Goal: Task Accomplishment & Management: Use online tool/utility

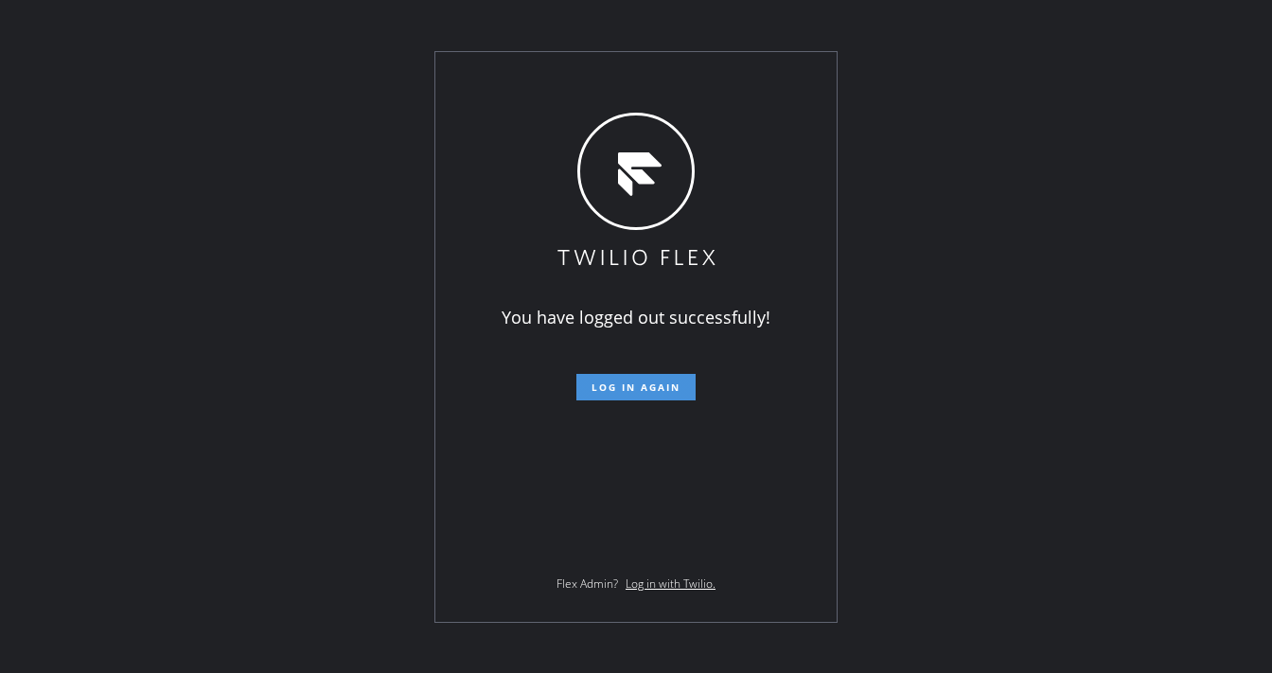
click at [628, 375] on button "Log in again" at bounding box center [636, 387] width 119 height 27
drag, startPoint x: 629, startPoint y: 375, endPoint x: 638, endPoint y: 658, distance: 283.2
click at [630, 376] on button "Log in again" at bounding box center [636, 387] width 119 height 27
click at [631, 378] on button "Log in again" at bounding box center [636, 387] width 119 height 27
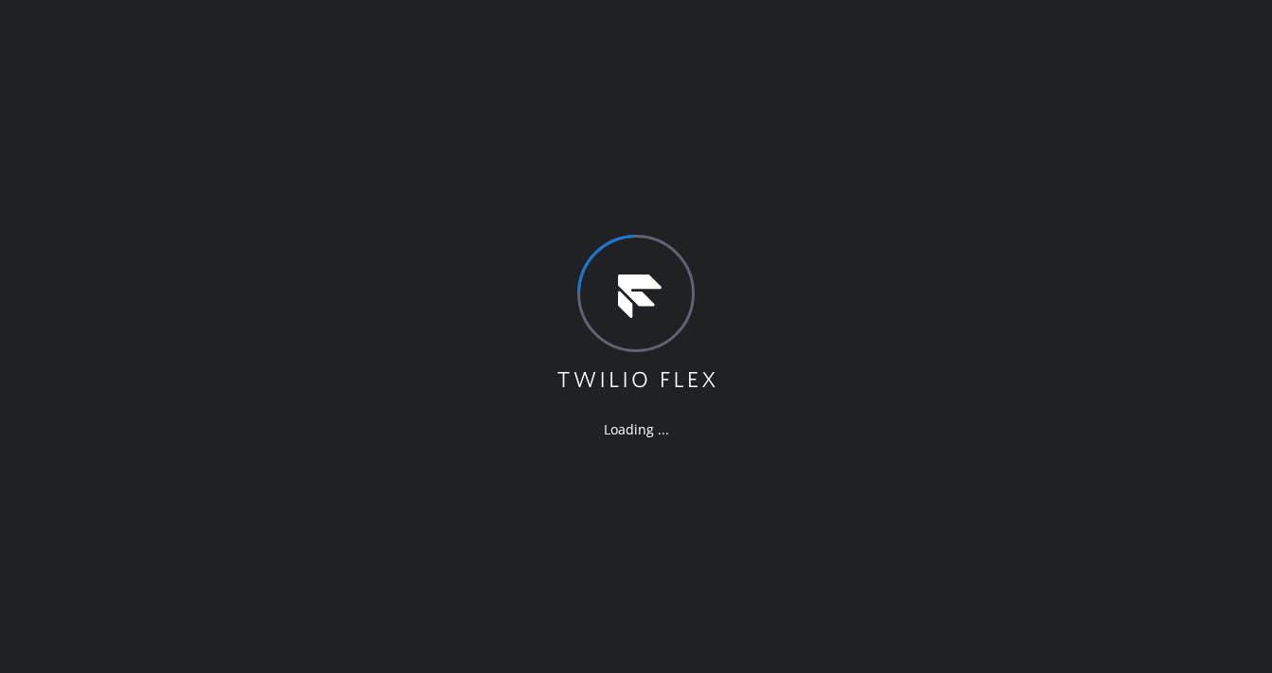
click at [564, 43] on div "Loading ..." at bounding box center [636, 336] width 1272 height 673
click at [637, 54] on div "Loading ..." at bounding box center [636, 336] width 1272 height 673
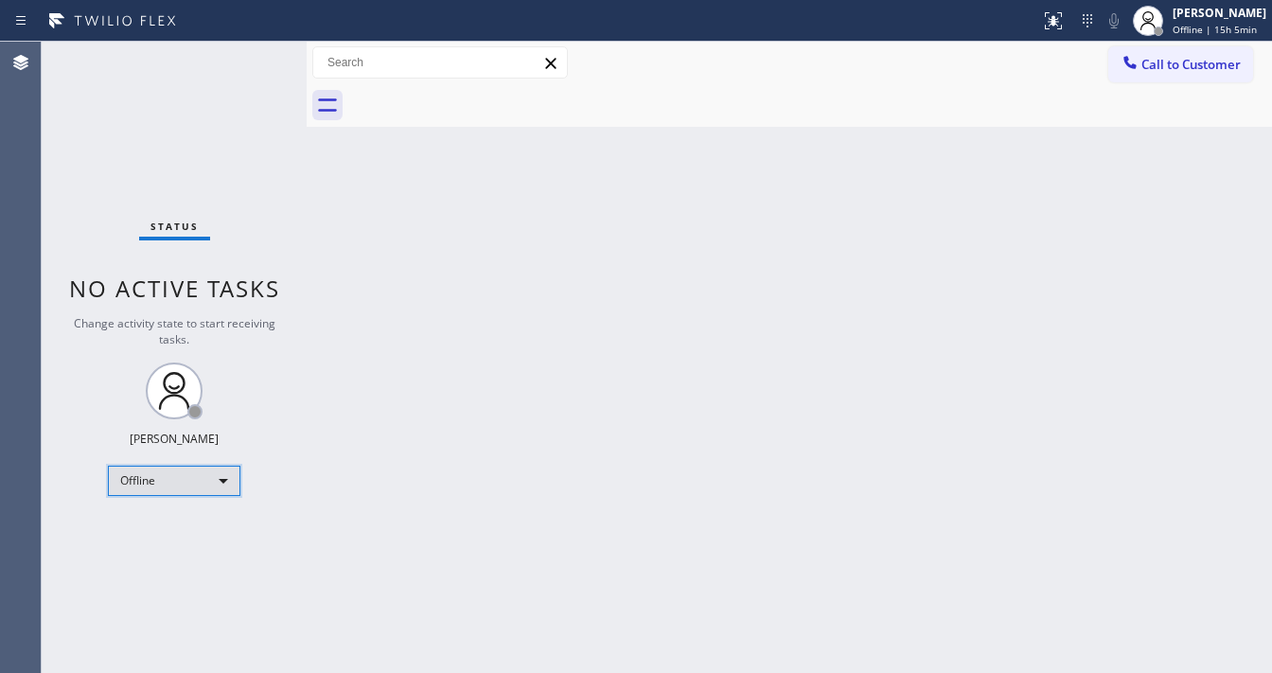
click at [168, 476] on div "Offline" at bounding box center [174, 481] width 133 height 30
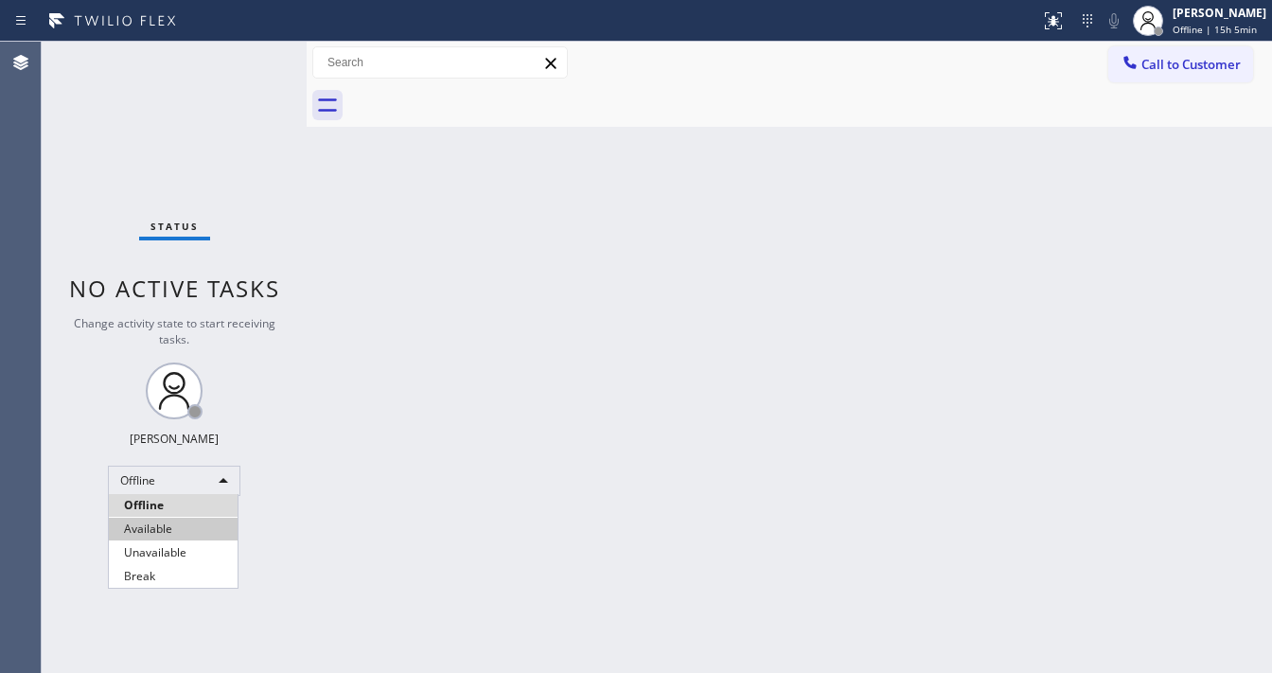
click at [146, 535] on li "Available" at bounding box center [173, 529] width 129 height 23
click at [530, 443] on div "Back to Dashboard Change Sender ID Customers Technicians Select a contact Outbo…" at bounding box center [790, 357] width 966 height 631
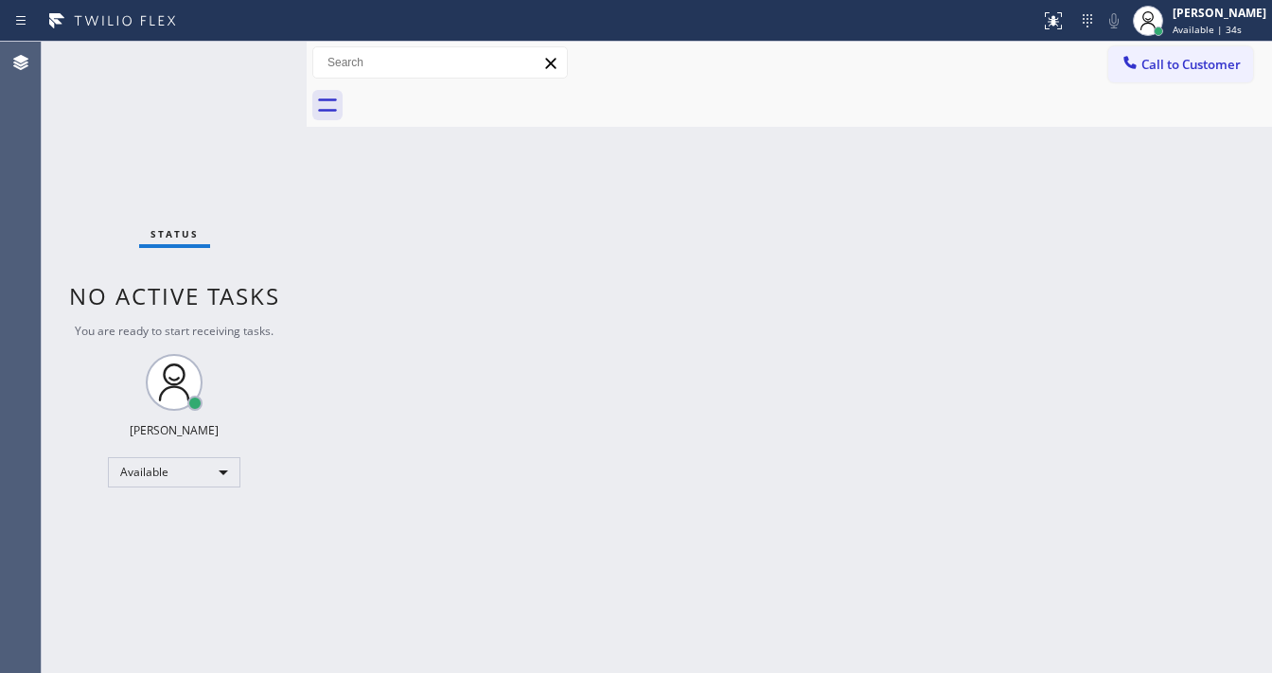
click at [685, 56] on div "Call to Customer Outbound call Location Search location Your caller id phone nu…" at bounding box center [790, 62] width 966 height 33
click at [472, 360] on div "Back to Dashboard Change Sender ID Customers Technicians Select a contact Outbo…" at bounding box center [790, 357] width 966 height 631
click at [518, 672] on html "Status report No issues detected If you experience an issue, please download th…" at bounding box center [636, 336] width 1272 height 673
click at [835, 9] on div at bounding box center [520, 21] width 1025 height 30
click at [259, 45] on div "Status No active tasks You are ready to start receiving tasks. [PERSON_NAME]" at bounding box center [174, 357] width 265 height 631
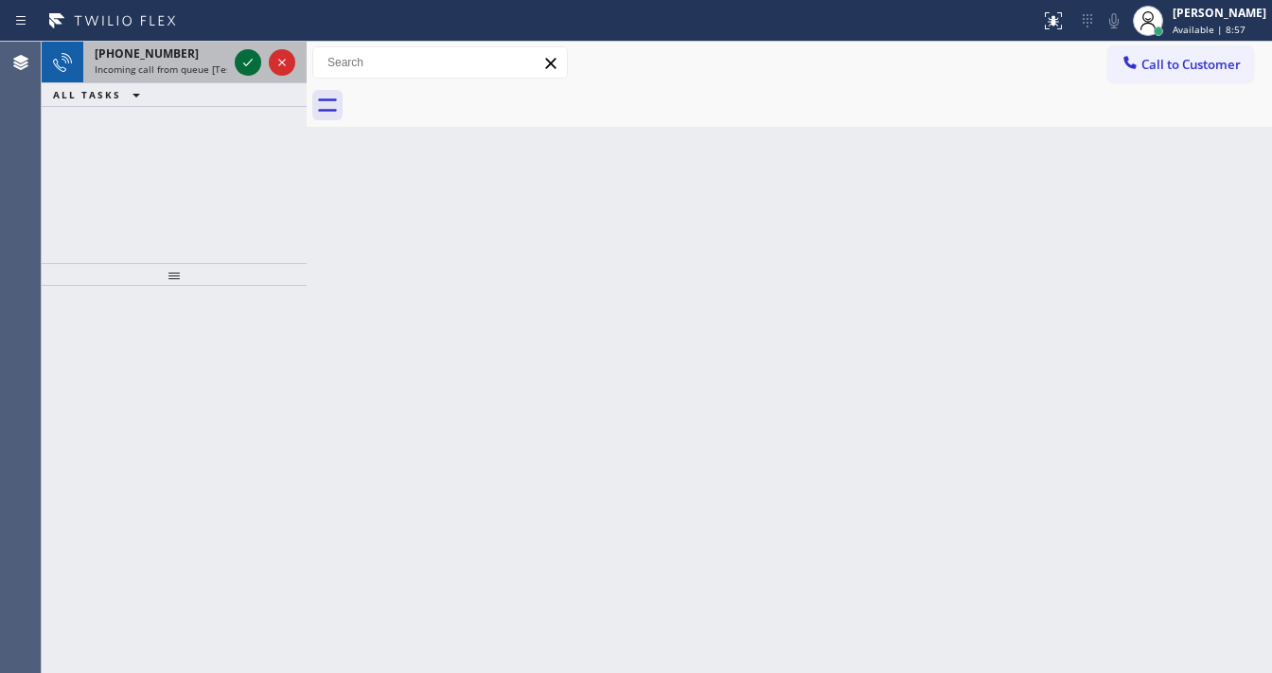
click at [239, 66] on icon at bounding box center [248, 62] width 23 height 23
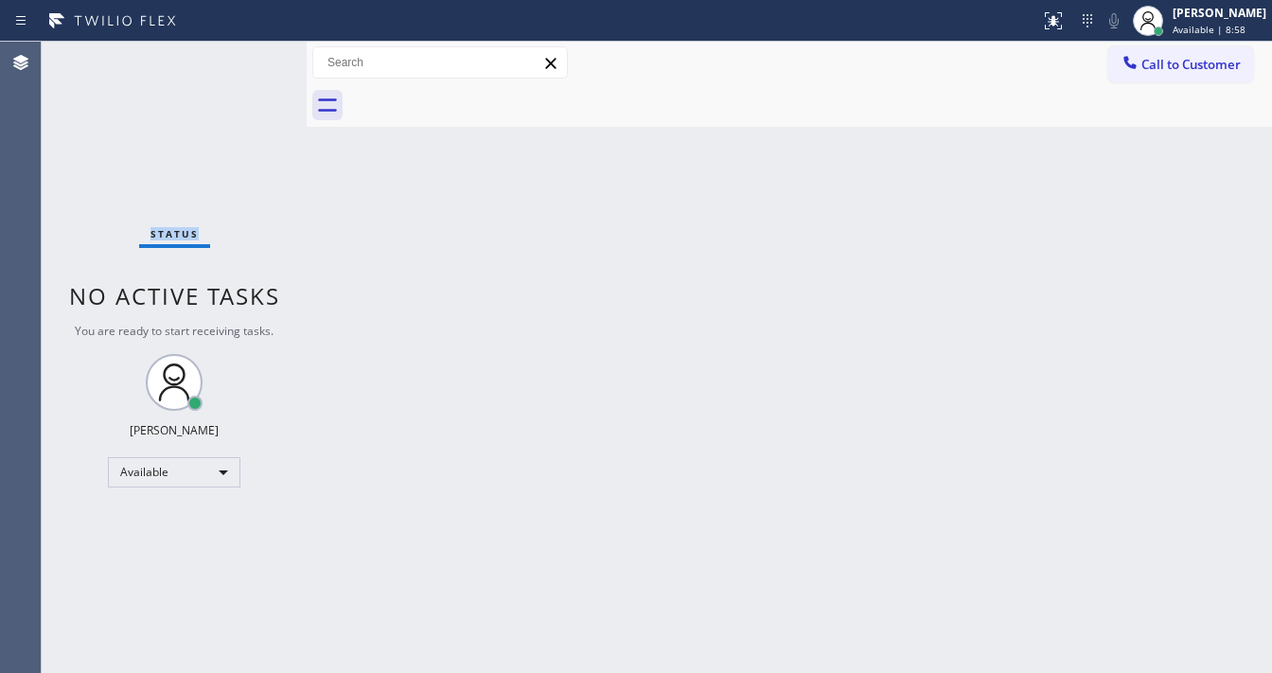
drag, startPoint x: 244, startPoint y: 58, endPoint x: 256, endPoint y: 307, distance: 249.3
click at [245, 63] on div "Status No active tasks You are ready to start receiving tasks. [PERSON_NAME]" at bounding box center [174, 357] width 265 height 631
click at [1065, 12] on icon at bounding box center [1053, 20] width 23 height 23
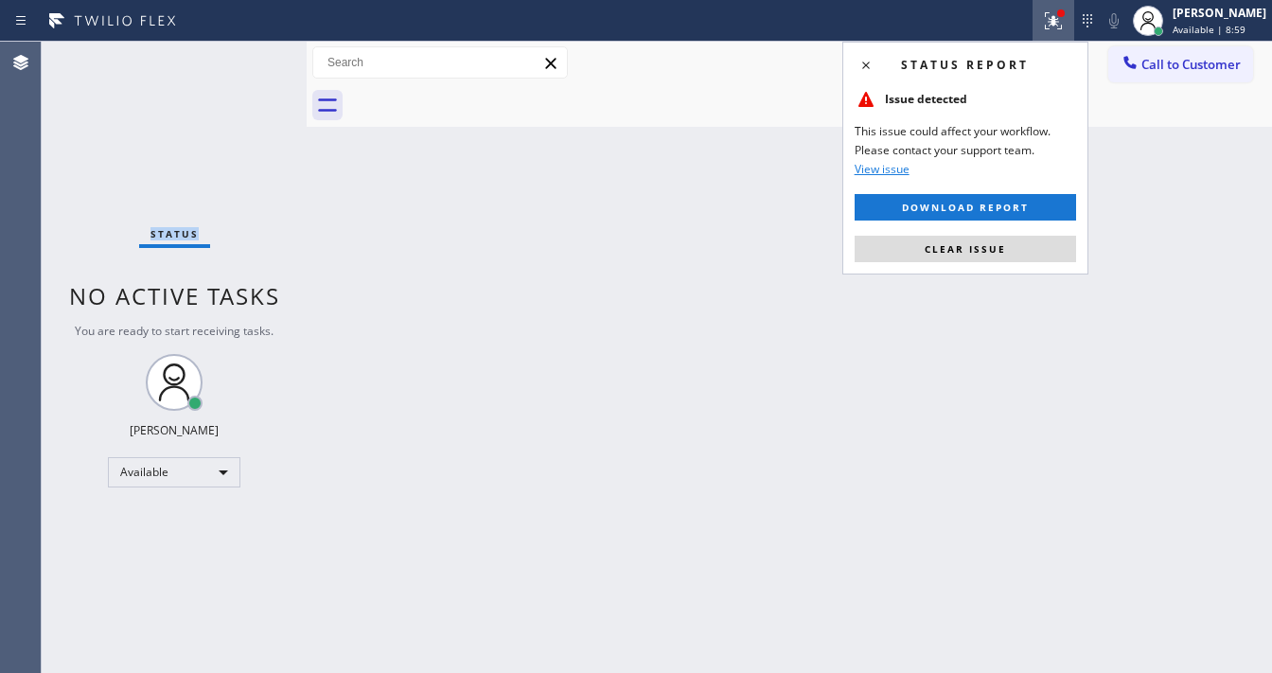
click at [1018, 250] on button "Clear issue" at bounding box center [966, 249] width 222 height 27
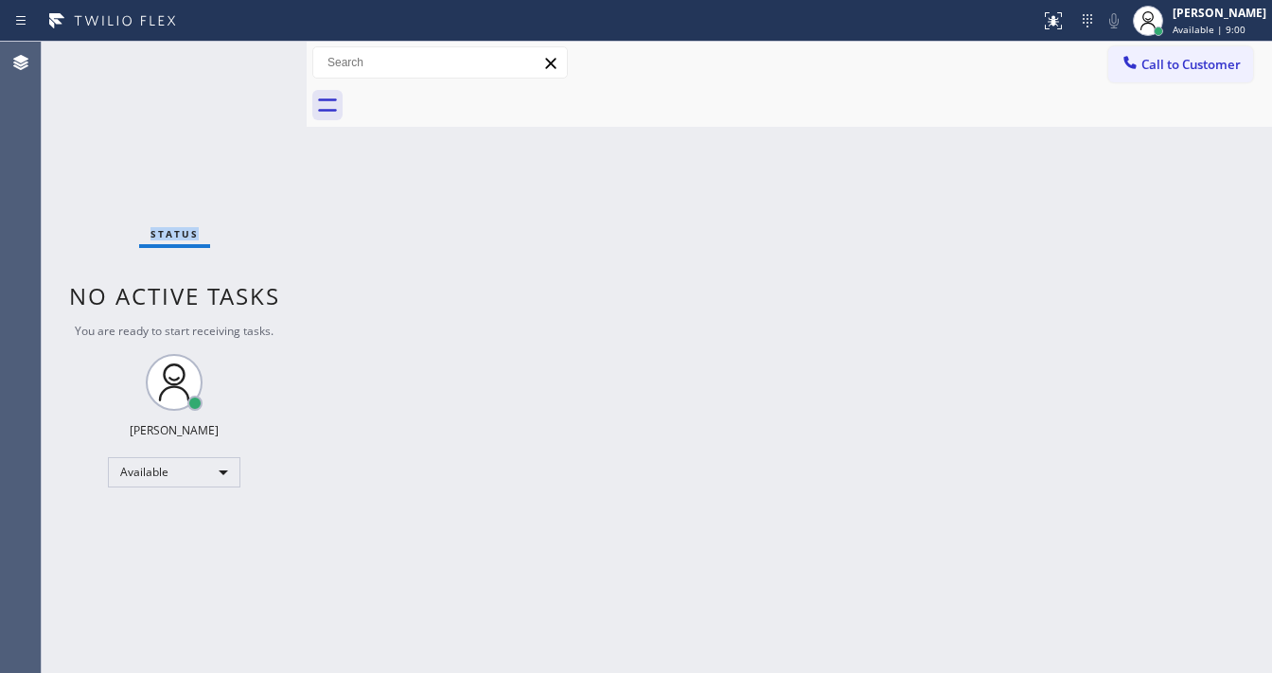
click at [246, 59] on div "Status No active tasks You are ready to start receiving tasks. [PERSON_NAME]" at bounding box center [174, 357] width 265 height 631
drag, startPoint x: 306, startPoint y: 62, endPoint x: 152, endPoint y: 67, distance: 153.5
click at [152, 67] on div "Status No active tasks You are ready to start receiving tasks. [PERSON_NAME] Av…" at bounding box center [657, 357] width 1231 height 631
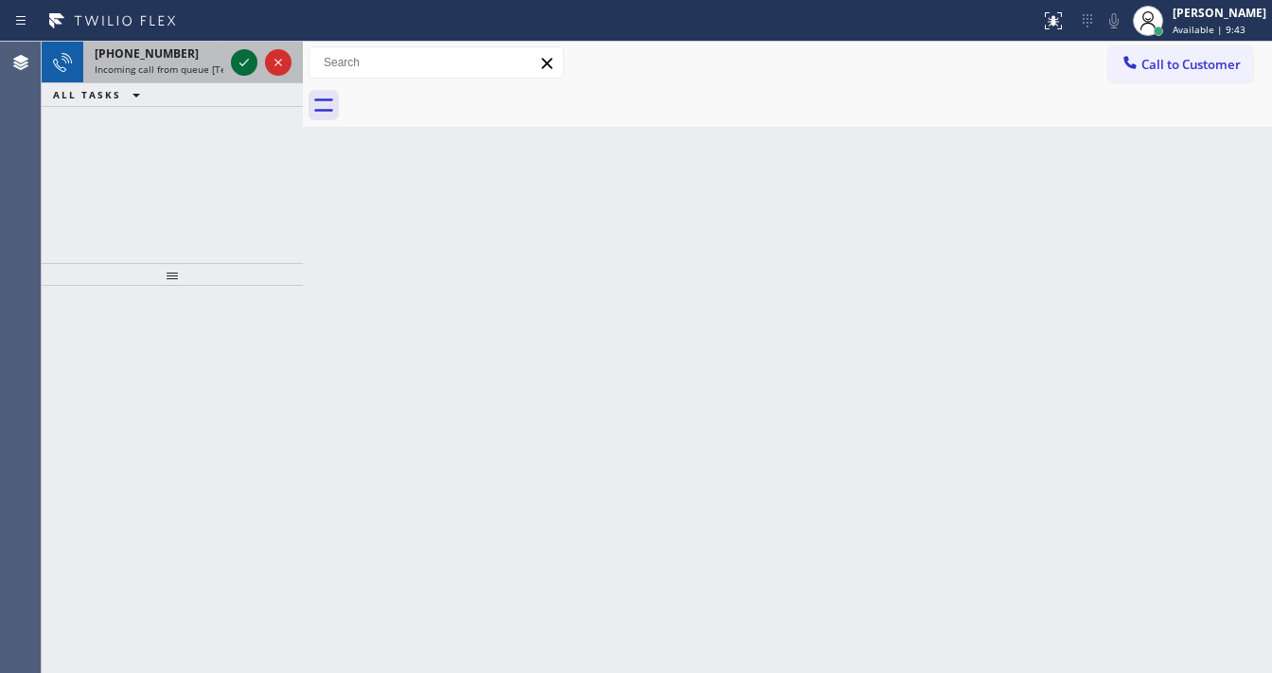
click at [241, 65] on icon at bounding box center [244, 62] width 23 height 23
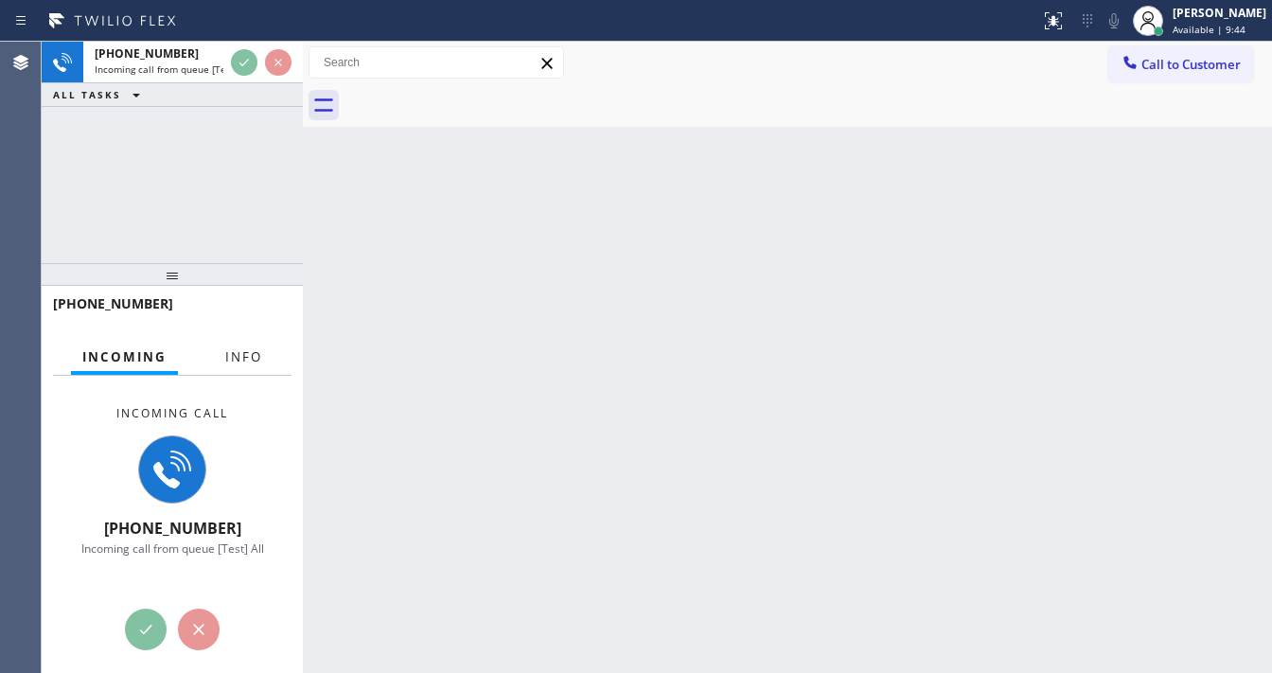
click at [229, 359] on span "Info" at bounding box center [243, 356] width 37 height 17
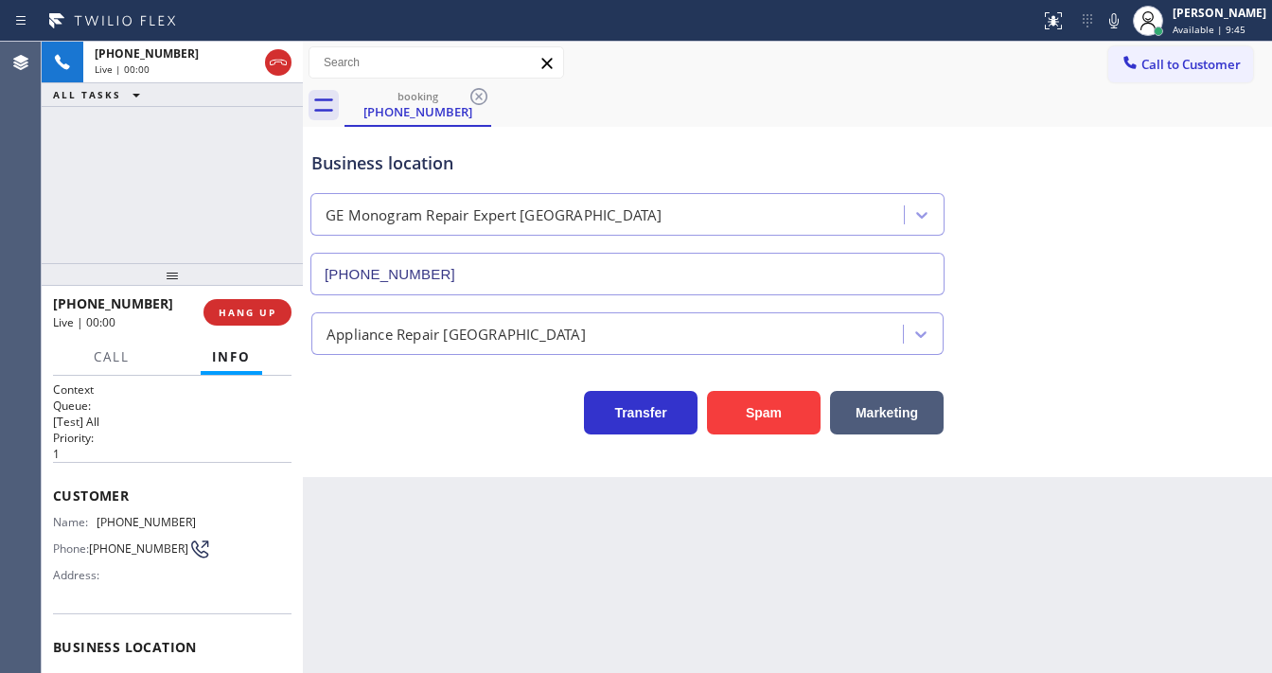
type input "[PHONE_NUMBER]"
click at [78, 237] on div "[PHONE_NUMBER] Live | 00:09 ALL TASKS ALL TASKS ACTIVE TASKS TASKS IN WRAP UP" at bounding box center [172, 153] width 261 height 222
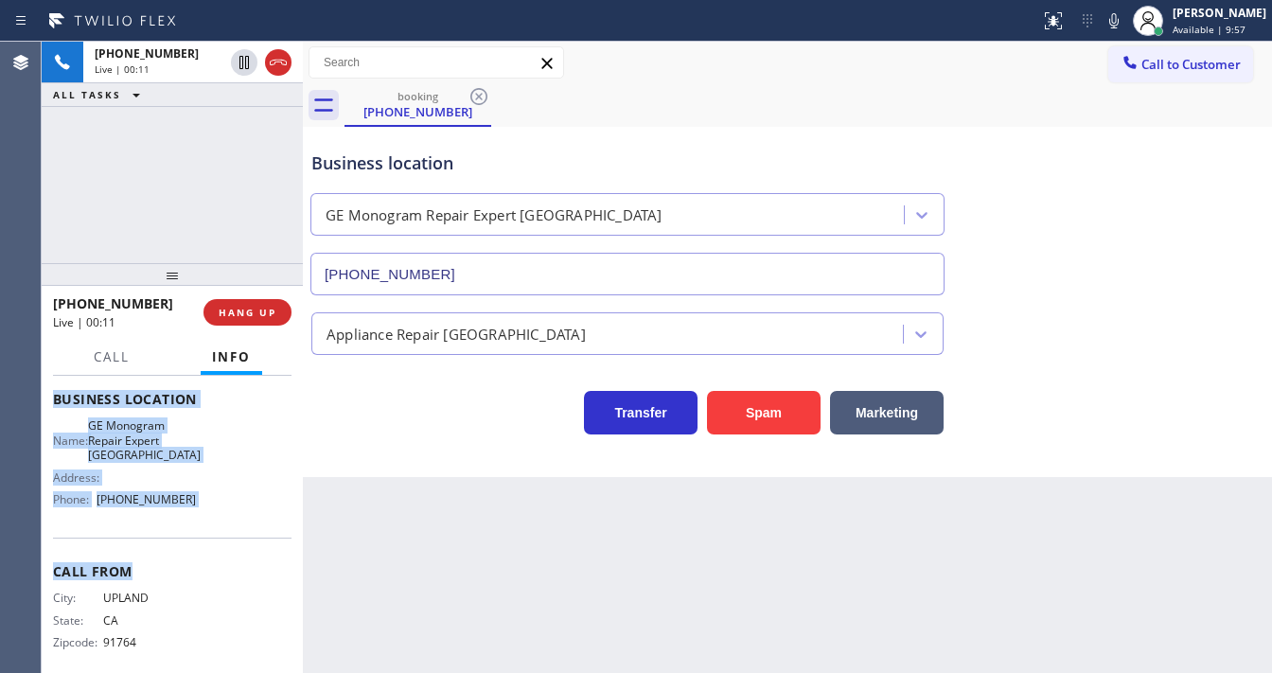
scroll to position [263, 0]
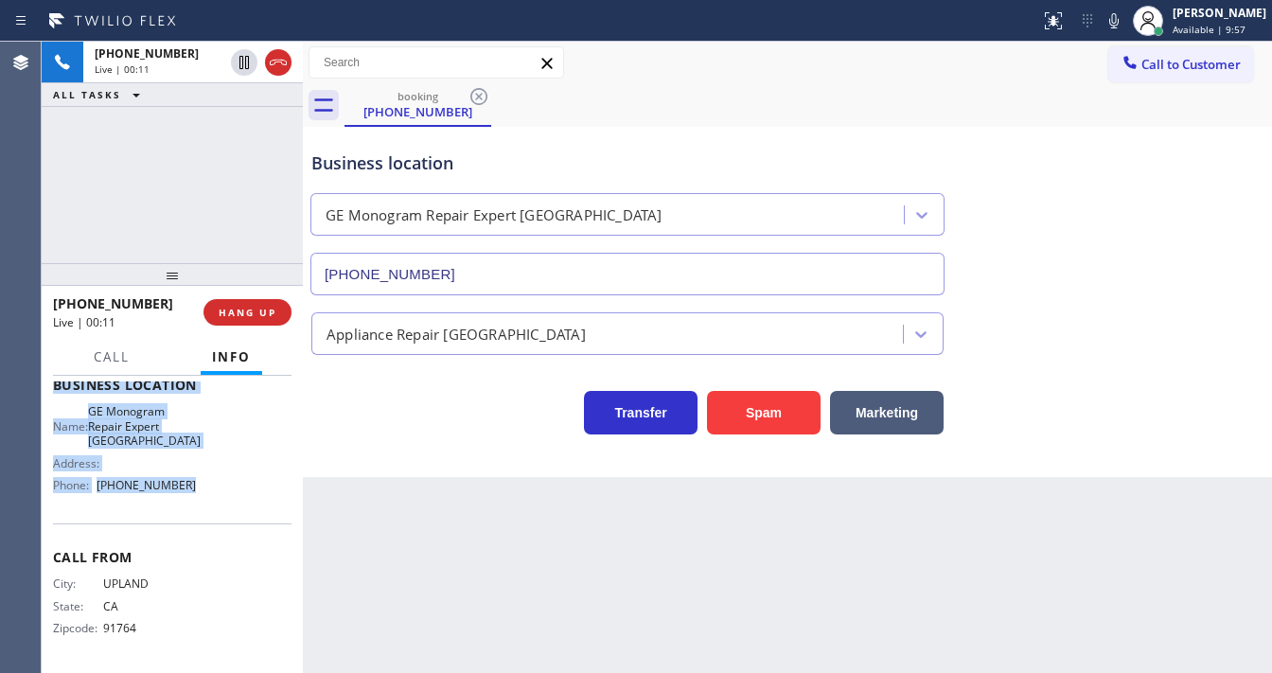
drag, startPoint x: 53, startPoint y: 484, endPoint x: 227, endPoint y: 492, distance: 174.4
click at [227, 492] on div "Context Queue: [Test] All Priority: 1 Customer Name: [PHONE_NUMBER] Phone: [PHO…" at bounding box center [172, 393] width 239 height 548
copy div "Customer Name: [PHONE_NUMBER] Phone: [PHONE_NUMBER] Address: Business location …"
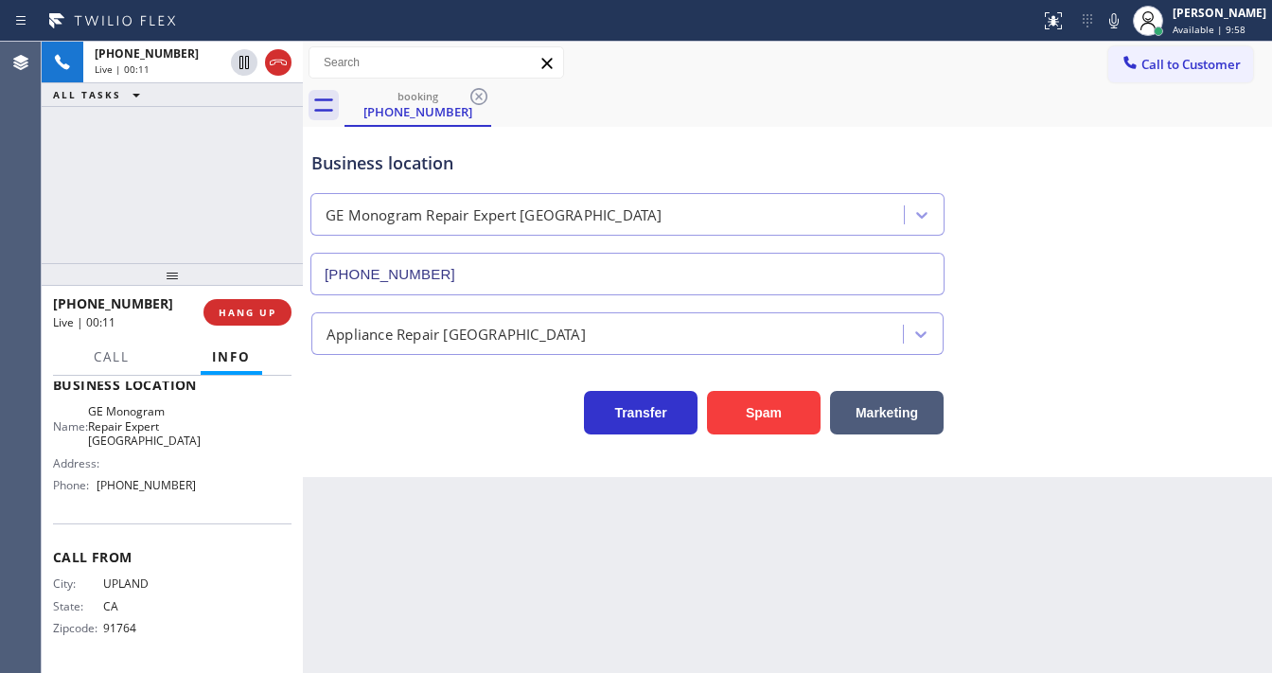
click at [187, 178] on div "[PHONE_NUMBER] Live | 00:11 ALL TASKS ALL TASKS ACTIVE TASKS TASKS IN WRAP UP" at bounding box center [172, 153] width 261 height 222
click at [635, 14] on div "Status report No issues detected If you experience an issue, please download th…" at bounding box center [636, 21] width 1272 height 42
click at [1126, 27] on icon at bounding box center [1114, 20] width 23 height 23
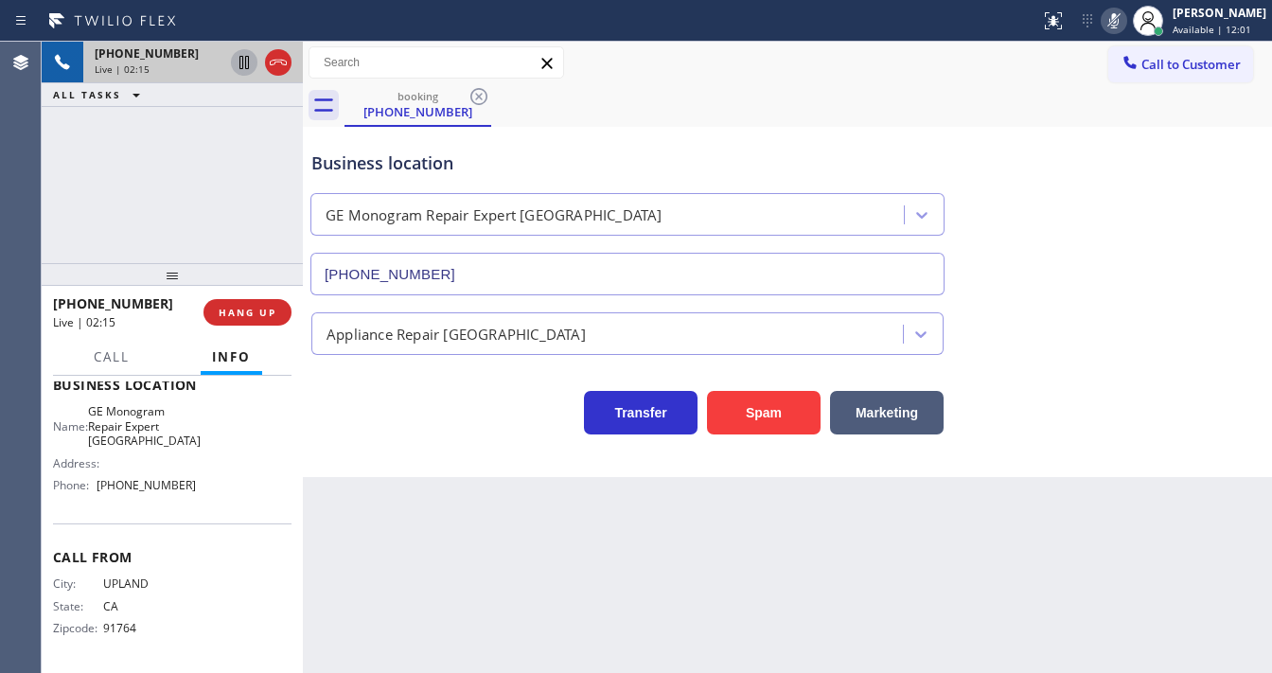
click at [239, 61] on icon at bounding box center [244, 62] width 23 height 23
click at [242, 61] on icon at bounding box center [244, 62] width 13 height 13
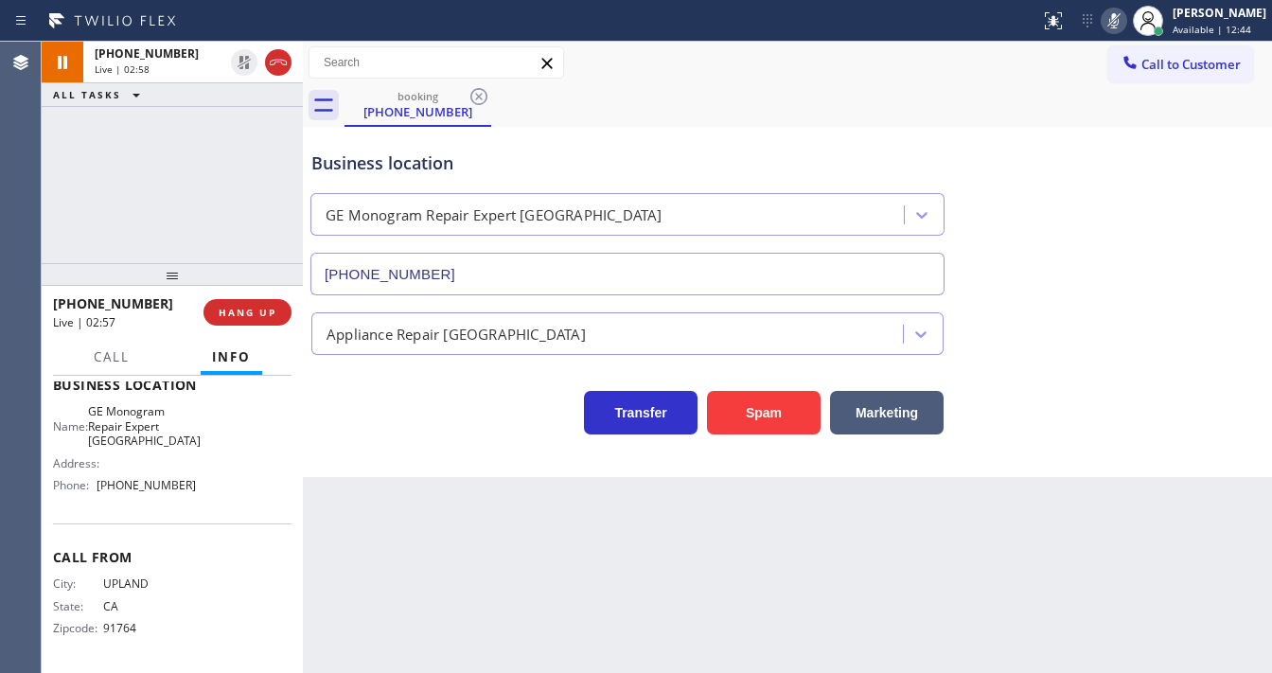
click at [1126, 21] on icon at bounding box center [1114, 20] width 23 height 23
click at [239, 170] on div "[PHONE_NUMBER] Live | 02:58 ALL TASKS ALL TASKS ACTIVE TASKS TASKS IN WRAP UP" at bounding box center [172, 153] width 261 height 222
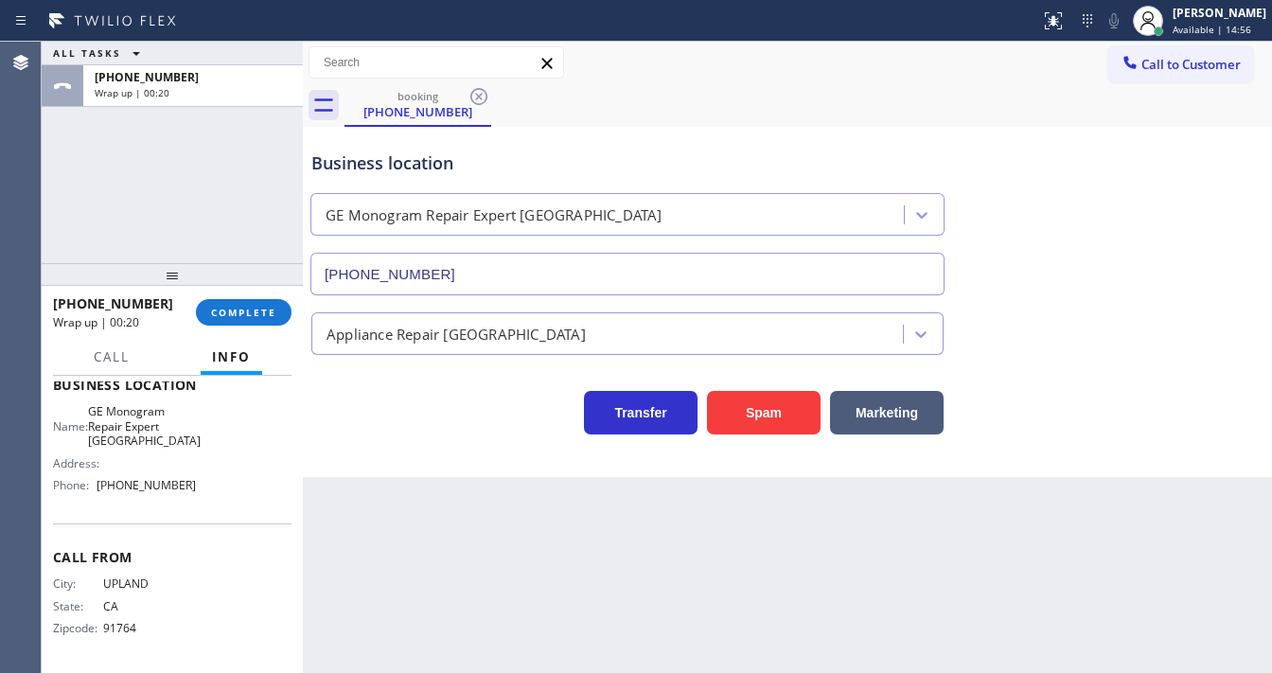
click at [158, 477] on div "Name: GE Monogram Repair Expert Cathedral City Address: Phone: [PHONE_NUMBER]" at bounding box center [124, 452] width 143 height 96
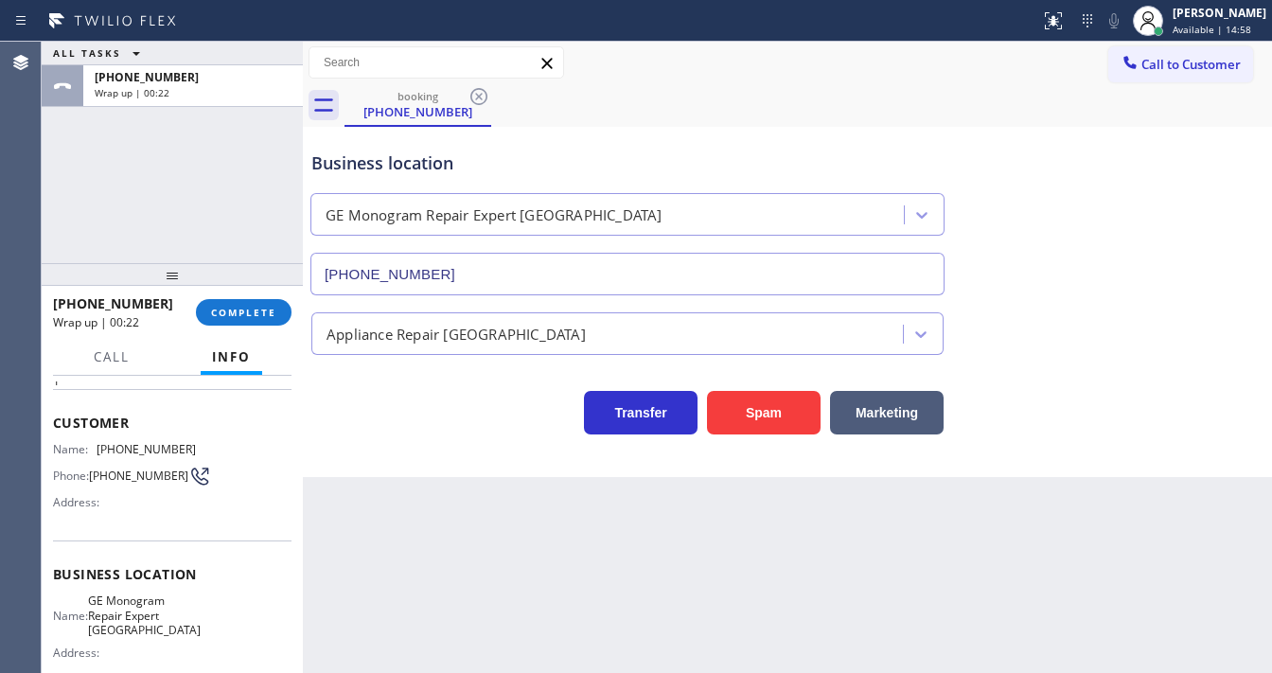
scroll to position [36, 0]
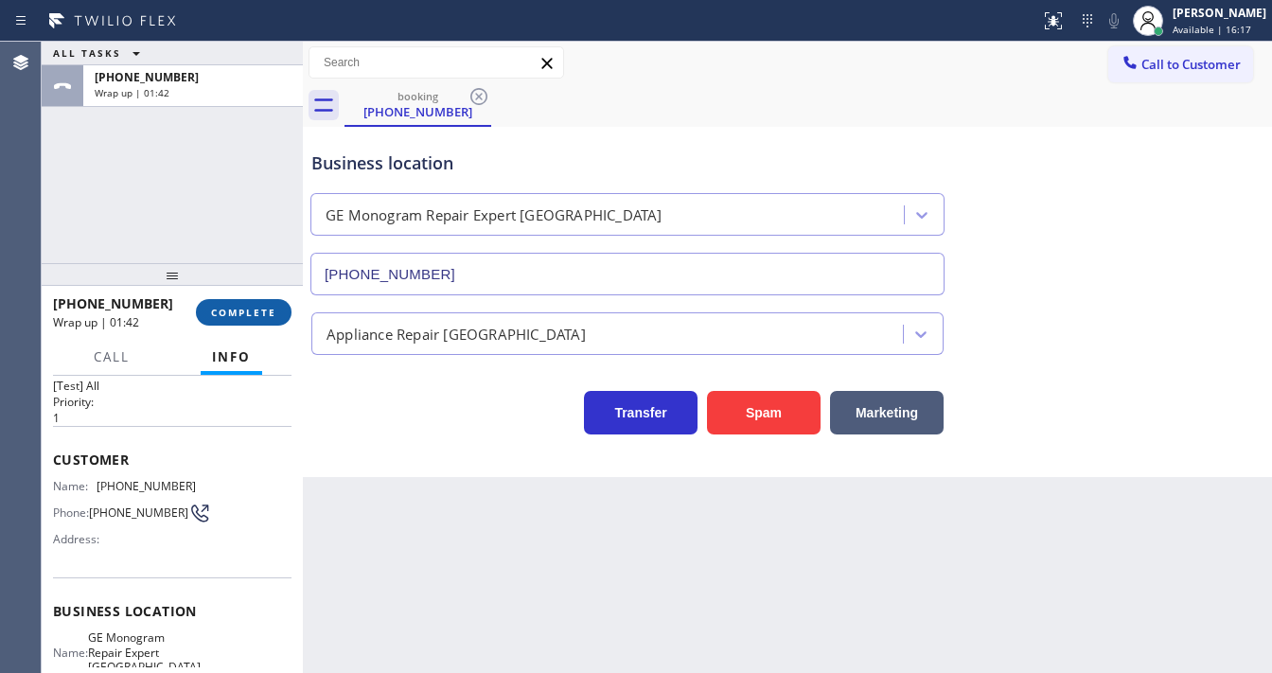
click at [248, 314] on span "COMPLETE" at bounding box center [243, 312] width 65 height 13
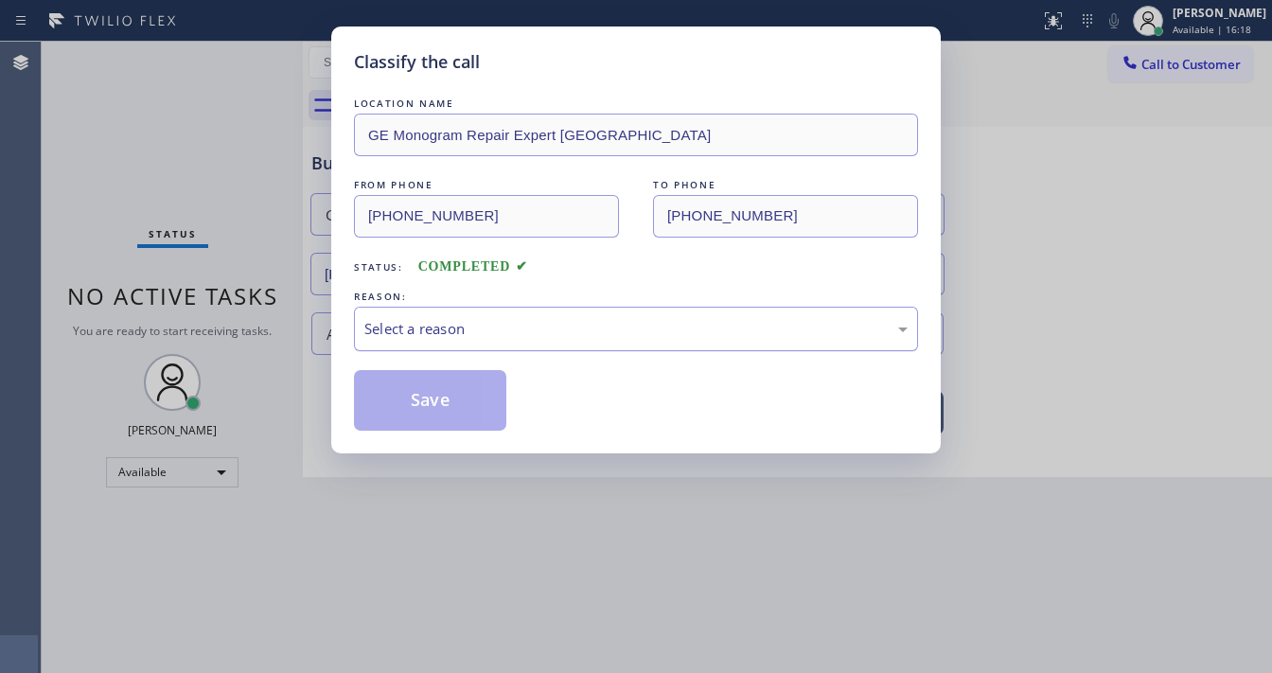
click at [426, 345] on div "Select a reason" at bounding box center [636, 329] width 564 height 44
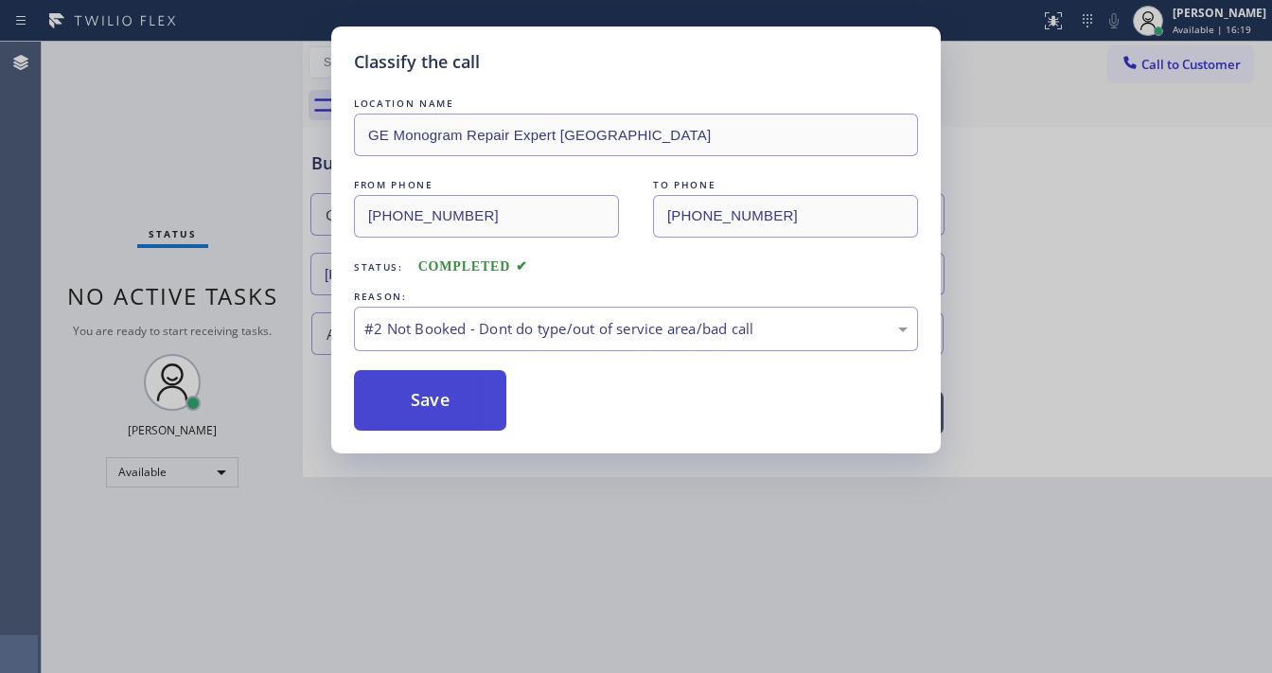
click at [432, 402] on button "Save" at bounding box center [430, 400] width 152 height 61
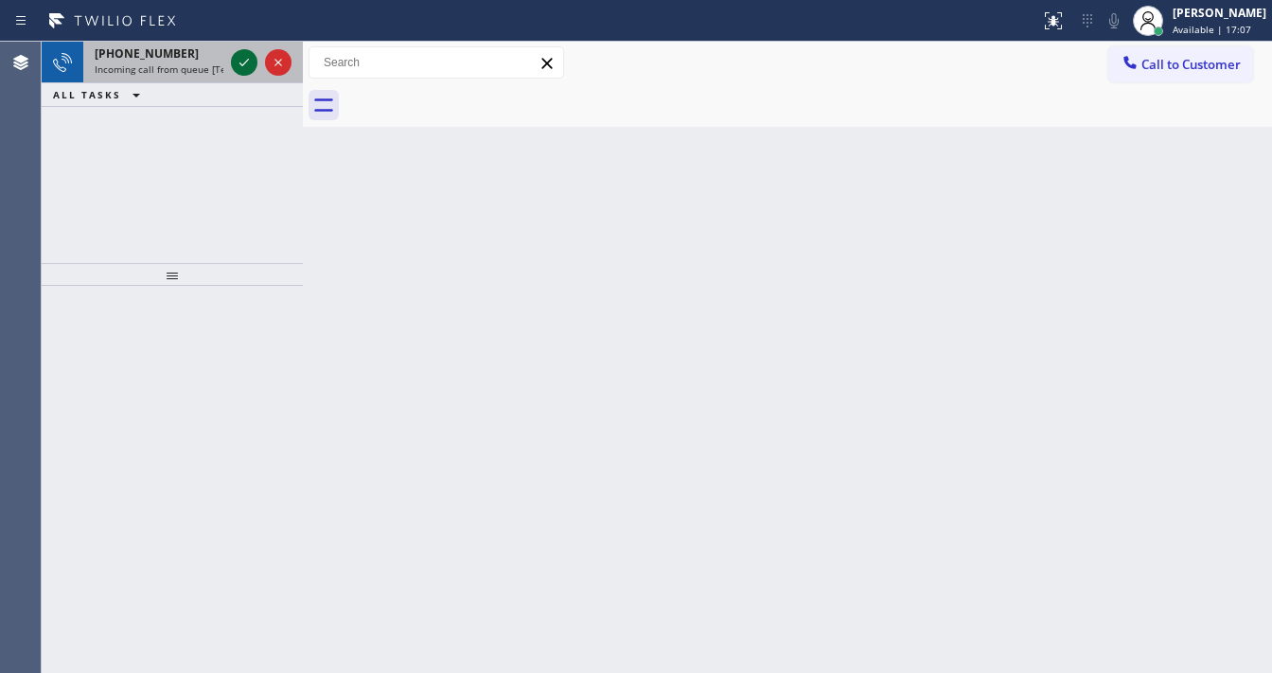
click at [242, 62] on icon at bounding box center [244, 62] width 23 height 23
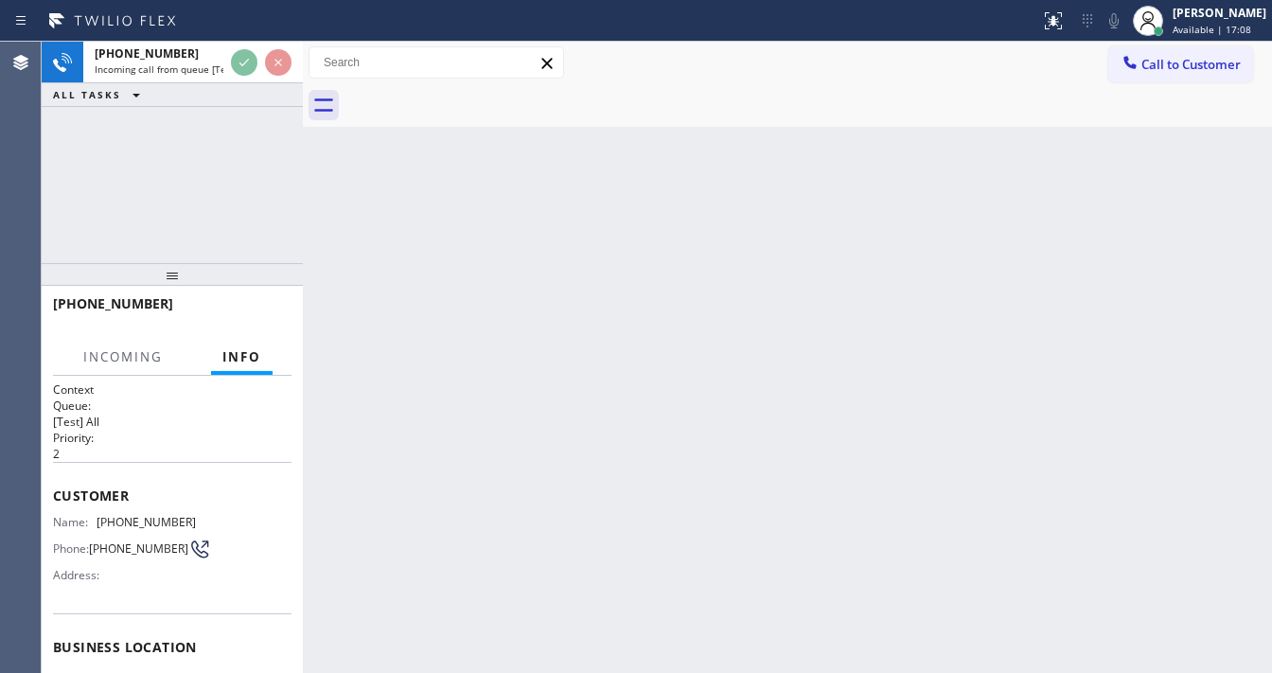
scroll to position [151, 0]
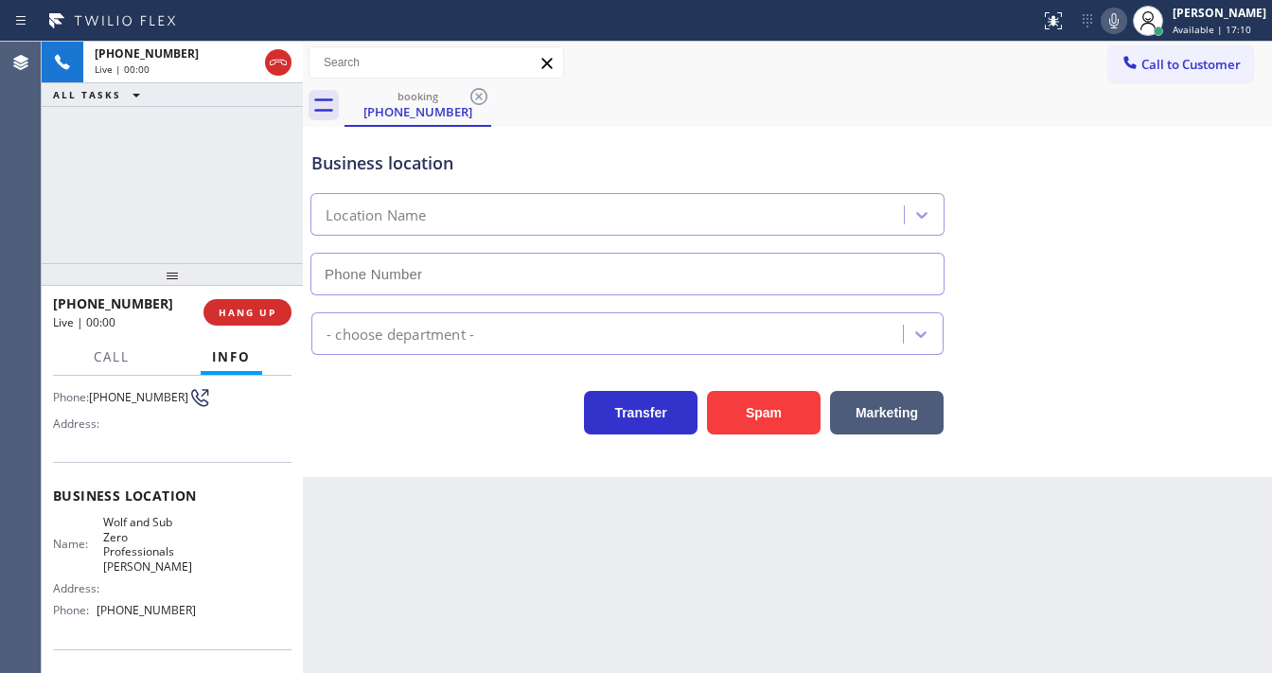
type input "[PHONE_NUMBER]"
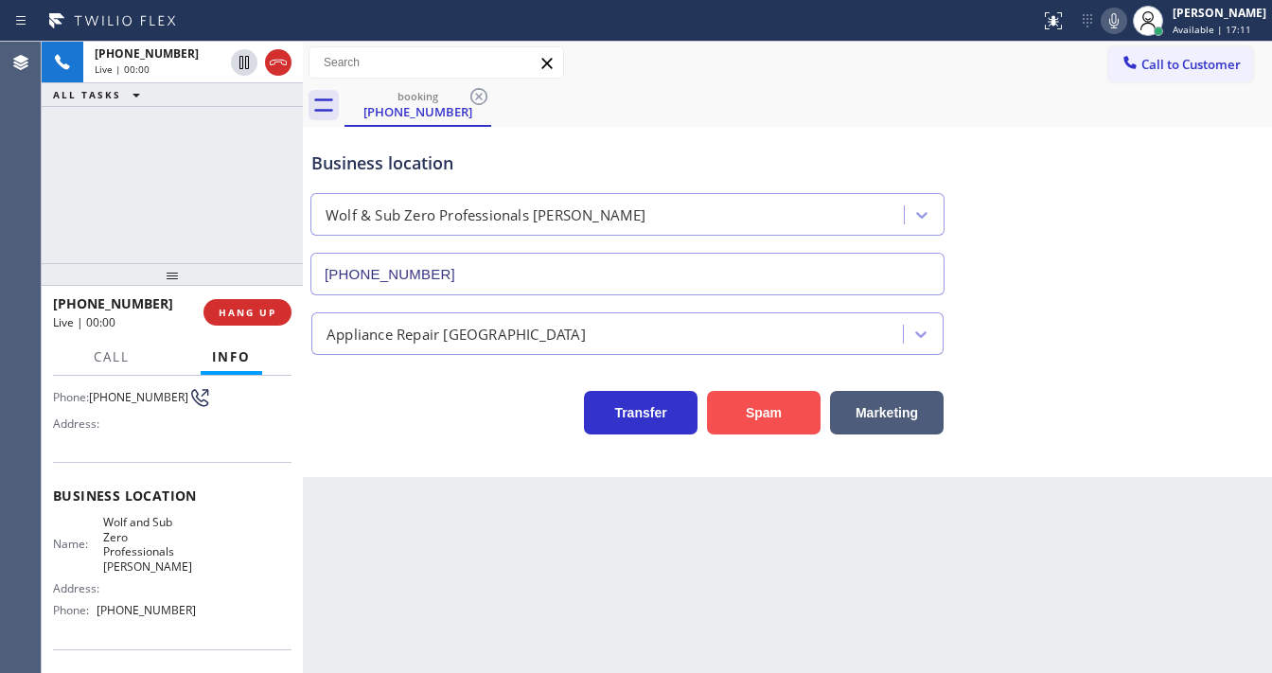
click at [756, 418] on button "Spam" at bounding box center [764, 413] width 114 height 44
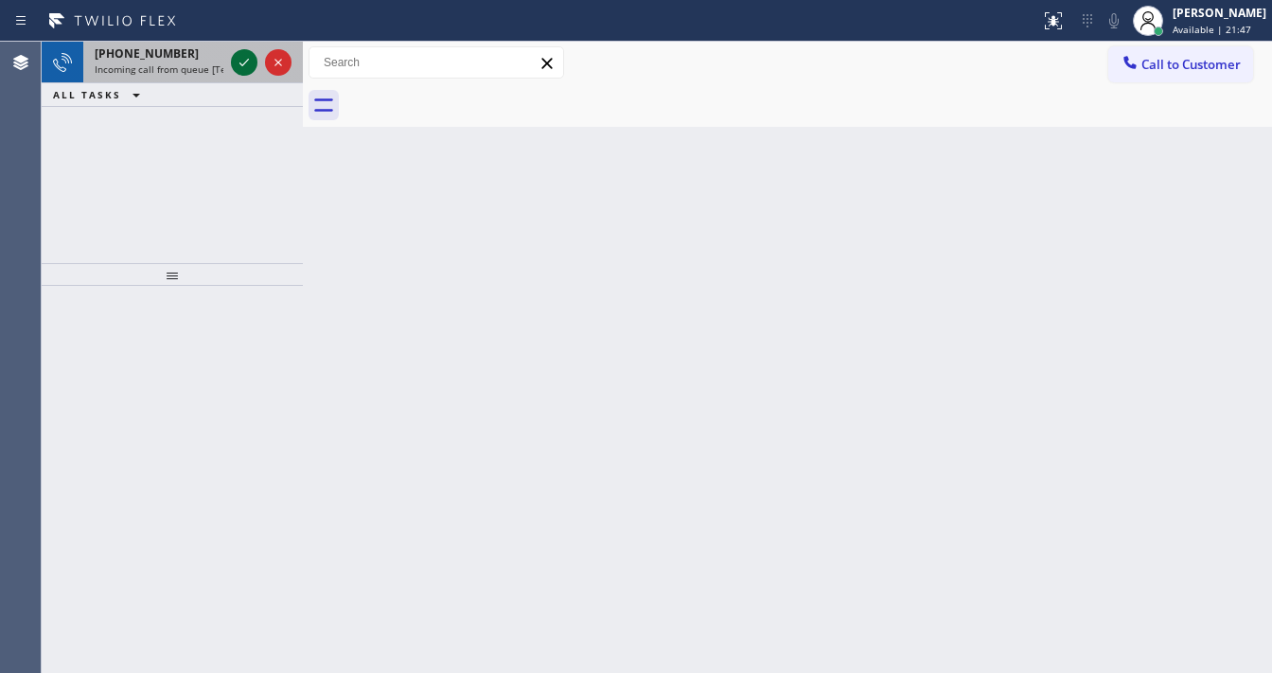
click at [235, 58] on icon at bounding box center [244, 62] width 23 height 23
click at [236, 69] on icon at bounding box center [244, 62] width 23 height 23
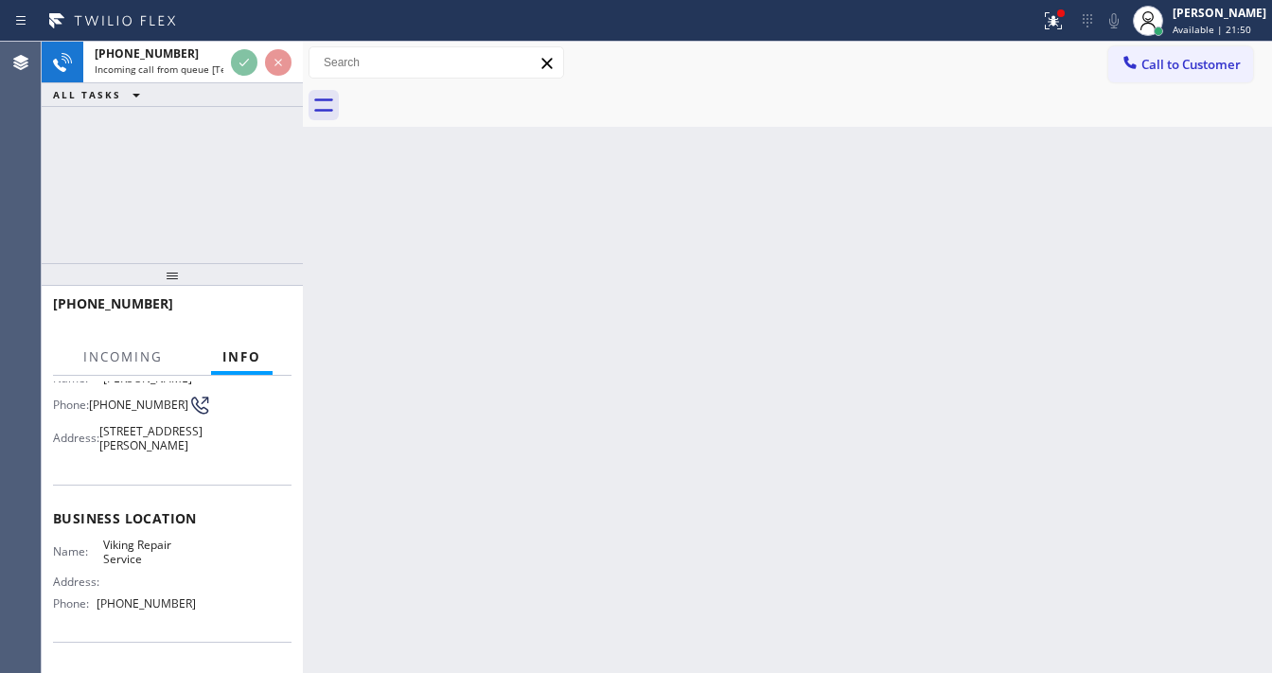
scroll to position [151, 0]
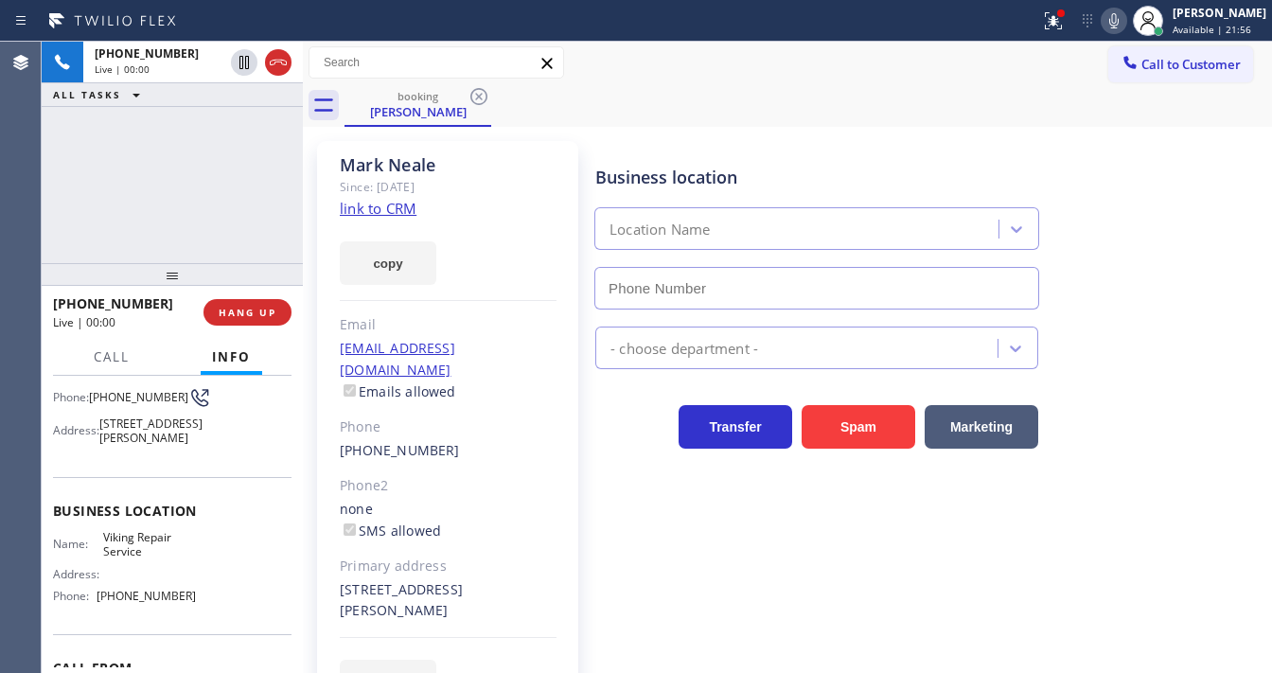
type input "[PHONE_NUMBER]"
click at [382, 207] on link "link to CRM" at bounding box center [378, 208] width 77 height 19
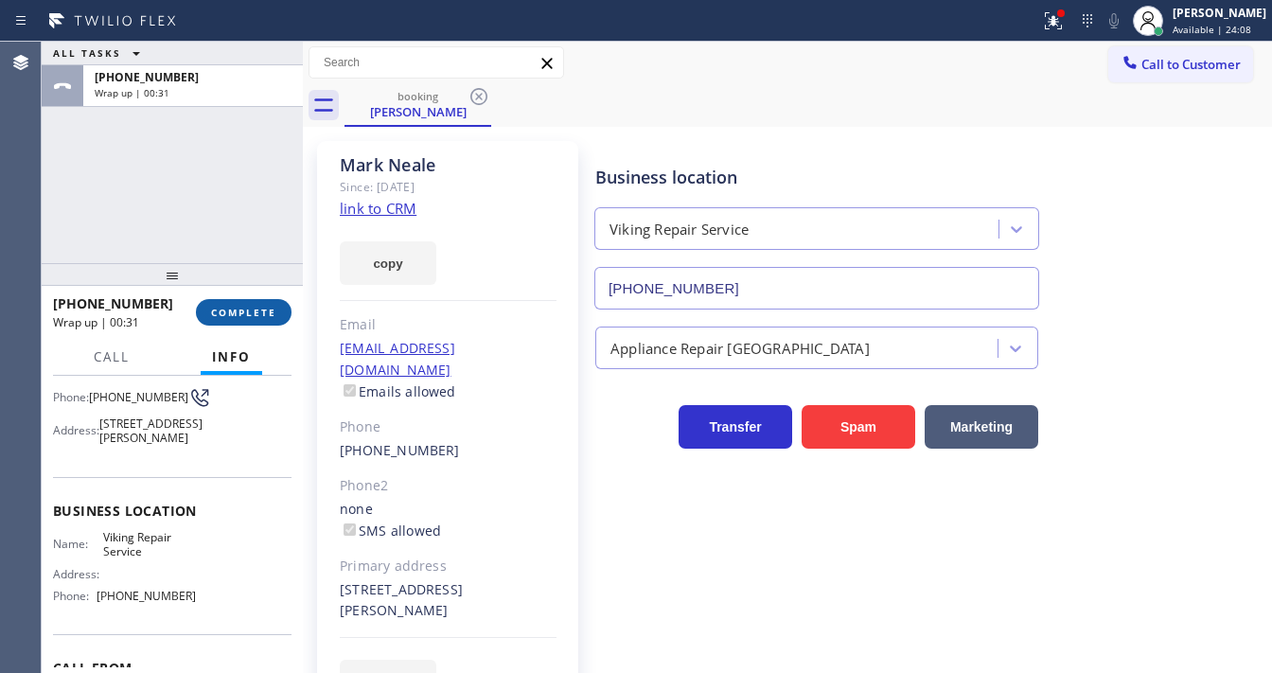
click at [269, 307] on span "COMPLETE" at bounding box center [243, 312] width 65 height 13
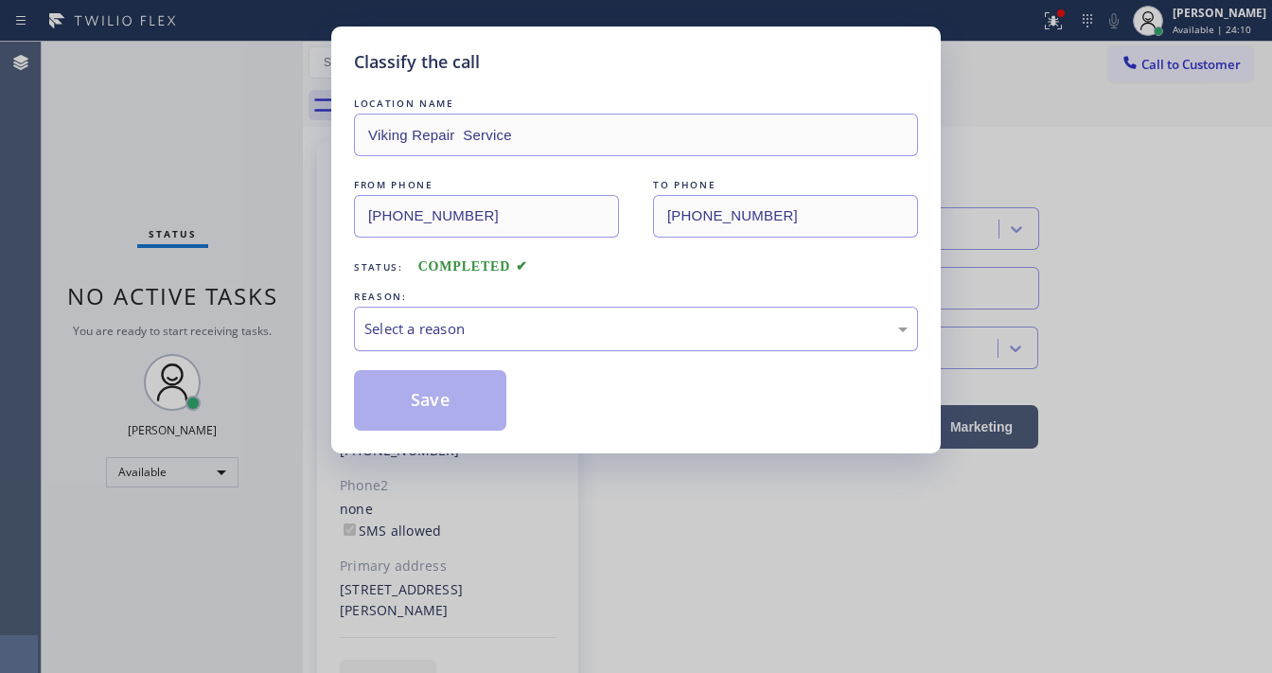
click at [399, 331] on div "Select a reason" at bounding box center [636, 329] width 543 height 22
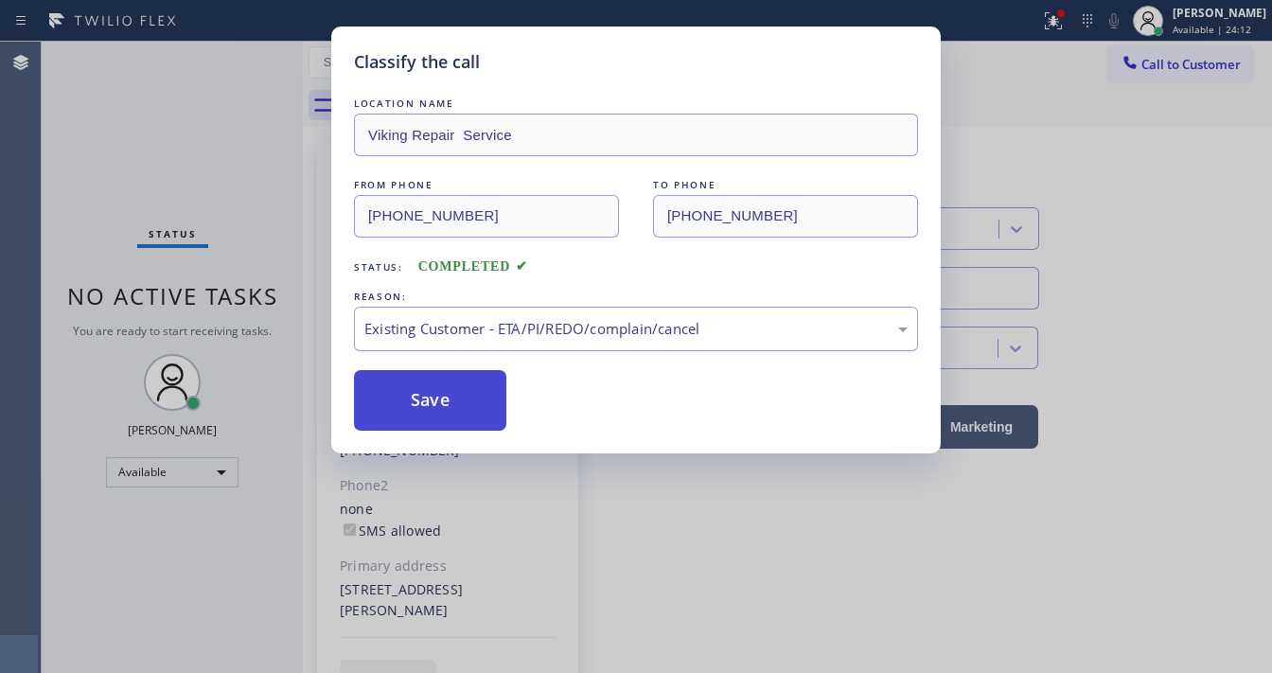
click at [422, 407] on button "Save" at bounding box center [430, 400] width 152 height 61
click at [421, 406] on button "Save" at bounding box center [430, 400] width 152 height 61
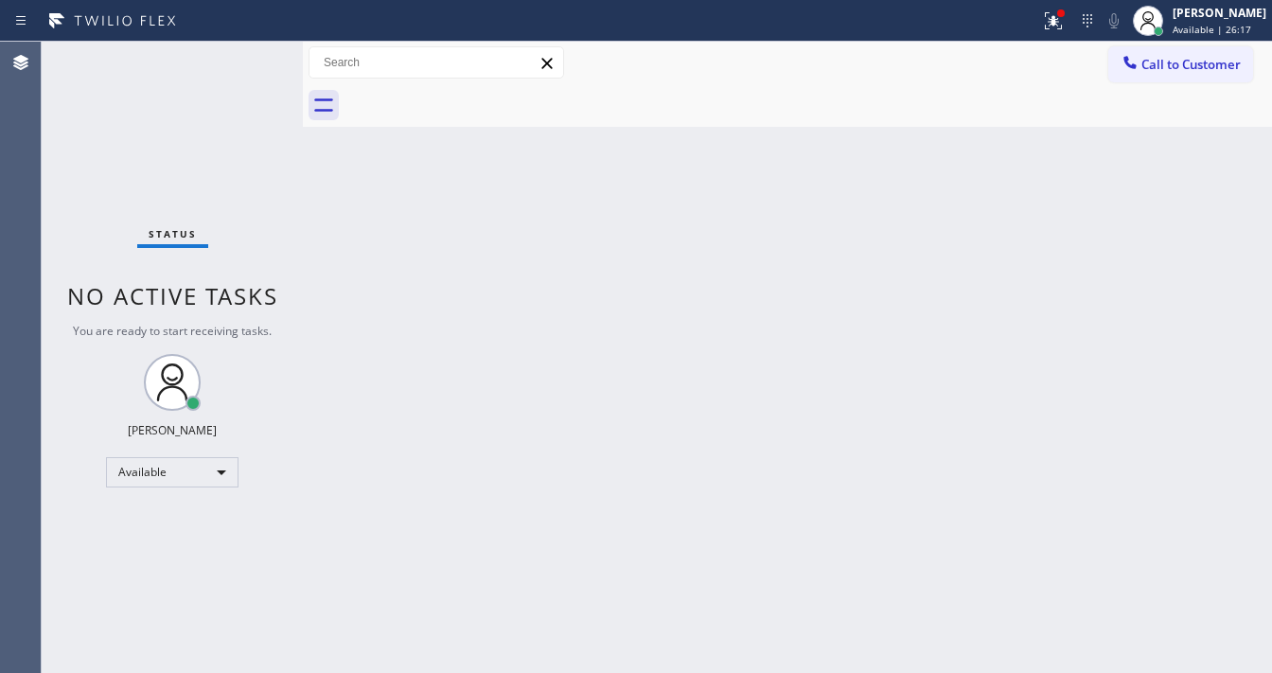
click at [242, 62] on div "Status No active tasks You are ready to start receiving tasks. [PERSON_NAME]" at bounding box center [172, 357] width 261 height 631
click at [242, 61] on div "Status No active tasks You are ready to start receiving tasks. [PERSON_NAME]" at bounding box center [172, 357] width 261 height 631
click at [242, 60] on div "Status No active tasks You are ready to start receiving tasks. [PERSON_NAME]" at bounding box center [172, 357] width 261 height 631
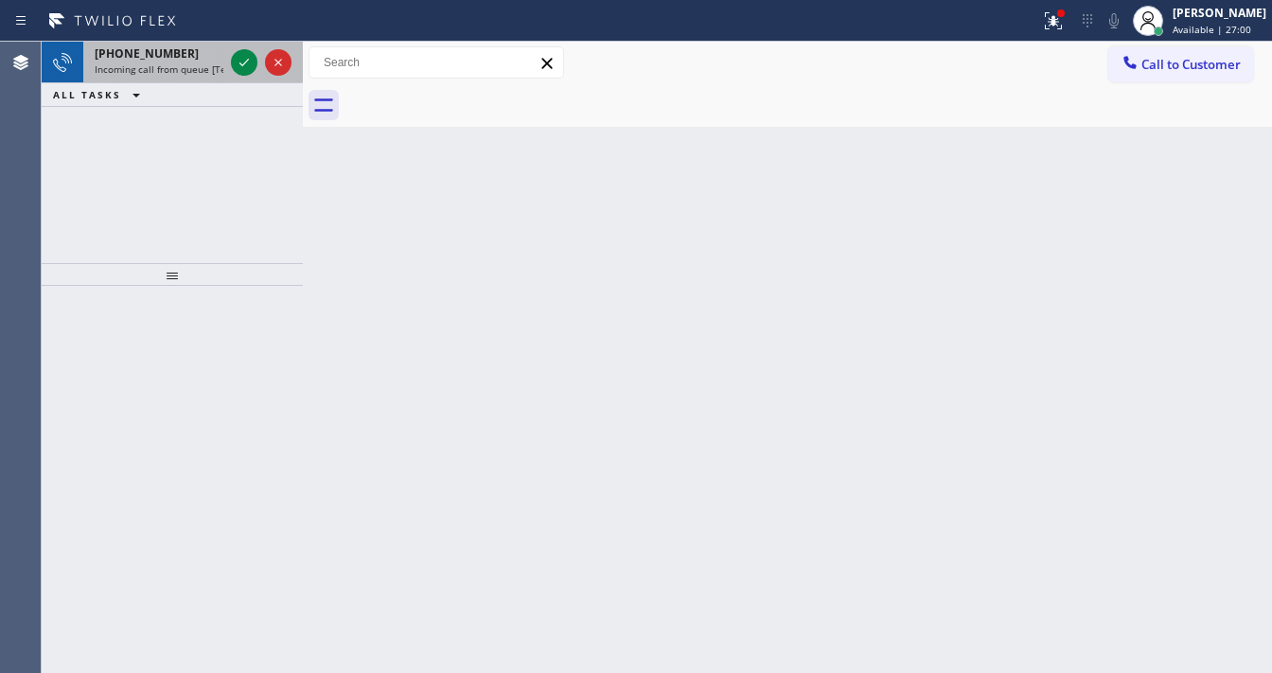
drag, startPoint x: 181, startPoint y: 59, endPoint x: 229, endPoint y: 64, distance: 48.6
click at [181, 60] on div "[PHONE_NUMBER]" at bounding box center [159, 53] width 129 height 16
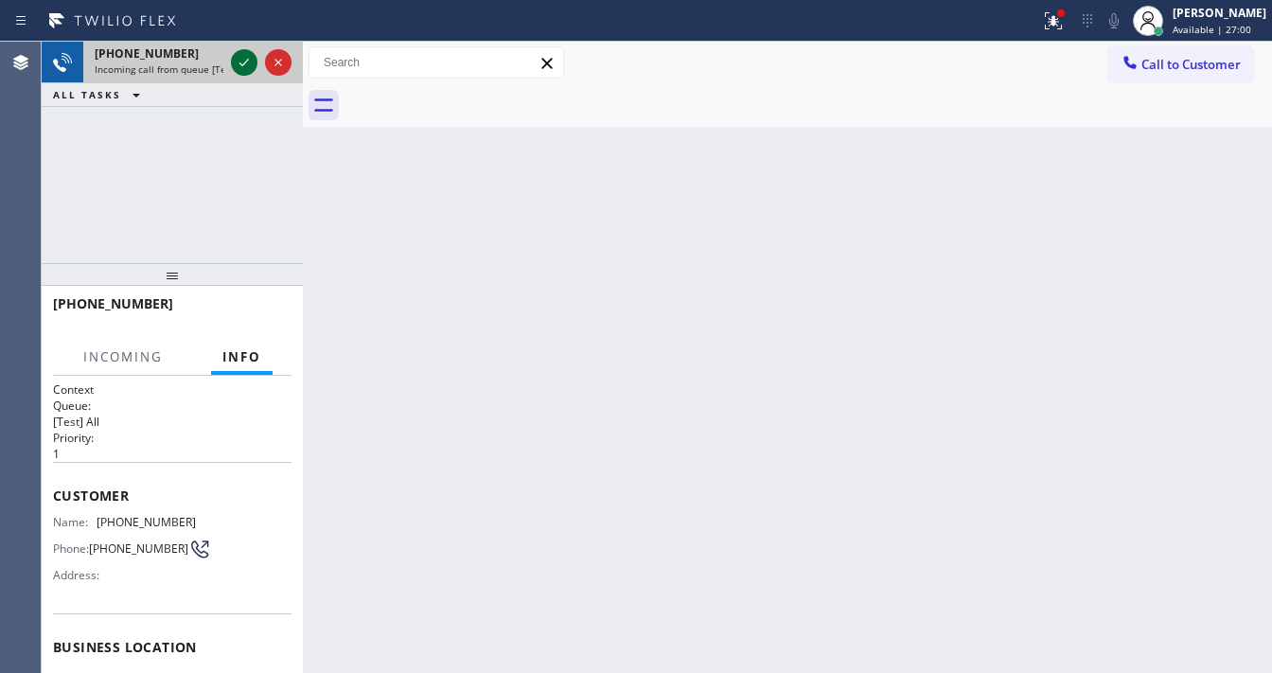
click at [240, 61] on icon at bounding box center [244, 62] width 23 height 23
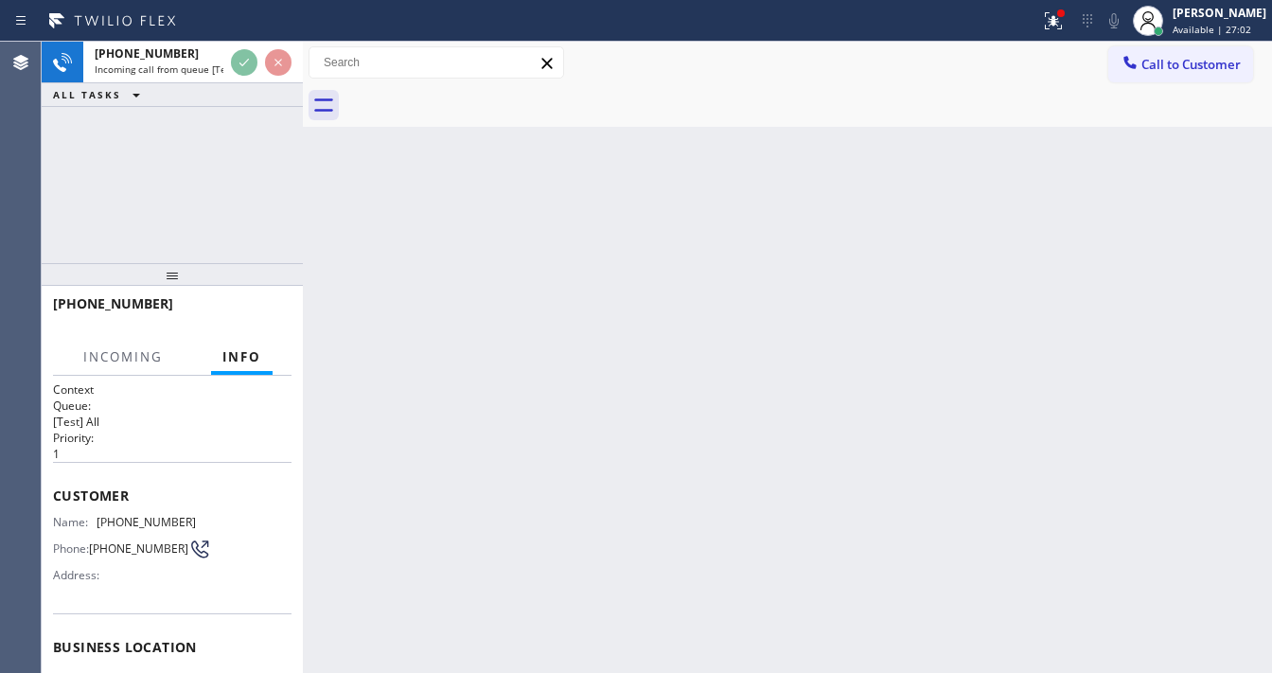
click at [1065, 23] on icon at bounding box center [1053, 20] width 23 height 23
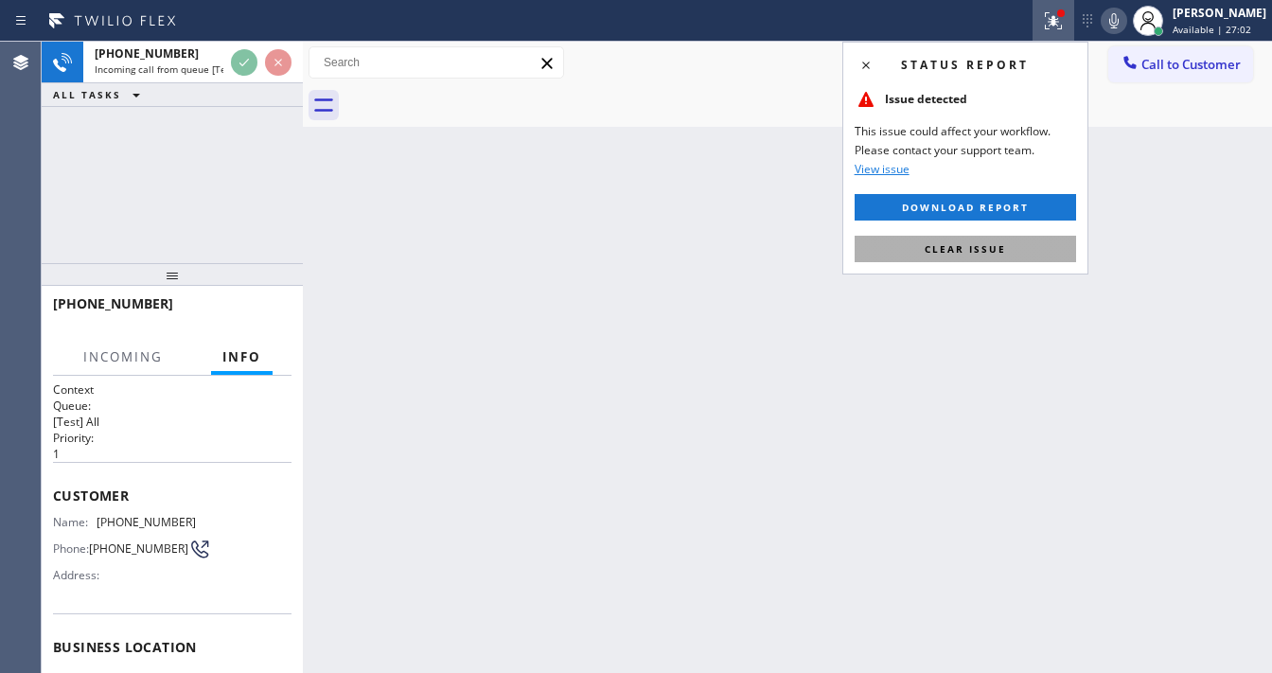
click at [1002, 244] on span "Clear issue" at bounding box center [965, 248] width 81 height 13
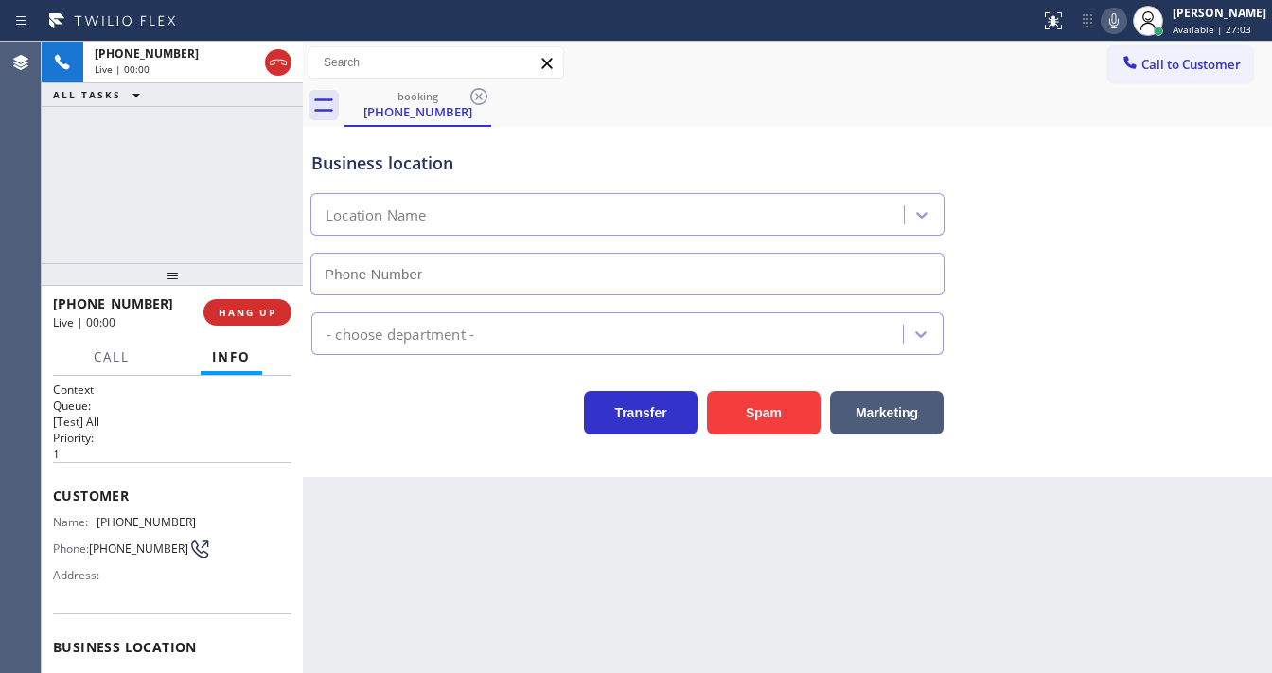
click at [1124, 8] on button at bounding box center [1114, 21] width 27 height 27
type input "[PHONE_NUMBER]"
click at [775, 412] on button "Spam" at bounding box center [764, 413] width 114 height 44
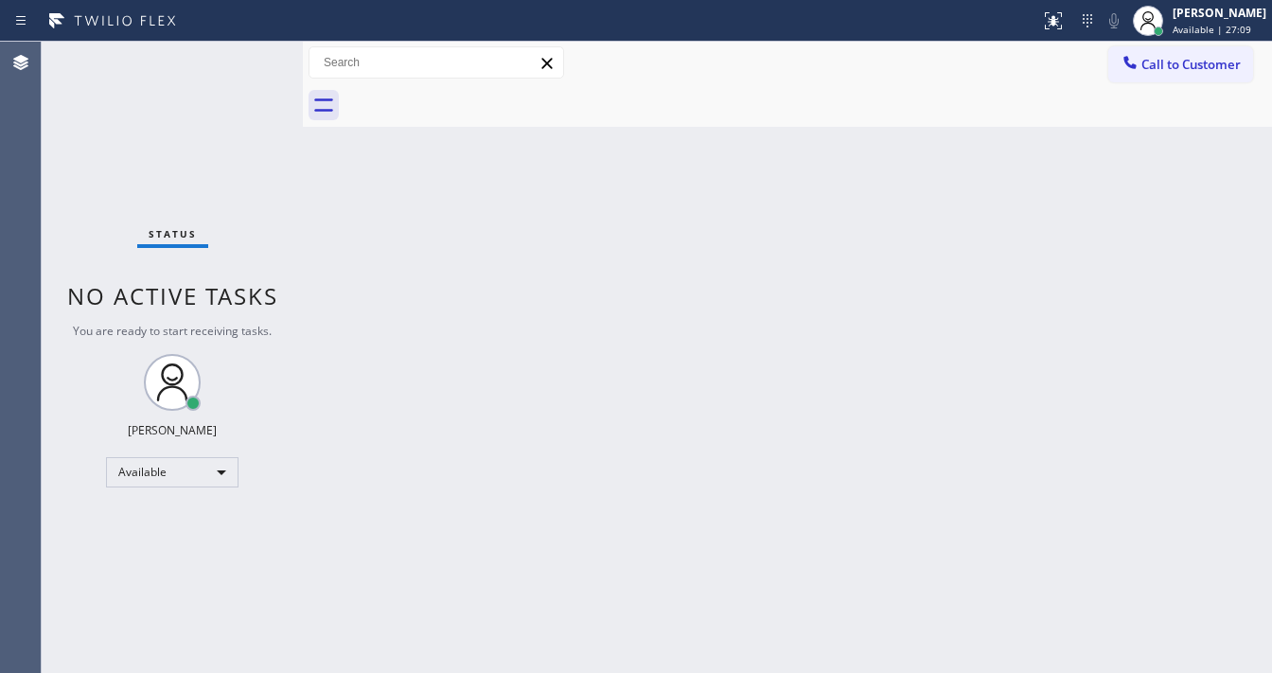
click at [254, 47] on div "Status No active tasks You are ready to start receiving tasks. [PERSON_NAME]" at bounding box center [172, 357] width 261 height 631
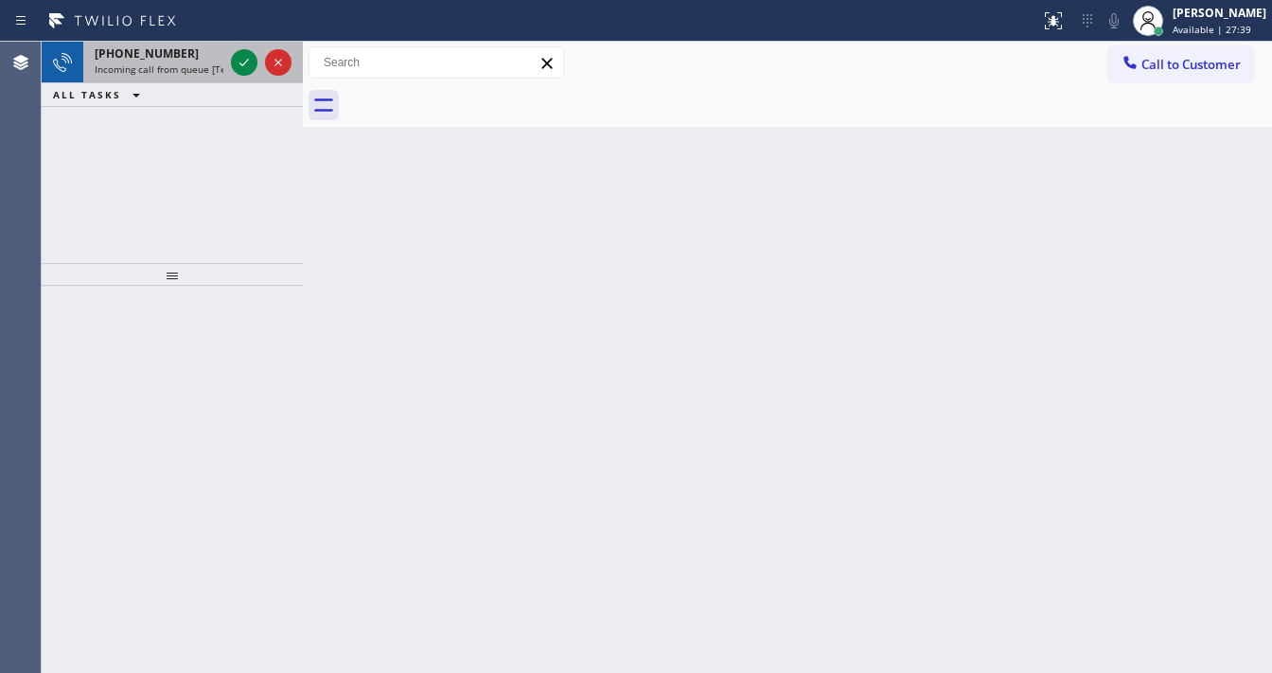
click at [205, 65] on span "Incoming call from queue [Test] All" at bounding box center [173, 68] width 157 height 13
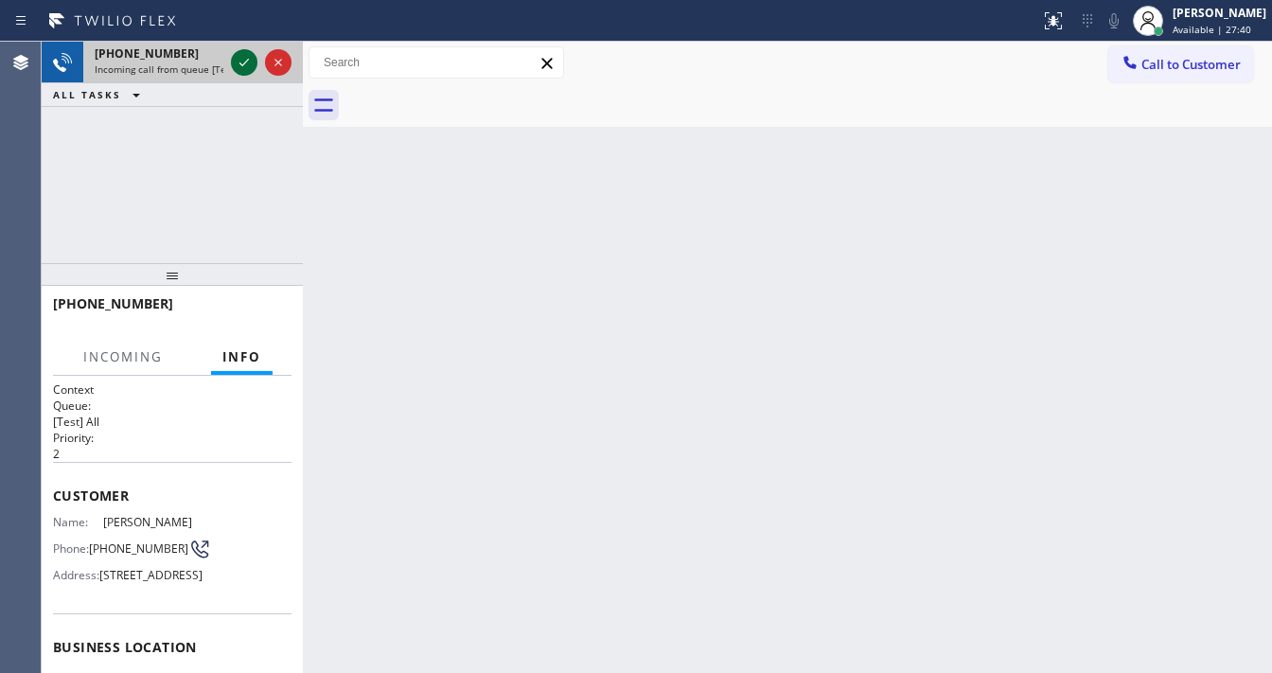
click at [235, 62] on icon at bounding box center [244, 62] width 23 height 23
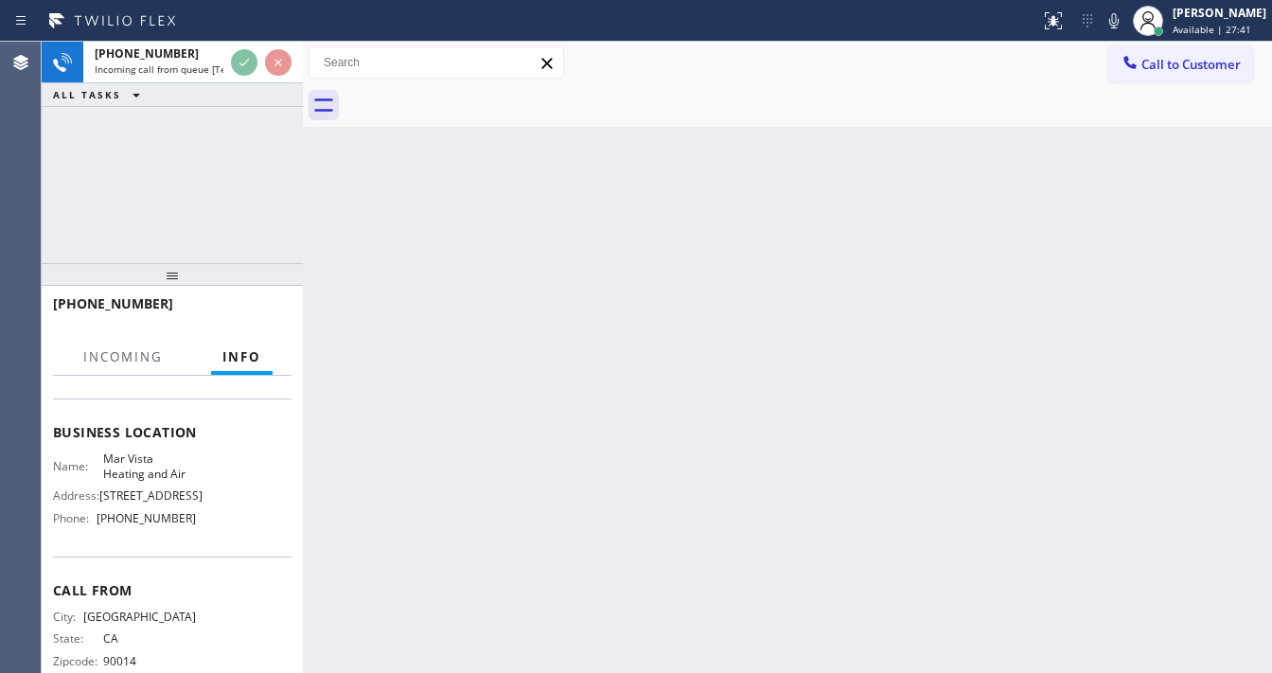
scroll to position [227, 0]
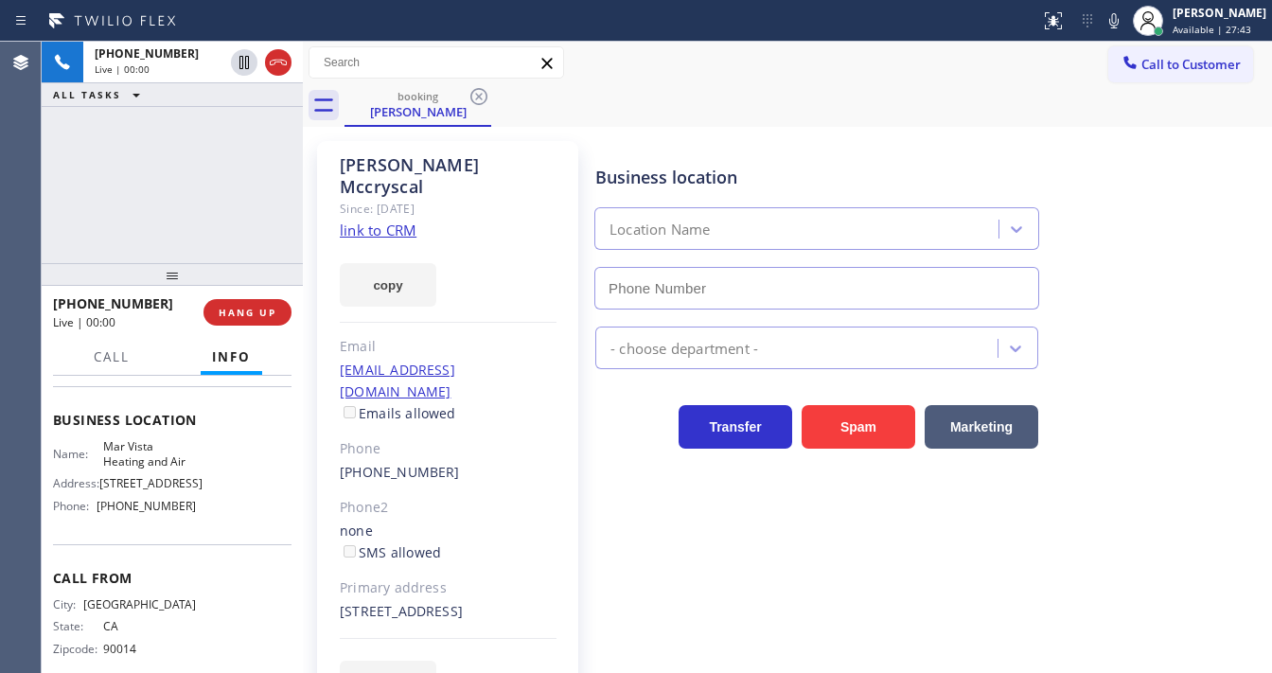
type input "[PHONE_NUMBER]"
click at [1123, 25] on icon at bounding box center [1114, 20] width 23 height 23
click at [382, 221] on link "link to CRM" at bounding box center [378, 230] width 77 height 19
click at [1117, 23] on icon at bounding box center [1114, 20] width 23 height 23
click at [148, 429] on span "Business location" at bounding box center [172, 420] width 239 height 18
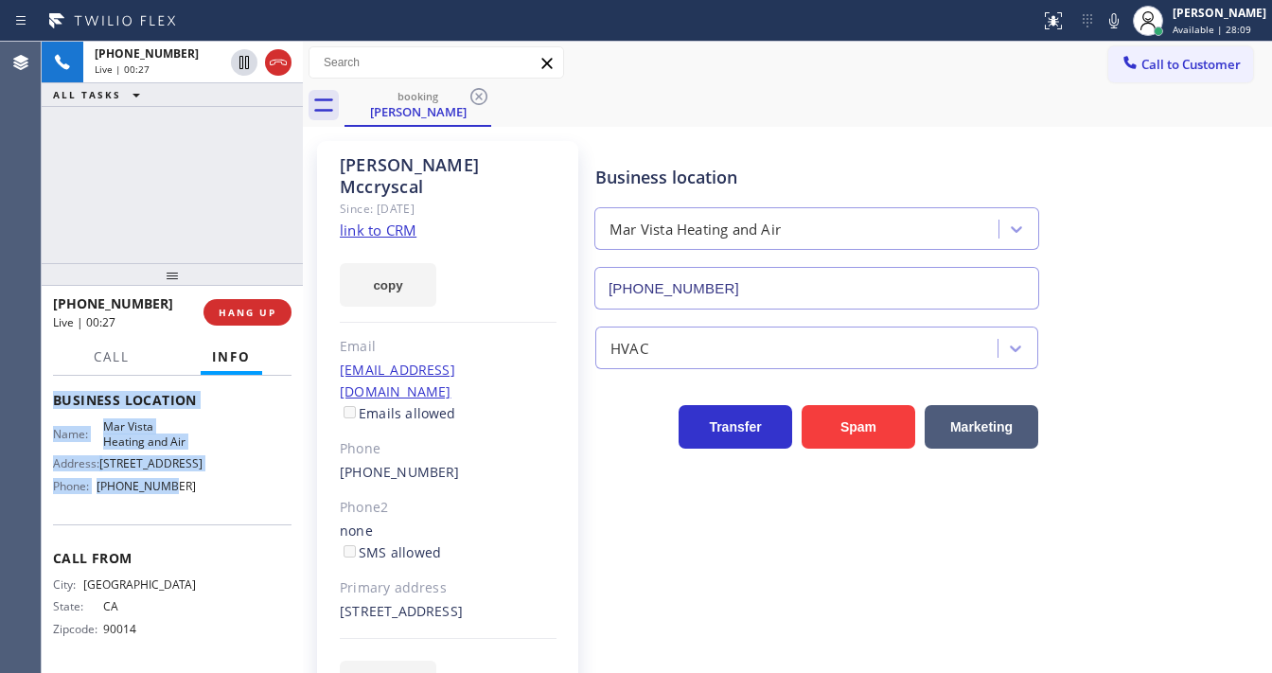
scroll to position [303, 0]
drag, startPoint x: 51, startPoint y: 410, endPoint x: 197, endPoint y: 500, distance: 171.3
click at [197, 500] on div "Context Queue: [Test] All Priority: 2 Customer Name: [PERSON_NAME] Phone: [PHON…" at bounding box center [172, 524] width 261 height 297
copy div "Customer Name: [PERSON_NAME] Phone: [PHONE_NUMBER] Address: [STREET_ADDRESS] Bu…"
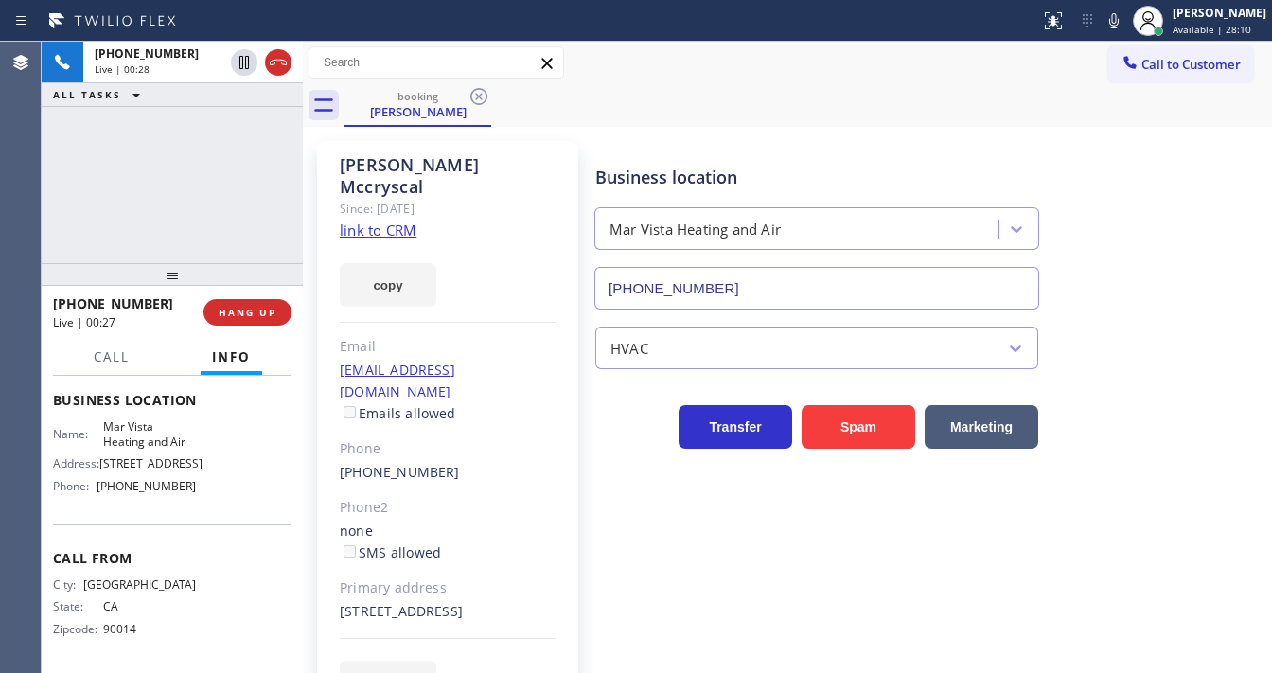
click at [133, 164] on div "[PHONE_NUMBER] Live | 00:28 ALL TASKS ALL TASKS ACTIVE TASKS TASKS IN WRAP UP" at bounding box center [172, 153] width 261 height 222
click at [173, 161] on div "[PHONE_NUMBER] Live | 01:18 ALL TASKS ALL TASKS ACTIVE TASKS TASKS IN WRAP UP" at bounding box center [172, 153] width 261 height 222
click at [670, 129] on div "[PERSON_NAME] Since: [DATE] link to CRM copy Email [EMAIL_ADDRESS][DOMAIN_NAME]…" at bounding box center [787, 434] width 969 height 614
click at [208, 165] on div "[PHONE_NUMBER] Live | 02:20 ALL TASKS ALL TASKS ACTIVE TASKS TASKS IN WRAP UP" at bounding box center [172, 153] width 261 height 222
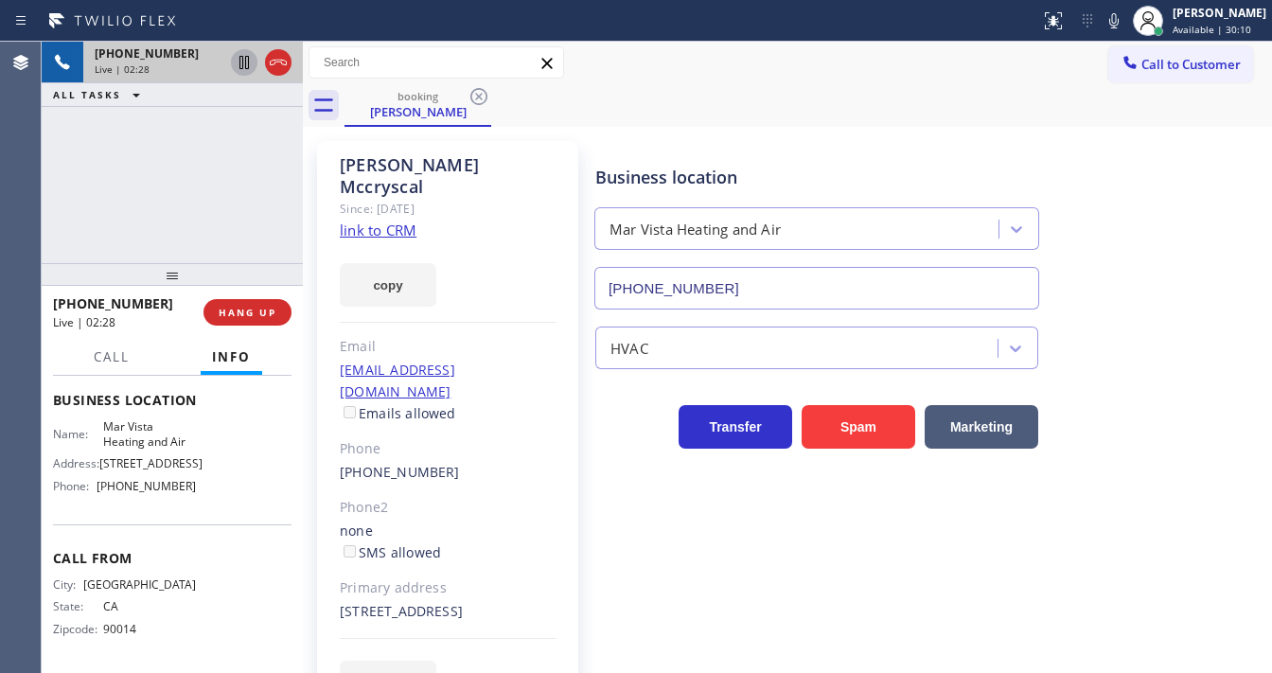
click at [242, 65] on icon at bounding box center [244, 62] width 9 height 13
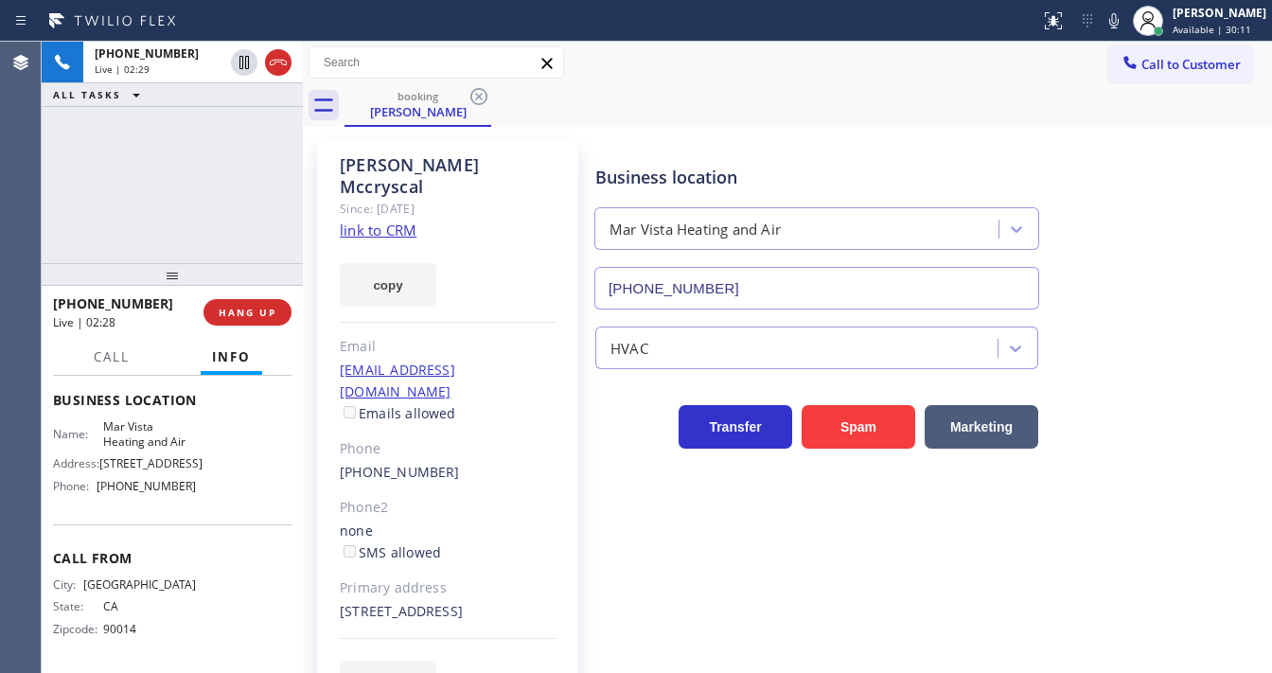
click at [1119, 23] on icon at bounding box center [1114, 20] width 9 height 15
click at [1018, 102] on div "booking [PERSON_NAME]" at bounding box center [809, 105] width 928 height 43
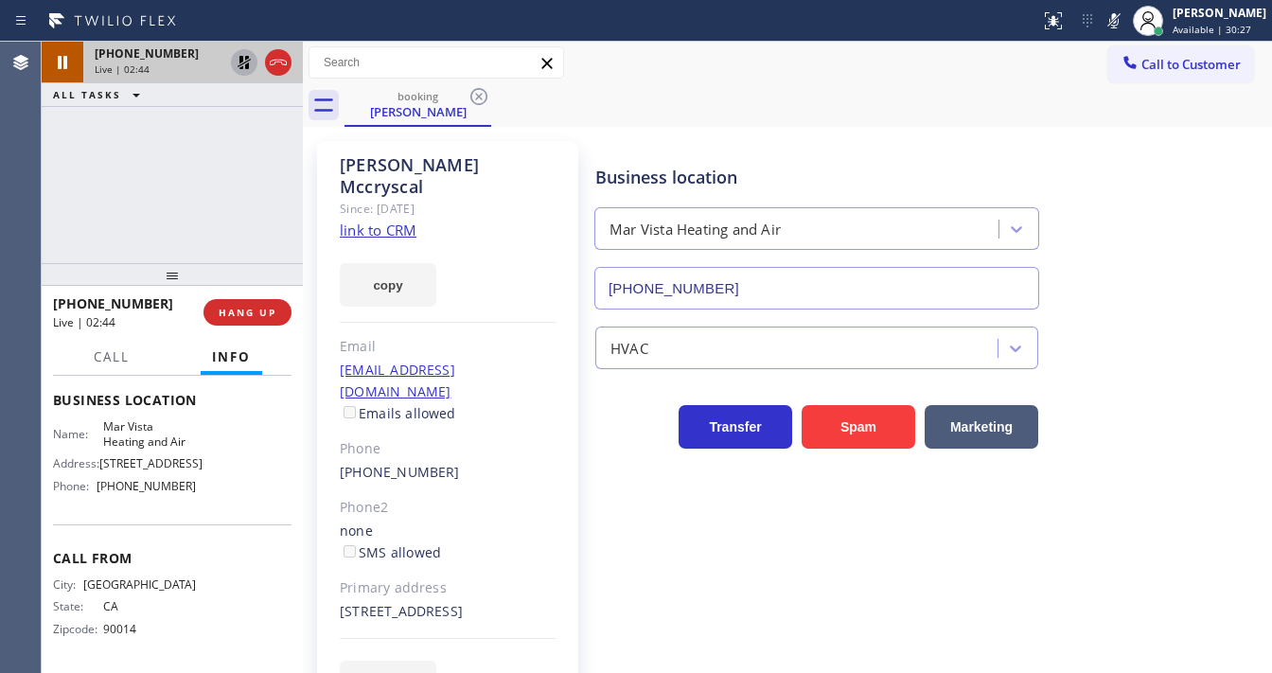
click at [246, 59] on icon at bounding box center [244, 62] width 13 height 13
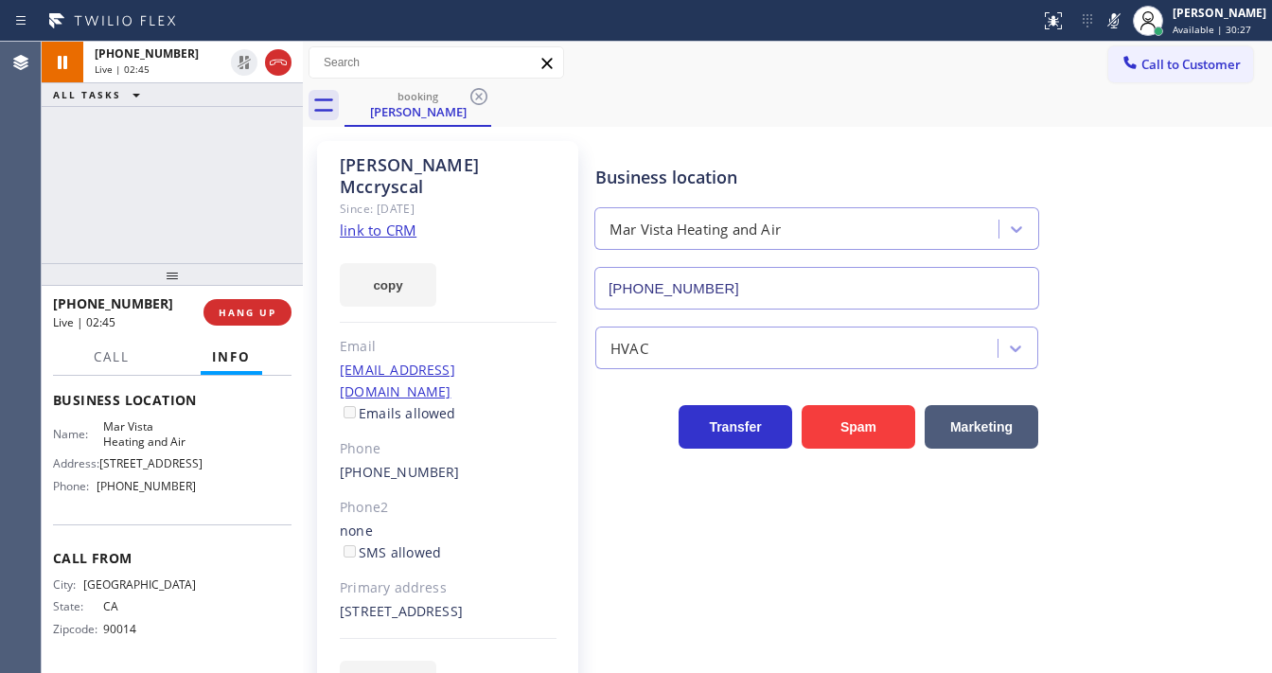
click at [1100, 113] on div "booking [PERSON_NAME]" at bounding box center [809, 105] width 928 height 43
click at [1124, 14] on icon at bounding box center [1114, 20] width 23 height 23
click at [1062, 125] on div "booking [PERSON_NAME]" at bounding box center [809, 105] width 928 height 43
click at [1126, 19] on icon at bounding box center [1114, 20] width 23 height 23
click at [247, 124] on div "[PHONE_NUMBER] Live | 03:13 ALL TASKS ALL TASKS ACTIVE TASKS TASKS IN WRAP UP" at bounding box center [172, 153] width 261 height 222
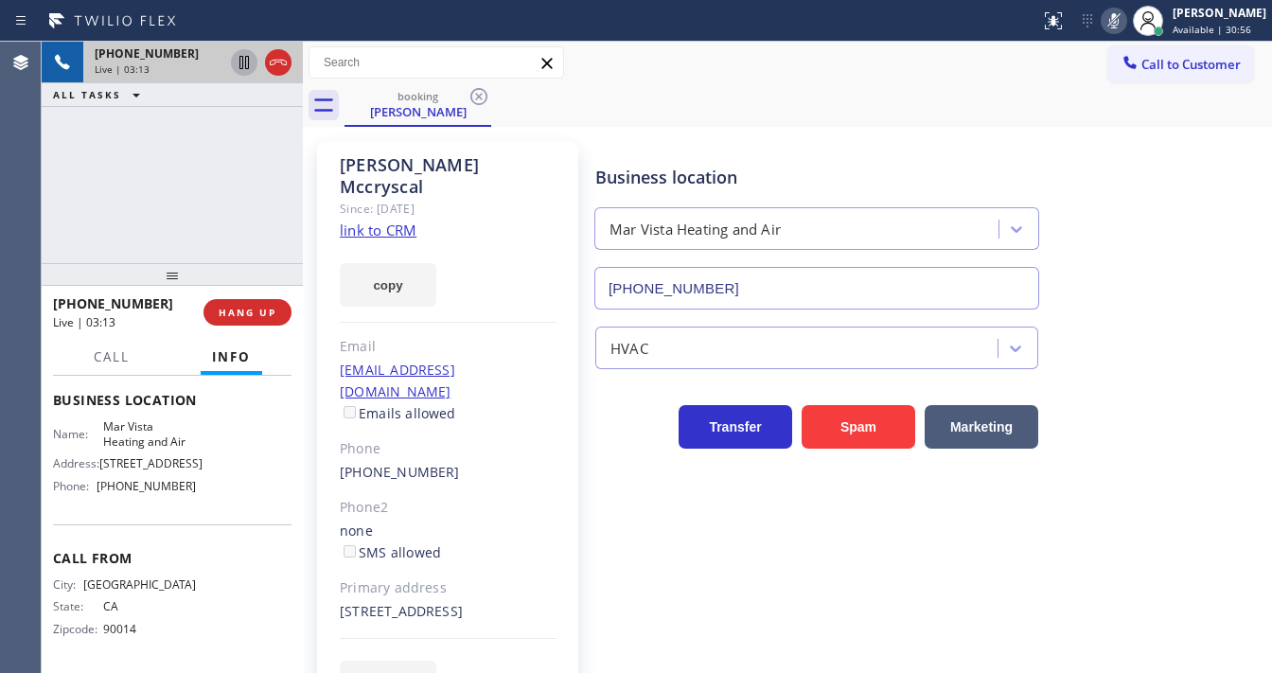
click at [246, 63] on icon at bounding box center [244, 62] width 9 height 13
click at [1126, 16] on icon at bounding box center [1114, 20] width 23 height 23
drag, startPoint x: 228, startPoint y: 65, endPoint x: 247, endPoint y: 67, distance: 19.0
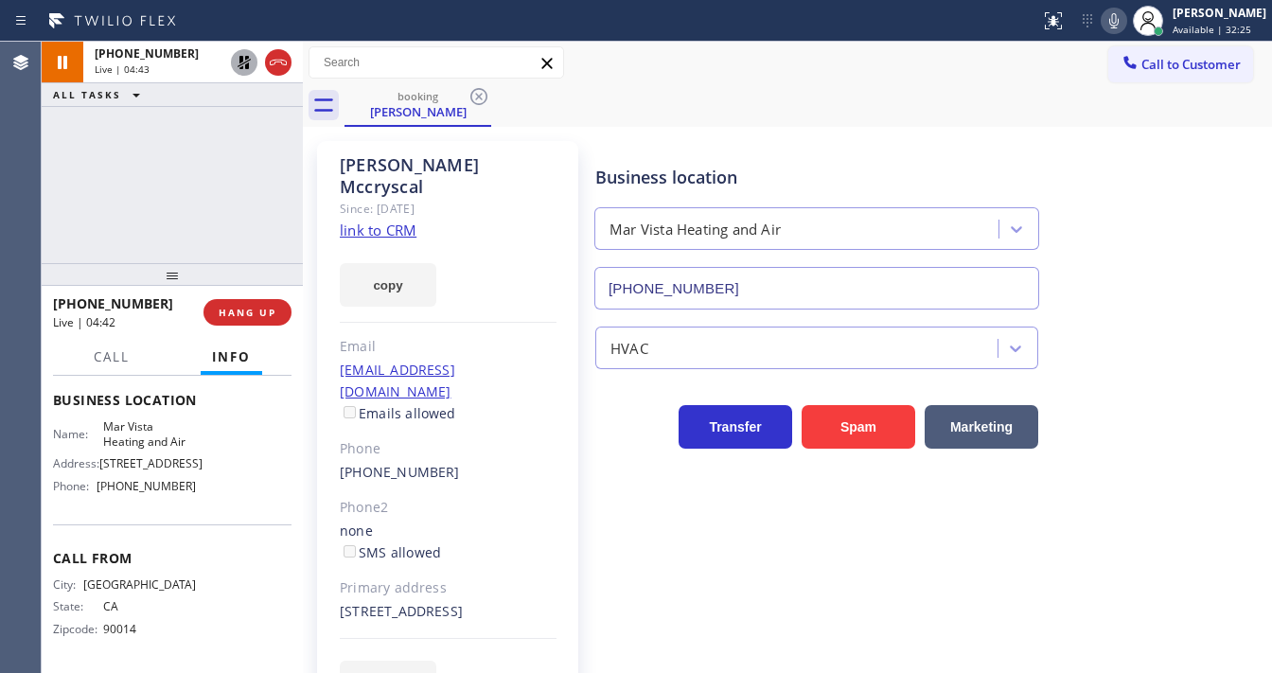
click at [228, 64] on div at bounding box center [261, 63] width 68 height 42
click at [252, 67] on icon at bounding box center [244, 62] width 23 height 23
click at [1119, 22] on icon at bounding box center [1114, 20] width 9 height 15
click at [1121, 22] on rect at bounding box center [1114, 18] width 13 height 13
click at [168, 156] on div "[PHONE_NUMBER] Live | 04:46 ALL TASKS ALL TASKS ACTIVE TASKS TASKS IN WRAP UP" at bounding box center [172, 153] width 261 height 222
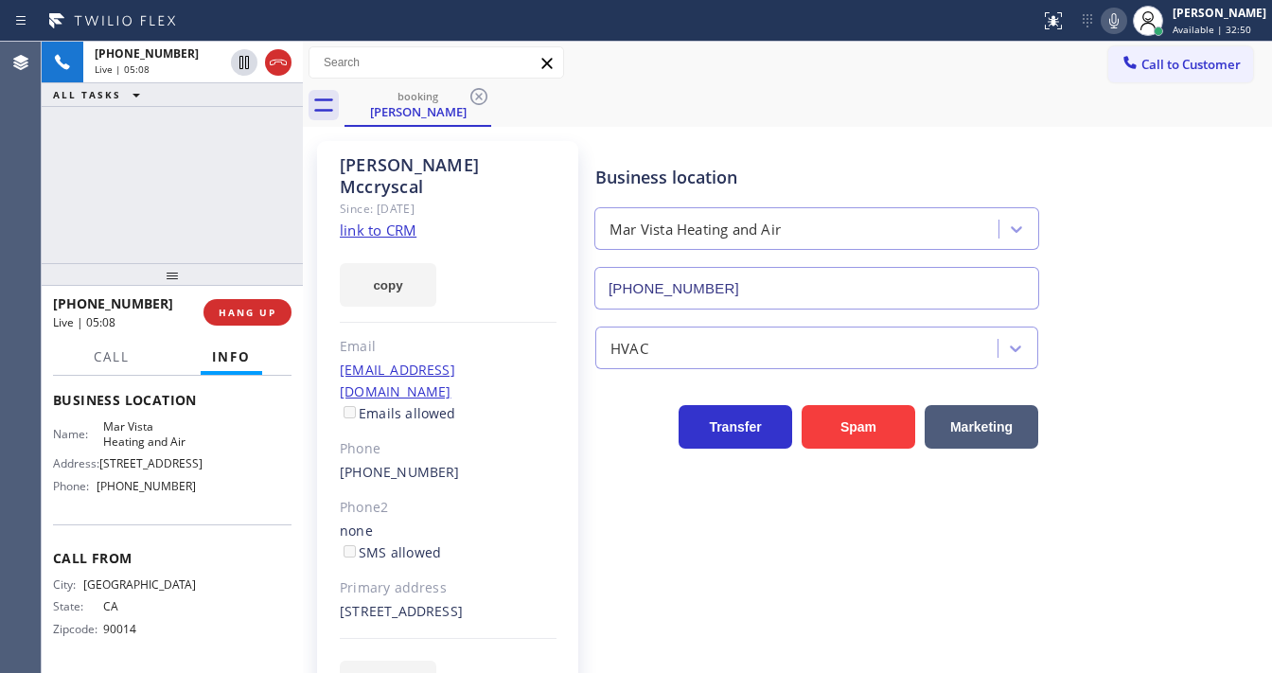
click at [48, 202] on div "[PHONE_NUMBER] Live | 05:08 ALL TASKS ALL TASKS ACTIVE TASKS TASKS IN WRAP UP" at bounding box center [172, 153] width 261 height 222
click at [223, 223] on div "[PHONE_NUMBER] Live | 05:20 ALL TASKS ALL TASKS ACTIVE TASKS TASKS IN WRAP UP" at bounding box center [172, 153] width 261 height 222
click at [237, 185] on div "[PHONE_NUMBER] Live | 05:31 ALL TASKS ALL TASKS ACTIVE TASKS TASKS IN WRAP UP" at bounding box center [172, 153] width 261 height 222
click at [205, 199] on div "[PHONE_NUMBER] Live | 05:42 ALL TASKS ALL TASKS ACTIVE TASKS TASKS IN WRAP UP" at bounding box center [172, 153] width 261 height 222
click at [209, 199] on div "[PHONE_NUMBER] Live | 07:06 ALL TASKS ALL TASKS ACTIVE TASKS TASKS IN WRAP UP" at bounding box center [172, 153] width 261 height 222
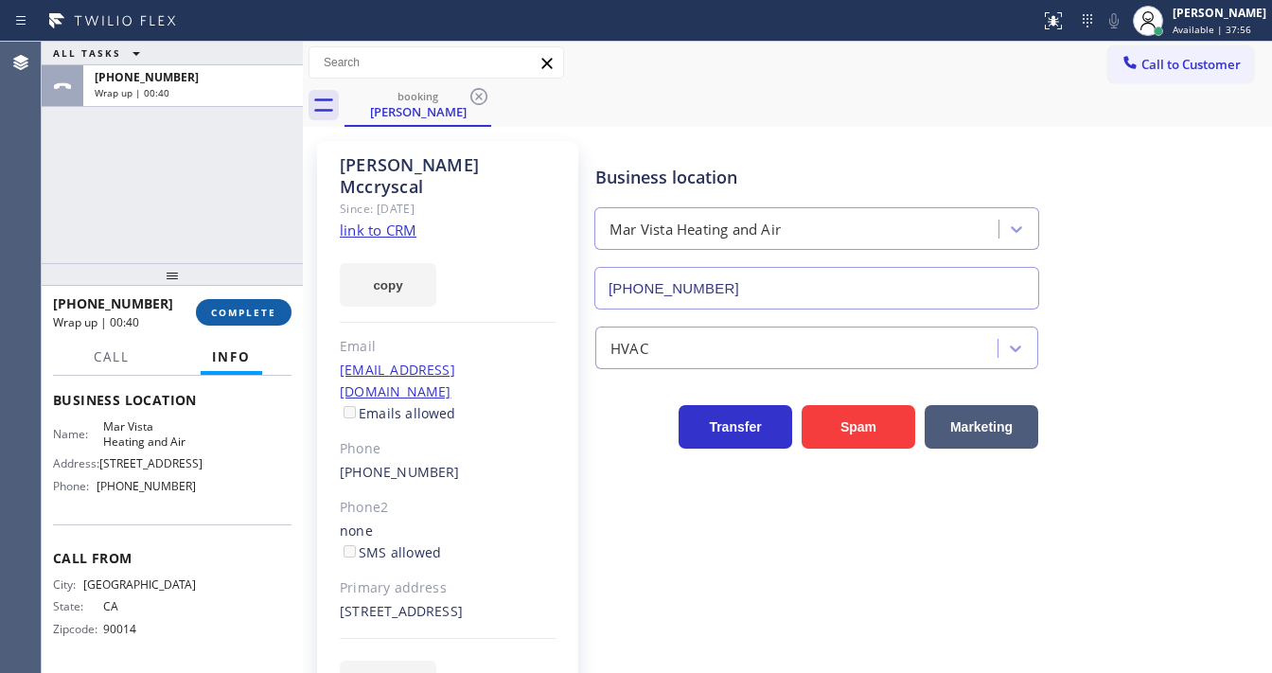
click at [222, 316] on span "COMPLETE" at bounding box center [243, 312] width 65 height 13
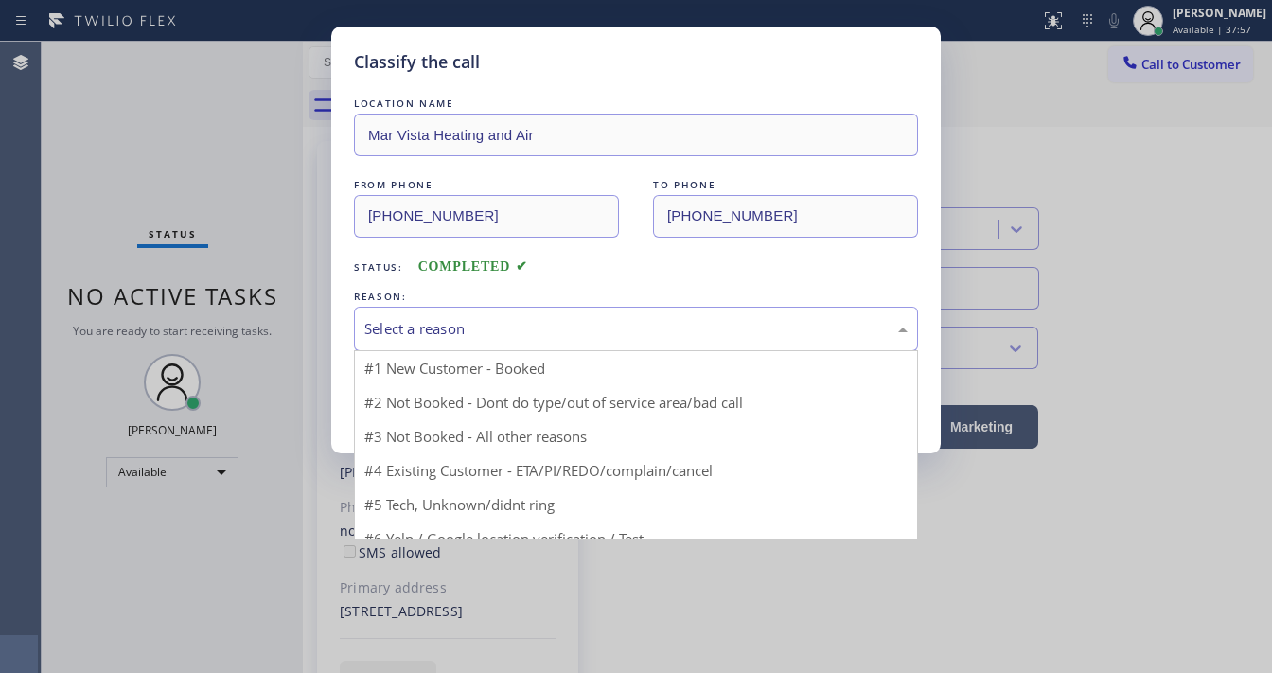
click at [415, 333] on div "Select a reason" at bounding box center [636, 329] width 543 height 22
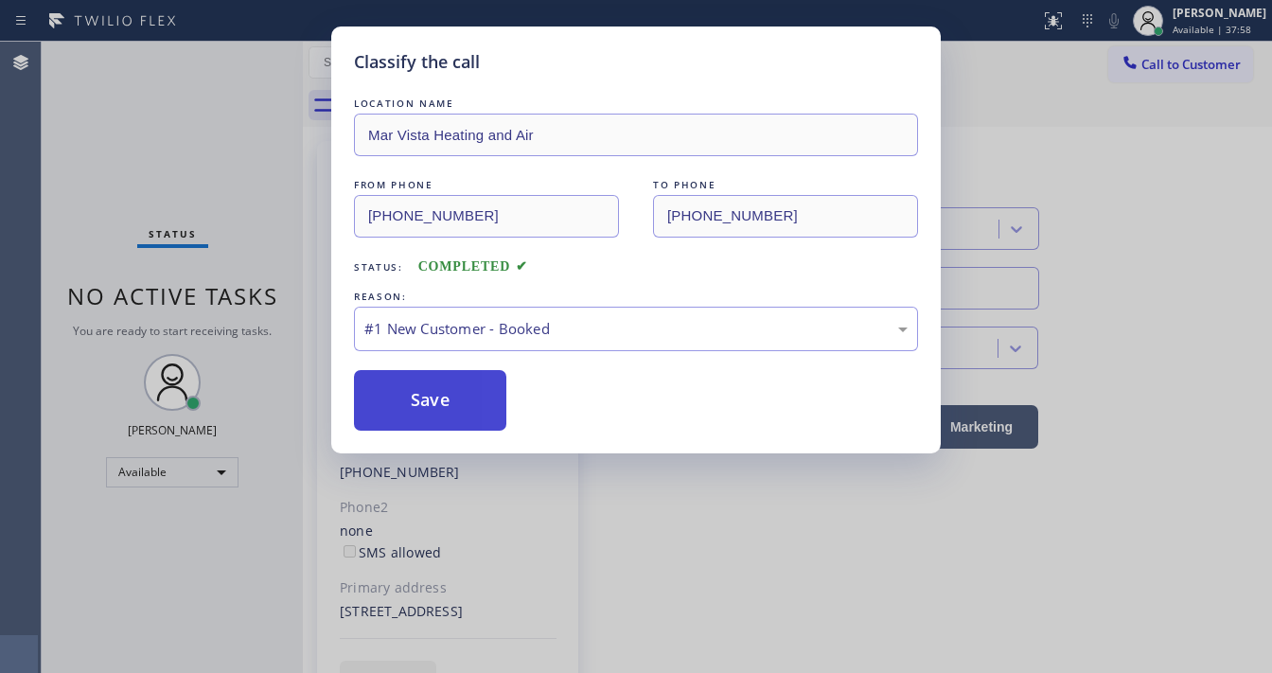
click at [417, 398] on button "Save" at bounding box center [430, 400] width 152 height 61
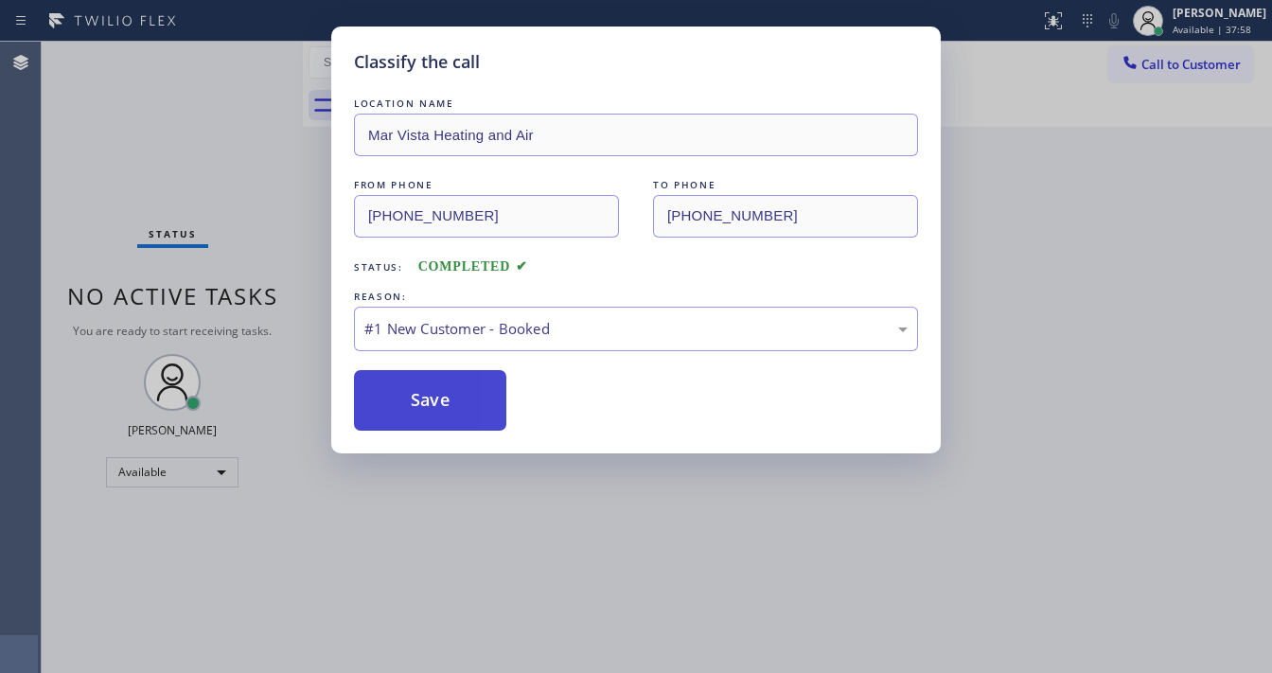
click at [417, 398] on button "Save" at bounding box center [430, 400] width 152 height 61
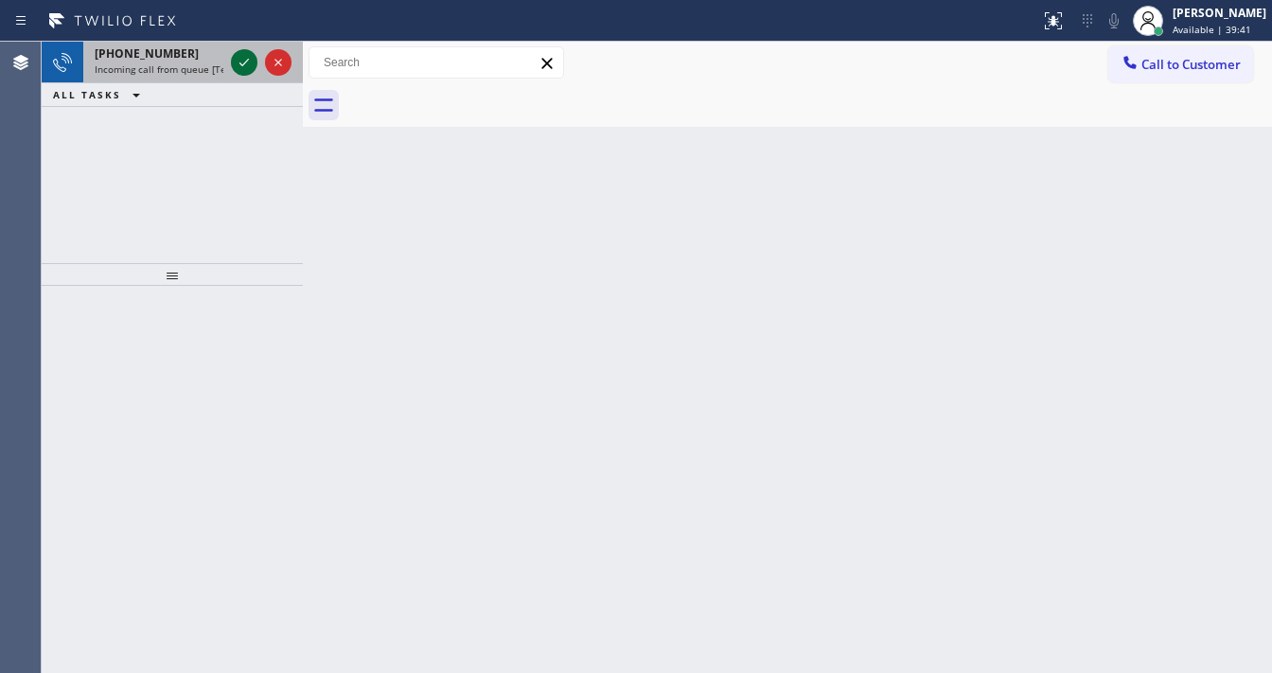
click at [241, 57] on icon at bounding box center [244, 62] width 23 height 23
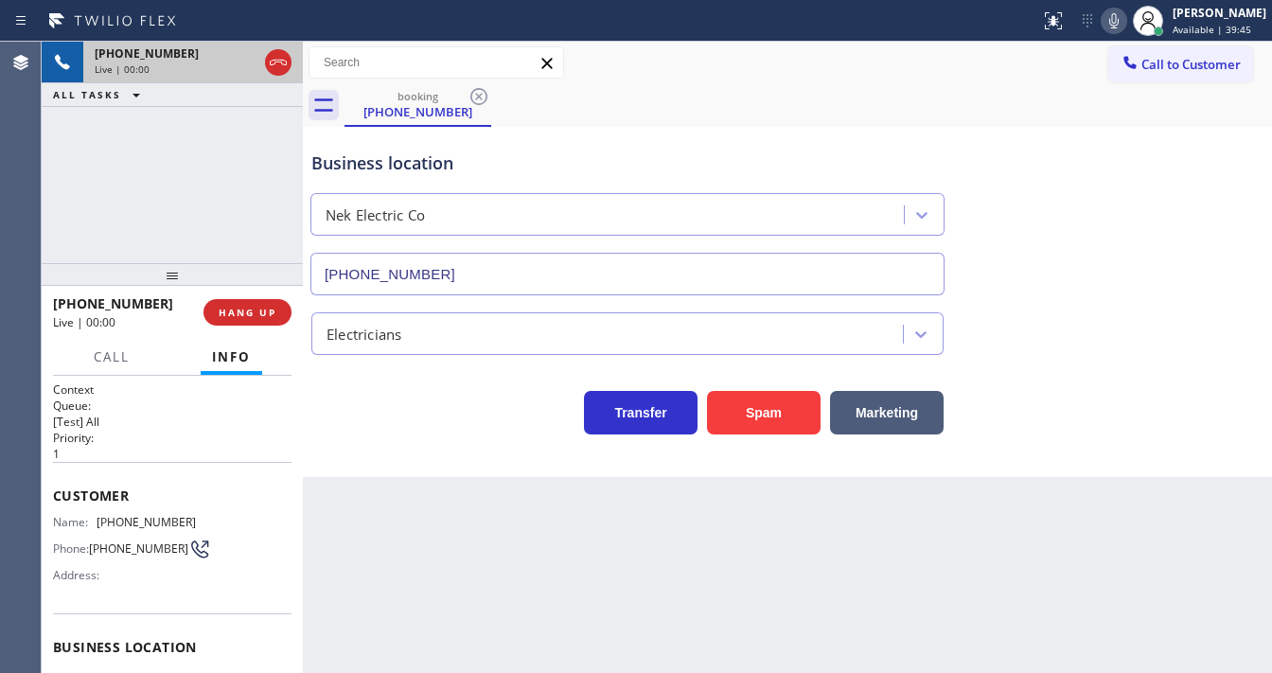
type input "[PHONE_NUMBER]"
click at [180, 227] on div "[PHONE_NUMBER] Live | 00:01 ALL TASKS ALL TASKS ACTIVE TASKS TASKS IN WRAP UP" at bounding box center [172, 153] width 261 height 222
click at [139, 515] on span "[PHONE_NUMBER]" at bounding box center [146, 522] width 99 height 14
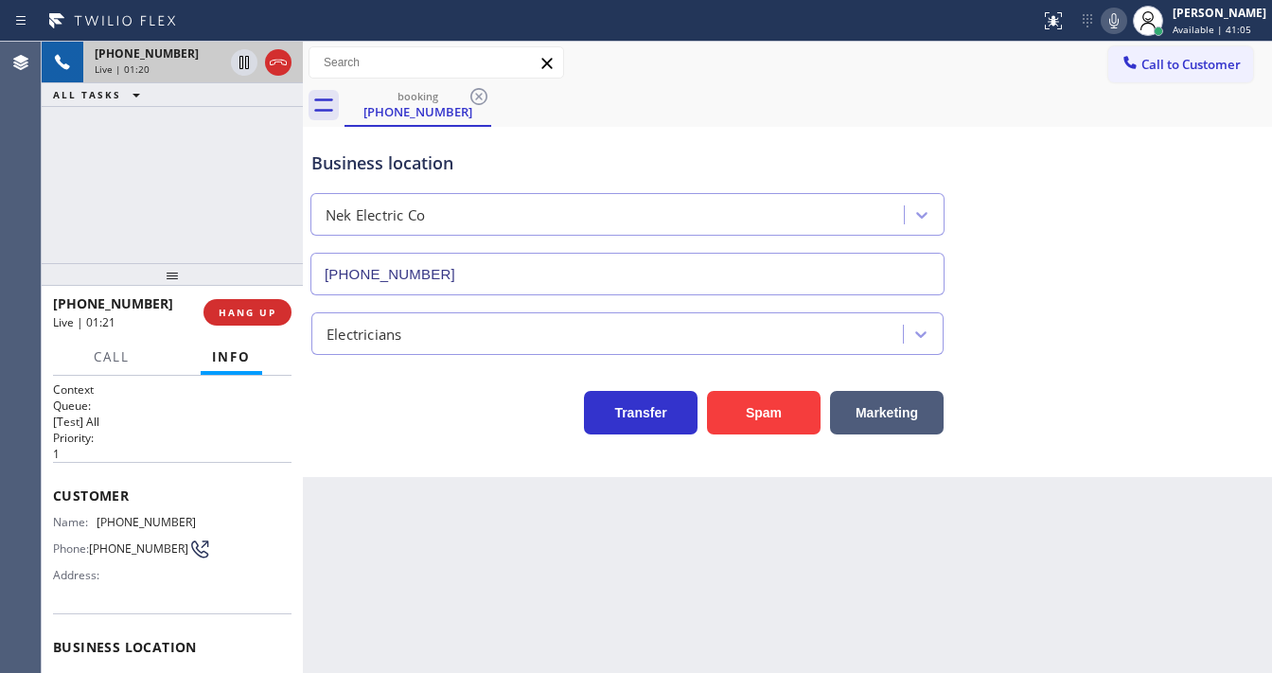
click at [192, 462] on div "Customer Name: [PHONE_NUMBER] Phone: [PHONE_NUMBER] Address:" at bounding box center [172, 537] width 239 height 151
click at [150, 519] on span "[PHONE_NUMBER]" at bounding box center [146, 522] width 99 height 14
copy span "[PHONE_NUMBER]"
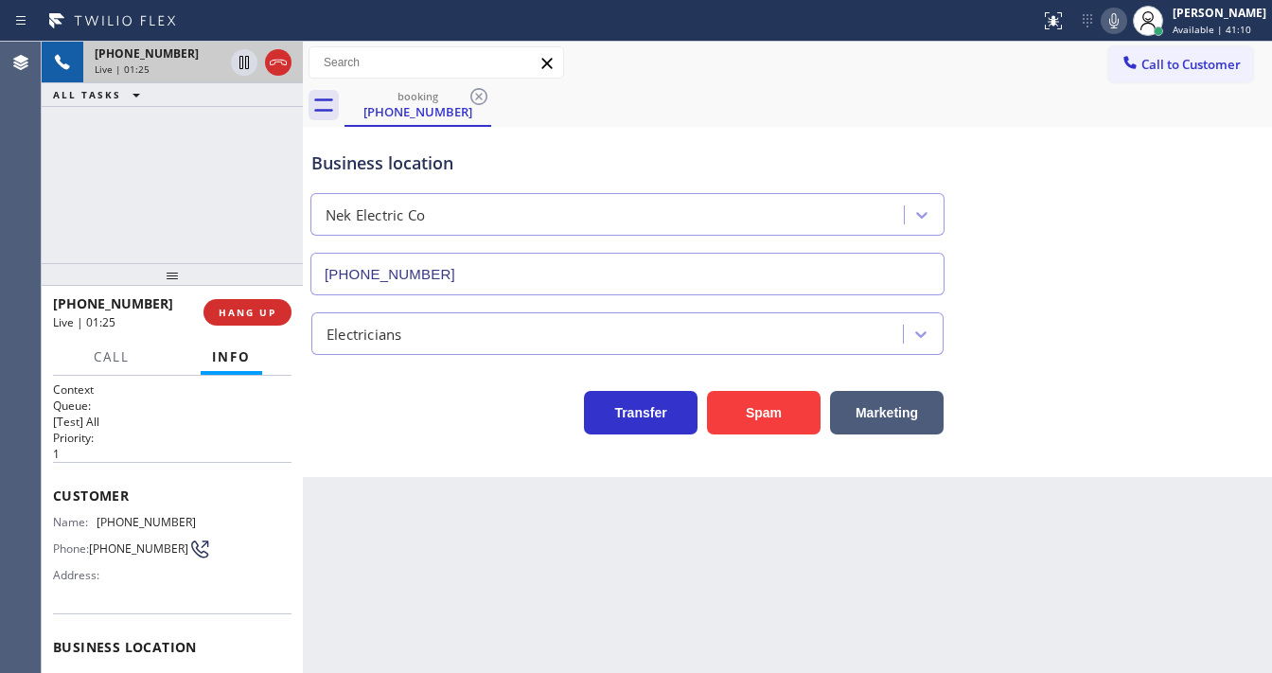
click at [191, 227] on div "[PHONE_NUMBER] Live | 01:25 ALL TASKS ALL TASKS ACTIVE TASKS TASKS IN WRAP UP" at bounding box center [172, 153] width 261 height 222
click at [124, 204] on div "[PHONE_NUMBER] Live | 01:34 ALL TASKS ALL TASKS ACTIVE TASKS TASKS IN WRAP UP" at bounding box center [172, 153] width 261 height 222
click at [49, 236] on div "[PHONE_NUMBER] Live | 01:41 ALL TASKS ALL TASKS ACTIVE TASKS TASKS IN WRAP UP" at bounding box center [172, 153] width 261 height 222
drag, startPoint x: 142, startPoint y: 306, endPoint x: 159, endPoint y: 230, distance: 77.6
click at [66, 306] on div "[PHONE_NUMBER]" at bounding box center [121, 303] width 137 height 18
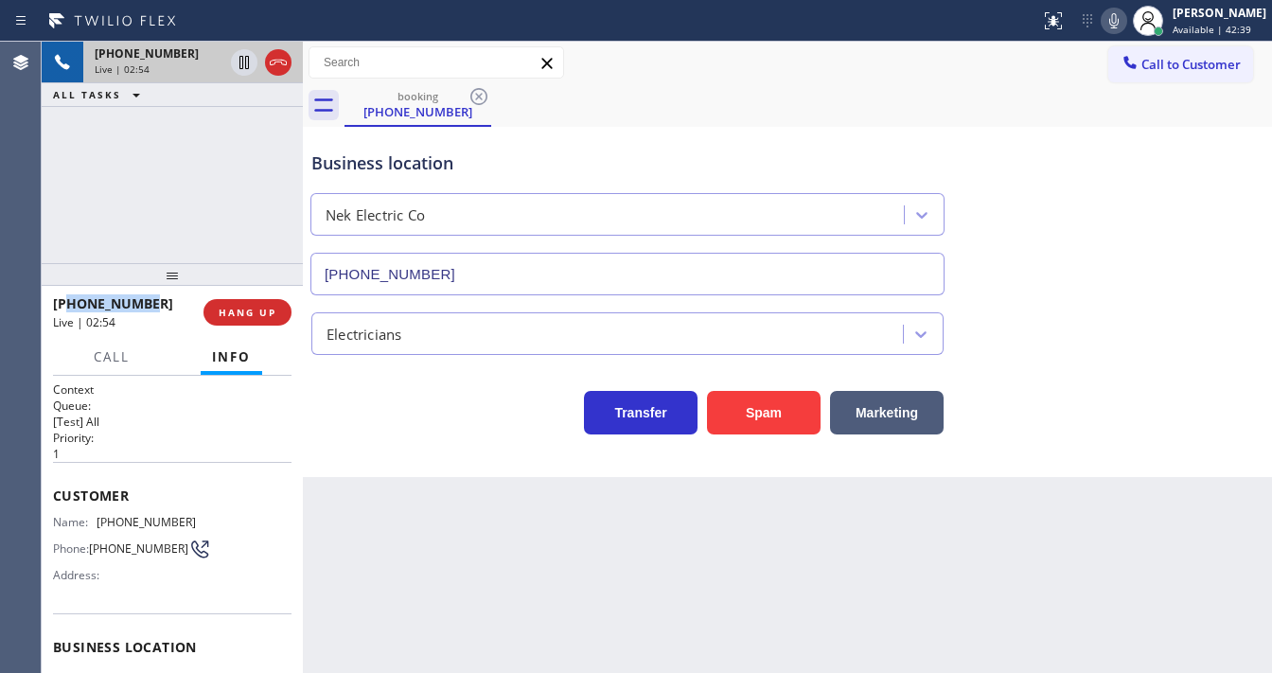
copy span "9087689138"
click at [278, 61] on icon at bounding box center [278, 62] width 23 height 23
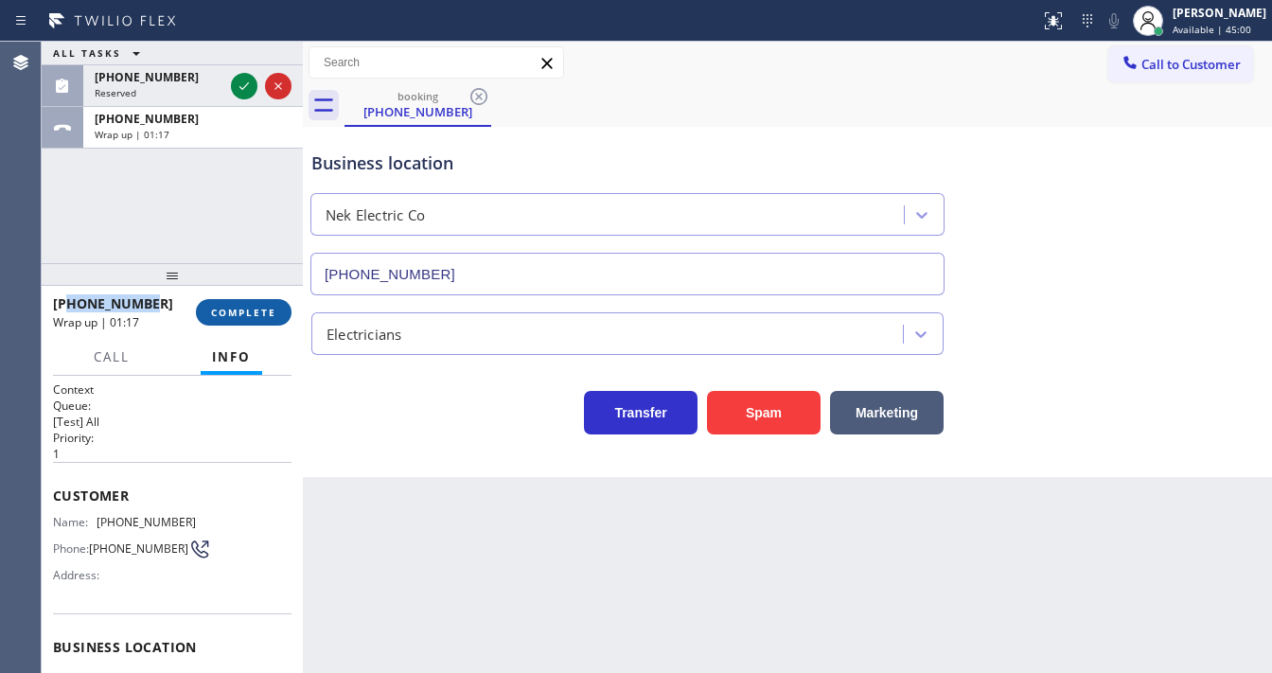
click at [244, 312] on span "COMPLETE" at bounding box center [243, 312] width 65 height 13
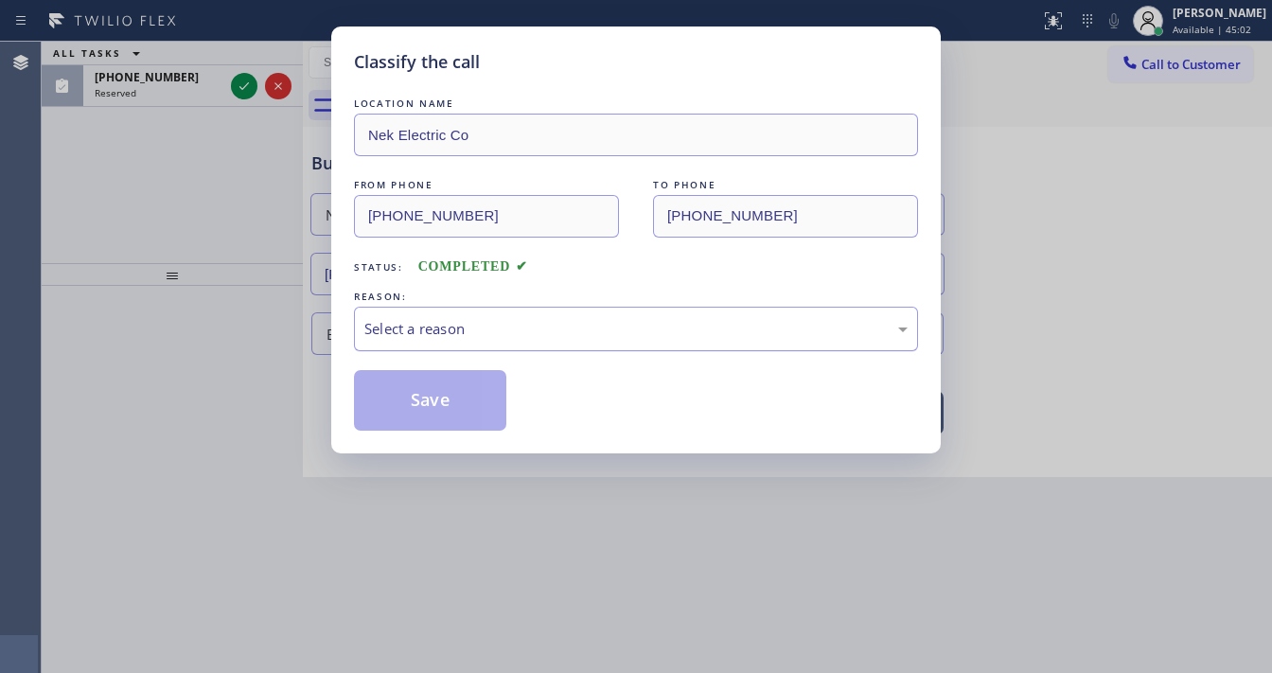
drag, startPoint x: 436, startPoint y: 328, endPoint x: 449, endPoint y: 348, distance: 24.7
click at [439, 329] on div "Select a reason" at bounding box center [636, 329] width 543 height 22
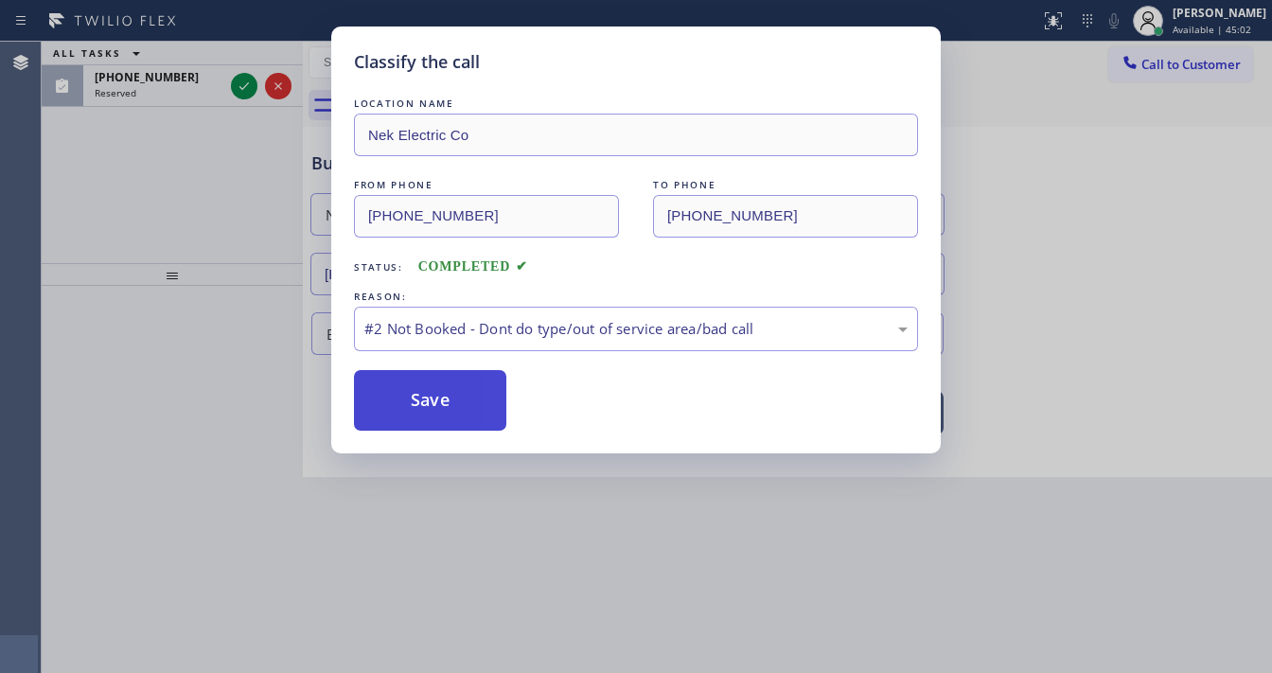
click at [432, 395] on button "Save" at bounding box center [430, 400] width 152 height 61
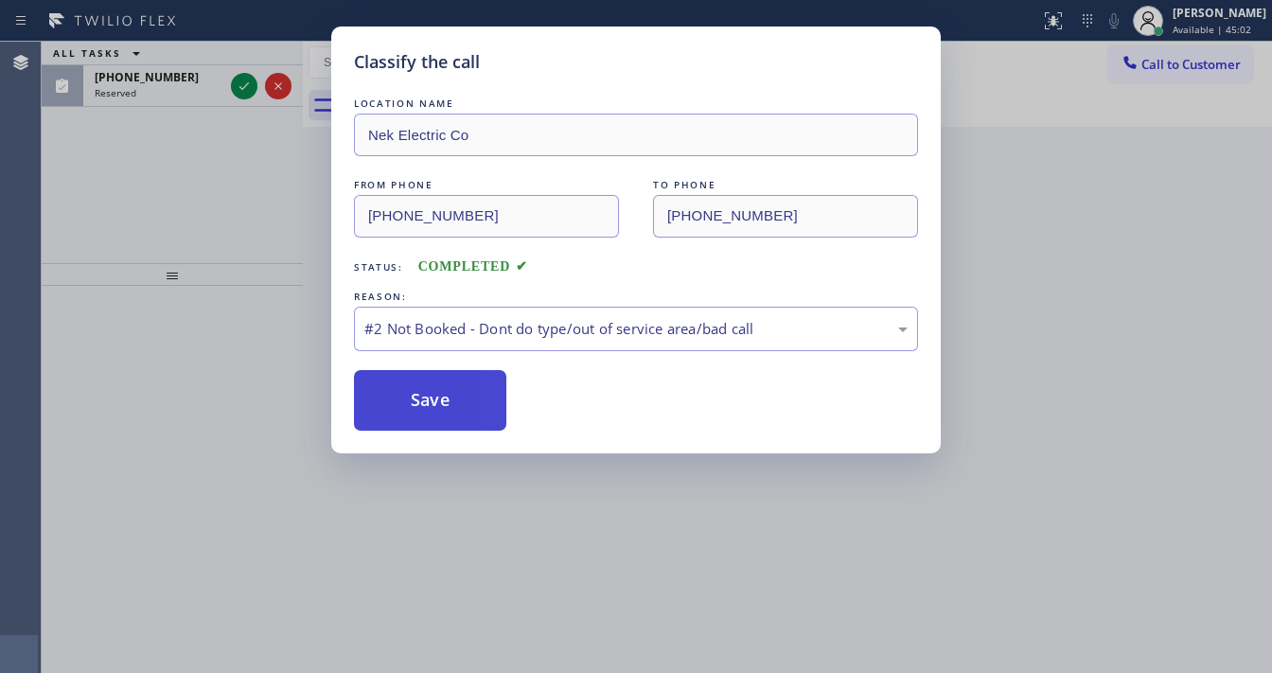
drag, startPoint x: 432, startPoint y: 395, endPoint x: 288, endPoint y: 297, distance: 173.8
click at [428, 394] on button "Save" at bounding box center [430, 400] width 152 height 61
drag, startPoint x: 136, startPoint y: 213, endPoint x: 255, endPoint y: 86, distance: 173.5
click at [136, 209] on div "Classify the call LOCATION NAME Nek Electric Co FROM PHONE [PHONE_NUMBER] TO PH…" at bounding box center [636, 336] width 1272 height 673
click at [253, 85] on div "Classify the call LOCATION NAME Nek Electric Co FROM PHONE [PHONE_NUMBER] TO PH…" at bounding box center [636, 336] width 1272 height 673
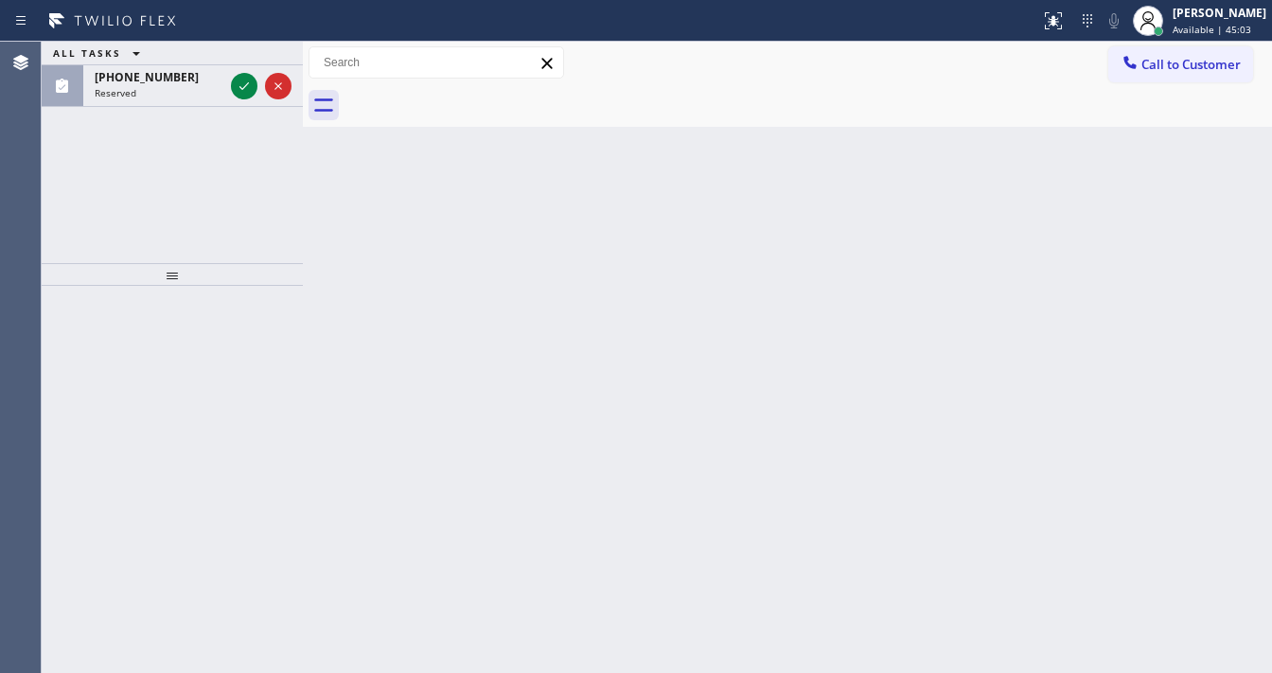
click at [253, 85] on icon at bounding box center [244, 86] width 23 height 23
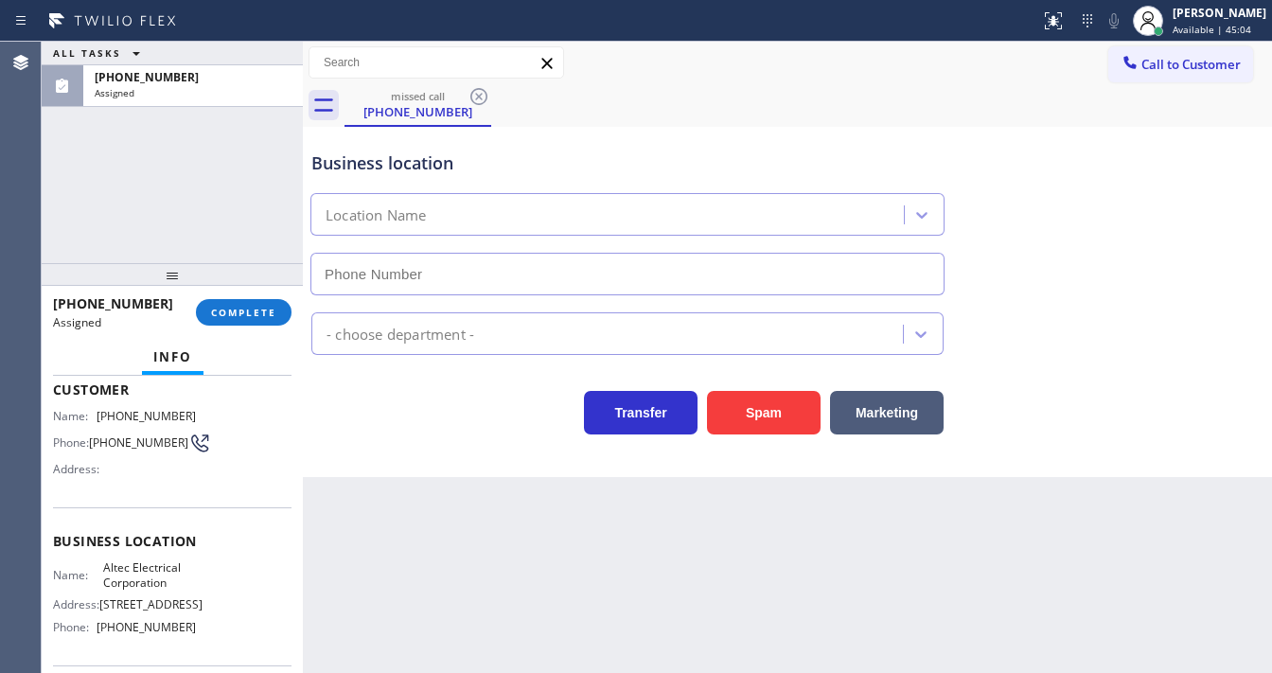
scroll to position [151, 0]
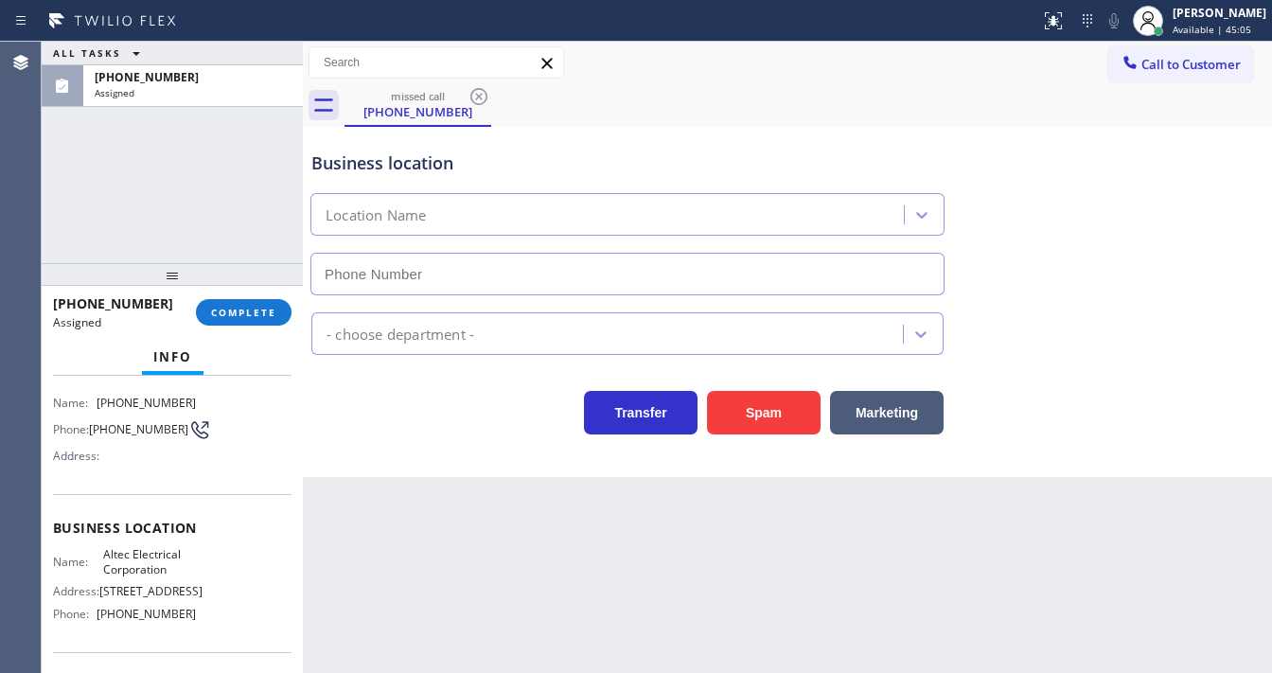
type input "[PHONE_NUMBER]"
click at [231, 301] on button "COMPLETE" at bounding box center [244, 312] width 96 height 27
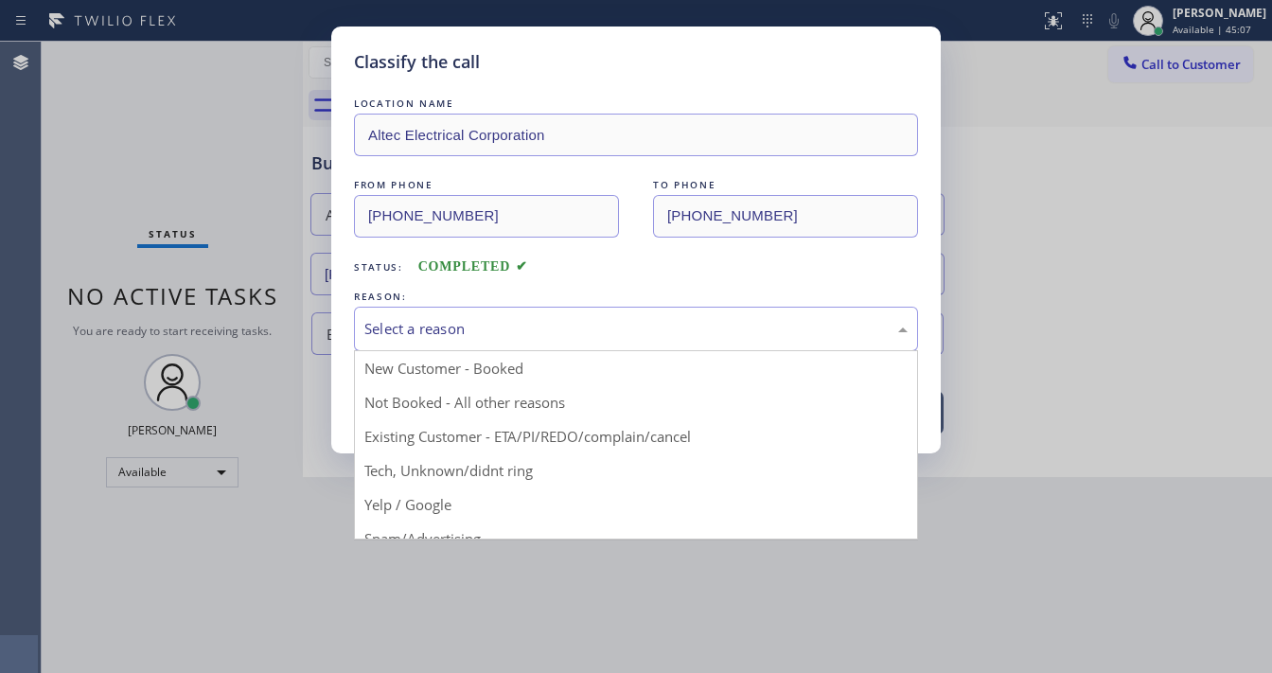
click at [451, 322] on div "Select a reason" at bounding box center [636, 329] width 543 height 22
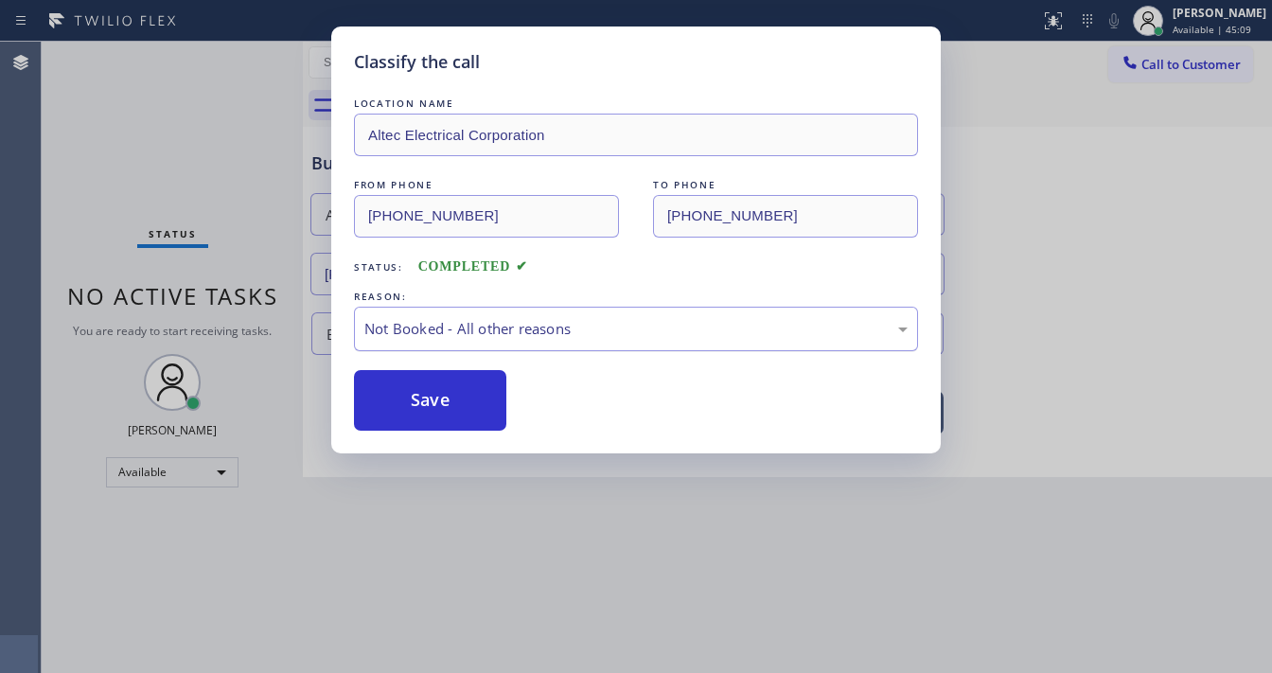
click at [540, 345] on div "Not Booked - All other reasons" at bounding box center [636, 329] width 564 height 44
click at [440, 399] on button "Save" at bounding box center [430, 400] width 152 height 61
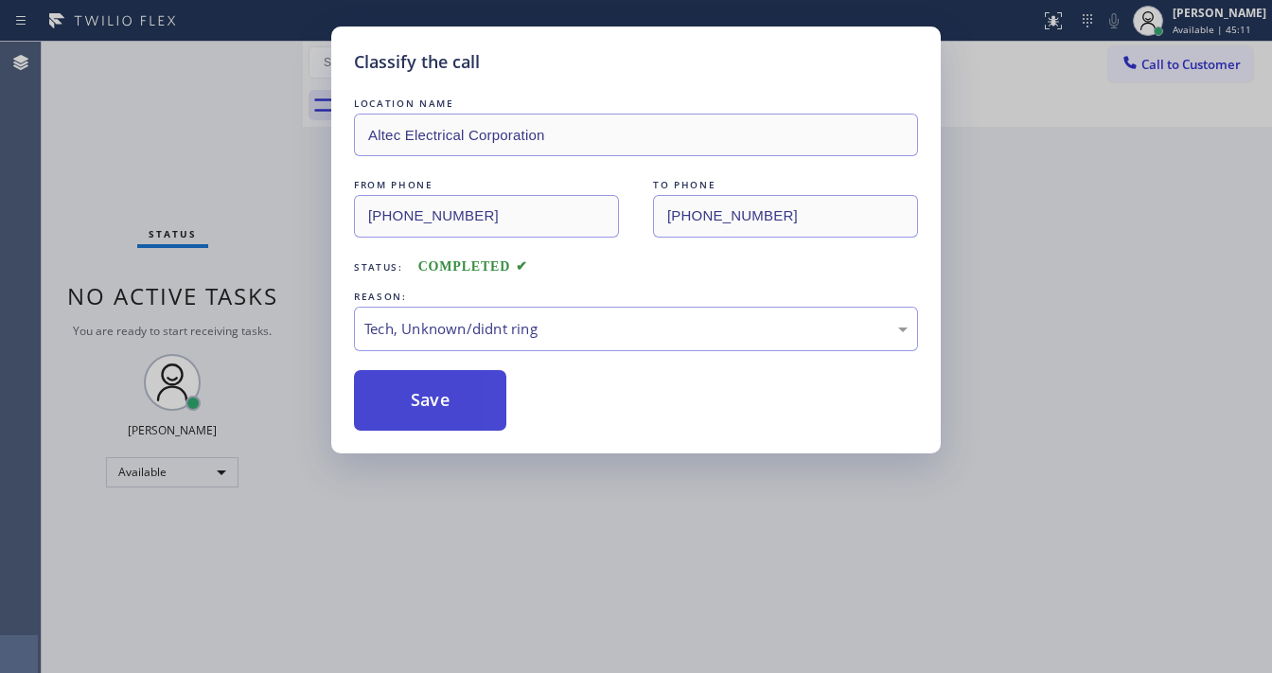
click at [440, 399] on button "Save" at bounding box center [430, 400] width 152 height 61
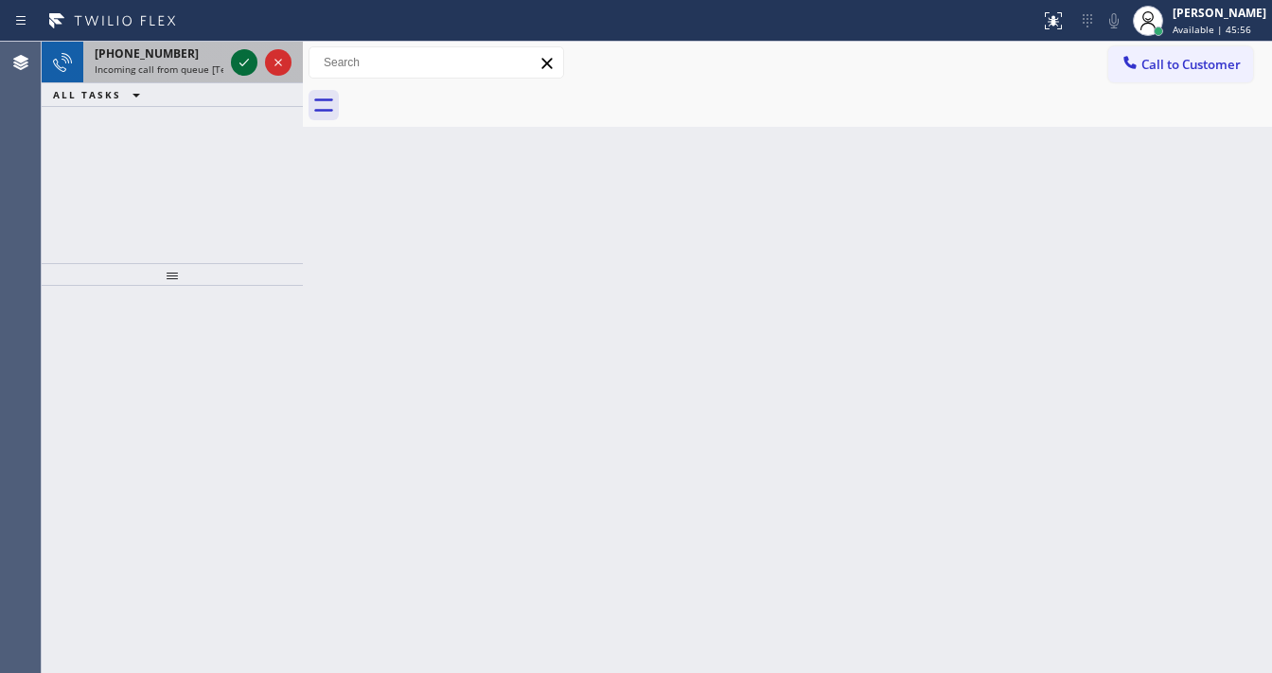
drag, startPoint x: 231, startPoint y: 62, endPoint x: 242, endPoint y: 62, distance: 11.4
click at [240, 62] on div at bounding box center [244, 62] width 27 height 23
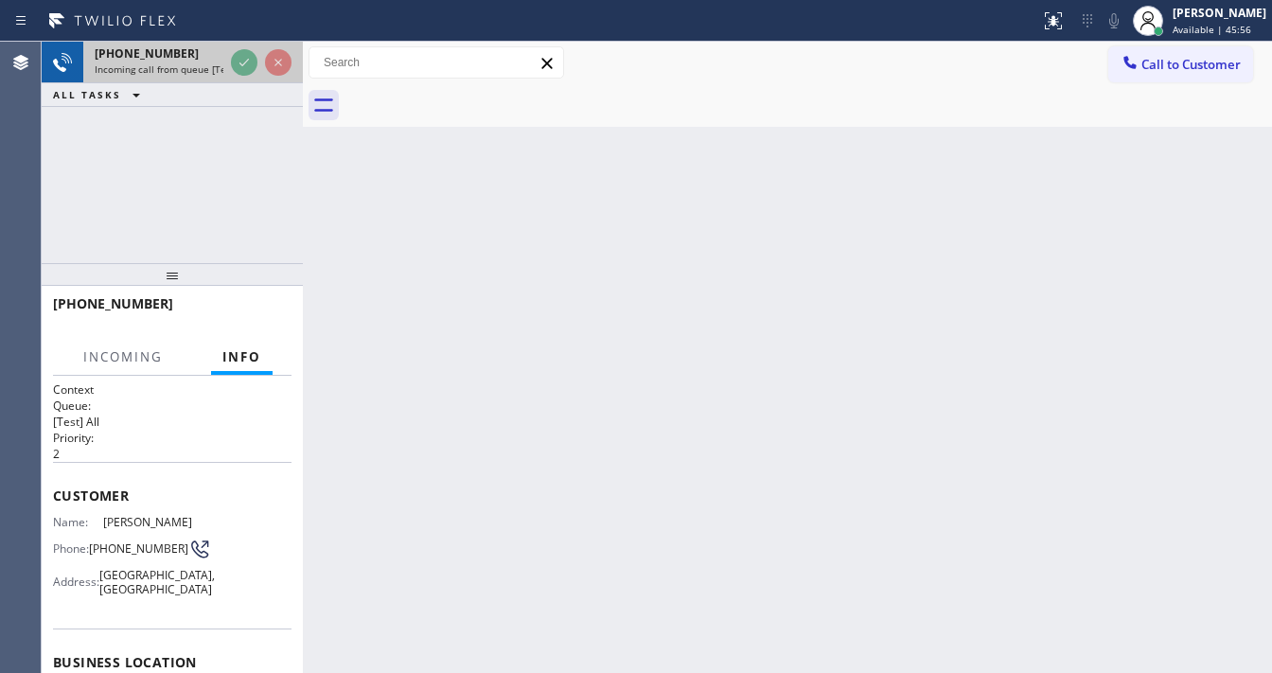
click at [243, 61] on icon at bounding box center [244, 62] width 23 height 23
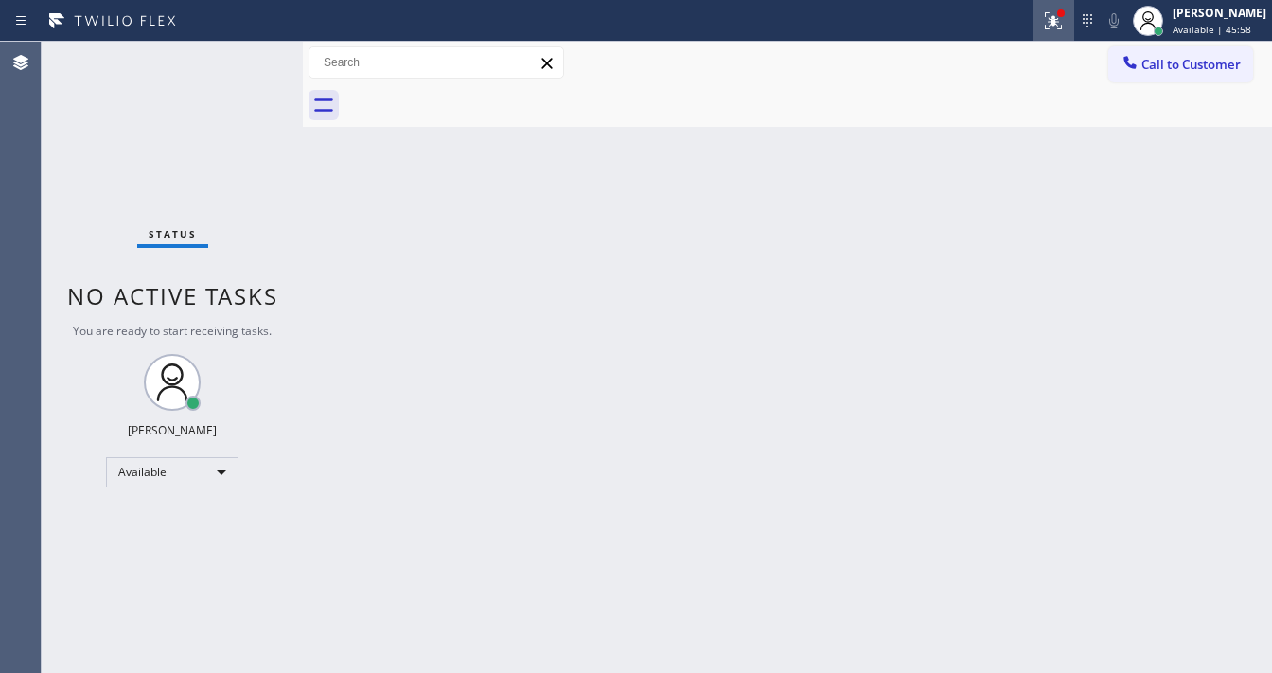
click at [1057, 12] on icon at bounding box center [1050, 18] width 11 height 13
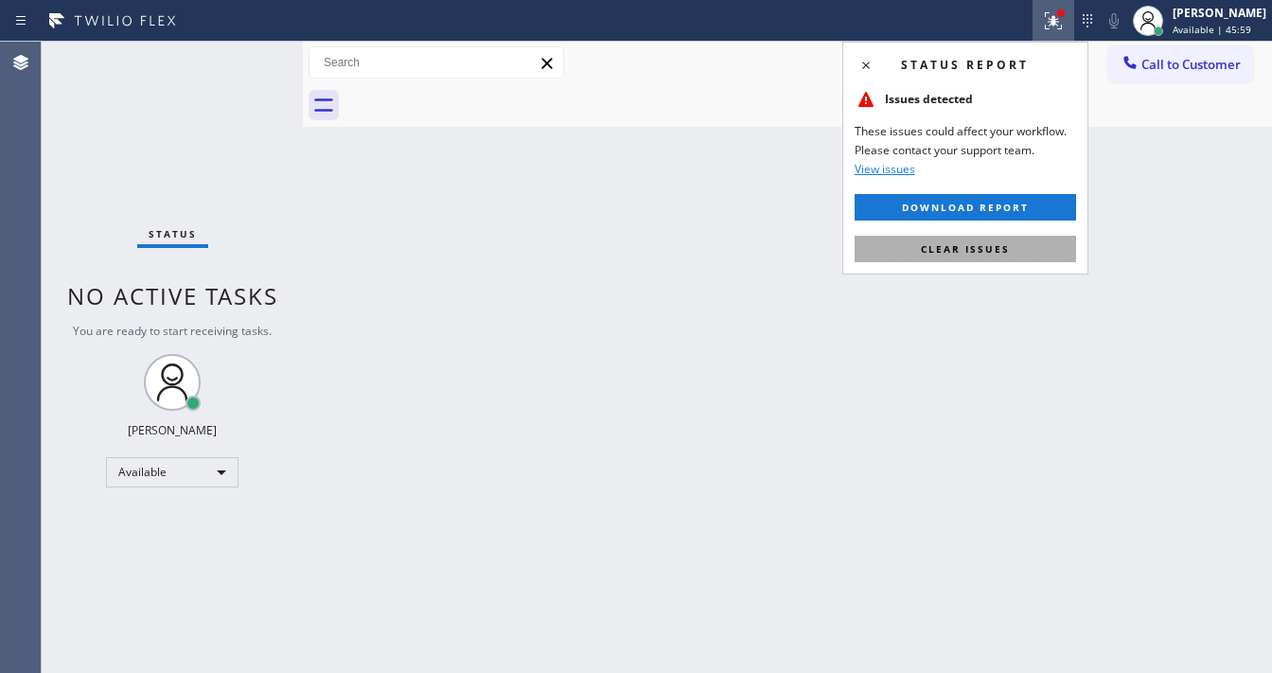
click at [988, 252] on span "Clear issues" at bounding box center [965, 248] width 89 height 13
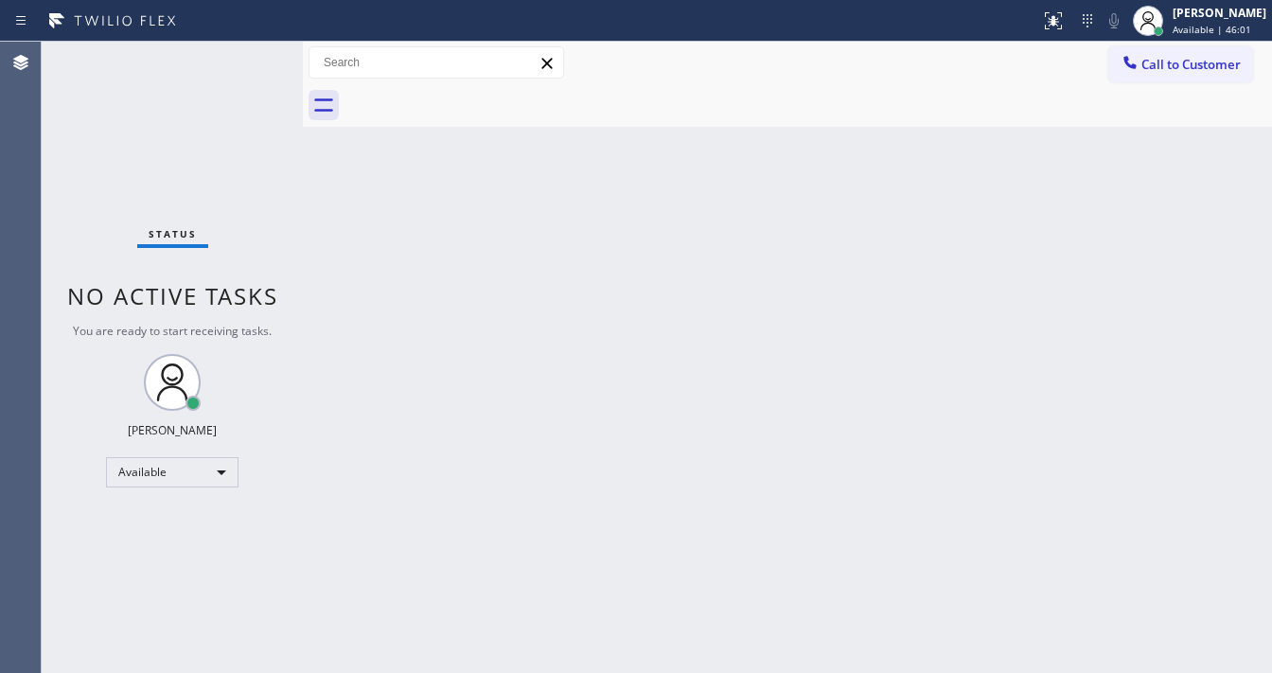
click at [253, 53] on div "Status No active tasks You are ready to start receiving tasks. [PERSON_NAME]" at bounding box center [172, 357] width 261 height 631
click at [251, 54] on div "Status No active tasks You are ready to start receiving tasks. [PERSON_NAME]" at bounding box center [172, 357] width 261 height 631
click at [250, 54] on div "Status No active tasks You are ready to start receiving tasks. [PERSON_NAME]" at bounding box center [172, 357] width 261 height 631
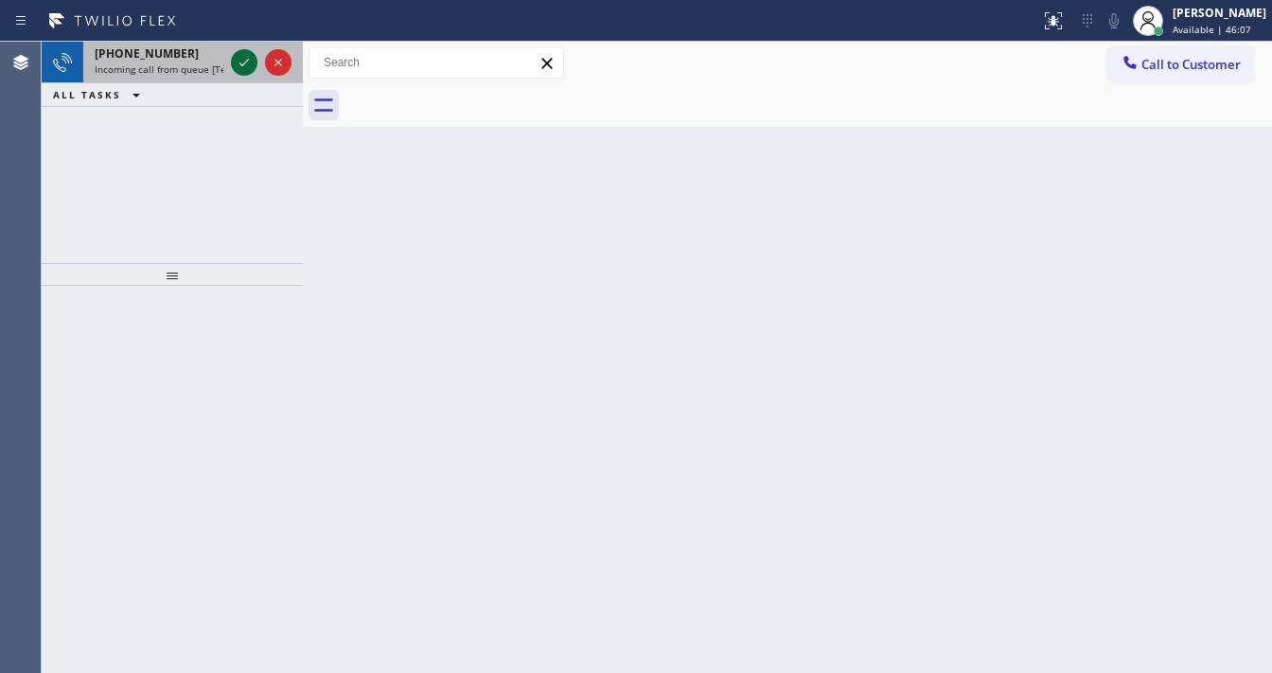
click at [243, 68] on icon at bounding box center [244, 62] width 23 height 23
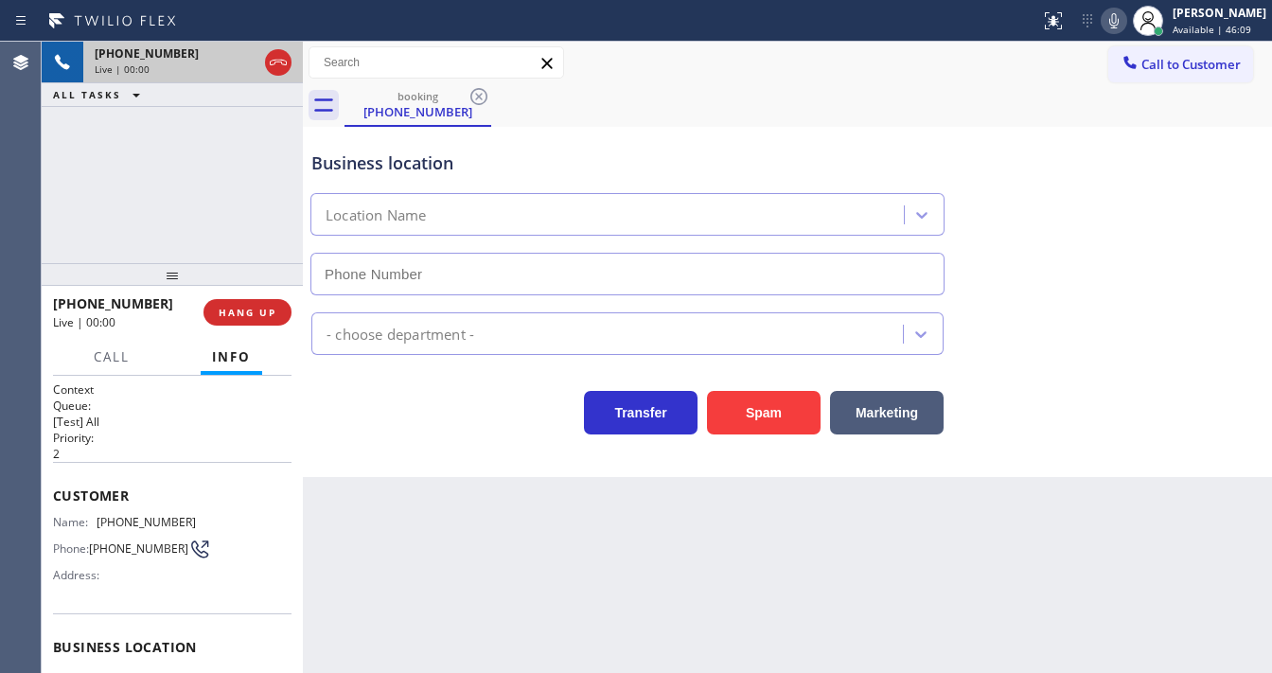
type input "[PHONE_NUMBER]"
click at [53, 174] on div "[PHONE_NUMBER] Live | 00:08 ALL TASKS ALL TASKS ACTIVE TASKS TASKS IN WRAP UP" at bounding box center [172, 153] width 261 height 222
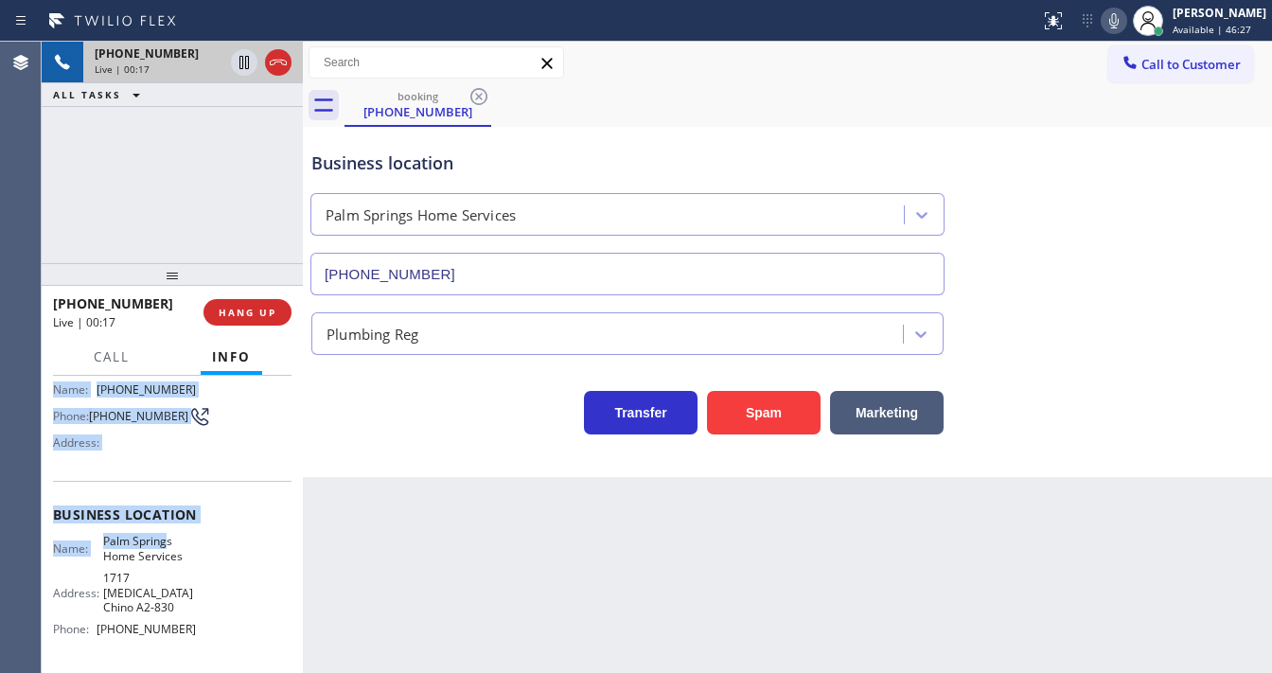
scroll to position [151, 0]
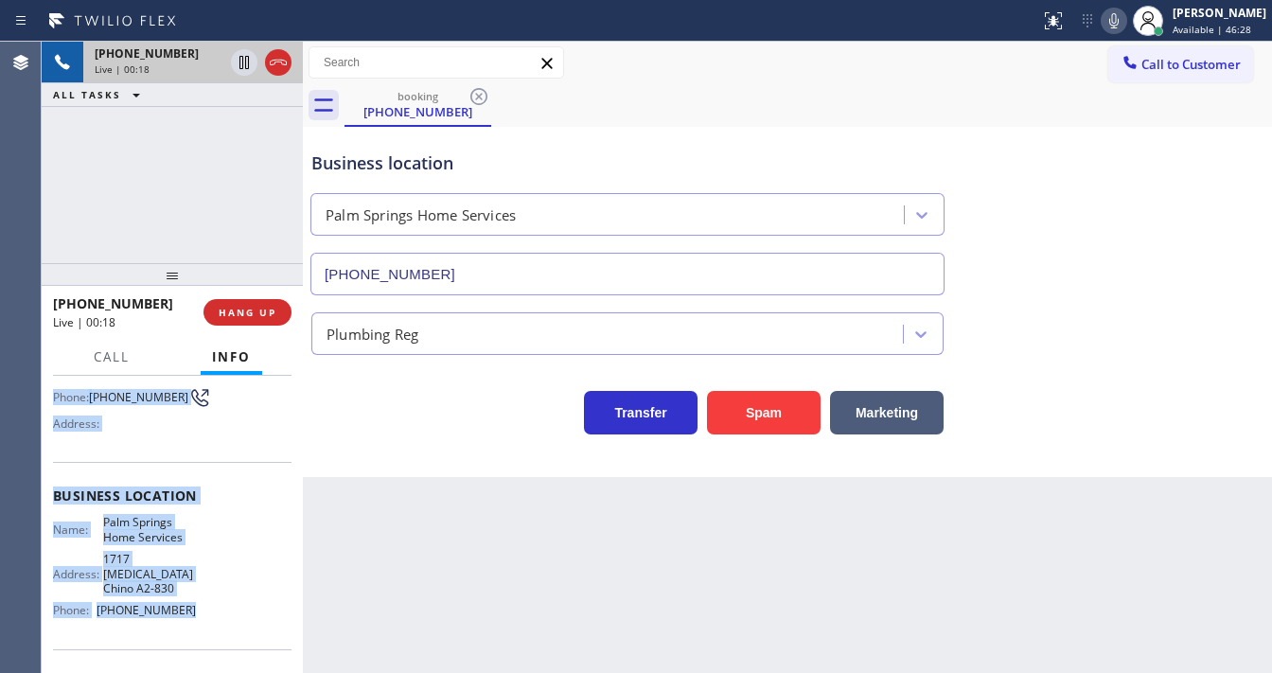
drag, startPoint x: 53, startPoint y: 491, endPoint x: 186, endPoint y: 600, distance: 171.5
click at [186, 600] on div "Context Queue: [Test] All Priority: 2 Customer Name: [PHONE_NUMBER] Phone: [PHO…" at bounding box center [172, 511] width 239 height 562
copy div "Customer Name: [PHONE_NUMBER] Phone: [PHONE_NUMBER] Address: Business location …"
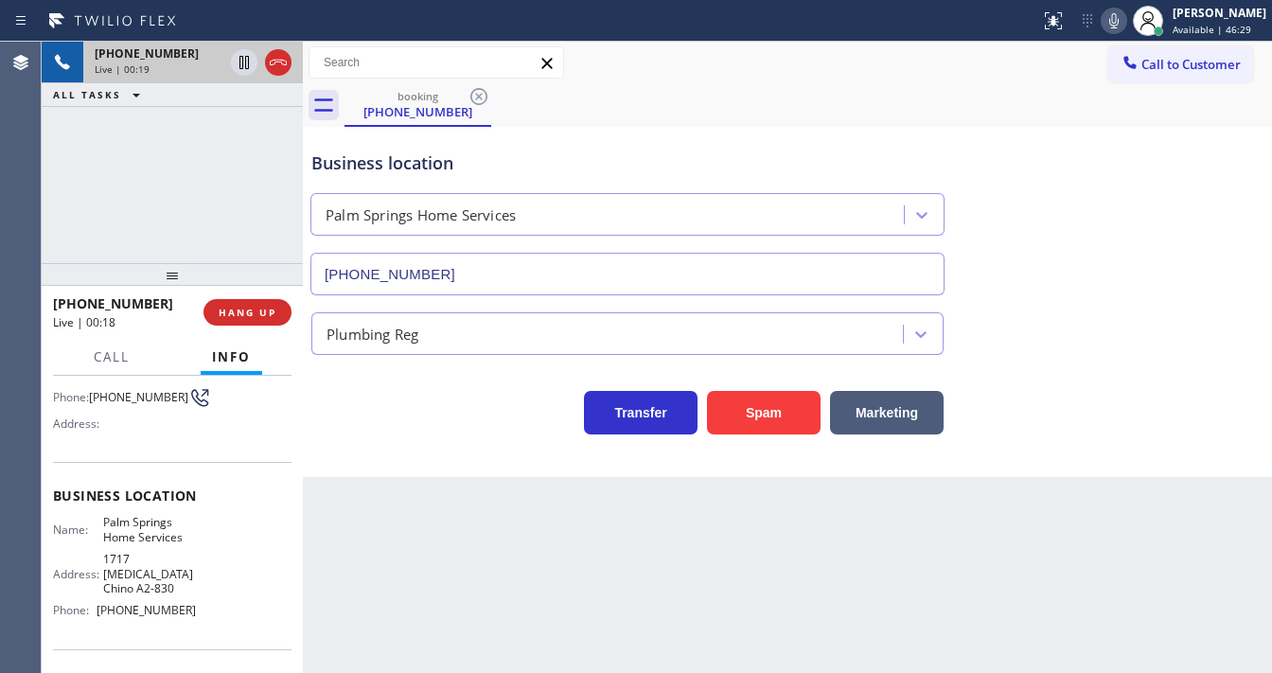
click at [173, 230] on div "[PHONE_NUMBER] Live | 00:19 ALL TASKS ALL TASKS ACTIVE TASKS TASKS IN WRAP UP" at bounding box center [172, 153] width 261 height 222
click at [68, 141] on div "[PHONE_NUMBER] Live | 01:19 ALL TASKS ALL TASKS ACTIVE TASKS TASKS IN WRAP UP" at bounding box center [172, 153] width 261 height 222
click at [244, 60] on icon at bounding box center [244, 62] width 23 height 23
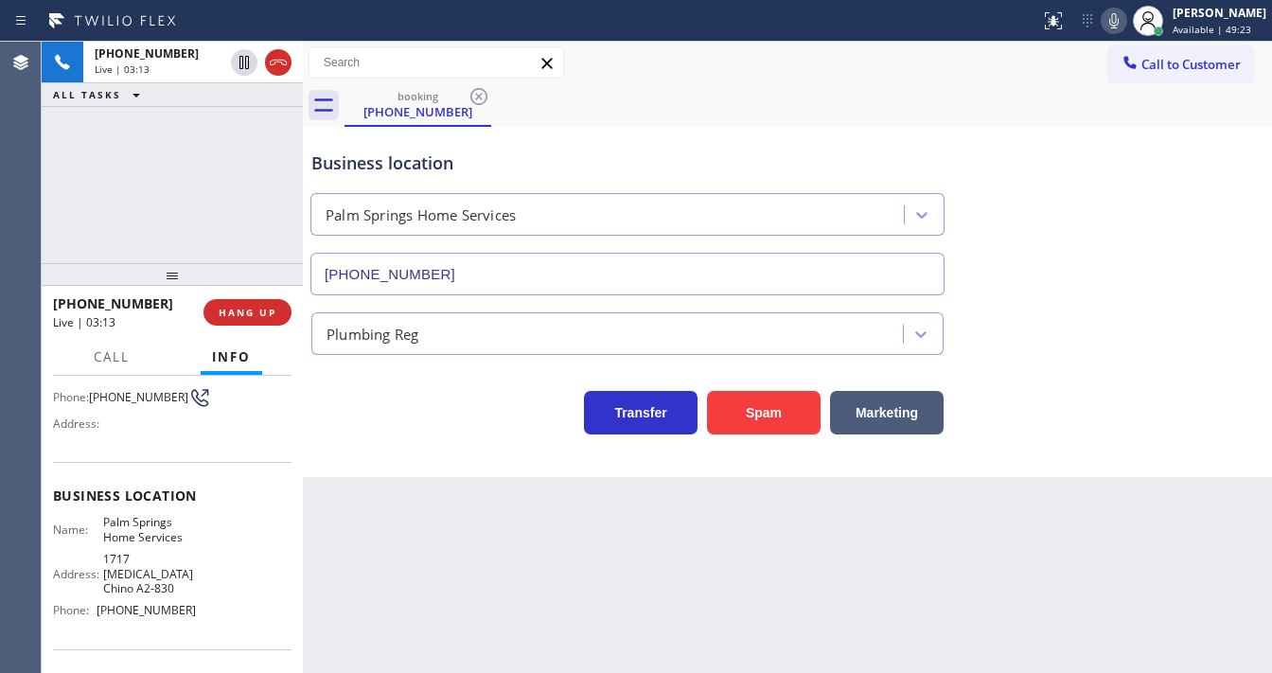
click at [1126, 18] on icon at bounding box center [1114, 20] width 23 height 23
drag, startPoint x: 998, startPoint y: 82, endPoint x: 485, endPoint y: 122, distance: 514.7
click at [993, 83] on div "Call to Customer Outbound call Location Search location Your caller id phone nu…" at bounding box center [787, 84] width 969 height 85
click at [106, 174] on div "[PHONE_NUMBER] Live | 03:14 ALL TASKS ALL TASKS ACTIVE TASKS TASKS IN WRAP UP" at bounding box center [172, 153] width 261 height 222
drag, startPoint x: 9, startPoint y: 208, endPoint x: 44, endPoint y: 181, distance: 44.5
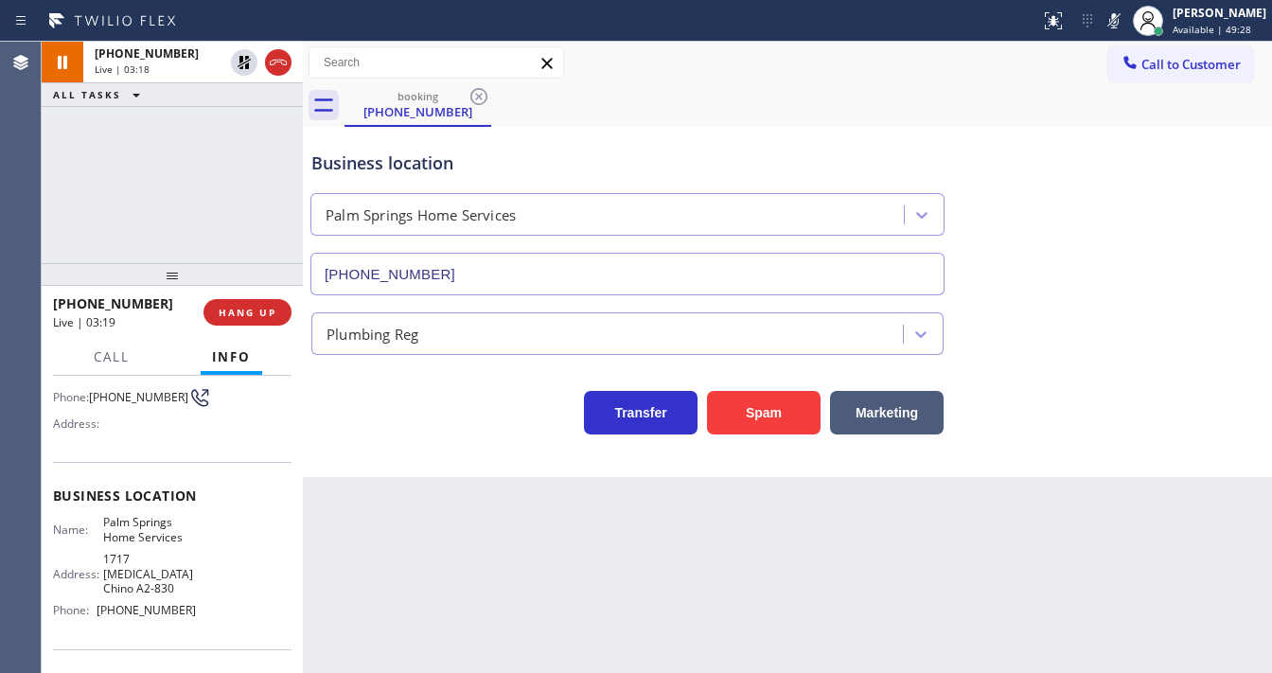
click at [9, 208] on div "Agent Desktop" at bounding box center [20, 357] width 41 height 631
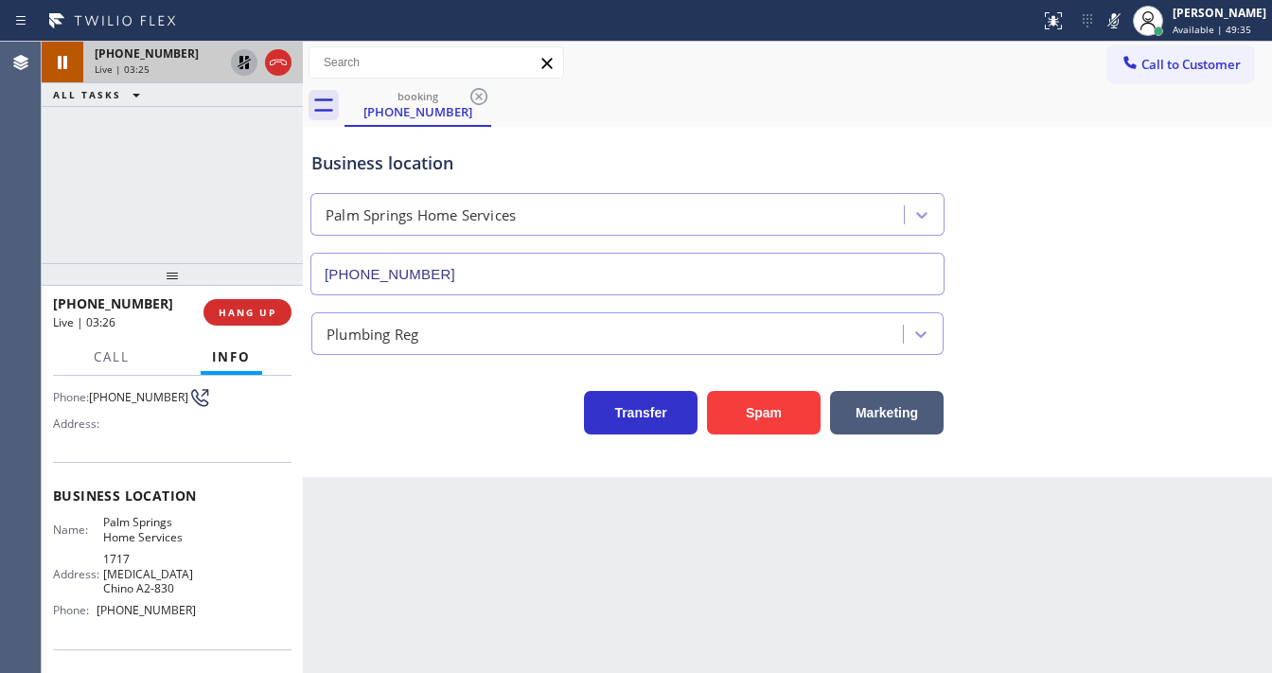
click at [242, 64] on icon at bounding box center [244, 62] width 13 height 13
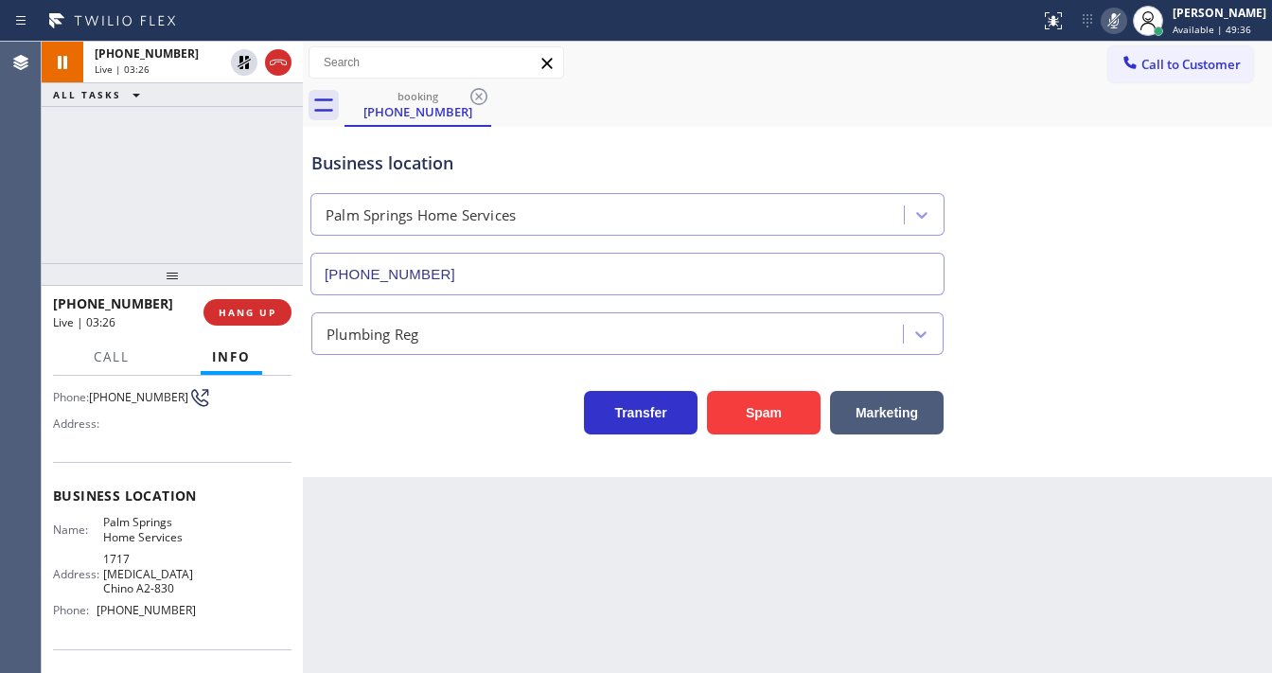
click at [1119, 20] on icon at bounding box center [1114, 20] width 9 height 15
click at [148, 166] on div "[PHONE_NUMBER] Live | 03:27 ALL TASKS ALL TASKS ACTIVE TASKS TASKS IN WRAP UP" at bounding box center [172, 153] width 261 height 222
click at [118, 216] on div "[PHONE_NUMBER] Live | 03:45 ALL TASKS ALL TASKS ACTIVE TASKS TASKS IN WRAP UP" at bounding box center [172, 153] width 261 height 222
click at [70, 235] on div "[PHONE_NUMBER] Live | 04:02 ALL TASKS ALL TASKS ACTIVE TASKS TASKS IN WRAP UP" at bounding box center [172, 153] width 261 height 222
click at [738, 73] on div "Call to Customer Outbound call Location Search location Your caller id phone nu…" at bounding box center [787, 62] width 969 height 33
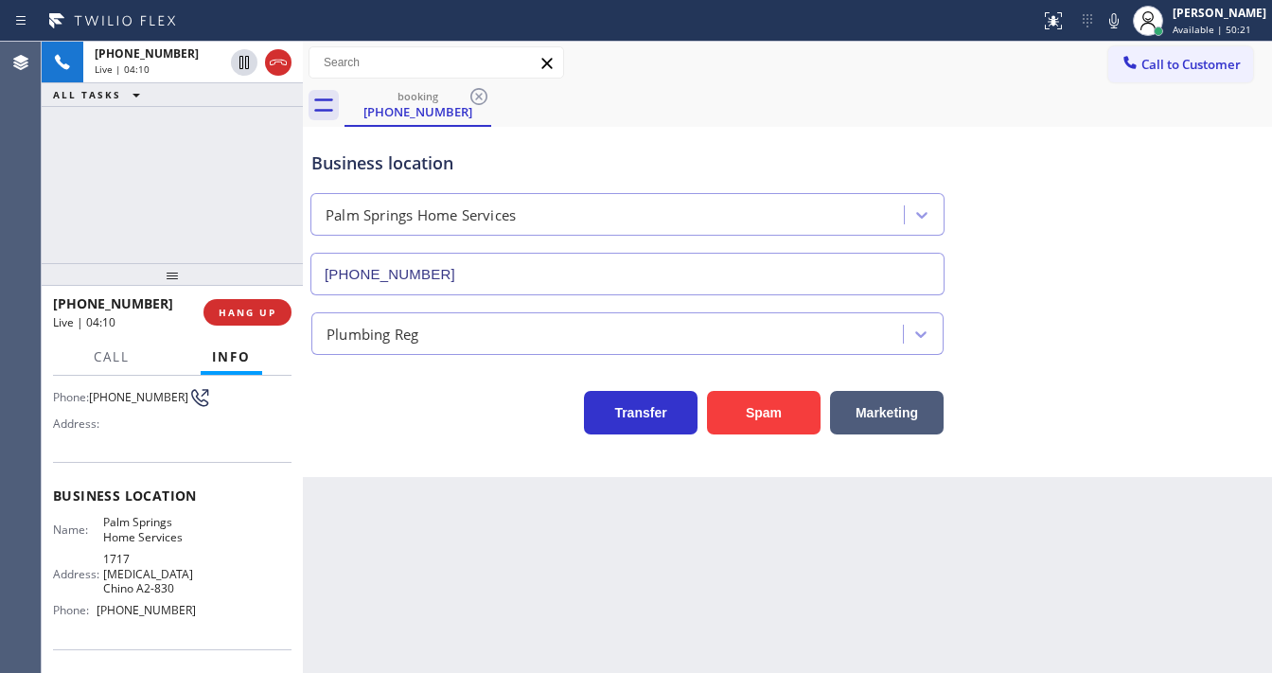
drag, startPoint x: 1128, startPoint y: 21, endPoint x: 1012, endPoint y: 21, distance: 115.5
click at [1126, 21] on icon at bounding box center [1114, 20] width 23 height 23
click at [204, 158] on div "[PHONE_NUMBER] Live | 04:11 ALL TASKS ALL TASKS ACTIVE TASKS TASKS IN WRAP UP" at bounding box center [172, 153] width 261 height 222
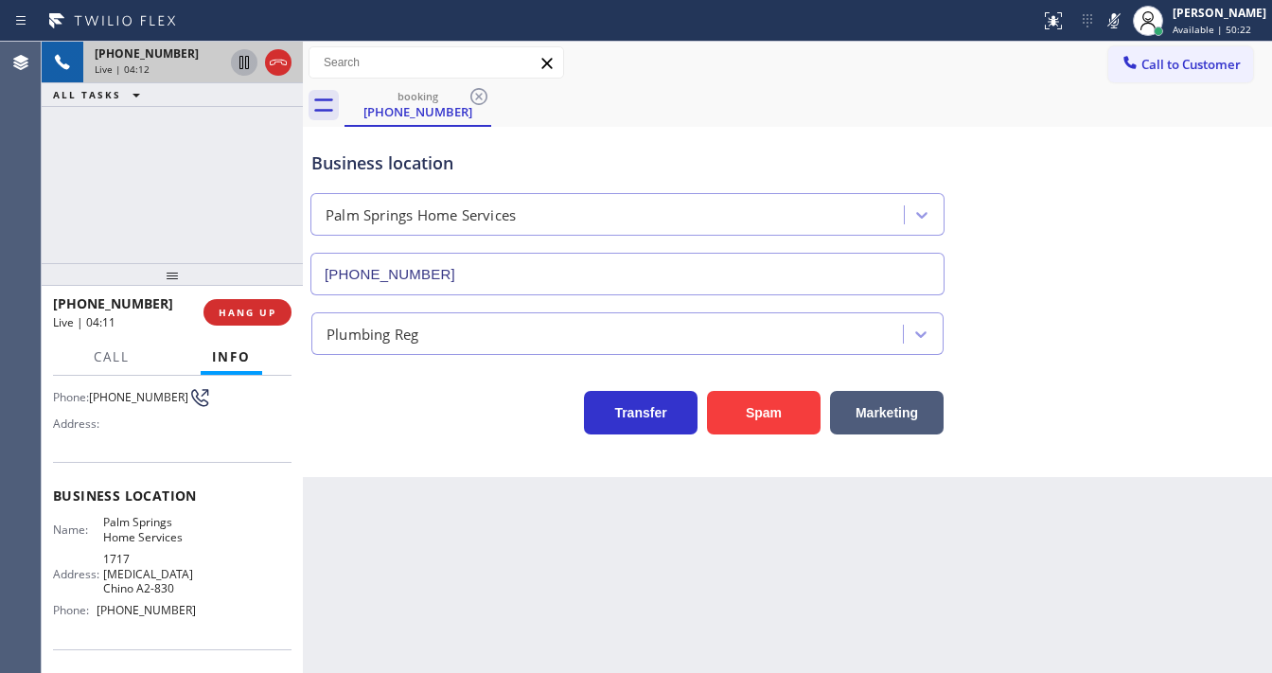
click at [242, 59] on icon at bounding box center [244, 62] width 9 height 13
click at [72, 204] on div "[PHONE_NUMBER] Live | 04:32 ALL TASKS ALL TASKS ACTIVE TASKS TASKS IN WRAP UP" at bounding box center [172, 153] width 261 height 222
click at [248, 68] on icon at bounding box center [244, 62] width 13 height 13
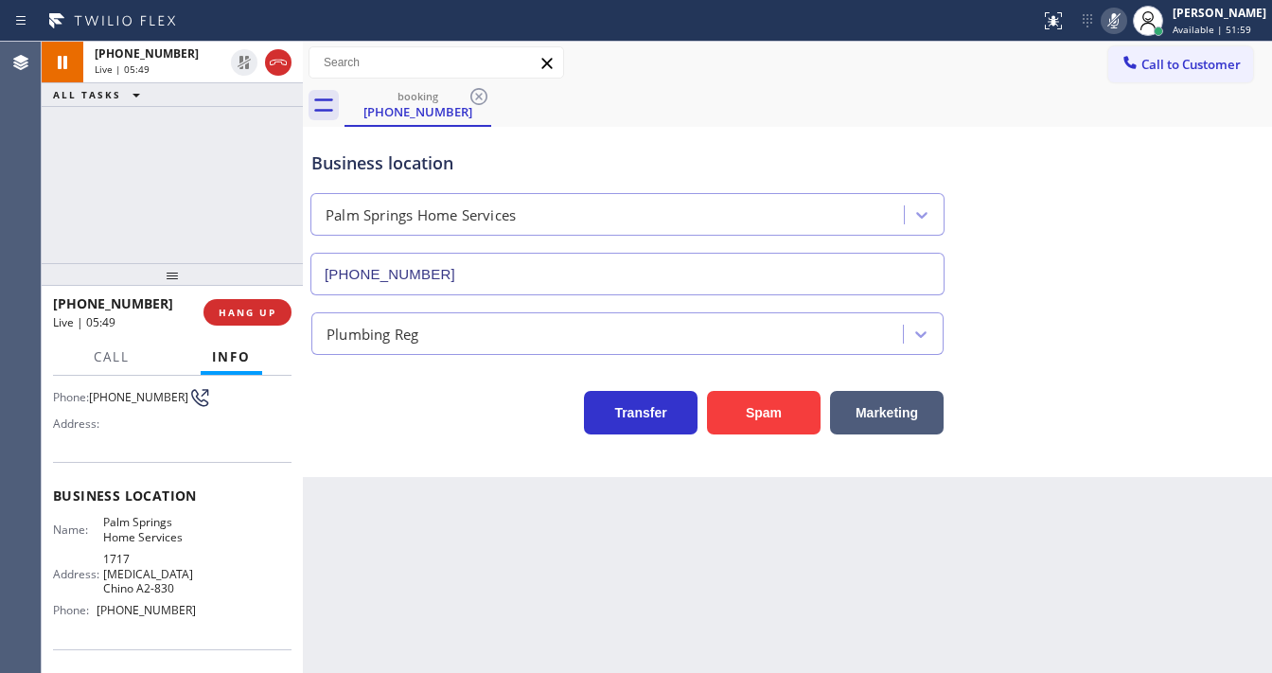
click at [1126, 23] on icon at bounding box center [1114, 20] width 23 height 23
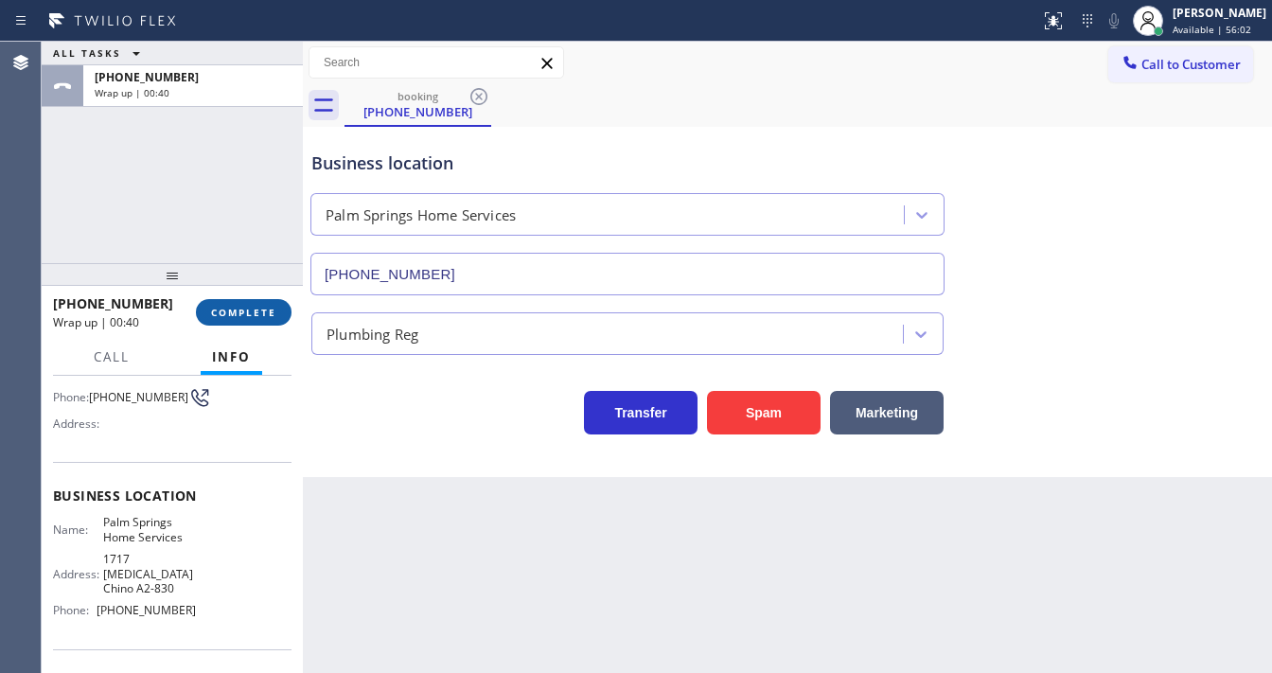
click at [281, 315] on button "COMPLETE" at bounding box center [244, 312] width 96 height 27
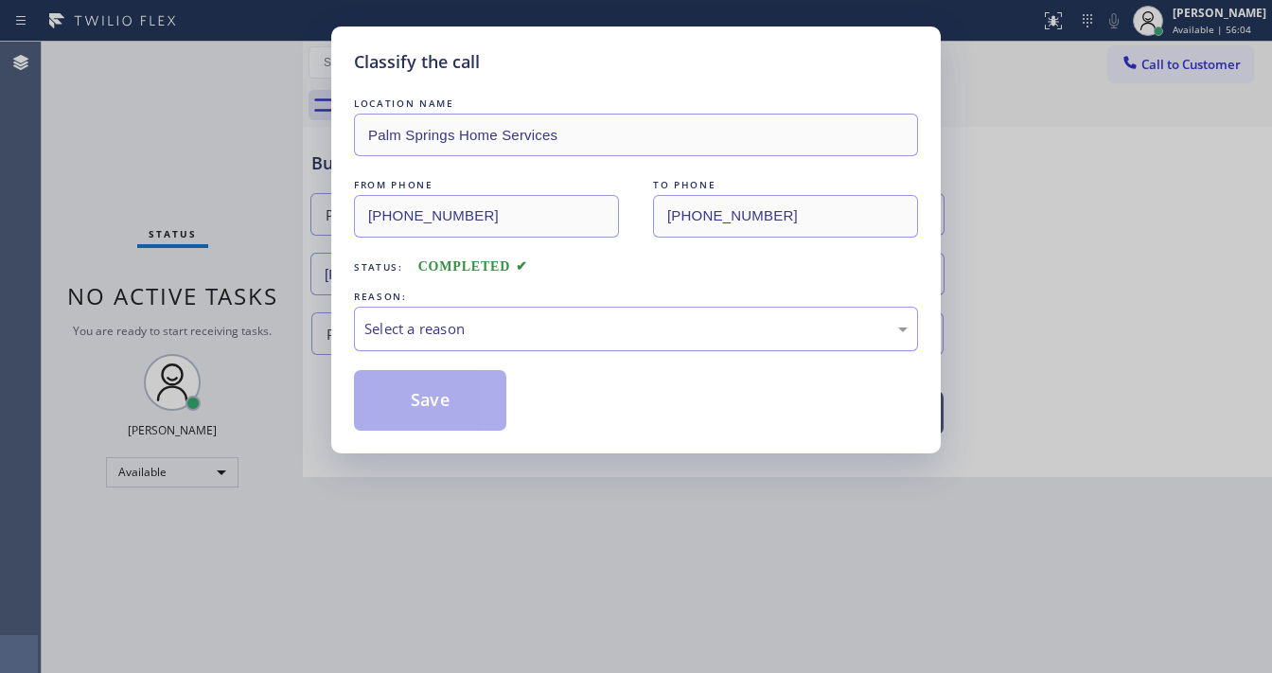
click at [417, 326] on div "Select a reason" at bounding box center [636, 329] width 543 height 22
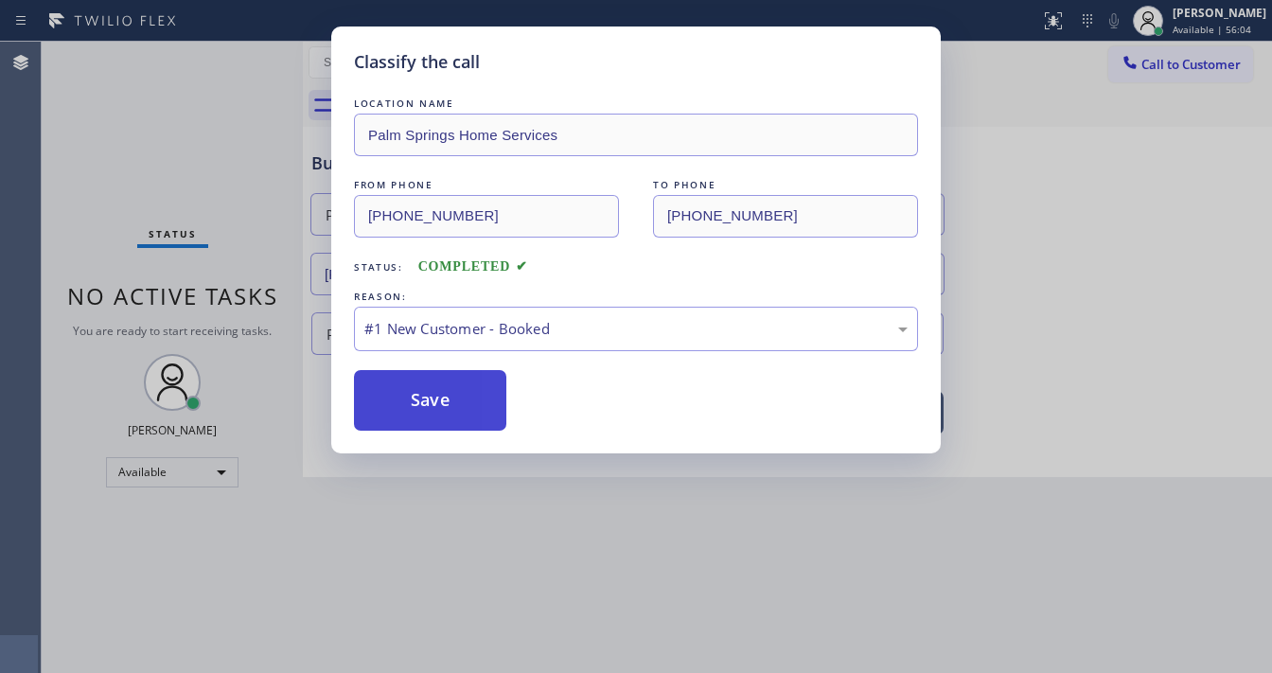
click at [424, 403] on button "Save" at bounding box center [430, 400] width 152 height 61
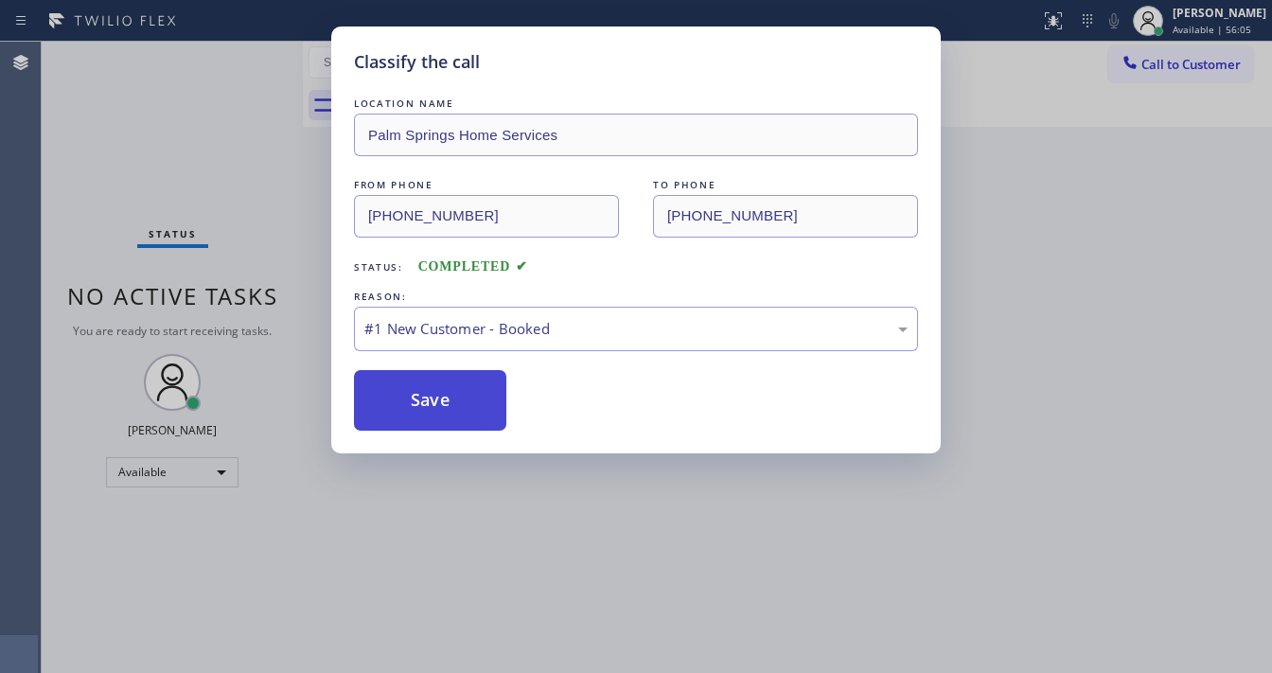
click at [424, 403] on button "Save" at bounding box center [430, 400] width 152 height 61
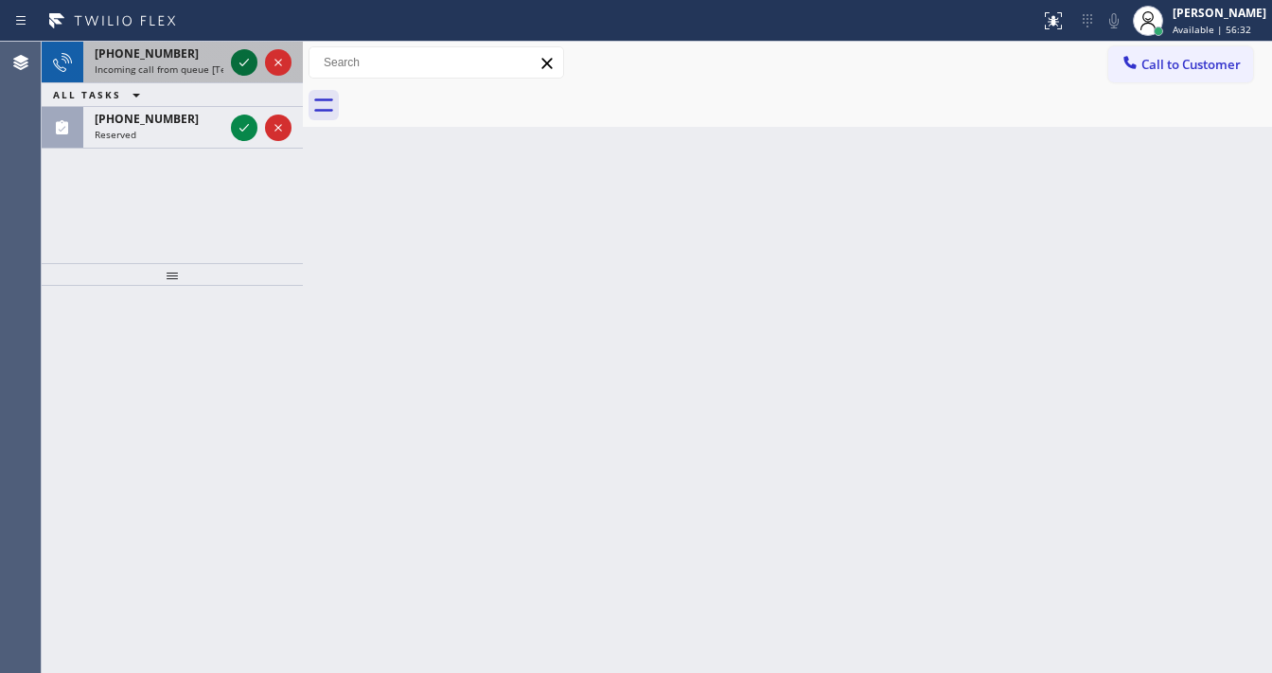
click at [240, 62] on icon at bounding box center [244, 62] width 23 height 23
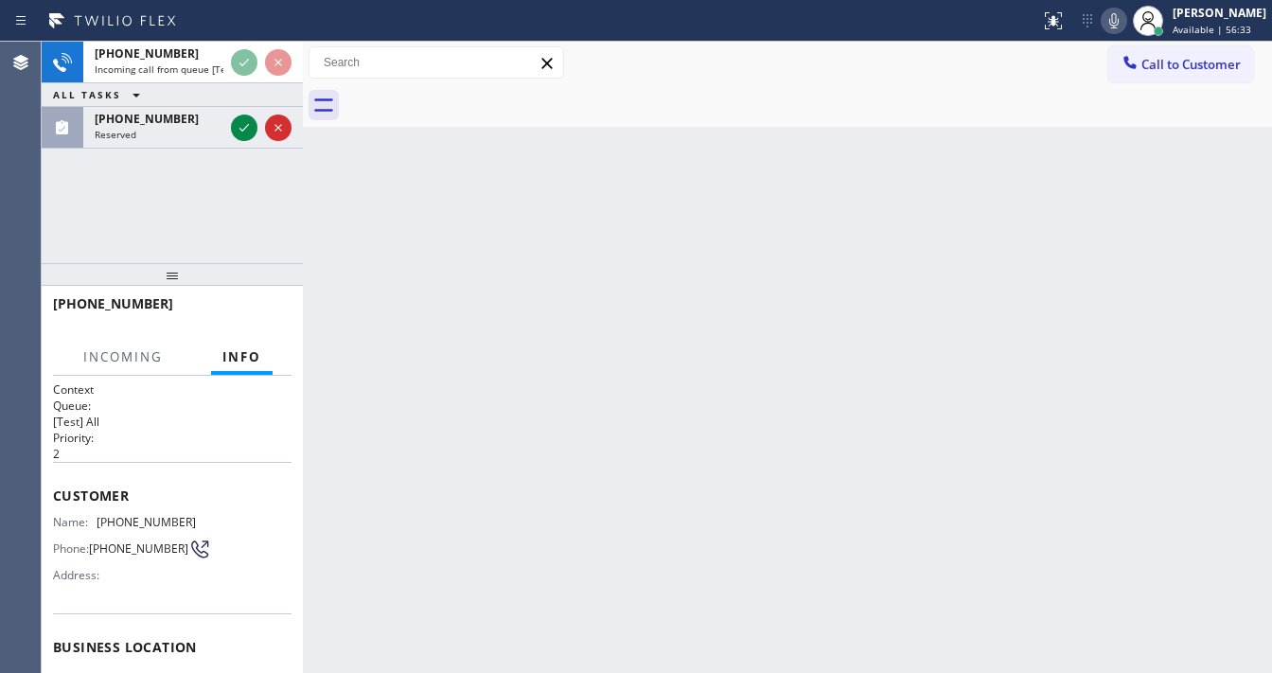
scroll to position [151, 0]
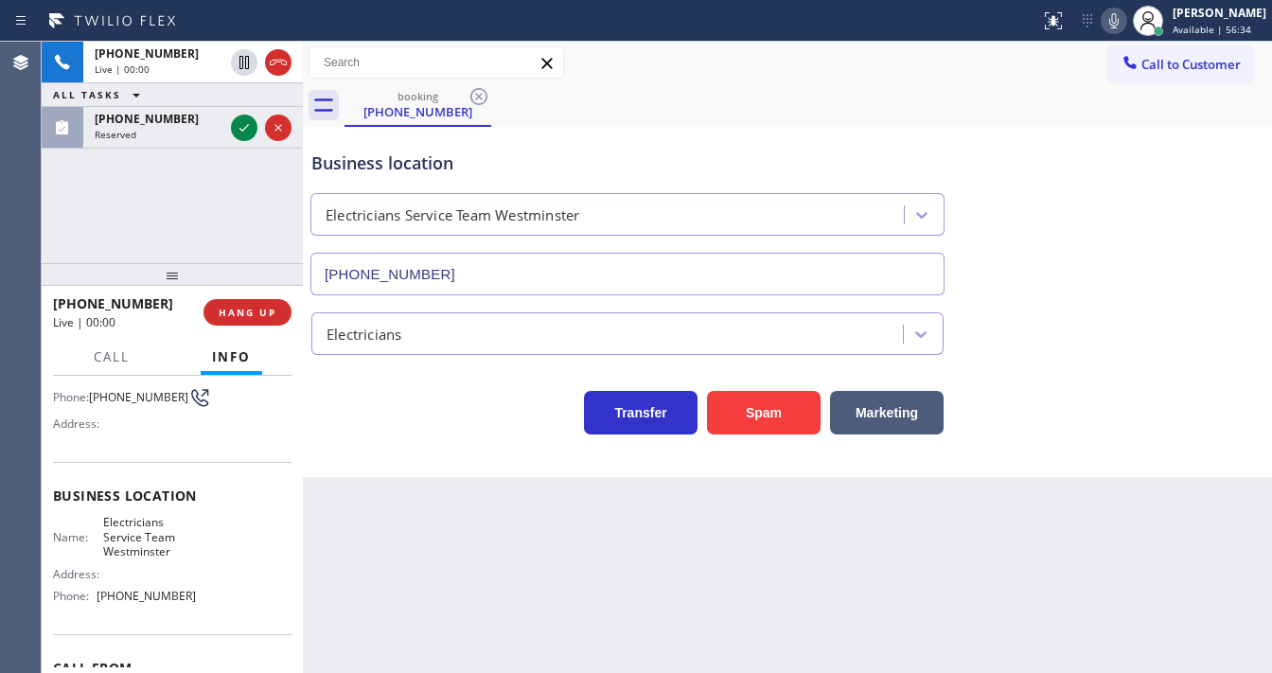
type input "[PHONE_NUMBER]"
click at [799, 424] on button "Spam" at bounding box center [764, 413] width 114 height 44
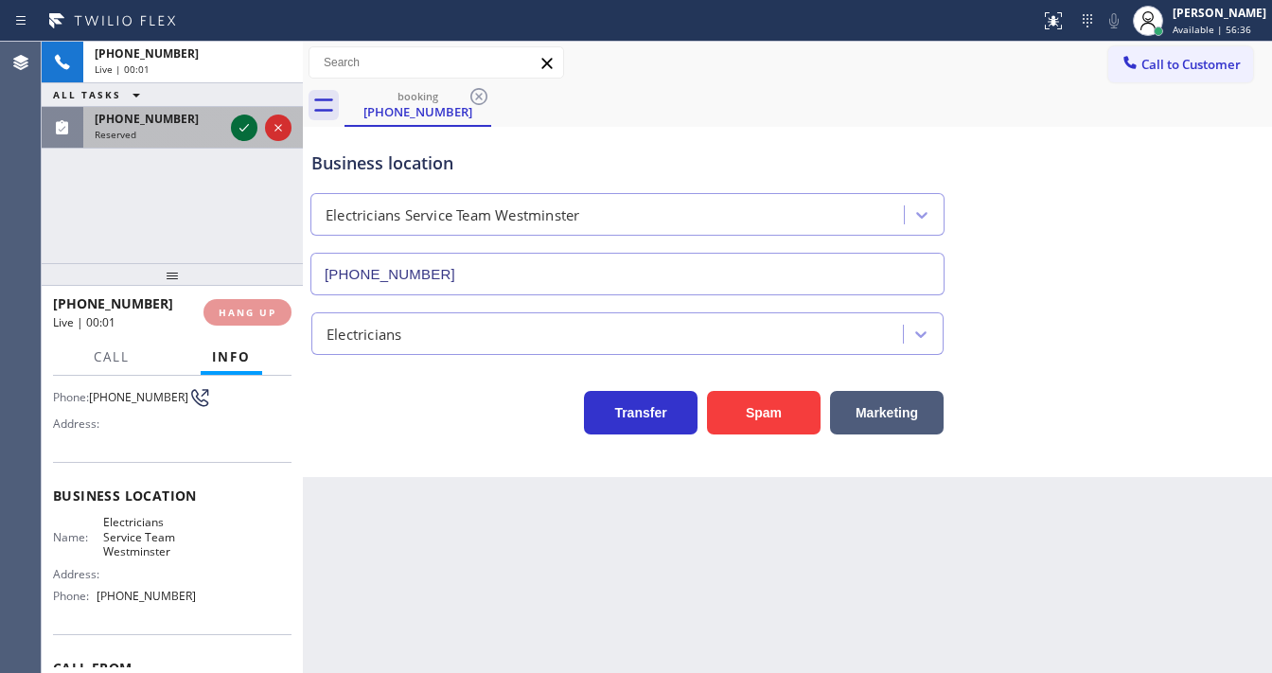
drag, startPoint x: 240, startPoint y: 191, endPoint x: 246, endPoint y: 117, distance: 74.1
click at [242, 180] on div "[PHONE_NUMBER] Live | 00:01 ALL TASKS ALL TASKS ACTIVE TASKS TASKS IN WRAP UP […" at bounding box center [172, 153] width 261 height 222
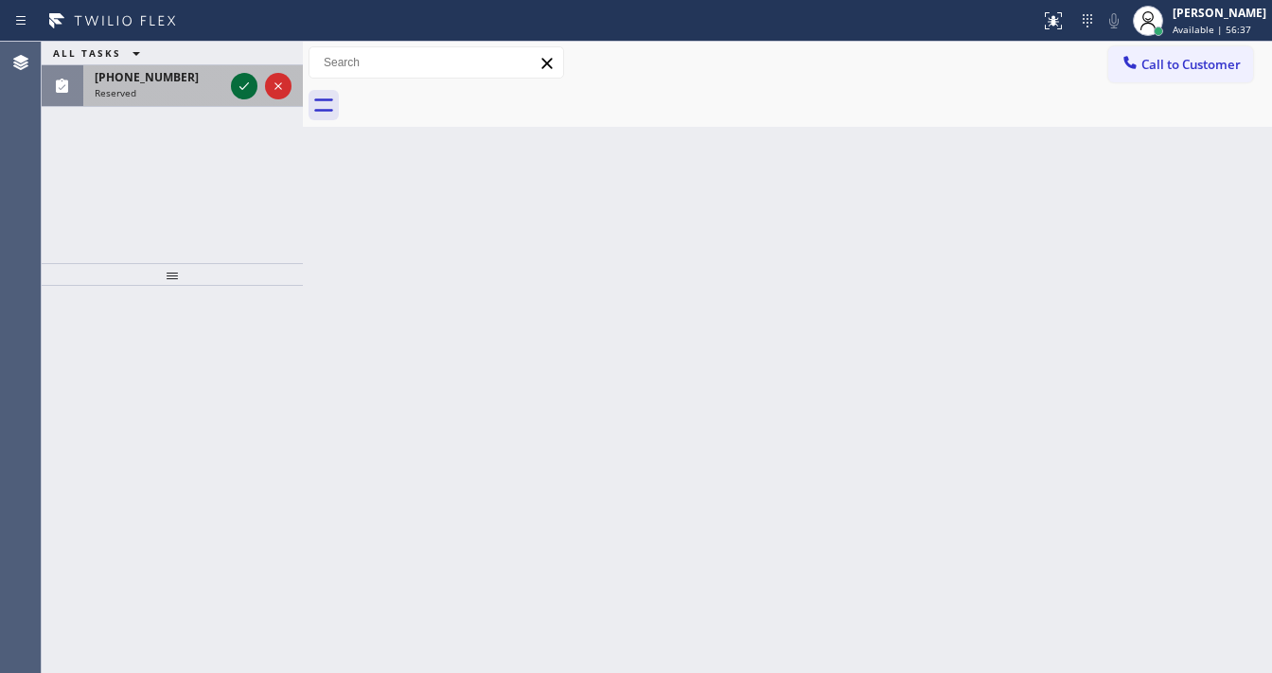
click at [242, 76] on icon at bounding box center [244, 86] width 23 height 23
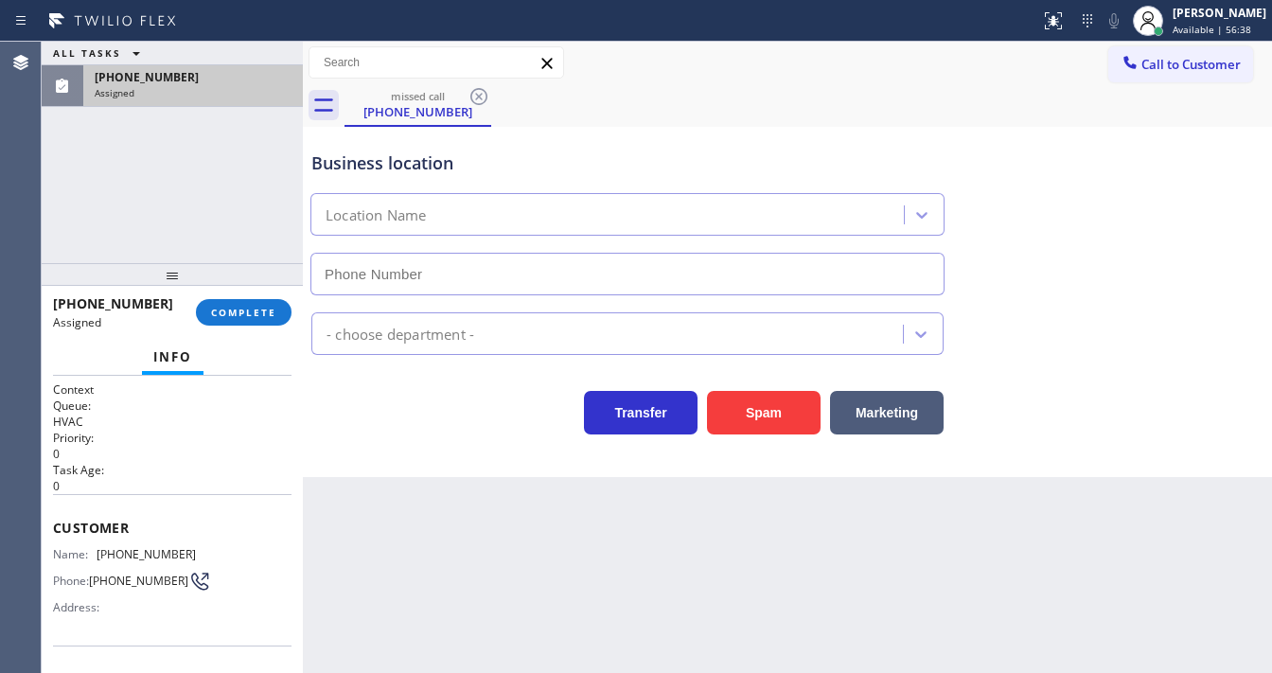
scroll to position [227, 0]
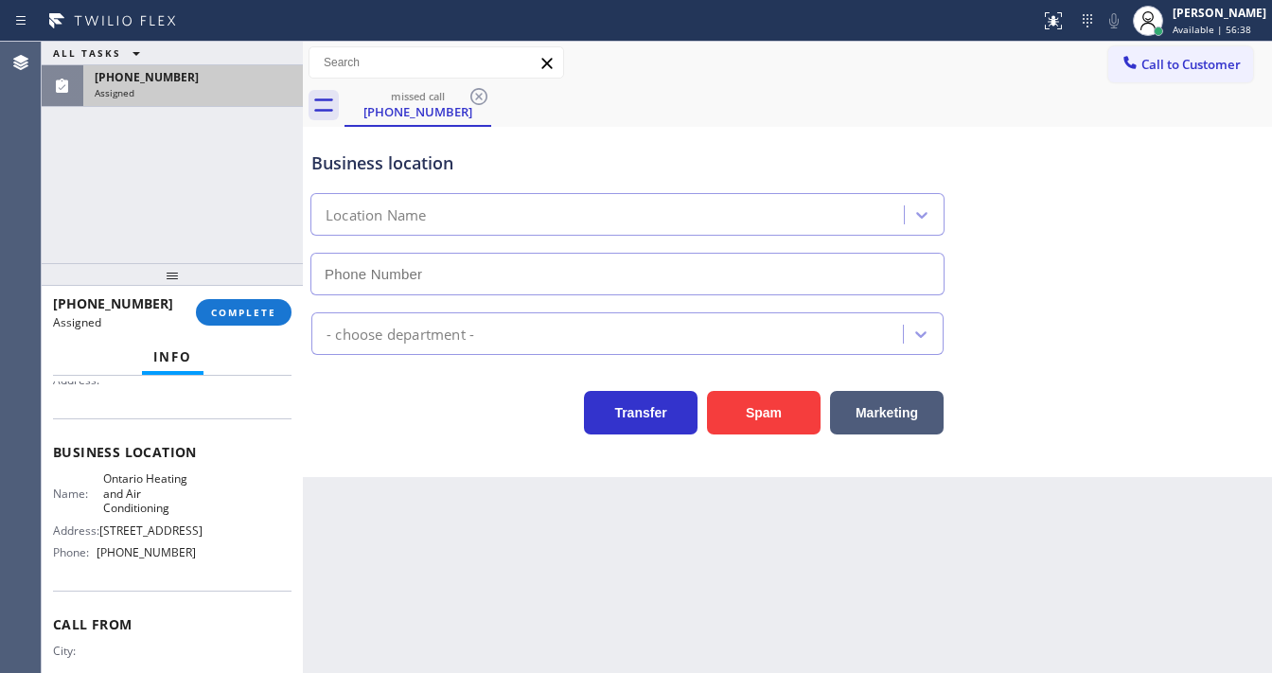
type input "[PHONE_NUMBER]"
click at [238, 300] on button "COMPLETE" at bounding box center [244, 312] width 96 height 27
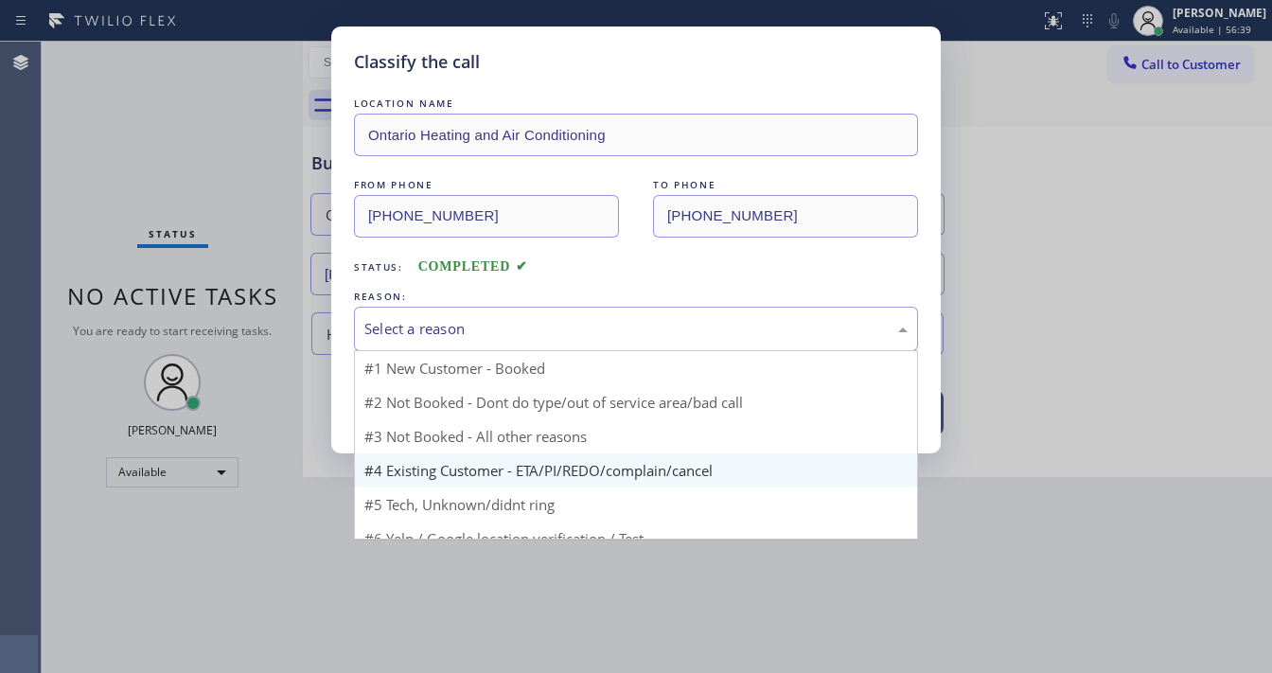
drag, startPoint x: 420, startPoint y: 322, endPoint x: 451, endPoint y: 436, distance: 117.6
click at [420, 324] on div "Select a reason" at bounding box center [636, 329] width 543 height 22
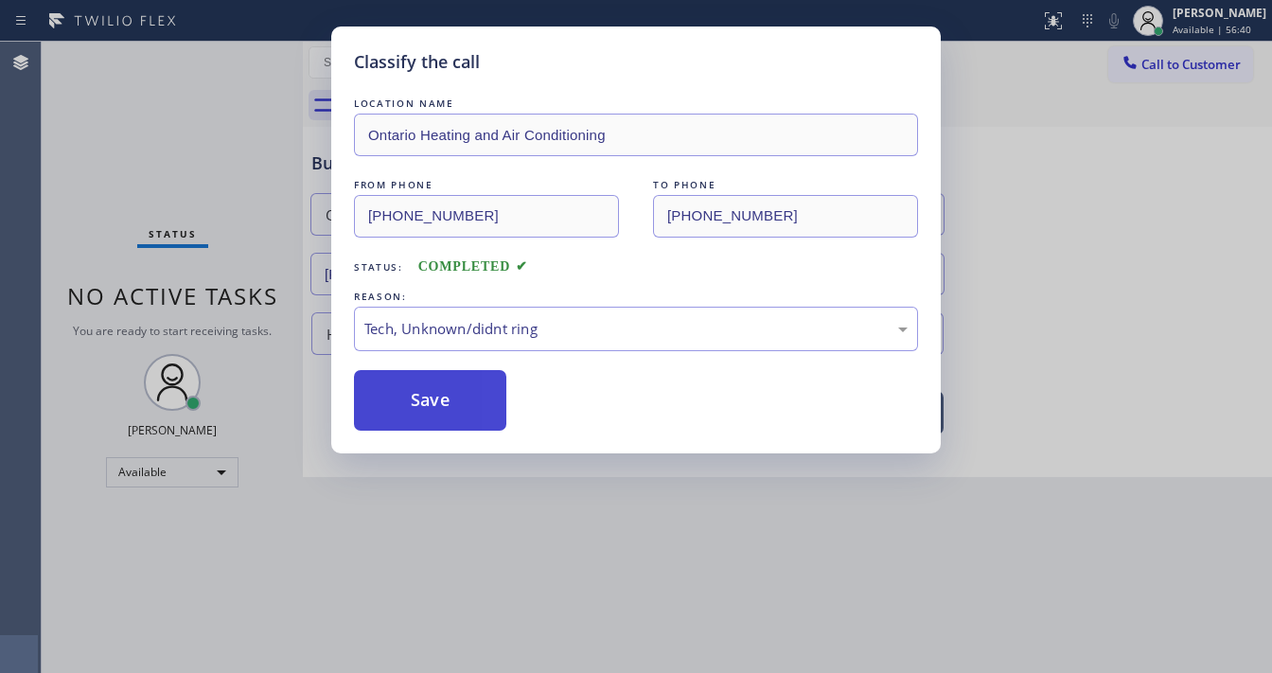
click at [439, 391] on button "Save" at bounding box center [430, 400] width 152 height 61
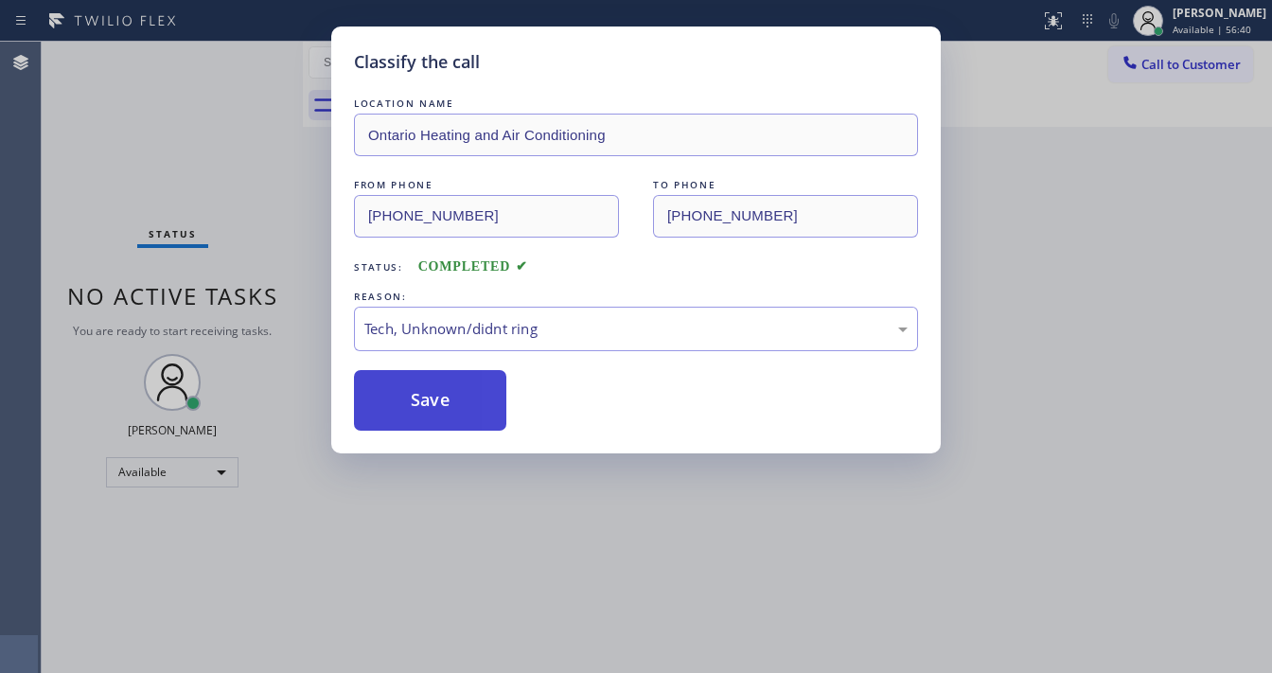
click at [439, 390] on button "Save" at bounding box center [430, 400] width 152 height 61
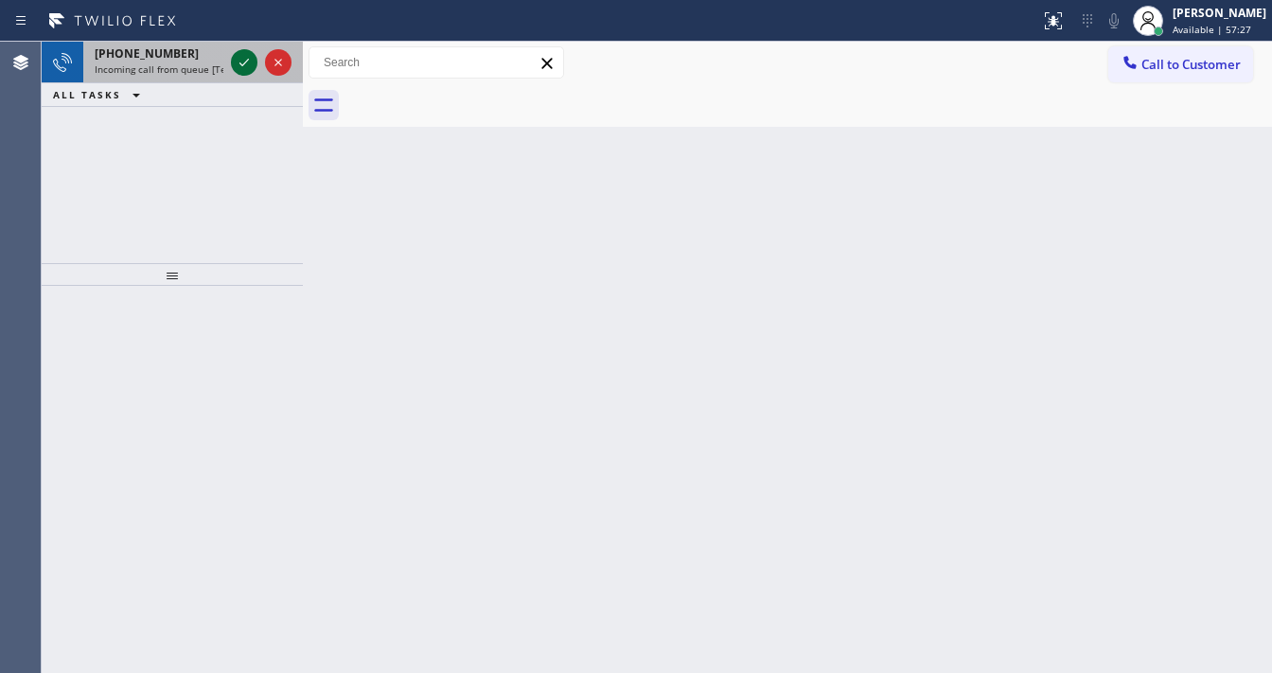
click at [235, 68] on icon at bounding box center [244, 62] width 23 height 23
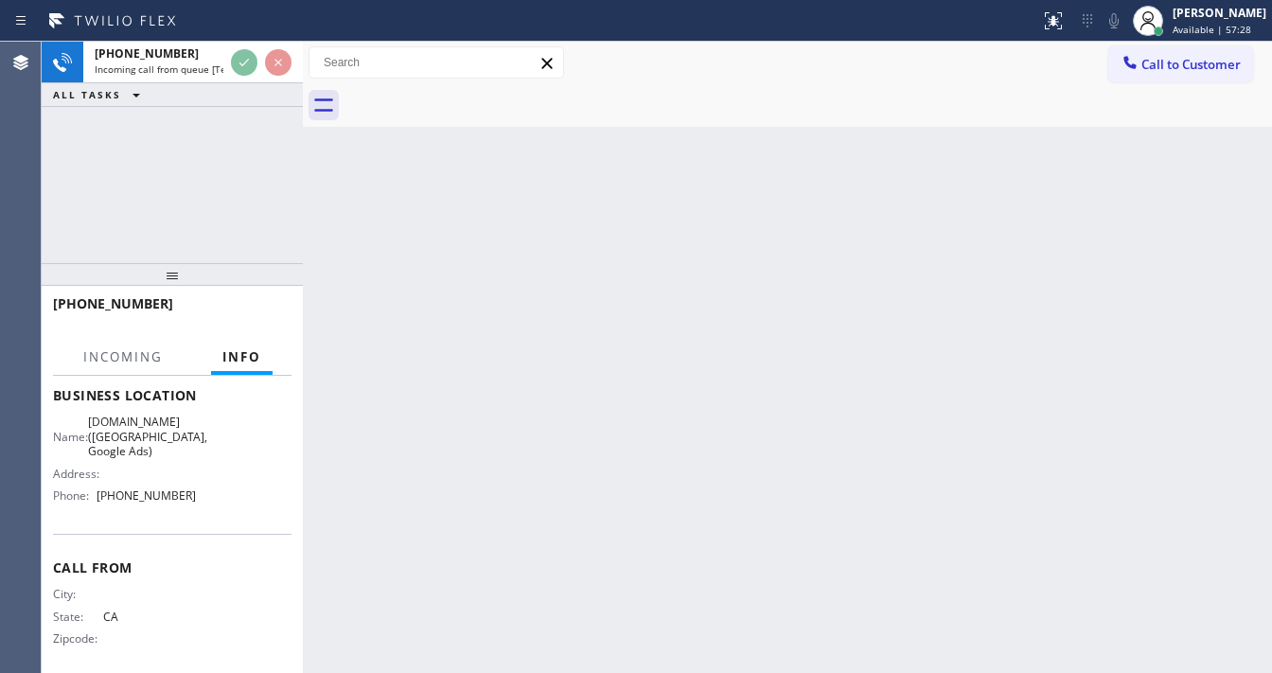
scroll to position [263, 0]
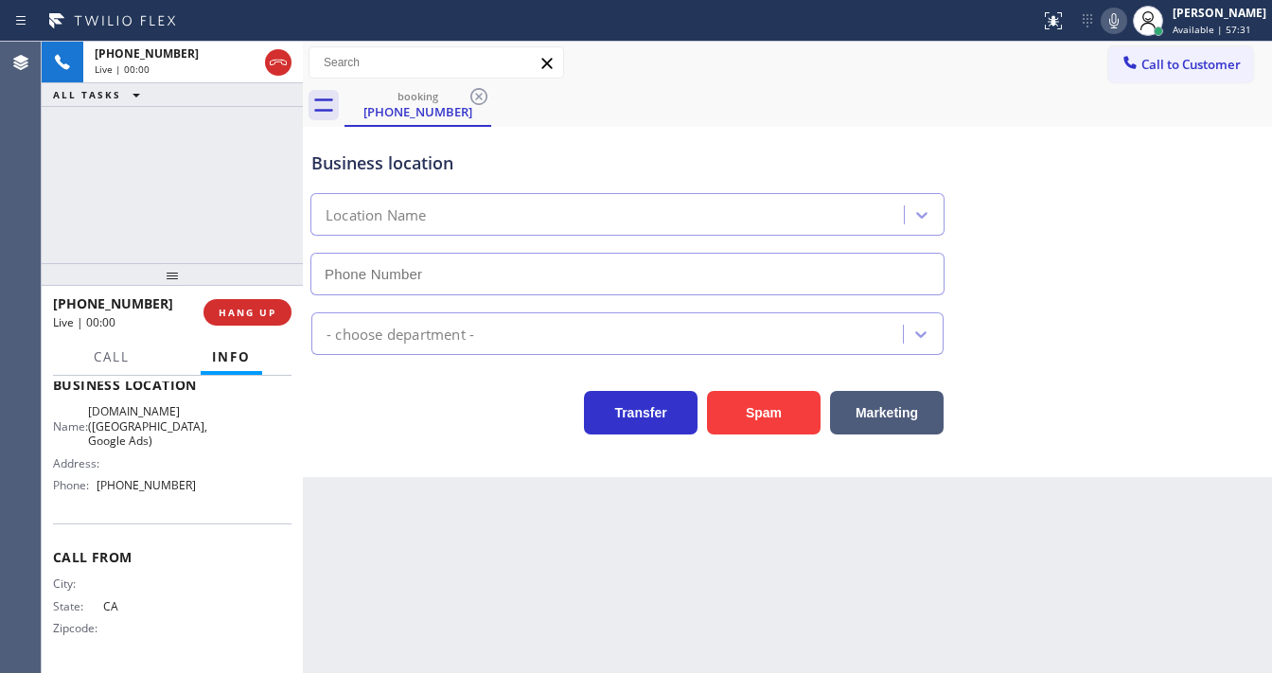
click at [190, 159] on div "[PHONE_NUMBER] Live | 00:00 ALL TASKS ALL TASKS ACTIVE TASKS TASKS IN WRAP UP" at bounding box center [172, 153] width 261 height 222
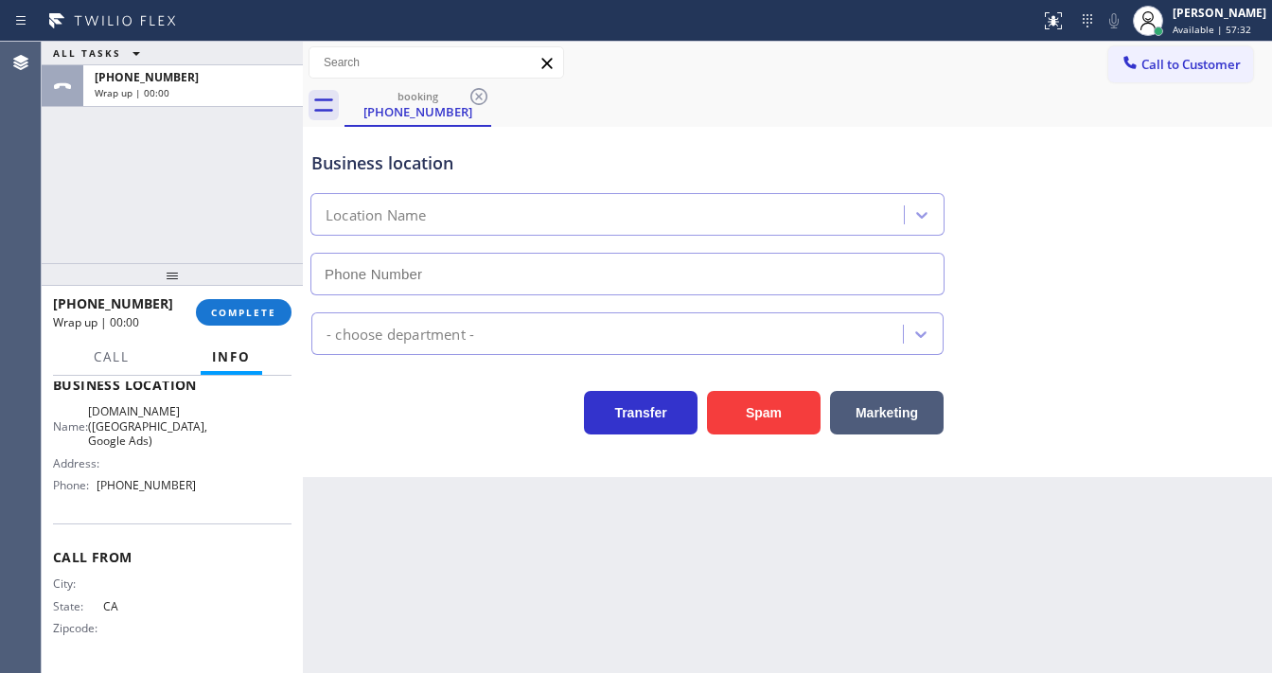
type input "[PHONE_NUMBER]"
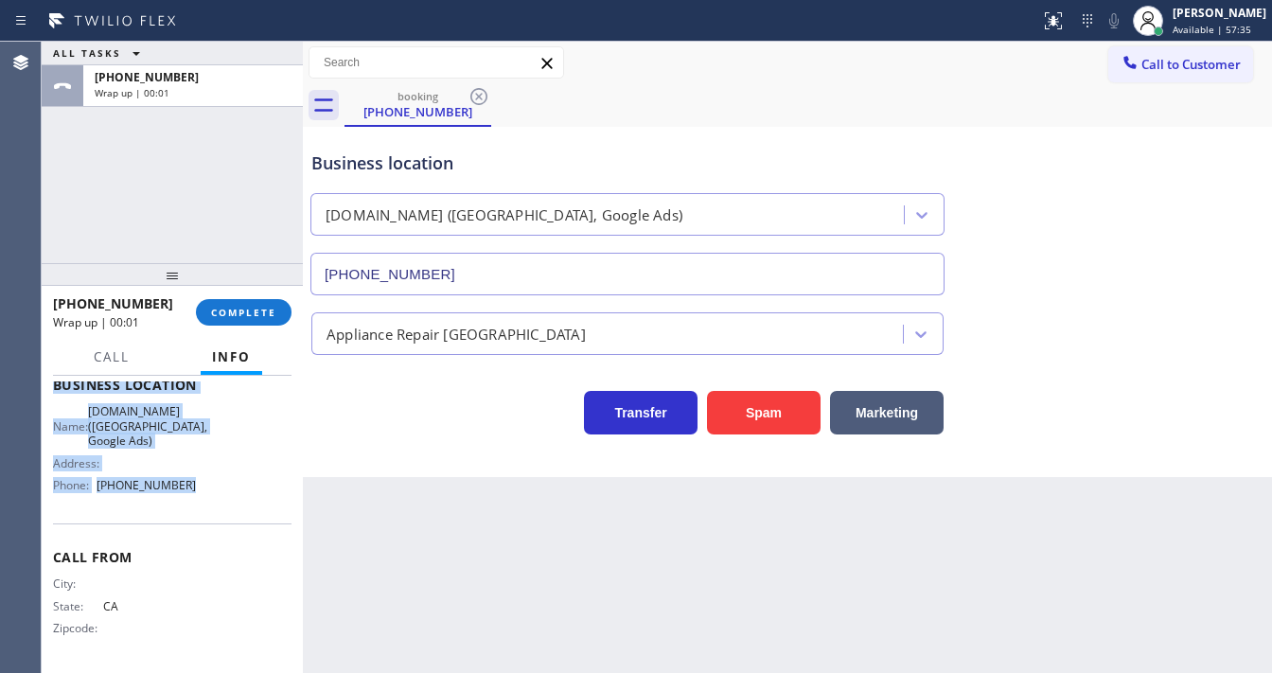
drag, startPoint x: 53, startPoint y: 451, endPoint x: 195, endPoint y: 493, distance: 148.3
click at [195, 493] on div "Context Queue: [Test] All Priority: 2 Customer Name: [PHONE_NUMBER] Phone: [PHO…" at bounding box center [172, 393] width 239 height 548
copy div "Customer Name: [PHONE_NUMBER] Phone: [PHONE_NUMBER] Address: Business location …"
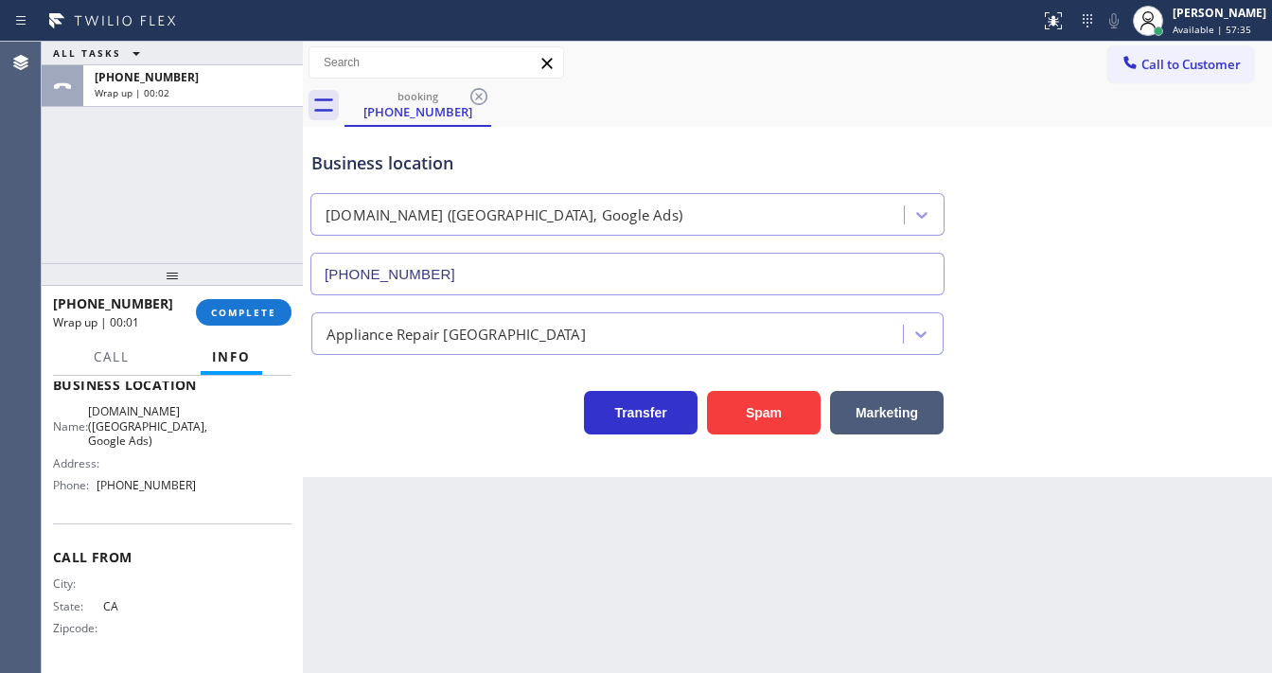
click at [253, 295] on div "[PHONE_NUMBER] Wrap up | 00:01 COMPLETE" at bounding box center [172, 312] width 239 height 49
click at [246, 303] on button "COMPLETE" at bounding box center [244, 312] width 96 height 27
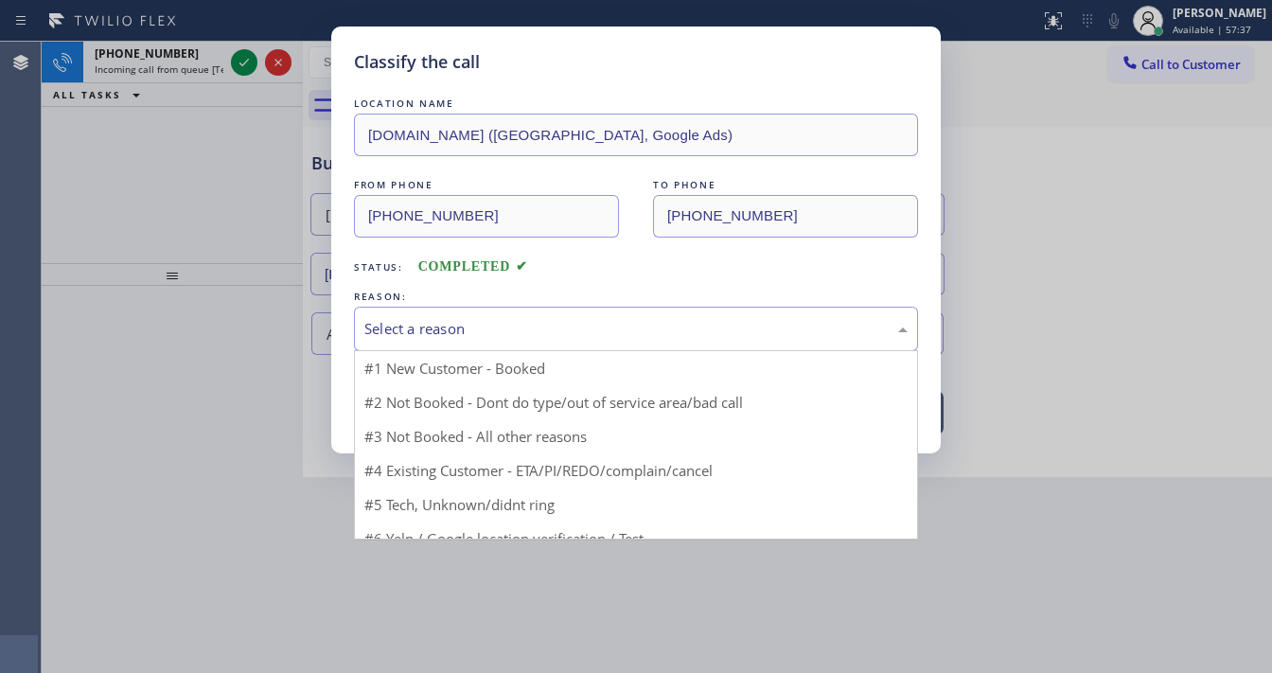
click at [418, 329] on div "Select a reason" at bounding box center [636, 329] width 543 height 22
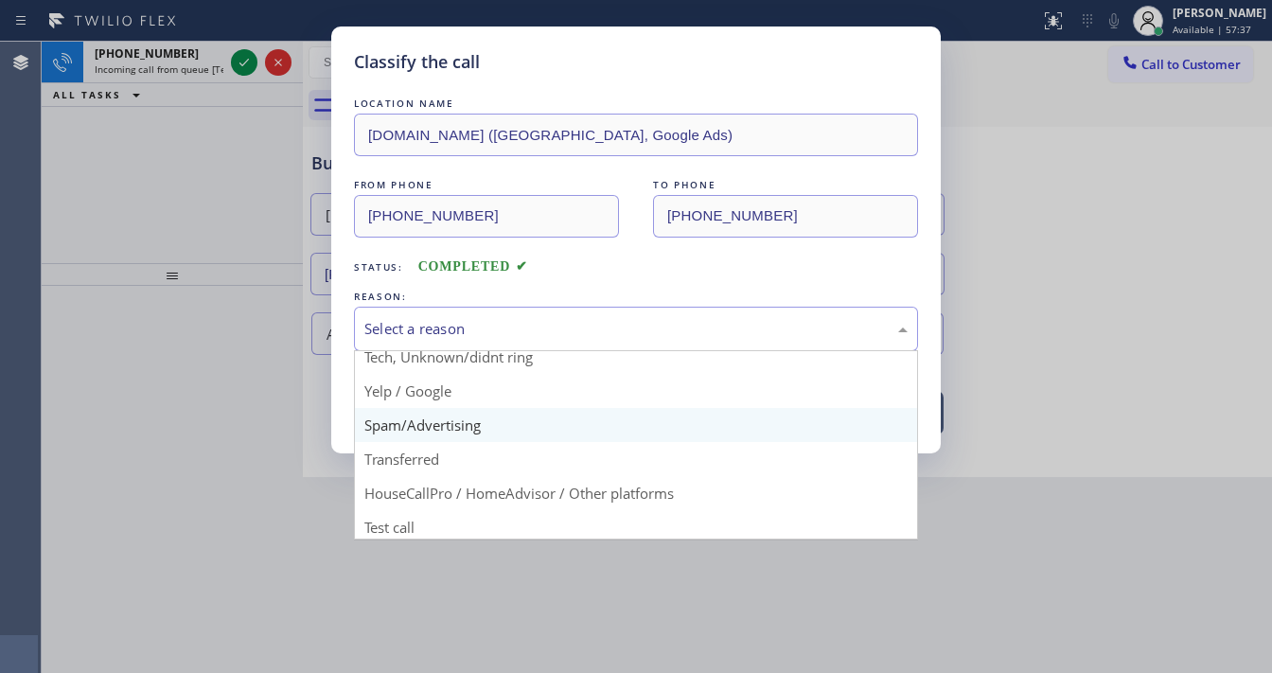
scroll to position [118, 0]
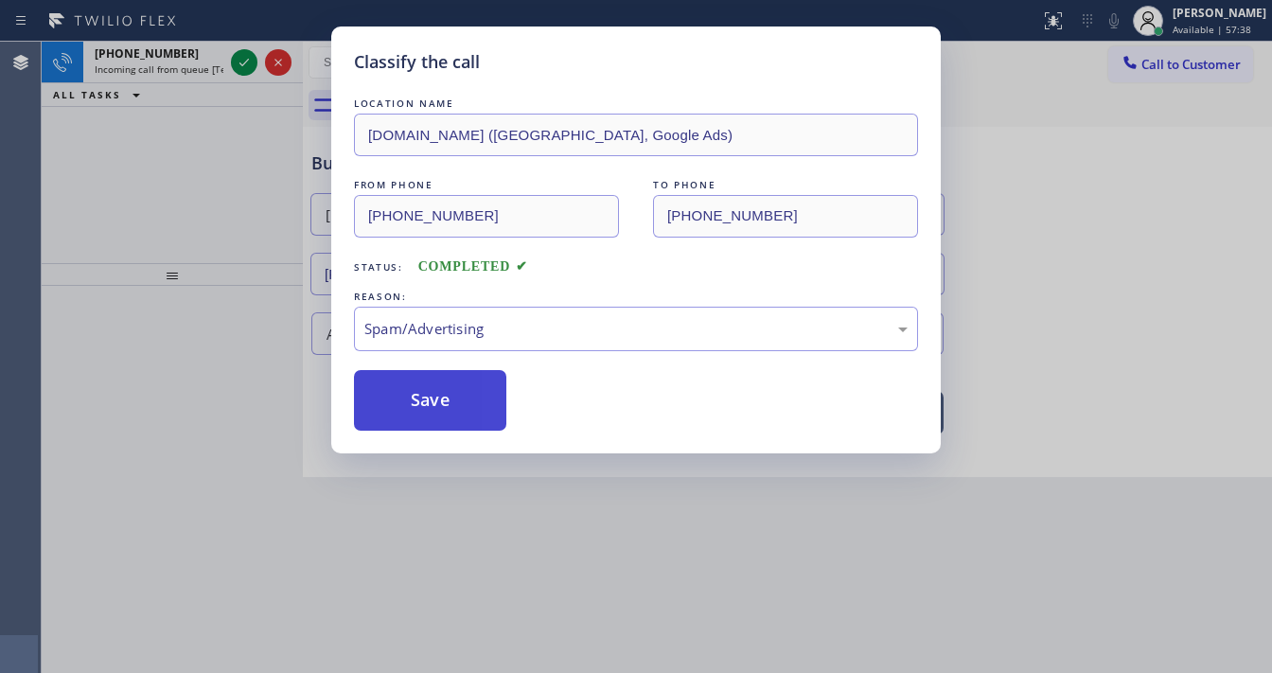
click at [420, 399] on button "Save" at bounding box center [430, 400] width 152 height 61
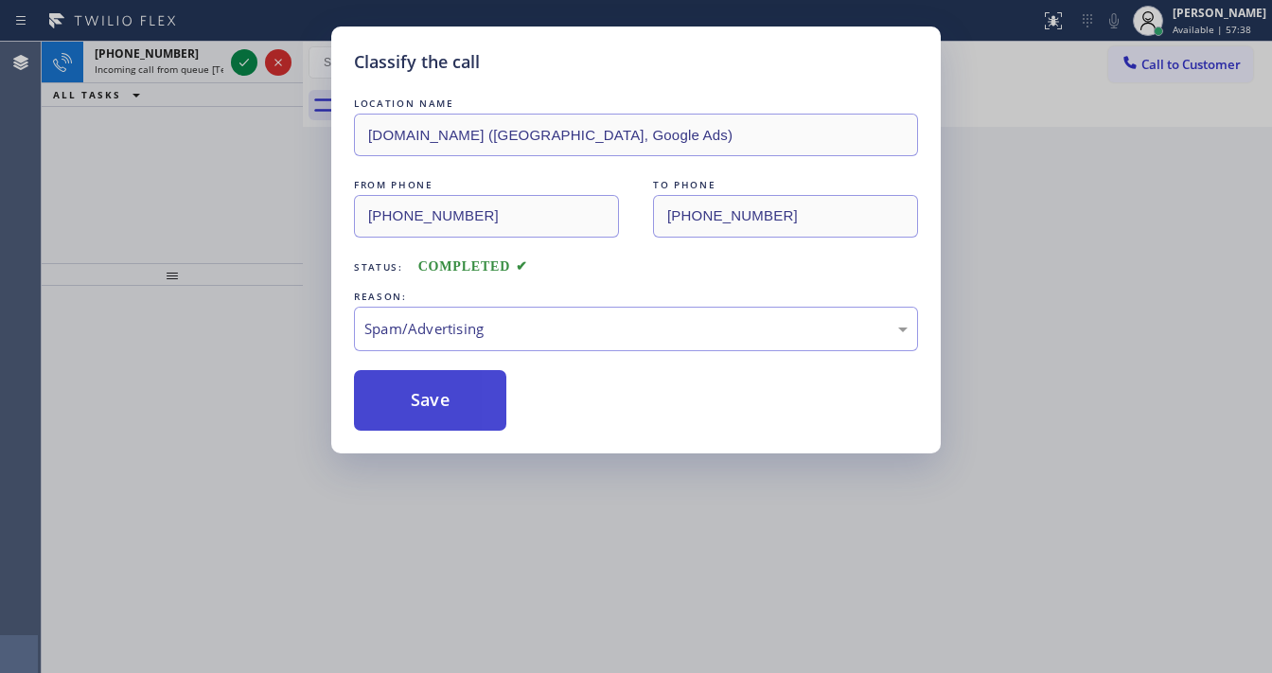
drag, startPoint x: 416, startPoint y: 392, endPoint x: 409, endPoint y: 382, distance: 11.6
click at [413, 387] on button "Save" at bounding box center [430, 400] width 152 height 61
drag, startPoint x: 223, startPoint y: 259, endPoint x: 232, endPoint y: 133, distance: 127.2
click at [228, 250] on div "Classify the call LOCATION NAME [DOMAIN_NAME] ([GEOGRAPHIC_DATA], Google Ads) F…" at bounding box center [636, 336] width 1272 height 673
click at [239, 75] on div "Classify the call LOCATION NAME [DOMAIN_NAME] ([GEOGRAPHIC_DATA], Google Ads) F…" at bounding box center [636, 336] width 1272 height 673
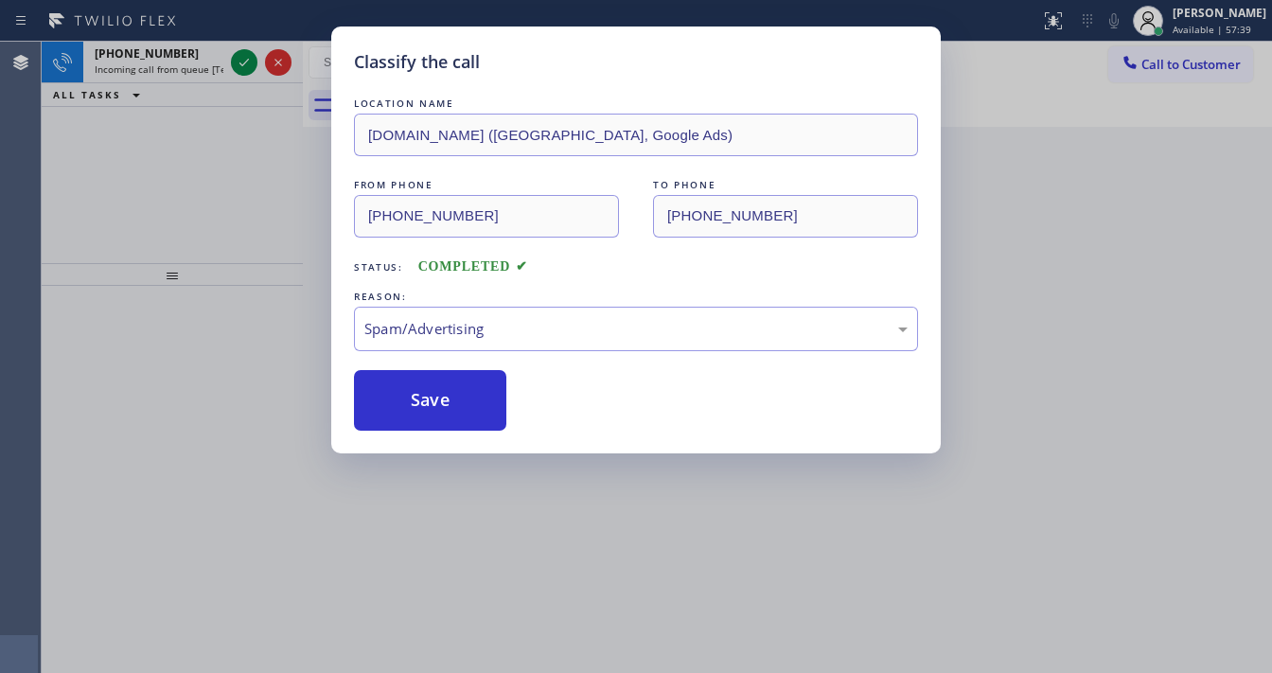
click at [239, 68] on div "Classify the call LOCATION NAME GE Monogram Repair Expert Cathedral City FROM P…" at bounding box center [657, 357] width 1231 height 631
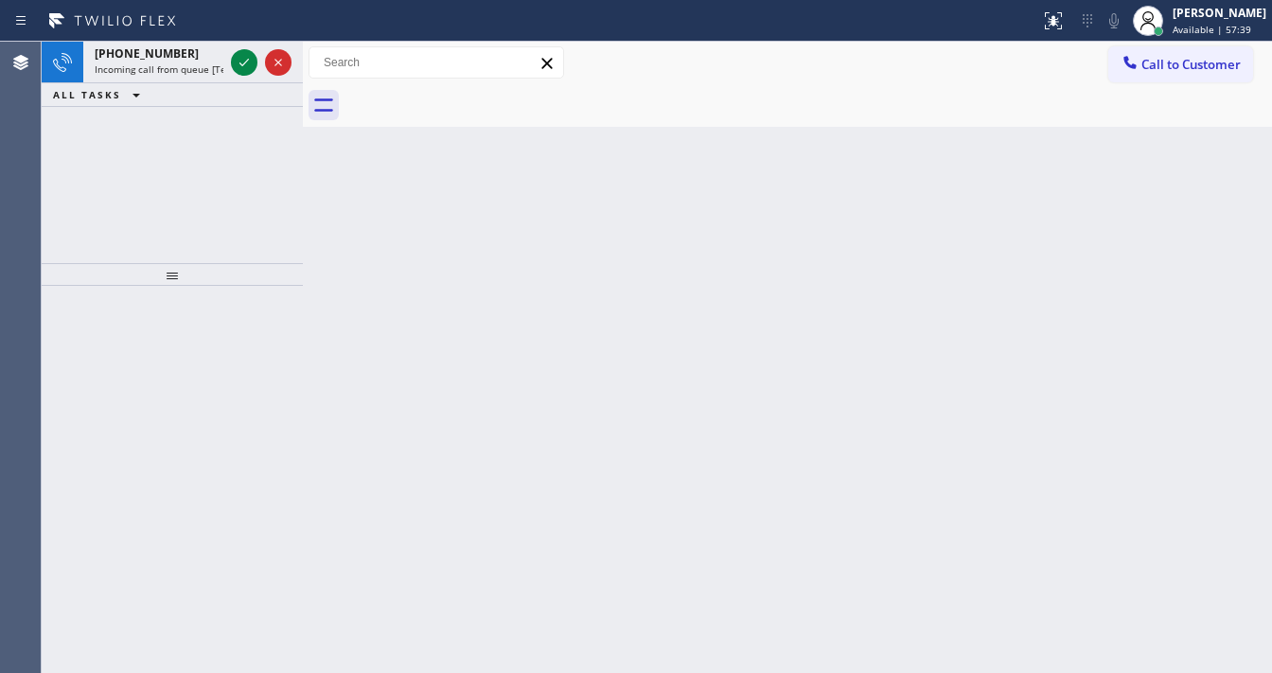
click at [239, 68] on icon at bounding box center [244, 62] width 23 height 23
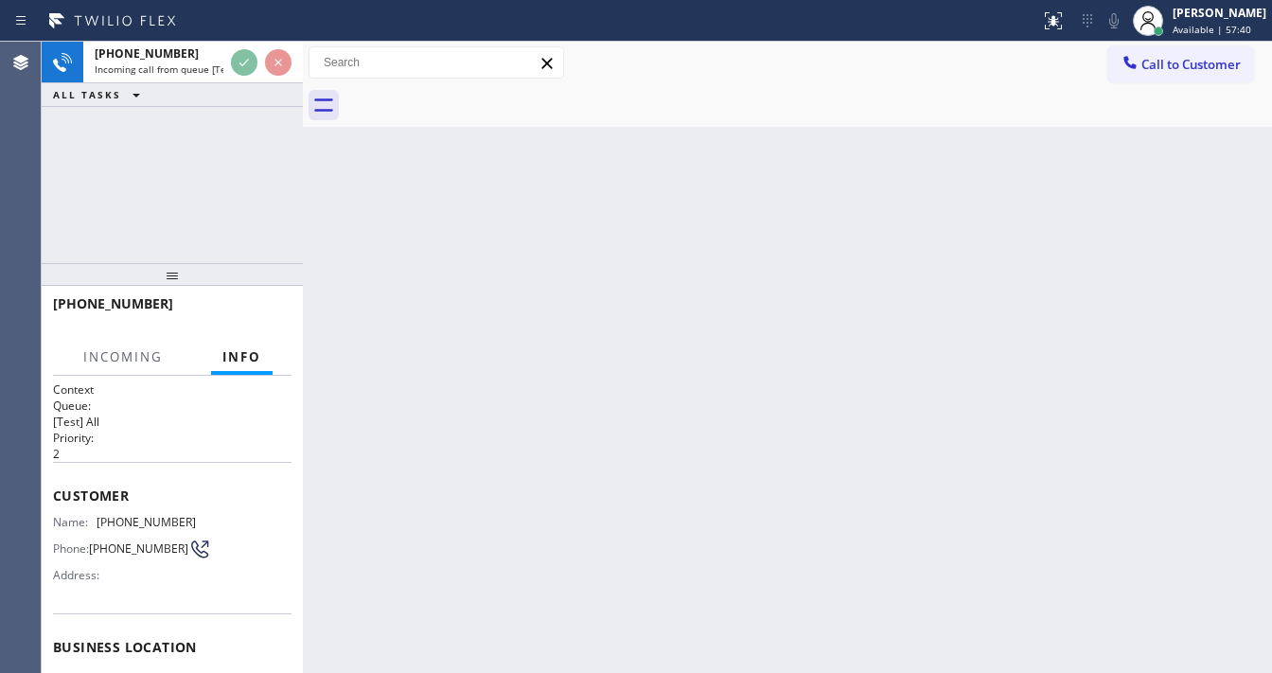
scroll to position [151, 0]
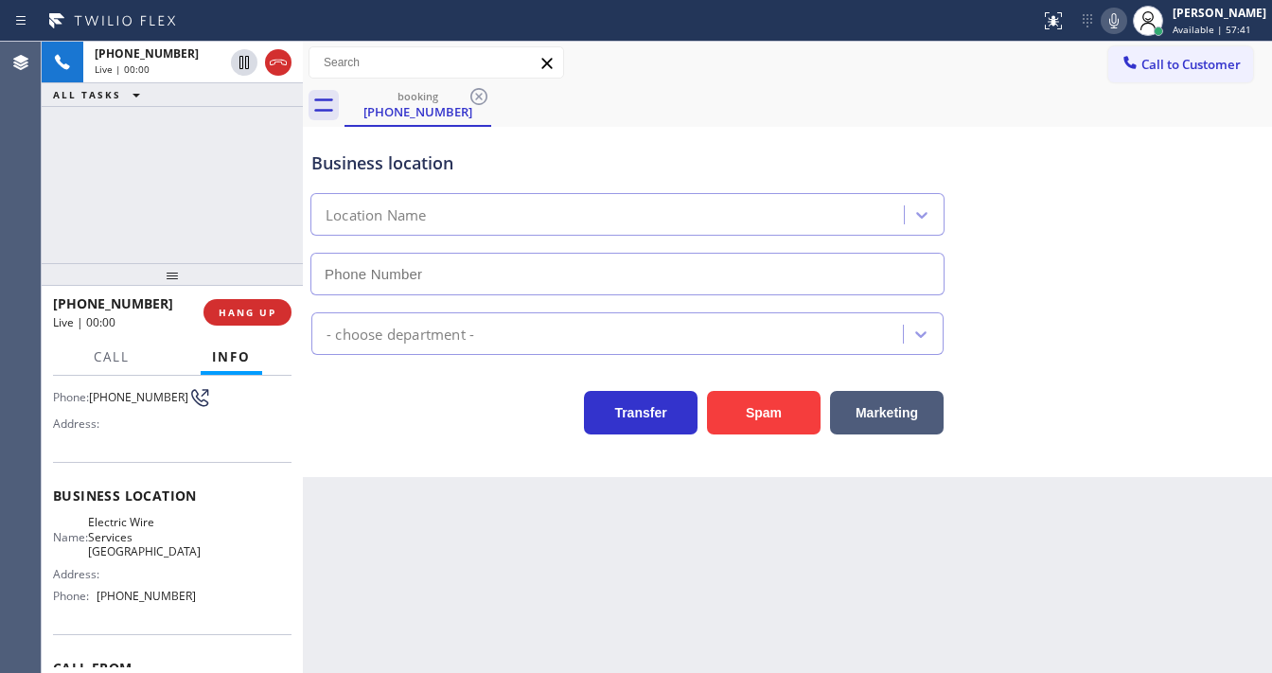
click at [240, 239] on div "[PHONE_NUMBER] Live | 00:00 ALL TASKS ALL TASKS ACTIVE TASKS TASKS IN WRAP UP" at bounding box center [172, 153] width 261 height 222
type input "[PHONE_NUMBER]"
click at [769, 426] on button "Spam" at bounding box center [764, 413] width 114 height 44
drag, startPoint x: 1187, startPoint y: 72, endPoint x: 977, endPoint y: 57, distance: 210.7
click at [1187, 72] on span "Call to Customer" at bounding box center [1191, 64] width 99 height 17
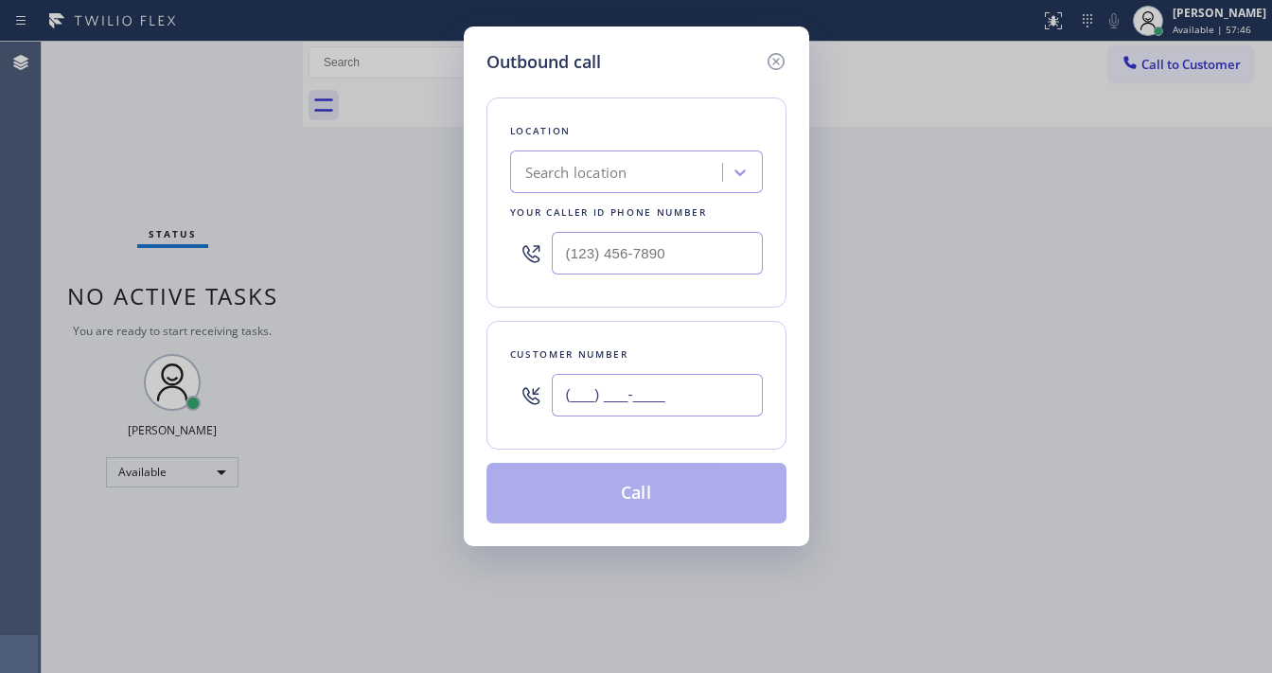
click at [614, 391] on input "(___) ___-____" at bounding box center [657, 395] width 211 height 43
paste input "408) 797-3760"
type input "[PHONE_NUMBER]"
type input "(___) ___-____"
click at [653, 245] on input "(___) ___-____" at bounding box center [657, 253] width 211 height 43
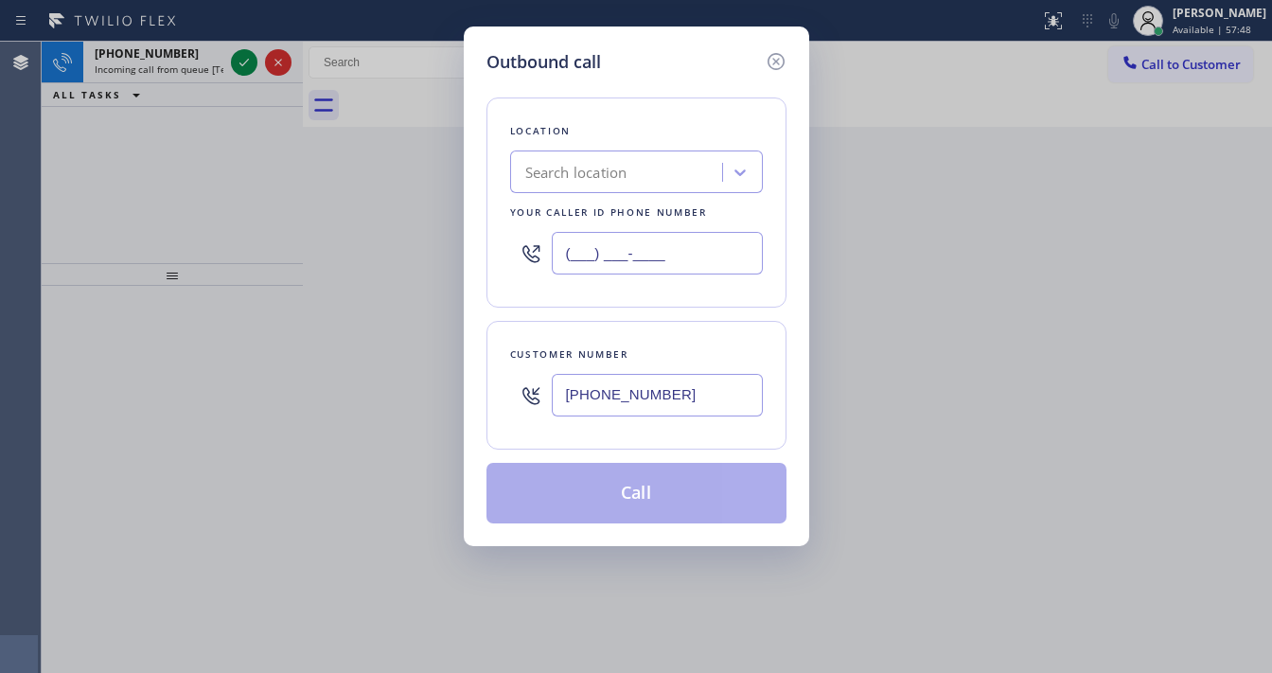
click at [611, 266] on input "(___) ___-____" at bounding box center [657, 253] width 211 height 43
paste input "94-9844"
click at [686, 243] on input "(___) _94-9844" at bounding box center [657, 253] width 211 height 43
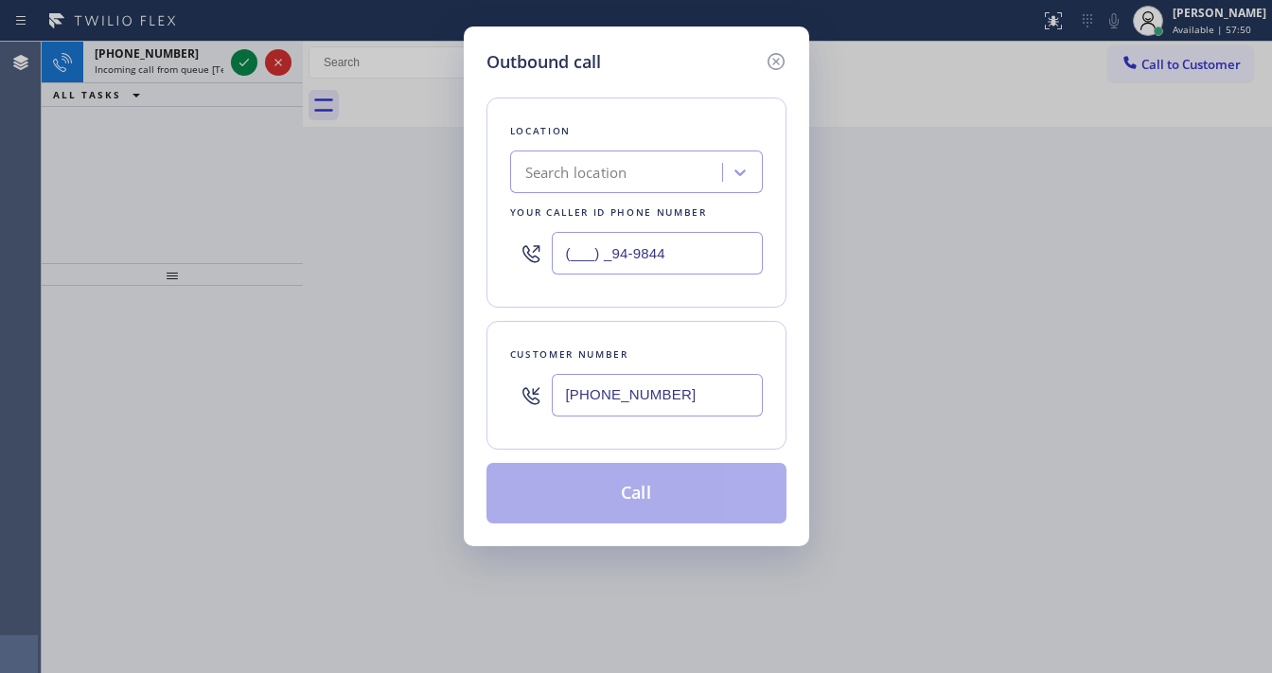
paste input "949) 844-507"
type input "[PHONE_NUMBER]"
click at [776, 63] on icon at bounding box center [776, 61] width 23 height 23
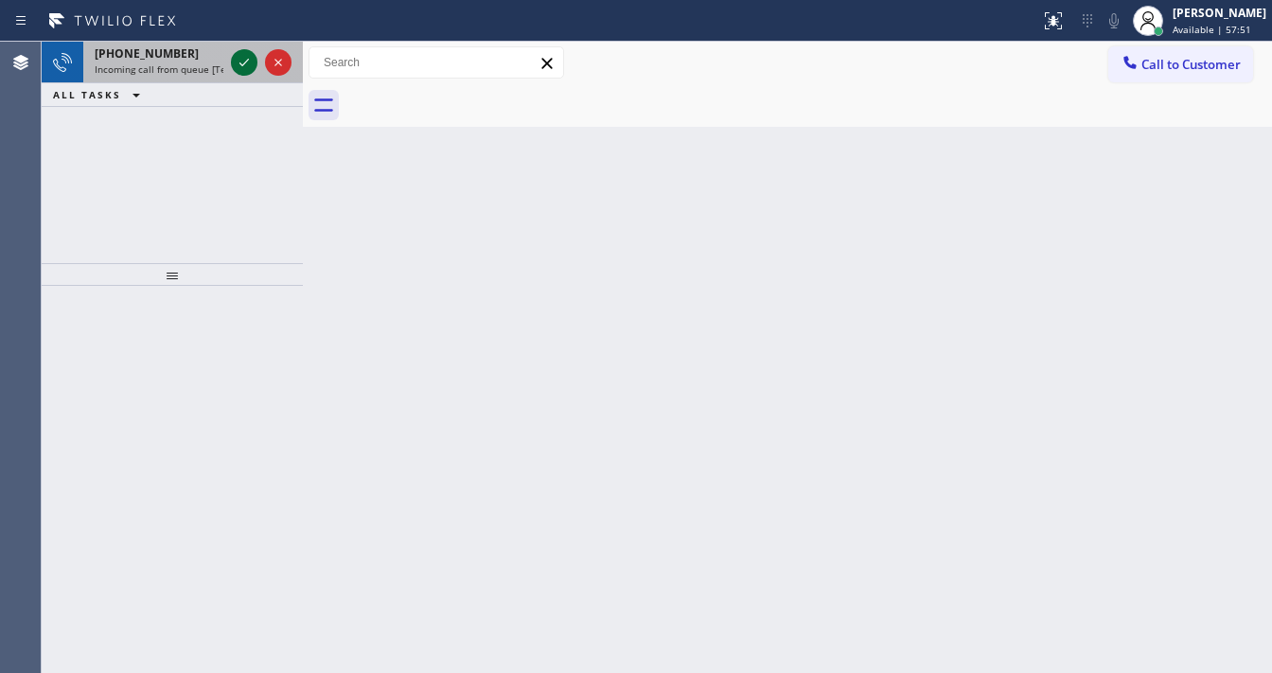
click at [241, 64] on icon at bounding box center [244, 63] width 9 height 8
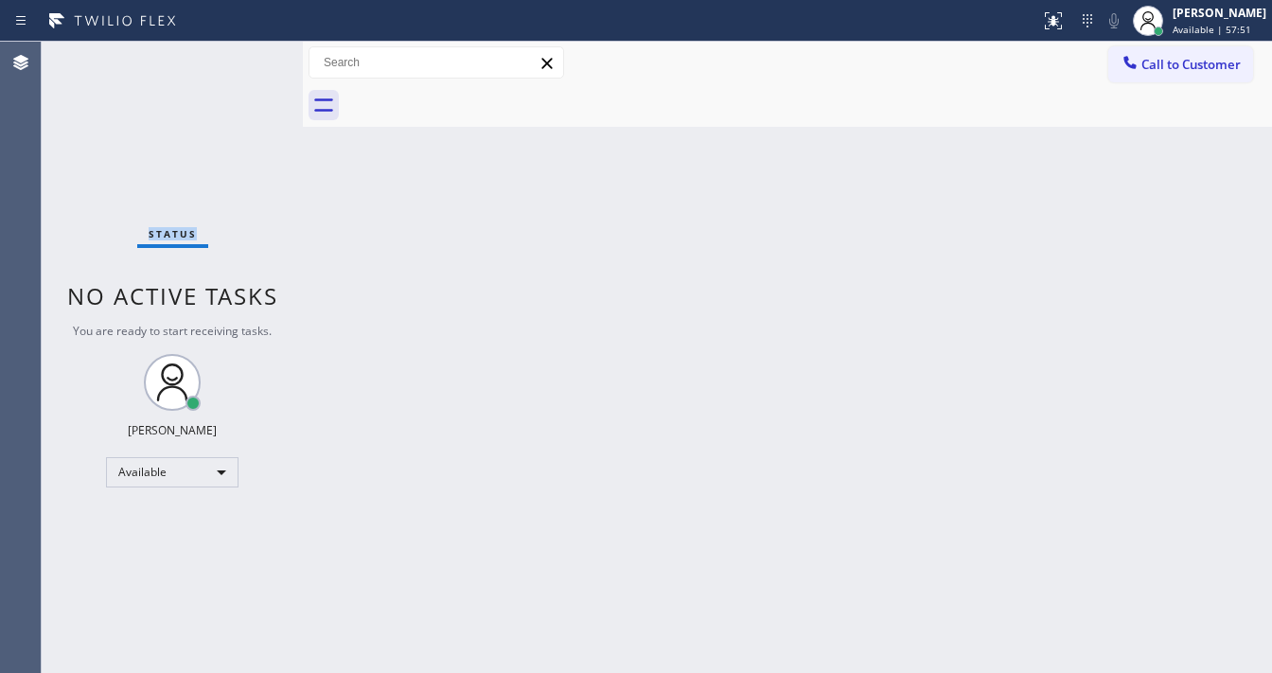
click at [241, 64] on div "Status No active tasks You are ready to start receiving tasks. [PERSON_NAME]" at bounding box center [172, 357] width 261 height 631
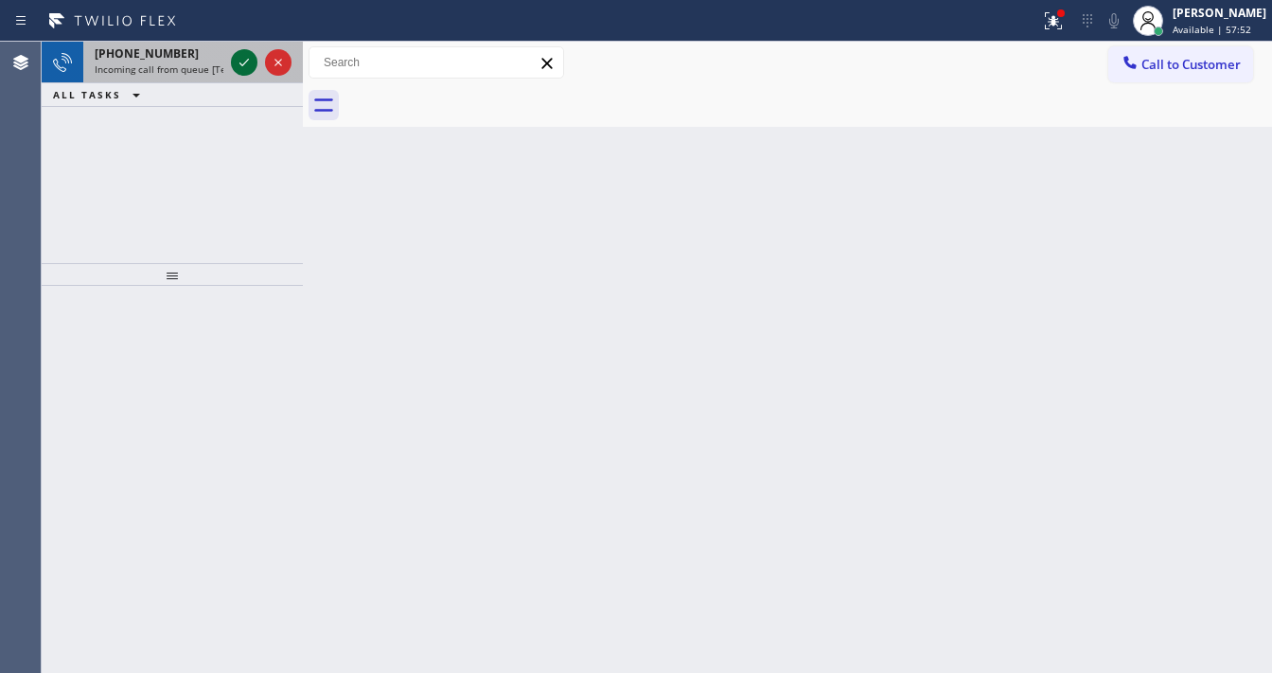
click at [231, 59] on div at bounding box center [261, 63] width 68 height 42
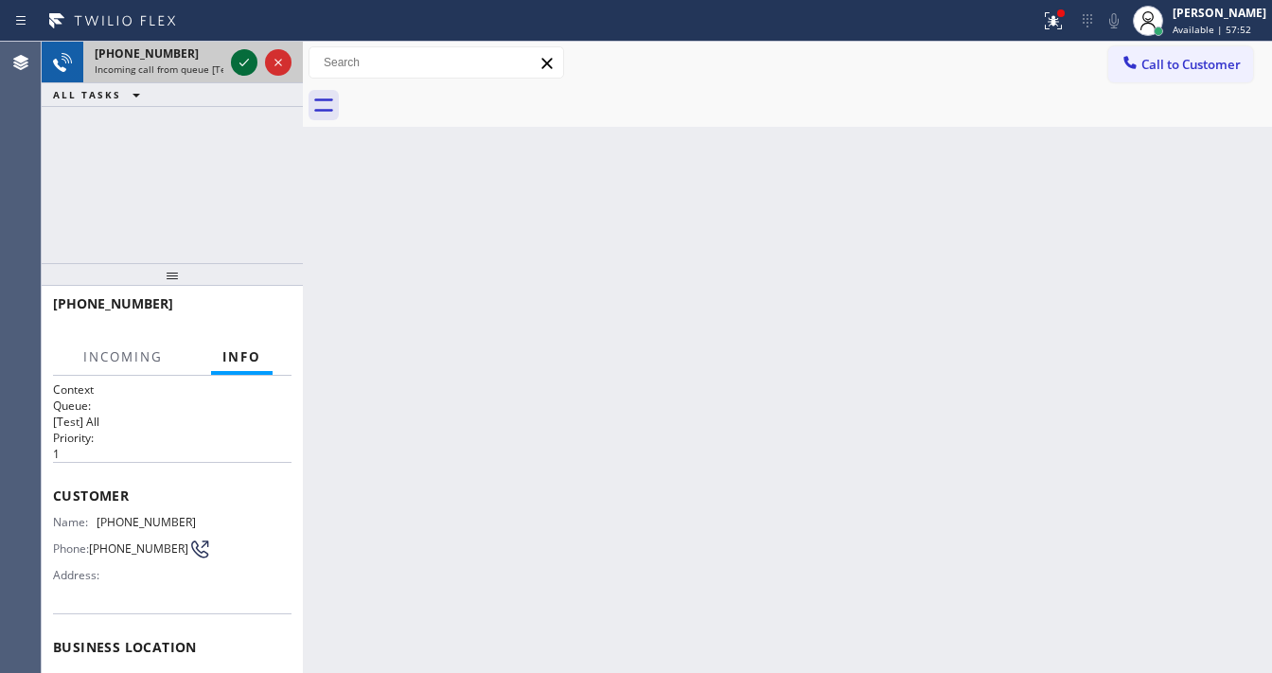
click at [235, 62] on icon at bounding box center [244, 62] width 23 height 23
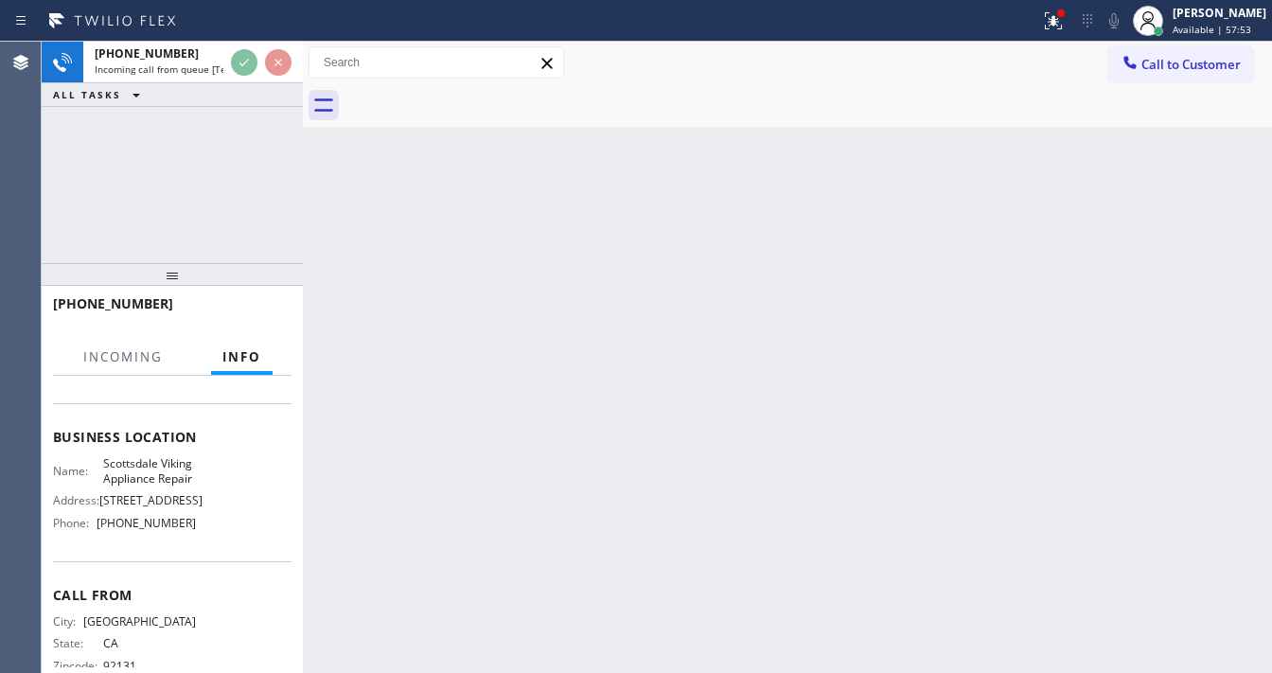
scroll to position [227, 0]
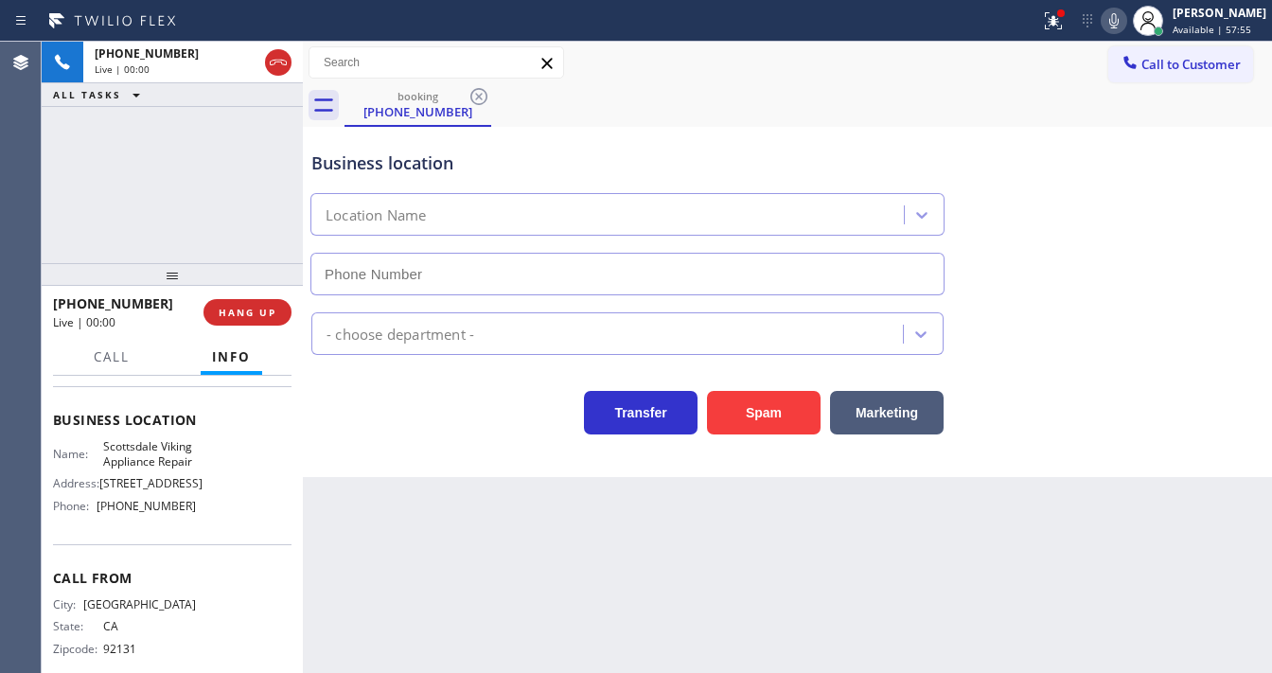
type input "[PHONE_NUMBER]"
click at [186, 212] on div "[PHONE_NUMBER] Live | 00:02 ALL TASKS ALL TASKS ACTIVE TASKS TASKS IN WRAP UP" at bounding box center [172, 153] width 261 height 222
click at [114, 165] on div "[PHONE_NUMBER] Live | 00:04 ALL TASKS ALL TASKS ACTIVE TASKS TASKS IN WRAP UP" at bounding box center [172, 153] width 261 height 222
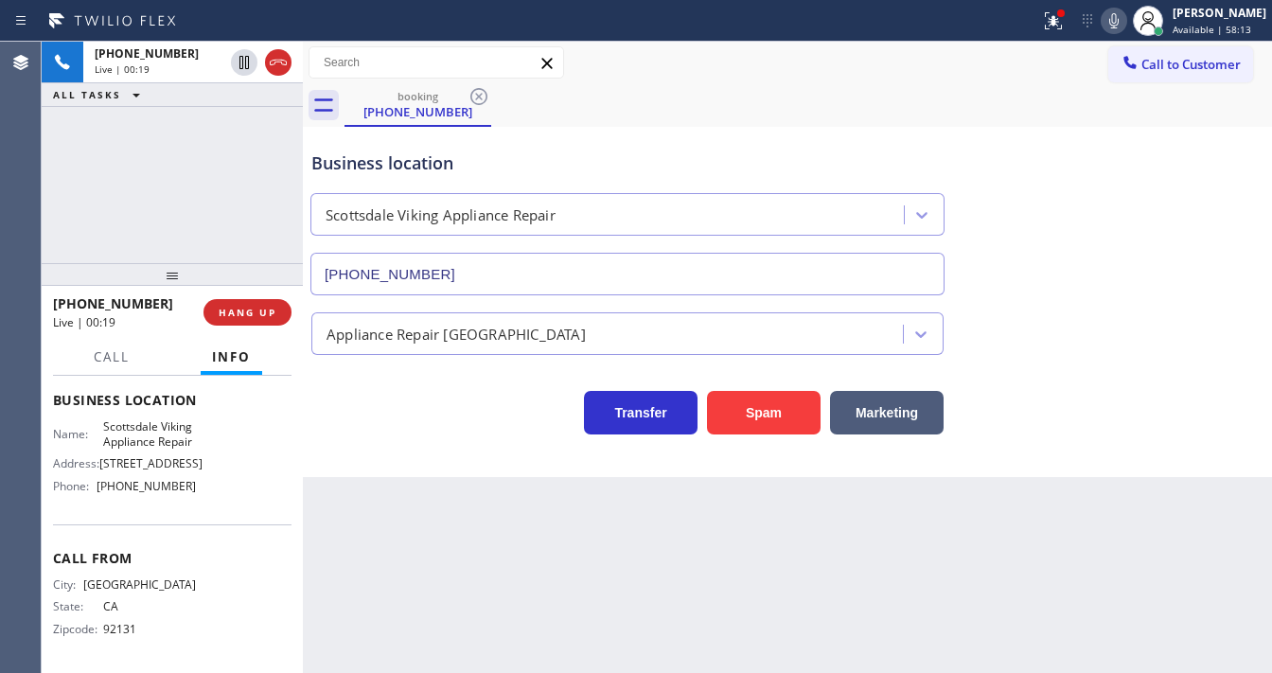
scroll to position [277, 0]
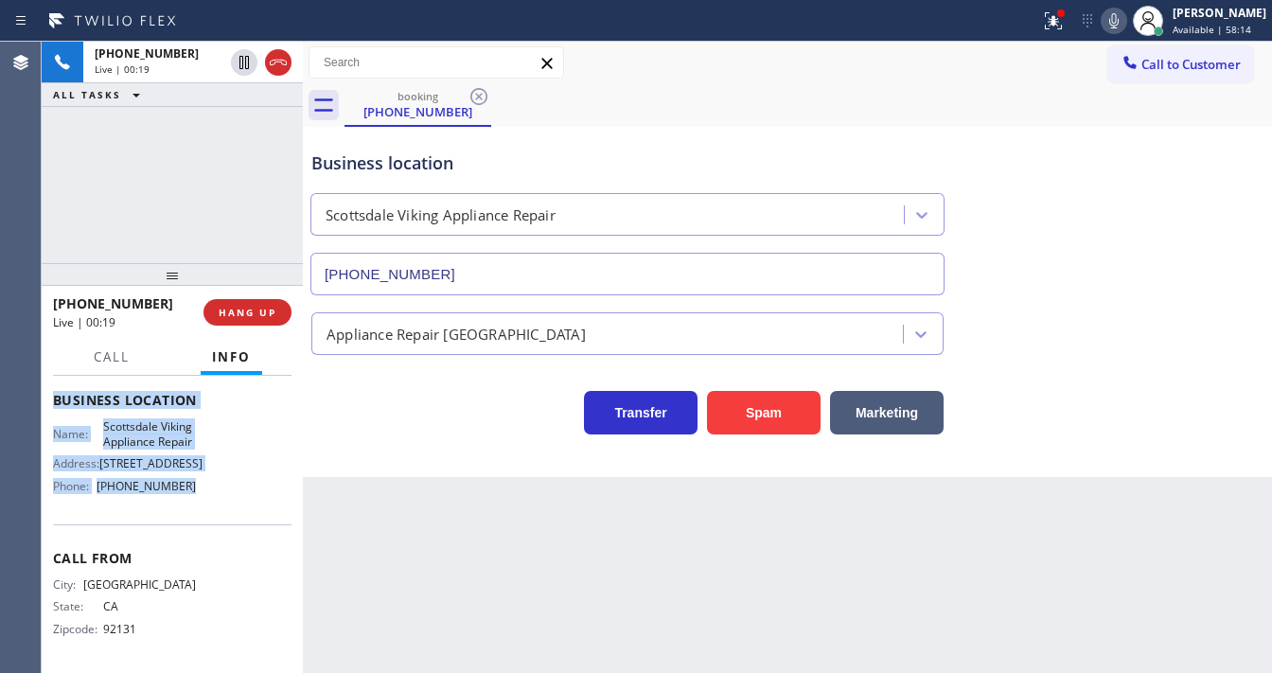
drag, startPoint x: 53, startPoint y: 413, endPoint x: 200, endPoint y: 482, distance: 162.2
click at [200, 482] on div "Context Queue: [Test] All Priority: 1 Customer Name: [PHONE_NUMBER] Phone: [PHO…" at bounding box center [172, 400] width 239 height 533
copy div "Customer Name: [PHONE_NUMBER] Phone: [PHONE_NUMBER] Address: Business location …"
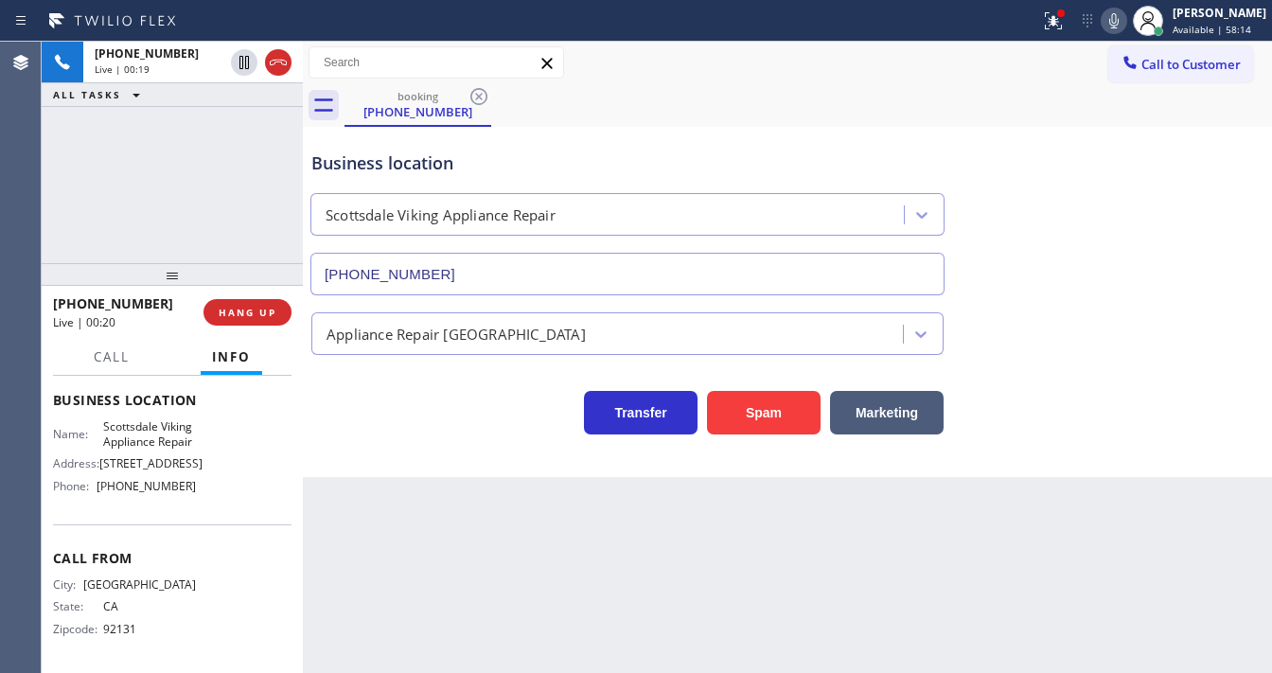
click at [205, 171] on div "[PHONE_NUMBER] Live | 00:19 ALL TASKS ALL TASKS ACTIVE TASKS TASKS IN WRAP UP" at bounding box center [172, 153] width 261 height 222
click at [187, 174] on div "[PHONE_NUMBER] Live | 00:59 ALL TASKS ALL TASKS ACTIVE TASKS TASKS IN WRAP UP" at bounding box center [172, 153] width 261 height 222
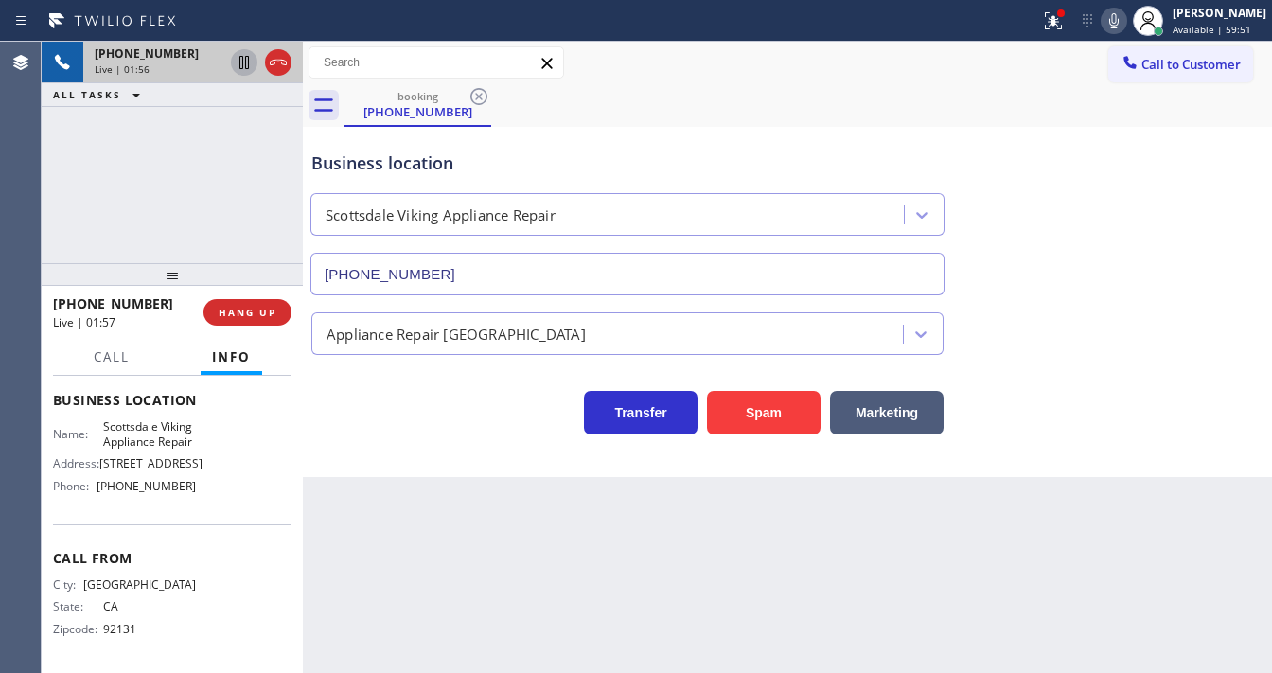
click at [242, 62] on icon at bounding box center [244, 62] width 9 height 13
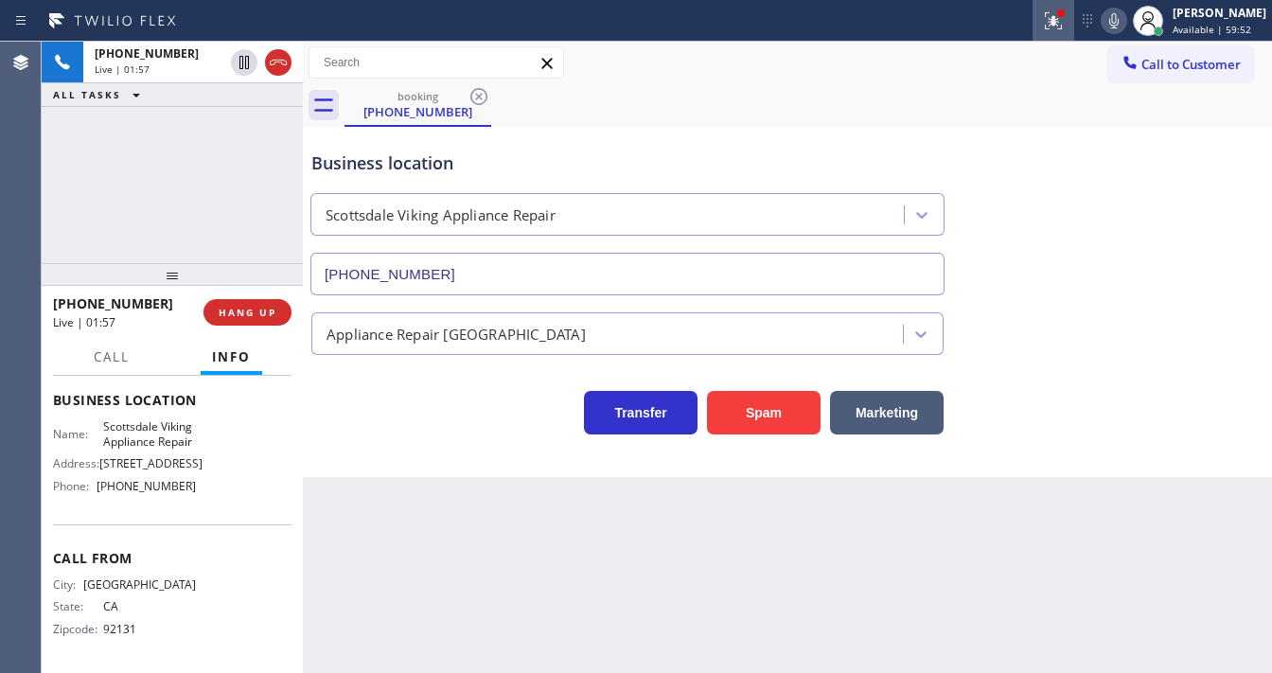
click at [1065, 27] on icon at bounding box center [1053, 20] width 23 height 23
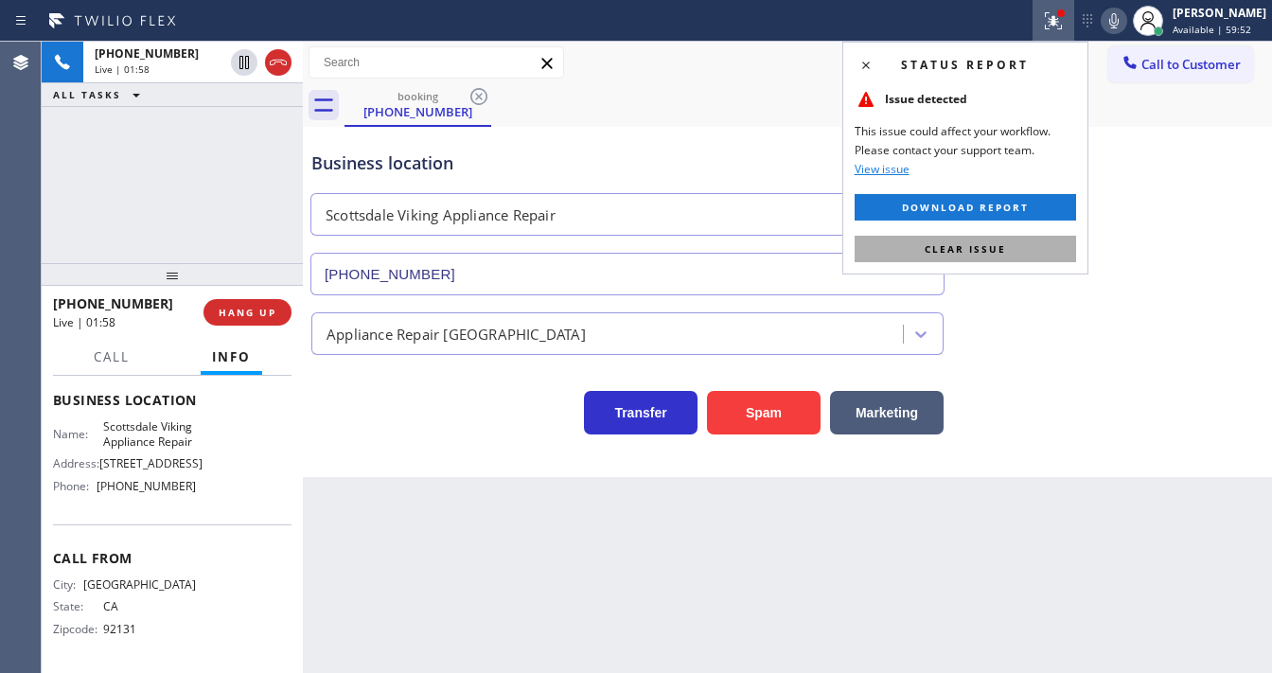
click at [1006, 247] on button "Clear issue" at bounding box center [966, 249] width 222 height 27
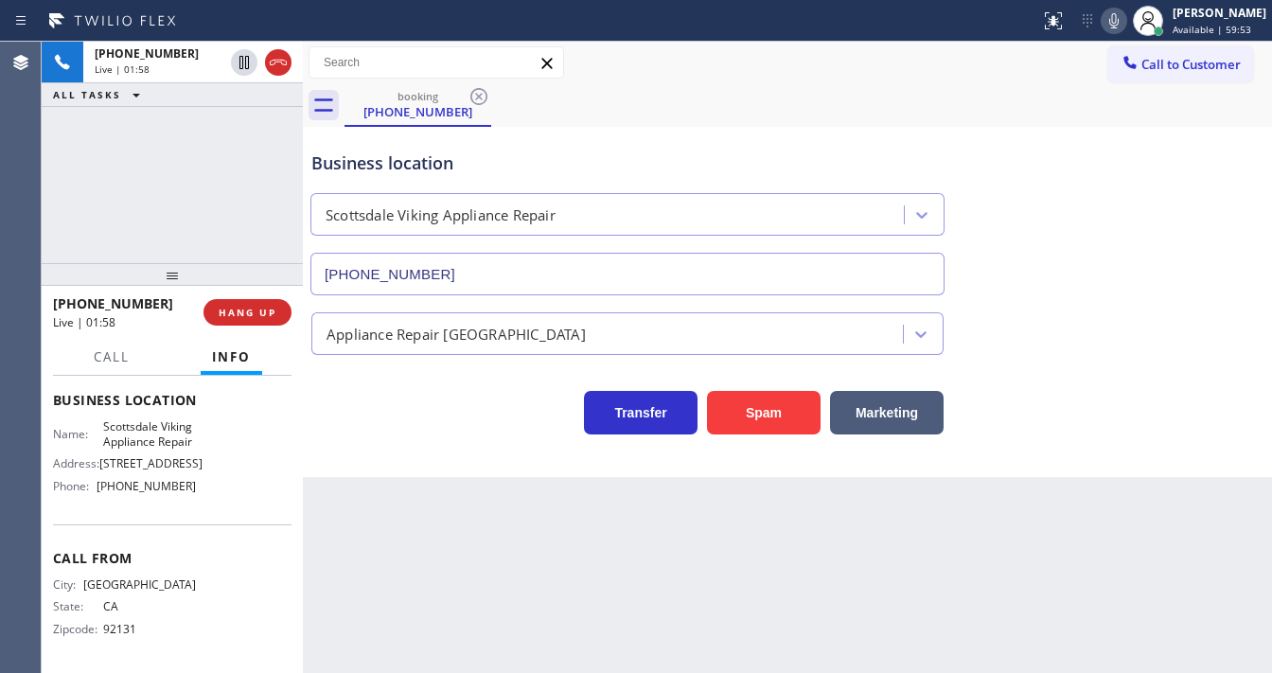
drag, startPoint x: 1079, startPoint y: 159, endPoint x: 1103, endPoint y: 68, distance: 93.9
click at [1082, 147] on div "Business location [GEOGRAPHIC_DATA] Viking Appliance Repair [PHONE_NUMBER]" at bounding box center [788, 209] width 960 height 171
click at [1121, 34] on div "Status report No issues detected If you experience an issue, please download th…" at bounding box center [1153, 21] width 240 height 42
click at [1119, 23] on icon at bounding box center [1114, 20] width 9 height 15
click at [167, 136] on div "[PHONE_NUMBER] Live | 02:00 ALL TASKS ALL TASKS ACTIVE TASKS TASKS IN WRAP UP" at bounding box center [172, 153] width 261 height 222
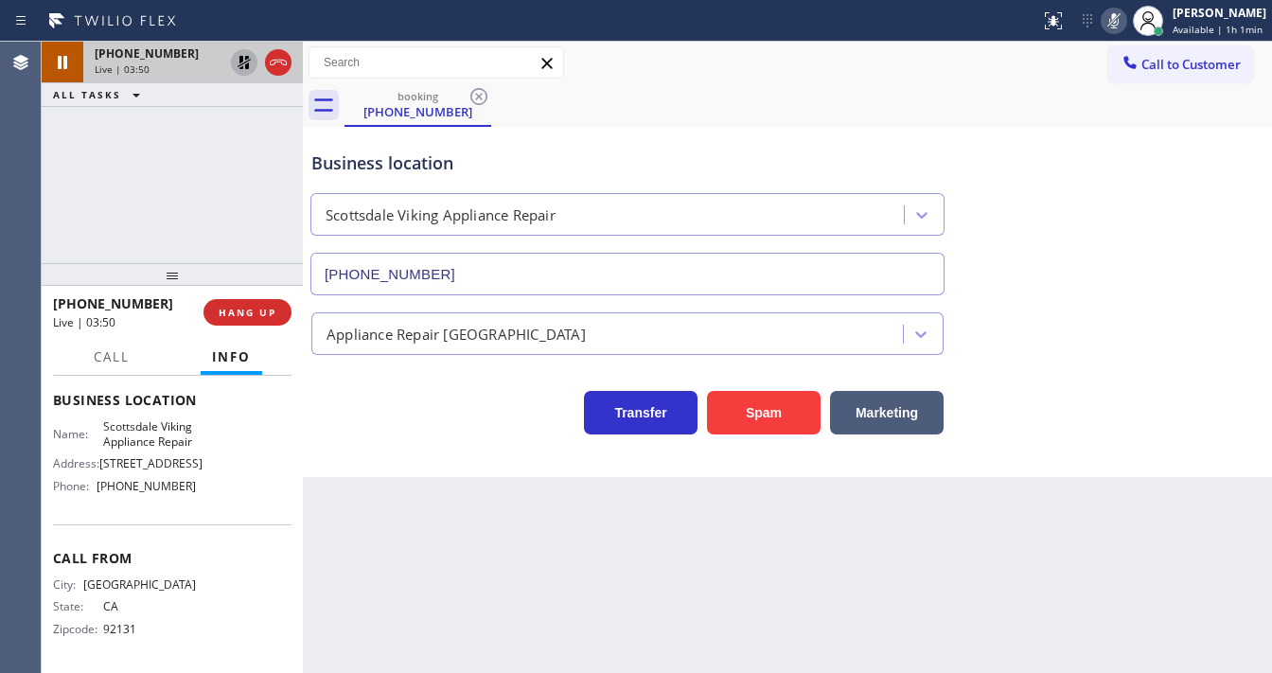
click at [239, 63] on icon at bounding box center [244, 62] width 23 height 23
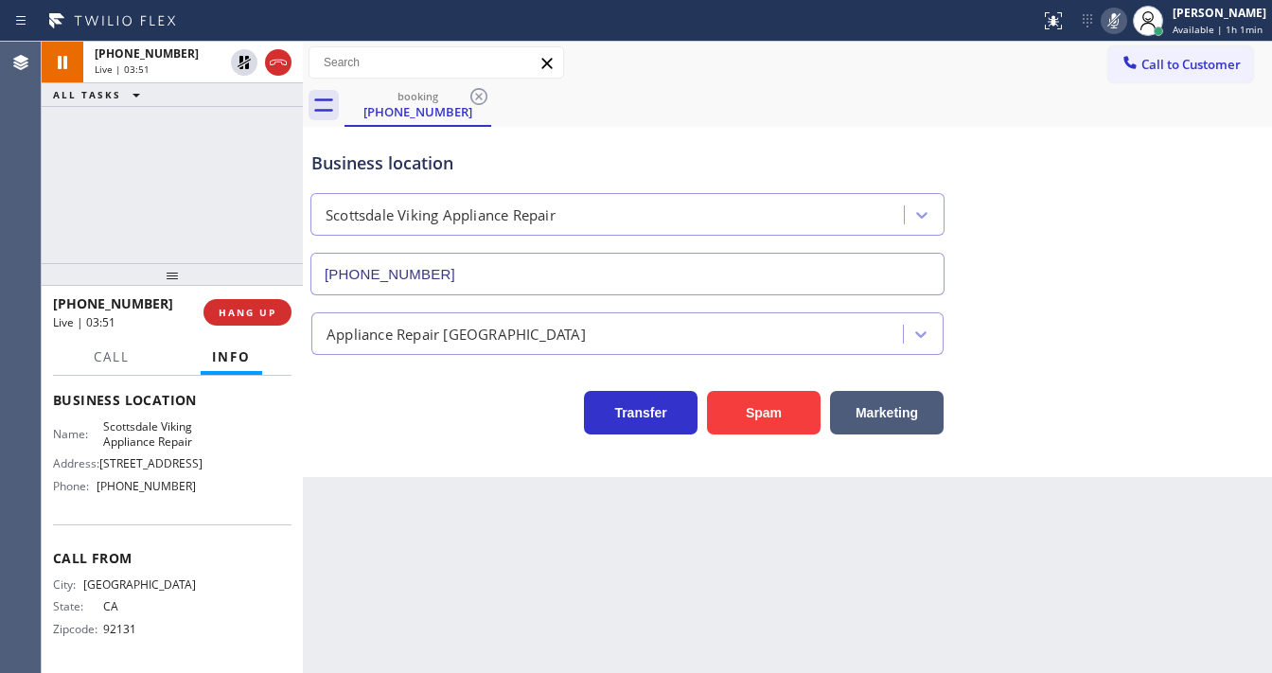
click at [1120, 23] on icon at bounding box center [1114, 20] width 23 height 23
click at [182, 205] on div "[PHONE_NUMBER] Live | 03:51 ALL TASKS ALL TASKS ACTIVE TASKS TASKS IN WRAP UP" at bounding box center [172, 153] width 261 height 222
click at [1112, 19] on icon at bounding box center [1114, 20] width 23 height 23
click at [241, 144] on div "[PHONE_NUMBER] Live | 04:22 ALL TASKS ALL TASKS ACTIVE TASKS TASKS IN WRAP UP" at bounding box center [172, 153] width 261 height 222
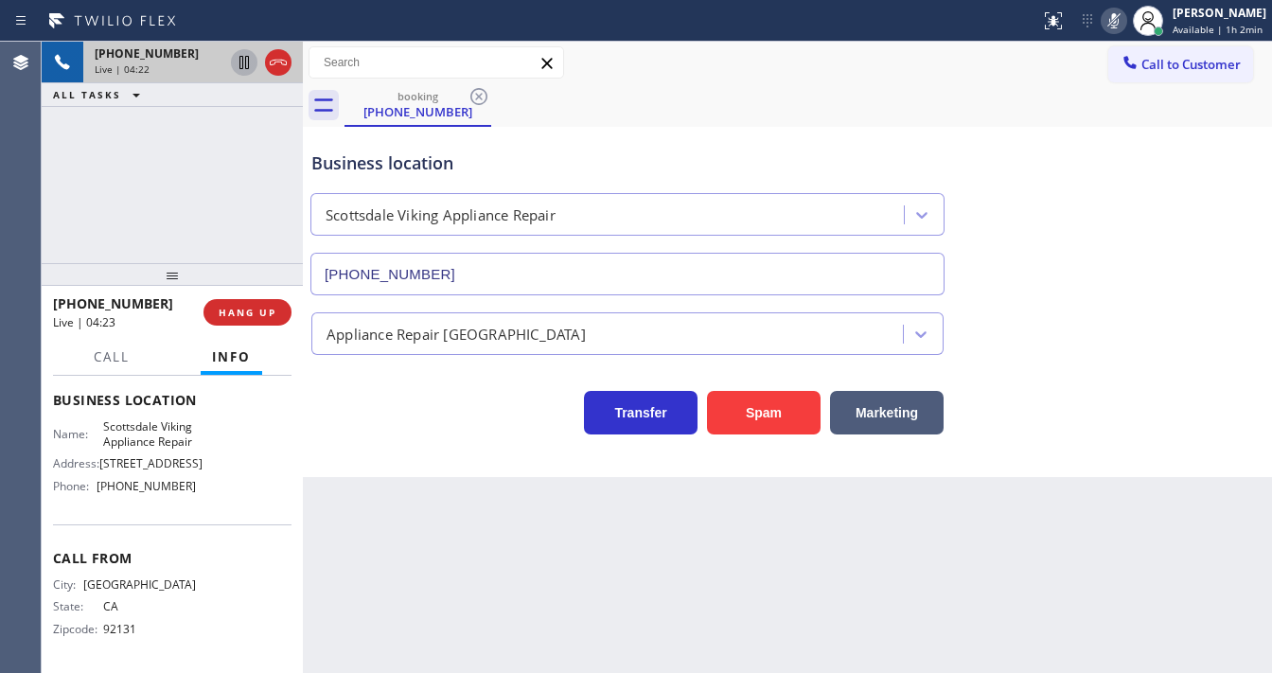
click at [242, 61] on icon at bounding box center [244, 62] width 9 height 13
click at [237, 56] on icon at bounding box center [244, 62] width 23 height 23
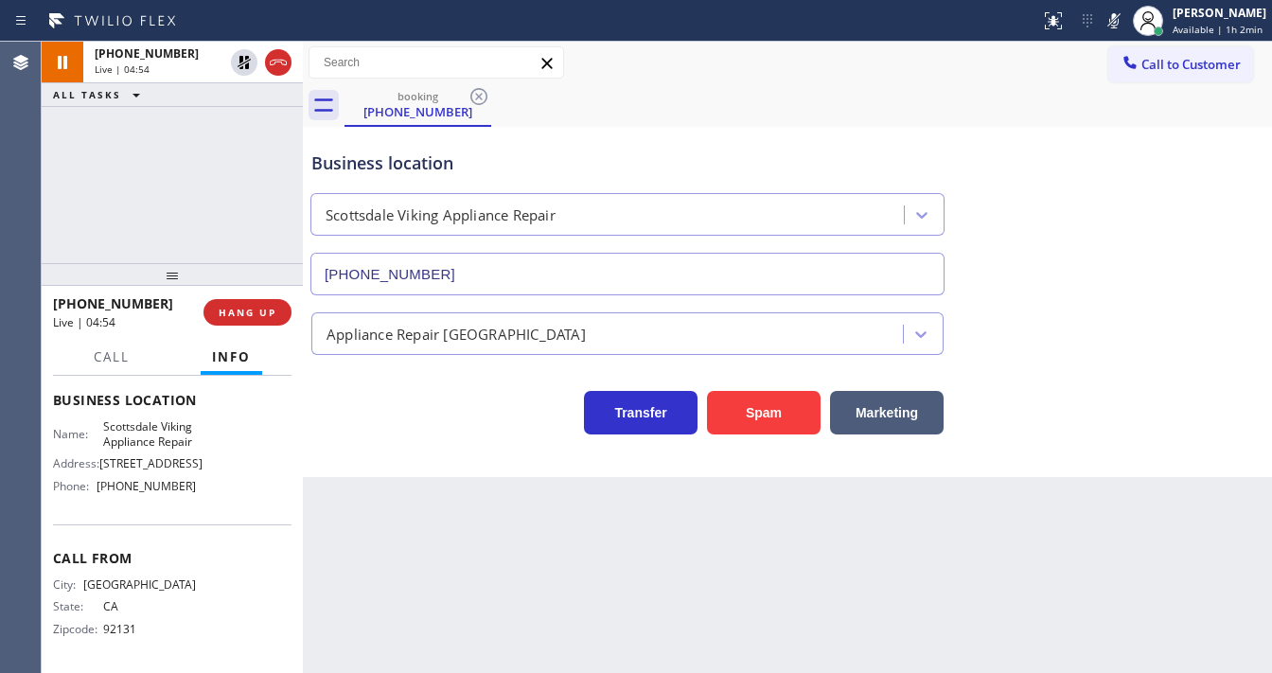
drag, startPoint x: 1120, startPoint y: 14, endPoint x: 1089, endPoint y: 105, distance: 96.1
click at [1119, 17] on icon at bounding box center [1114, 20] width 9 height 15
click at [1089, 105] on div "booking [PHONE_NUMBER]" at bounding box center [809, 105] width 928 height 43
click at [187, 189] on div "[PHONE_NUMBER] Live | 05:06 ALL TASKS ALL TASKS ACTIVE TASKS TASKS IN WRAP UP" at bounding box center [172, 153] width 261 height 222
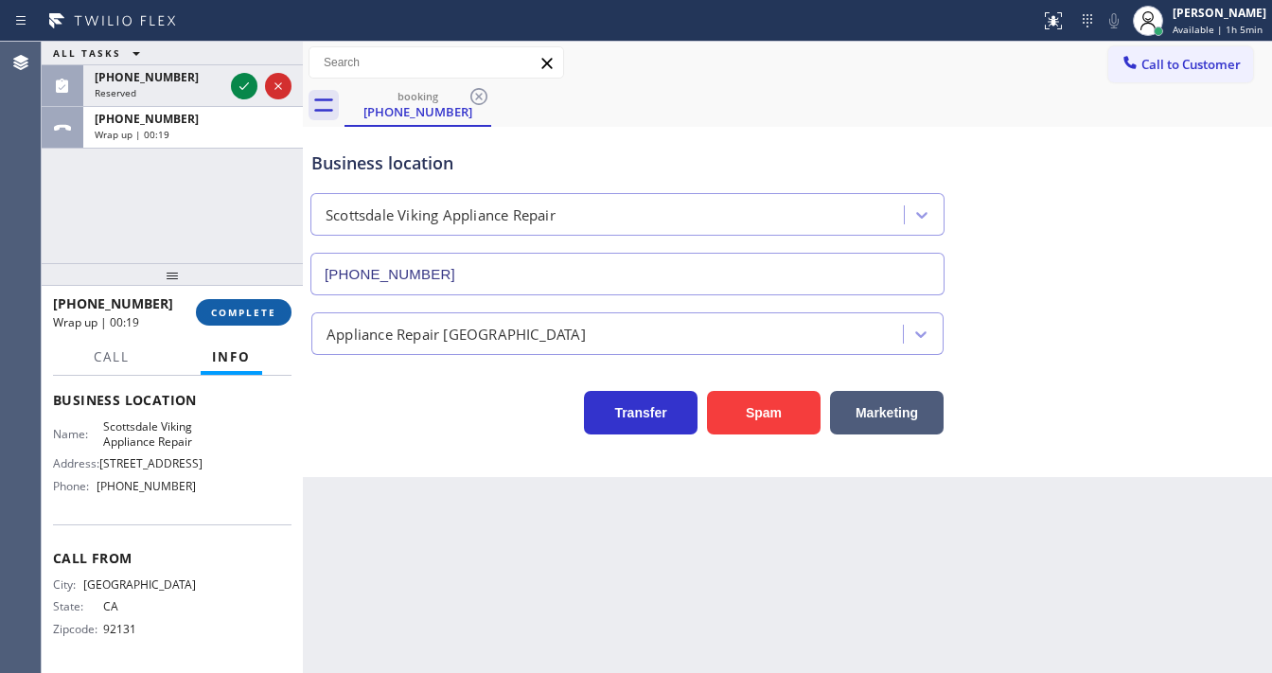
click at [246, 311] on span "COMPLETE" at bounding box center [243, 312] width 65 height 13
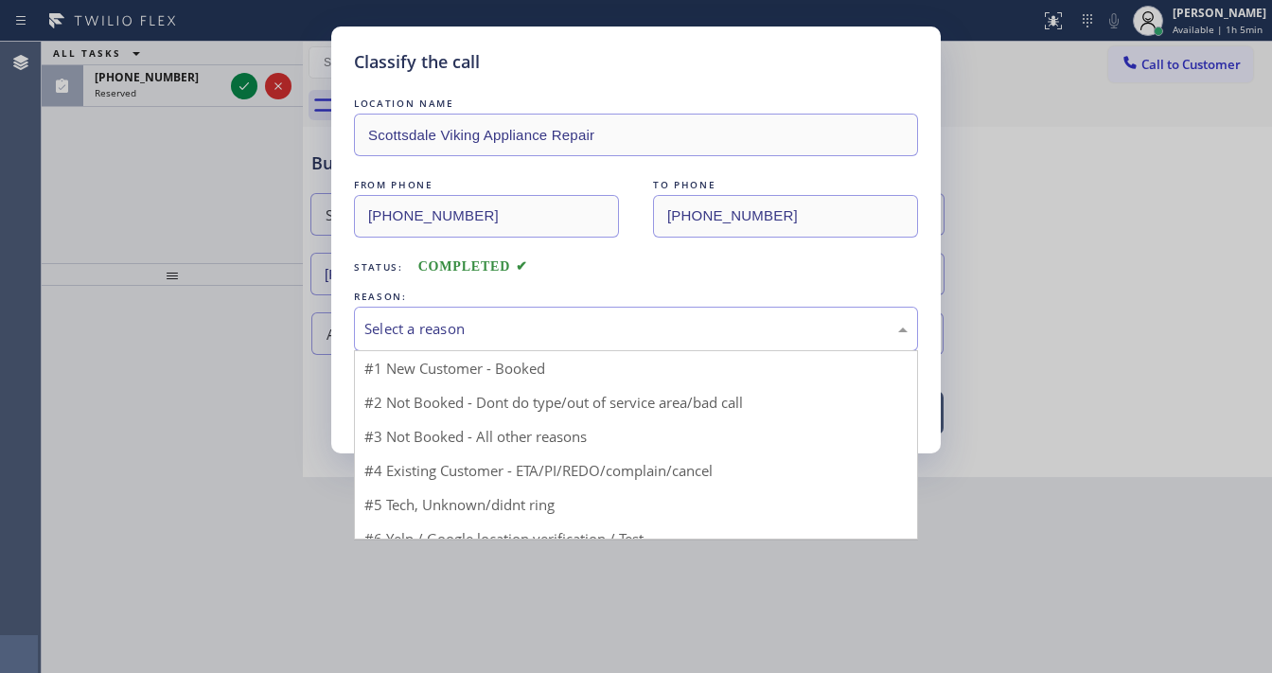
click at [409, 329] on div "Select a reason" at bounding box center [636, 329] width 543 height 22
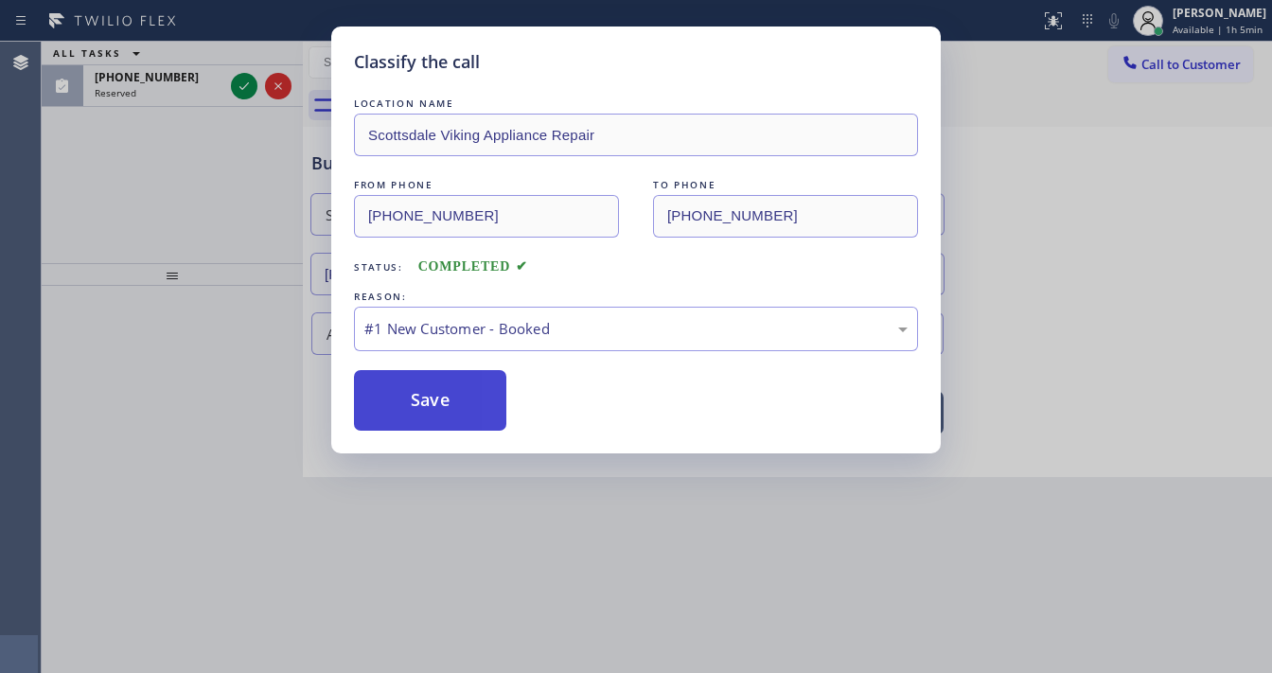
click at [416, 409] on button "Save" at bounding box center [430, 400] width 152 height 61
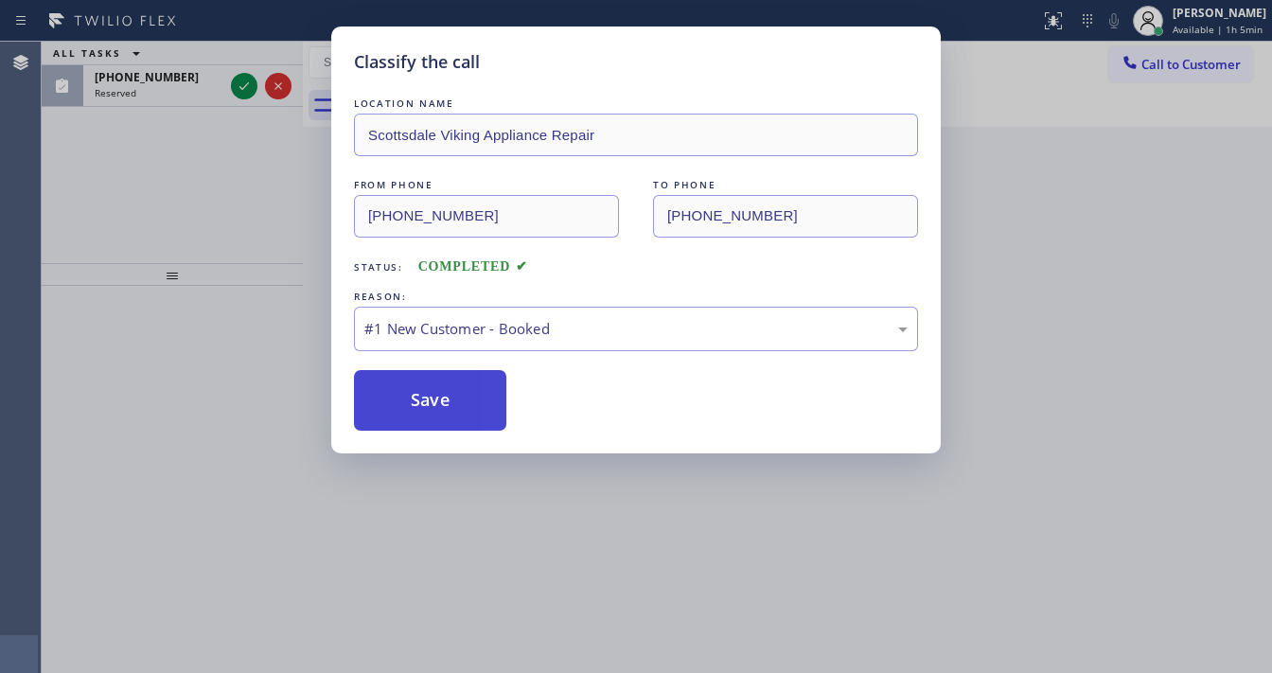
click at [416, 409] on button "Save" at bounding box center [430, 400] width 152 height 61
click at [183, 261] on div "Classify the call LOCATION NAME Scottsdale Viking Appliance Repair FROM PHONE […" at bounding box center [636, 336] width 1272 height 673
click at [246, 88] on div "Classify the call LOCATION NAME Scottsdale Viking Appliance Repair FROM PHONE […" at bounding box center [636, 336] width 1272 height 673
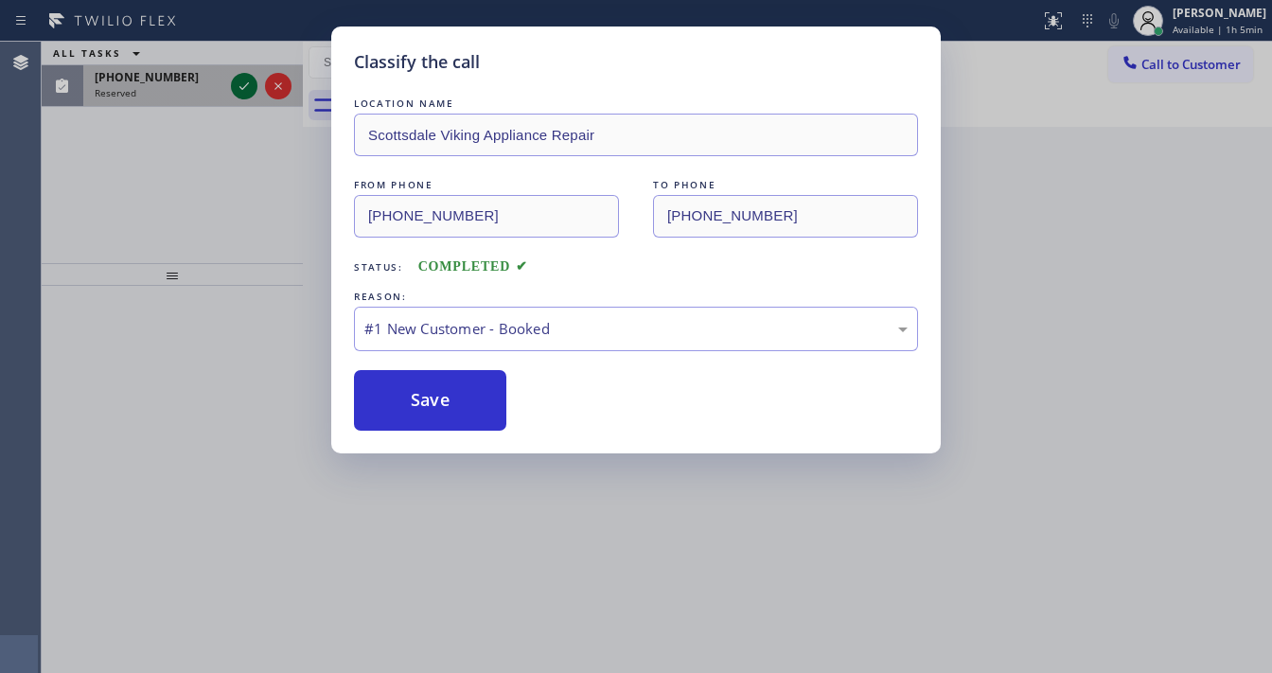
click at [243, 87] on icon at bounding box center [244, 86] width 9 height 8
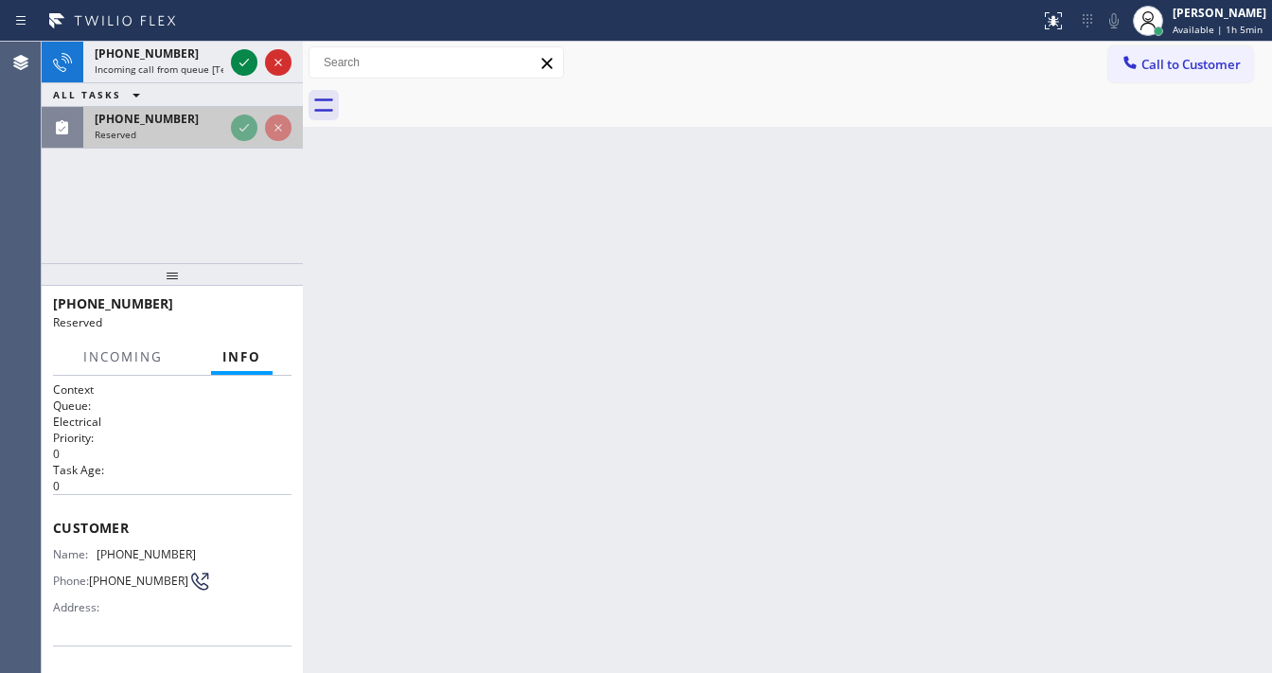
click at [243, 107] on div at bounding box center [261, 128] width 68 height 42
click at [243, 87] on div "ALL TASKS ALL TASKS ACTIVE TASKS TASKS IN WRAP UP" at bounding box center [172, 95] width 261 height 24
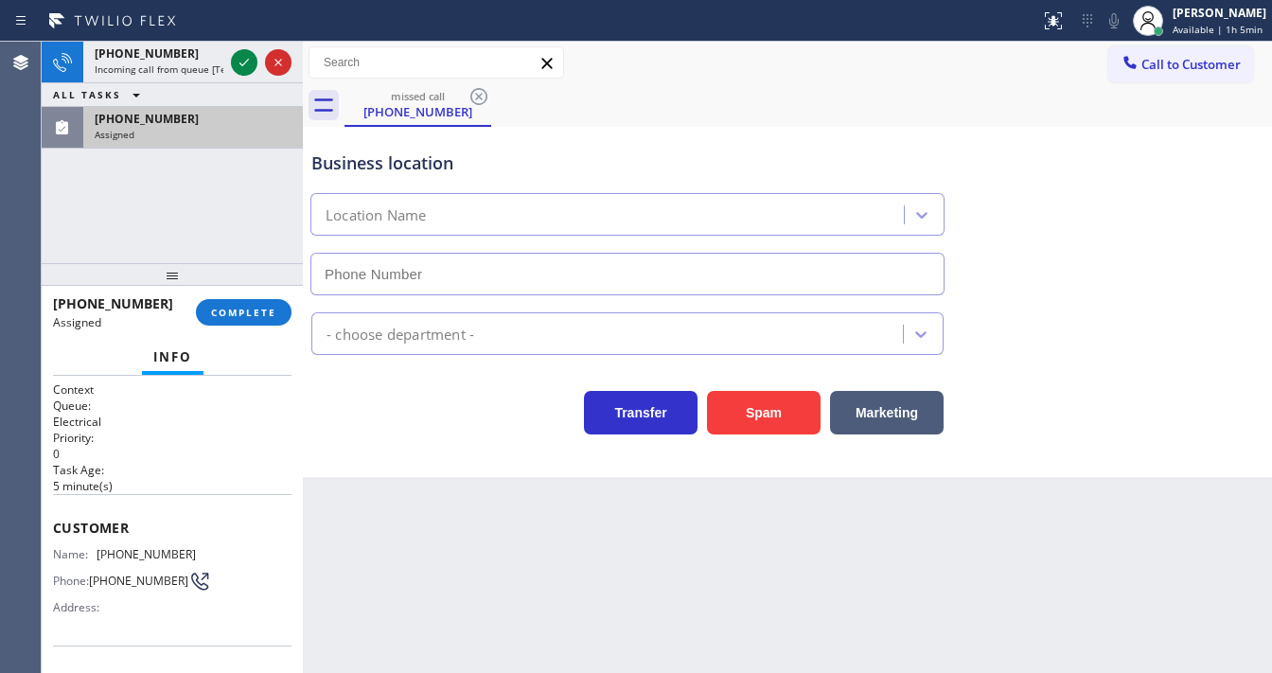
type input "[PHONE_NUMBER]"
click at [241, 314] on span "COMPLETE" at bounding box center [243, 312] width 65 height 13
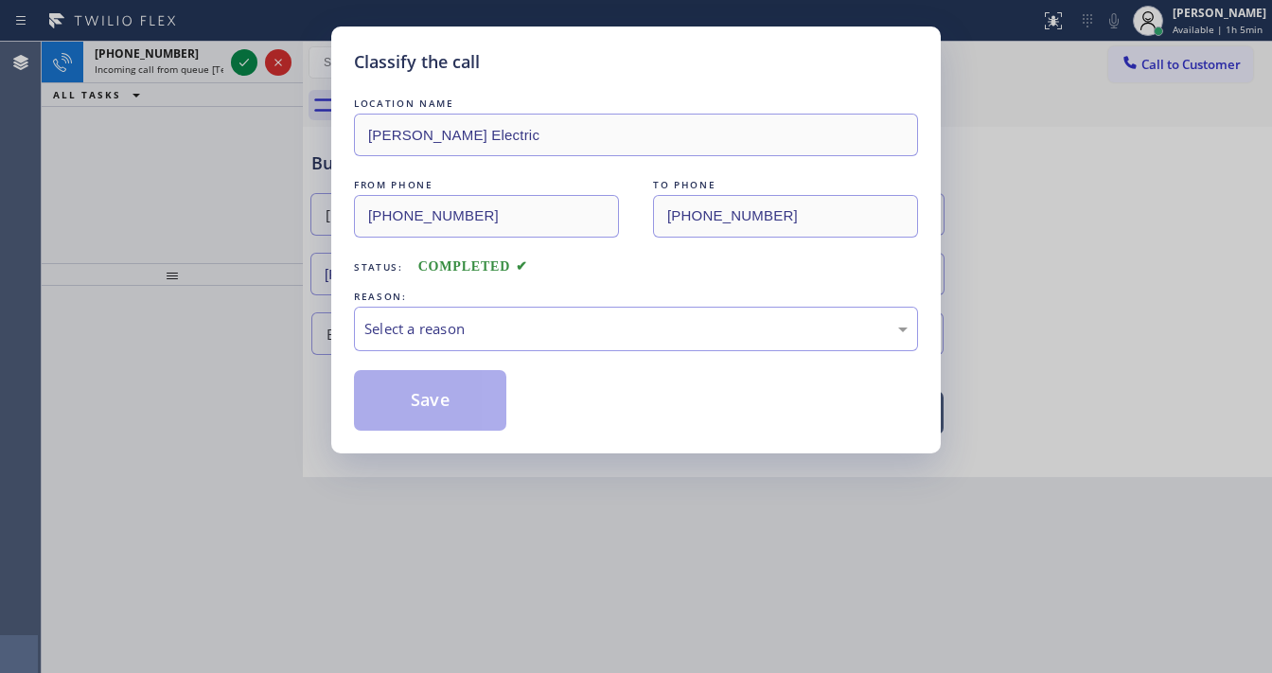
click at [425, 350] on div "LOCATION NAME [PERSON_NAME] Electric FROM PHONE [PHONE_NUMBER] TO PHONE [PHONE_…" at bounding box center [636, 262] width 564 height 337
click at [419, 337] on div "Select a reason" at bounding box center [636, 329] width 543 height 22
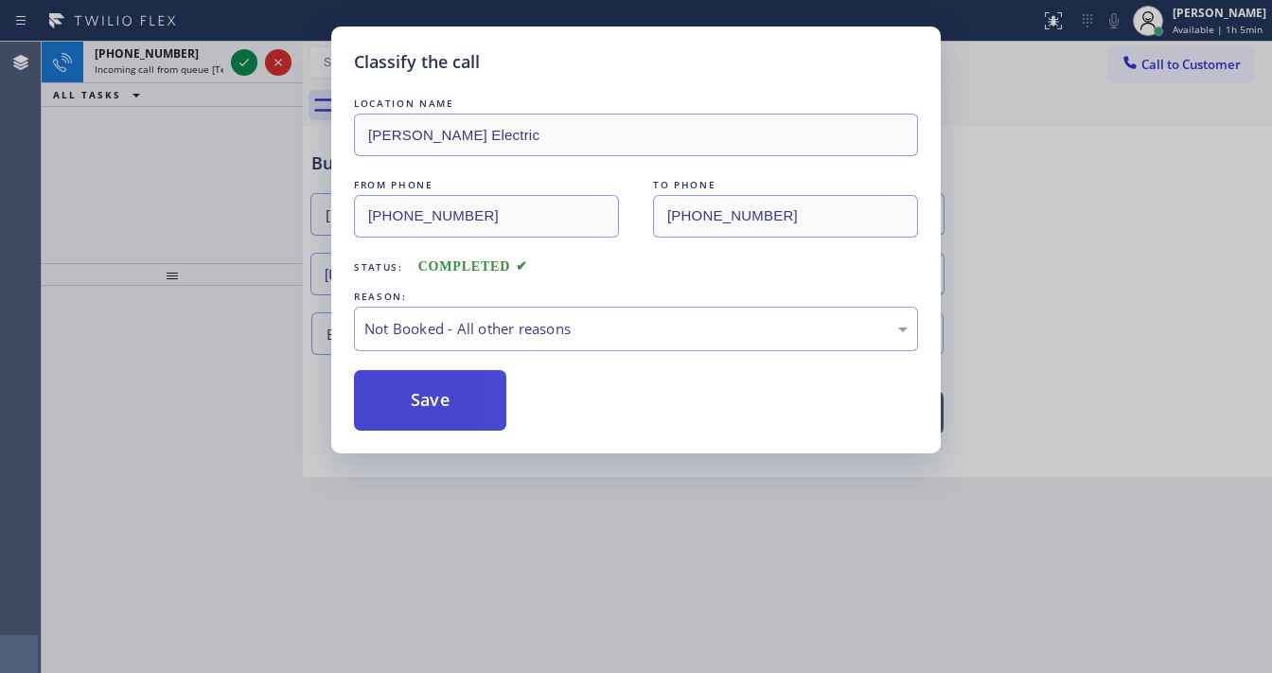
click at [414, 399] on button "Save" at bounding box center [430, 400] width 152 height 61
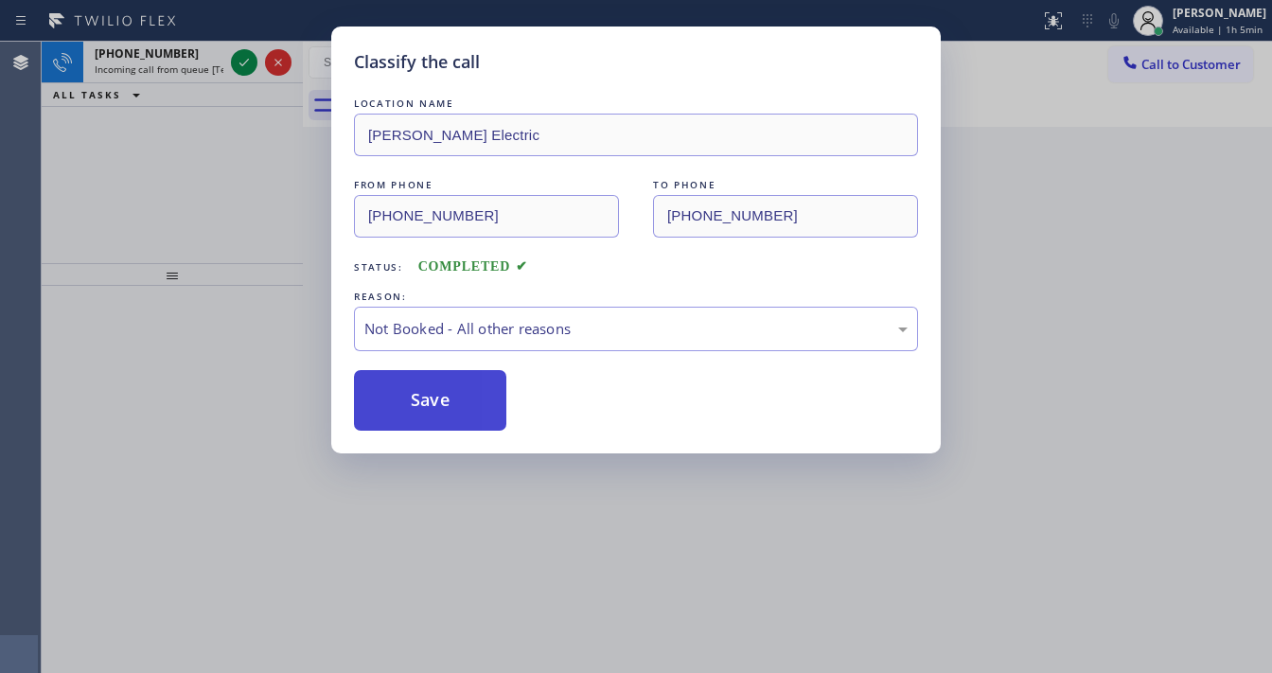
click at [413, 396] on button "Save" at bounding box center [430, 400] width 152 height 61
click at [231, 55] on div "Classify the call LOCATION NAME [PERSON_NAME] Electric FROM PHONE [PHONE_NUMBER…" at bounding box center [636, 336] width 1272 height 673
click at [238, 56] on div "Classify the call LOCATION NAME [PERSON_NAME] Electric FROM PHONE [PHONE_NUMBER…" at bounding box center [636, 336] width 1272 height 673
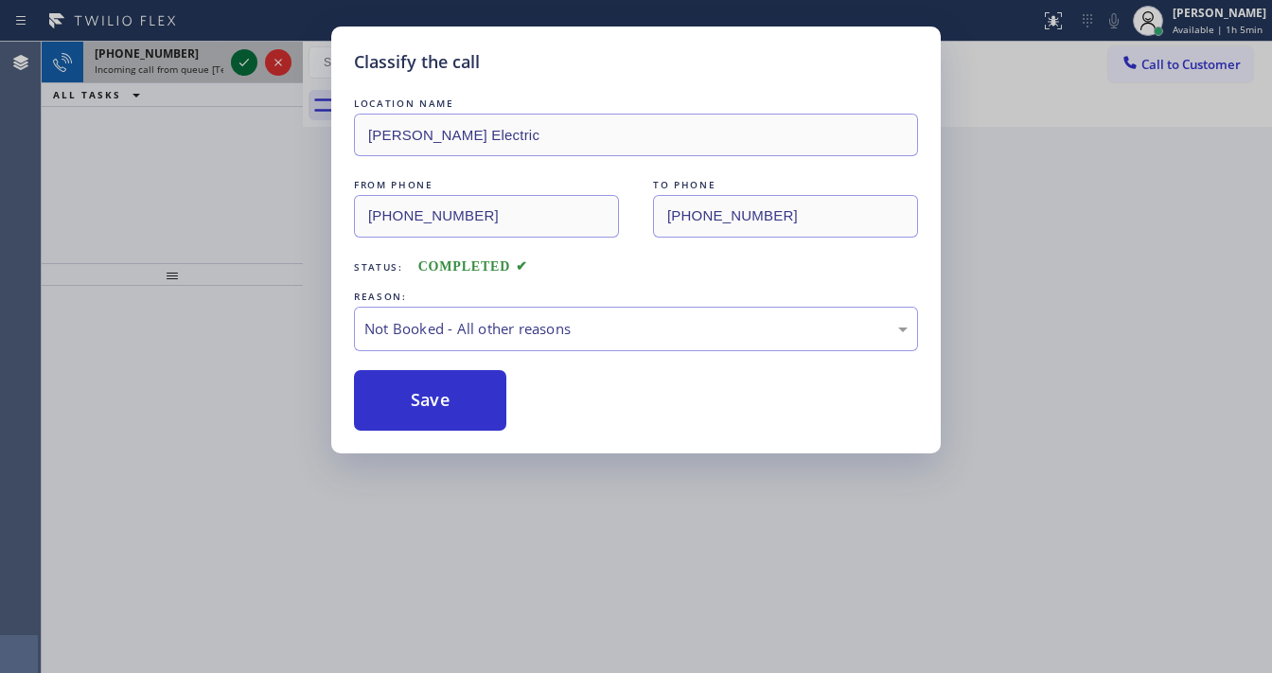
click at [236, 60] on div "Classify the call LOCATION NAME GE Monogram Repair Expert Cathedral City FROM P…" at bounding box center [657, 357] width 1231 height 631
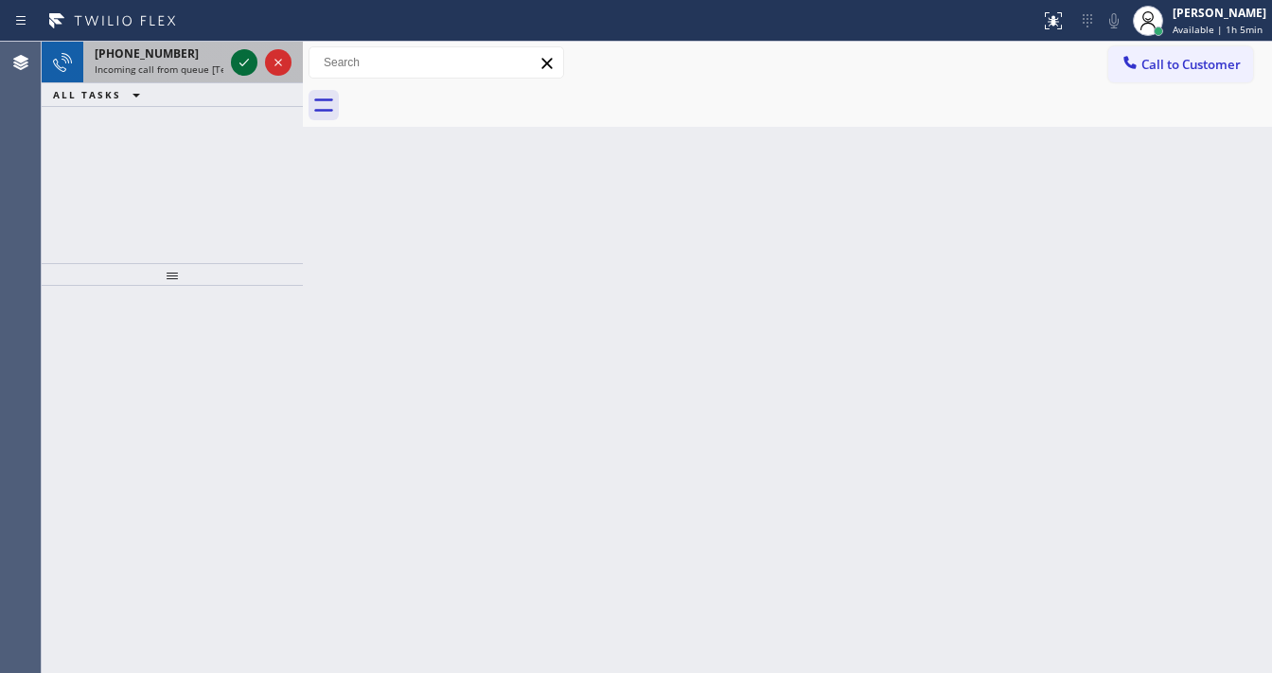
click at [236, 62] on icon at bounding box center [244, 62] width 23 height 23
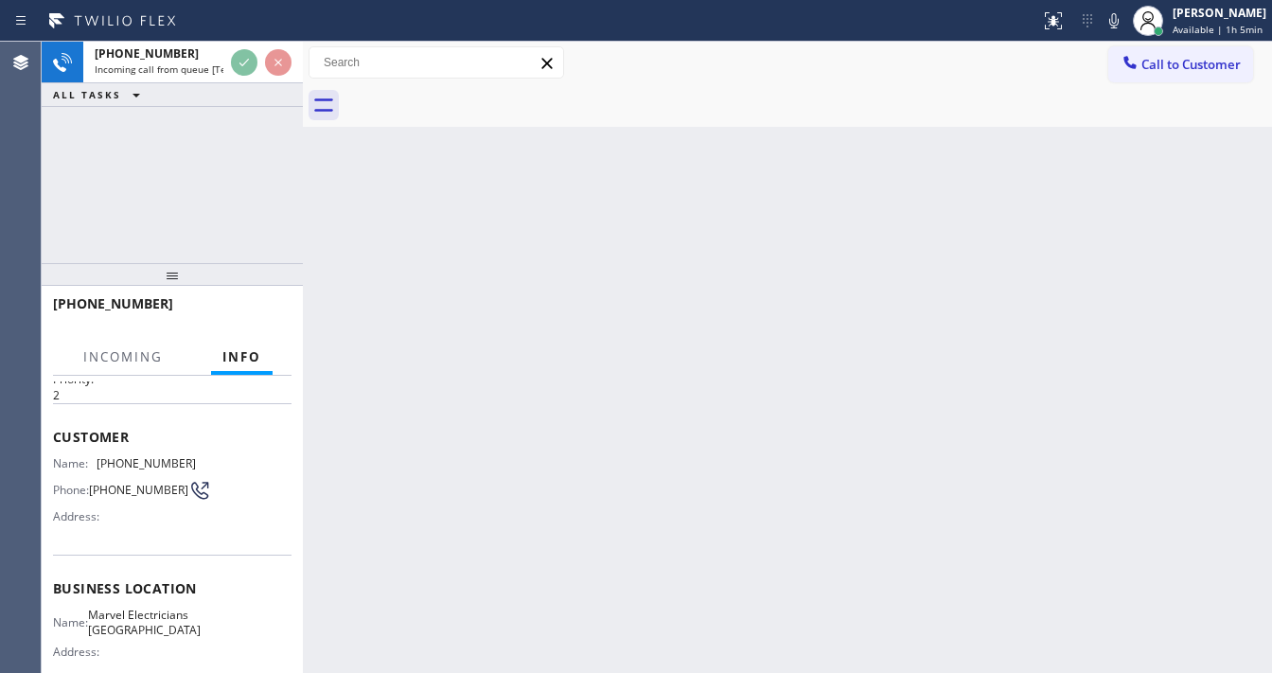
scroll to position [76, 0]
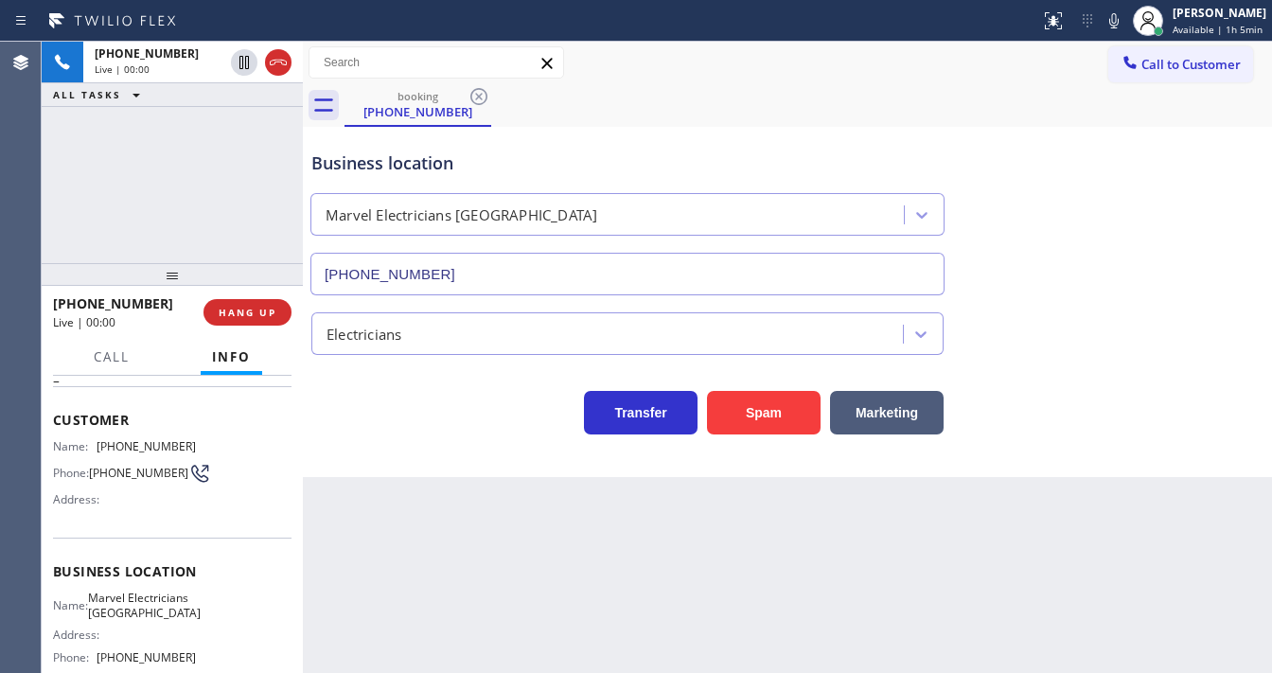
type input "[PHONE_NUMBER]"
click at [180, 192] on div "[PHONE_NUMBER] Live | 00:01 ALL TASKS ALL TASKS ACTIVE TASKS TASKS IN WRAP UP" at bounding box center [172, 153] width 261 height 222
click at [159, 175] on div "[PHONE_NUMBER] Live | 01:35 ALL TASKS ALL TASKS ACTIVE TASKS TASKS IN WRAP UP" at bounding box center [172, 153] width 261 height 222
drag, startPoint x: 121, startPoint y: 222, endPoint x: 190, endPoint y: 370, distance: 163.9
click at [121, 222] on div "[PHONE_NUMBER] Live | 01:38 ALL TASKS ALL TASKS ACTIVE TASKS TASKS IN WRAP UP" at bounding box center [172, 153] width 261 height 222
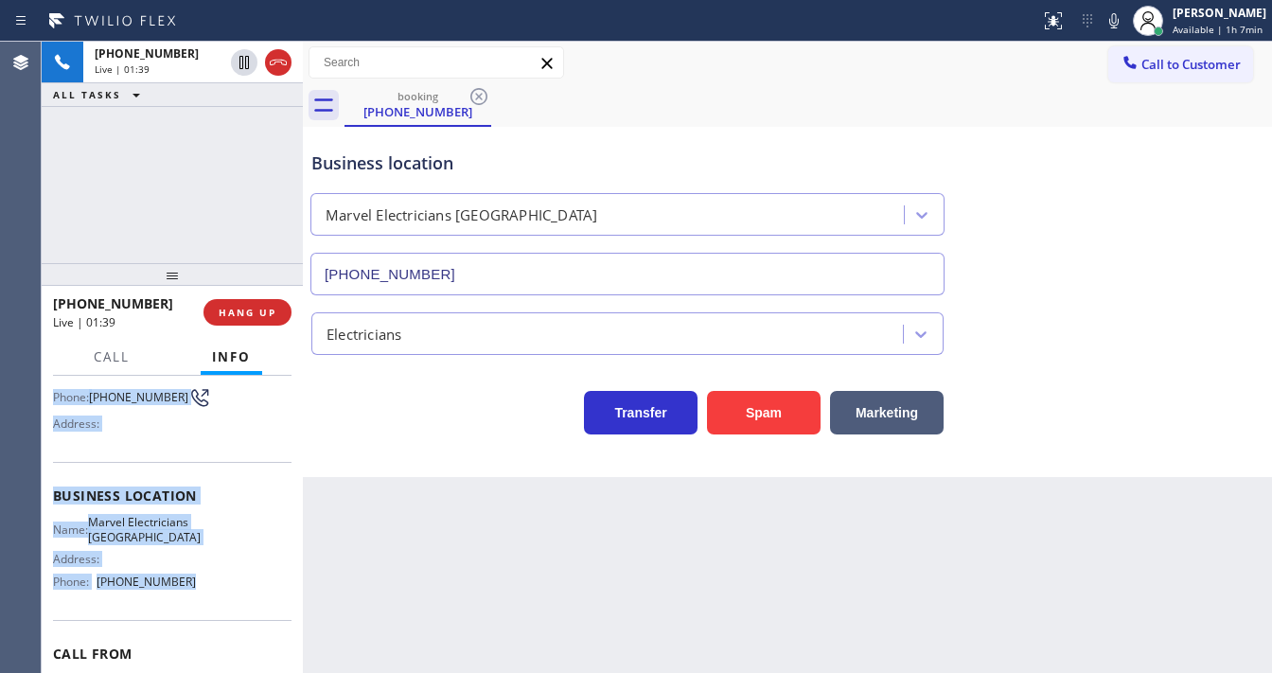
scroll to position [263, 0]
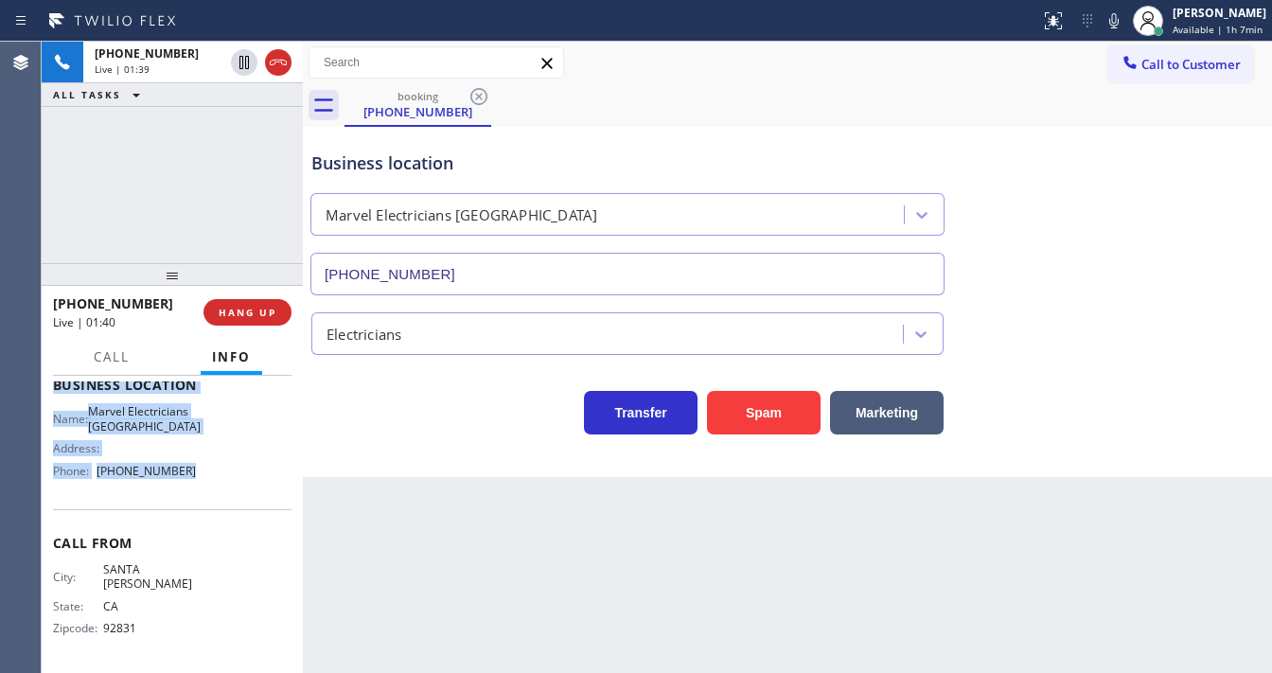
drag, startPoint x: 70, startPoint y: 436, endPoint x: 202, endPoint y: 521, distance: 156.3
click at [202, 521] on div "Context Queue: [Test] All Priority: 2 Customer Name: [PHONE_NUMBER] Phone: [PHO…" at bounding box center [172, 524] width 261 height 297
copy div "Customer Name: [PHONE_NUMBER] Phone: [PHONE_NUMBER] Address: Business location …"
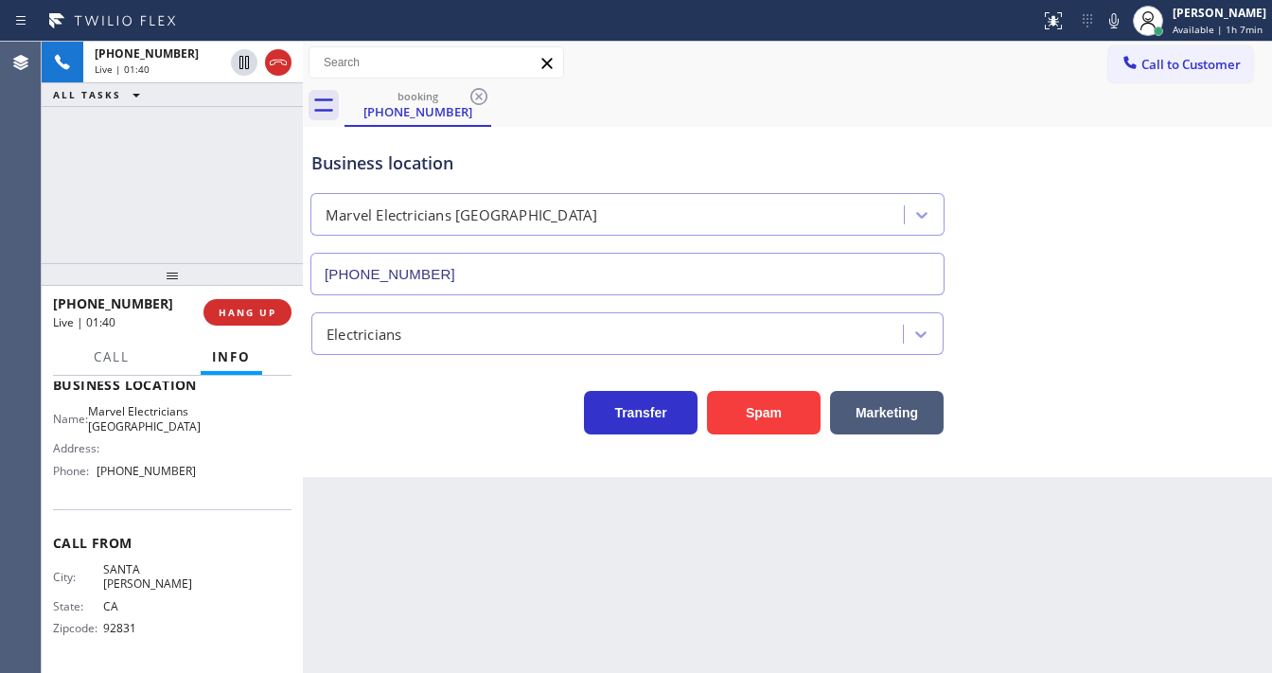
click at [200, 193] on div "[PHONE_NUMBER] Live | 01:40 ALL TASKS ALL TASKS ACTIVE TASKS TASKS IN WRAP UP" at bounding box center [172, 153] width 261 height 222
click at [103, 144] on div "[PHONE_NUMBER] Live | 01:45 ALL TASKS ALL TASKS ACTIVE TASKS TASKS IN WRAP UP" at bounding box center [172, 153] width 261 height 222
click at [677, 64] on div "Call to Customer Outbound call Location [DOMAIN_NAME] ([GEOGRAPHIC_DATA], Googl…" at bounding box center [787, 62] width 969 height 33
click at [1120, 30] on icon at bounding box center [1114, 20] width 23 height 23
drag, startPoint x: 208, startPoint y: 147, endPoint x: 222, endPoint y: 105, distance: 44.0
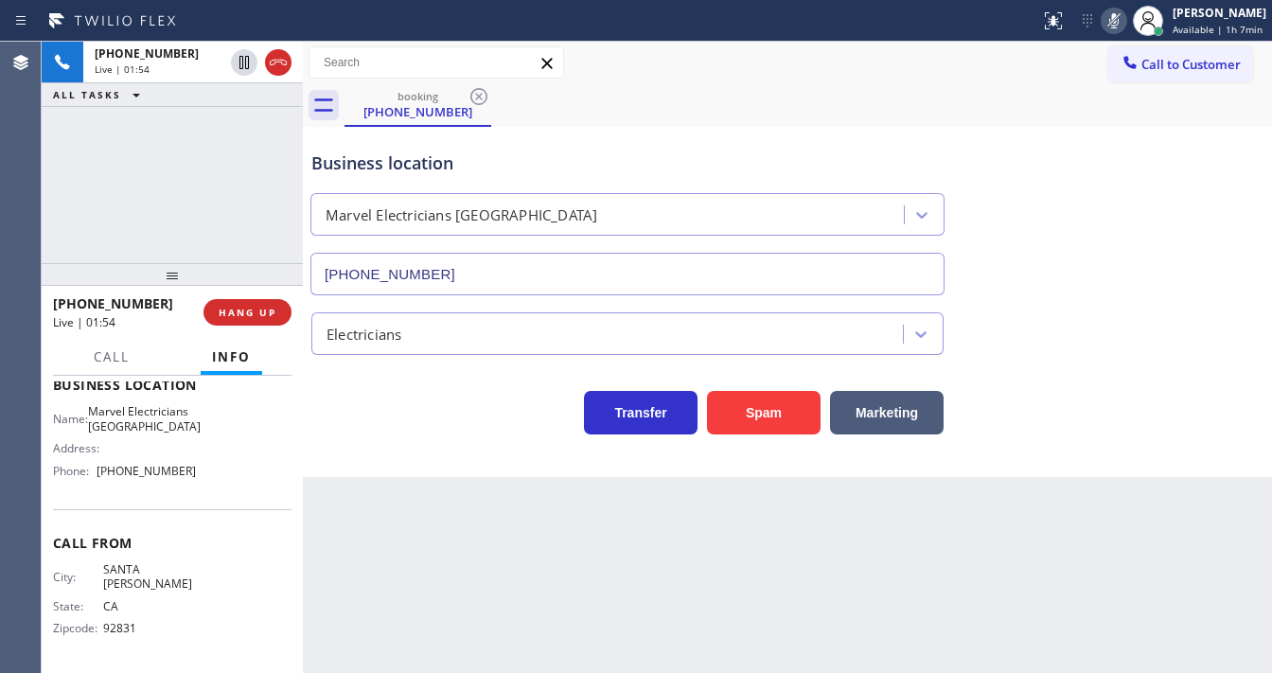
click at [208, 139] on div "[PHONE_NUMBER] Live | 01:54 ALL TASKS ALL TASKS ACTIVE TASKS TASKS IN WRAP UP" at bounding box center [172, 153] width 261 height 222
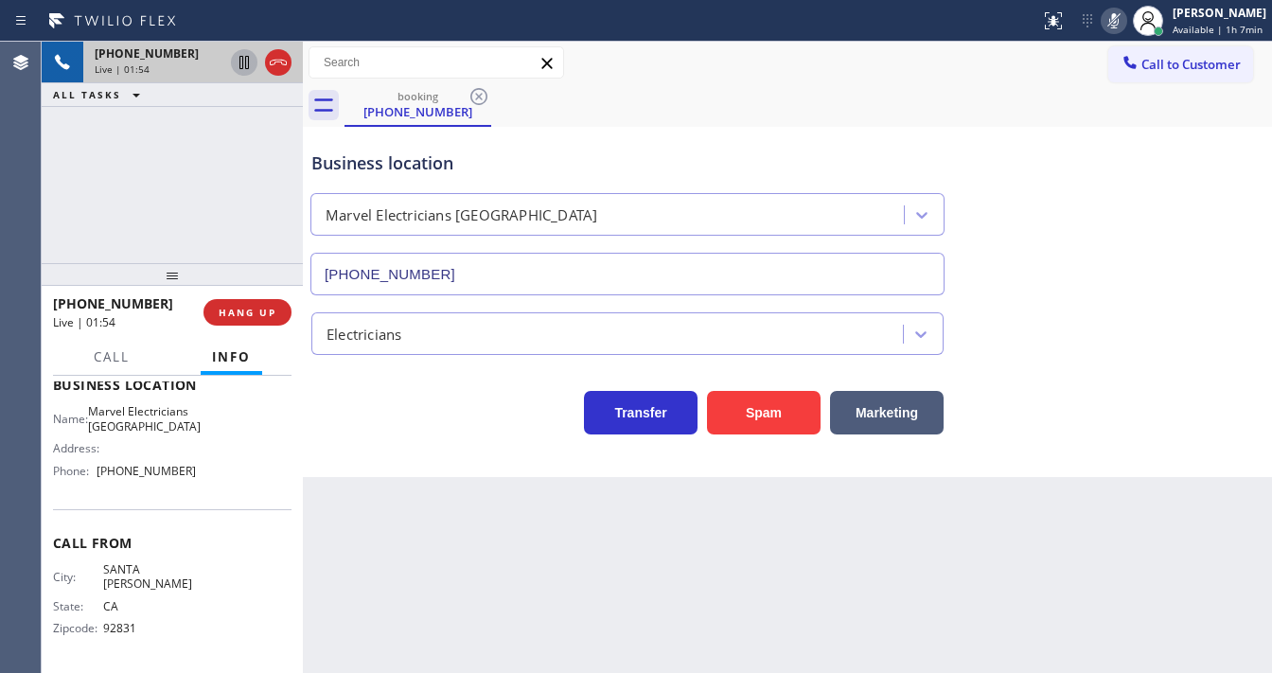
click at [239, 62] on icon at bounding box center [244, 62] width 23 height 23
click at [124, 182] on div "[PHONE_NUMBER] Live | 02:20 ALL TASKS ALL TASKS ACTIVE TASKS TASKS IN WRAP UP" at bounding box center [172, 153] width 261 height 222
click at [30, 212] on div "Agent Desktop" at bounding box center [20, 357] width 41 height 631
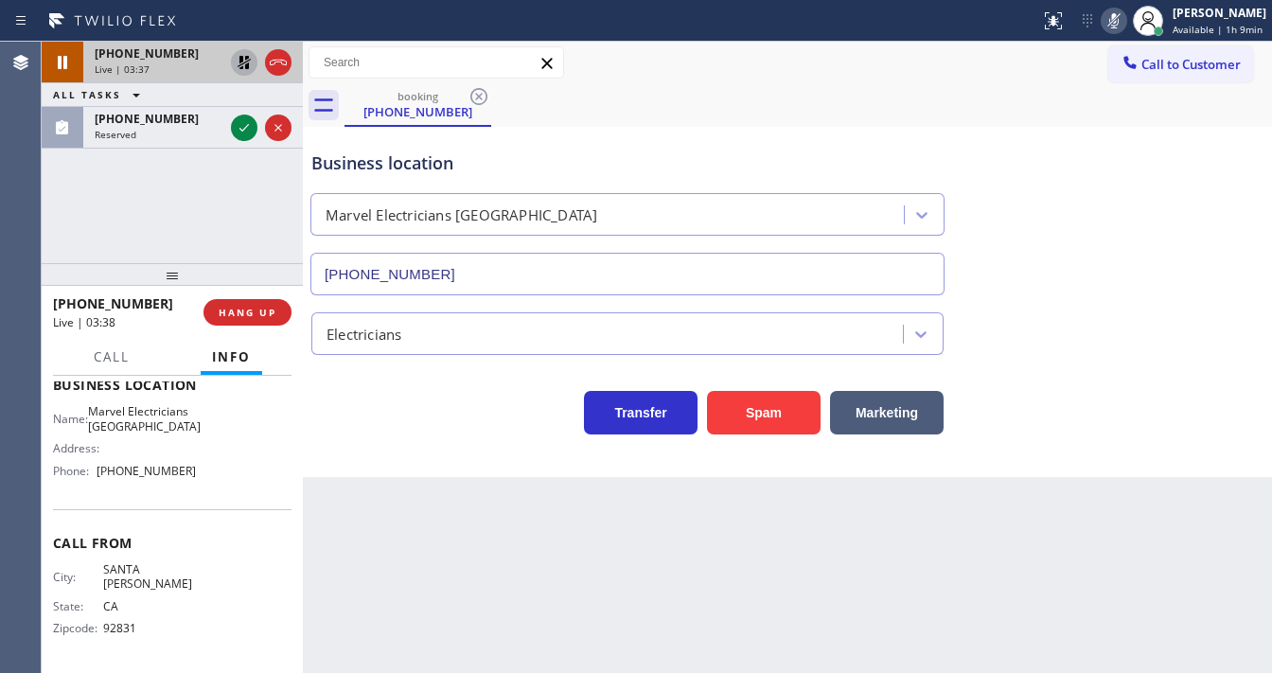
click at [1121, 21] on rect at bounding box center [1114, 18] width 13 height 13
click at [201, 191] on div "[PHONE_NUMBER] Live | 03:38 ALL TASKS ALL TASKS ACTIVE TASKS TASKS IN WRAP UP […" at bounding box center [172, 153] width 261 height 222
click at [242, 68] on icon at bounding box center [244, 62] width 13 height 13
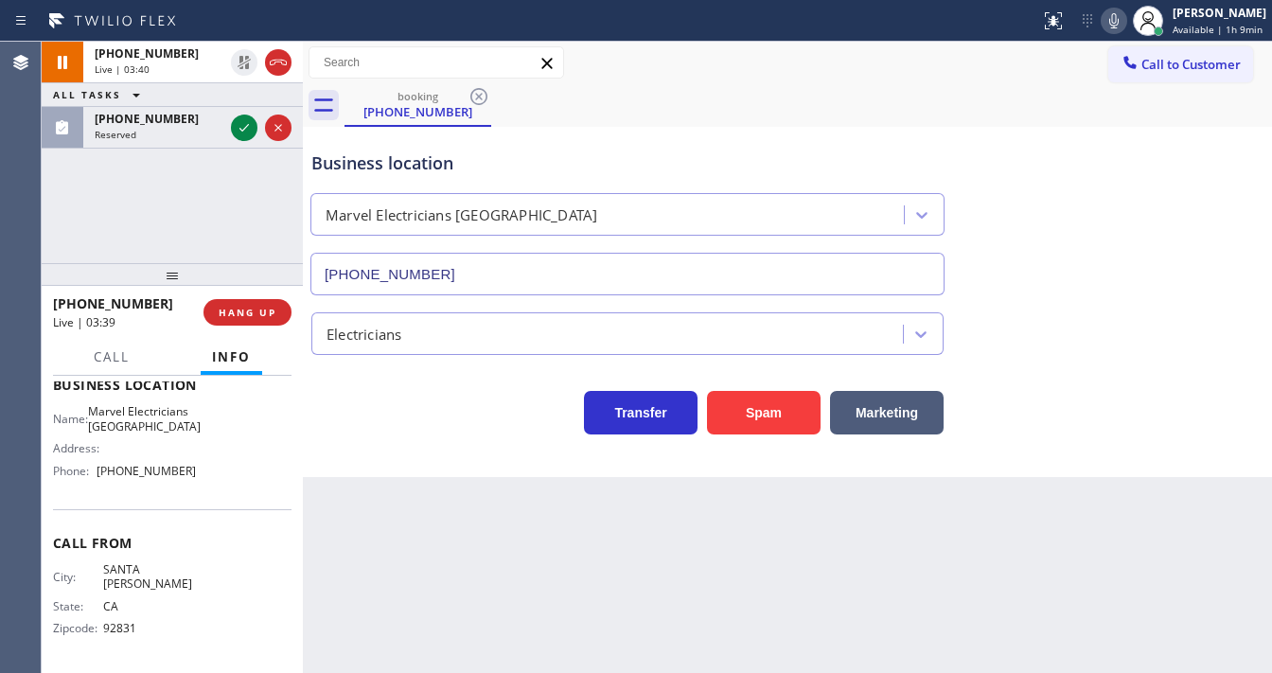
click at [210, 193] on div "[PHONE_NUMBER] Live | 03:40 ALL TASKS ALL TASKS ACTIVE TASKS TASKS IN WRAP UP […" at bounding box center [172, 153] width 261 height 222
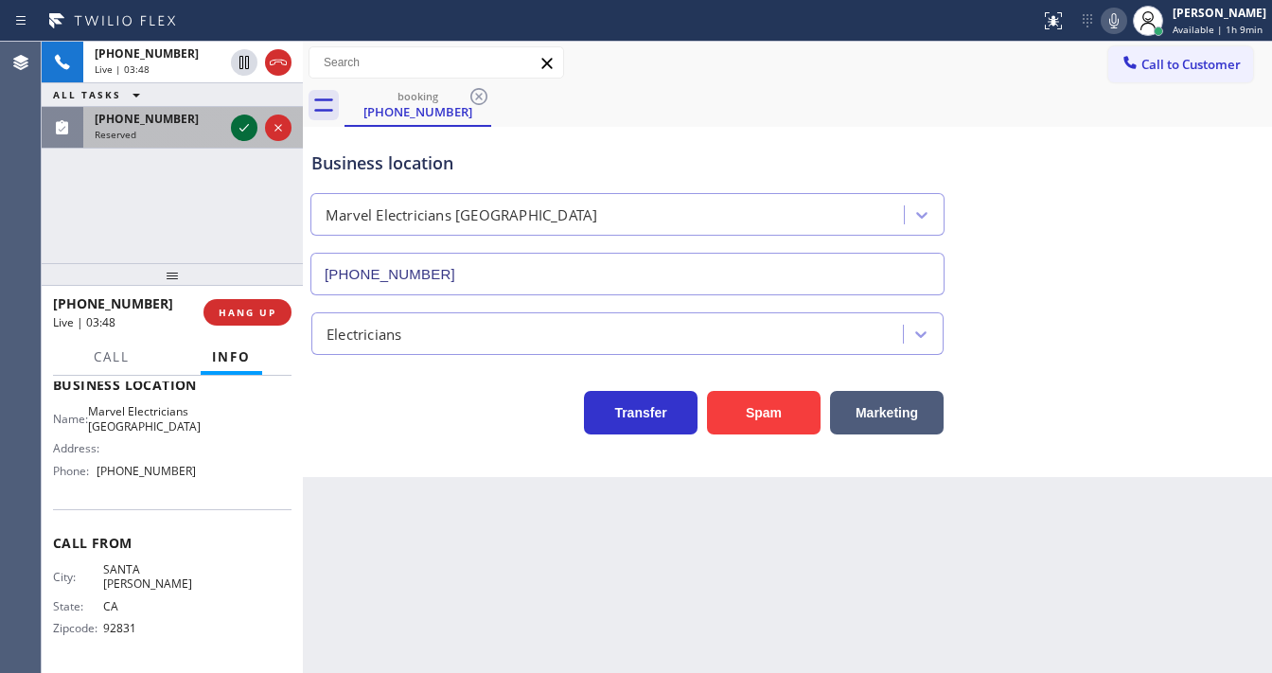
click at [239, 132] on icon at bounding box center [244, 127] width 23 height 23
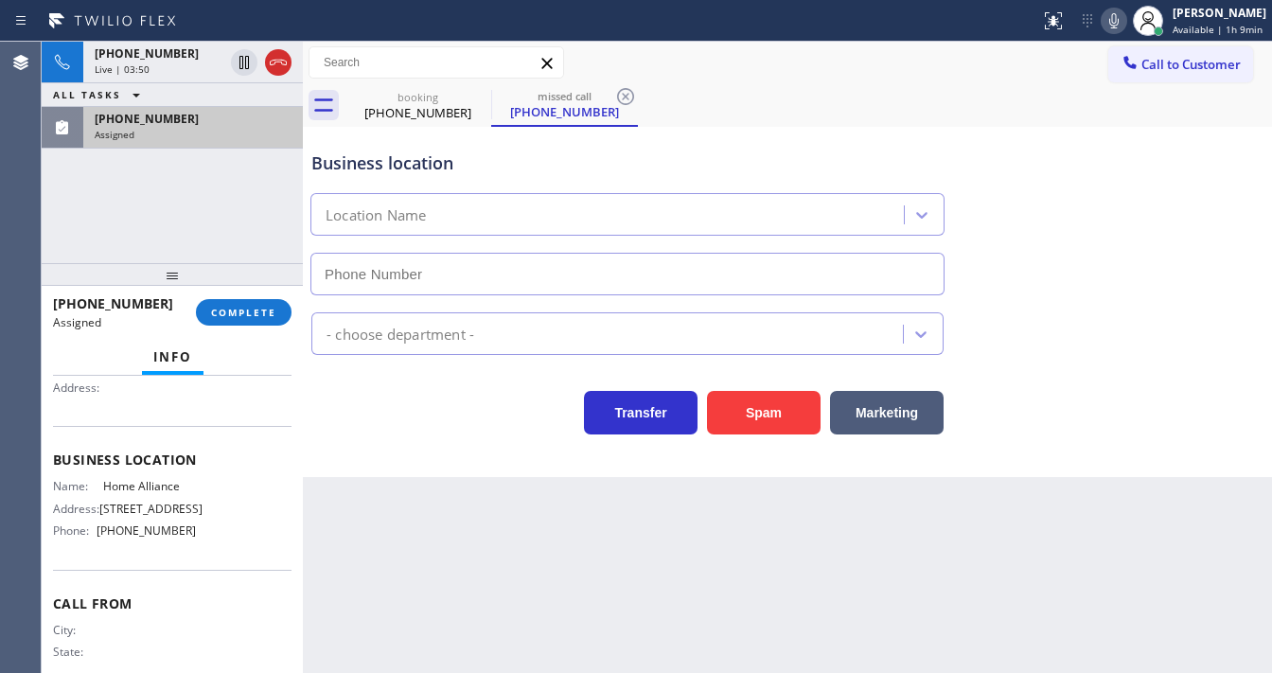
scroll to position [128, 0]
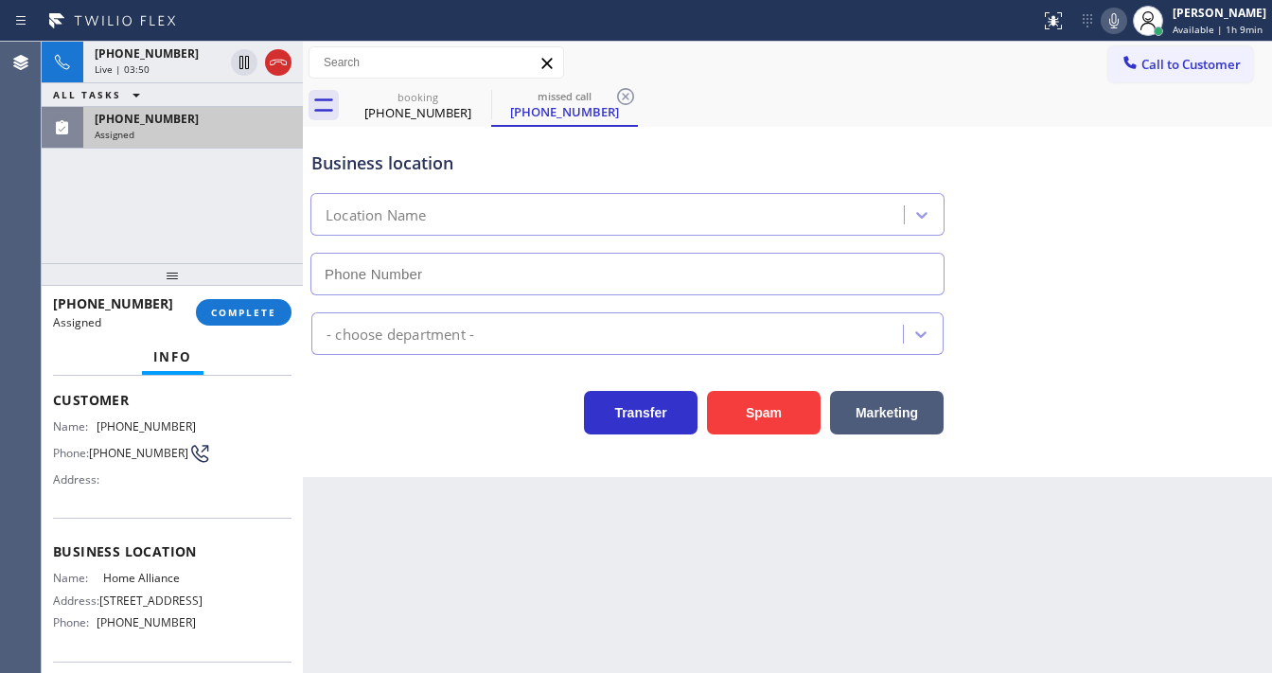
type input "[PHONE_NUMBER]"
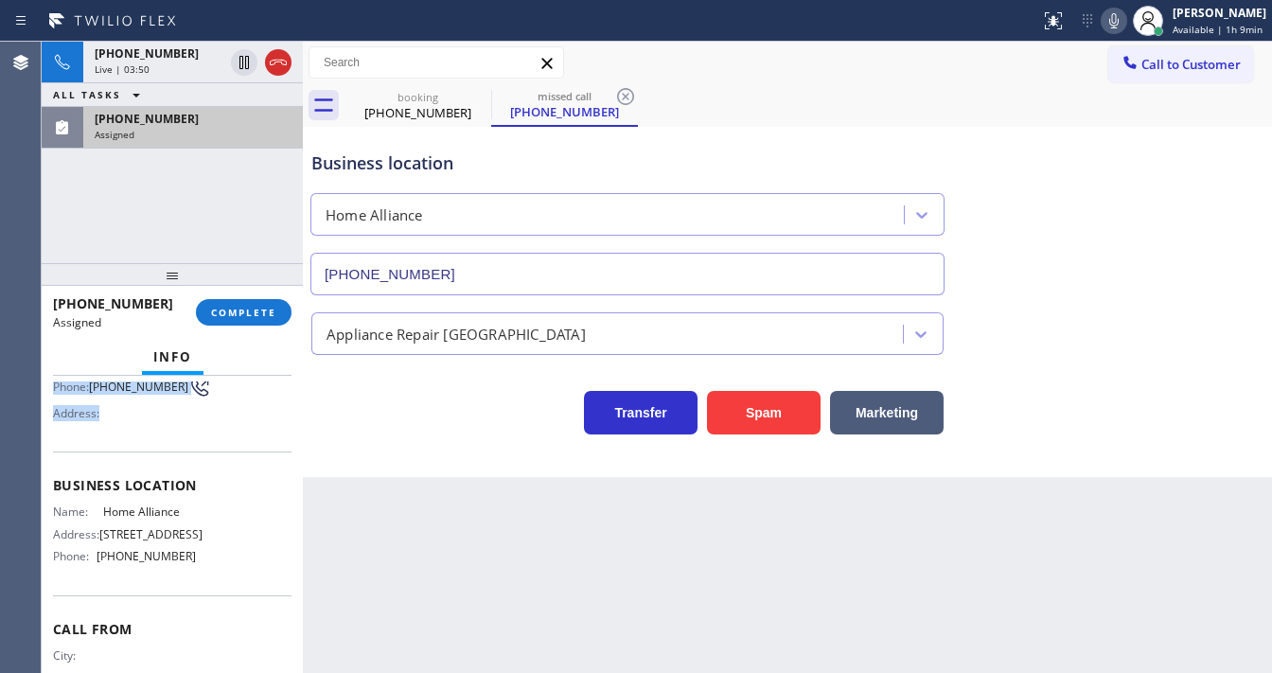
scroll to position [279, 0]
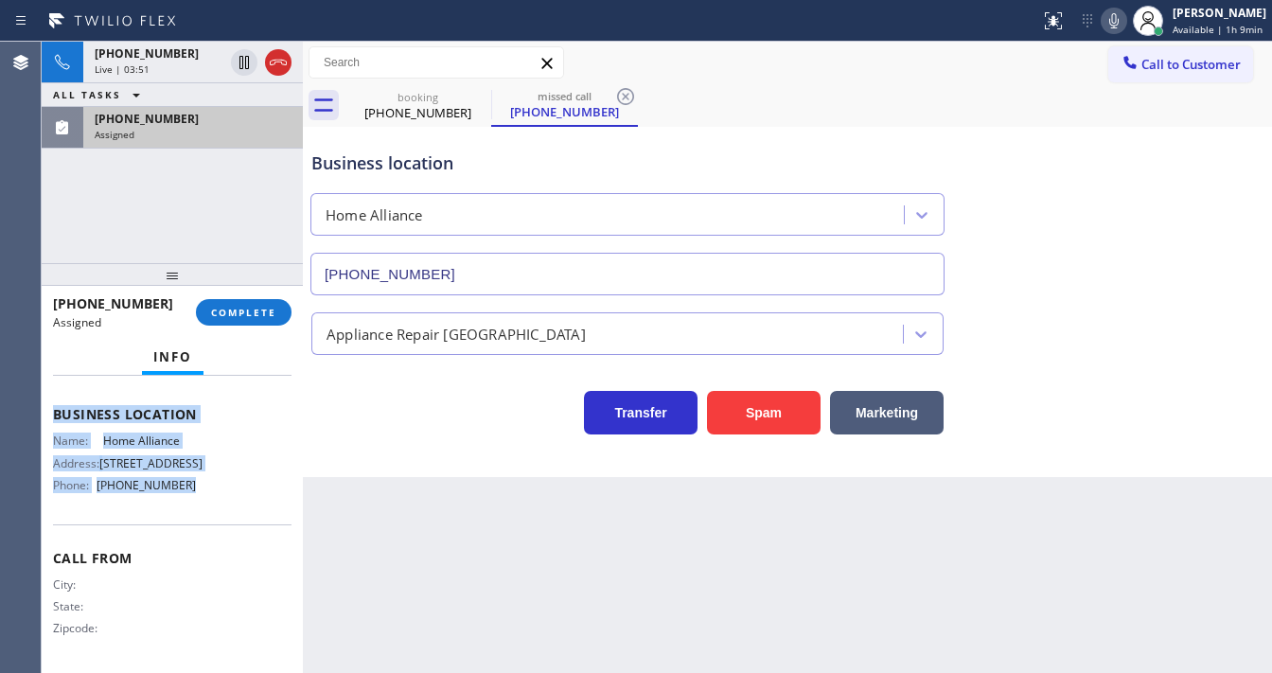
drag, startPoint x: 49, startPoint y: 389, endPoint x: 196, endPoint y: 473, distance: 169.2
click at [193, 485] on div "Context Queue: Appliance Repair High End Priority: 0 Task Age: [DEMOGRAPHIC_DAT…" at bounding box center [172, 524] width 261 height 297
copy div "Customer Name: [PHONE_NUMBER] Phone: [PHONE_NUMBER] Address: Business location …"
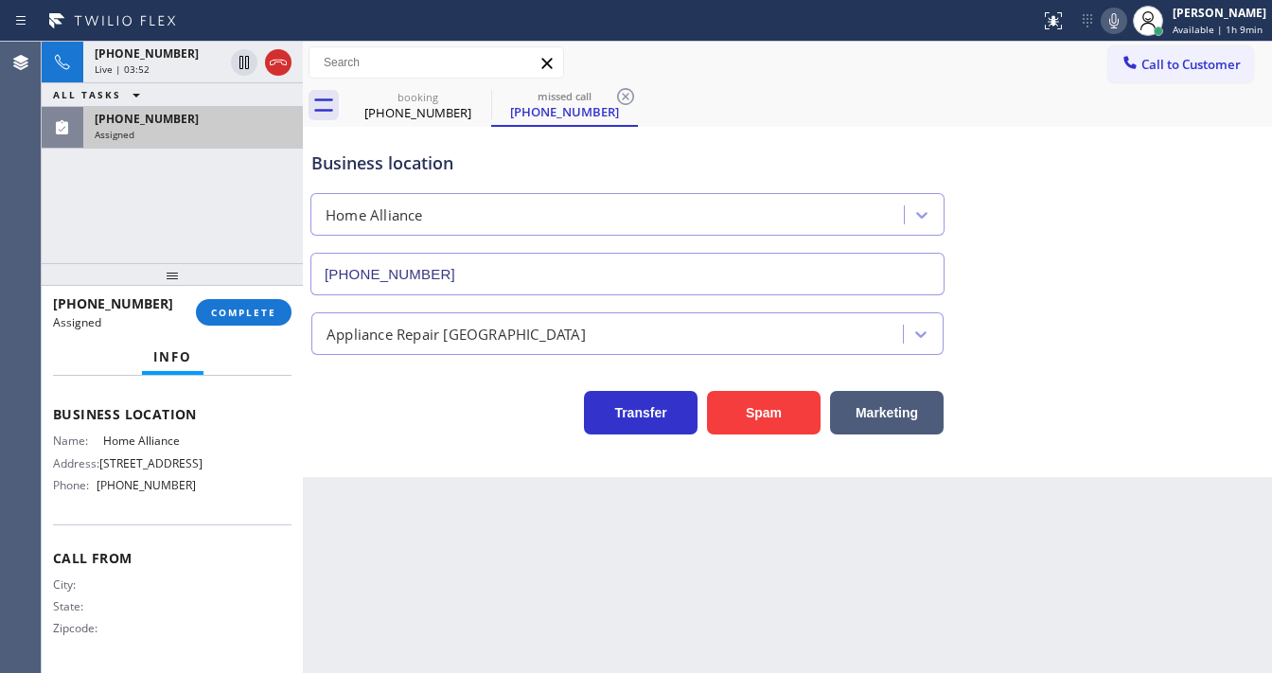
click at [254, 296] on div "[PHONE_NUMBER] Assigned COMPLETE" at bounding box center [172, 312] width 239 height 49
click at [247, 311] on span "COMPLETE" at bounding box center [243, 312] width 65 height 13
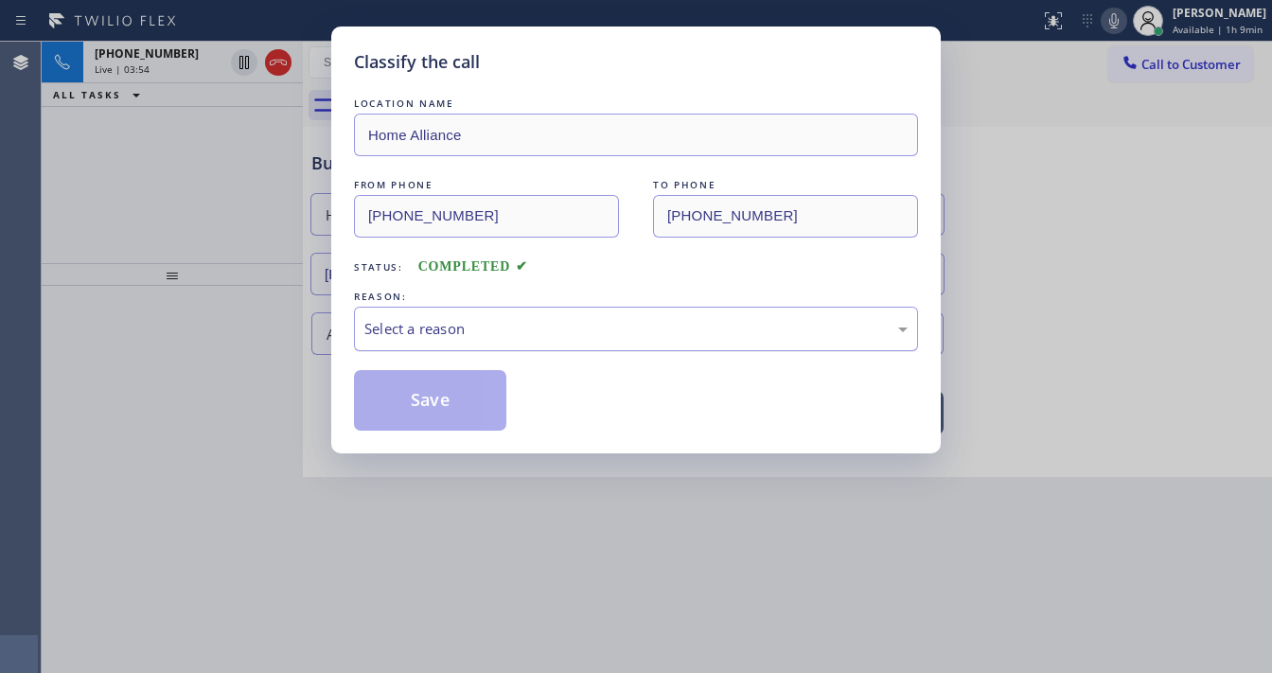
click at [417, 321] on div "Select a reason" at bounding box center [636, 329] width 543 height 22
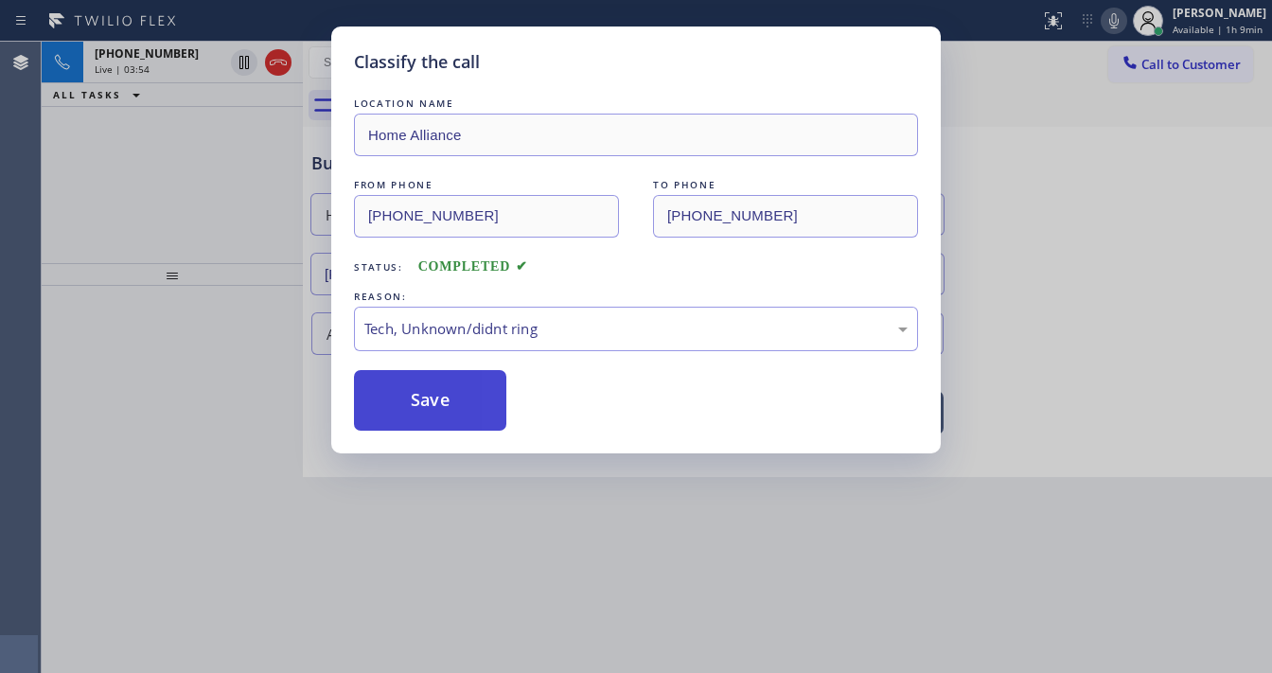
click at [440, 407] on button "Save" at bounding box center [430, 400] width 152 height 61
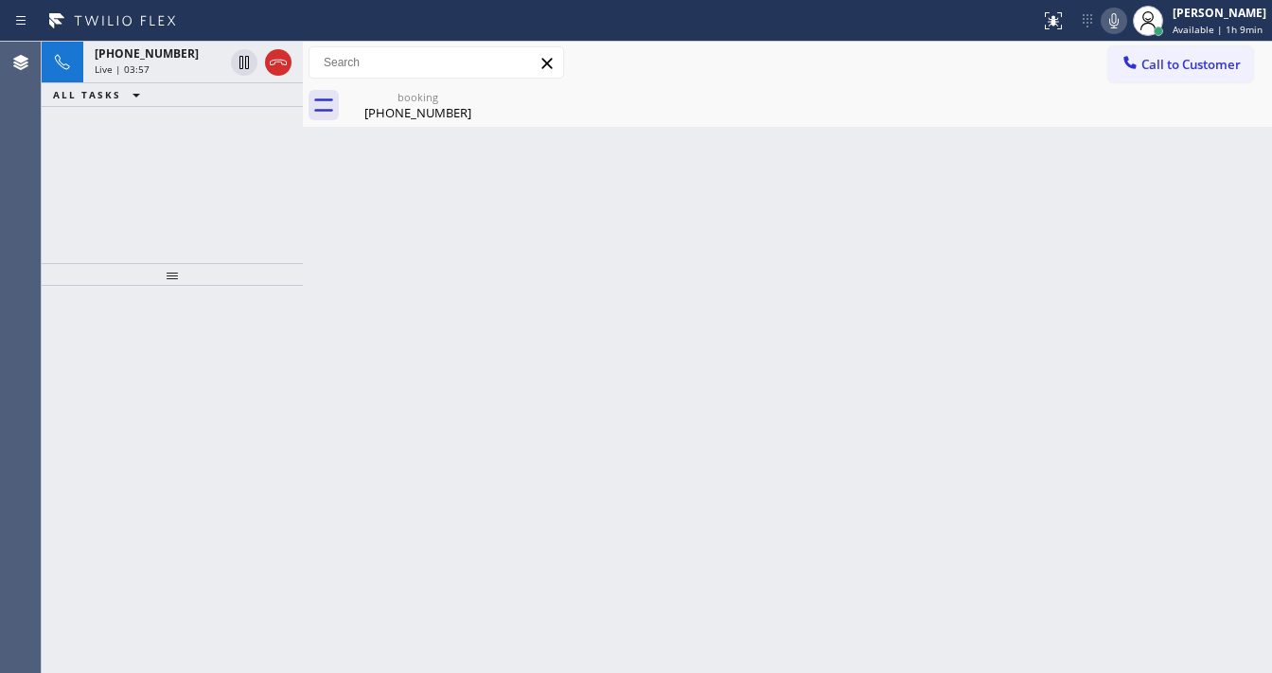
click at [145, 263] on div at bounding box center [172, 274] width 261 height 23
click at [170, 219] on div "[PHONE_NUMBER] Live | 03:57 ALL TASKS ALL TASKS ACTIVE TASKS TASKS IN WRAP UP" at bounding box center [172, 153] width 261 height 222
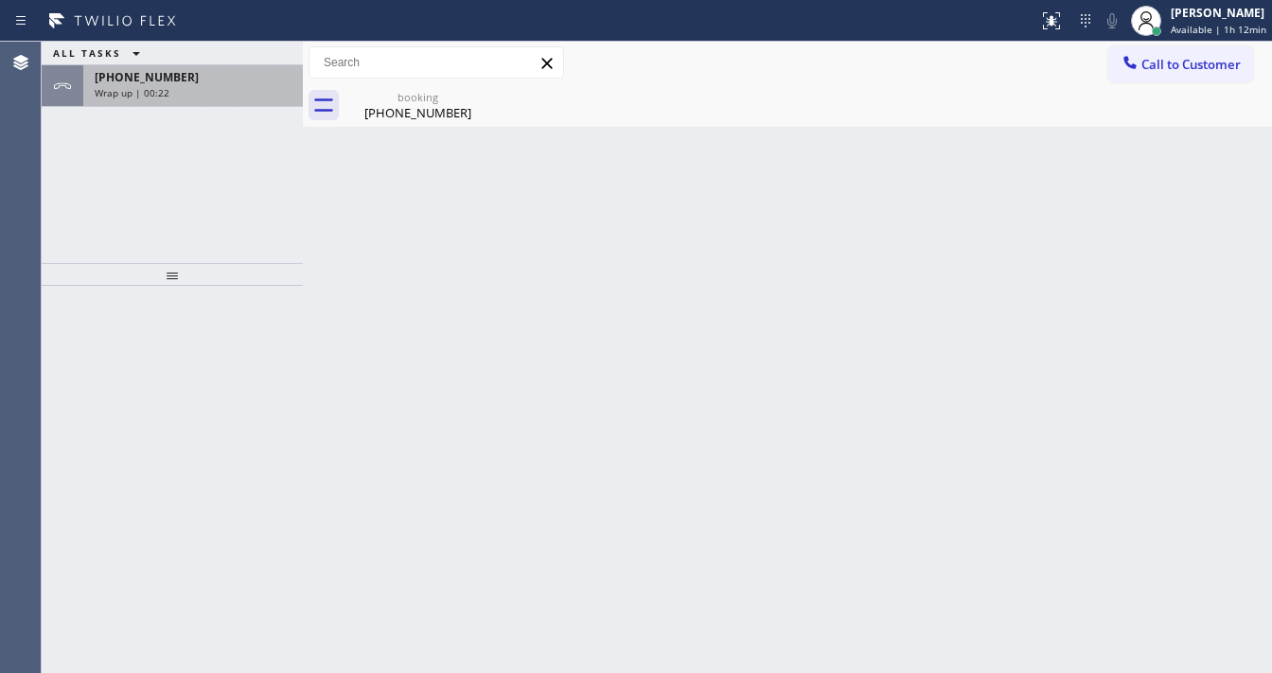
click at [209, 79] on div "[PHONE_NUMBER]" at bounding box center [193, 77] width 197 height 16
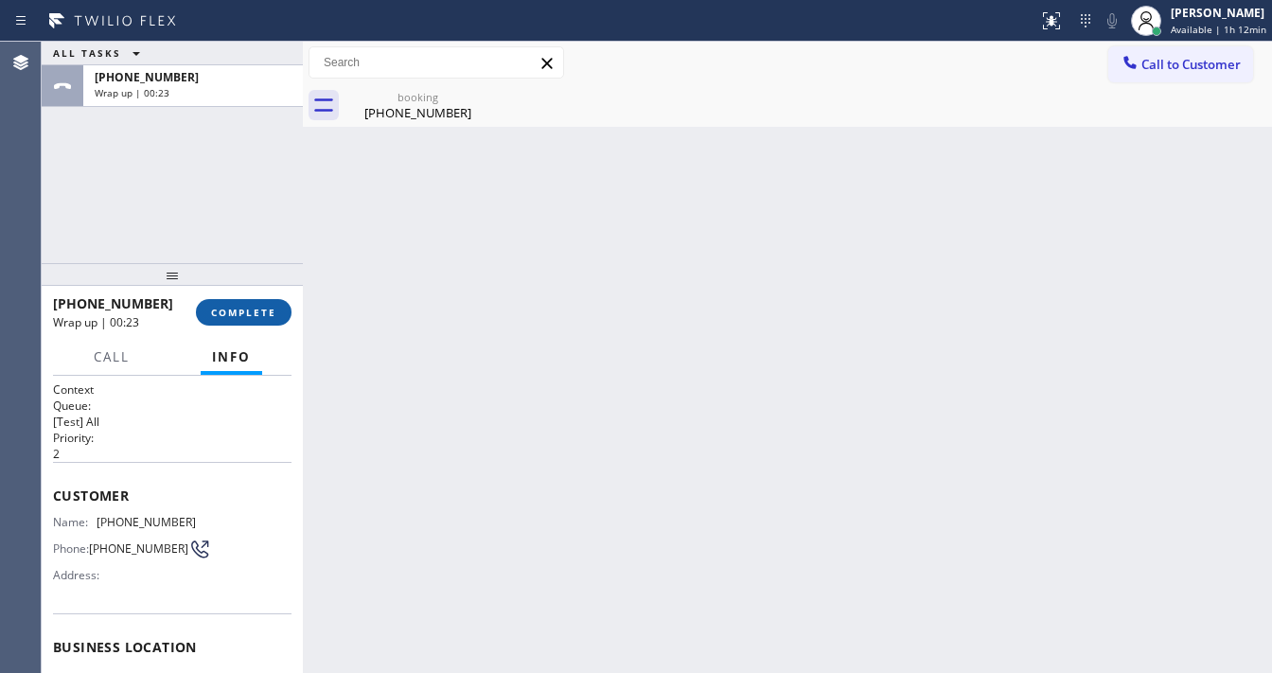
click at [255, 320] on button "COMPLETE" at bounding box center [244, 312] width 96 height 27
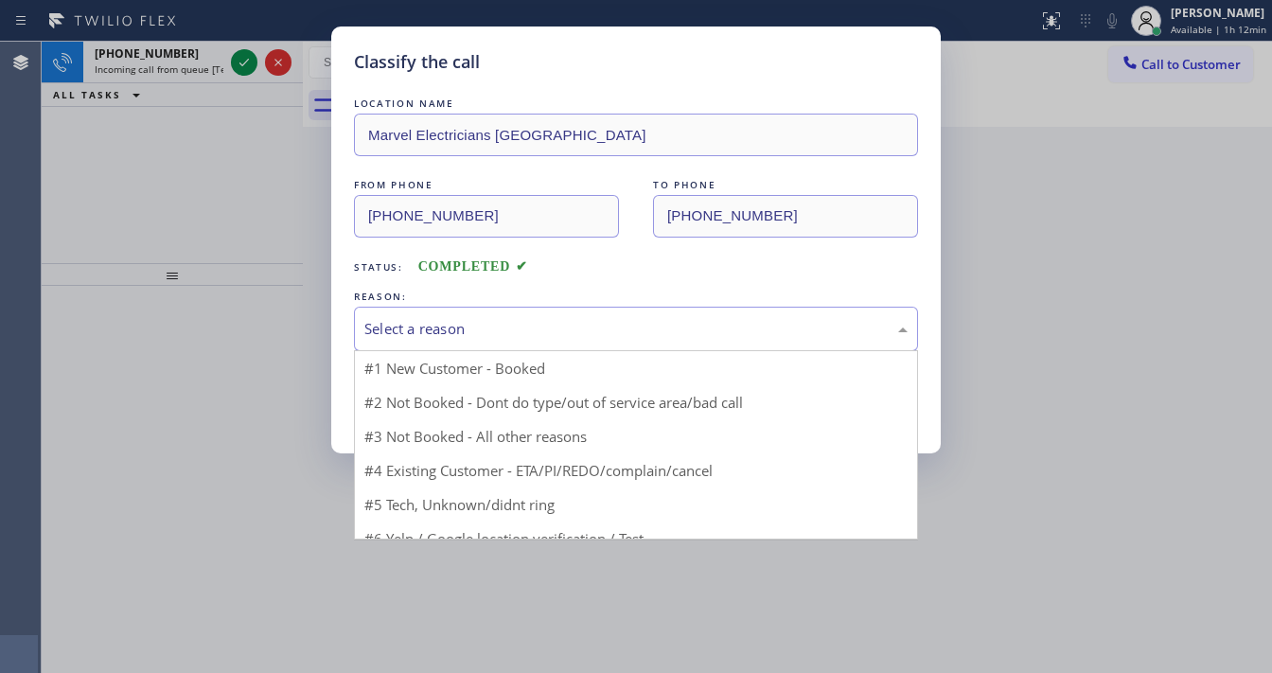
click at [398, 329] on div "Select a reason" at bounding box center [636, 329] width 543 height 22
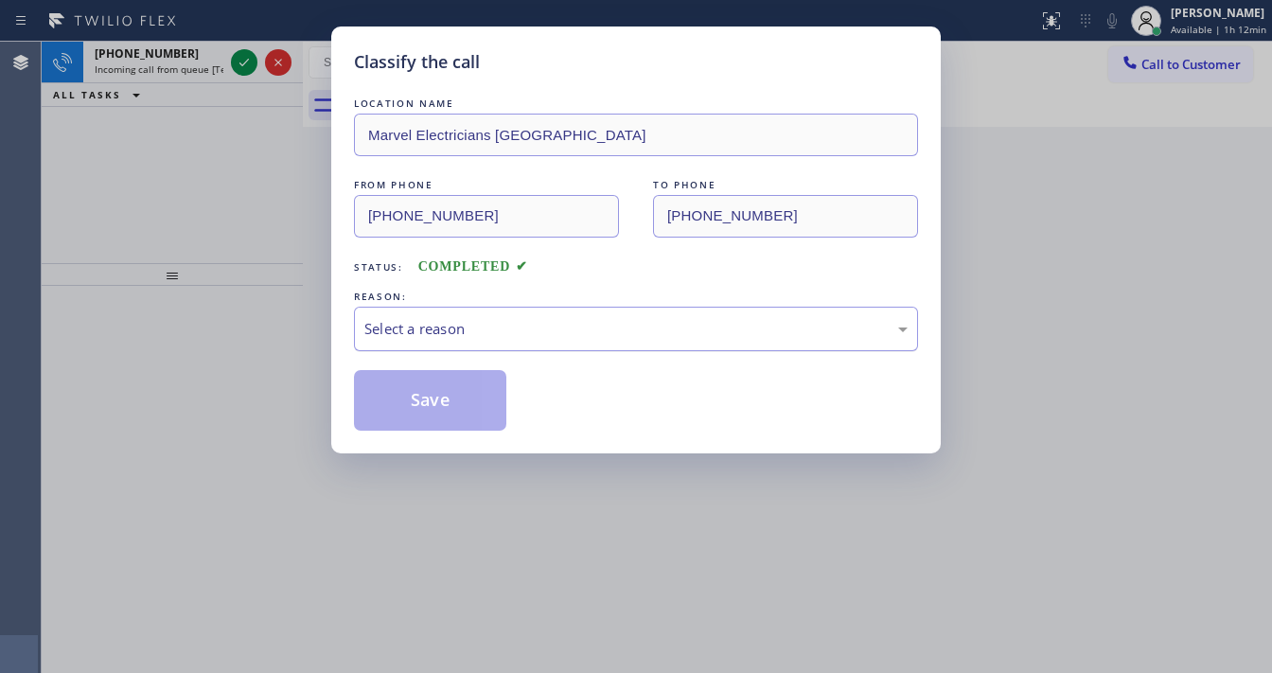
click at [401, 348] on div "Select a reason" at bounding box center [636, 329] width 564 height 44
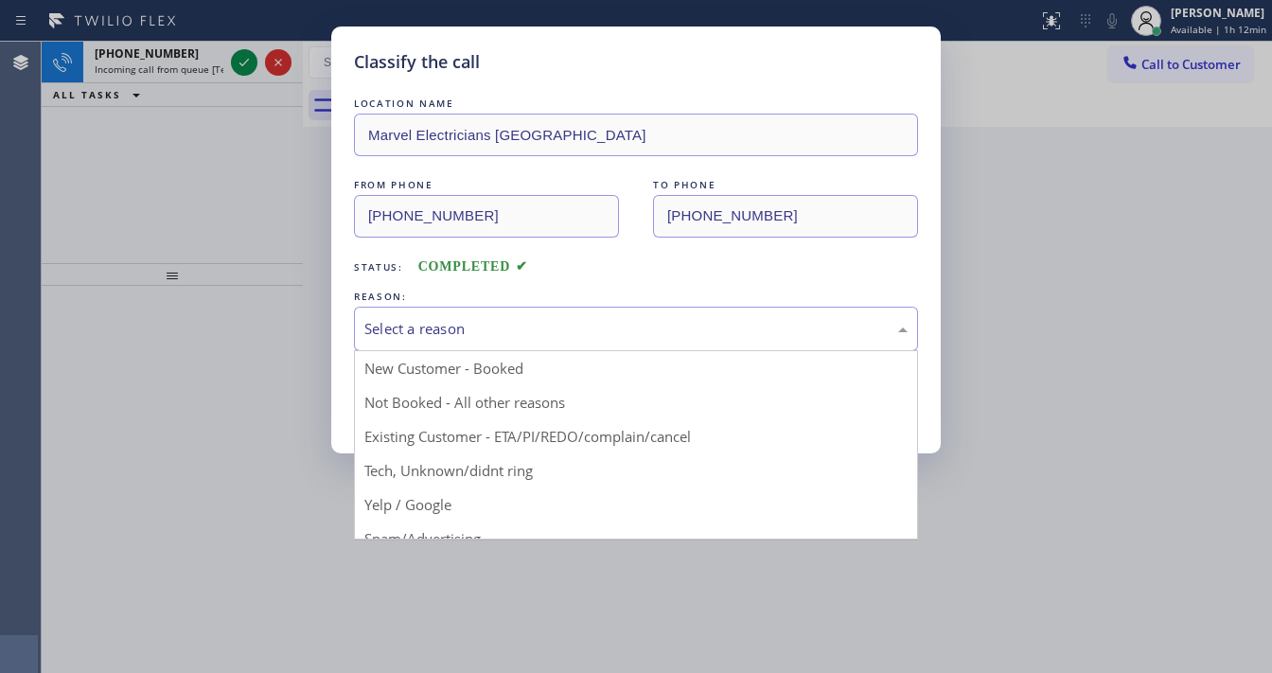
click at [418, 333] on div "Select a reason" at bounding box center [636, 329] width 543 height 22
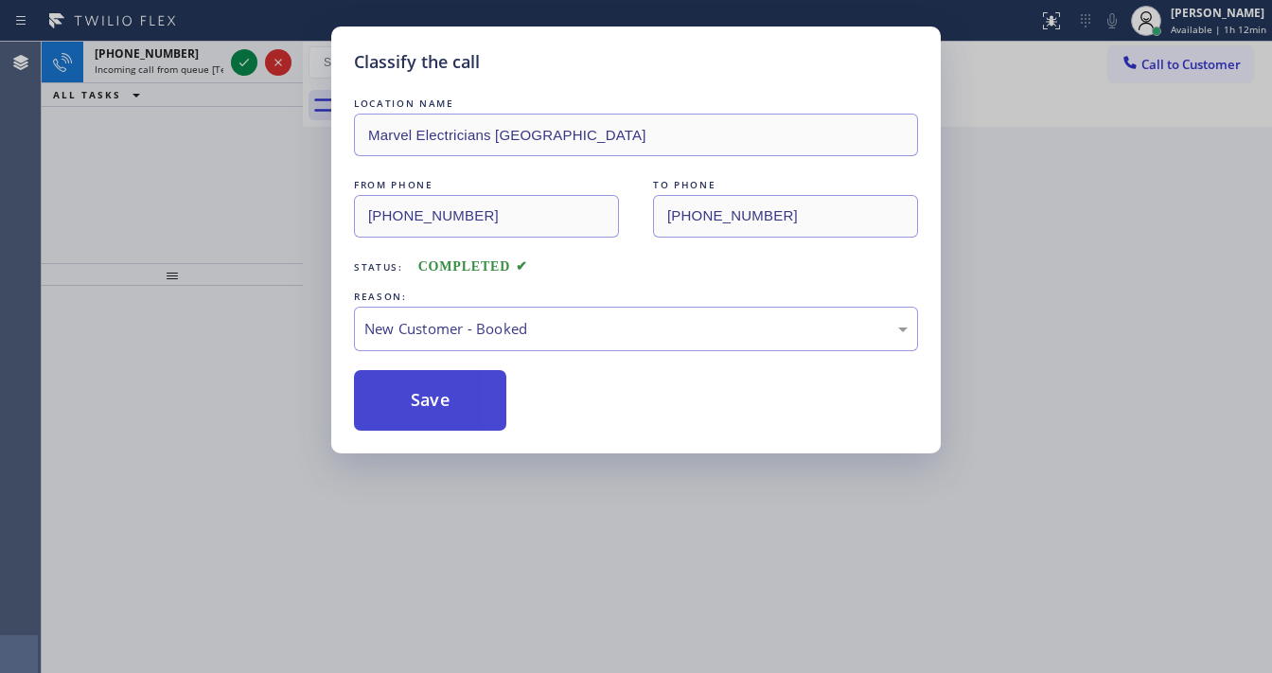
click at [415, 382] on button "Save" at bounding box center [430, 400] width 152 height 61
click at [415, 386] on button "Save" at bounding box center [430, 400] width 152 height 61
click at [216, 242] on div "Classify the call LOCATION NAME Marvel Electricians Fullerton FROM PHONE [PHONE…" at bounding box center [636, 336] width 1272 height 673
click at [246, 63] on div "Classify the call LOCATION NAME Marvel Electricians Fullerton FROM PHONE [PHONE…" at bounding box center [636, 336] width 1272 height 673
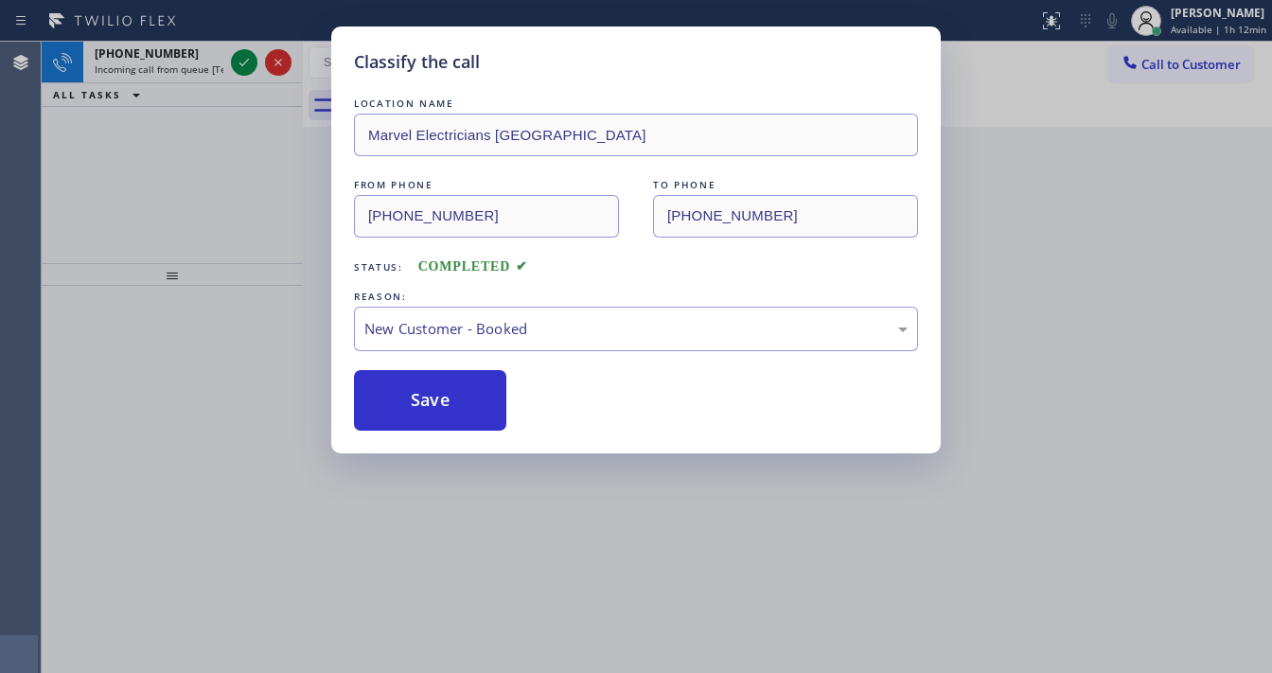
click at [242, 53] on icon at bounding box center [244, 62] width 23 height 23
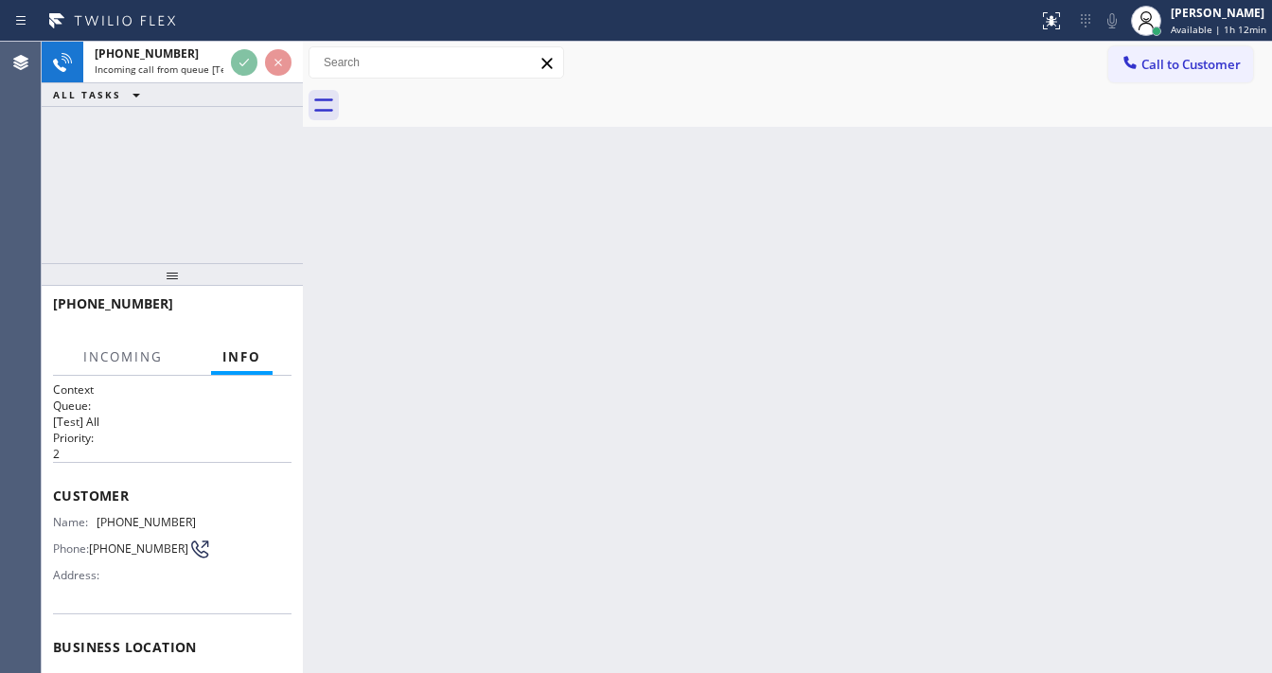
scroll to position [227, 0]
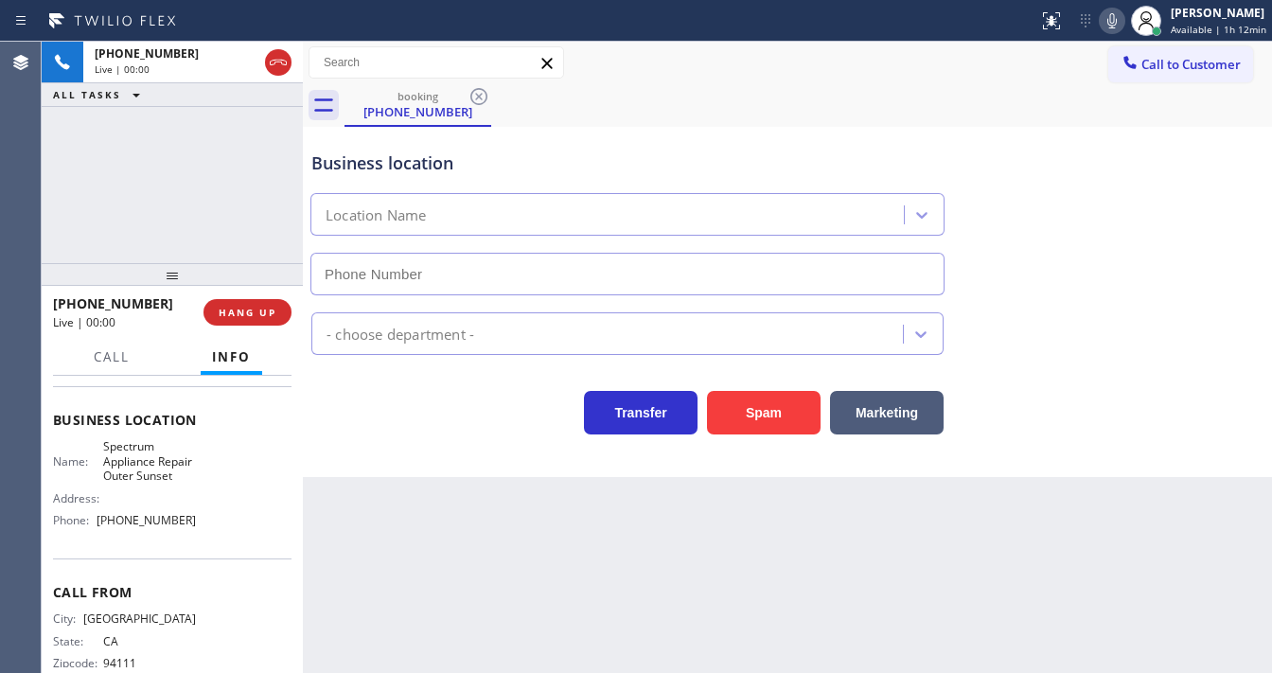
type input "[PHONE_NUMBER]"
click at [170, 206] on div "[PHONE_NUMBER] Live | 00:02 ALL TASKS ALL TASKS ACTIVE TASKS TASKS IN WRAP UP" at bounding box center [172, 153] width 261 height 222
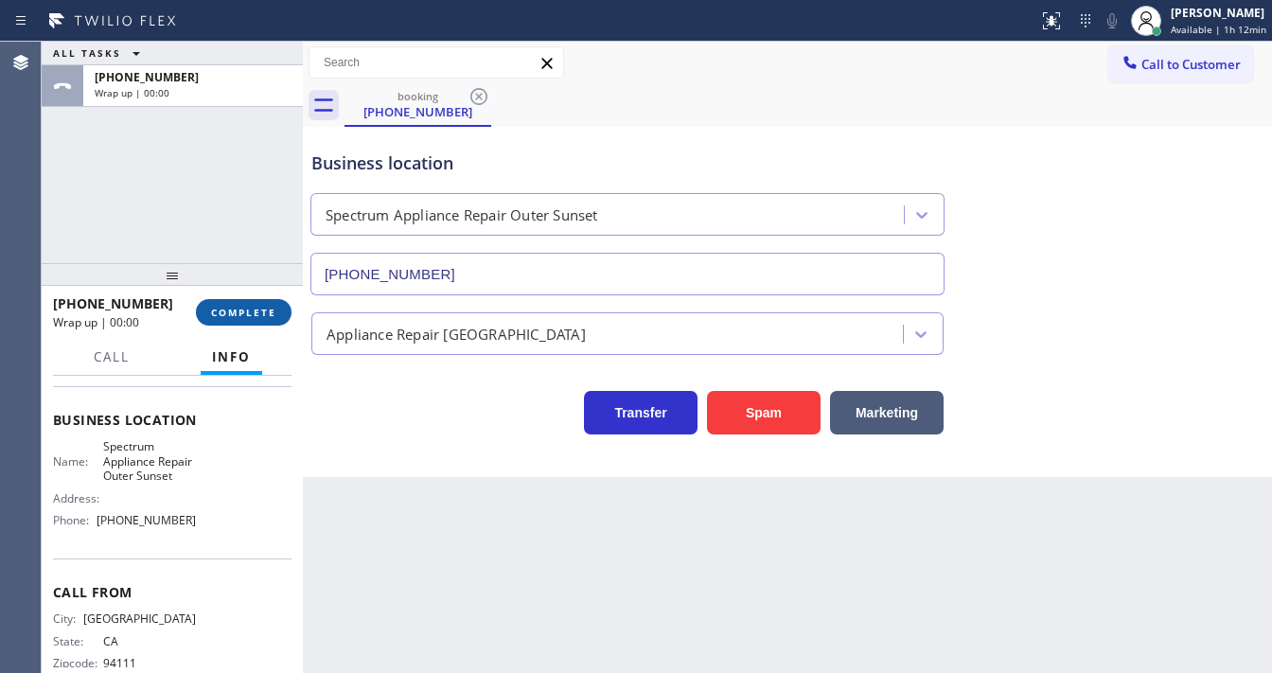
click at [258, 303] on button "COMPLETE" at bounding box center [244, 312] width 96 height 27
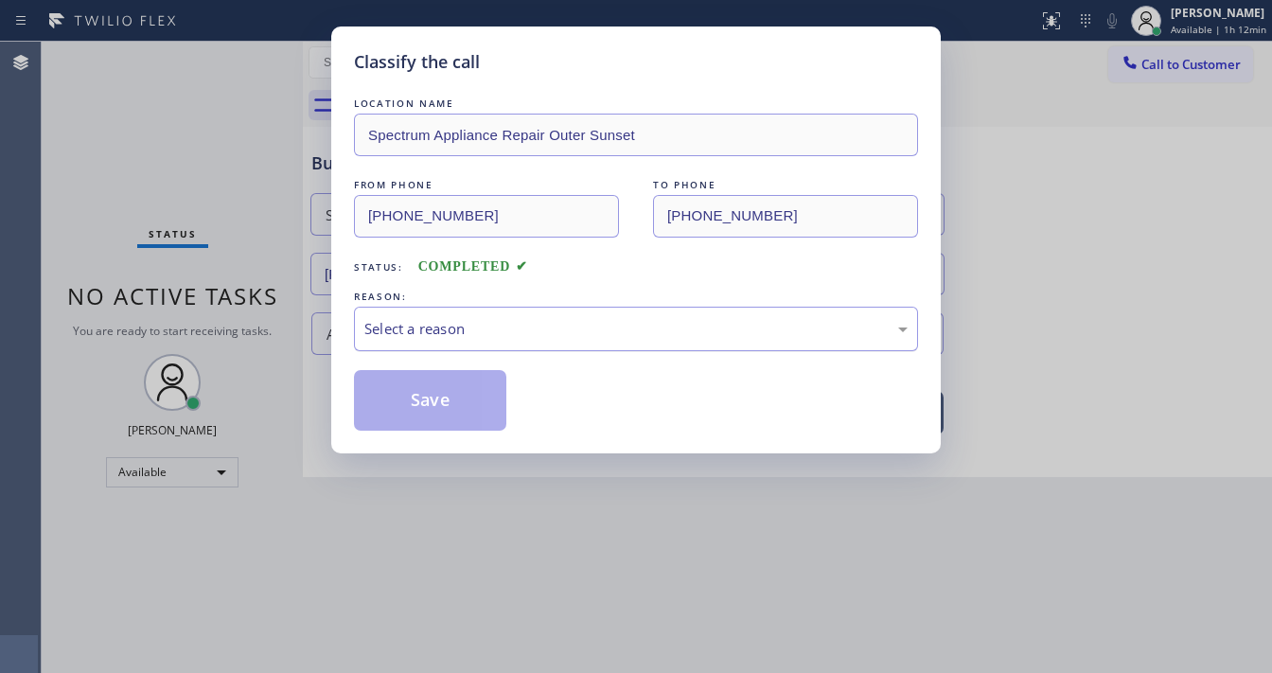
click at [409, 312] on div "Select a reason" at bounding box center [636, 329] width 564 height 44
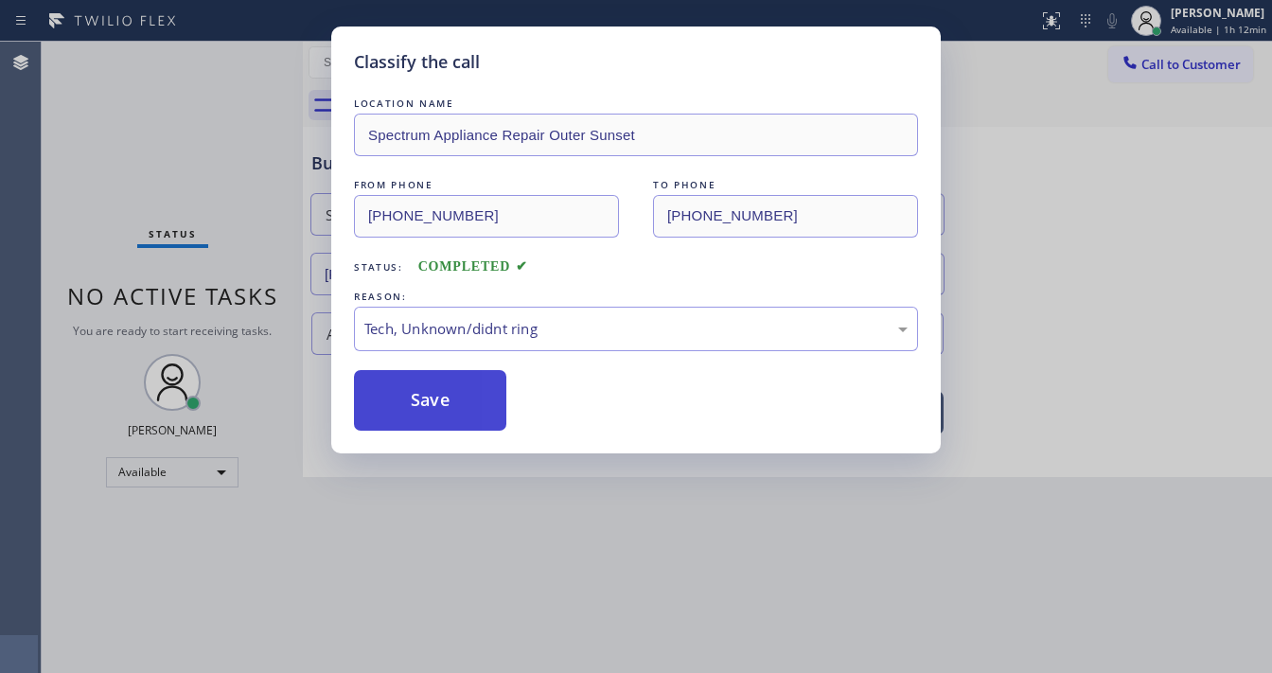
click at [428, 390] on button "Save" at bounding box center [430, 400] width 152 height 61
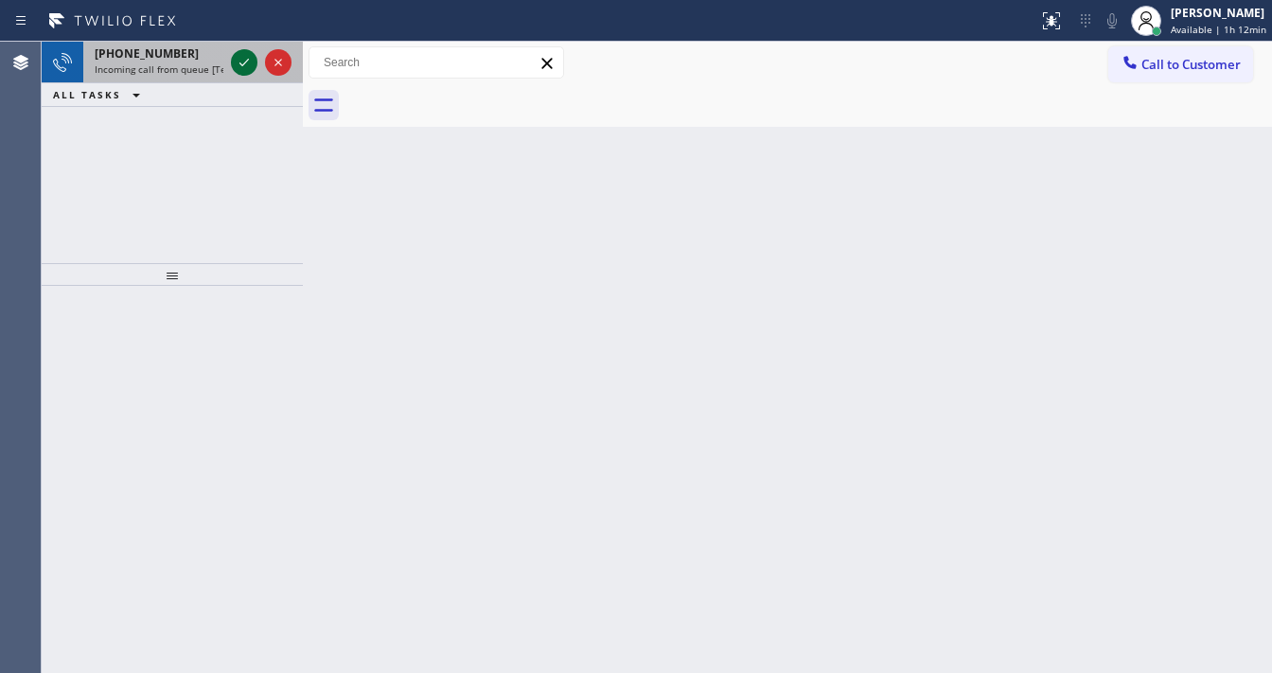
click at [240, 61] on icon at bounding box center [244, 62] width 23 height 23
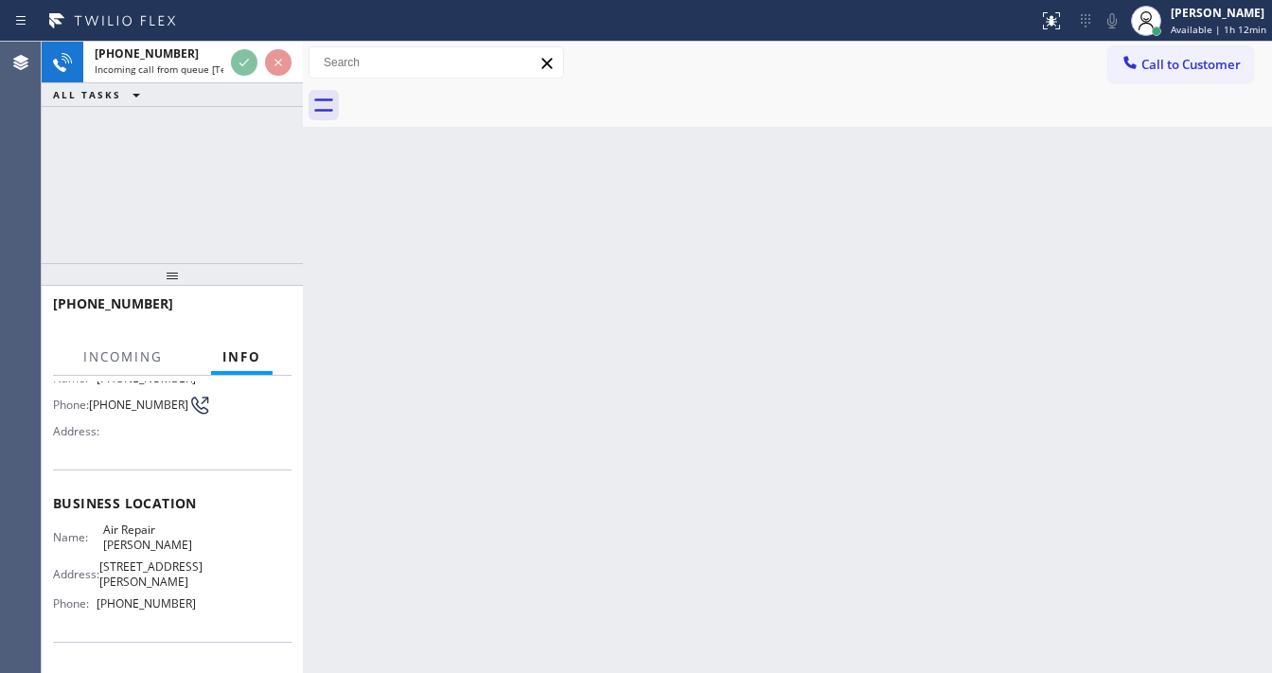
scroll to position [151, 0]
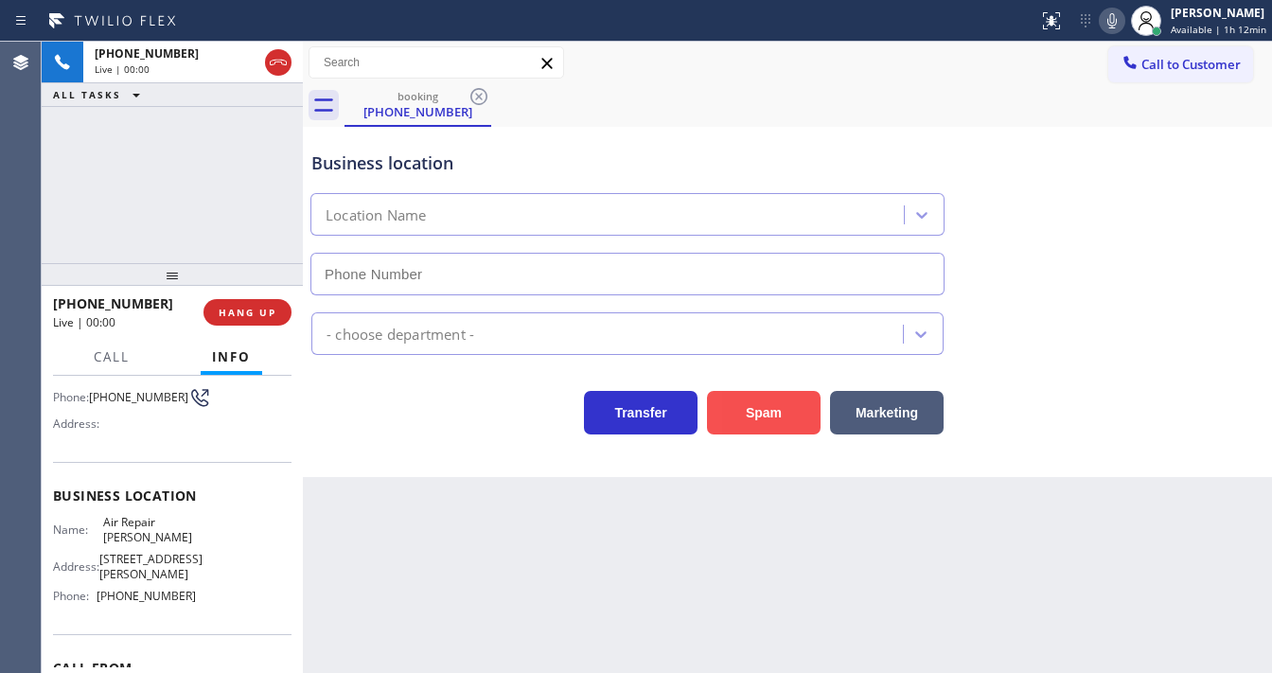
type input "[PHONE_NUMBER]"
click at [773, 412] on button "Spam" at bounding box center [764, 413] width 114 height 44
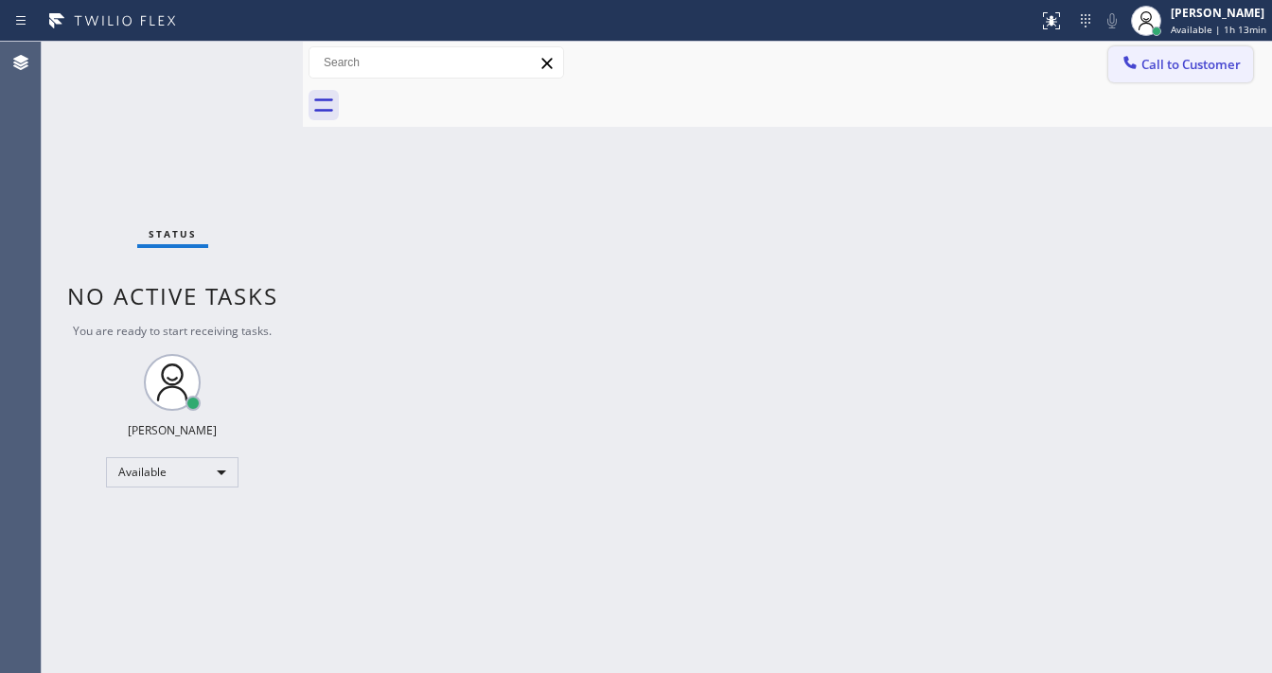
click at [1166, 62] on span "Call to Customer" at bounding box center [1191, 64] width 99 height 17
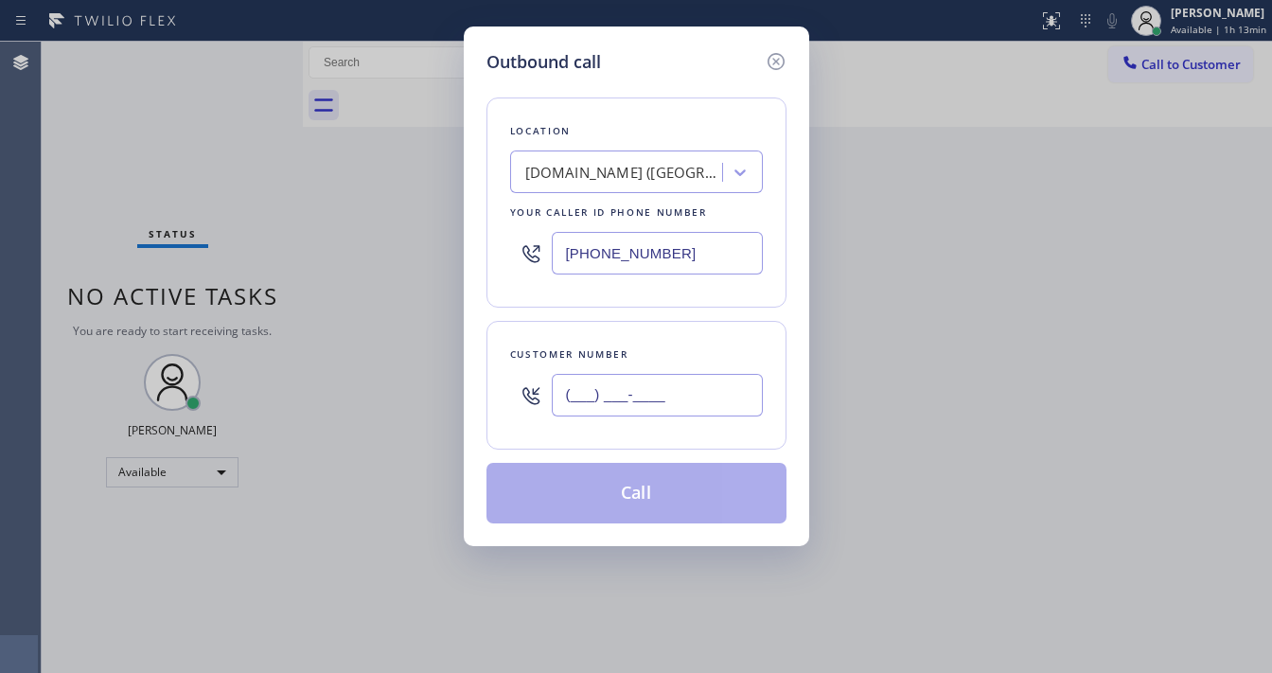
click at [678, 386] on input "(___) ___-____" at bounding box center [657, 395] width 211 height 43
paste input "408) 797-3760"
type input "[PHONE_NUMBER]"
click at [685, 251] on input "[PHONE_NUMBER]" at bounding box center [657, 253] width 211 height 43
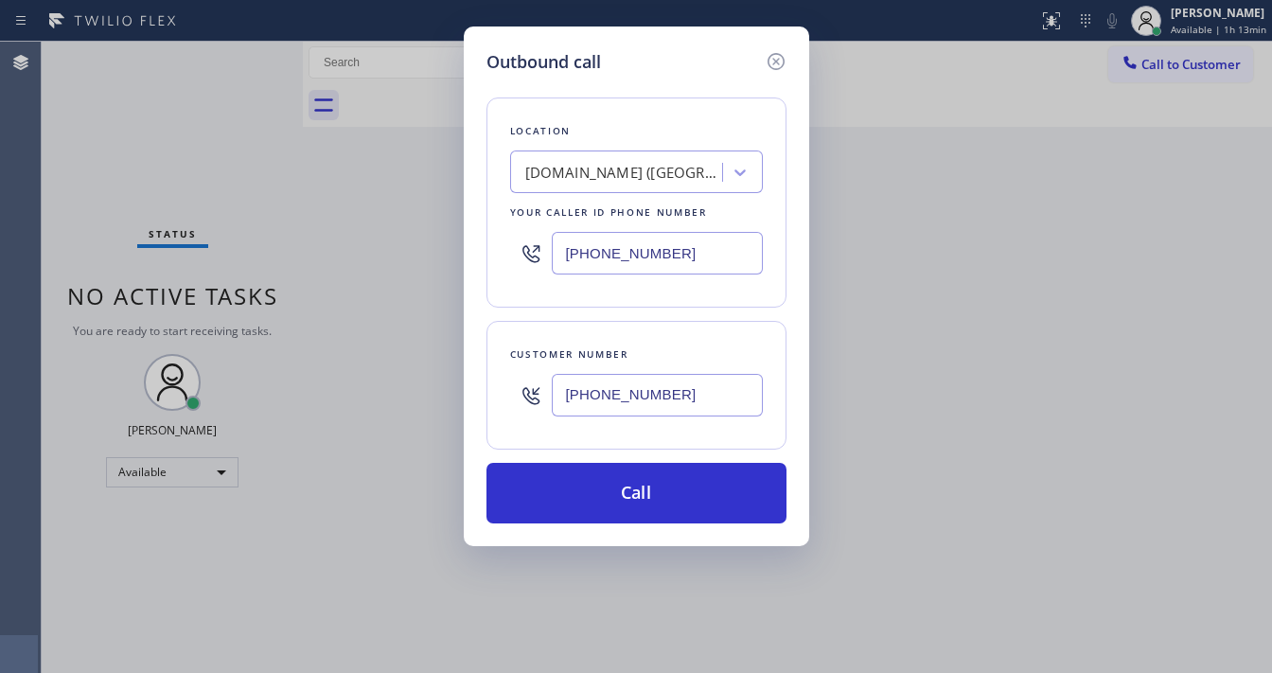
paste input "text"
type input "[PHONE_NUMBER]"
click at [723, 347] on div "Customer number" at bounding box center [636, 355] width 253 height 20
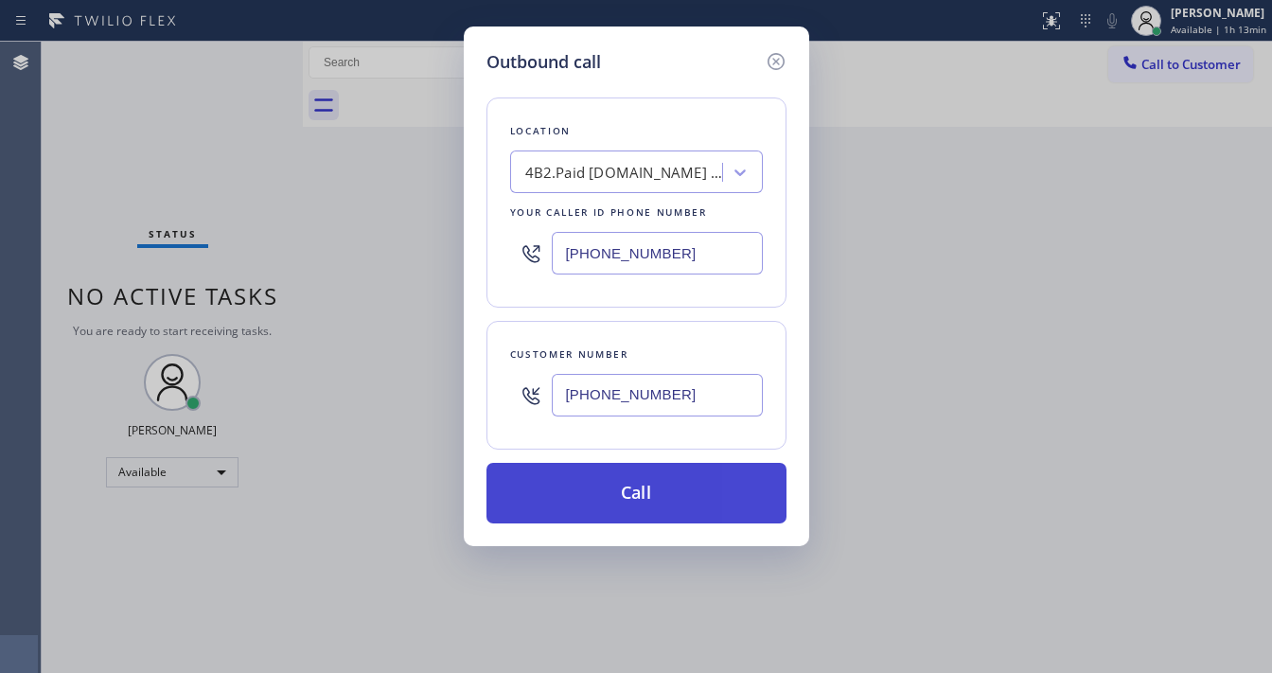
click at [697, 480] on button "Call" at bounding box center [637, 493] width 300 height 61
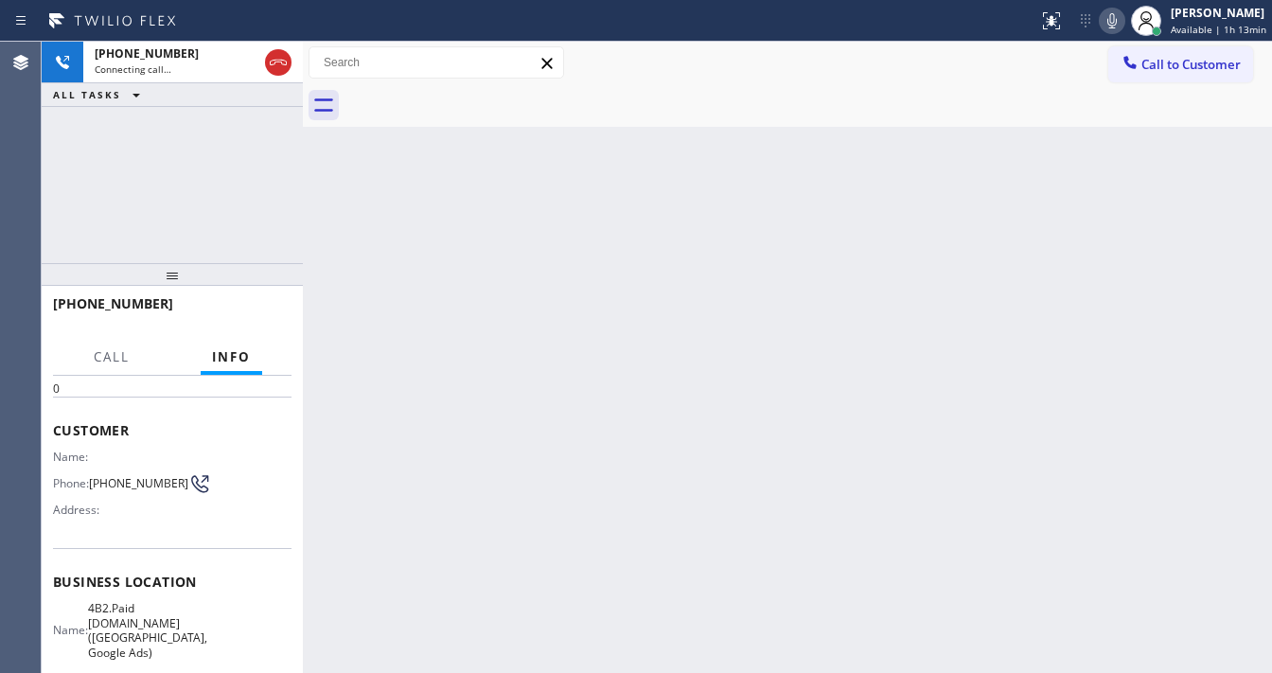
scroll to position [50, 0]
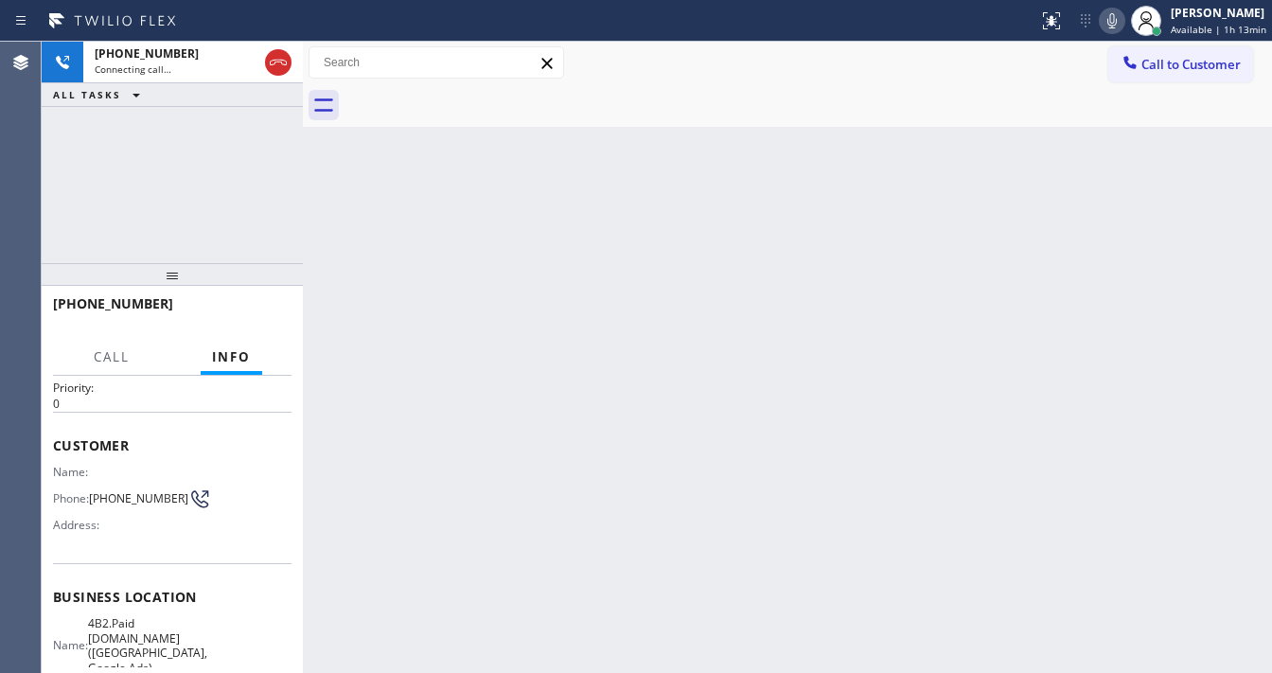
click at [221, 175] on div "[PHONE_NUMBER] Connecting call… ALL TASKS ALL TASKS ACTIVE TASKS TASKS IN WRAP …" at bounding box center [172, 153] width 261 height 222
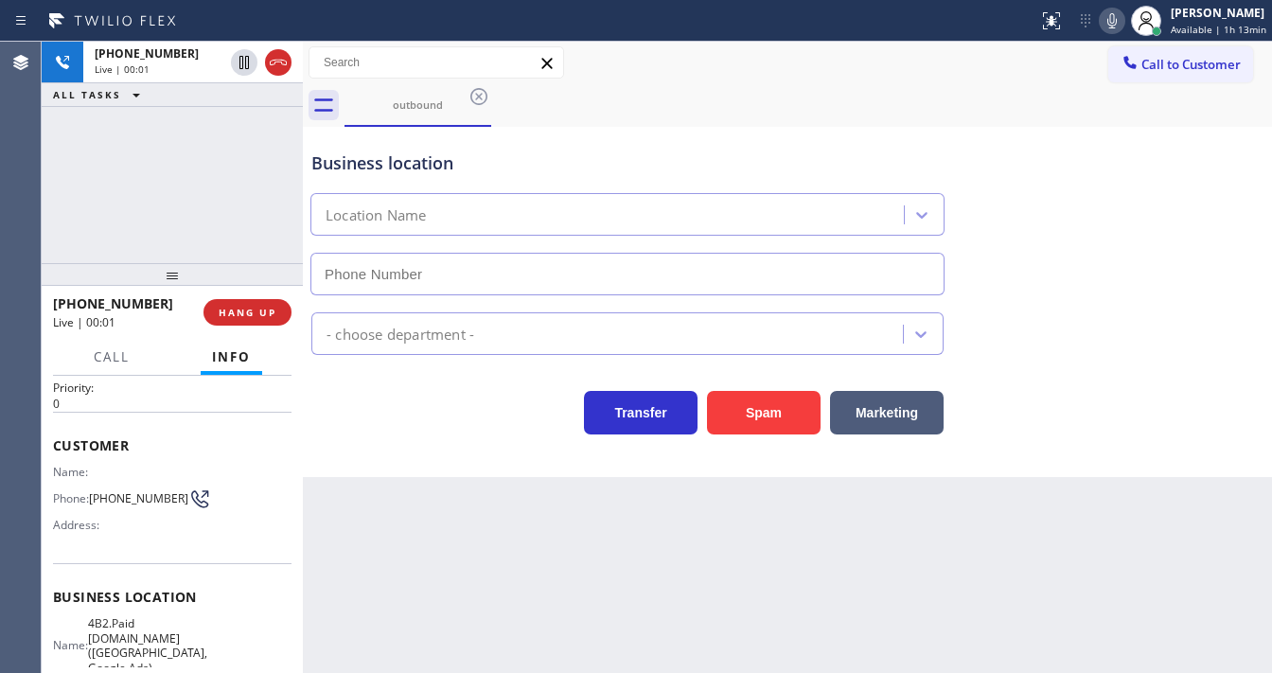
type input "[PHONE_NUMBER]"
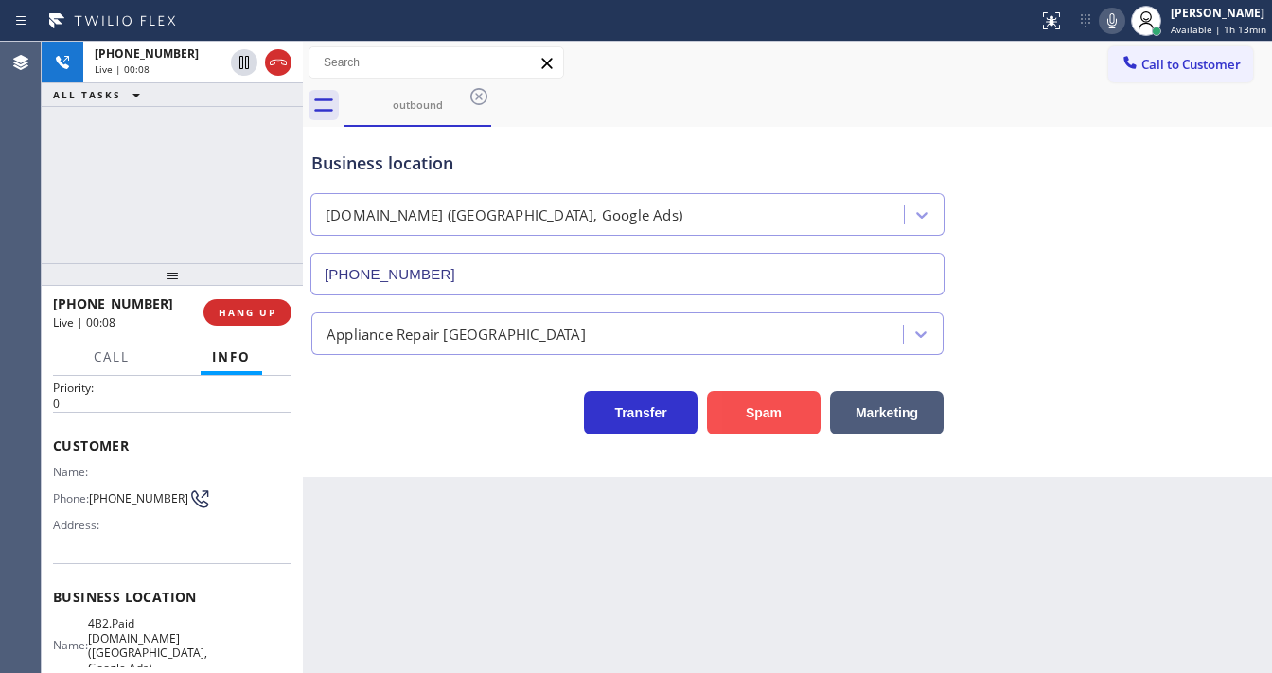
click at [757, 419] on button "Spam" at bounding box center [764, 413] width 114 height 44
click at [1117, 22] on icon at bounding box center [1112, 20] width 9 height 15
click at [242, 308] on span "HANG UP" at bounding box center [248, 312] width 58 height 13
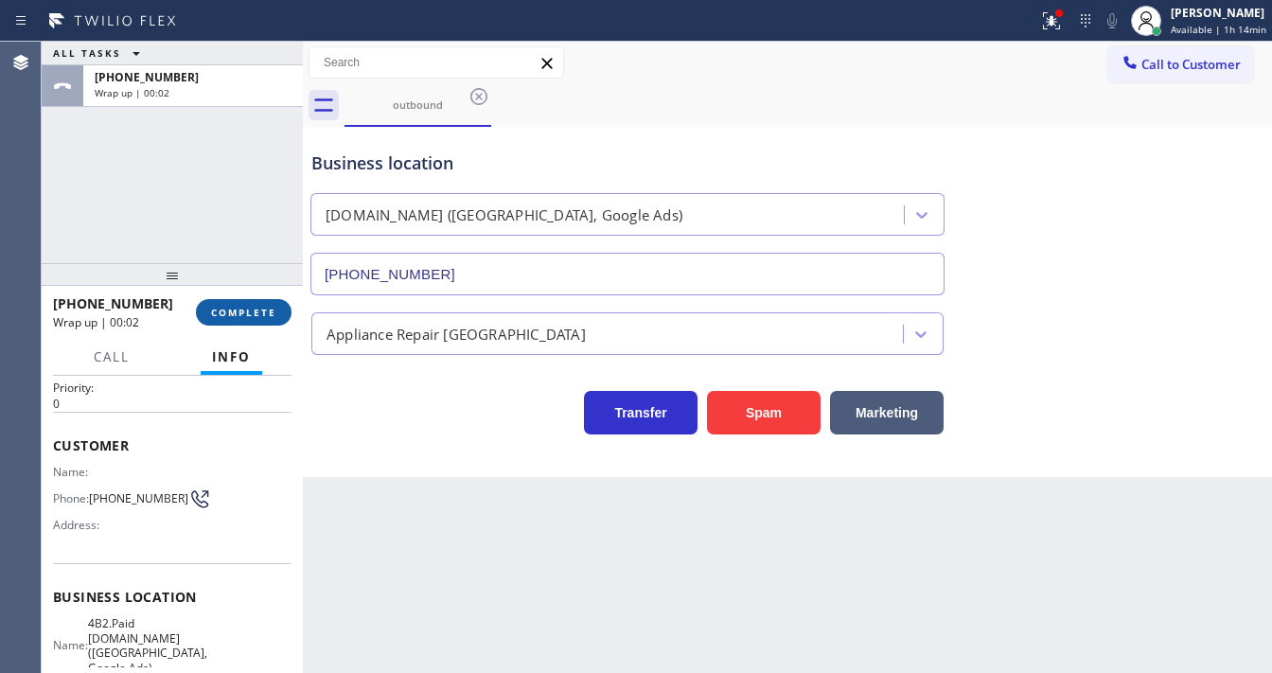
click at [241, 311] on span "COMPLETE" at bounding box center [243, 312] width 65 height 13
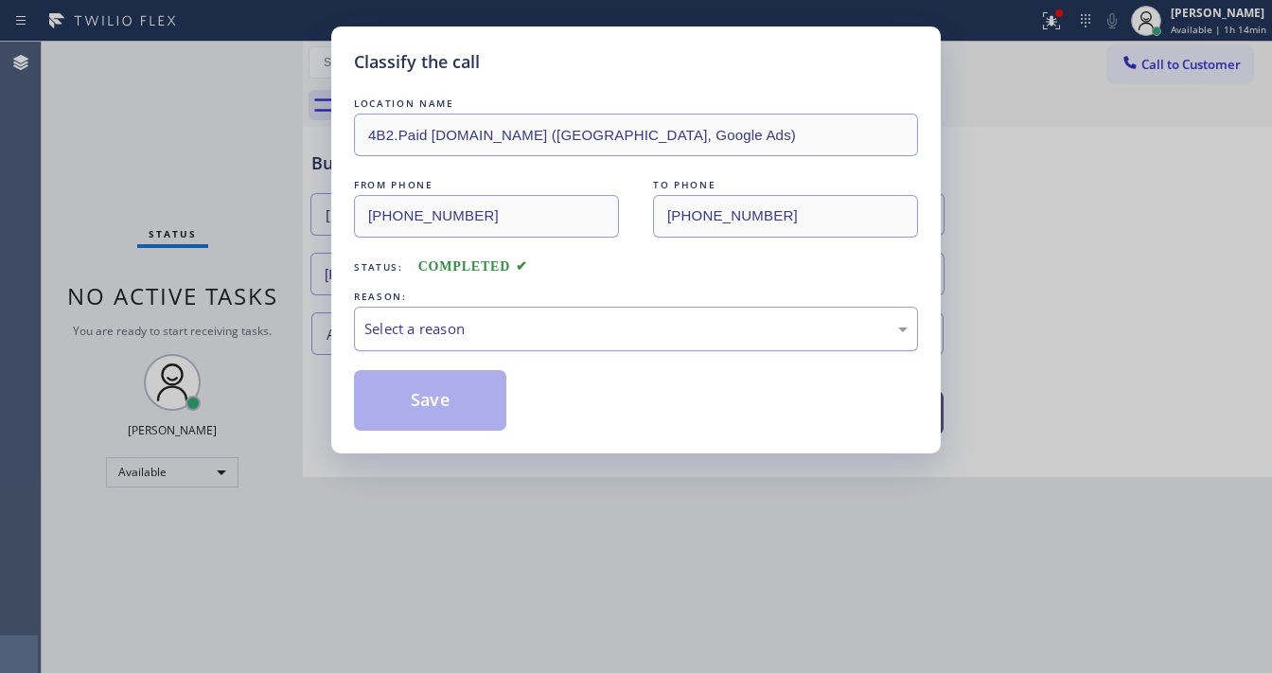
click at [429, 329] on div "Select a reason" at bounding box center [636, 329] width 543 height 22
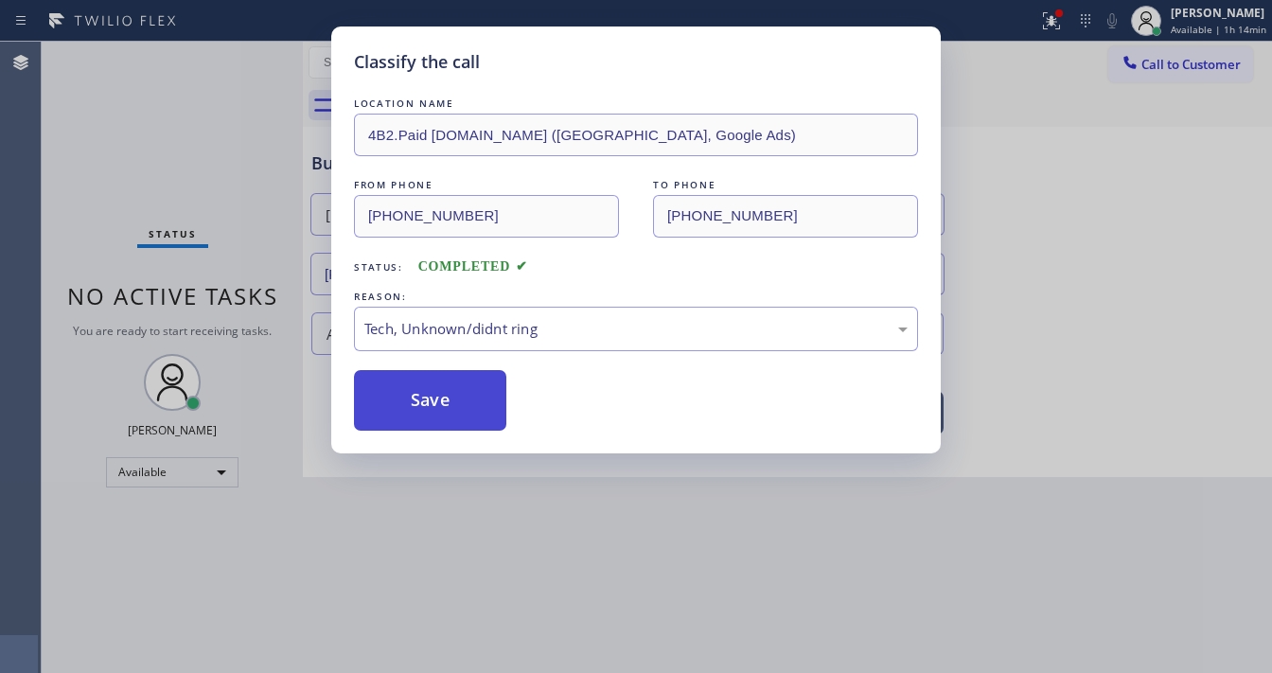
click at [440, 421] on button "Save" at bounding box center [430, 400] width 152 height 61
click at [440, 420] on button "Save" at bounding box center [430, 400] width 152 height 61
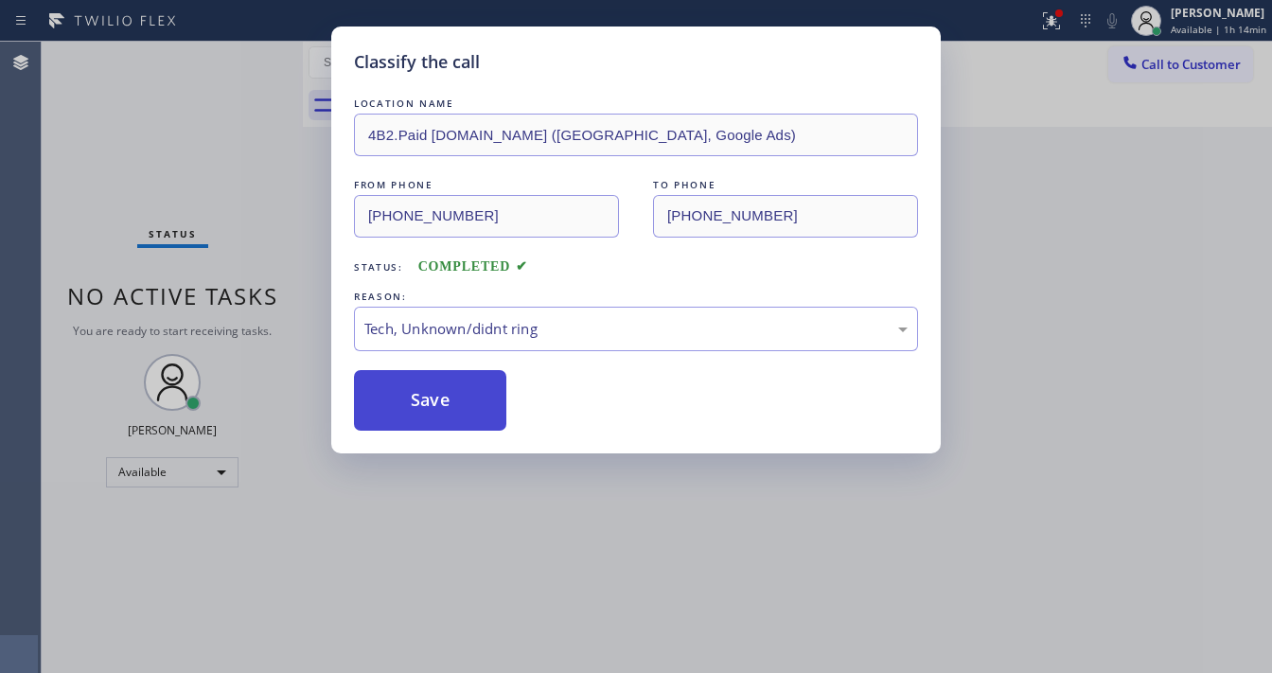
click at [437, 406] on button "Save" at bounding box center [430, 400] width 152 height 61
click at [437, 405] on button "Save" at bounding box center [430, 400] width 152 height 61
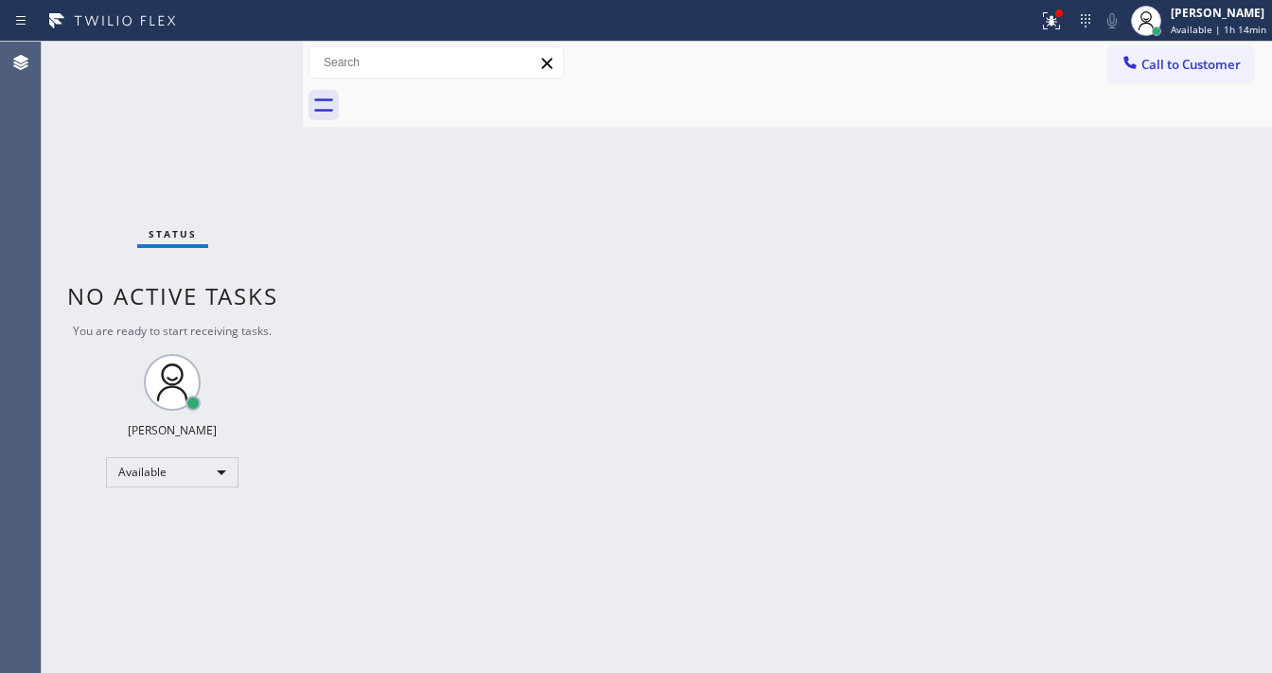
click at [276, 49] on div "Status No active tasks You are ready to start receiving tasks. [PERSON_NAME]" at bounding box center [172, 357] width 261 height 631
click at [1039, 26] on div at bounding box center [1052, 20] width 42 height 23
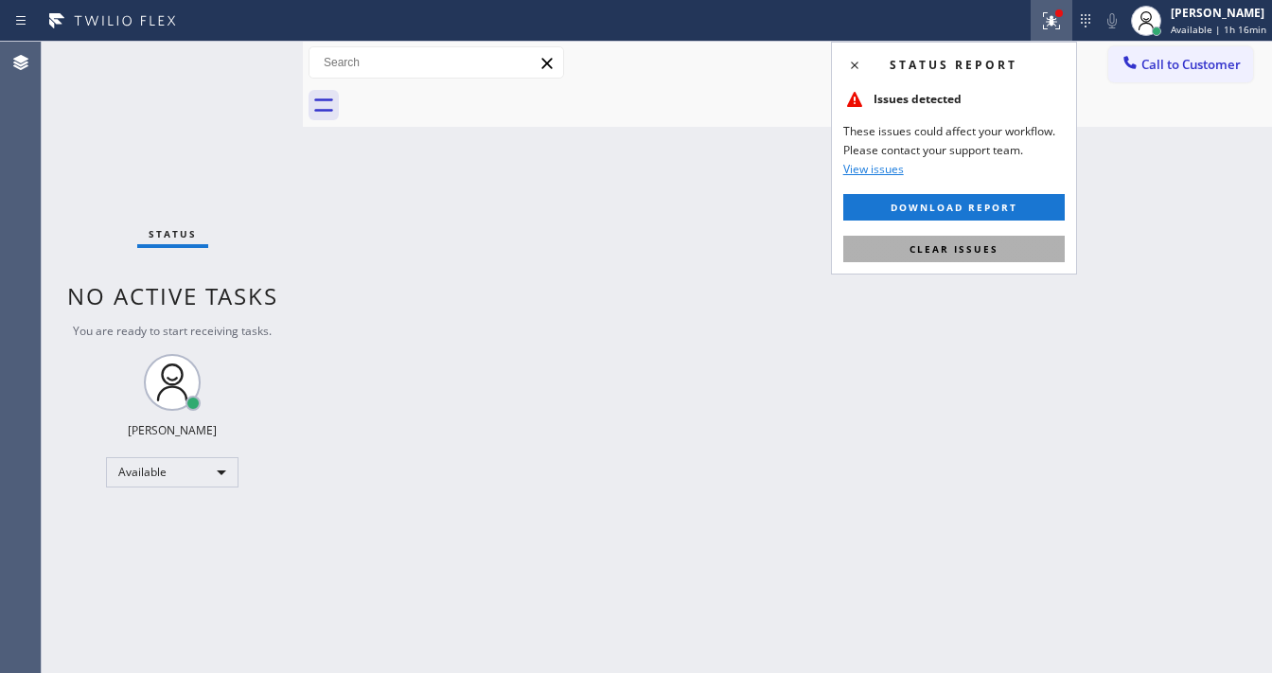
click at [957, 246] on span "Clear issues" at bounding box center [954, 248] width 89 height 13
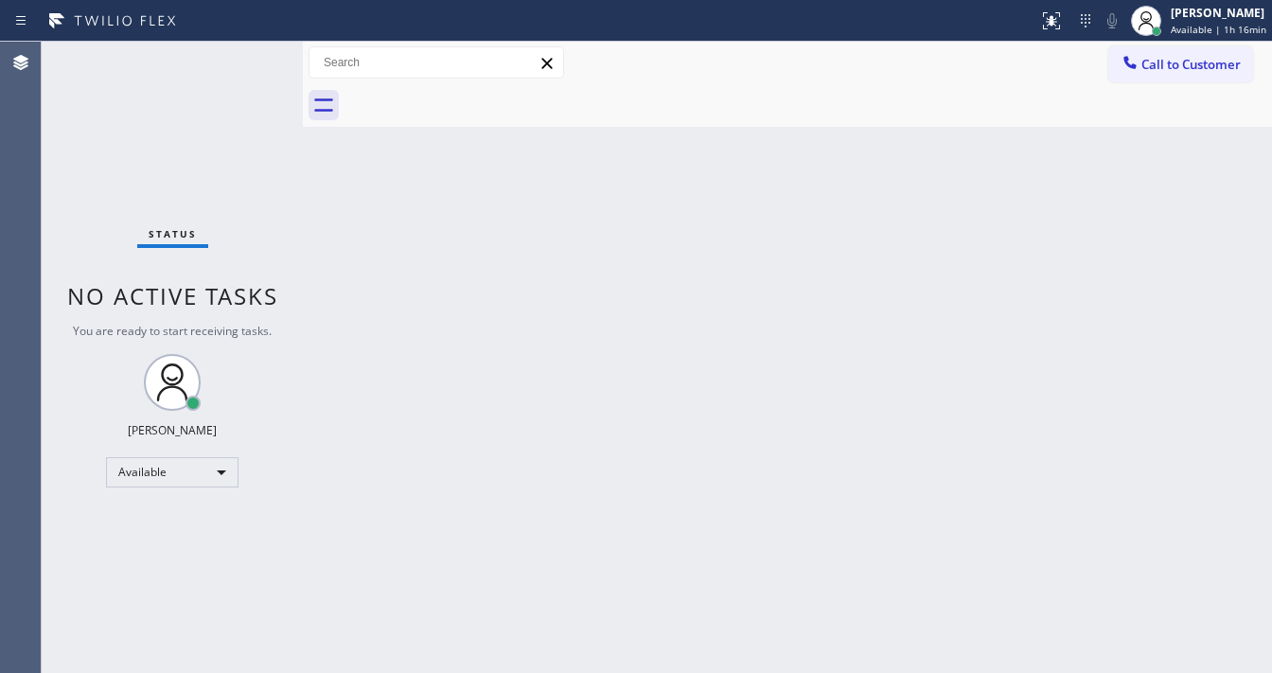
drag, startPoint x: 776, startPoint y: 400, endPoint x: 616, endPoint y: 616, distance: 269.5
click at [770, 404] on div "Back to Dashboard Change Sender ID Customers Technicians Select a contact Outbo…" at bounding box center [787, 357] width 969 height 631
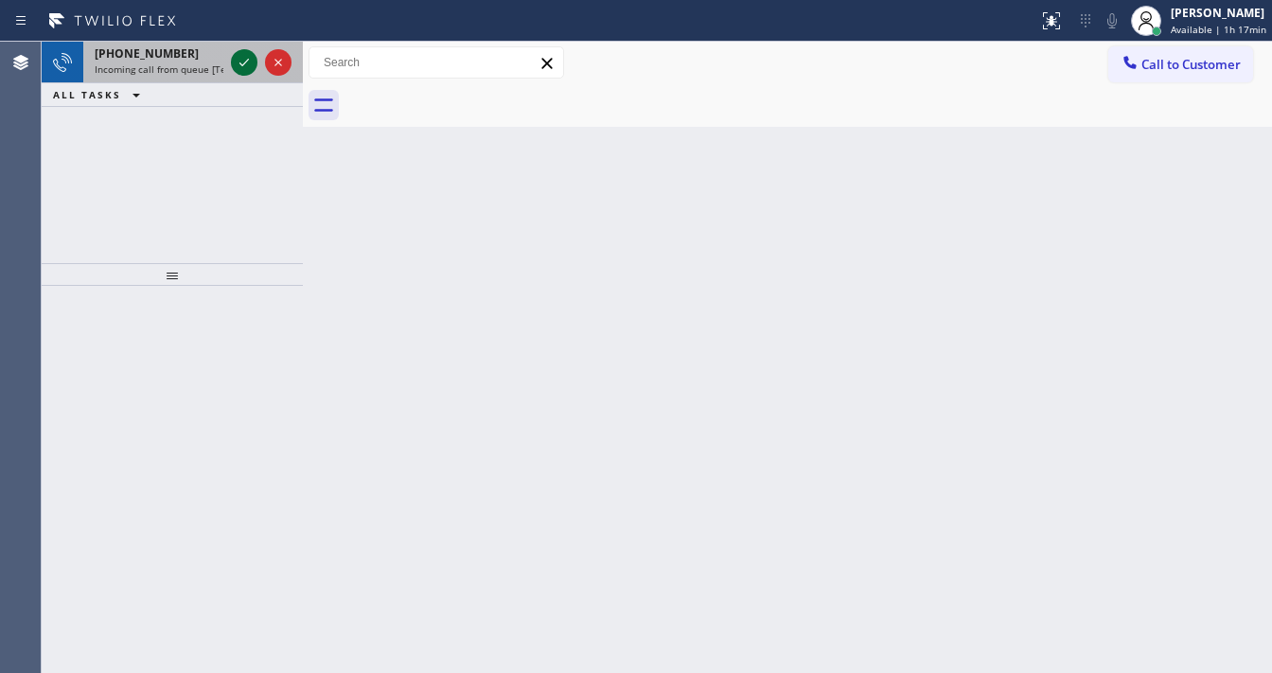
click at [245, 66] on icon at bounding box center [244, 62] width 23 height 23
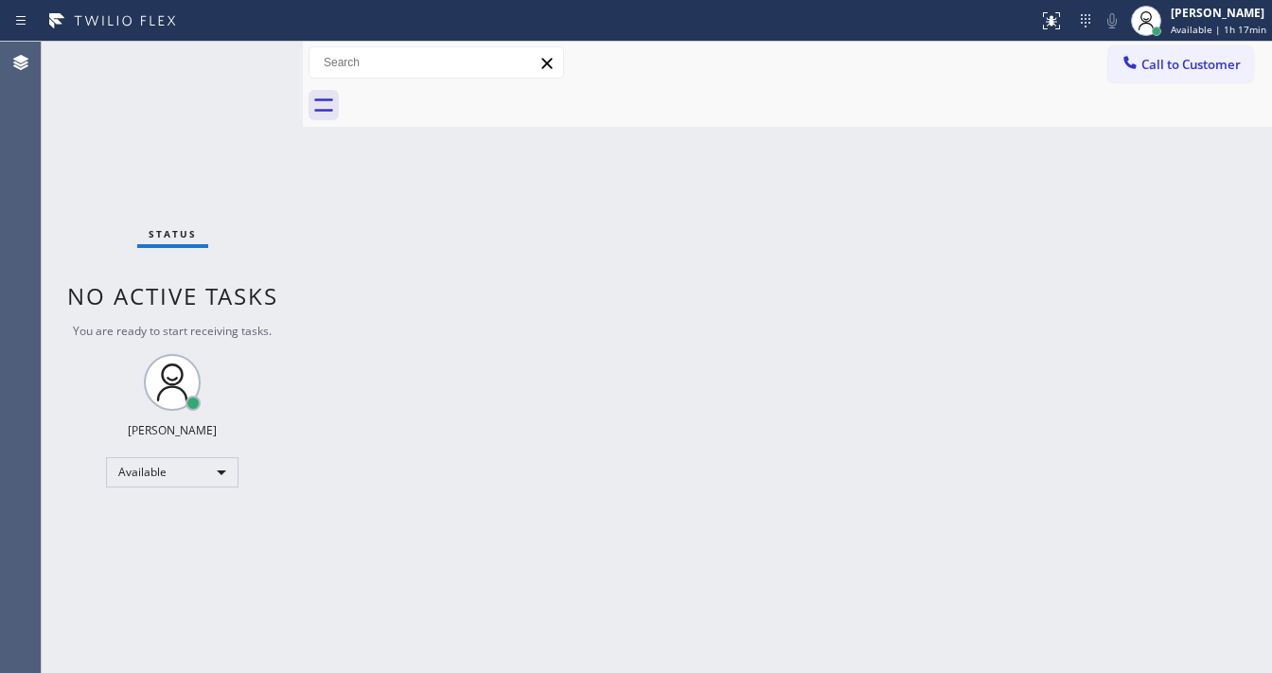
click at [245, 66] on div "Status No active tasks You are ready to start receiving tasks. [PERSON_NAME]" at bounding box center [172, 357] width 261 height 631
click at [1053, 19] on icon at bounding box center [1051, 20] width 17 height 17
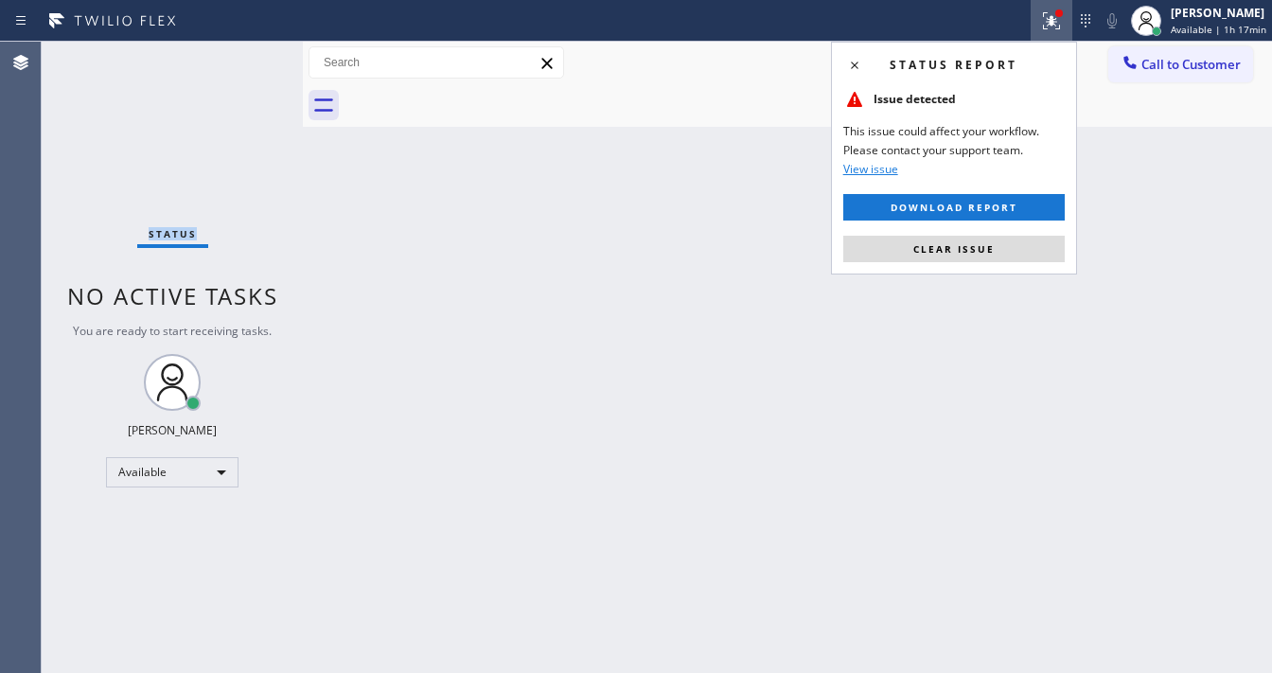
click at [999, 250] on button "Clear issue" at bounding box center [955, 249] width 222 height 27
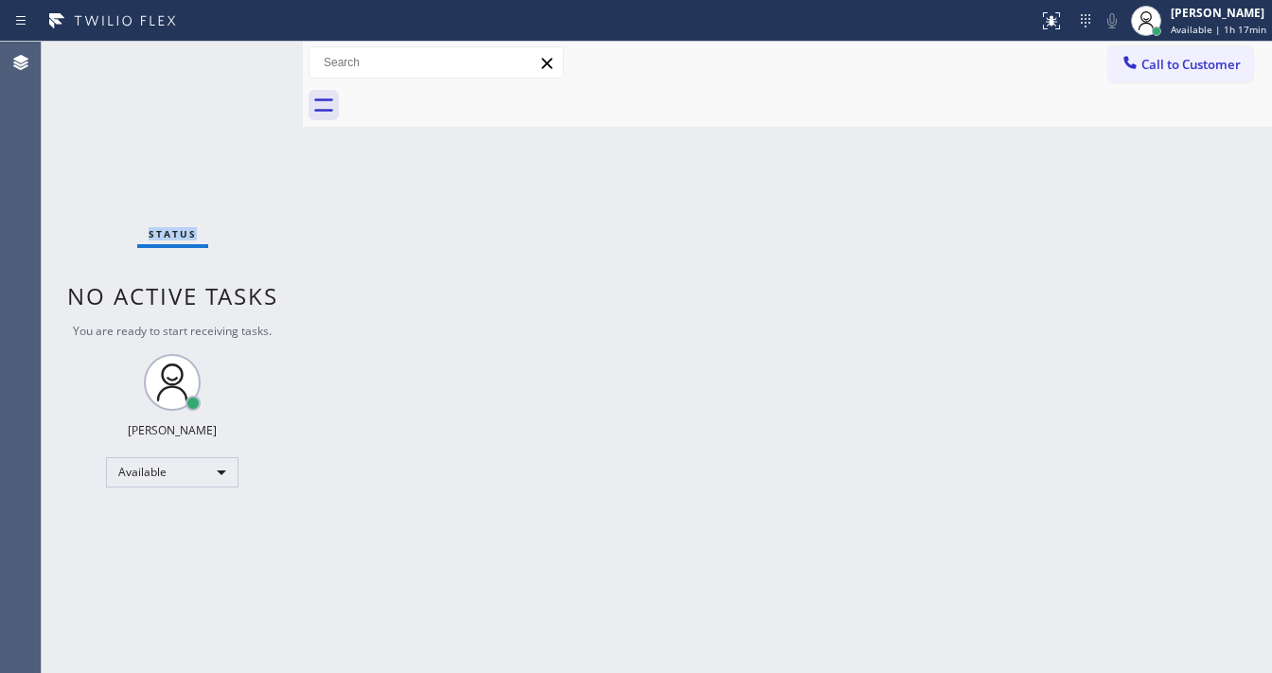
click at [251, 56] on div "Status No active tasks You are ready to start receiving tasks. [PERSON_NAME]" at bounding box center [172, 357] width 261 height 631
click at [250, 61] on div "Status No active tasks You are ready to start receiving tasks. [PERSON_NAME]" at bounding box center [172, 357] width 261 height 631
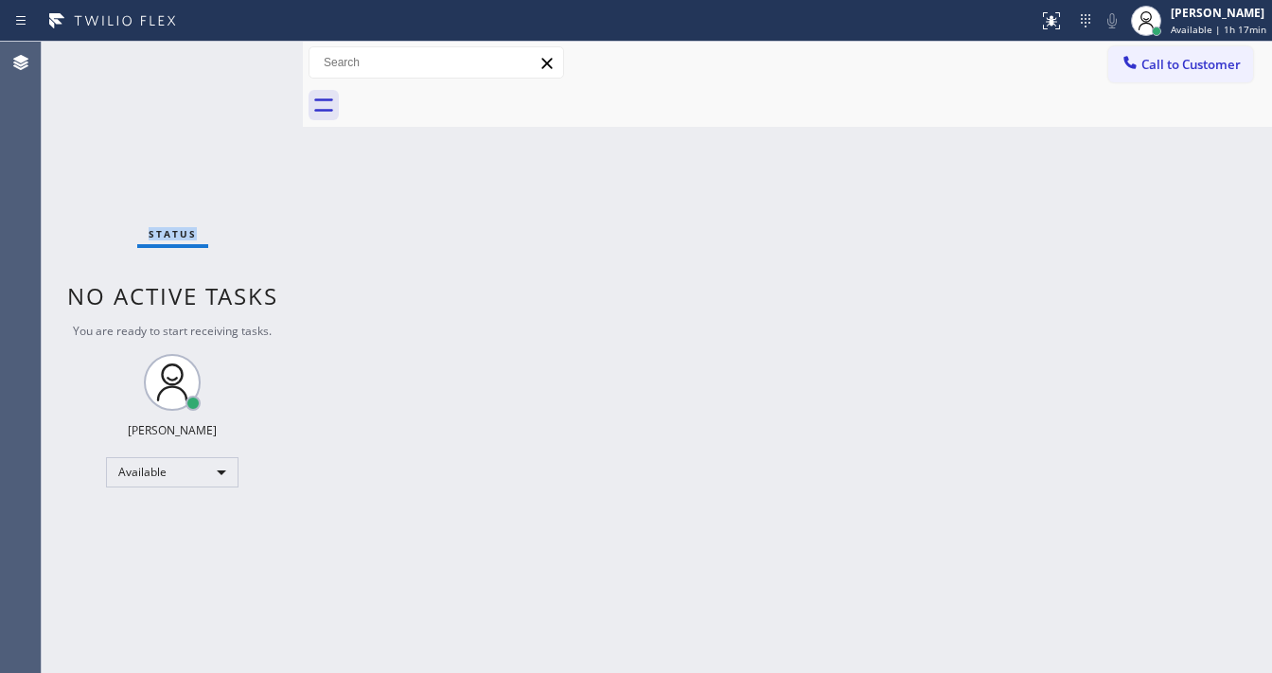
click at [250, 61] on div "Status No active tasks You are ready to start receiving tasks. [PERSON_NAME]" at bounding box center [172, 357] width 261 height 631
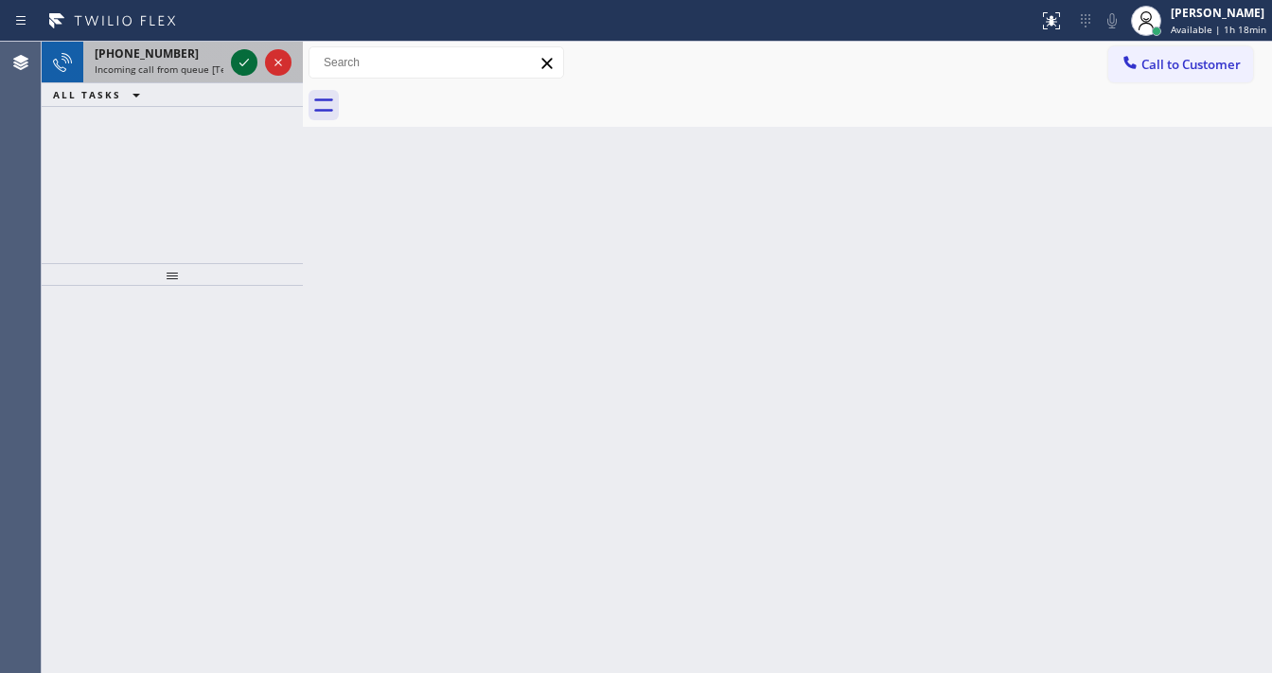
click at [240, 61] on icon at bounding box center [244, 62] width 23 height 23
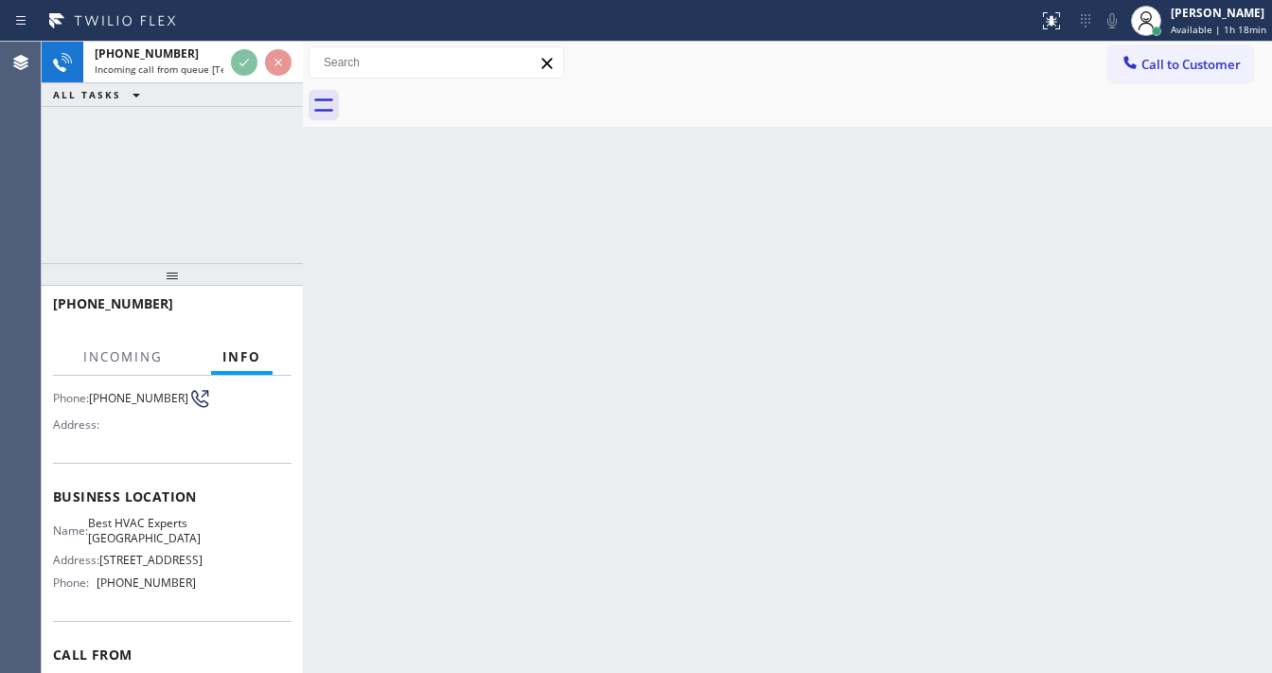
scroll to position [151, 0]
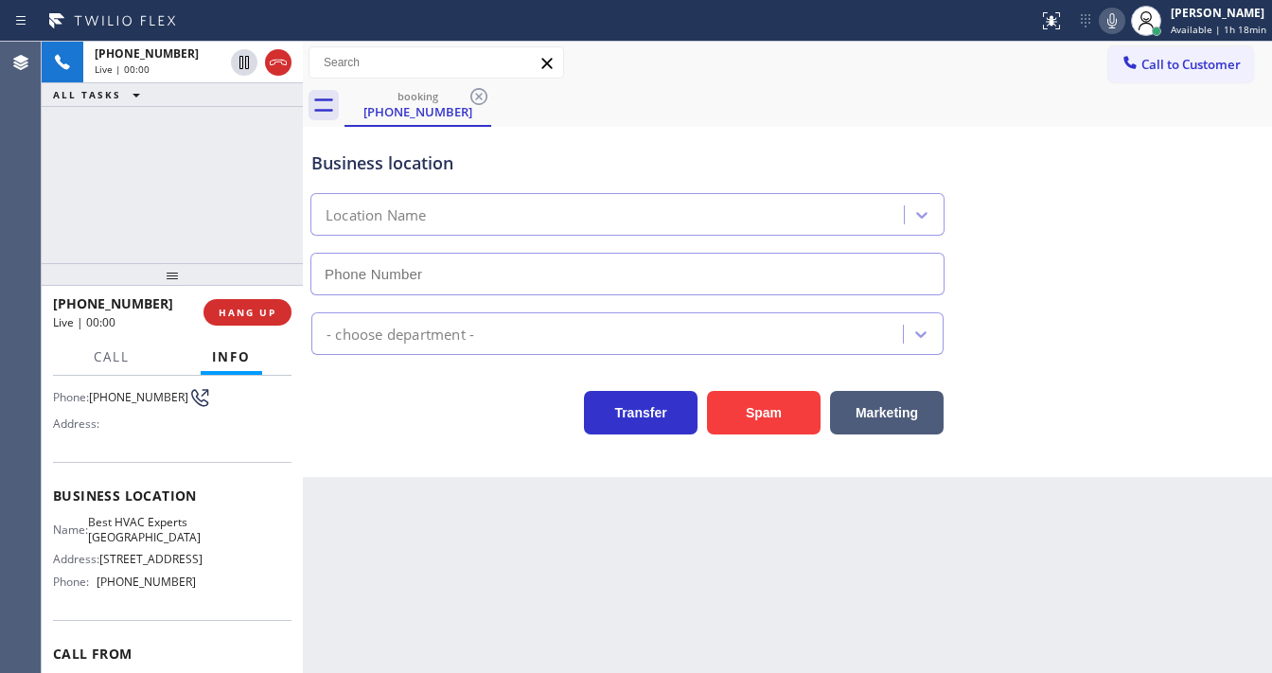
type input "[PHONE_NUMBER]"
click at [716, 111] on div "booking [PHONE_NUMBER]" at bounding box center [809, 105] width 928 height 43
click at [756, 420] on button "Spam" at bounding box center [764, 413] width 114 height 44
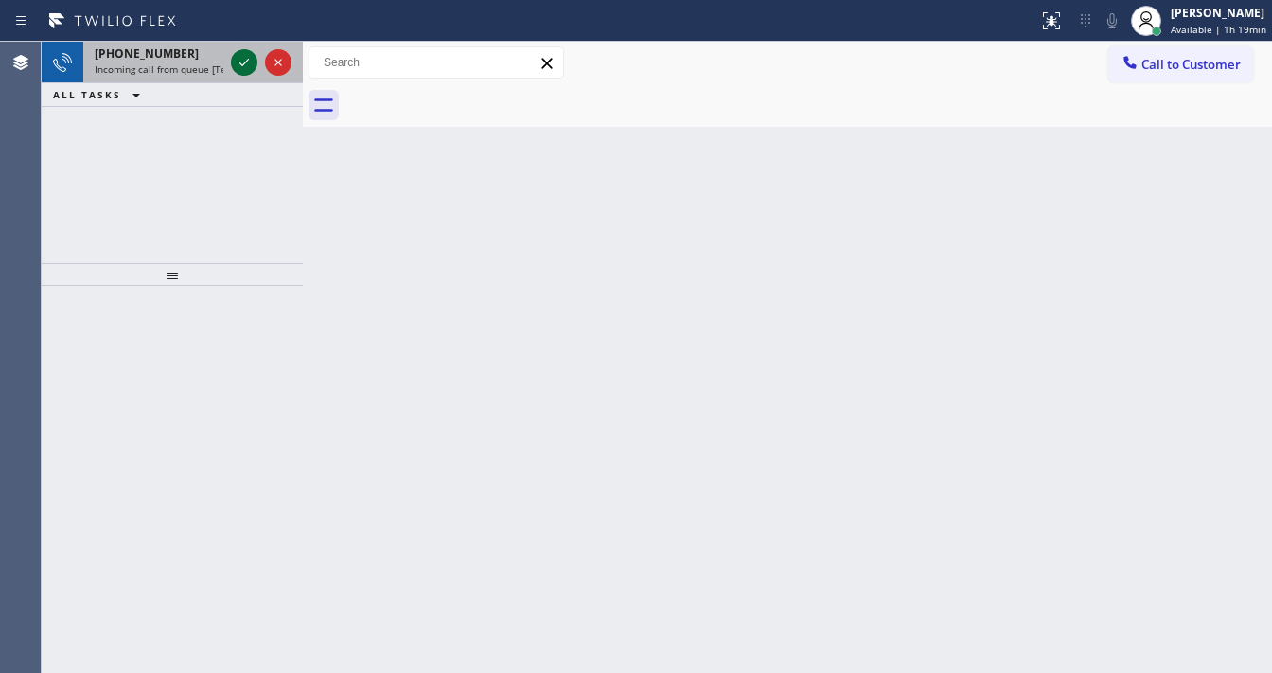
click at [237, 59] on icon at bounding box center [244, 62] width 23 height 23
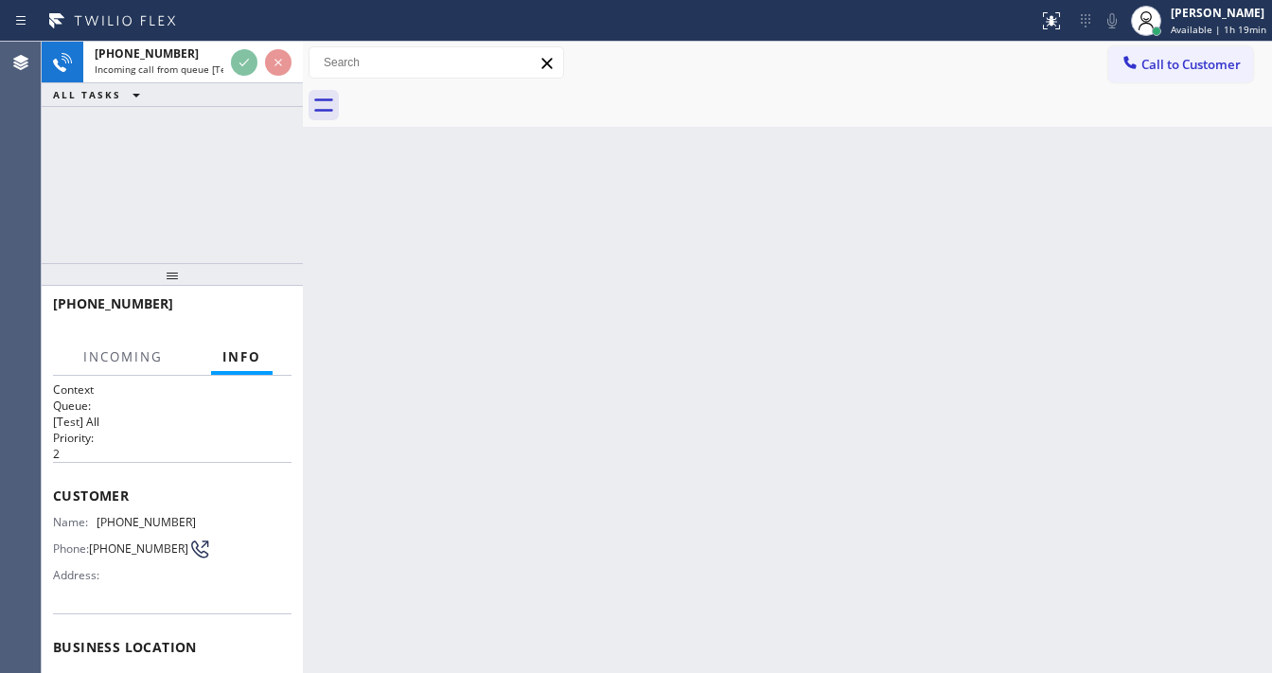
scroll to position [227, 0]
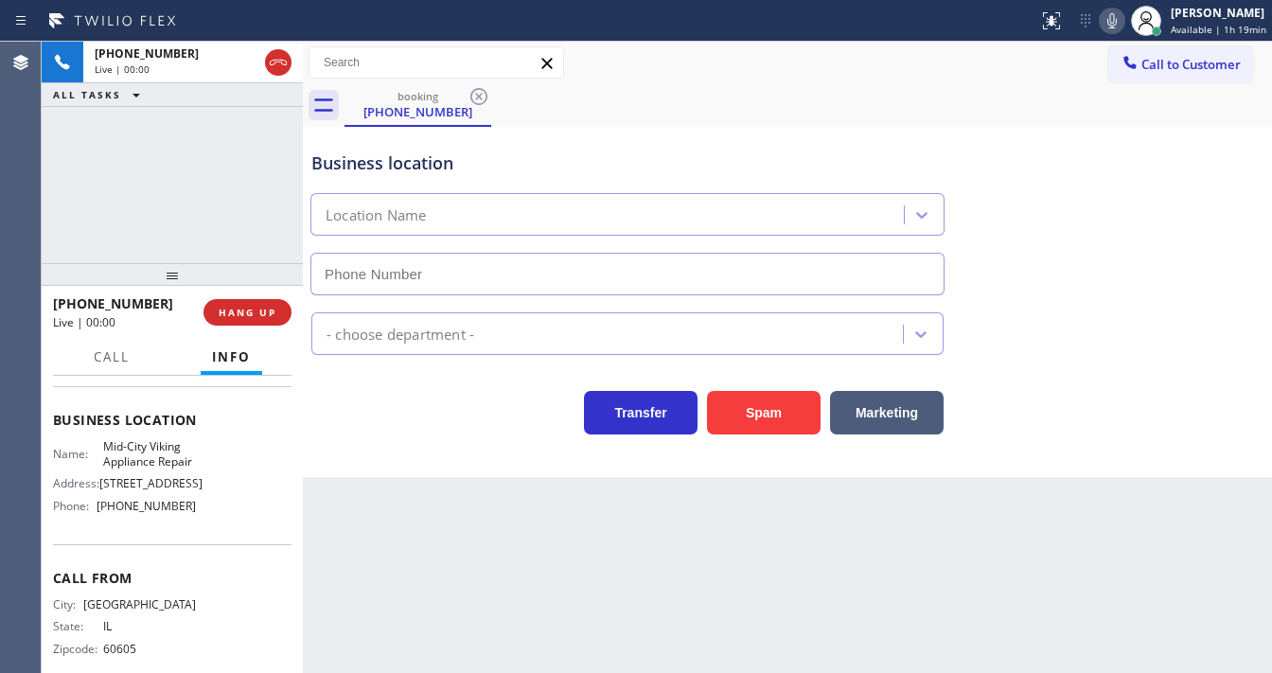
type input "[PHONE_NUMBER]"
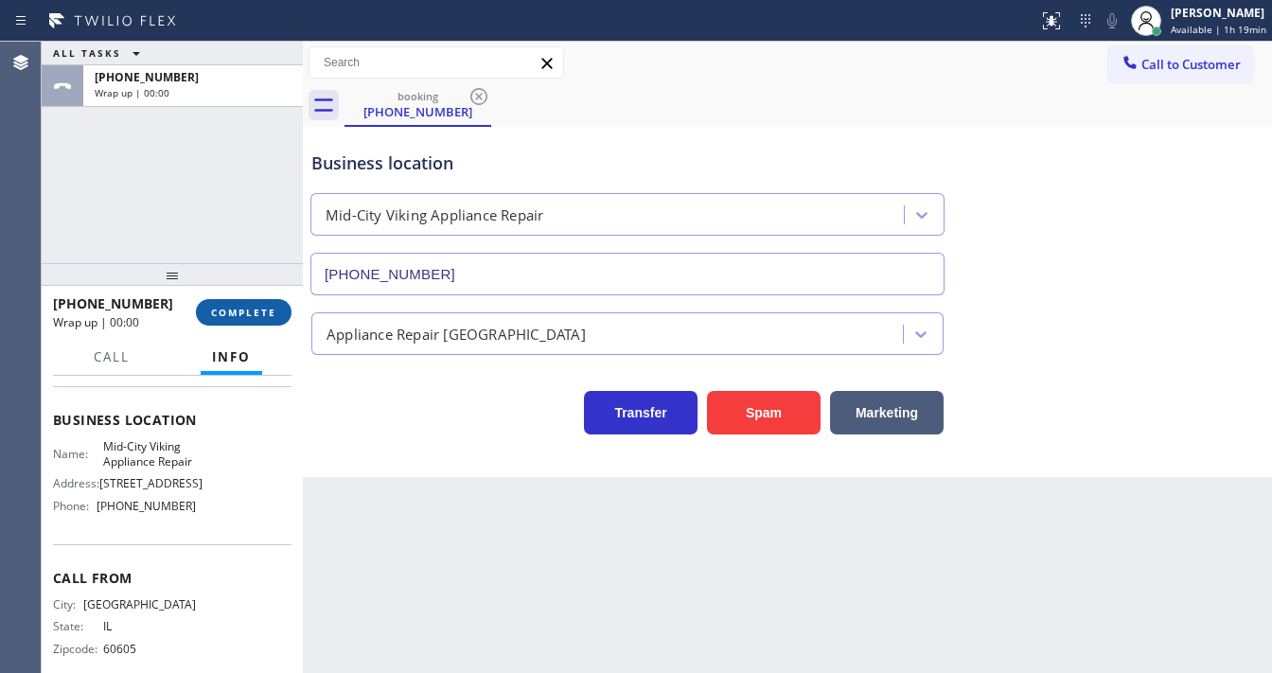
click at [256, 309] on span "COMPLETE" at bounding box center [243, 312] width 65 height 13
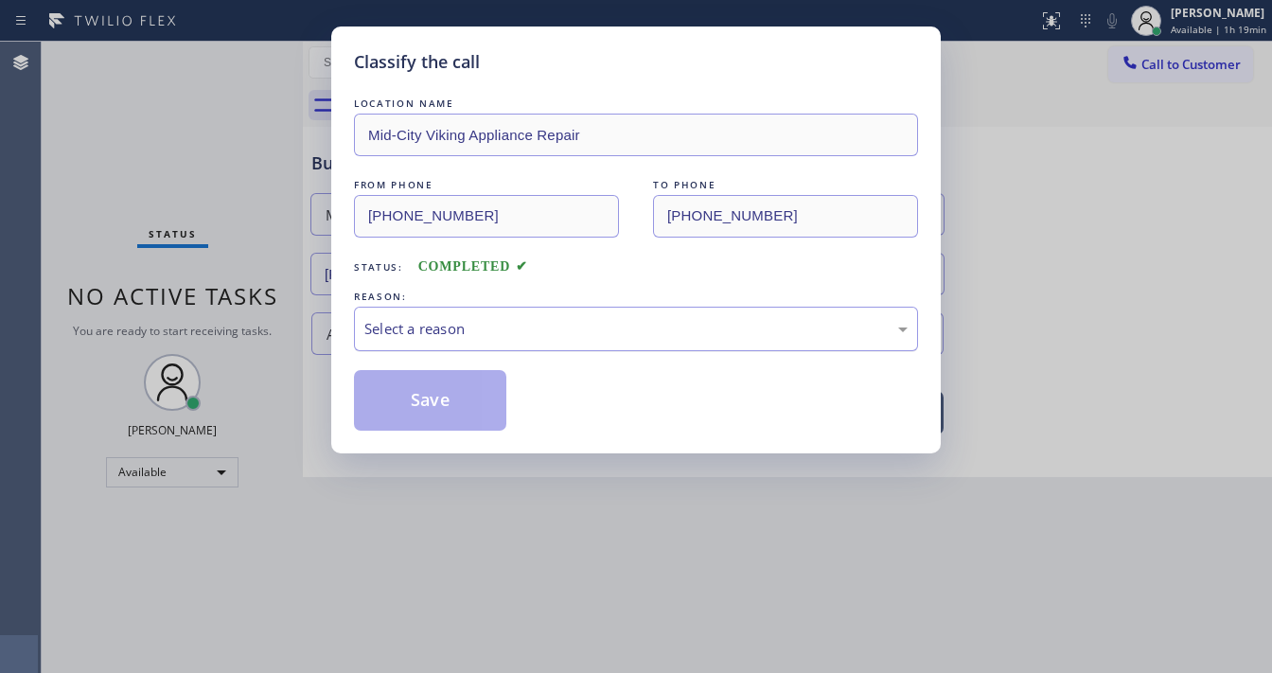
click at [441, 327] on div "Select a reason" at bounding box center [636, 329] width 543 height 22
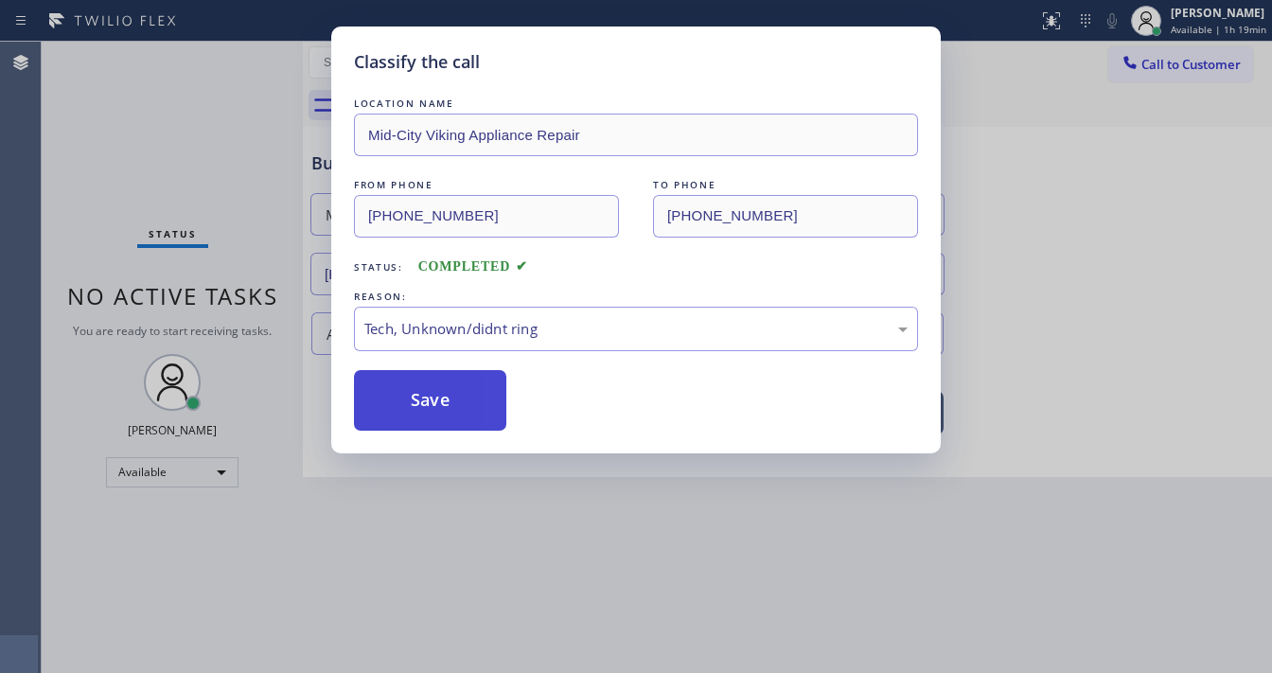
click at [443, 390] on button "Save" at bounding box center [430, 400] width 152 height 61
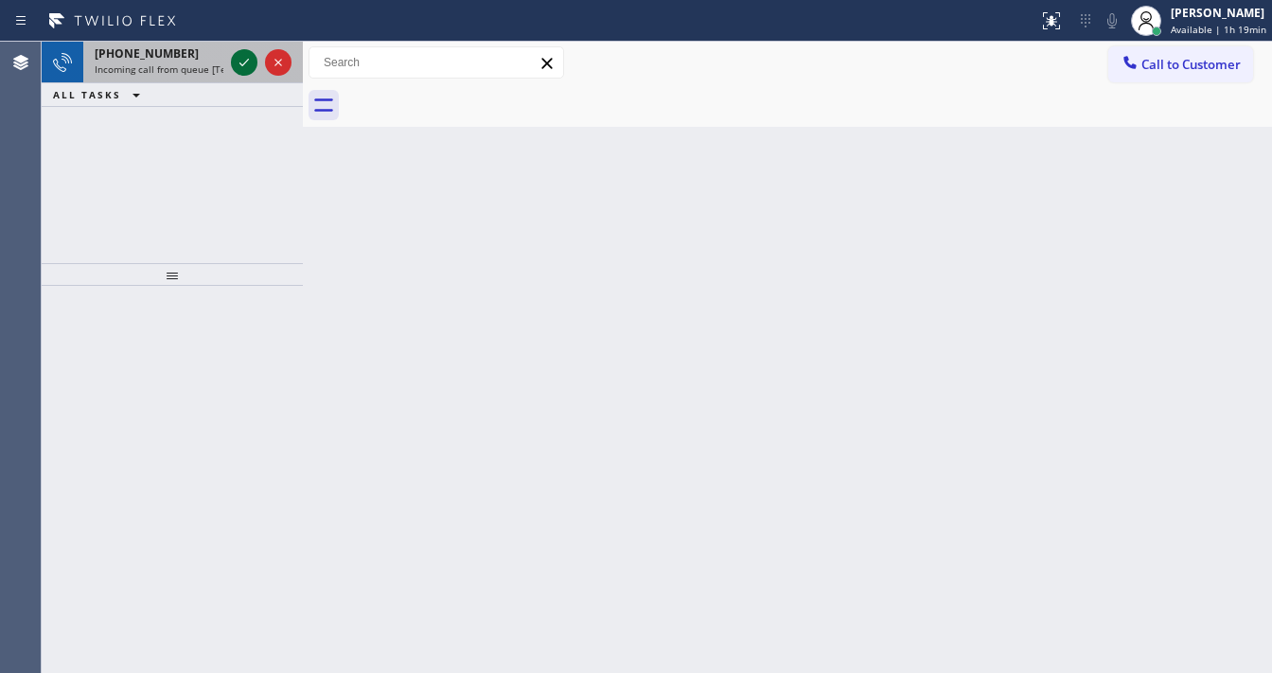
click at [241, 67] on icon at bounding box center [244, 62] width 23 height 23
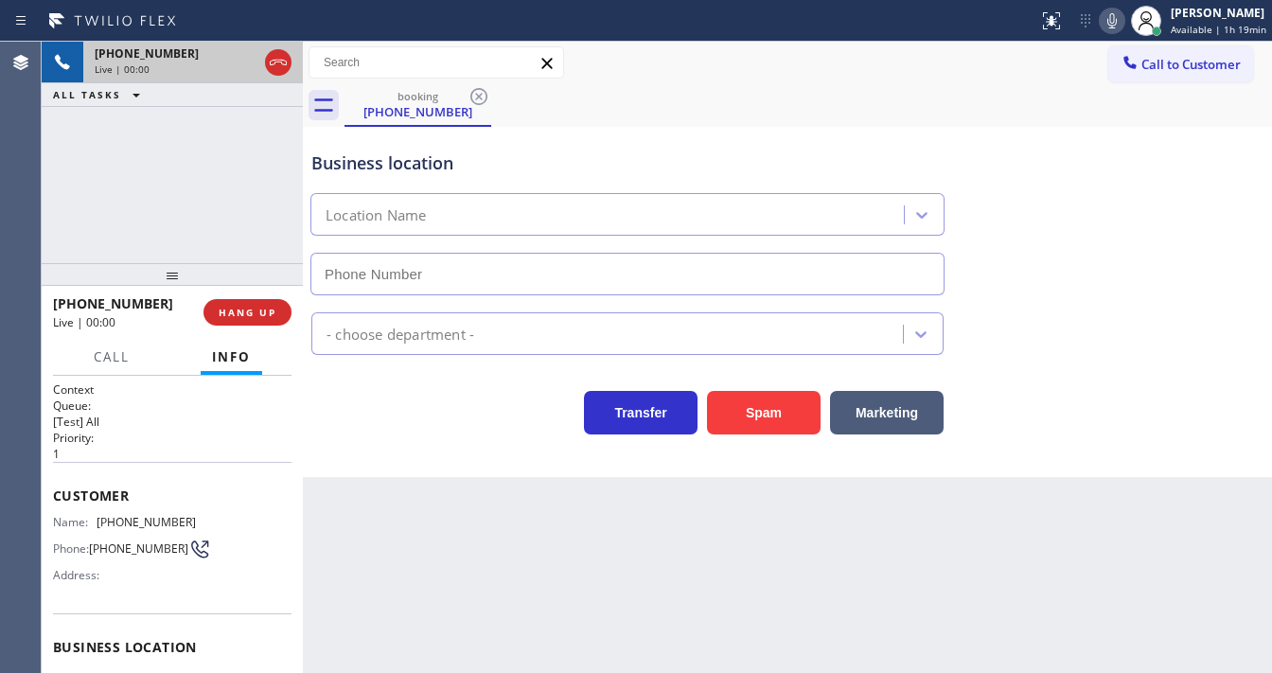
type input "[PHONE_NUMBER]"
click at [18, 189] on div "Agent Desktop" at bounding box center [20, 357] width 41 height 631
click at [73, 196] on div "[PHONE_NUMBER] Live | 00:06 ALL TASKS ALL TASKS ACTIVE TASKS TASKS IN WRAP UP" at bounding box center [172, 153] width 261 height 222
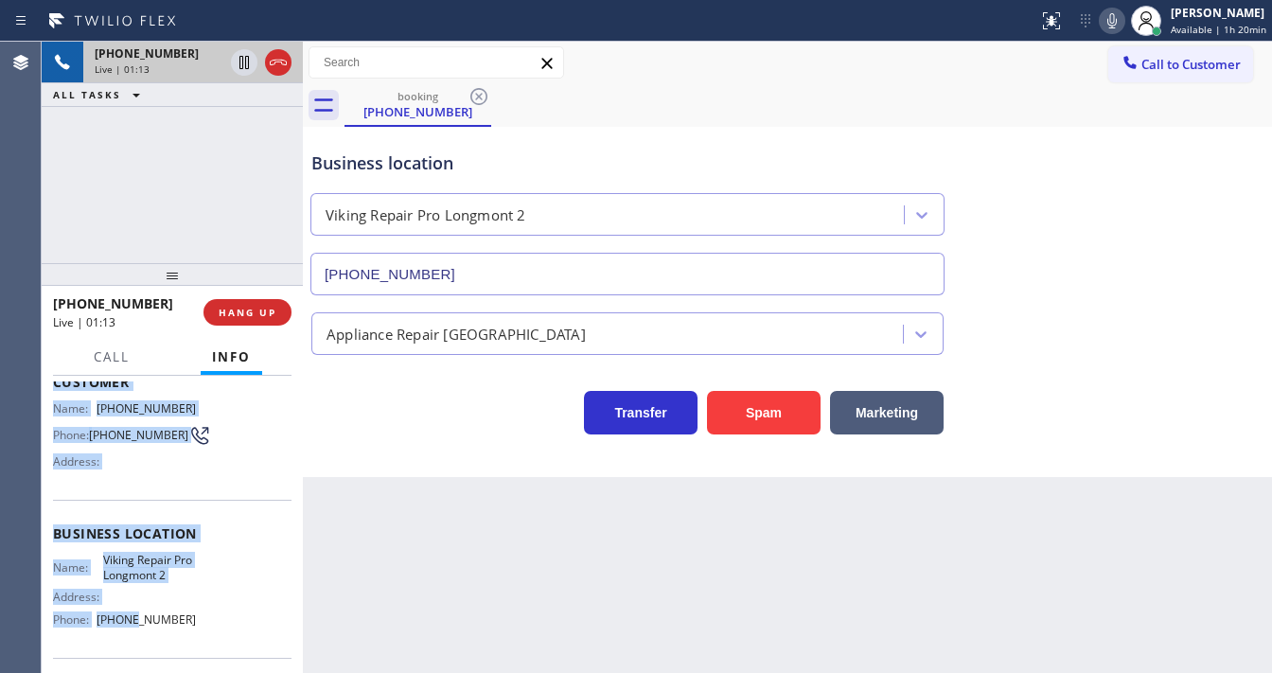
scroll to position [227, 0]
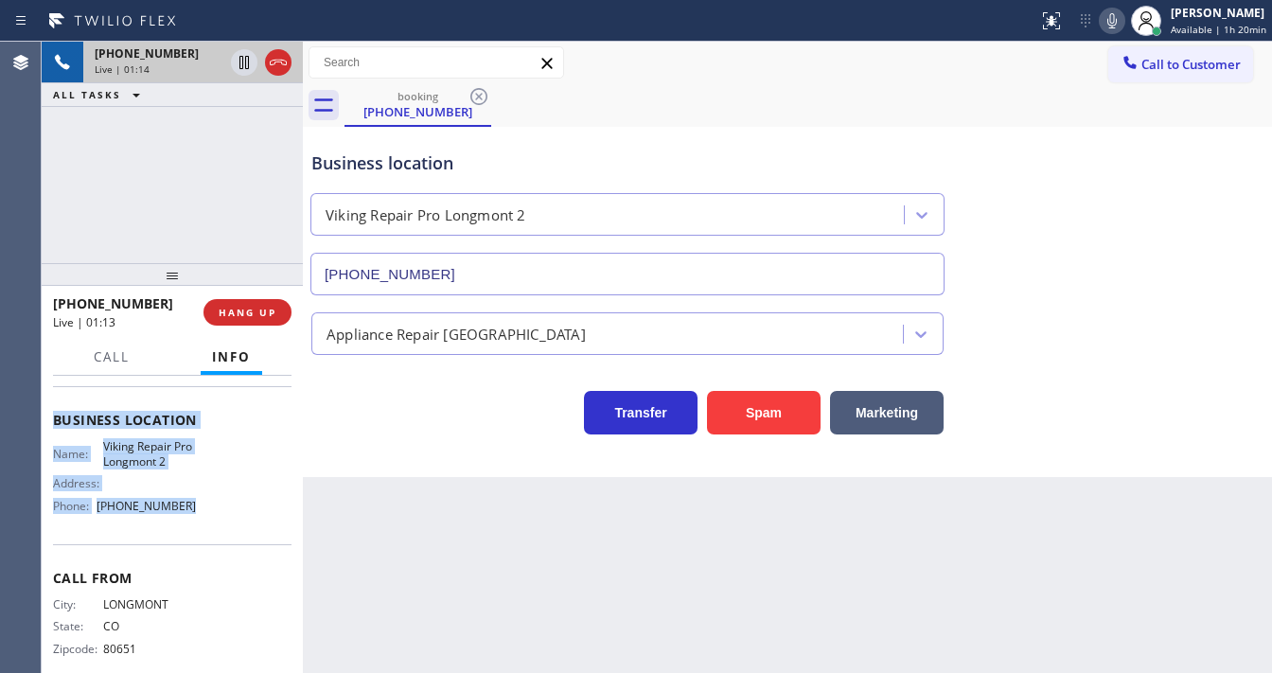
drag, startPoint x: 53, startPoint y: 489, endPoint x: 197, endPoint y: 517, distance: 146.7
click at [197, 517] on div "Context Queue: [Test] All Priority: 1 Customer Name: [PHONE_NUMBER] Phone: [PHO…" at bounding box center [172, 420] width 239 height 533
copy div "Customer Name: [PHONE_NUMBER] Phone: [PHONE_NUMBER] Address: Business location …"
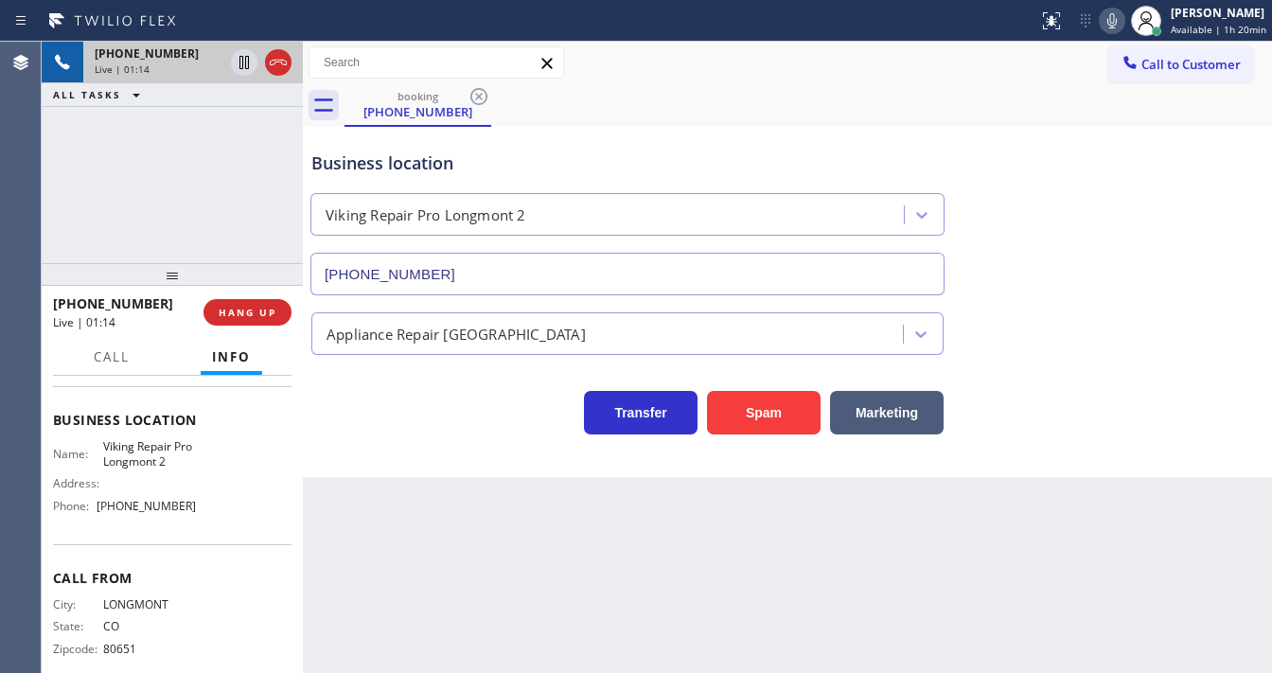
click at [182, 205] on div "[PHONE_NUMBER] Live | 01:14 ALL TASKS ALL TASKS ACTIVE TASKS TASKS IN WRAP UP" at bounding box center [172, 153] width 261 height 222
click at [252, 237] on div "[PHONE_NUMBER] Live | 02:37 ALL TASKS ALL TASKS ACTIVE TASKS TASKS IN WRAP UP" at bounding box center [172, 153] width 261 height 222
click at [943, 91] on div "booking [PHONE_NUMBER]" at bounding box center [809, 105] width 928 height 43
click at [1121, 12] on icon at bounding box center [1112, 20] width 23 height 23
drag, startPoint x: 221, startPoint y: 109, endPoint x: 246, endPoint y: 72, distance: 44.9
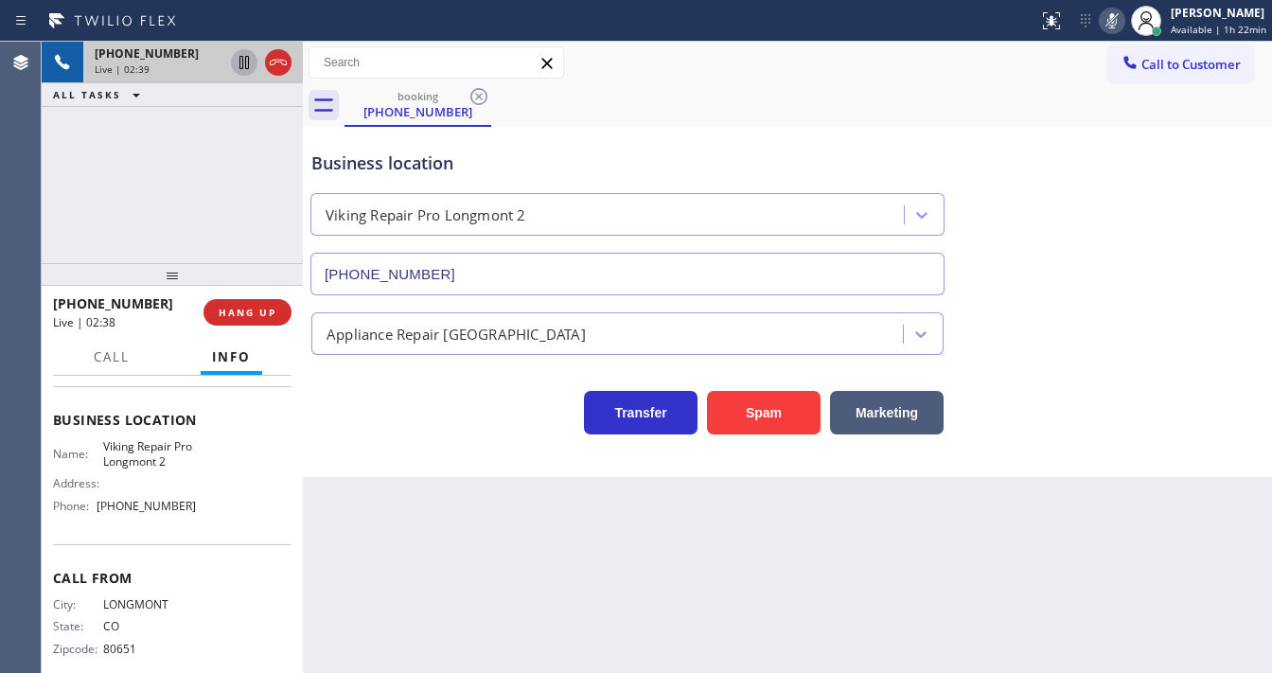
click at [221, 108] on div "[PHONE_NUMBER] Live | 02:39 ALL TASKS ALL TASKS ACTIVE TASKS TASKS IN WRAP UP" at bounding box center [172, 153] width 261 height 222
click at [246, 65] on icon at bounding box center [244, 62] width 23 height 23
click at [237, 64] on icon at bounding box center [244, 62] width 23 height 23
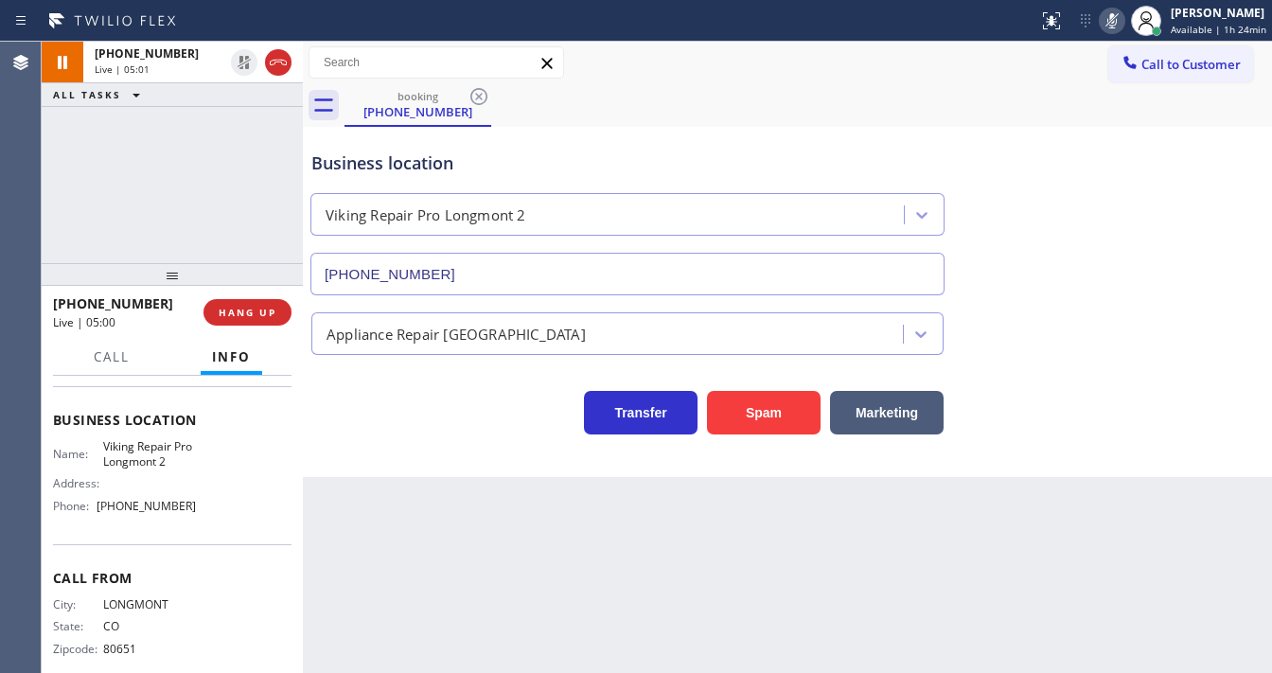
drag, startPoint x: 1112, startPoint y: 17, endPoint x: 605, endPoint y: 152, distance: 525.2
click at [1110, 19] on icon at bounding box center [1112, 20] width 23 height 23
click at [180, 134] on div "[PHONE_NUMBER] Live | 05:01 ALL TASKS ALL TASKS ACTIVE TASKS TASKS IN WRAP UP" at bounding box center [172, 153] width 261 height 222
click at [226, 140] on div "[PHONE_NUMBER] Live | 05:04 ALL TASKS ALL TASKS ACTIVE TASKS TASKS IN WRAP UP" at bounding box center [172, 153] width 261 height 222
click at [212, 164] on div "[PHONE_NUMBER] Live | 05:06 ALL TASKS ALL TASKS ACTIVE TASKS TASKS IN WRAP UP" at bounding box center [172, 153] width 261 height 222
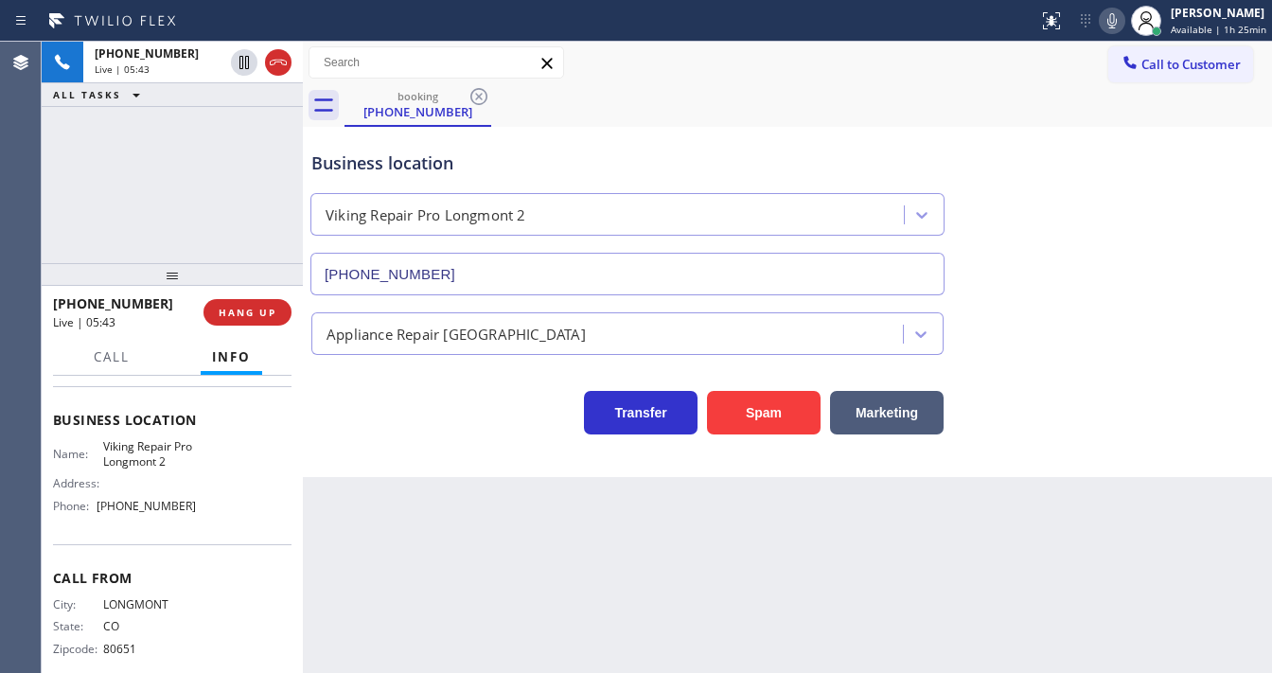
click at [201, 187] on div "[PHONE_NUMBER] Live | 05:43 ALL TASKS ALL TASKS ACTIVE TASKS TASKS IN WRAP UP" at bounding box center [172, 153] width 261 height 222
click at [129, 350] on span "Call" at bounding box center [112, 356] width 36 height 17
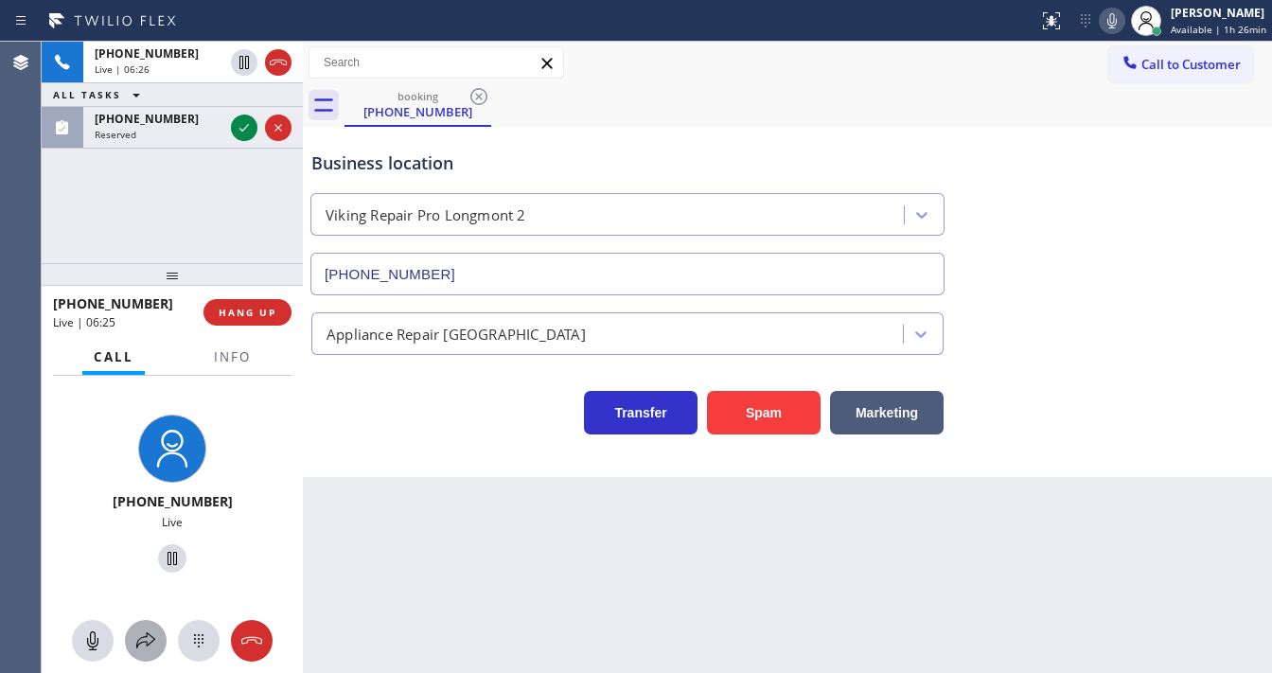
click at [152, 632] on icon at bounding box center [145, 641] width 23 height 23
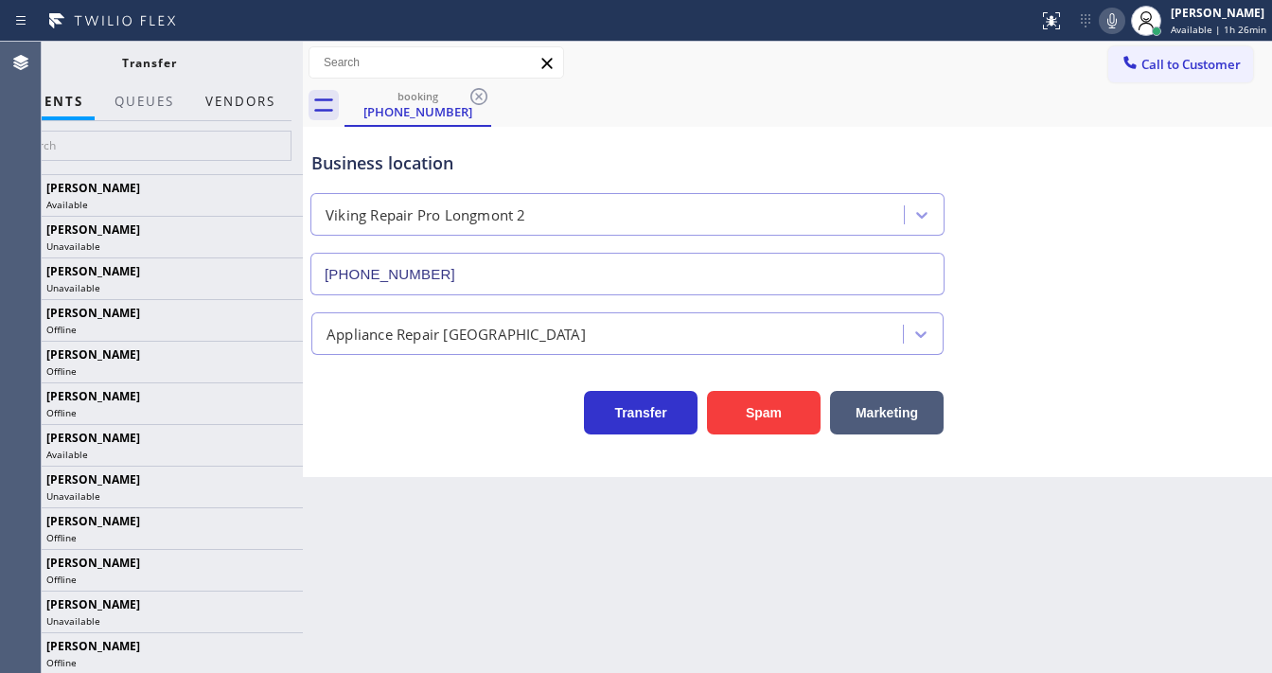
click at [242, 112] on button "Vendors" at bounding box center [240, 101] width 93 height 37
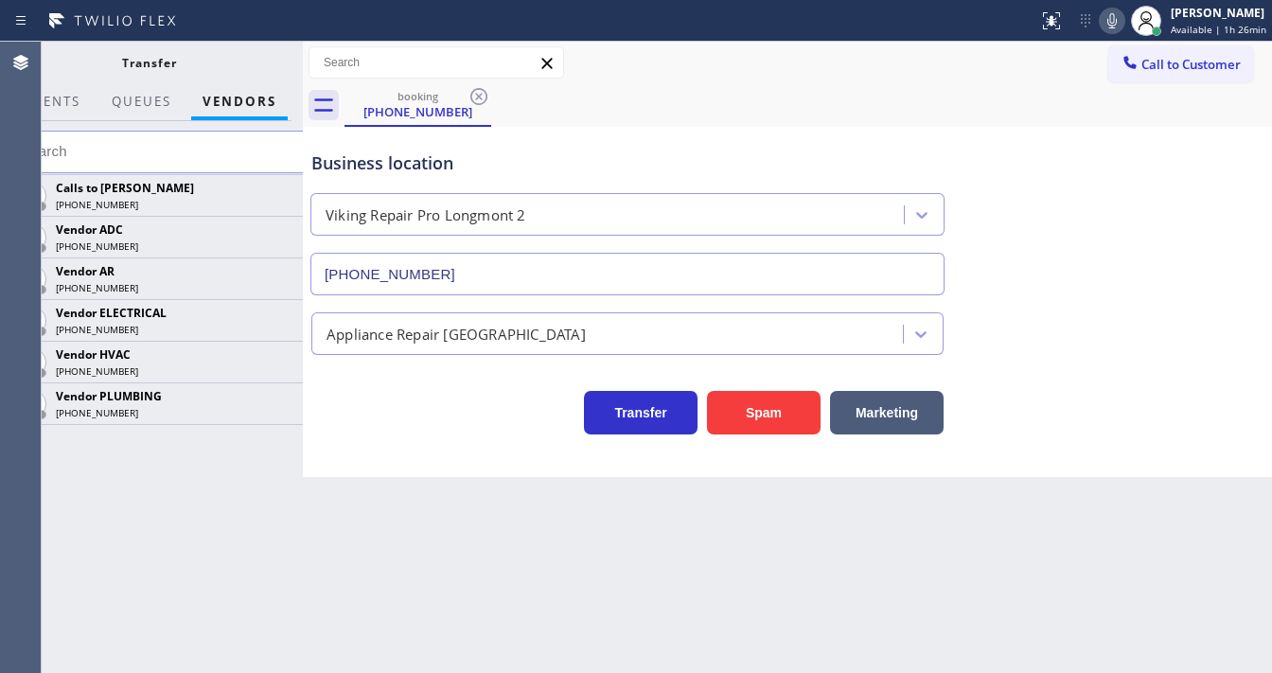
click at [181, 520] on div "Calls to [PERSON_NAME] [PHONE_NUMBER] Vendor ADC [PHONE_NUMBER] Vendor AR [PHON…" at bounding box center [149, 423] width 308 height 499
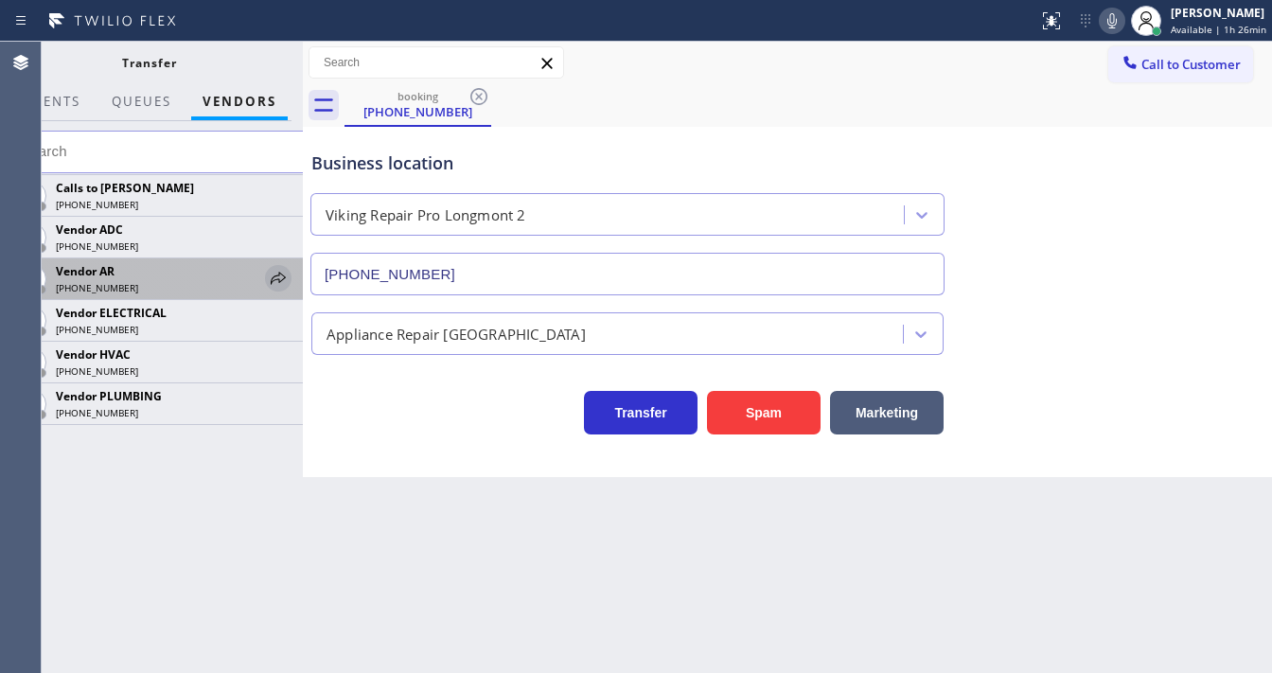
click at [285, 283] on icon at bounding box center [278, 278] width 23 height 23
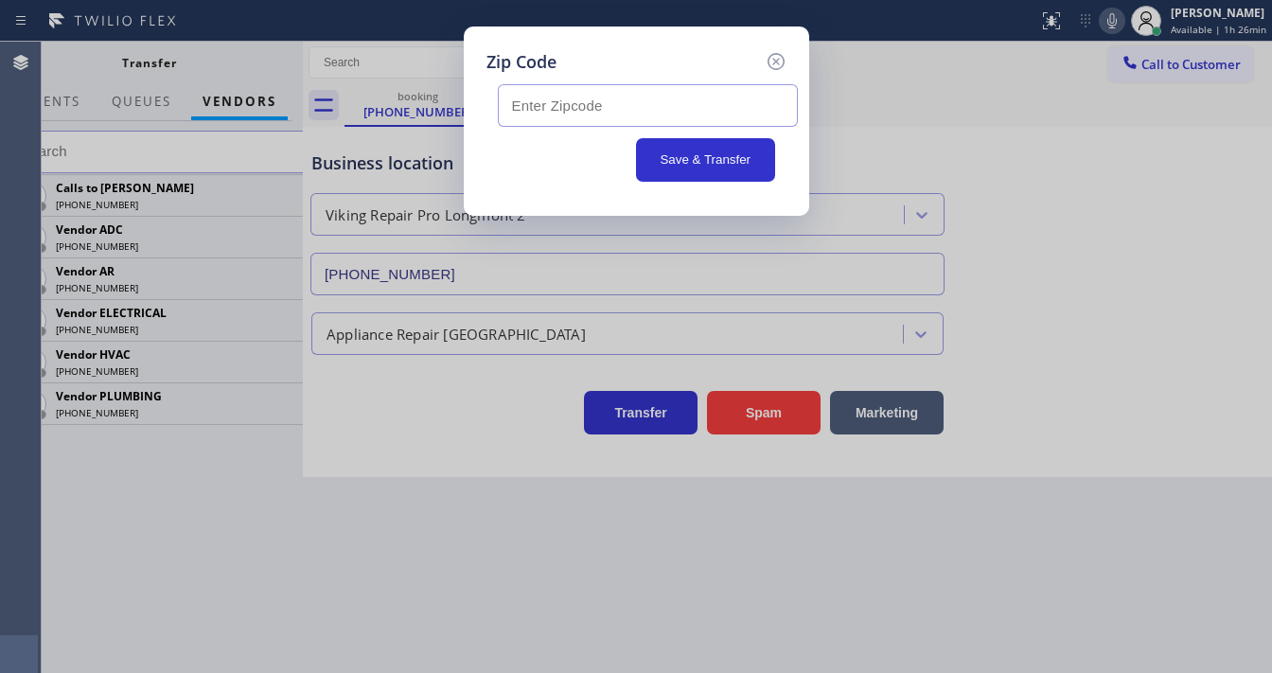
click at [648, 92] on input "text" at bounding box center [648, 105] width 300 height 43
paste input "80504"
type input "80504"
click at [681, 166] on button "Save & Transfer" at bounding box center [705, 160] width 139 height 44
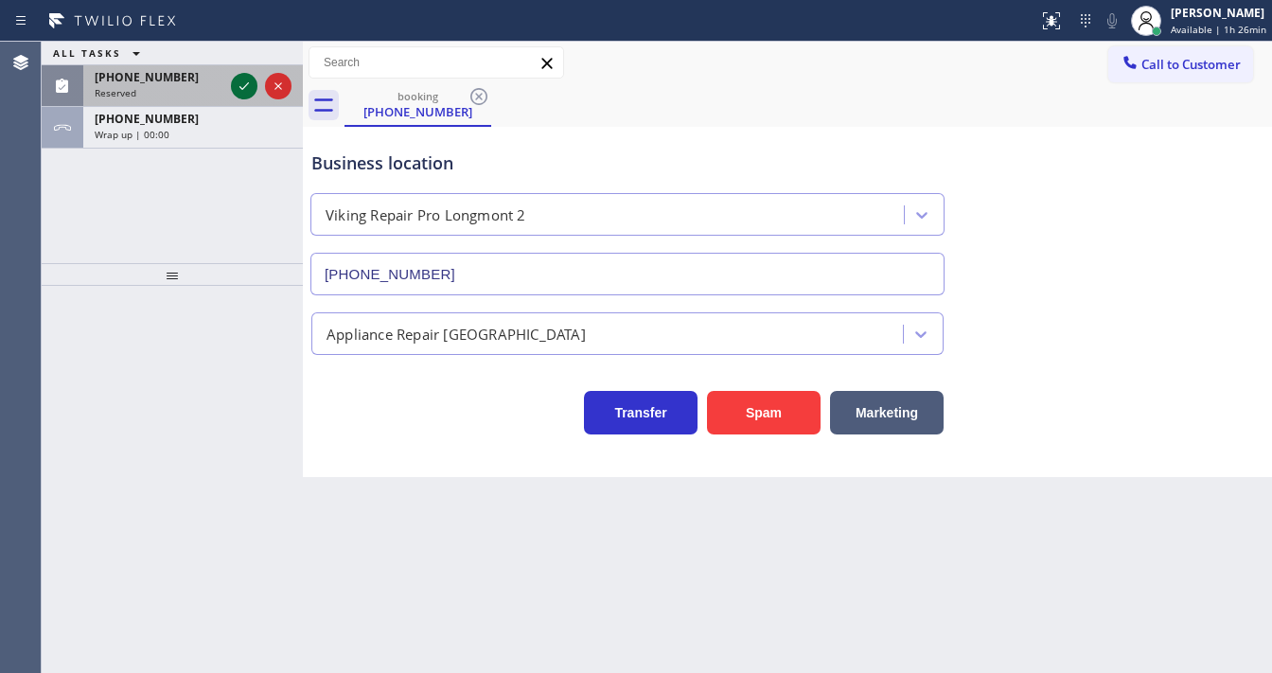
click at [238, 84] on icon at bounding box center [244, 86] width 23 height 23
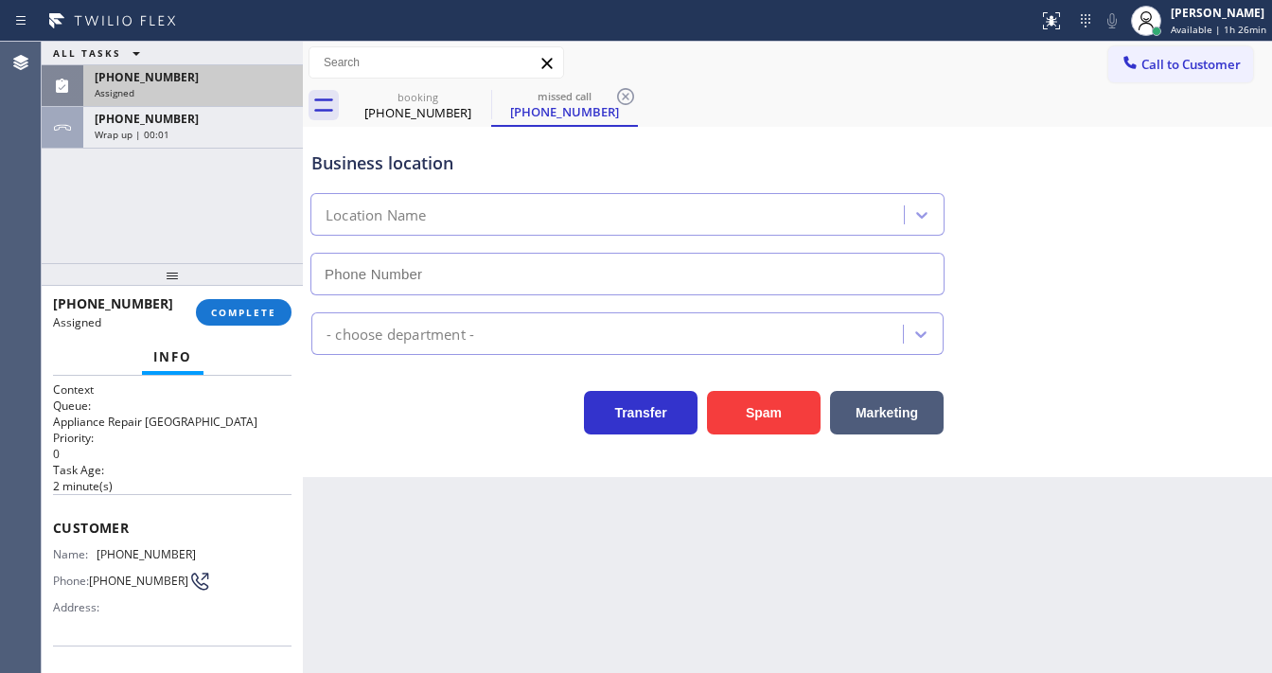
type input "[PHONE_NUMBER]"
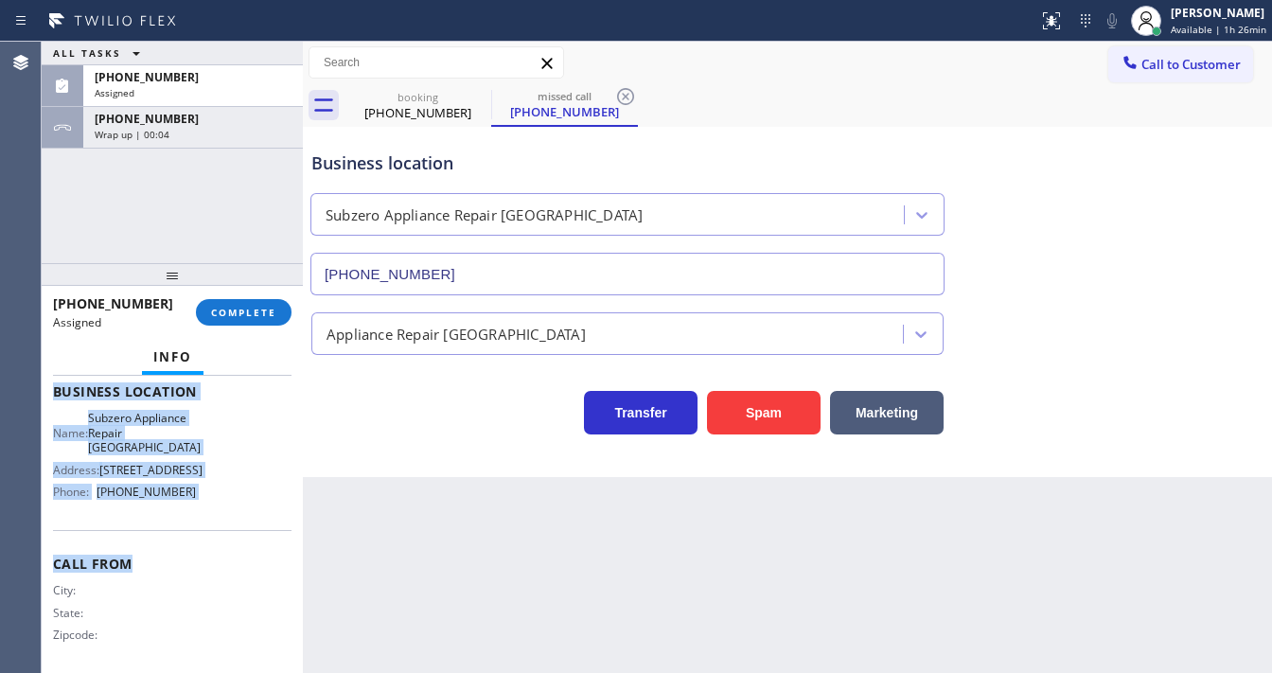
scroll to position [308, 0]
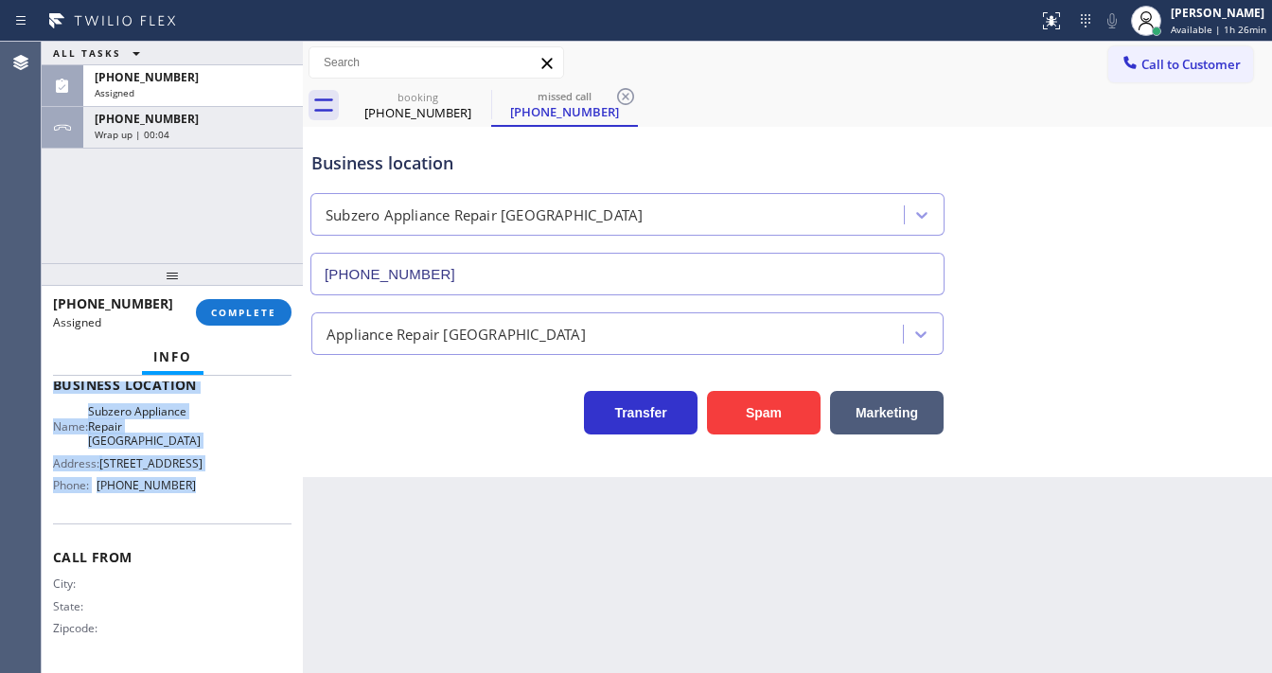
drag, startPoint x: 49, startPoint y: 520, endPoint x: 224, endPoint y: 509, distance: 175.5
click at [224, 509] on div "Context Queue: Appliance Repair High End Priority: 0 Task Age: [DEMOGRAPHIC_DAT…" at bounding box center [172, 524] width 261 height 297
click at [264, 304] on button "COMPLETE" at bounding box center [244, 312] width 96 height 27
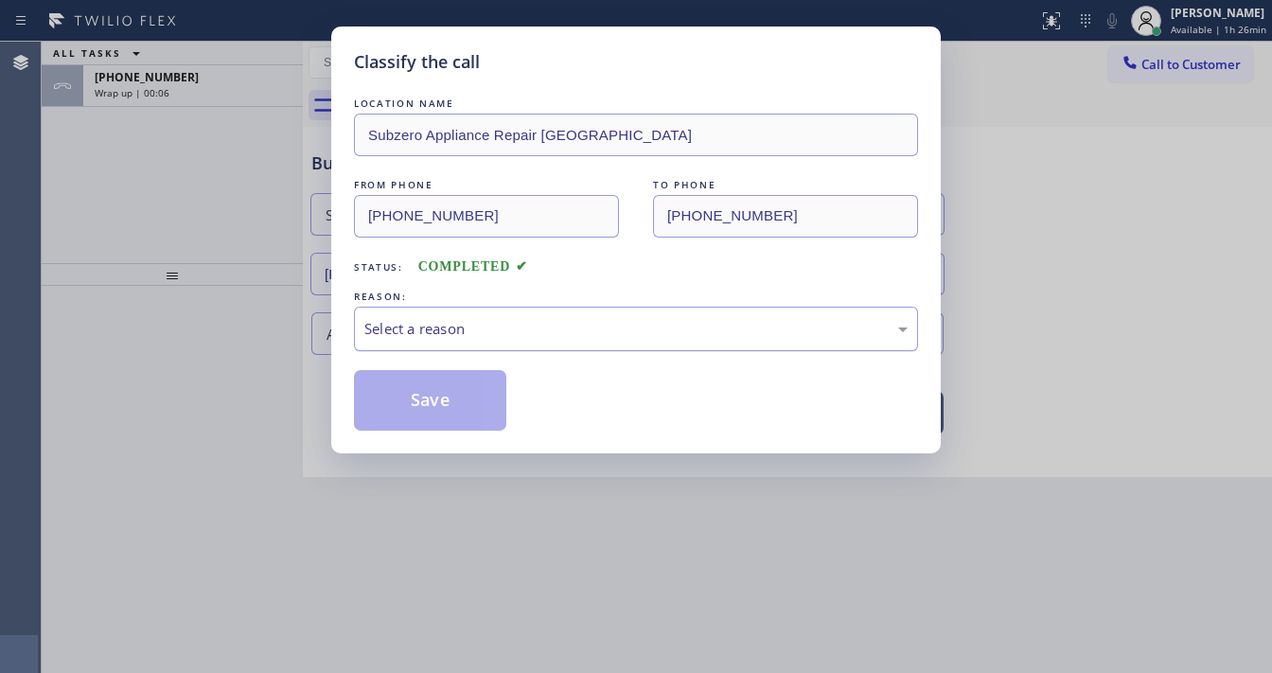
click at [413, 320] on div "Select a reason" at bounding box center [636, 329] width 543 height 22
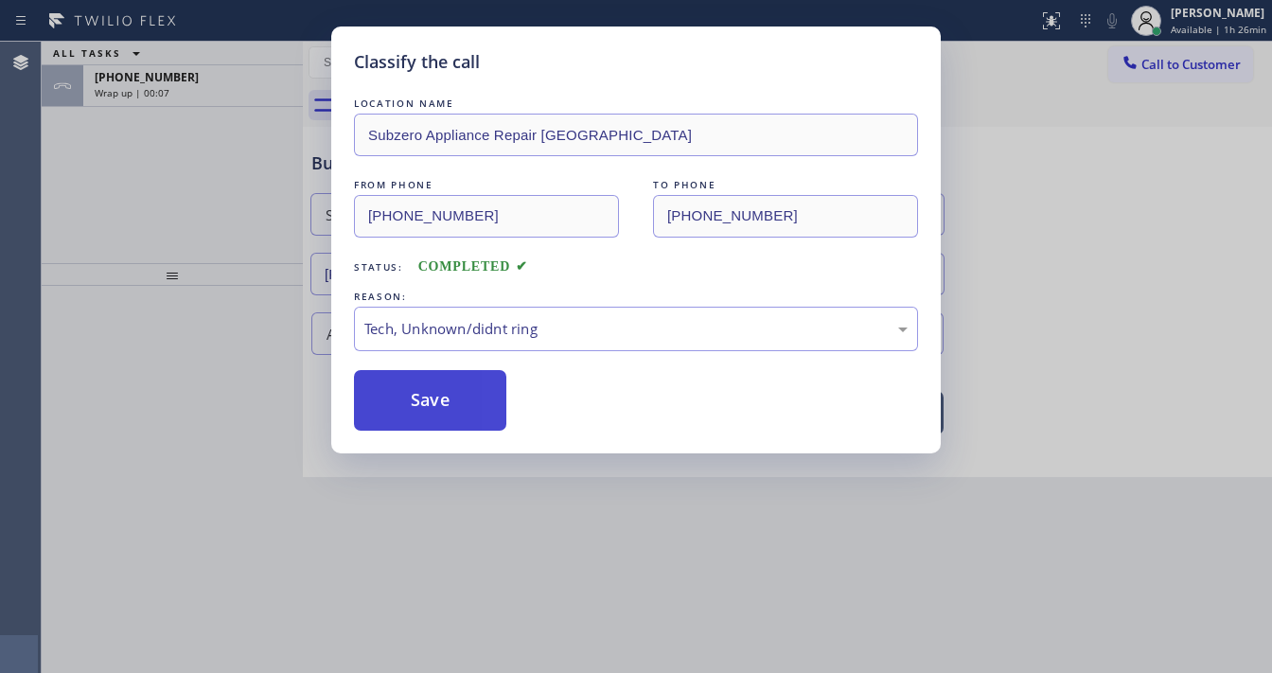
click at [450, 391] on button "Save" at bounding box center [430, 400] width 152 height 61
click at [450, 390] on button "Save" at bounding box center [430, 400] width 152 height 61
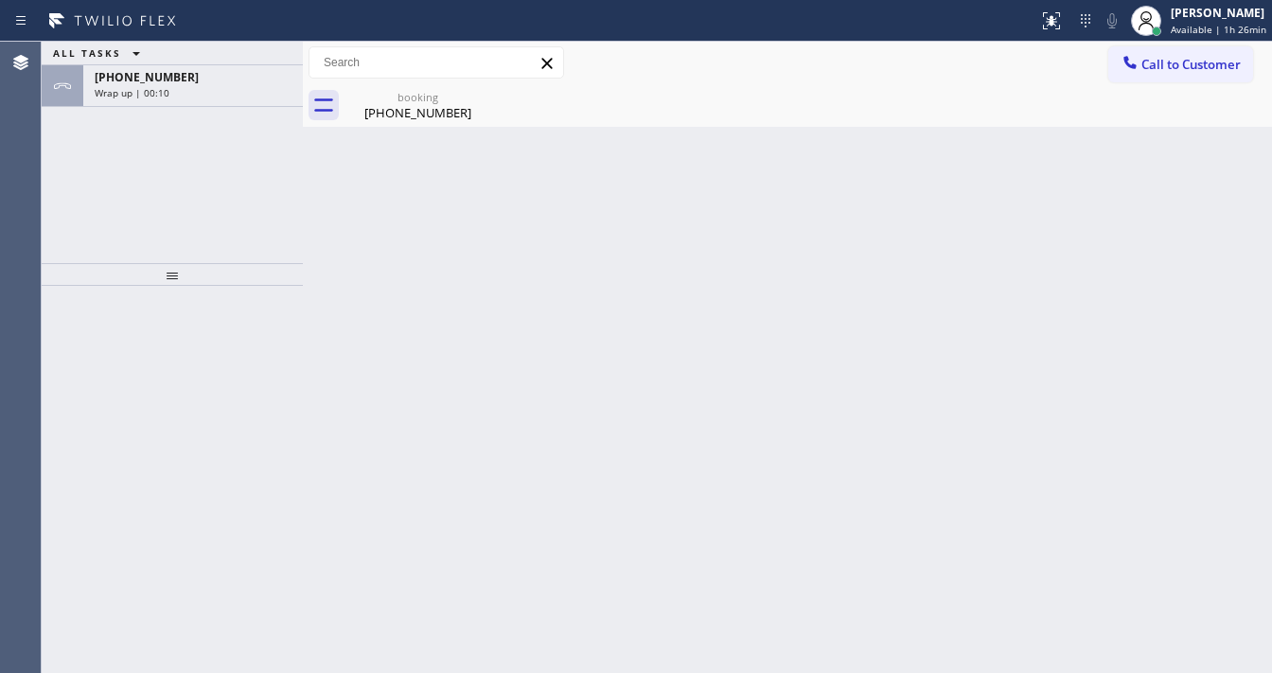
drag, startPoint x: 163, startPoint y: 208, endPoint x: 164, endPoint y: 197, distance: 11.4
click at [163, 205] on div "ALL TASKS ALL TASKS ACTIVE TASKS TASKS IN WRAP UP [PHONE_NUMBER] Wrap up | 00:10" at bounding box center [172, 153] width 261 height 222
click at [177, 87] on div "Wrap up | 00:10" at bounding box center [193, 92] width 197 height 13
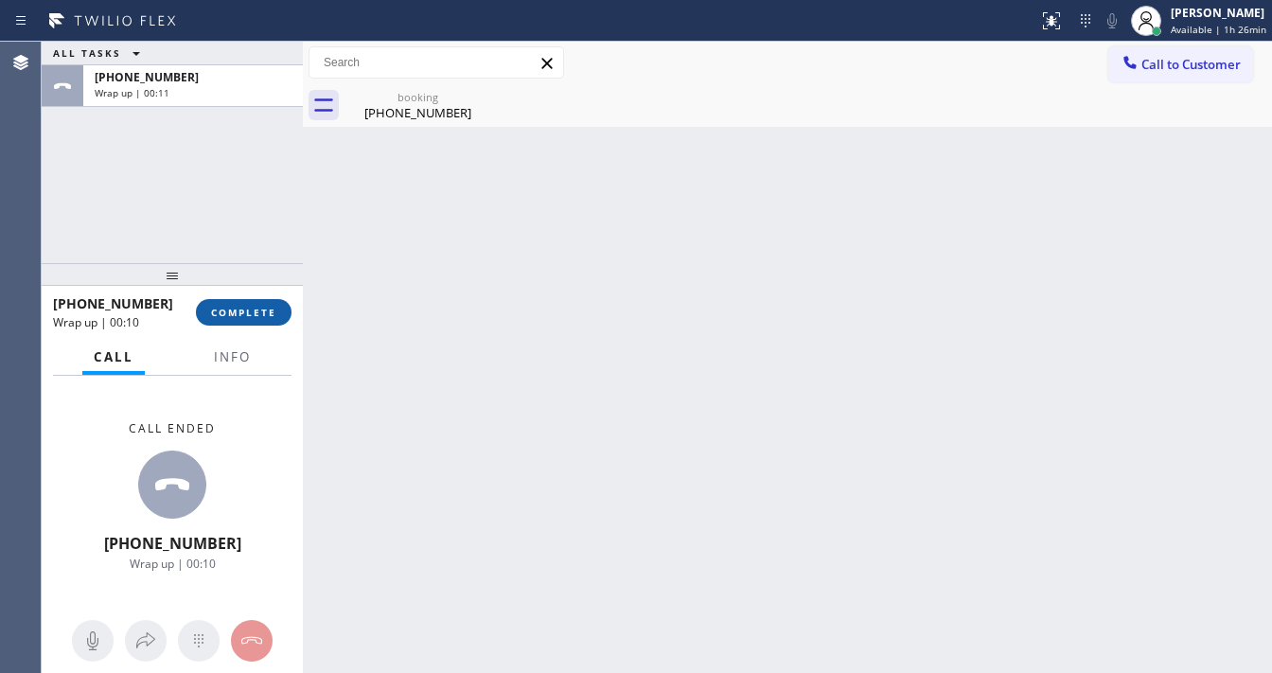
click at [254, 313] on span "COMPLETE" at bounding box center [243, 312] width 65 height 13
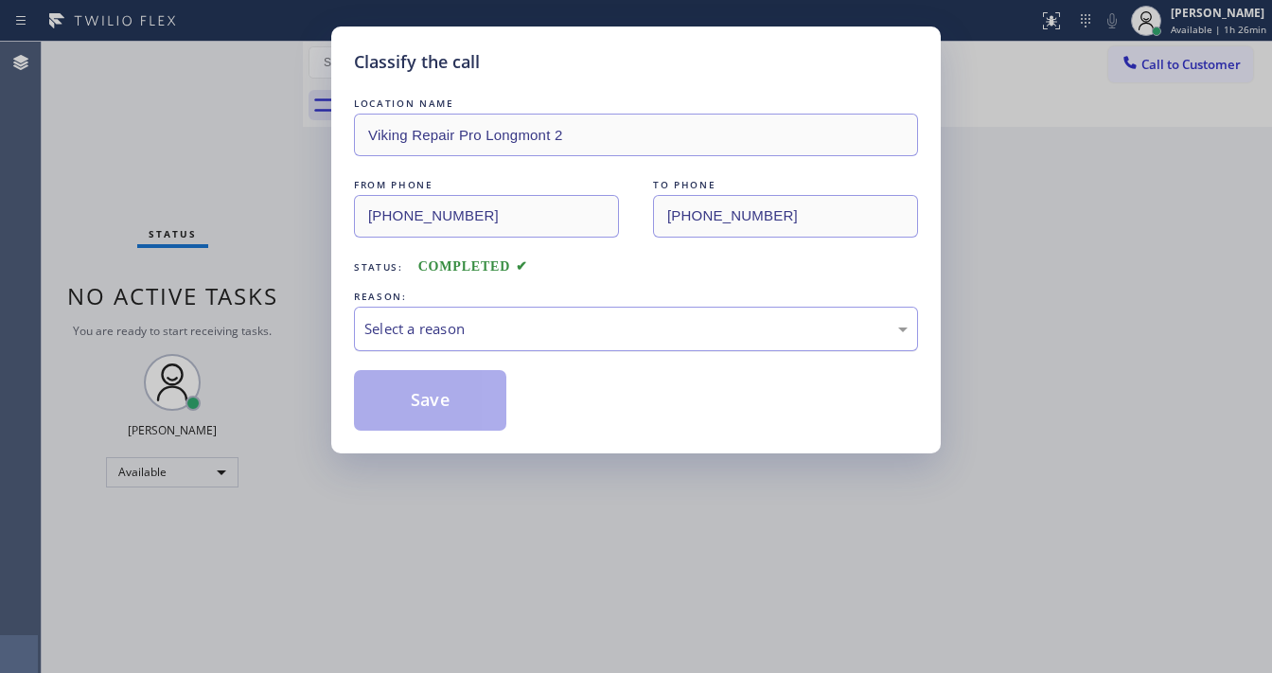
click at [423, 331] on div "Select a reason" at bounding box center [636, 329] width 543 height 22
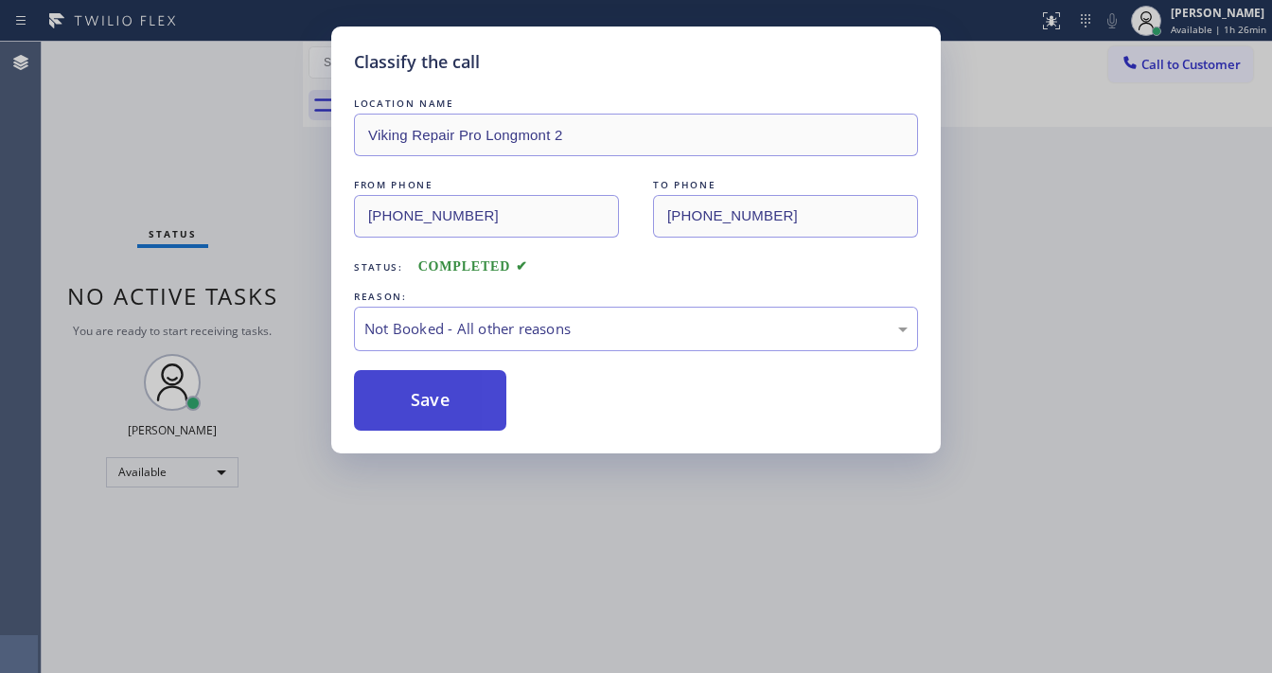
click at [431, 400] on button "Save" at bounding box center [430, 400] width 152 height 61
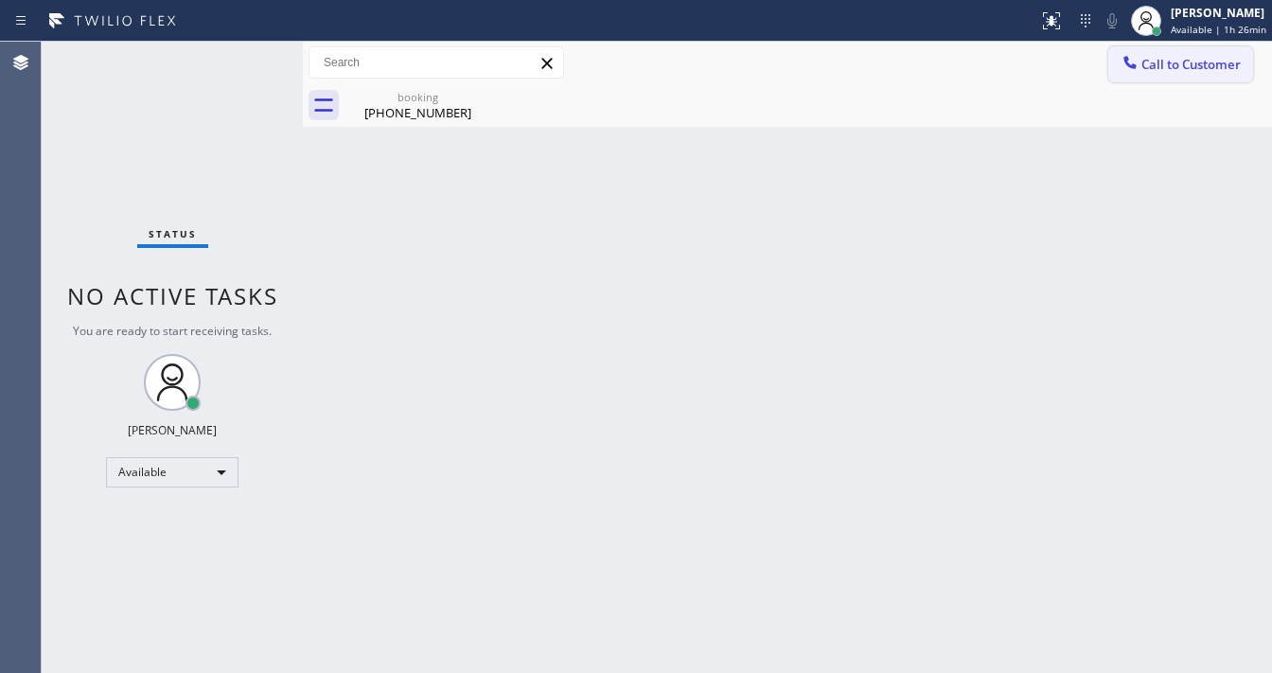
click at [1147, 73] on button "Call to Customer" at bounding box center [1181, 64] width 145 height 36
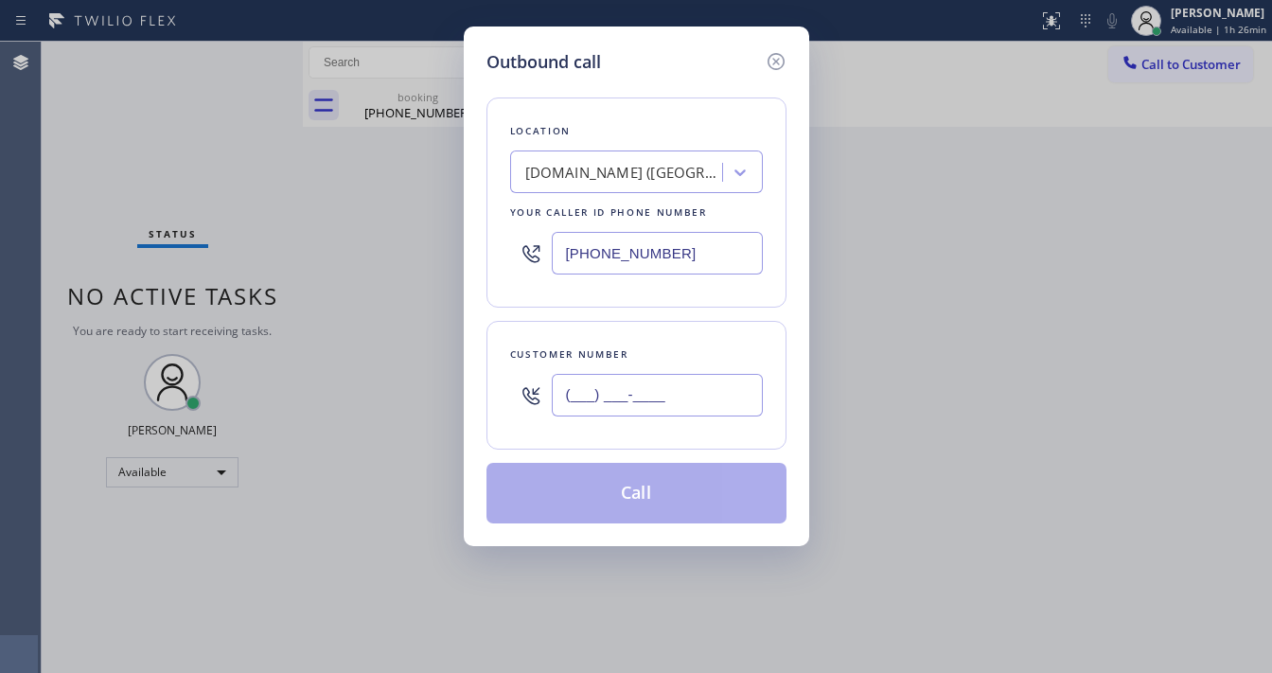
click at [657, 392] on input "(___) ___-____" at bounding box center [657, 395] width 211 height 43
paste input "516) 545-7234"
type input "[PHONE_NUMBER]"
click at [706, 246] on input "[PHONE_NUMBER]" at bounding box center [657, 253] width 211 height 43
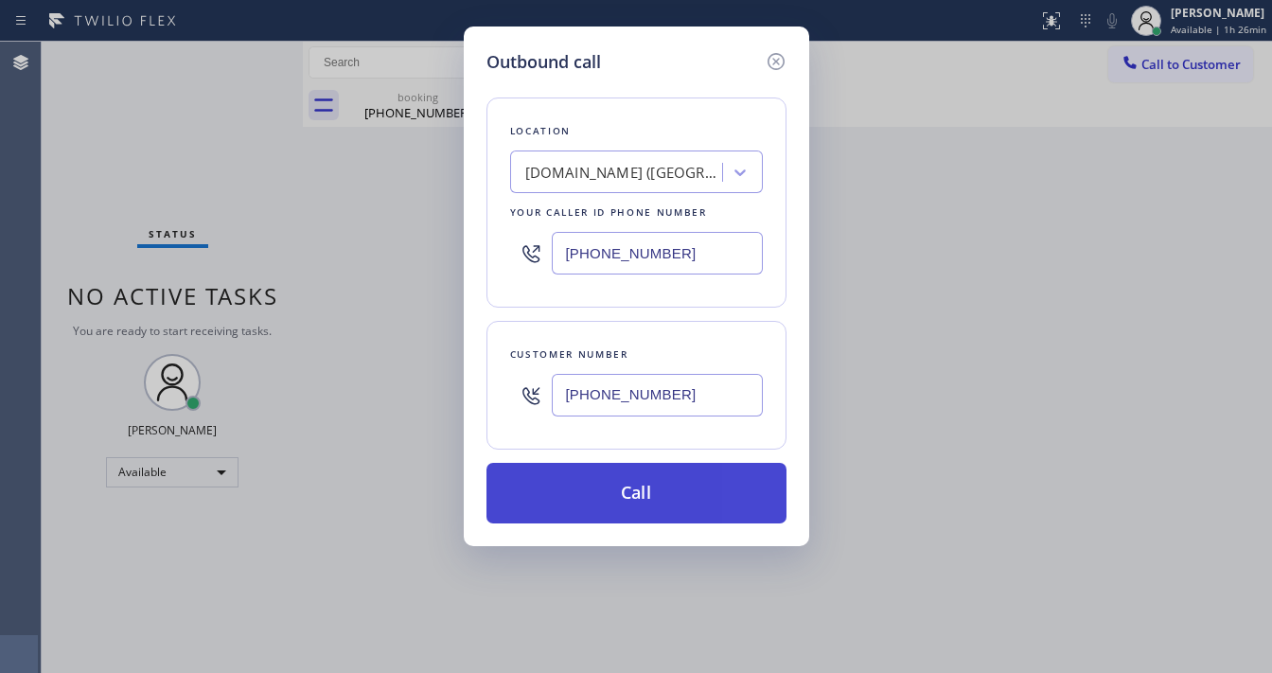
paste input "516) 252-3358"
type input "[PHONE_NUMBER]"
click at [677, 481] on button "Call" at bounding box center [637, 493] width 300 height 61
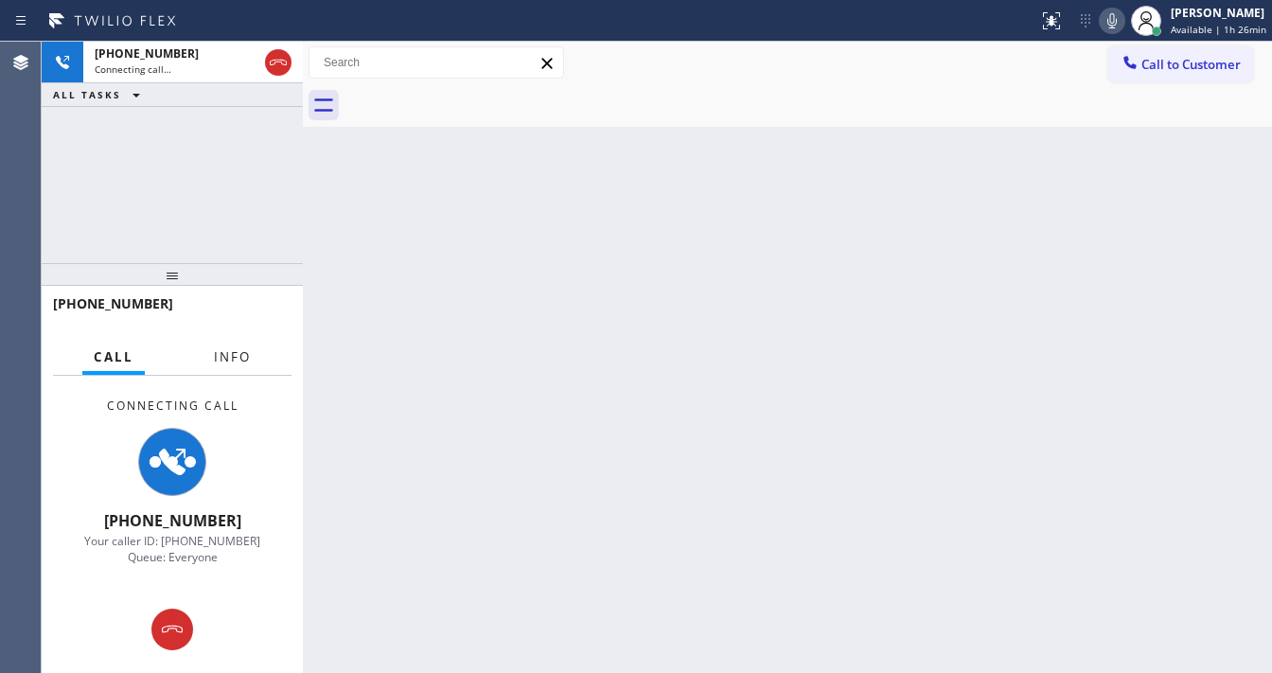
click at [238, 369] on button "Info" at bounding box center [233, 357] width 60 height 37
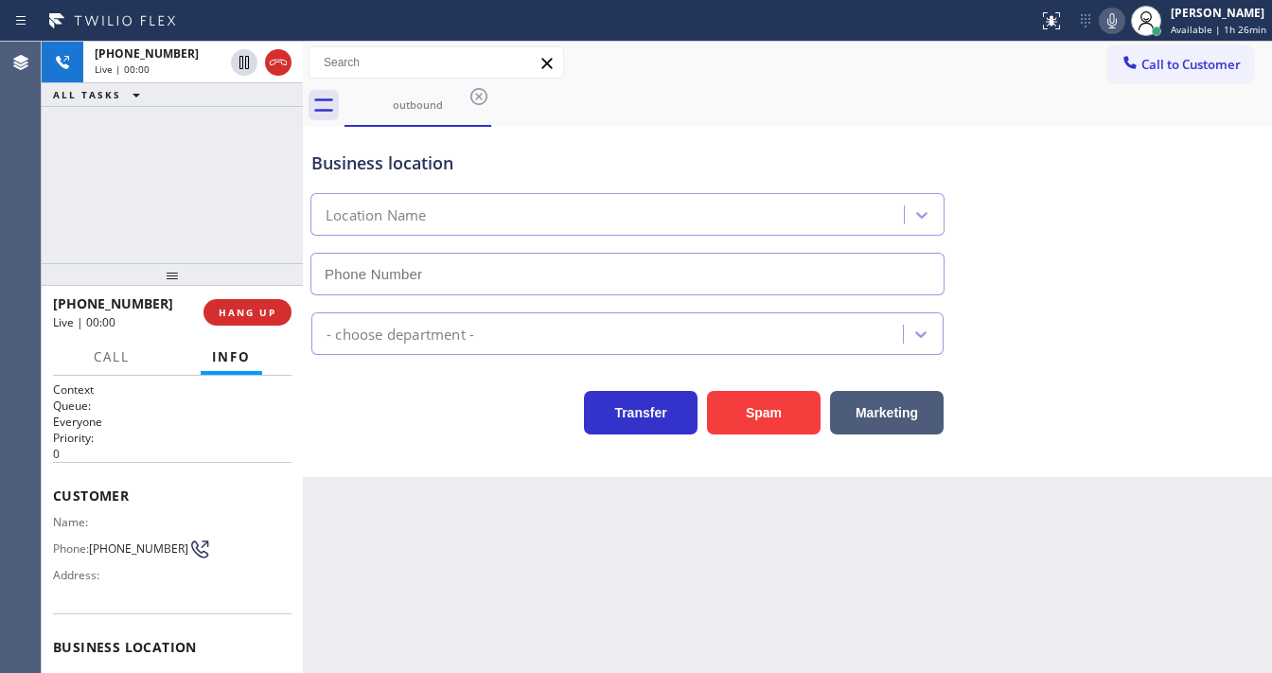
type input "[PHONE_NUMBER]"
click at [193, 208] on div "[PHONE_NUMBER] Live | 00:00 ALL TASKS ALL TASKS ACTIVE TASKS TASKS IN WRAP UP" at bounding box center [172, 153] width 261 height 222
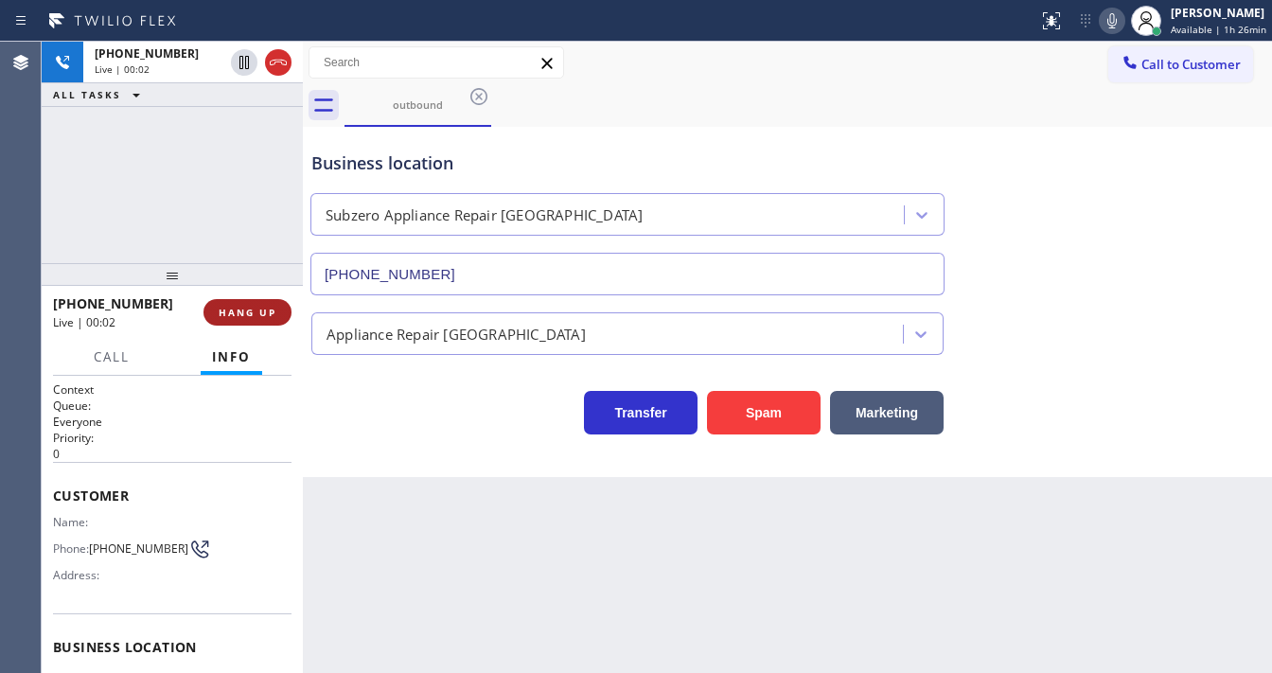
click at [251, 311] on span "HANG UP" at bounding box center [248, 312] width 58 height 13
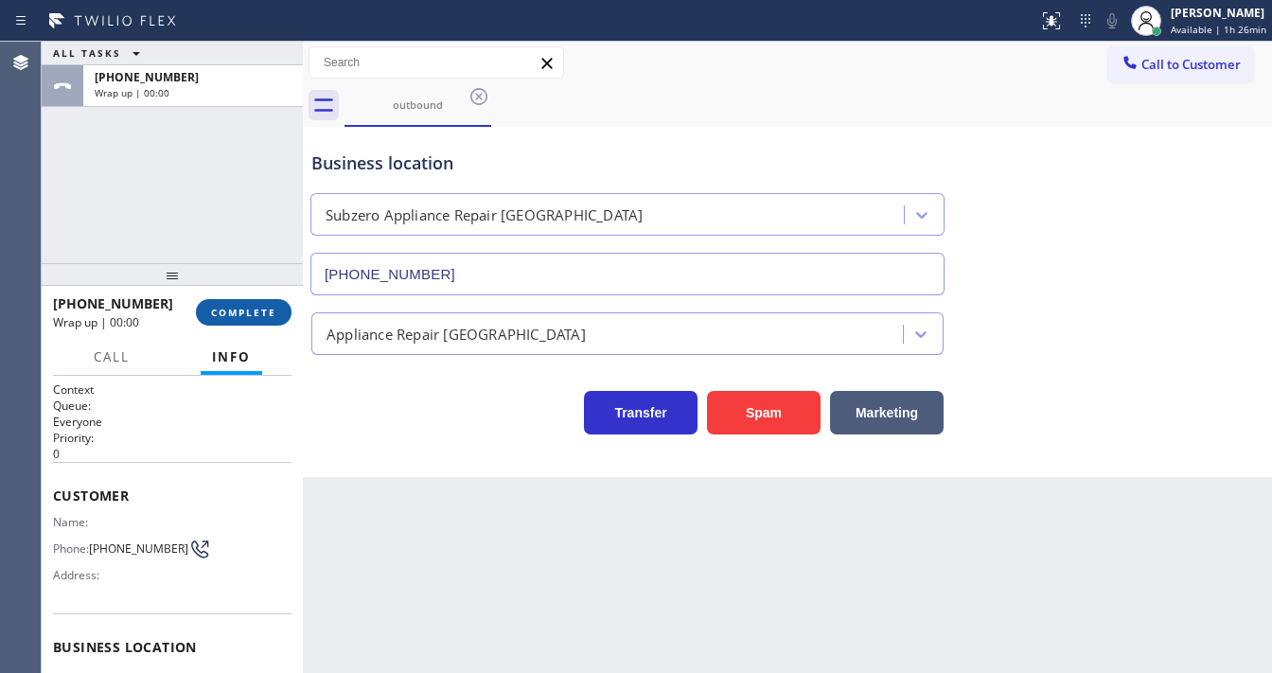
click at [251, 311] on span "COMPLETE" at bounding box center [243, 312] width 65 height 13
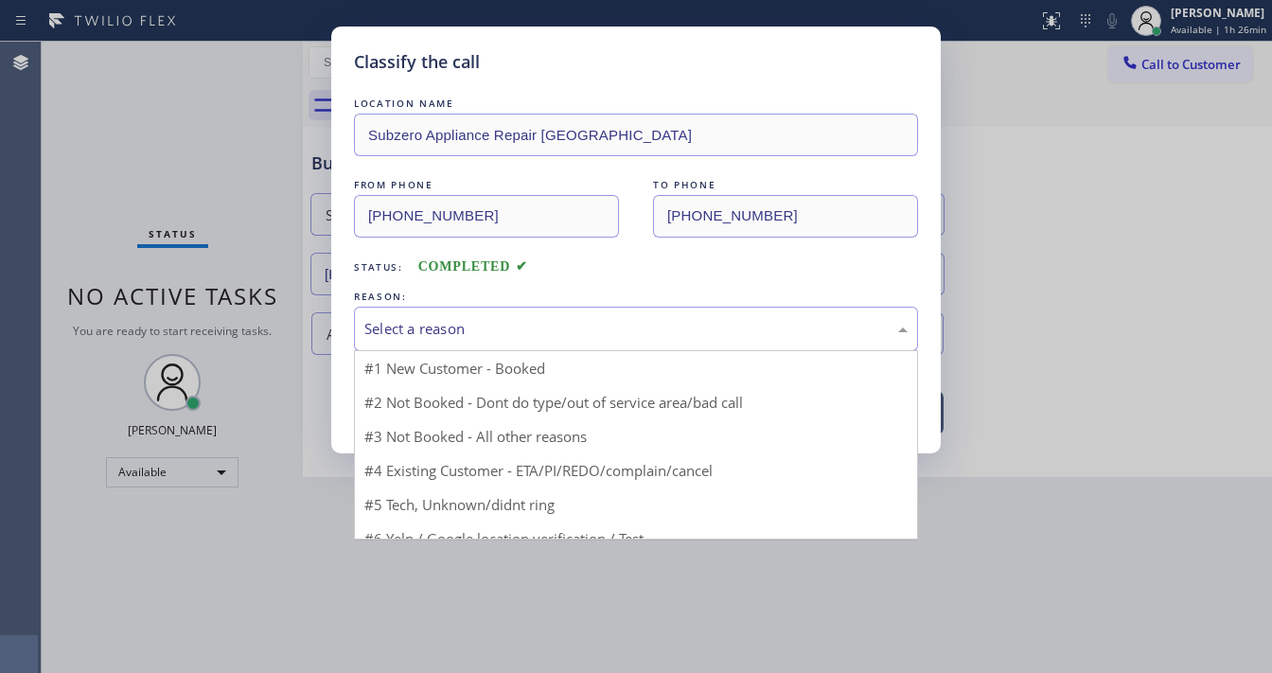
click at [489, 333] on div "Select a reason" at bounding box center [636, 329] width 543 height 22
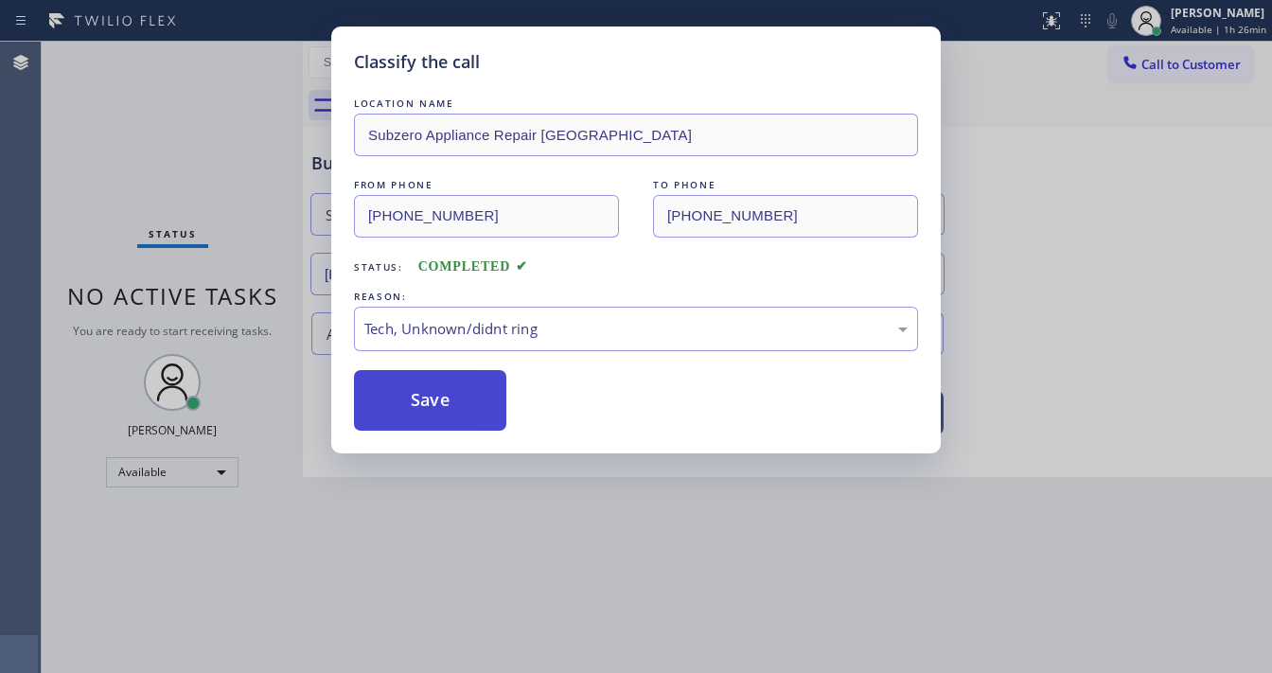
click at [446, 398] on button "Save" at bounding box center [430, 400] width 152 height 61
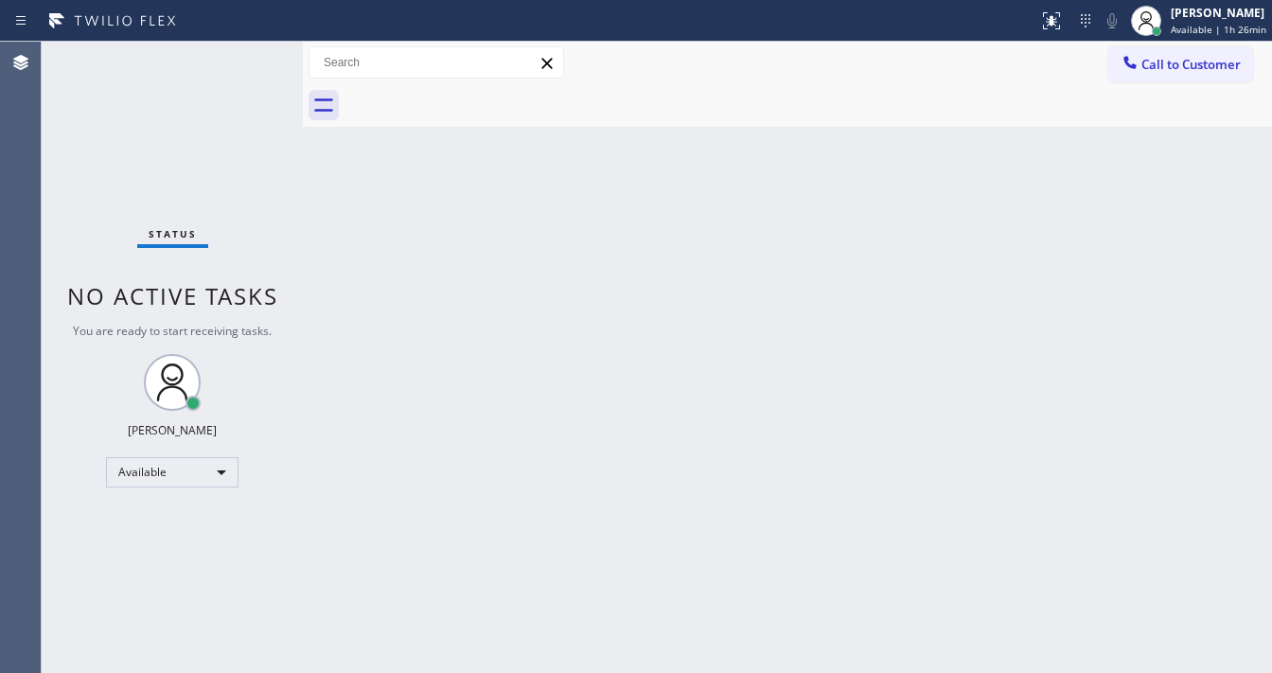
click at [509, 670] on div "Back to Dashboard Change Sender ID Customers Technicians Select a contact Outbo…" at bounding box center [787, 357] width 969 height 631
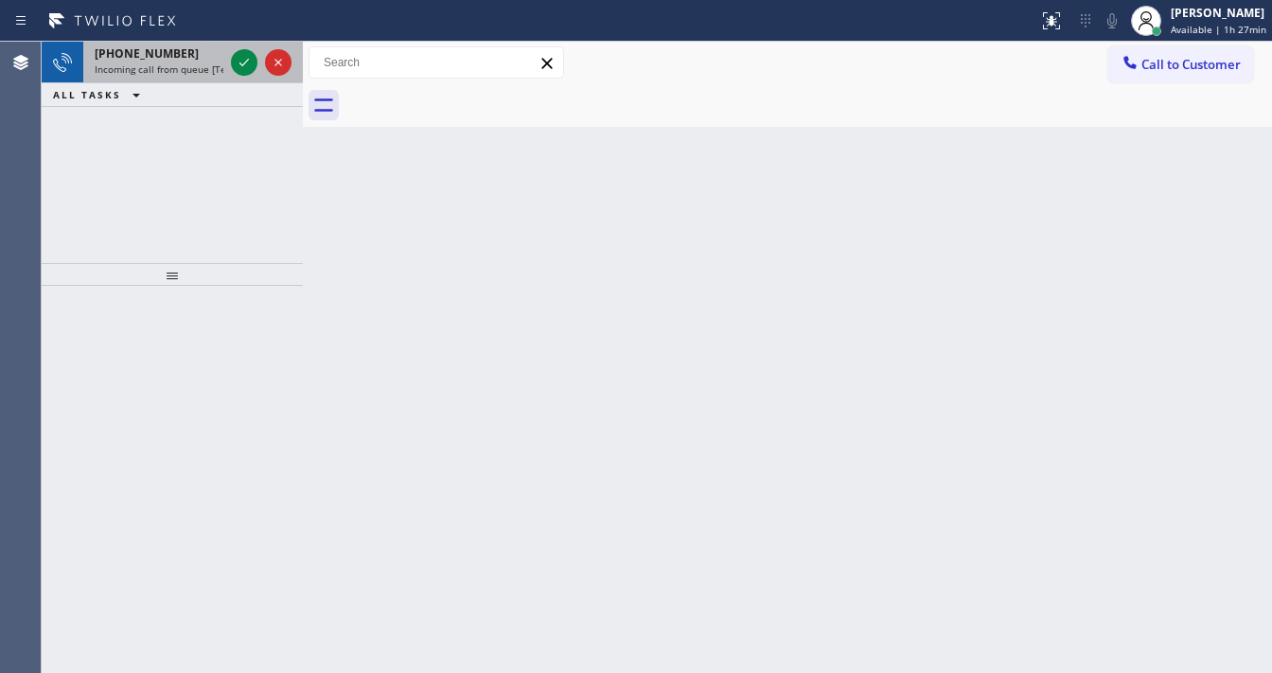
click at [235, 49] on div at bounding box center [261, 63] width 68 height 42
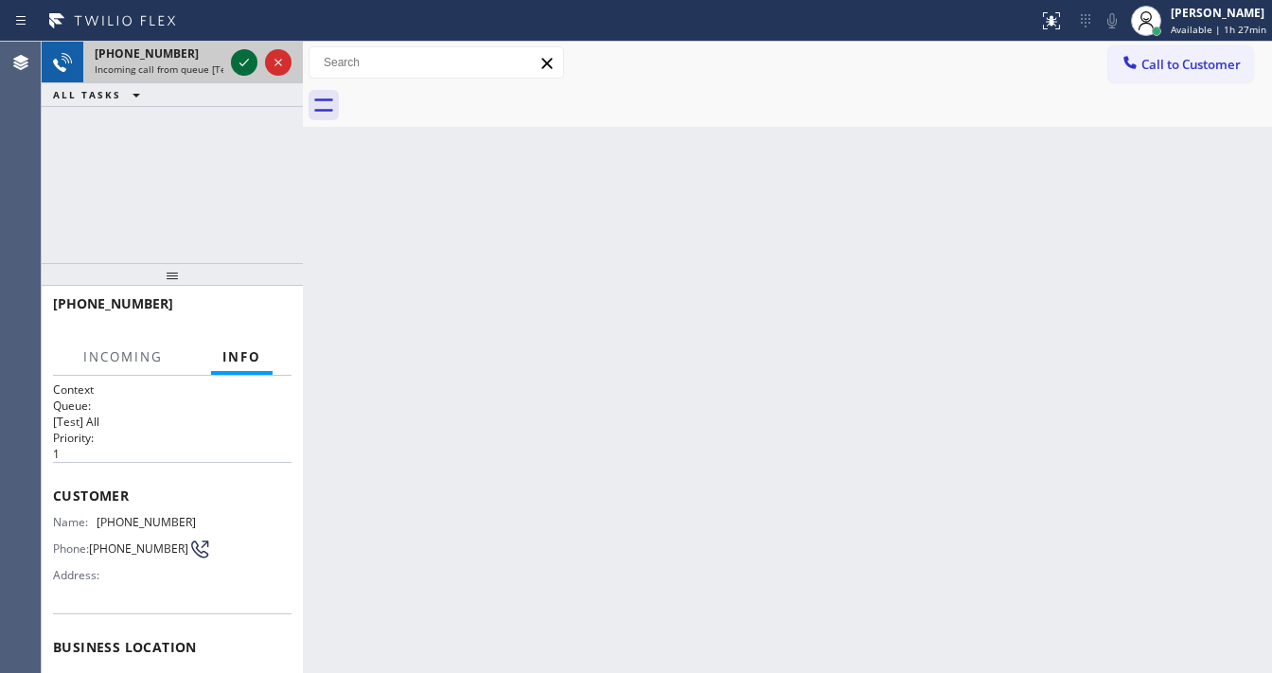
drag, startPoint x: 235, startPoint y: 49, endPoint x: 240, endPoint y: 62, distance: 13.2
click at [236, 52] on div at bounding box center [261, 63] width 68 height 42
click at [240, 62] on icon at bounding box center [244, 62] width 23 height 23
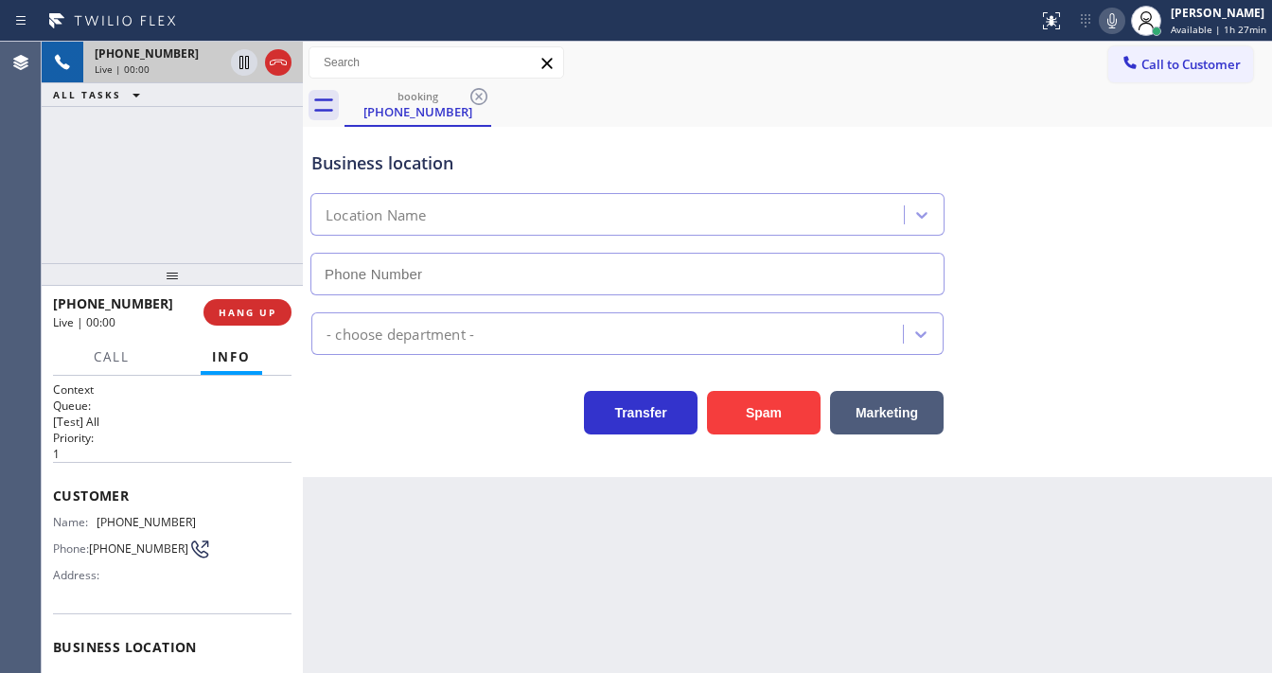
type input "[PHONE_NUMBER]"
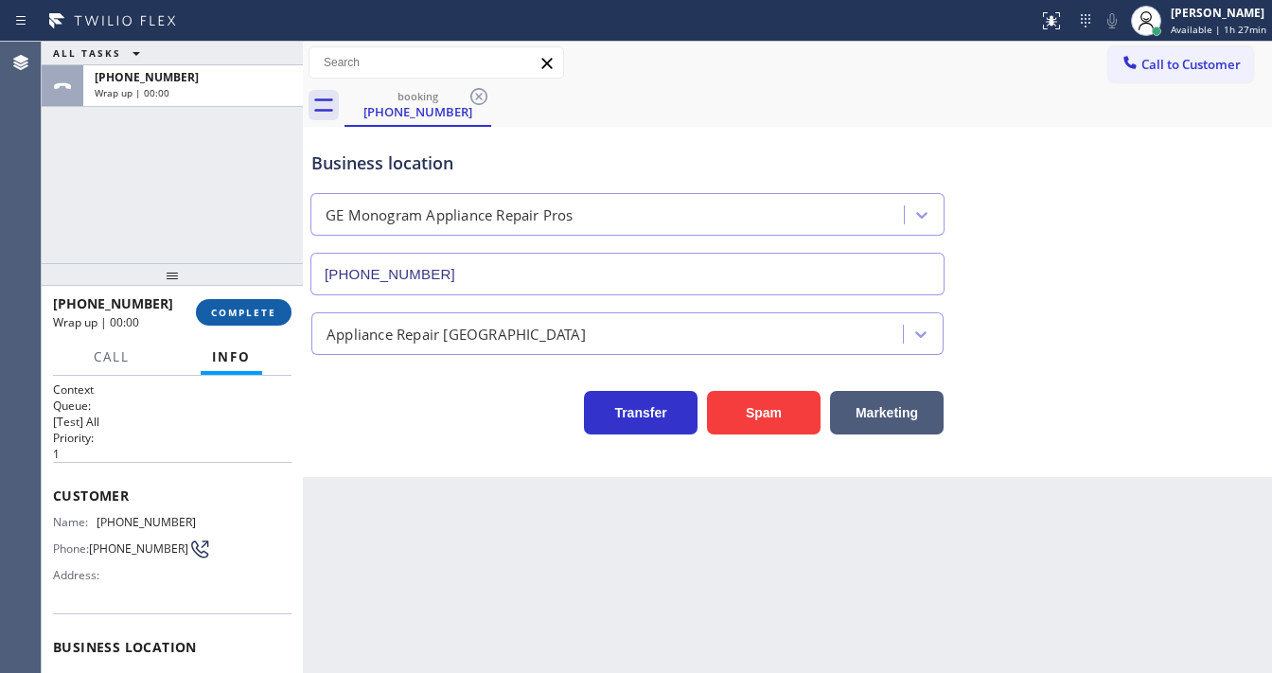
click at [261, 302] on button "COMPLETE" at bounding box center [244, 312] width 96 height 27
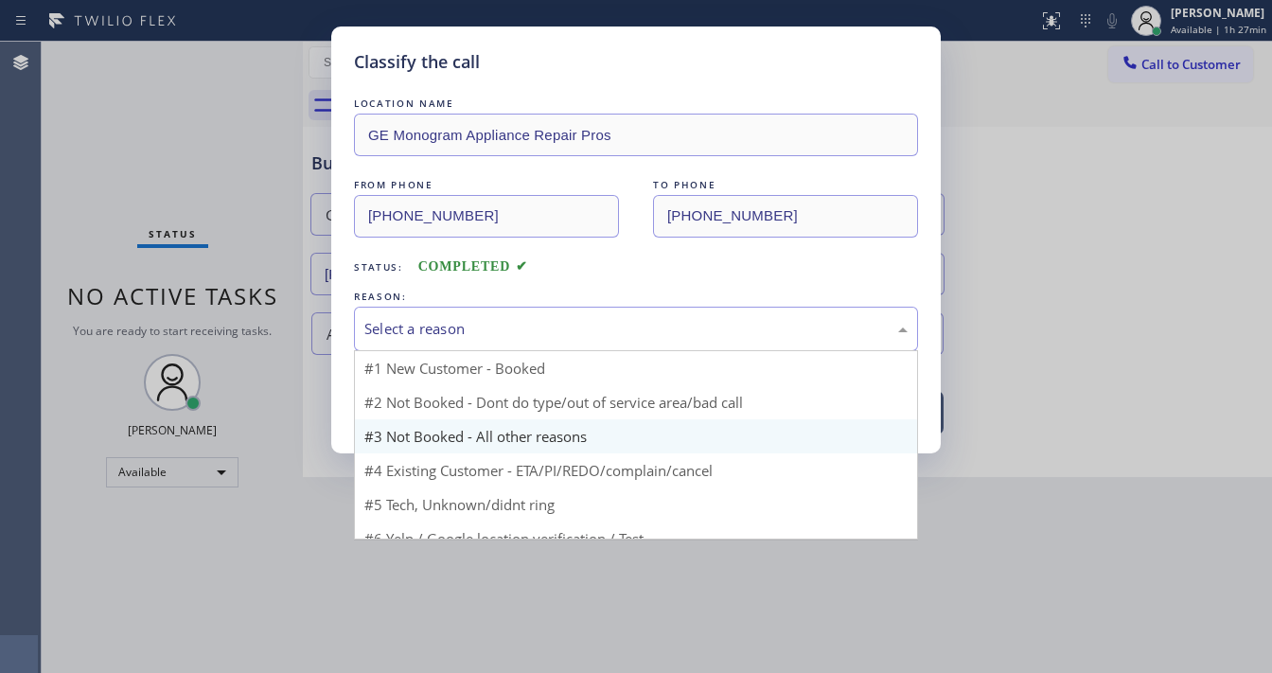
drag, startPoint x: 420, startPoint y: 325, endPoint x: 453, endPoint y: 421, distance: 101.8
click at [436, 331] on div "Select a reason" at bounding box center [636, 329] width 543 height 22
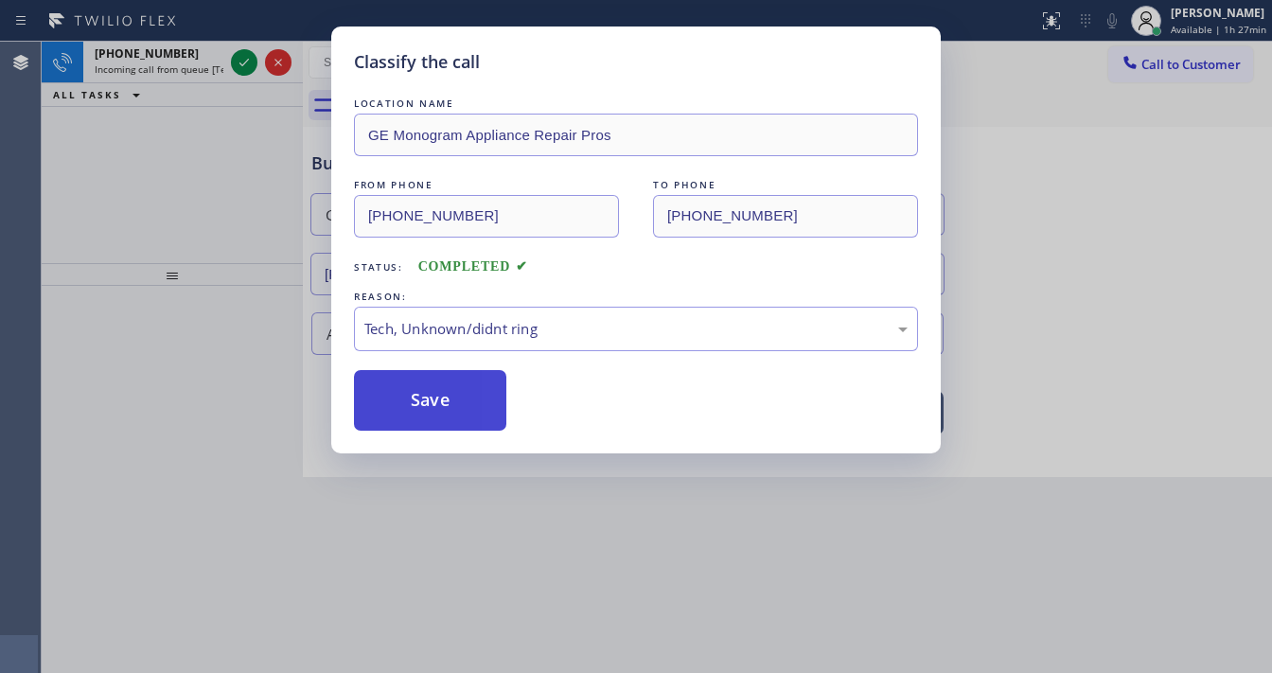
click at [443, 399] on button "Save" at bounding box center [430, 400] width 152 height 61
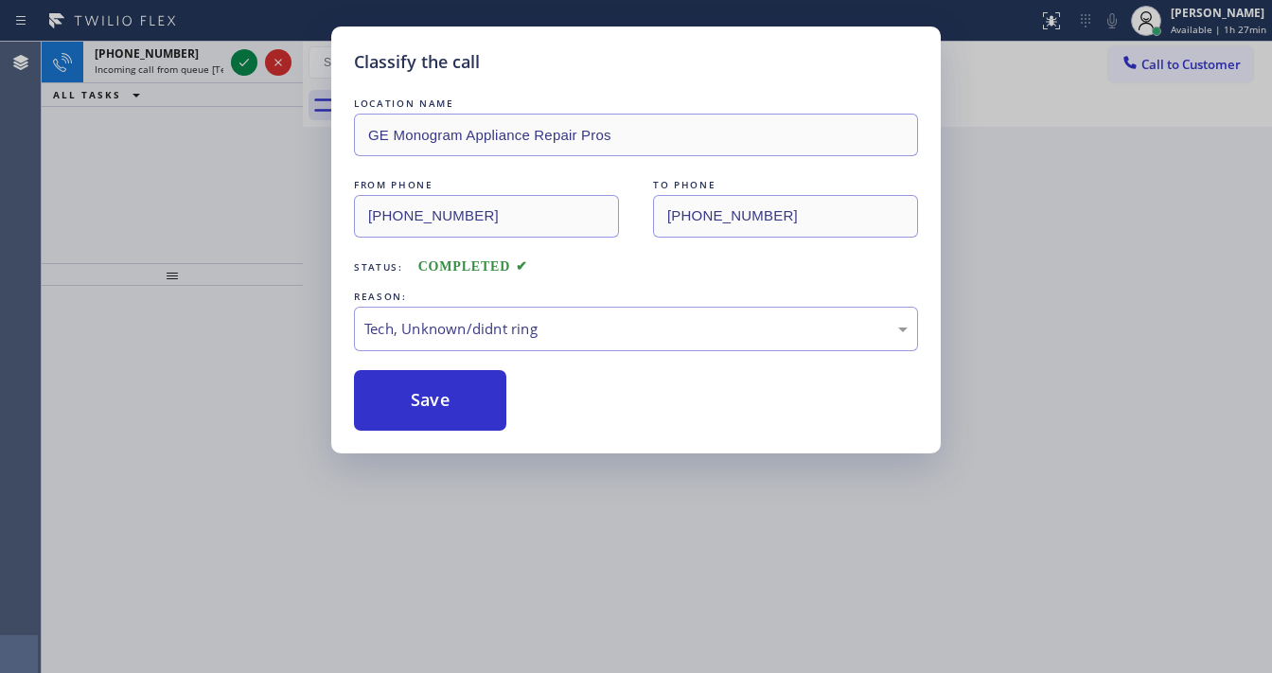
click at [235, 61] on div "Classify the call LOCATION NAME GE Monogram Appliance Repair Pros FROM PHONE [P…" at bounding box center [636, 336] width 1272 height 673
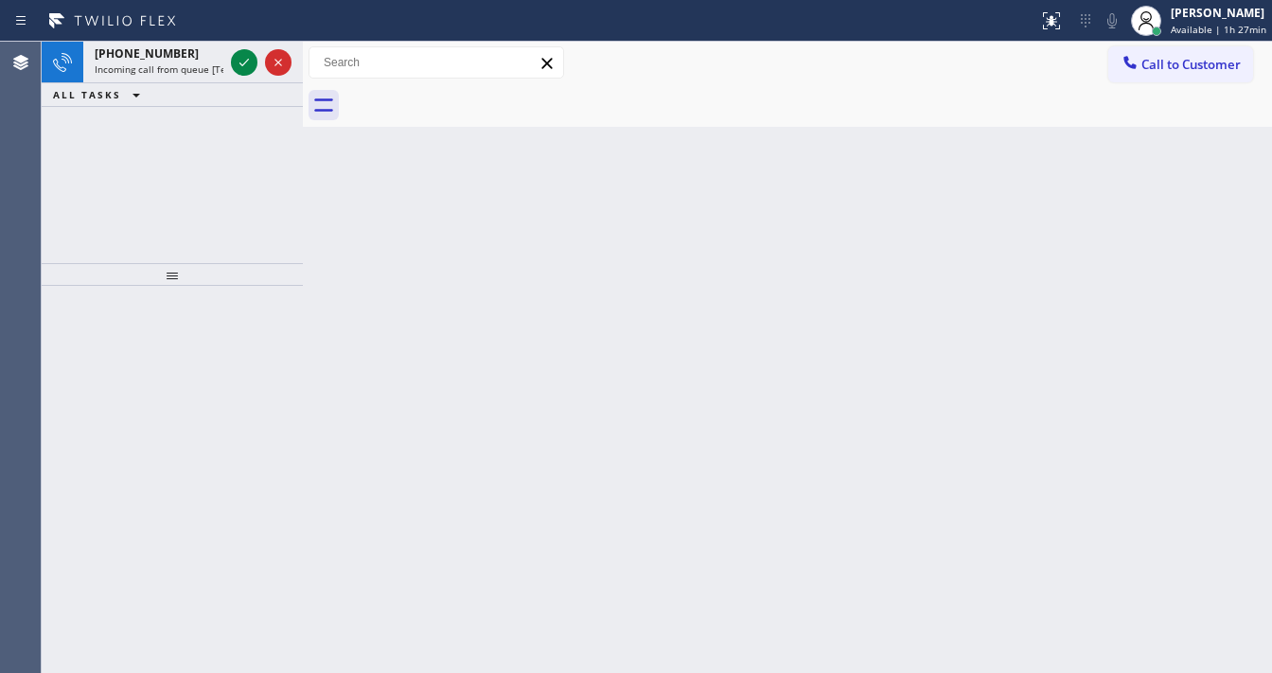
click at [235, 61] on icon at bounding box center [244, 62] width 23 height 23
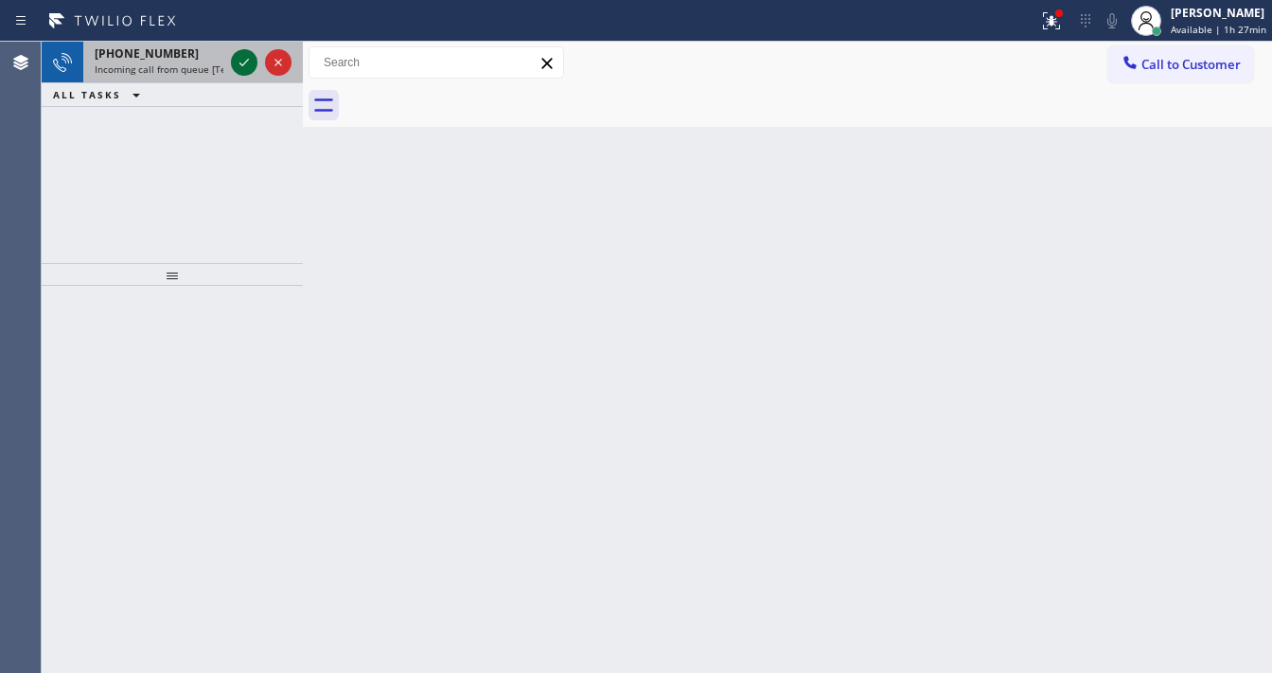
click at [236, 60] on icon at bounding box center [244, 62] width 23 height 23
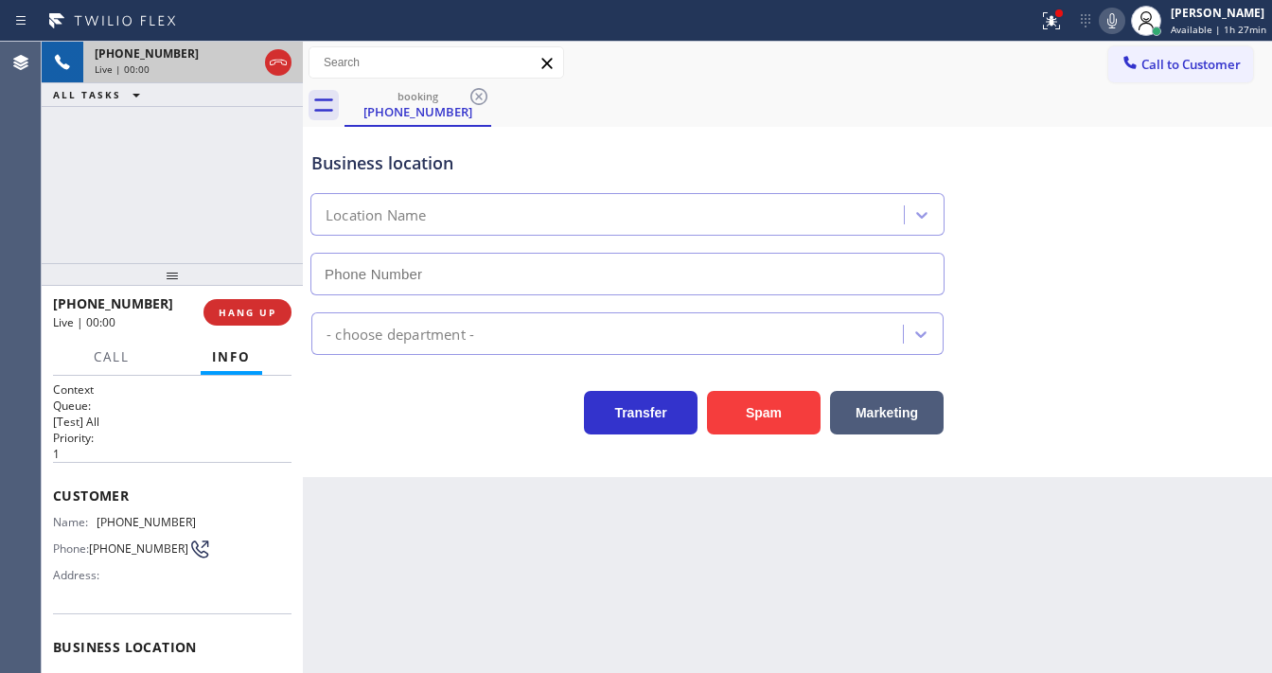
click at [1057, 32] on button at bounding box center [1052, 21] width 42 height 42
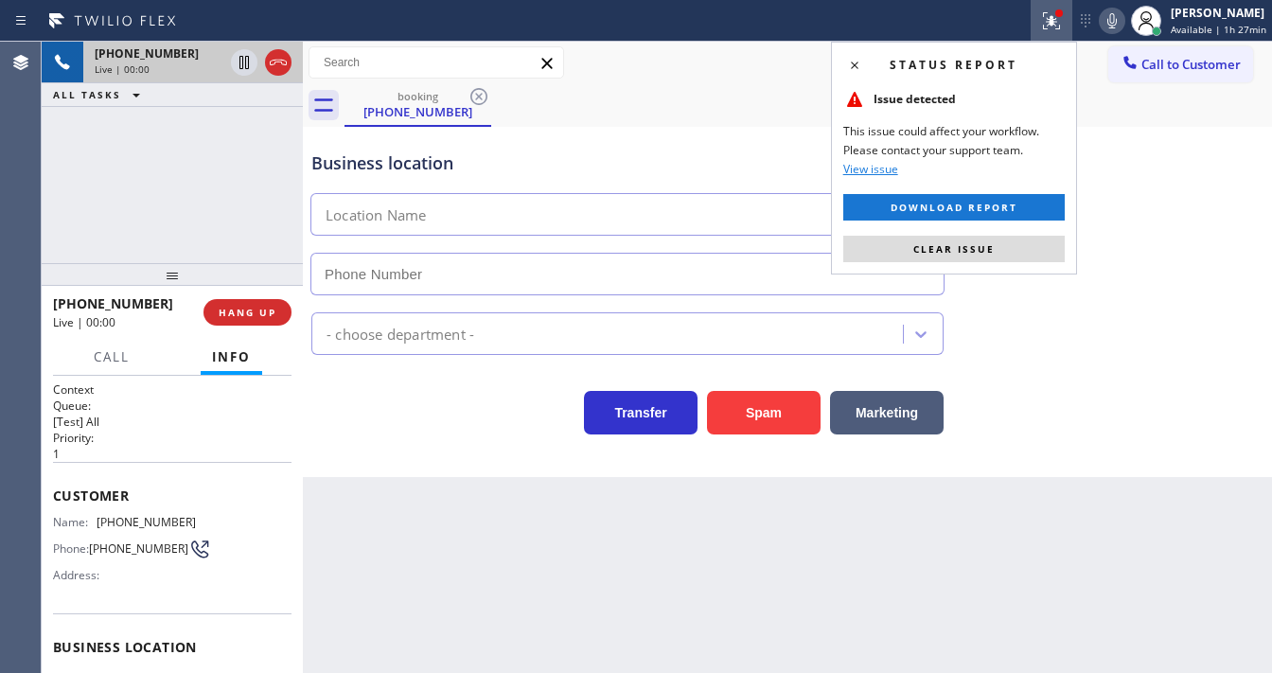
click at [979, 240] on button "Clear issue" at bounding box center [955, 249] width 222 height 27
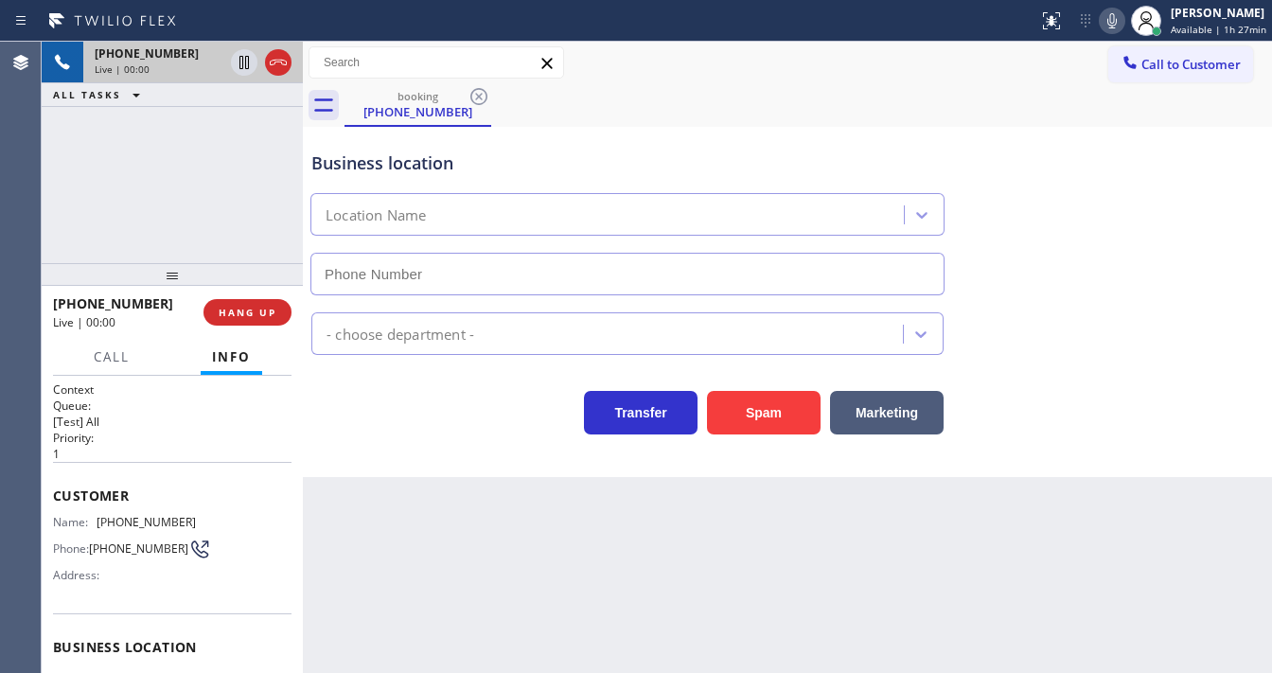
type input "[PHONE_NUMBER]"
click at [489, 606] on div "Back to Dashboard Change Sender ID Customers Technicians Select a contact Outbo…" at bounding box center [787, 357] width 969 height 631
click at [61, 212] on div "[PHONE_NUMBER] Live | 00:11 ALL TASKS ALL TASKS ACTIVE TASKS TASKS IN WRAP UP" at bounding box center [172, 153] width 261 height 222
click at [743, 404] on button "Spam" at bounding box center [764, 413] width 114 height 44
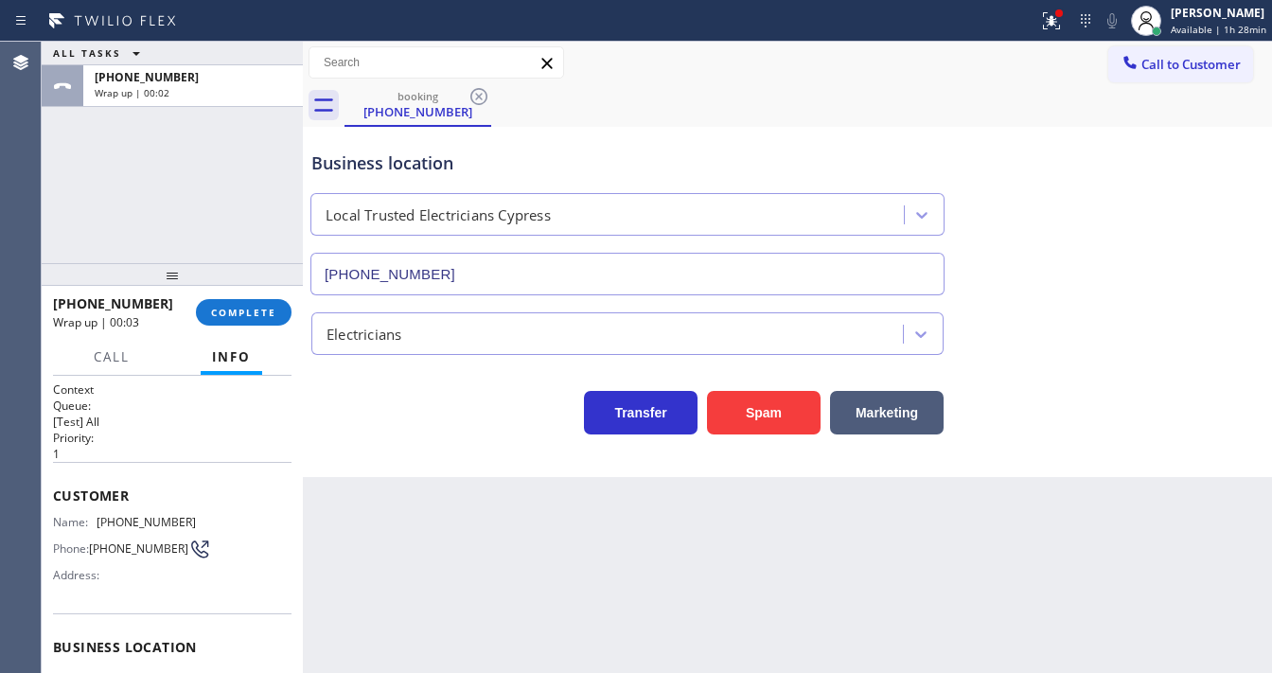
click at [233, 252] on div "ALL TASKS ALL TASKS ACTIVE TASKS TASKS IN WRAP UP [PHONE_NUMBER] Wrap up | 00:02" at bounding box center [172, 153] width 261 height 222
click at [227, 311] on span "COMPLETE" at bounding box center [243, 312] width 65 height 13
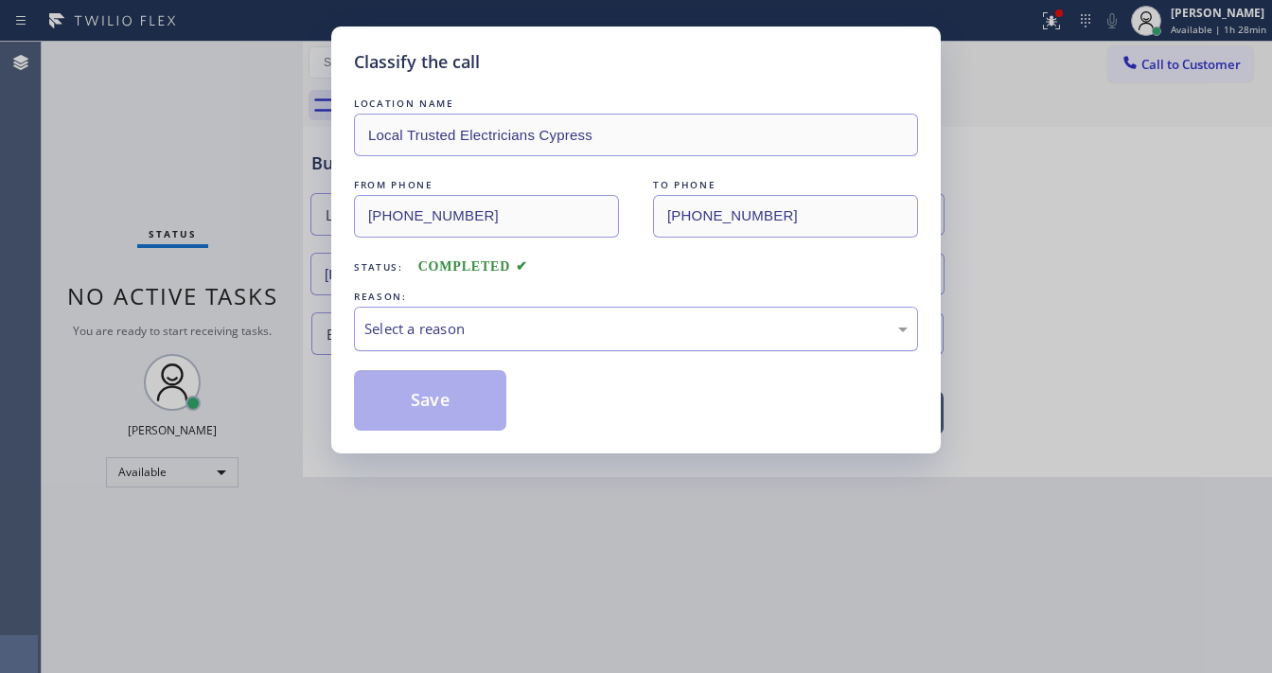
click at [483, 330] on div "Select a reason" at bounding box center [636, 329] width 543 height 22
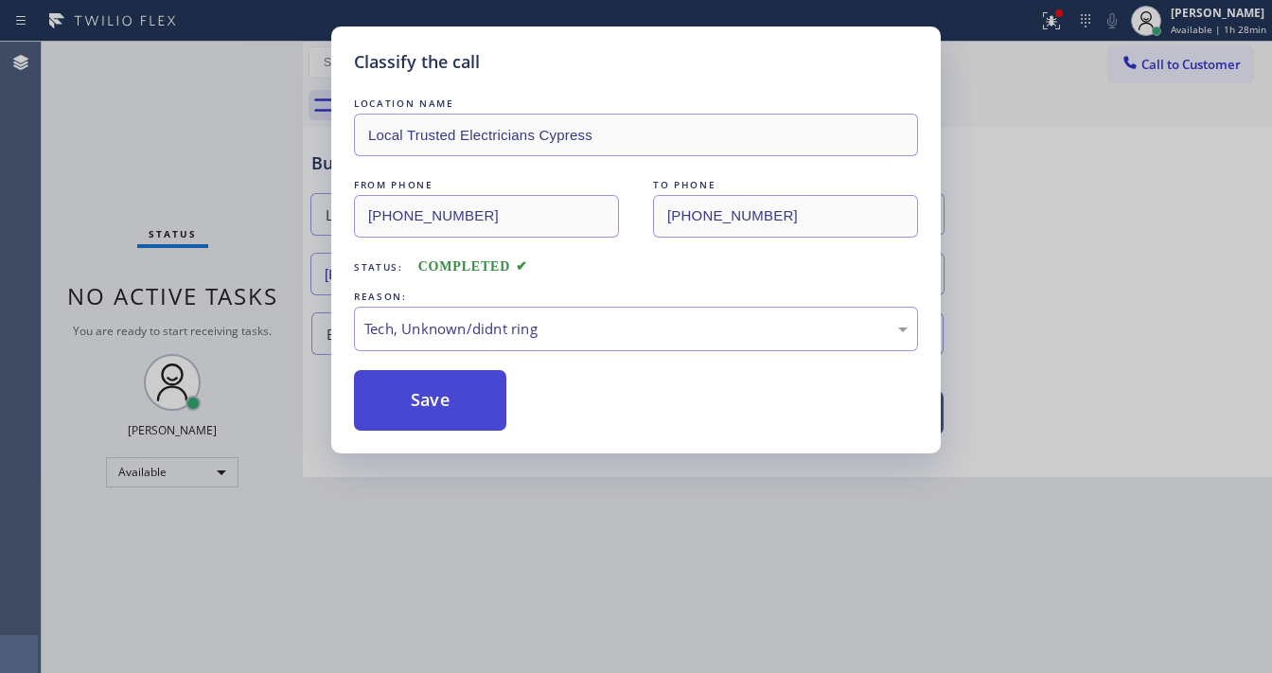
click at [454, 394] on button "Save" at bounding box center [430, 400] width 152 height 61
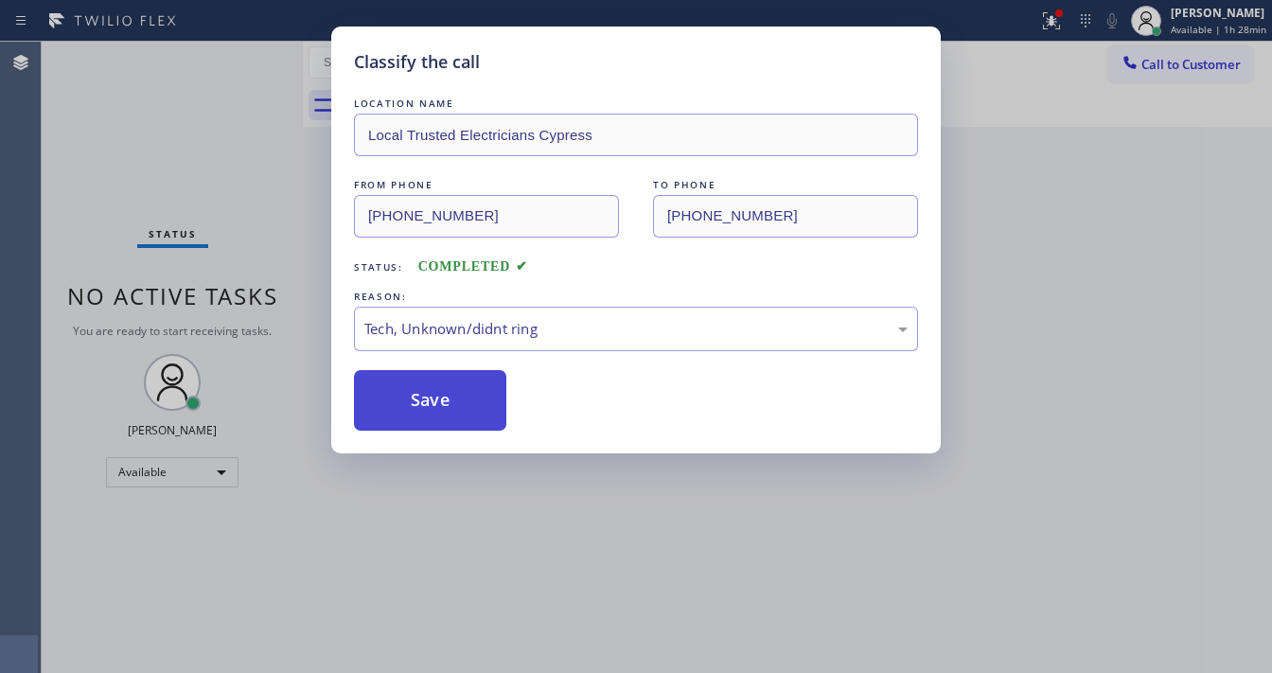
click at [454, 392] on button "Save" at bounding box center [430, 400] width 152 height 61
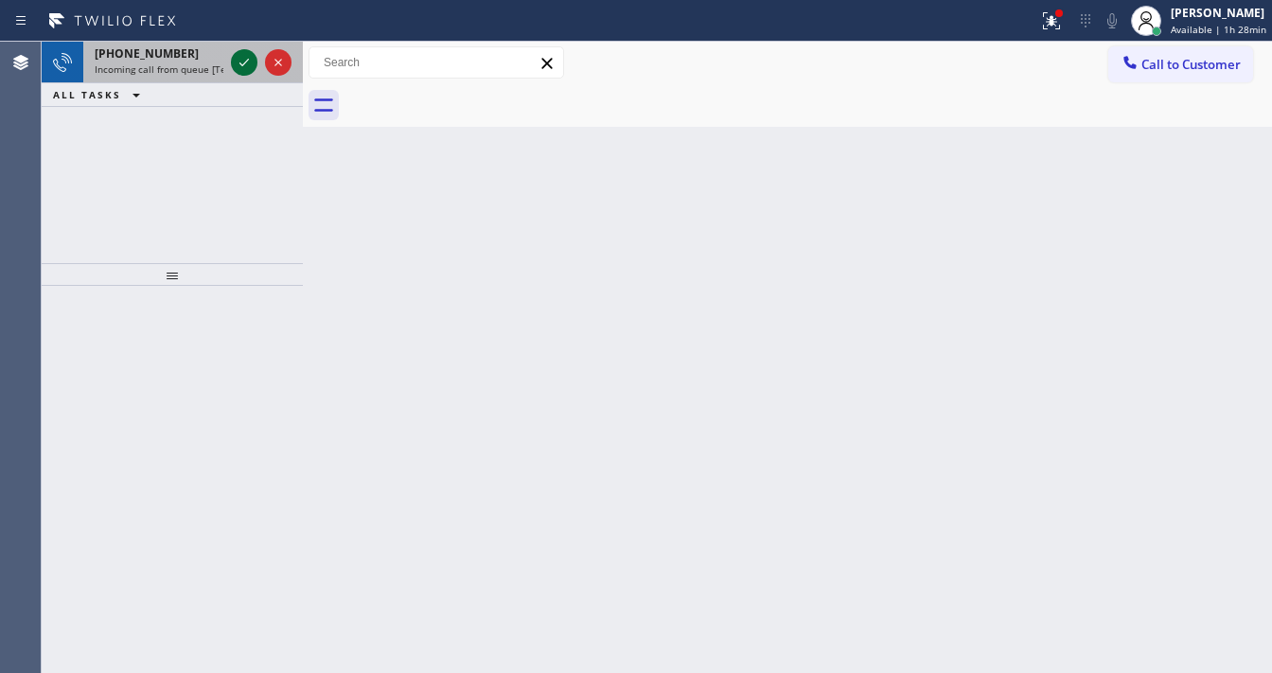
click at [246, 62] on icon at bounding box center [244, 62] width 23 height 23
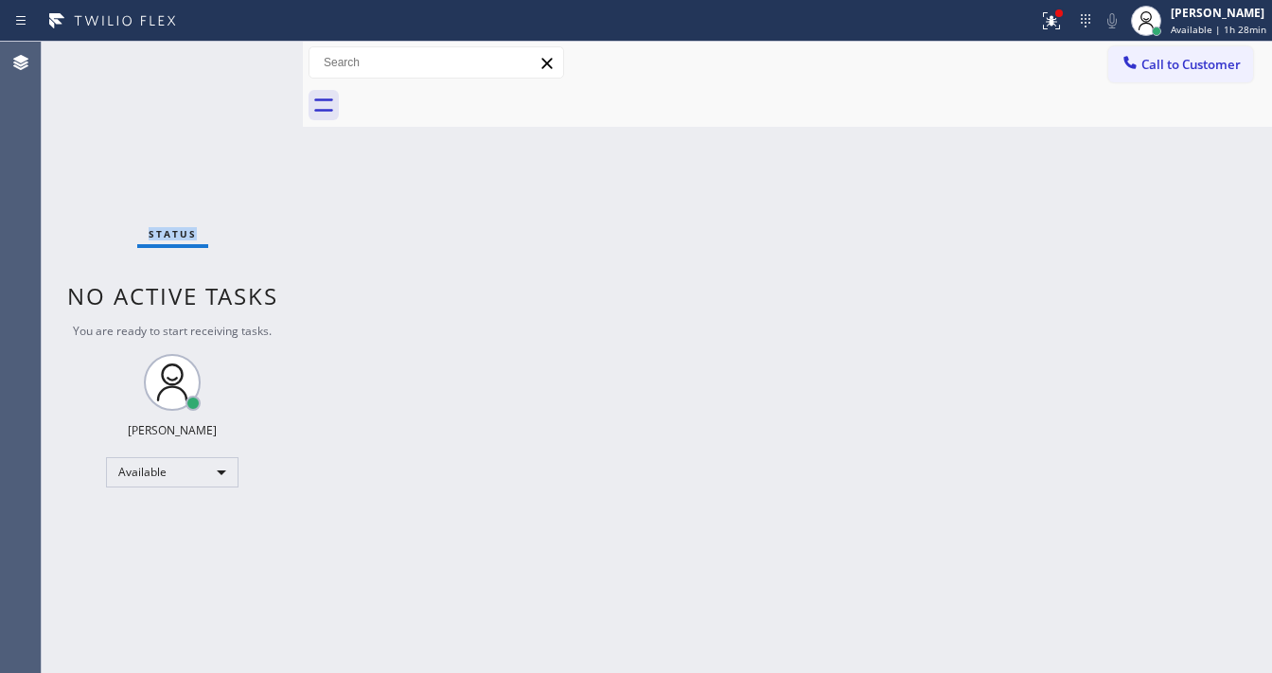
click at [246, 62] on div "Status No active tasks You are ready to start receiving tasks. [PERSON_NAME]" at bounding box center [172, 357] width 261 height 631
drag, startPoint x: 246, startPoint y: 62, endPoint x: 981, endPoint y: 60, distance: 734.7
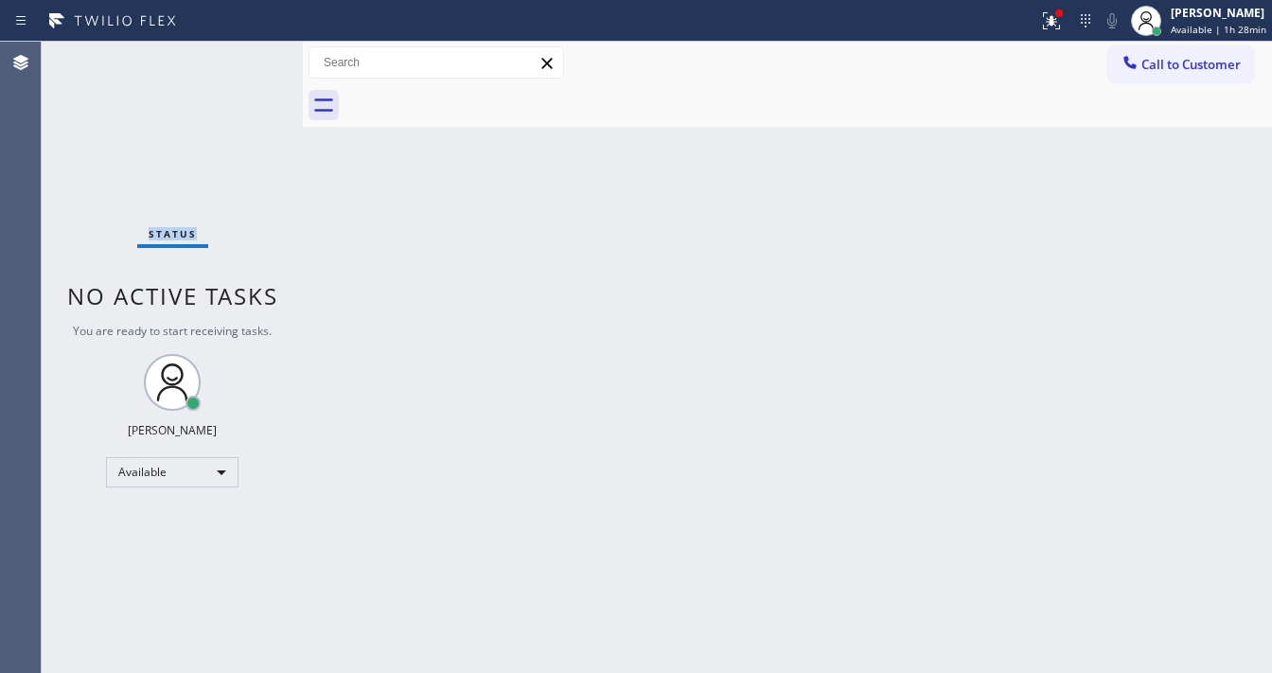
click at [365, 63] on div "Status No active tasks You are ready to start receiving tasks. [PERSON_NAME] Av…" at bounding box center [657, 357] width 1231 height 631
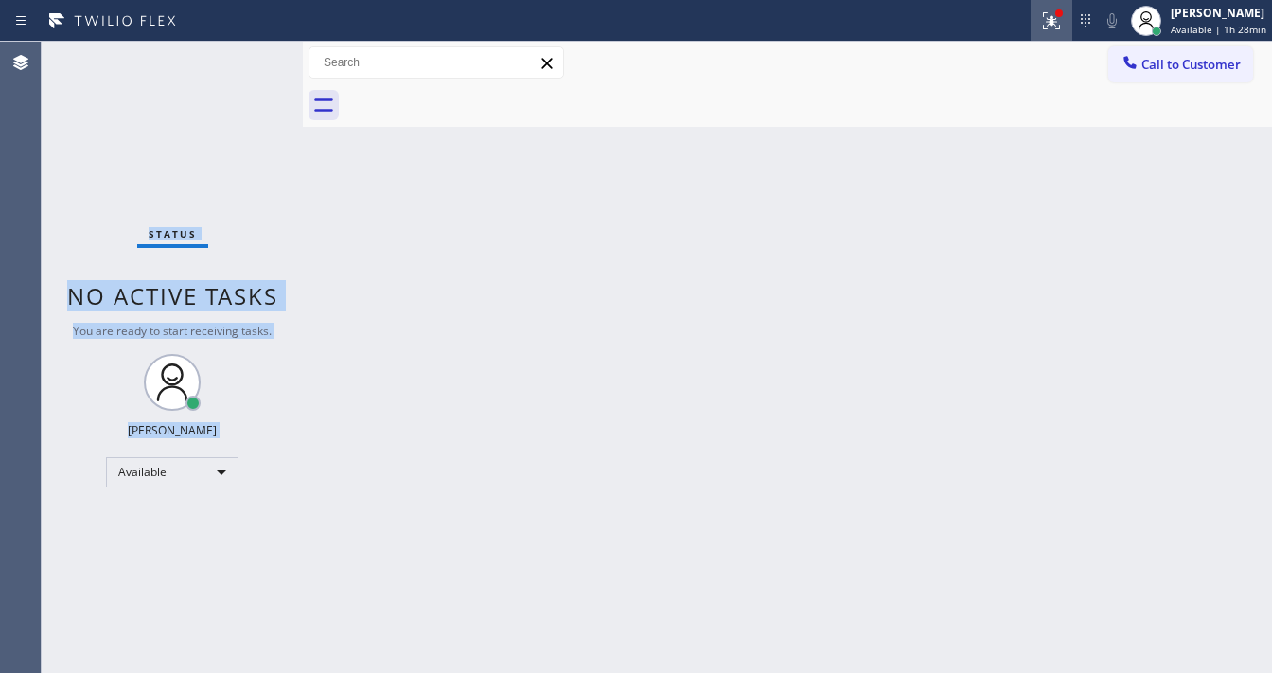
click at [1061, 22] on icon at bounding box center [1052, 20] width 23 height 23
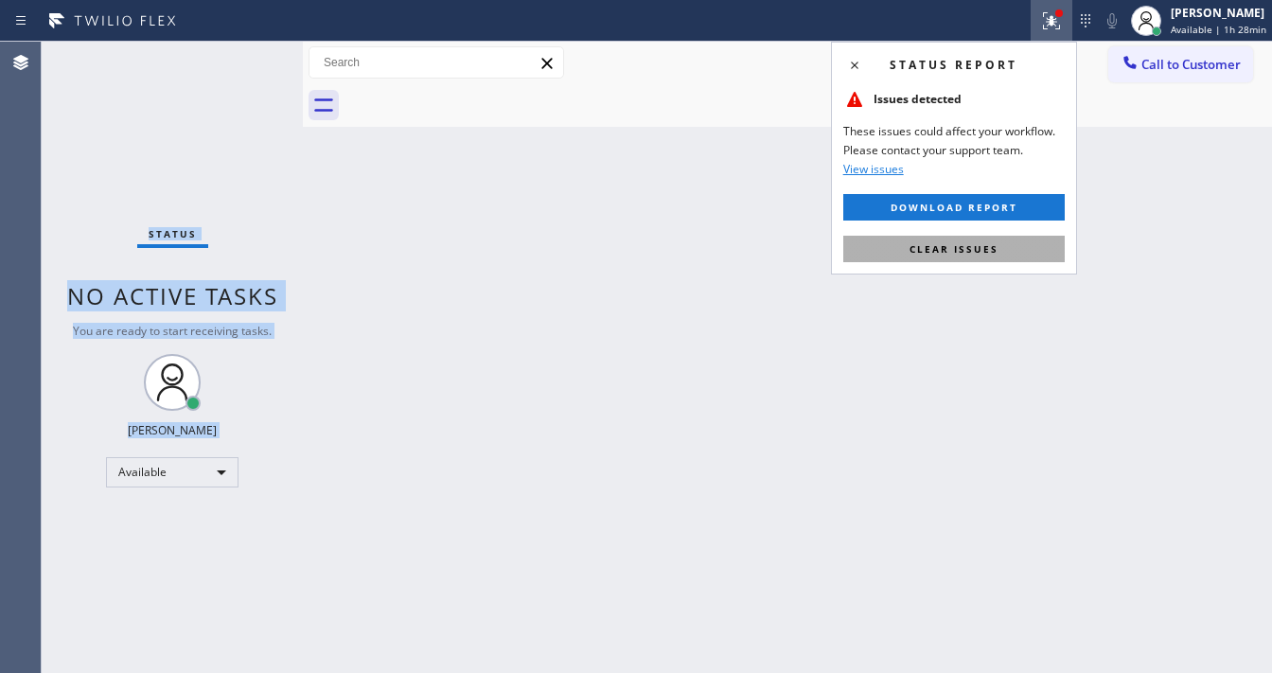
click at [991, 252] on span "Clear issues" at bounding box center [954, 248] width 89 height 13
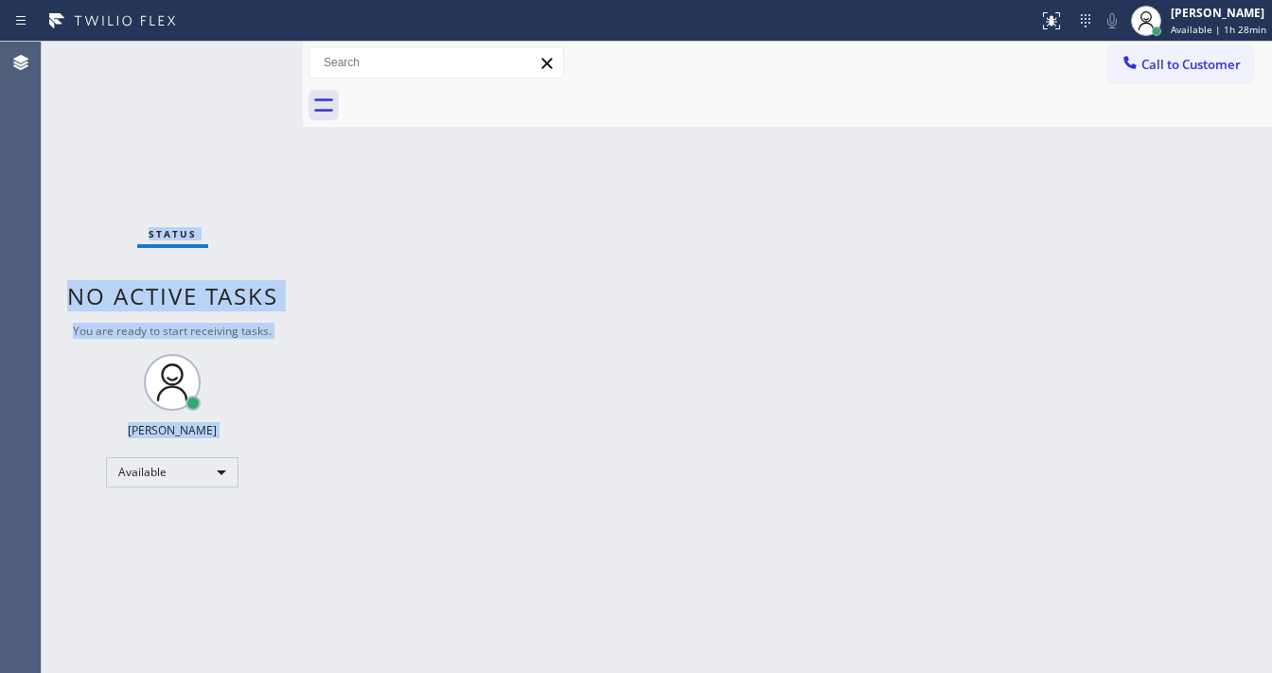
click at [248, 55] on div "Status No active tasks You are ready to start receiving tasks. [PERSON_NAME]" at bounding box center [172, 357] width 261 height 631
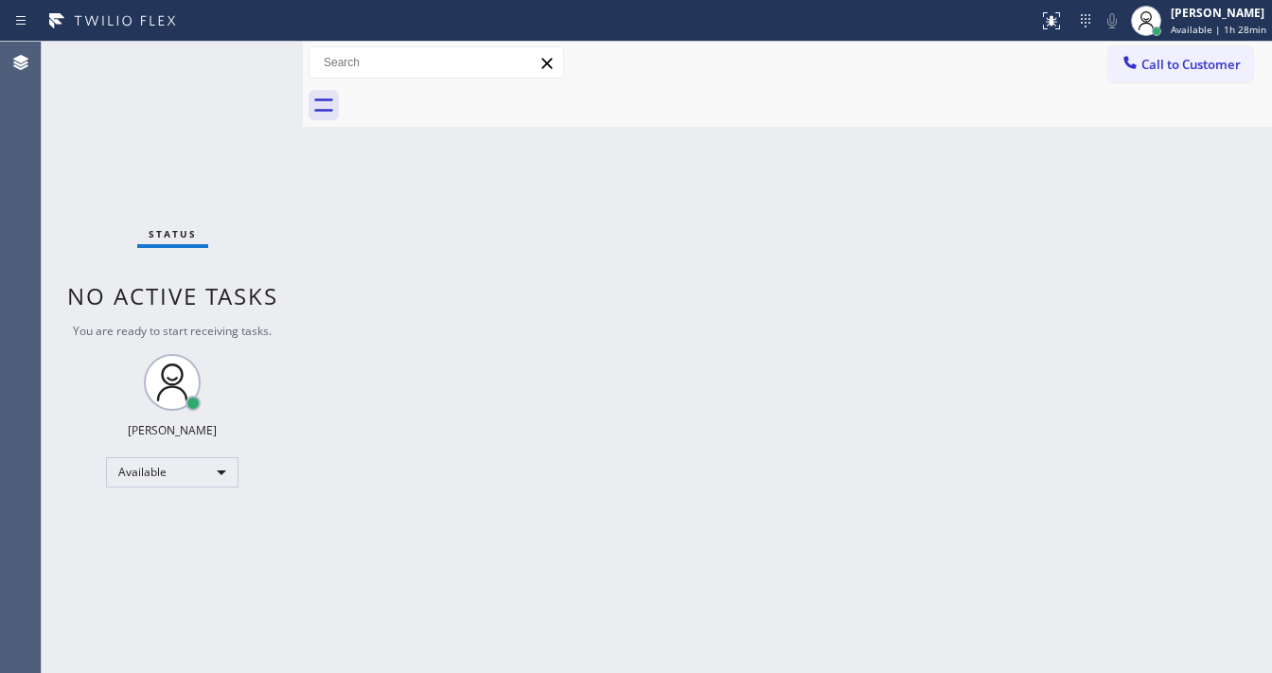
click at [248, 55] on div "Status No active tasks You are ready to start receiving tasks. [PERSON_NAME]" at bounding box center [172, 357] width 261 height 631
click at [247, 56] on div "Status No active tasks You are ready to start receiving tasks. [PERSON_NAME]" at bounding box center [172, 357] width 261 height 631
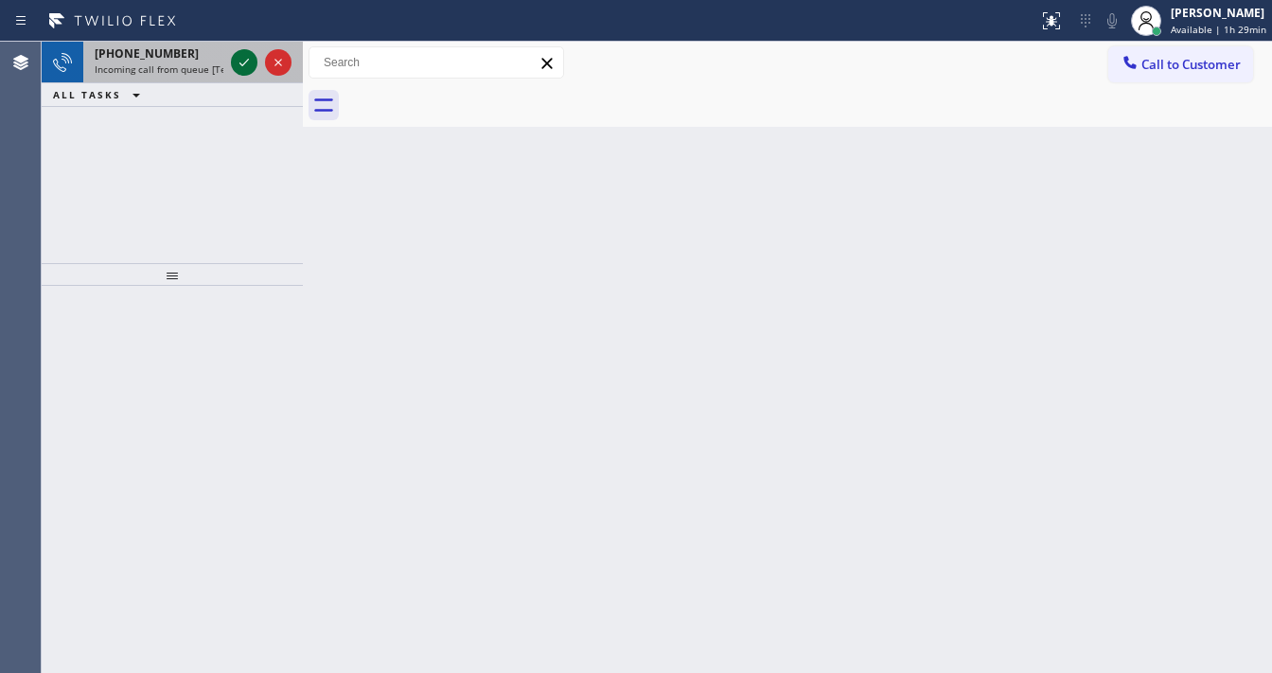
click at [240, 66] on icon at bounding box center [244, 62] width 23 height 23
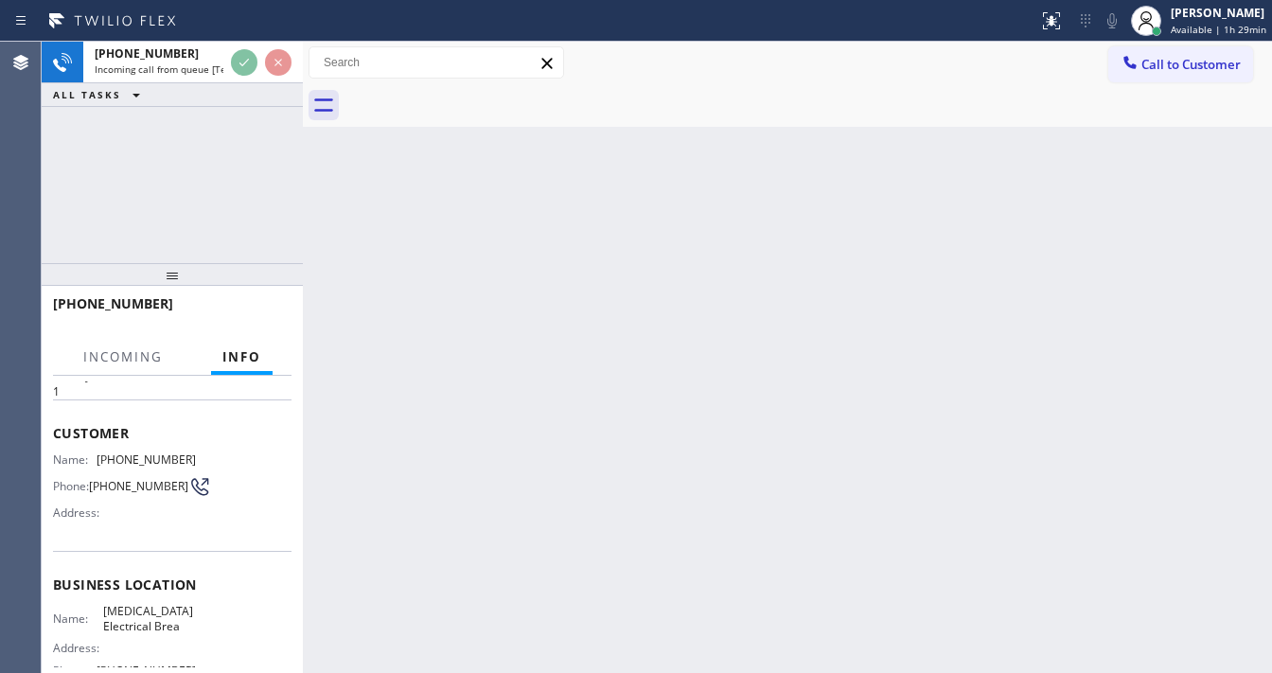
scroll to position [227, 0]
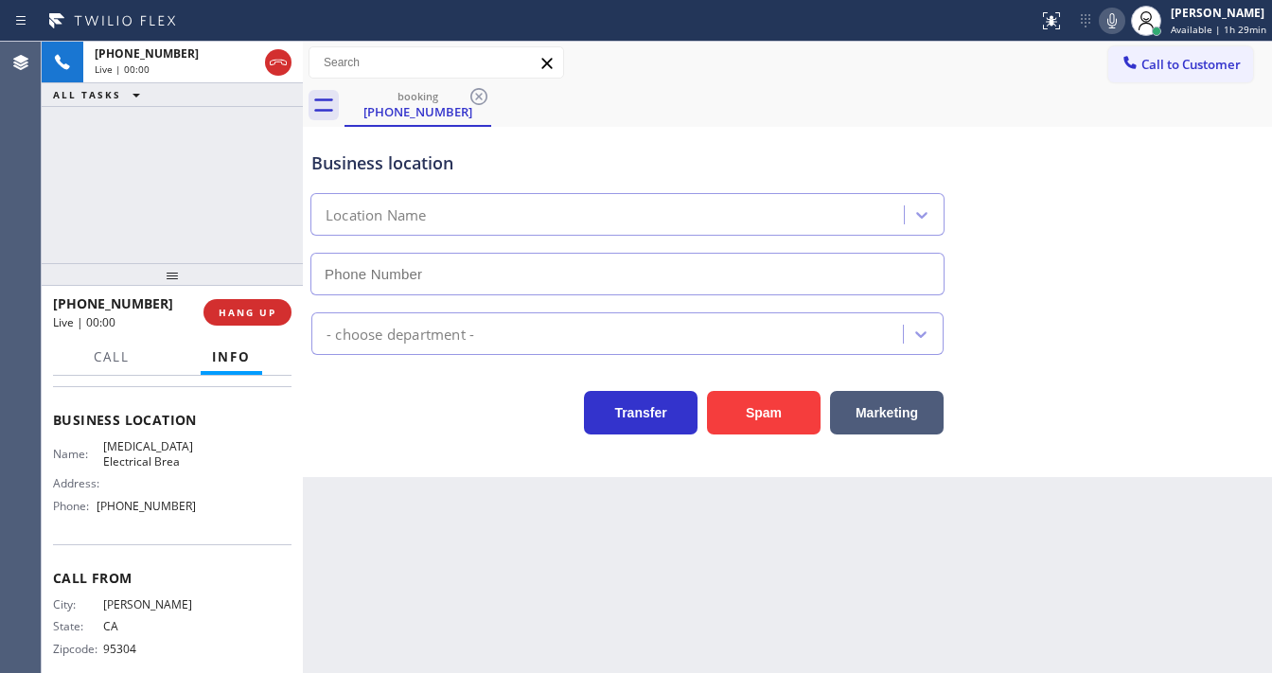
type input "[PHONE_NUMBER]"
click at [754, 403] on button "Spam" at bounding box center [764, 413] width 114 height 44
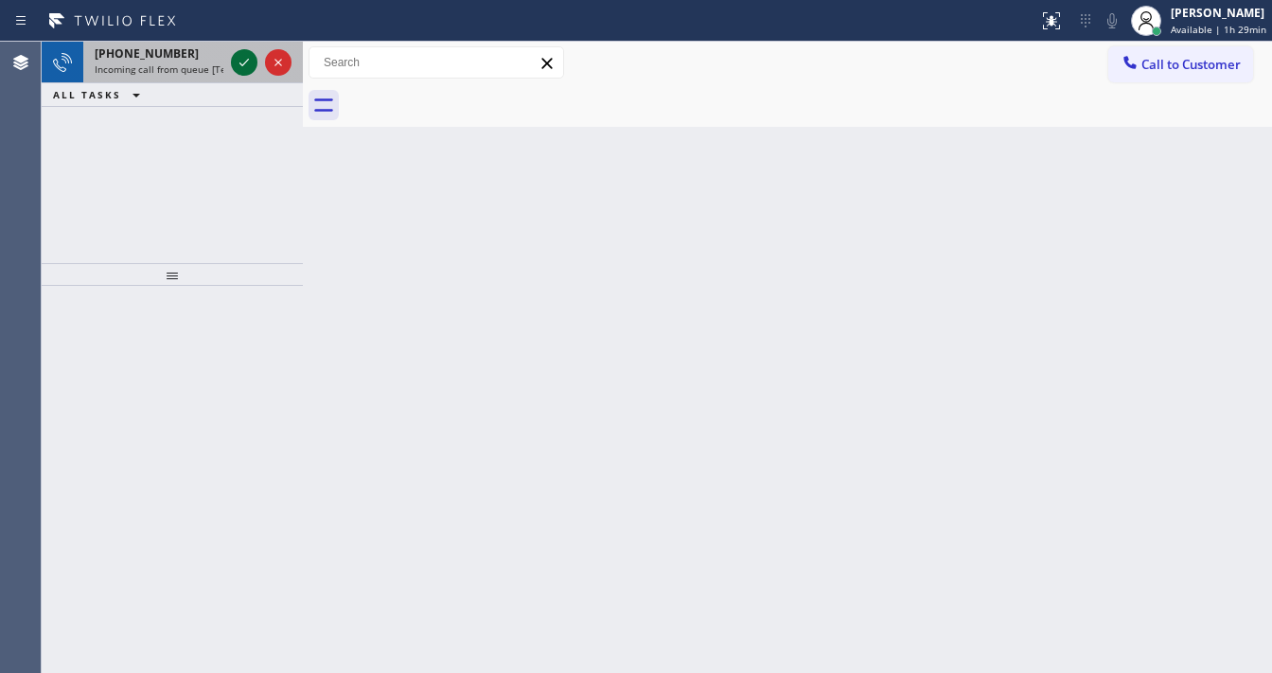
click at [229, 61] on div at bounding box center [261, 63] width 68 height 42
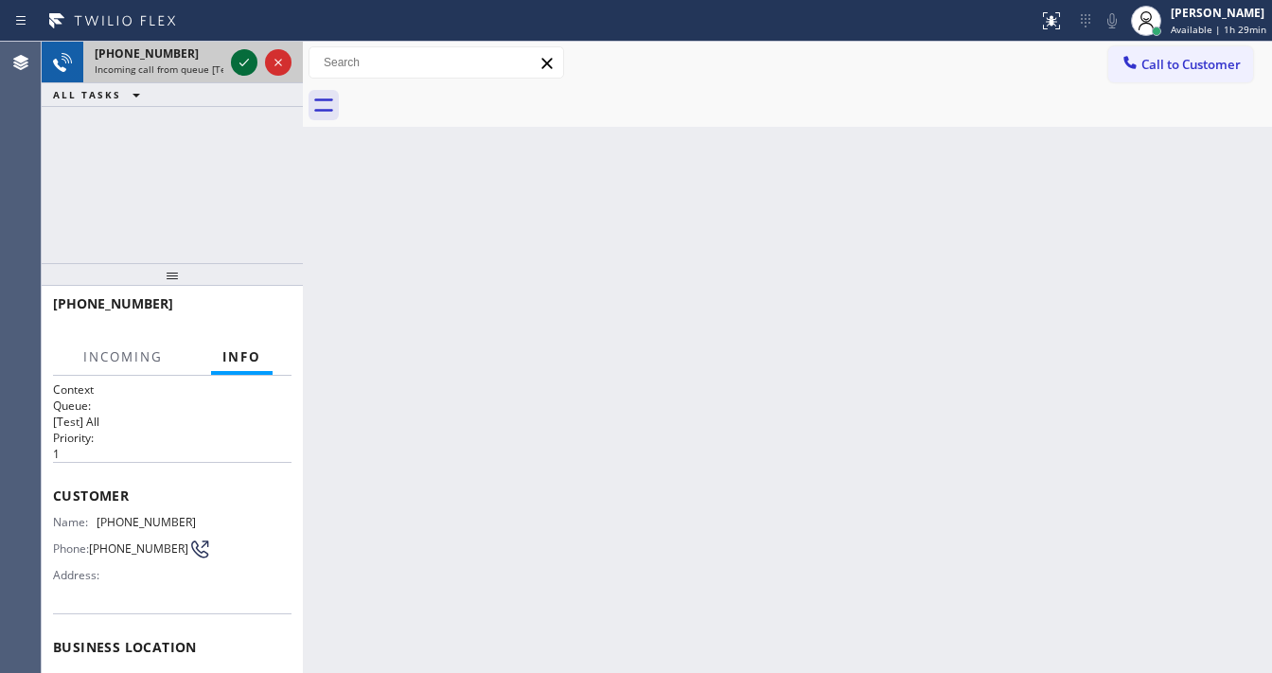
click at [233, 63] on div at bounding box center [244, 62] width 27 height 23
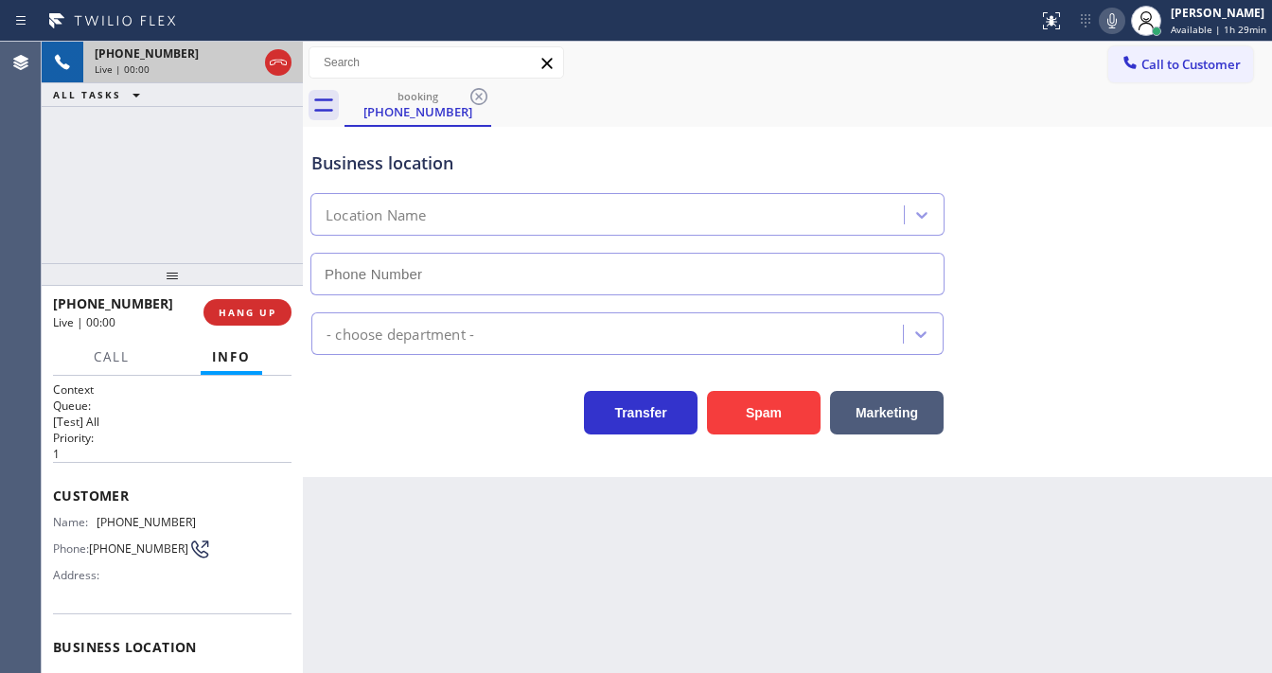
type input "[PHONE_NUMBER]"
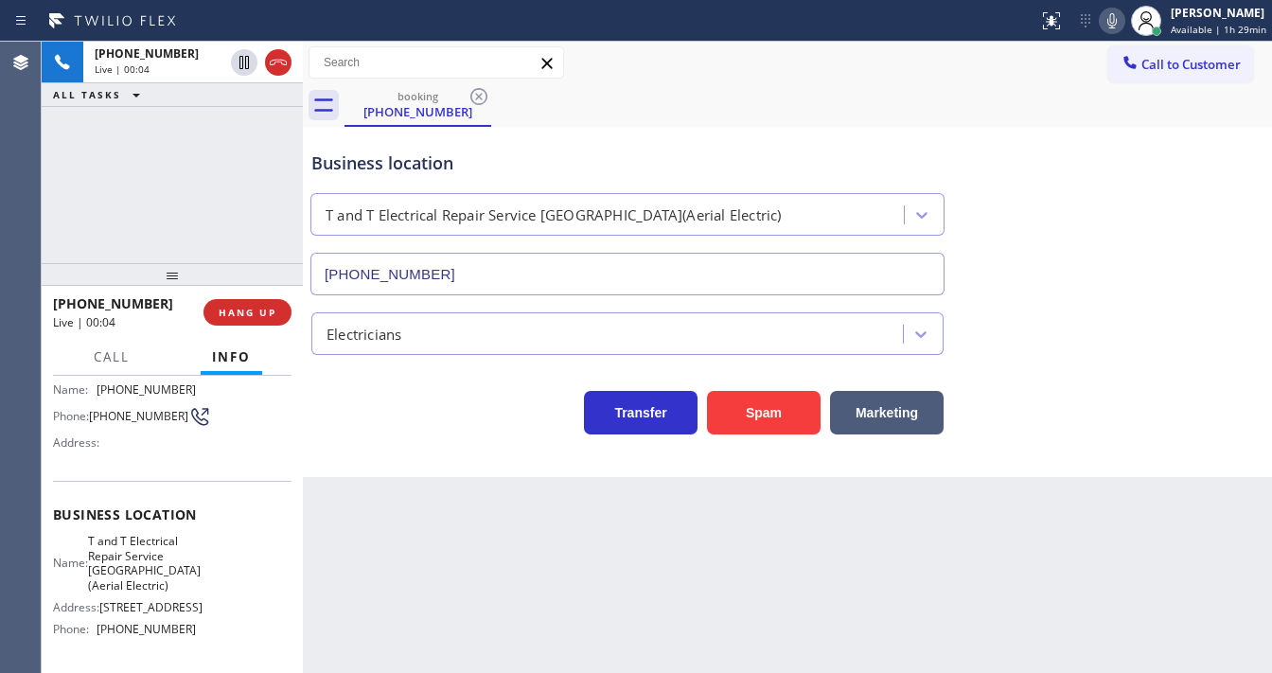
scroll to position [151, 0]
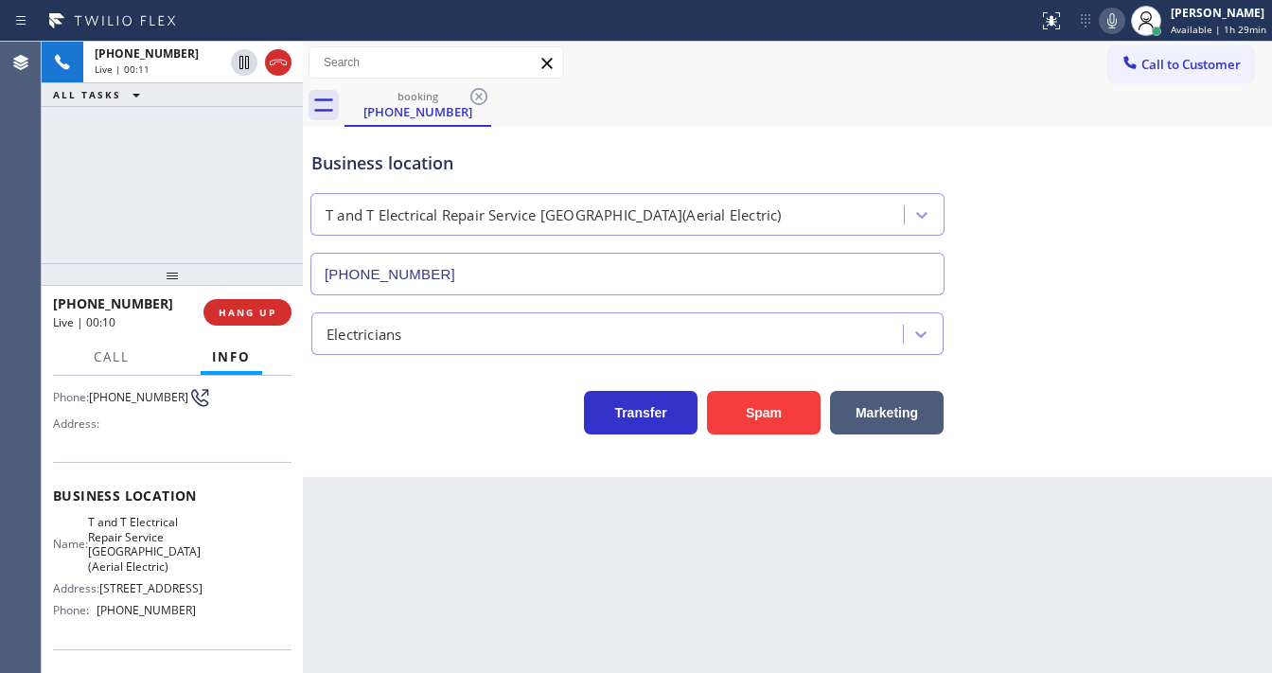
click at [61, 205] on div "[PHONE_NUMBER] Live | 00:11 ALL TASKS ALL TASKS ACTIVE TASKS TASKS IN WRAP UP" at bounding box center [172, 153] width 261 height 222
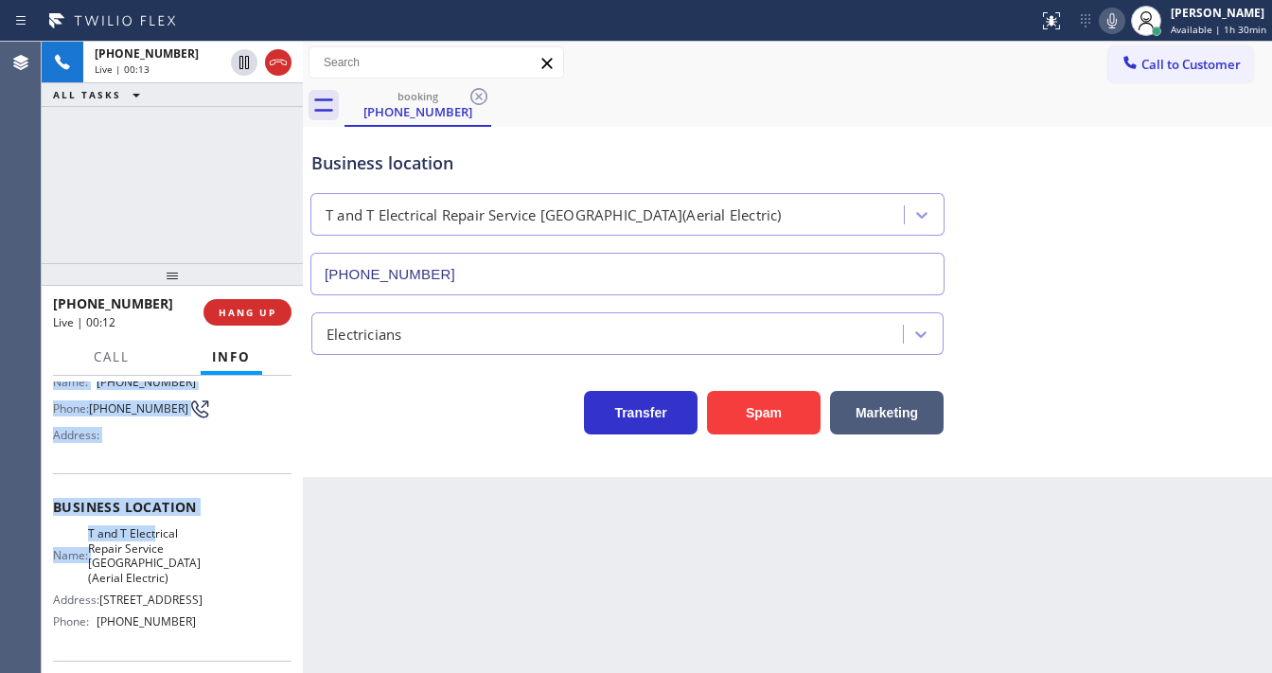
scroll to position [227, 0]
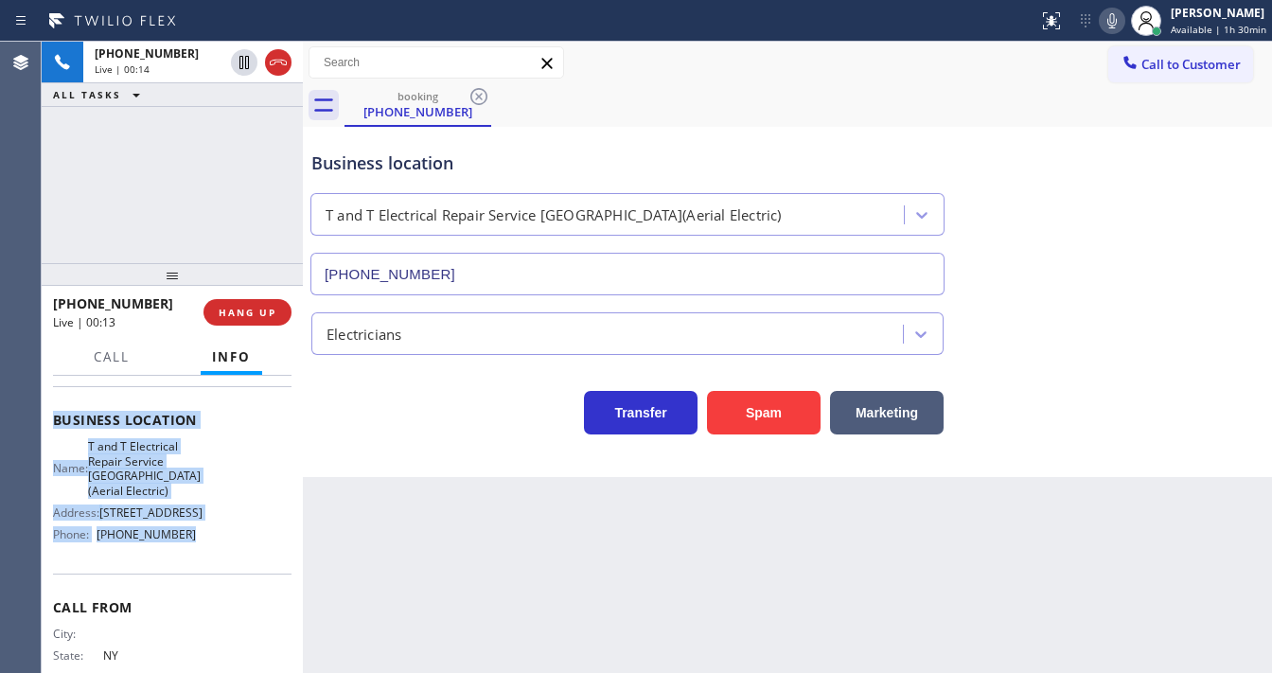
drag, startPoint x: 50, startPoint y: 409, endPoint x: 196, endPoint y: 576, distance: 221.4
click at [196, 576] on div "Context Queue: [Test] All Priority: 1 Customer Name: [PHONE_NUMBER] Phone: [PHO…" at bounding box center [172, 524] width 261 height 297
click at [186, 550] on div "Name: T and T Electrical Repair Service [GEOGRAPHIC_DATA](Aerial Electric) Addr…" at bounding box center [124, 494] width 143 height 111
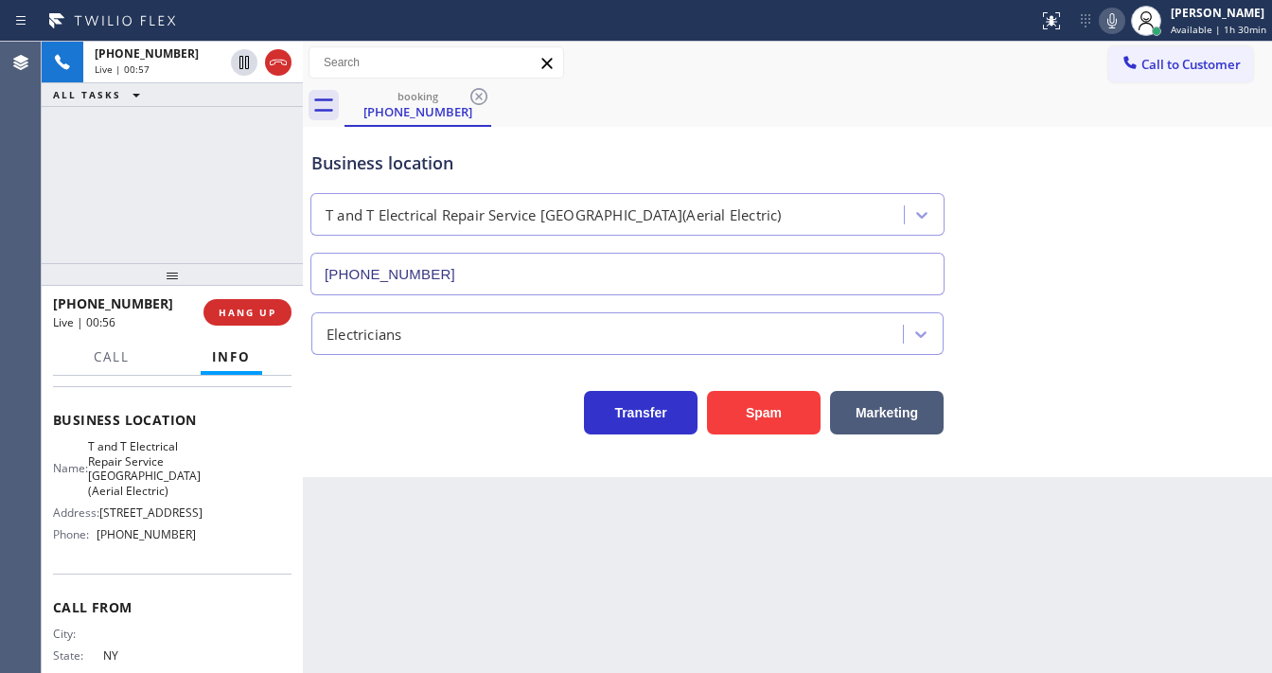
click at [103, 219] on div "[PHONE_NUMBER] Live | 00:57 ALL TASKS ALL TASKS ACTIVE TASKS TASKS IN WRAP UP" at bounding box center [172, 153] width 261 height 222
click at [189, 216] on div "[PHONE_NUMBER] Live | 00:57 ALL TASKS ALL TASKS ACTIVE TASKS TASKS IN WRAP UP" at bounding box center [172, 153] width 261 height 222
click at [189, 216] on div "[PHONE_NUMBER] Live | 00:58 ALL TASKS ALL TASKS ACTIVE TASKS TASKS IN WRAP UP" at bounding box center [172, 153] width 261 height 222
click at [218, 211] on div "[PHONE_NUMBER] Live | 00:59 ALL TASKS ALL TASKS ACTIVE TASKS TASKS IN WRAP UP" at bounding box center [172, 153] width 261 height 222
drag, startPoint x: 178, startPoint y: 195, endPoint x: 250, endPoint y: 8, distance: 200.8
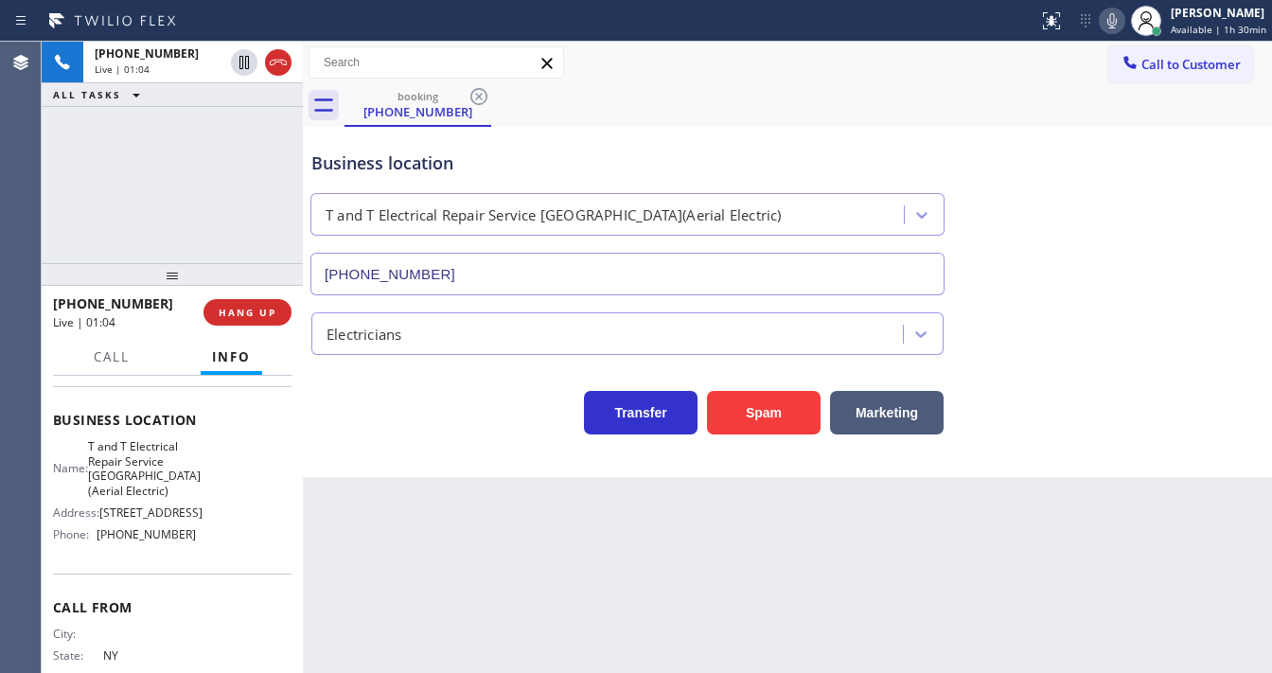
click at [178, 195] on div "[PHONE_NUMBER] Live | 01:04 ALL TASKS ALL TASKS ACTIVE TASKS TASKS IN WRAP UP" at bounding box center [172, 153] width 261 height 222
click at [135, 191] on div "[PHONE_NUMBER] Live | 01:54 ALL TASKS ALL TASKS ACTIVE TASKS TASKS IN WRAP UP" at bounding box center [172, 153] width 261 height 222
click at [874, 89] on div "booking [PHONE_NUMBER]" at bounding box center [809, 105] width 928 height 43
click at [877, 88] on div "booking [PHONE_NUMBER]" at bounding box center [809, 105] width 928 height 43
click at [778, 132] on div "Business location T and T Electrical Repair Service [GEOGRAPHIC_DATA](Aerial El…" at bounding box center [628, 214] width 640 height 164
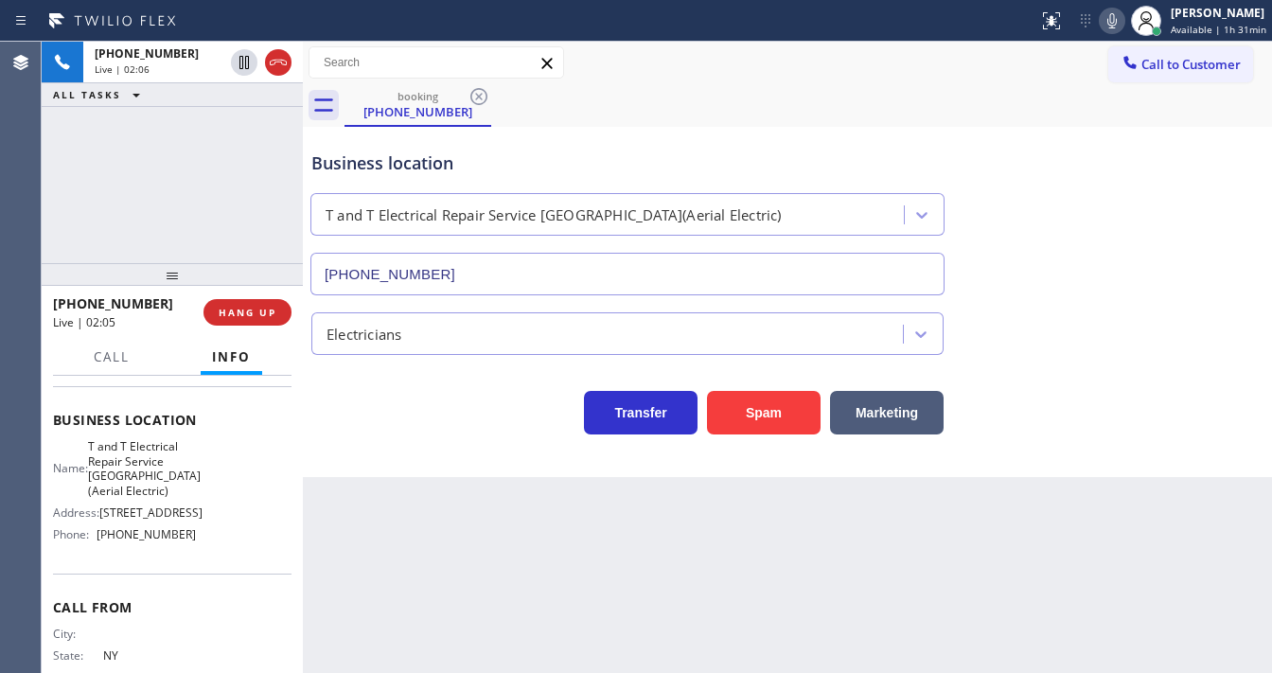
click at [1110, 26] on icon at bounding box center [1112, 20] width 23 height 23
click at [188, 178] on div "[PHONE_NUMBER] Live | 02:06 ALL TASKS ALL TASKS ACTIVE TASKS TASKS IN WRAP UP" at bounding box center [172, 153] width 261 height 222
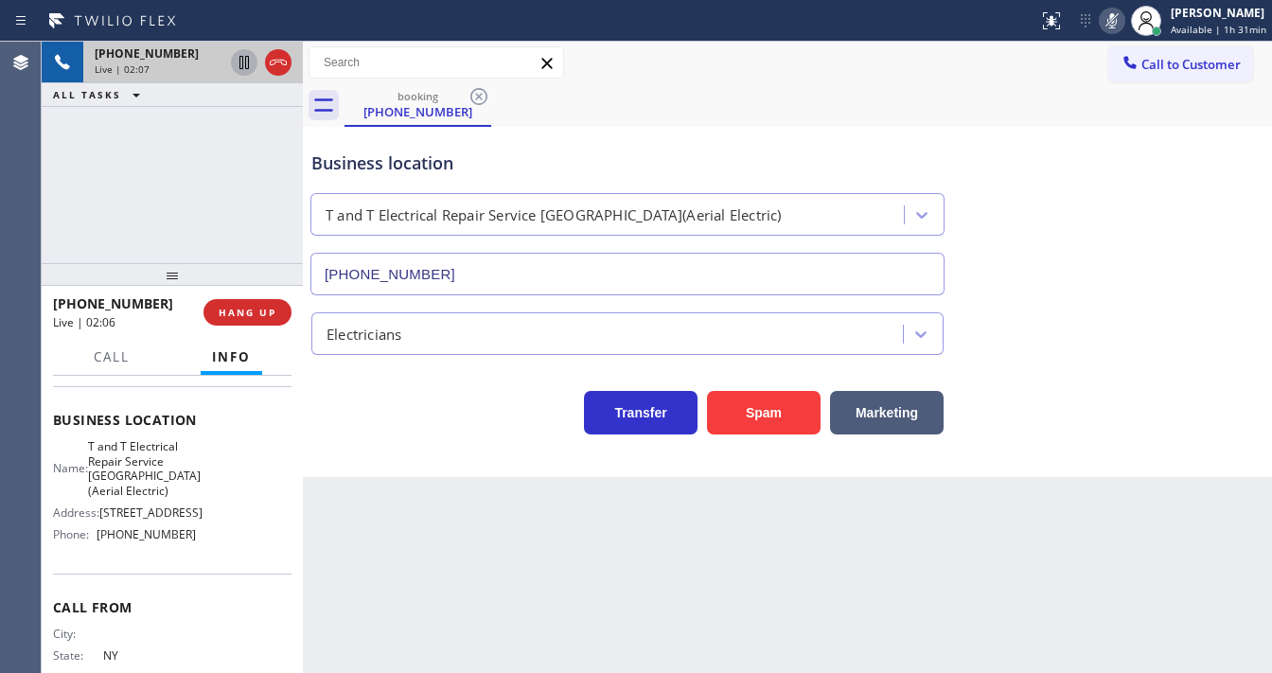
click at [248, 64] on icon at bounding box center [244, 62] width 9 height 13
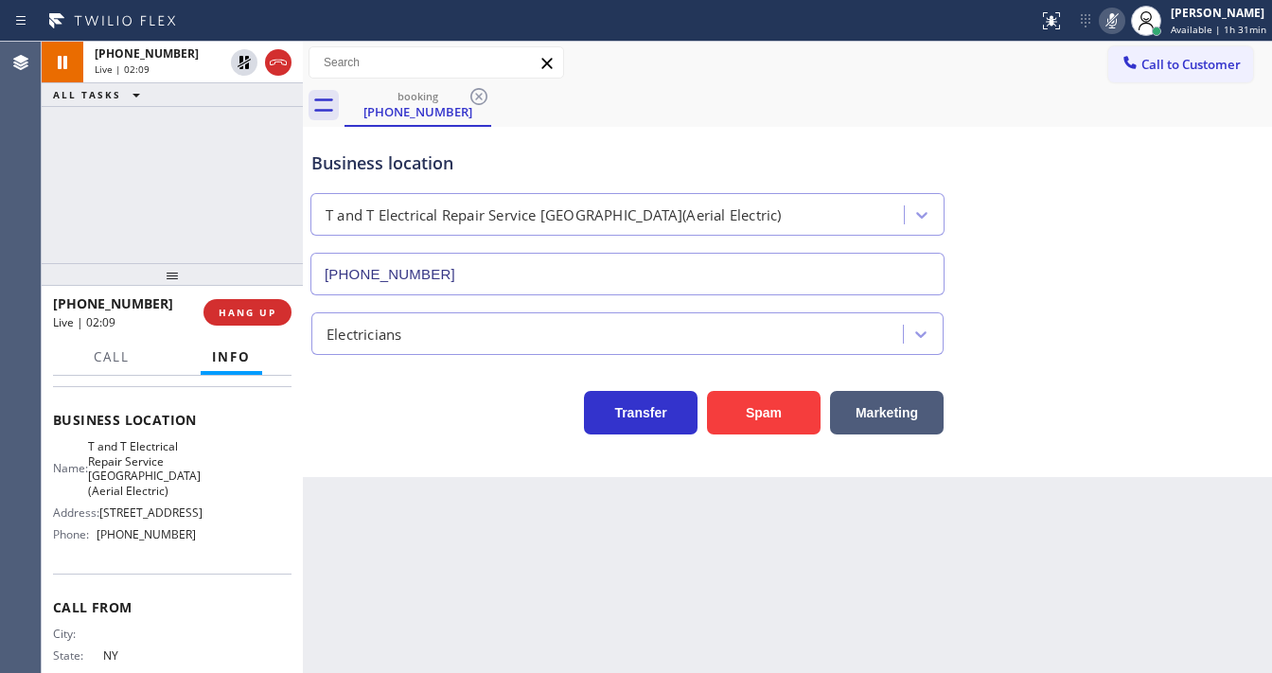
click at [210, 174] on div "[PHONE_NUMBER] Live | 02:09 ALL TASKS ALL TASKS ACTIVE TASKS TASKS IN WRAP UP" at bounding box center [172, 153] width 261 height 222
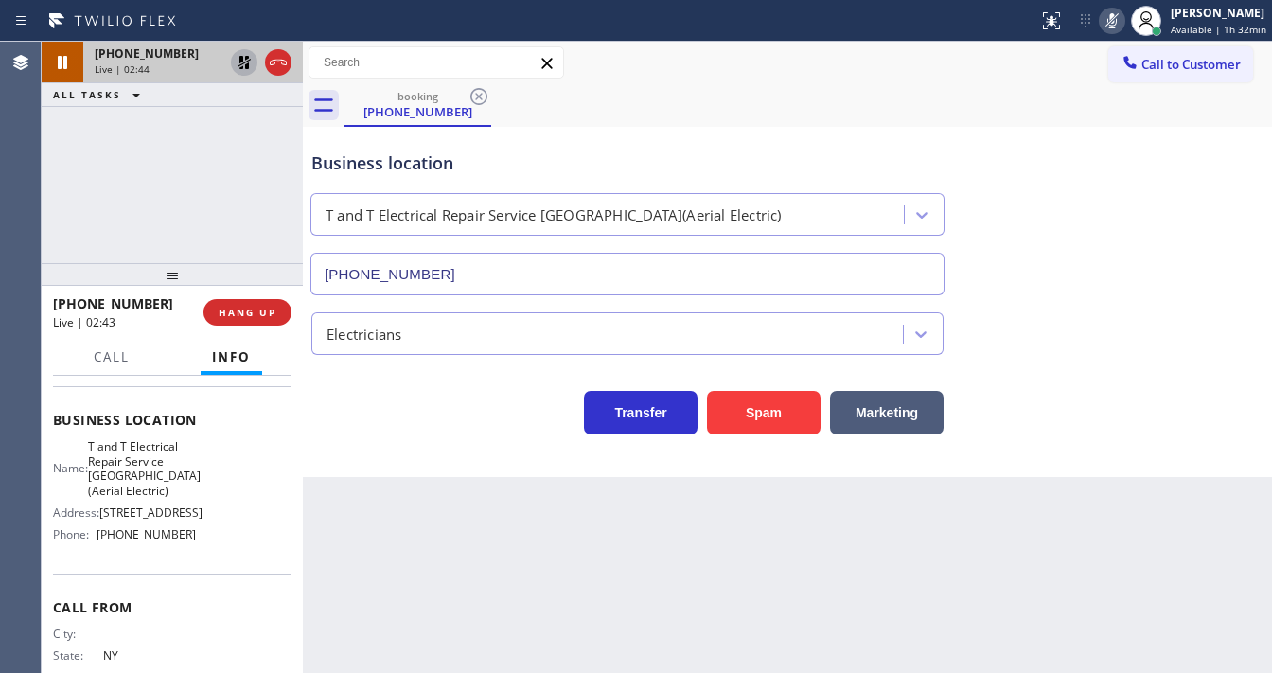
click at [243, 68] on icon at bounding box center [244, 62] width 23 height 23
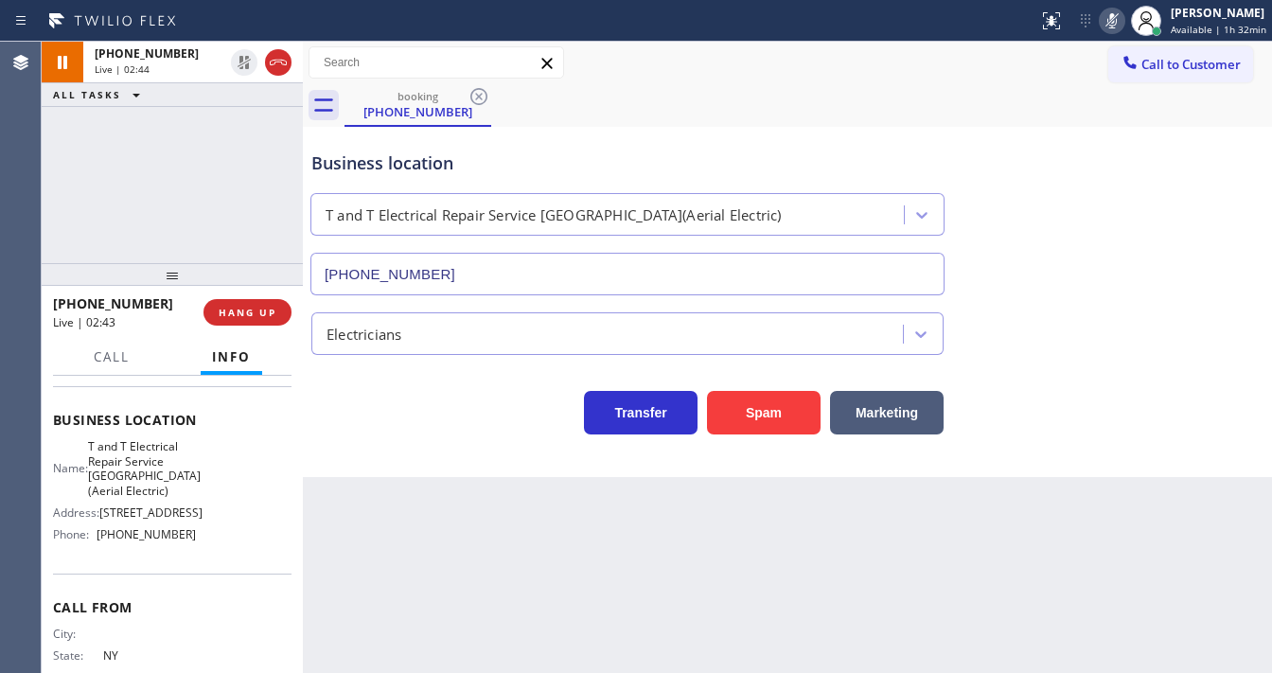
click at [1108, 22] on icon at bounding box center [1112, 20] width 23 height 23
click at [1059, 122] on div "booking [PHONE_NUMBER]" at bounding box center [809, 105] width 928 height 43
click at [191, 170] on div "[PHONE_NUMBER] Live | 02:45 ALL TASKS ALL TASKS ACTIVE TASKS TASKS IN WRAP UP" at bounding box center [172, 153] width 261 height 222
click at [191, 170] on div "[PHONE_NUMBER] Live | 02:46 ALL TASKS ALL TASKS ACTIVE TASKS TASKS IN WRAP UP" at bounding box center [172, 153] width 261 height 222
click at [138, 178] on div "[PHONE_NUMBER] Live | 02:48 ALL TASKS ALL TASKS ACTIVE TASKS TASKS IN WRAP UP" at bounding box center [172, 153] width 261 height 222
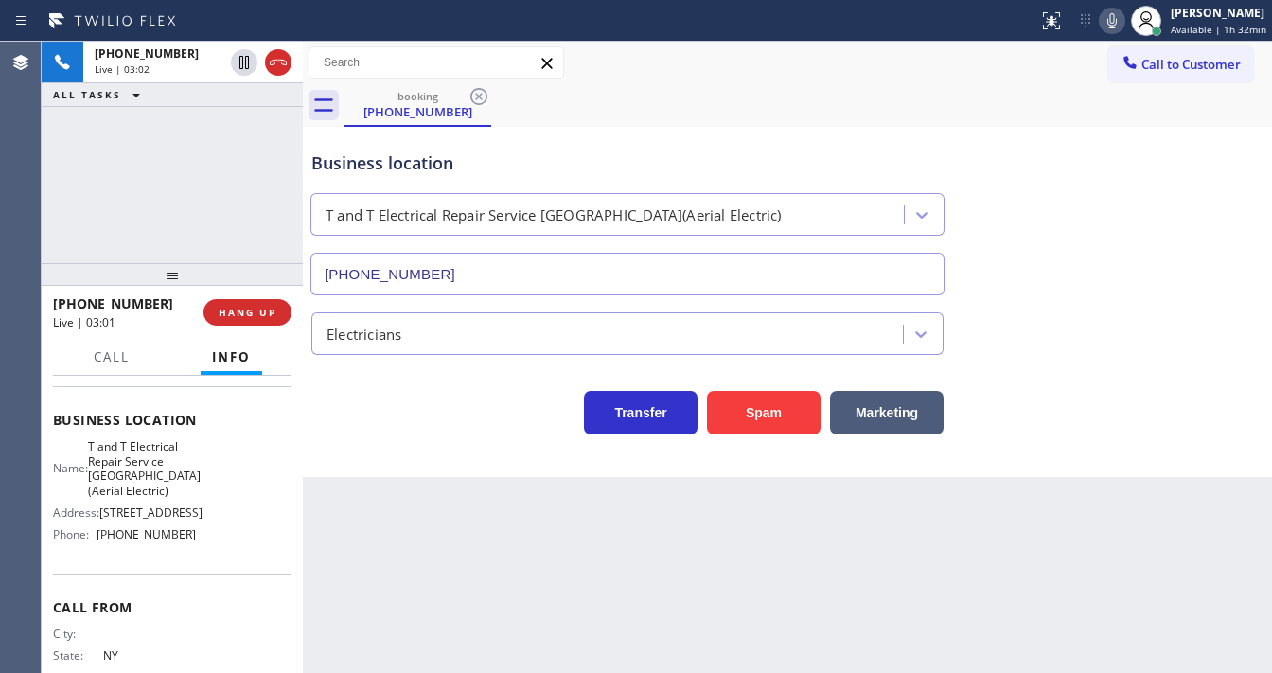
click at [269, 327] on div "[PHONE_NUMBER] Live | 03:01 HANG UP" at bounding box center [172, 312] width 239 height 49
click at [269, 311] on span "HANG UP" at bounding box center [248, 312] width 58 height 13
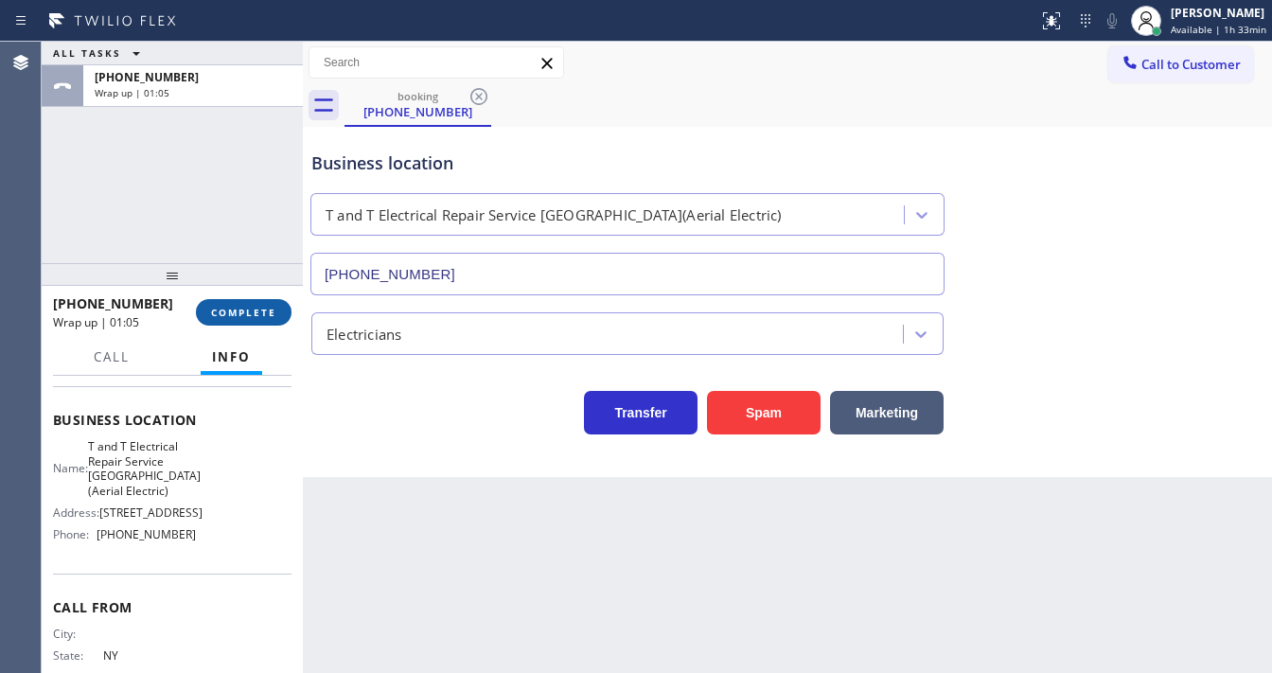
click at [261, 315] on span "COMPLETE" at bounding box center [243, 312] width 65 height 13
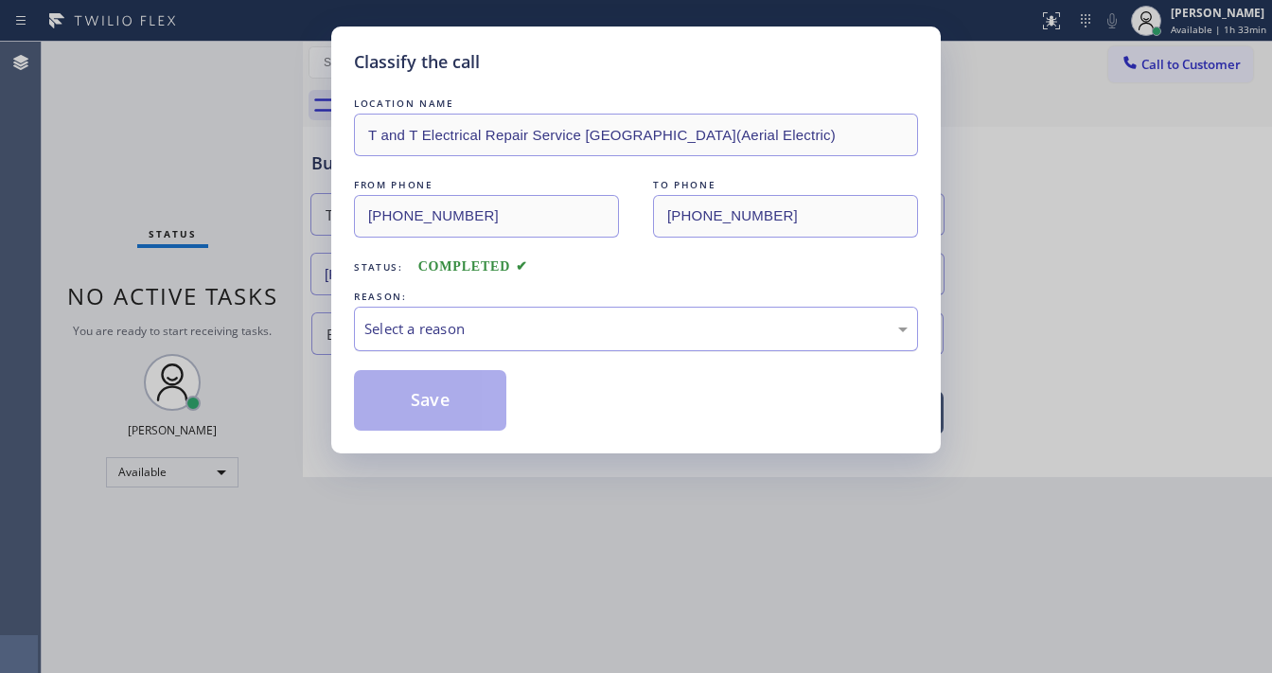
click at [471, 332] on div "Select a reason" at bounding box center [636, 329] width 543 height 22
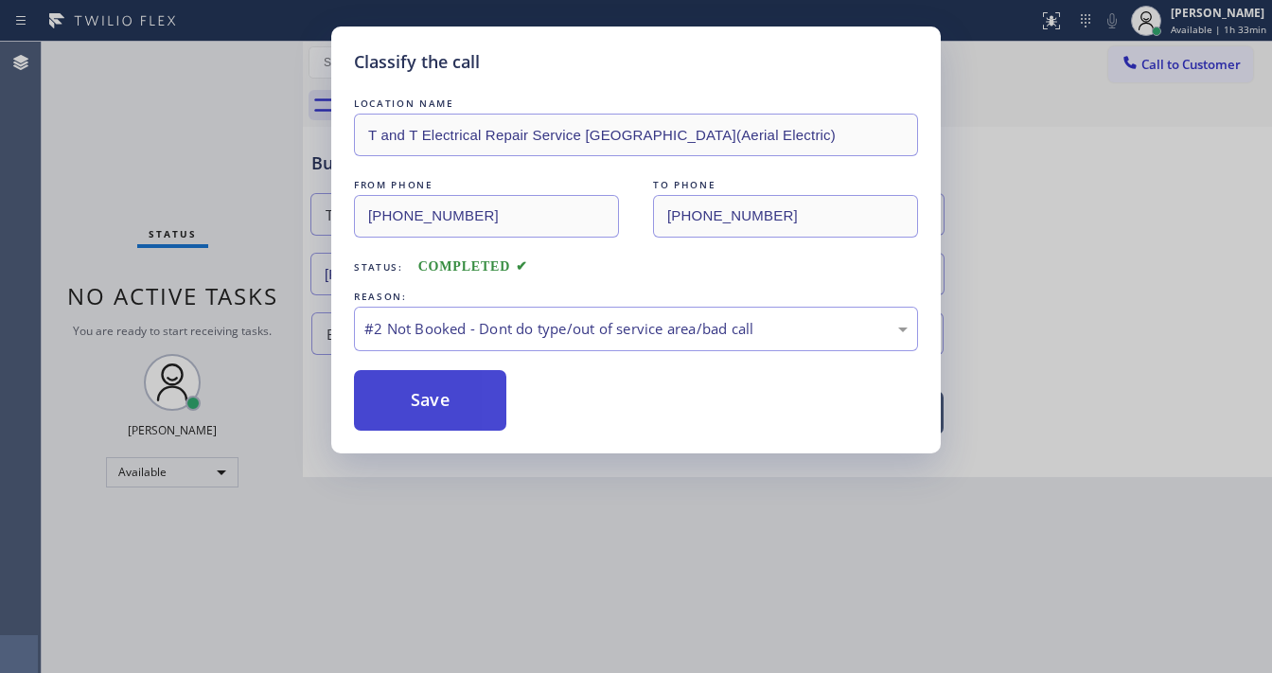
click at [457, 402] on button "Save" at bounding box center [430, 400] width 152 height 61
click at [456, 401] on button "Save" at bounding box center [430, 400] width 152 height 61
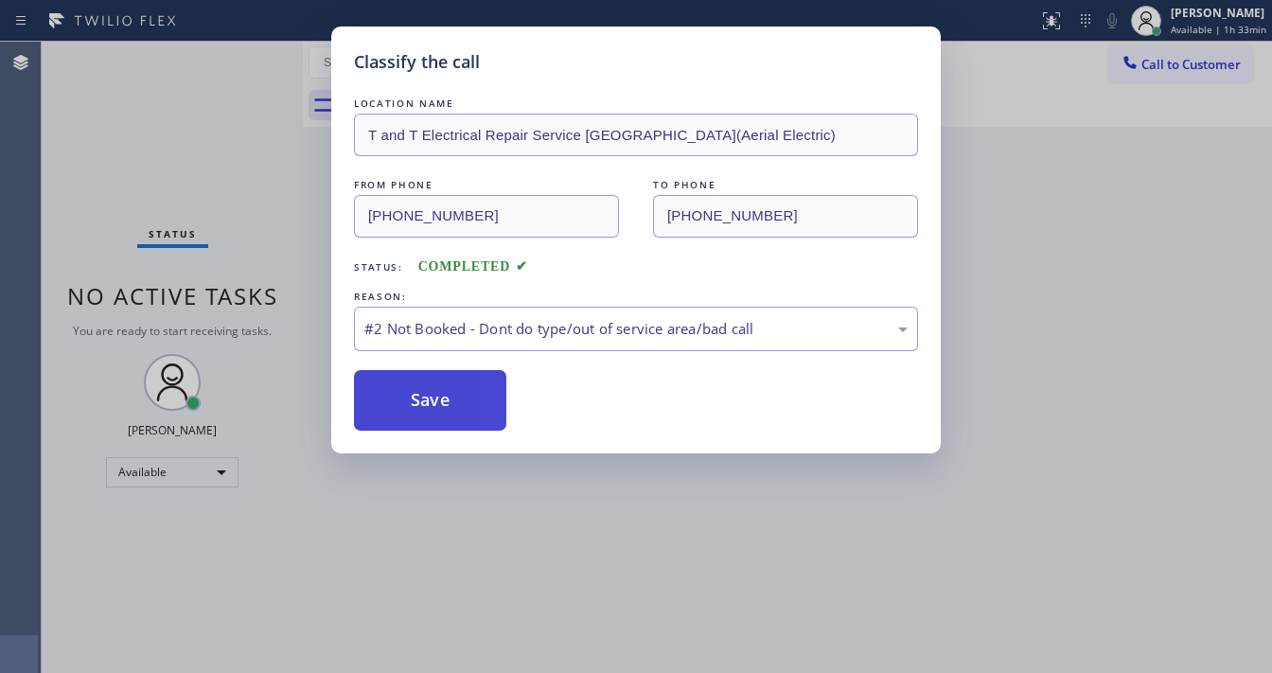
click at [456, 401] on button "Save" at bounding box center [430, 400] width 152 height 61
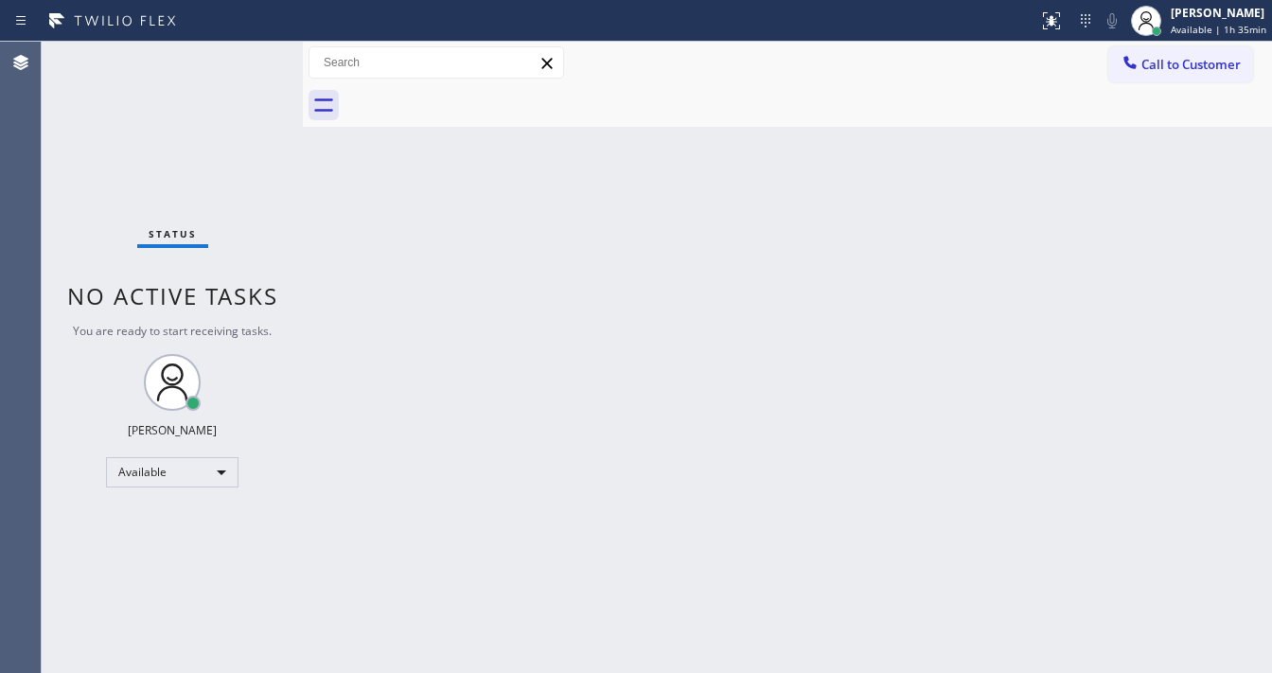
click at [64, 257] on div "Status No active tasks You are ready to start receiving tasks. [PERSON_NAME]" at bounding box center [172, 357] width 261 height 631
click at [81, 349] on div "Status No active tasks You are ready to start receiving tasks. [PERSON_NAME]" at bounding box center [172, 357] width 261 height 631
click at [169, 469] on div "Available" at bounding box center [172, 472] width 133 height 30
click at [179, 570] on li "Break" at bounding box center [171, 569] width 129 height 23
click at [519, 514] on div "Back to Dashboard Change Sender ID Customers Technicians Select a contact Outbo…" at bounding box center [787, 357] width 969 height 631
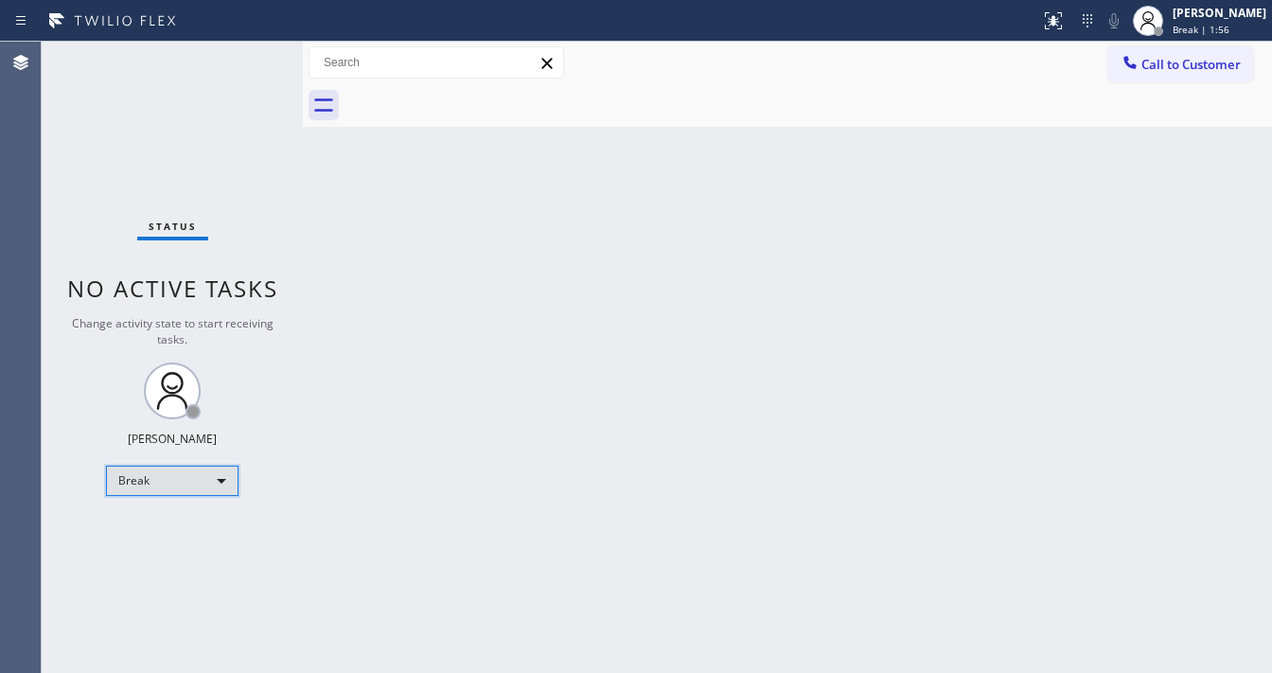
click at [136, 473] on div "Break" at bounding box center [172, 481] width 133 height 30
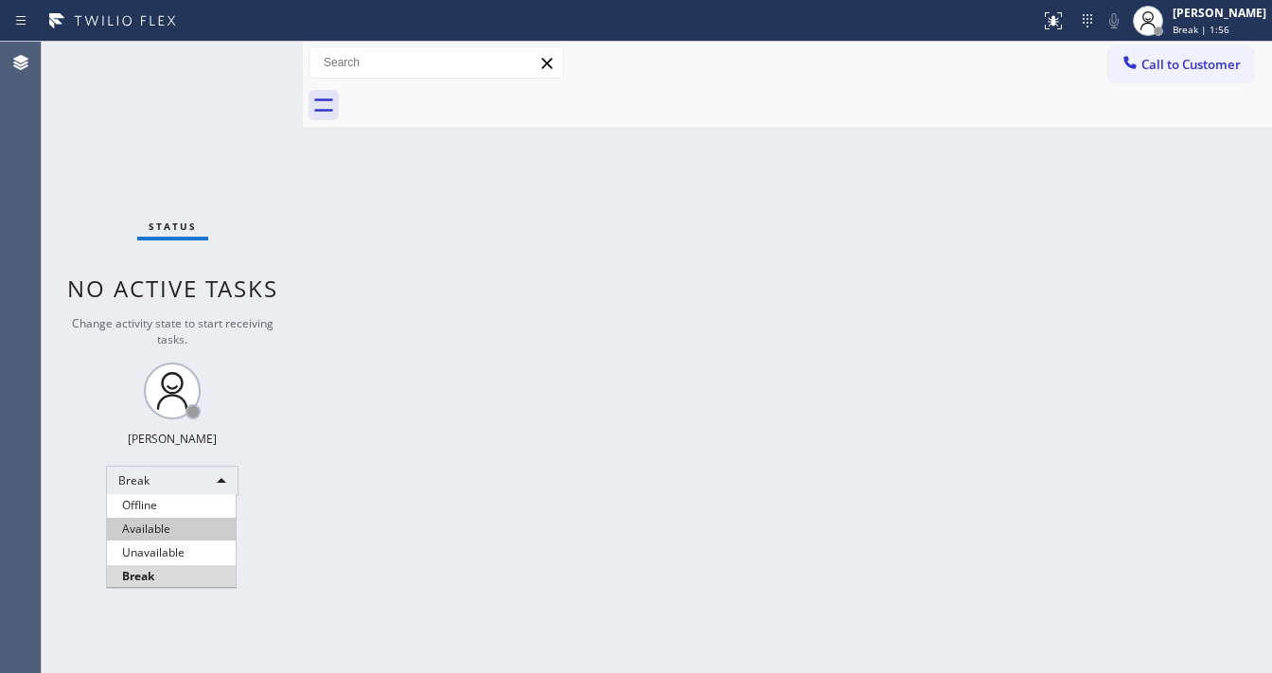
click at [159, 526] on li "Available" at bounding box center [171, 529] width 129 height 23
drag, startPoint x: 436, startPoint y: 483, endPoint x: 536, endPoint y: 654, distance: 198.6
click at [441, 485] on div "Back to Dashboard Change Sender ID Customers Technicians Select a contact Outbo…" at bounding box center [787, 357] width 969 height 631
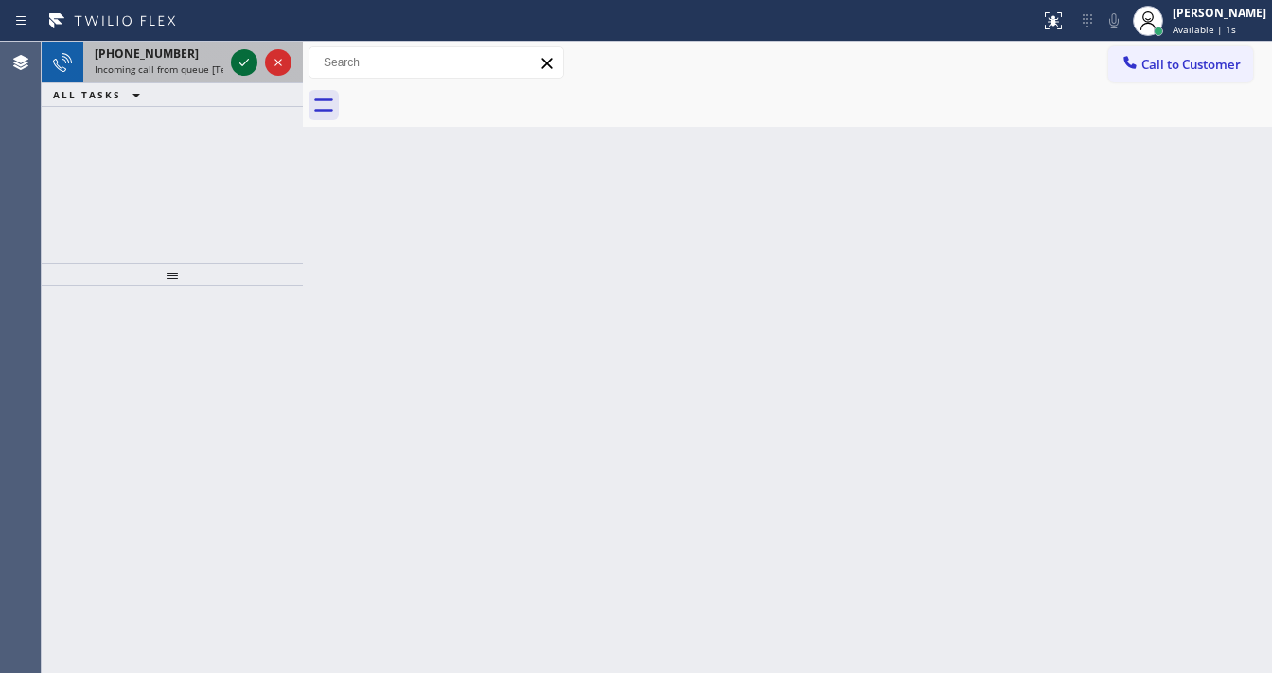
click at [248, 60] on icon at bounding box center [244, 63] width 9 height 8
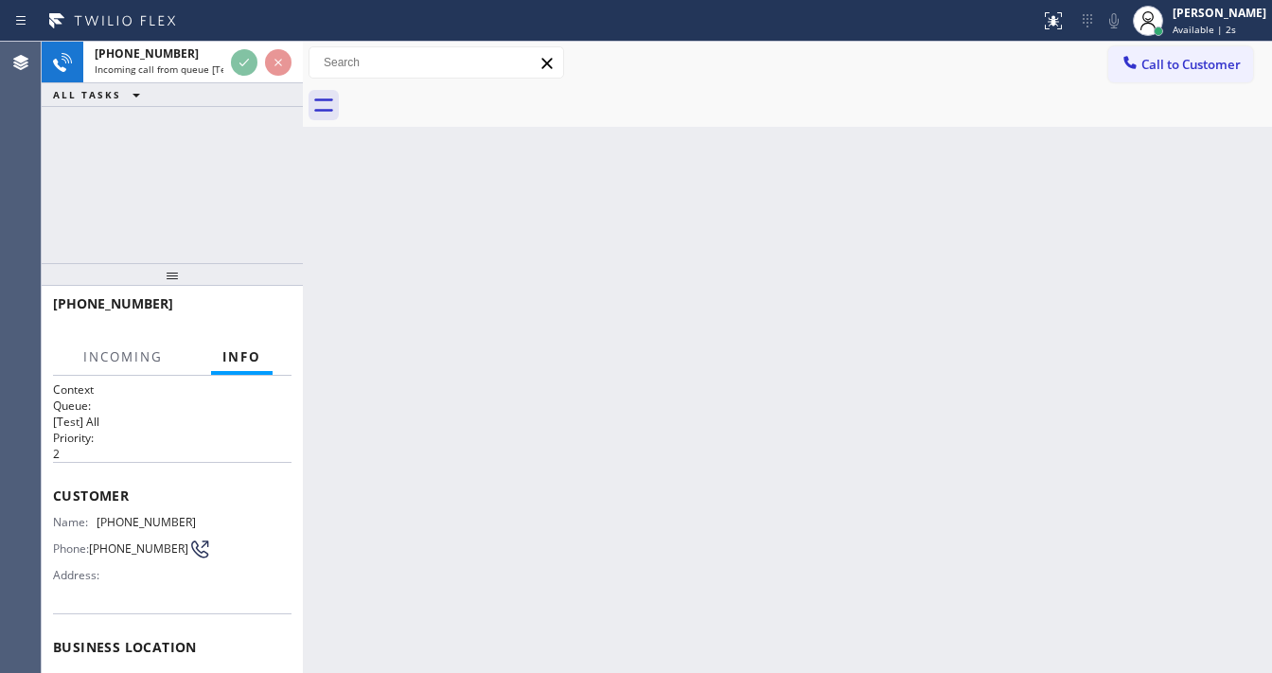
scroll to position [76, 0]
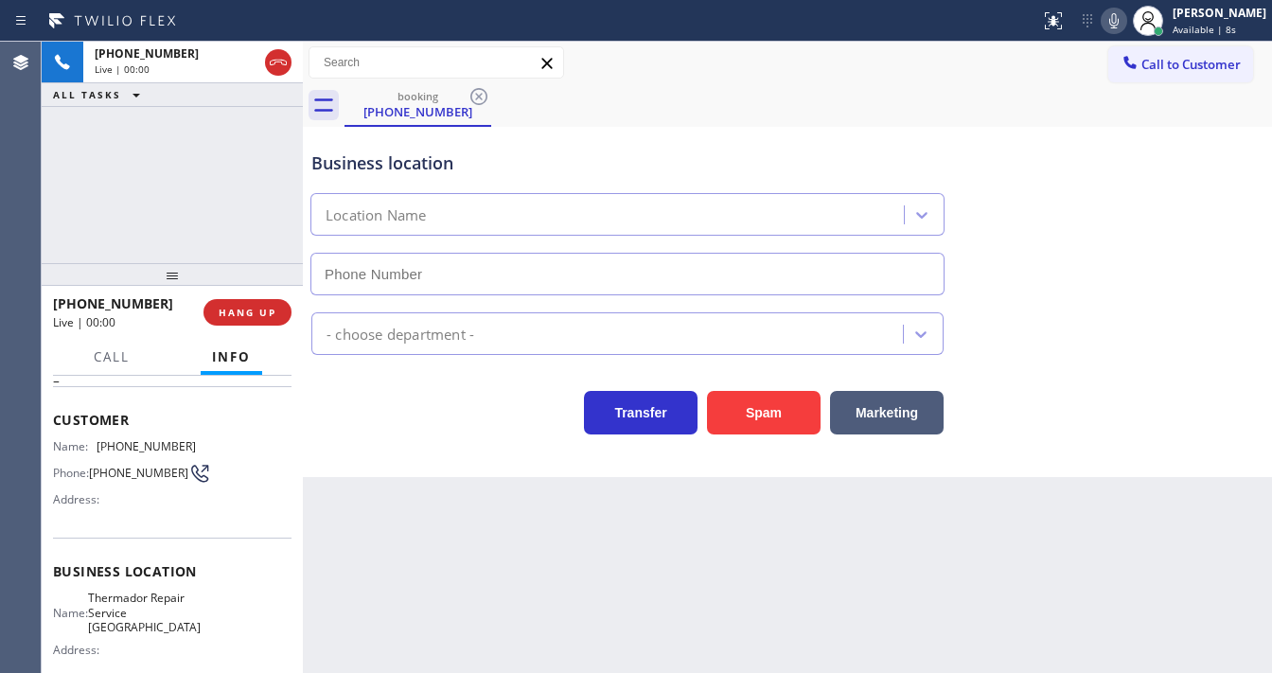
type input "[PHONE_NUMBER]"
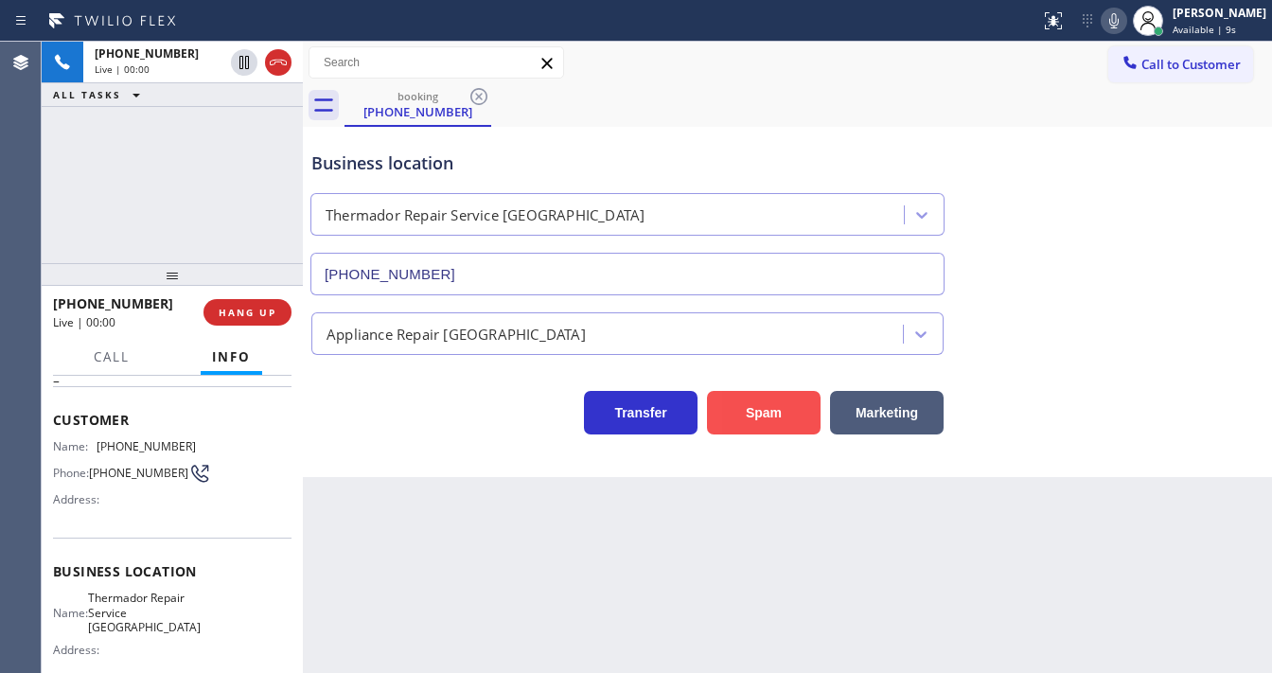
click at [773, 401] on button "Spam" at bounding box center [764, 413] width 114 height 44
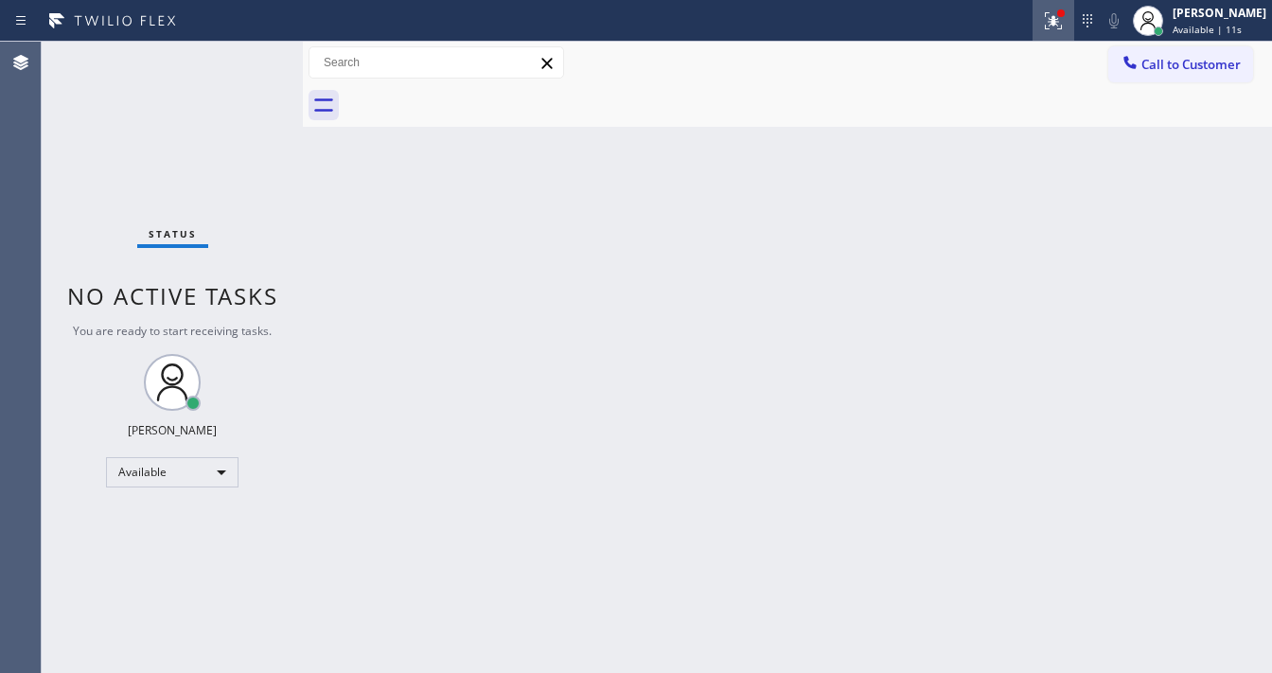
click at [1063, 30] on icon at bounding box center [1053, 20] width 23 height 23
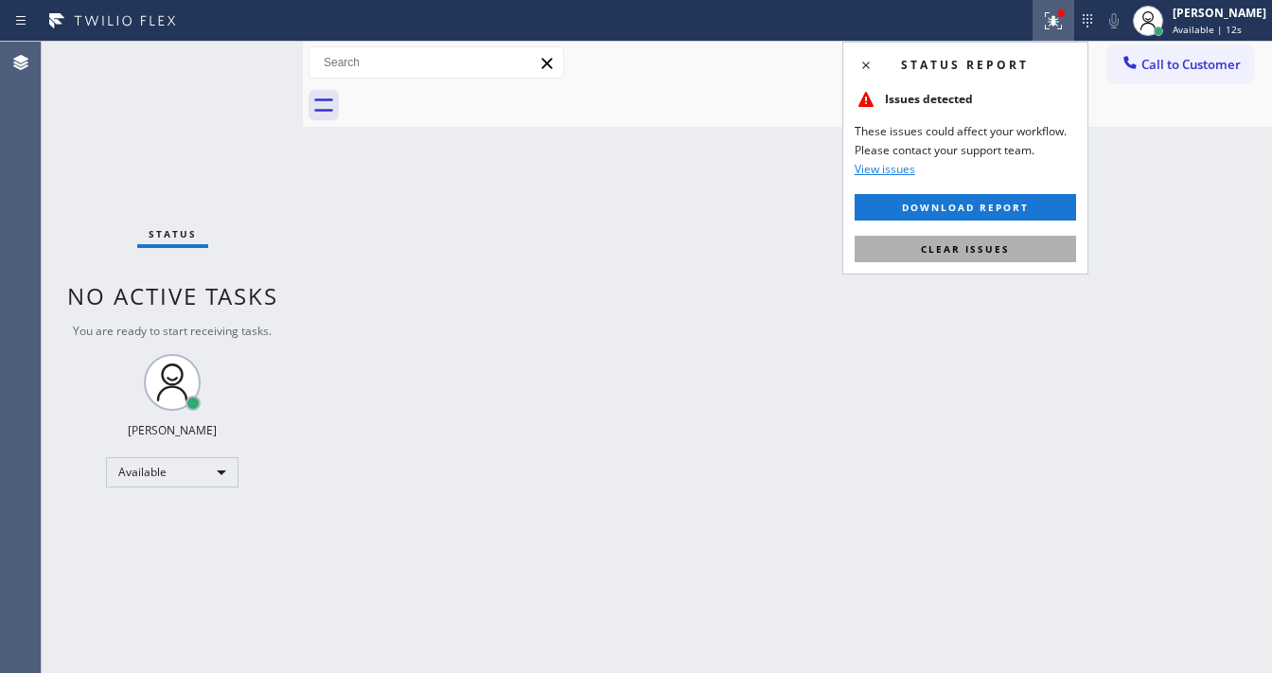
click at [999, 254] on span "Clear issues" at bounding box center [965, 248] width 89 height 13
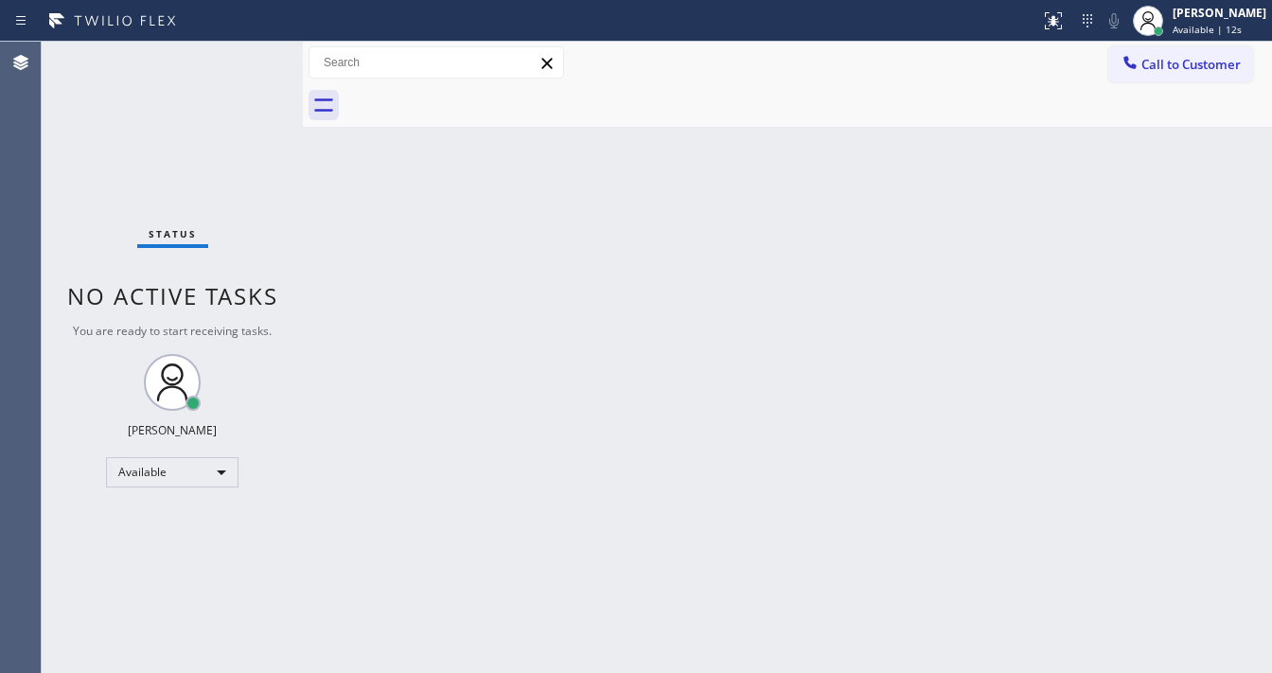
drag, startPoint x: 738, startPoint y: 285, endPoint x: 529, endPoint y: 621, distance: 395.9
click at [716, 302] on div "Back to Dashboard Change Sender ID Customers Technicians Select a contact Outbo…" at bounding box center [787, 357] width 969 height 631
click at [248, 53] on div "Status No active tasks You are ready to start receiving tasks. [PERSON_NAME]" at bounding box center [172, 357] width 261 height 631
click at [803, 62] on div "Call to Customer Outbound call Location Subzero Appliance Repair [GEOGRAPHIC_DA…" at bounding box center [787, 62] width 969 height 33
click at [652, 50] on div "Call to Customer Outbound call Location Subzero Appliance Repair [GEOGRAPHIC_DA…" at bounding box center [787, 62] width 969 height 33
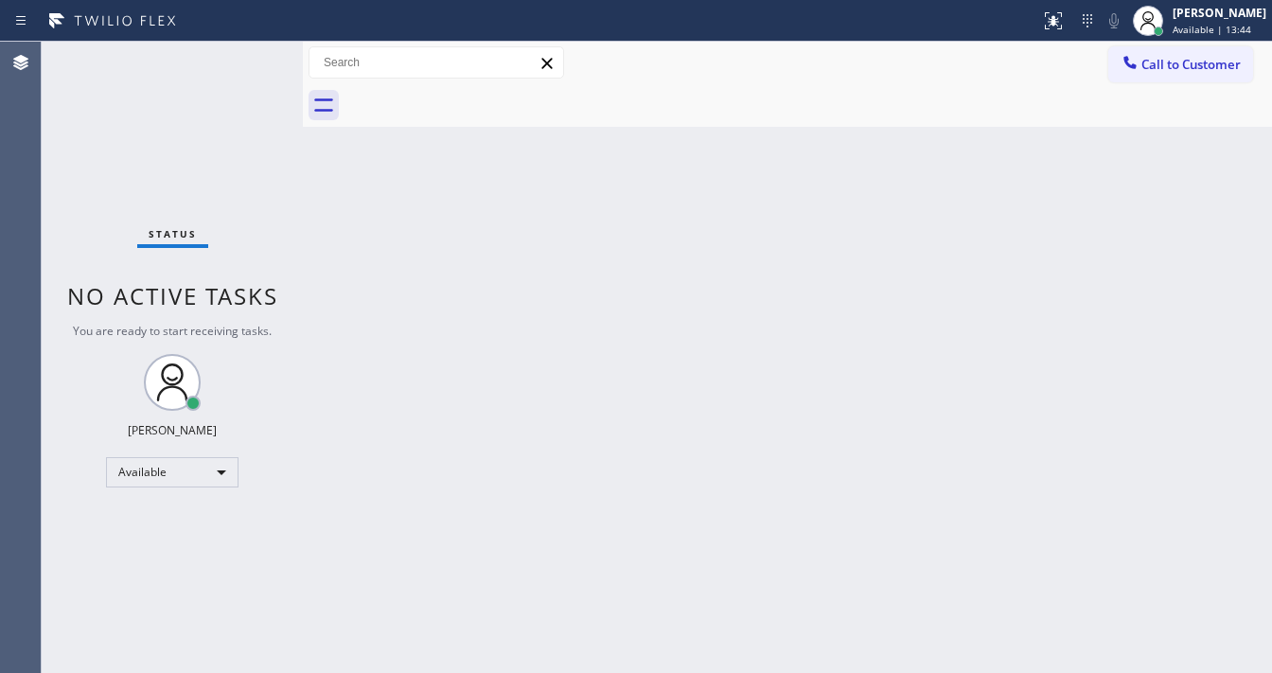
click at [263, 50] on div "Status No active tasks You are ready to start receiving tasks. [PERSON_NAME]" at bounding box center [172, 357] width 261 height 631
click at [261, 49] on div "Status No active tasks You are ready to start receiving tasks. [PERSON_NAME]" at bounding box center [172, 357] width 261 height 631
click at [246, 52] on div "Status No active tasks You are ready to start receiving tasks. [PERSON_NAME]" at bounding box center [172, 357] width 261 height 631
drag, startPoint x: 241, startPoint y: 67, endPoint x: 254, endPoint y: 57, distance: 16.1
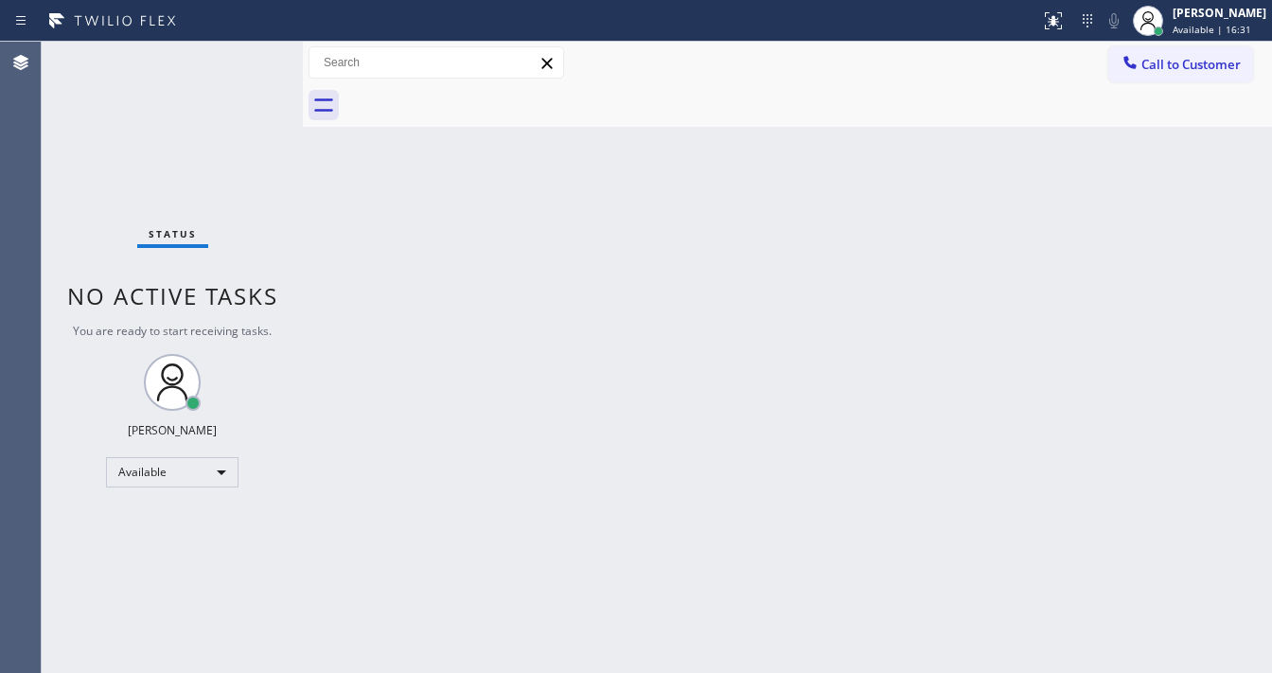
click at [250, 59] on div "Status No active tasks You are ready to start receiving tasks. [PERSON_NAME]" at bounding box center [172, 357] width 261 height 631
click at [254, 57] on div "Status No active tasks You are ready to start receiving tasks. [PERSON_NAME]" at bounding box center [172, 357] width 261 height 631
drag, startPoint x: 879, startPoint y: 381, endPoint x: 860, endPoint y: 439, distance: 61.7
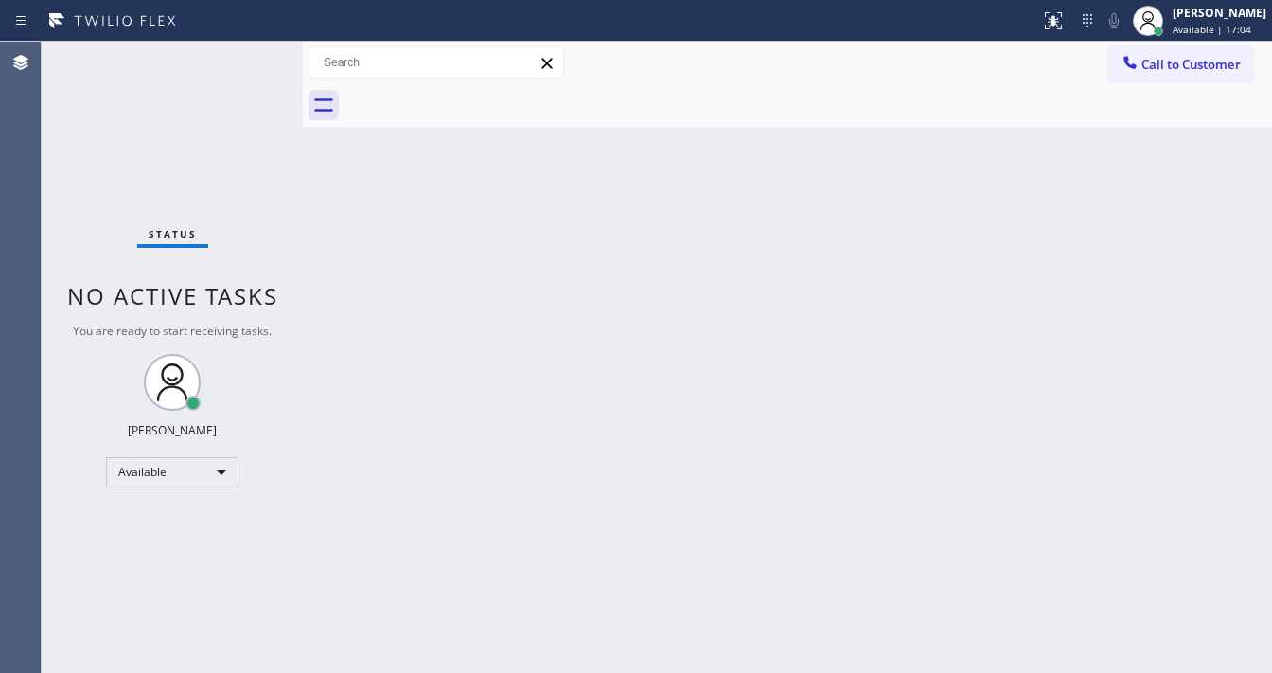
click at [863, 433] on div "Back to Dashboard Change Sender ID Customers Technicians Select a contact Outbo…" at bounding box center [787, 357] width 969 height 631
click at [258, 49] on div "Status No active tasks You are ready to start receiving tasks. [PERSON_NAME]" at bounding box center [172, 357] width 261 height 631
drag, startPoint x: 258, startPoint y: 49, endPoint x: 239, endPoint y: 52, distance: 19.1
click at [256, 50] on div "Status No active tasks You are ready to start receiving tasks. [PERSON_NAME]" at bounding box center [172, 357] width 261 height 631
click at [239, 52] on div "Status No active tasks You are ready to start receiving tasks. [PERSON_NAME]" at bounding box center [172, 357] width 261 height 631
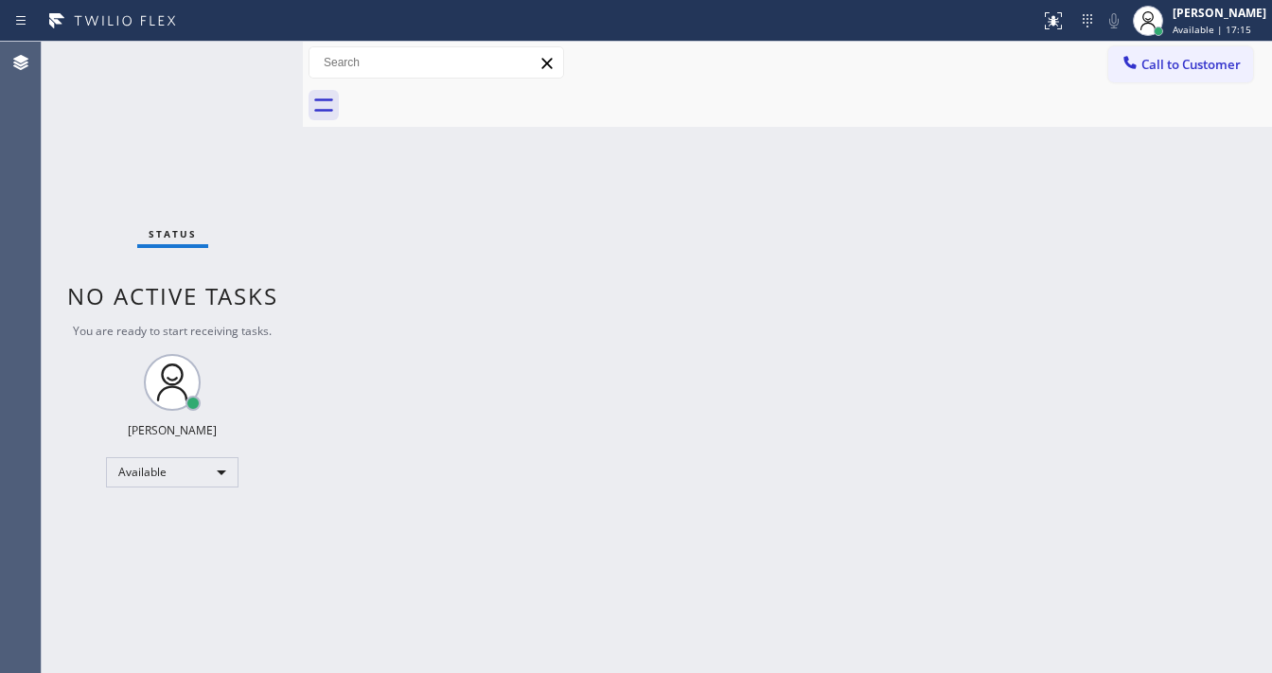
click at [239, 52] on div "Status No active tasks You are ready to start receiving tasks. [PERSON_NAME]" at bounding box center [172, 357] width 261 height 631
click at [242, 53] on div "Status No active tasks You are ready to start receiving tasks. [PERSON_NAME]" at bounding box center [172, 357] width 261 height 631
click at [243, 53] on div "Status No active tasks You are ready to start receiving tasks. [PERSON_NAME]" at bounding box center [172, 357] width 261 height 631
click at [243, 52] on div "Status No active tasks You are ready to start receiving tasks. [PERSON_NAME]" at bounding box center [172, 357] width 261 height 631
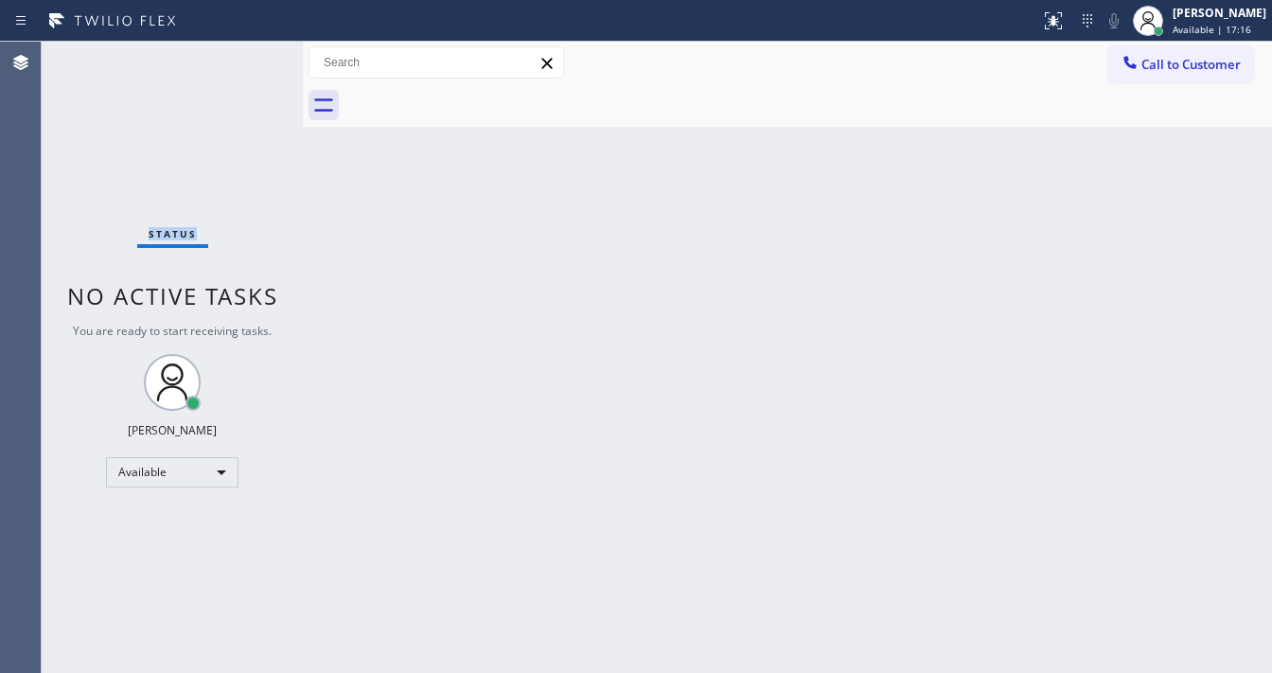
click at [243, 52] on div "Status No active tasks You are ready to start receiving tasks. [PERSON_NAME]" at bounding box center [172, 357] width 261 height 631
click at [247, 49] on div "Status No active tasks You are ready to start receiving tasks. [PERSON_NAME]" at bounding box center [172, 357] width 261 height 631
click at [247, 51] on div "Status No active tasks You are ready to start receiving tasks. [PERSON_NAME]" at bounding box center [172, 357] width 261 height 631
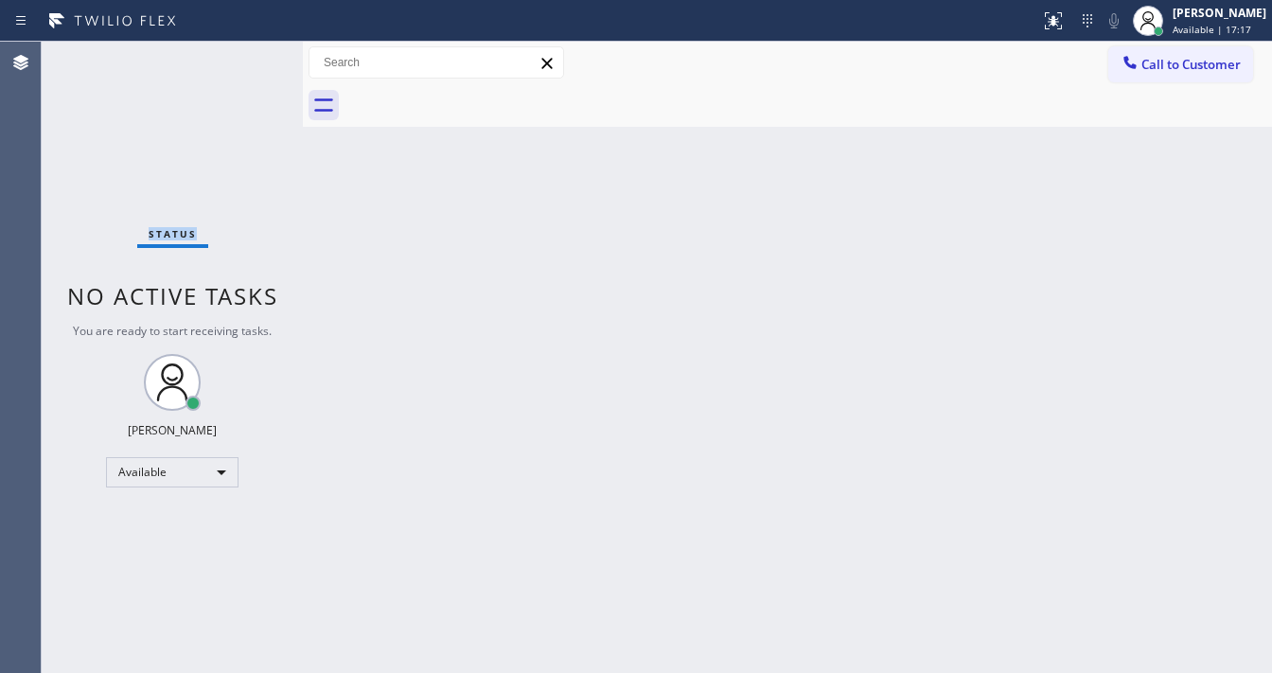
click at [247, 51] on div "Status No active tasks You are ready to start receiving tasks. [PERSON_NAME]" at bounding box center [172, 357] width 261 height 631
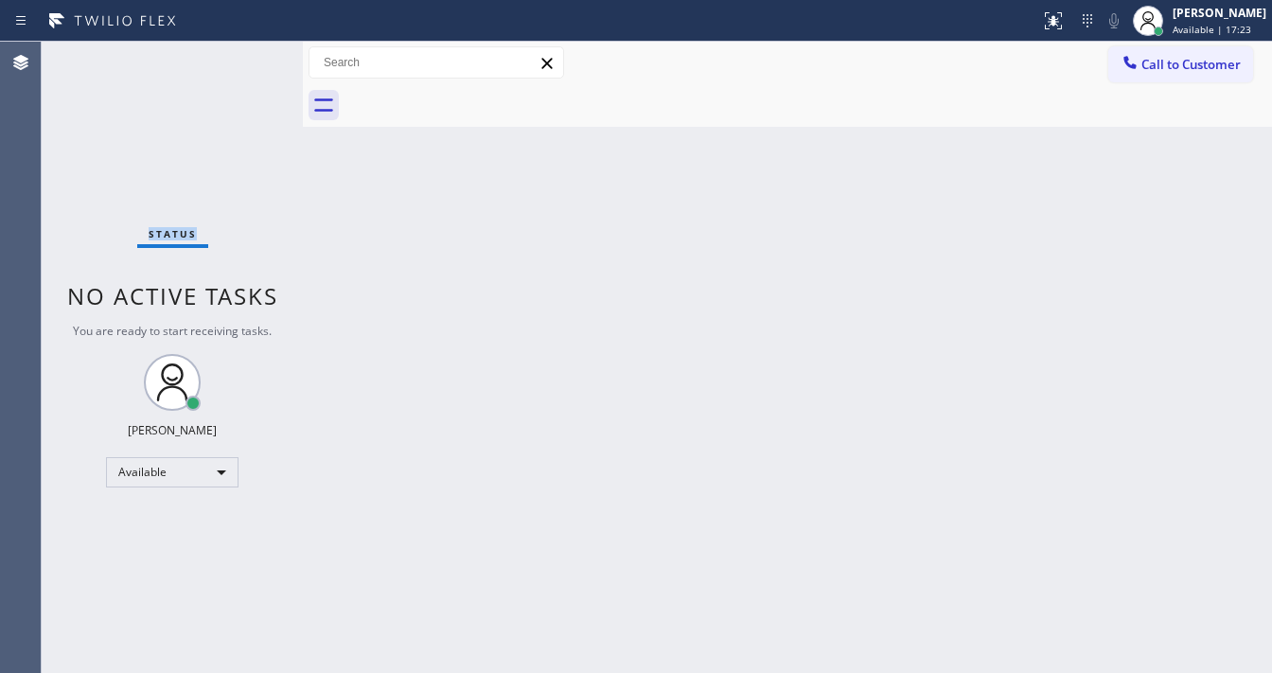
click at [246, 52] on div "Status No active tasks You are ready to start receiving tasks. [PERSON_NAME]" at bounding box center [172, 357] width 261 height 631
click at [246, 55] on div "Status No active tasks You are ready to start receiving tasks. [PERSON_NAME]" at bounding box center [172, 357] width 261 height 631
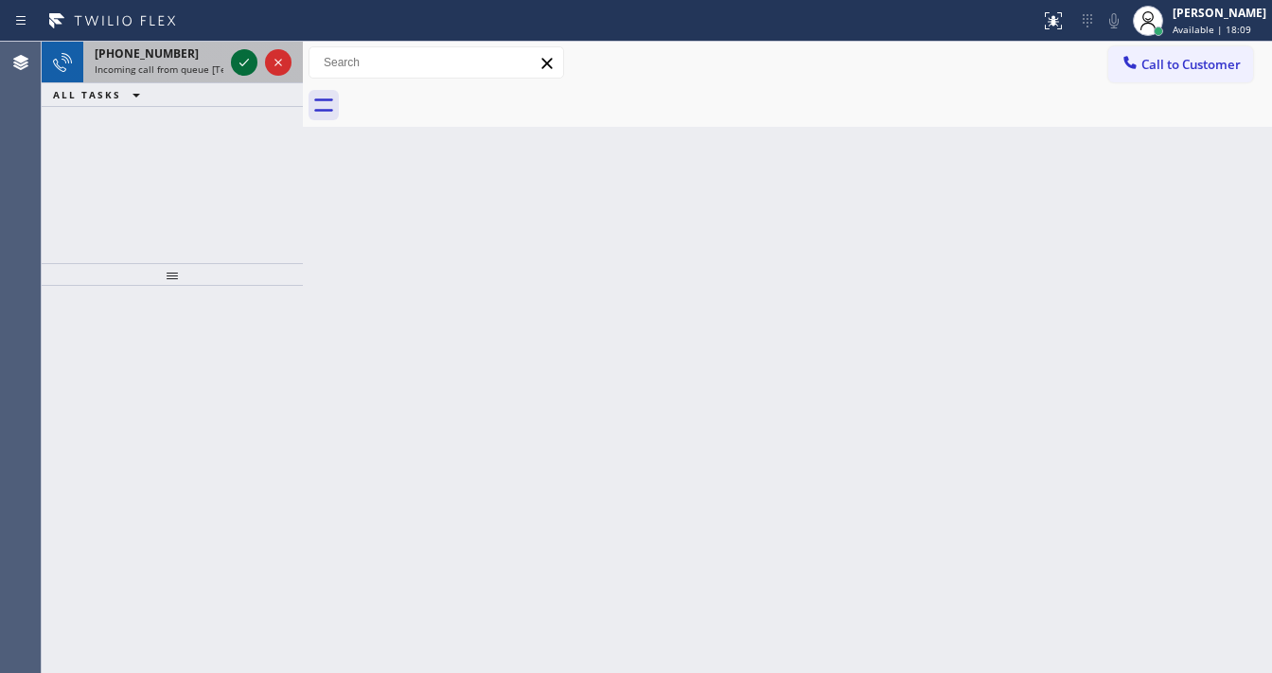
click at [239, 70] on icon at bounding box center [244, 62] width 23 height 23
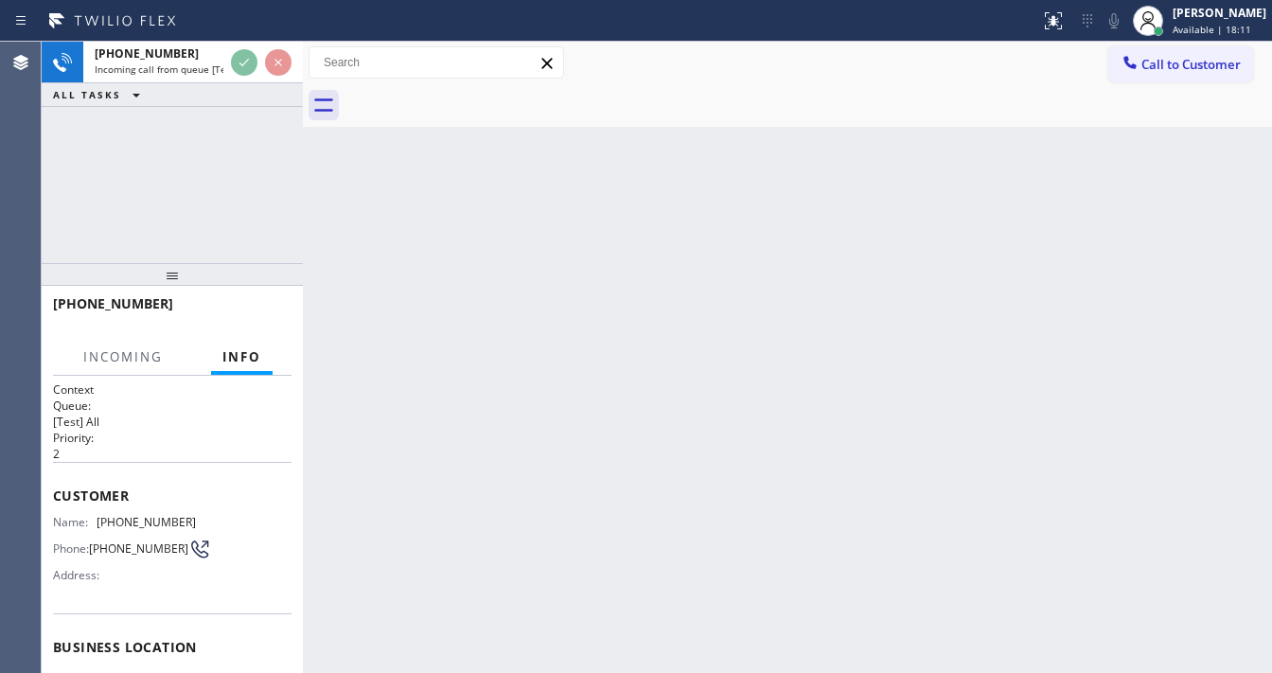
scroll to position [227, 0]
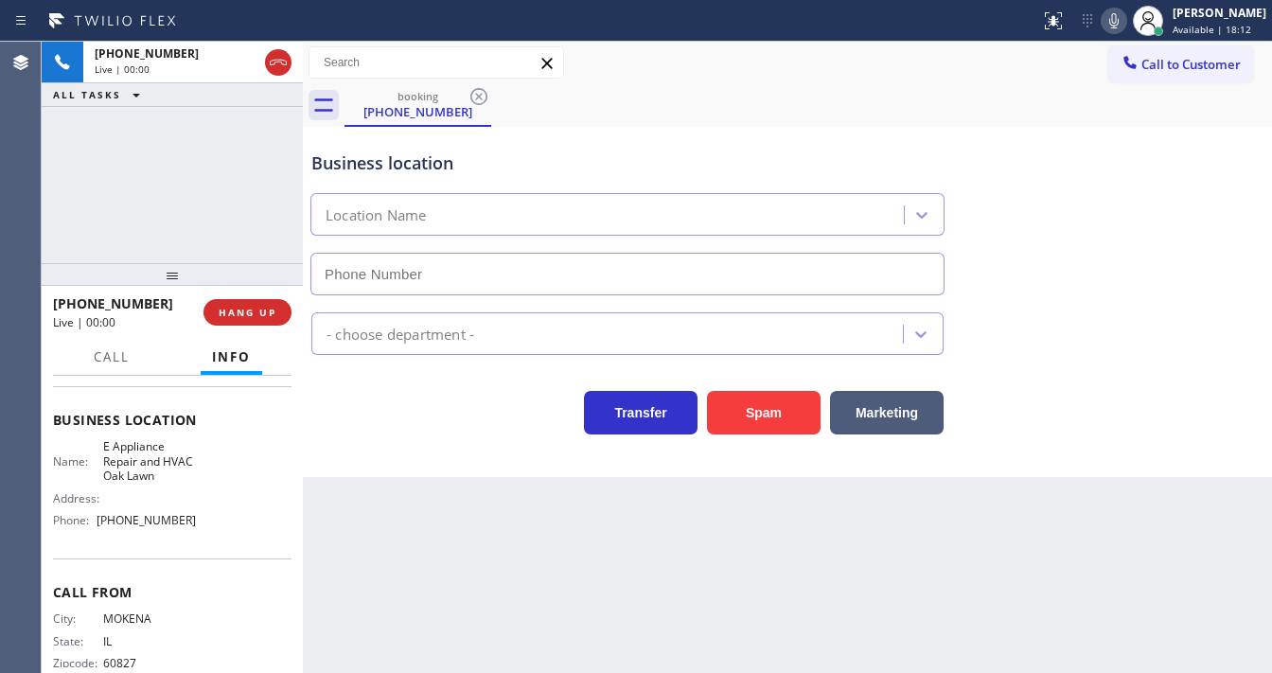
type input "[PHONE_NUMBER]"
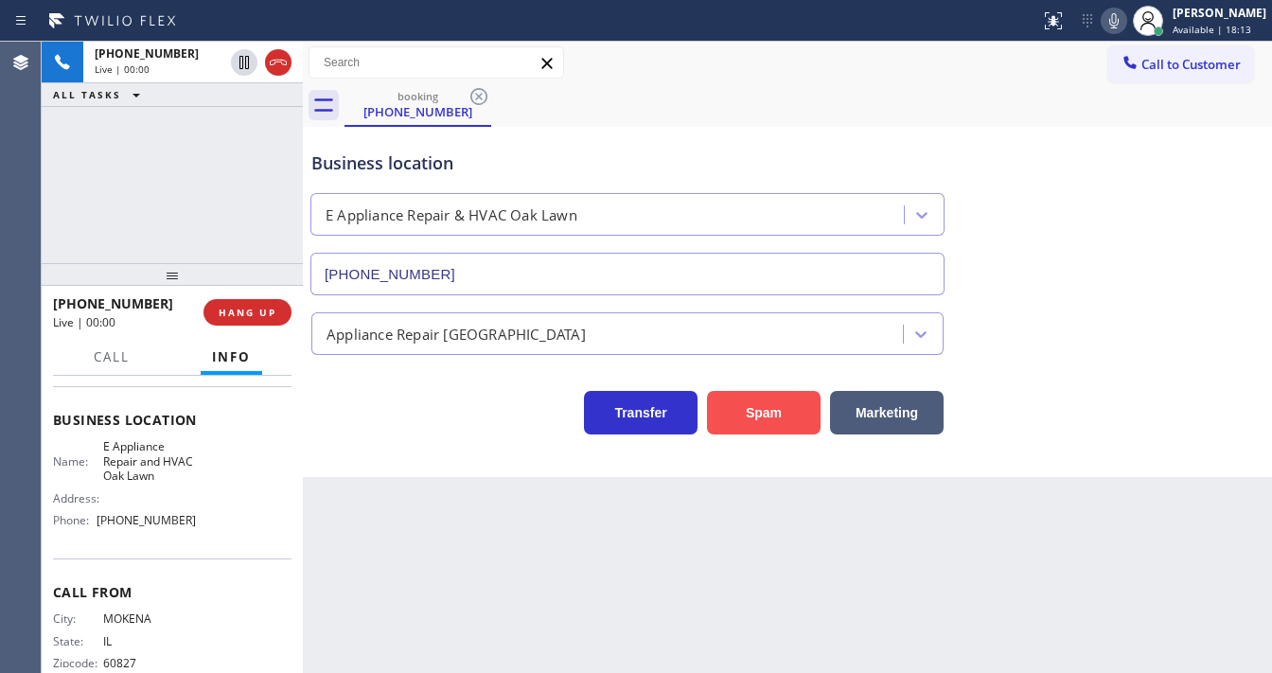
click at [747, 417] on button "Spam" at bounding box center [764, 413] width 114 height 44
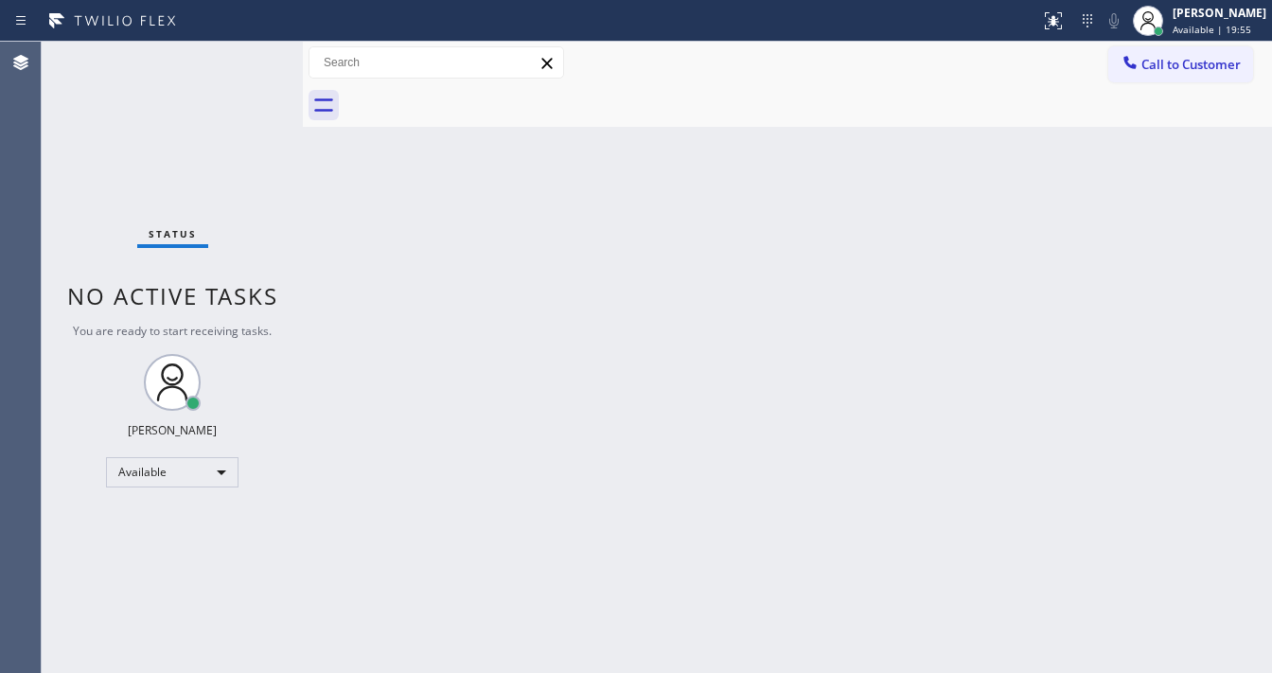
click at [243, 58] on div "Status No active tasks You are ready to start receiving tasks. [PERSON_NAME]" at bounding box center [172, 357] width 261 height 631
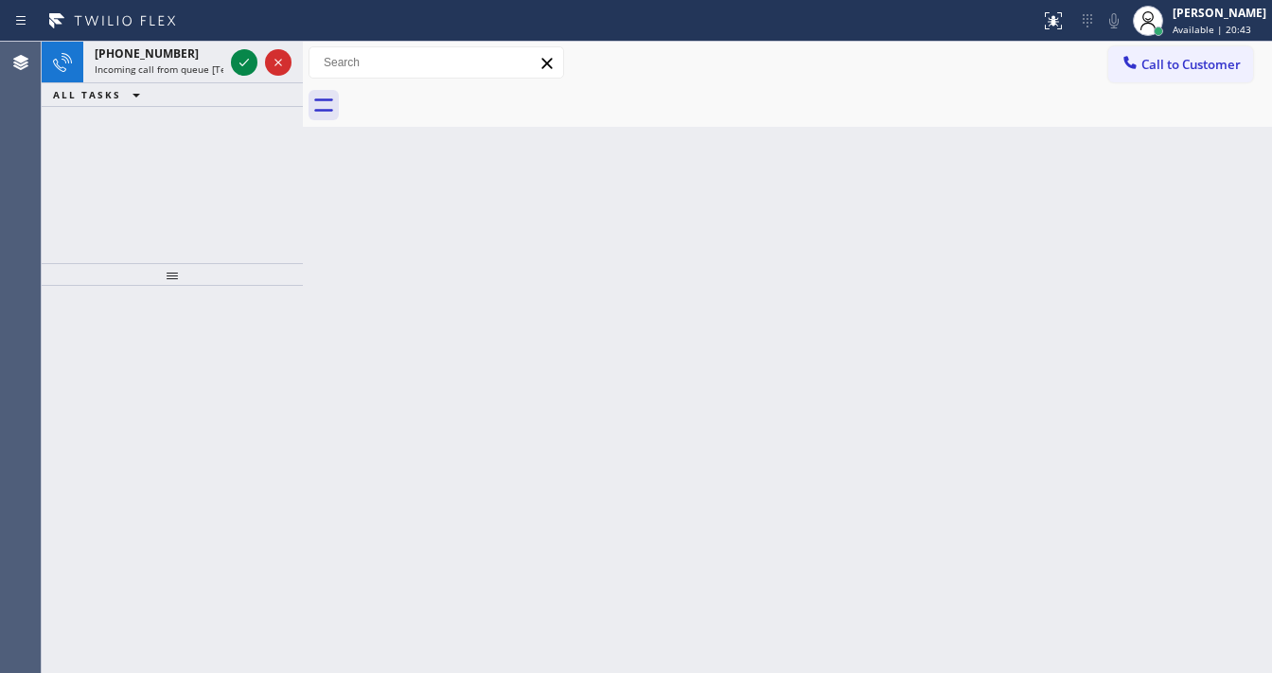
drag, startPoint x: 244, startPoint y: 58, endPoint x: 227, endPoint y: 98, distance: 43.3
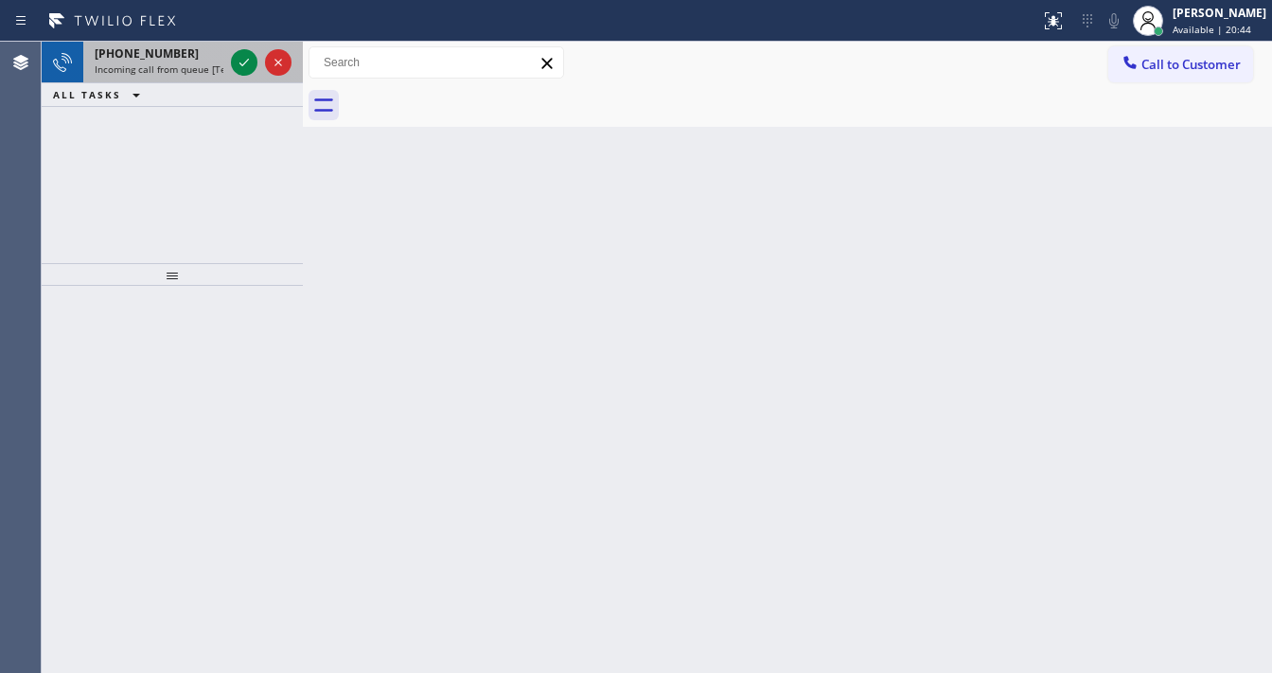
drag, startPoint x: 227, startPoint y: 98, endPoint x: 250, endPoint y: 45, distance: 56.8
click at [245, 45] on div at bounding box center [261, 63] width 68 height 42
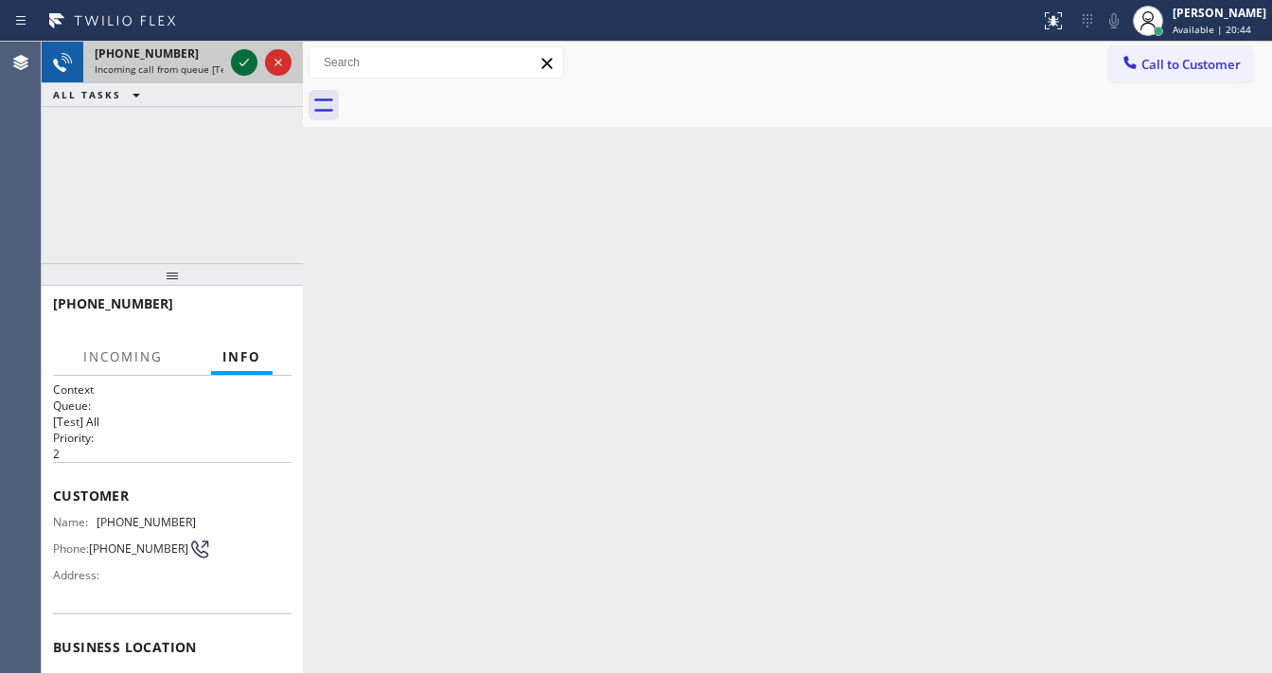
click at [252, 55] on div at bounding box center [261, 63] width 68 height 42
click at [251, 57] on icon at bounding box center [244, 62] width 23 height 23
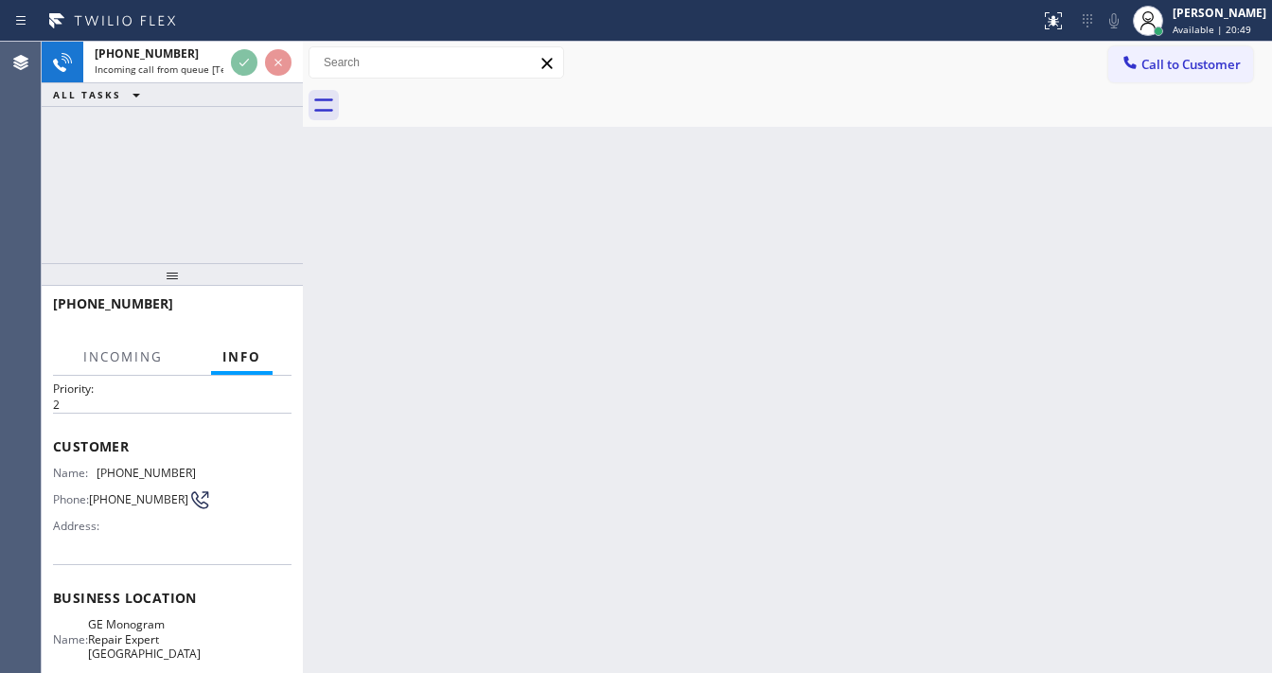
scroll to position [76, 0]
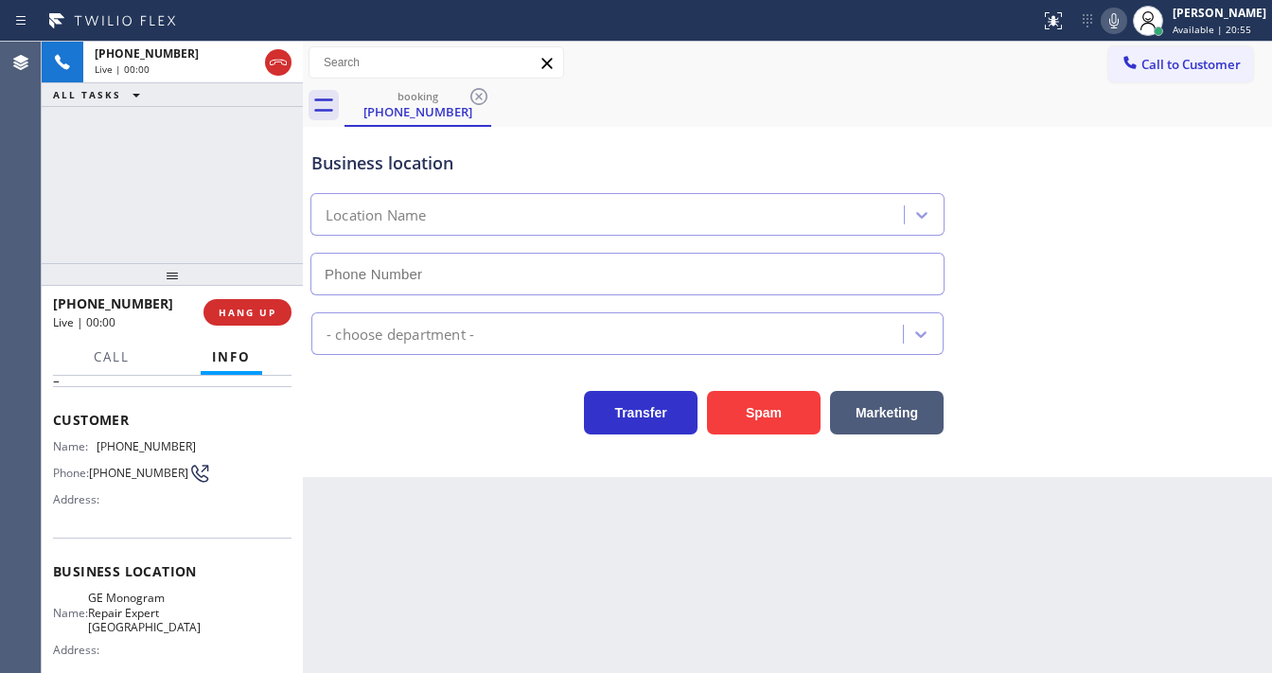
type input "[PHONE_NUMBER]"
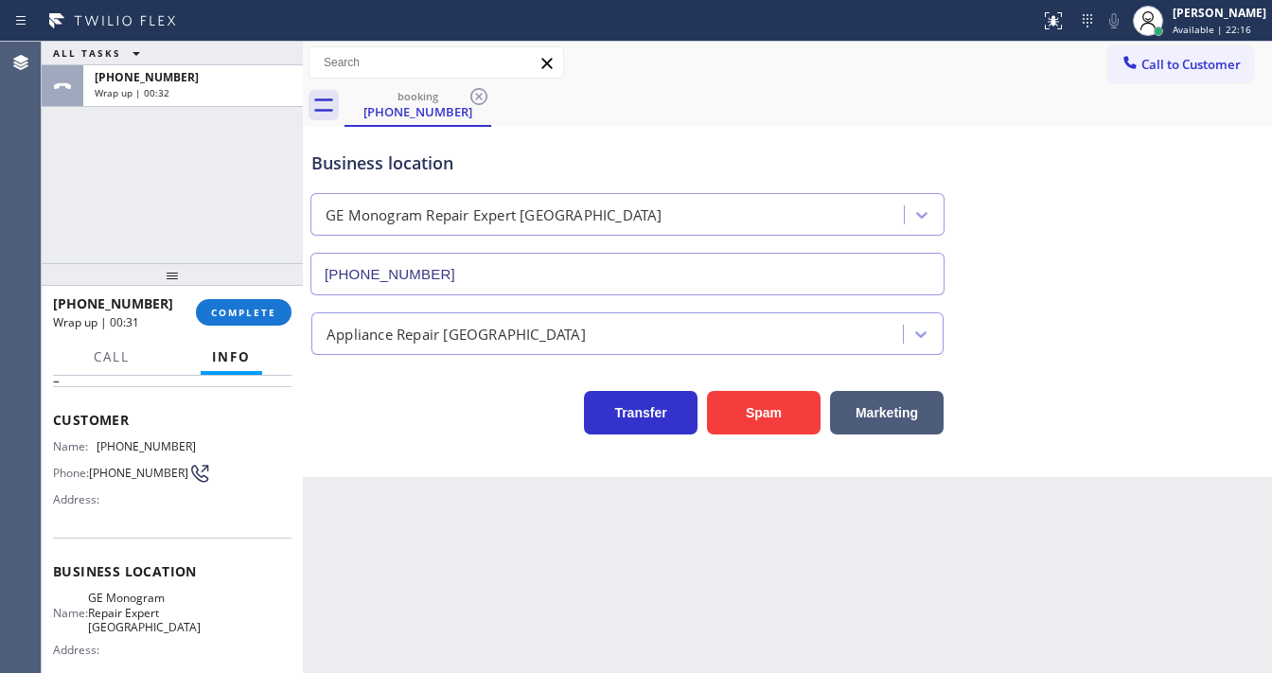
drag, startPoint x: 131, startPoint y: 552, endPoint x: 63, endPoint y: 631, distance: 103.4
drag, startPoint x: 63, startPoint y: 631, endPoint x: 404, endPoint y: 649, distance: 341.3
drag, startPoint x: 404, startPoint y: 649, endPoint x: 157, endPoint y: 266, distance: 455.4
click at [155, 267] on div at bounding box center [172, 274] width 261 height 23
click at [232, 319] on button "COMPLETE" at bounding box center [244, 312] width 96 height 27
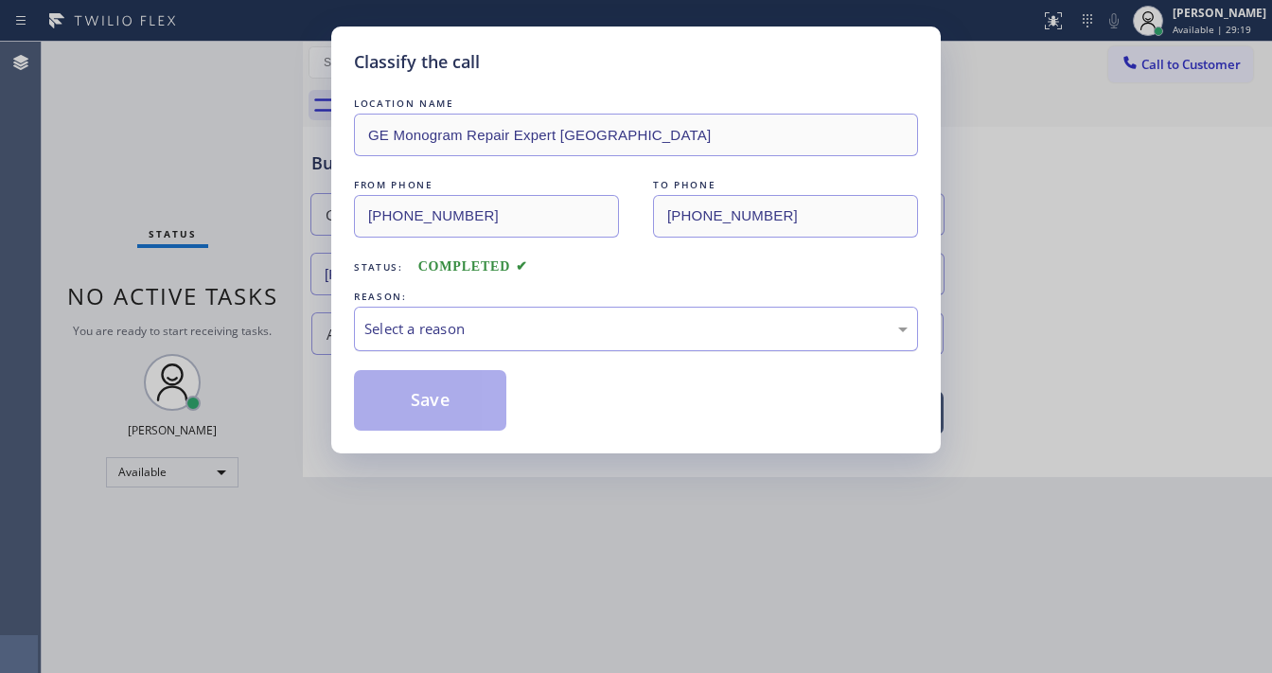
click at [470, 337] on div "Select a reason" at bounding box center [636, 329] width 543 height 22
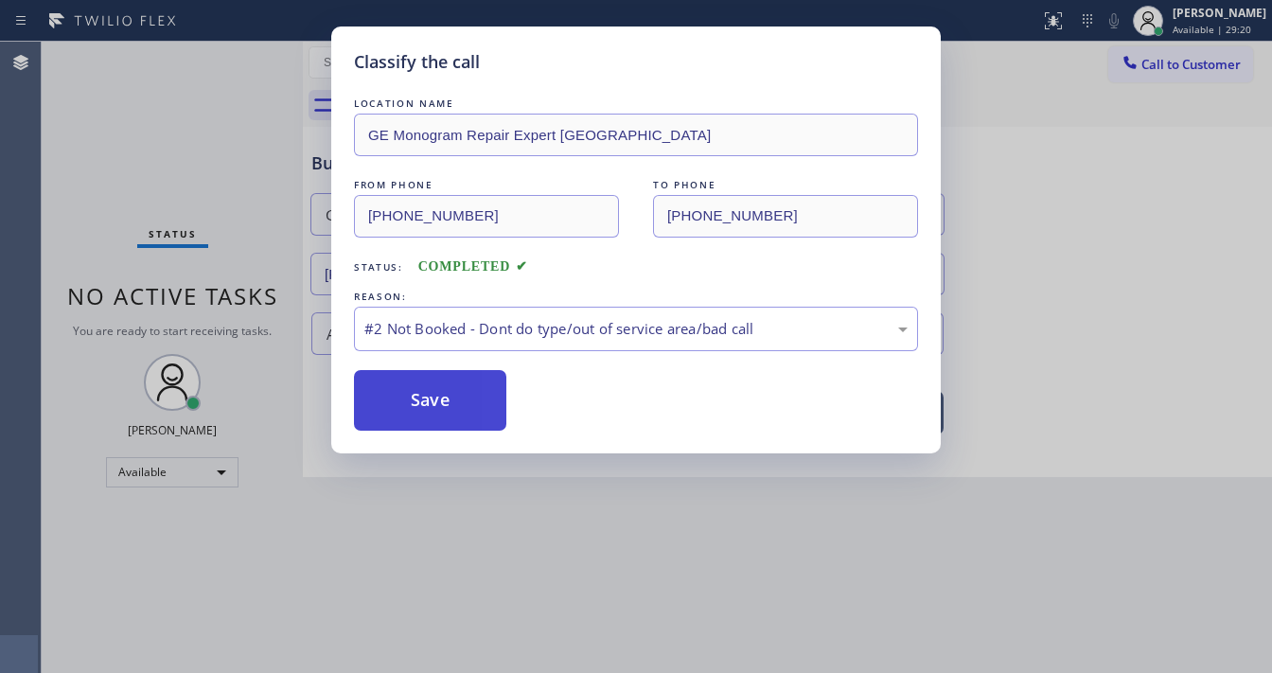
click at [466, 394] on button "Save" at bounding box center [430, 400] width 152 height 61
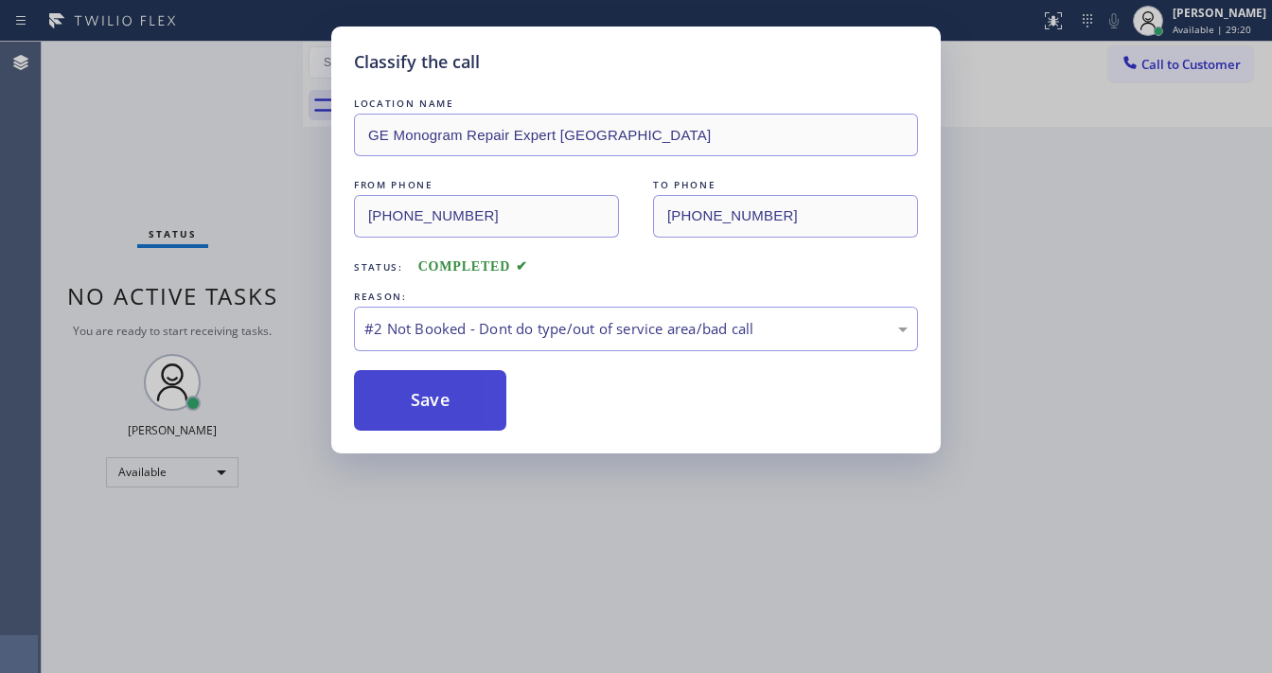
click at [465, 394] on button "Save" at bounding box center [430, 400] width 152 height 61
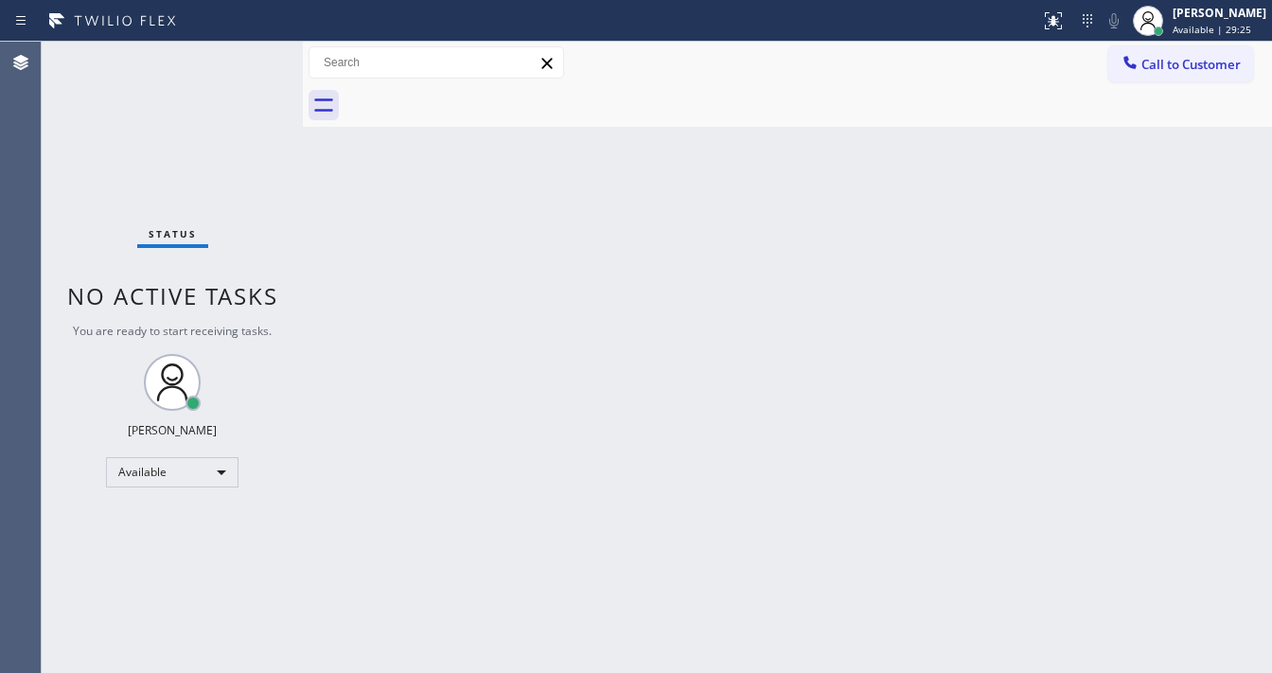
drag, startPoint x: 901, startPoint y: 142, endPoint x: 898, endPoint y: 155, distance: 13.8
click at [898, 155] on div "Back to Dashboard Change Sender ID Customers Technicians Select a contact Outbo…" at bounding box center [787, 357] width 969 height 631
drag, startPoint x: 887, startPoint y: 140, endPoint x: 248, endPoint y: 575, distance: 772.8
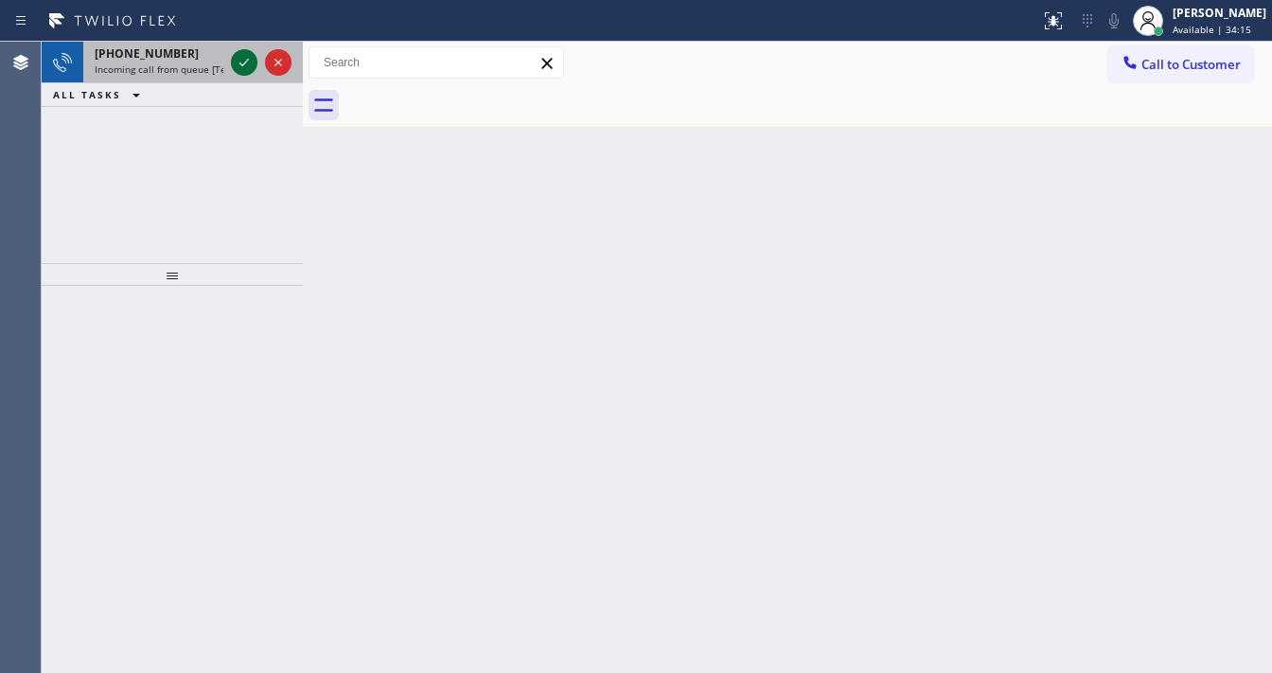
drag, startPoint x: 248, startPoint y: 575, endPoint x: 246, endPoint y: 57, distance: 517.9
click at [246, 57] on icon at bounding box center [244, 62] width 23 height 23
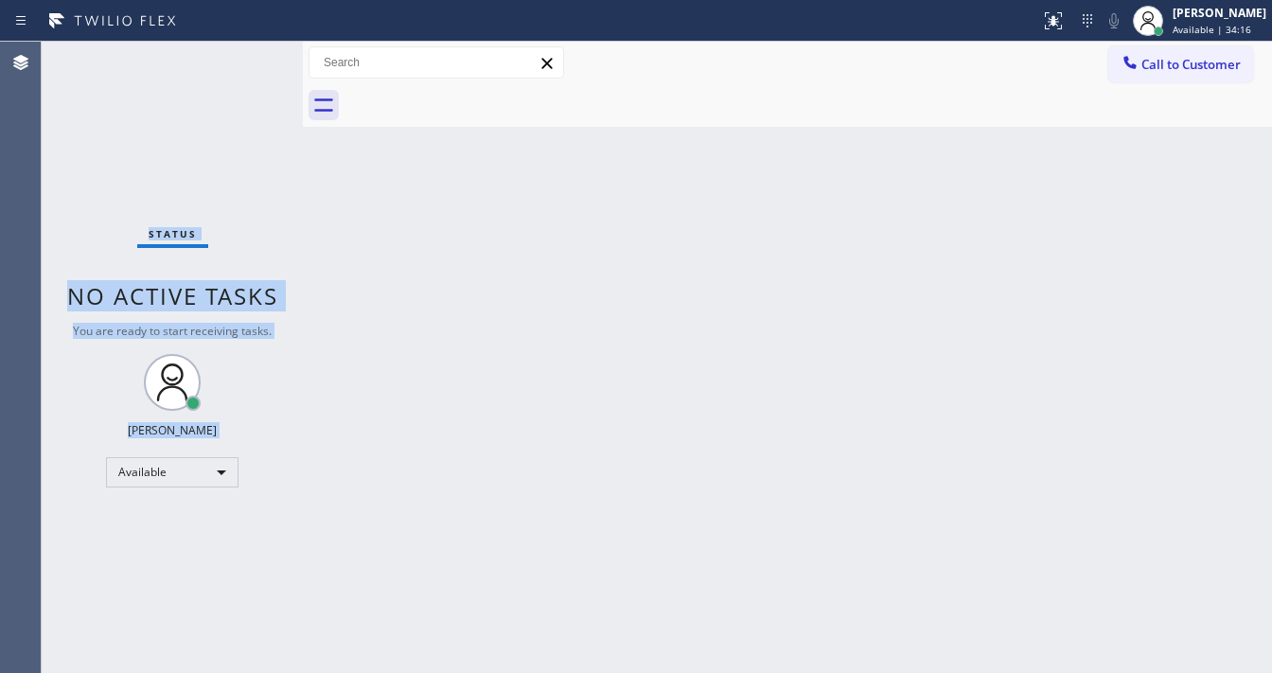
click at [246, 57] on div "Status No active tasks You are ready to start receiving tasks. [PERSON_NAME]" at bounding box center [172, 357] width 261 height 631
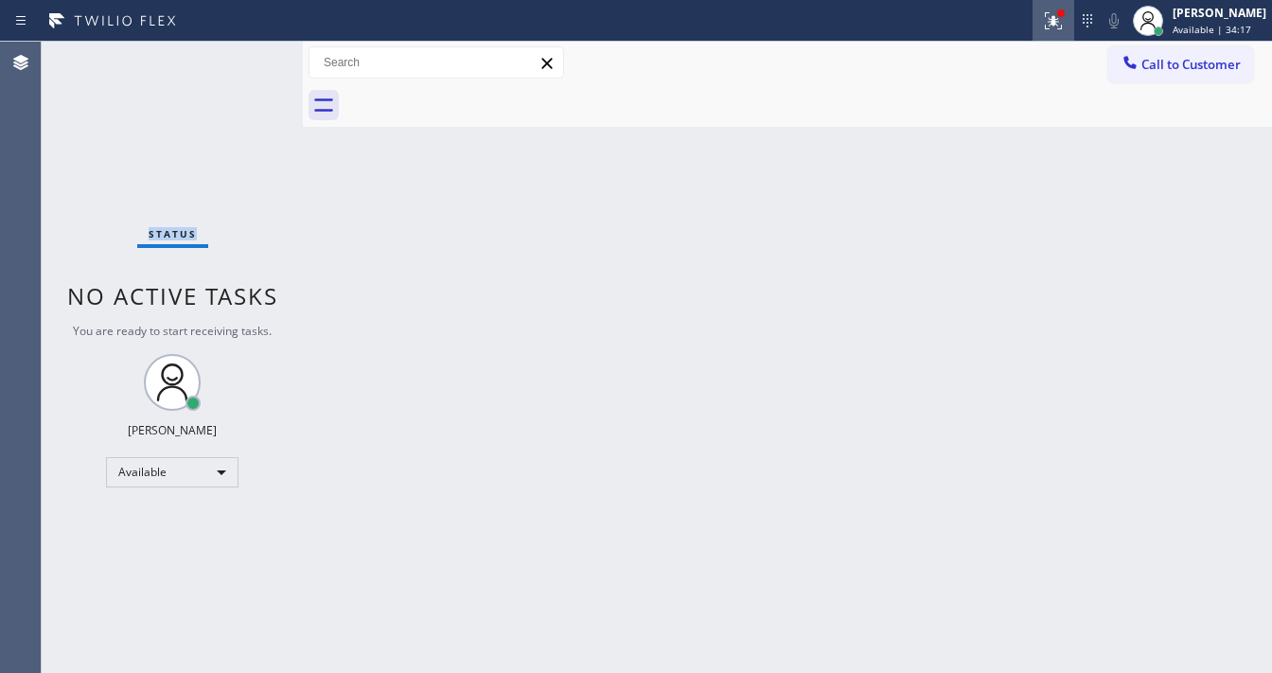
click at [1064, 31] on button at bounding box center [1054, 21] width 42 height 42
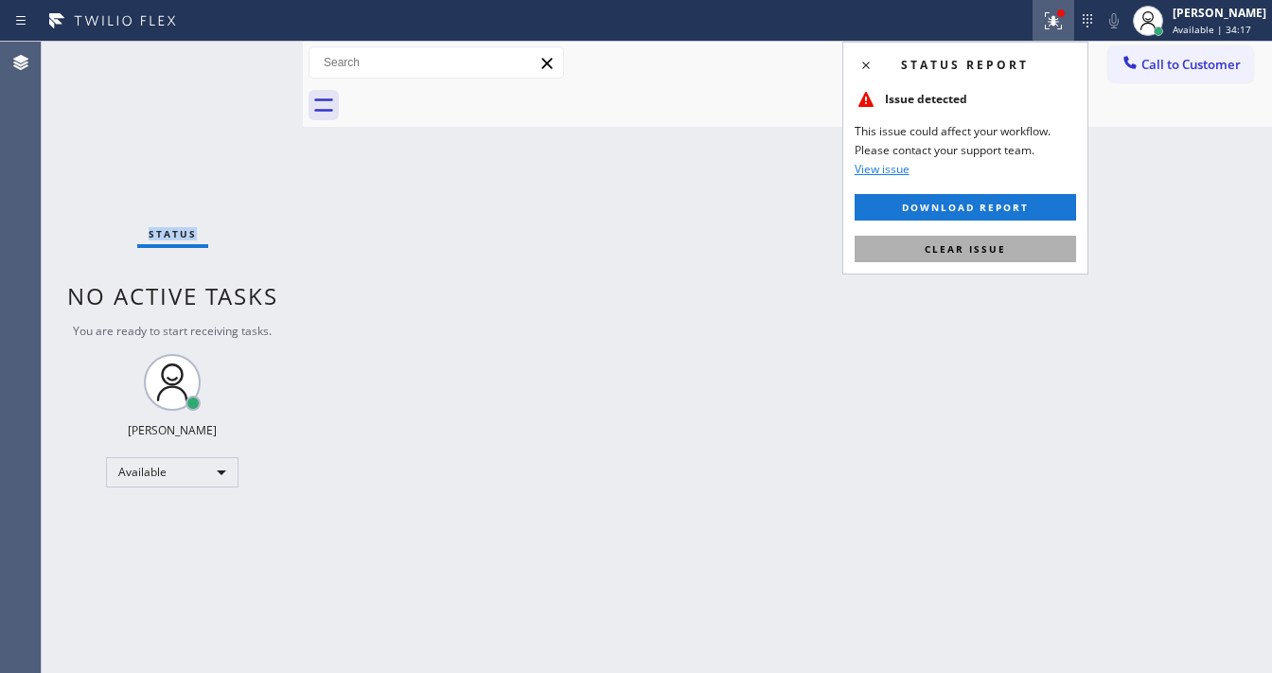
click at [974, 256] on button "Clear issue" at bounding box center [966, 249] width 222 height 27
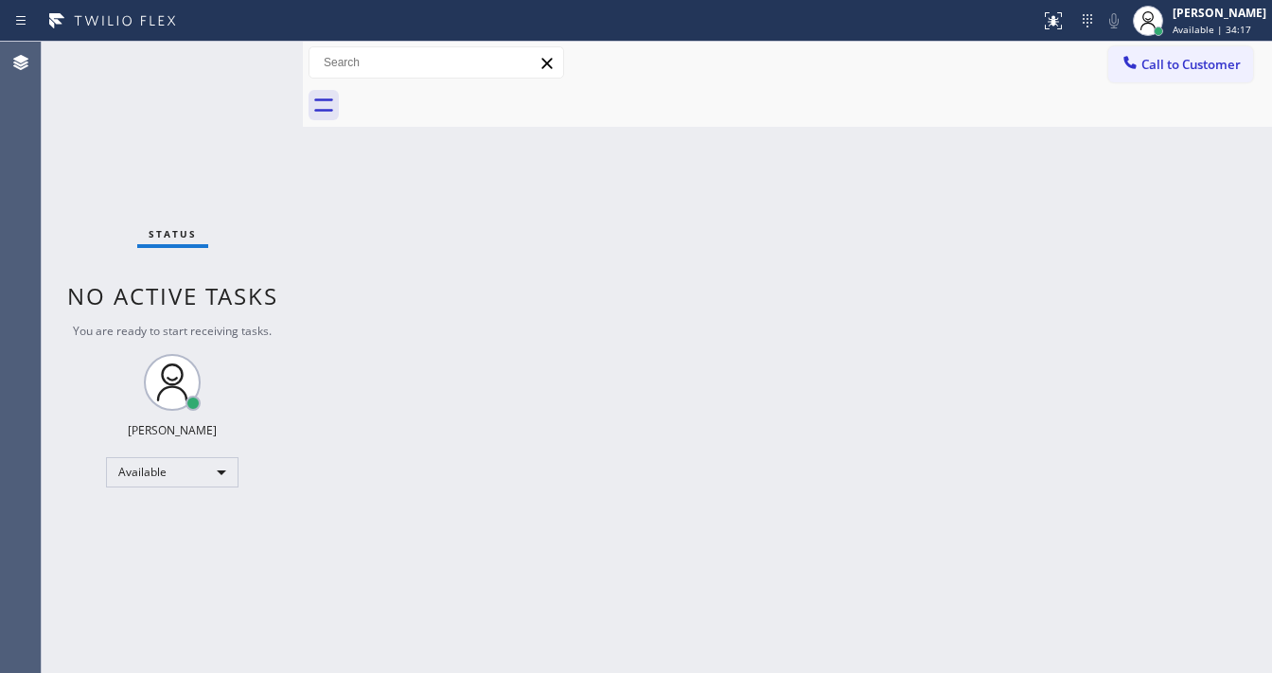
drag, startPoint x: 683, startPoint y: 292, endPoint x: 554, endPoint y: 616, distance: 349.3
click at [672, 297] on div "Back to Dashboard Change Sender ID Customers Technicians Select a contact Outbo…" at bounding box center [787, 357] width 969 height 631
click at [244, 56] on div "Status No active tasks You are ready to start receiving tasks. [PERSON_NAME]" at bounding box center [172, 357] width 261 height 631
click at [244, 55] on div "Status No active tasks You are ready to start receiving tasks. [PERSON_NAME]" at bounding box center [172, 357] width 261 height 631
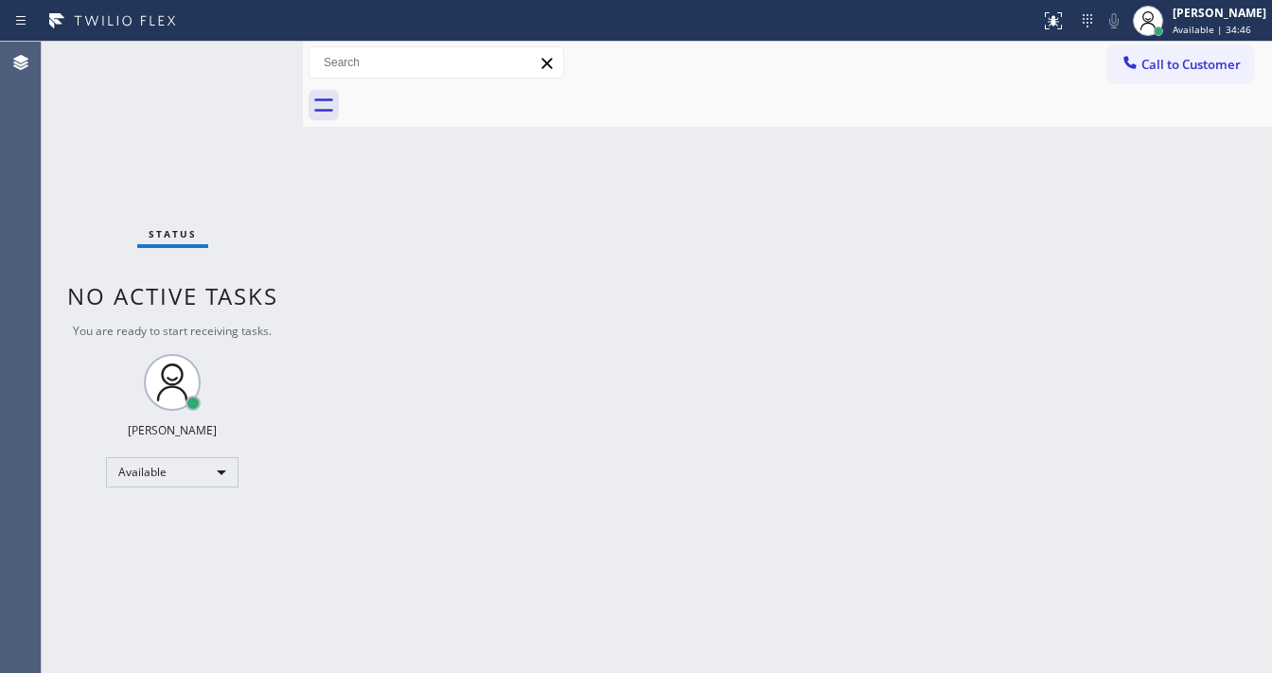
click at [161, 291] on span "No active tasks" at bounding box center [172, 295] width 211 height 31
click at [1154, 27] on icon at bounding box center [1148, 20] width 23 height 23
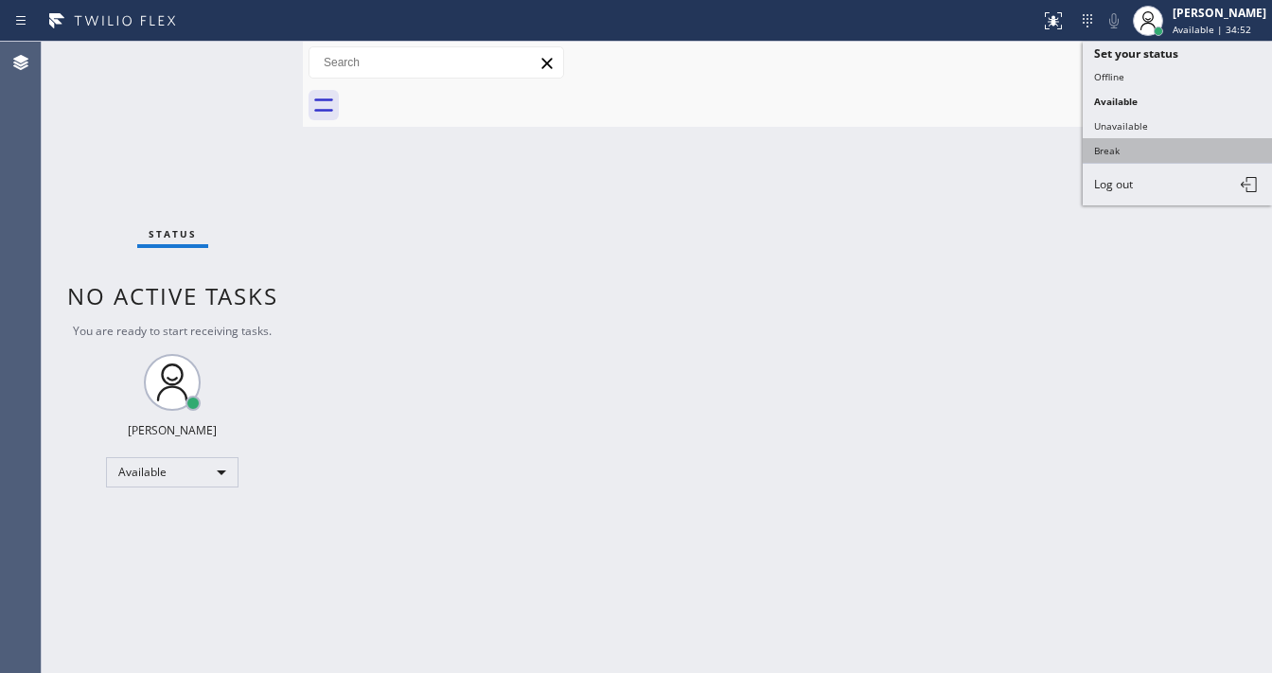
click at [1132, 147] on button "Break" at bounding box center [1177, 150] width 189 height 25
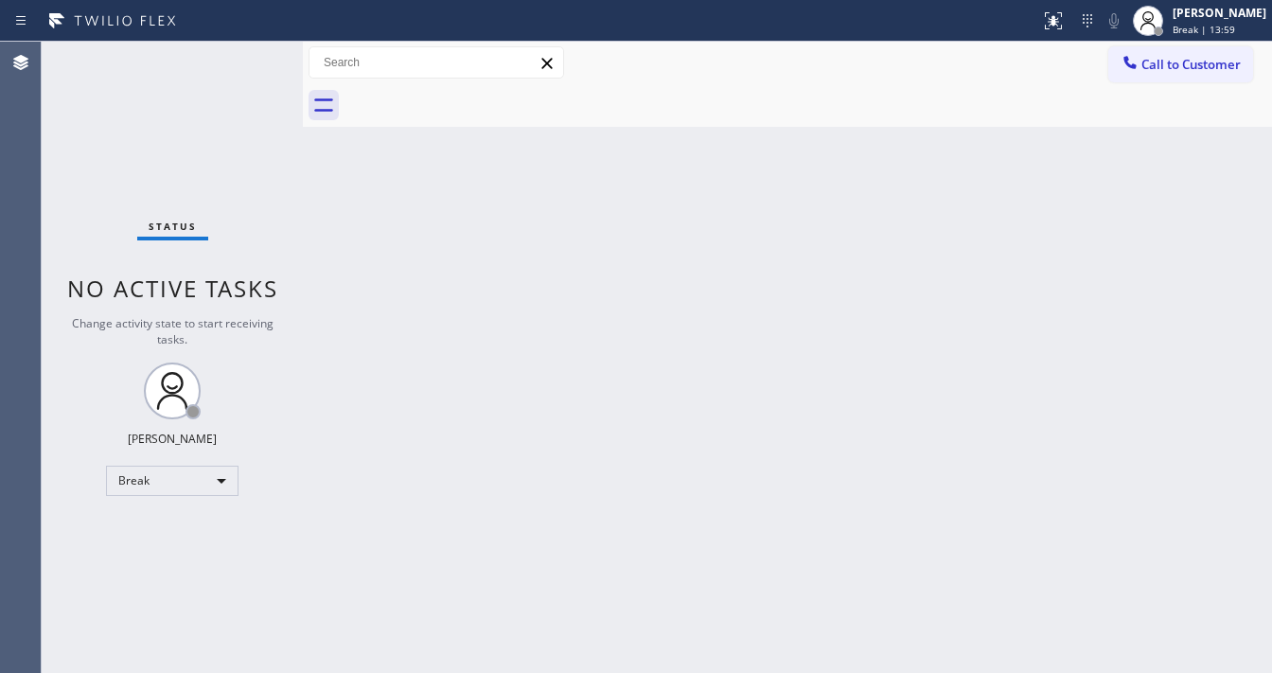
click at [40, 279] on div "Agent Desktop" at bounding box center [20, 357] width 41 height 631
click at [1237, 21] on div "[PERSON_NAME] Break | 15:09" at bounding box center [1220, 20] width 103 height 33
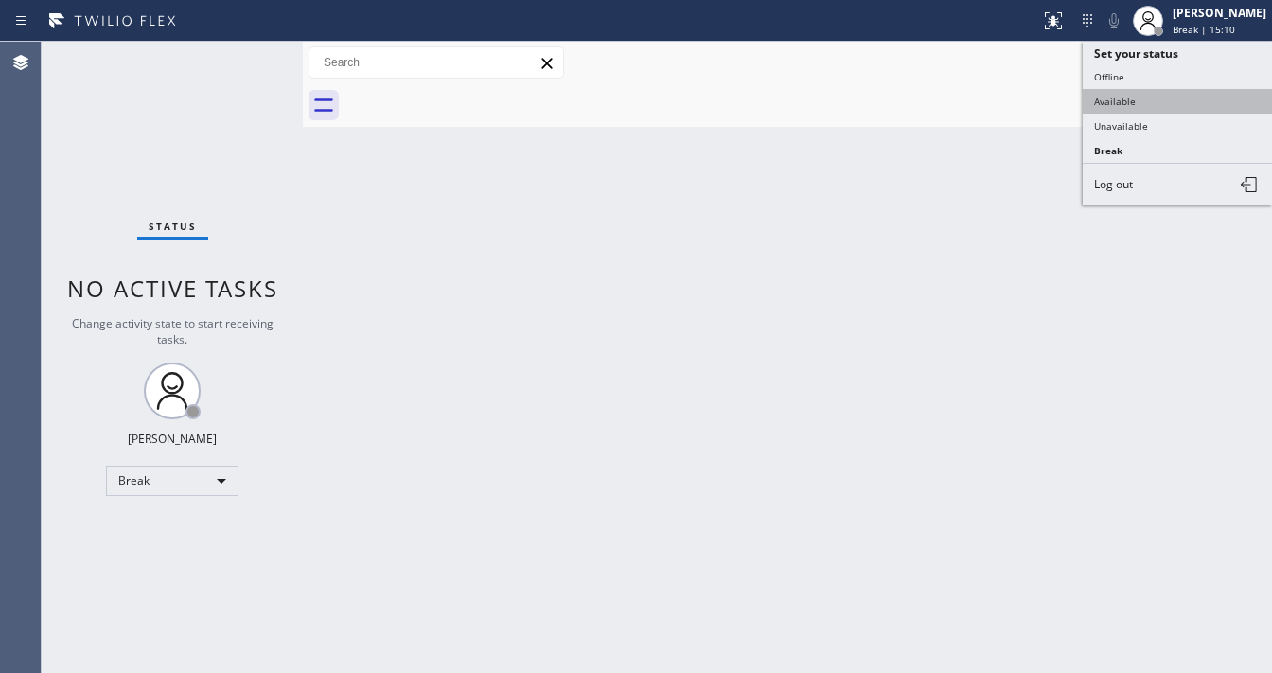
click at [1136, 95] on button "Available" at bounding box center [1177, 101] width 189 height 25
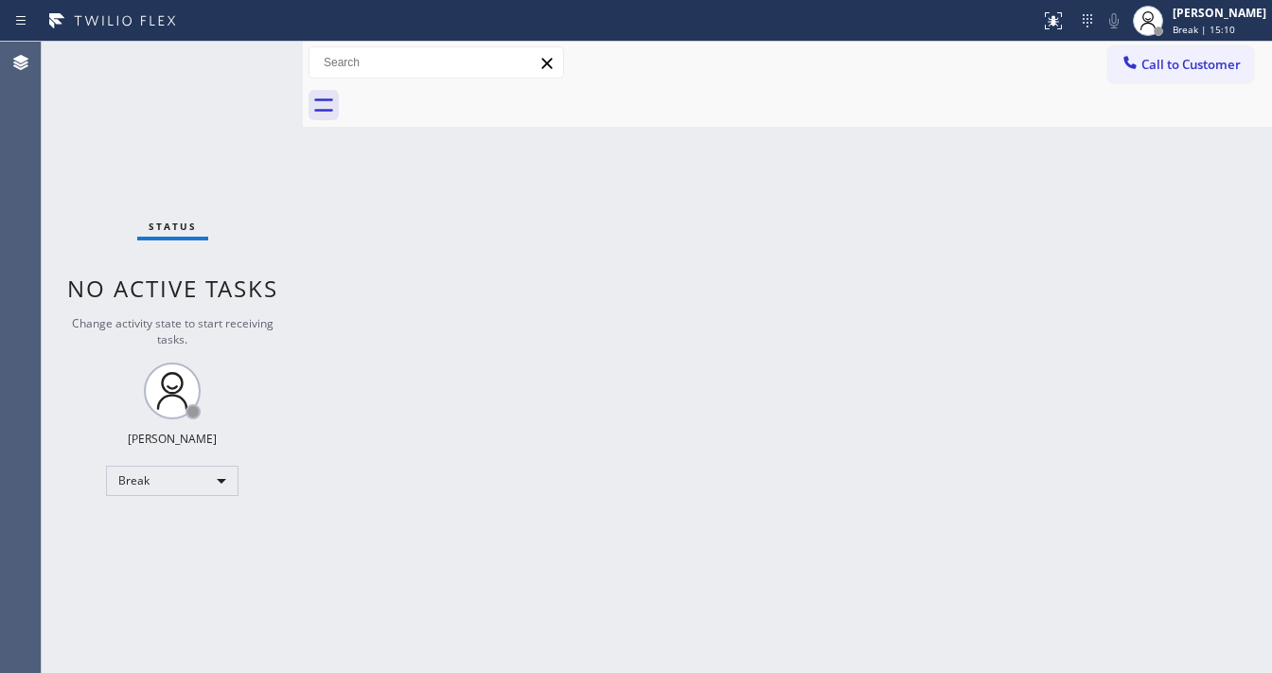
click at [926, 120] on div at bounding box center [809, 105] width 928 height 43
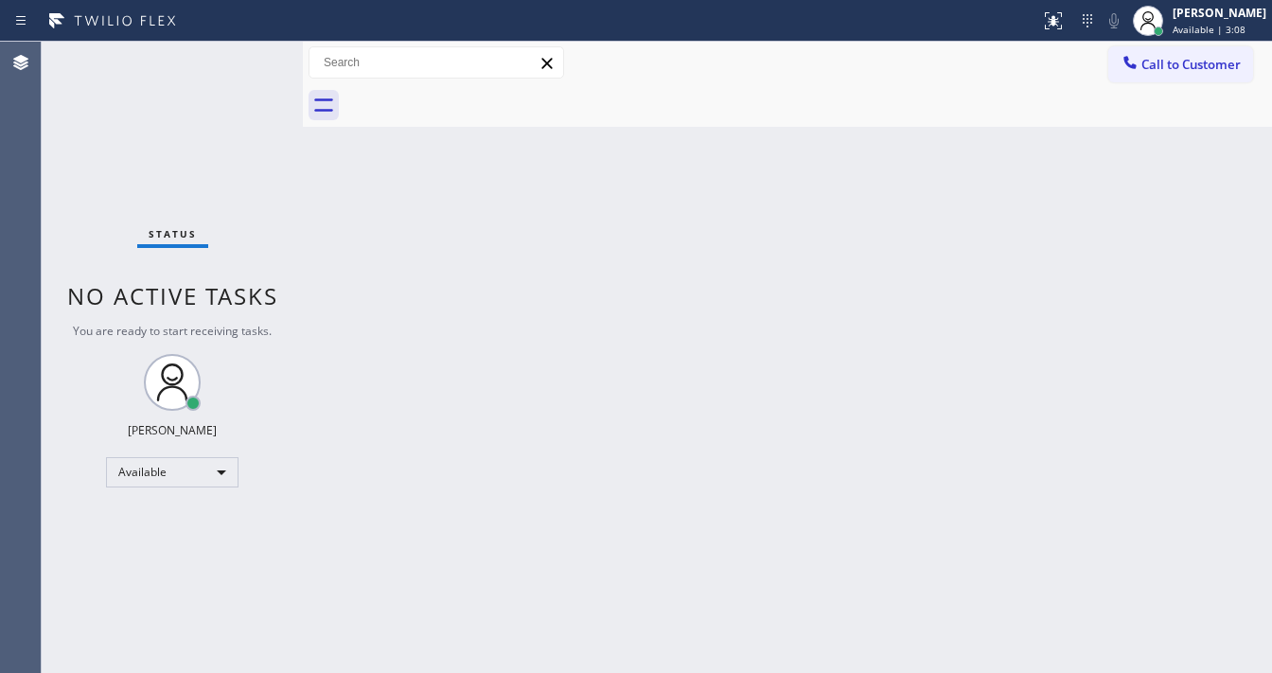
click at [247, 48] on div "Status No active tasks You are ready to start receiving tasks. [PERSON_NAME]" at bounding box center [172, 357] width 261 height 631
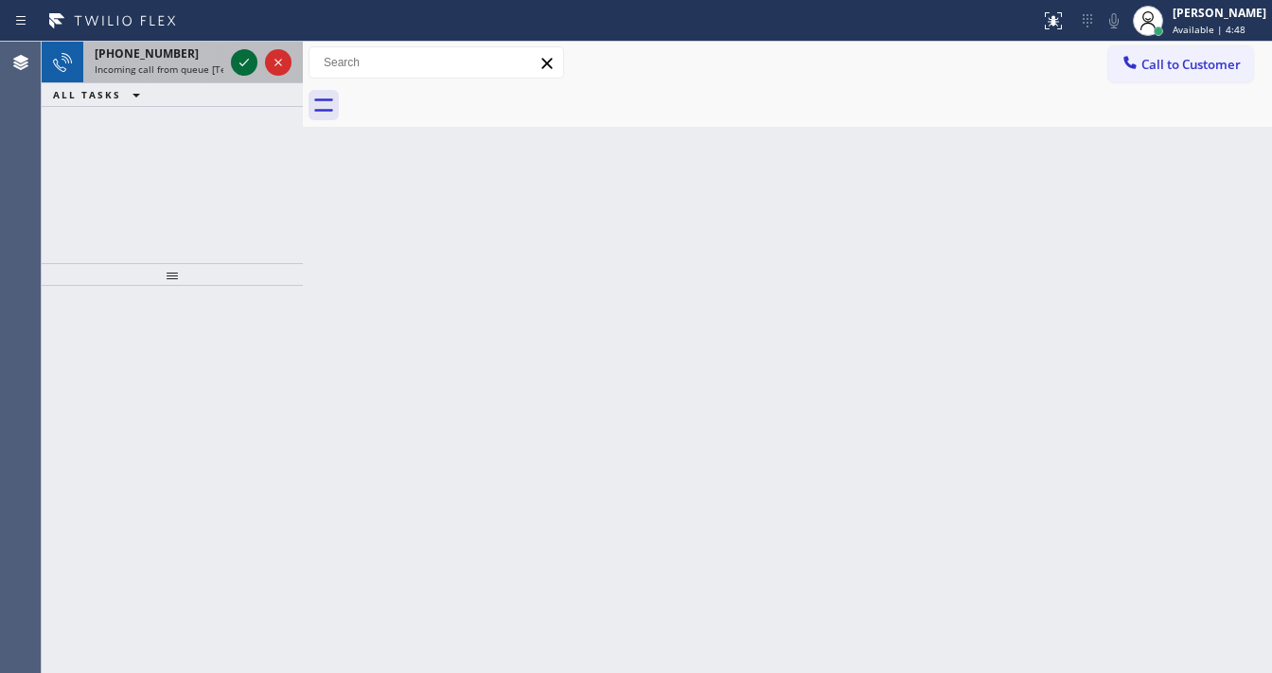
click at [247, 55] on icon at bounding box center [244, 62] width 23 height 23
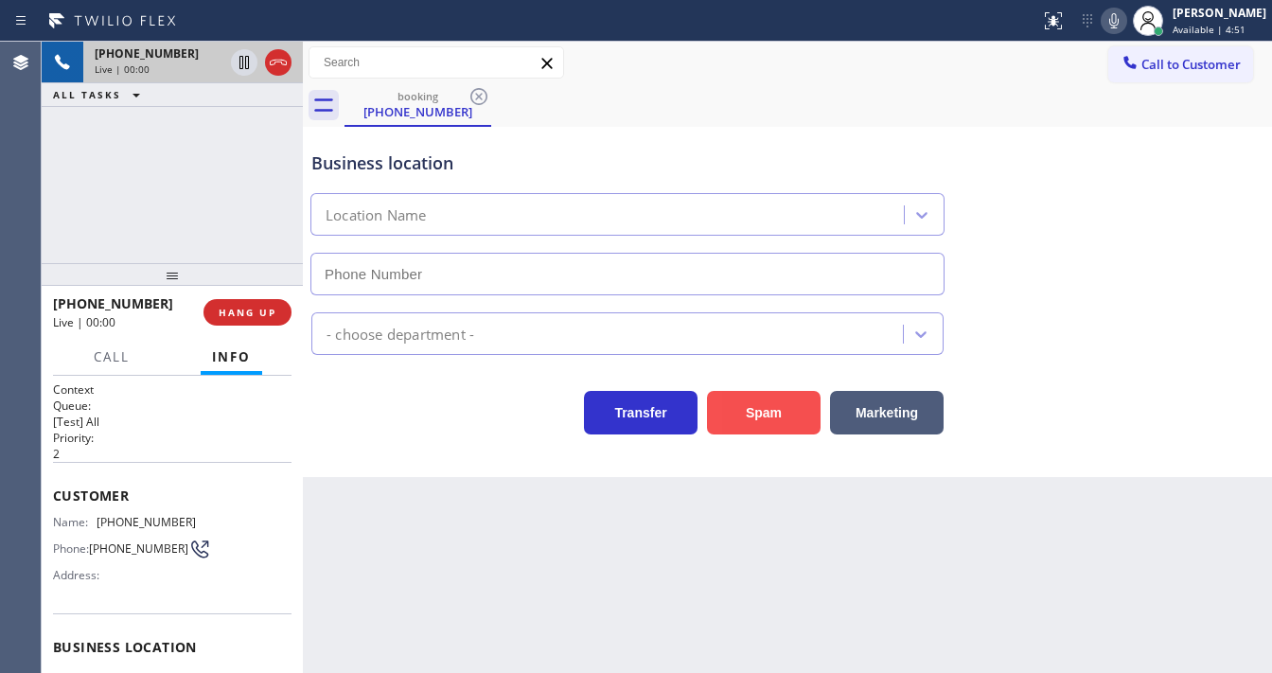
click at [776, 408] on button "Spam" at bounding box center [764, 413] width 114 height 44
click at [256, 314] on span "HANG UP" at bounding box center [248, 312] width 58 height 13
click at [250, 315] on span "HANG UP" at bounding box center [248, 312] width 58 height 13
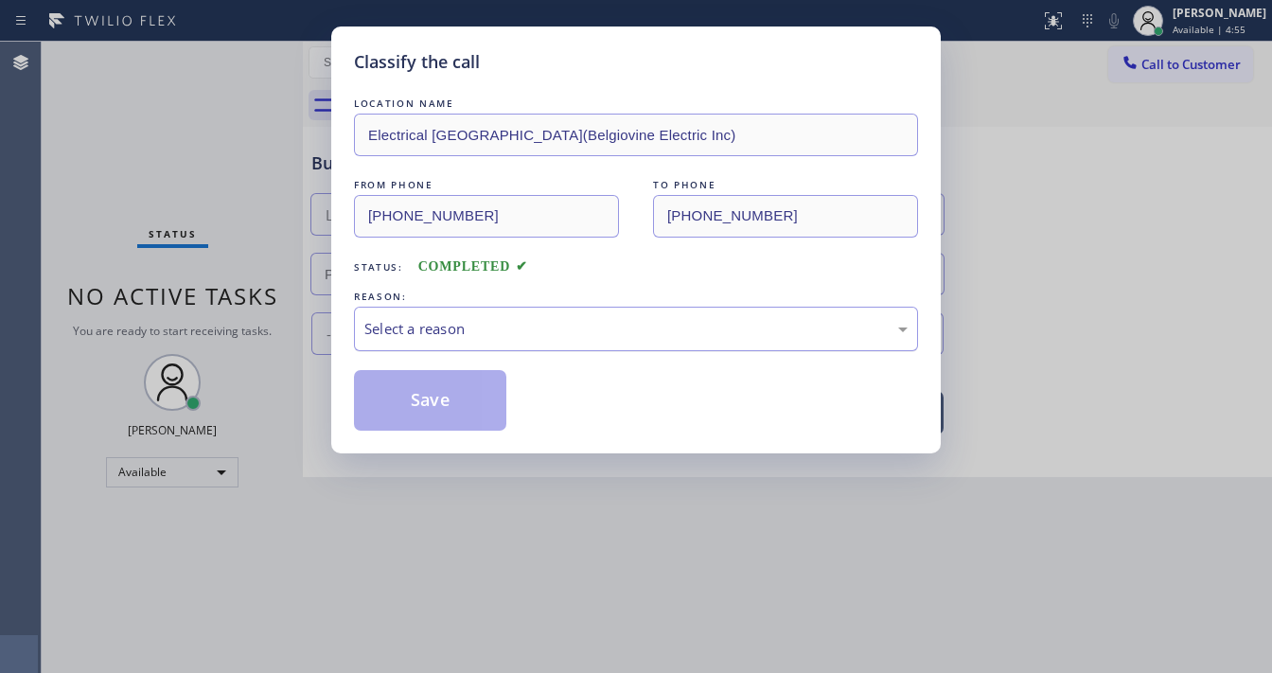
drag, startPoint x: 444, startPoint y: 310, endPoint x: 454, endPoint y: 309, distance: 10.5
click at [450, 309] on div "Select a reason" at bounding box center [636, 329] width 564 height 44
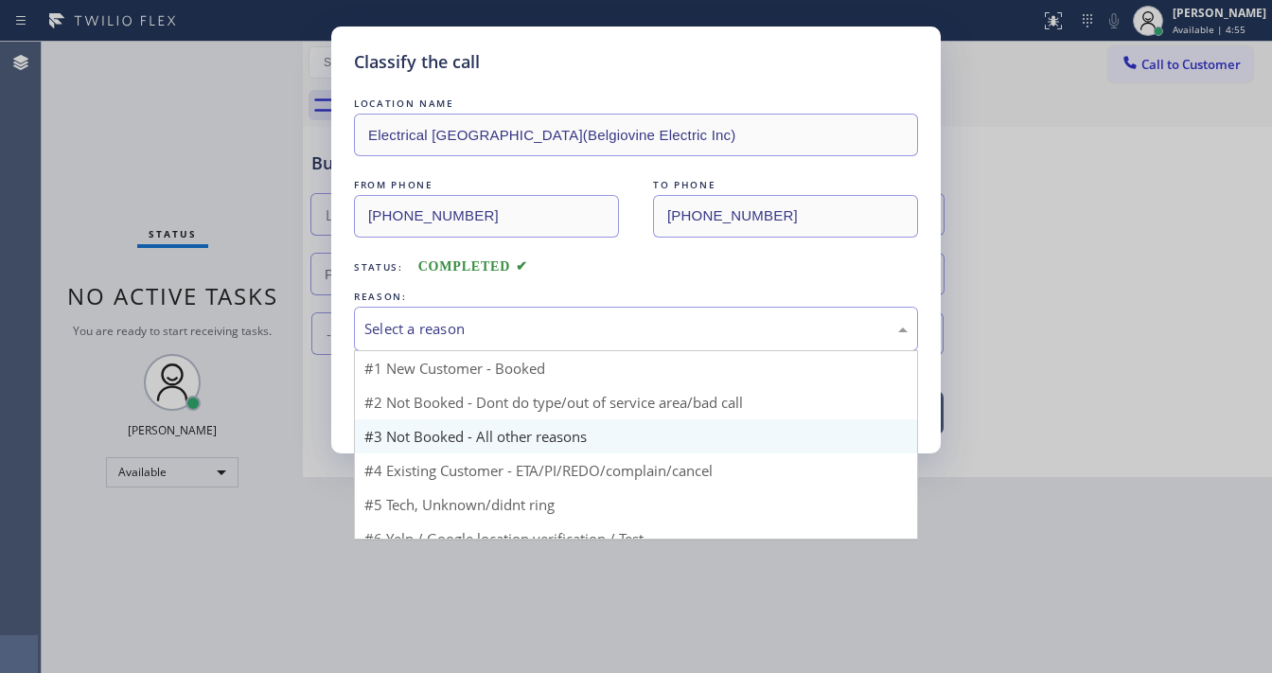
scroll to position [50, 0]
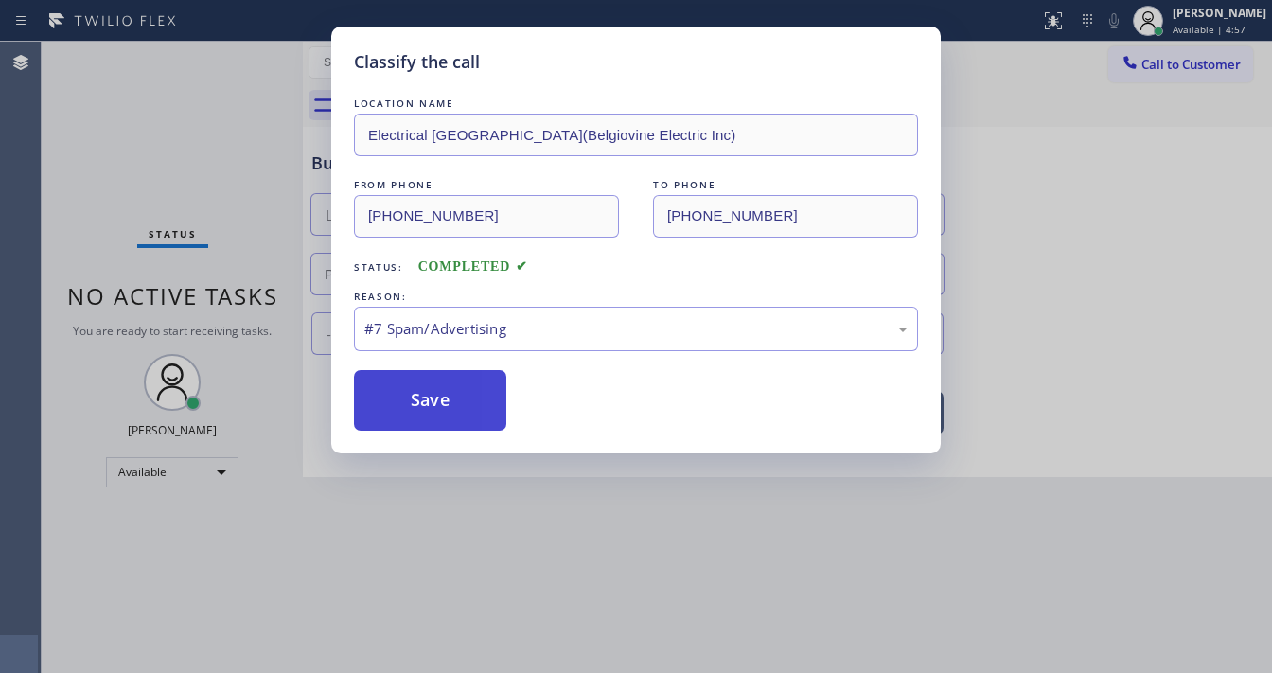
click at [457, 420] on button "Save" at bounding box center [430, 400] width 152 height 61
click at [458, 418] on button "Save" at bounding box center [430, 400] width 152 height 61
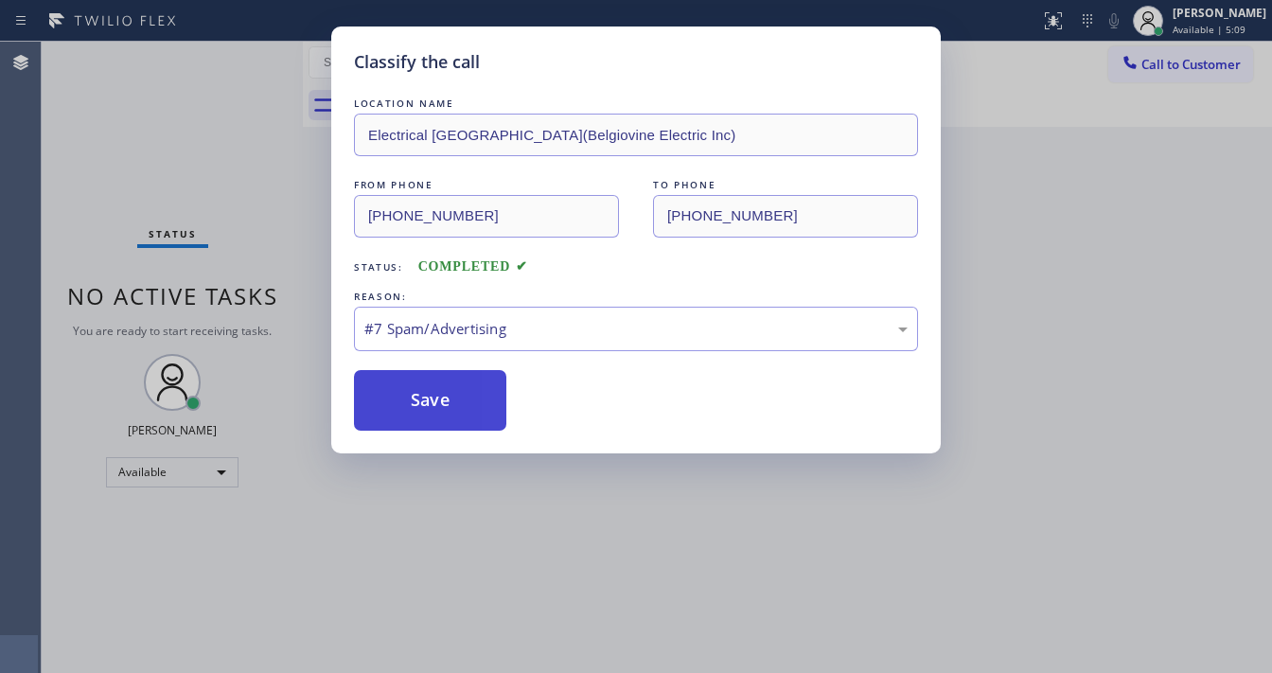
click at [432, 405] on button "Save" at bounding box center [430, 400] width 152 height 61
click at [434, 401] on button "Save" at bounding box center [430, 400] width 152 height 61
click at [432, 398] on button "Save" at bounding box center [430, 400] width 152 height 61
click at [431, 398] on button "Save" at bounding box center [430, 400] width 152 height 61
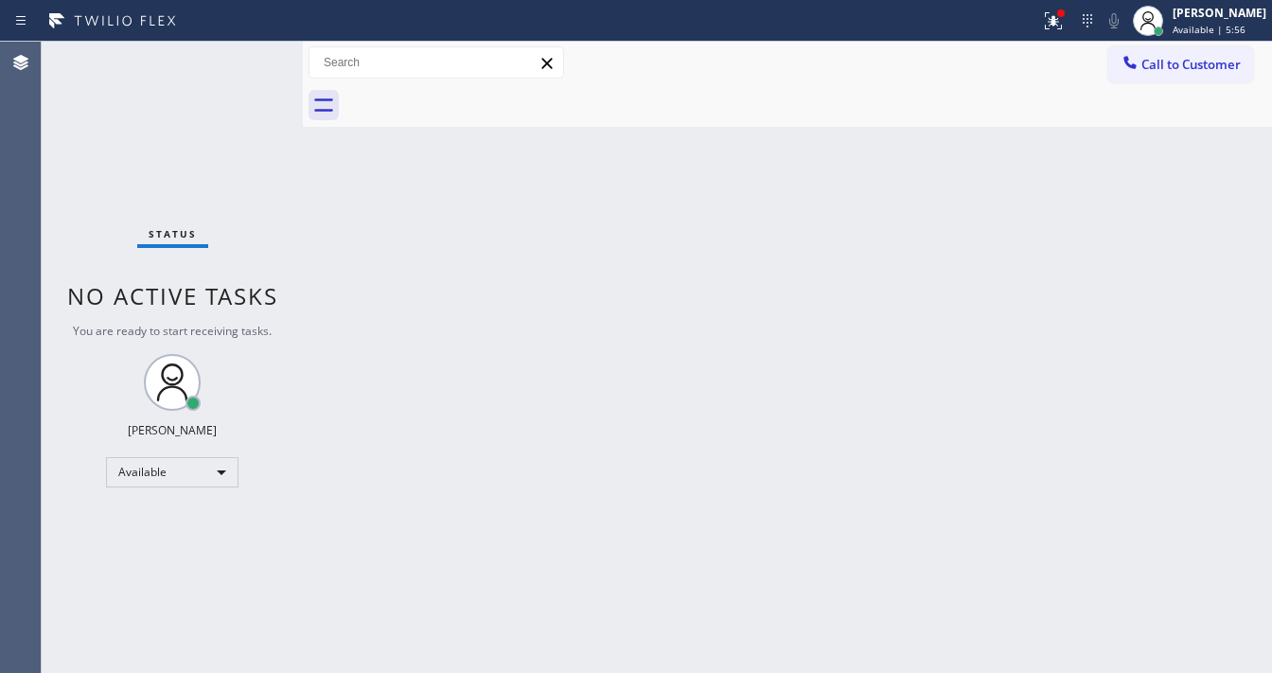
click at [246, 55] on div "Status No active tasks You are ready to start receiving tasks. [PERSON_NAME]" at bounding box center [172, 357] width 261 height 631
click at [246, 58] on div "Status No active tasks You are ready to start receiving tasks. [PERSON_NAME]" at bounding box center [172, 357] width 261 height 631
click at [246, 60] on div "Status No active tasks You are ready to start receiving tasks. [PERSON_NAME]" at bounding box center [172, 357] width 261 height 631
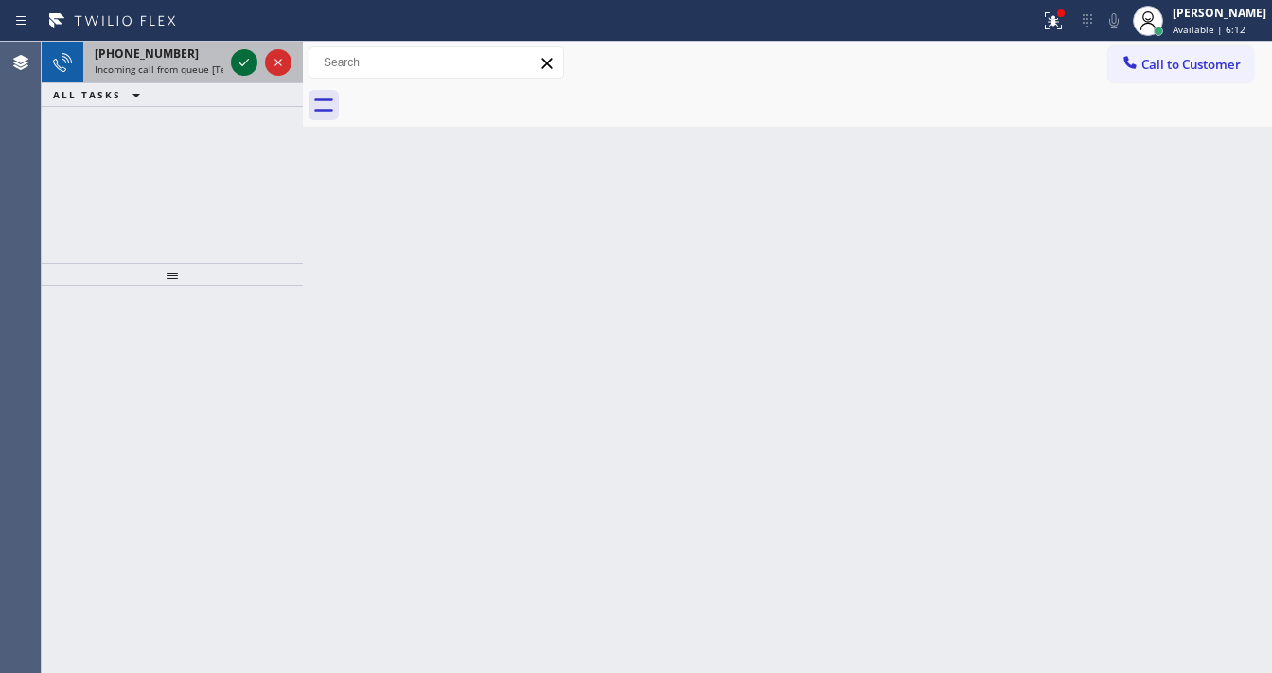
click at [246, 61] on icon at bounding box center [244, 62] width 23 height 23
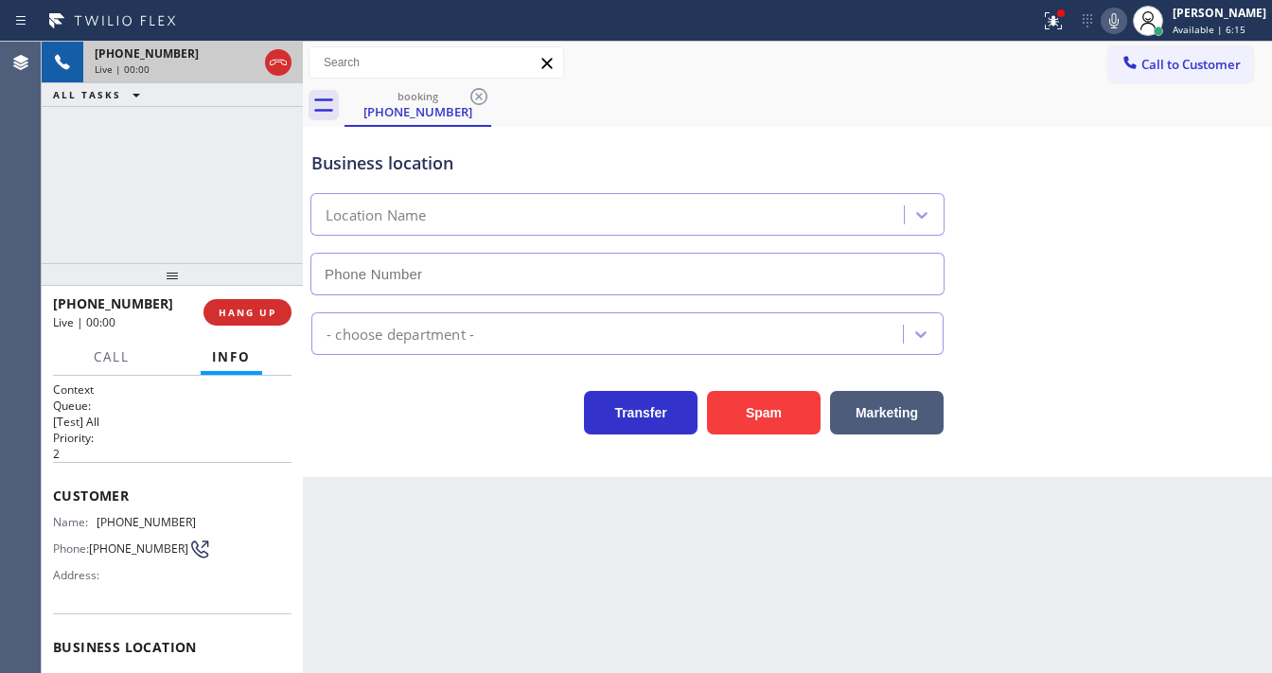
type input "[PHONE_NUMBER]"
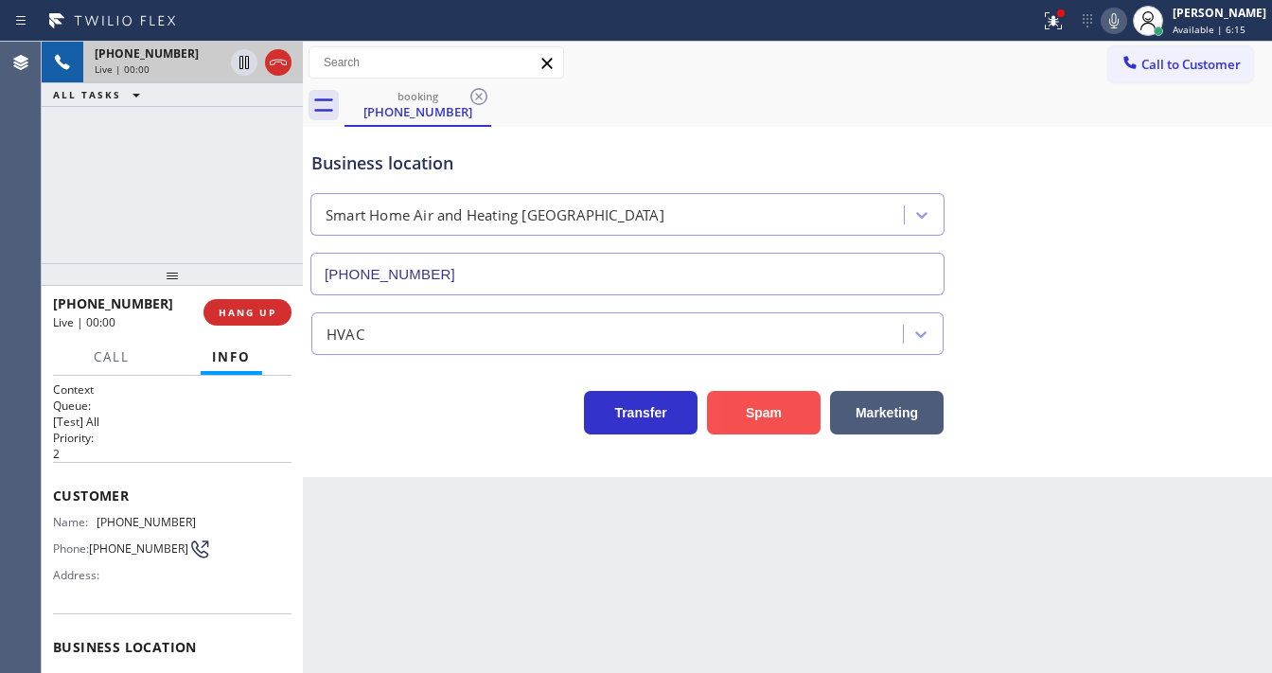
click at [757, 409] on button "Spam" at bounding box center [764, 413] width 114 height 44
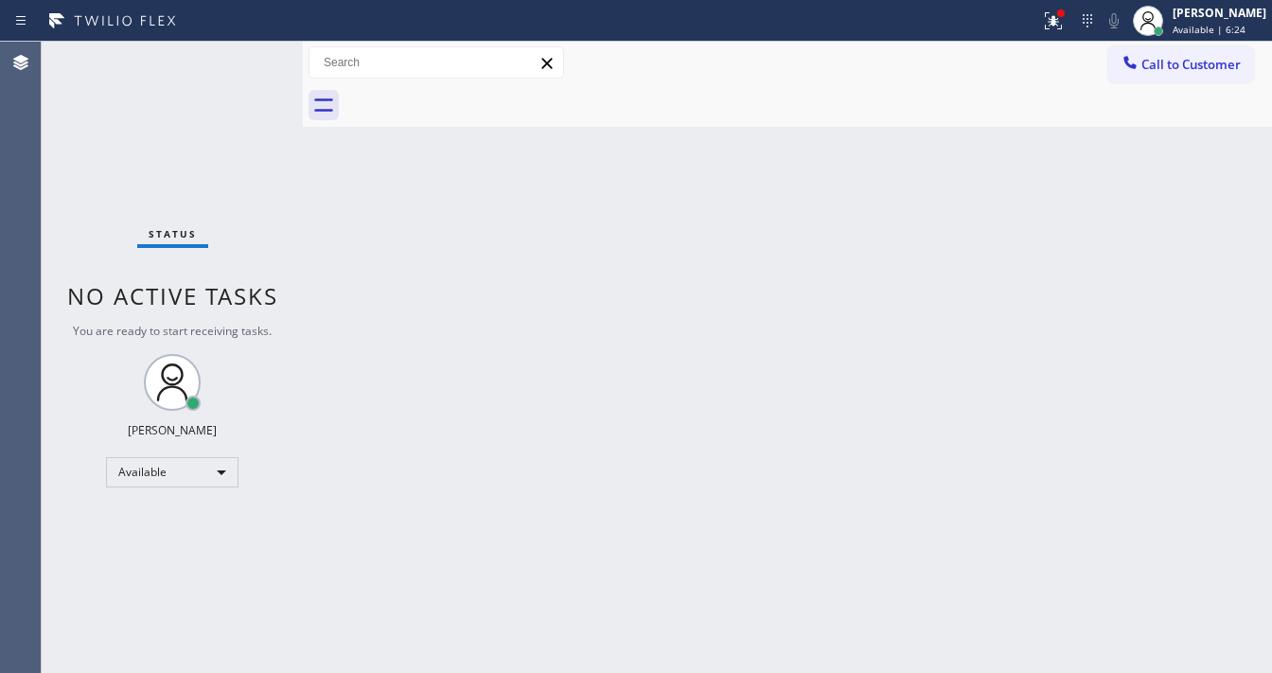
drag, startPoint x: 1057, startPoint y: 24, endPoint x: 1058, endPoint y: 44, distance: 20.9
click at [1058, 24] on icon at bounding box center [1053, 20] width 23 height 23
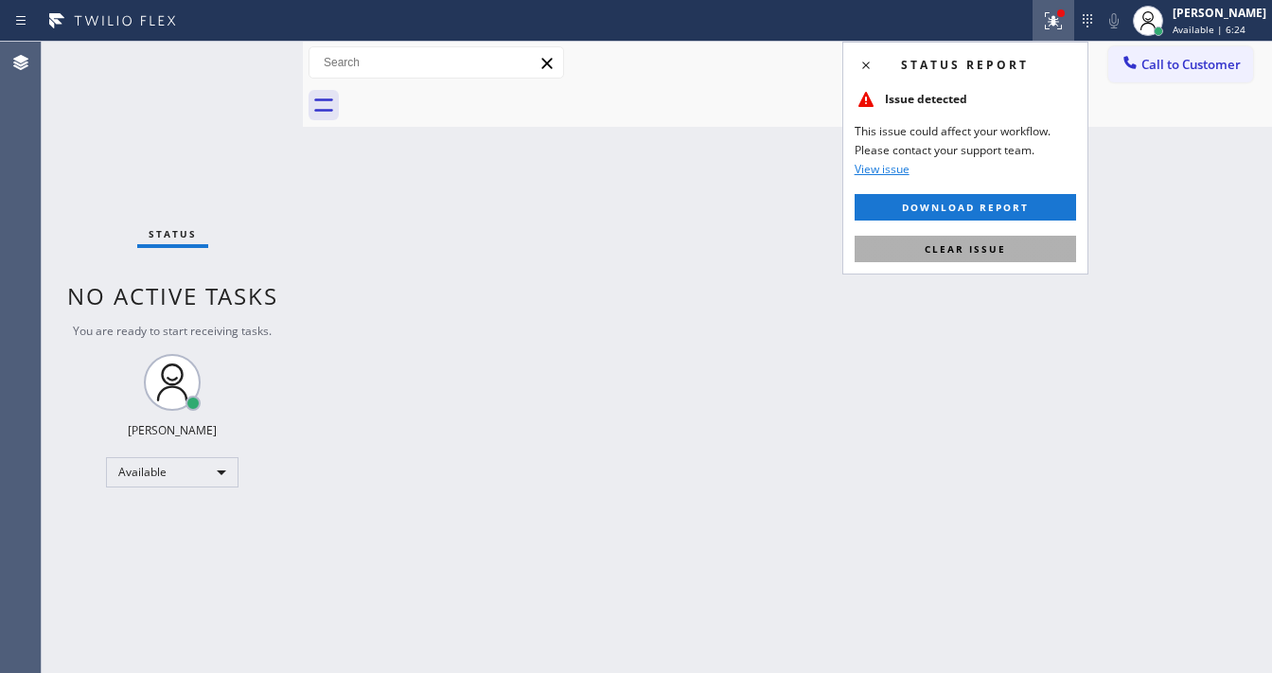
click at [989, 249] on span "Clear issue" at bounding box center [965, 248] width 81 height 13
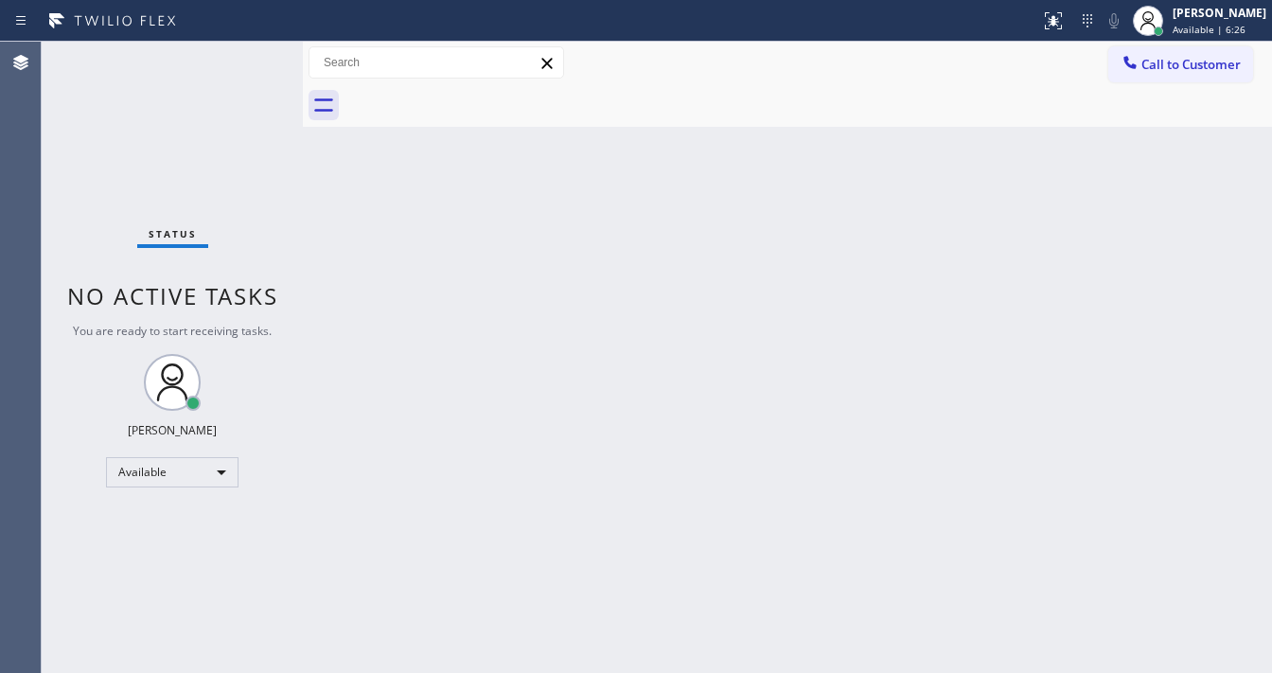
click at [246, 52] on div "Status No active tasks You are ready to start receiving tasks. [PERSON_NAME]" at bounding box center [172, 357] width 261 height 631
click at [244, 55] on div "Status No active tasks You are ready to start receiving tasks. [PERSON_NAME]" at bounding box center [172, 357] width 261 height 631
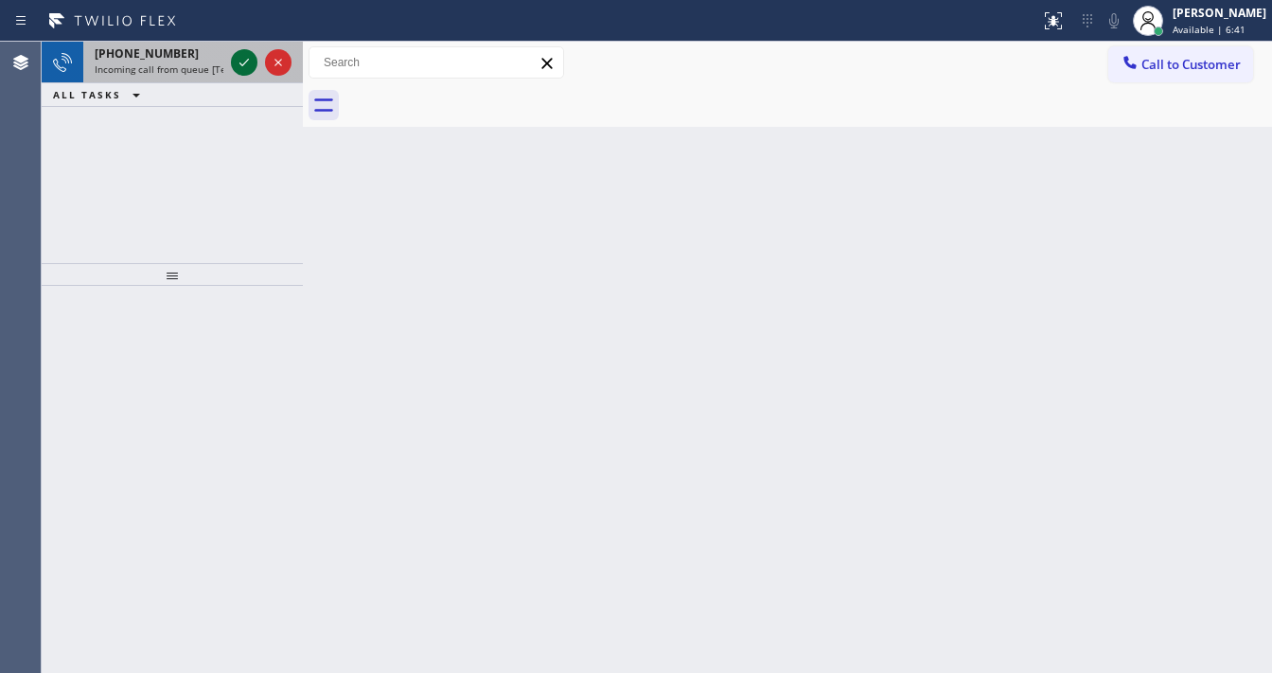
click at [244, 55] on icon at bounding box center [244, 62] width 23 height 23
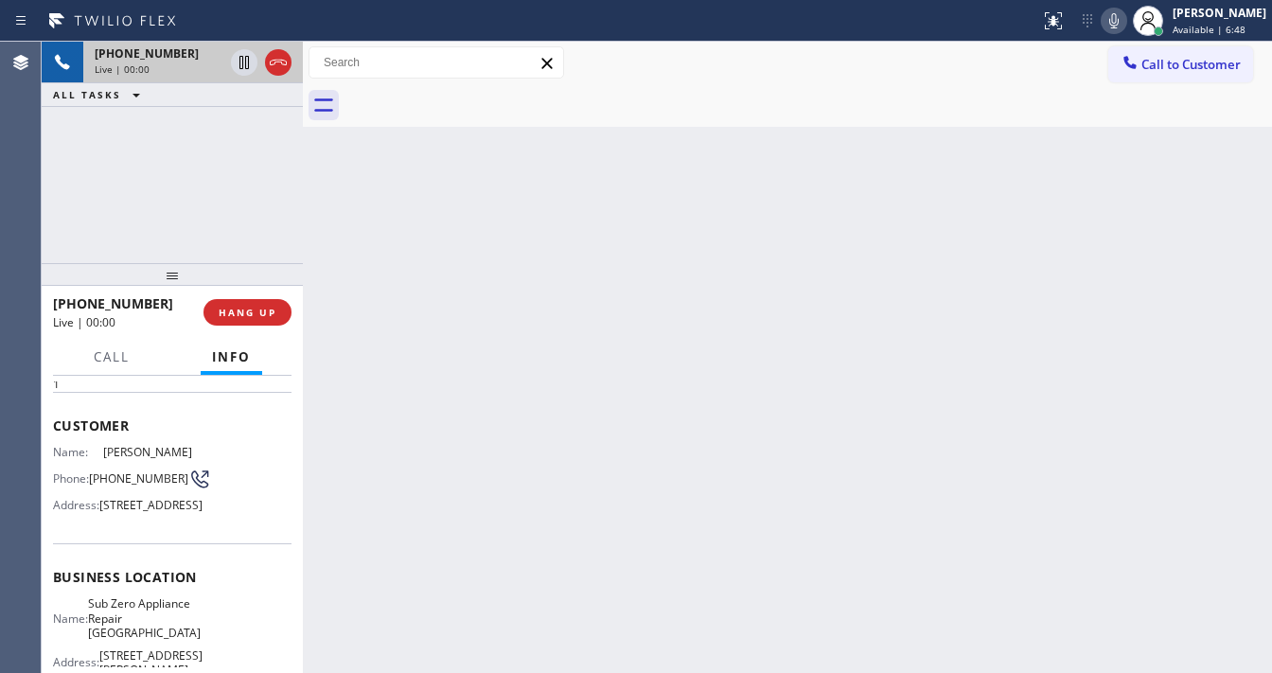
scroll to position [151, 0]
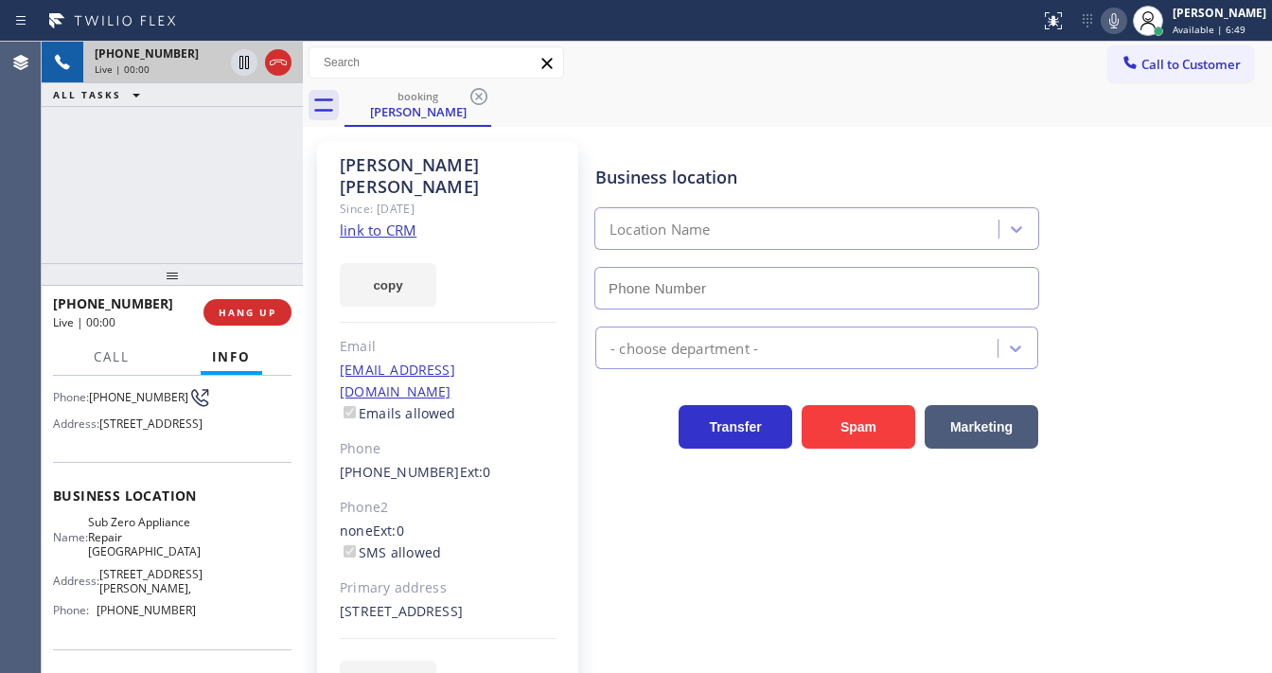
type input "[PHONE_NUMBER]"
click at [209, 224] on div "[PHONE_NUMBER] Live | 00:01 ALL TASKS ALL TASKS ACTIVE TASKS TASKS IN WRAP UP" at bounding box center [172, 153] width 261 height 222
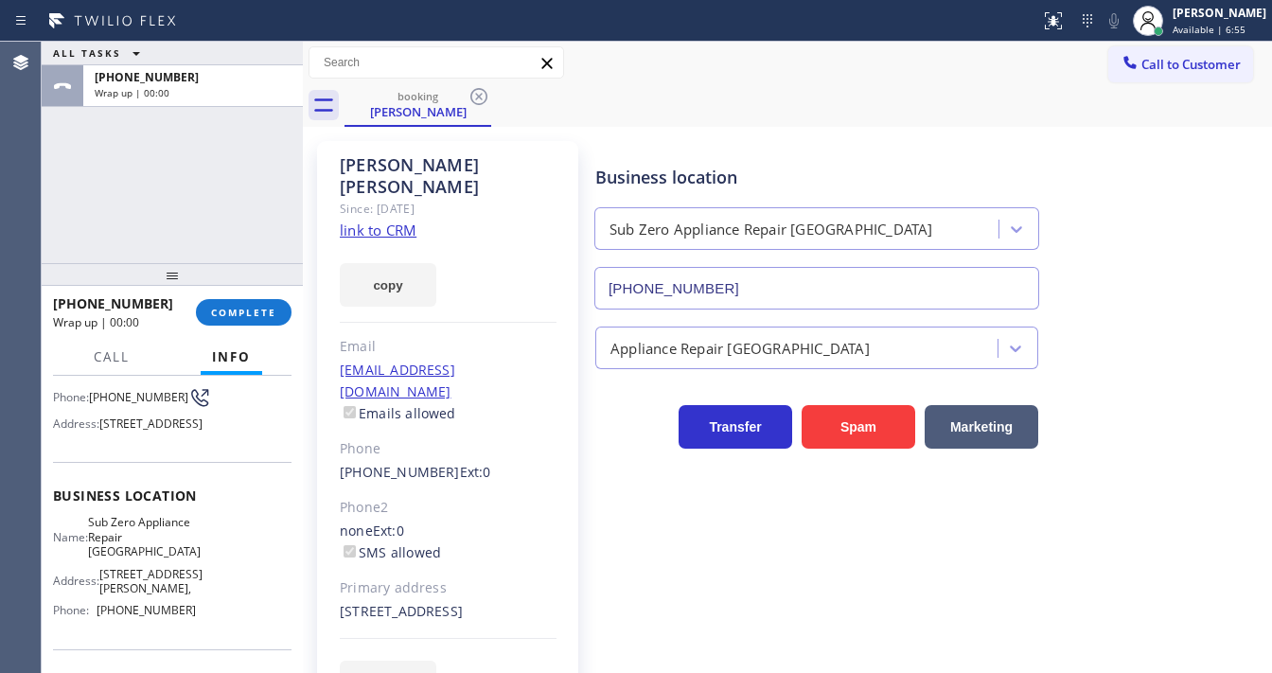
click at [386, 221] on link "link to CRM" at bounding box center [378, 230] width 77 height 19
click at [247, 301] on button "COMPLETE" at bounding box center [244, 312] width 96 height 27
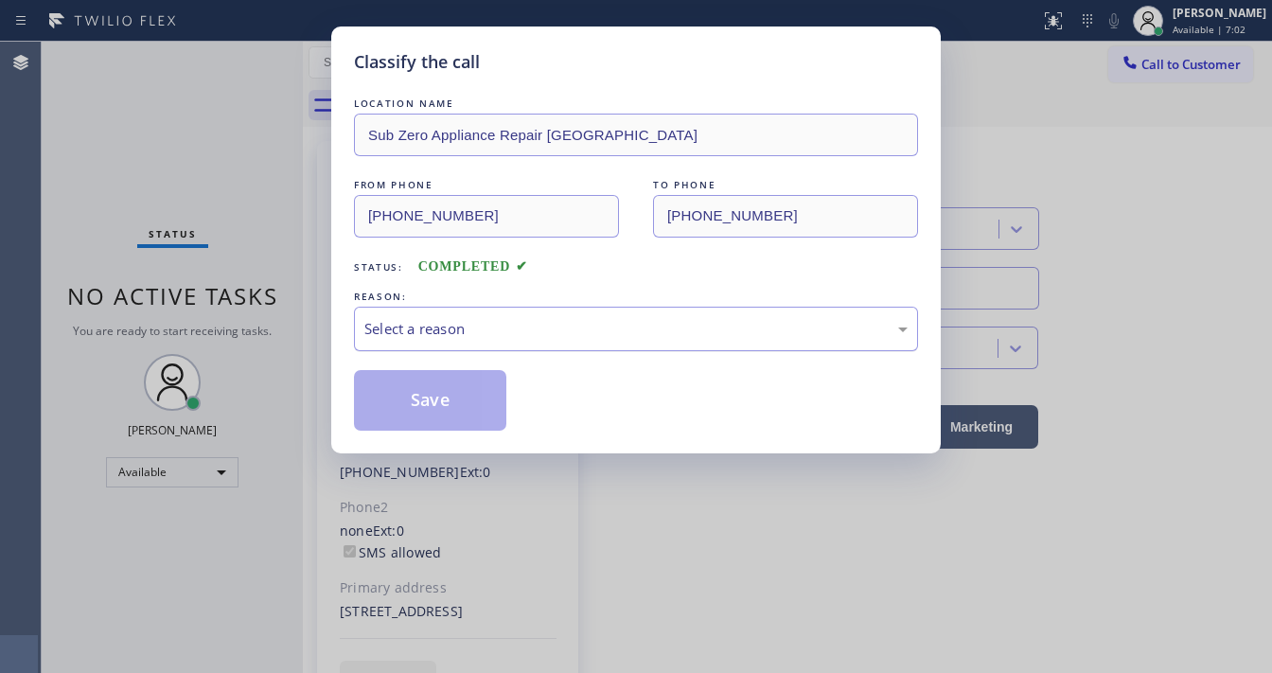
drag, startPoint x: 468, startPoint y: 314, endPoint x: 466, endPoint y: 341, distance: 26.6
click at [469, 314] on div "Select a reason" at bounding box center [636, 329] width 564 height 44
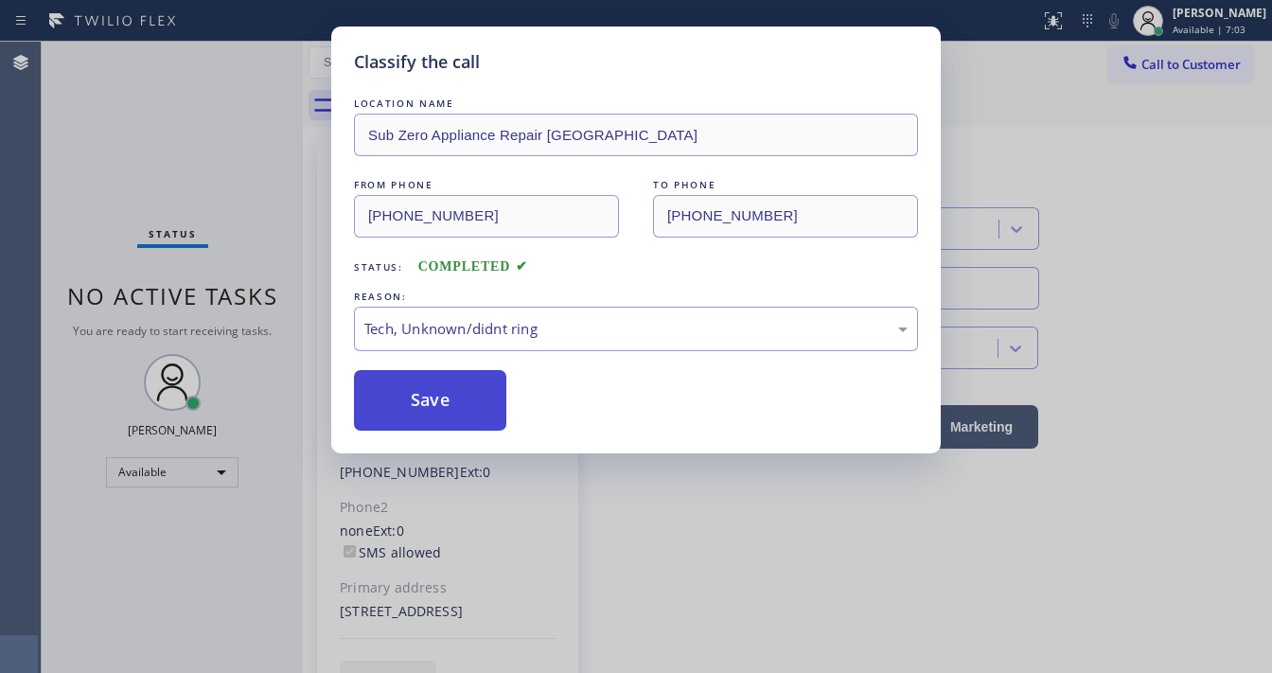
click at [451, 382] on button "Save" at bounding box center [430, 400] width 152 height 61
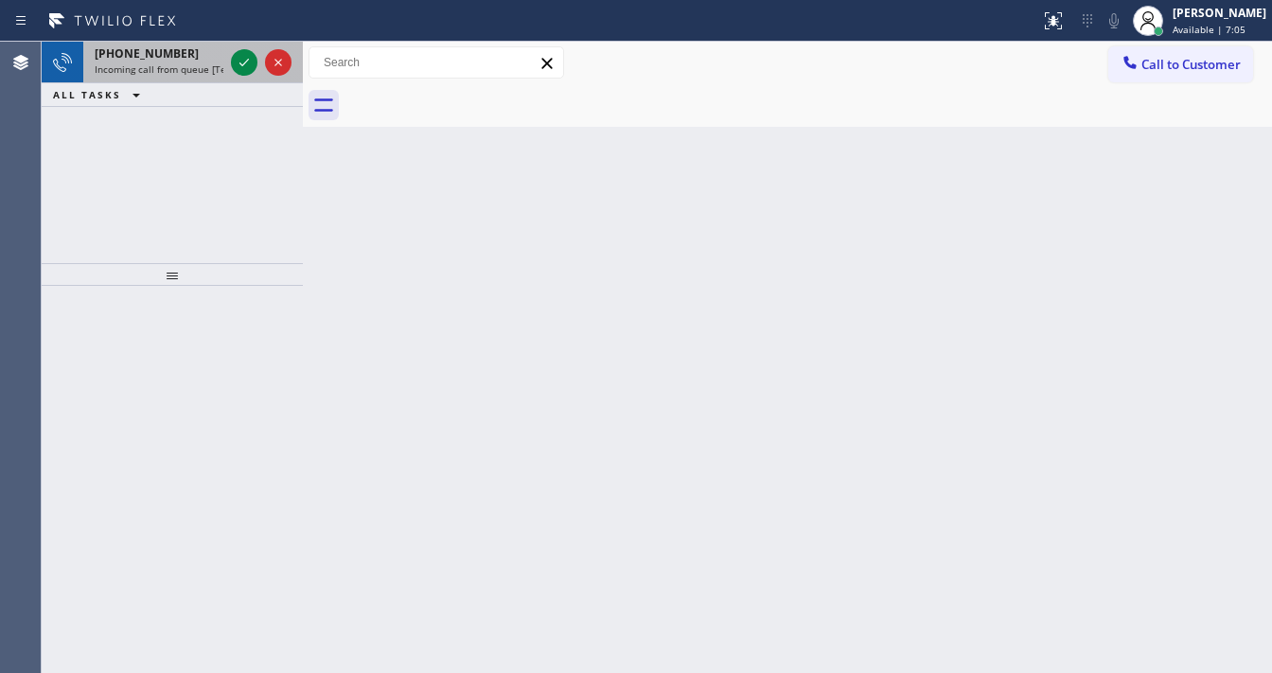
click at [186, 60] on div "[PHONE_NUMBER]" at bounding box center [159, 53] width 129 height 16
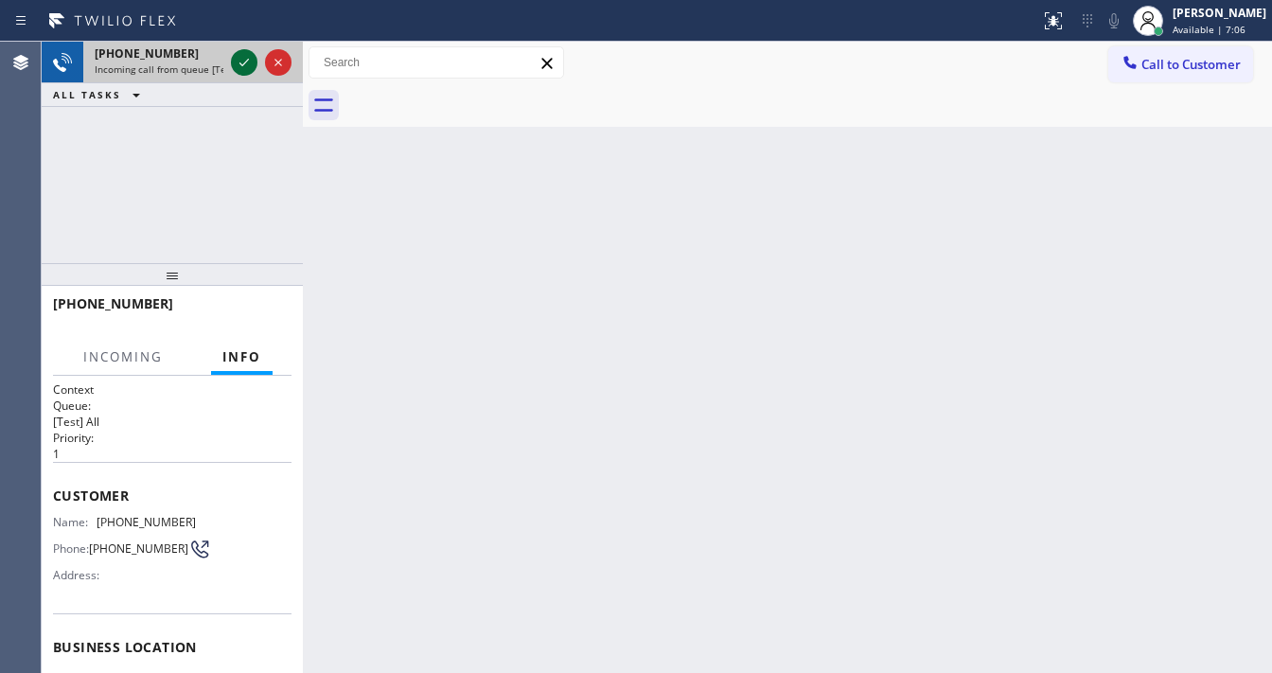
click at [239, 62] on icon at bounding box center [244, 62] width 23 height 23
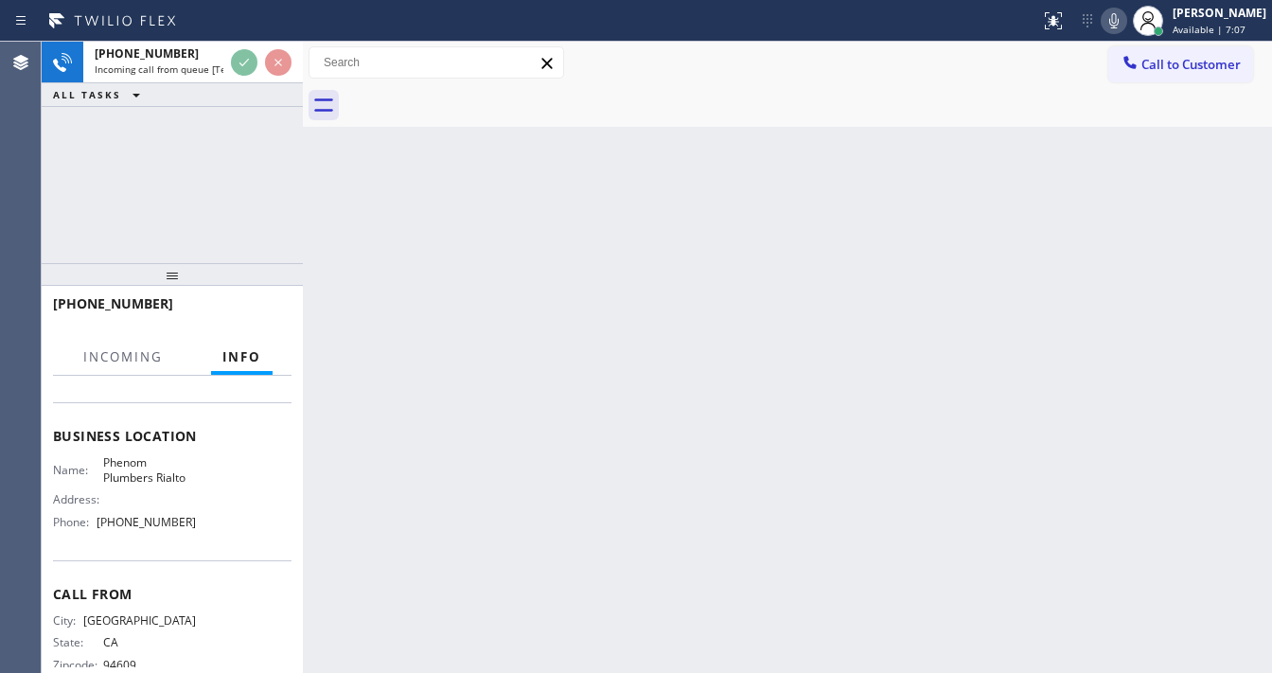
scroll to position [227, 0]
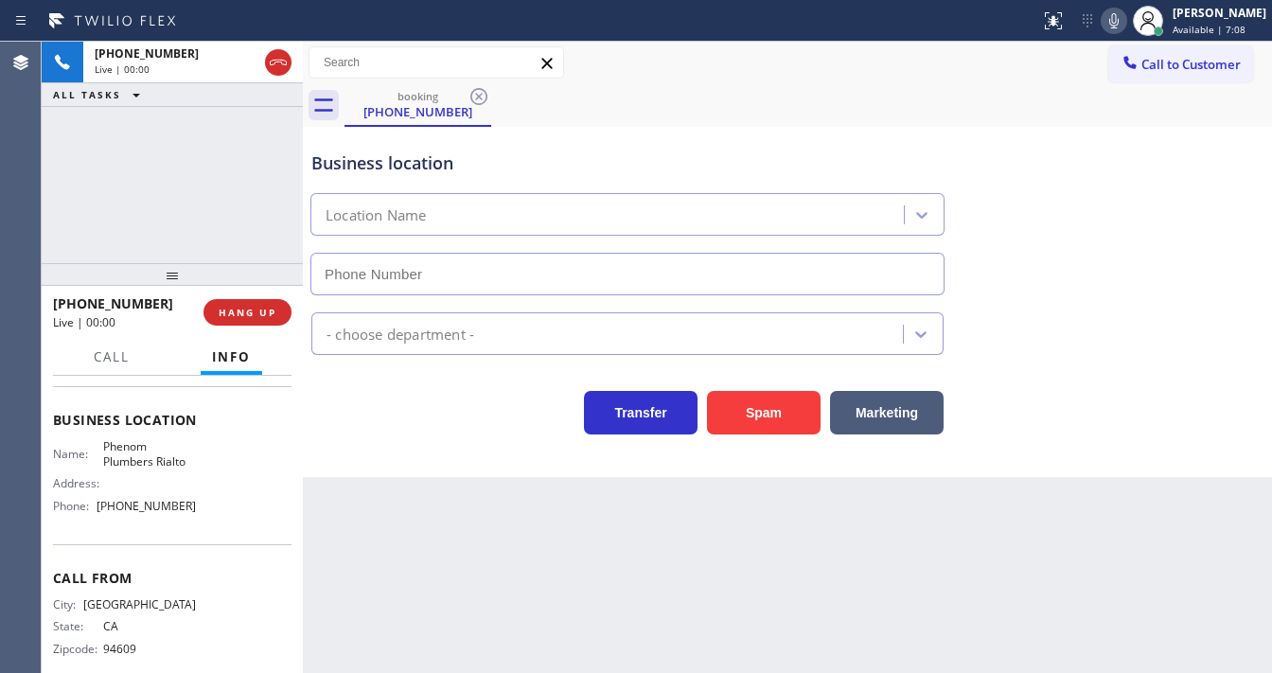
type input "[PHONE_NUMBER]"
click at [772, 417] on button "Spam" at bounding box center [764, 413] width 114 height 44
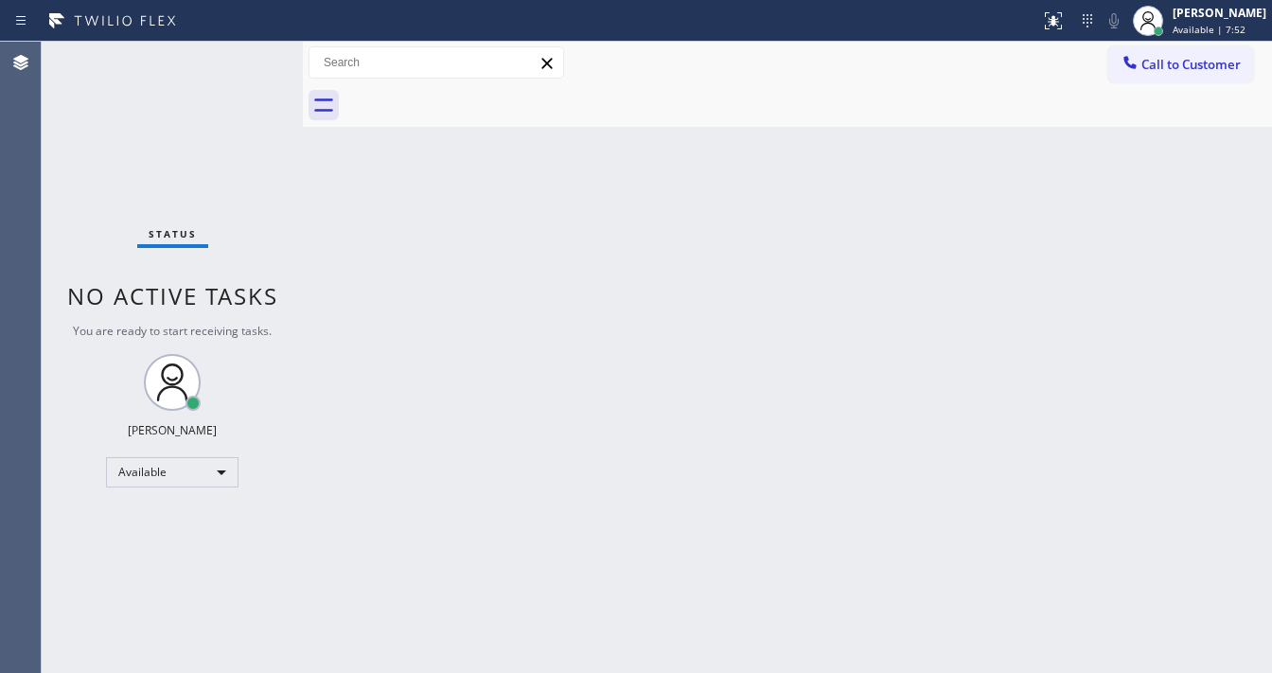
click at [249, 61] on div "Status No active tasks You are ready to start receiving tasks. [PERSON_NAME]" at bounding box center [172, 357] width 261 height 631
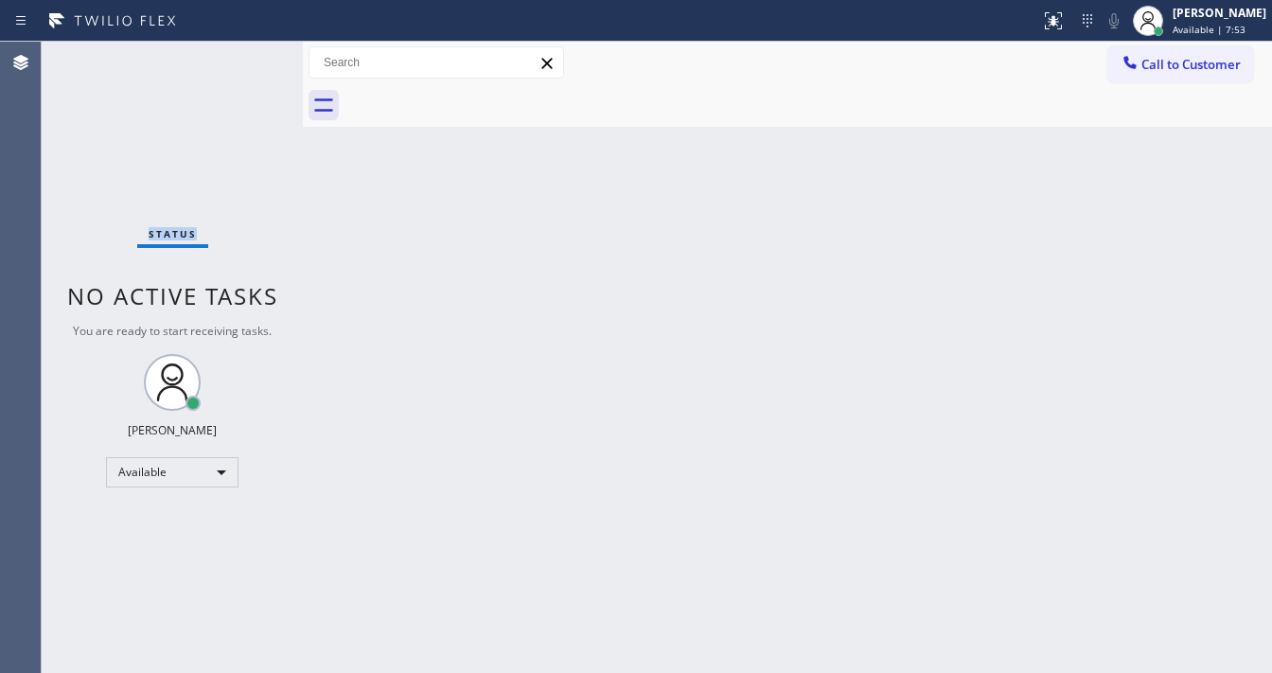
click at [249, 61] on div "Status No active tasks You are ready to start receiving tasks. [PERSON_NAME]" at bounding box center [172, 357] width 261 height 631
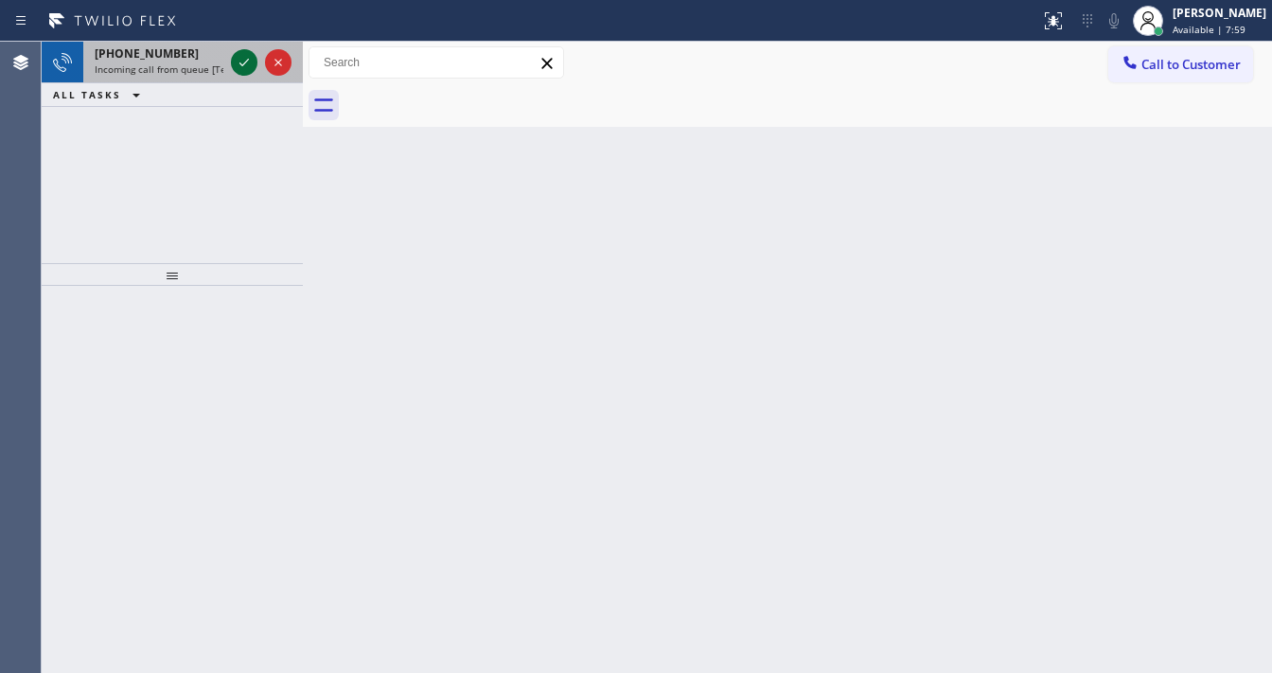
click at [246, 59] on icon at bounding box center [244, 62] width 23 height 23
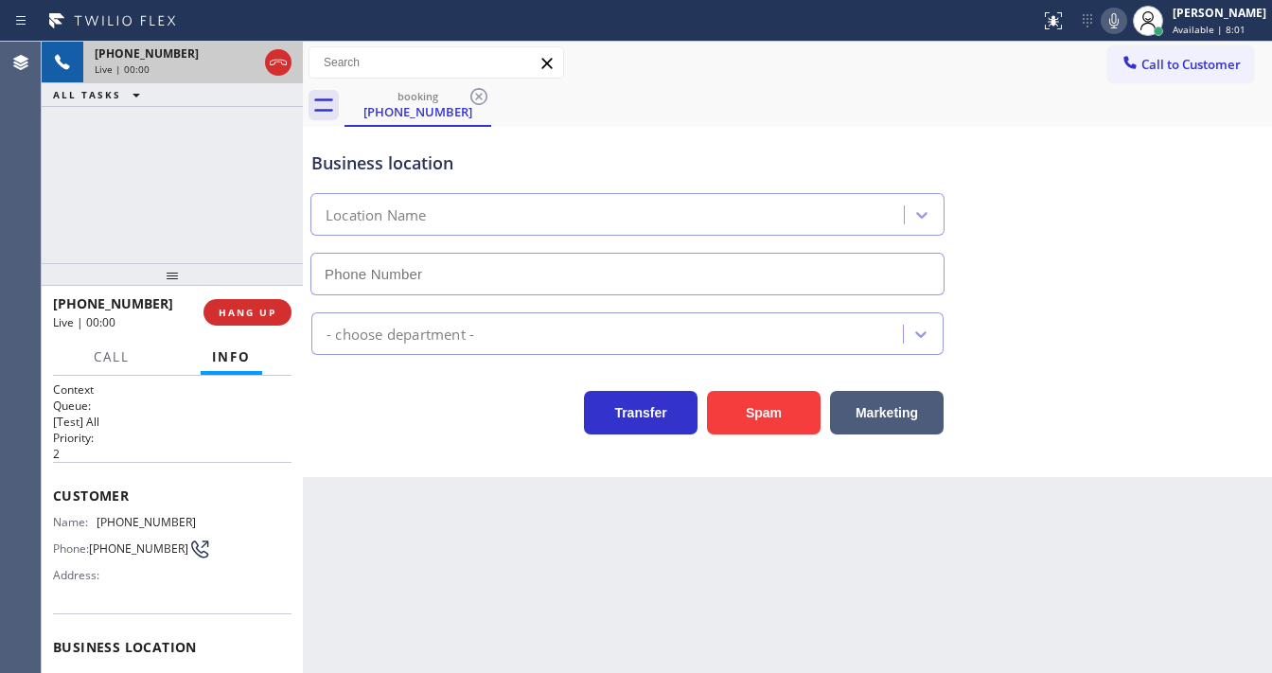
type input "[PHONE_NUMBER]"
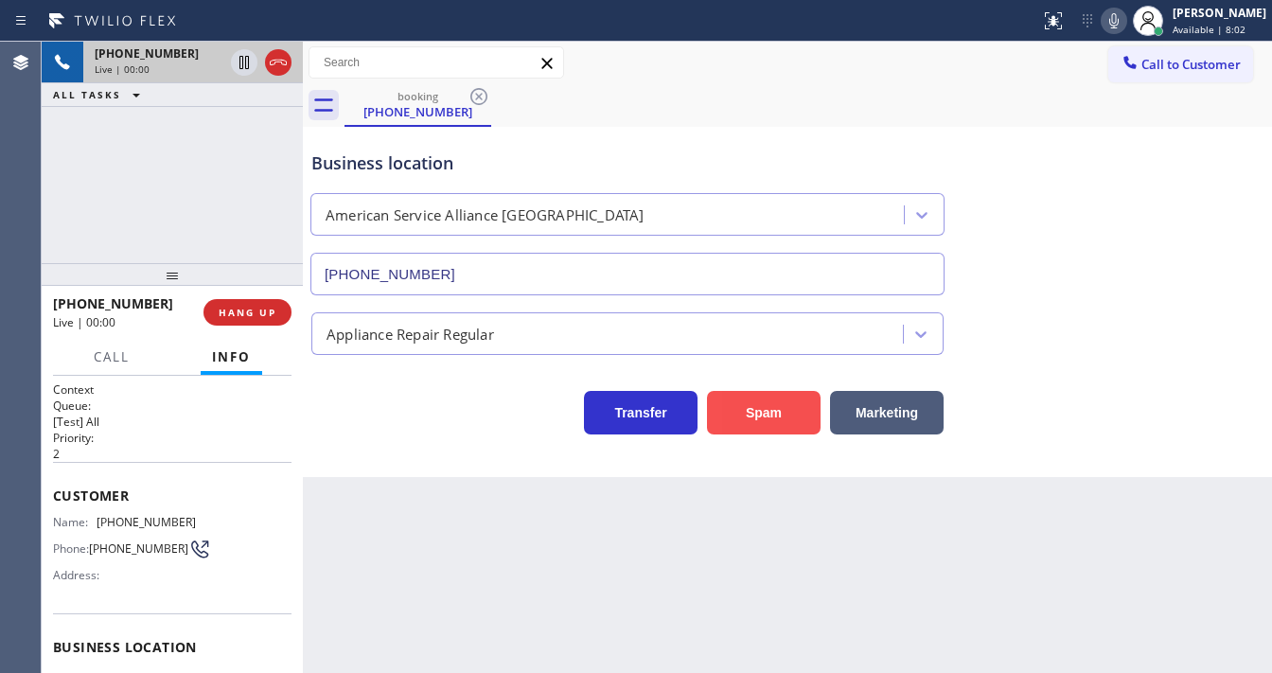
click at [752, 401] on button "Spam" at bounding box center [764, 413] width 114 height 44
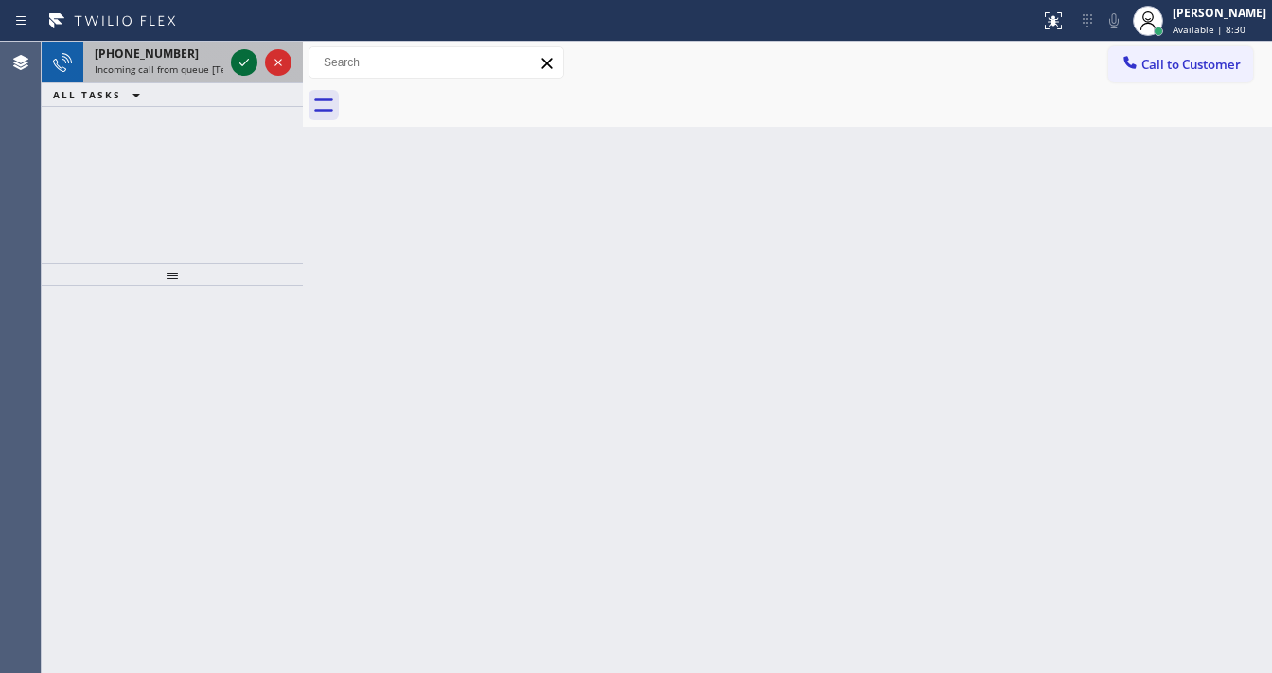
click at [246, 62] on icon at bounding box center [244, 63] width 9 height 8
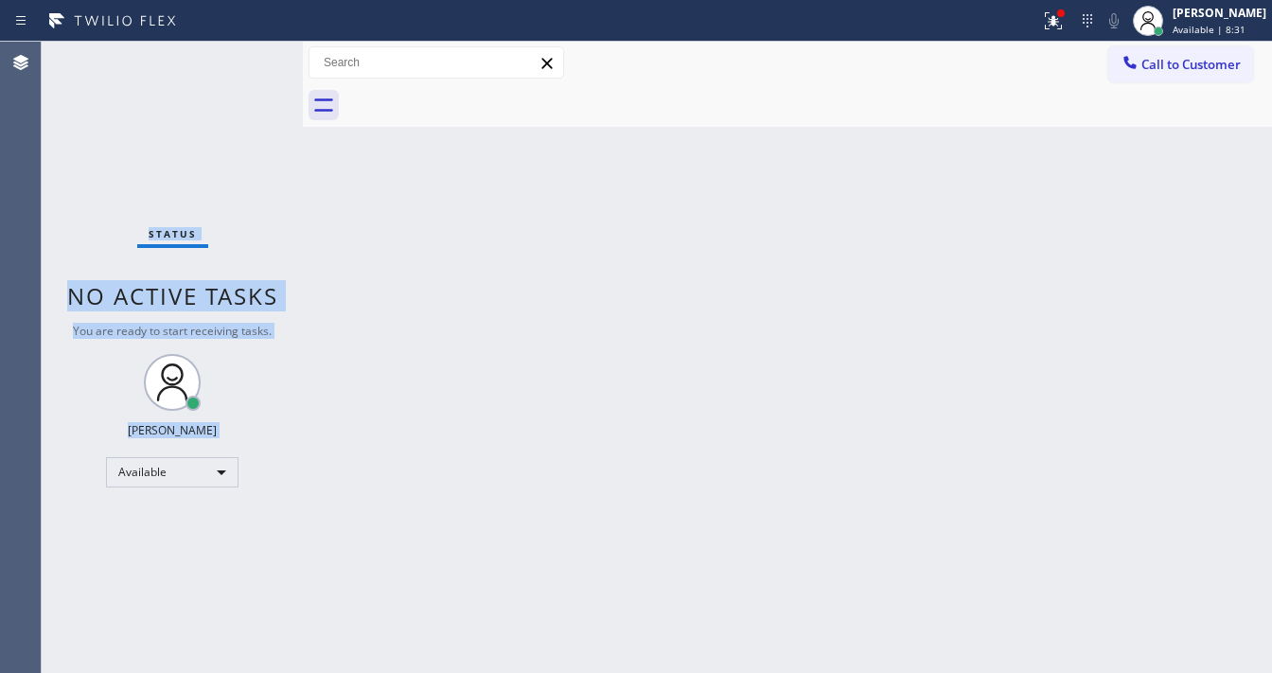
click at [246, 62] on div "Status No active tasks You are ready to start receiving tasks. [PERSON_NAME]" at bounding box center [172, 357] width 261 height 631
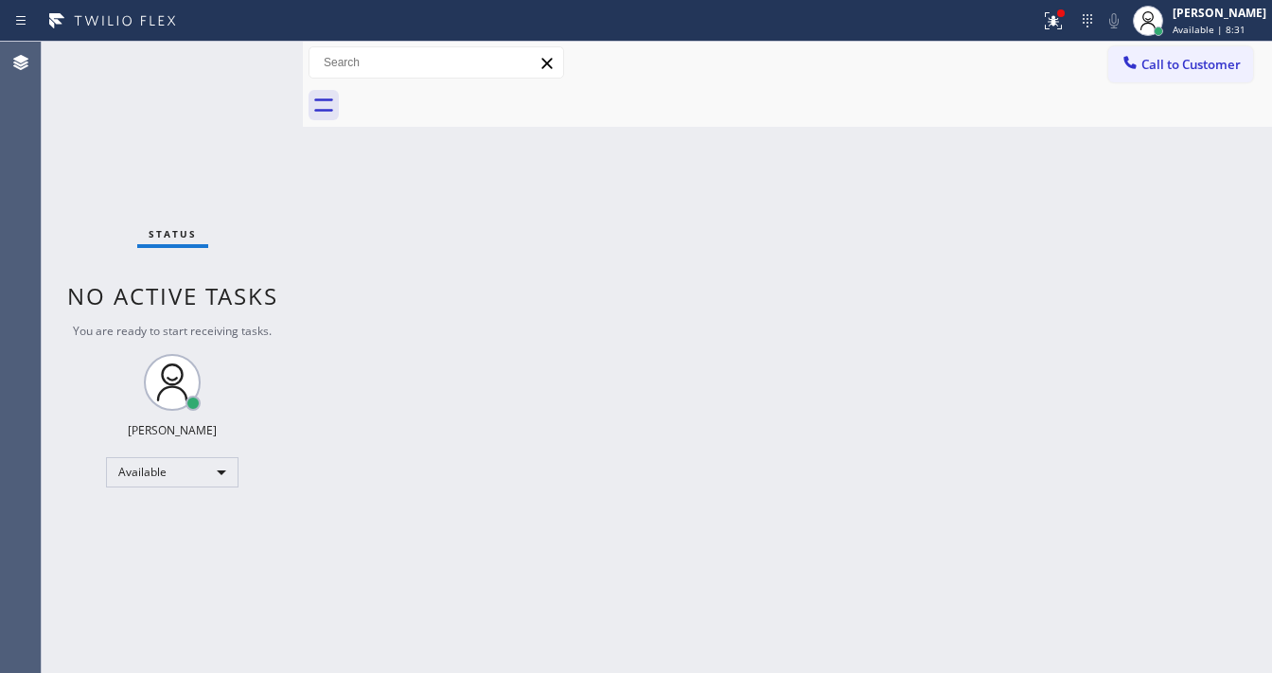
click at [246, 62] on div "Status No active tasks You are ready to start receiving tasks. [PERSON_NAME]" at bounding box center [172, 357] width 261 height 631
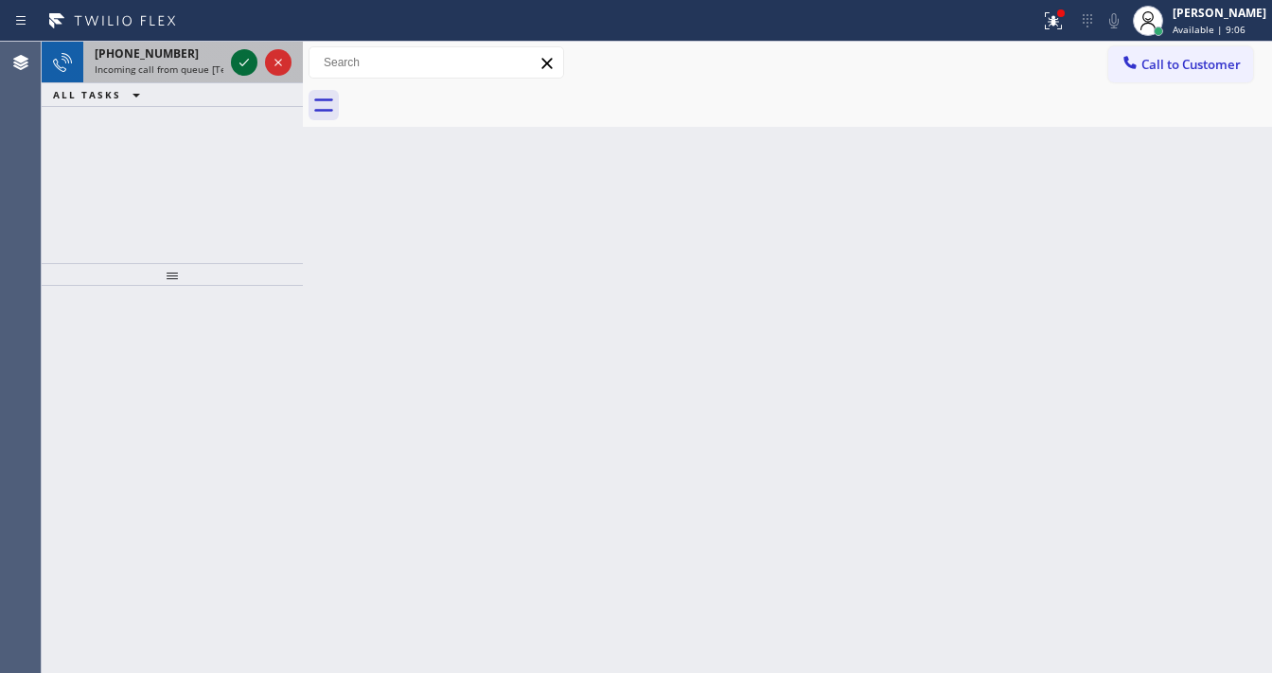
click at [246, 62] on icon at bounding box center [244, 63] width 9 height 8
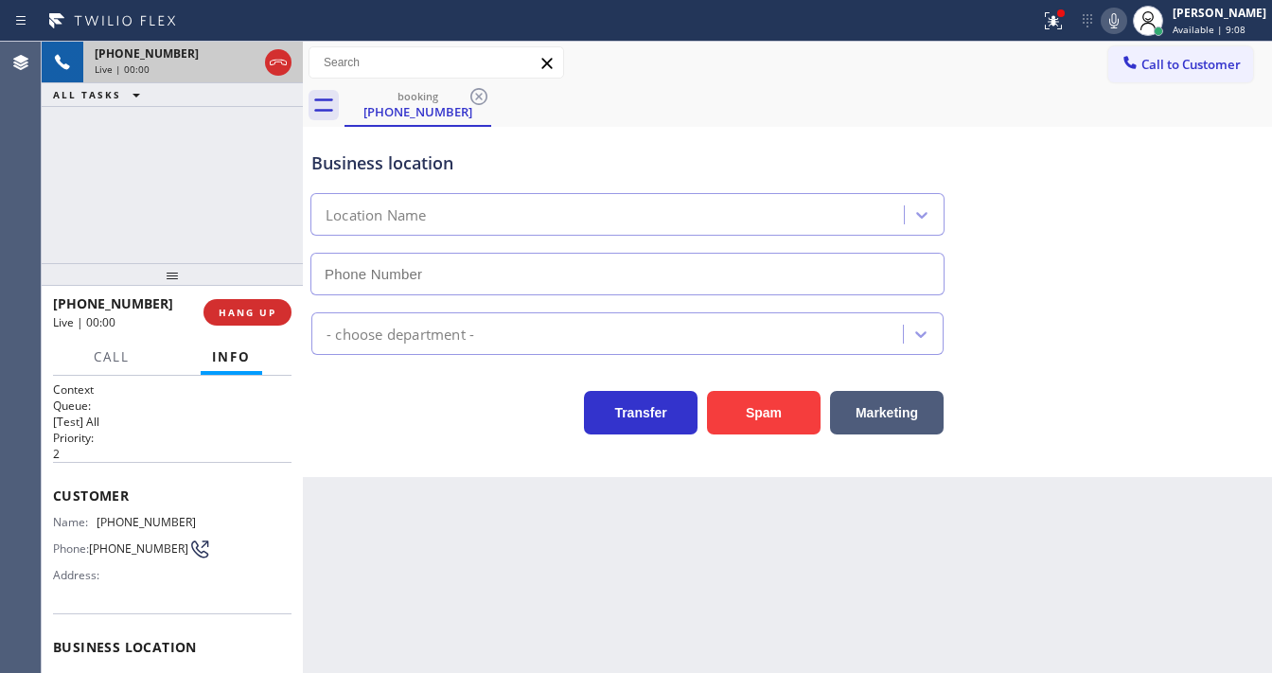
type input "[PHONE_NUMBER]"
click at [186, 186] on div "[PHONE_NUMBER] Live | 00:20 ALL TASKS ALL TASKS ACTIVE TASKS TASKS IN WRAP UP" at bounding box center [172, 153] width 261 height 222
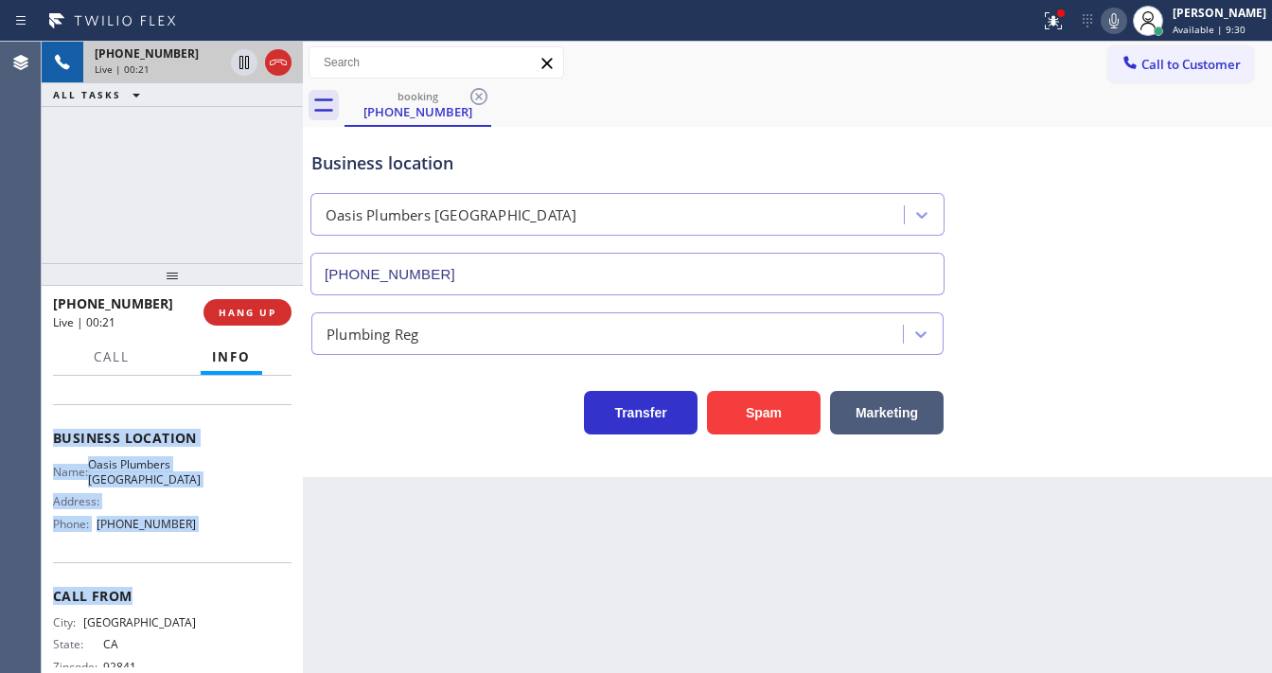
scroll to position [227, 0]
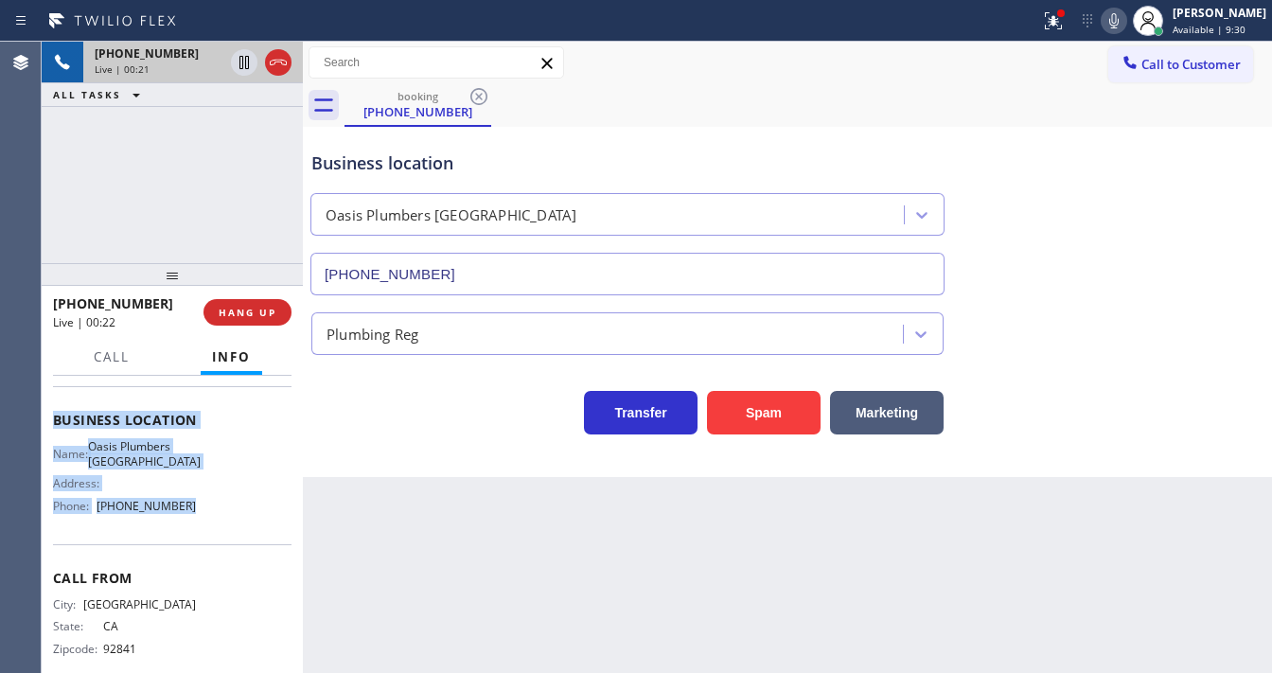
drag, startPoint x: 57, startPoint y: 495, endPoint x: 217, endPoint y: 525, distance: 162.7
click at [217, 525] on div "Context Queue: [Test] All Priority: 2 Customer Name: [PHONE_NUMBER] Phone: [PHO…" at bounding box center [172, 524] width 261 height 297
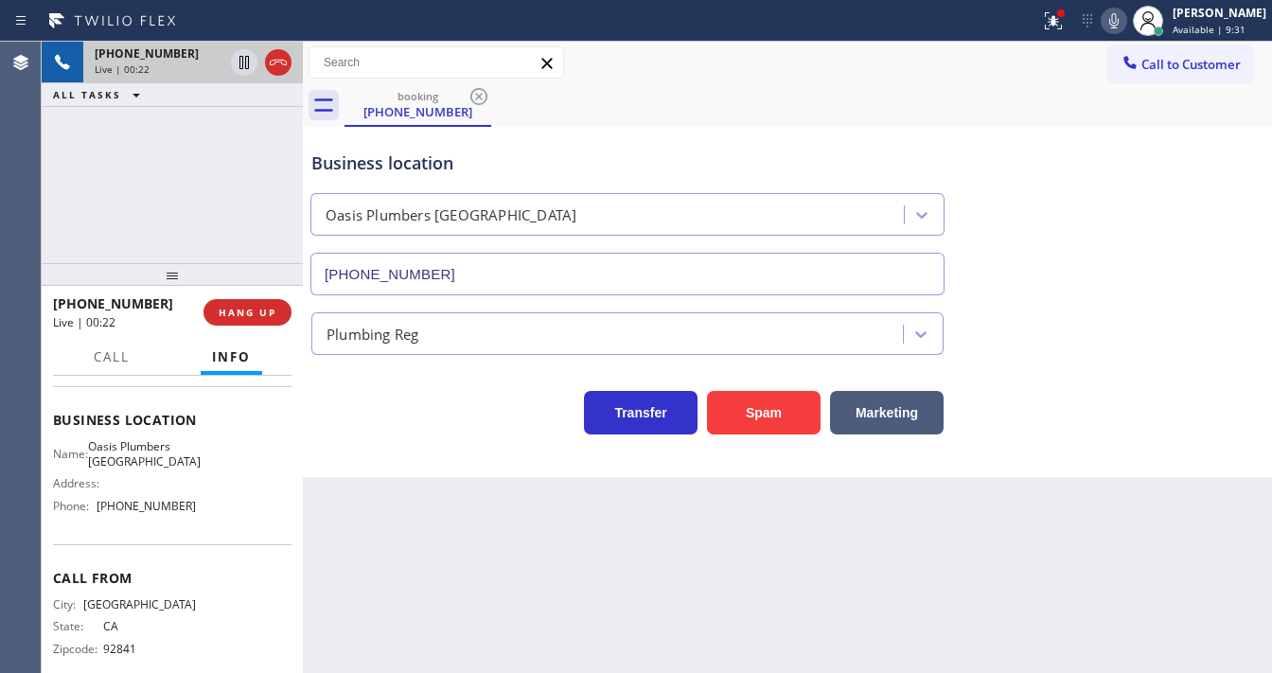
click at [180, 212] on div "[PHONE_NUMBER] Live | 00:22 ALL TASKS ALL TASKS ACTIVE TASKS TASKS IN WRAP UP" at bounding box center [172, 153] width 261 height 222
click at [183, 193] on div "[PHONE_NUMBER] Live | 01:01 ALL TASKS ALL TASKS ACTIVE TASKS TASKS IN WRAP UP" at bounding box center [172, 153] width 261 height 222
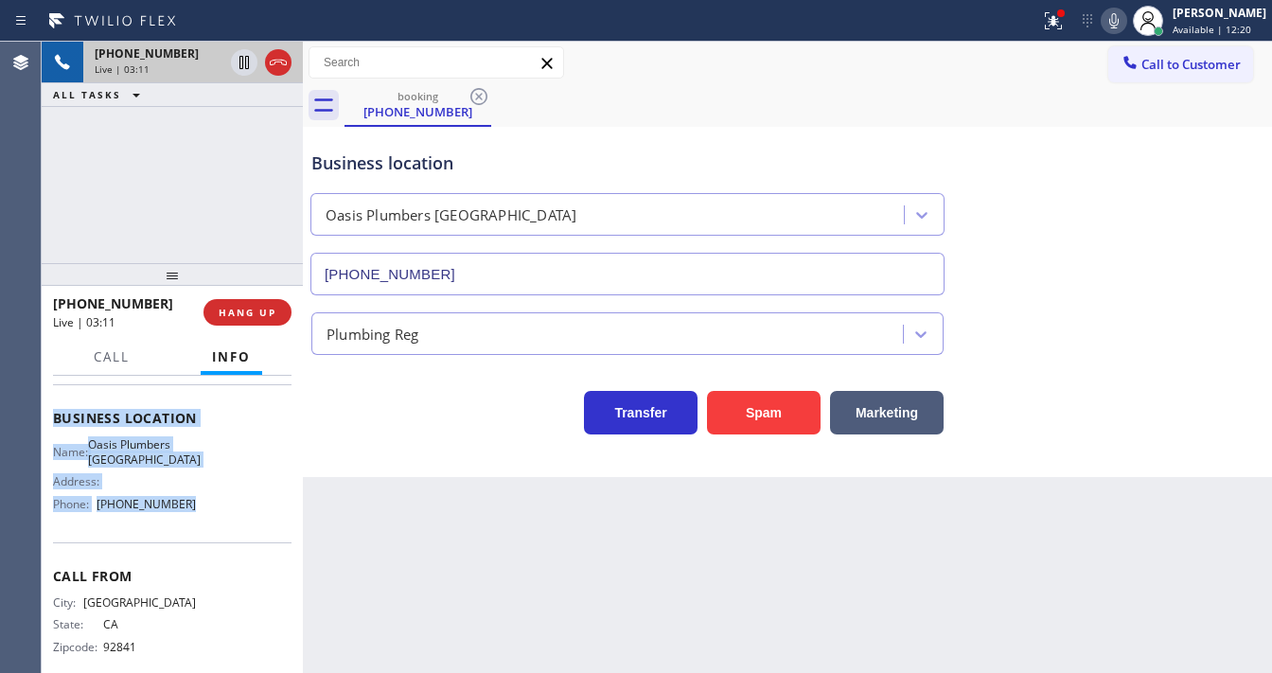
scroll to position [249, 0]
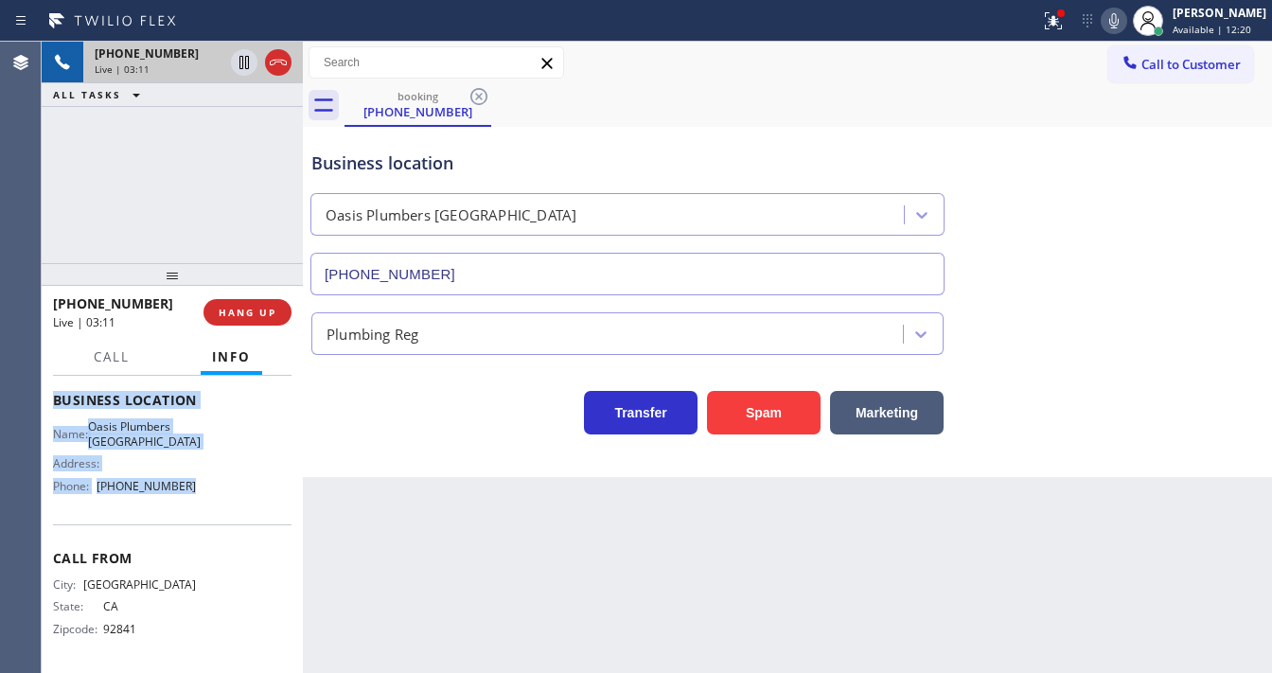
drag, startPoint x: 55, startPoint y: 409, endPoint x: 204, endPoint y: 479, distance: 164.3
click at [204, 479] on div "Context Queue: [Test] All Priority: 2 Customer Name: [PHONE_NUMBER] Phone: [PHO…" at bounding box center [172, 400] width 239 height 533
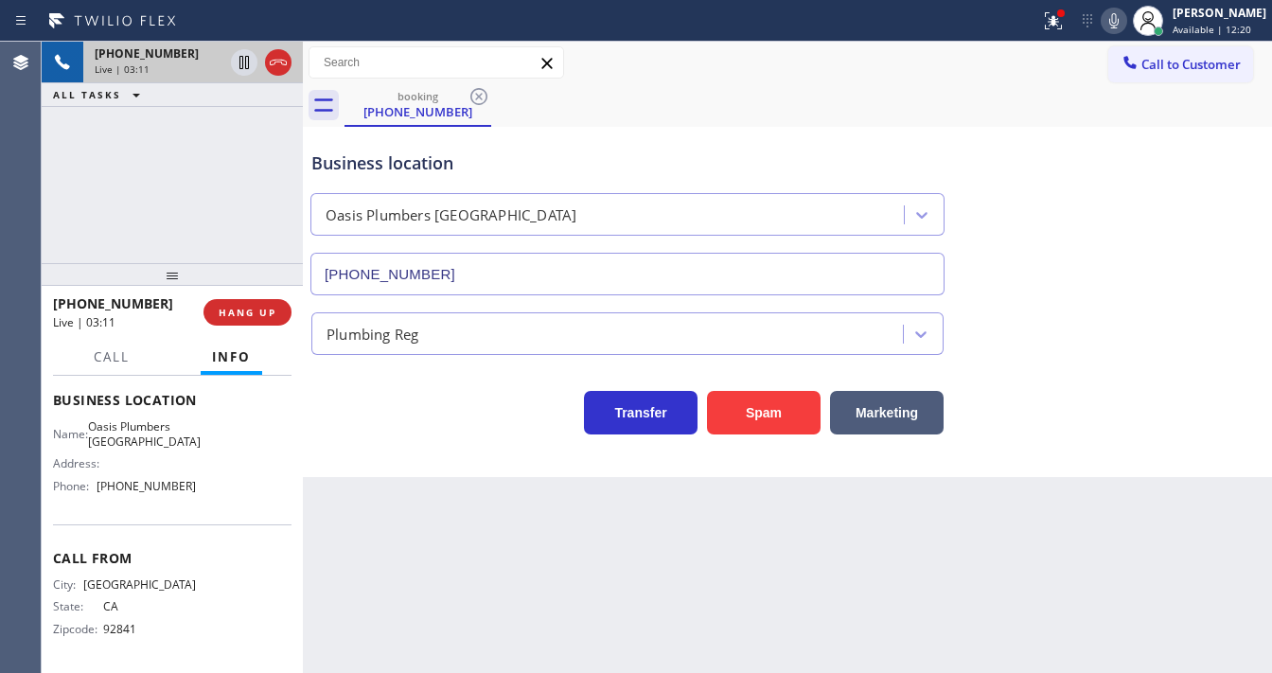
click at [188, 183] on div "[PHONE_NUMBER] Live | 03:11 ALL TASKS ALL TASKS ACTIVE TASKS TASKS IN WRAP UP" at bounding box center [172, 153] width 261 height 222
click at [156, 178] on div "[PHONE_NUMBER] Live | 03:16 ALL TASKS ALL TASKS ACTIVE TASKS TASKS IN WRAP UP" at bounding box center [172, 153] width 261 height 222
click at [42, 232] on div "[PHONE_NUMBER] Live | 03:32 ALL TASKS ALL TASKS ACTIVE TASKS TASKS IN WRAP UP" at bounding box center [172, 153] width 261 height 222
click at [240, 66] on icon at bounding box center [244, 62] width 23 height 23
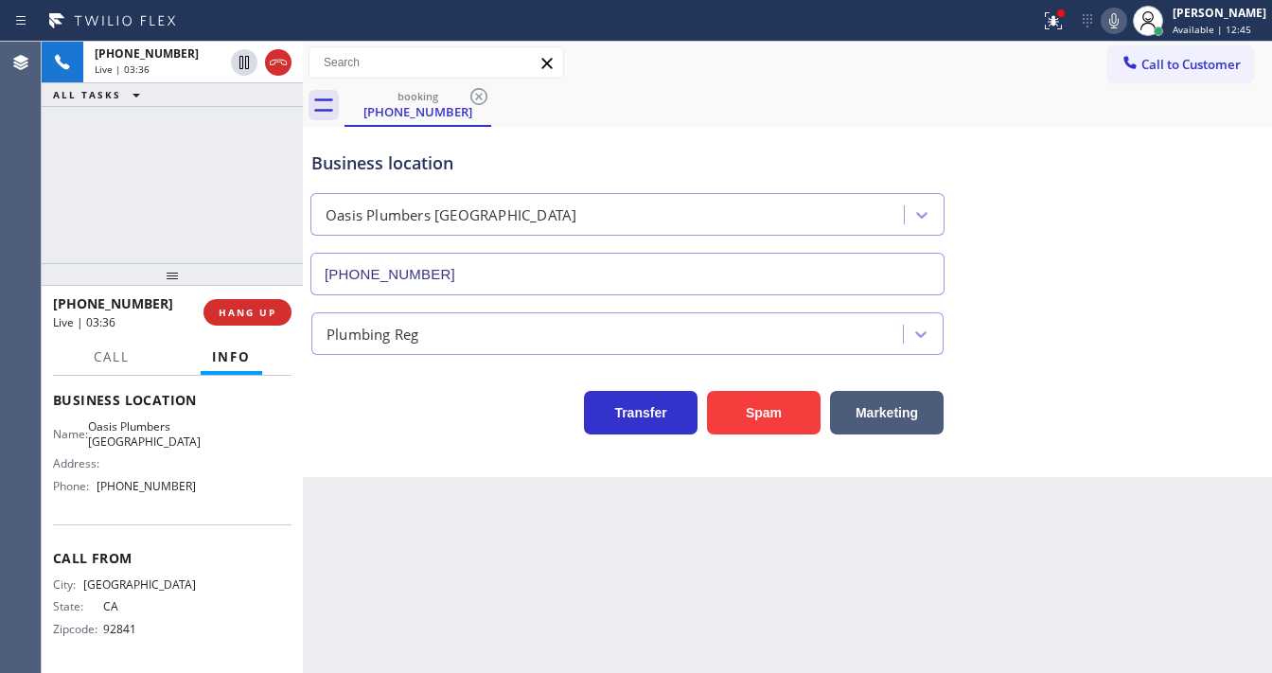
click at [1119, 19] on icon at bounding box center [1114, 20] width 9 height 15
click at [1055, 27] on div at bounding box center [1054, 20] width 42 height 23
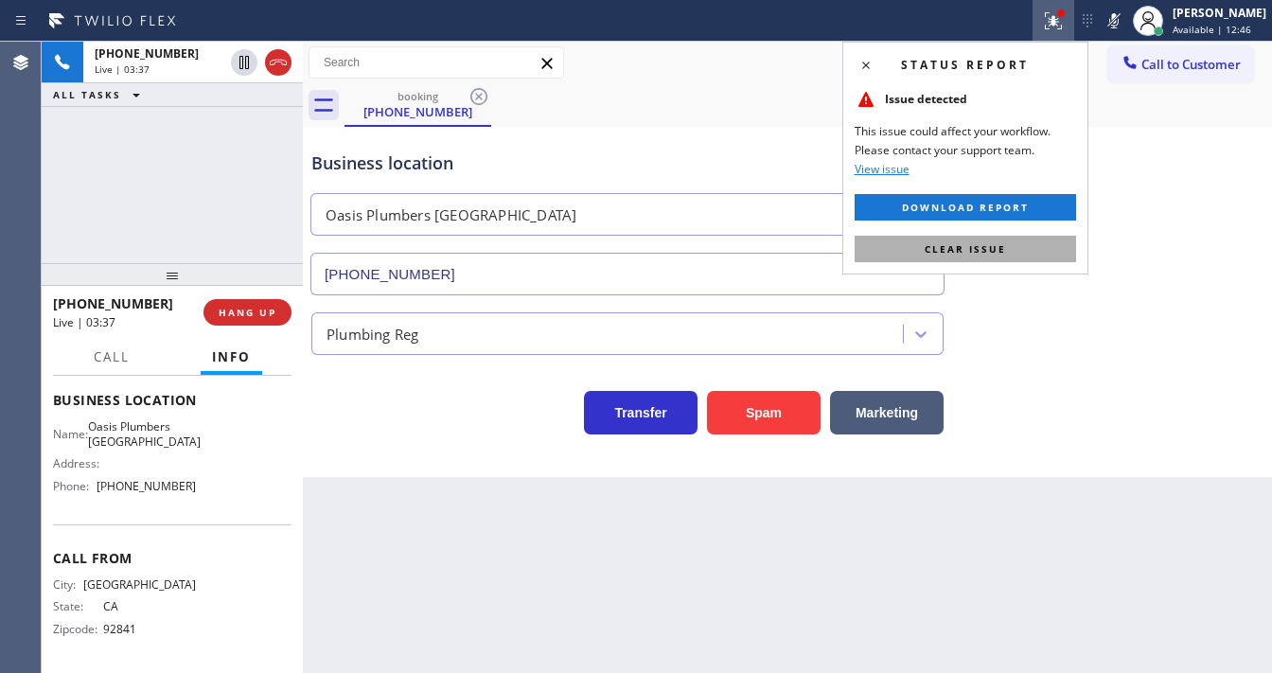
click at [1019, 250] on button "Clear issue" at bounding box center [966, 249] width 222 height 27
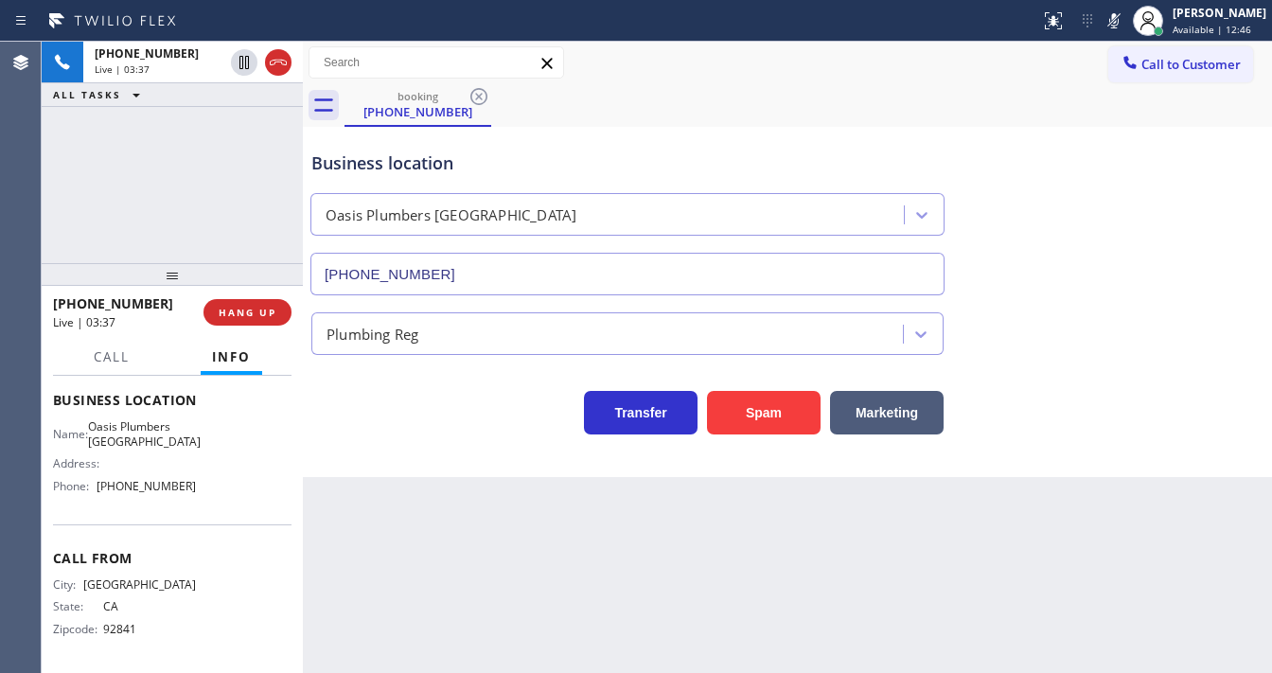
click at [880, 176] on div "Business location [GEOGRAPHIC_DATA] [GEOGRAPHIC_DATA] [PHONE_NUMBER]" at bounding box center [628, 214] width 640 height 164
click at [31, 219] on div "Agent Desktop" at bounding box center [20, 357] width 41 height 631
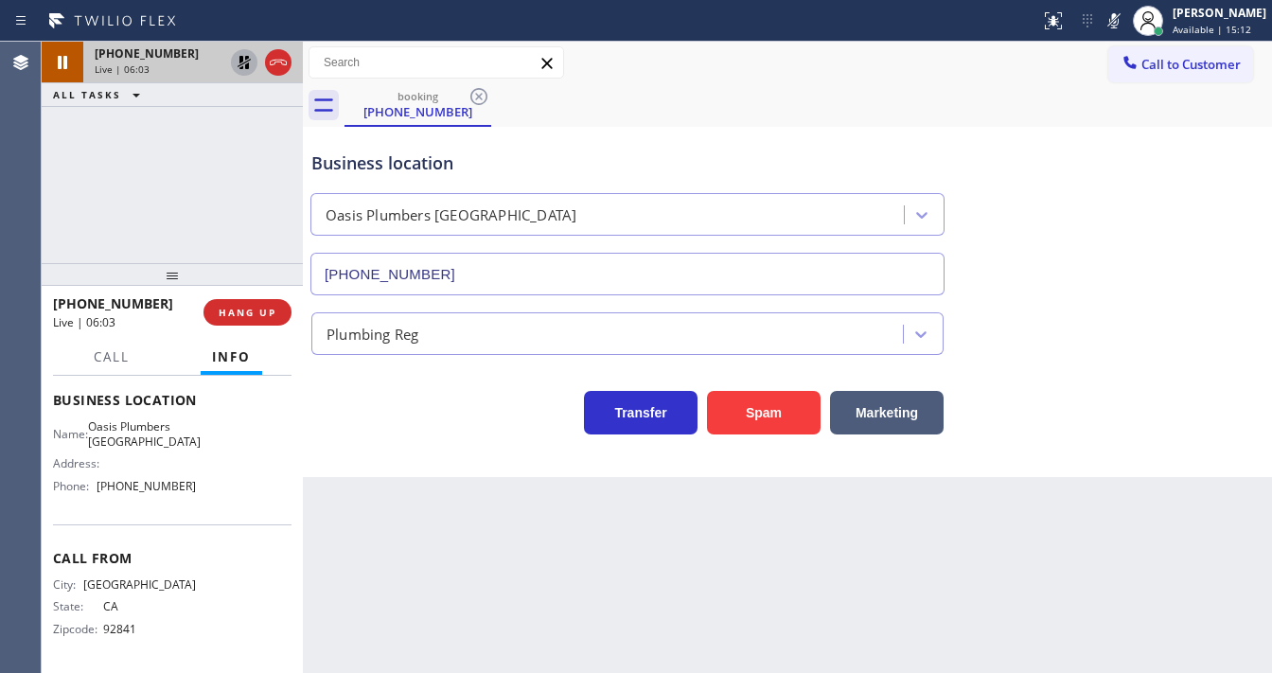
click at [241, 62] on icon at bounding box center [244, 62] width 23 height 23
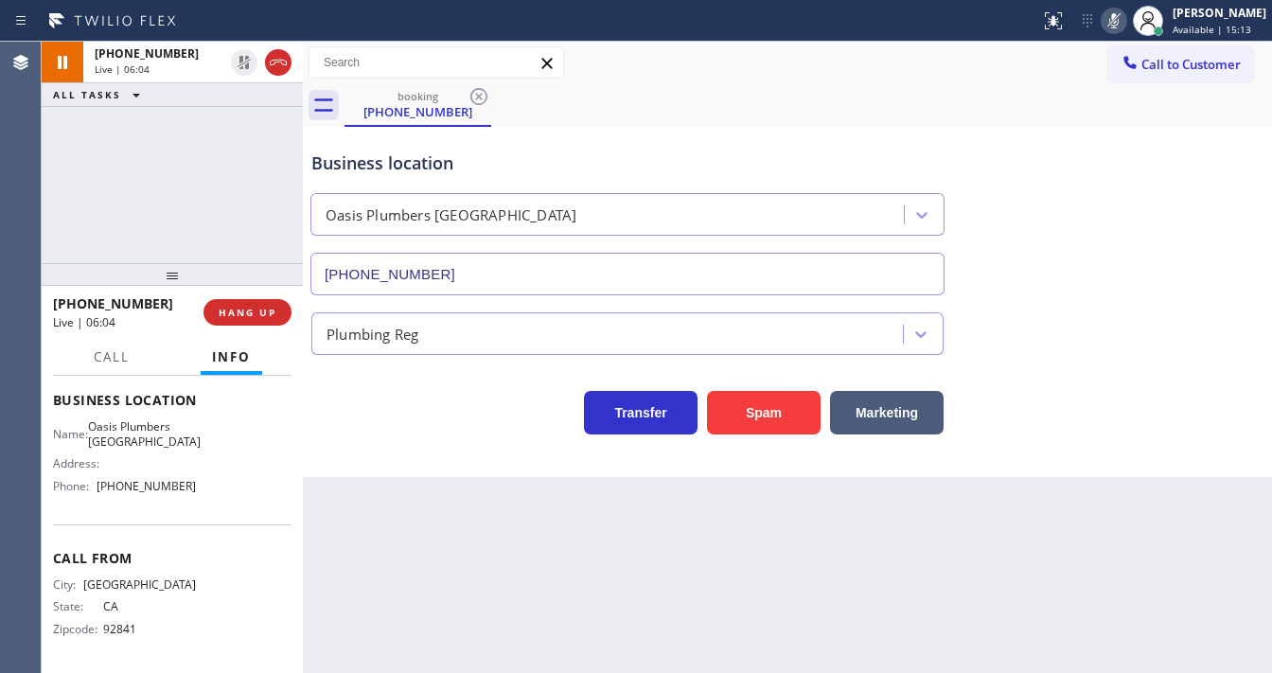
click at [1126, 26] on icon at bounding box center [1114, 20] width 23 height 23
drag, startPoint x: 1091, startPoint y: 110, endPoint x: 655, endPoint y: 106, distance: 435.5
click at [1091, 110] on div "booking [PHONE_NUMBER]" at bounding box center [809, 105] width 928 height 43
click at [58, 222] on div "[PHONE_NUMBER] Live | 06:12 ALL TASKS ALL TASKS ACTIVE TASKS TASKS IN WRAP UP" at bounding box center [172, 153] width 261 height 222
click at [1125, 21] on icon at bounding box center [1114, 20] width 23 height 23
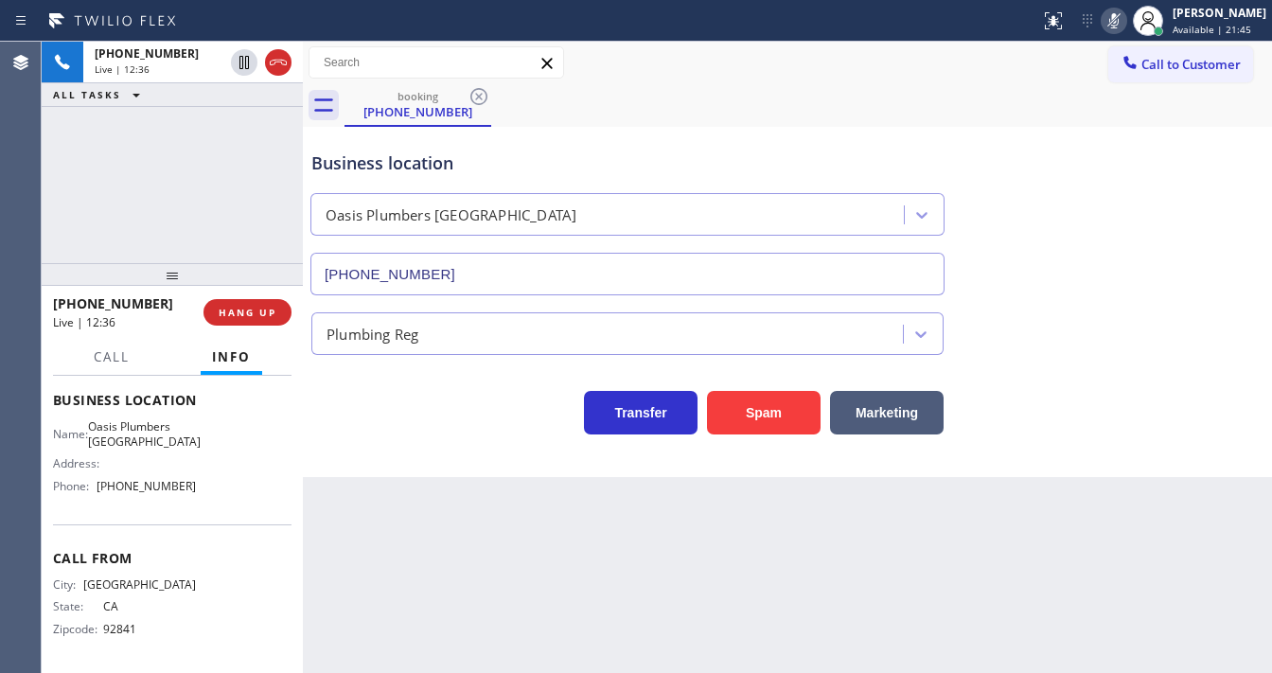
click at [1034, 108] on div "booking [PHONE_NUMBER]" at bounding box center [809, 105] width 928 height 43
click at [1022, 315] on div "Plumbing Reg" at bounding box center [788, 330] width 960 height 50
click at [1215, 263] on div "Business location [GEOGRAPHIC_DATA] [GEOGRAPHIC_DATA] [PHONE_NUMBER]" at bounding box center [788, 209] width 960 height 171
click at [1124, 25] on icon at bounding box center [1114, 20] width 23 height 23
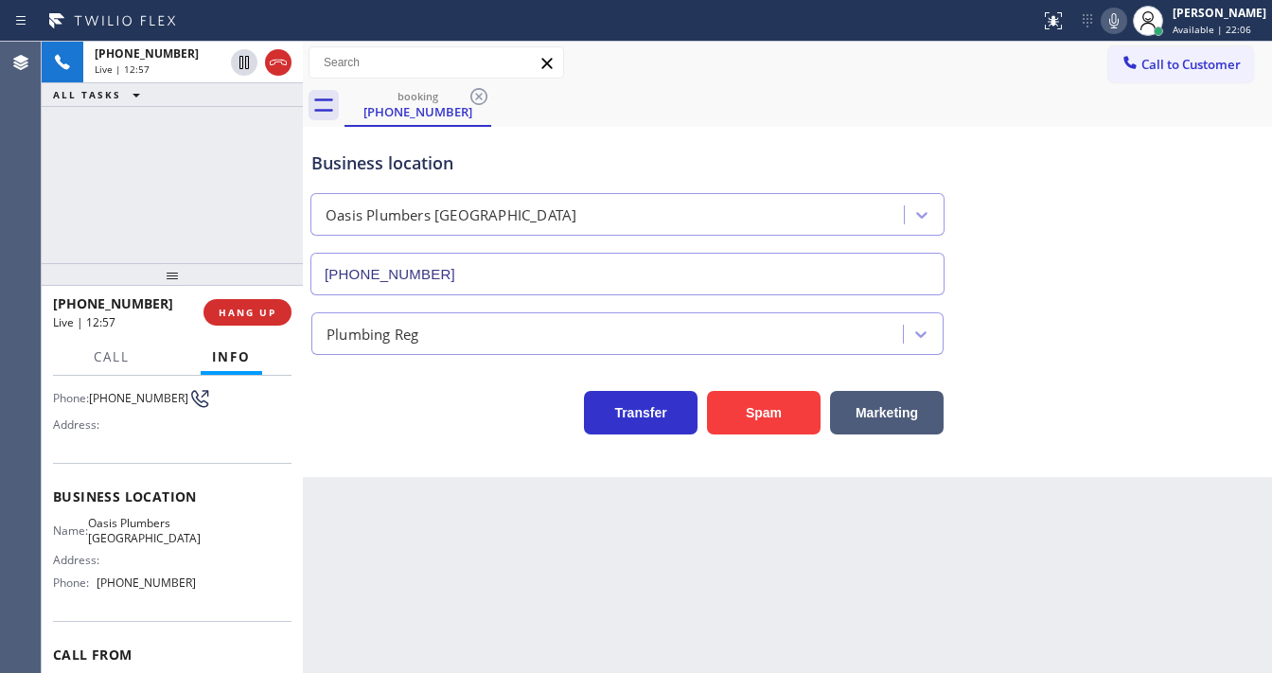
scroll to position [148, 0]
drag, startPoint x: 133, startPoint y: 175, endPoint x: 157, endPoint y: 22, distance: 155.3
click at [133, 173] on div "[PHONE_NUMBER] Live | 13:04 ALL TASKS ALL TASKS ACTIVE TASKS TASKS IN WRAP UP" at bounding box center [172, 153] width 261 height 222
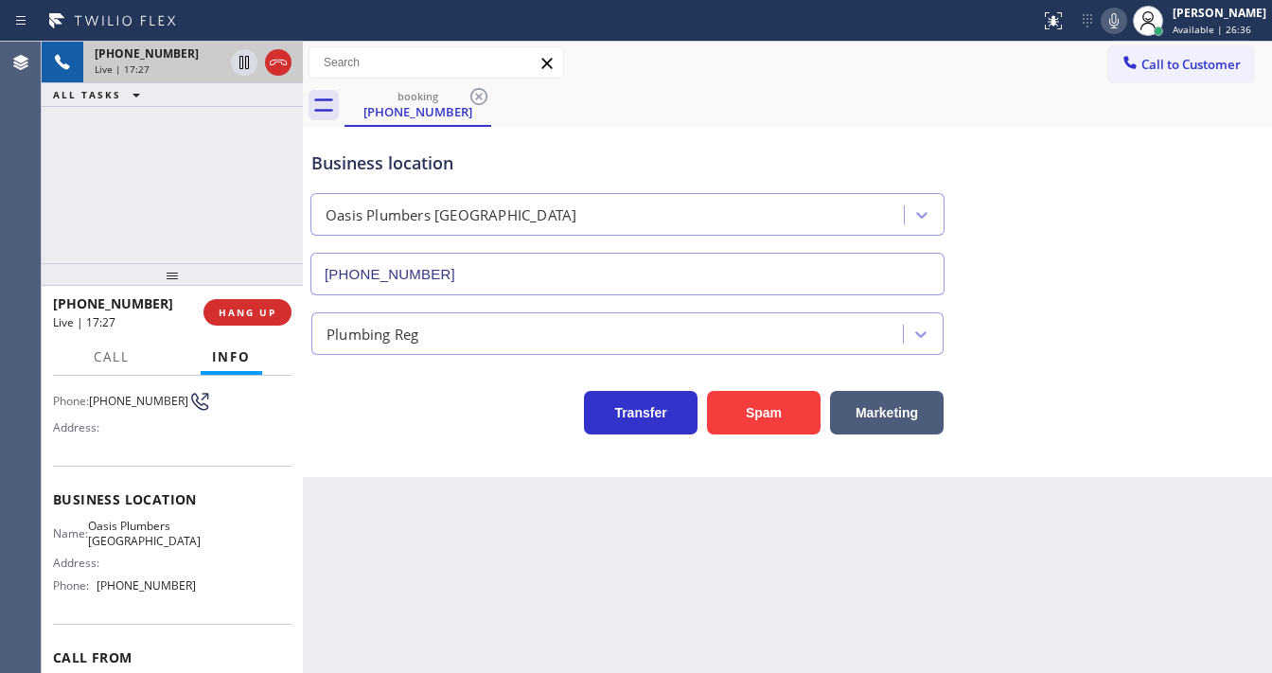
click at [288, 64] on icon at bounding box center [278, 62] width 23 height 23
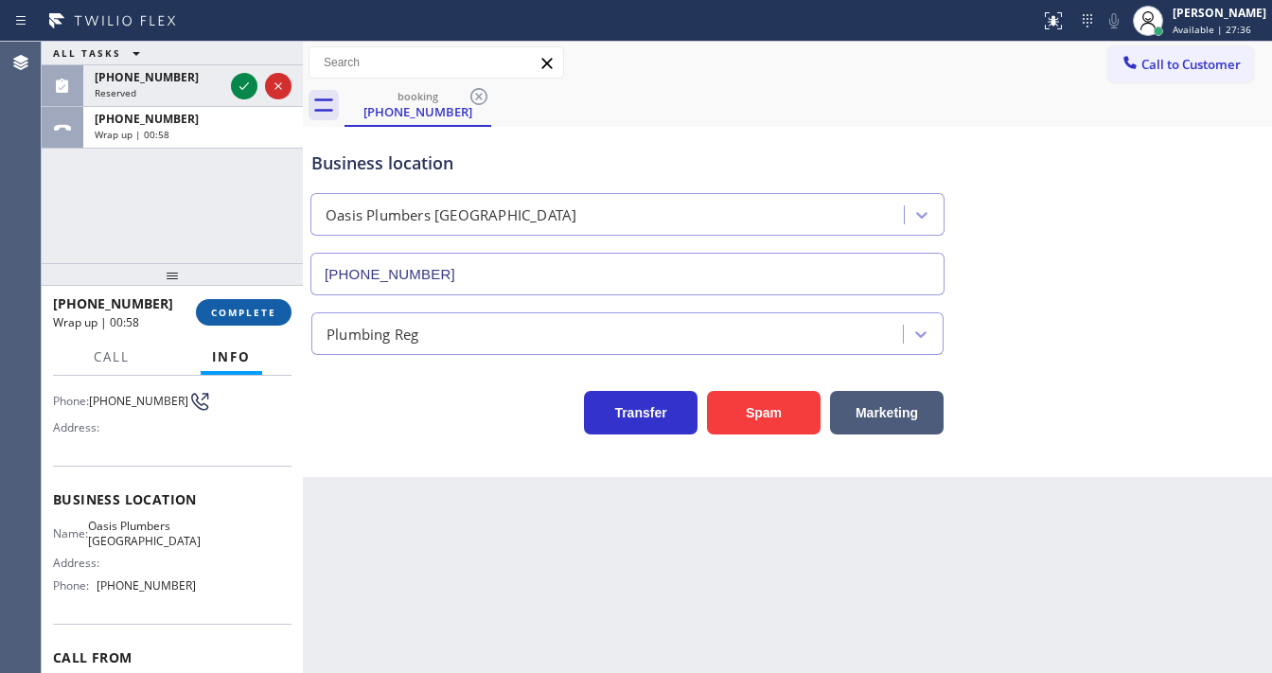
click at [276, 312] on span "COMPLETE" at bounding box center [243, 312] width 65 height 13
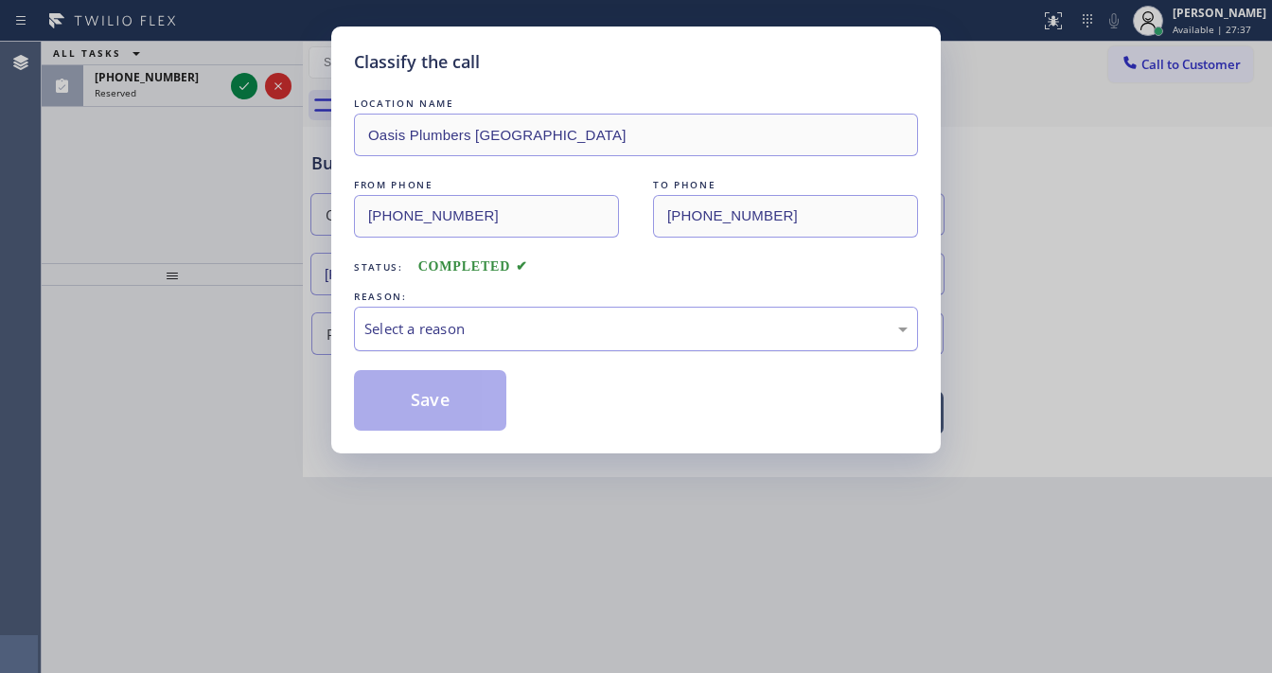
click at [409, 323] on div "Select a reason" at bounding box center [636, 329] width 543 height 22
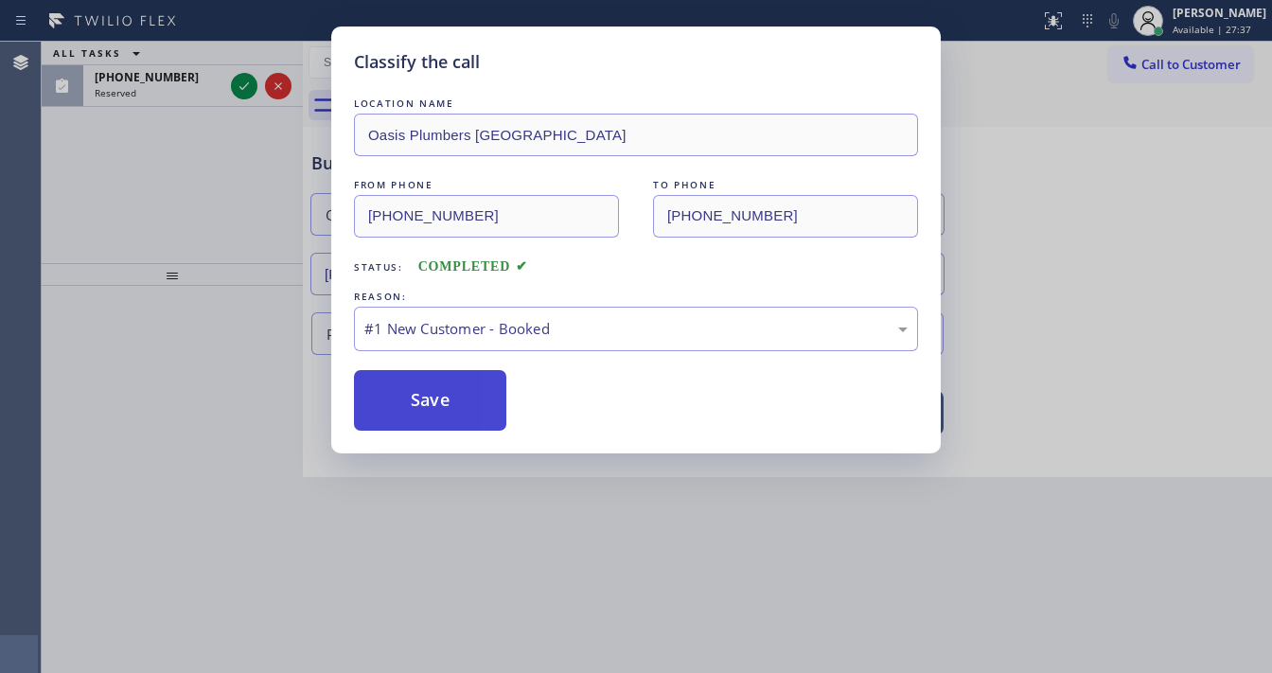
click at [410, 392] on button "Save" at bounding box center [430, 400] width 152 height 61
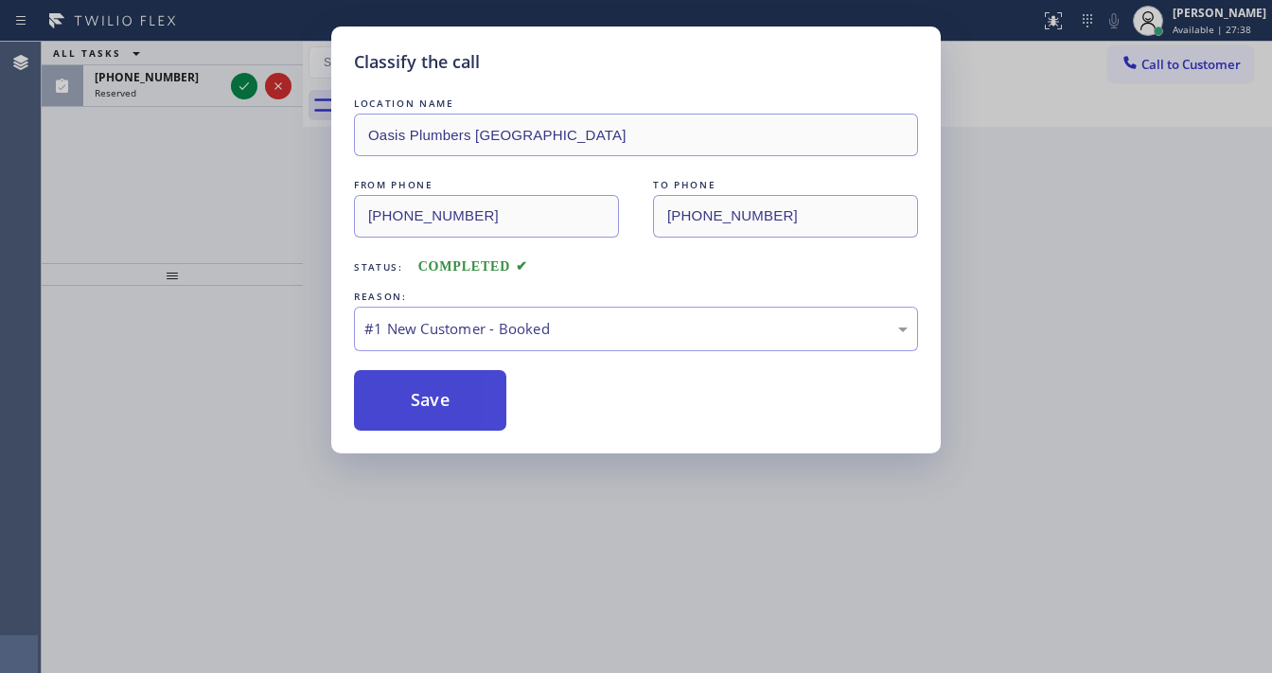
click at [410, 392] on button "Save" at bounding box center [430, 400] width 152 height 61
click at [229, 190] on div "Classify the call LOCATION NAME Oasis Plumbers Anaheim FROM PHONE [PHONE_NUMBER…" at bounding box center [636, 336] width 1272 height 673
click at [241, 84] on div "Classify the call LOCATION NAME GE Monogram Repair Expert Cathedral City FROM P…" at bounding box center [657, 357] width 1231 height 631
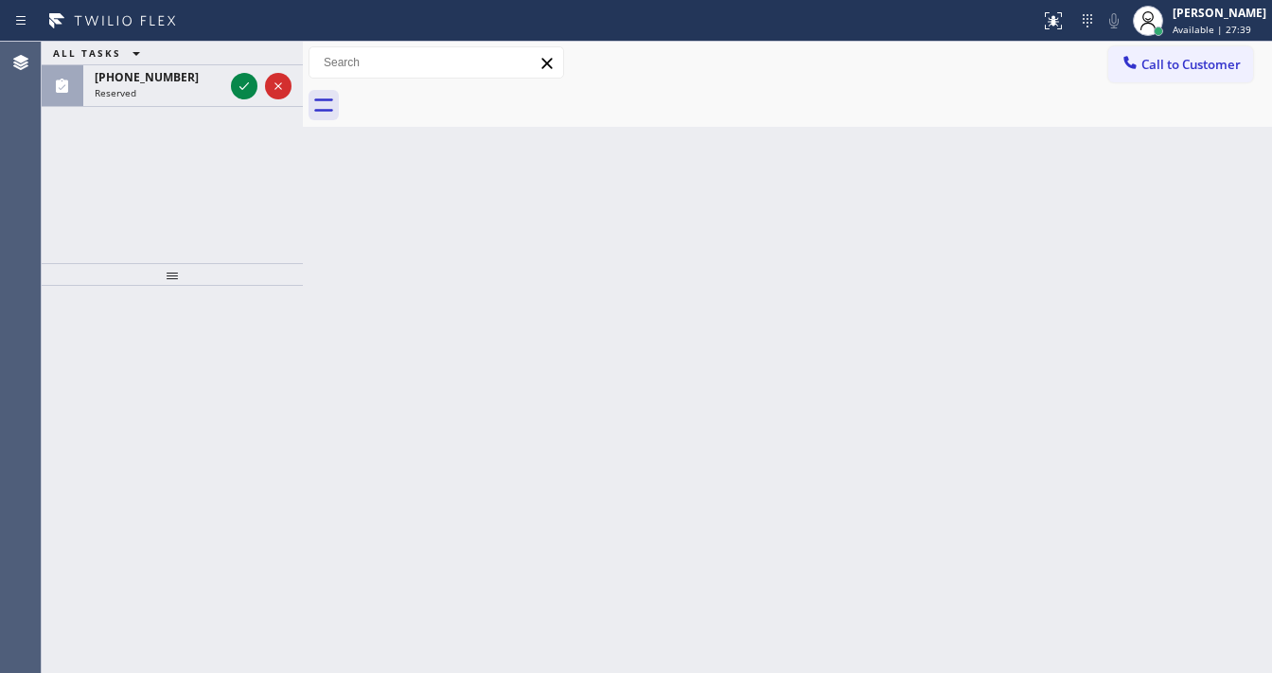
click at [241, 84] on icon at bounding box center [244, 86] width 23 height 23
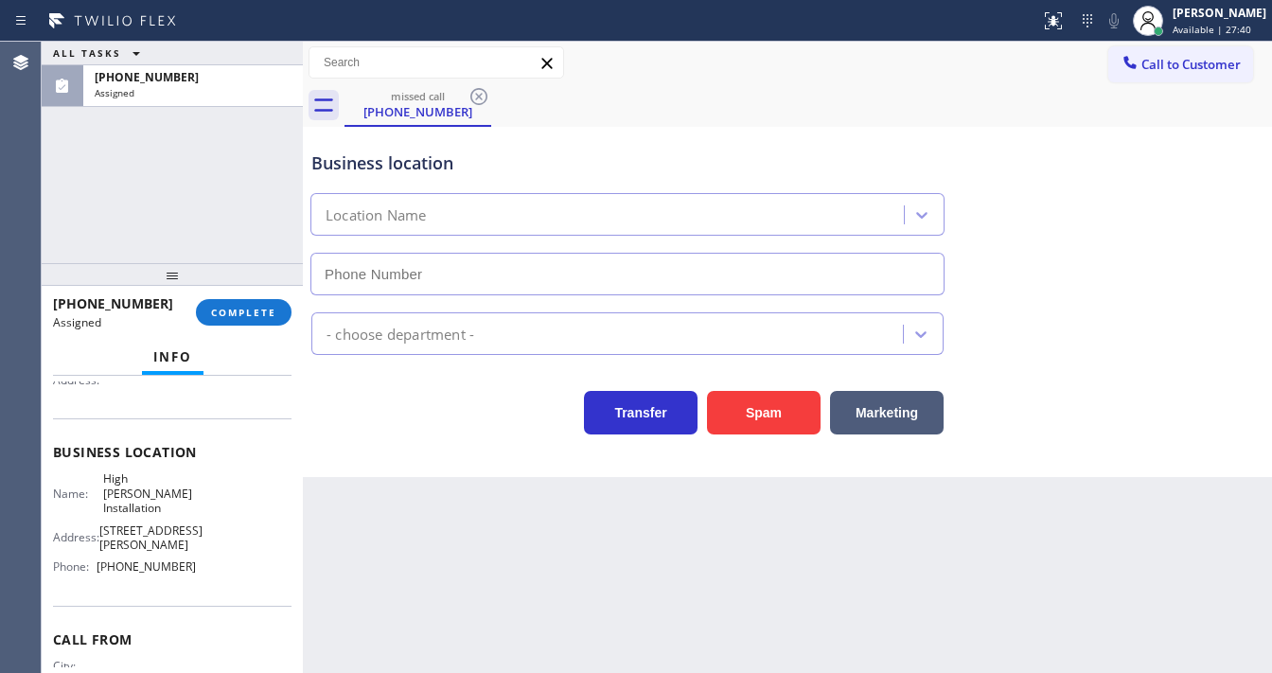
type input "[PHONE_NUMBER]"
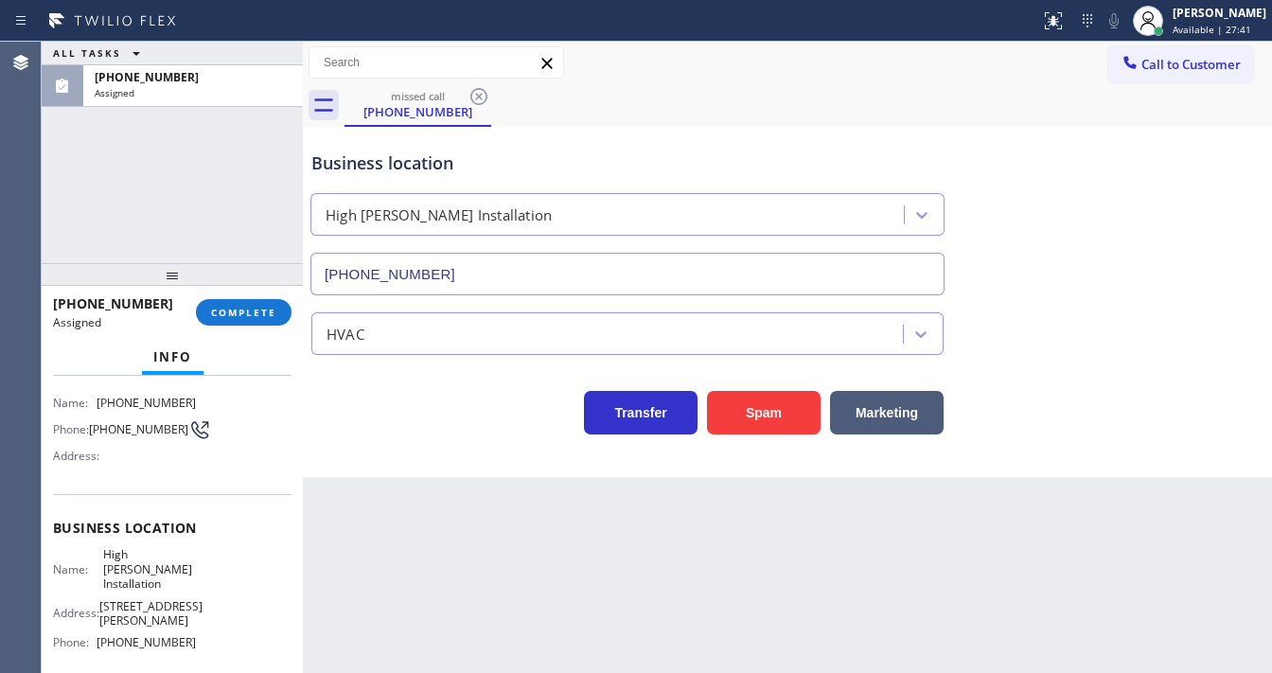
click at [231, 296] on div "[PHONE_NUMBER] Assigned COMPLETE" at bounding box center [172, 312] width 239 height 49
click at [239, 317] on span "COMPLETE" at bounding box center [243, 312] width 65 height 13
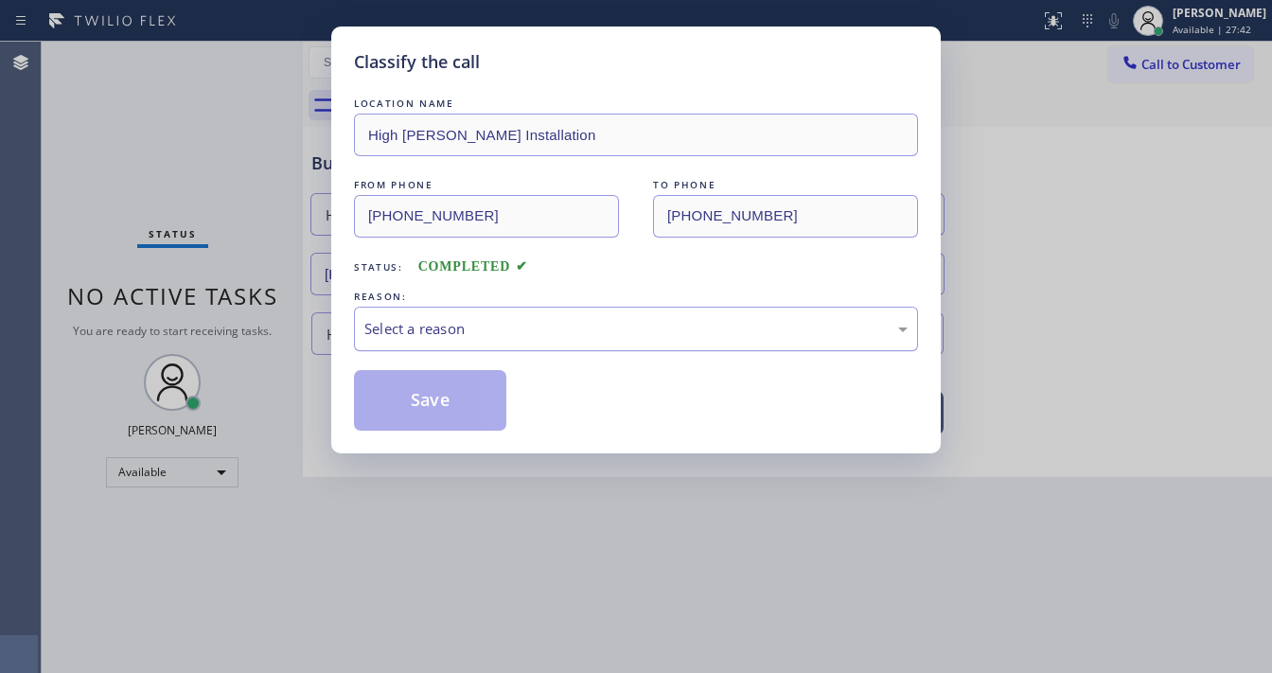
click at [447, 318] on div "Select a reason" at bounding box center [636, 329] width 543 height 22
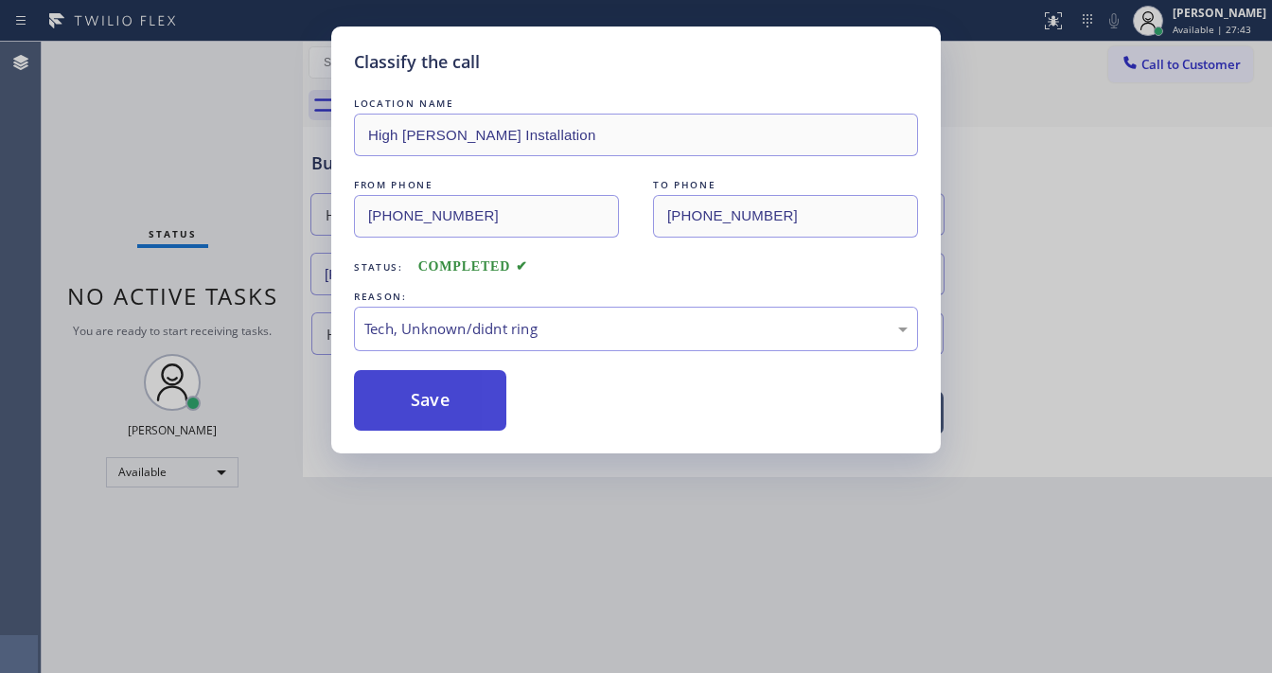
click at [438, 402] on button "Save" at bounding box center [430, 400] width 152 height 61
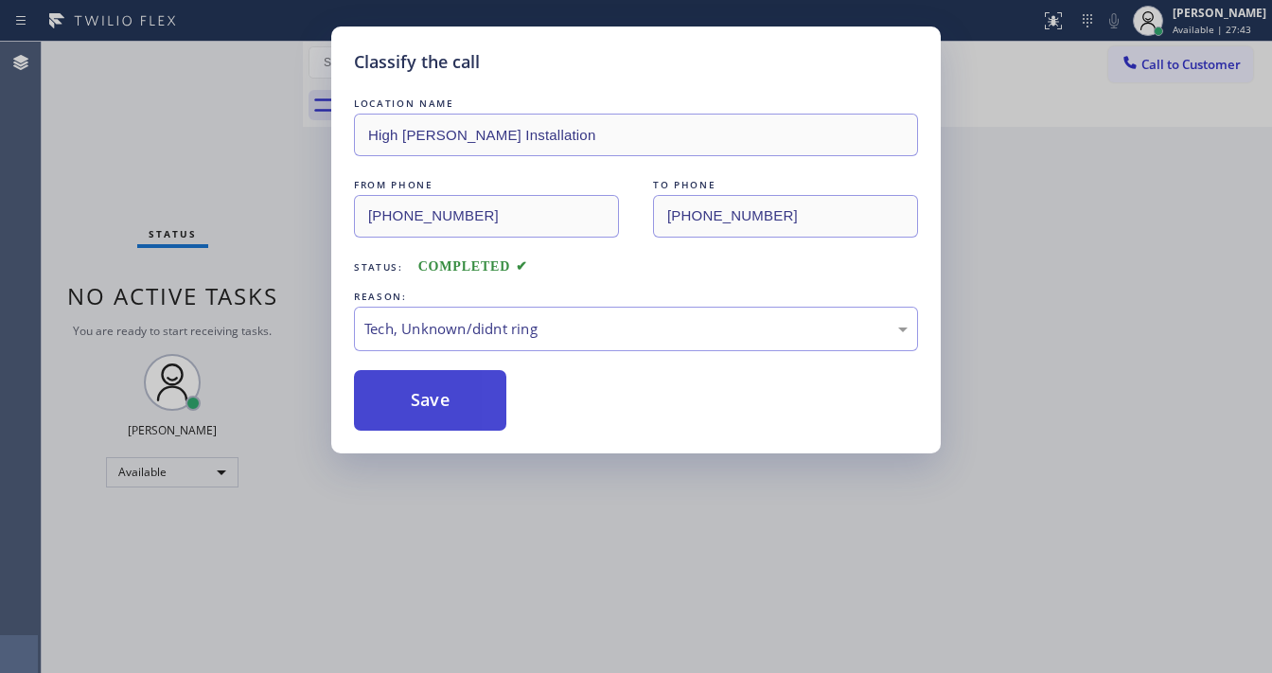
click at [438, 402] on button "Save" at bounding box center [430, 400] width 152 height 61
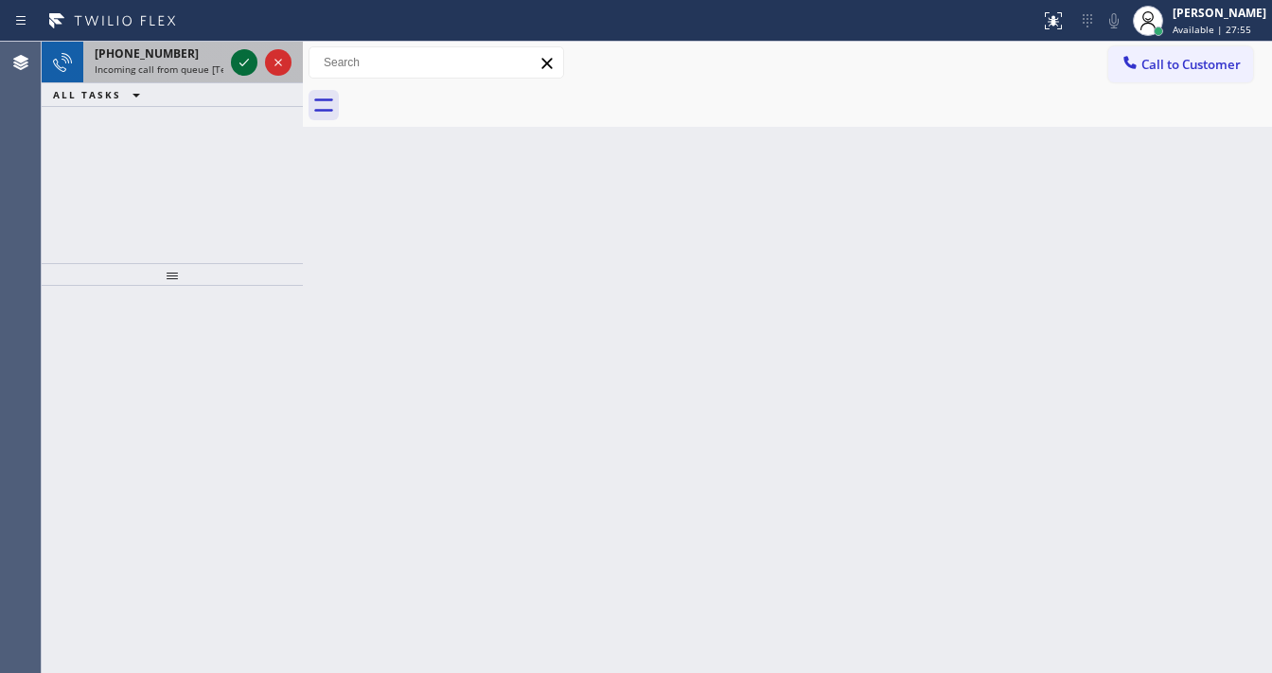
click at [237, 58] on icon at bounding box center [244, 62] width 23 height 23
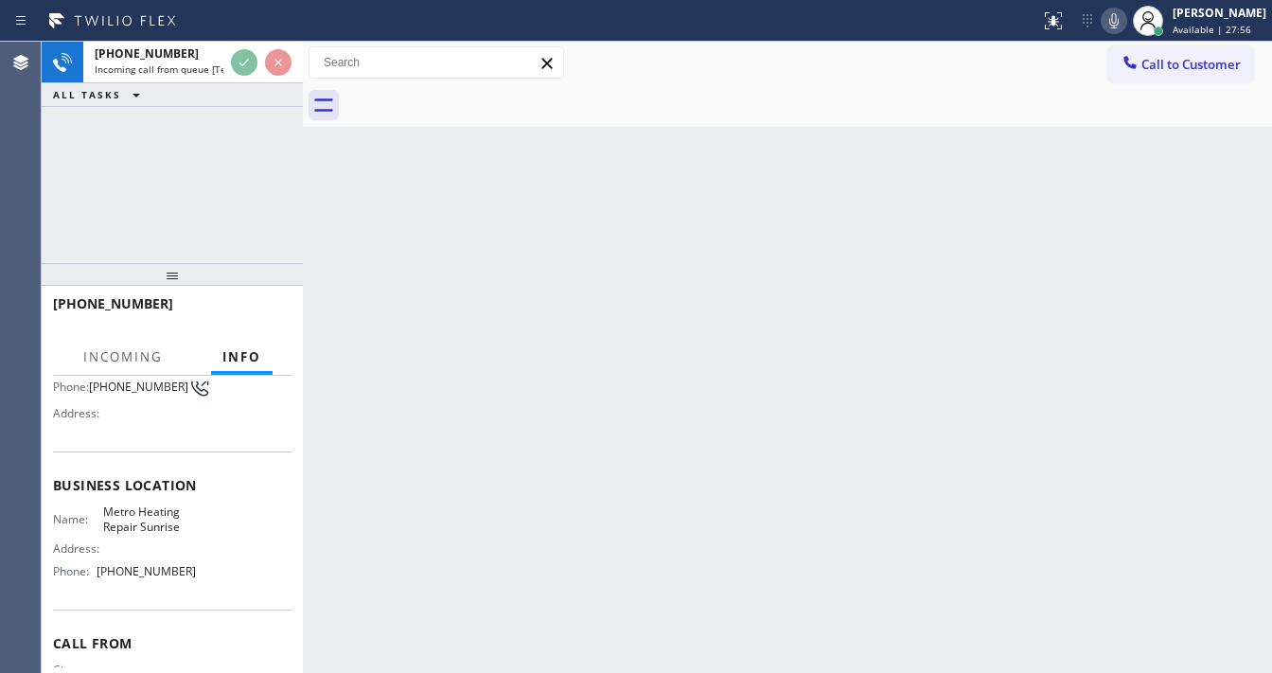
scroll to position [227, 0]
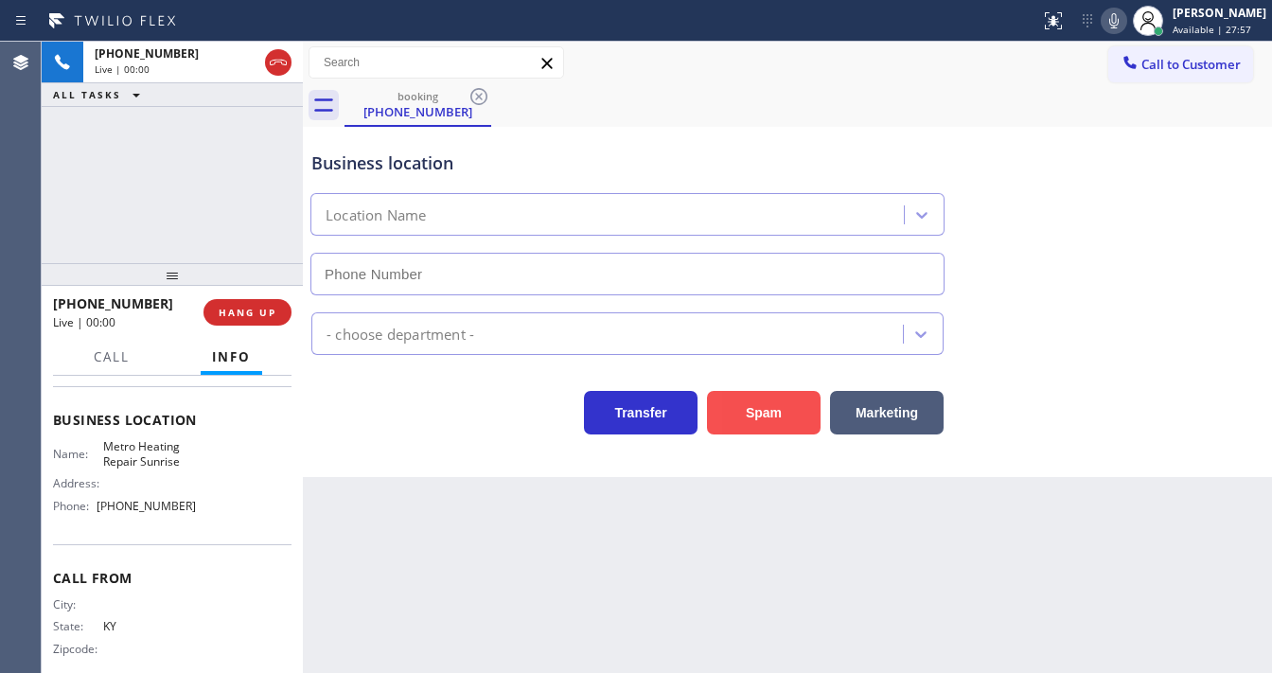
type input "[PHONE_NUMBER]"
click at [729, 411] on button "Spam" at bounding box center [764, 413] width 114 height 44
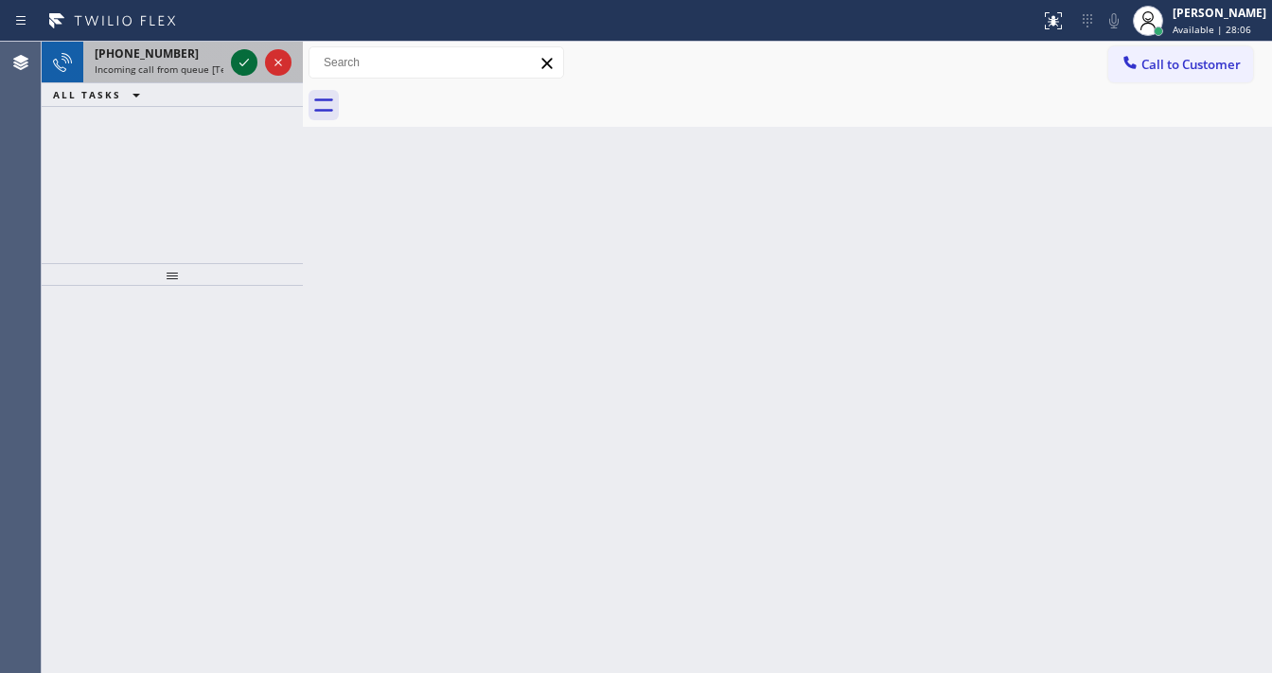
click at [244, 58] on icon at bounding box center [244, 62] width 23 height 23
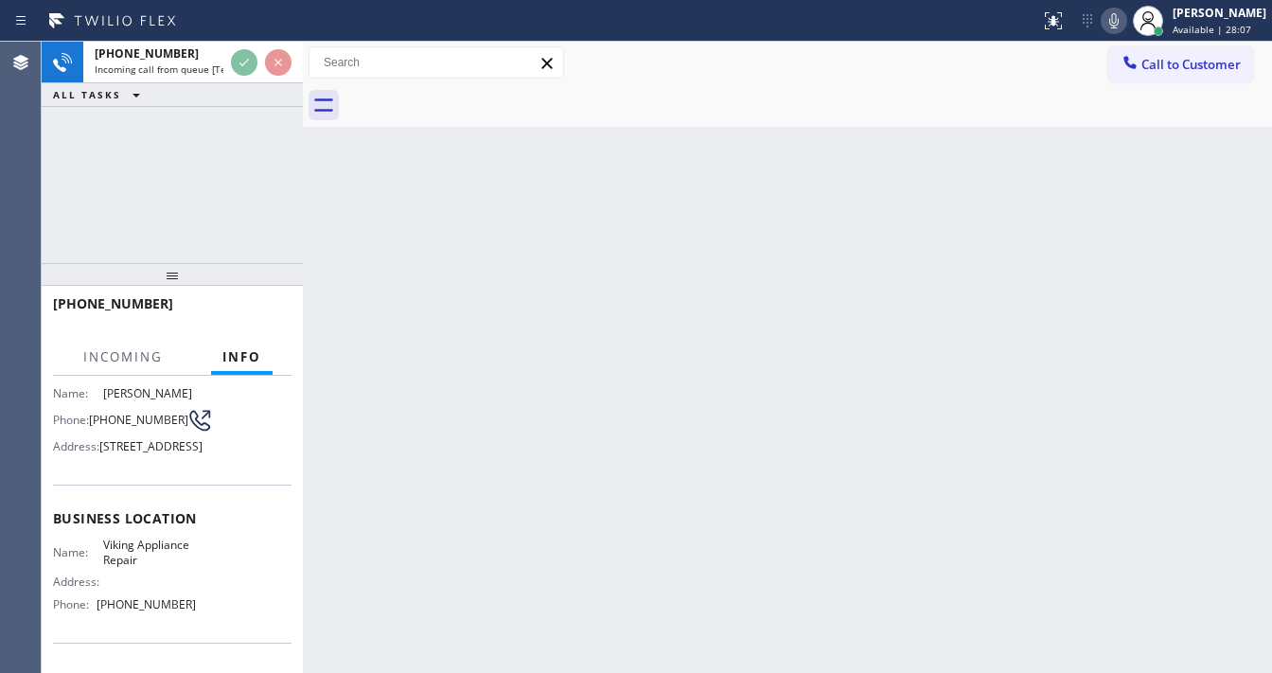
scroll to position [151, 0]
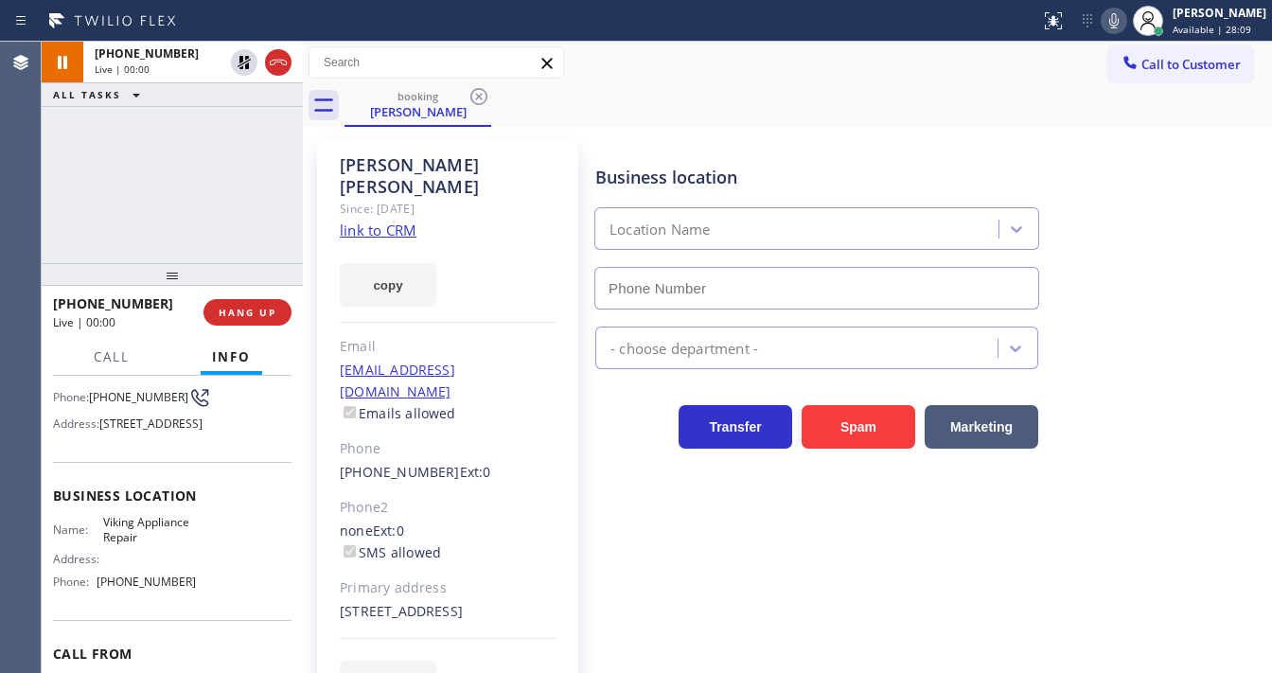
type input "[PHONE_NUMBER]"
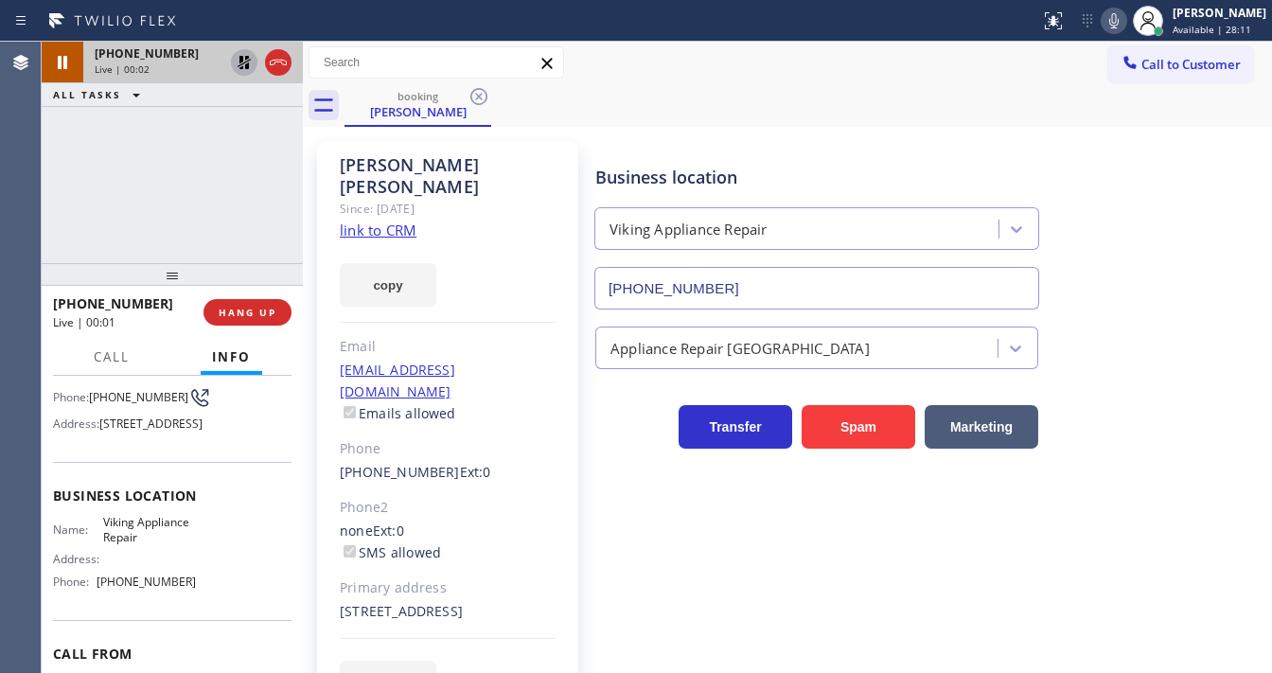
click at [250, 64] on icon at bounding box center [244, 62] width 23 height 23
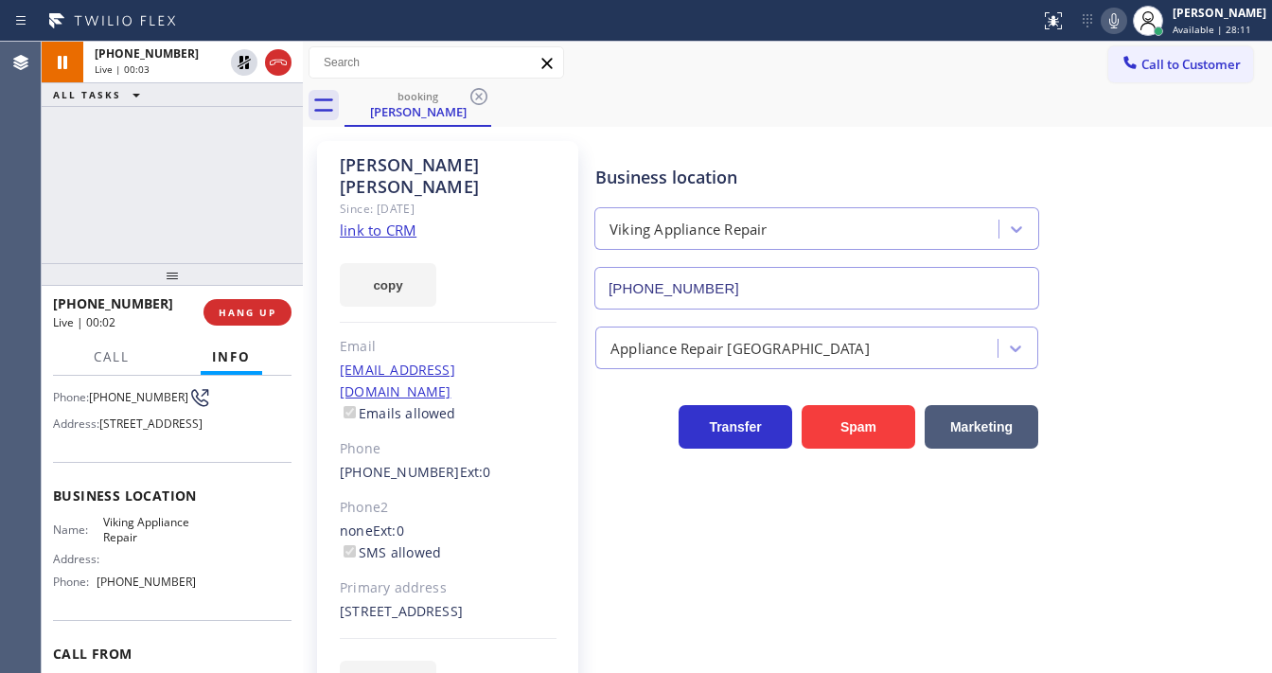
click at [229, 177] on div "[PHONE_NUMBER] Live | 00:03 ALL TASKS ALL TASKS ACTIVE TASKS TASKS IN WRAP UP" at bounding box center [172, 153] width 261 height 222
click at [229, 177] on div "[PHONE_NUMBER] Live | 00:04 ALL TASKS ALL TASKS ACTIVE TASKS TASKS IN WRAP UP" at bounding box center [172, 153] width 261 height 222
click at [229, 177] on div "[PHONE_NUMBER] Live | 00:05 ALL TASKS ALL TASKS ACTIVE TASKS TASKS IN WRAP UP" at bounding box center [172, 153] width 261 height 222
click at [370, 221] on link "link to CRM" at bounding box center [378, 230] width 77 height 19
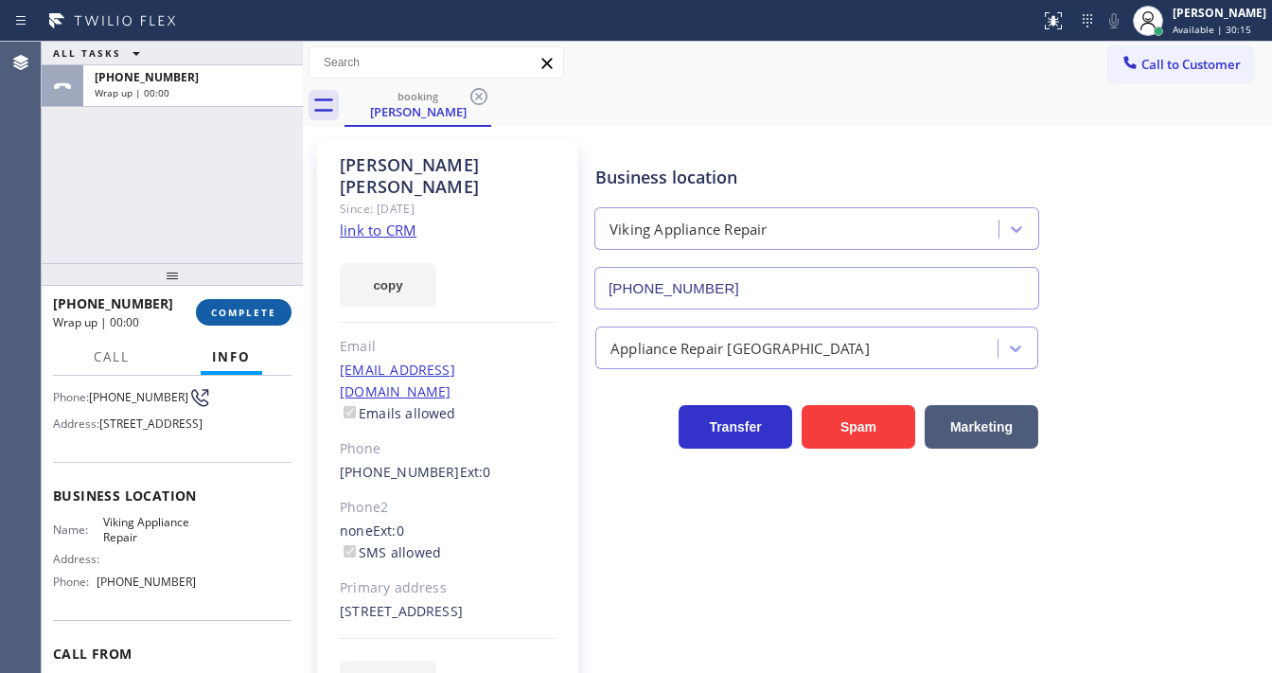
click at [269, 324] on button "COMPLETE" at bounding box center [244, 312] width 96 height 27
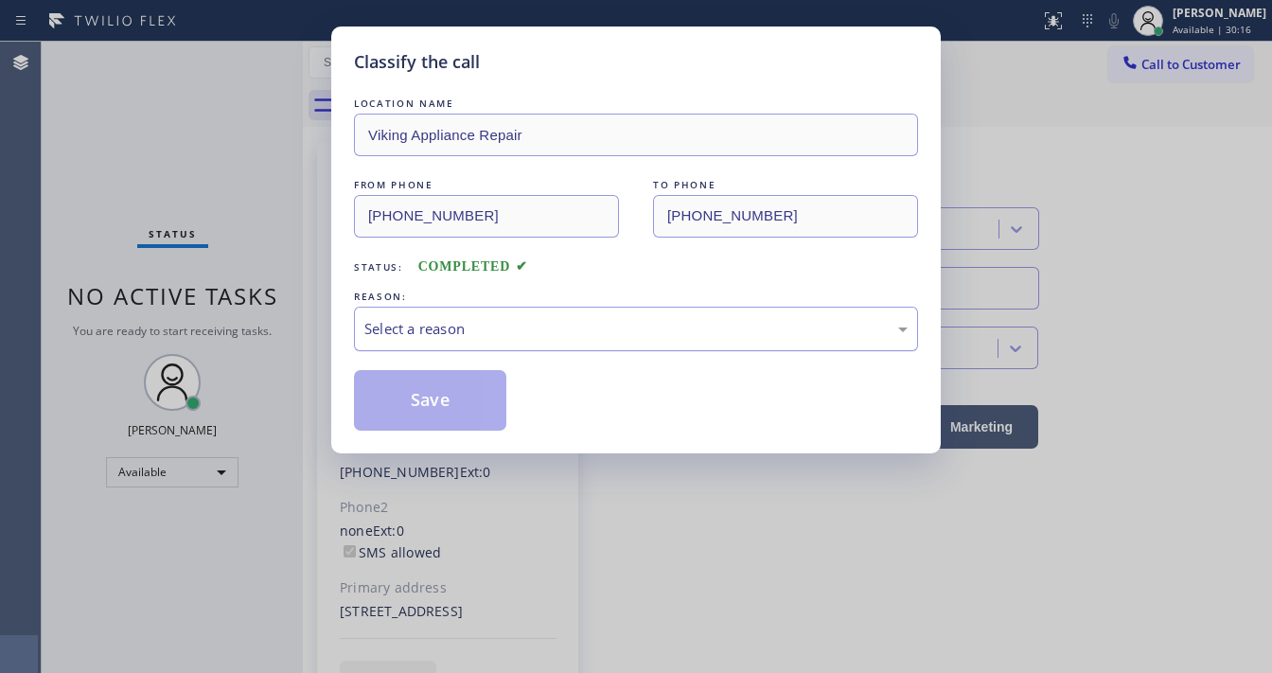
click at [432, 322] on div "Select a reason" at bounding box center [636, 329] width 543 height 22
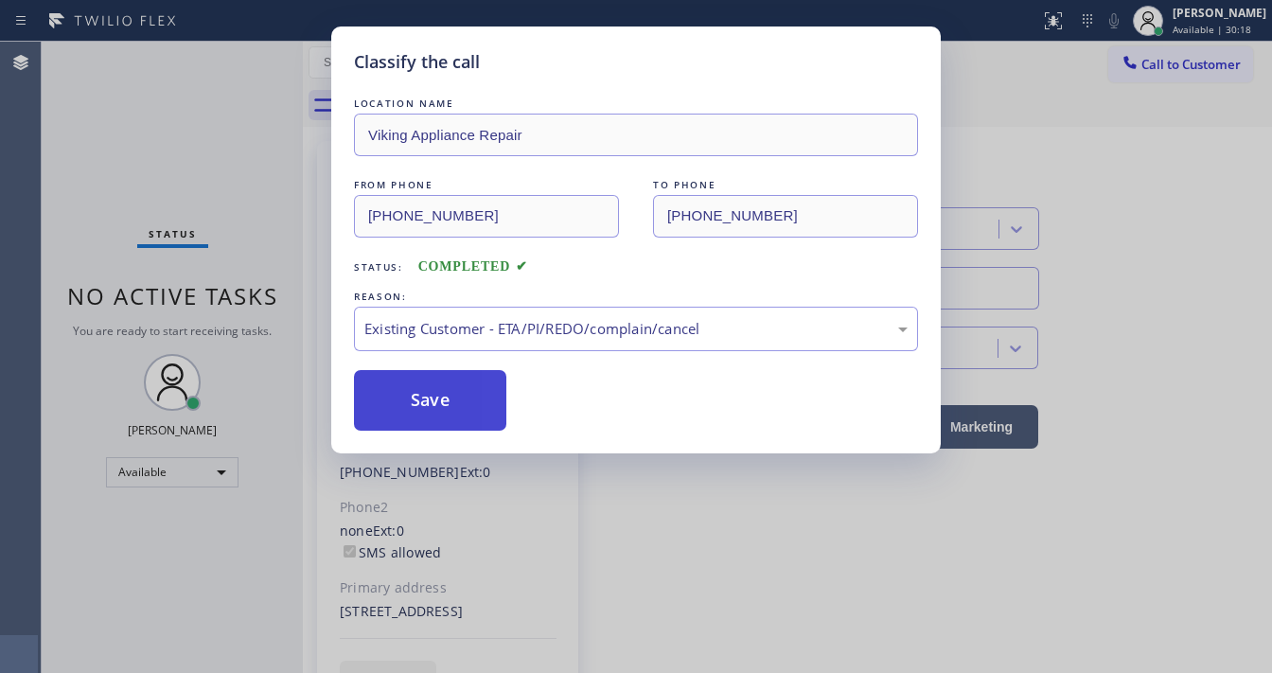
click at [447, 389] on button "Save" at bounding box center [430, 400] width 152 height 61
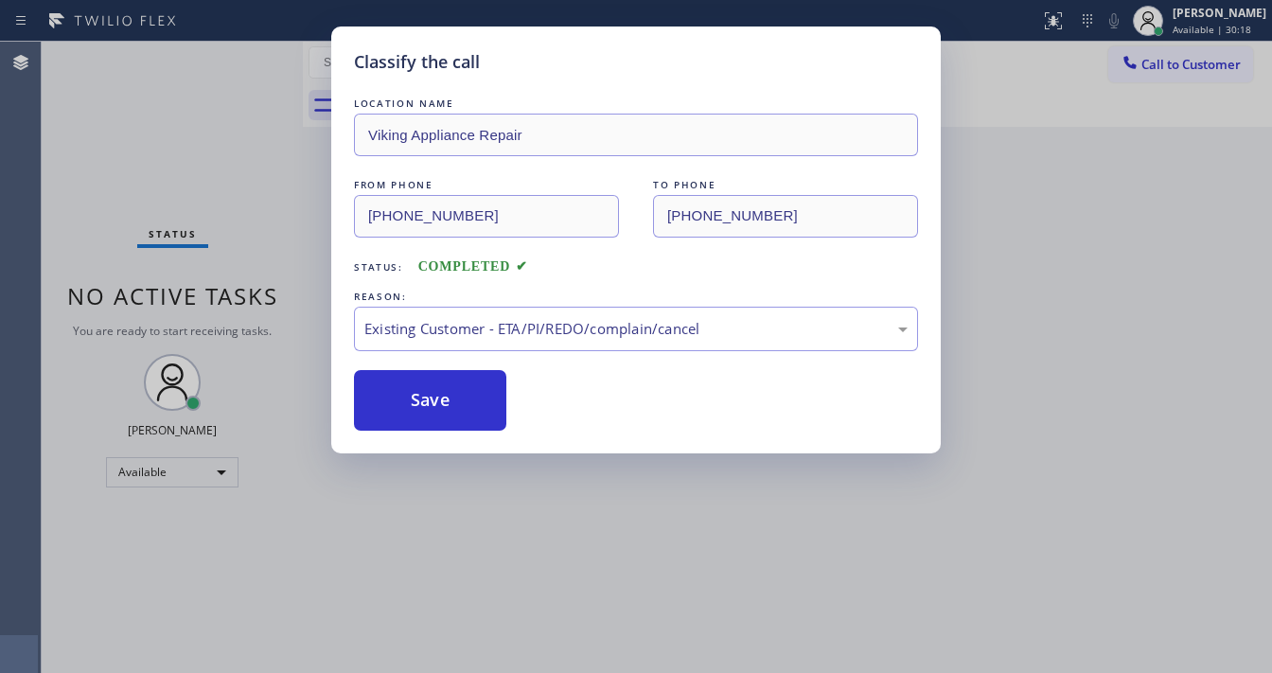
click at [233, 88] on div "Classify the call LOCATION NAME Viking Appliance Repair FROM PHONE [PHONE_NUMBE…" at bounding box center [636, 336] width 1272 height 673
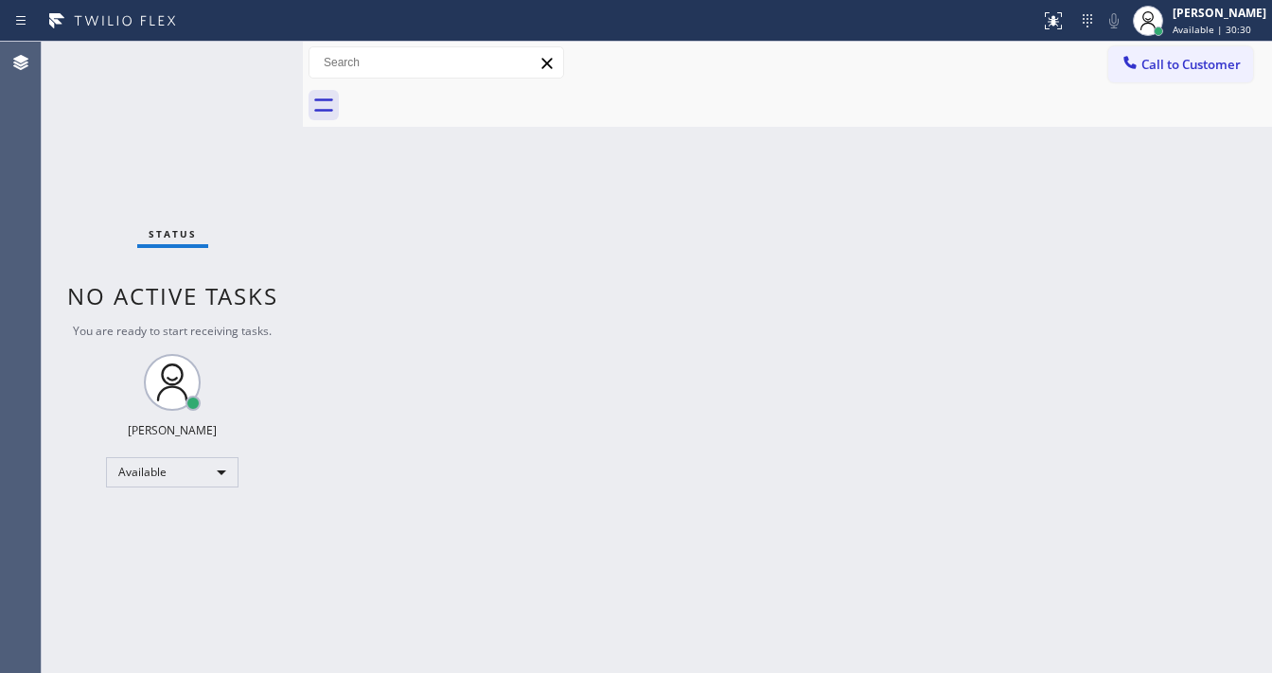
click at [127, 191] on div "Status No active tasks You are ready to start receiving tasks. [PERSON_NAME]" at bounding box center [172, 357] width 261 height 631
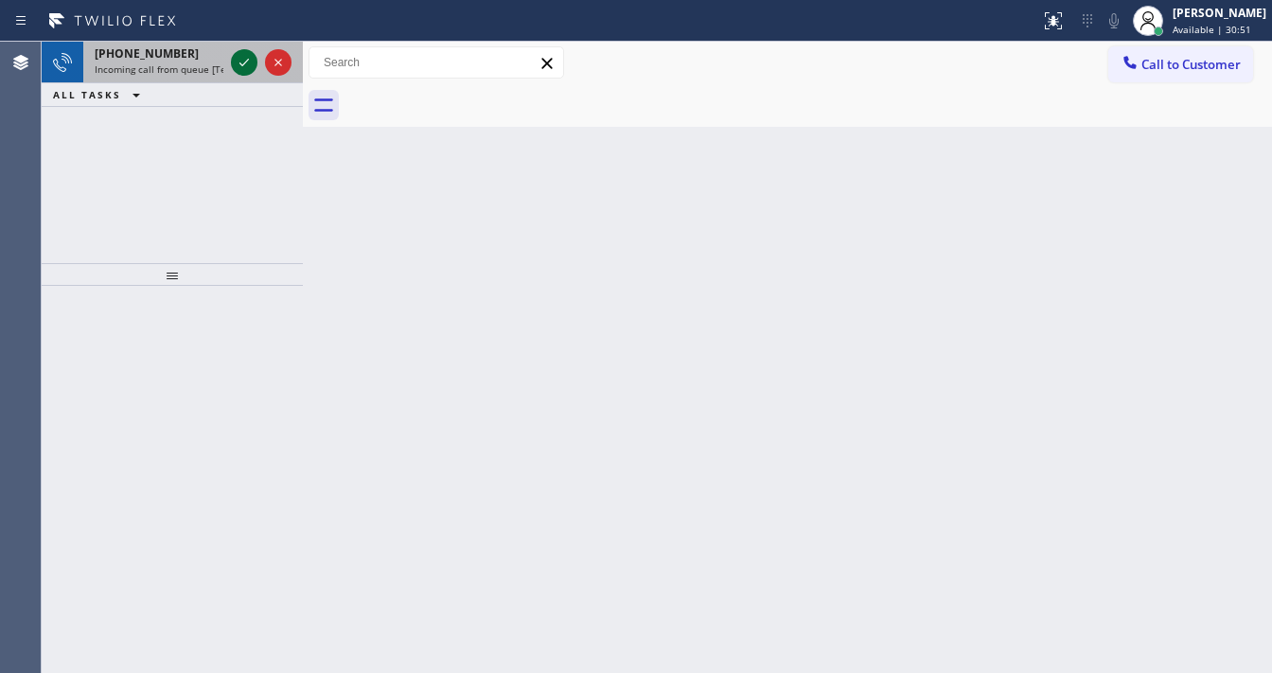
click at [238, 62] on icon at bounding box center [244, 62] width 23 height 23
click at [242, 60] on icon at bounding box center [244, 62] width 23 height 23
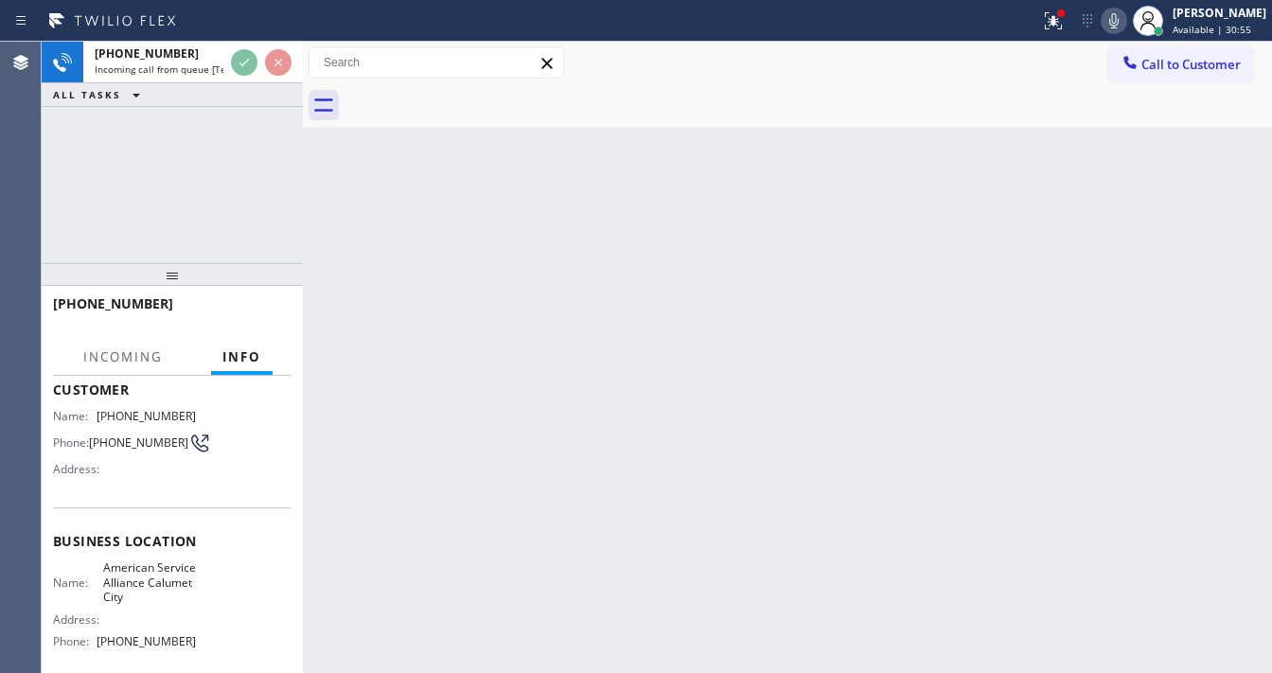
scroll to position [227, 0]
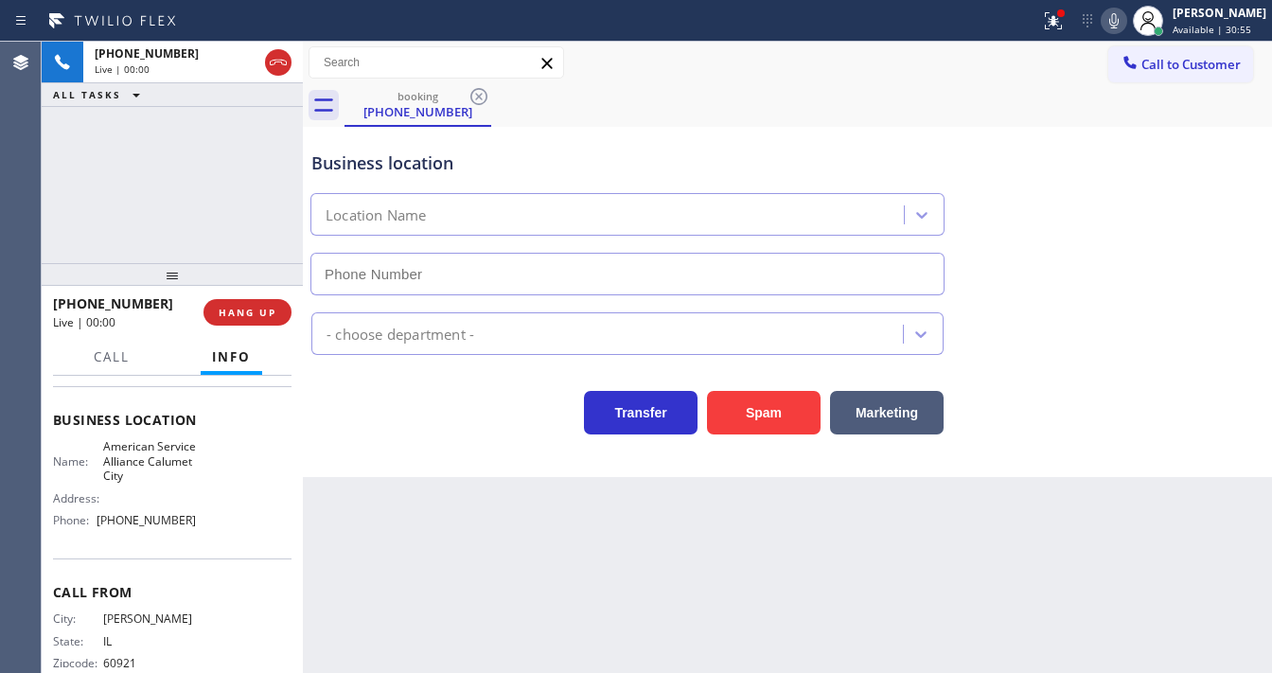
type input "[PHONE_NUMBER]"
click at [787, 409] on button "Spam" at bounding box center [764, 413] width 114 height 44
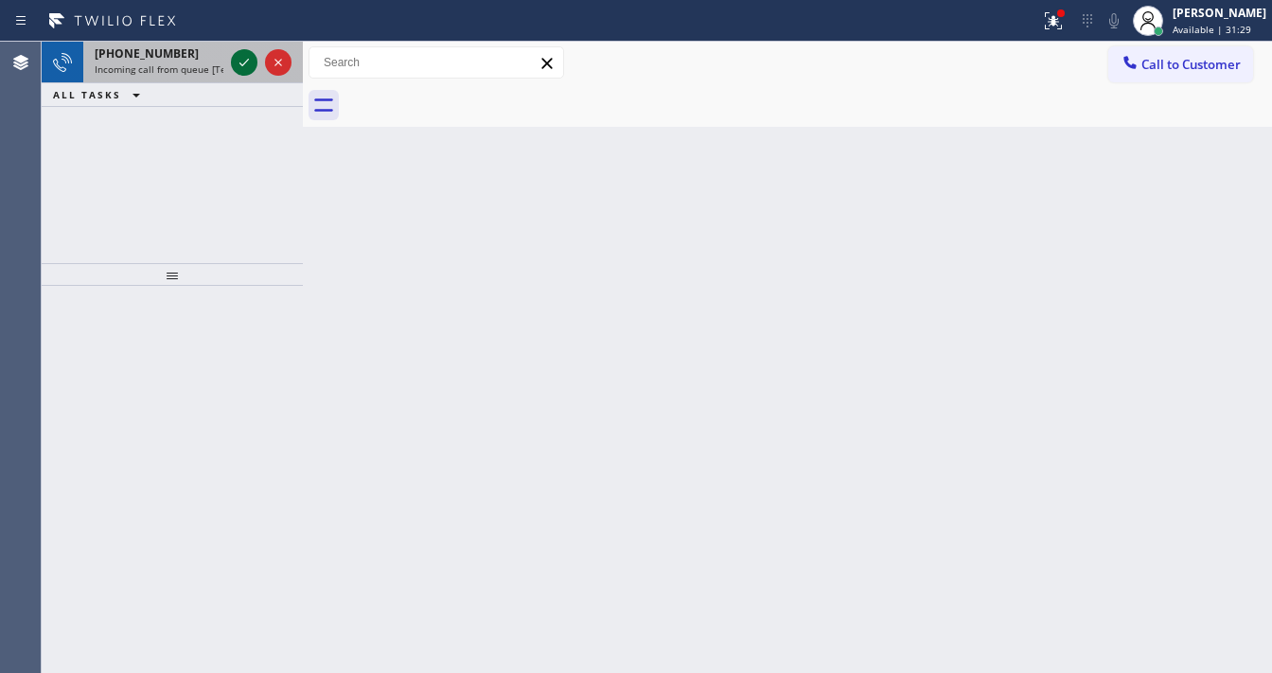
click at [232, 65] on div at bounding box center [244, 62] width 27 height 23
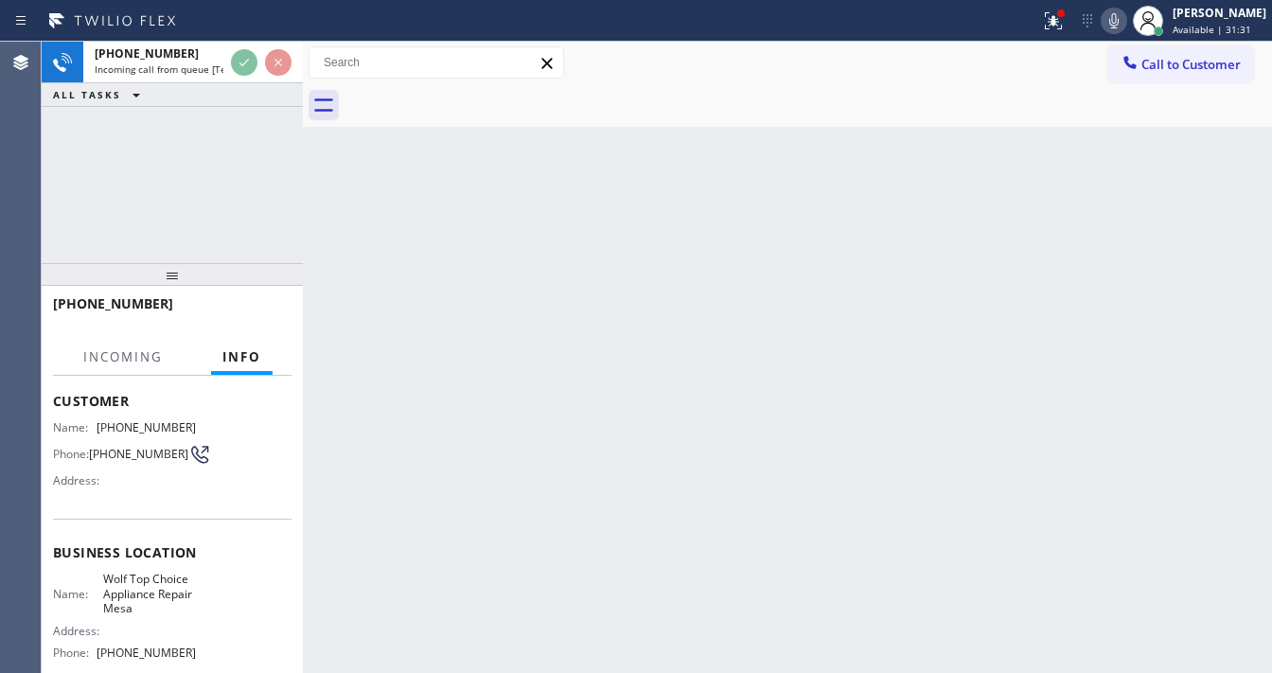
scroll to position [151, 0]
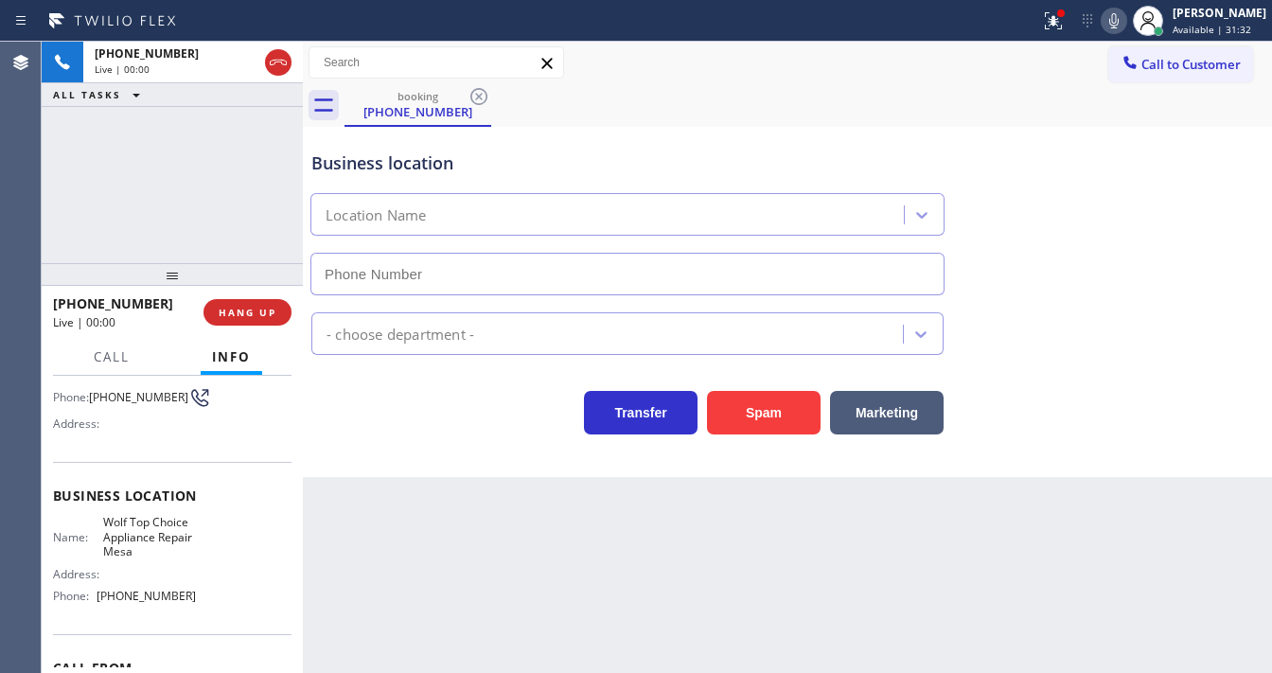
type input "[PHONE_NUMBER]"
click at [583, 554] on div "Back to Dashboard Change Sender ID Customers Technicians Select a contact Outbo…" at bounding box center [787, 357] width 969 height 631
click at [1058, 27] on icon at bounding box center [1053, 20] width 23 height 23
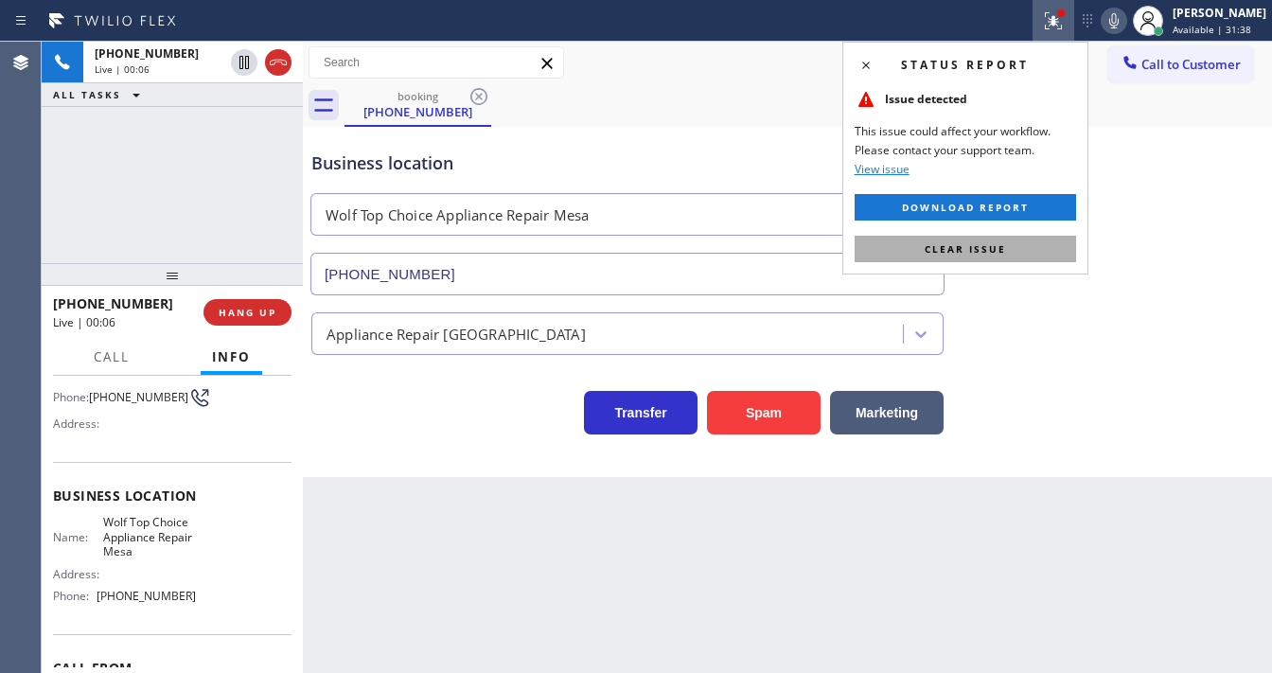
click at [988, 249] on span "Clear issue" at bounding box center [965, 248] width 81 height 13
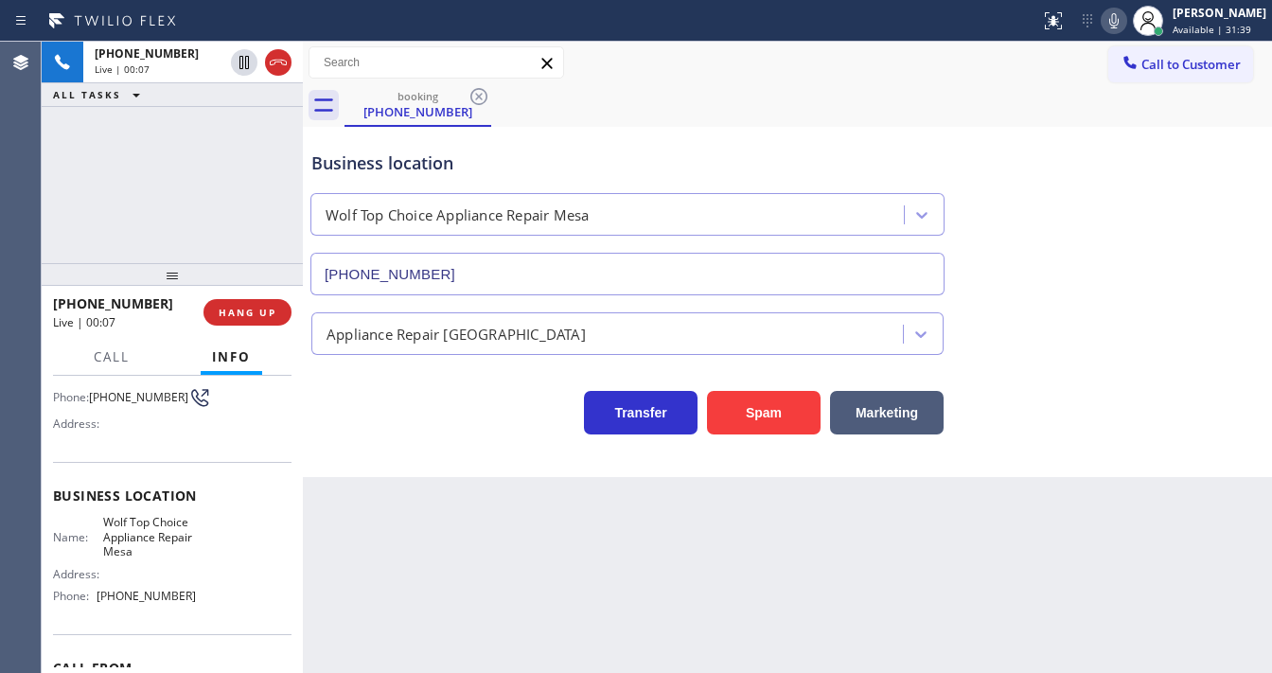
click at [1119, 32] on div "Status report No issues detected If you experience an issue, please download th…" at bounding box center [1153, 21] width 240 height 42
click at [1126, 19] on icon at bounding box center [1114, 20] width 23 height 23
click at [1121, 19] on rect at bounding box center [1114, 18] width 13 height 13
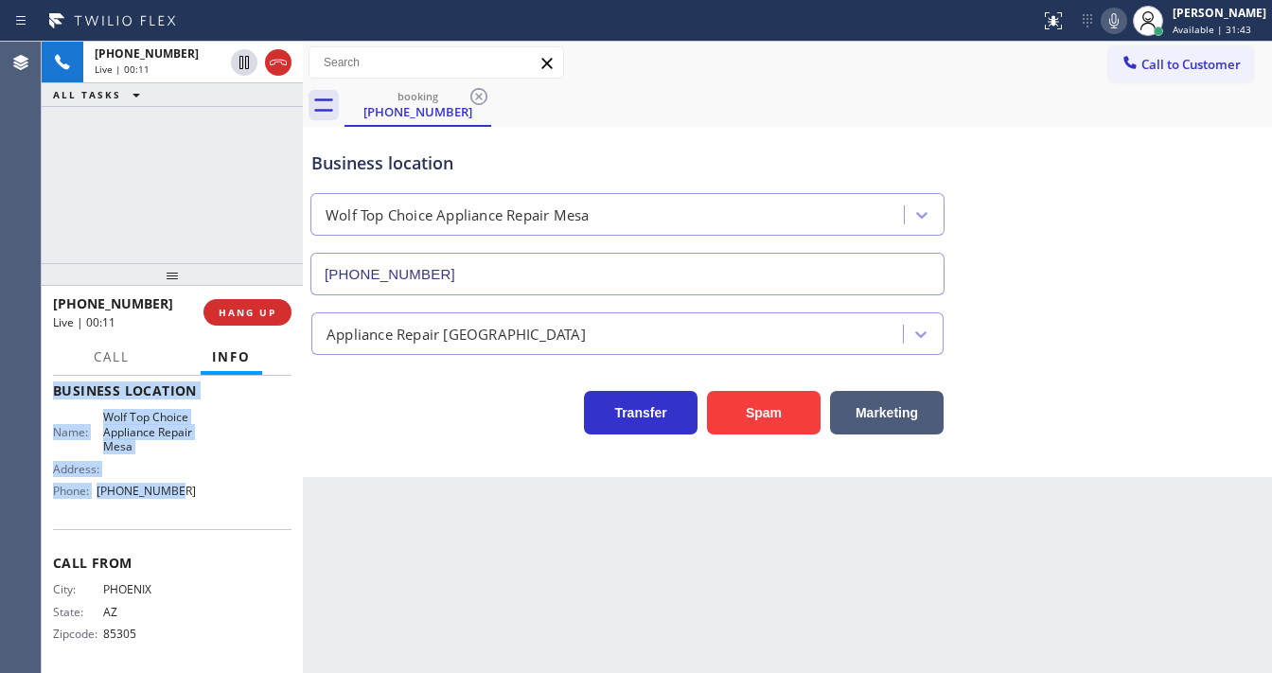
scroll to position [263, 0]
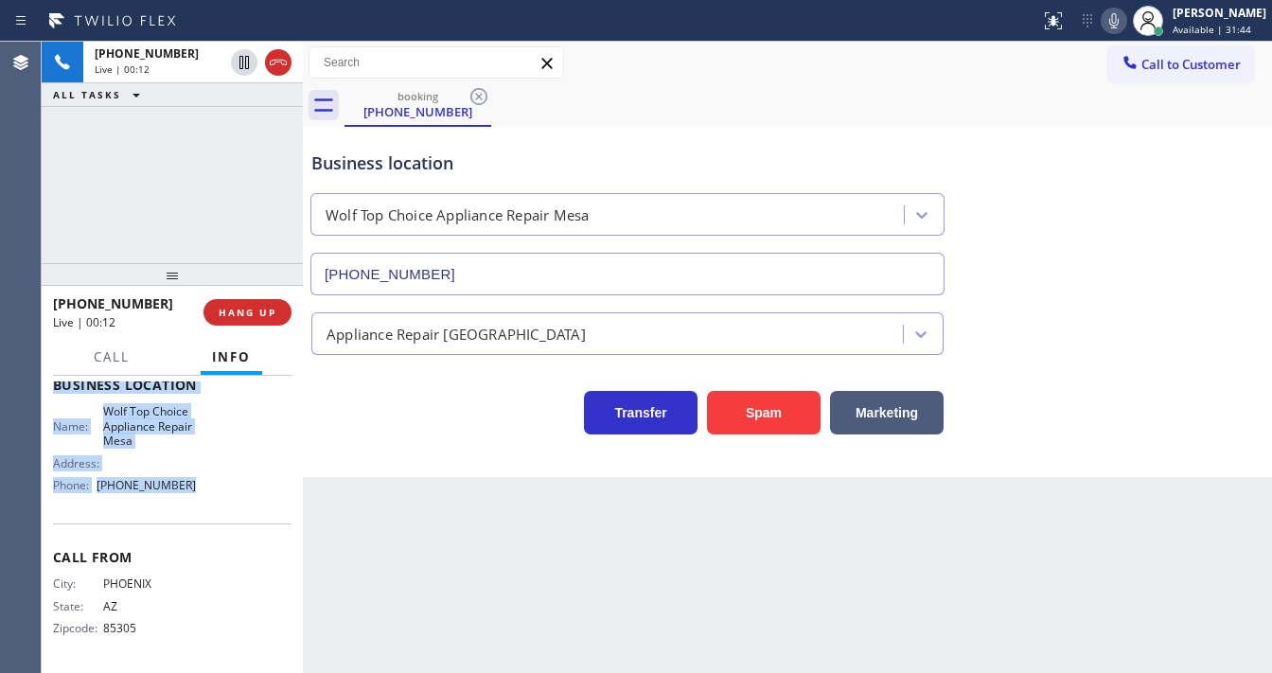
drag, startPoint x: 55, startPoint y: 411, endPoint x: 205, endPoint y: 482, distance: 165.6
click at [205, 482] on div "Context Queue: [Test] All Priority: 1 Customer Name: [PHONE_NUMBER] Phone: [PHO…" at bounding box center [172, 393] width 239 height 548
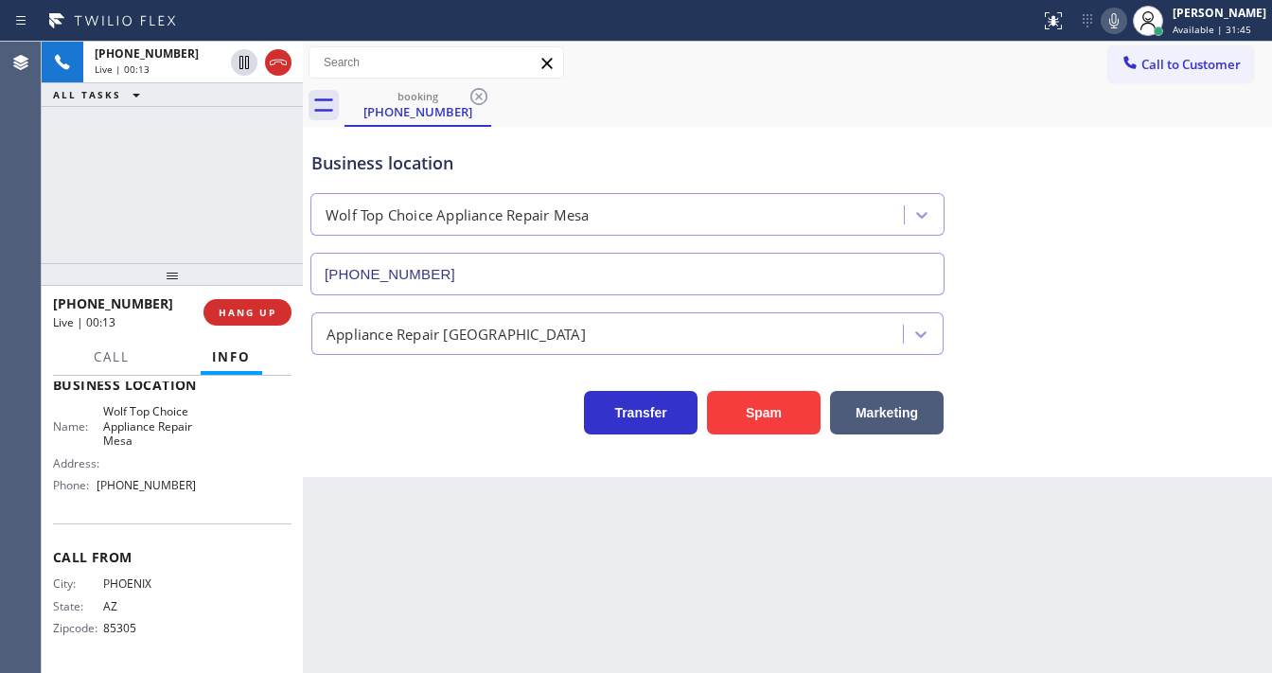
click at [164, 229] on div "[PHONE_NUMBER] Live | 00:13 ALL TASKS ALL TASKS ACTIVE TASKS TASKS IN WRAP UP" at bounding box center [172, 153] width 261 height 222
click at [911, 133] on div "Business location Wolf Top Choice Appliance Repair [GEOGRAPHIC_DATA] [PHONE_NUM…" at bounding box center [628, 214] width 640 height 164
click at [1126, 24] on icon at bounding box center [1114, 20] width 23 height 23
click at [1120, 21] on icon at bounding box center [1114, 20] width 23 height 23
click at [133, 191] on div "[PHONE_NUMBER] Live | 01:37 ALL TASKS ALL TASKS ACTIVE TASKS TASKS IN WRAP UP" at bounding box center [172, 153] width 261 height 222
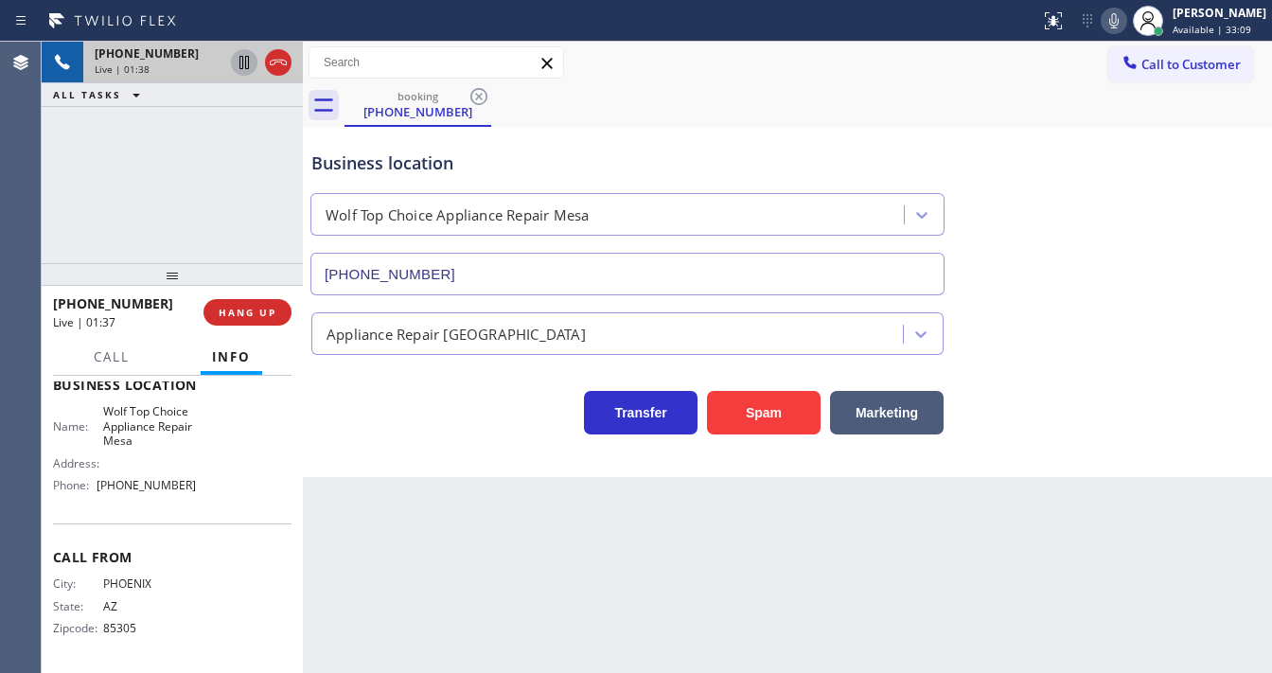
click at [239, 64] on icon at bounding box center [244, 62] width 23 height 23
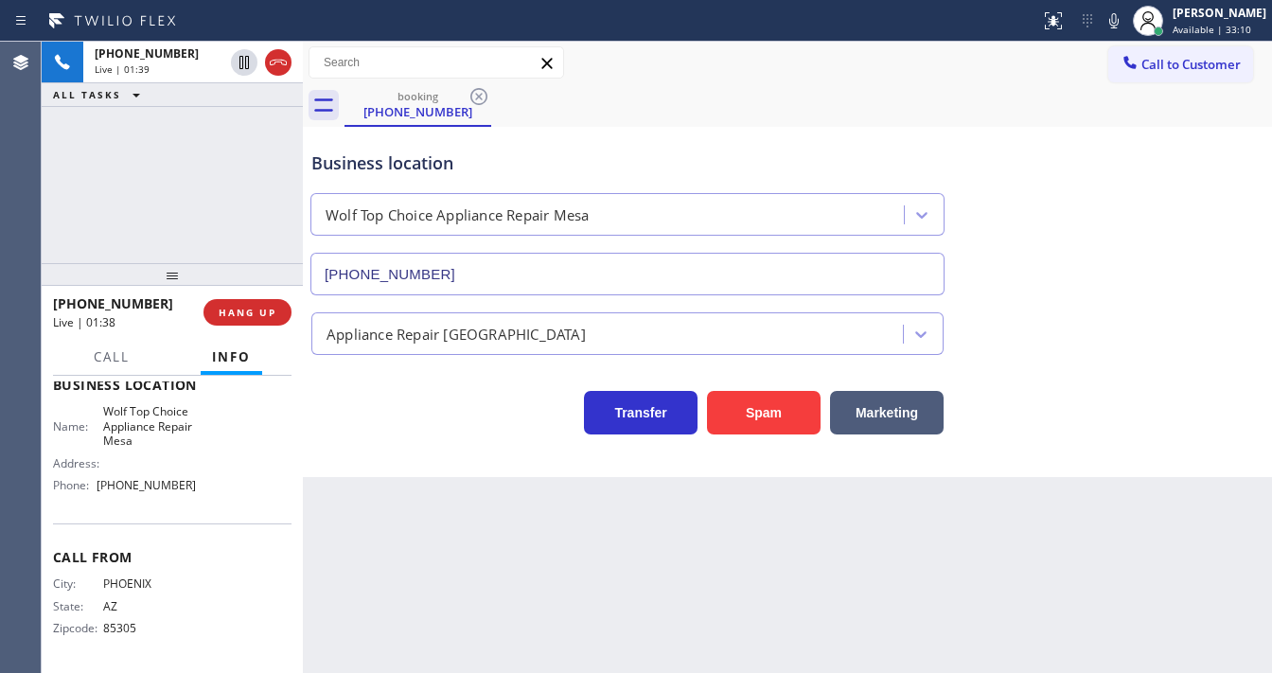
drag, startPoint x: 1131, startPoint y: 30, endPoint x: 198, endPoint y: 140, distance: 940.0
click at [1126, 30] on icon at bounding box center [1114, 20] width 23 height 23
click at [140, 186] on div "[PHONE_NUMBER] Live | 01:39 ALL TASKS ALL TASKS ACTIVE TASKS TASKS IN WRAP UP" at bounding box center [172, 153] width 261 height 222
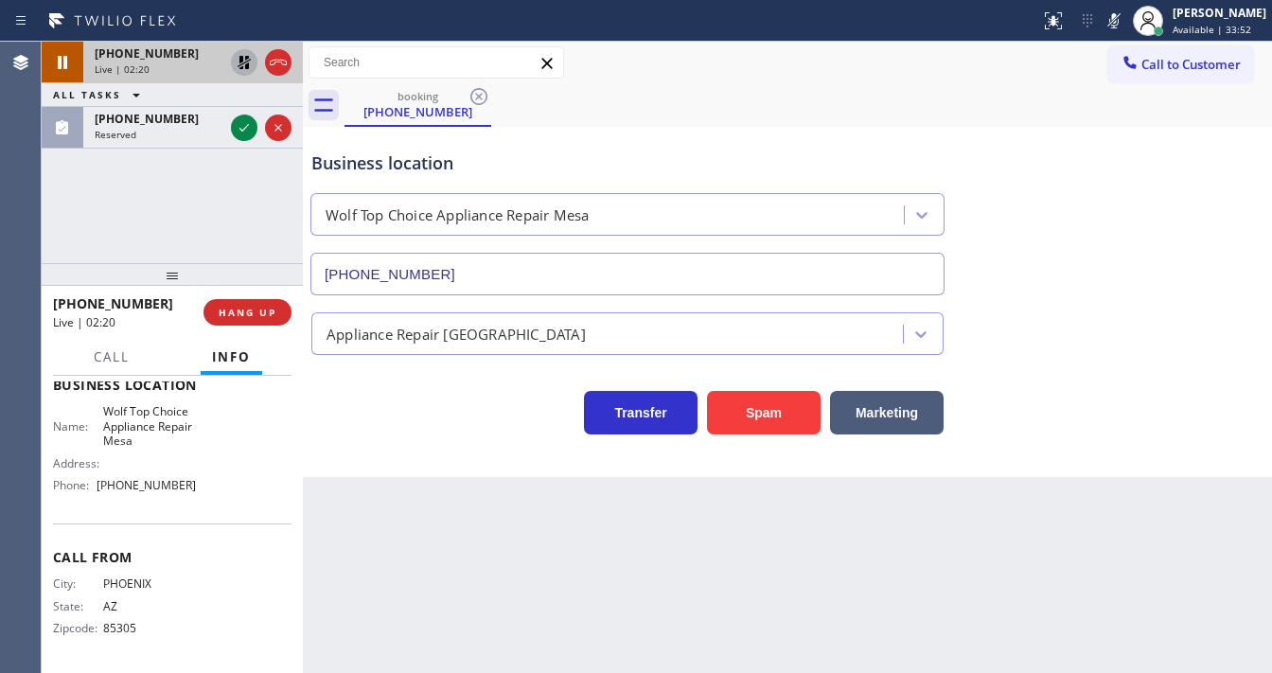
click at [242, 64] on icon at bounding box center [244, 62] width 13 height 13
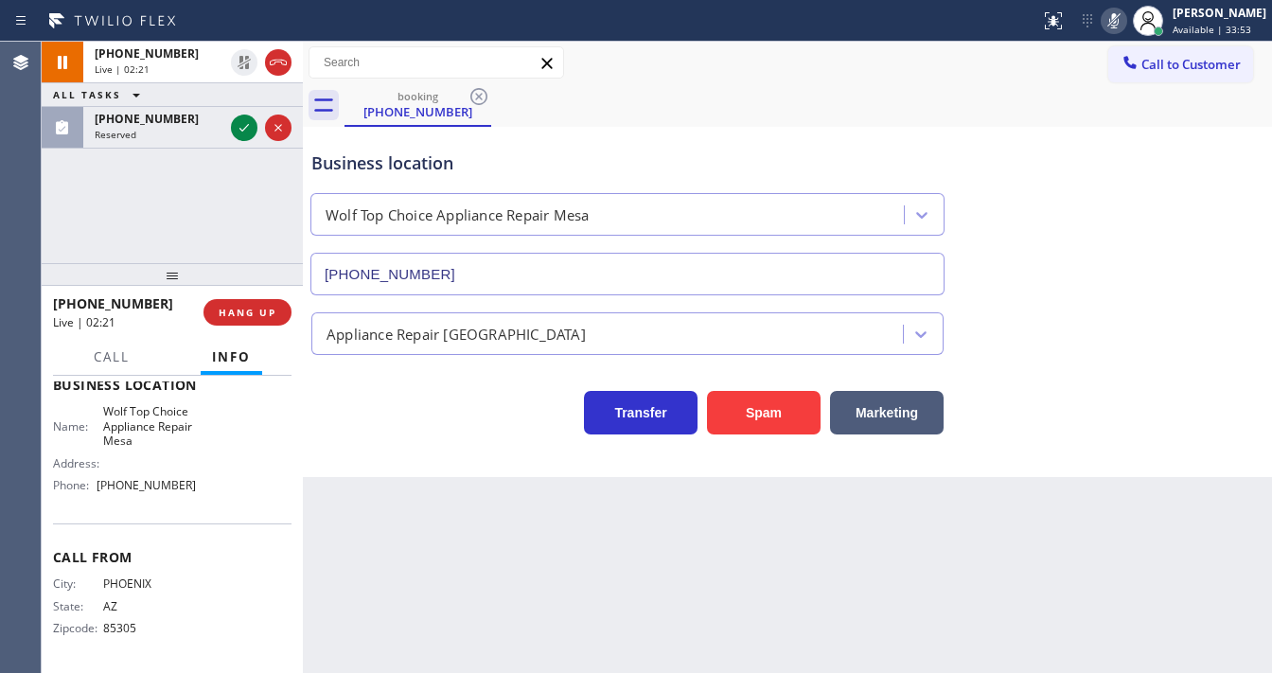
click at [1121, 19] on icon at bounding box center [1114, 20] width 23 height 23
click at [242, 192] on div "[PHONE_NUMBER] Live | 02:22 ALL TASKS ALL TASKS ACTIVE TASKS TASKS IN WRAP UP […" at bounding box center [172, 153] width 261 height 222
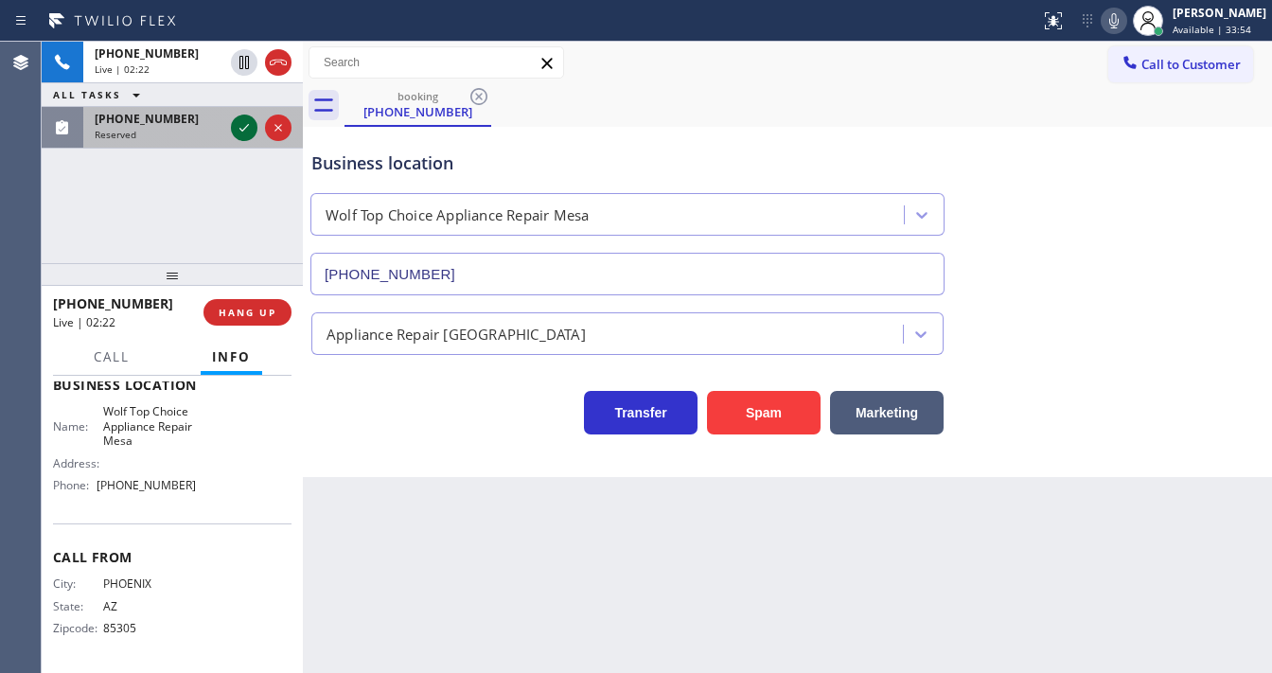
click at [239, 133] on icon at bounding box center [244, 127] width 23 height 23
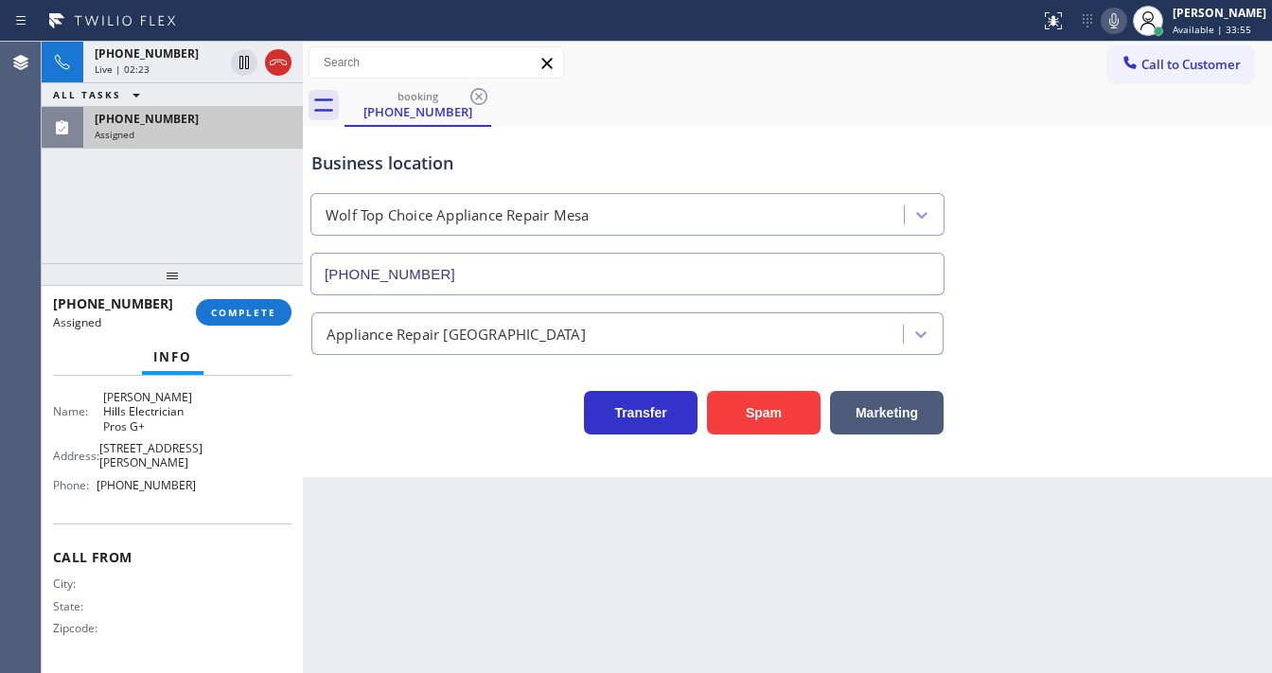
scroll to position [156, 0]
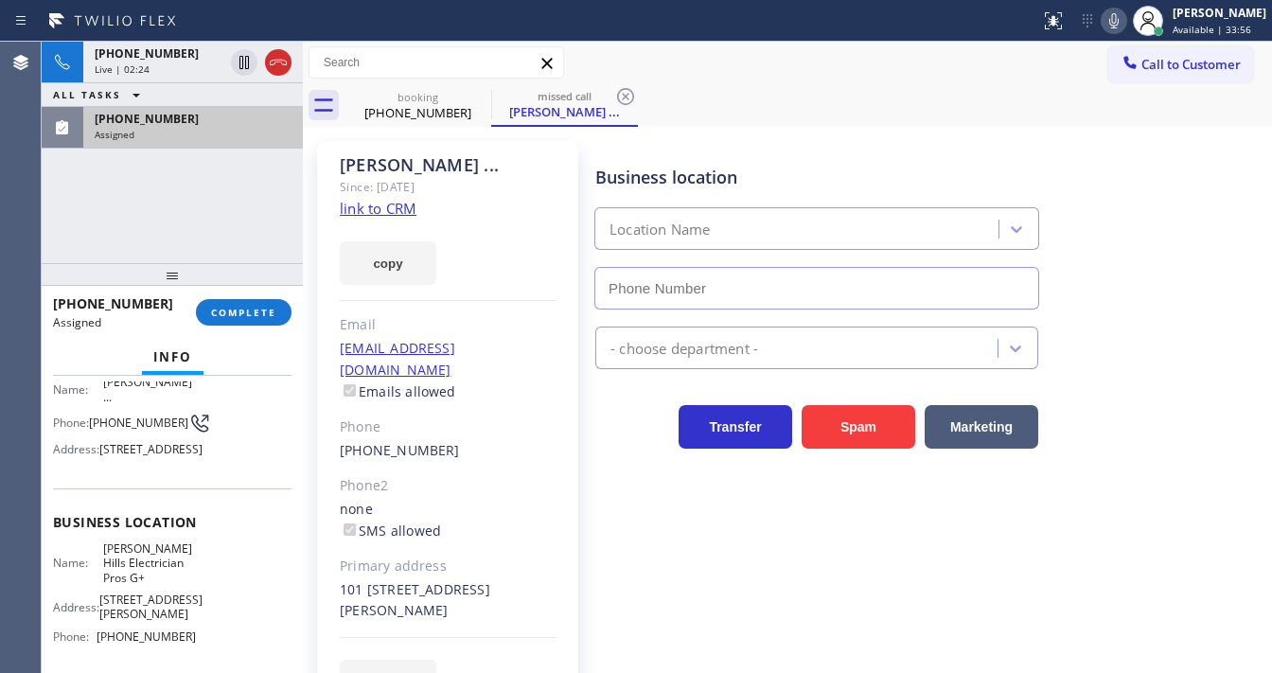
type input "[PHONE_NUMBER]"
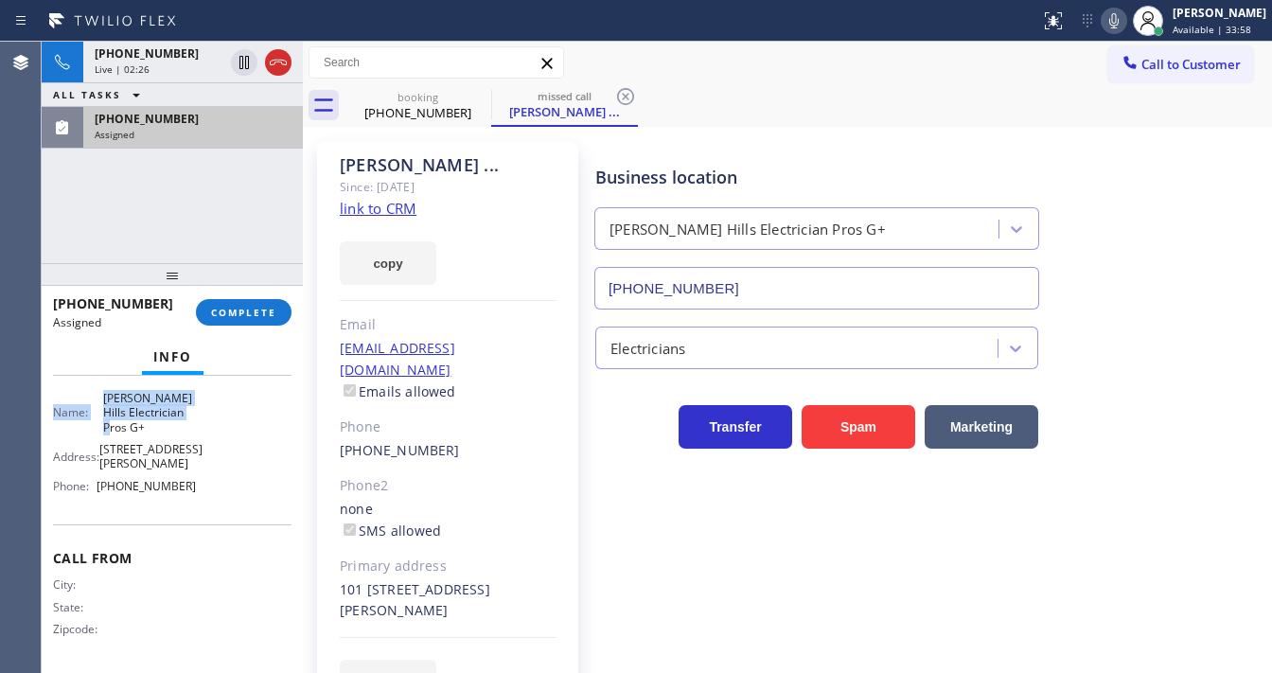
scroll to position [308, 0]
drag, startPoint x: 52, startPoint y: 421, endPoint x: 192, endPoint y: 506, distance: 163.5
click at [192, 506] on div "Context Queue: Electrical Priority: 0 Task Age: Customer Name: [PERSON_NAME] ..…" at bounding box center [172, 524] width 261 height 297
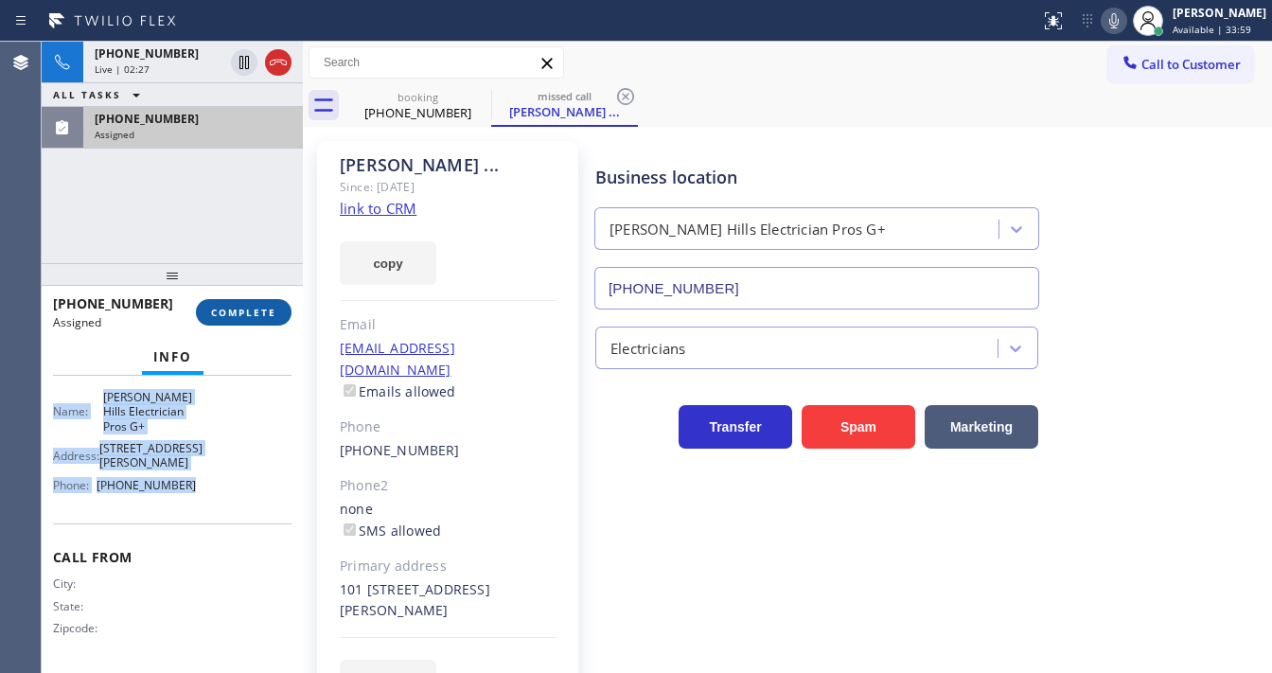
click at [247, 308] on span "COMPLETE" at bounding box center [243, 312] width 65 height 13
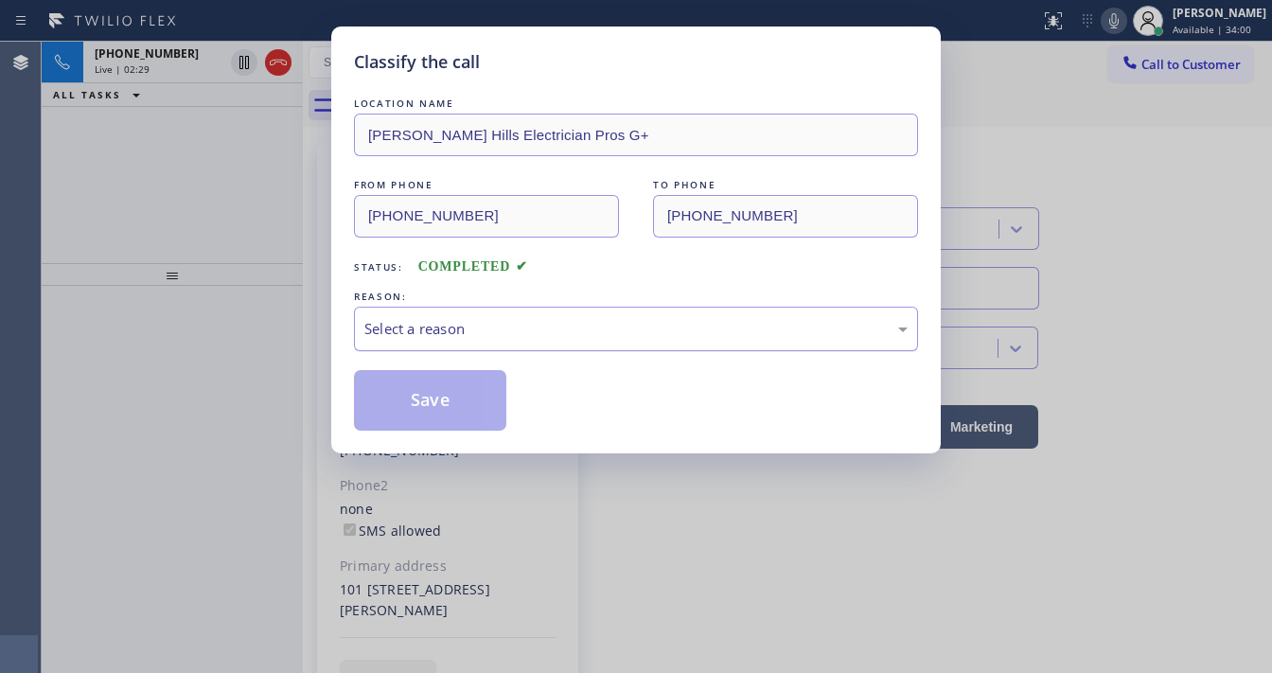
click at [451, 336] on div "Select a reason" at bounding box center [636, 329] width 543 height 22
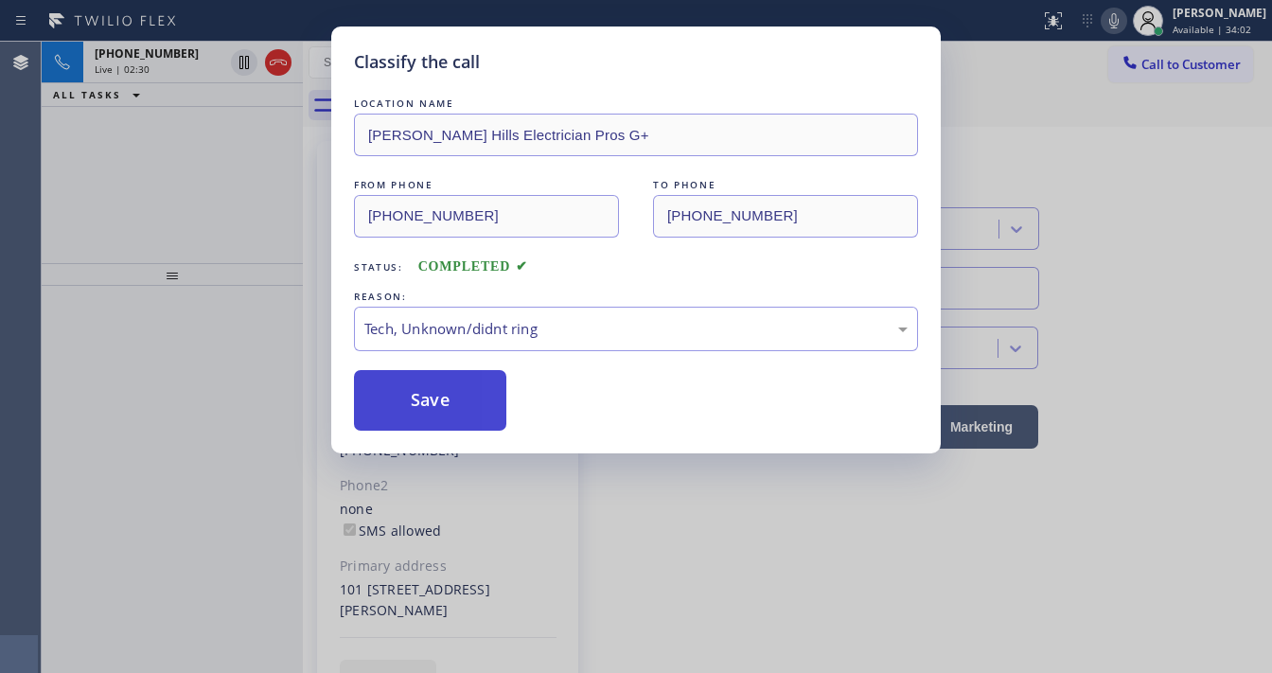
click at [446, 384] on button "Save" at bounding box center [430, 400] width 152 height 61
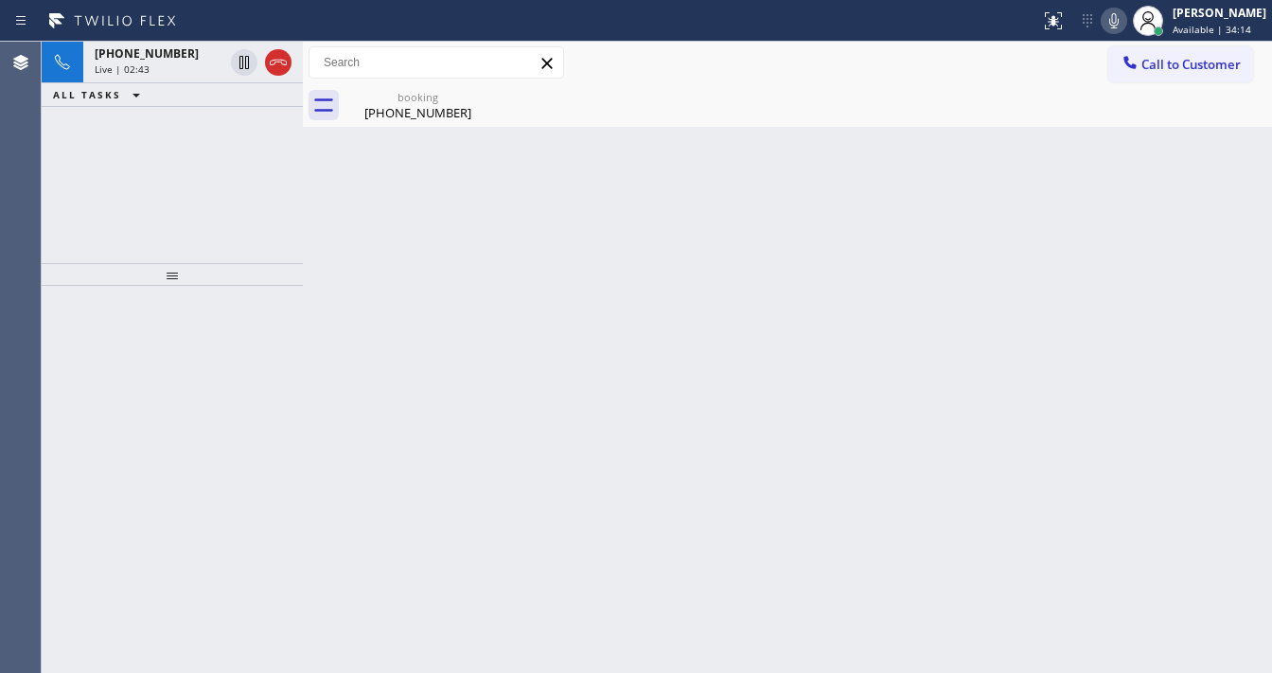
click at [123, 148] on div "[PHONE_NUMBER] Live | 02:43 ALL TASKS ALL TASKS ACTIVE TASKS TASKS IN WRAP UP" at bounding box center [172, 153] width 261 height 222
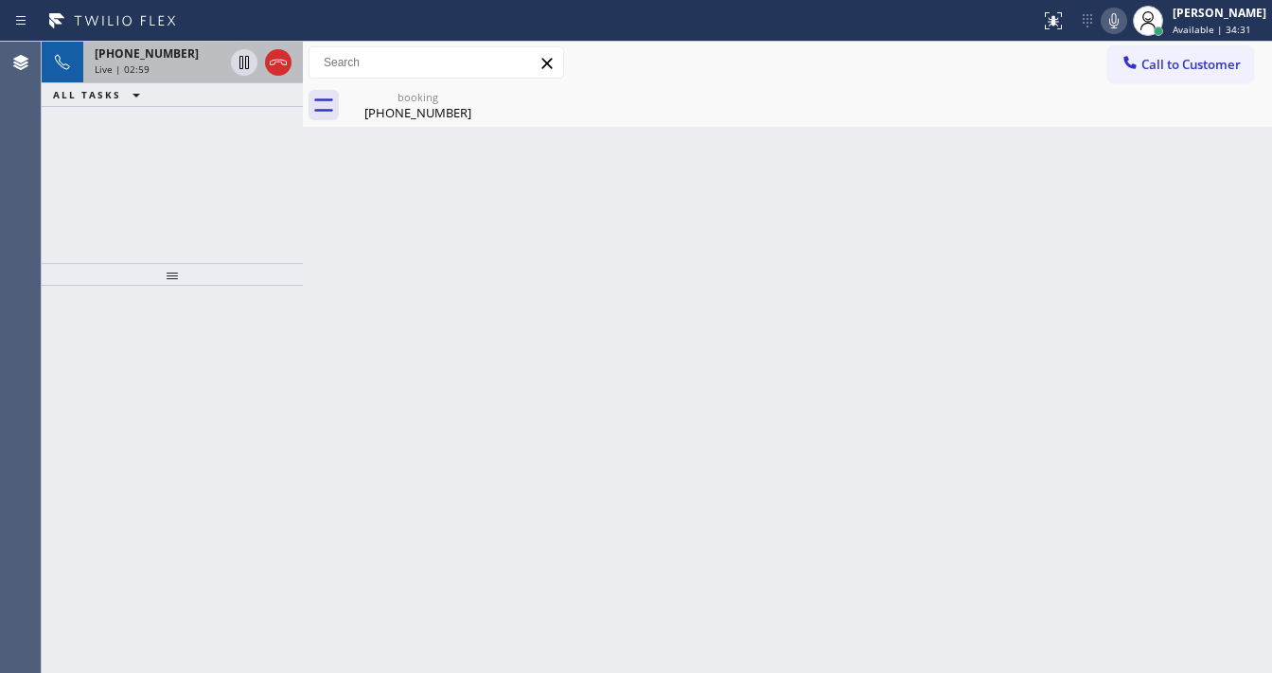
click at [275, 64] on icon at bounding box center [278, 62] width 23 height 23
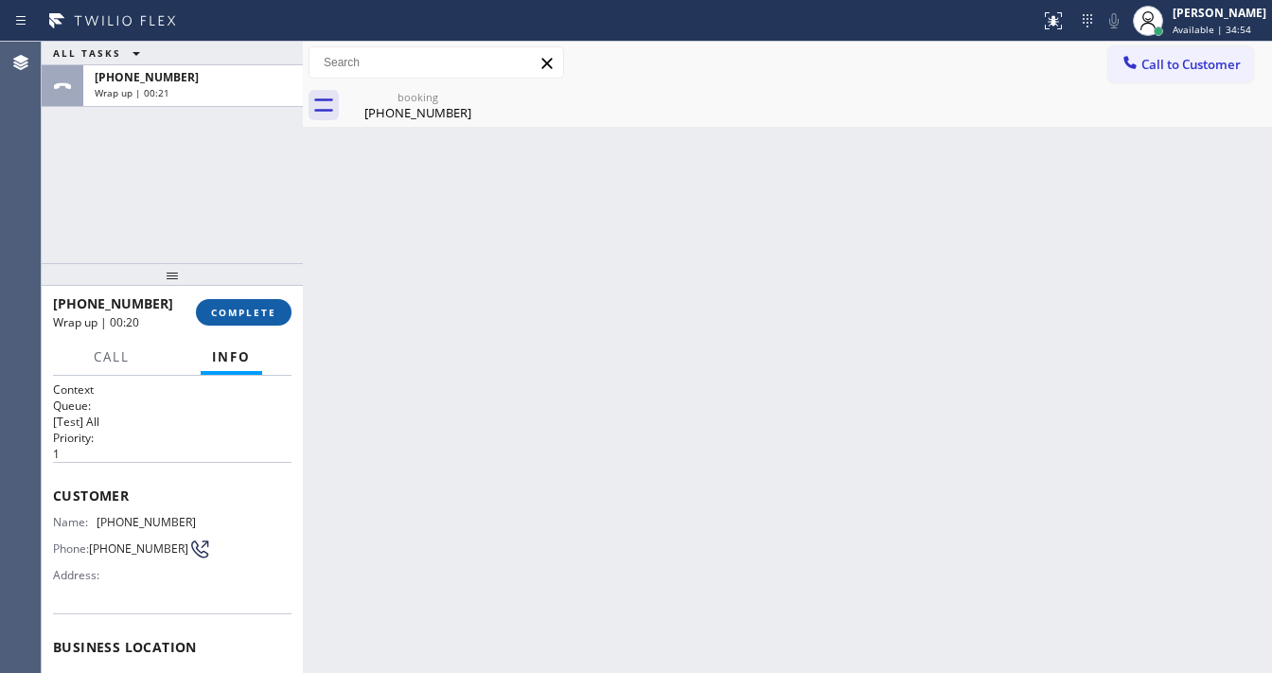
click at [254, 304] on button "COMPLETE" at bounding box center [244, 312] width 96 height 27
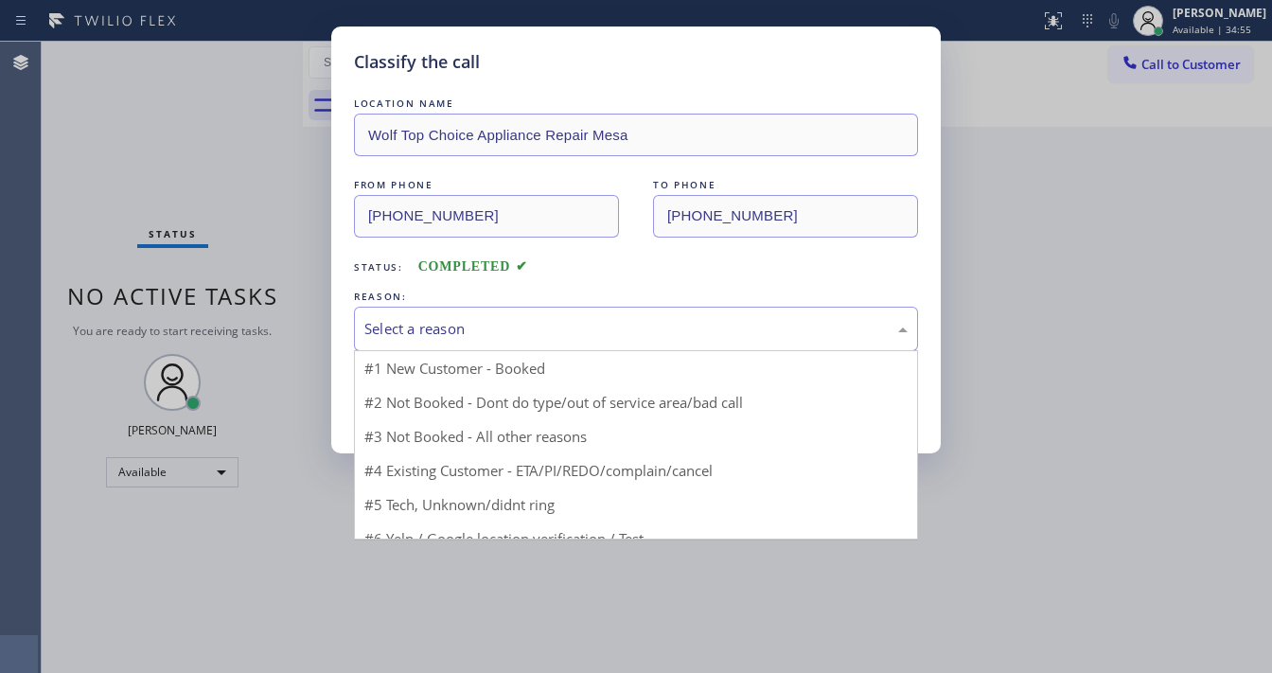
drag, startPoint x: 413, startPoint y: 331, endPoint x: 423, endPoint y: 333, distance: 10.6
click at [417, 331] on div "Select a reason" at bounding box center [636, 329] width 543 height 22
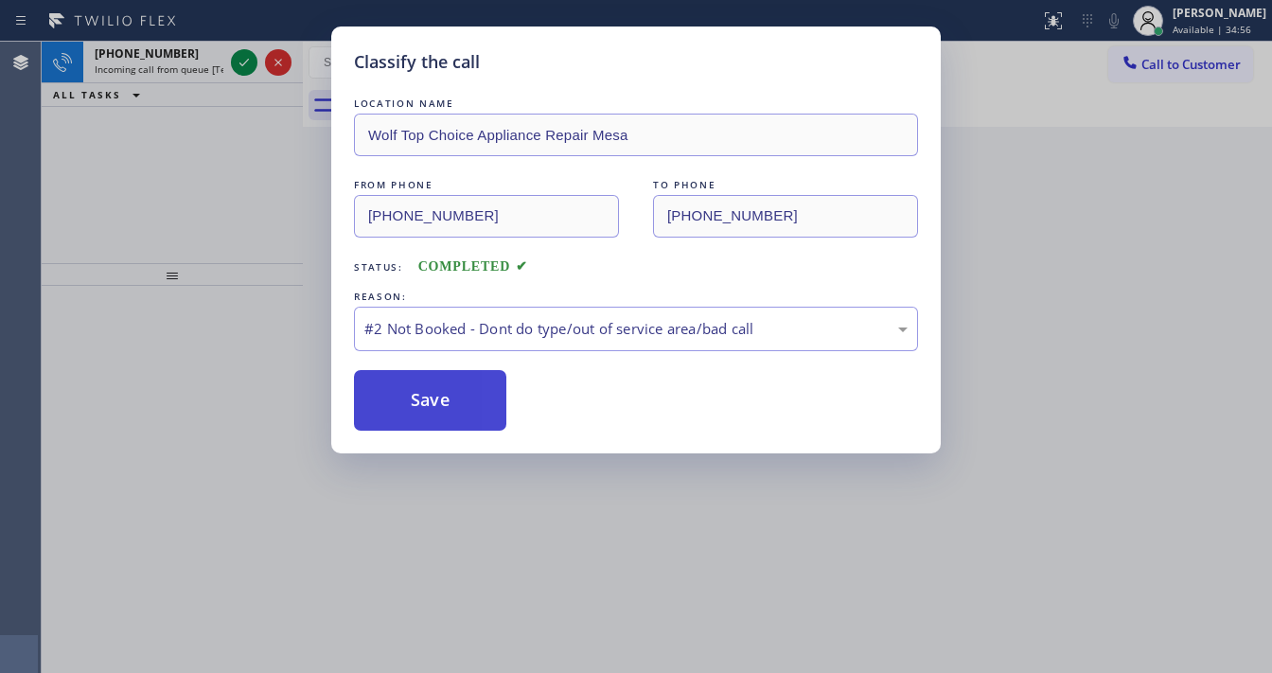
click at [422, 400] on button "Save" at bounding box center [430, 400] width 152 height 61
click at [240, 65] on div "Classify the call LOCATION NAME Wolf Top Choice Appliance Repair Mesa FROM PHON…" at bounding box center [636, 336] width 1272 height 673
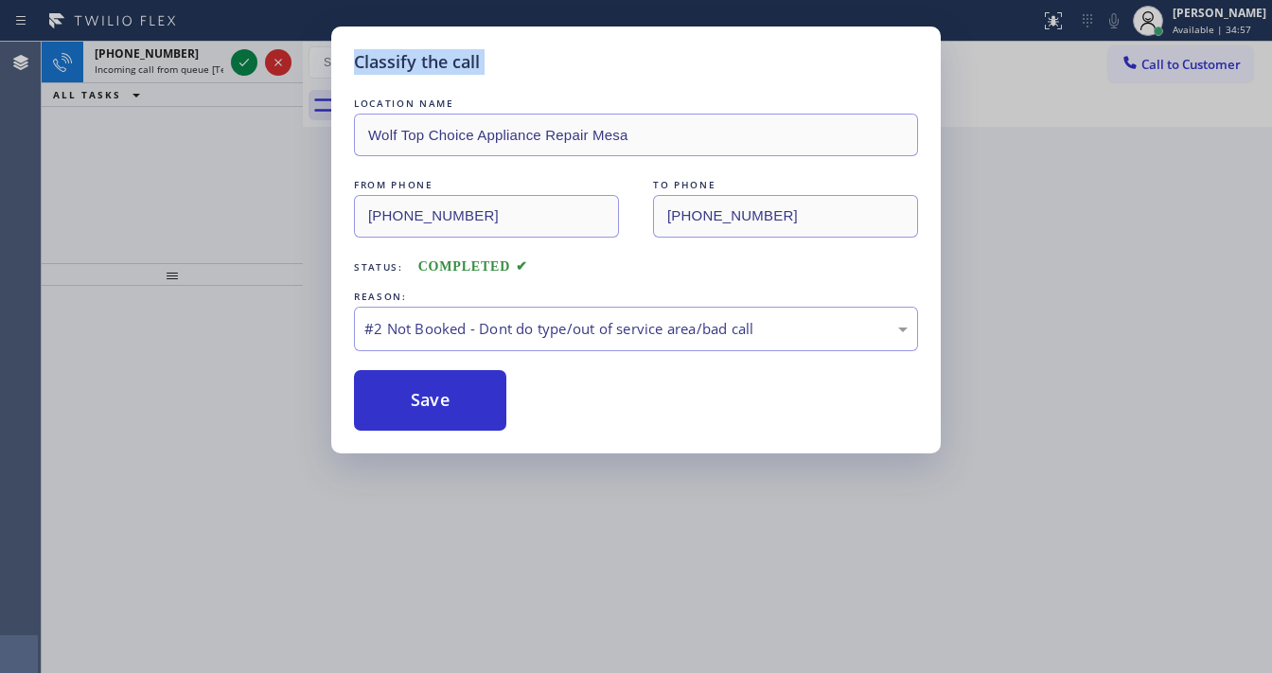
click at [240, 65] on div "Classify the call LOCATION NAME GE Monogram Repair Expert Cathedral City FROM P…" at bounding box center [657, 357] width 1231 height 631
click at [240, 65] on icon at bounding box center [244, 62] width 23 height 23
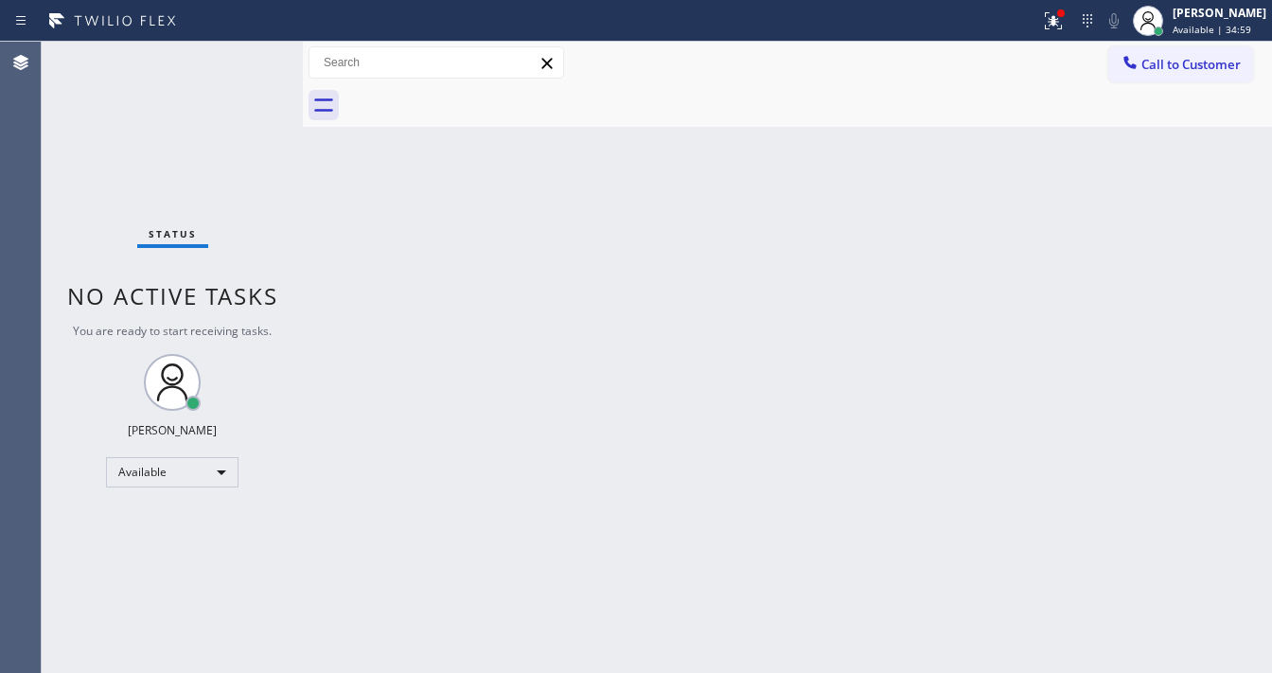
drag, startPoint x: 1065, startPoint y: 17, endPoint x: 1028, endPoint y: 118, distance: 107.8
click at [1061, 19] on icon at bounding box center [1053, 20] width 23 height 23
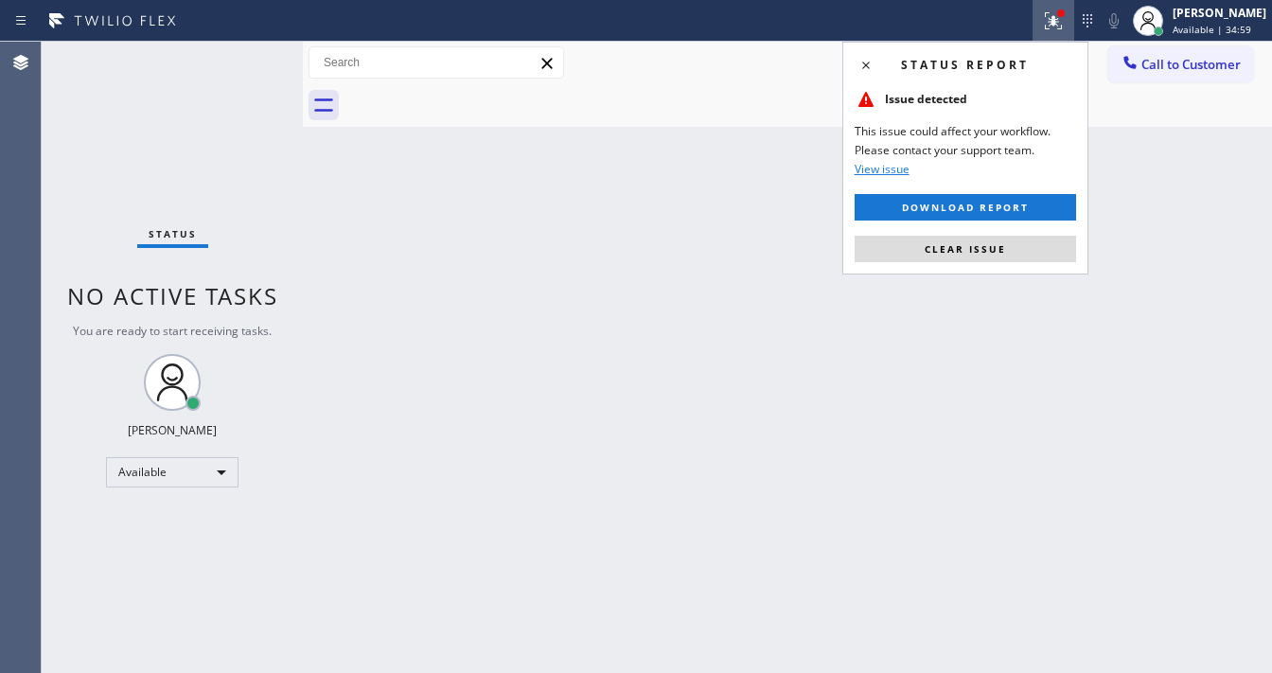
drag, startPoint x: 980, startPoint y: 248, endPoint x: 514, endPoint y: 212, distance: 467.2
click at [980, 247] on span "Clear issue" at bounding box center [965, 248] width 81 height 13
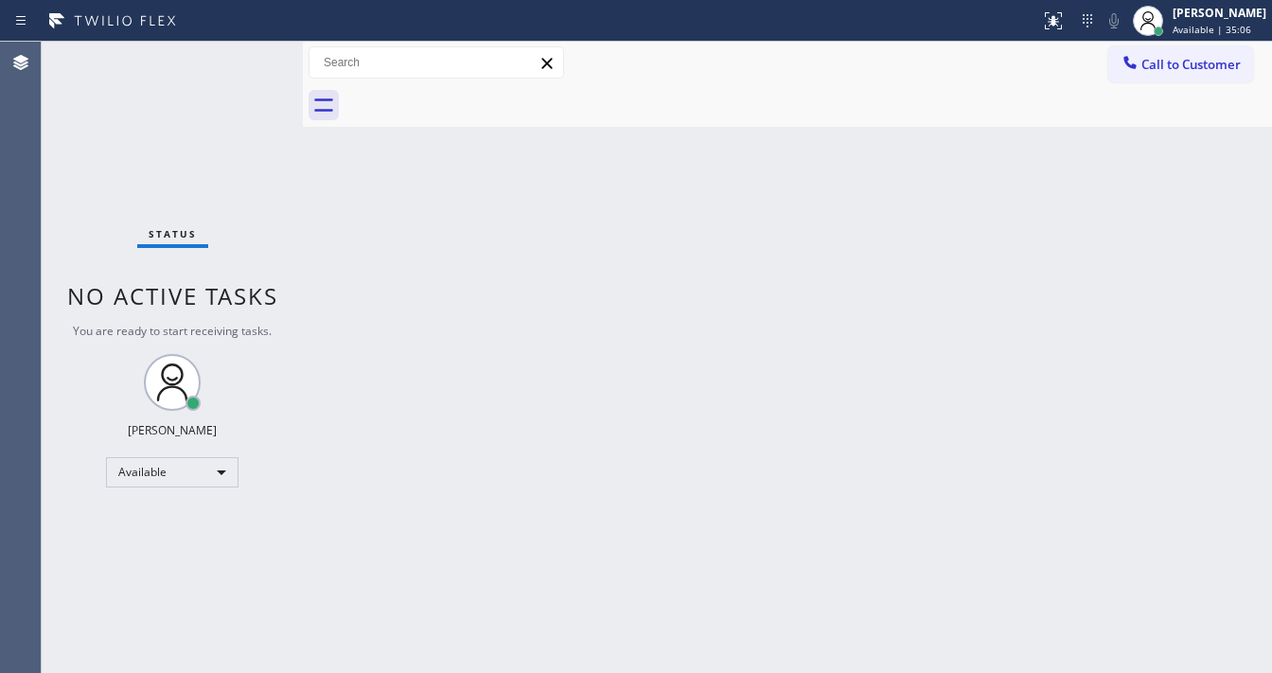
click at [1185, 63] on span "Call to Customer" at bounding box center [1191, 64] width 99 height 17
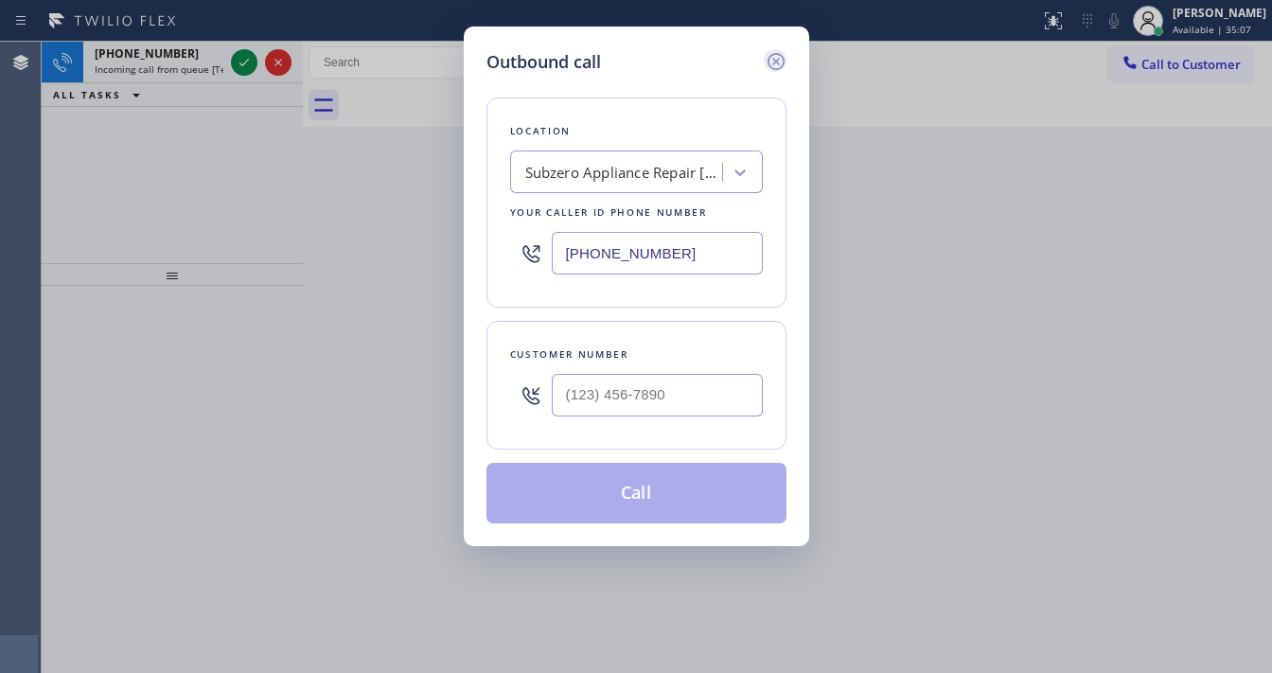
click at [768, 55] on icon at bounding box center [776, 61] width 23 height 23
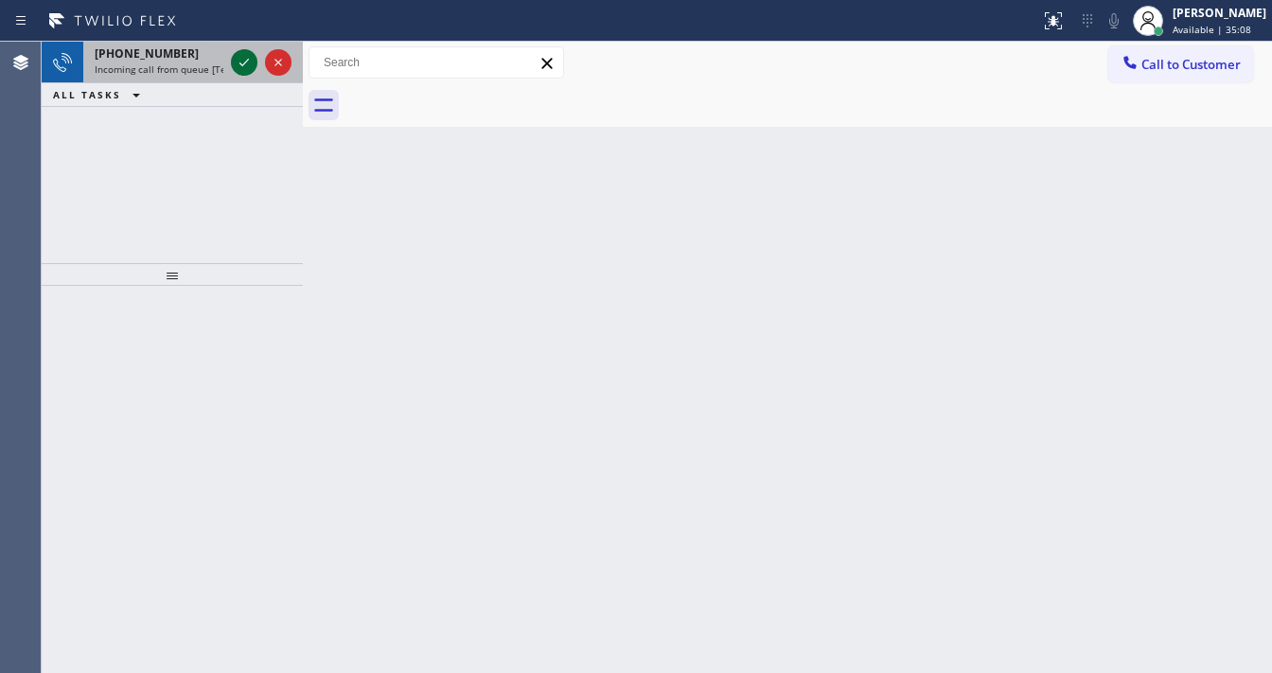
click at [239, 57] on icon at bounding box center [244, 62] width 23 height 23
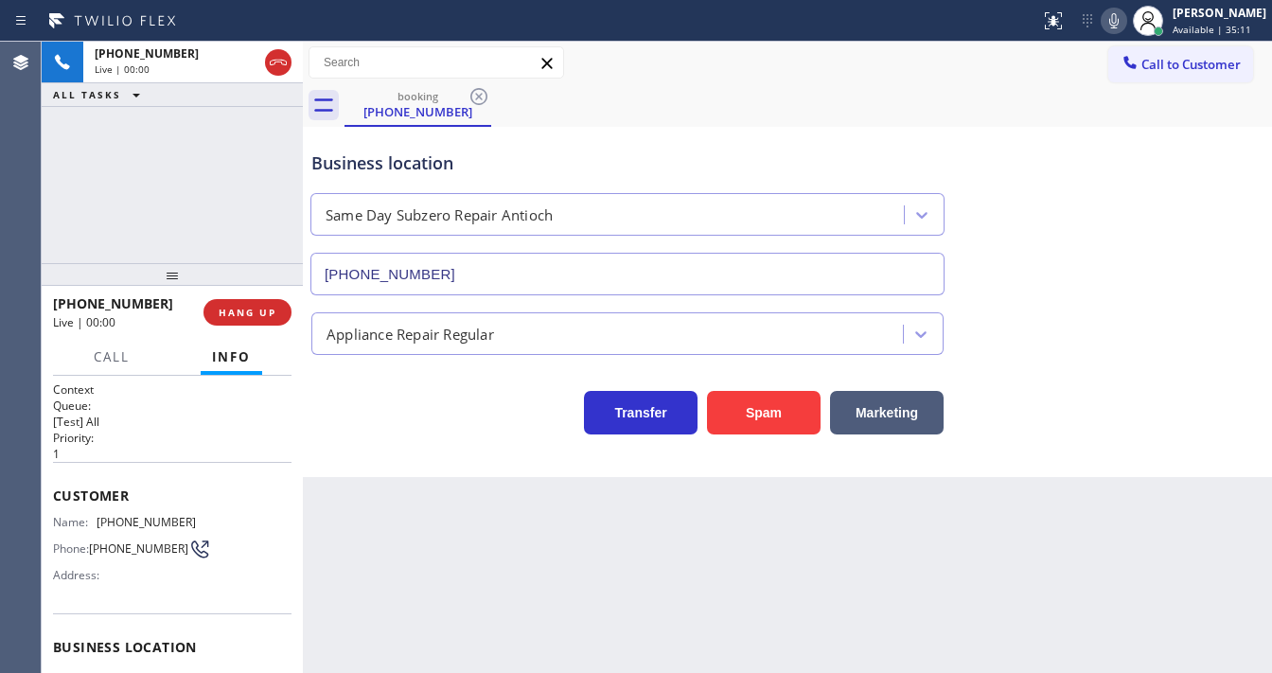
type input "[PHONE_NUMBER]"
click at [151, 215] on div "[PHONE_NUMBER] Live | 00:00 ALL TASKS ALL TASKS ACTIVE TASKS TASKS IN WRAP UP" at bounding box center [172, 153] width 261 height 222
click at [150, 215] on div "[PHONE_NUMBER] Live | 00:03 ALL TASKS ALL TASKS ACTIVE TASKS TASKS IN WRAP UP" at bounding box center [172, 153] width 261 height 222
drag, startPoint x: 115, startPoint y: 471, endPoint x: 91, endPoint y: 477, distance: 24.6
click at [114, 472] on div "Customer Name: [PHONE_NUMBER] Phone: [PHONE_NUMBER] Address:" at bounding box center [172, 537] width 239 height 151
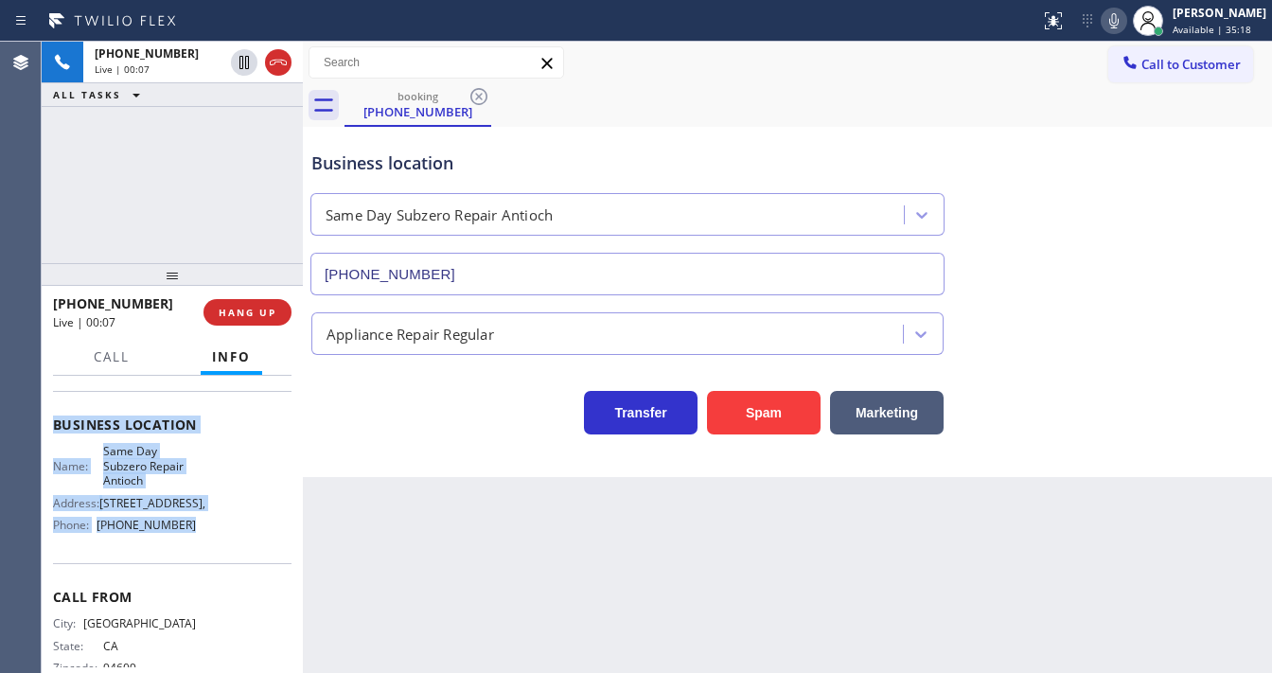
scroll to position [227, 0]
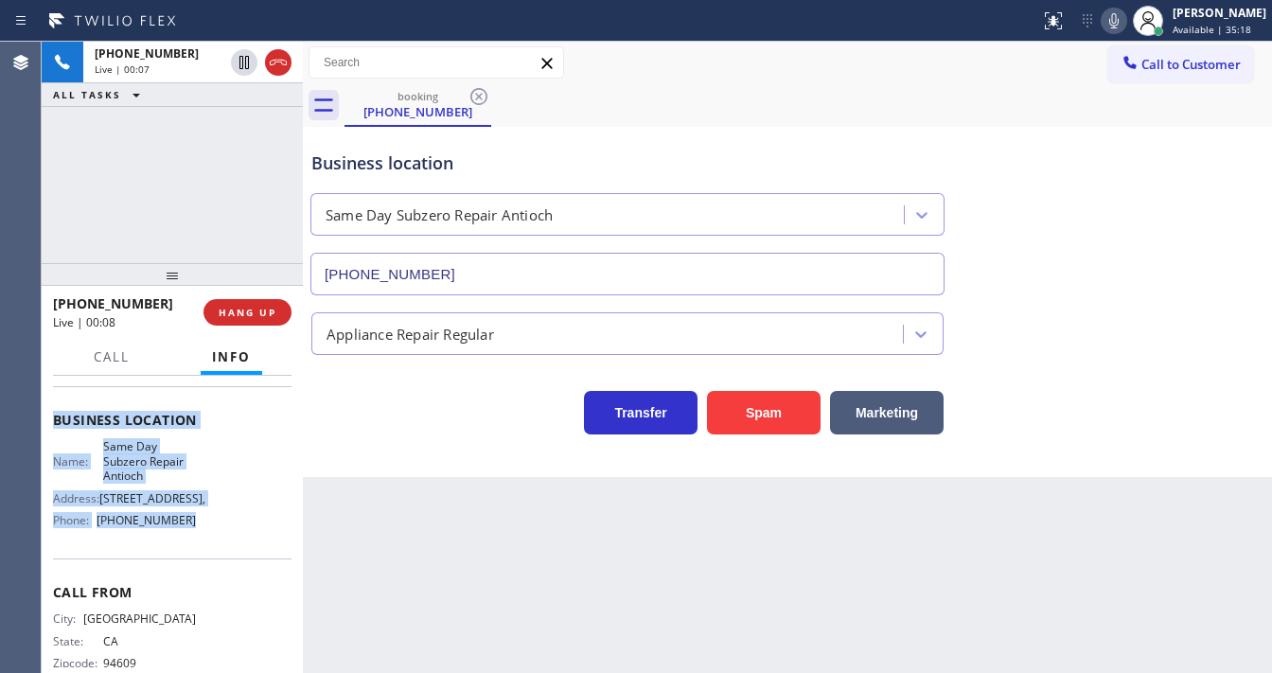
drag, startPoint x: 55, startPoint y: 489, endPoint x: 188, endPoint y: 534, distance: 141.0
click at [188, 534] on div "Context Queue: [Test] All Priority: 1 Customer Name: [PHONE_NUMBER] Phone: [PHO…" at bounding box center [172, 428] width 239 height 548
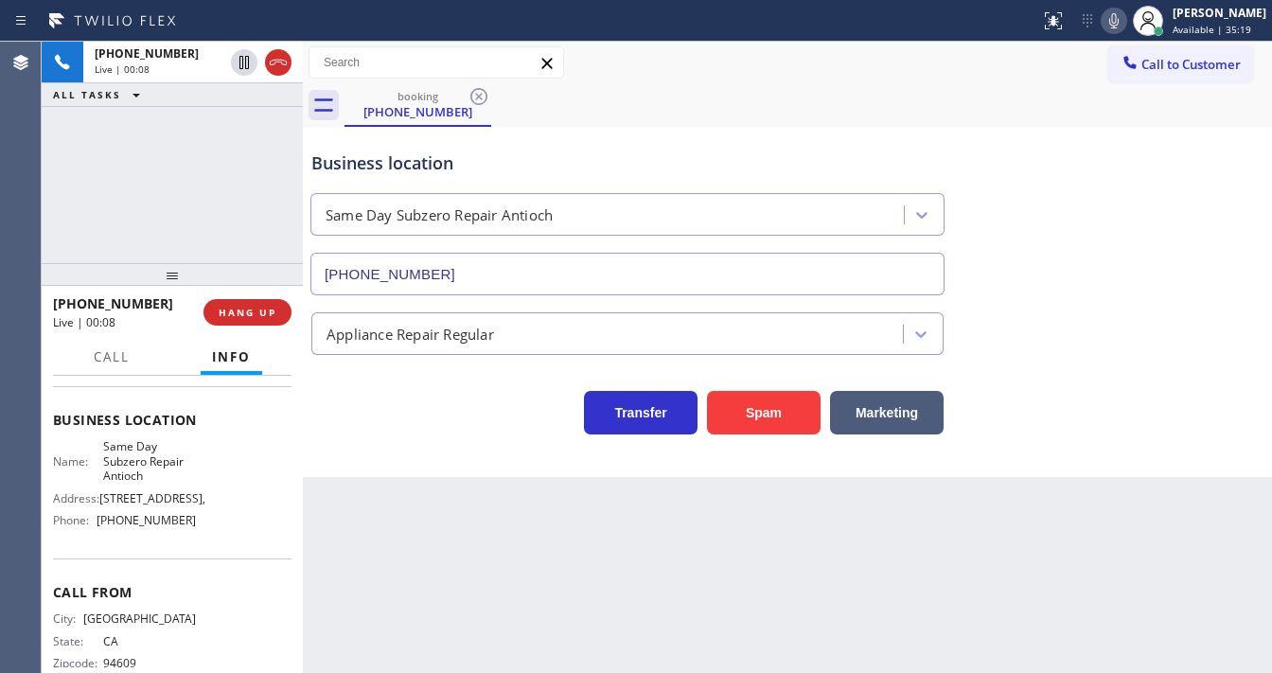
drag, startPoint x: 204, startPoint y: 212, endPoint x: 213, endPoint y: 210, distance: 9.7
click at [205, 211] on div "[PHONE_NUMBER] Live | 00:08 ALL TASKS ALL TASKS ACTIVE TASKS TASKS IN WRAP UP" at bounding box center [172, 153] width 261 height 222
click at [765, 401] on button "Spam" at bounding box center [764, 413] width 114 height 44
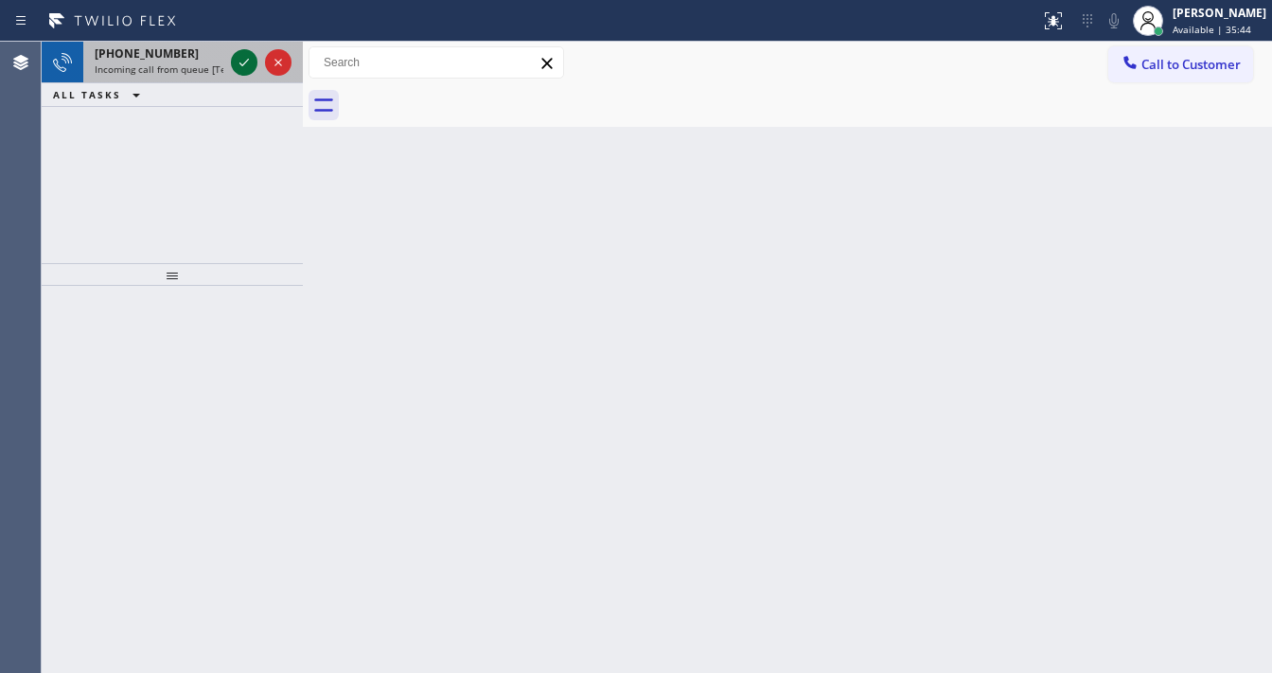
click at [238, 67] on icon at bounding box center [244, 62] width 23 height 23
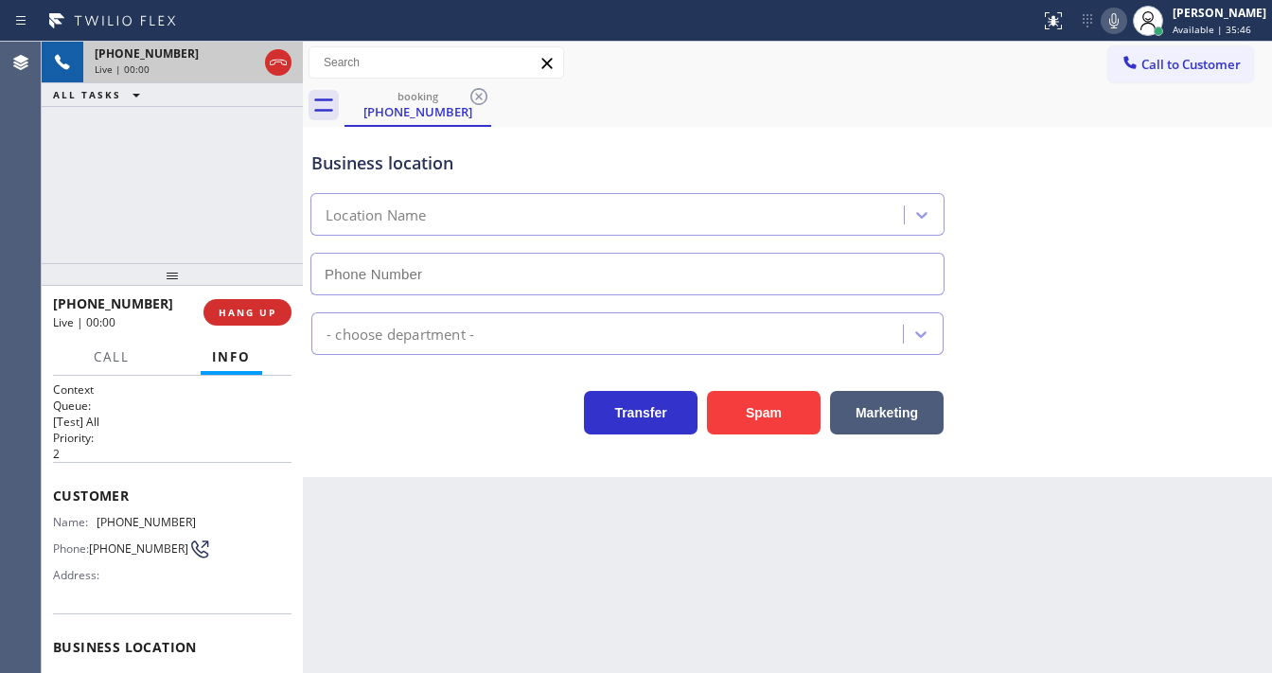
scroll to position [76, 0]
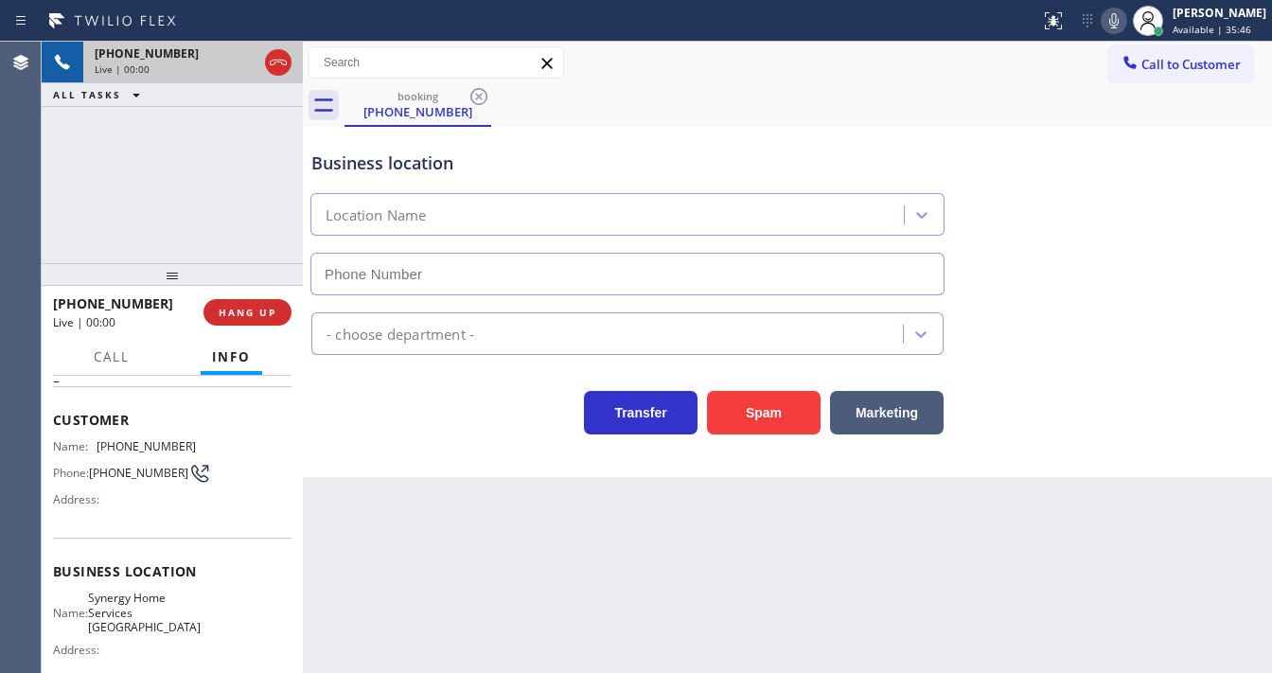
type input "[PHONE_NUMBER]"
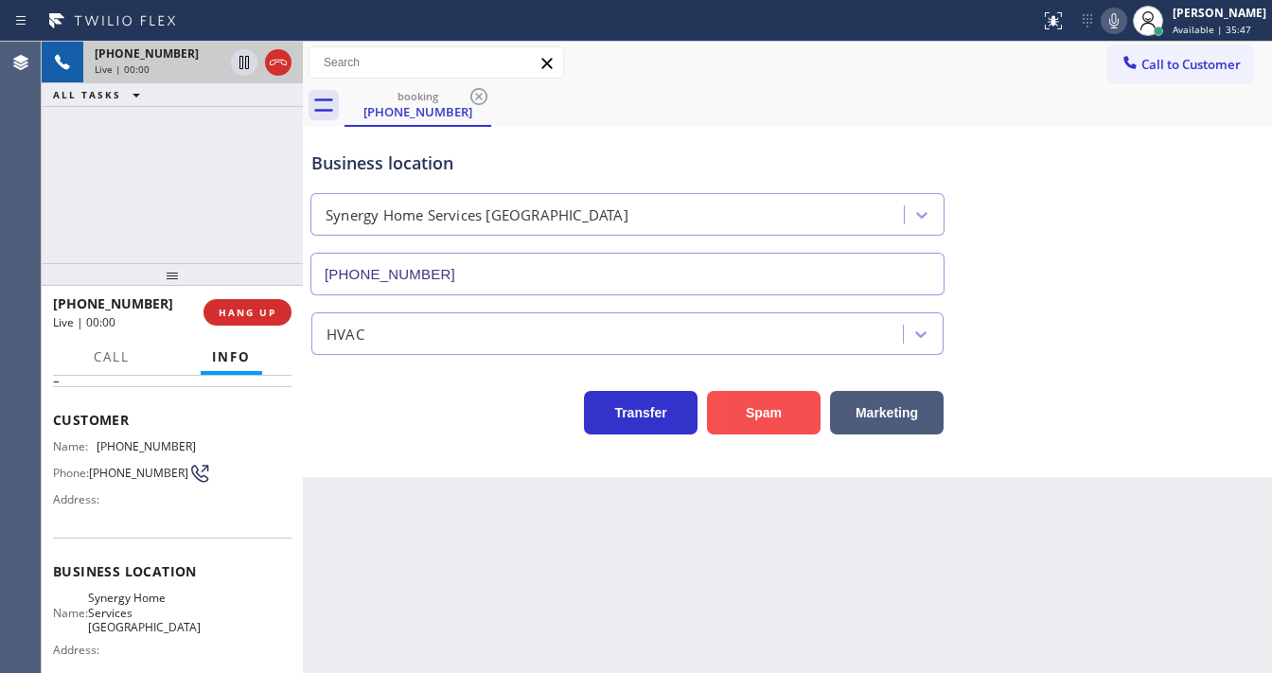
click at [756, 405] on button "Spam" at bounding box center [764, 413] width 114 height 44
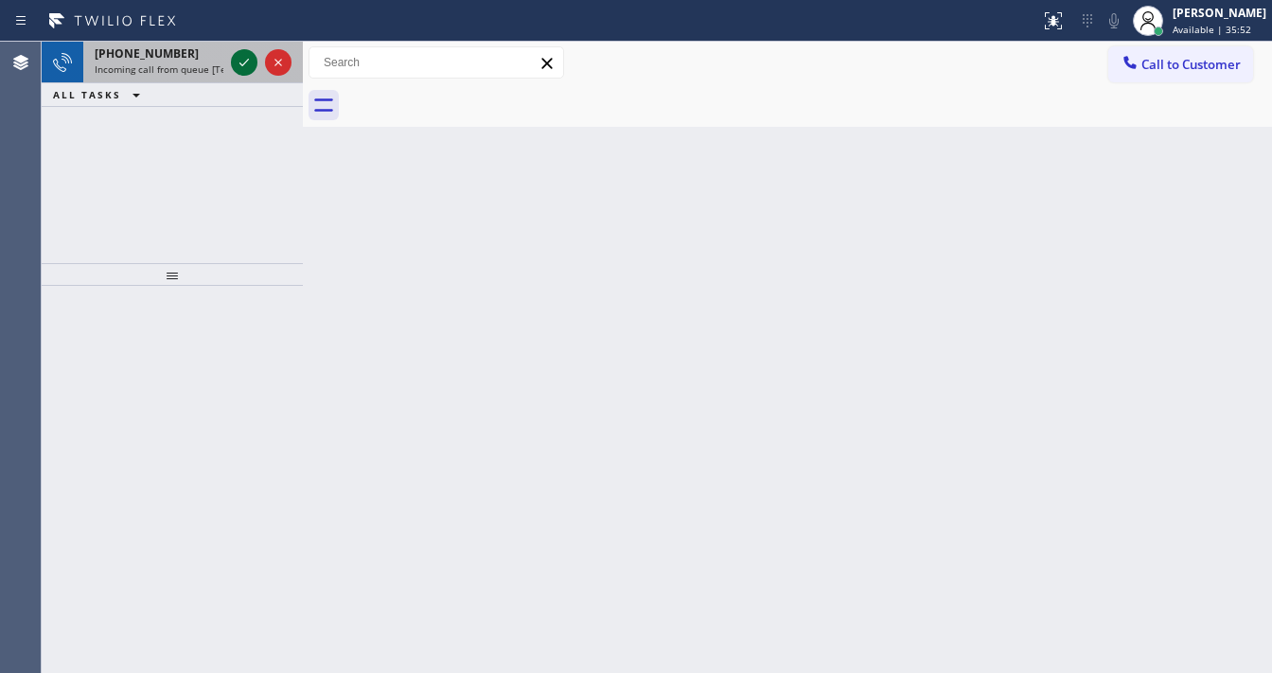
click at [234, 62] on div at bounding box center [244, 62] width 27 height 23
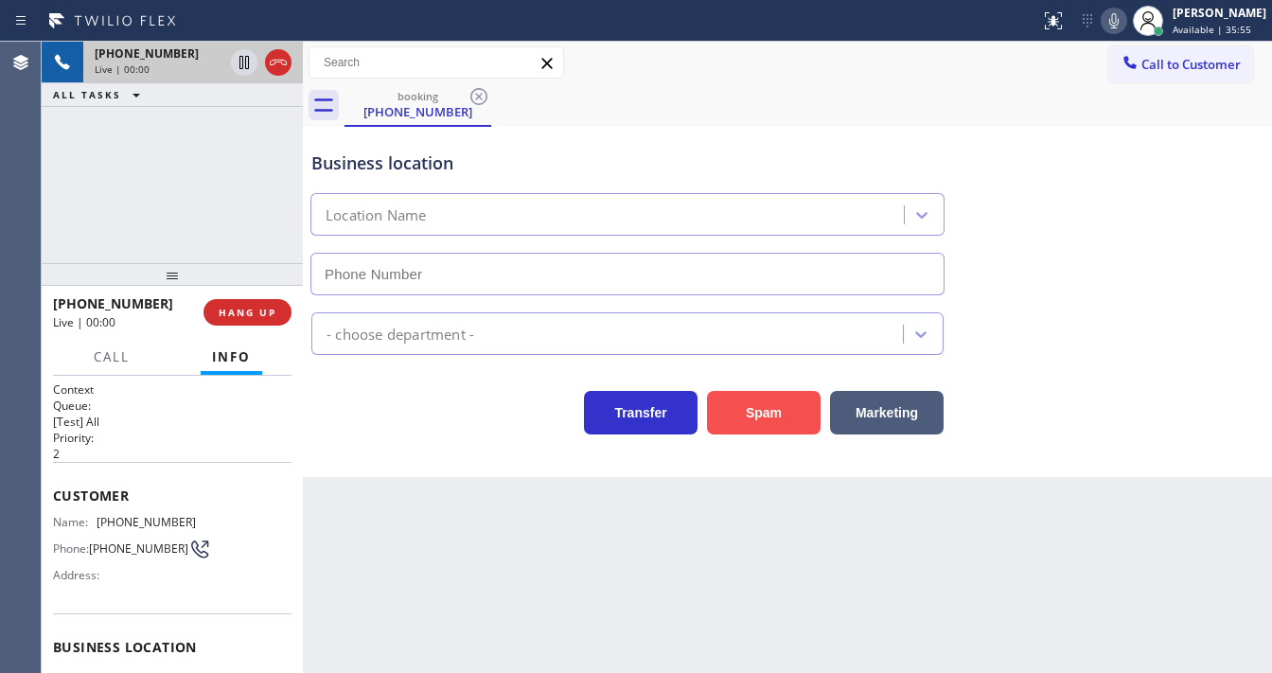
click at [65, 206] on div "[PHONE_NUMBER] Live | 00:00 ALL TASKS ALL TASKS ACTIVE TASKS TASKS IN WRAP UP" at bounding box center [172, 153] width 261 height 222
click at [763, 401] on button "Spam" at bounding box center [764, 413] width 114 height 44
type input "[PHONE_NUMBER]"
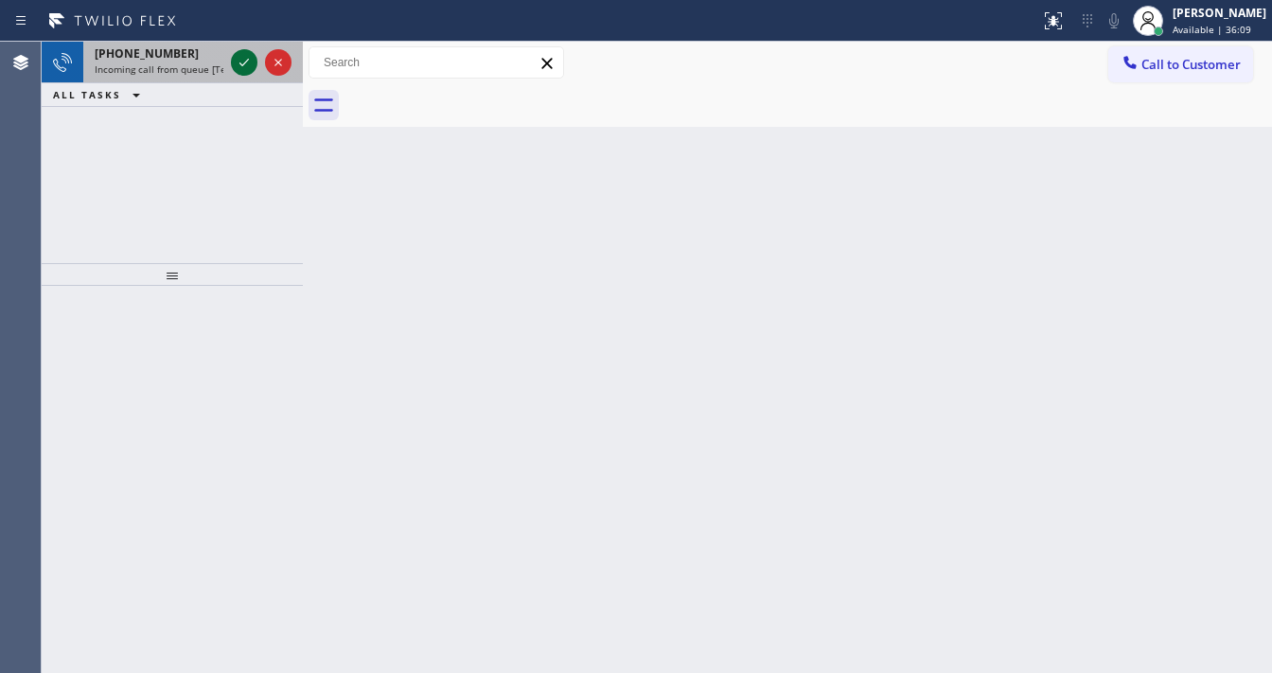
click at [252, 69] on icon at bounding box center [244, 62] width 23 height 23
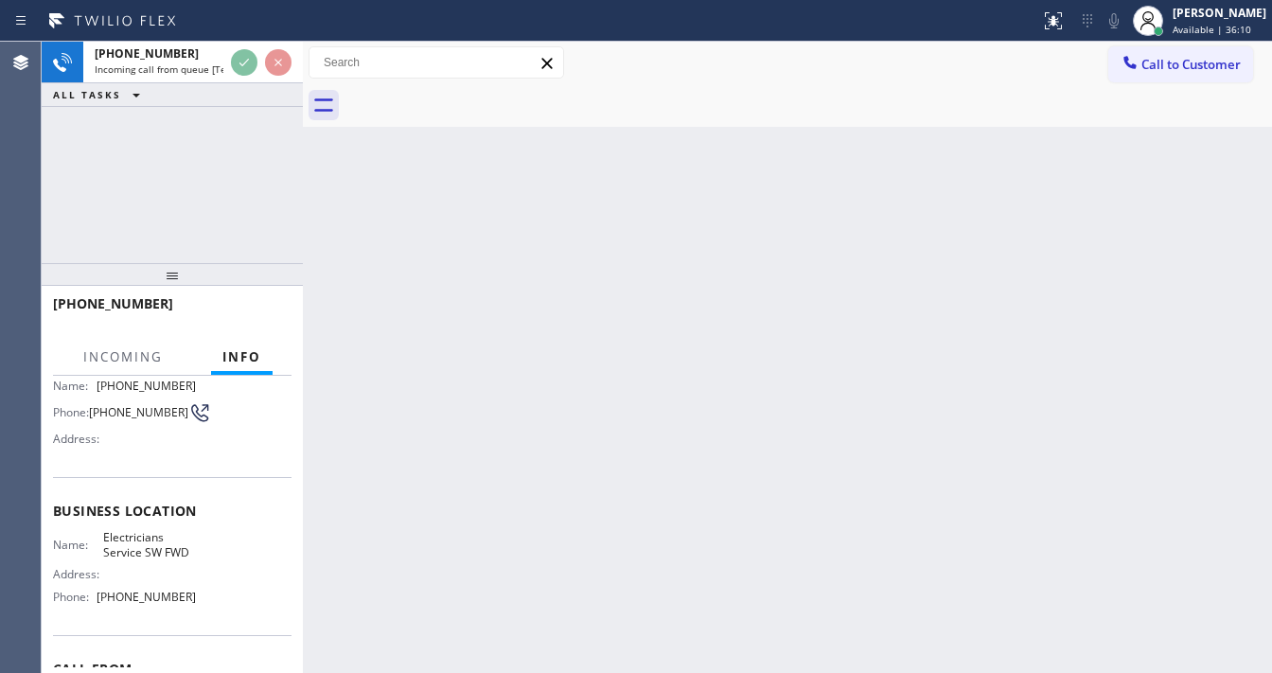
scroll to position [151, 0]
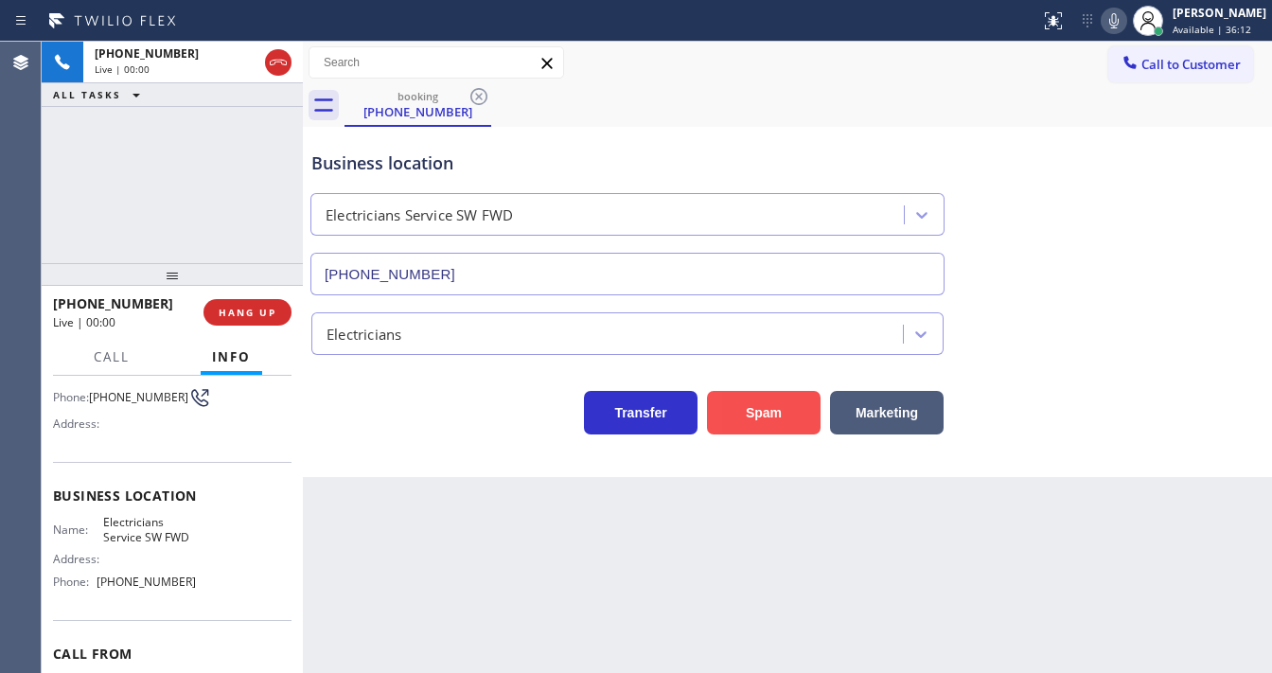
type input "[PHONE_NUMBER]"
click at [734, 395] on button "Spam" at bounding box center [764, 413] width 114 height 44
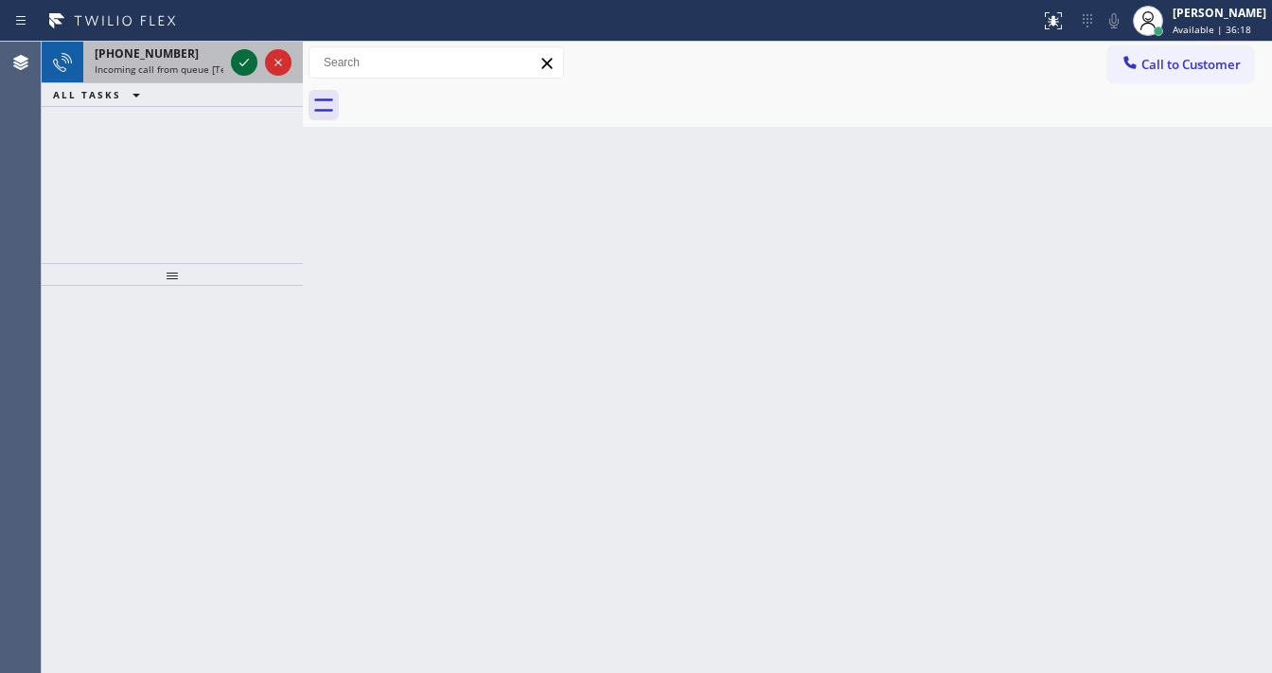
click at [248, 64] on icon at bounding box center [244, 62] width 23 height 23
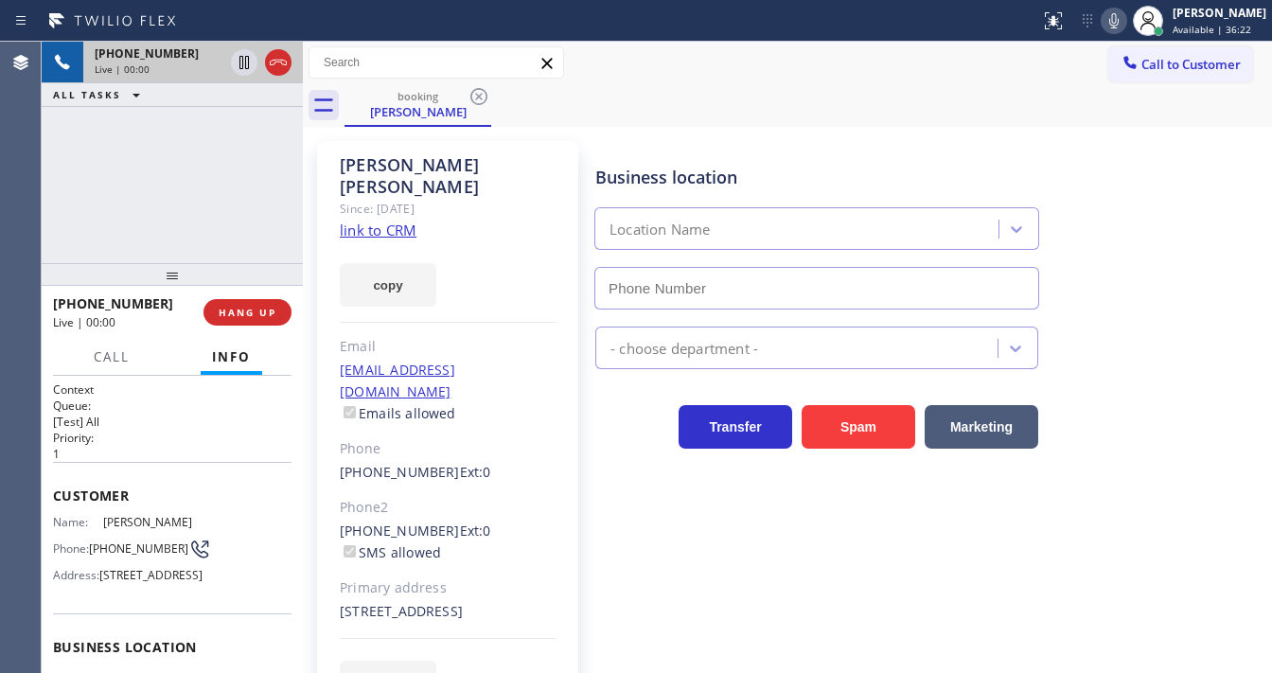
type input "[PHONE_NUMBER]"
click at [402, 221] on link "link to CRM" at bounding box center [378, 230] width 77 height 19
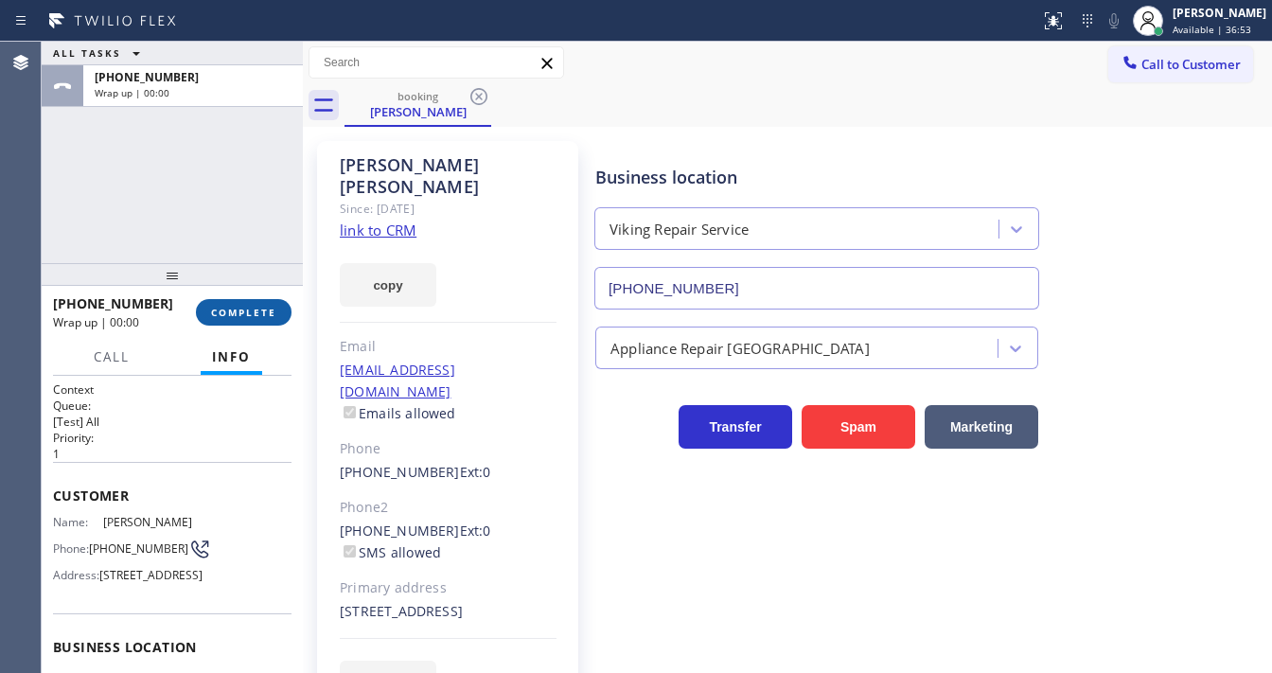
click at [258, 311] on span "COMPLETE" at bounding box center [243, 312] width 65 height 13
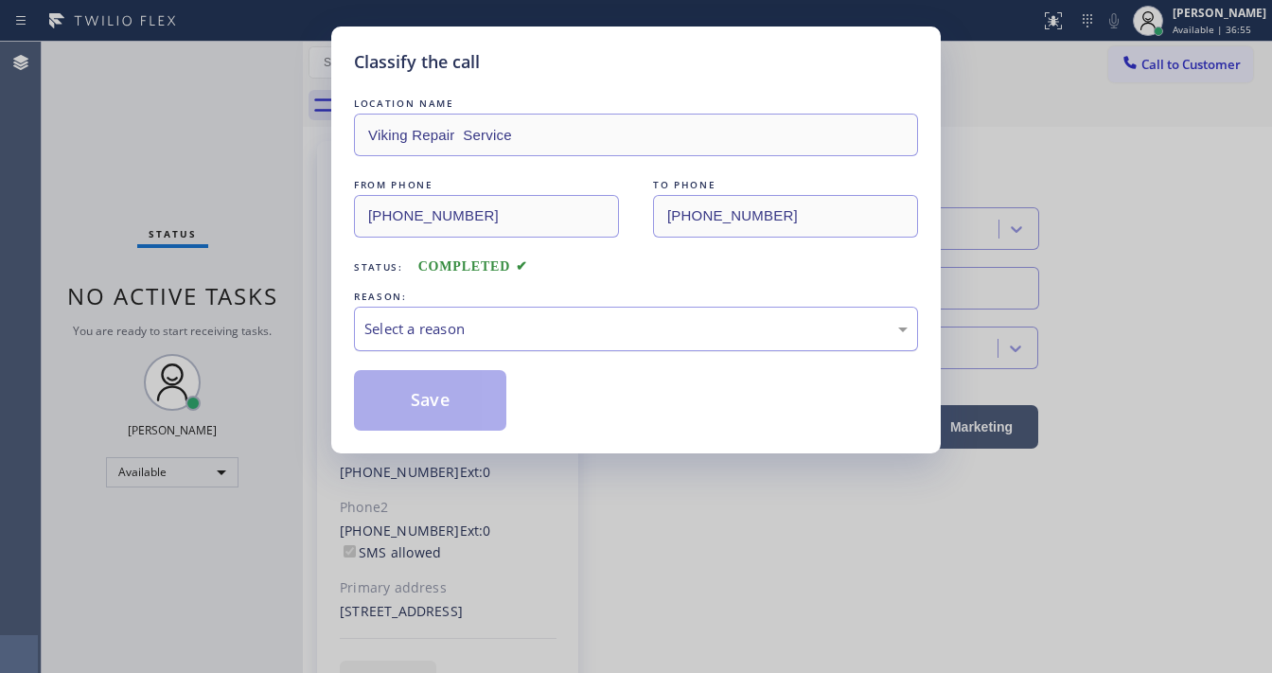
click at [468, 339] on div "Select a reason" at bounding box center [636, 329] width 564 height 44
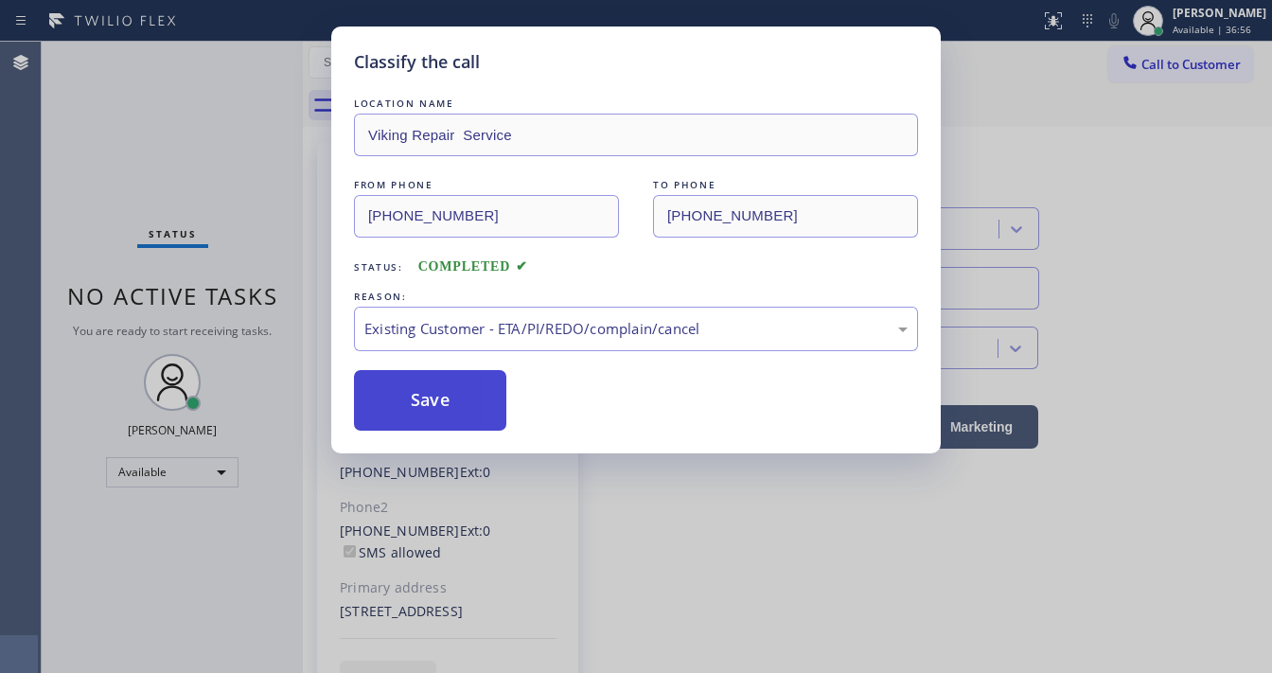
click at [427, 394] on button "Save" at bounding box center [430, 400] width 152 height 61
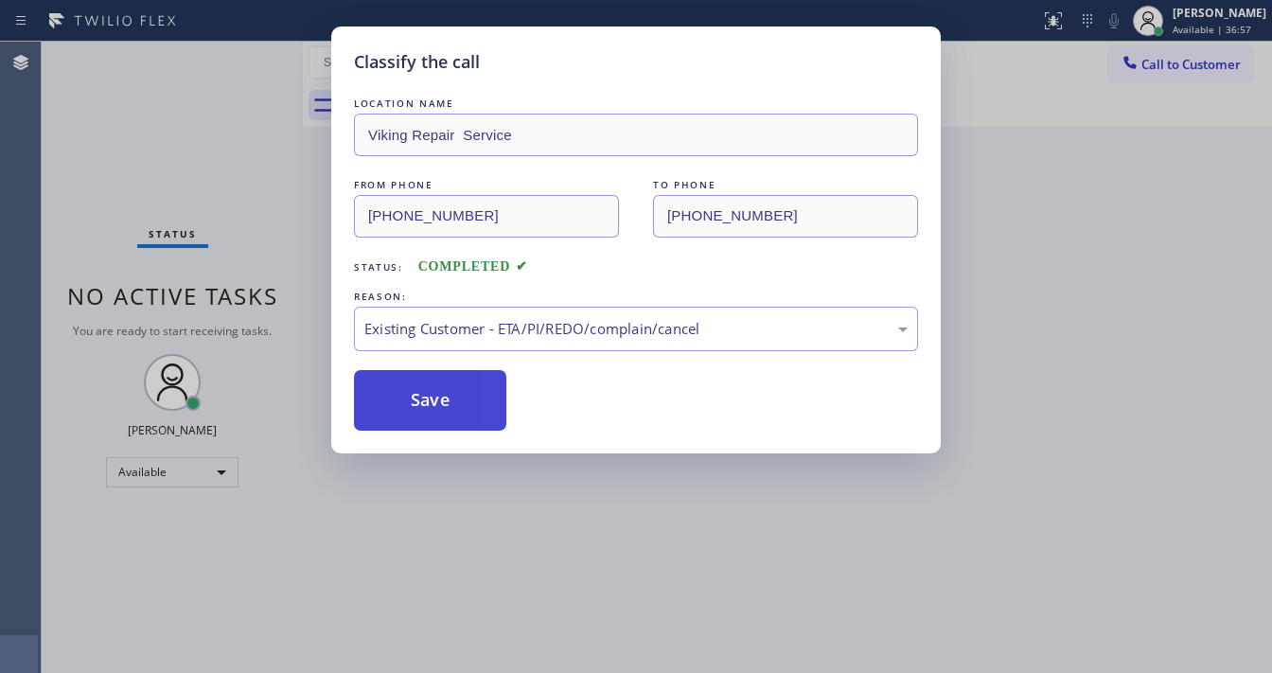
click at [427, 394] on button "Save" at bounding box center [430, 400] width 152 height 61
click at [427, 393] on button "Save" at bounding box center [430, 400] width 152 height 61
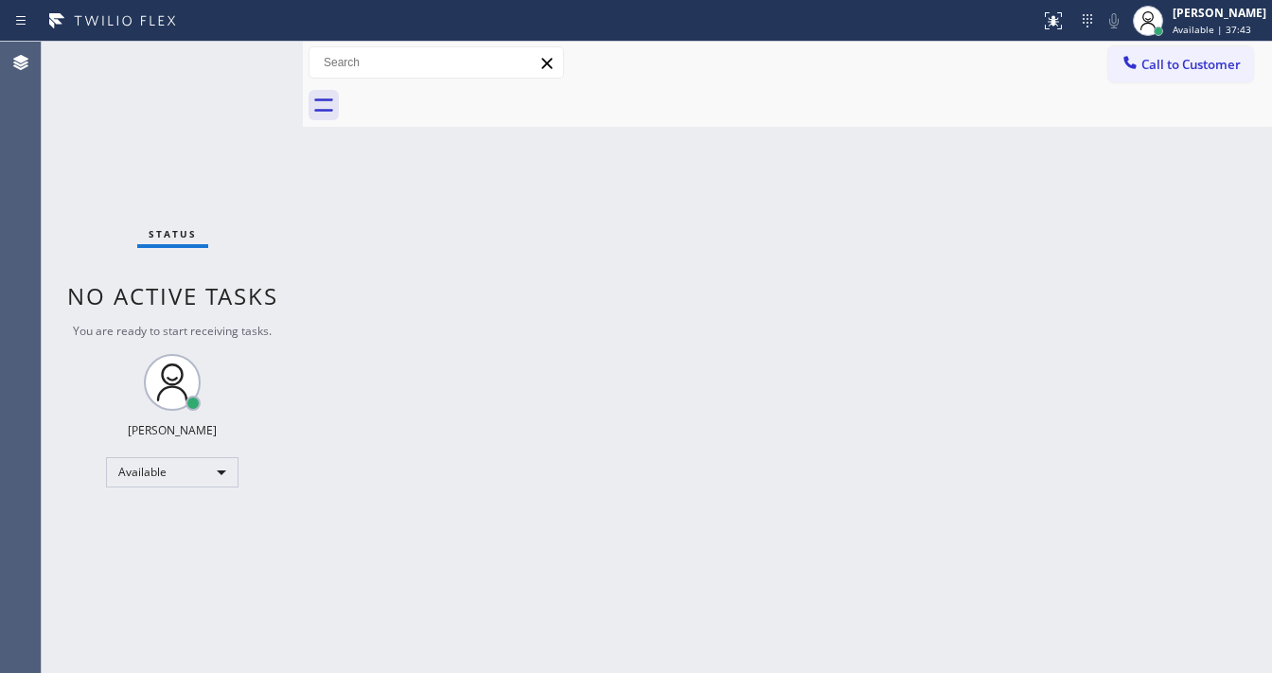
click at [242, 52] on div "Status No active tasks You are ready to start receiving tasks. [PERSON_NAME]" at bounding box center [172, 357] width 261 height 631
click at [241, 59] on div "Status No active tasks You are ready to start receiving tasks. [PERSON_NAME]" at bounding box center [172, 357] width 261 height 631
click at [207, 27] on div at bounding box center [520, 21] width 1025 height 30
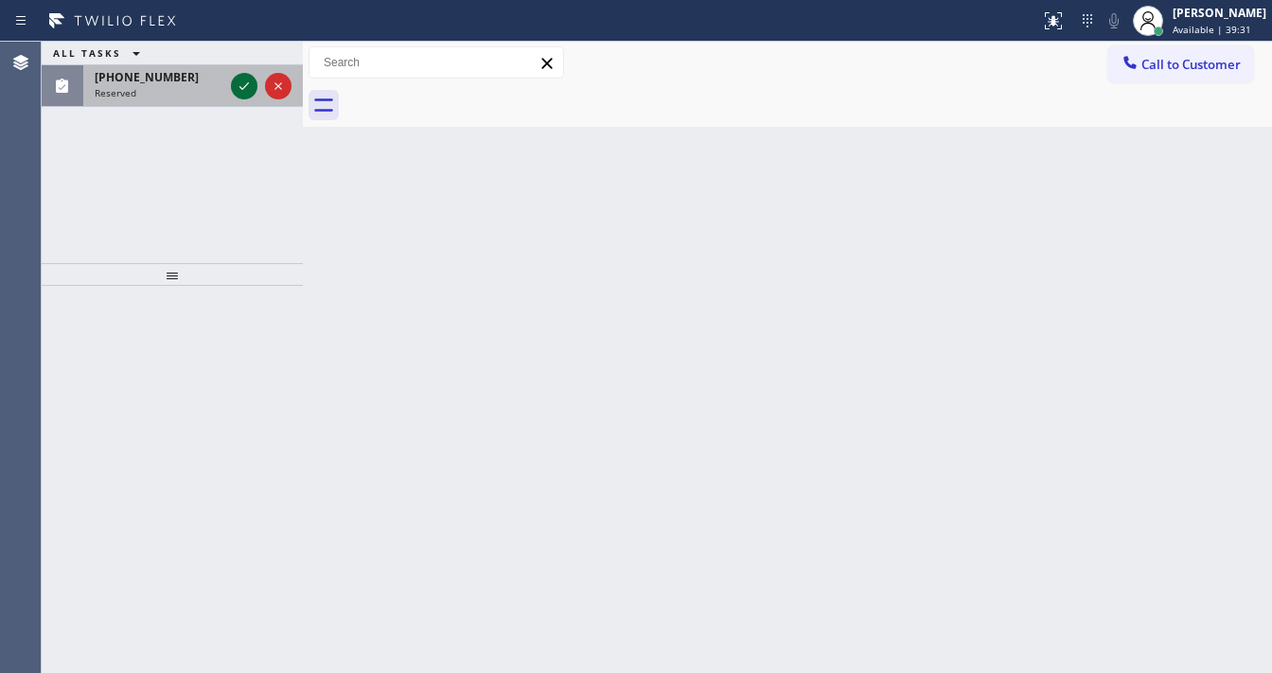
click at [246, 87] on icon at bounding box center [244, 86] width 23 height 23
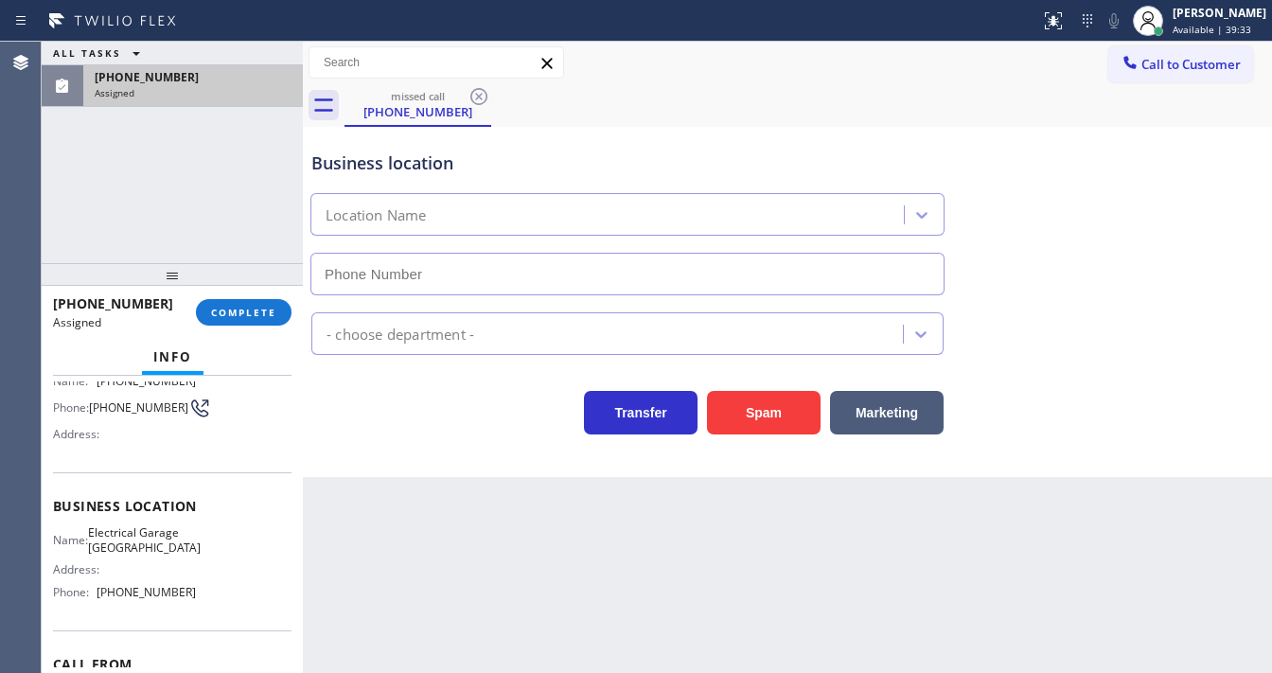
scroll to position [227, 0]
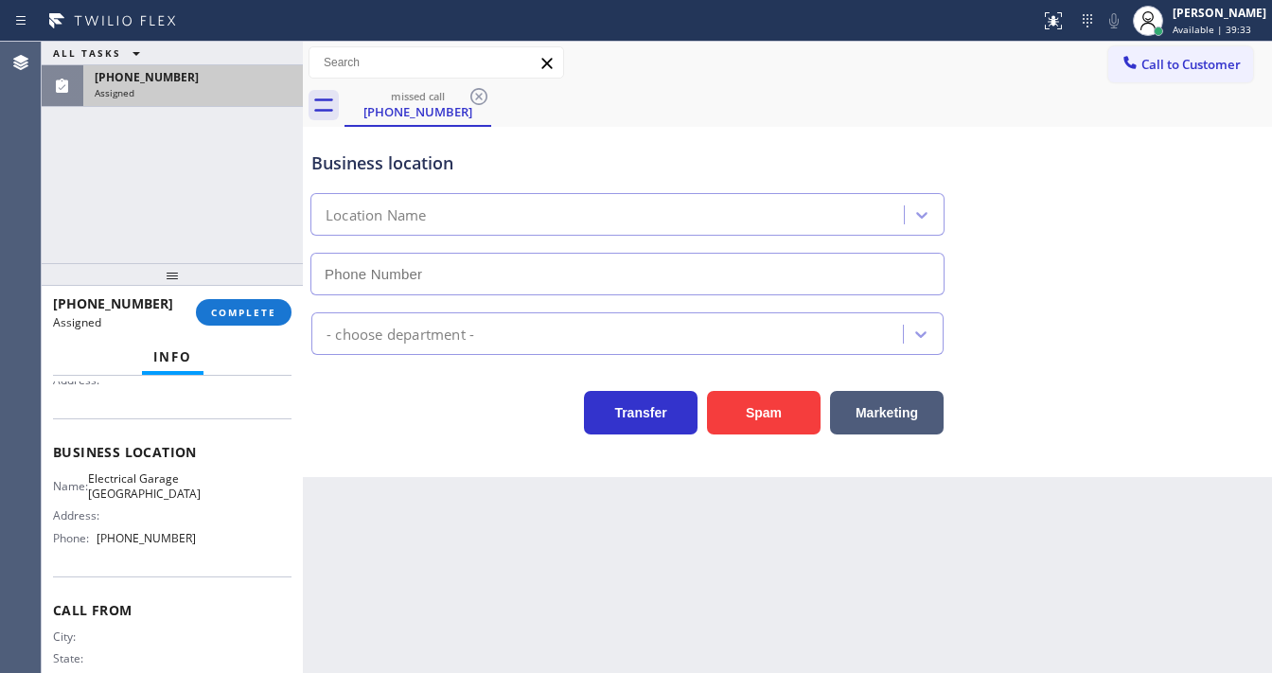
type input "[PHONE_NUMBER]"
click at [244, 311] on span "COMPLETE" at bounding box center [243, 312] width 65 height 13
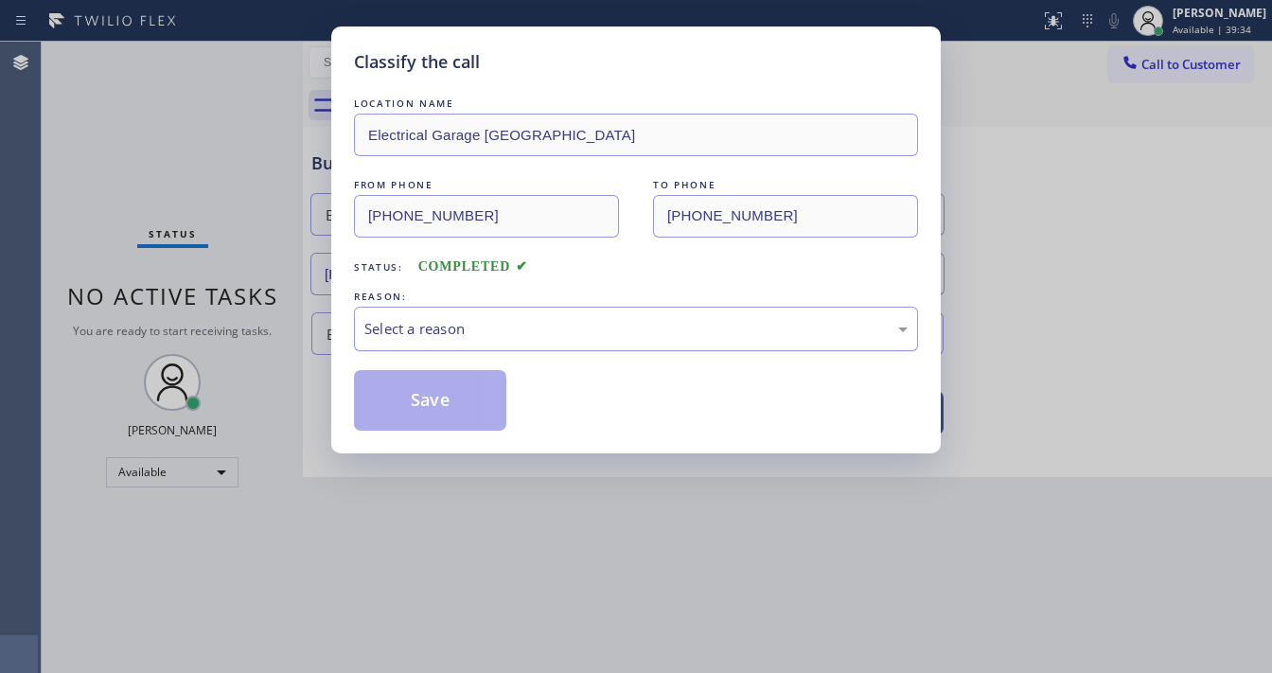
click at [424, 323] on div "Select a reason" at bounding box center [636, 329] width 543 height 22
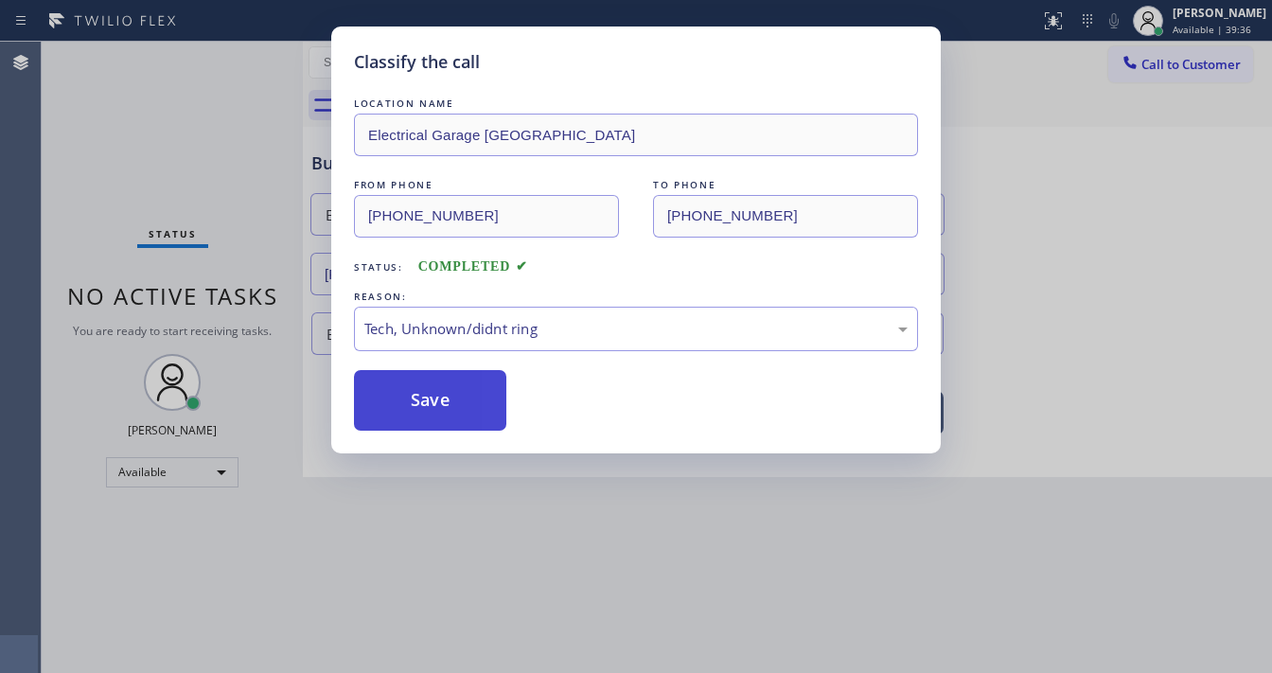
click at [464, 423] on button "Save" at bounding box center [430, 400] width 152 height 61
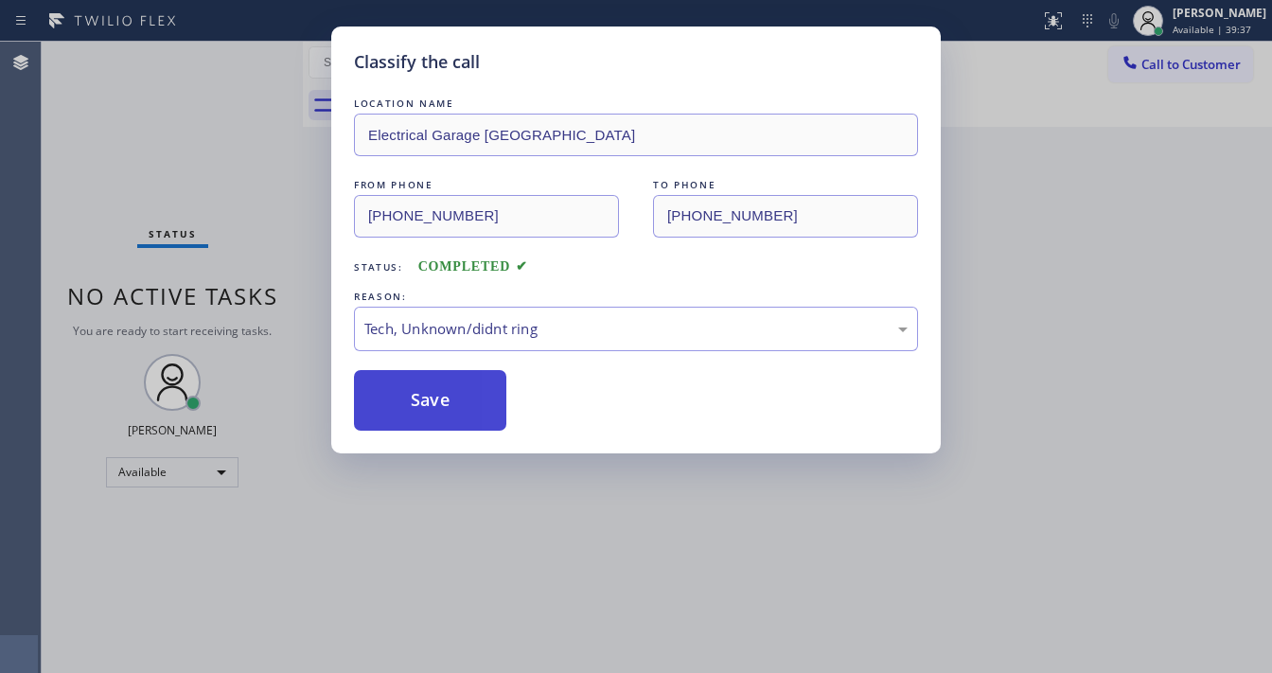
click at [470, 420] on button "Save" at bounding box center [430, 400] width 152 height 61
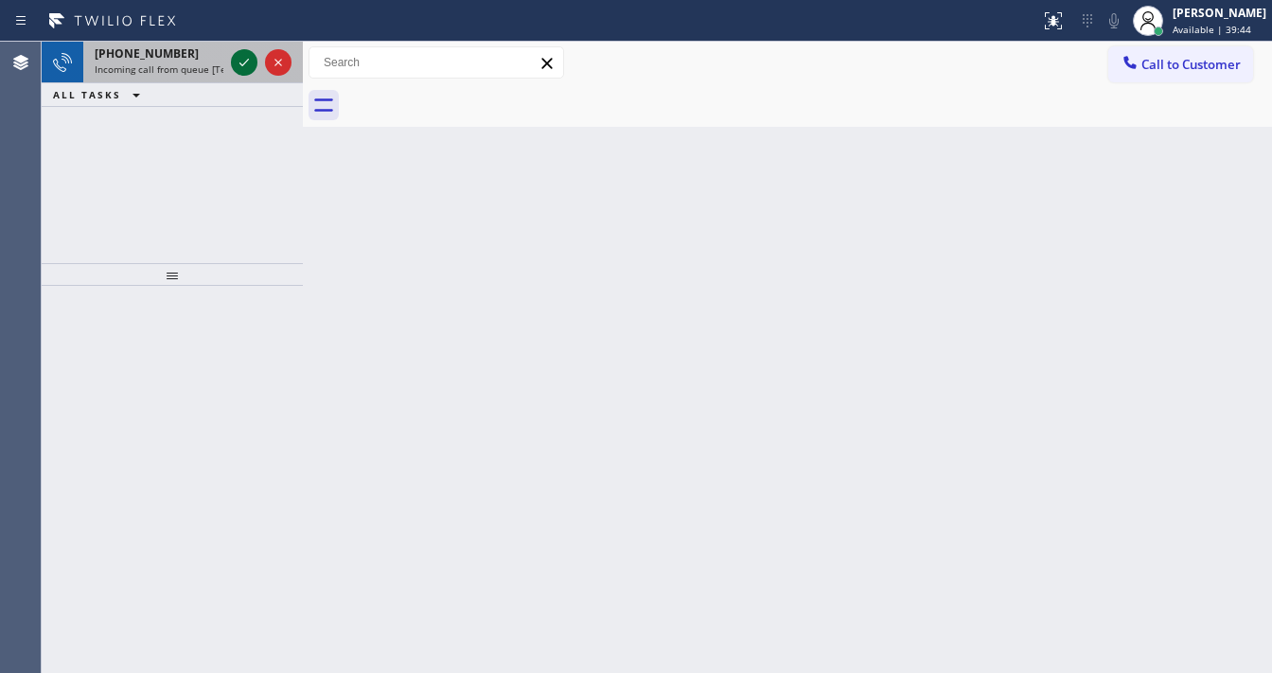
click at [236, 62] on icon at bounding box center [244, 62] width 23 height 23
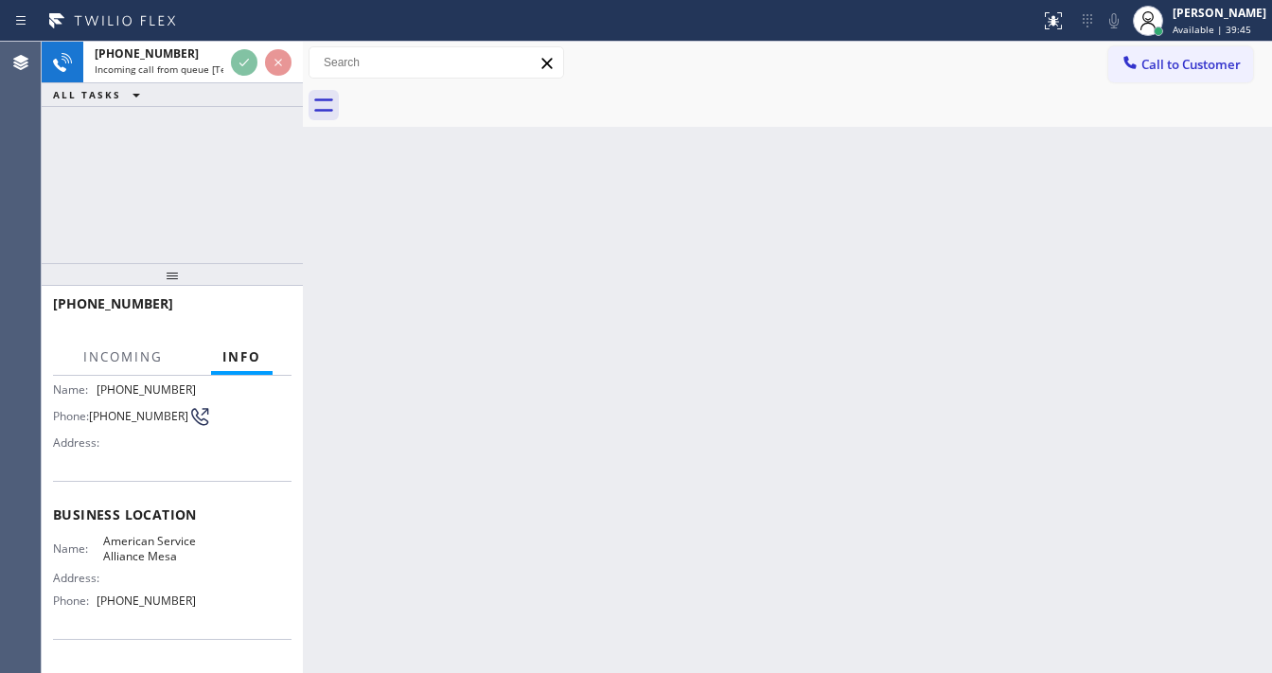
scroll to position [227, 0]
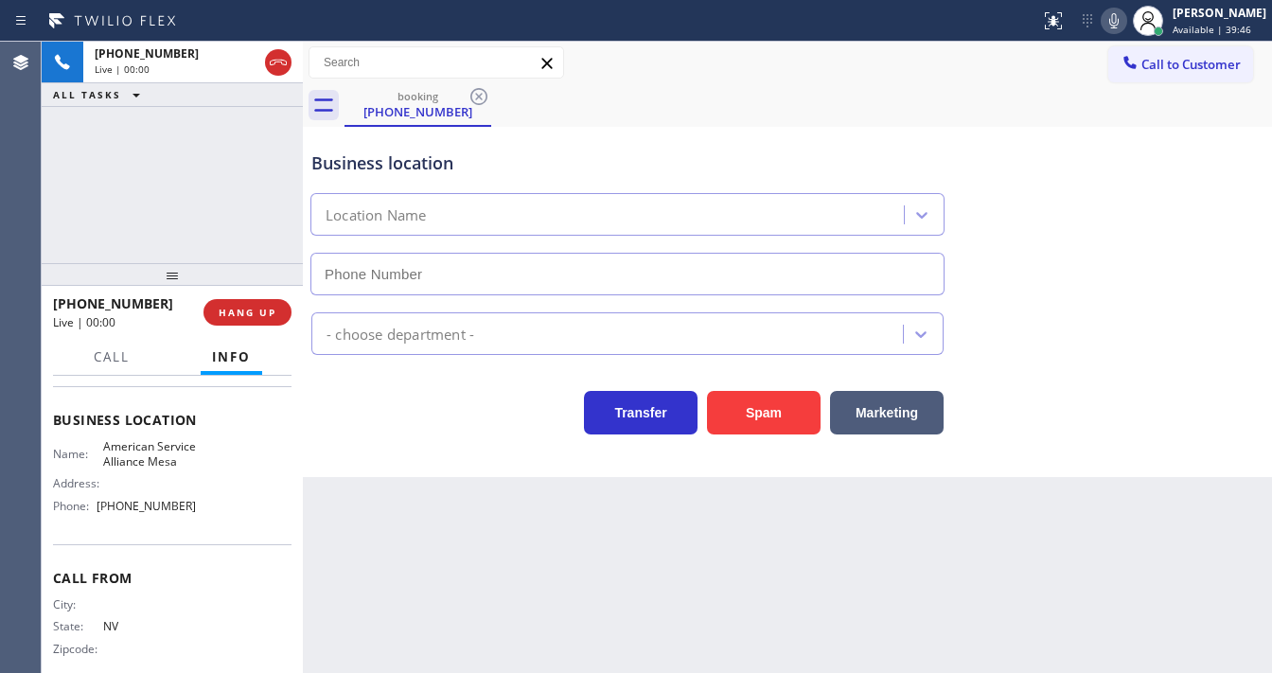
type input "[PHONE_NUMBER]"
click at [246, 165] on div "[PHONE_NUMBER] Live | 00:09 ALL TASKS ALL TASKS ACTIVE TASKS TASKS IN WRAP UP" at bounding box center [172, 153] width 261 height 222
click at [785, 402] on button "Spam" at bounding box center [764, 413] width 114 height 44
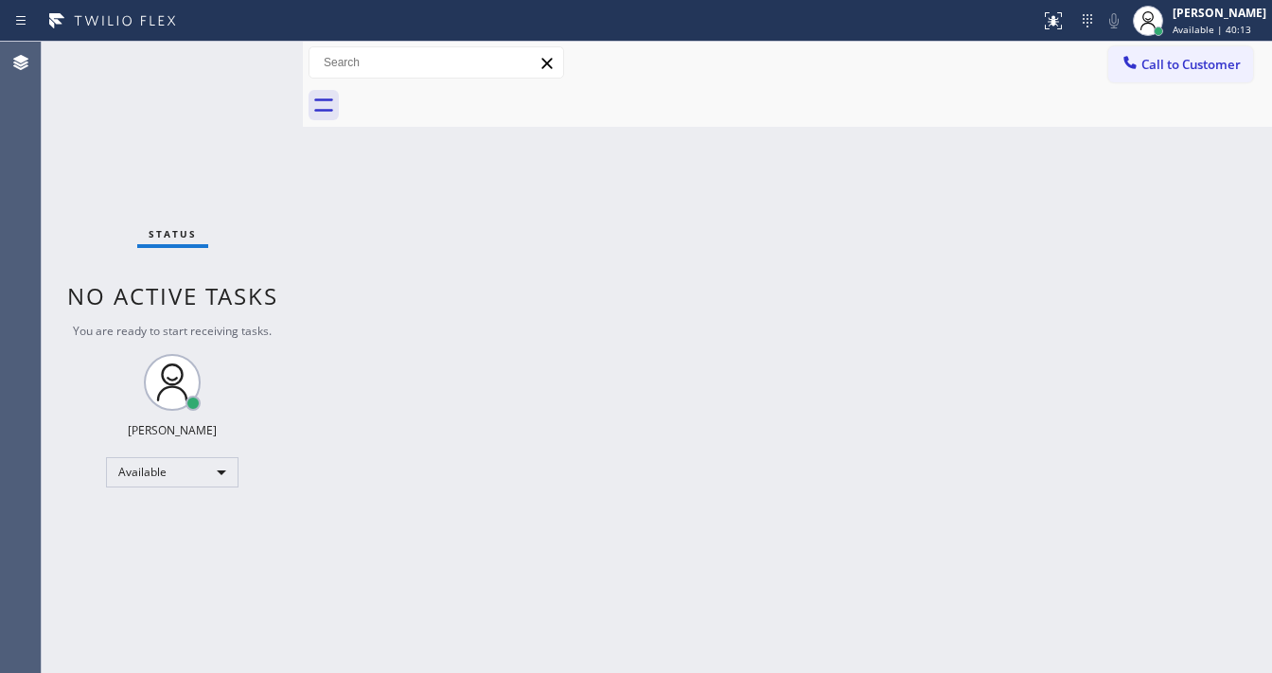
click at [247, 65] on div "Status No active tasks You are ready to start receiving tasks. [PERSON_NAME]" at bounding box center [172, 357] width 261 height 631
click at [247, 67] on div "Status No active tasks You are ready to start receiving tasks. [PERSON_NAME]" at bounding box center [172, 357] width 261 height 631
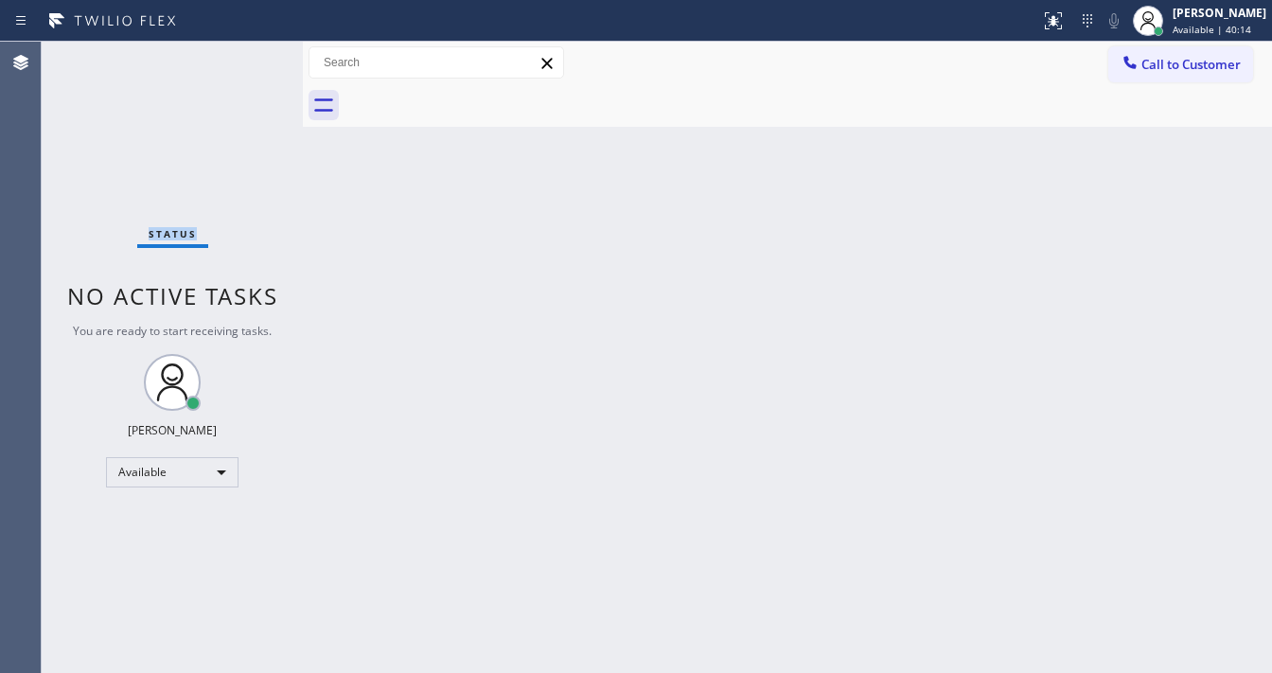
click at [247, 67] on div "Status No active tasks You are ready to start receiving tasks. [PERSON_NAME]" at bounding box center [172, 357] width 261 height 631
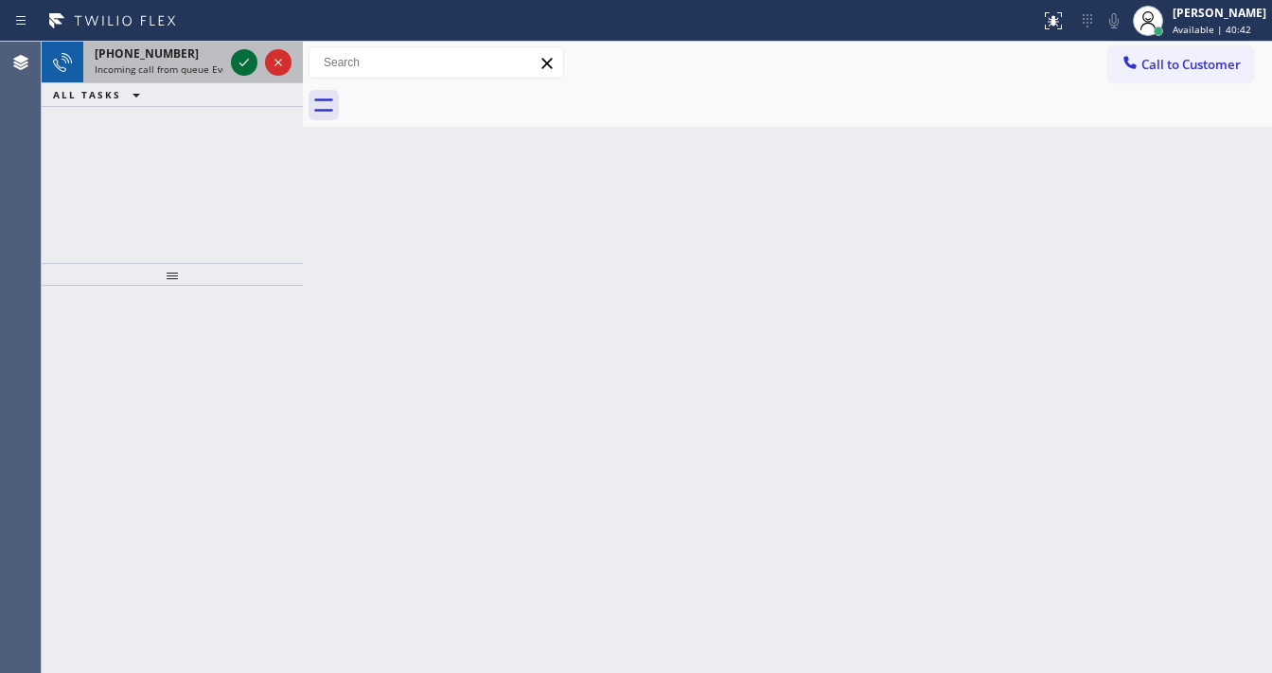
click at [247, 67] on icon at bounding box center [244, 62] width 23 height 23
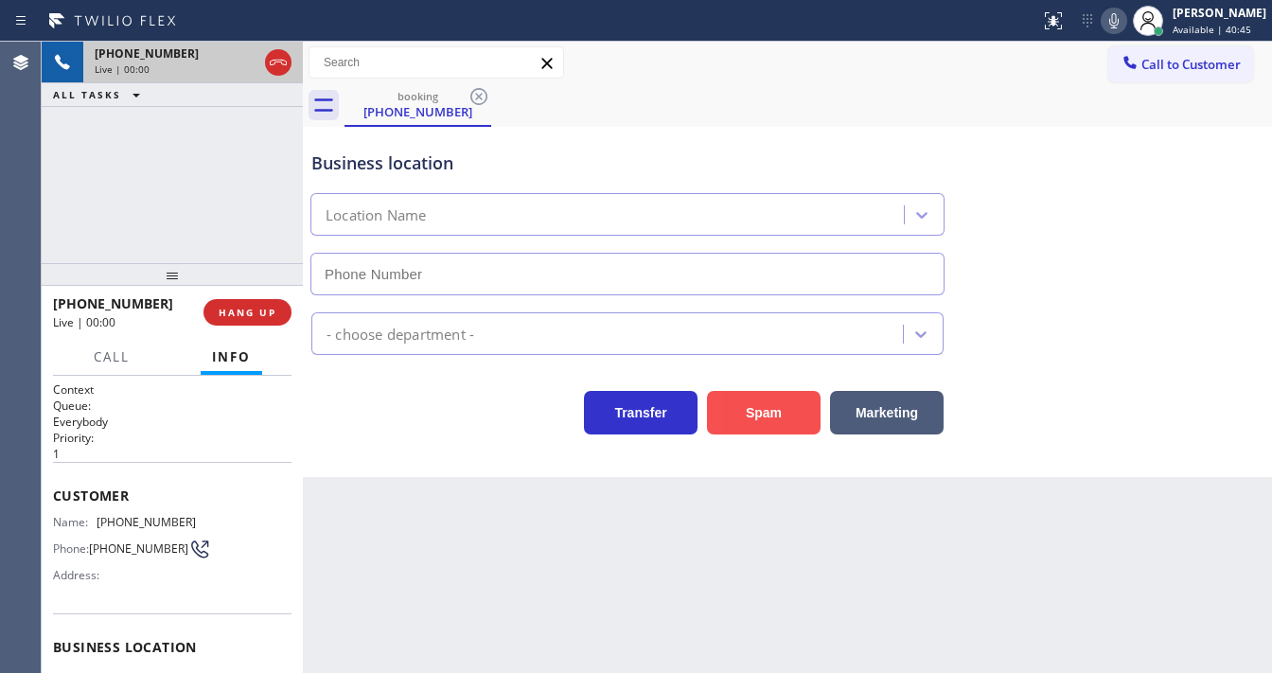
click at [780, 408] on button "Spam" at bounding box center [764, 413] width 114 height 44
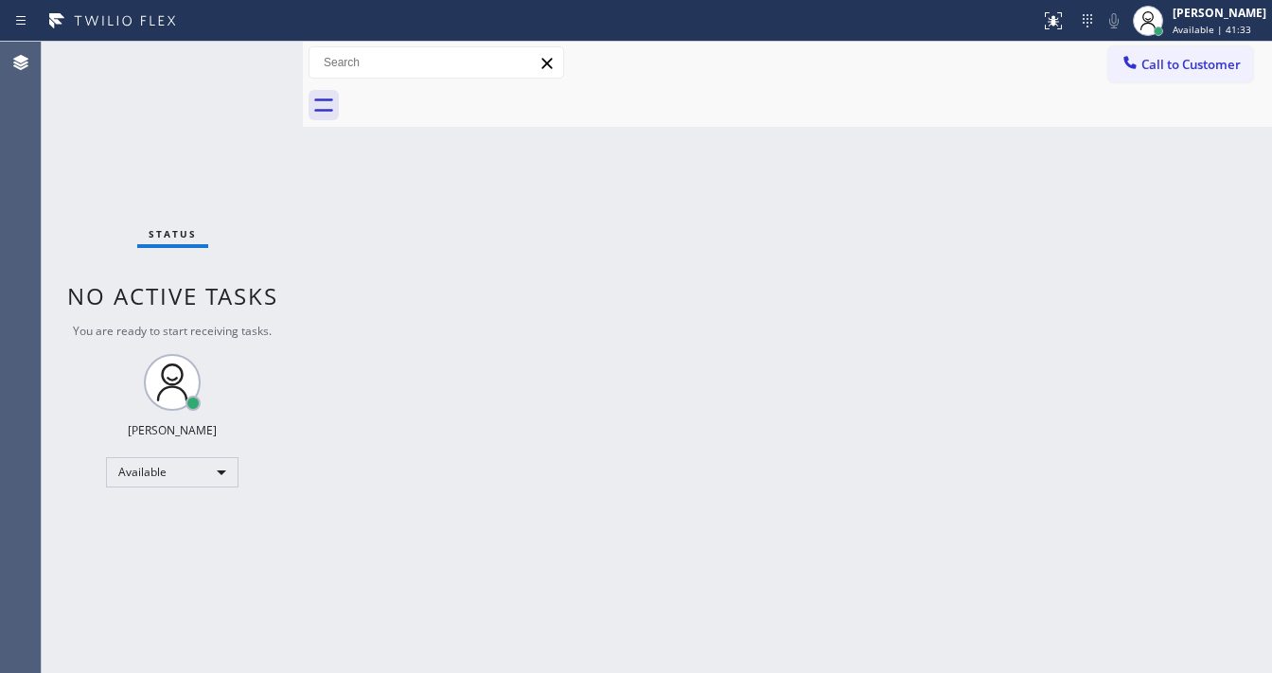
click at [237, 69] on div "Status No active tasks You are ready to start receiving tasks. [PERSON_NAME]" at bounding box center [172, 357] width 261 height 631
click at [227, 45] on div "Status No active tasks You are ready to start receiving tasks. [PERSON_NAME]" at bounding box center [172, 357] width 261 height 631
click at [230, 45] on div "Status No active tasks You are ready to start receiving tasks. [PERSON_NAME]" at bounding box center [172, 357] width 261 height 631
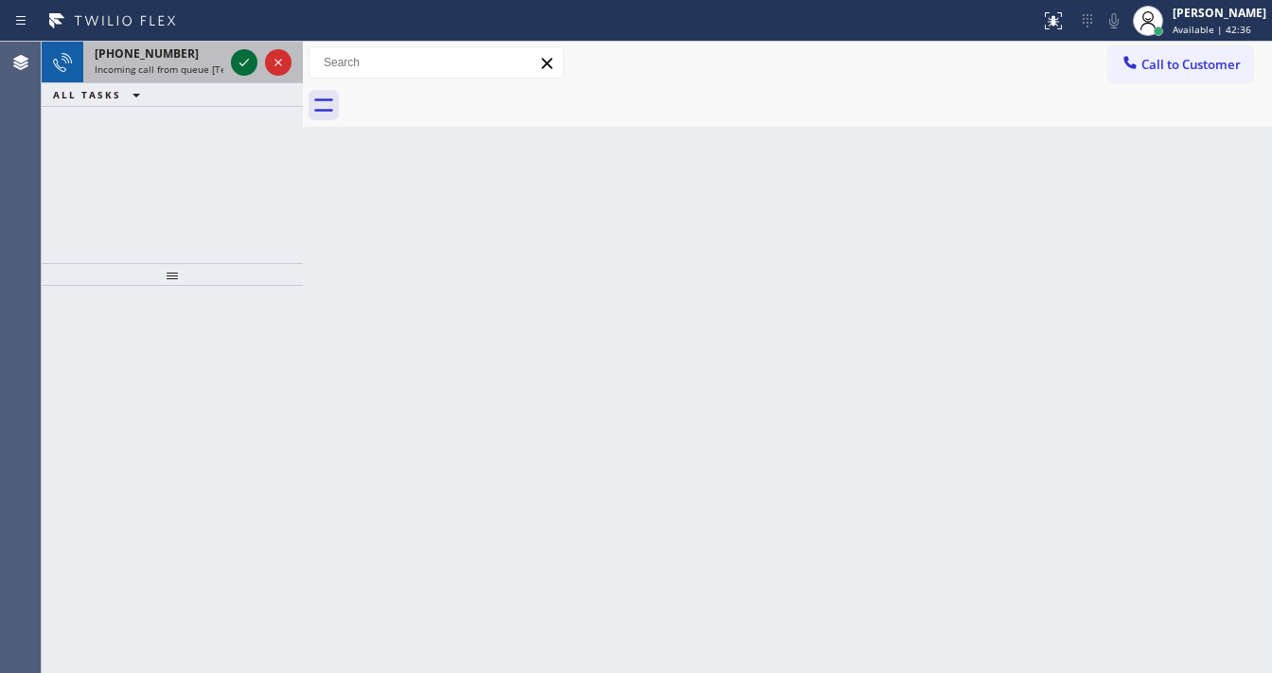
click at [242, 64] on icon at bounding box center [244, 62] width 23 height 23
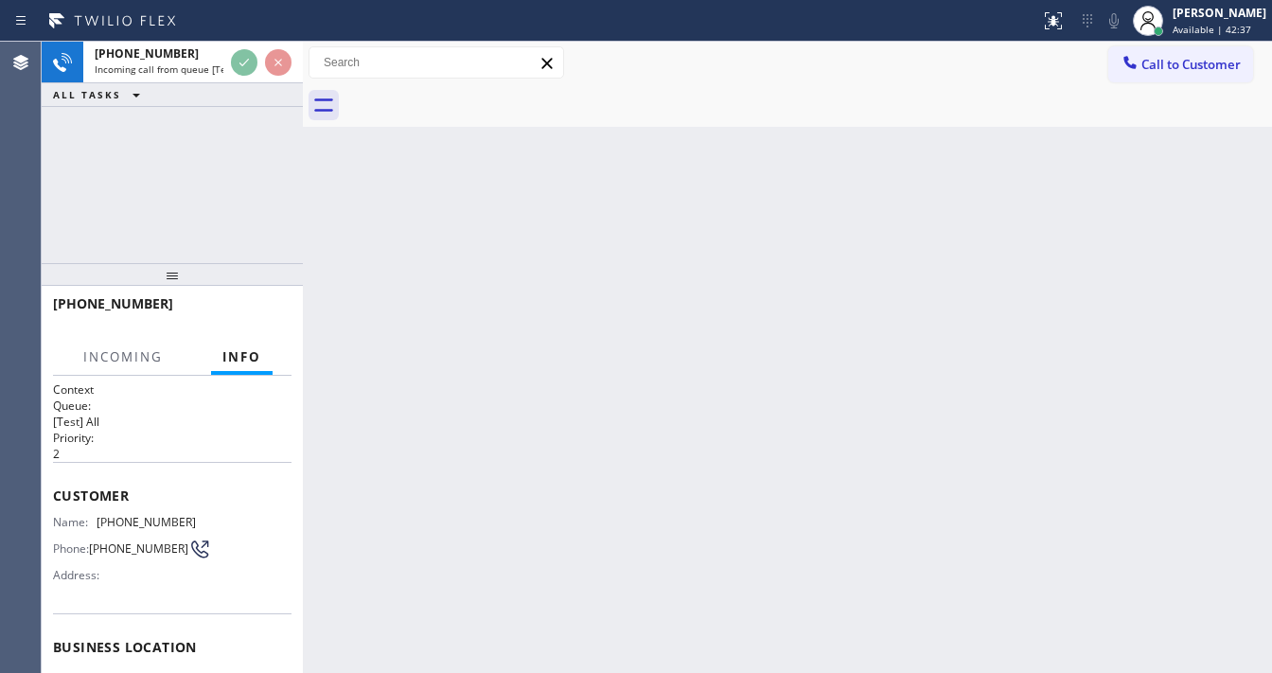
scroll to position [249, 0]
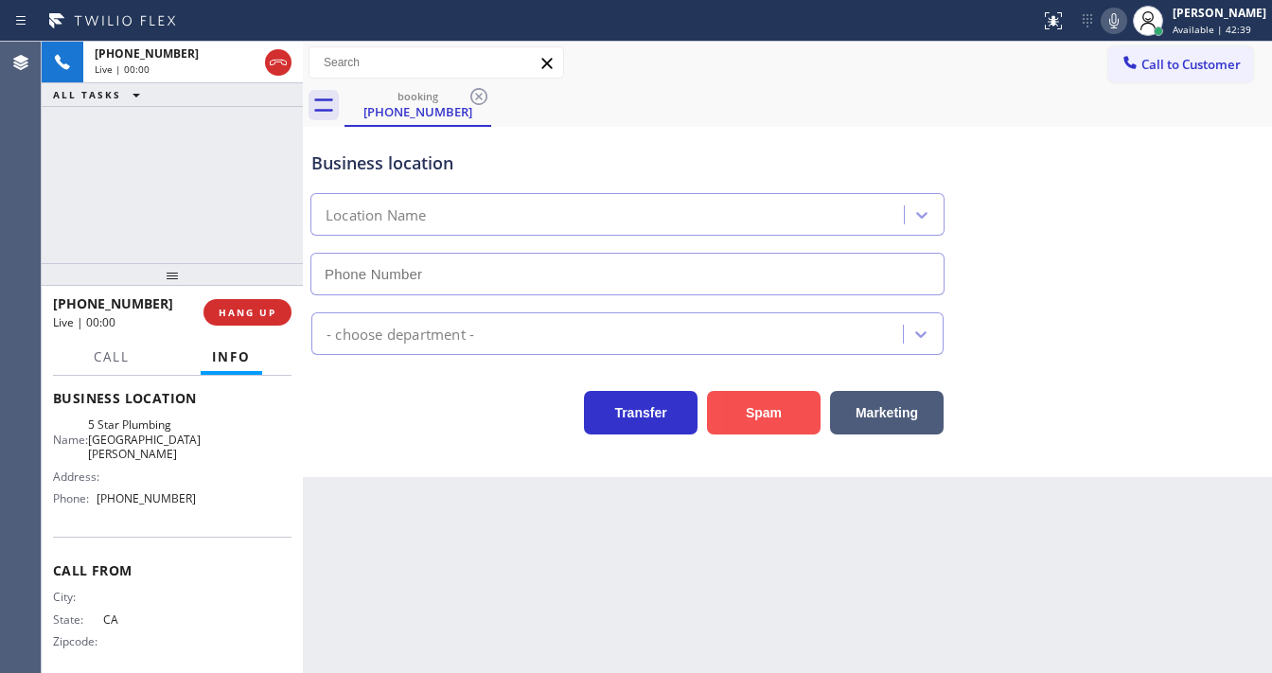
click at [738, 413] on button "Spam" at bounding box center [764, 413] width 114 height 44
type input "[PHONE_NUMBER]"
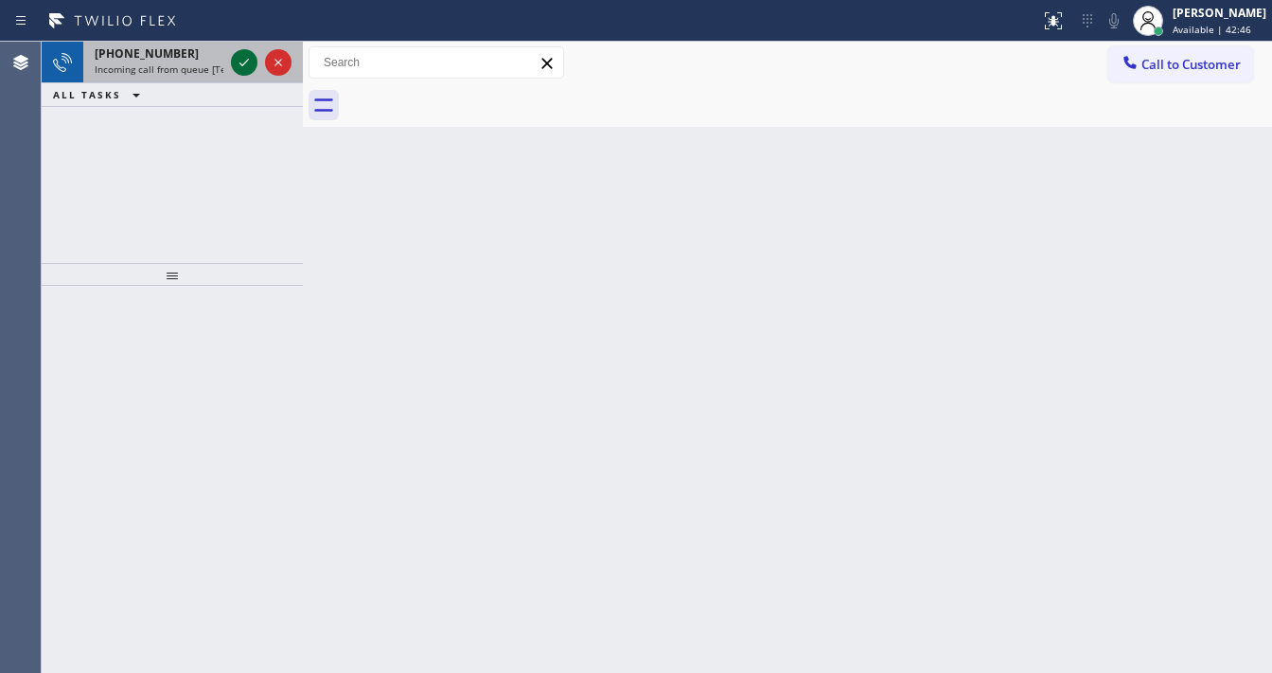
click at [242, 69] on icon at bounding box center [244, 62] width 23 height 23
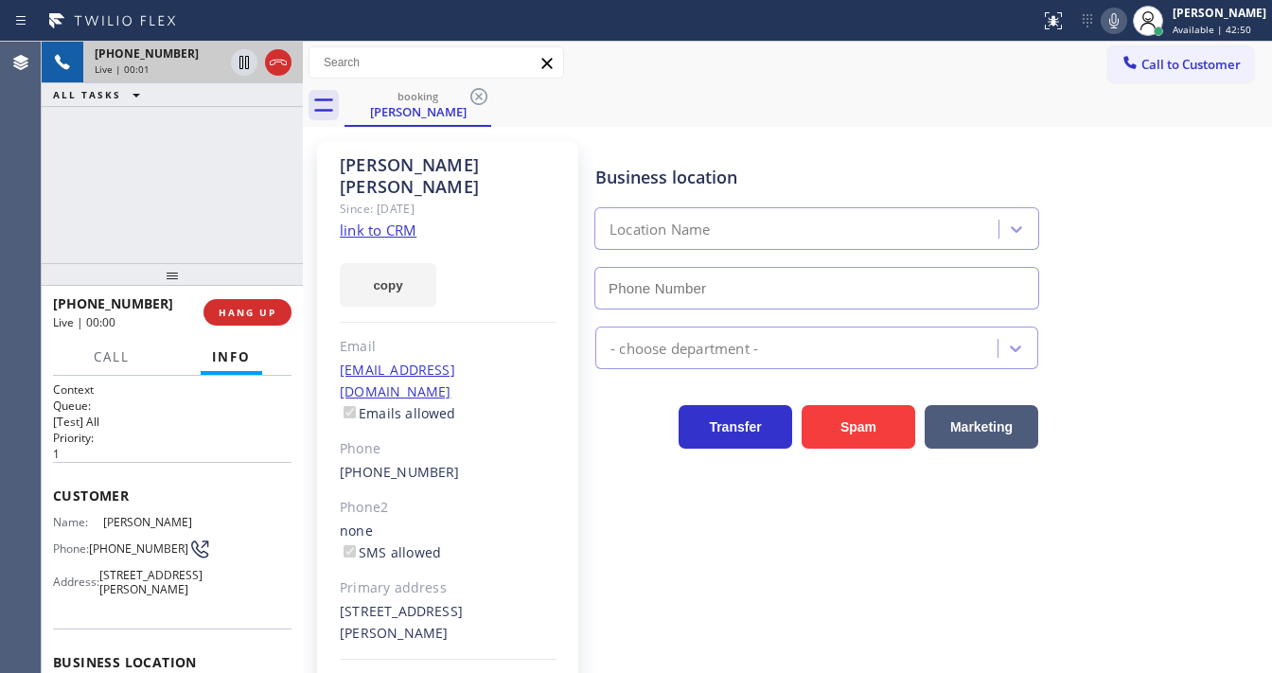
type input "[PHONE_NUMBER]"
drag, startPoint x: 49, startPoint y: 196, endPoint x: 362, endPoint y: 186, distance: 312.6
click at [49, 196] on div "[PHONE_NUMBER] Live | 00:07 ALL TASKS ALL TASKS ACTIVE TASKS TASKS IN WRAP UP" at bounding box center [172, 153] width 261 height 222
click at [391, 221] on link "link to CRM" at bounding box center [378, 230] width 77 height 19
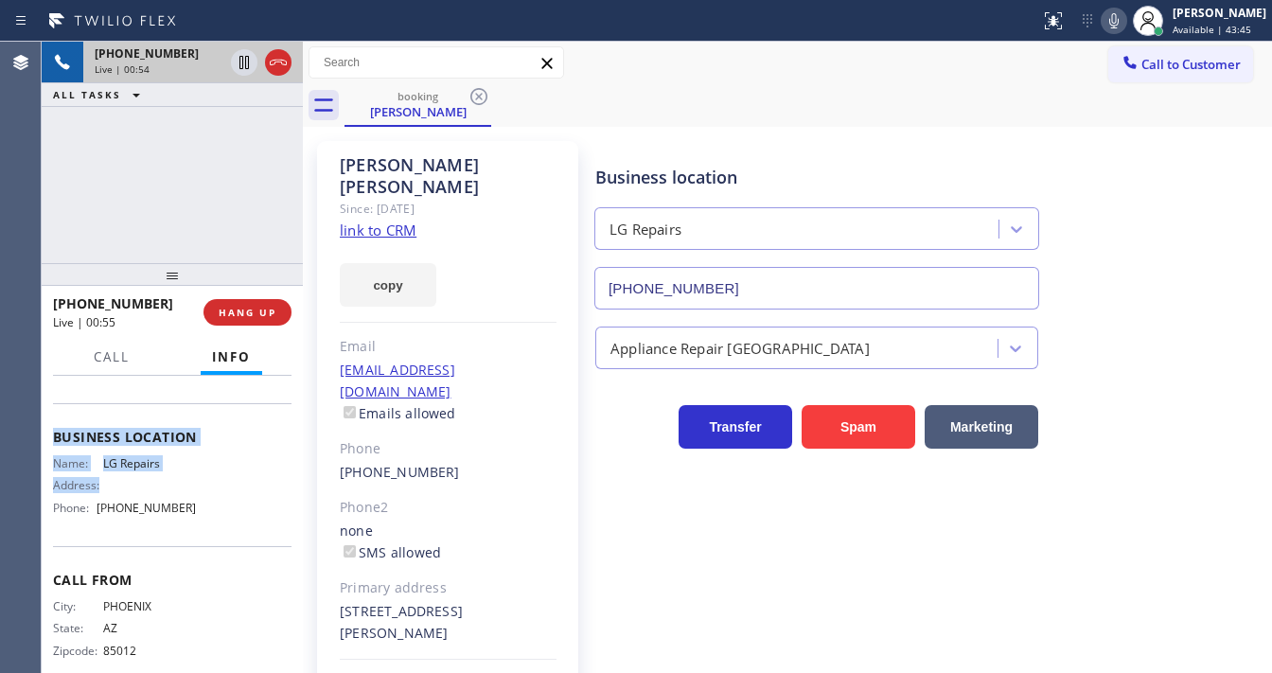
scroll to position [227, 0]
drag, startPoint x: 56, startPoint y: 485, endPoint x: 208, endPoint y: 524, distance: 157.3
click at [208, 524] on div "Context Queue: [Test] All Priority: 1 Customer Name: [PERSON_NAME] Phone: [PHON…" at bounding box center [172, 420] width 239 height 533
click at [154, 181] on div "[PHONE_NUMBER] Live | 00:55 ALL TASKS ALL TASKS ACTIVE TASKS TASKS IN WRAP UP" at bounding box center [172, 153] width 261 height 222
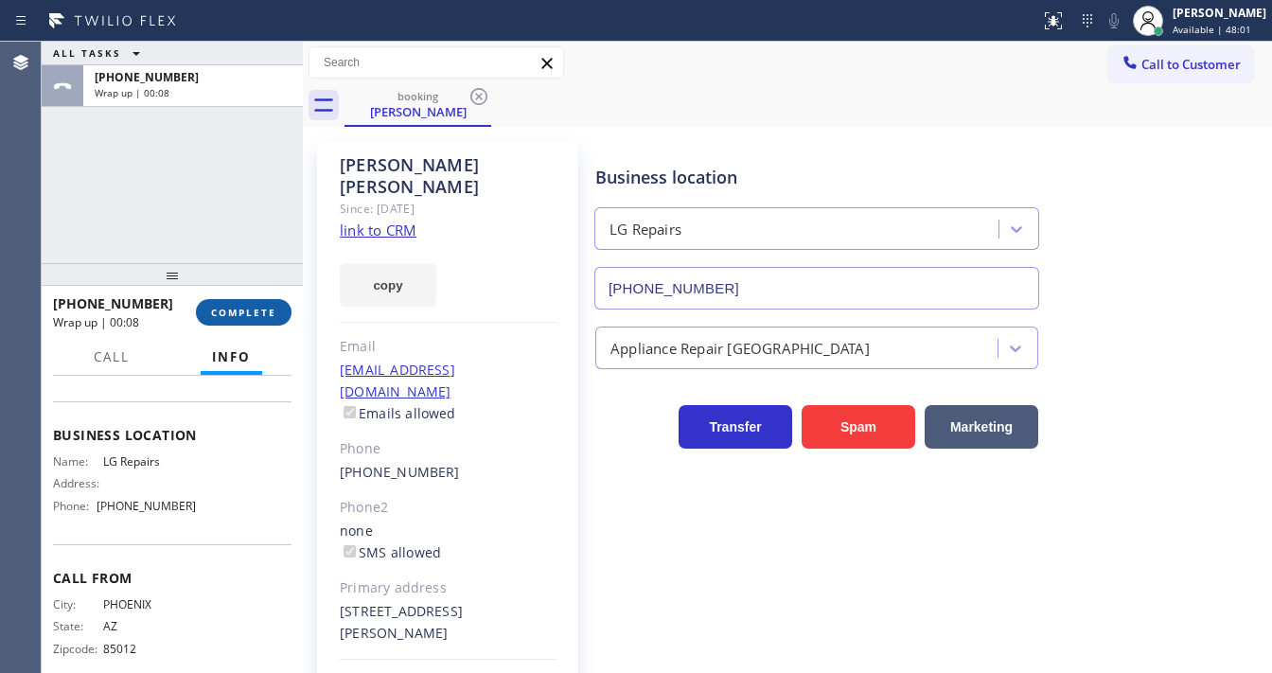
click at [236, 308] on span "COMPLETE" at bounding box center [243, 312] width 65 height 13
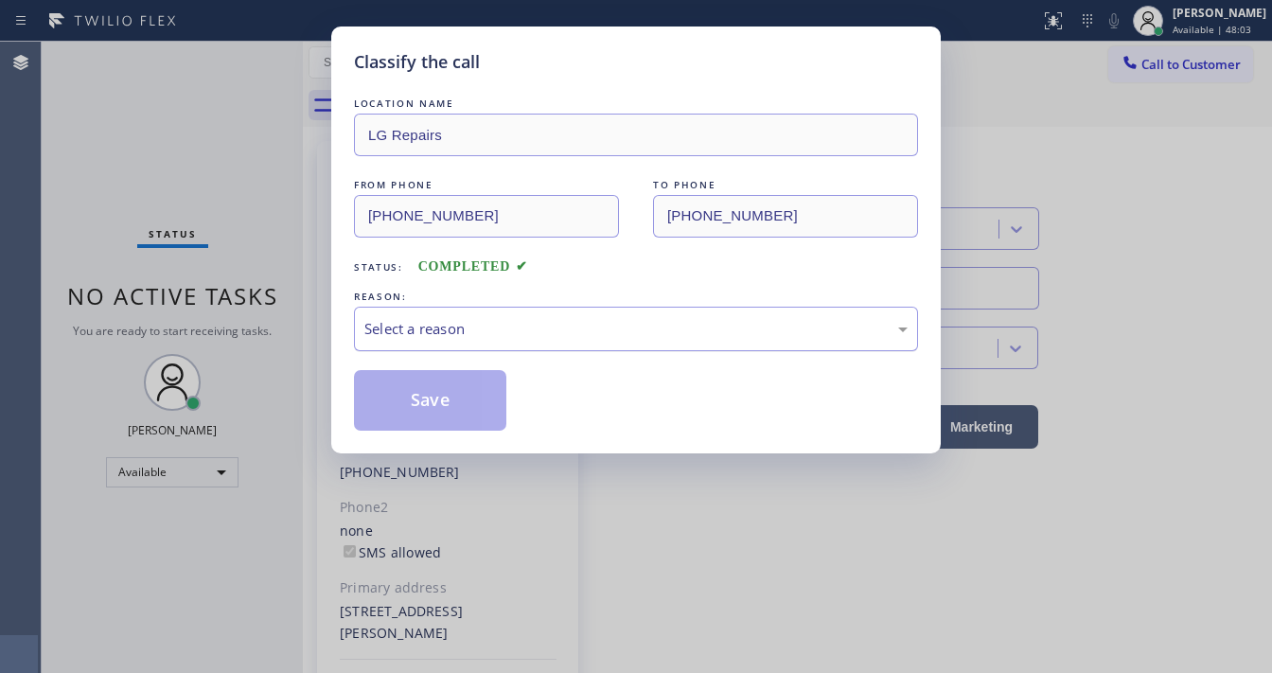
click at [422, 327] on div "Select a reason" at bounding box center [636, 329] width 543 height 22
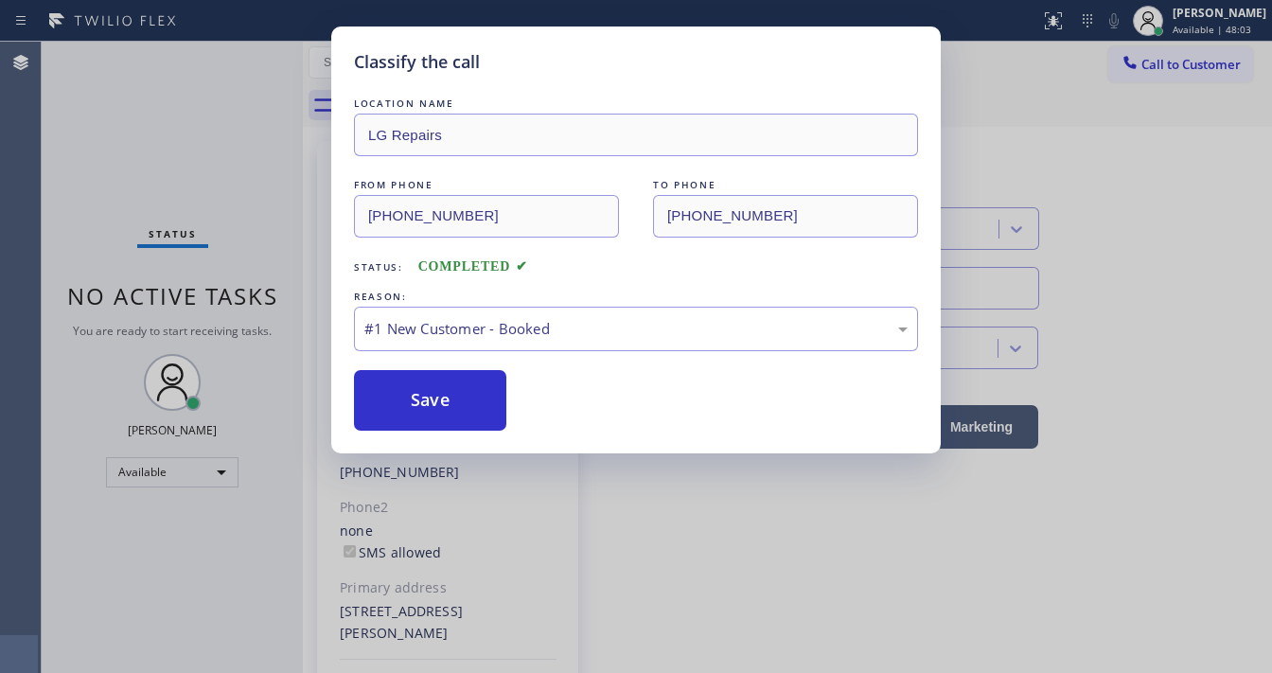
click at [439, 400] on button "Save" at bounding box center [430, 400] width 152 height 61
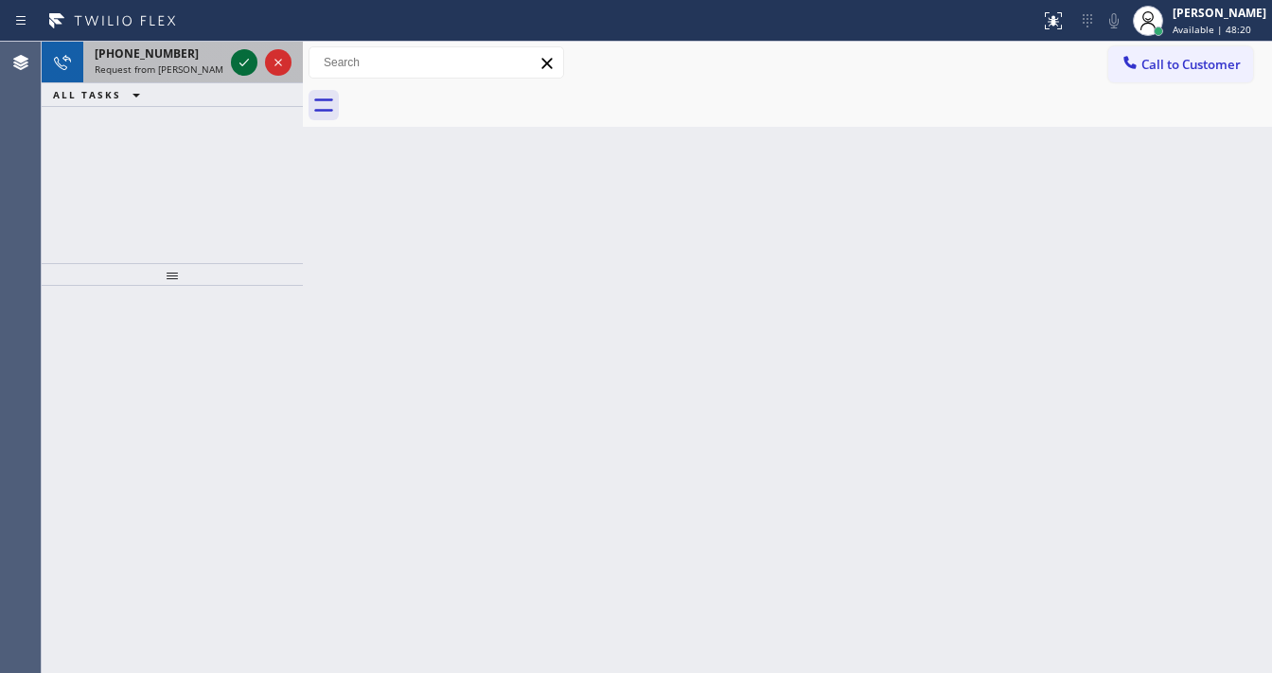
click at [242, 62] on icon at bounding box center [244, 62] width 23 height 23
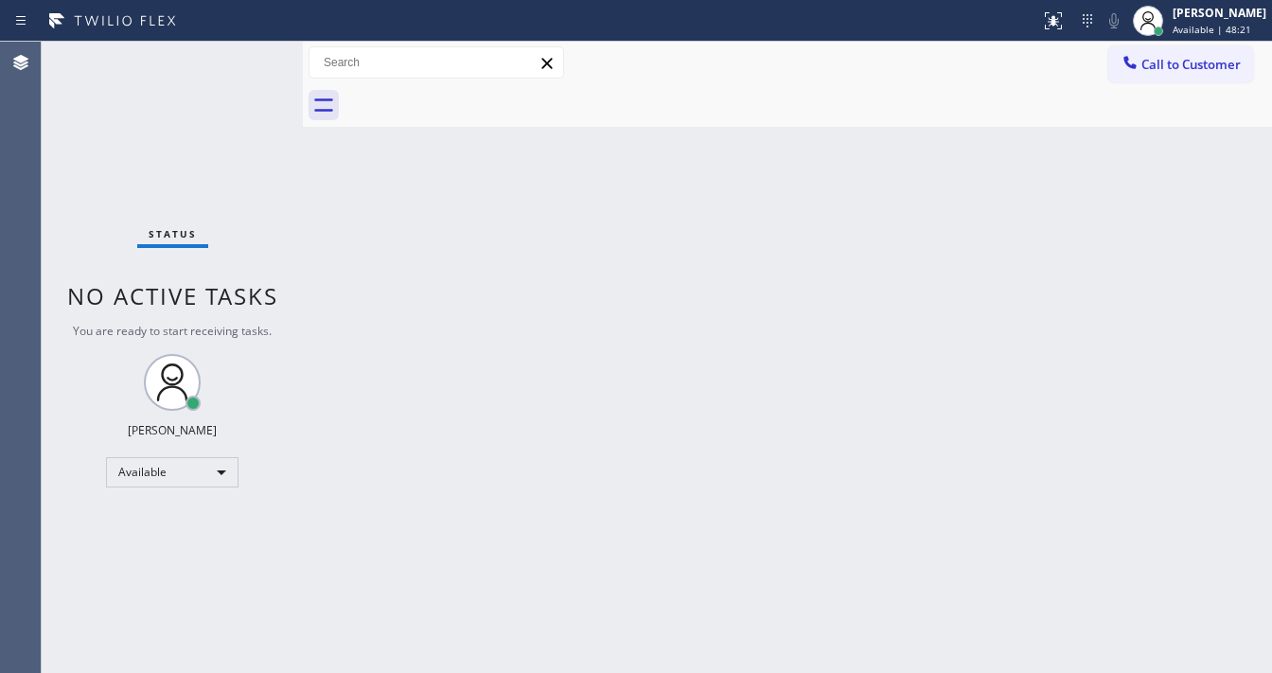
click at [242, 62] on div "Status No active tasks You are ready to start receiving tasks. [PERSON_NAME]" at bounding box center [172, 357] width 261 height 631
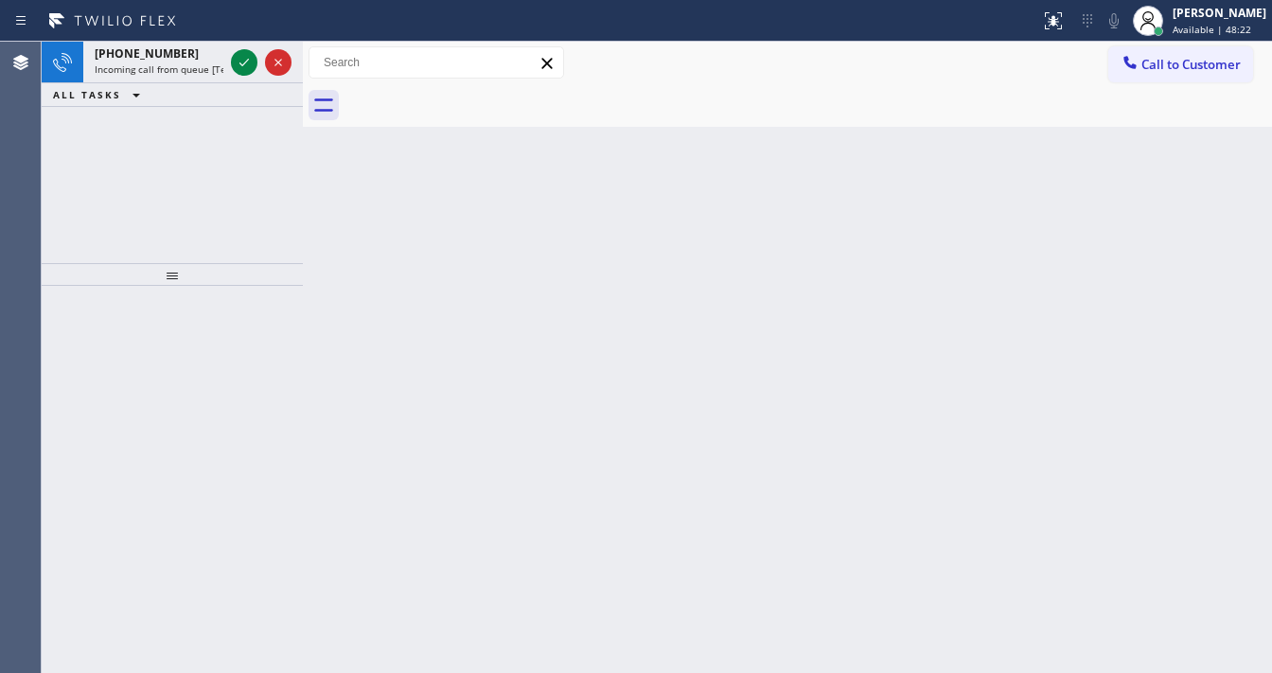
click at [242, 62] on icon at bounding box center [244, 62] width 23 height 23
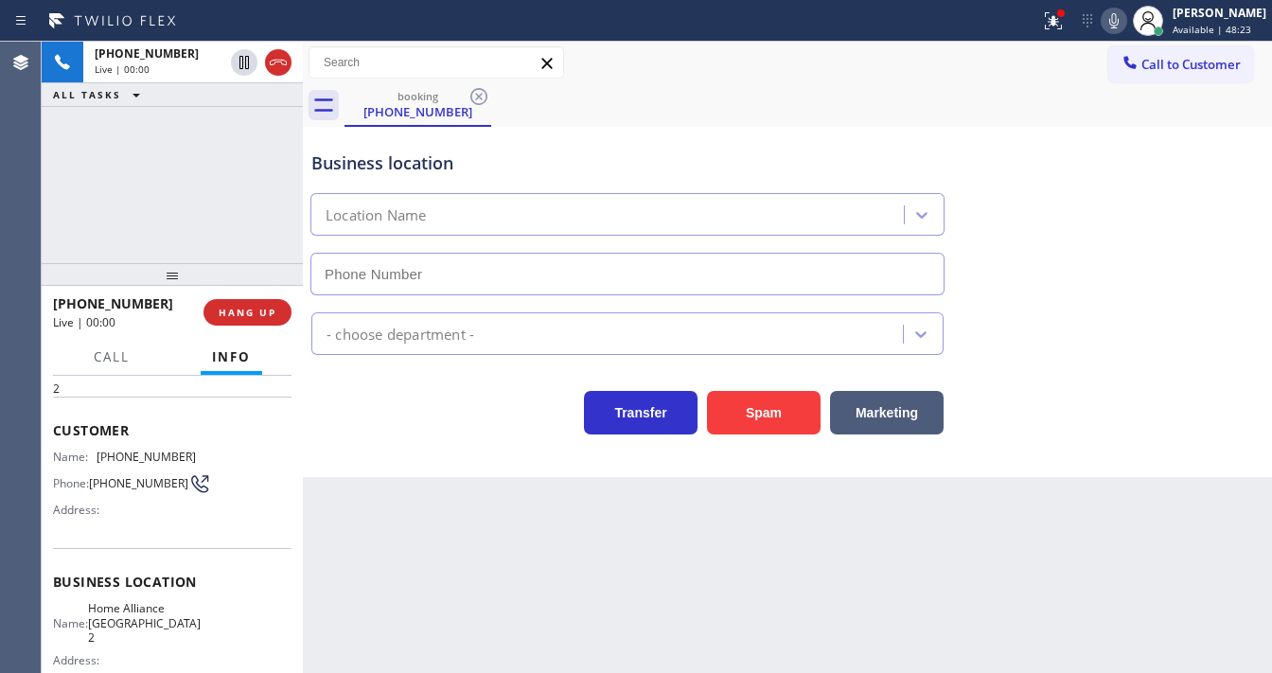
scroll to position [151, 0]
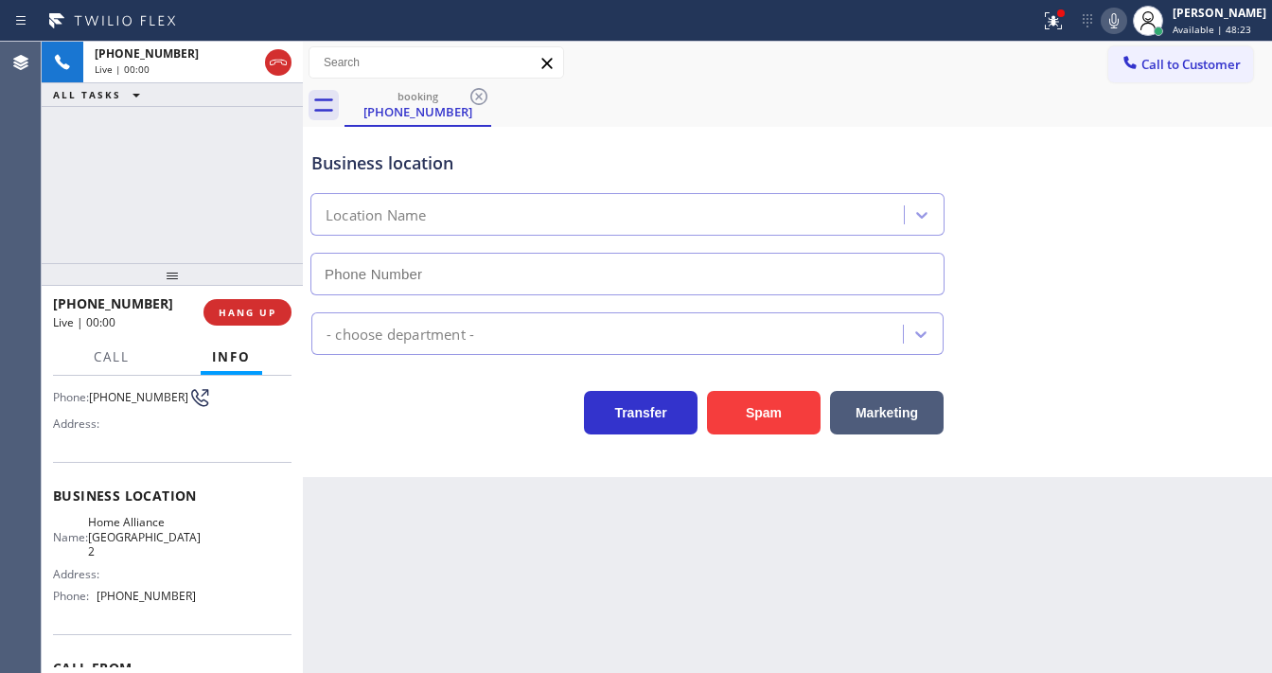
type input "[PHONE_NUMBER]"
click at [195, 214] on div "[PHONE_NUMBER] Live | 00:00 ALL TASKS ALL TASKS ACTIVE TASKS TASKS IN WRAP UP" at bounding box center [172, 153] width 261 height 222
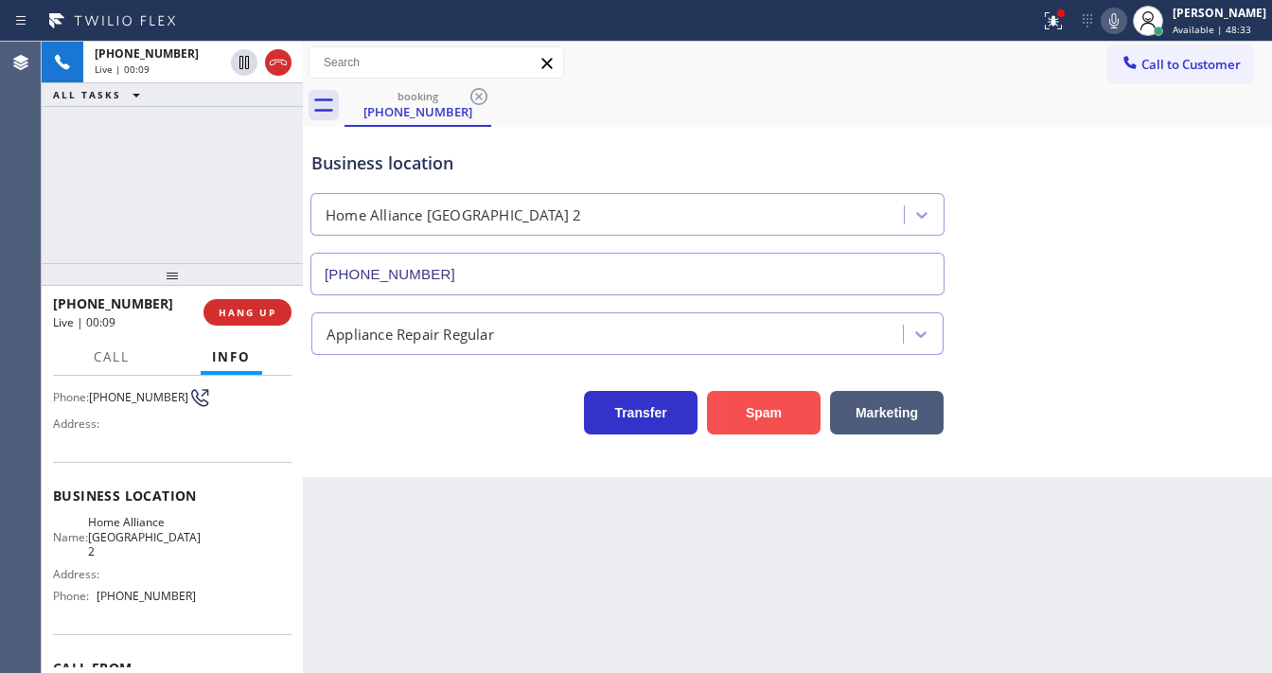
click at [726, 418] on button "Spam" at bounding box center [764, 413] width 114 height 44
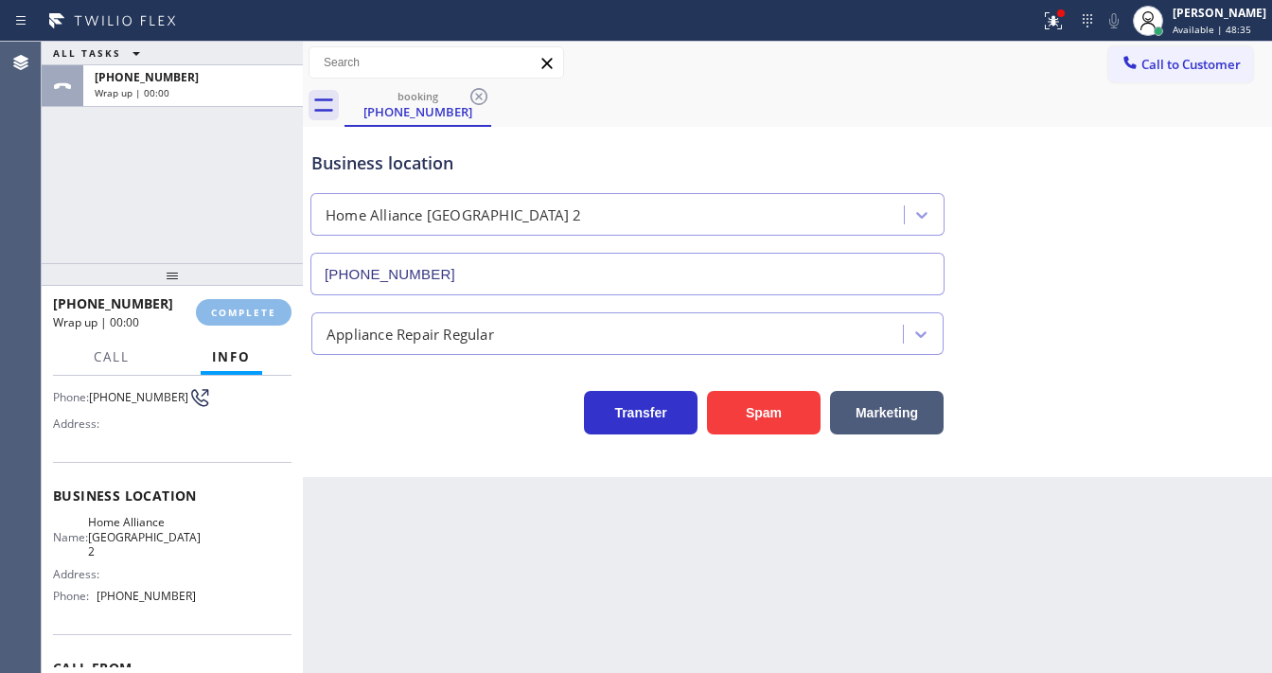
click at [183, 318] on div "Wrap up | 00:00" at bounding box center [118, 322] width 130 height 16
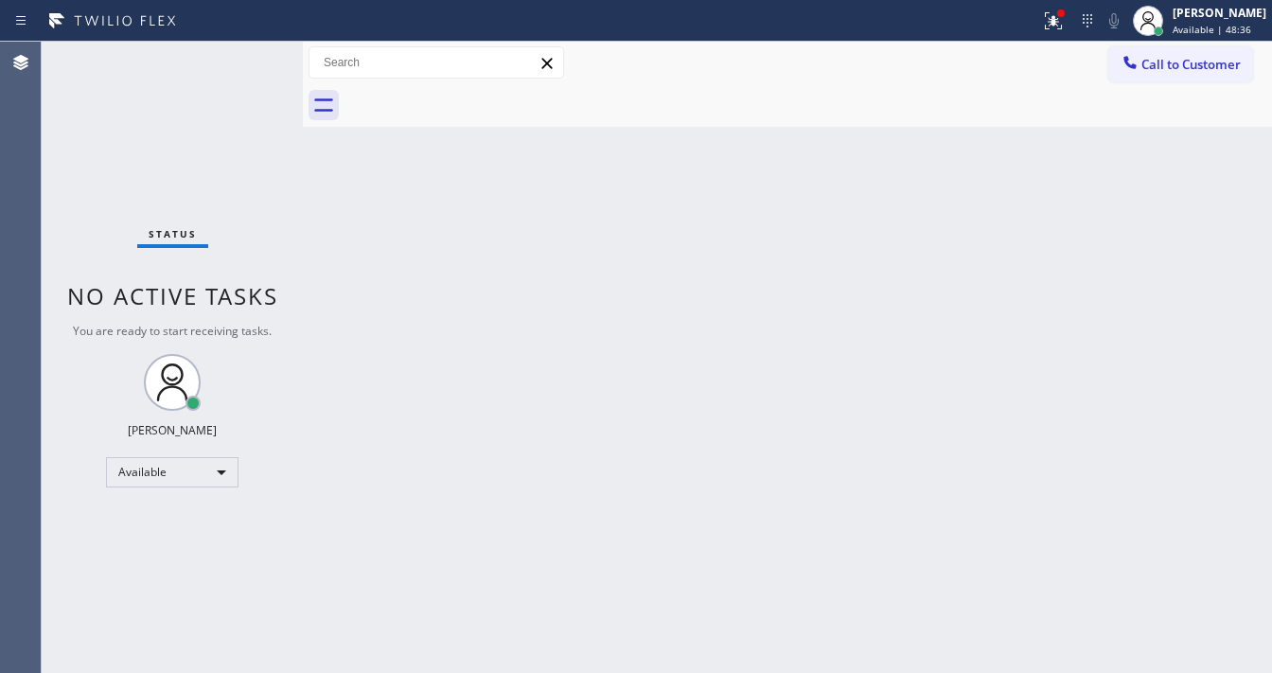
click at [232, 146] on div "Status No active tasks You are ready to start receiving tasks. [PERSON_NAME]" at bounding box center [172, 357] width 261 height 631
click at [249, 77] on div "Status No active tasks You are ready to start receiving tasks. [PERSON_NAME]" at bounding box center [172, 357] width 261 height 631
click at [258, 58] on div "Status No active tasks You are ready to start receiving tasks. [PERSON_NAME]" at bounding box center [172, 357] width 261 height 631
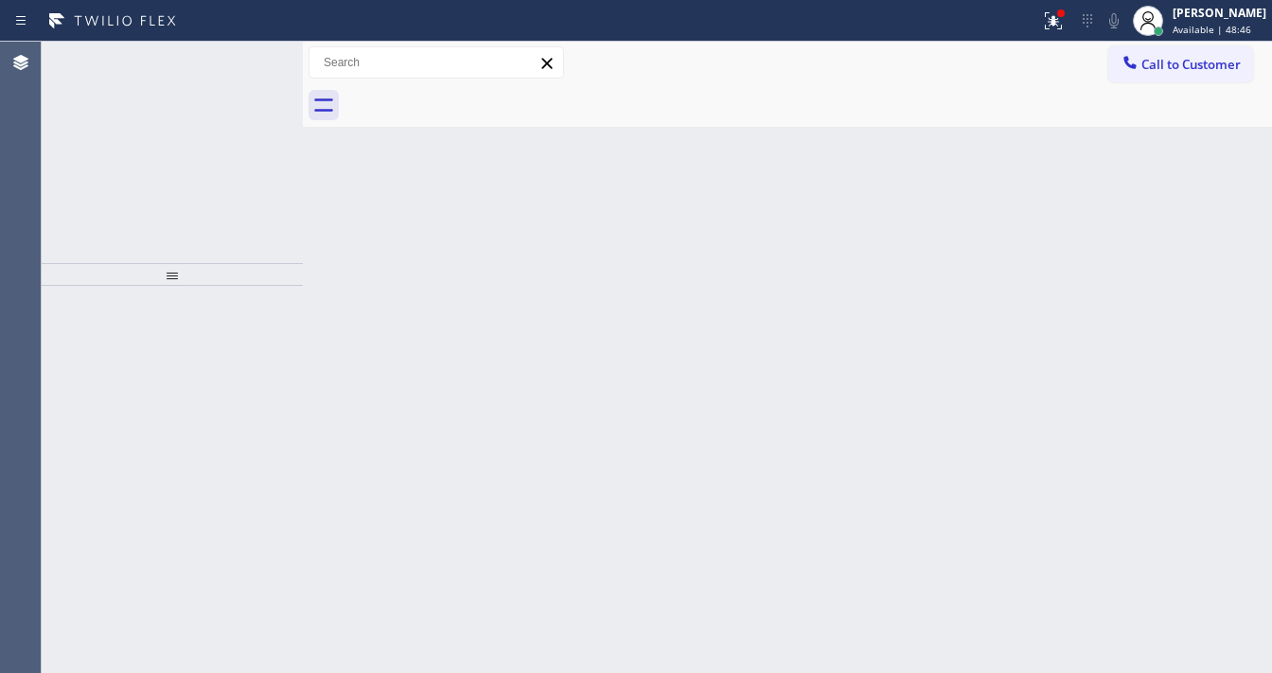
click at [241, 60] on icon at bounding box center [244, 62] width 23 height 23
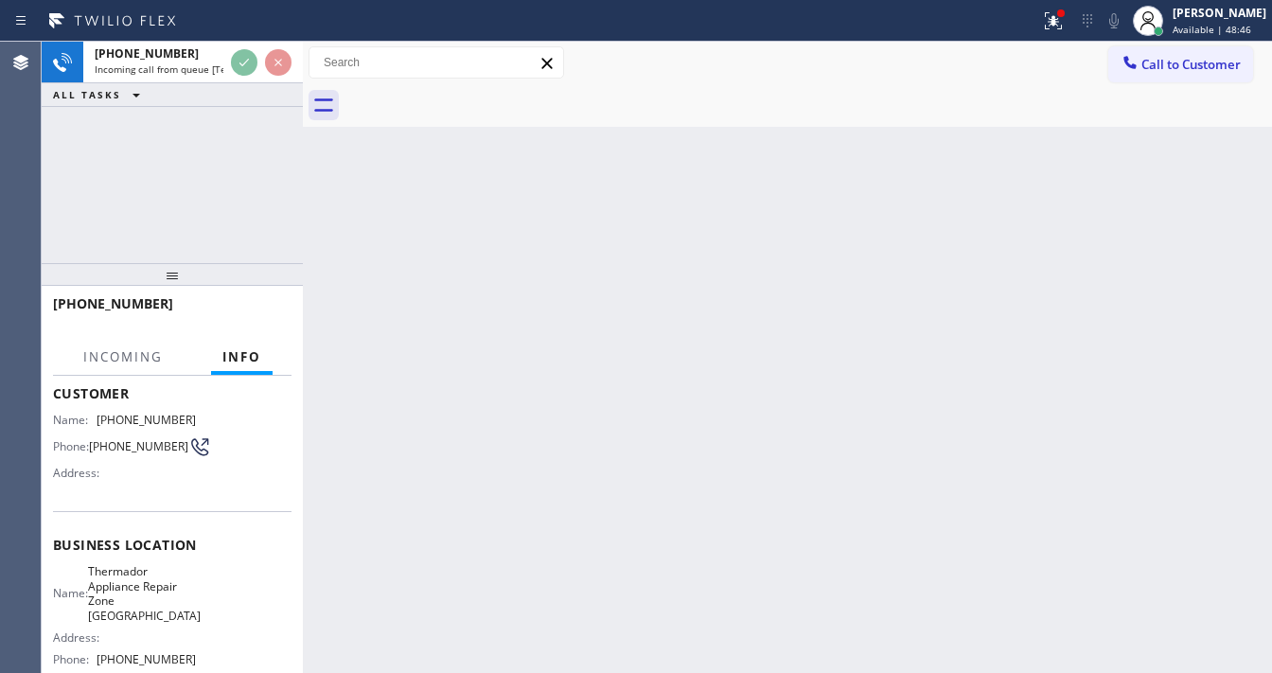
scroll to position [227, 0]
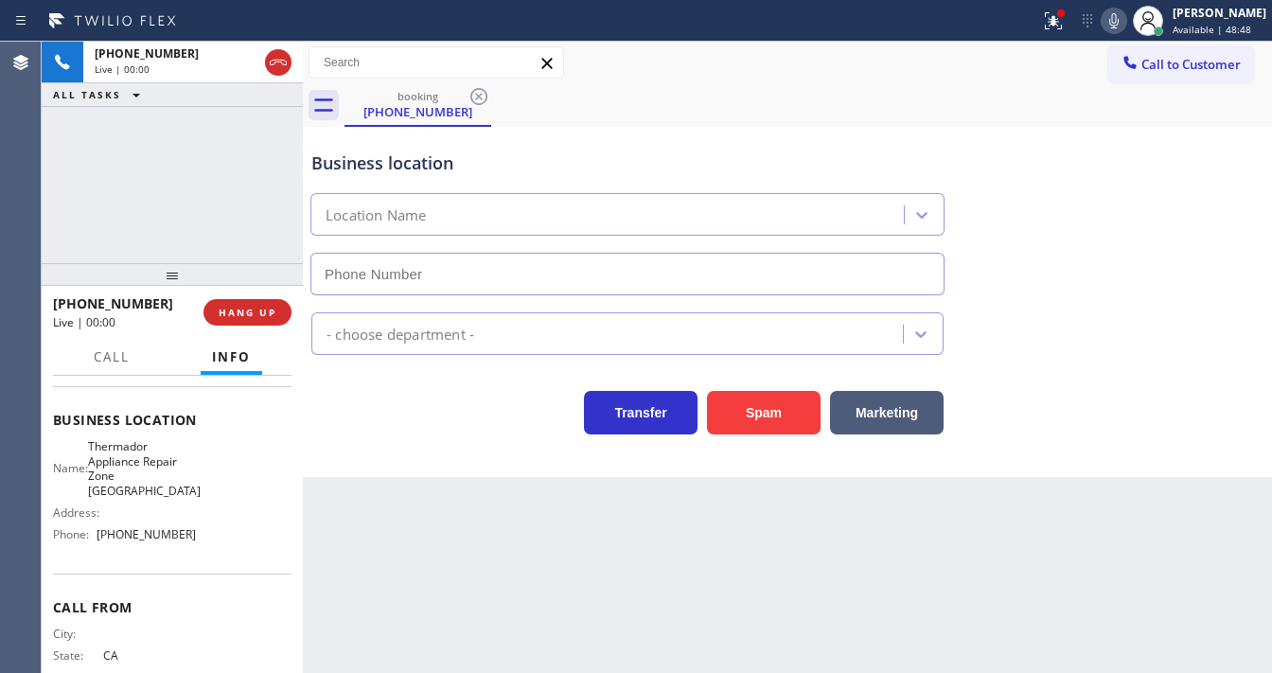
type input "[PHONE_NUMBER]"
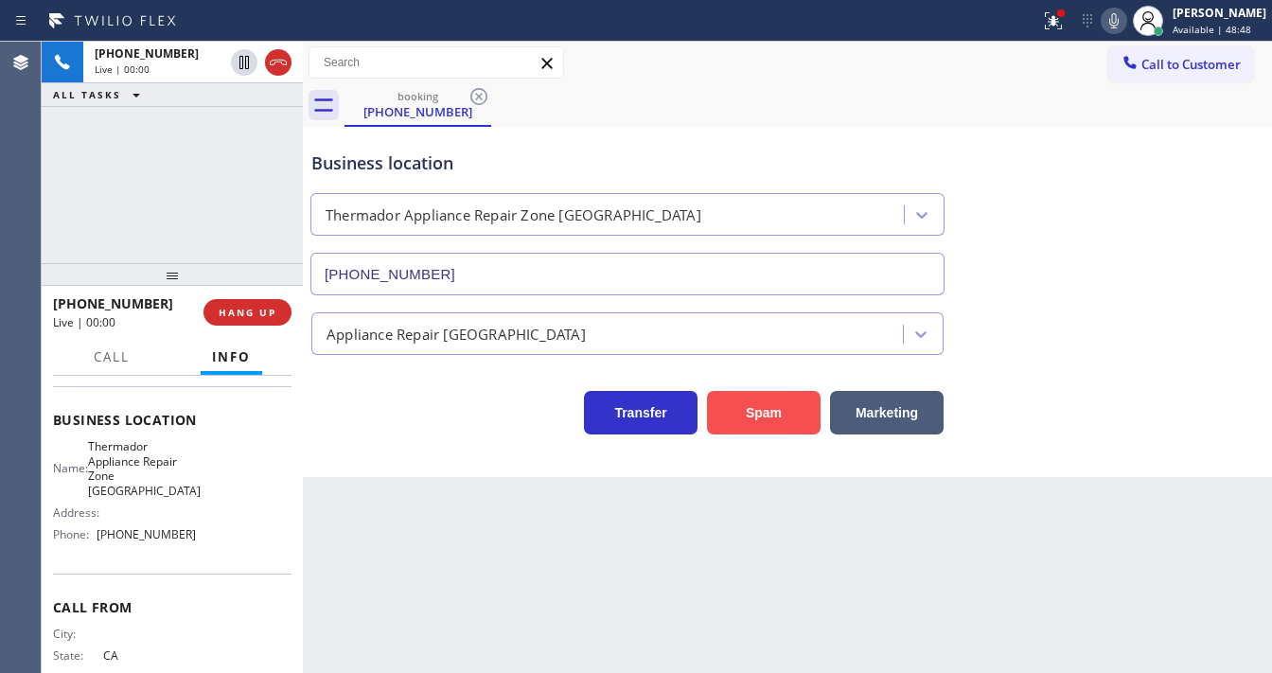
click at [747, 413] on button "Spam" at bounding box center [764, 413] width 114 height 44
click at [187, 180] on div "[PHONE_NUMBER] Live | 00:00 ALL TASKS ALL TASKS ACTIVE TASKS TASKS IN WRAP UP" at bounding box center [172, 153] width 261 height 222
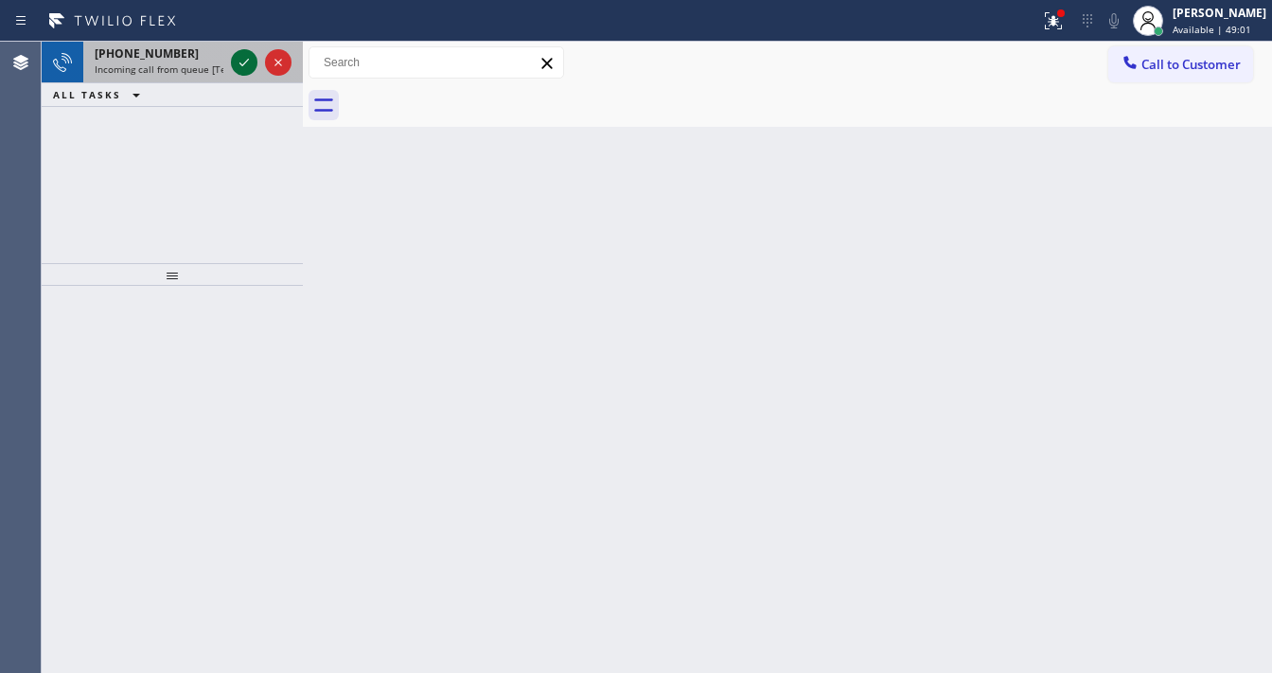
click at [245, 53] on button at bounding box center [244, 62] width 27 height 27
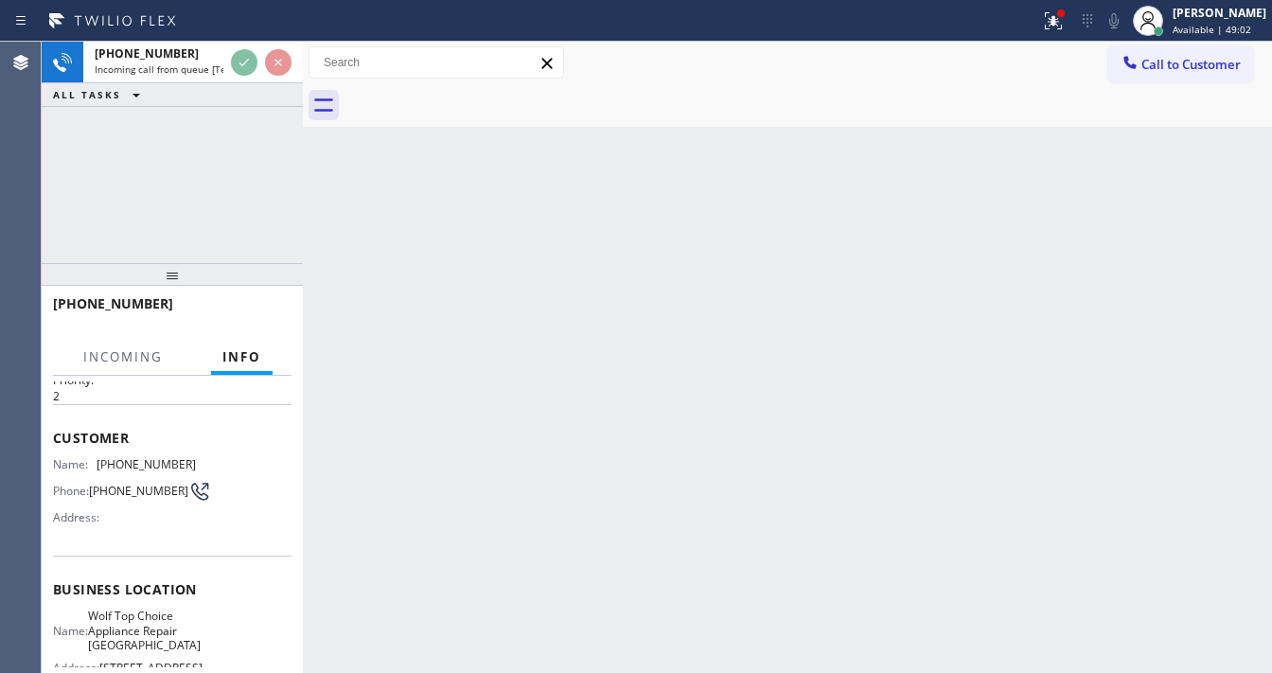
scroll to position [151, 0]
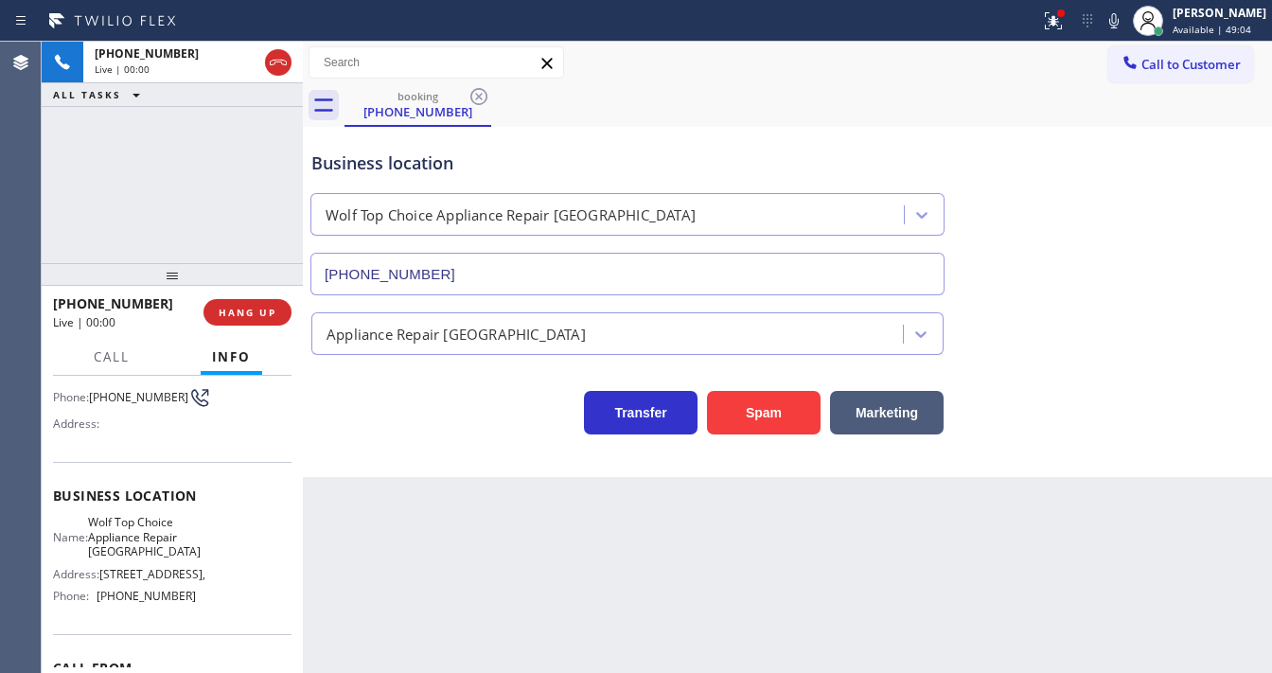
type input "[PHONE_NUMBER]"
click at [194, 184] on div "[PHONE_NUMBER] Live | 00:02 ALL TASKS ALL TASKS ACTIVE TASKS TASKS IN WRAP UP" at bounding box center [172, 153] width 261 height 222
click at [194, 184] on div "+15105971845 Live | 00:03 ALL TASKS ALL TASKS ACTIVE TASKS TASKS IN WRAP UP" at bounding box center [172, 153] width 261 height 222
click at [769, 428] on button "Spam" at bounding box center [764, 413] width 114 height 44
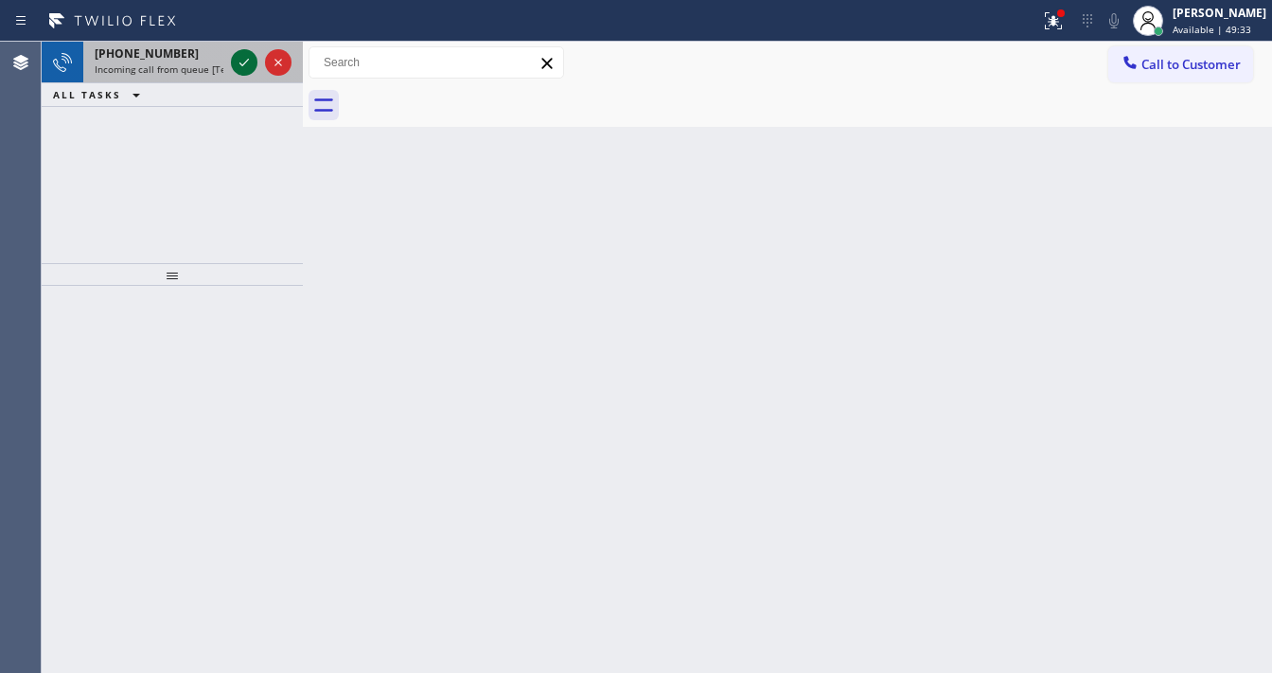
click at [250, 70] on icon at bounding box center [244, 62] width 23 height 23
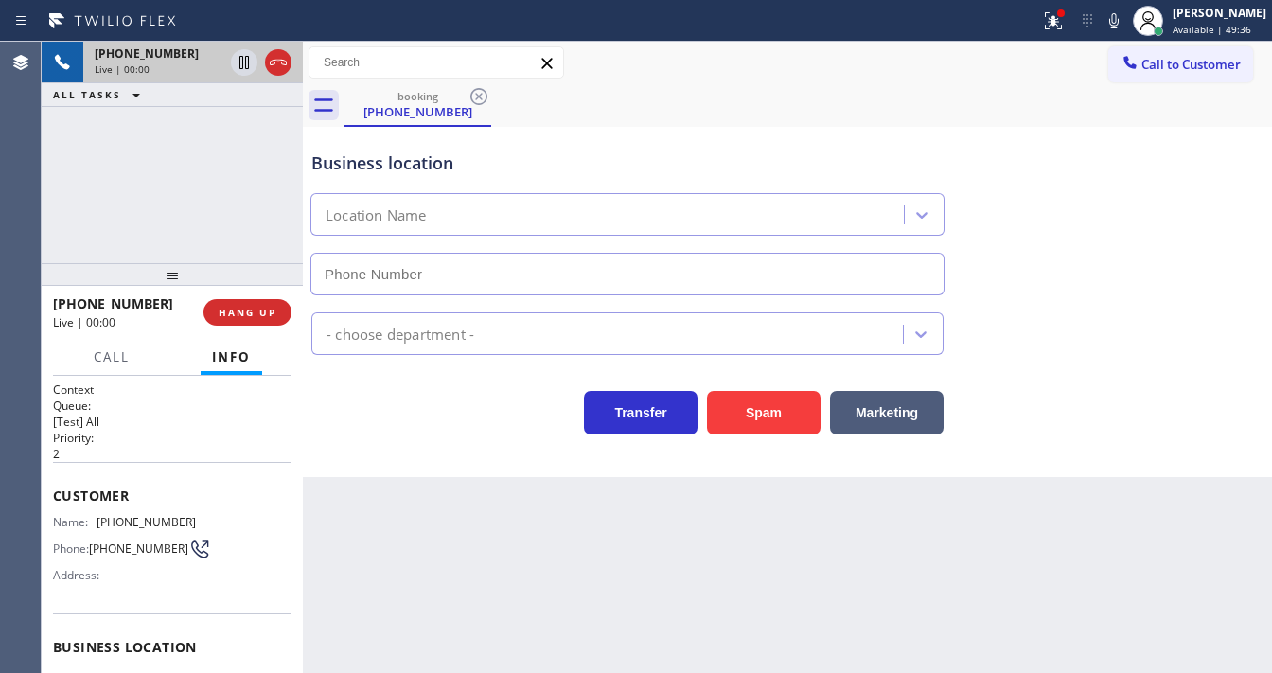
click at [48, 211] on div "+13474309291 Live | 00:00 ALL TASKS ALL TASKS ACTIVE TASKS TASKS IN WRAP UP" at bounding box center [172, 153] width 261 height 222
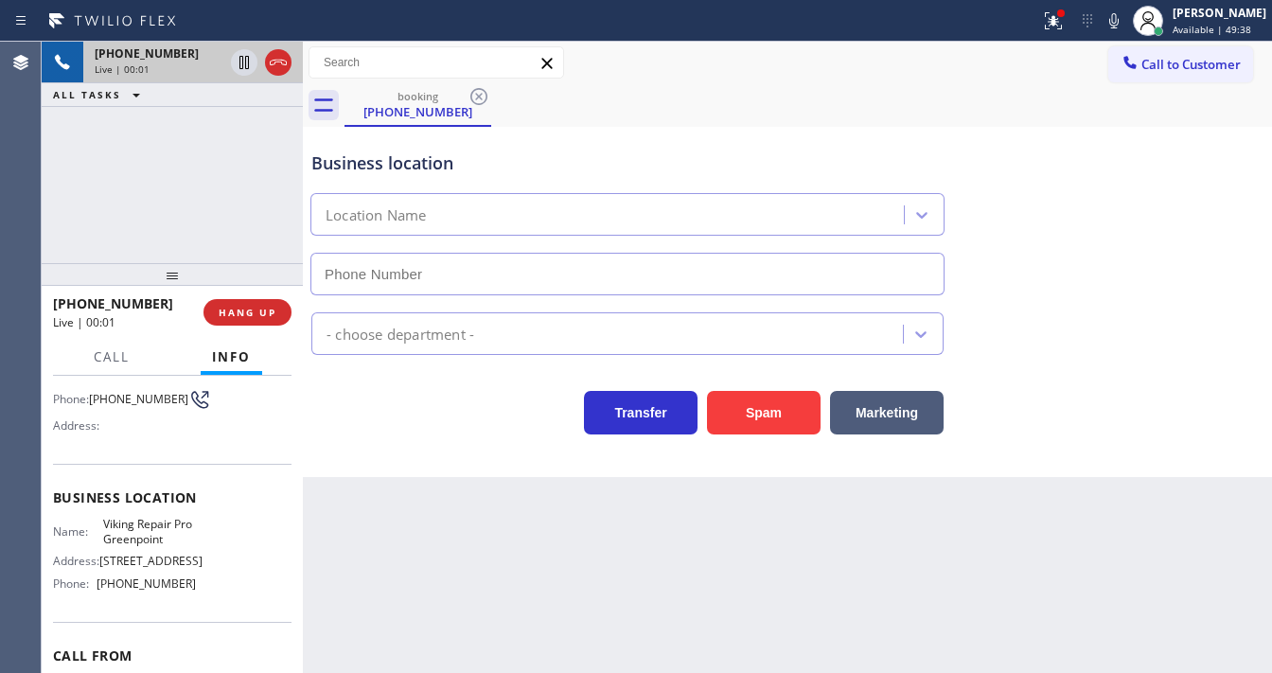
scroll to position [151, 0]
click at [573, 552] on div "Back to Dashboard Change Sender ID Customers Technicians Select a contact Outbo…" at bounding box center [787, 357] width 969 height 631
click at [1053, 30] on div at bounding box center [1054, 20] width 42 height 23
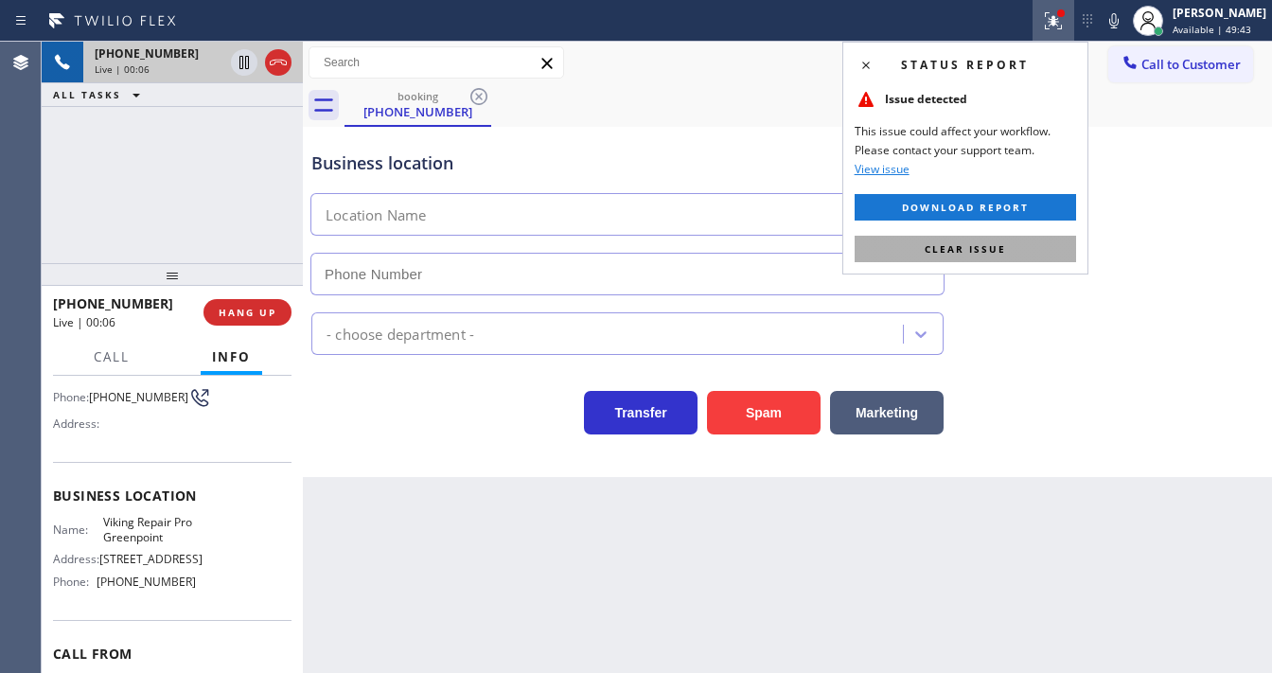
click at [996, 242] on span "Clear issue" at bounding box center [965, 248] width 81 height 13
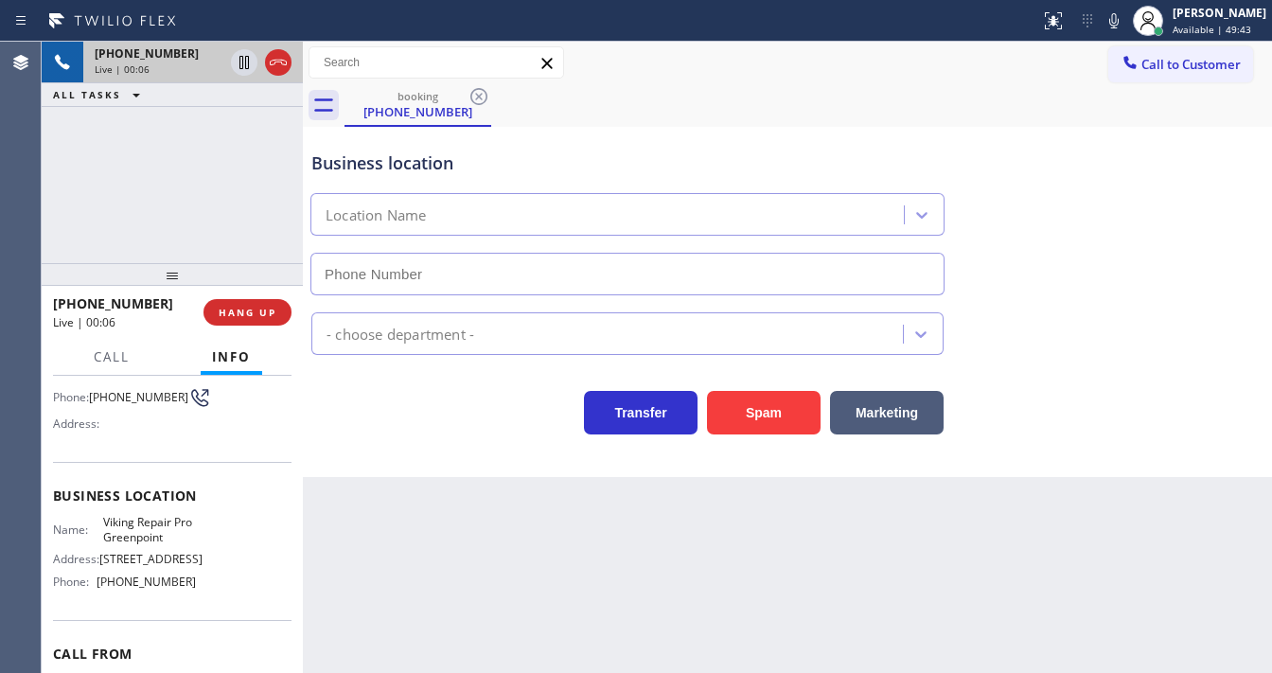
click at [1094, 348] on div "- choose department -" at bounding box center [788, 330] width 960 height 50
click at [52, 206] on div "+13474309291 Live | 00:09 ALL TASKS ALL TASKS ACTIVE TASKS TASKS IN WRAP UP" at bounding box center [172, 153] width 261 height 222
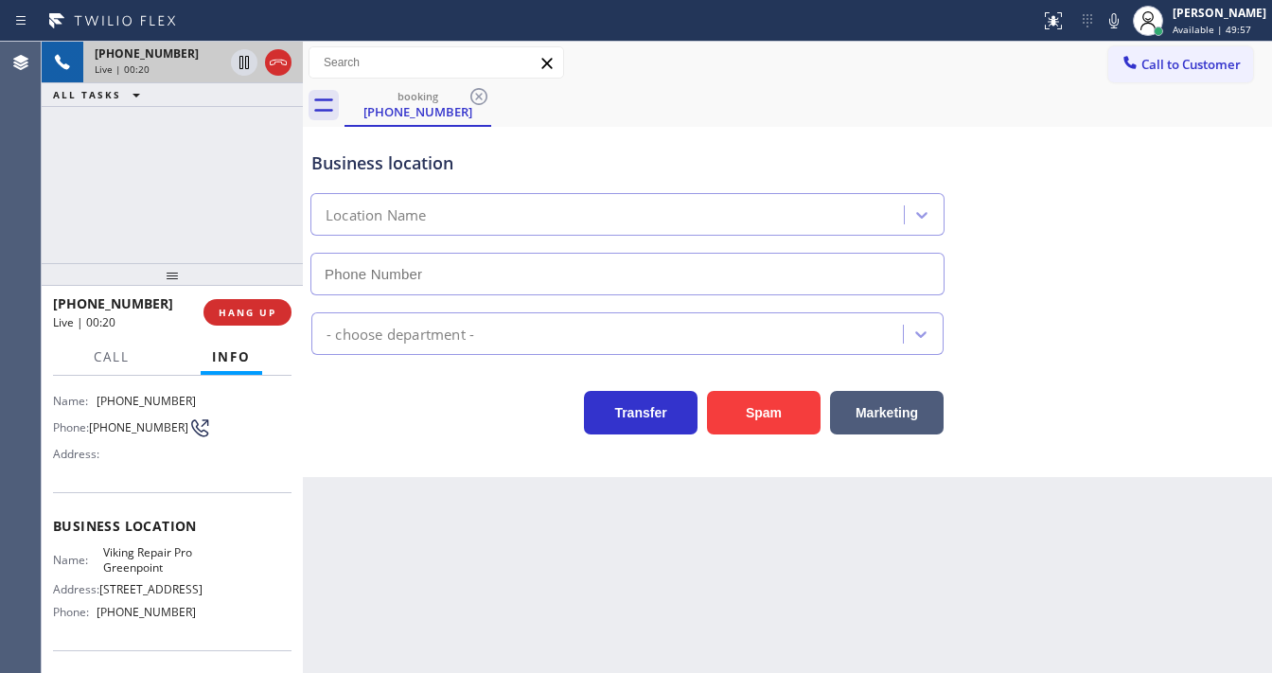
scroll to position [112, 0]
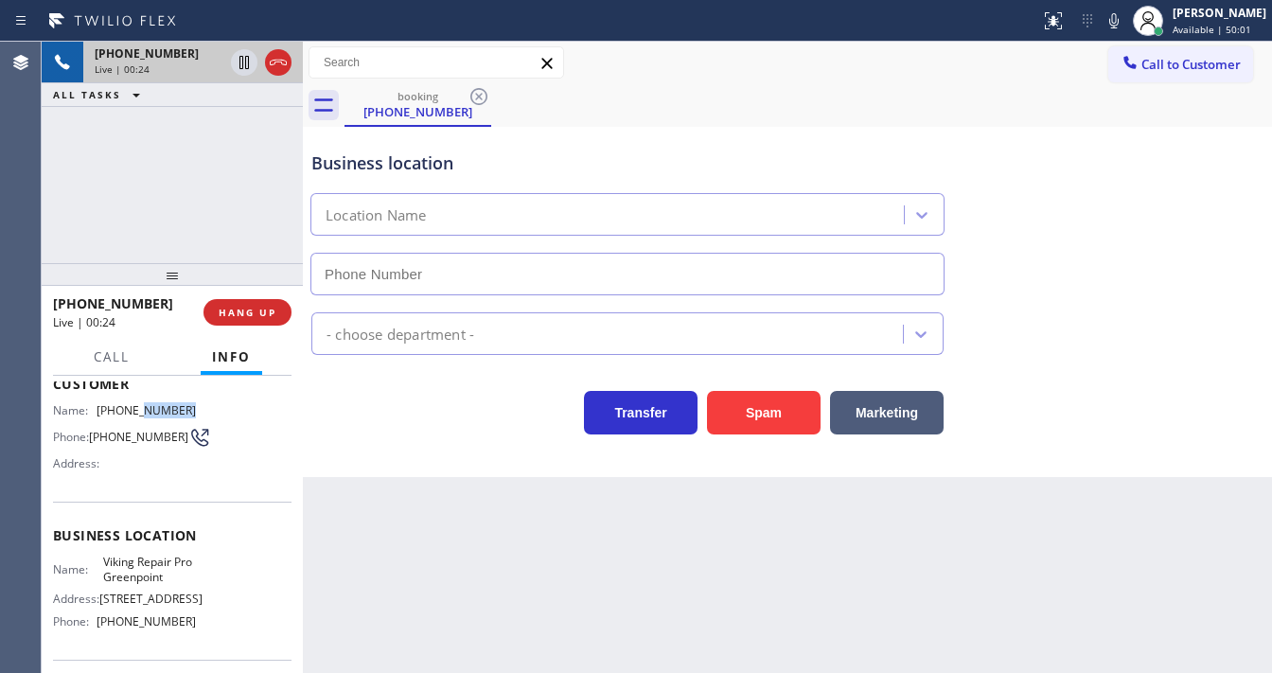
type input "(347) 697-4370"
drag, startPoint x: 136, startPoint y: 401, endPoint x: 178, endPoint y: 410, distance: 42.5
click at [178, 410] on span "(347) 430-9291" at bounding box center [146, 410] width 99 height 14
click at [142, 430] on span "(347) 430-9291" at bounding box center [138, 437] width 99 height 14
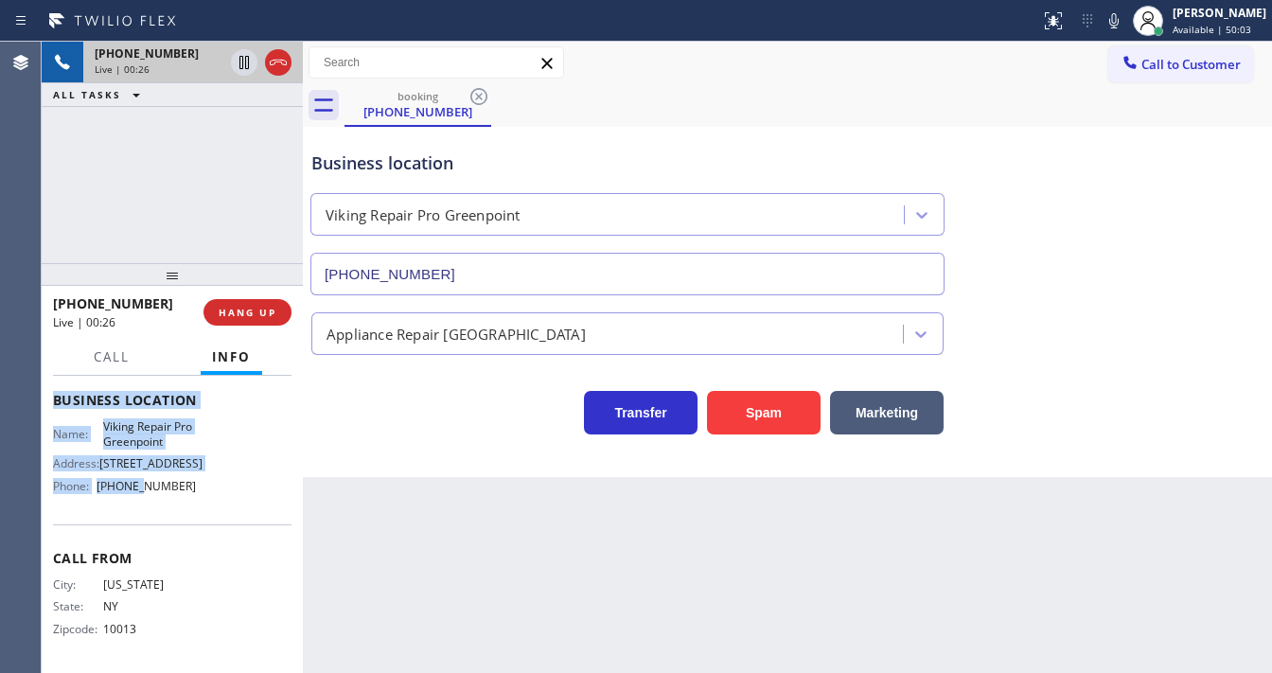
scroll to position [263, 0]
drag, startPoint x: 68, startPoint y: 462, endPoint x: 198, endPoint y: 496, distance: 134.1
click at [198, 496] on div "Context Queue: [Test] All Priority: 2 Customer Name: (347) 430-9291 Phone: (347…" at bounding box center [172, 524] width 261 height 297
copy div "Customer Name: (347) 430-9291 Phone: (347) 430-9291 Address: Business location …"
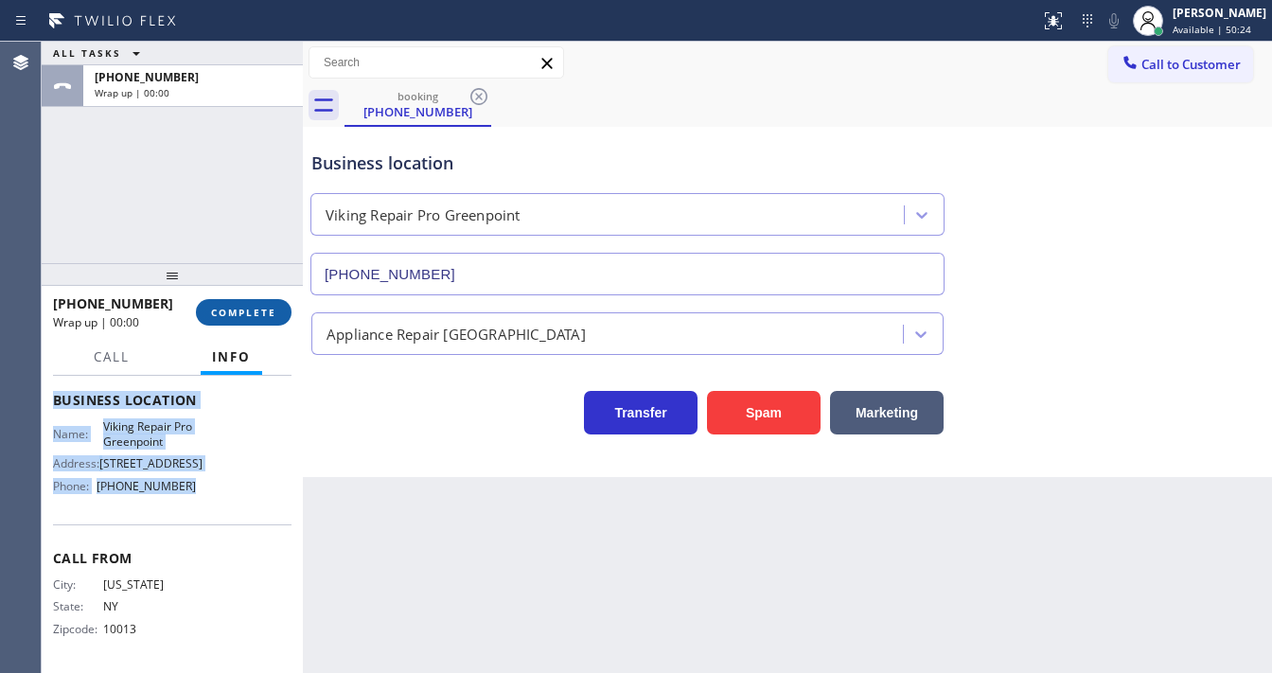
click at [256, 318] on span "COMPLETE" at bounding box center [243, 312] width 65 height 13
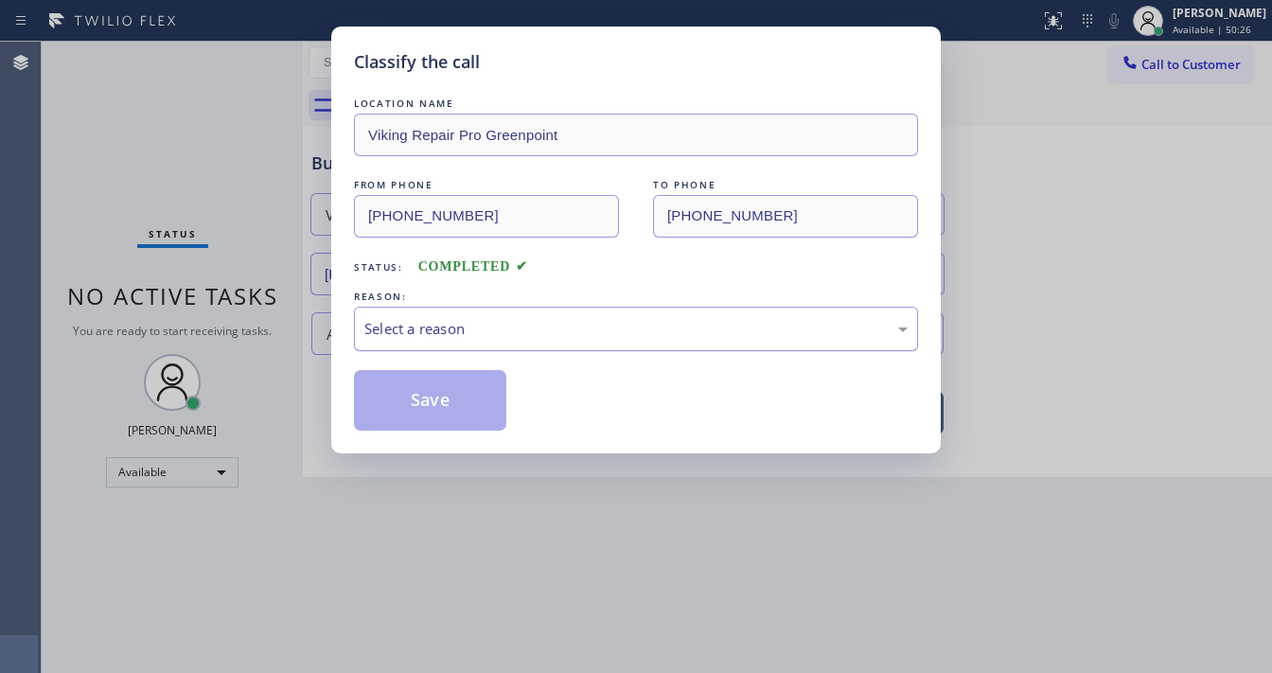
click at [454, 330] on div "Select a reason" at bounding box center [636, 329] width 543 height 22
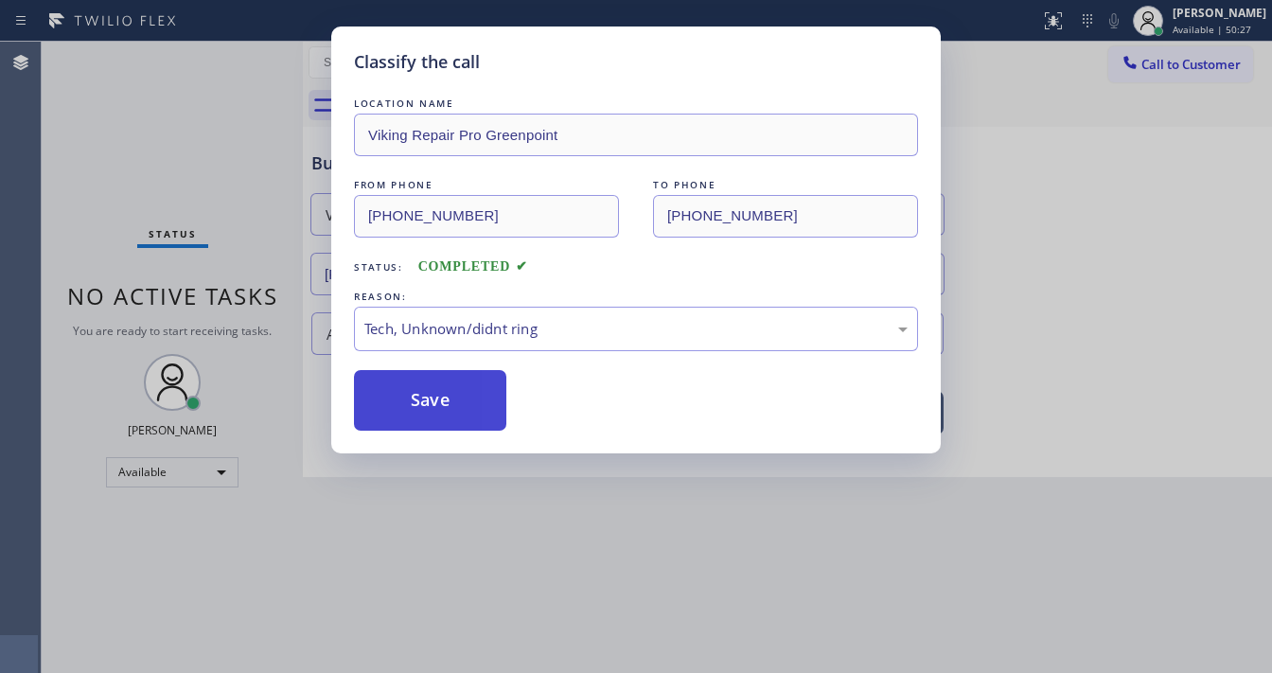
click at [436, 401] on button "Save" at bounding box center [430, 400] width 152 height 61
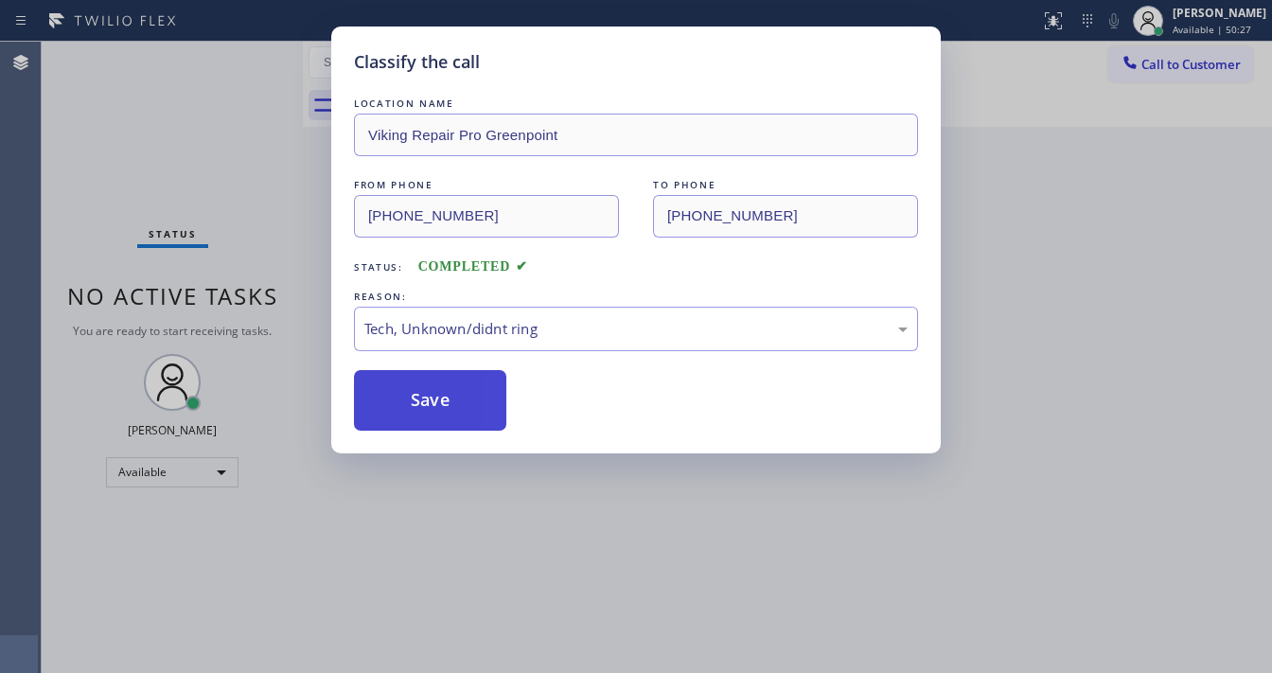
drag, startPoint x: 436, startPoint y: 401, endPoint x: 544, endPoint y: 670, distance: 290.1
click at [443, 415] on button "Save" at bounding box center [430, 400] width 152 height 61
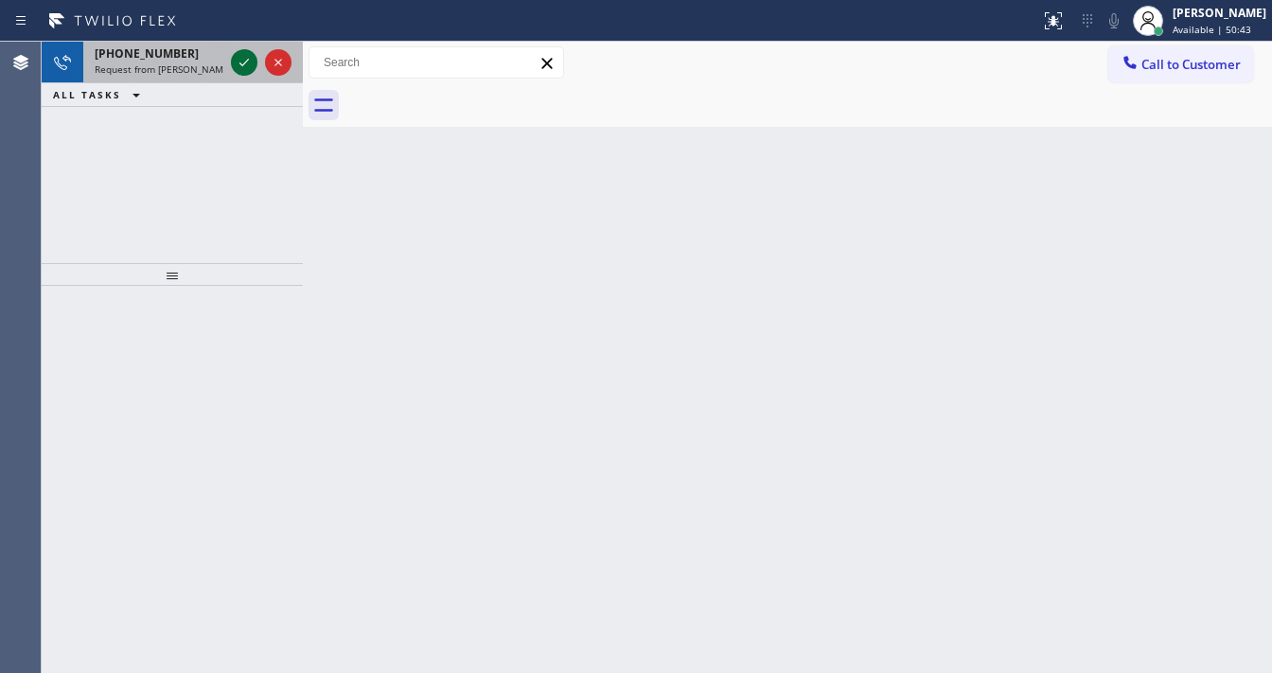
click at [247, 68] on icon at bounding box center [244, 62] width 23 height 23
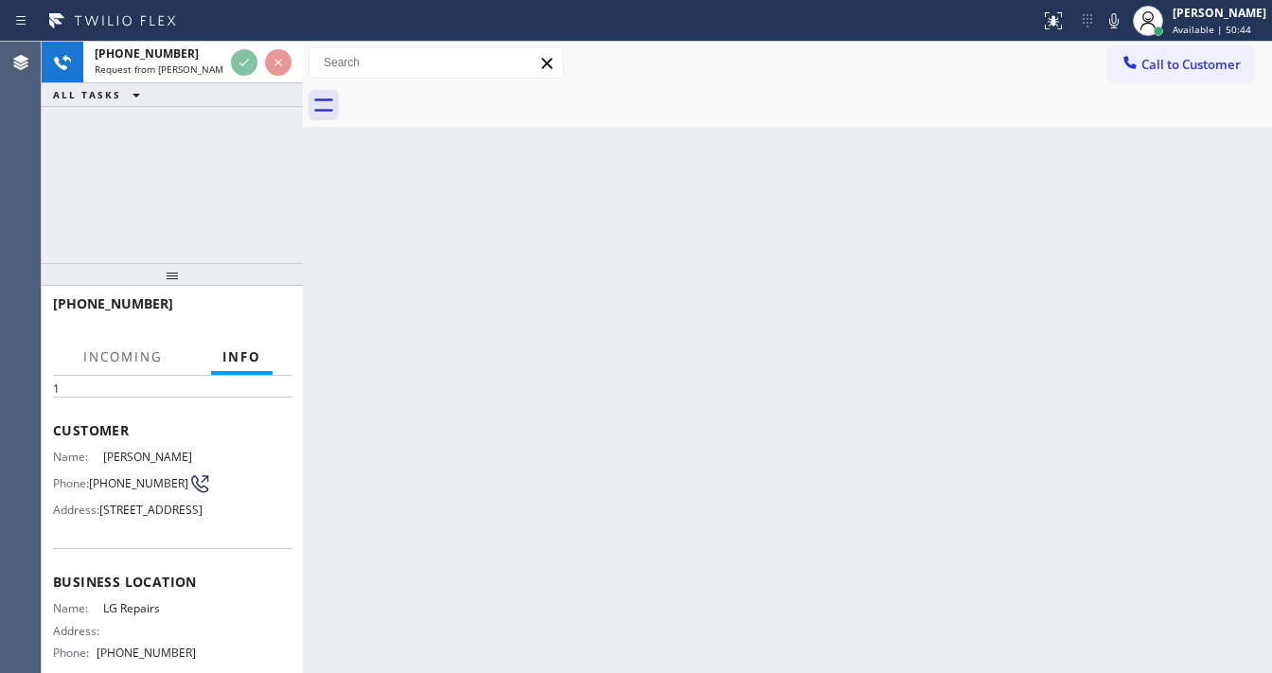
scroll to position [151, 0]
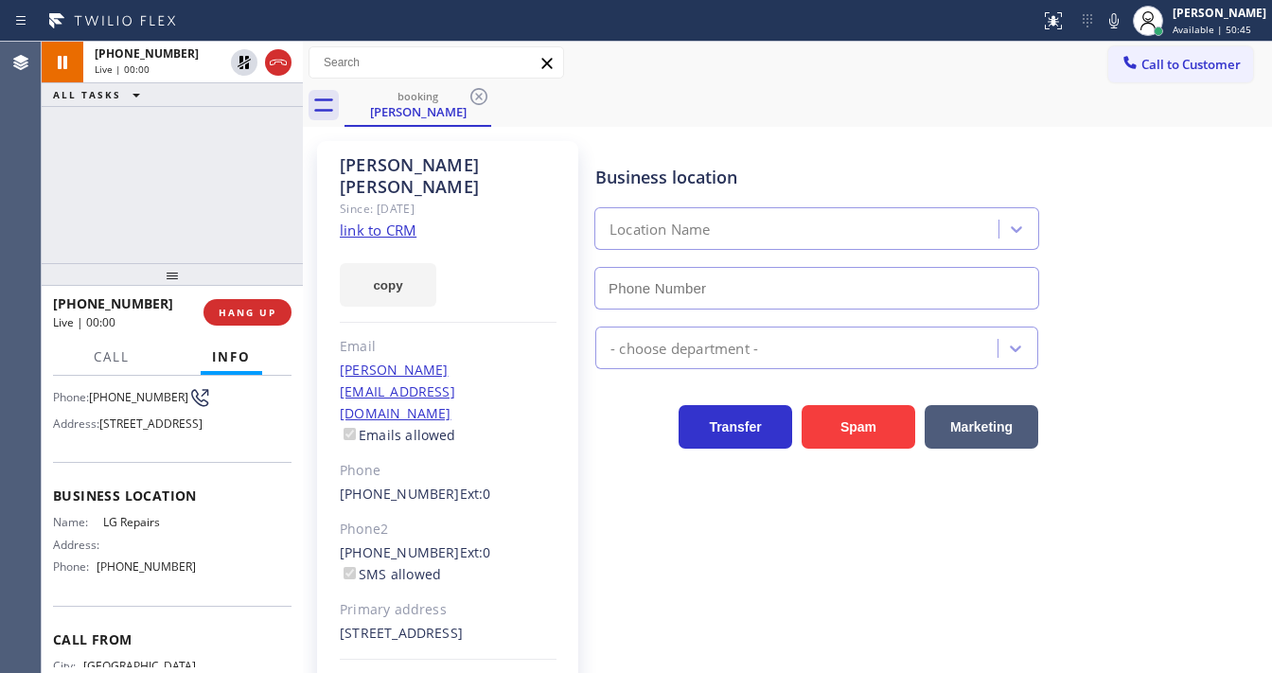
type input "[PHONE_NUMBER]"
click at [89, 184] on div "+17032548839 Live | 00:15 ALL TASKS ALL TASKS ACTIVE TASKS TASKS IN WRAP UP" at bounding box center [172, 153] width 261 height 222
click at [367, 221] on link "link to CRM" at bounding box center [378, 230] width 77 height 19
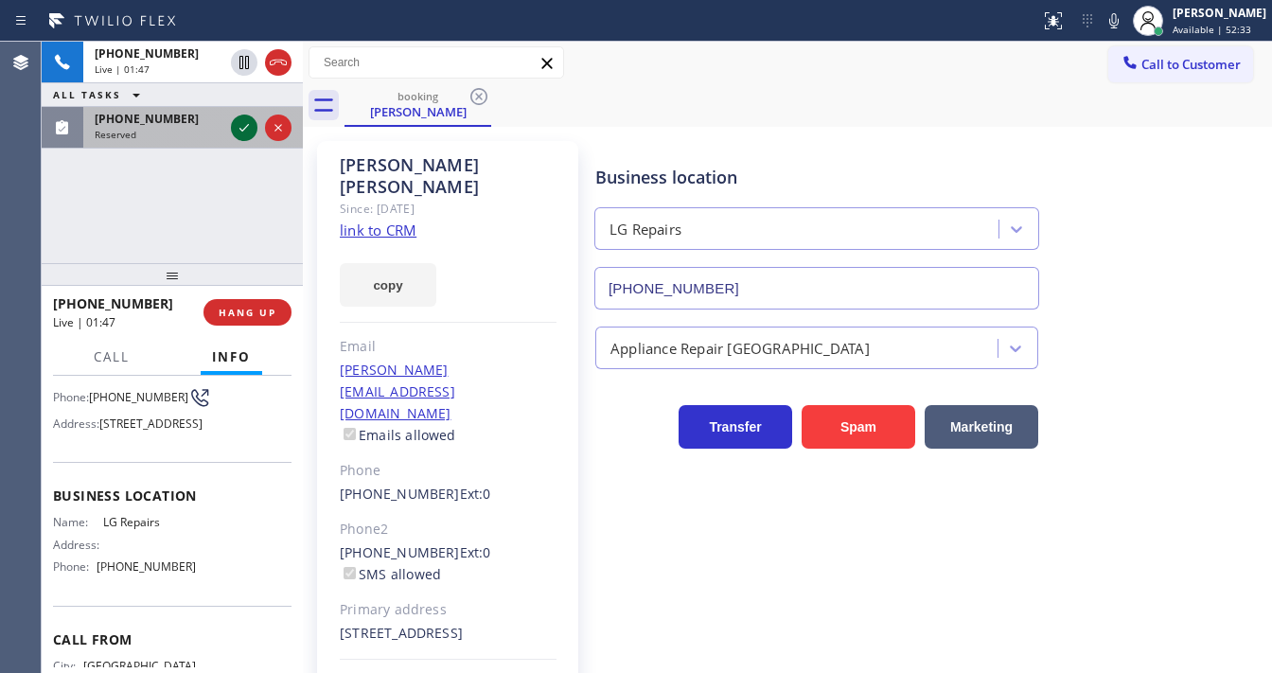
click at [242, 122] on icon at bounding box center [244, 127] width 23 height 23
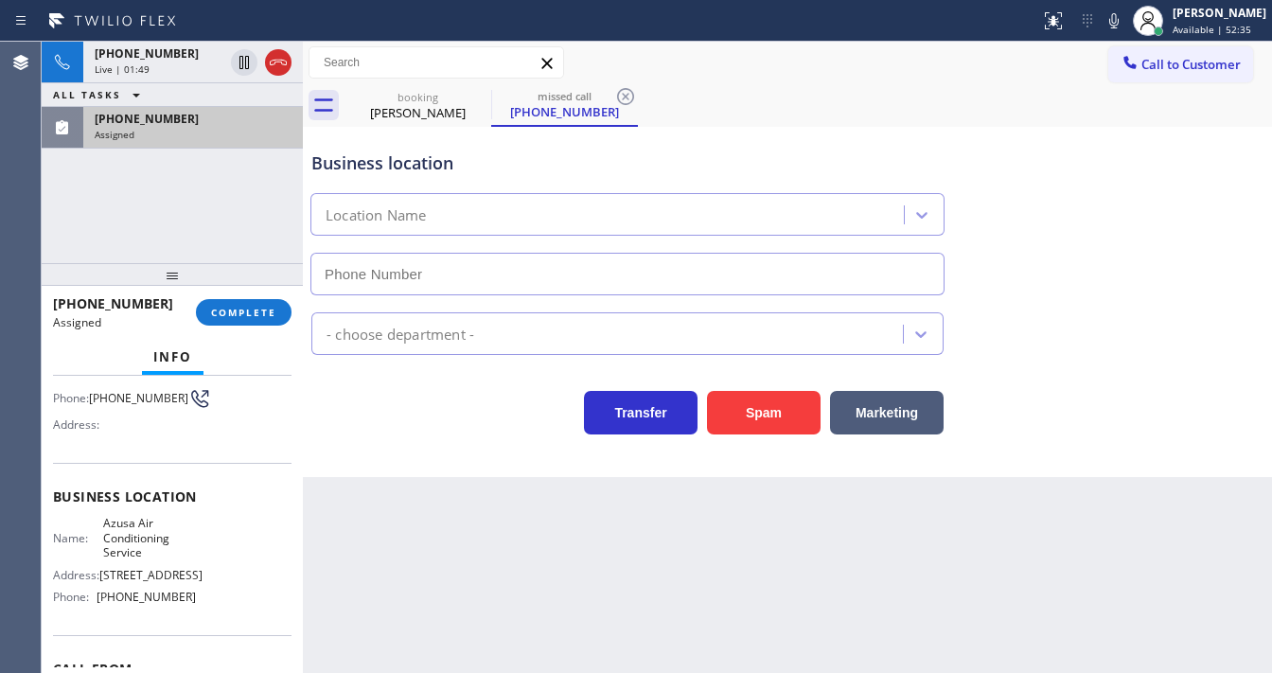
scroll to position [91, 0]
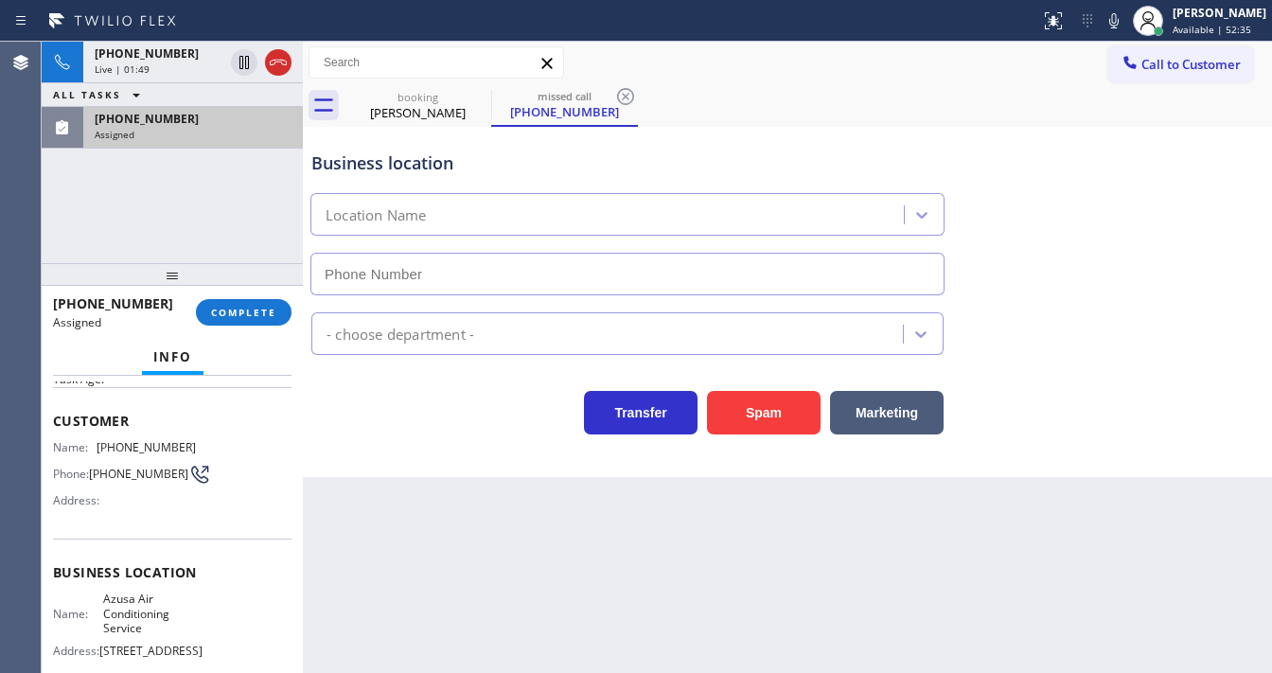
type input "(626) 400-5612"
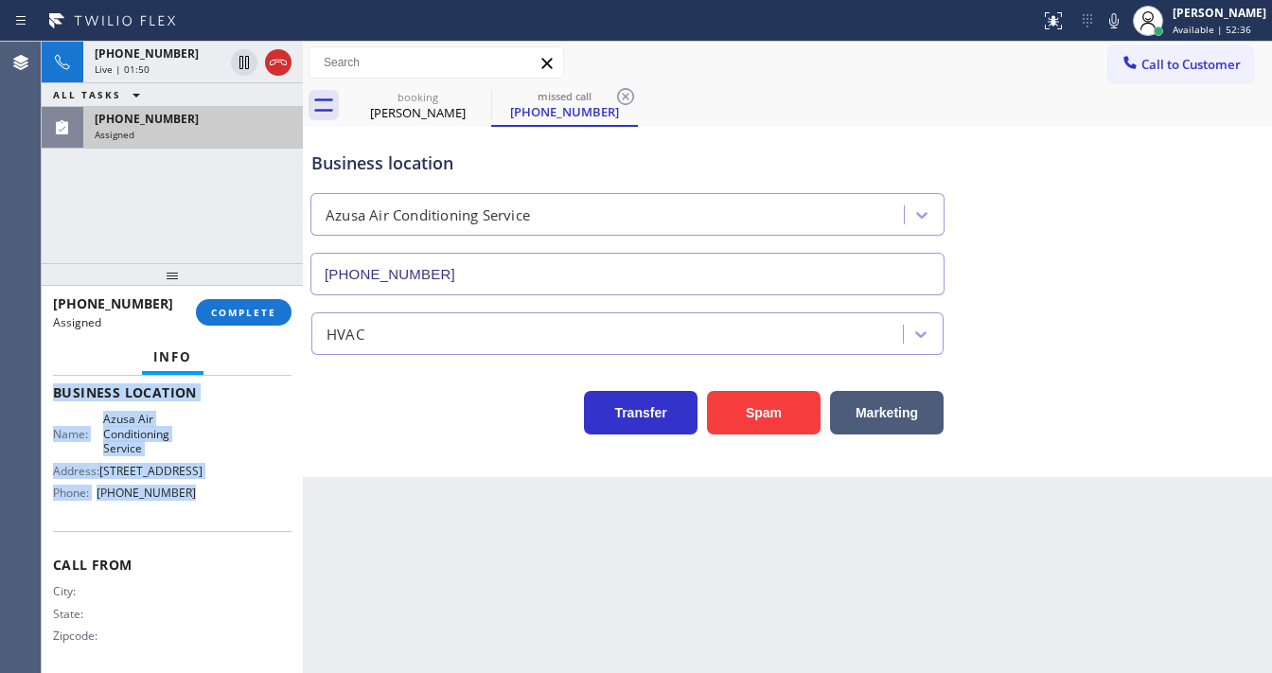
scroll to position [293, 0]
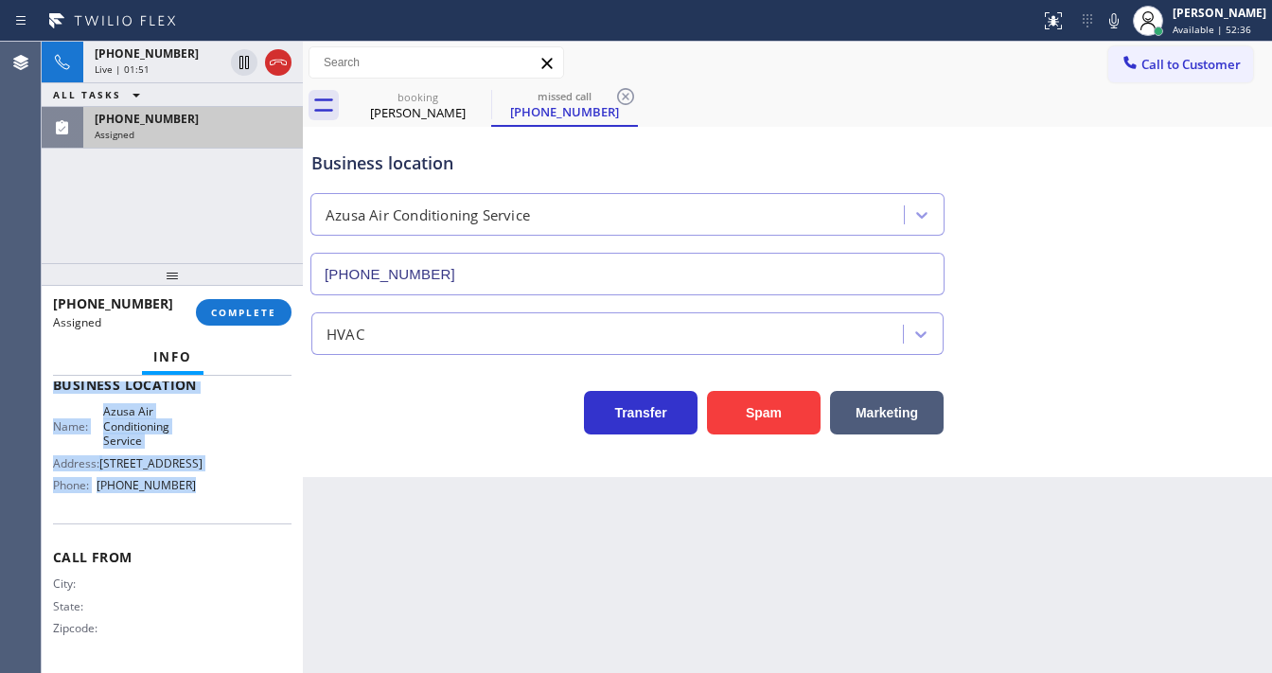
drag, startPoint x: 51, startPoint y: 412, endPoint x: 222, endPoint y: 344, distance: 183.5
click at [197, 507] on div "Context Queue: HVAC Priority: 0 Task Age: Customer Name: (626) 716-4648 Phone: …" at bounding box center [172, 524] width 261 height 297
copy div "Customer Name: (626) 716-4648 Phone: (626) 716-4648 Address: Business location …"
click at [249, 311] on span "COMPLETE" at bounding box center [243, 312] width 65 height 13
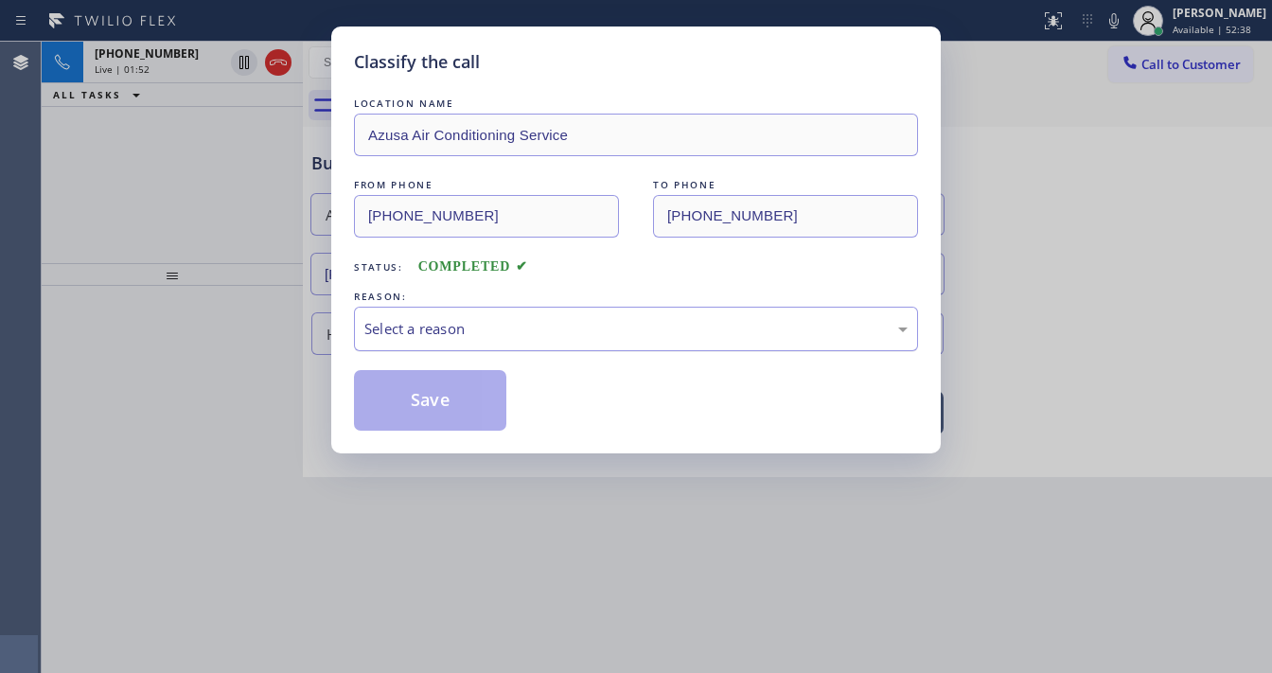
click at [452, 329] on div "Select a reason" at bounding box center [636, 329] width 543 height 22
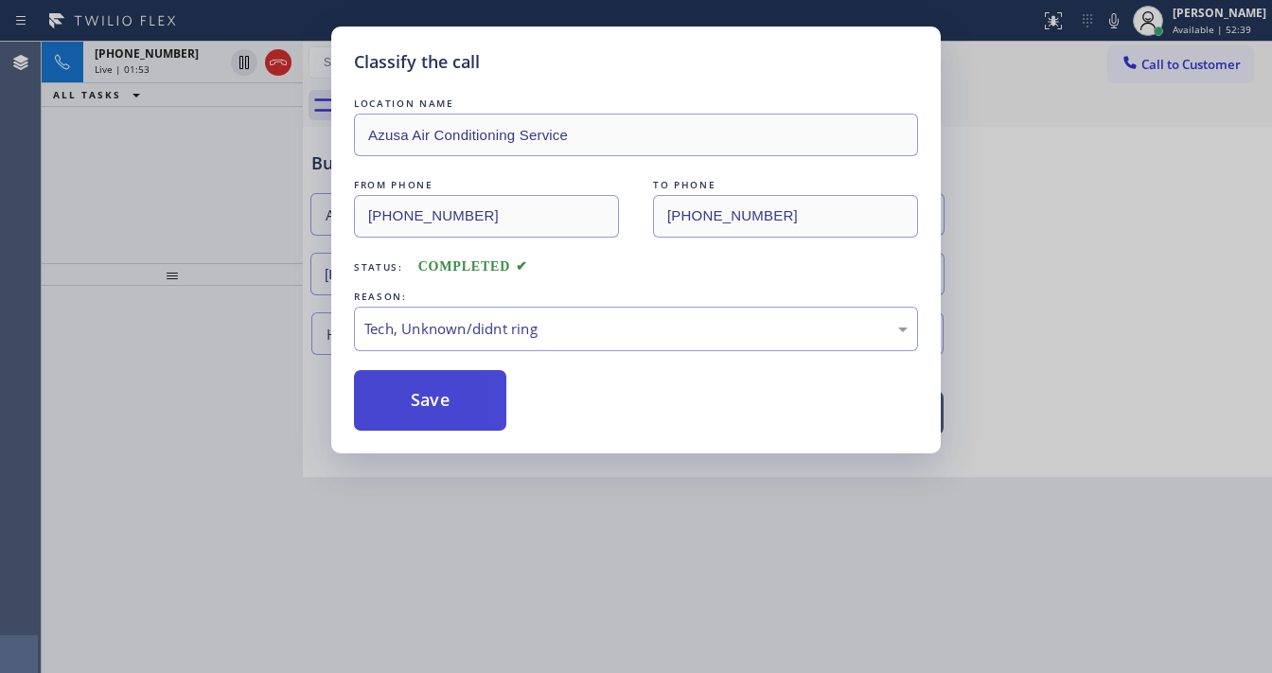
click at [439, 400] on button "Save" at bounding box center [430, 400] width 152 height 61
type input "[PHONE_NUMBER]"
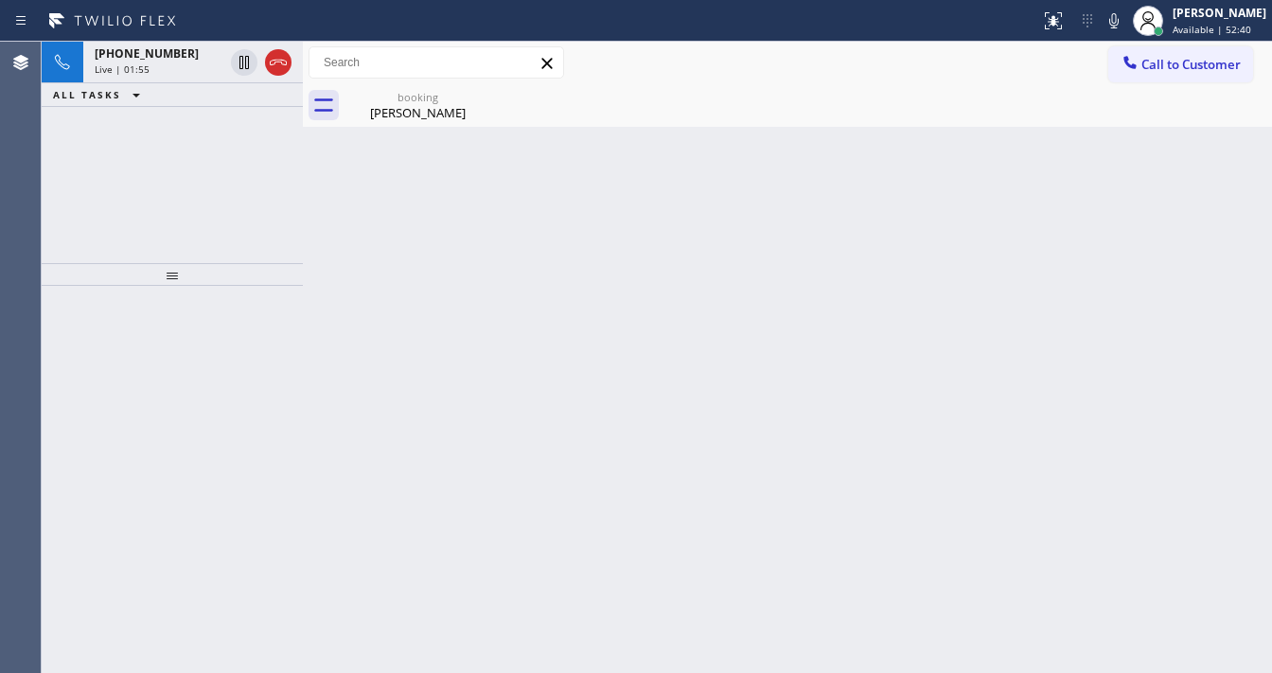
click at [176, 235] on div "+17032548839 Live | 01:55 ALL TASKS ALL TASKS ACTIVE TASKS TASKS IN WRAP UP" at bounding box center [172, 153] width 261 height 222
click at [403, 110] on div "Kathryn Eberhart" at bounding box center [418, 112] width 143 height 17
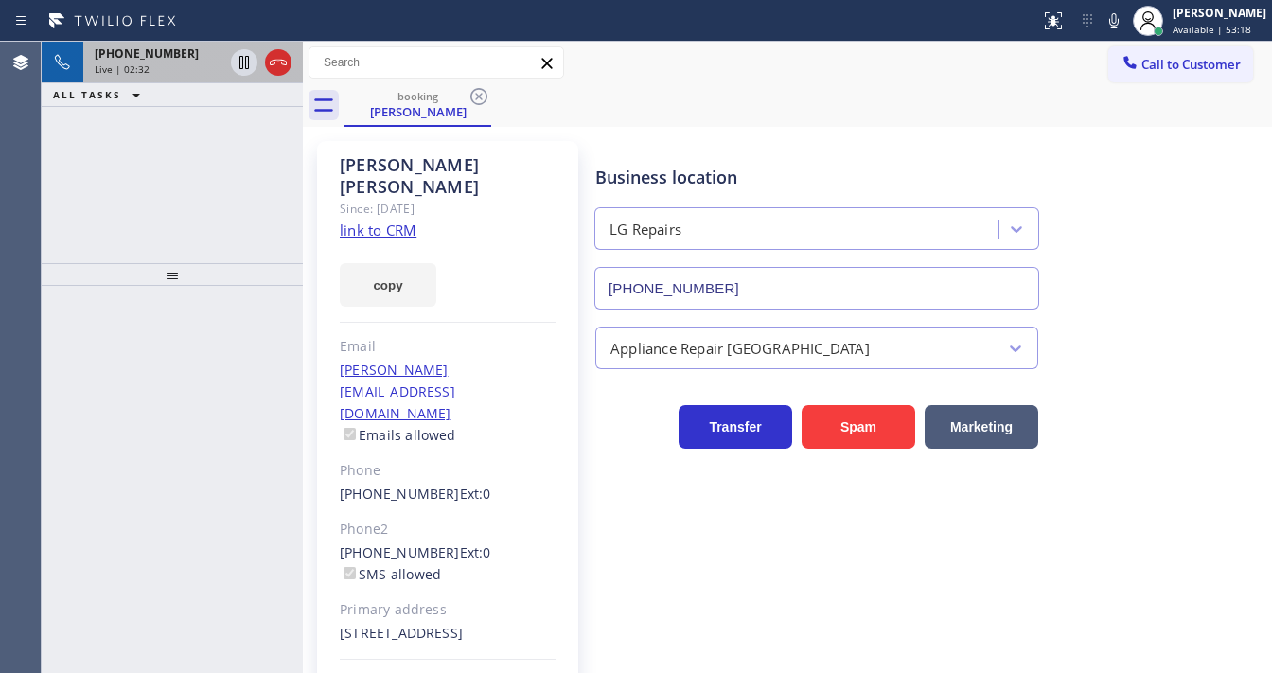
click at [187, 62] on div "Live | 02:32" at bounding box center [159, 68] width 129 height 13
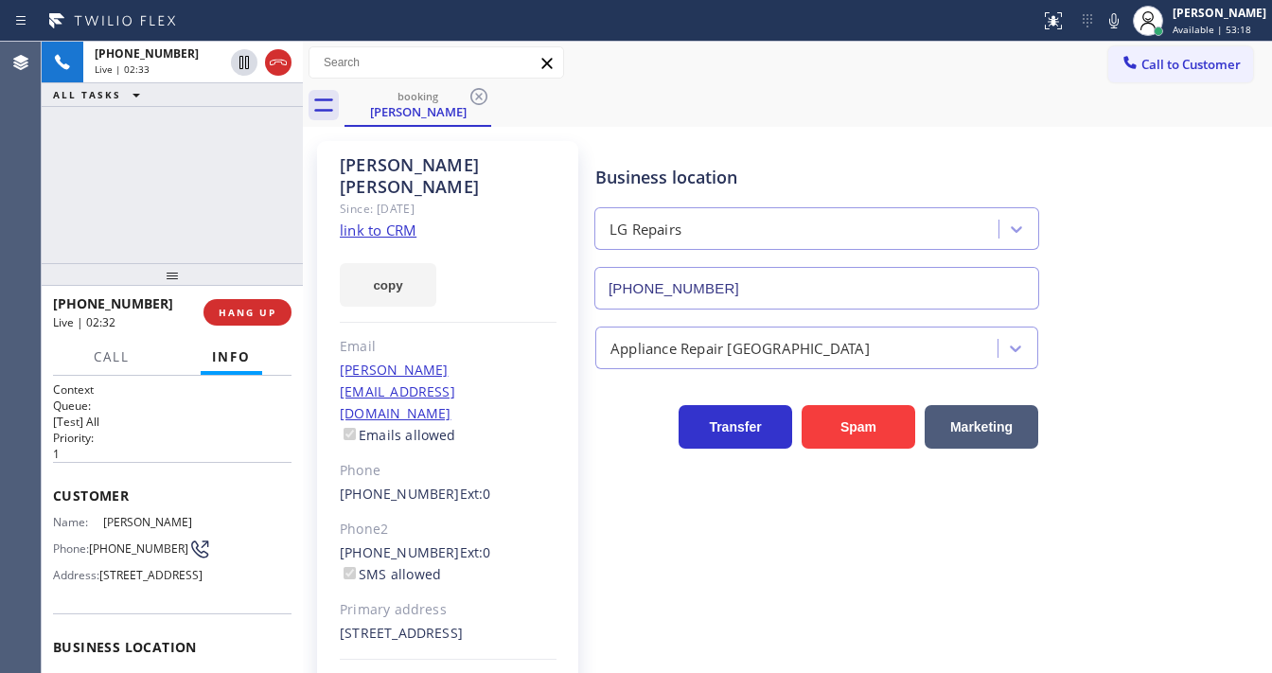
click at [222, 172] on div "+17032548839 Live | 02:33 ALL TASKS ALL TASKS ACTIVE TASKS TASKS IN WRAP UP" at bounding box center [172, 153] width 261 height 222
click at [125, 355] on span "Call" at bounding box center [112, 356] width 36 height 17
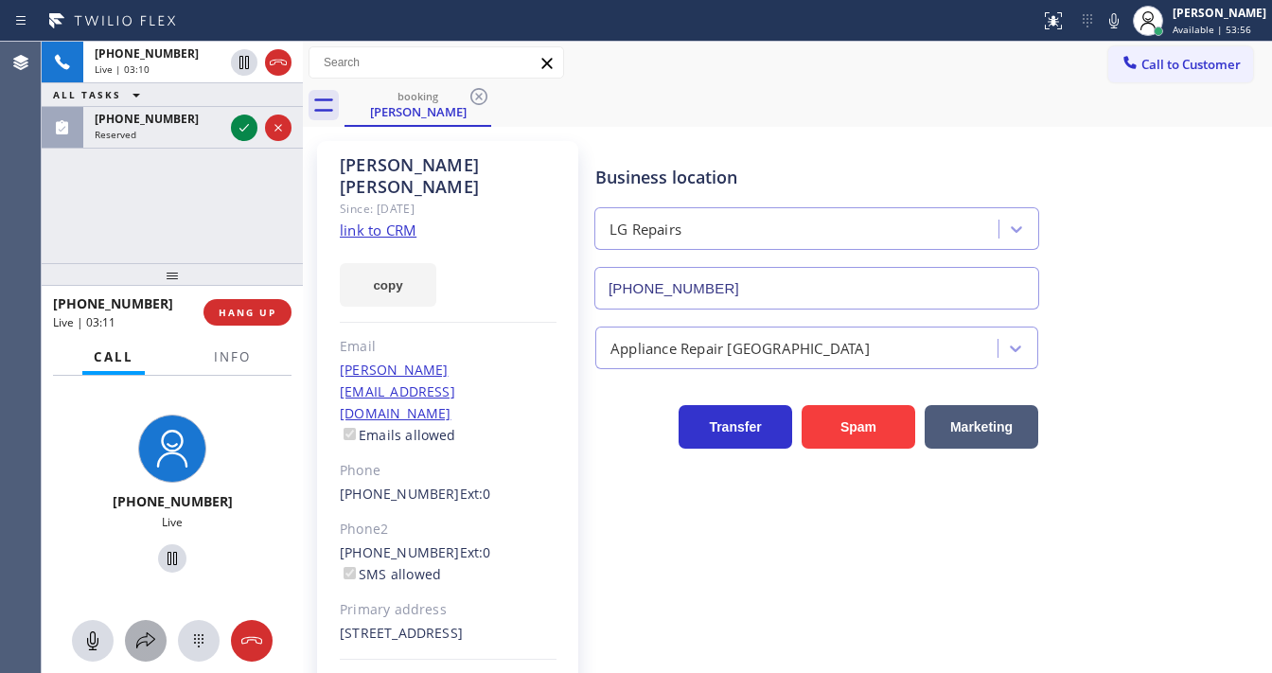
click at [144, 630] on icon at bounding box center [145, 641] width 23 height 23
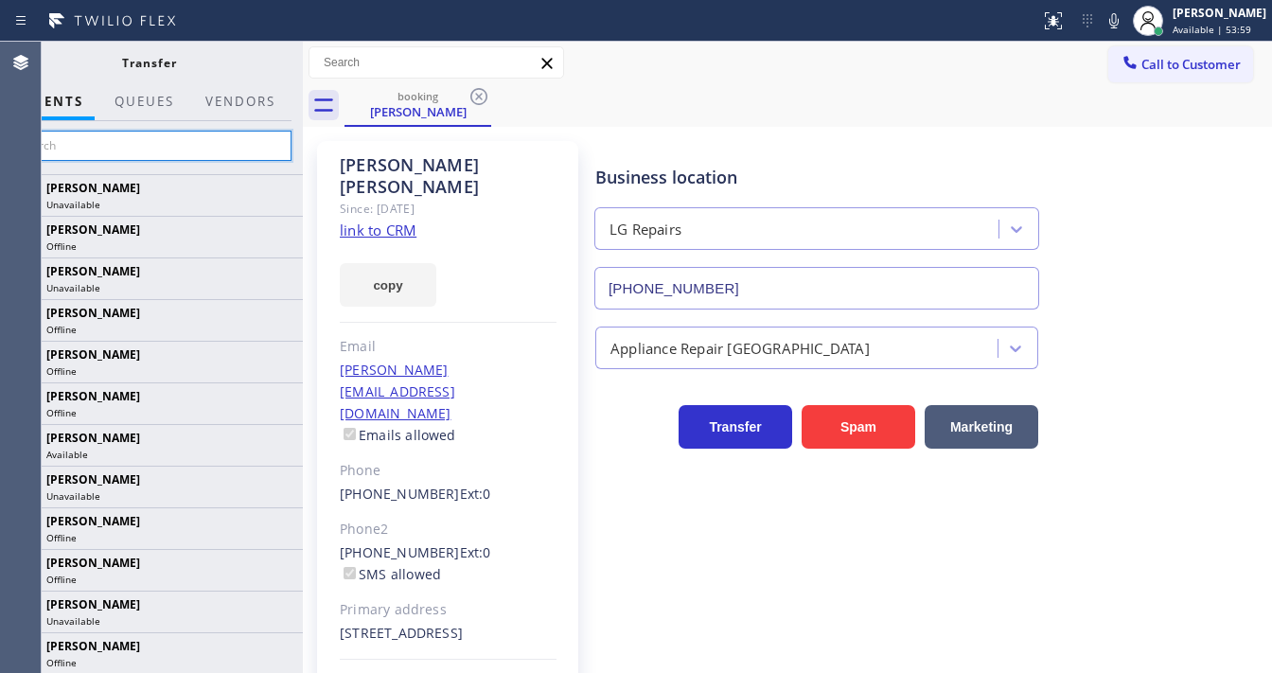
click at [136, 148] on input "text" at bounding box center [149, 146] width 285 height 30
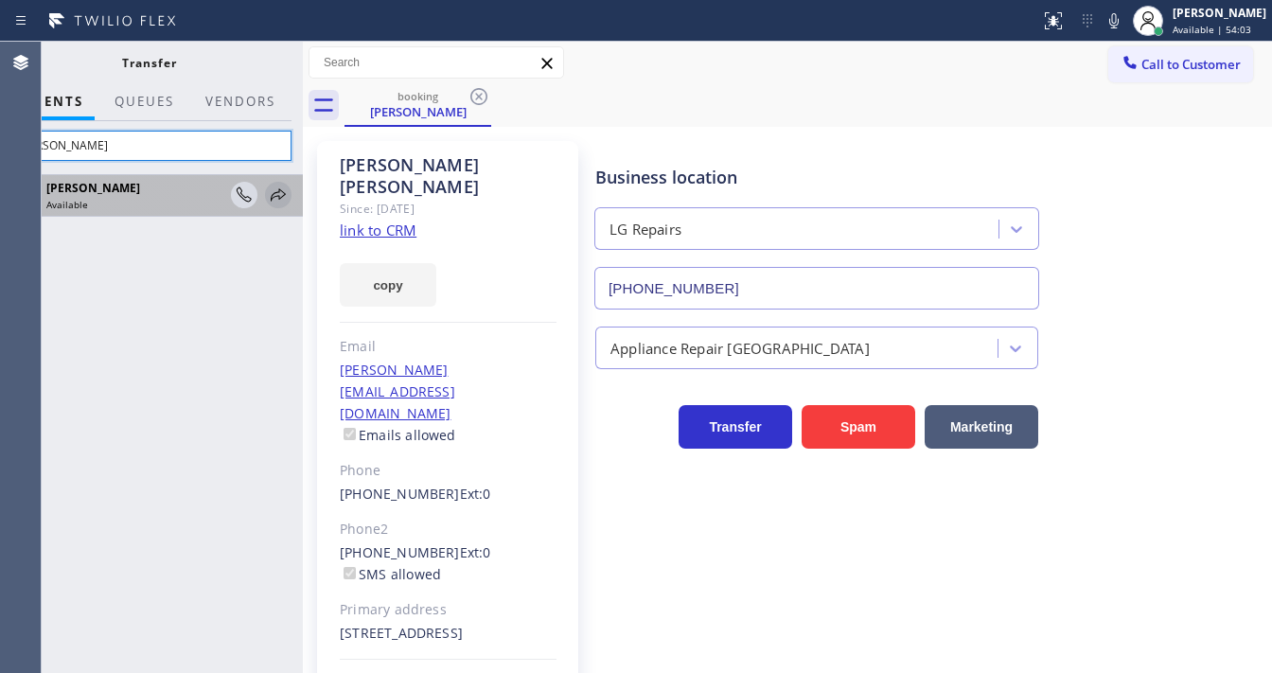
type input "Tatia"
click at [281, 197] on icon at bounding box center [278, 194] width 15 height 12
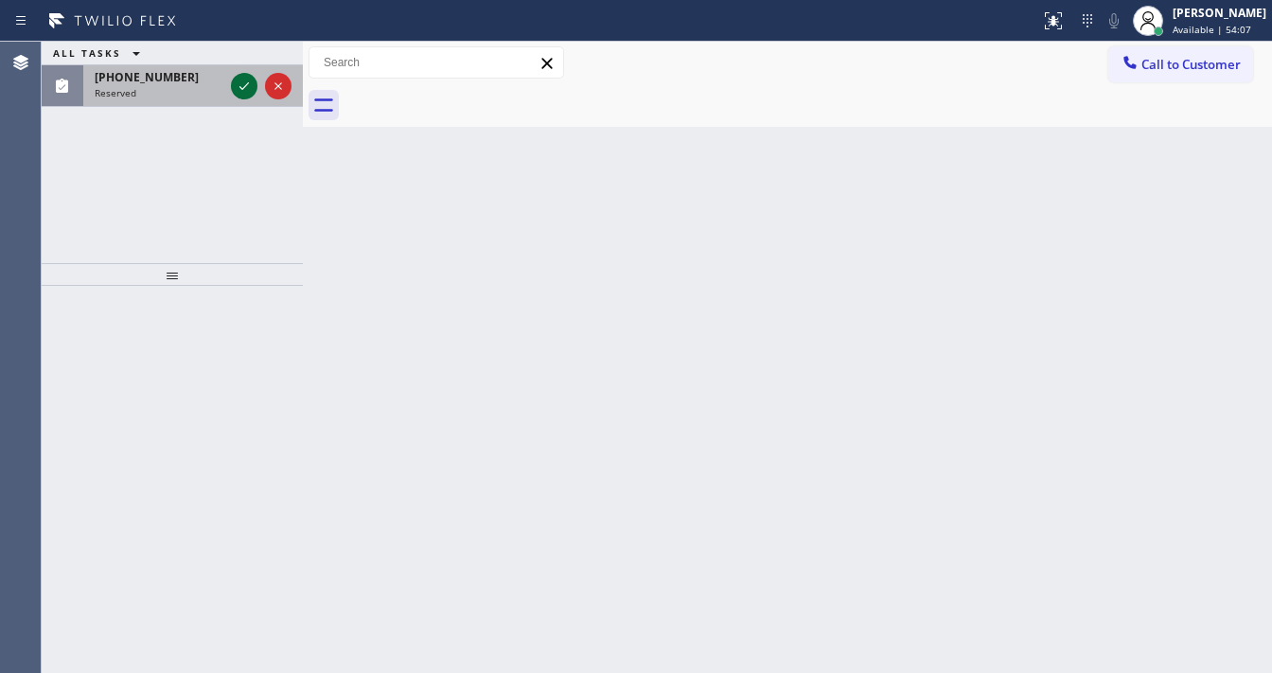
click at [242, 84] on icon at bounding box center [244, 86] width 23 height 23
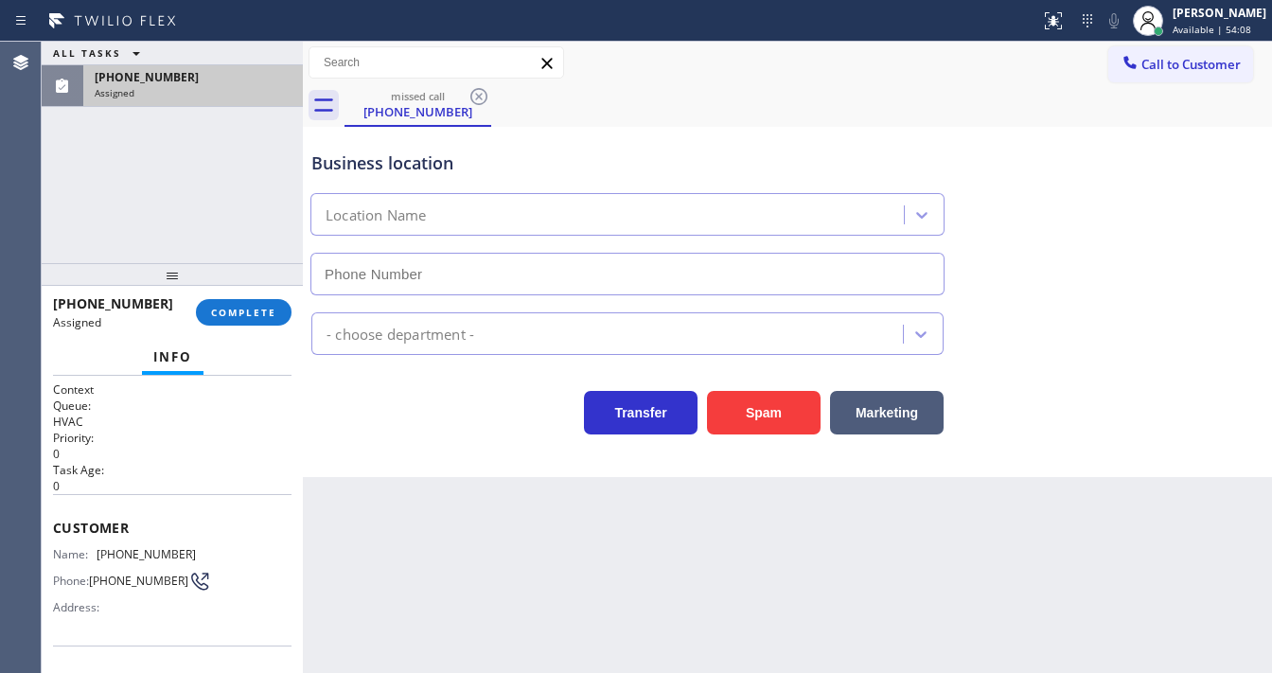
click at [240, 341] on div "Info" at bounding box center [172, 358] width 239 height 38
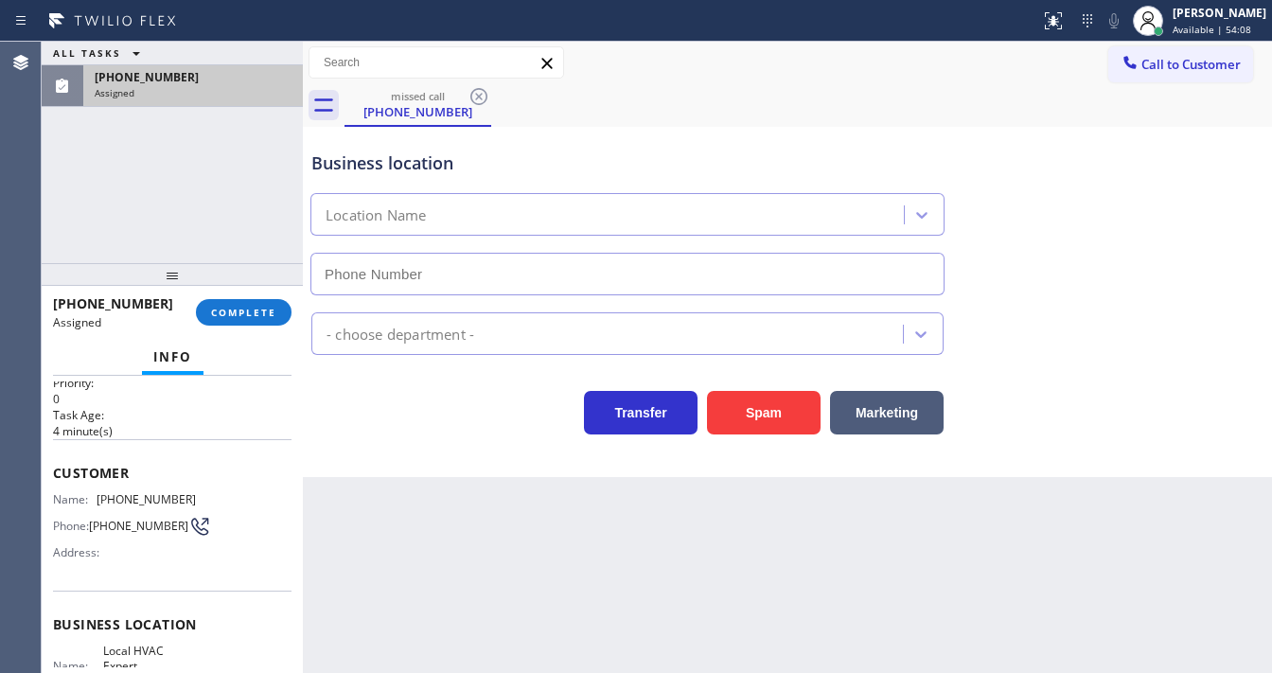
type input "(480) 660-0988"
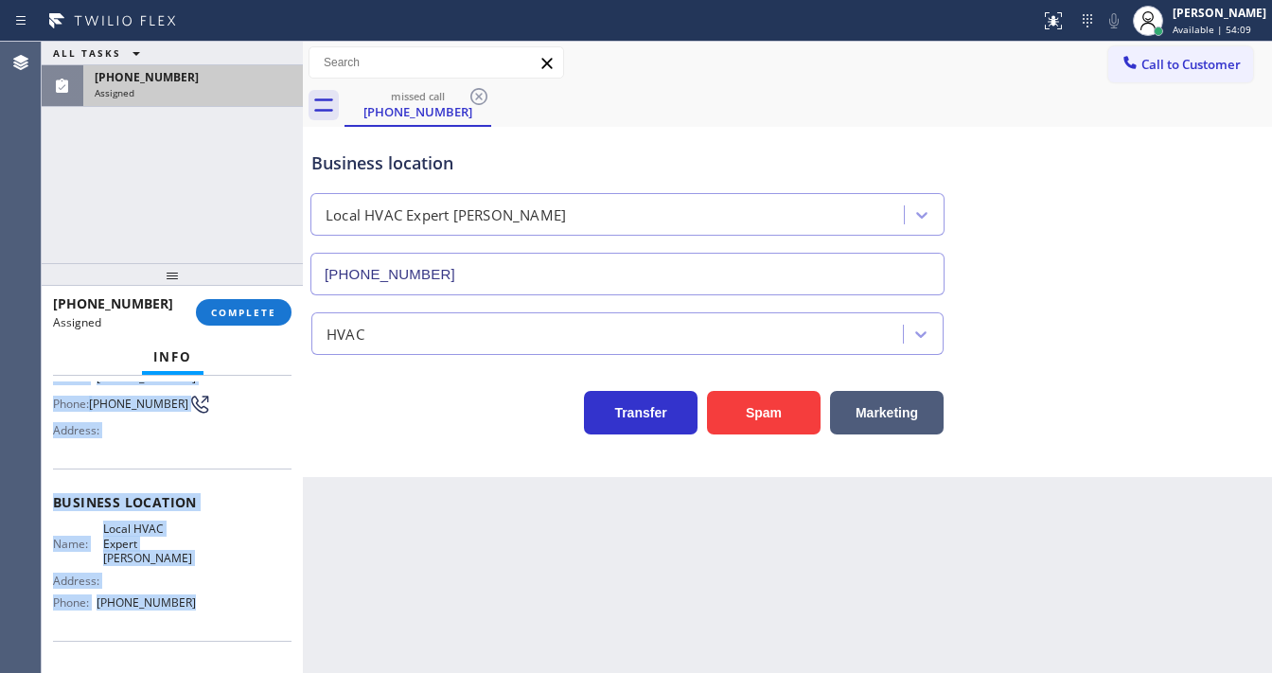
scroll to position [279, 0]
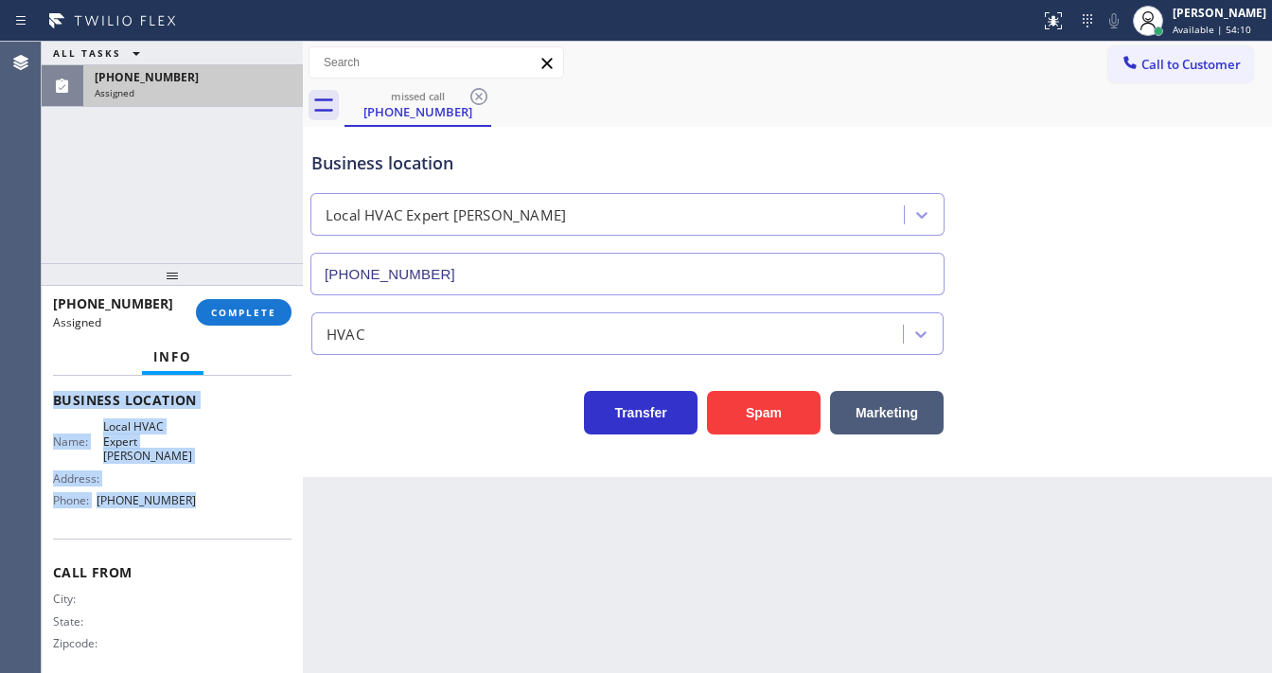
drag, startPoint x: 56, startPoint y: 440, endPoint x: 201, endPoint y: 488, distance: 152.4
click at [201, 488] on div "Context Queue: HVAC Priority: 0 Task Age: 4 minute(s) Customer Name: (480) 769-…" at bounding box center [172, 392] width 239 height 580
copy div "Customer Name: (480) 769-9647 Phone: (480) 769-9647 Address: Business location …"
click at [258, 317] on span "COMPLETE" at bounding box center [243, 312] width 65 height 13
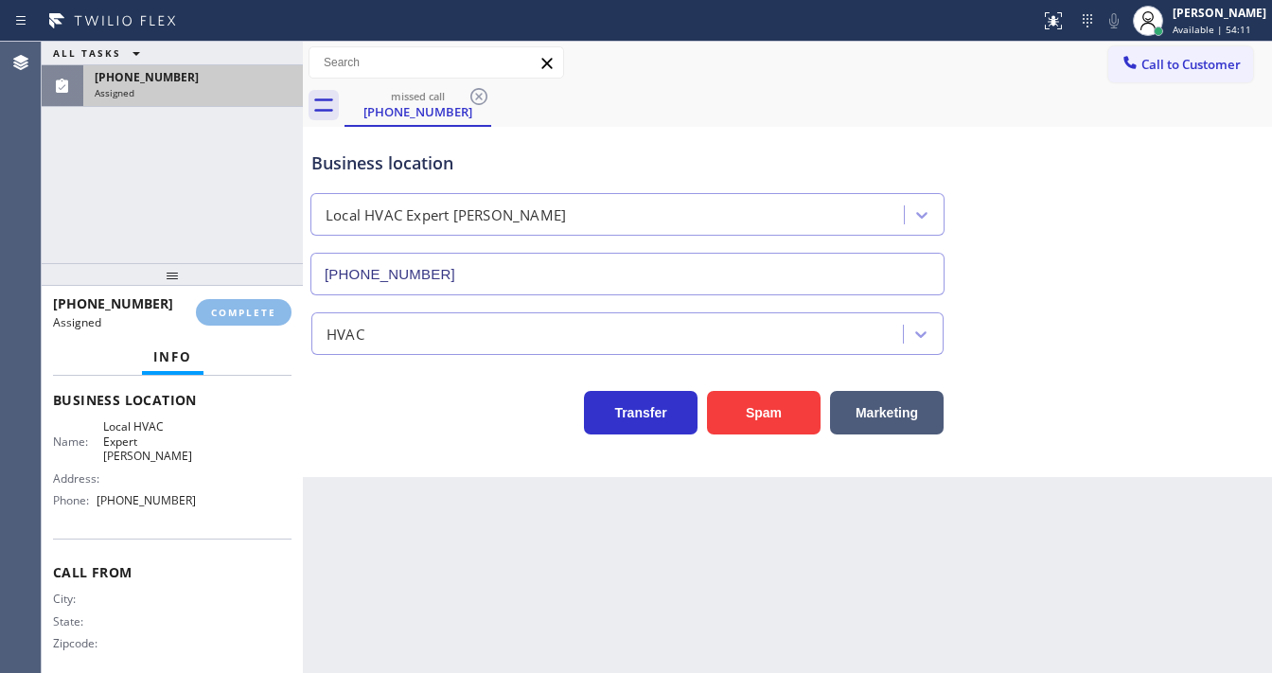
click at [471, 321] on div "HVAC" at bounding box center [610, 333] width 586 height 33
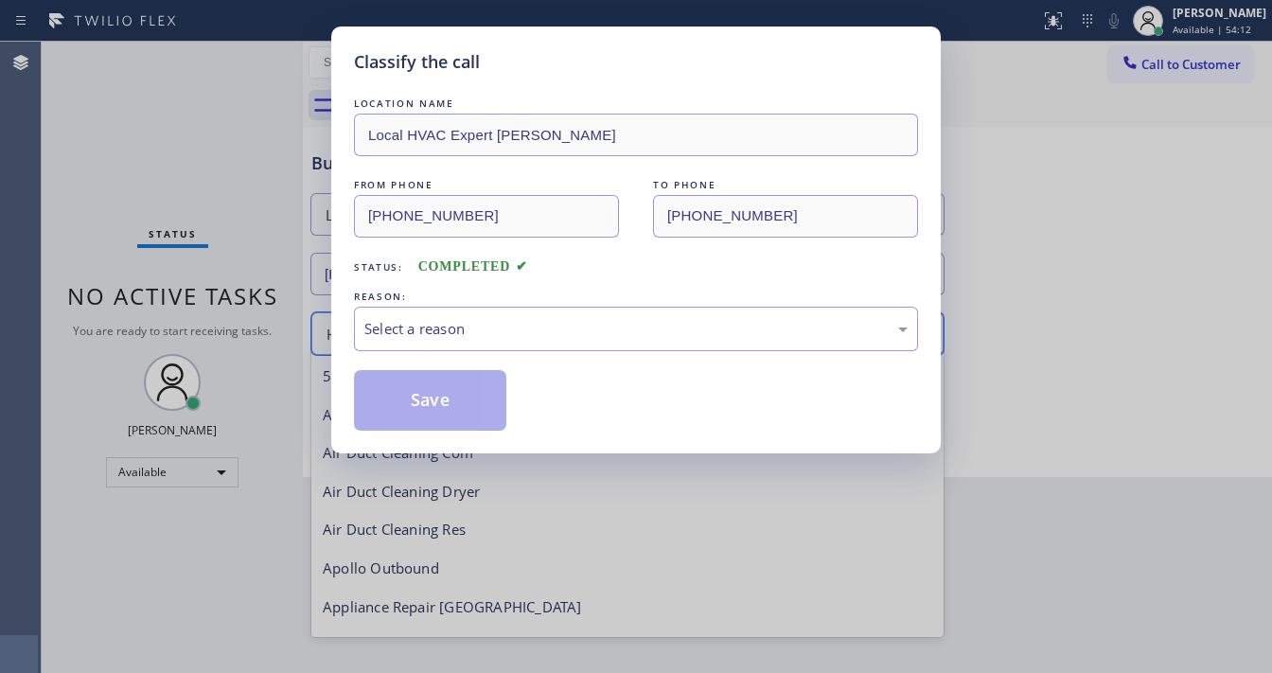
scroll to position [232, 0]
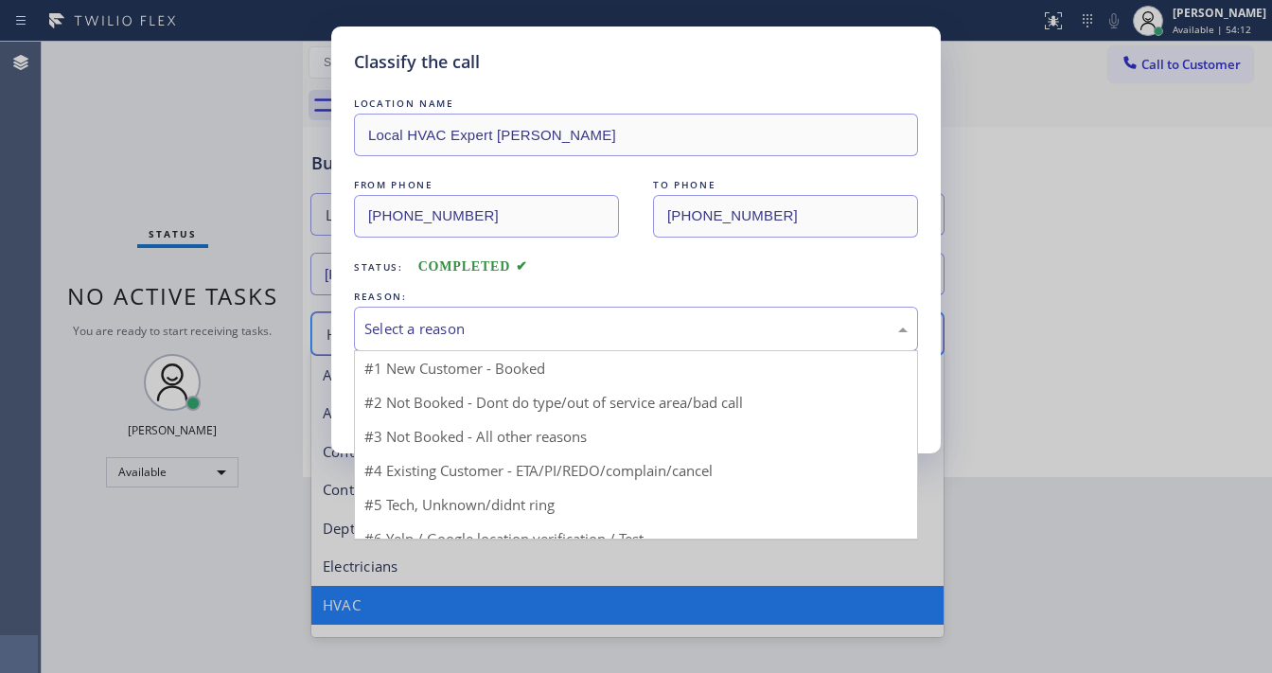
click at [470, 321] on div "Select a reason" at bounding box center [636, 329] width 543 height 22
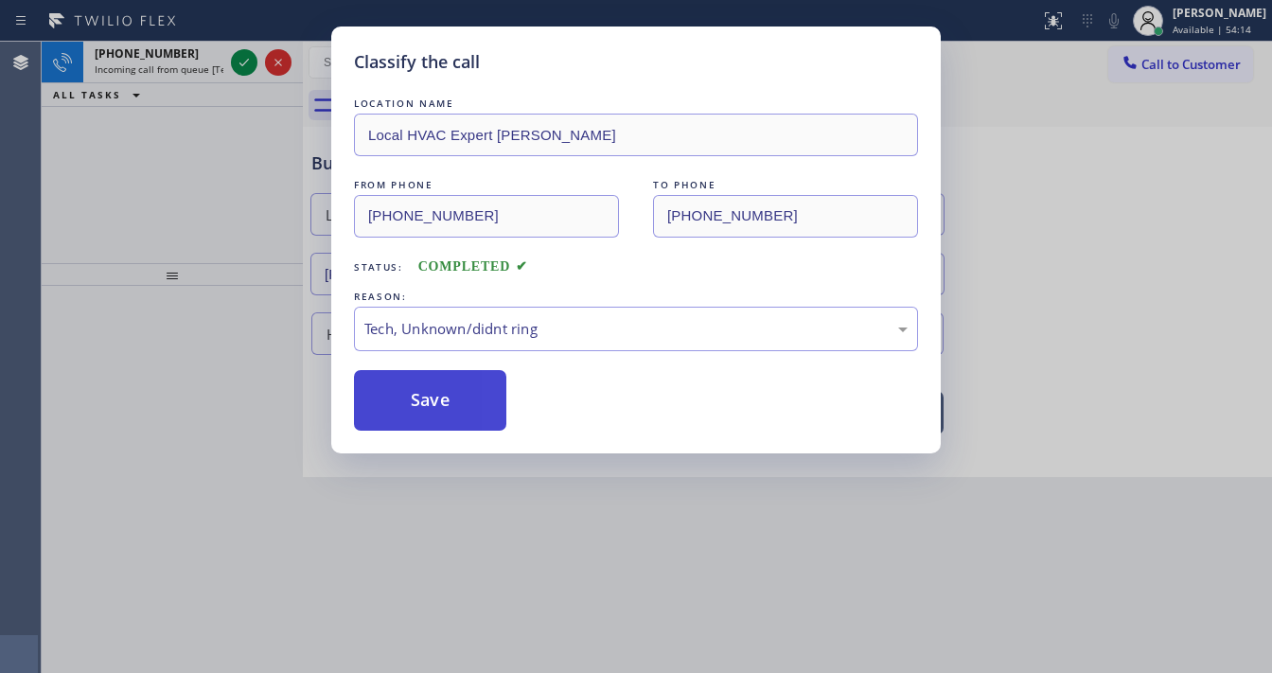
click at [462, 398] on button "Save" at bounding box center [430, 400] width 152 height 61
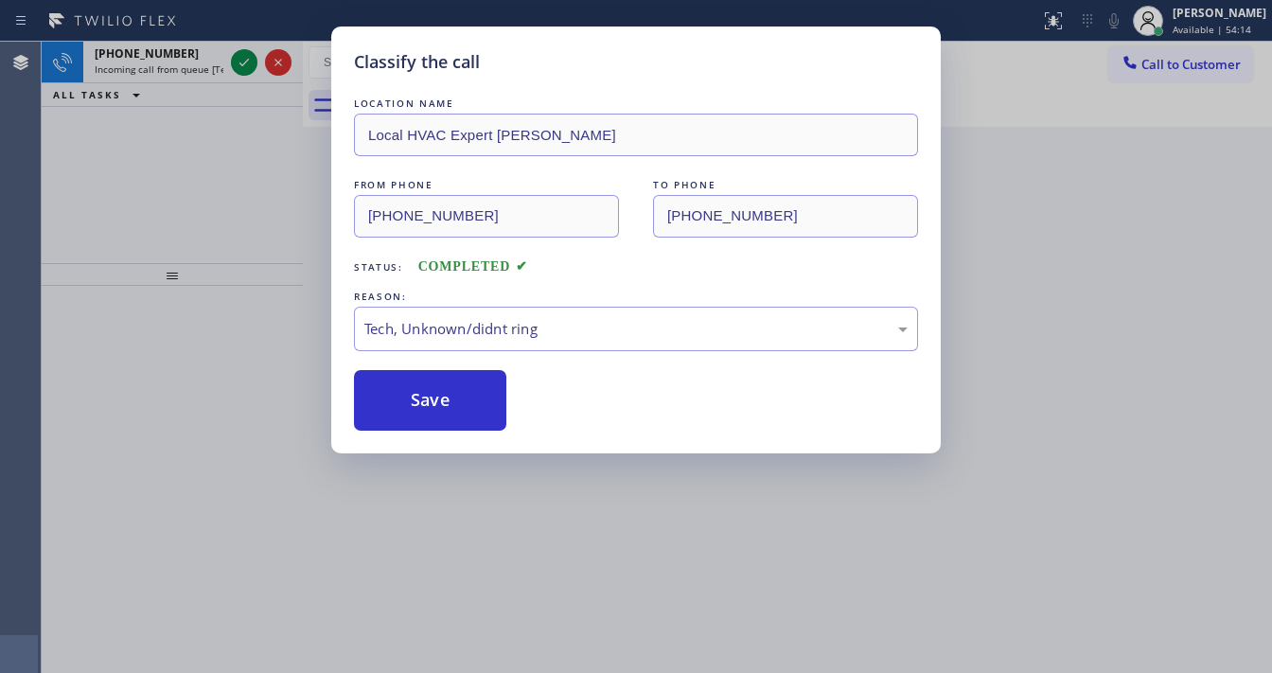
click at [457, 395] on button "Save" at bounding box center [430, 400] width 152 height 61
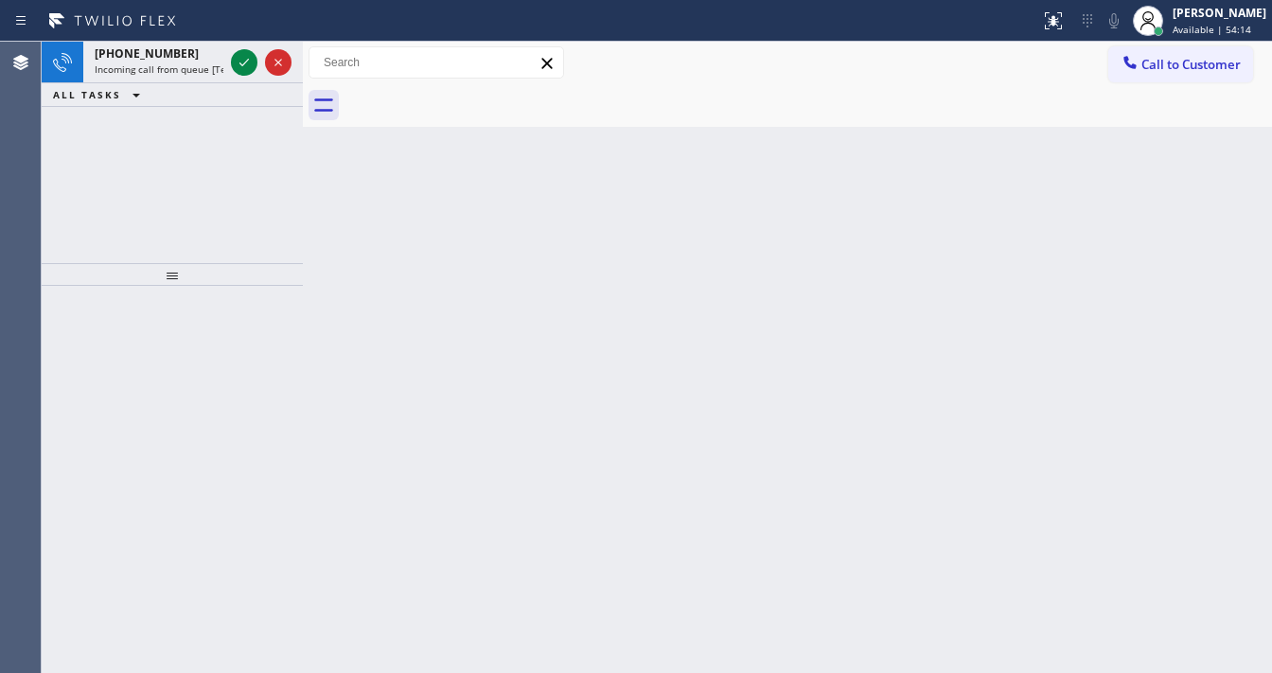
click at [217, 140] on div "+13104870832 Incoming call from queue [Test] All ALL TASKS ALL TASKS ACTIVE TAS…" at bounding box center [172, 153] width 261 height 222
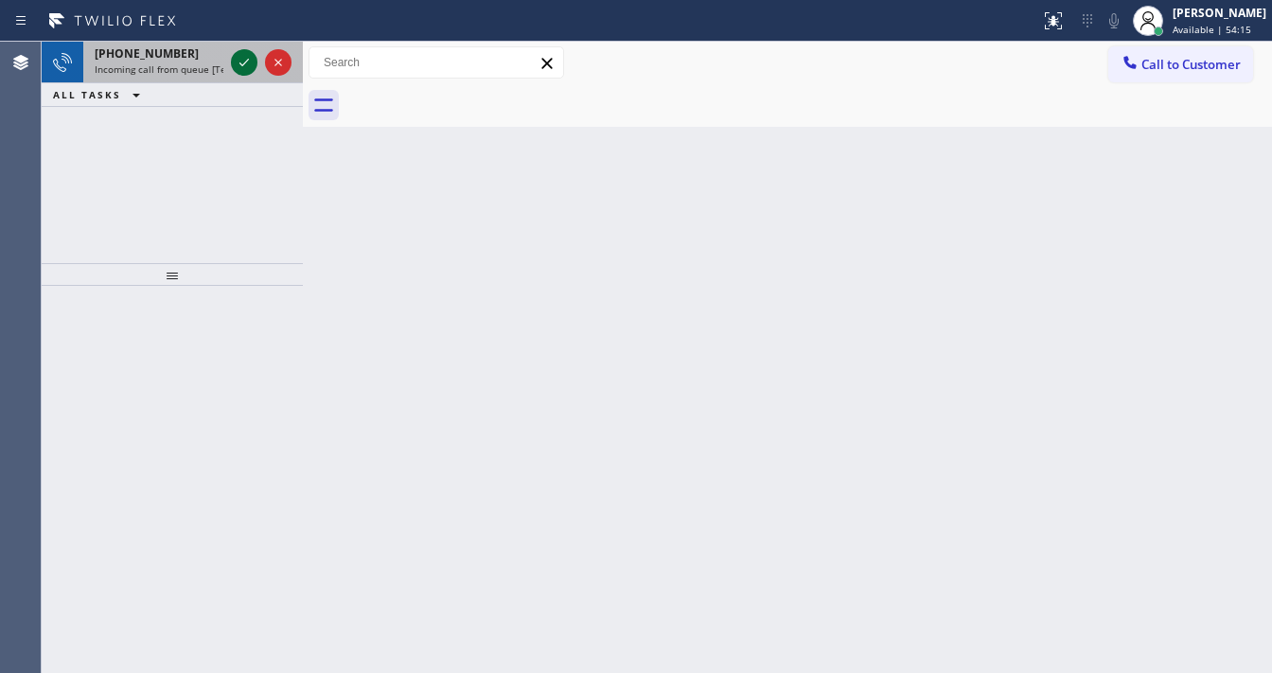
click at [231, 57] on div at bounding box center [244, 62] width 27 height 23
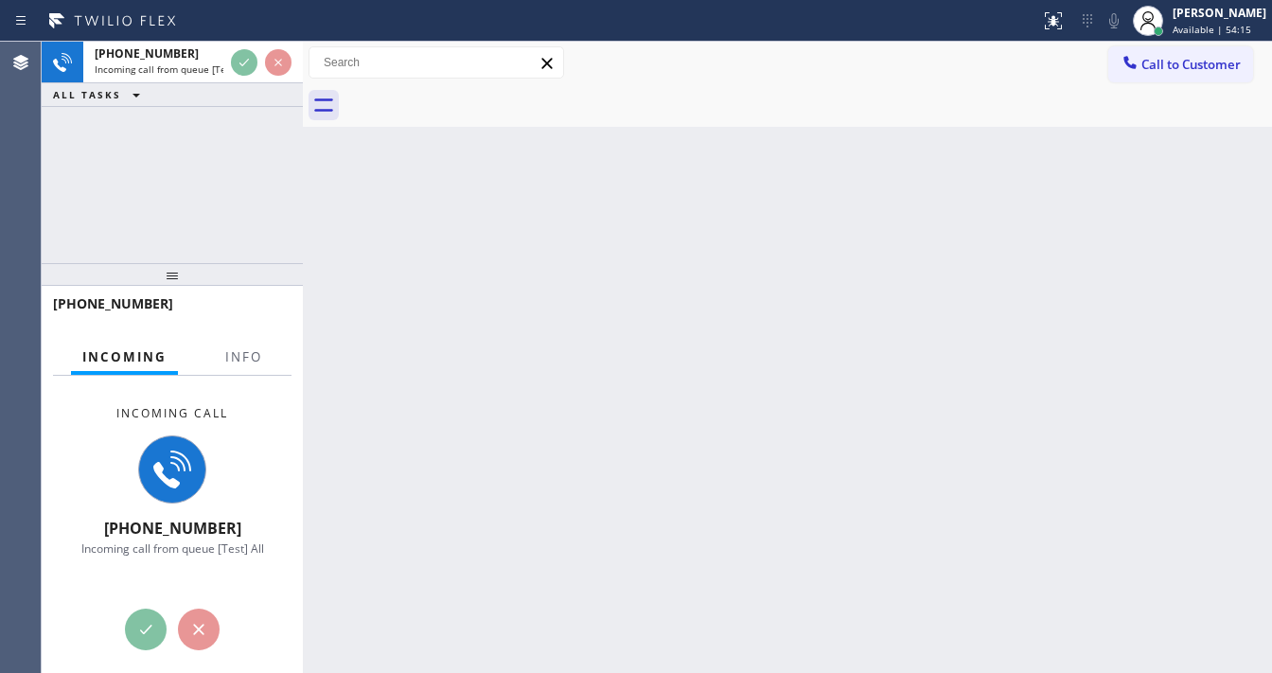
click at [237, 76] on div at bounding box center [261, 63] width 68 height 42
click at [254, 354] on span "Info" at bounding box center [243, 356] width 37 height 17
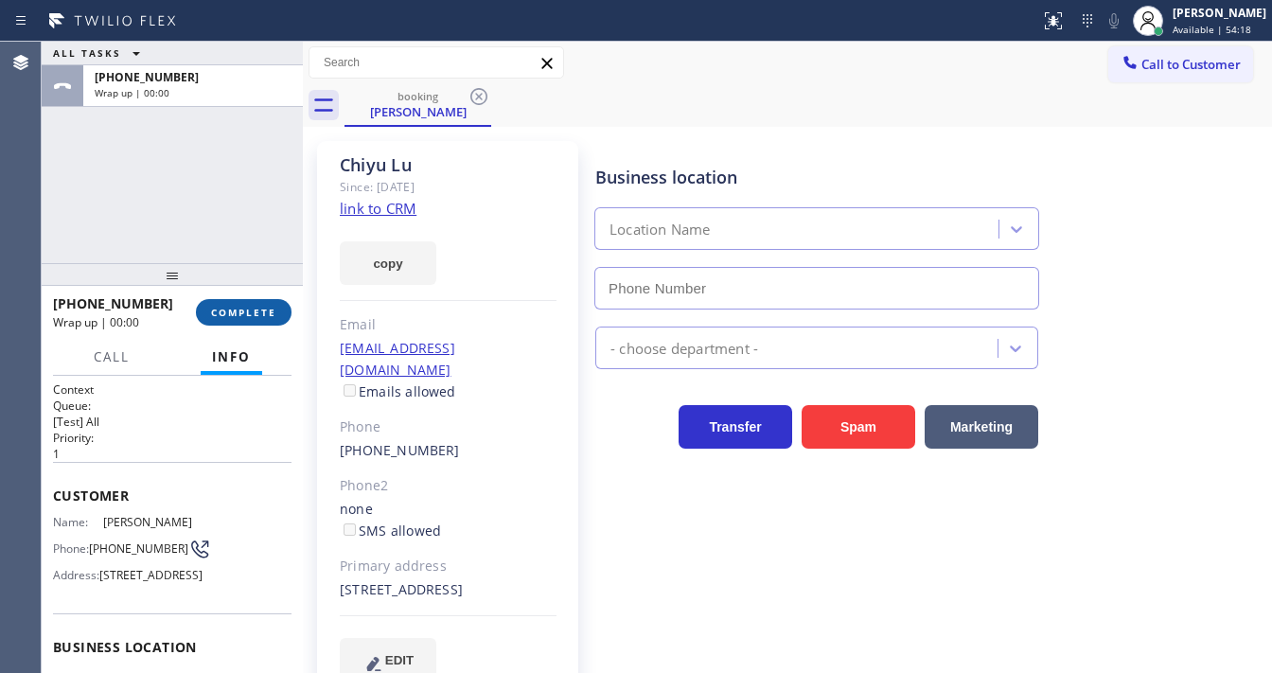
type input "(617) 219-9255"
click at [372, 206] on link "link to CRM" at bounding box center [378, 208] width 77 height 19
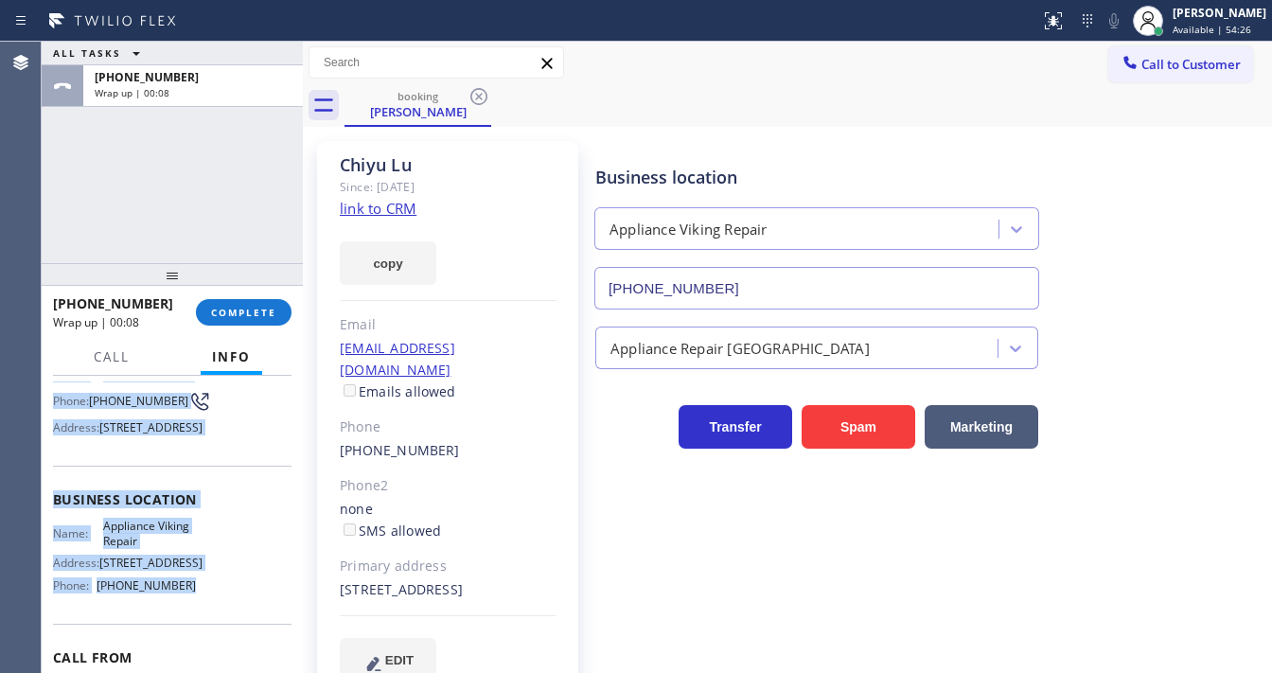
scroll to position [303, 0]
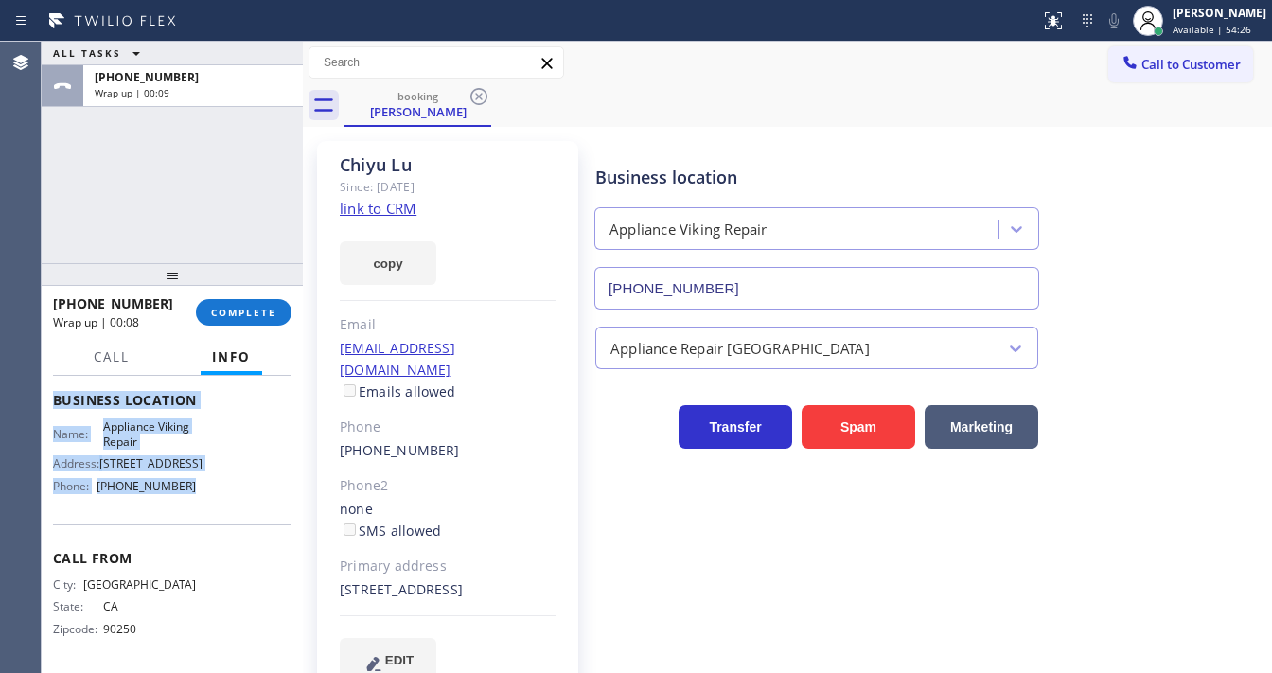
drag, startPoint x: 57, startPoint y: 477, endPoint x: 187, endPoint y: 503, distance: 133.1
click at [187, 503] on div "Context Queue: [Test] All Priority: 1 Customer Name: Chiyu Lu Phone: (310) 487-…" at bounding box center [172, 400] width 239 height 533
copy div "Customer Name: Chiyu Lu Phone: (310) 487-0832 Address: 3112 S Bentley Ave, Los …"
click at [244, 311] on span "COMPLETE" at bounding box center [243, 312] width 65 height 13
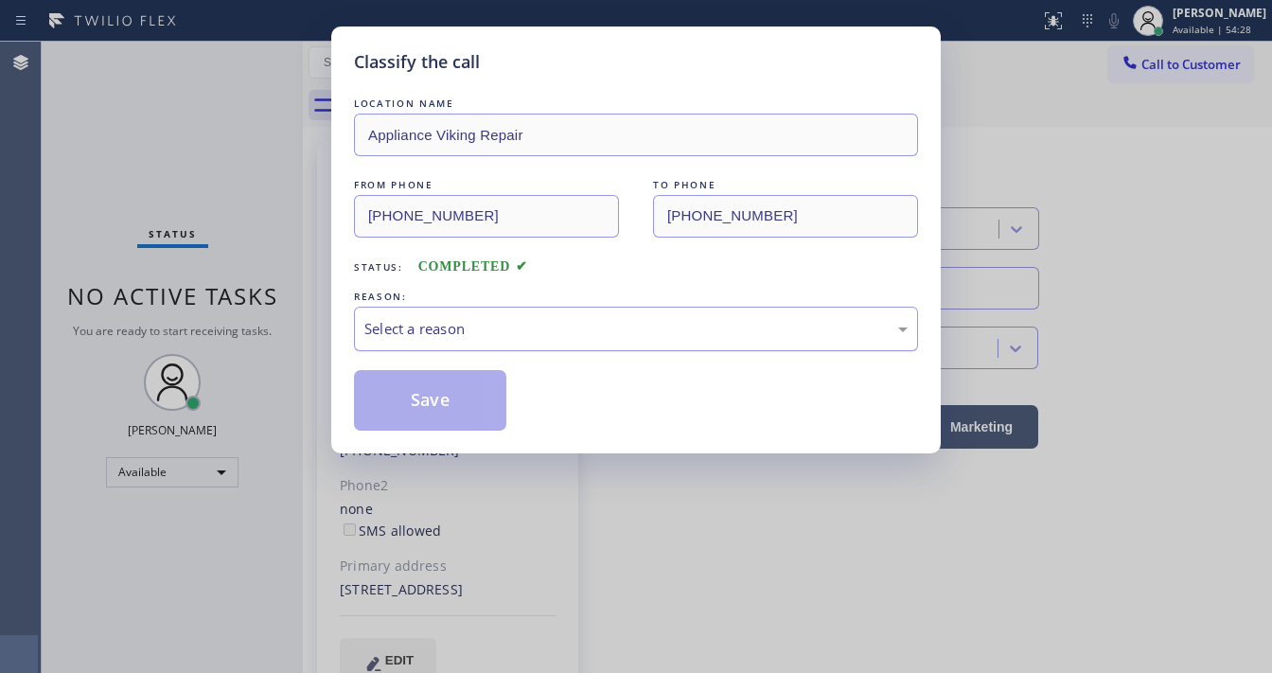
click at [456, 330] on div "Select a reason" at bounding box center [636, 329] width 543 height 22
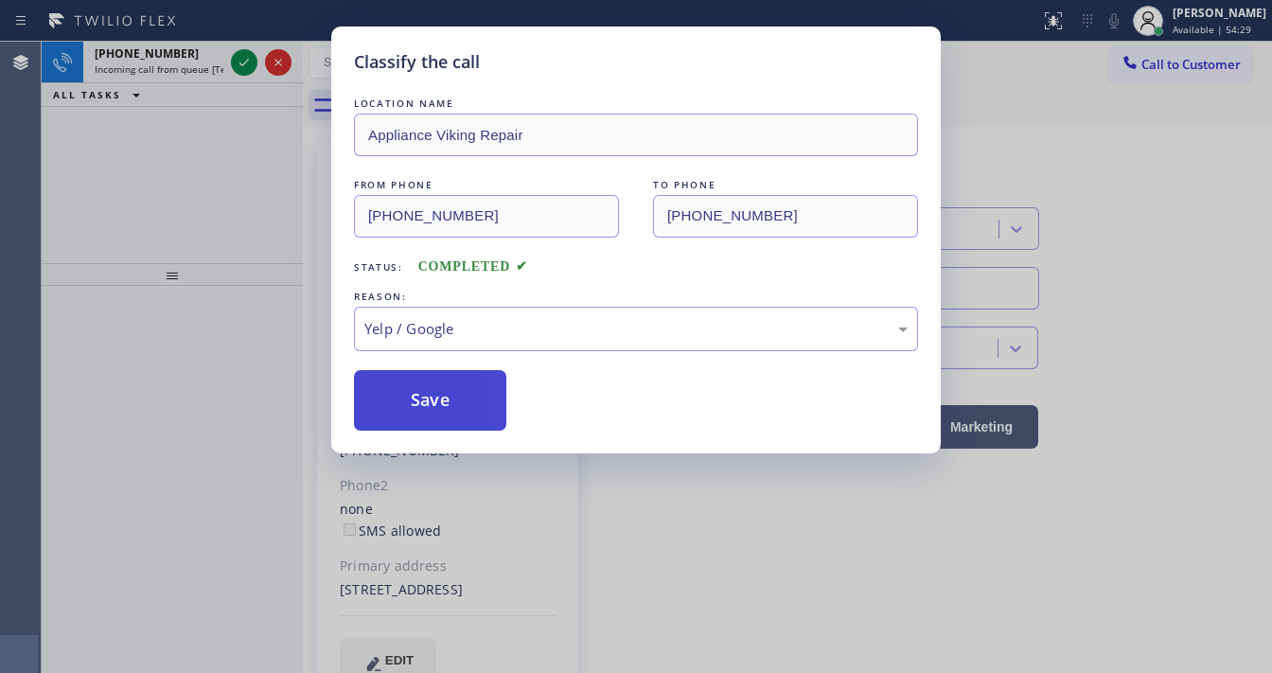
click at [430, 389] on button "Save" at bounding box center [430, 400] width 152 height 61
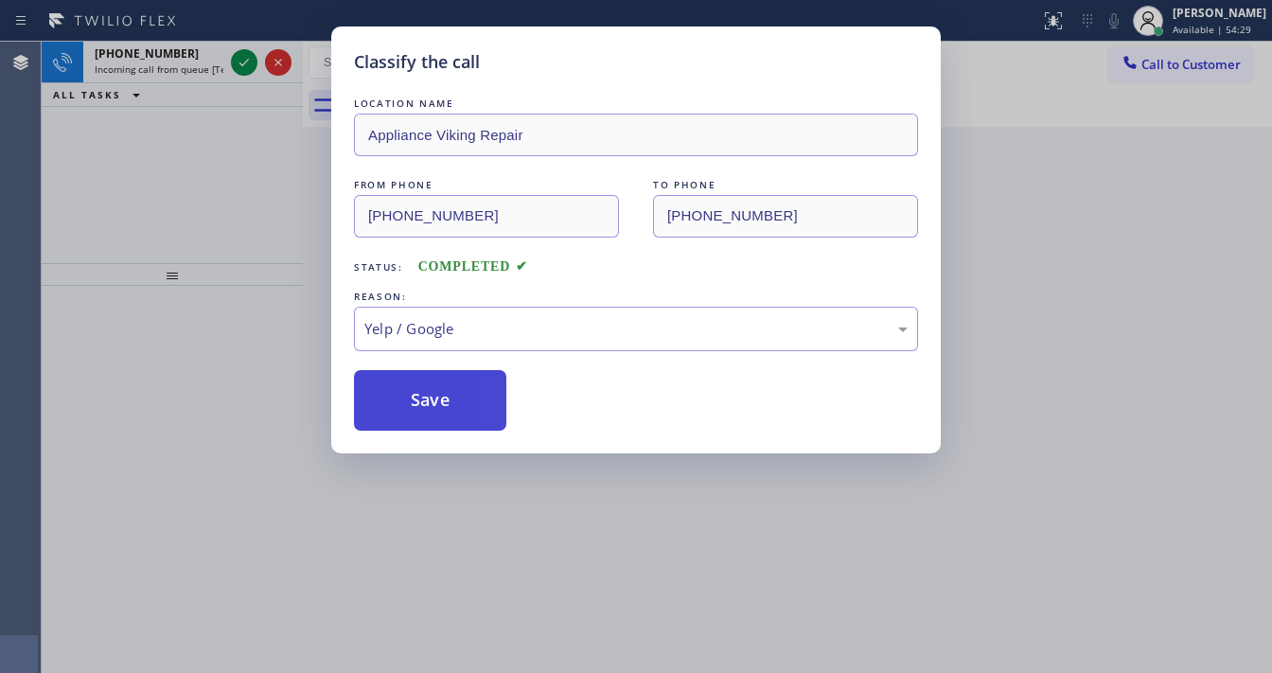
click at [430, 389] on button "Save" at bounding box center [430, 400] width 152 height 61
click at [117, 202] on div "Classify the call LOCATION NAME Appliance Viking Repair FROM PHONE (310) 487-08…" at bounding box center [636, 336] width 1272 height 673
click at [240, 64] on div "Classify the call LOCATION NAME Appliance Viking Repair FROM PHONE (310) 487-08…" at bounding box center [636, 336] width 1272 height 673
click at [240, 64] on div "Classify the call LOCATION NAME GE Monogram Repair Expert Cathedral City FROM P…" at bounding box center [657, 357] width 1231 height 631
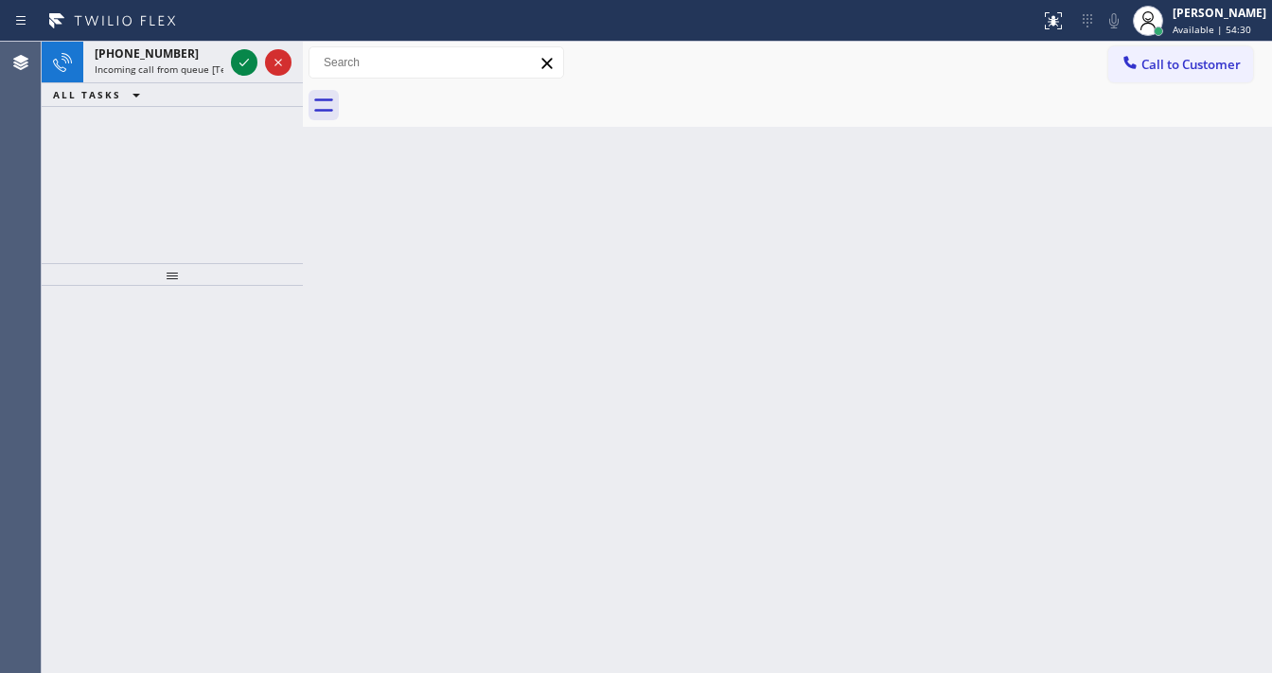
click at [240, 64] on icon at bounding box center [244, 63] width 9 height 8
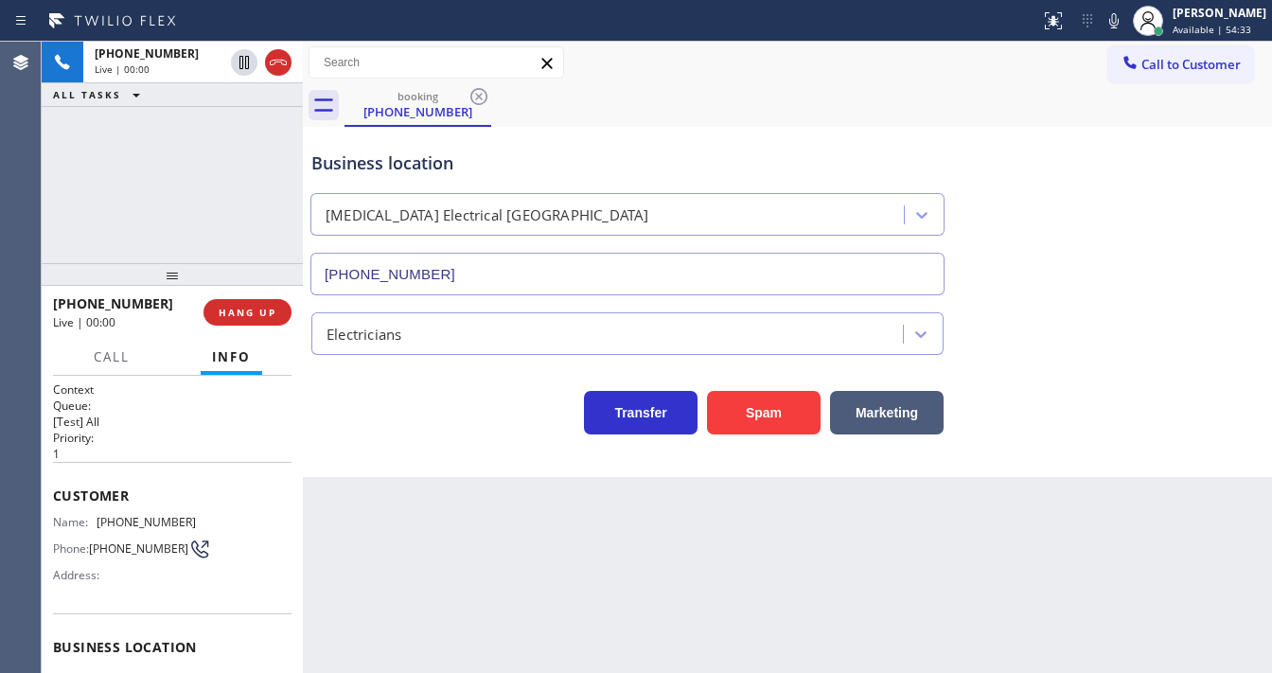
type input "(818) 600-7538"
drag, startPoint x: 755, startPoint y: 415, endPoint x: 879, endPoint y: 310, distance: 162.6
click at [757, 413] on button "Spam" at bounding box center [764, 413] width 114 height 44
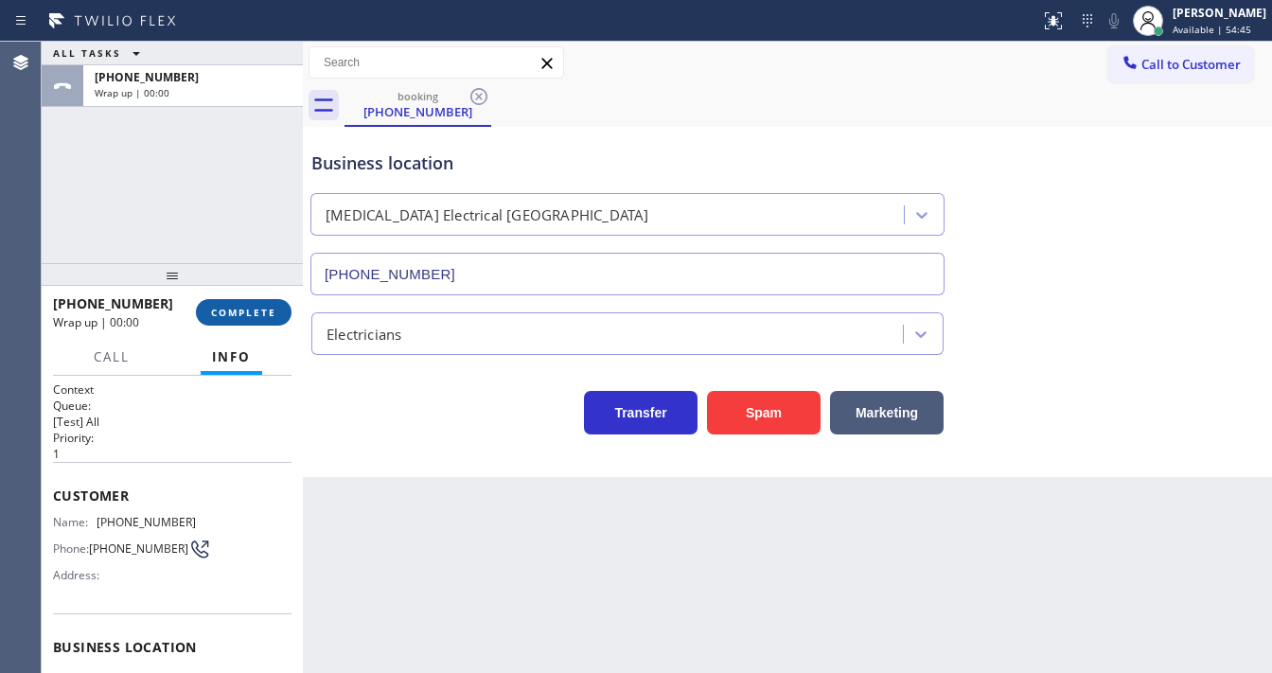
click at [239, 319] on button "COMPLETE" at bounding box center [244, 312] width 96 height 27
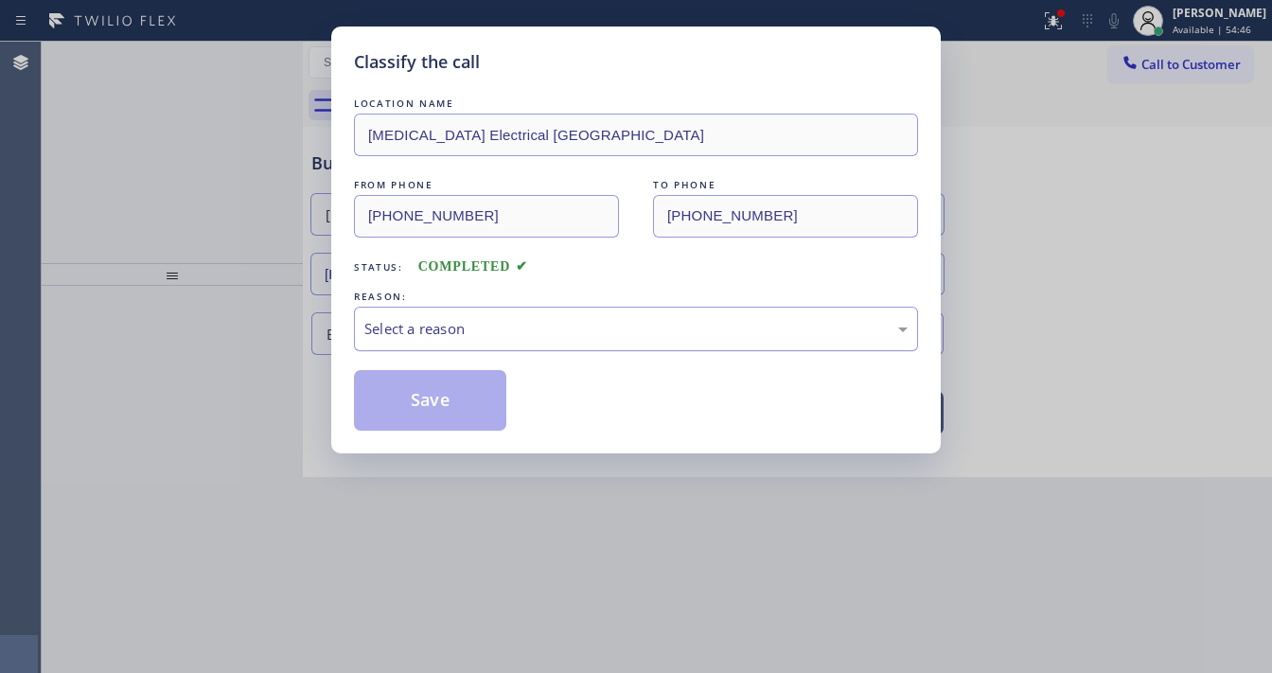
click at [435, 314] on div "Select a reason" at bounding box center [636, 329] width 564 height 44
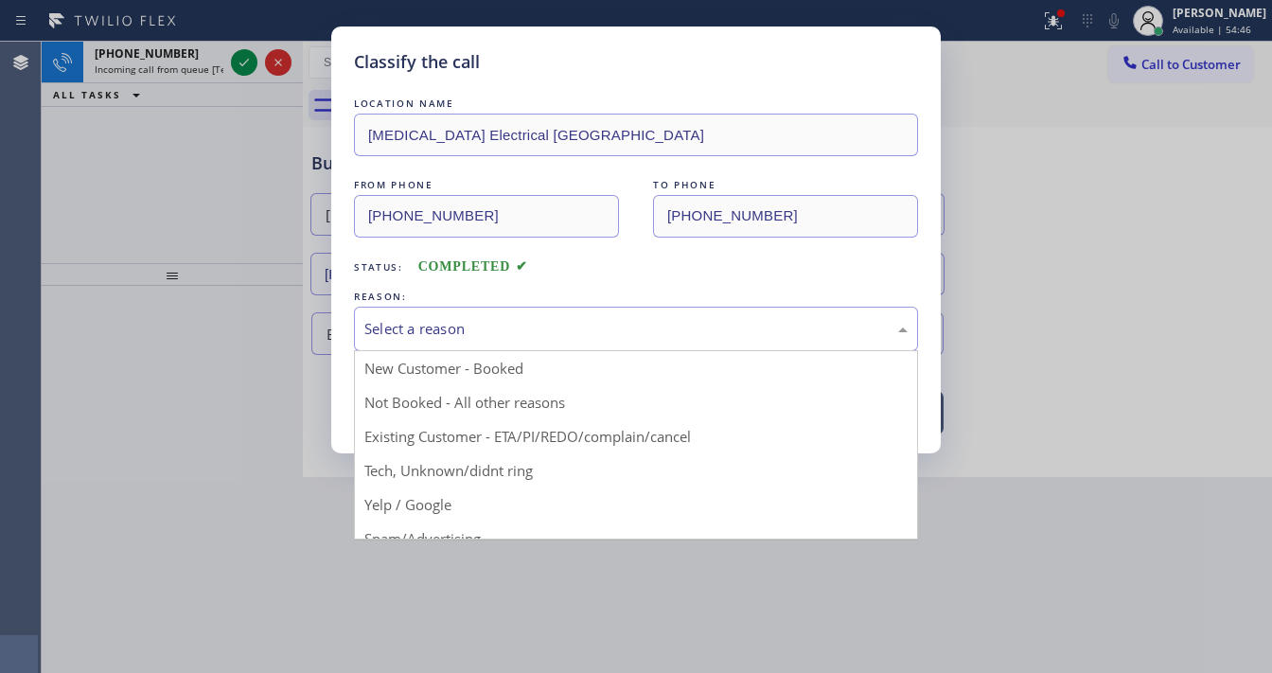
click at [439, 401] on button "Save" at bounding box center [430, 400] width 152 height 61
click at [439, 397] on button "Save" at bounding box center [430, 400] width 152 height 61
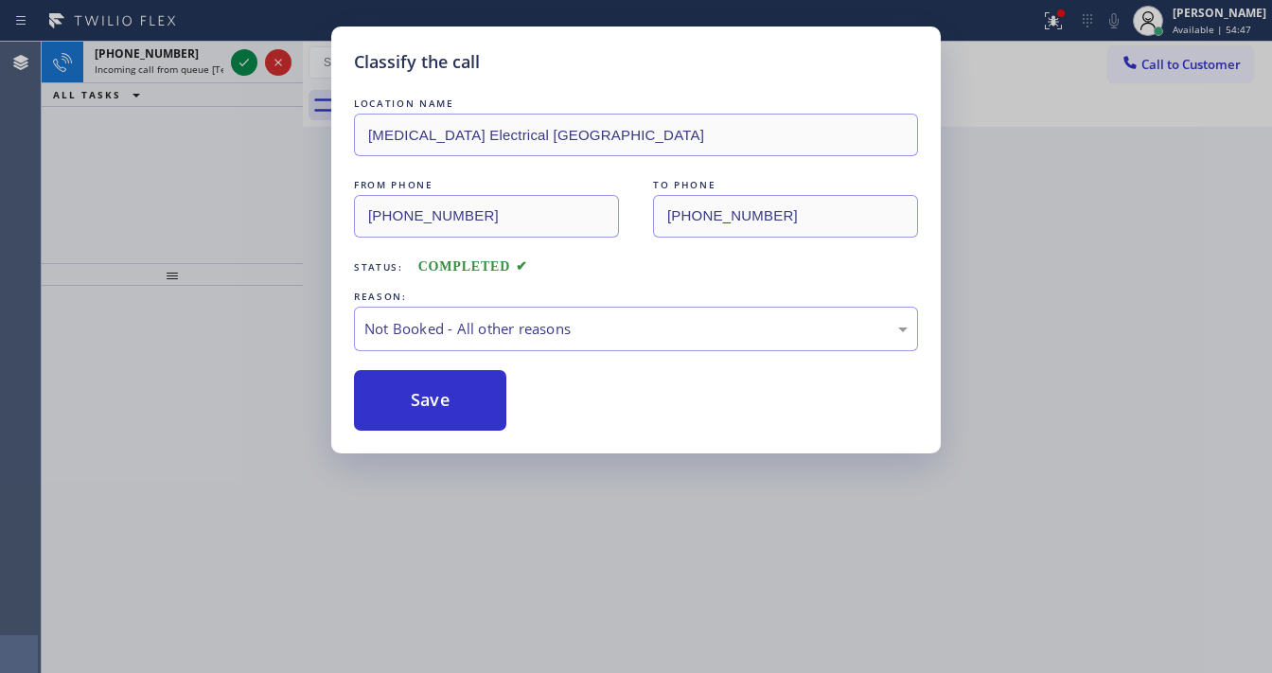
drag, startPoint x: 439, startPoint y: 386, endPoint x: 534, endPoint y: 380, distance: 94.9
click at [534, 380] on div "Save" at bounding box center [636, 400] width 564 height 61
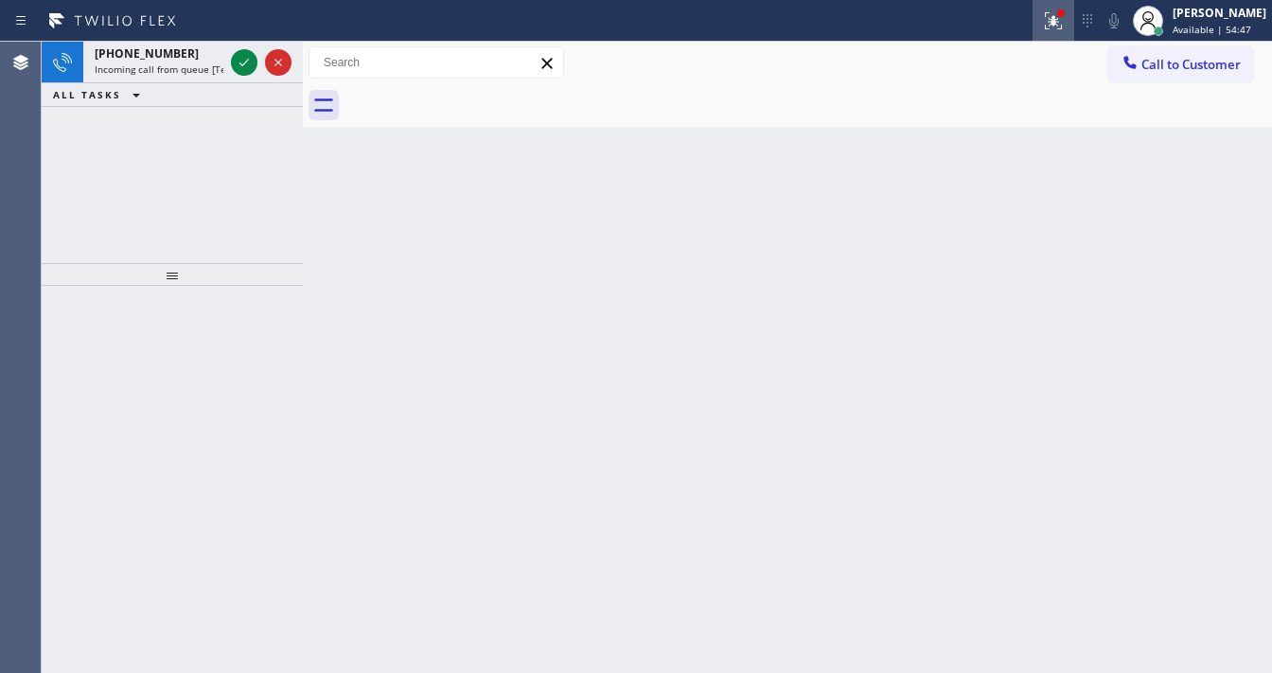
click at [1064, 20] on icon at bounding box center [1053, 20] width 23 height 23
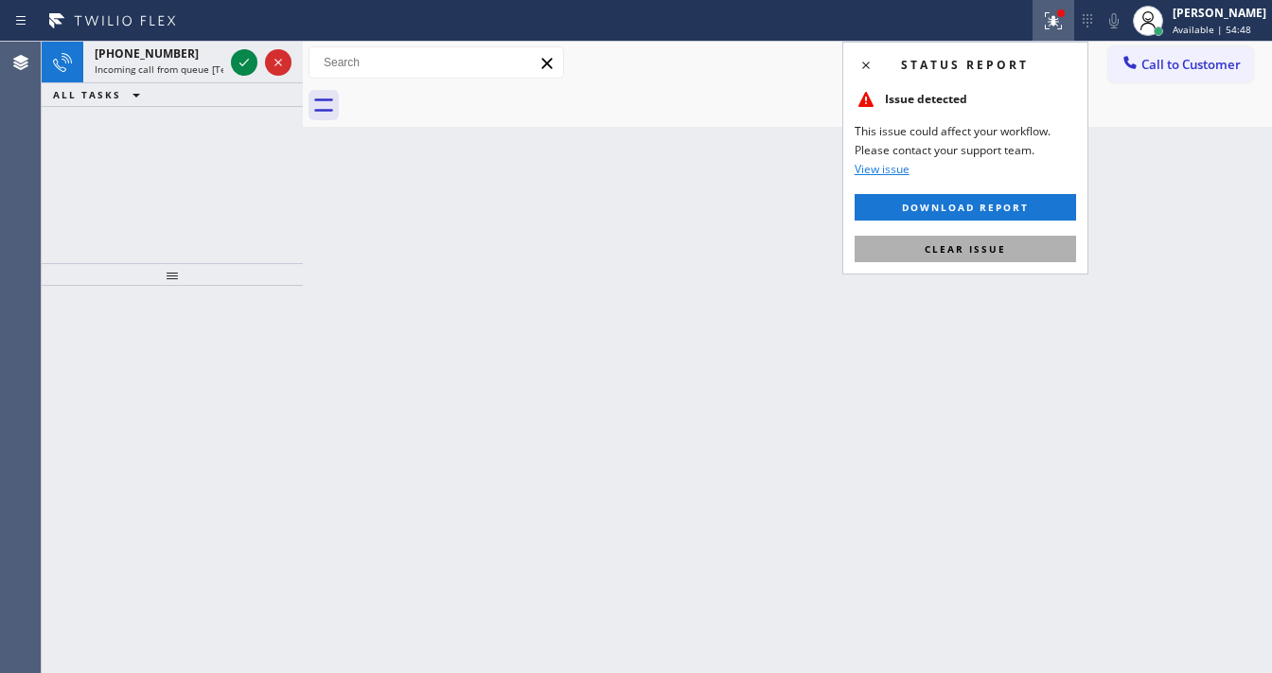
click at [991, 238] on button "Clear issue" at bounding box center [966, 249] width 222 height 27
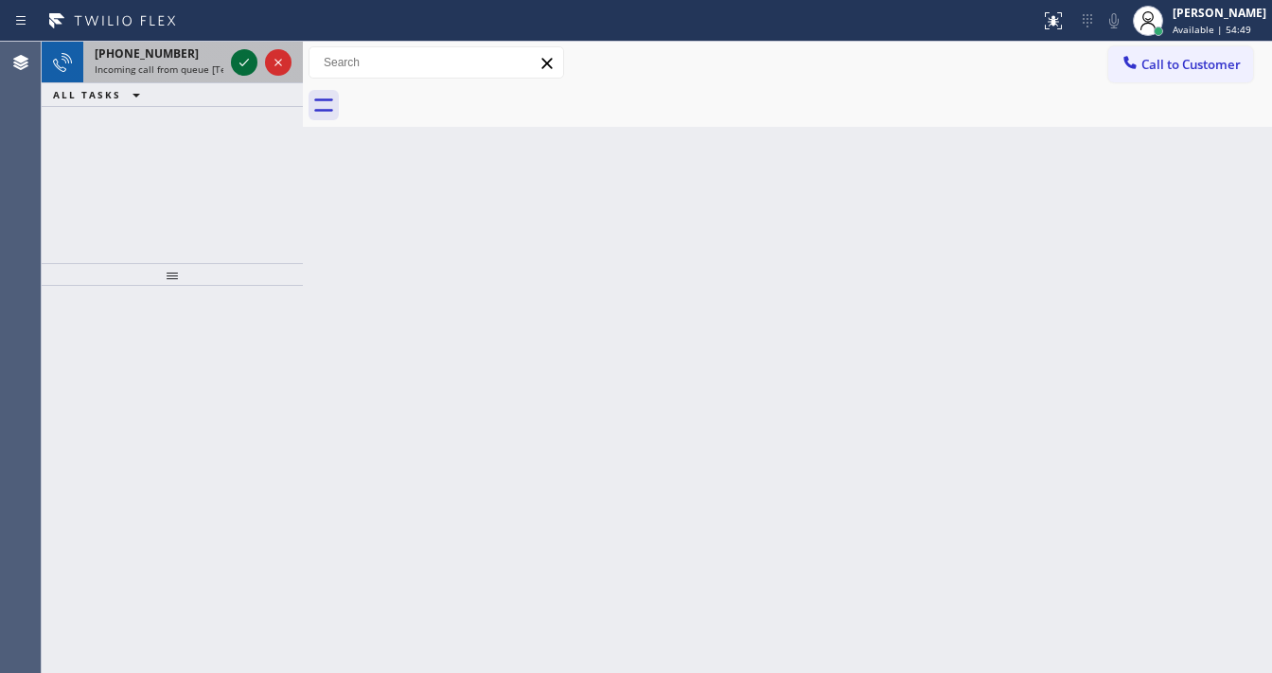
click at [235, 65] on icon at bounding box center [244, 62] width 23 height 23
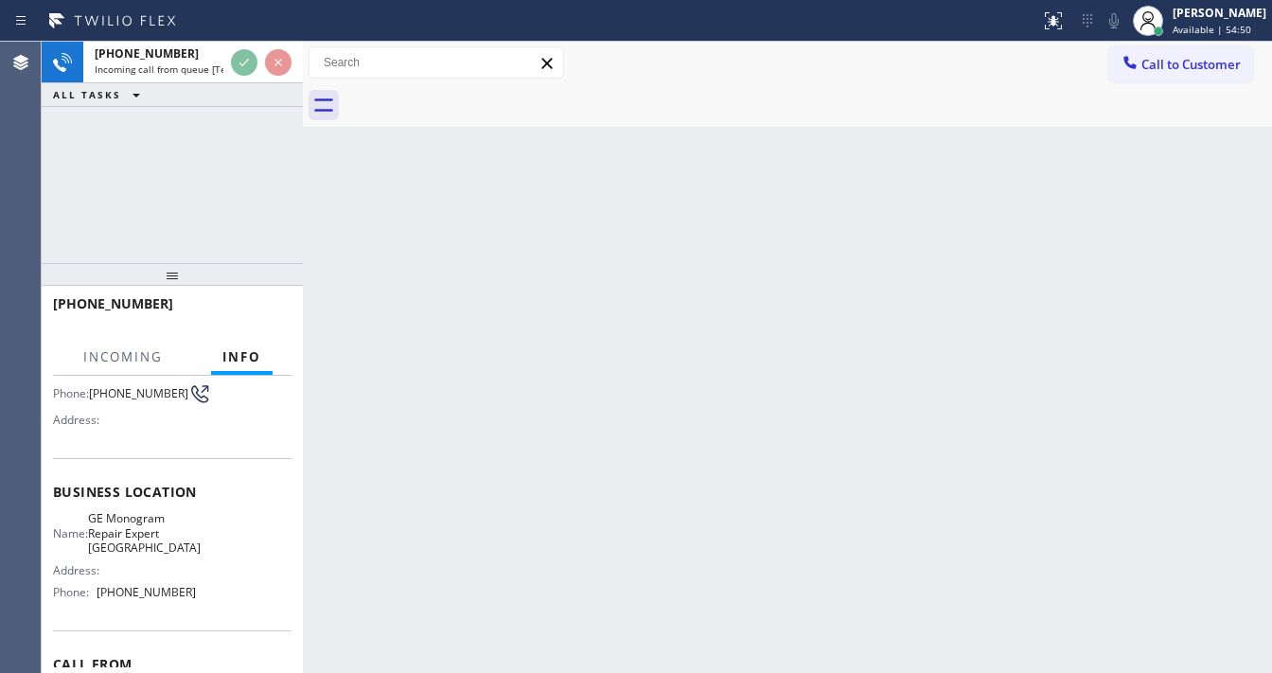
scroll to position [227, 0]
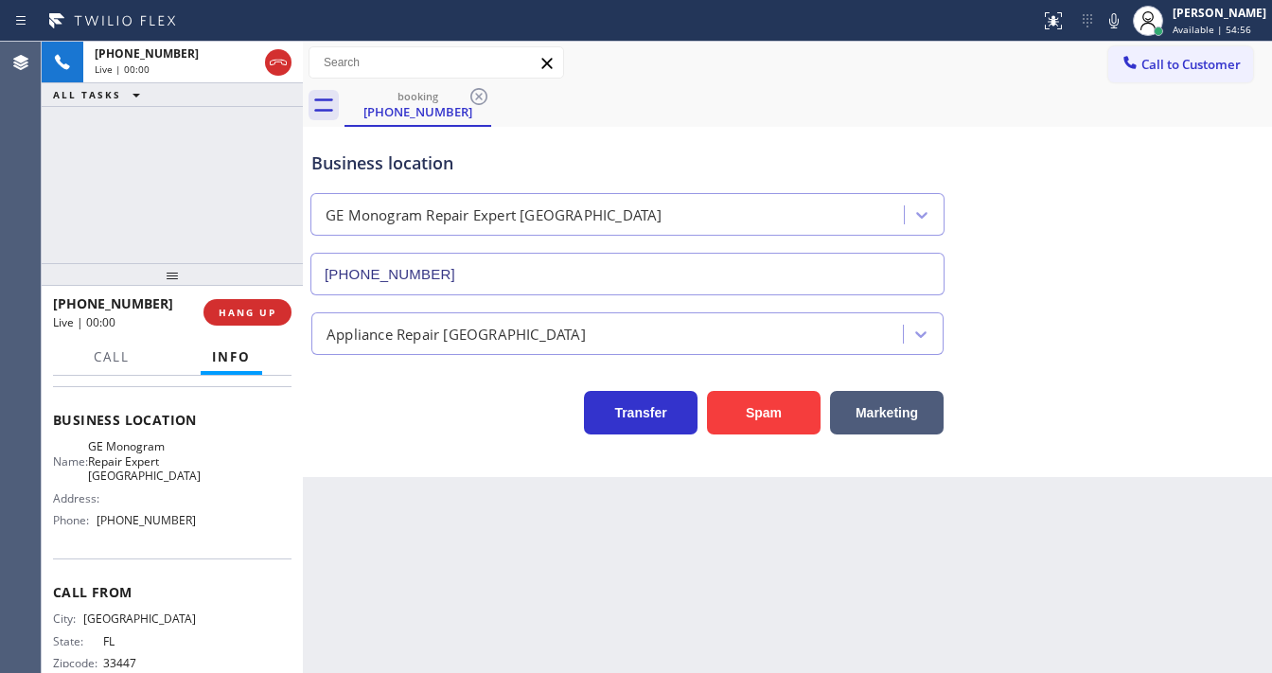
type input "(561) 898-0108"
click at [714, 374] on div "Transfer Spam Marketing" at bounding box center [788, 404] width 960 height 61
click at [724, 388] on div "Spam" at bounding box center [759, 408] width 123 height 53
click at [733, 394] on button "Spam" at bounding box center [764, 413] width 114 height 44
drag, startPoint x: 739, startPoint y: 403, endPoint x: 755, endPoint y: 412, distance: 17.4
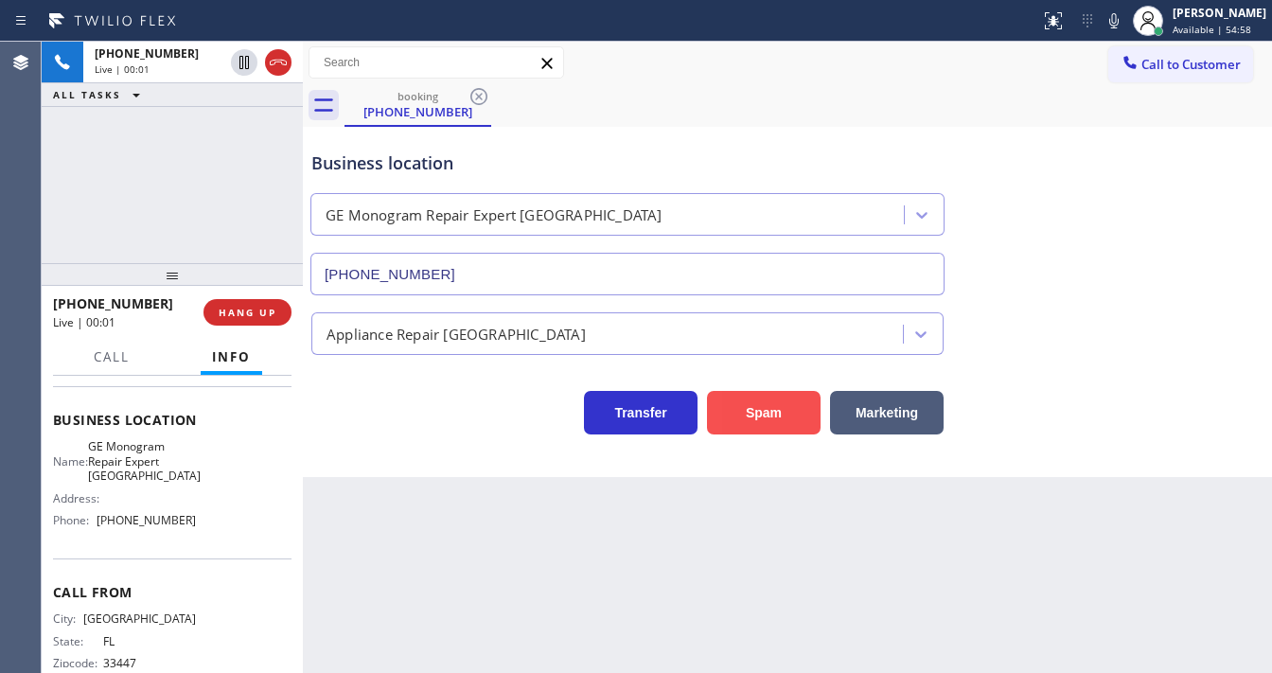
click at [743, 407] on button "Spam" at bounding box center [764, 413] width 114 height 44
click at [757, 414] on button "Spam" at bounding box center [764, 413] width 114 height 44
drag, startPoint x: 1080, startPoint y: 167, endPoint x: 1146, endPoint y: 88, distance: 102.2
click at [1089, 162] on div "Business location GE Monogram Repair Expert Boca Raton (561) 898-0108" at bounding box center [788, 209] width 960 height 171
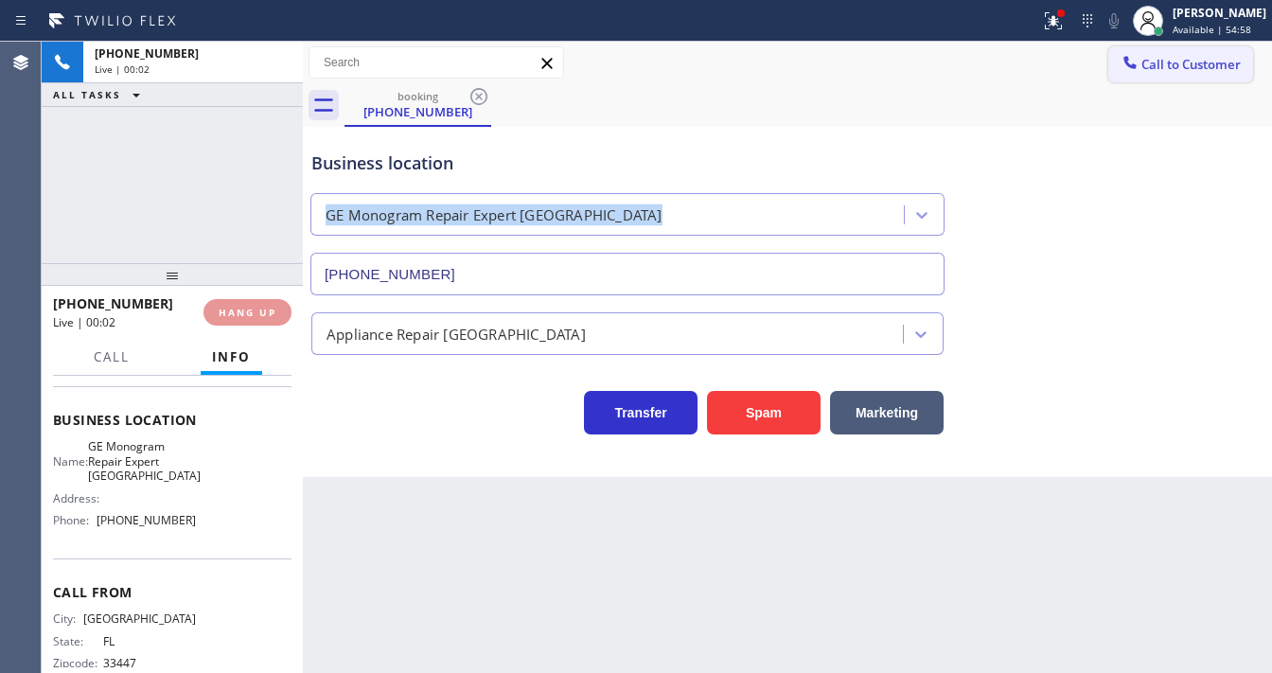
click at [1163, 65] on span "Call to Customer" at bounding box center [1191, 64] width 99 height 17
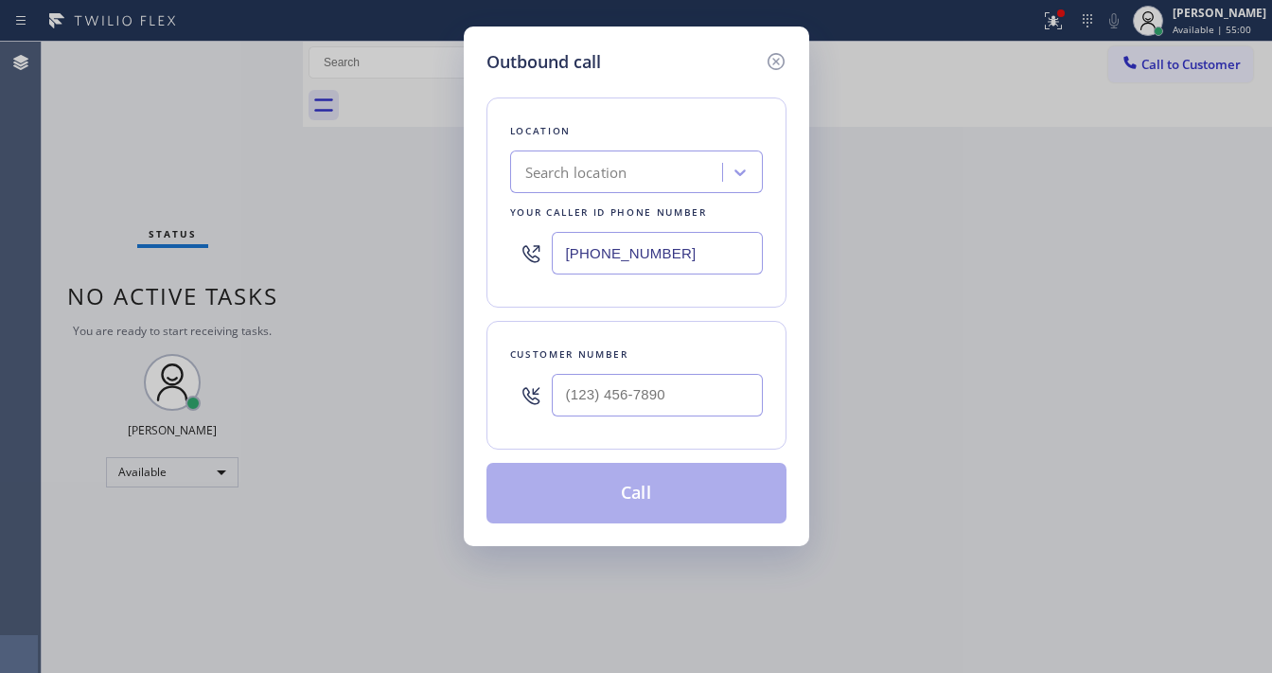
click at [636, 387] on input "text" at bounding box center [657, 395] width 211 height 43
paste input "310) 487-0832"
type input "(310) 487-0832"
click at [694, 260] on input "[PHONE_NUMBER]" at bounding box center [657, 253] width 211 height 43
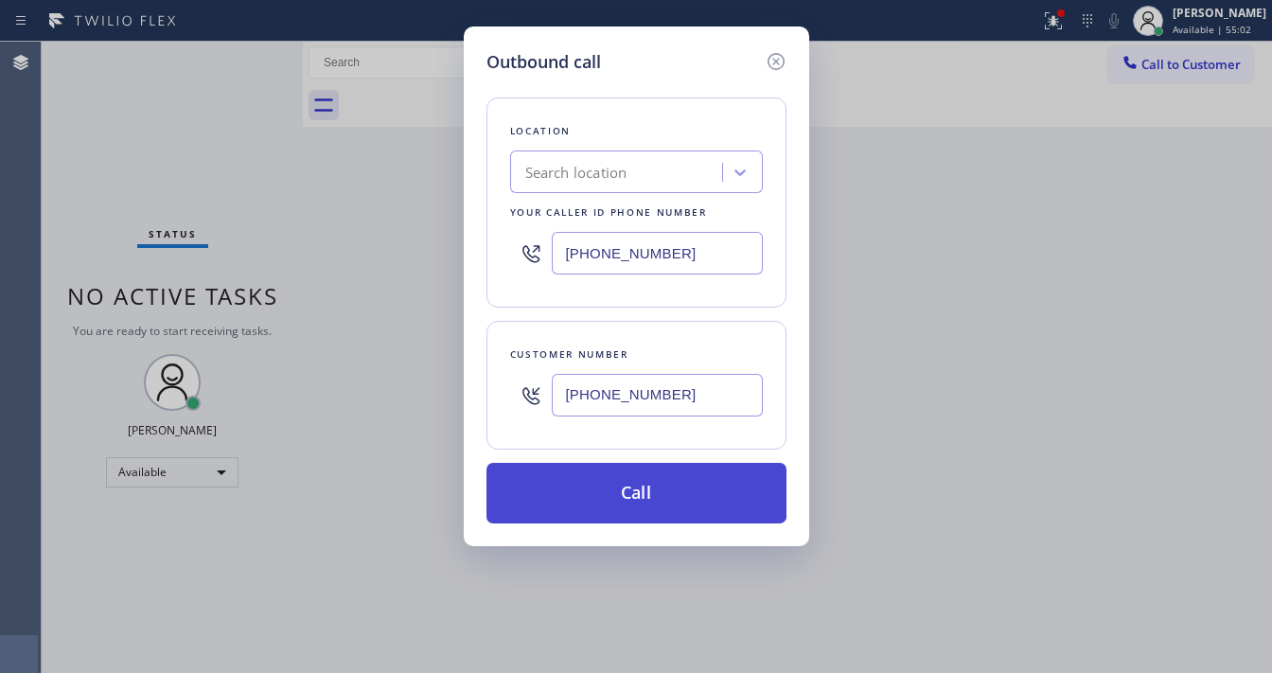
paste input "617) 219-9255"
type input "(617) 219-9255"
click at [646, 502] on button "Call" at bounding box center [637, 493] width 300 height 61
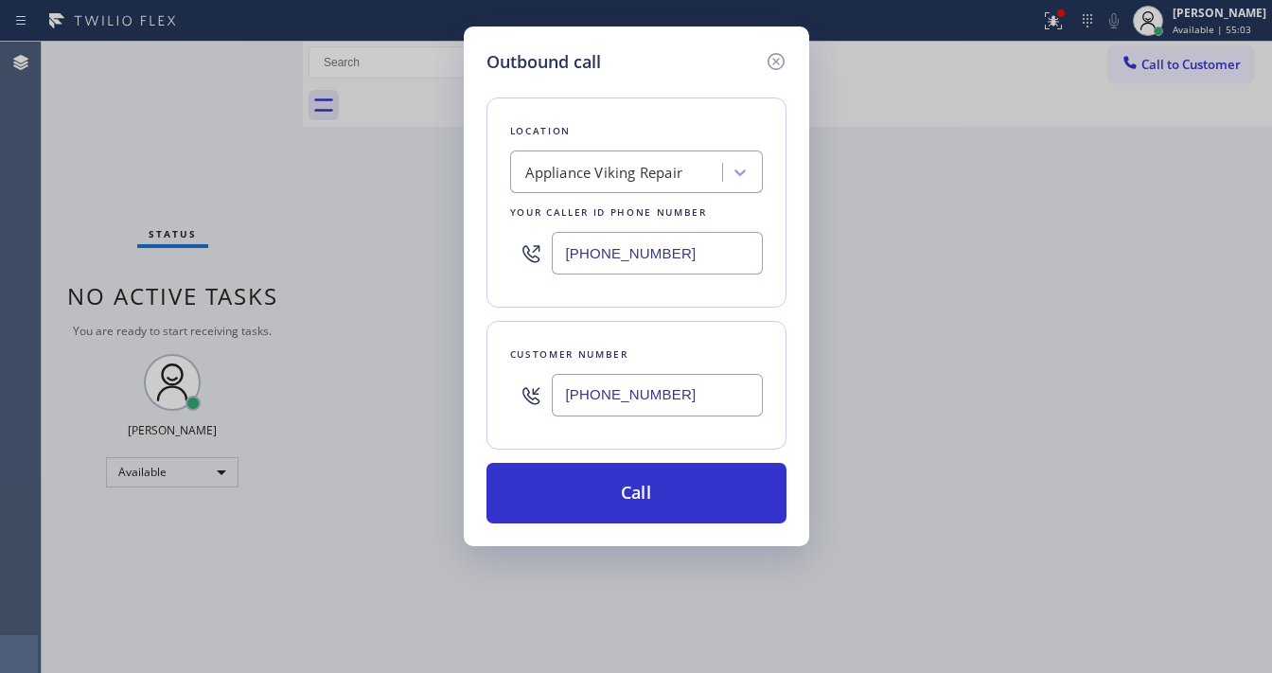
click at [1019, 146] on div "Outbound call Location Appliance Viking Repair Your caller id phone number (617…" at bounding box center [636, 336] width 1272 height 673
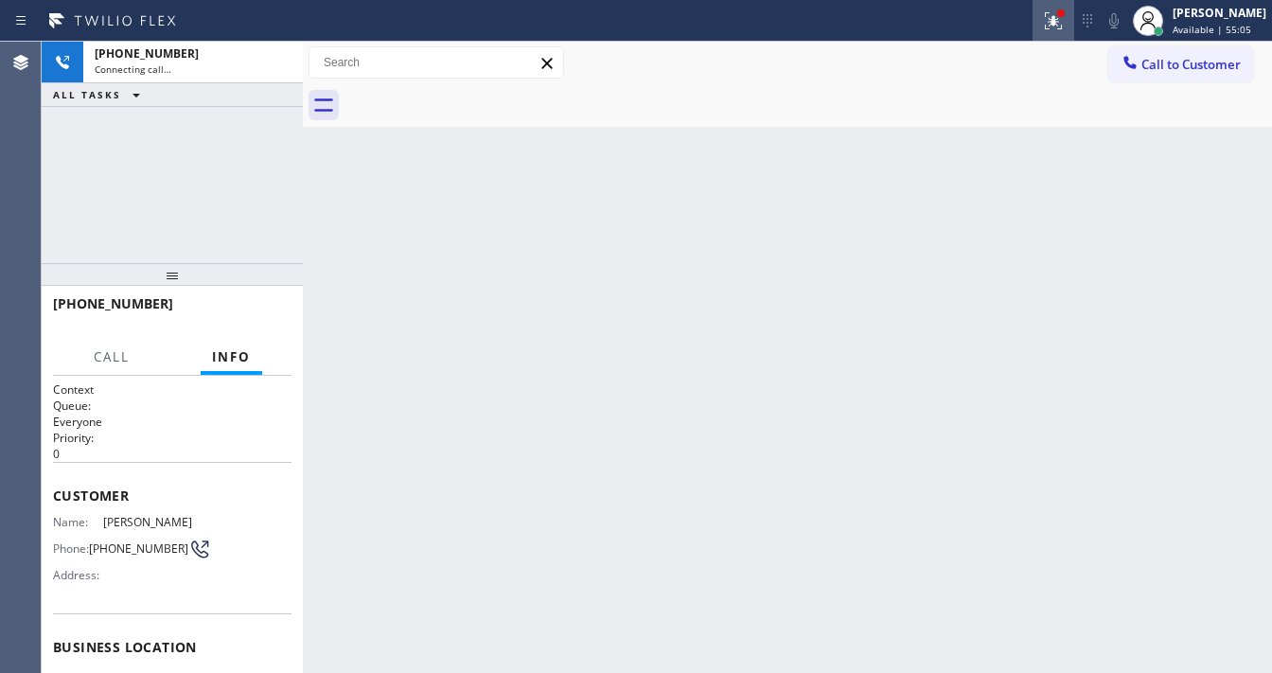
click at [1059, 21] on icon at bounding box center [1053, 18] width 11 height 7
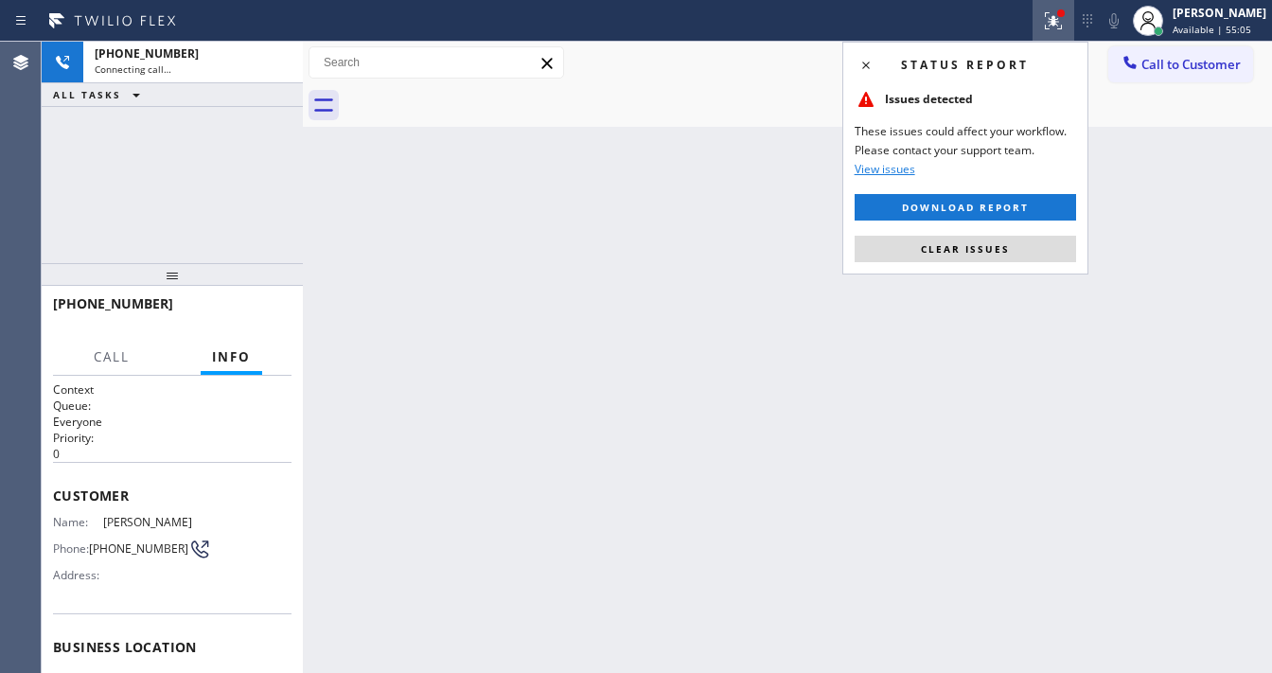
click at [990, 266] on div "Status report Issues detected These issues could affect your workflow. Please c…" at bounding box center [966, 158] width 246 height 233
click at [998, 250] on span "Clear issues" at bounding box center [965, 248] width 89 height 13
click at [177, 156] on div "+13104870832 Connecting call… ALL TASKS ALL TASKS ACTIVE TASKS TASKS IN WRAP UP" at bounding box center [172, 153] width 261 height 222
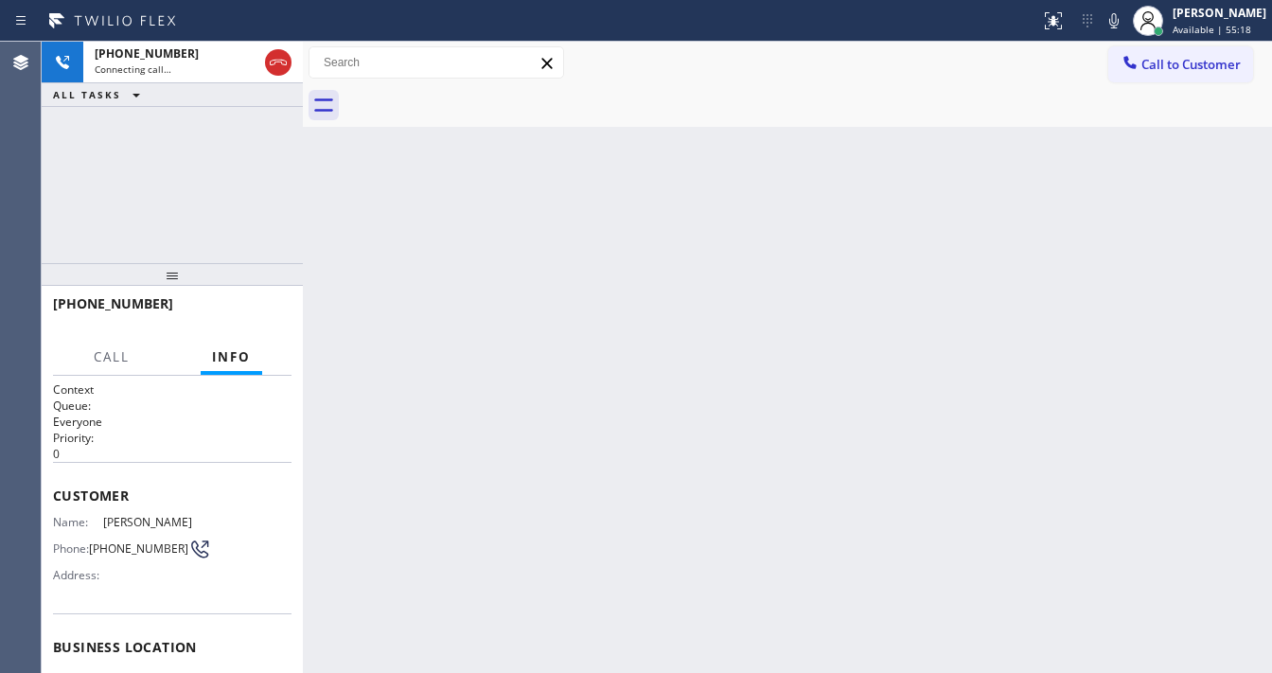
click at [154, 136] on div "+13104870832 Connecting call… ALL TASKS ALL TASKS ACTIVE TASKS TASKS IN WRAP UP" at bounding box center [172, 153] width 261 height 222
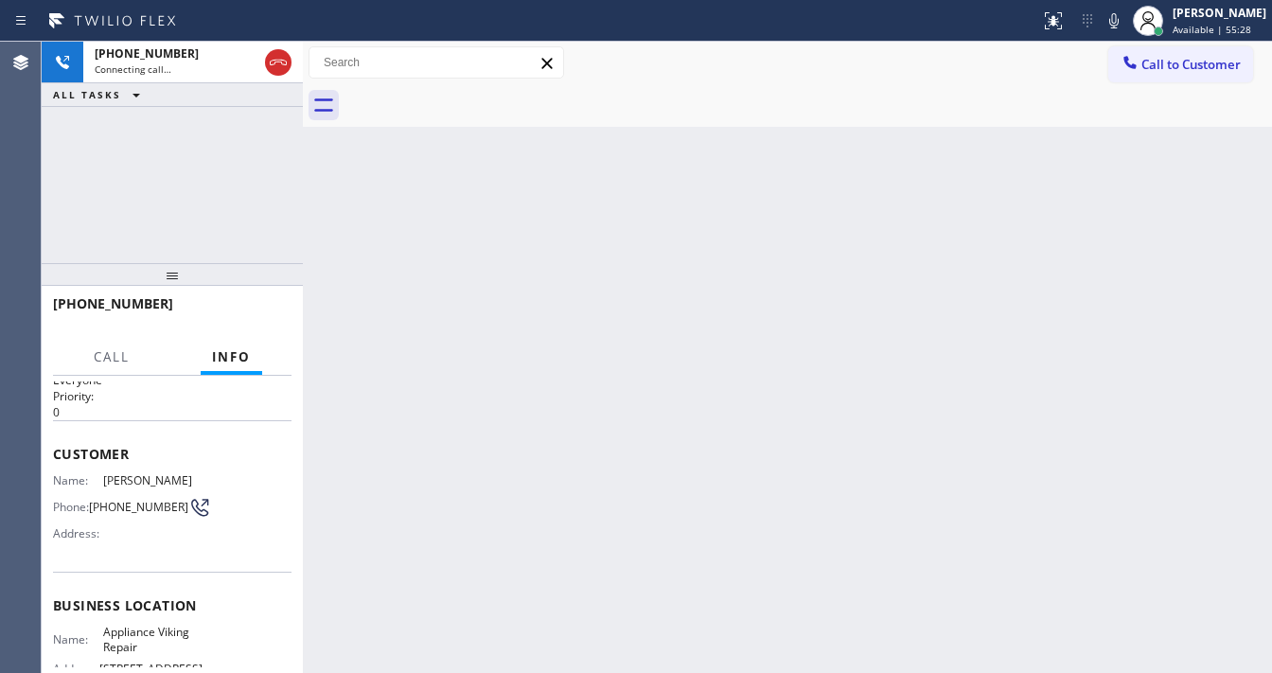
scroll to position [151, 0]
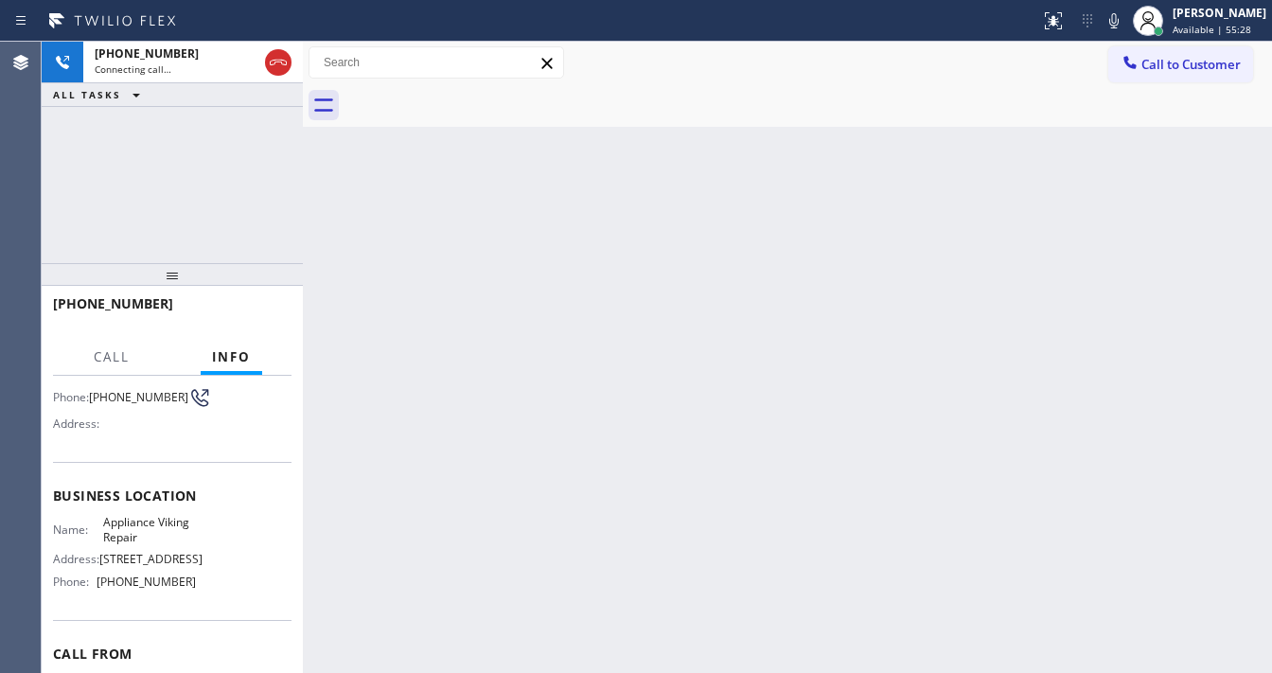
click at [189, 189] on div "+13104870832 Connecting call… ALL TASKS ALL TASKS ACTIVE TASKS TASKS IN WRAP UP" at bounding box center [172, 153] width 261 height 222
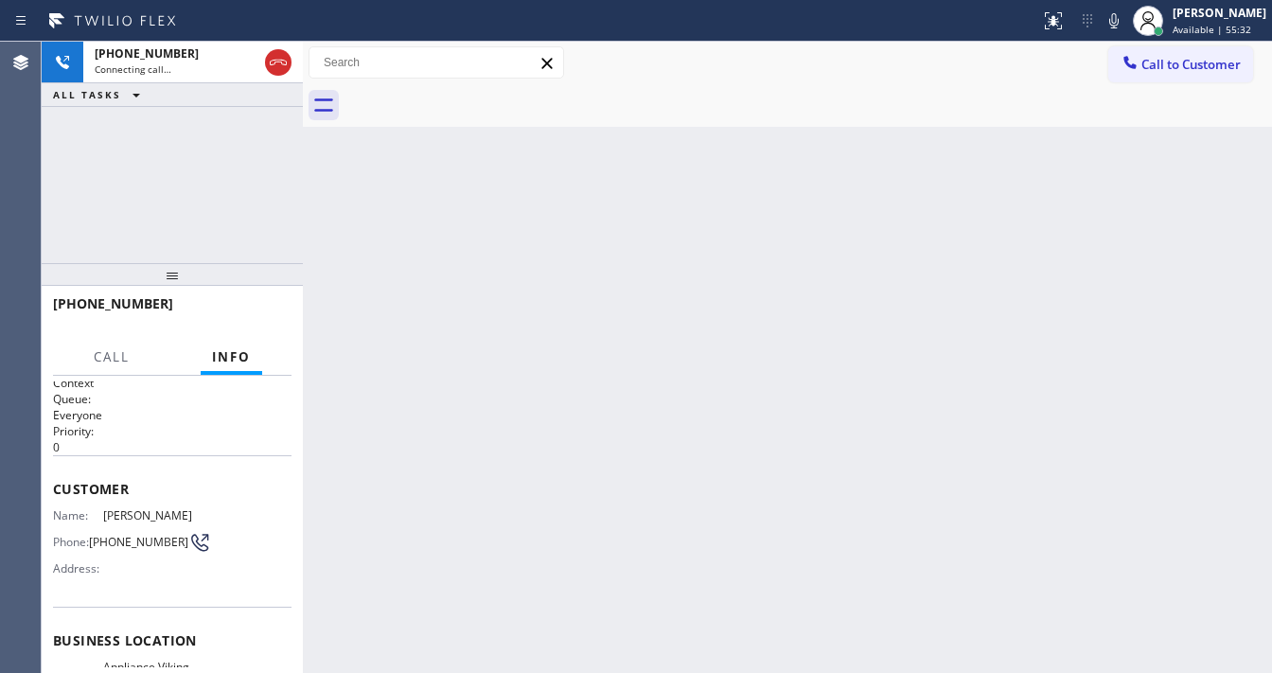
scroll to position [0, 0]
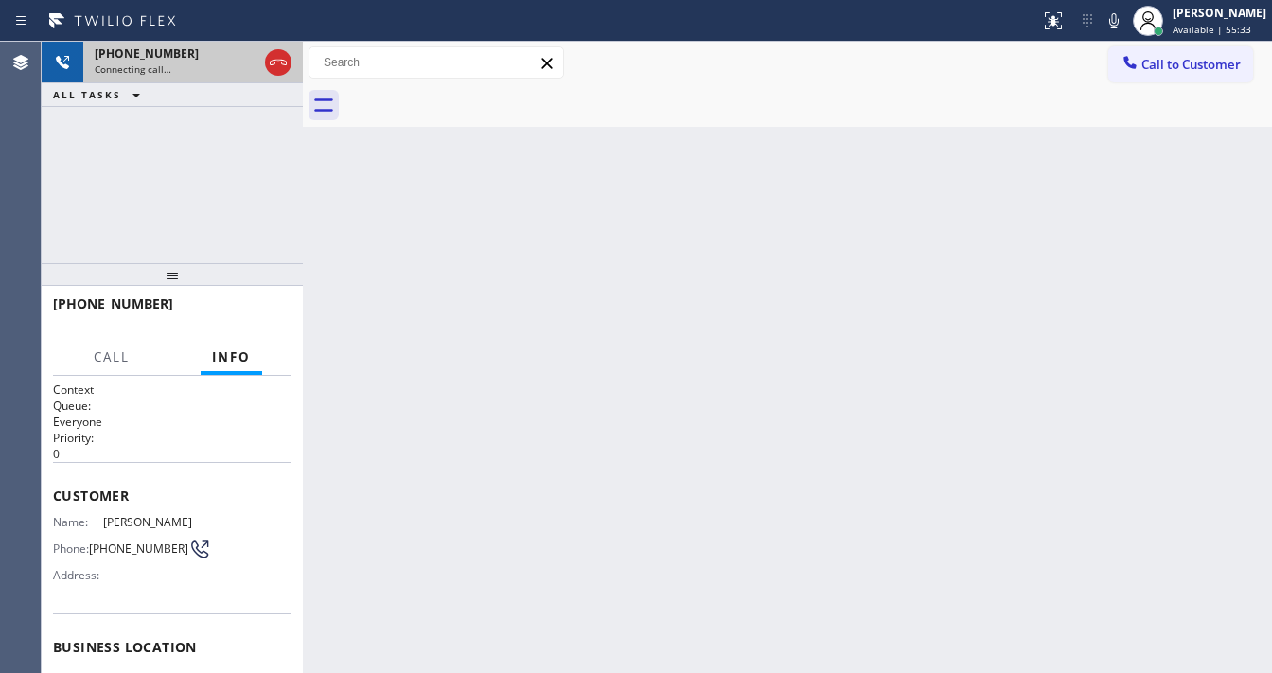
click at [182, 64] on div "Connecting call…" at bounding box center [176, 68] width 163 height 13
click at [279, 63] on icon at bounding box center [278, 62] width 23 height 23
click at [279, 63] on div "Connecting call…" at bounding box center [193, 68] width 197 height 13
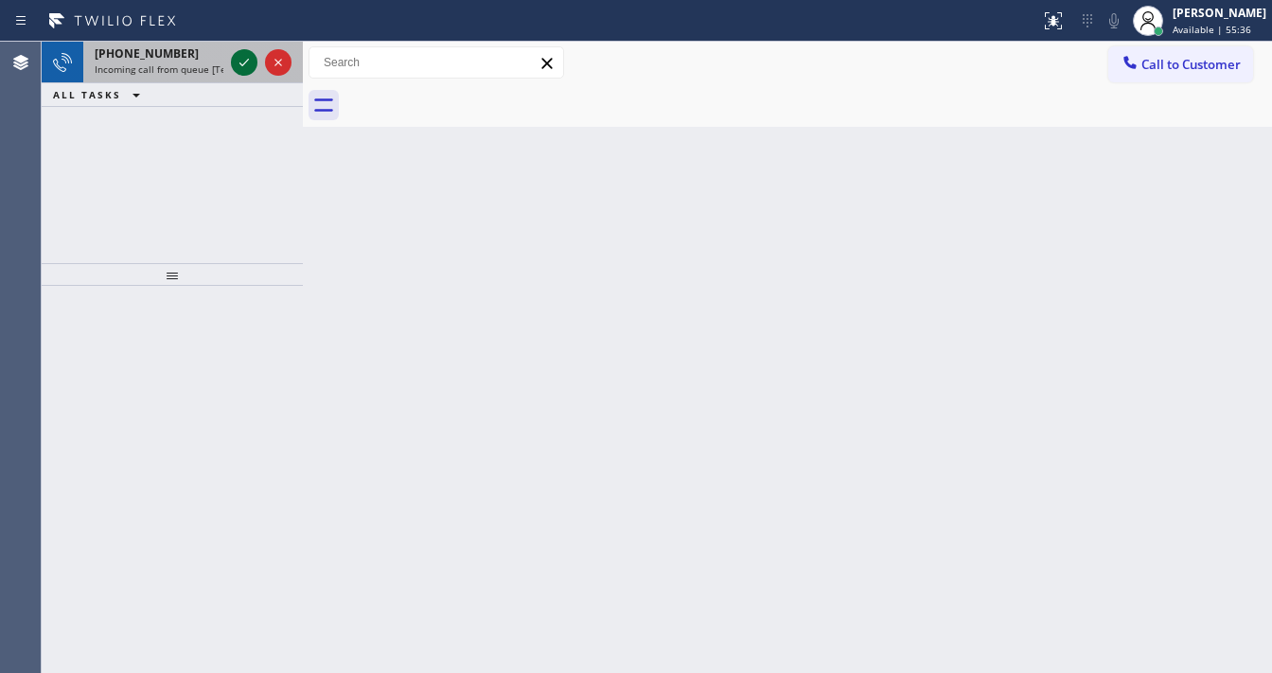
click at [240, 58] on icon at bounding box center [244, 62] width 23 height 23
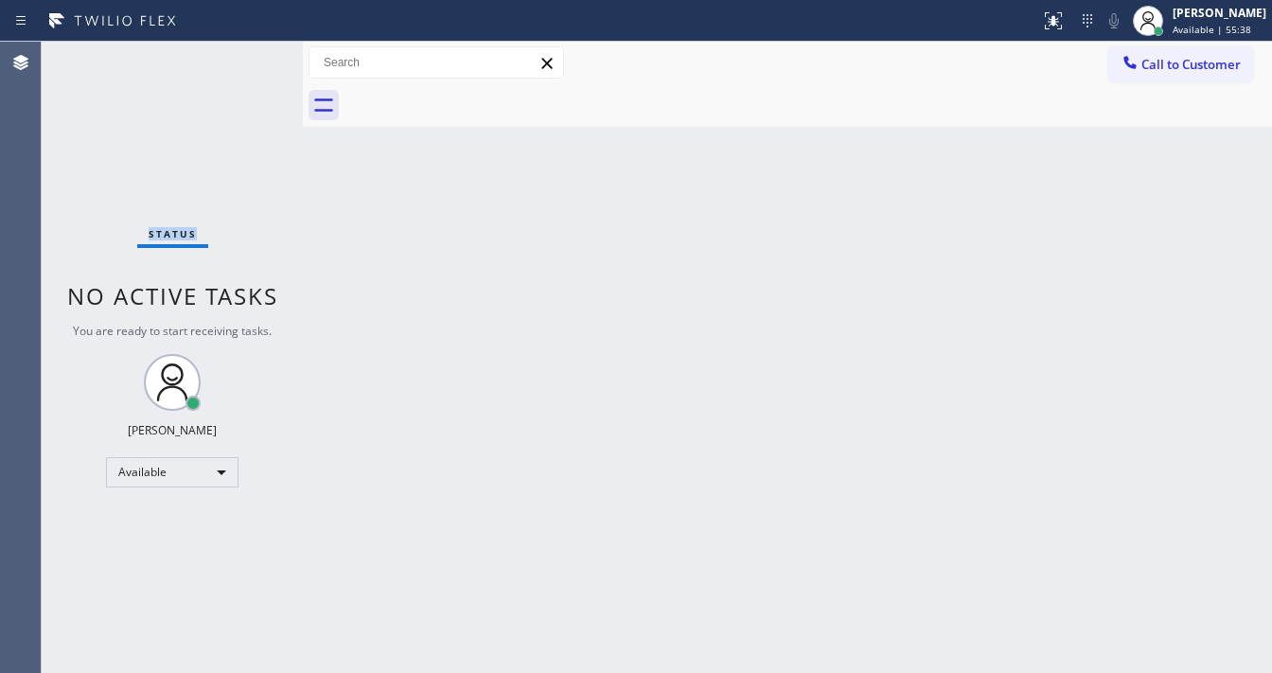
click at [240, 58] on div "Status No active tasks You are ready to start receiving tasks. [PERSON_NAME]" at bounding box center [172, 357] width 261 height 631
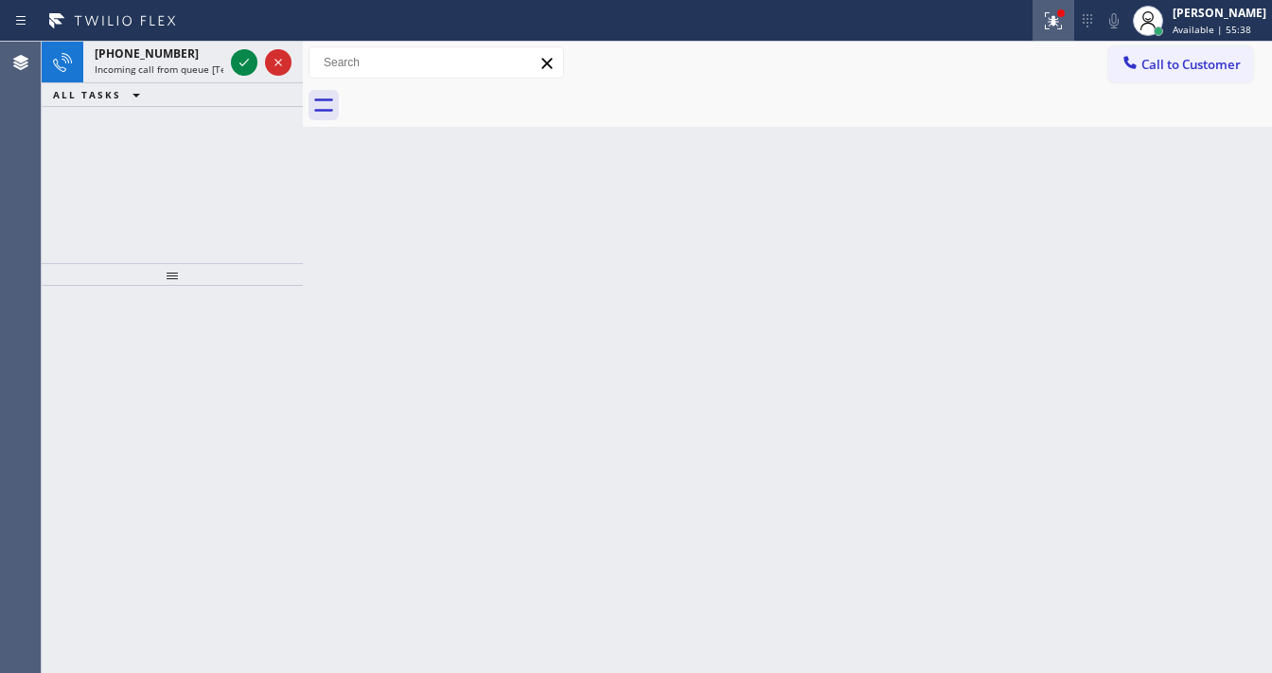
click at [1055, 37] on button at bounding box center [1054, 21] width 42 height 42
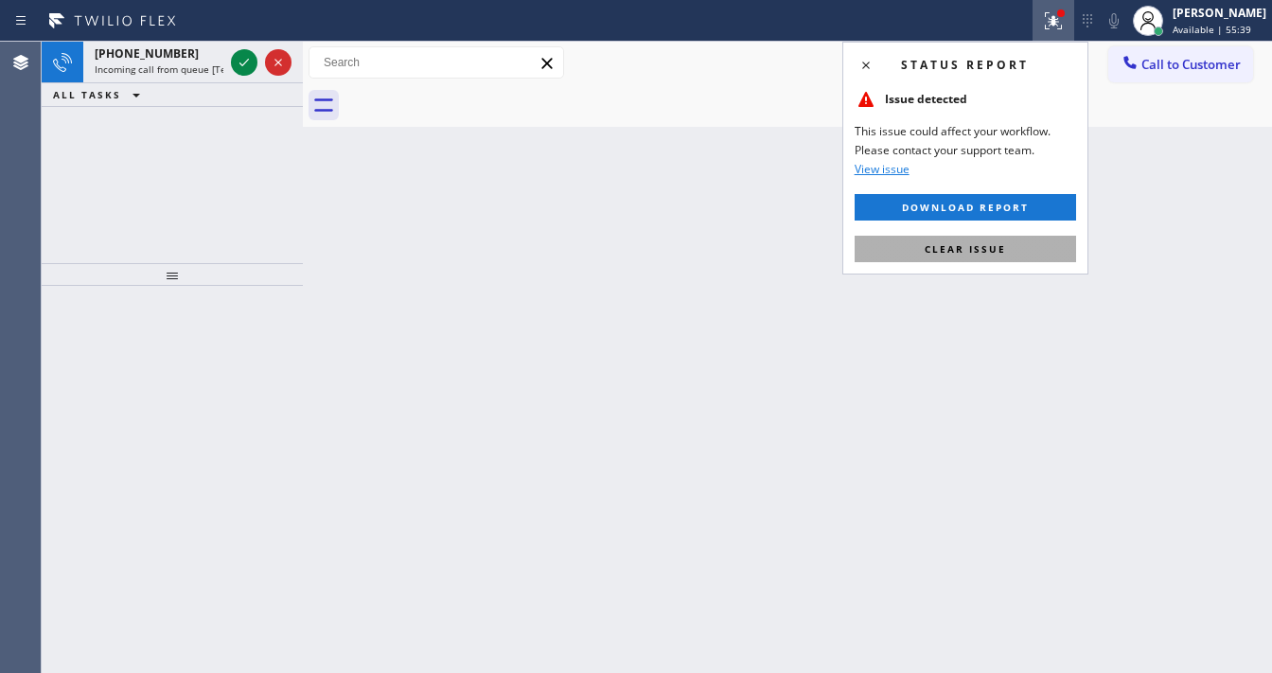
click at [982, 240] on button "Clear issue" at bounding box center [966, 249] width 222 height 27
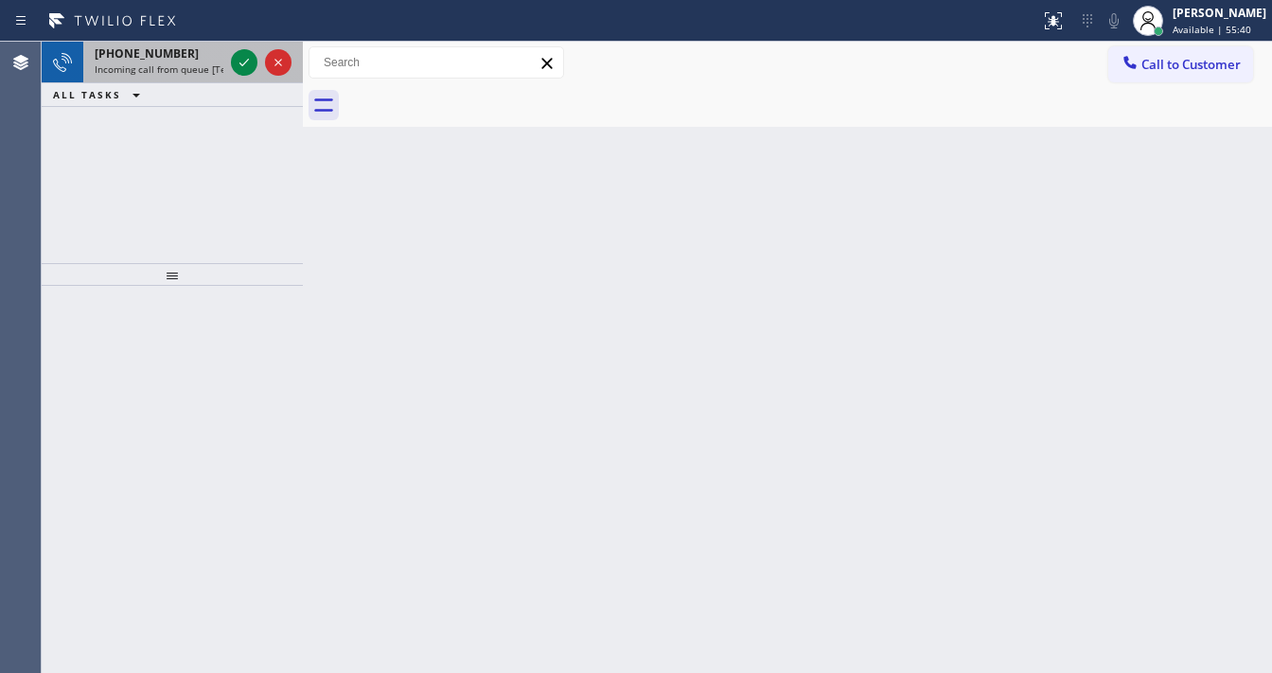
click at [161, 59] on span "+17088941430" at bounding box center [147, 53] width 104 height 16
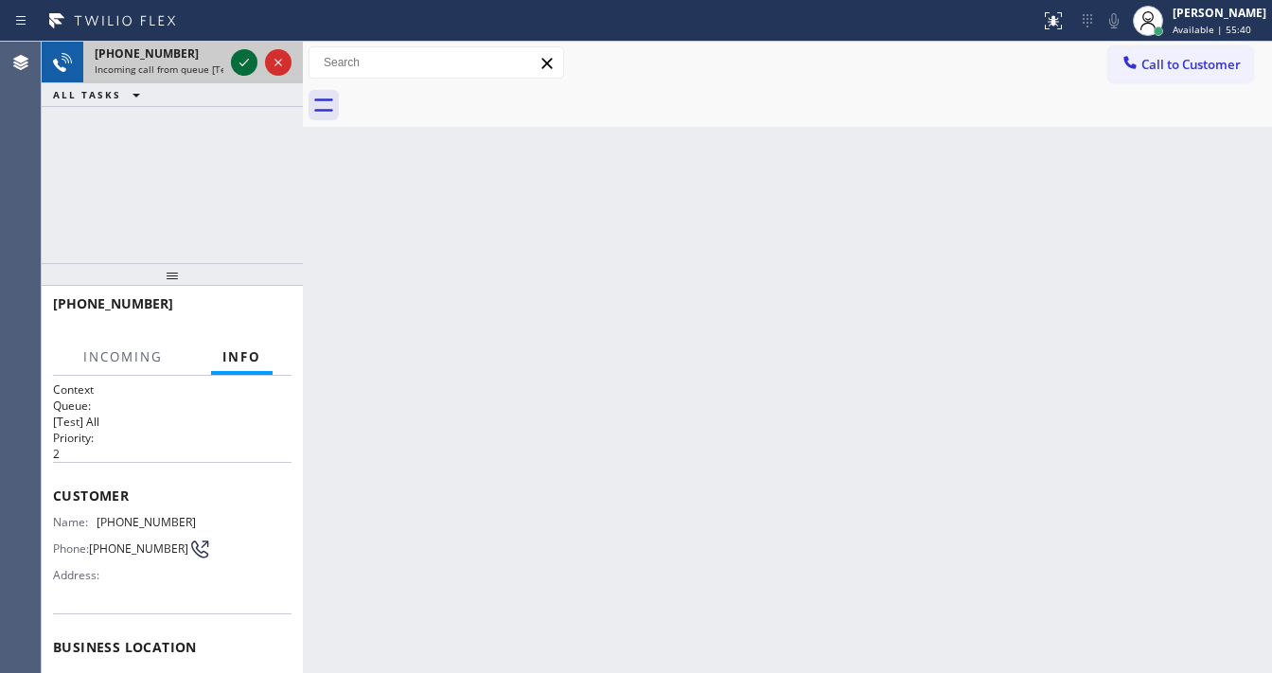
click at [239, 53] on icon at bounding box center [244, 62] width 23 height 23
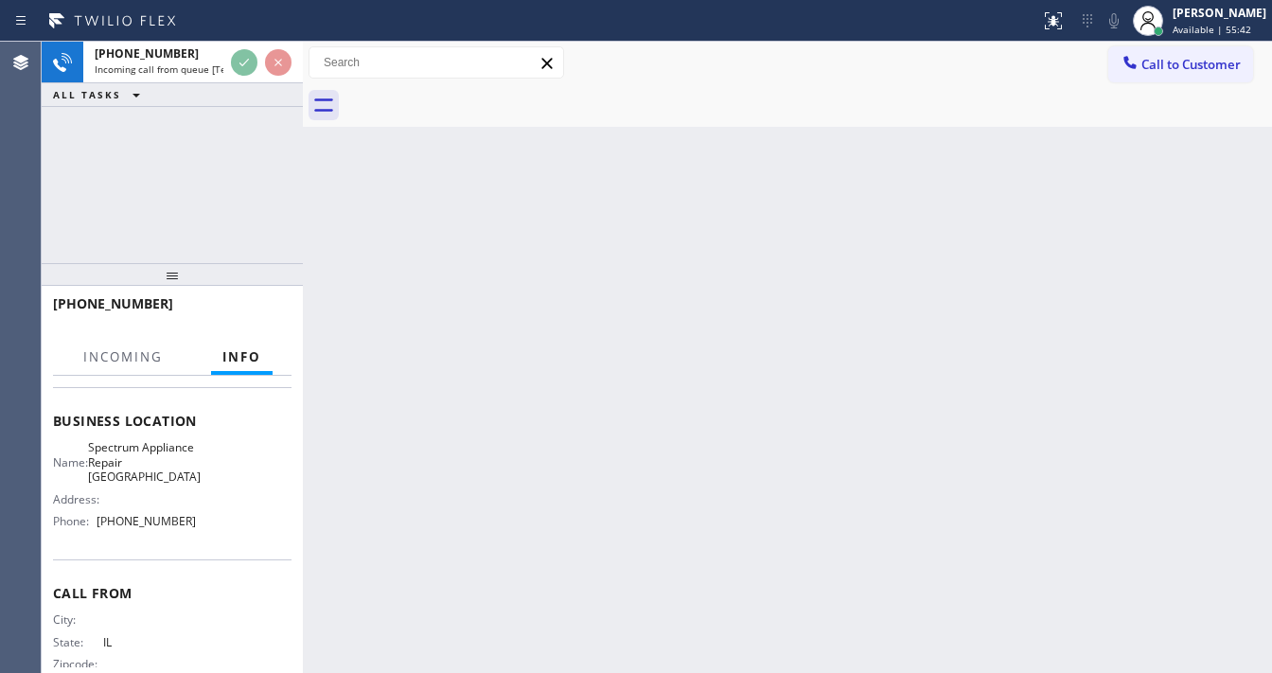
scroll to position [227, 0]
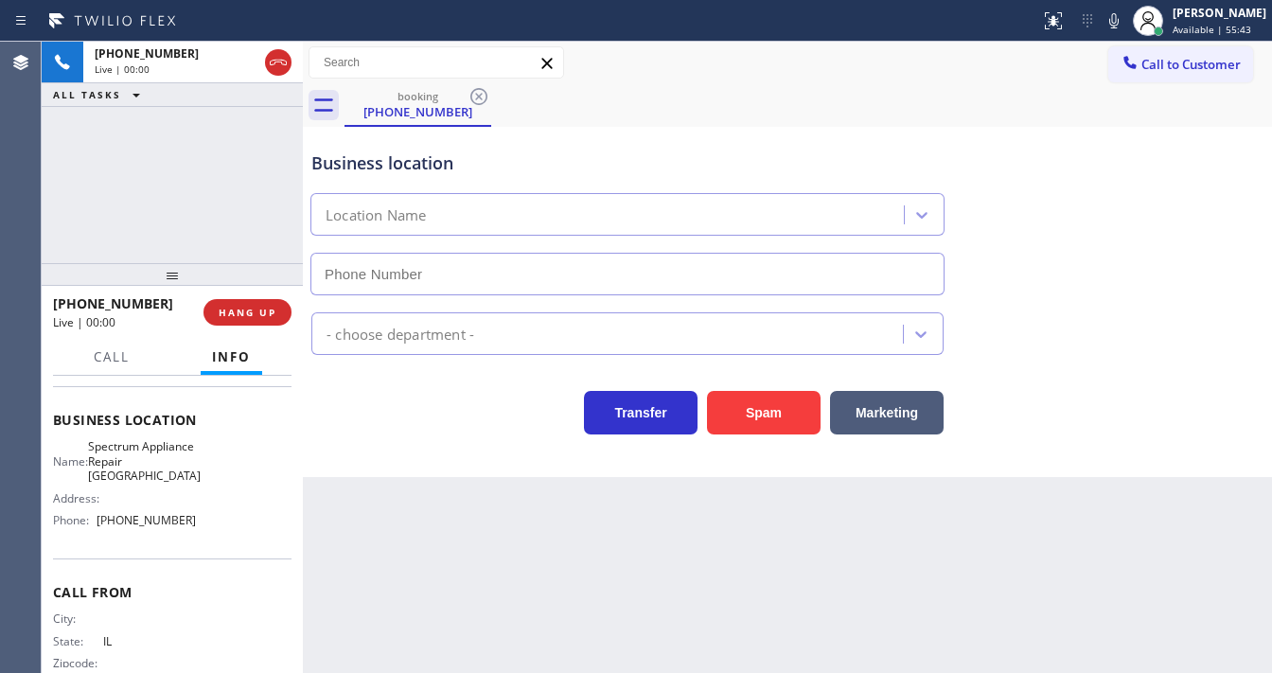
type input "(708) 616-0100"
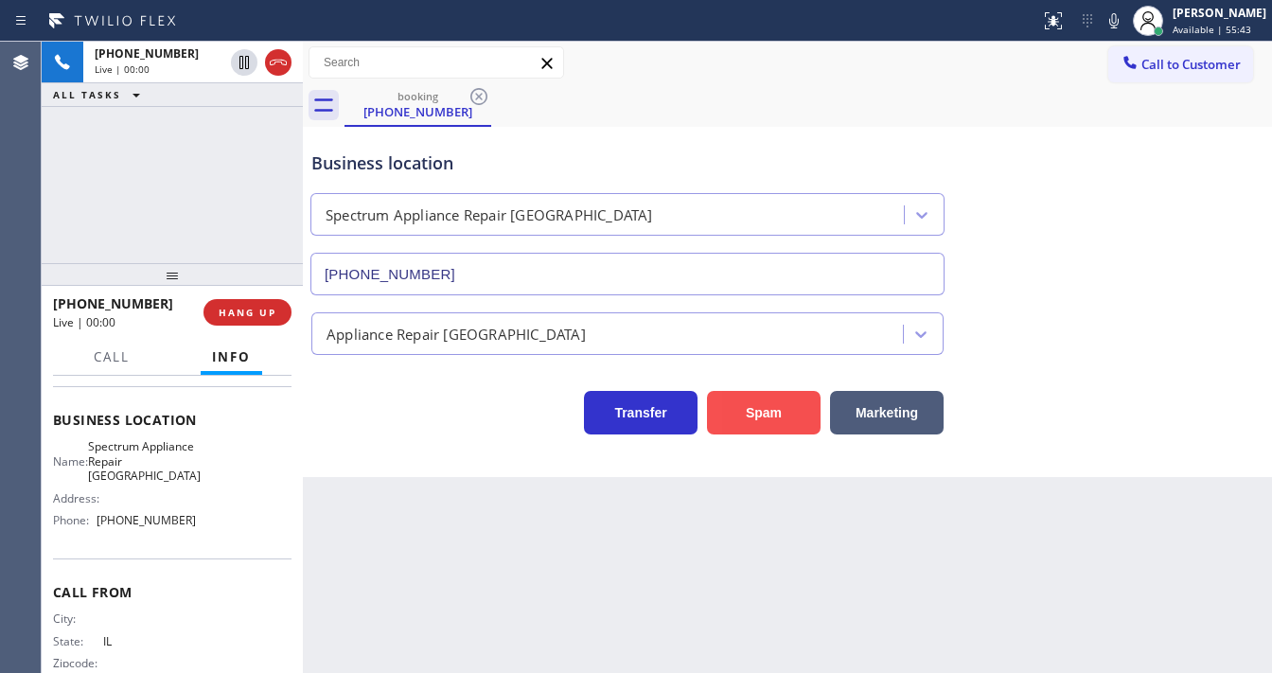
click at [794, 408] on button "Spam" at bounding box center [764, 413] width 114 height 44
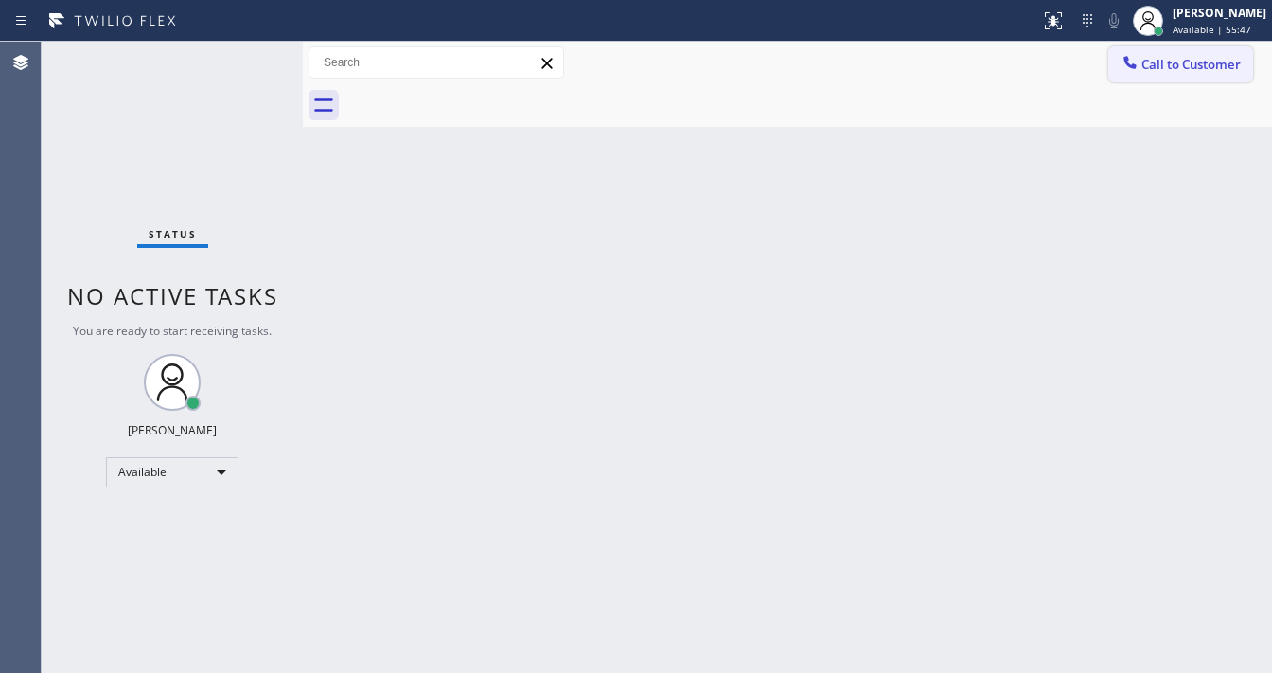
click at [1138, 64] on icon at bounding box center [1130, 62] width 19 height 19
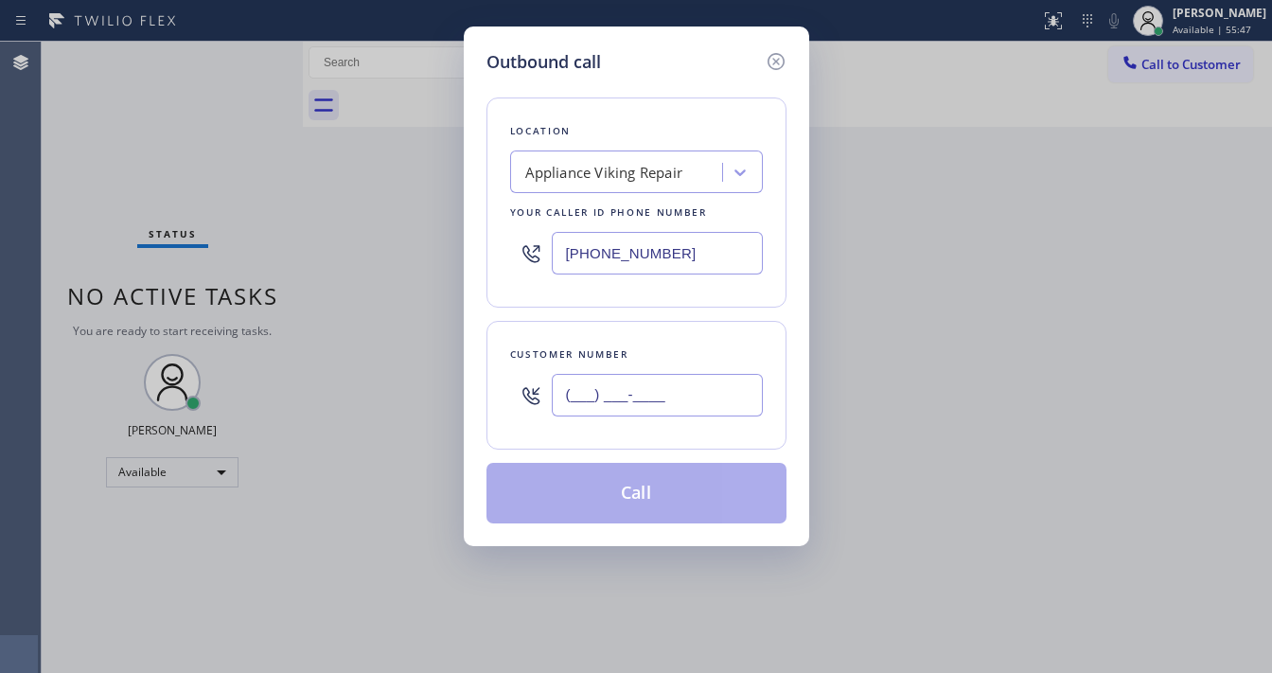
click at [683, 389] on input "(___) ___-____" at bounding box center [657, 395] width 211 height 43
paste input "626) 716-4648"
type input "(626) 716-4648"
click at [708, 257] on input "(617) 219-9255" at bounding box center [657, 253] width 211 height 43
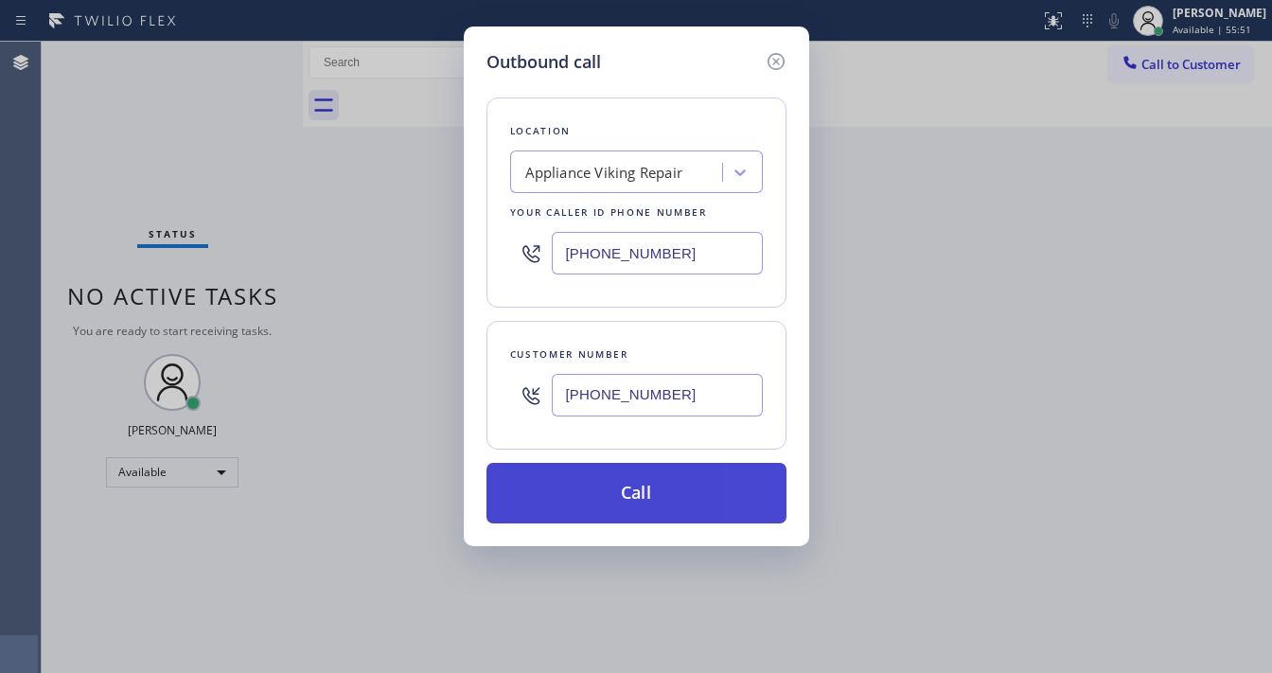
paste input "26) 400-5612"
type input "(626) 400-5612"
click at [639, 482] on button "Call" at bounding box center [637, 493] width 300 height 61
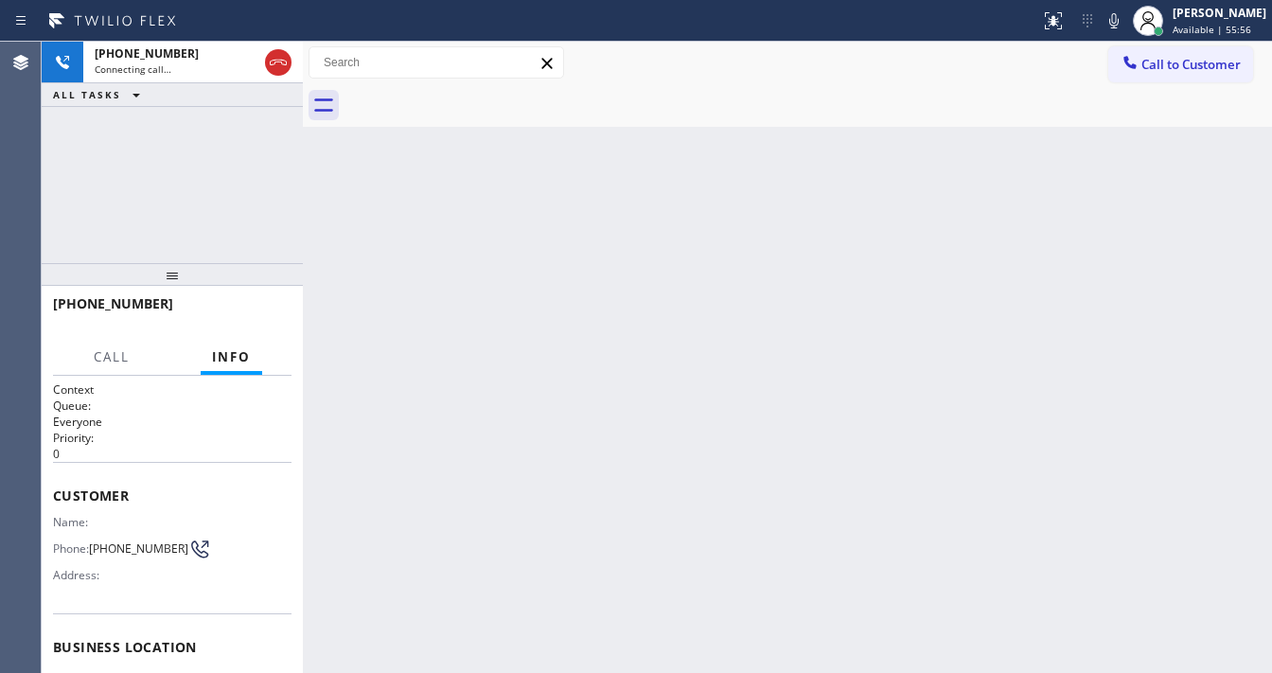
click at [50, 205] on div "+16267164648 Connecting call… ALL TASKS ALL TASKS ACTIVE TASKS TASKS IN WRAP UP" at bounding box center [172, 153] width 261 height 222
click at [1126, 23] on icon at bounding box center [1114, 20] width 23 height 23
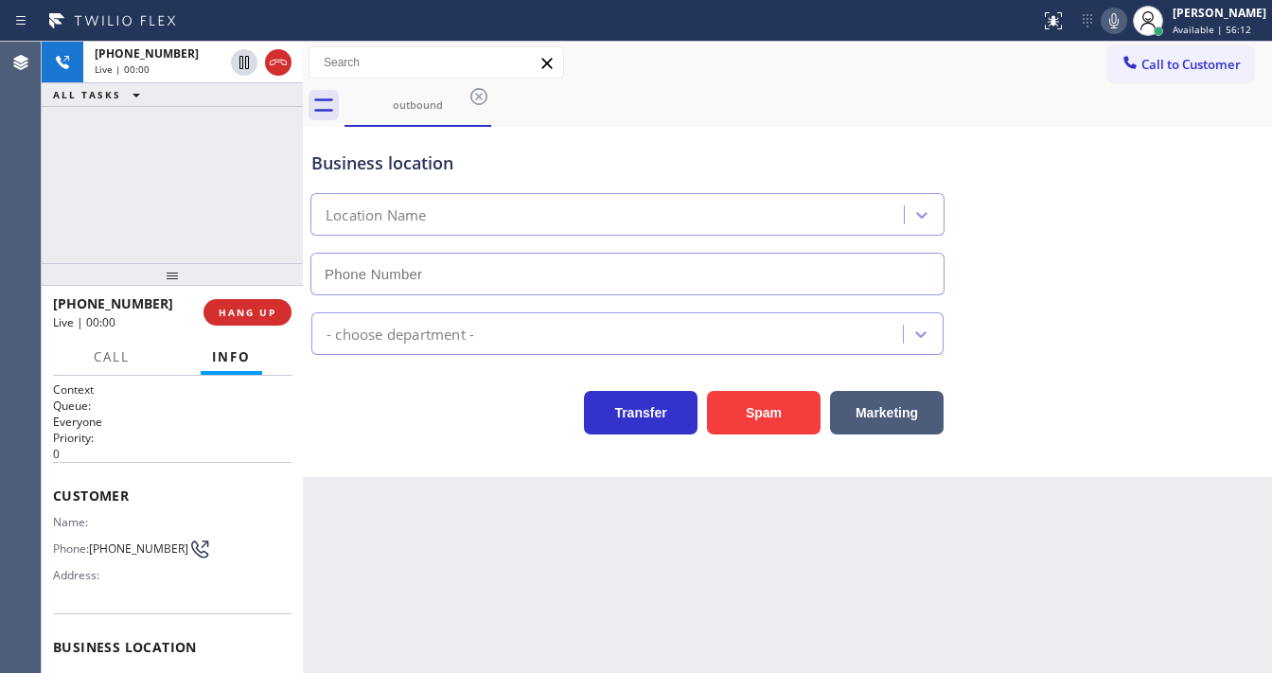
type input "(626) 400-5612"
click at [76, 197] on div "+16267164648 Live | 00:00 ALL TASKS ALL TASKS ACTIVE TASKS TASKS IN WRAP UP" at bounding box center [172, 153] width 261 height 222
click at [67, 201] on div "+16267164648 Live | 00:12 ALL TASKS ALL TASKS ACTIVE TASKS TASKS IN WRAP UP" at bounding box center [172, 153] width 261 height 222
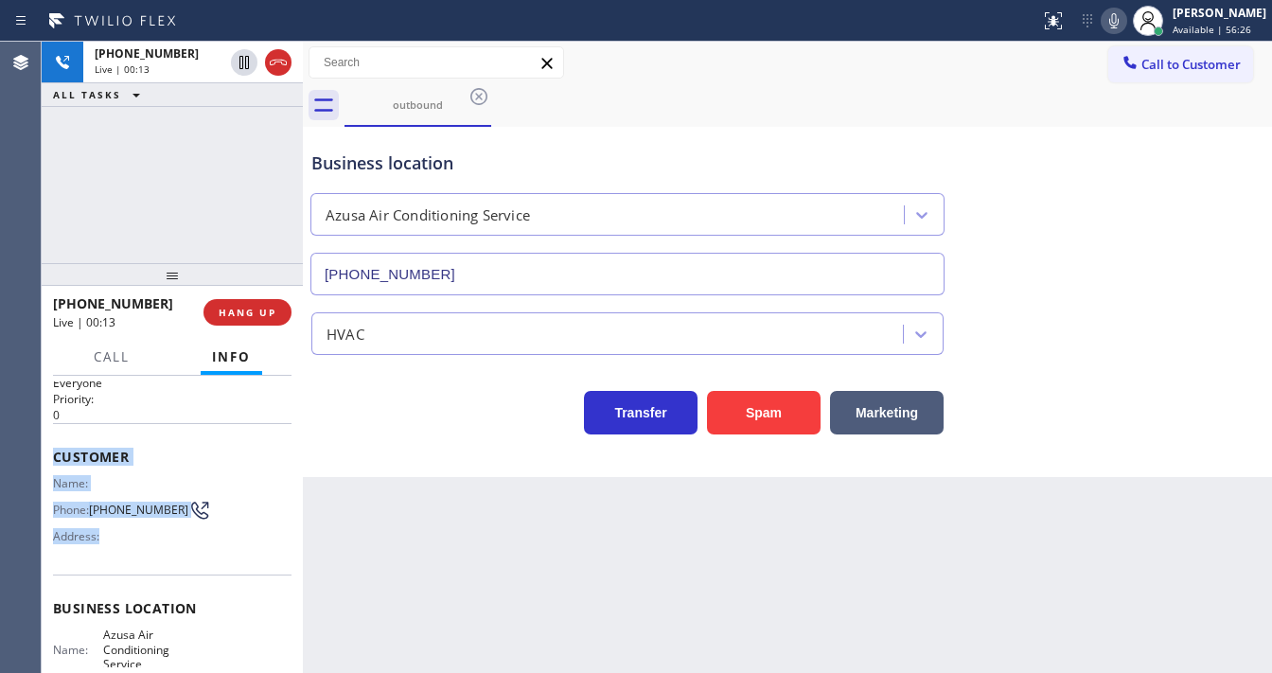
scroll to position [227, 0]
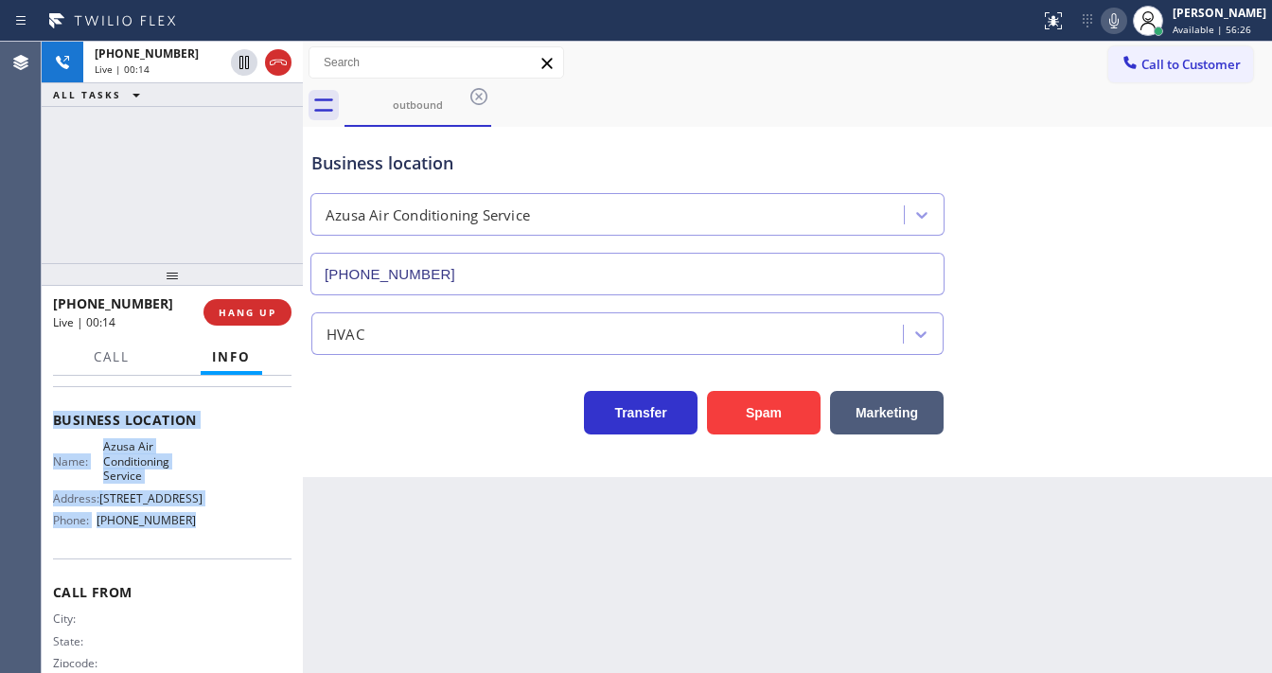
drag, startPoint x: 130, startPoint y: 527, endPoint x: 194, endPoint y: 560, distance: 72.4
click at [194, 560] on div "Context Queue: Everyone Priority: 0 Customer Name: Phone: (626) 716-4648 Addres…" at bounding box center [172, 524] width 261 height 297
copy div "Customer Name: Phone: (626) 716-4648 Address: Business location Name: Azusa Air…"
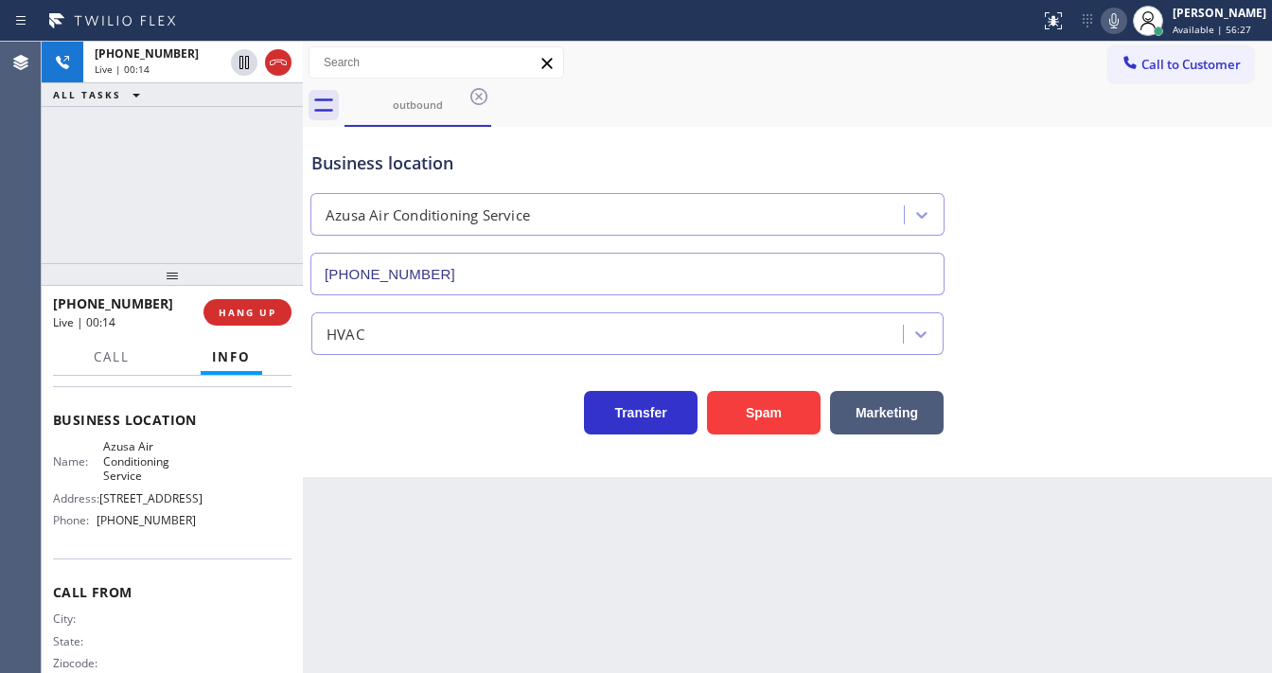
click at [189, 198] on div "+16267164648 Live | 00:14 ALL TASKS ALL TASKS ACTIVE TASKS TASKS IN WRAP UP" at bounding box center [172, 153] width 261 height 222
click at [193, 227] on div "+16267164648 Live | 01:07 ALL TASKS ALL TASKS ACTIVE TASKS TASKS IN WRAP UP" at bounding box center [172, 153] width 261 height 222
click at [256, 205] on div "+16267164648 Live | 01:09 ALL TASKS ALL TASKS ACTIVE TASKS TASKS IN WRAP UP" at bounding box center [172, 153] width 261 height 222
click at [234, 194] on div "+16267164648 Live | 02:17 ALL TASKS ALL TASKS ACTIVE TASKS TASKS IN WRAP UP" at bounding box center [172, 153] width 261 height 222
drag, startPoint x: 842, startPoint y: 91, endPoint x: 935, endPoint y: 80, distance: 94.4
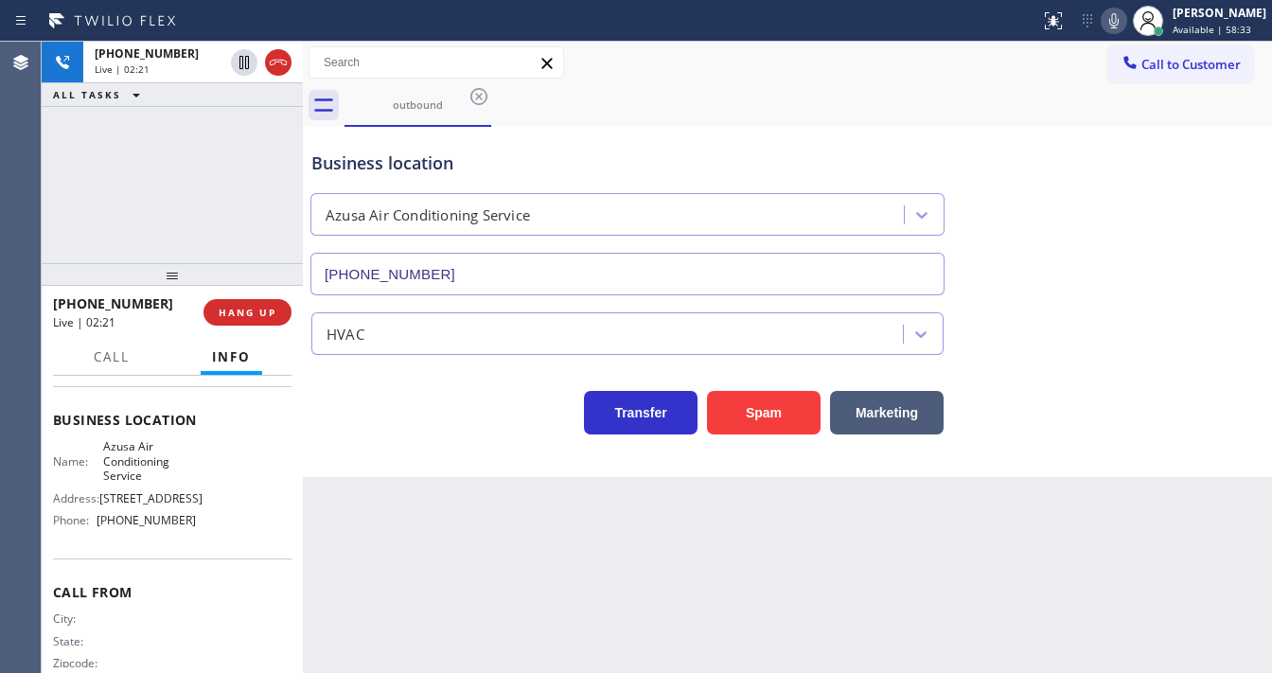
click at [842, 91] on div "outbound" at bounding box center [809, 105] width 928 height 43
click at [1126, 19] on icon at bounding box center [1114, 20] width 23 height 23
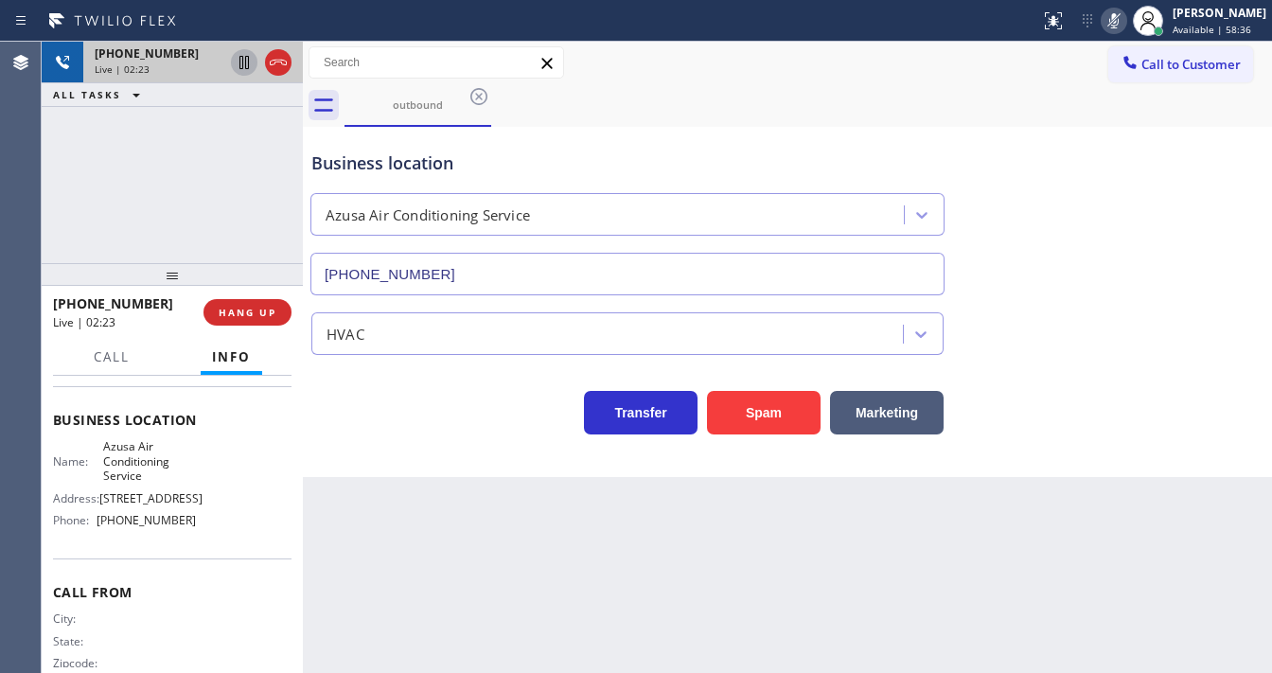
click at [240, 64] on icon at bounding box center [244, 62] width 9 height 13
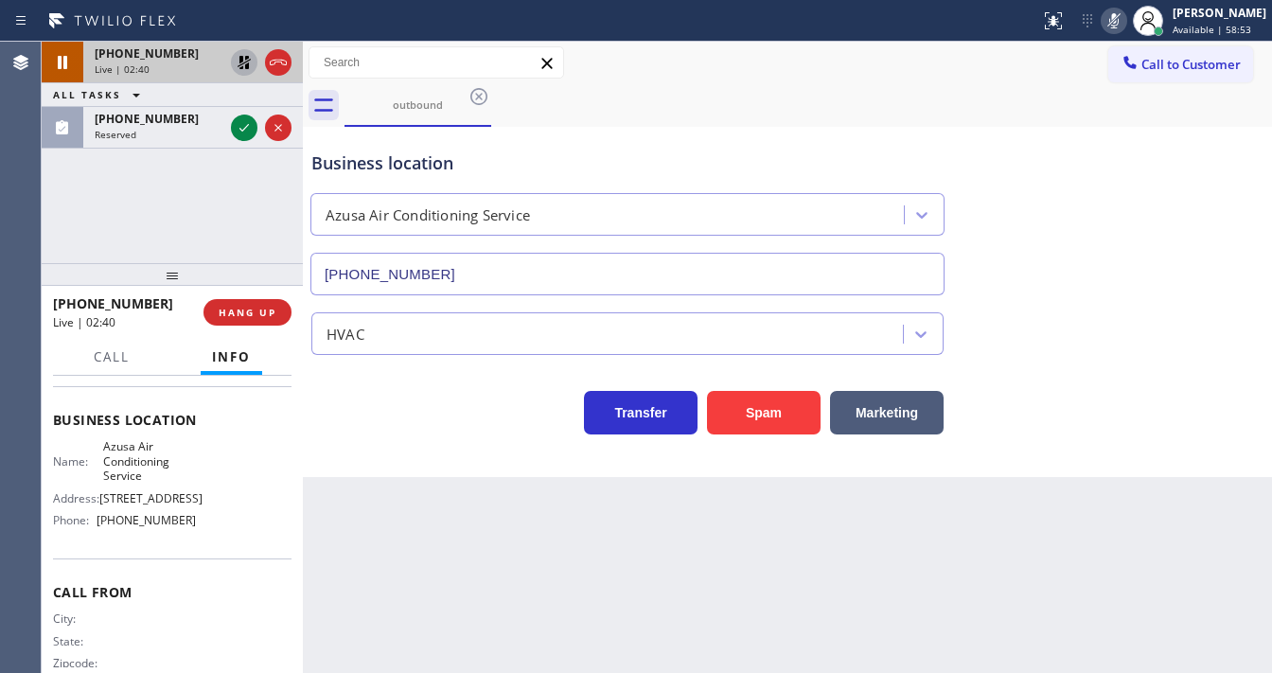
click at [53, 222] on div "+16267164648 Live | 02:40 ALL TASKS ALL TASKS ACTIVE TASKS TASKS IN WRAP UP (64…" at bounding box center [172, 153] width 261 height 222
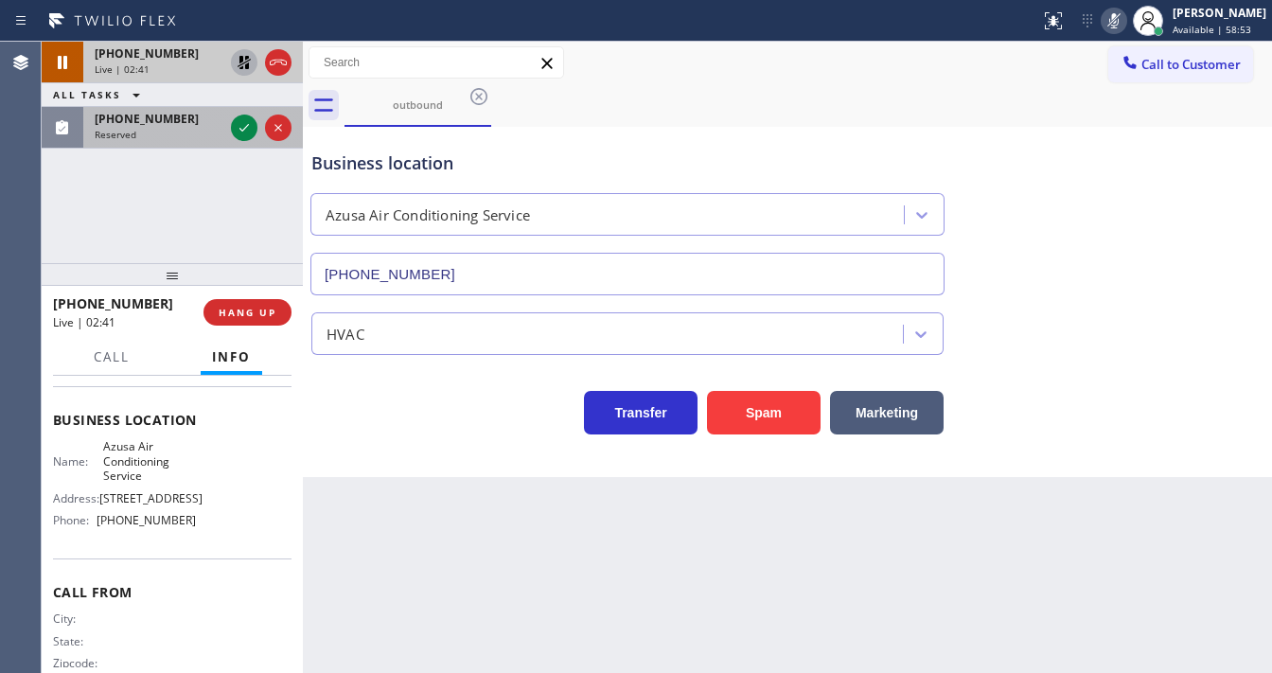
click at [180, 129] on div "Reserved" at bounding box center [159, 134] width 129 height 13
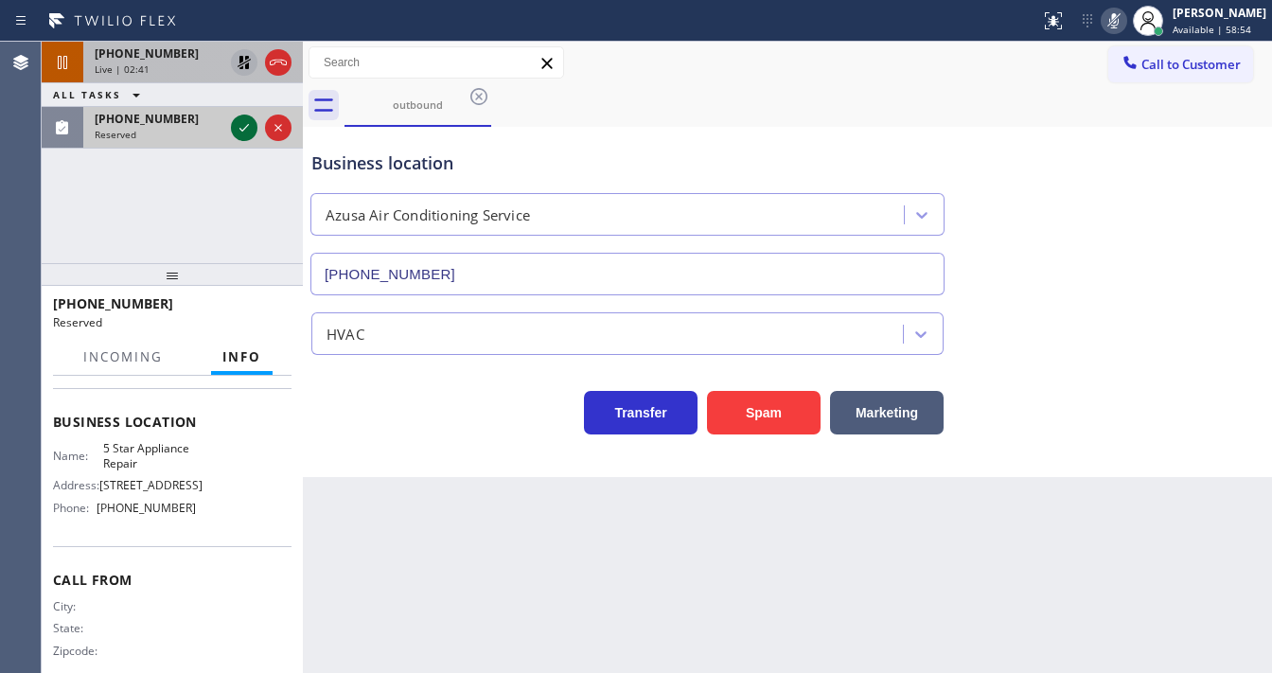
click at [236, 125] on icon at bounding box center [244, 127] width 23 height 23
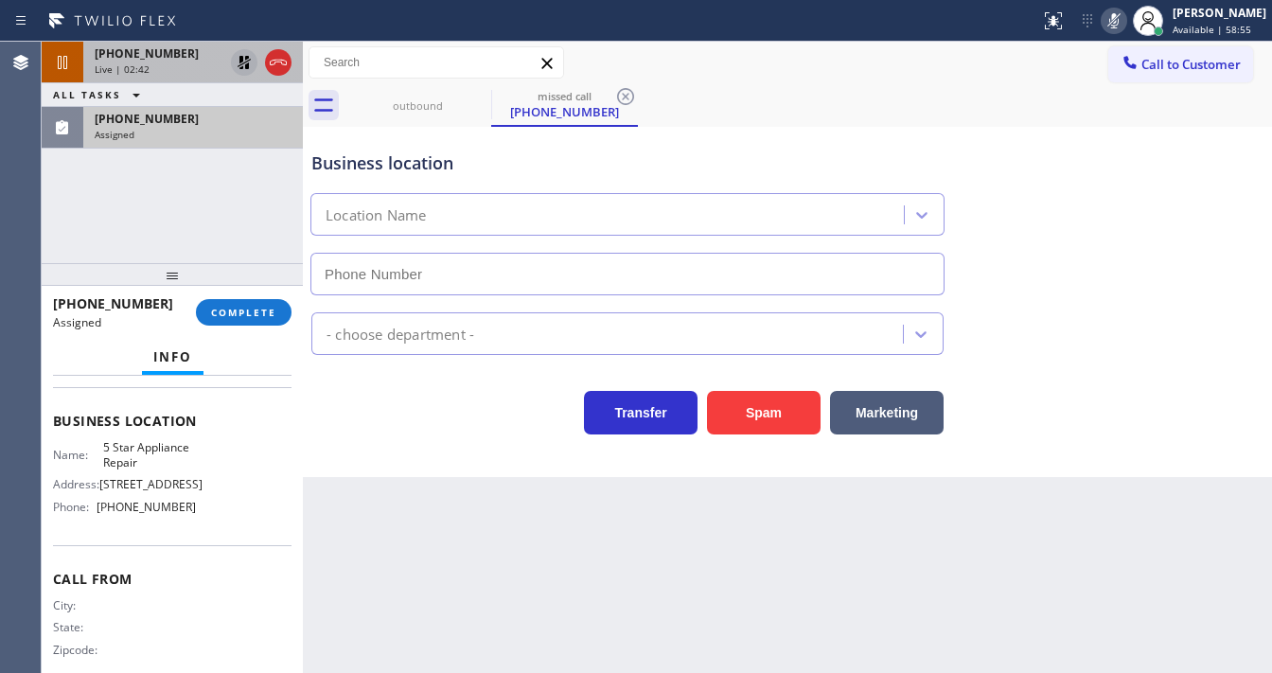
scroll to position [15, 0]
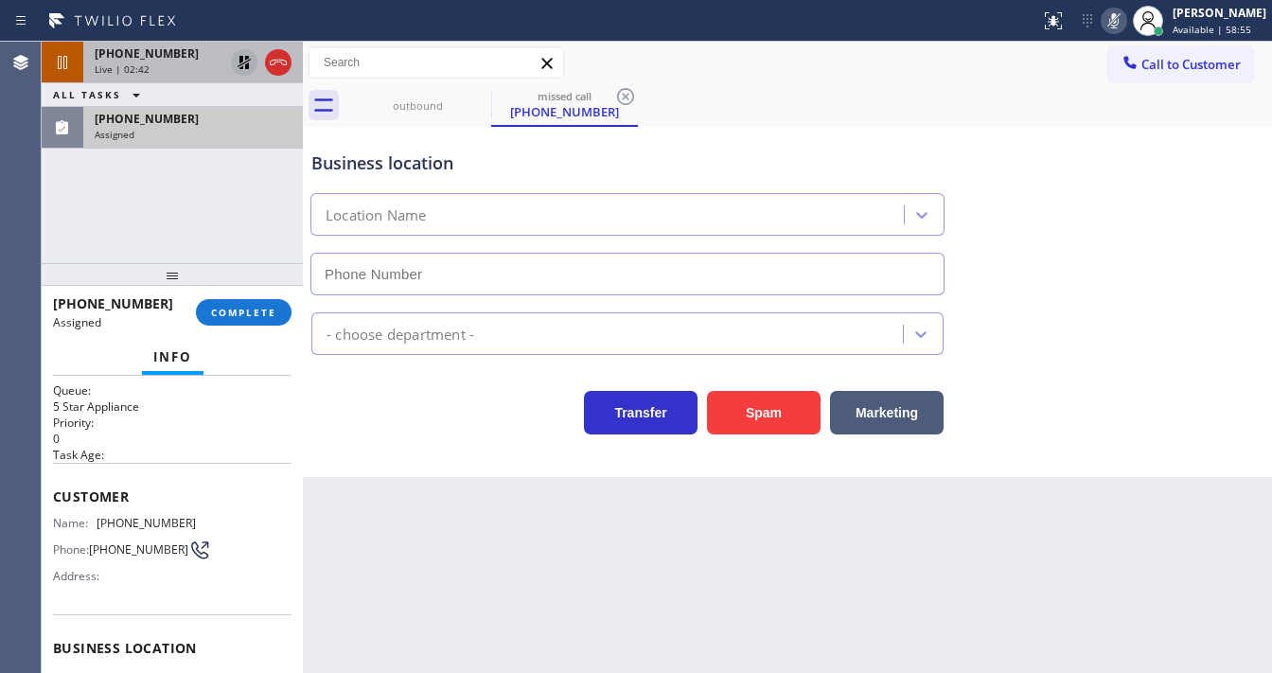
type input "(855) 731-4952"
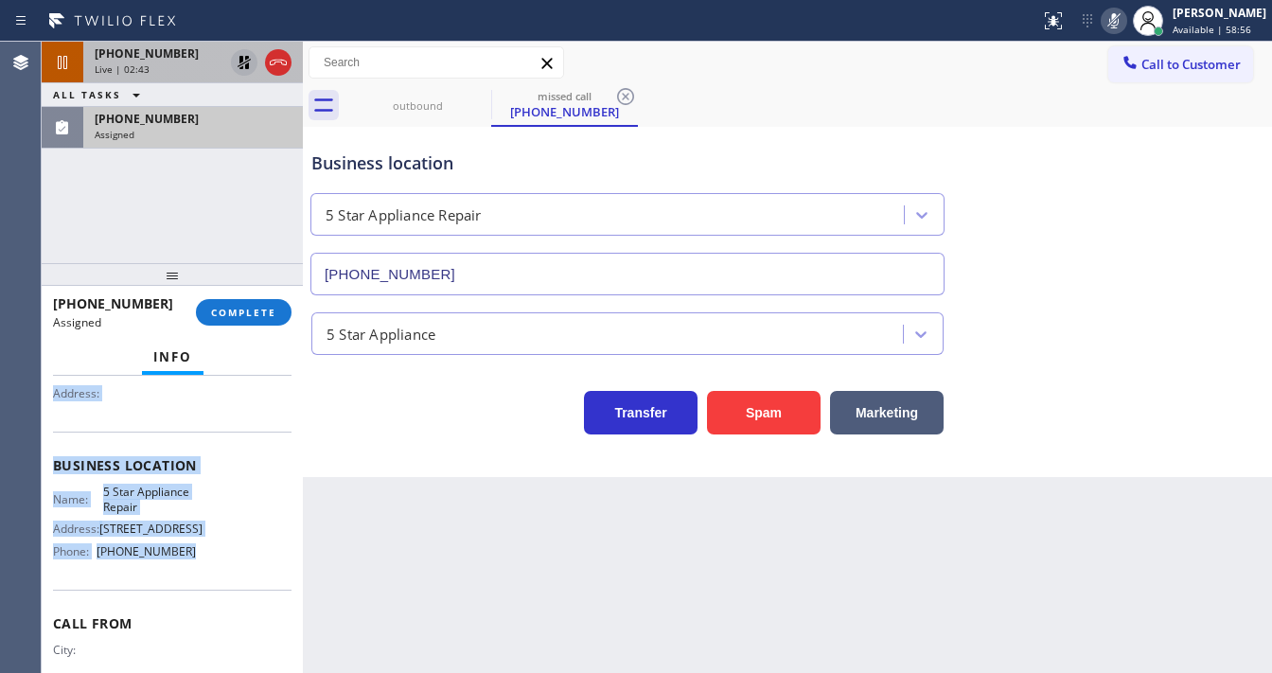
scroll to position [242, 0]
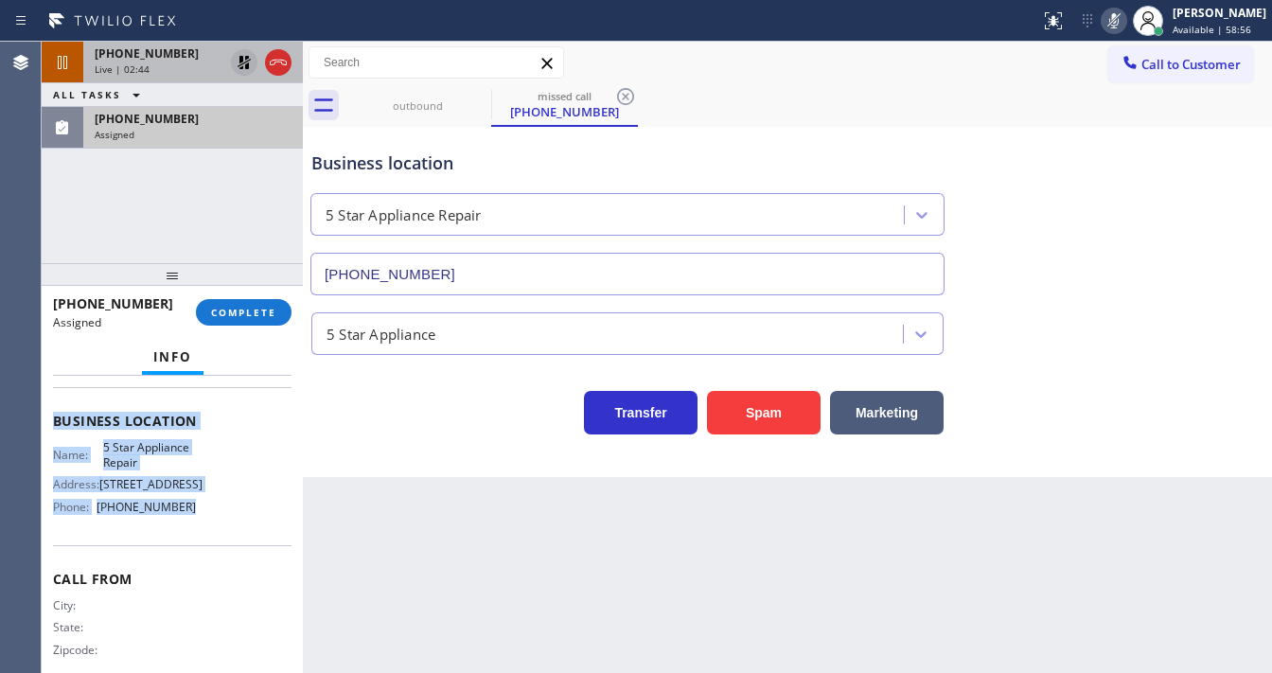
drag, startPoint x: 51, startPoint y: 495, endPoint x: 208, endPoint y: 526, distance: 160.2
click at [208, 531] on div "Context Queue: 5 Star Appliance Priority: 0 Task Age: Customer Name: (646) 285-…" at bounding box center [172, 524] width 261 height 297
copy div "Customer Name: (646) 285-8205 Phone: (646) 285-8205 Address: Business location …"
click at [247, 311] on span "COMPLETE" at bounding box center [243, 312] width 65 height 13
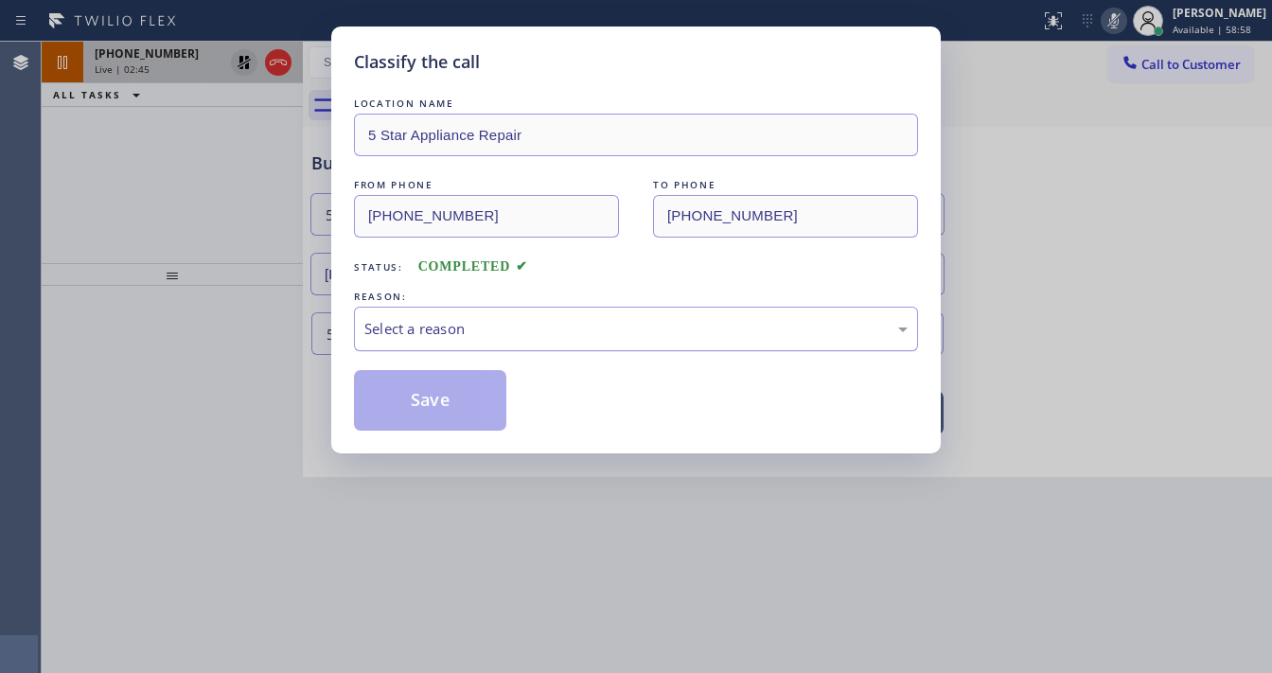
click at [485, 339] on div "Select a reason" at bounding box center [636, 329] width 564 height 44
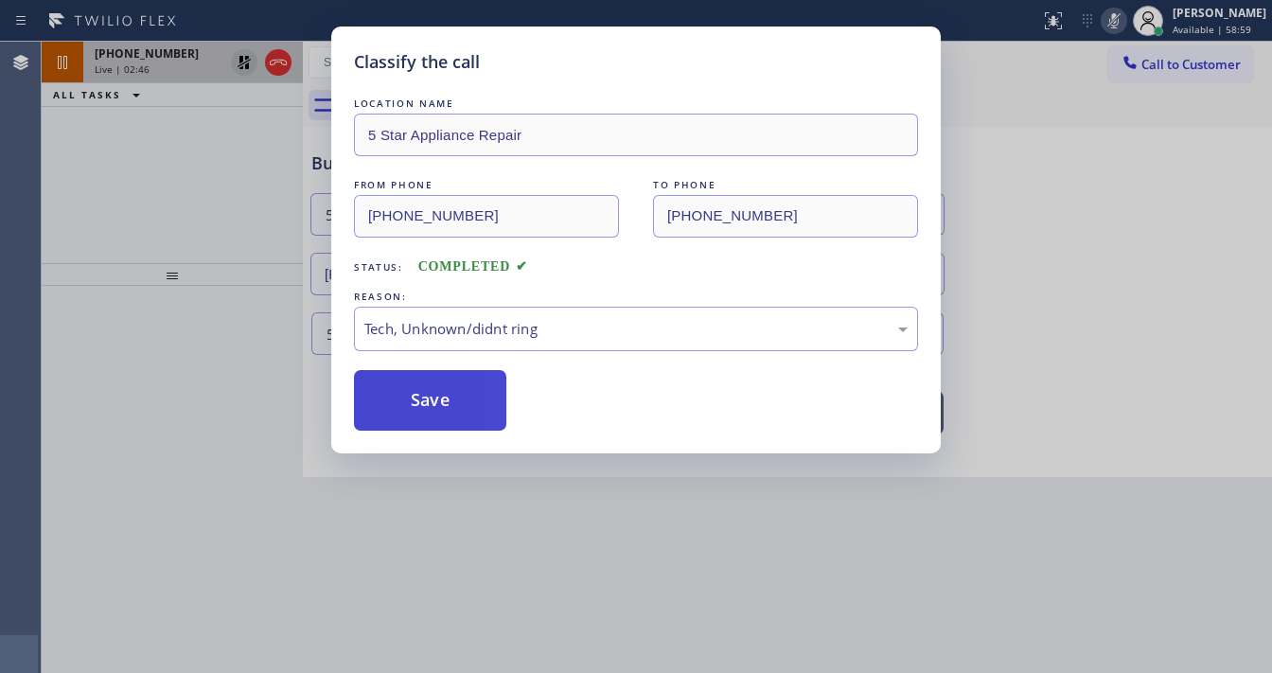
click at [454, 417] on button "Save" at bounding box center [430, 400] width 152 height 61
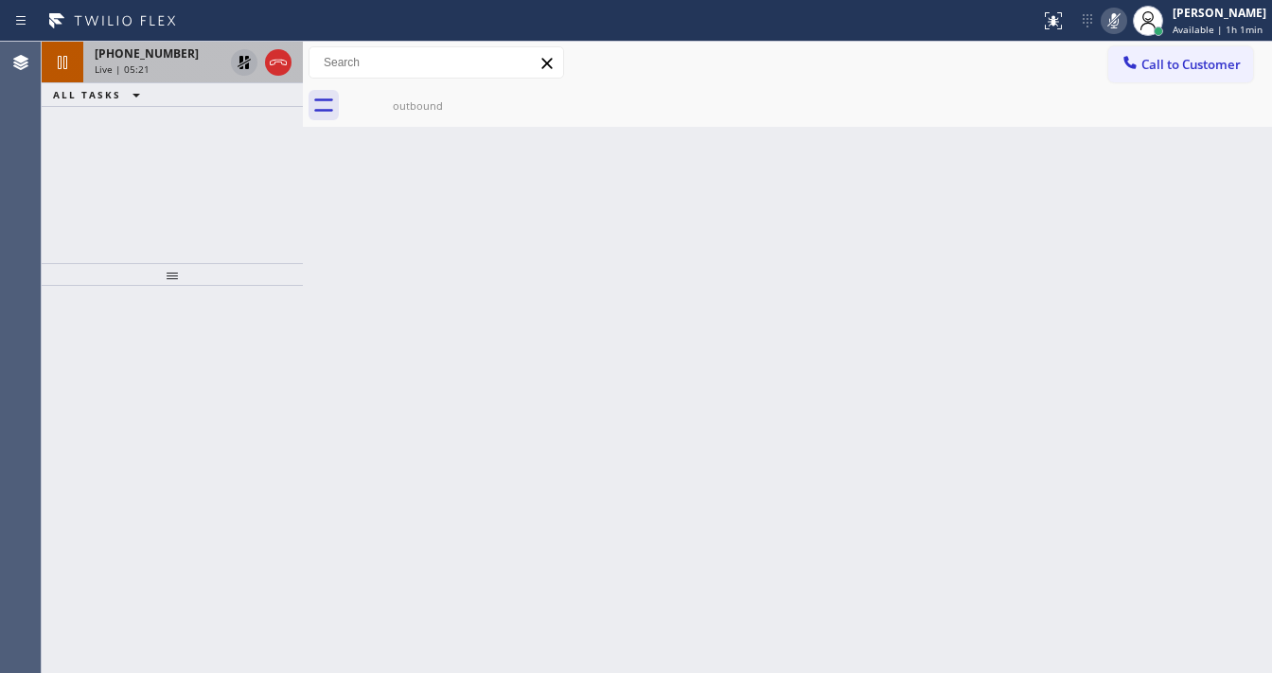
click at [240, 61] on icon at bounding box center [244, 62] width 13 height 13
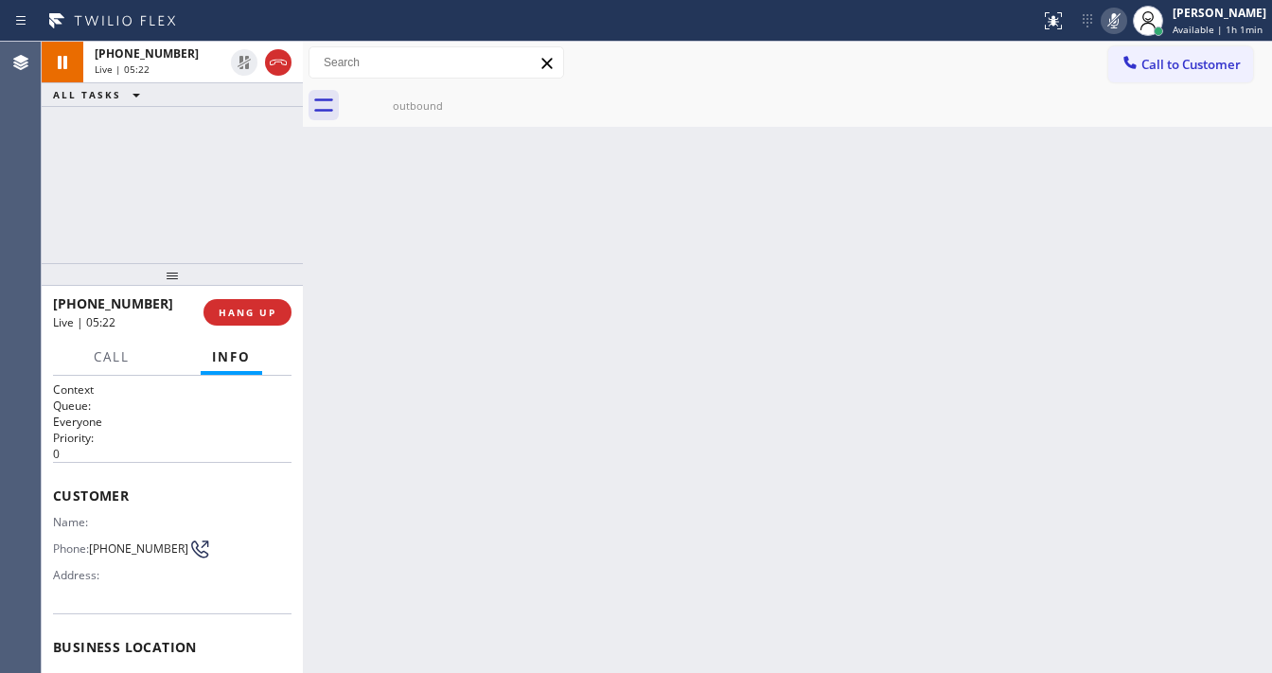
click at [1126, 30] on icon at bounding box center [1114, 20] width 23 height 23
click at [227, 171] on div "+16267164648 Live | 05:23 ALL TASKS ALL TASKS ACTIVE TASKS TASKS IN WRAP UP" at bounding box center [172, 153] width 261 height 222
click at [92, 198] on div "+16267164648 Live | 05:40 ALL TASKS ALL TASKS ACTIVE TASKS TASKS IN WRAP UP" at bounding box center [172, 153] width 261 height 222
click at [841, 40] on div "Status report No issues detected If you experience an issue, please download th…" at bounding box center [636, 21] width 1272 height 42
click at [249, 169] on div "+16267164648 Live | 07:03 ALL TASKS ALL TASKS ACTIVE TASKS TASKS IN WRAP UP" at bounding box center [172, 153] width 261 height 222
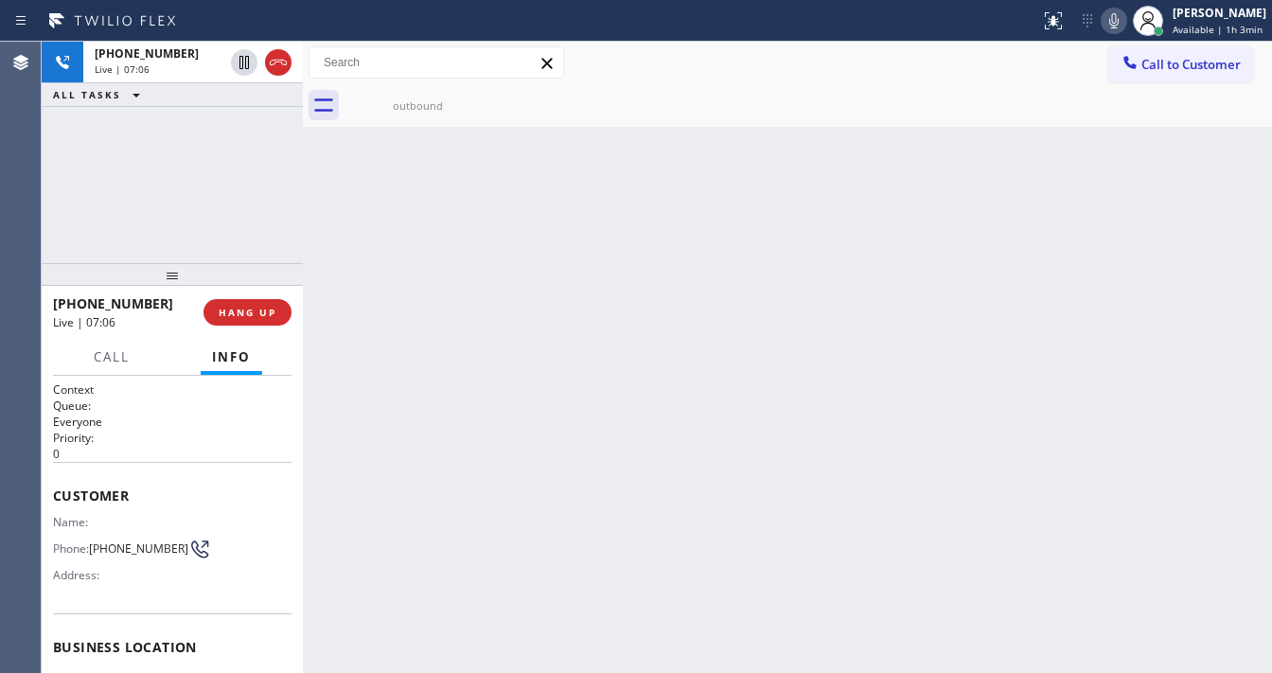
click at [647, 660] on div "Back to Dashboard Change Sender ID Customers Technicians Select a contact Outbo…" at bounding box center [787, 357] width 969 height 631
click at [910, 50] on div "Call to Customer Outbound call Location Azusa Air Conditioning Service Your cal…" at bounding box center [787, 62] width 969 height 33
click at [1119, 19] on icon at bounding box center [1114, 20] width 23 height 23
click at [255, 122] on div "+16267164648 Live | 07:11 ALL TASKS ALL TASKS ACTIVE TASKS TASKS IN WRAP UP" at bounding box center [172, 153] width 261 height 222
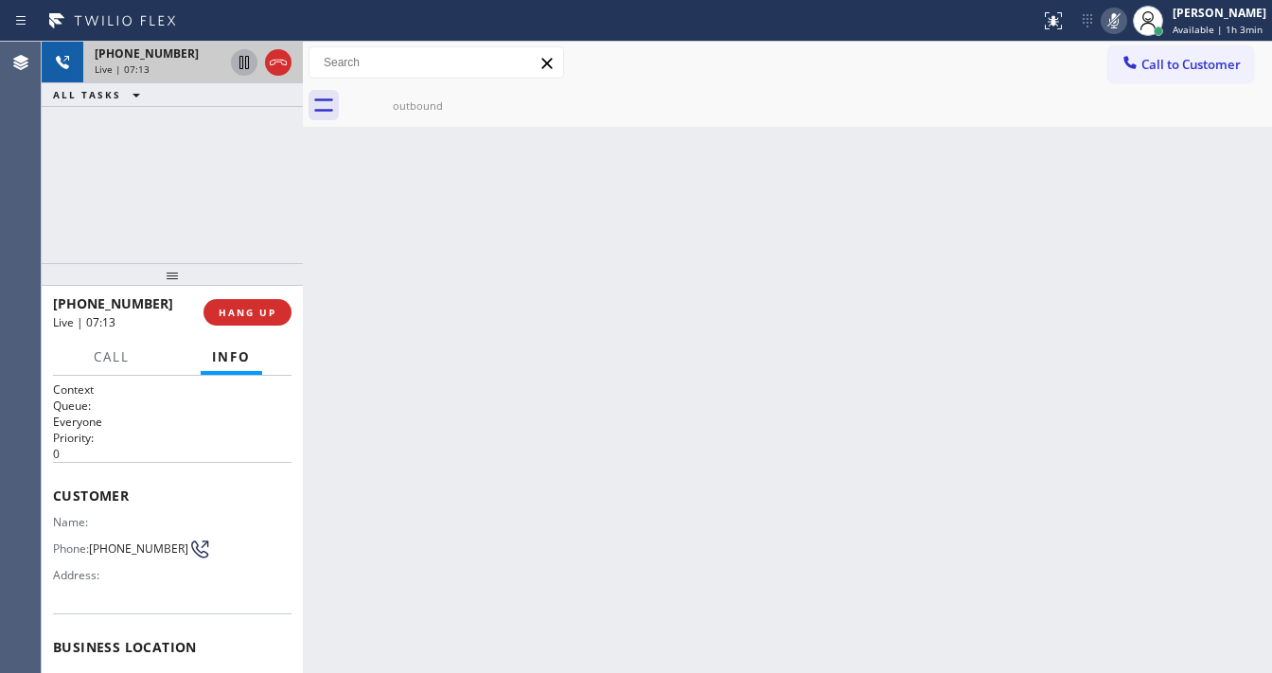
click at [242, 64] on icon at bounding box center [244, 62] width 9 height 13
click at [1219, 417] on div "Back to Dashboard Change Sender ID Customers Technicians Select a contact Outbo…" at bounding box center [787, 357] width 969 height 631
click at [1119, 23] on icon at bounding box center [1114, 20] width 23 height 23
click at [242, 75] on button at bounding box center [244, 62] width 27 height 27
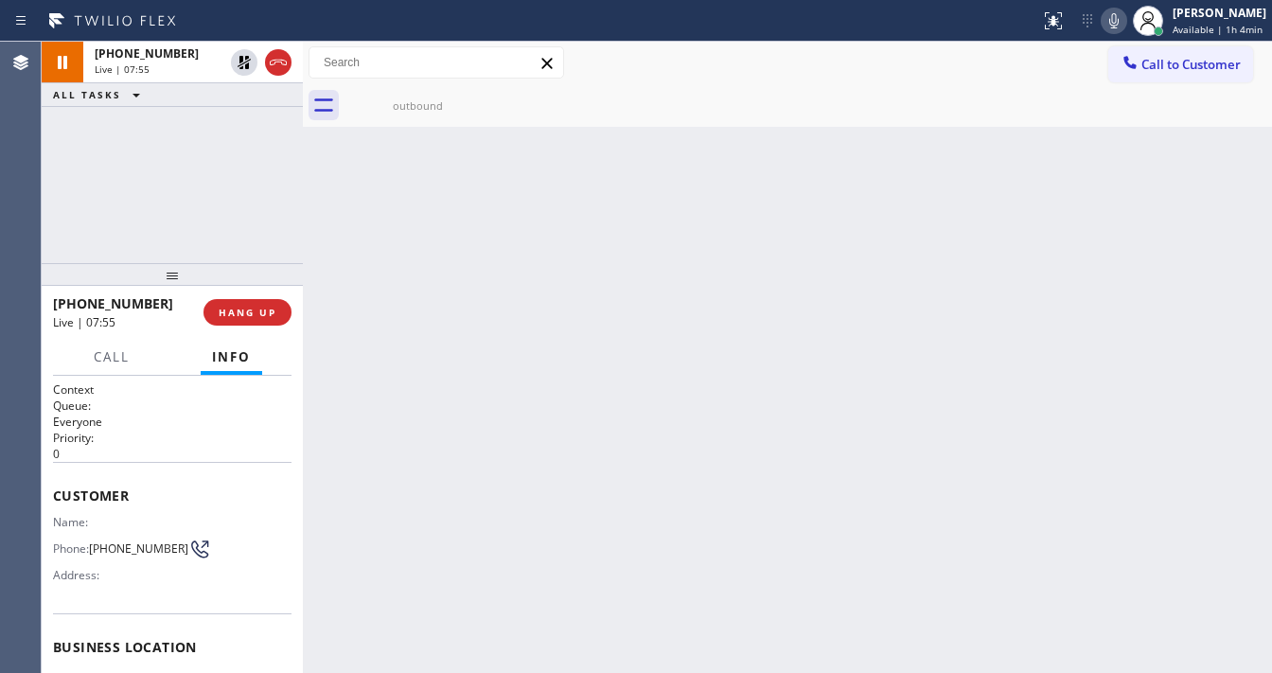
click at [223, 120] on div "+16267164648 Live | 07:55 ALL TASKS ALL TASKS ACTIVE TASKS TASKS IN WRAP UP" at bounding box center [172, 153] width 261 height 222
click at [75, 227] on div "+16267164648 Live | 08:21 ALL TASKS ALL TASKS ACTIVE TASKS TASKS IN WRAP UP" at bounding box center [172, 153] width 261 height 222
click at [409, 103] on div "outbound" at bounding box center [418, 105] width 143 height 14
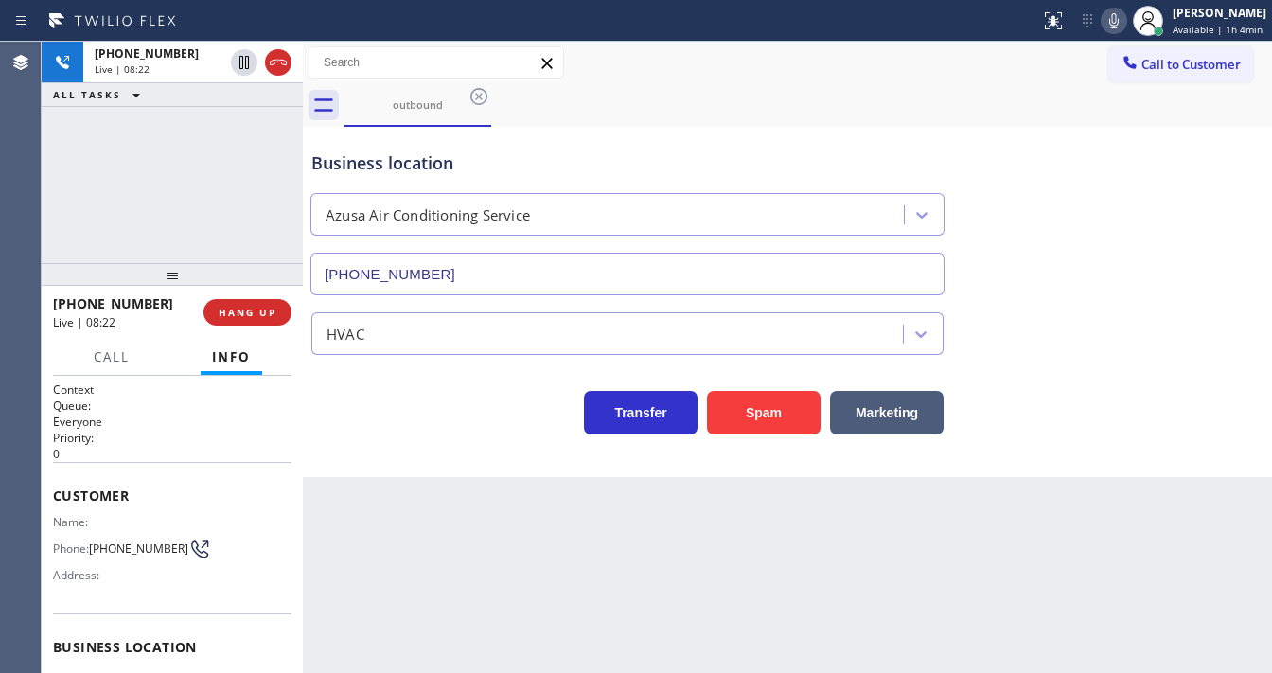
click at [192, 194] on div "+16267164648 Live | 08:22 ALL TASKS ALL TASKS ACTIVE TASKS TASKS IN WRAP UP" at bounding box center [172, 153] width 261 height 222
click at [220, 211] on div "+16267164648 Live | 08:33 ALL TASKS ALL TASKS ACTIVE TASKS TASKS IN WRAP UP" at bounding box center [172, 153] width 261 height 222
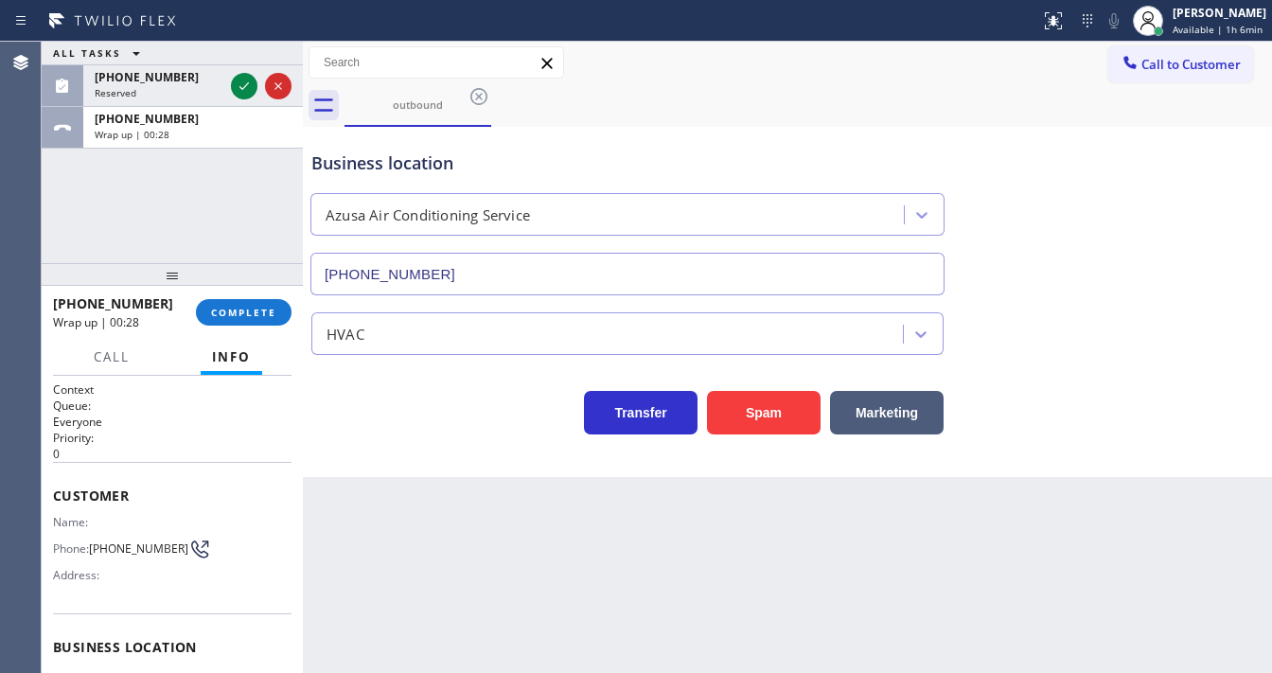
click at [238, 209] on div "ALL TASKS ALL TASKS ACTIVE TASKS TASKS IN WRAP UP (815) 200-2137 Reserved +1626…" at bounding box center [172, 153] width 261 height 222
click at [239, 311] on span "COMPLETE" at bounding box center [243, 312] width 65 height 13
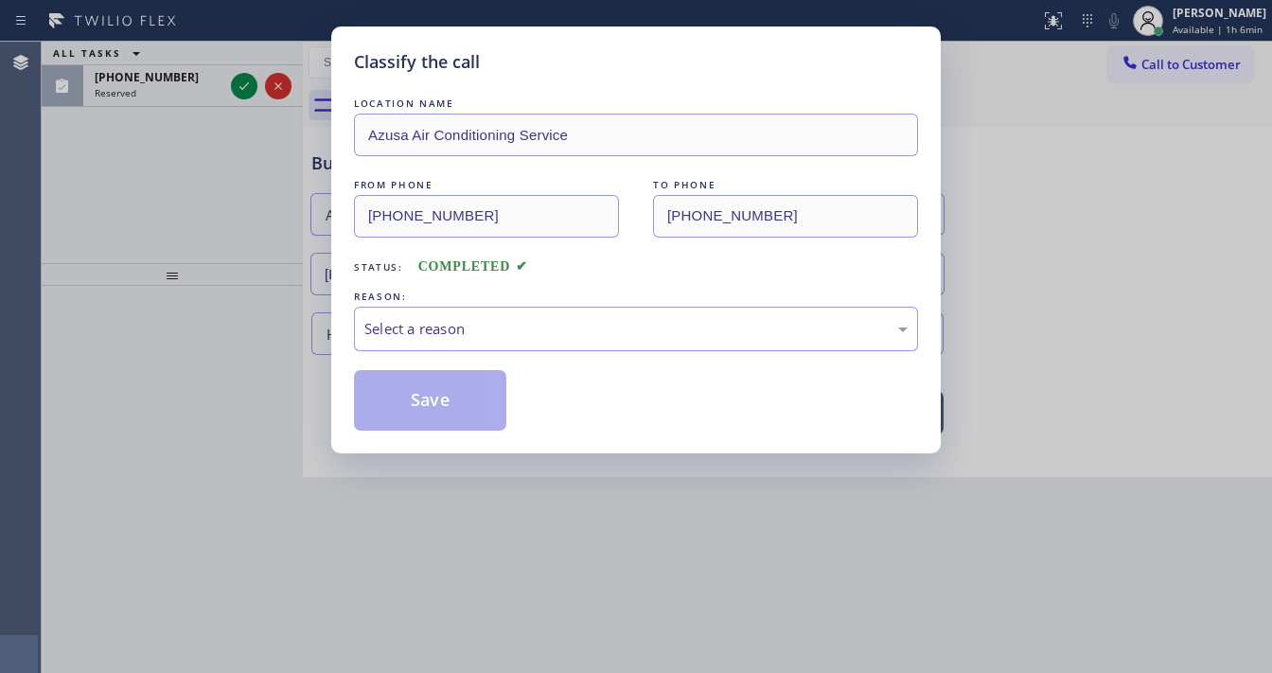
click at [430, 342] on div "Select a reason" at bounding box center [636, 329] width 564 height 44
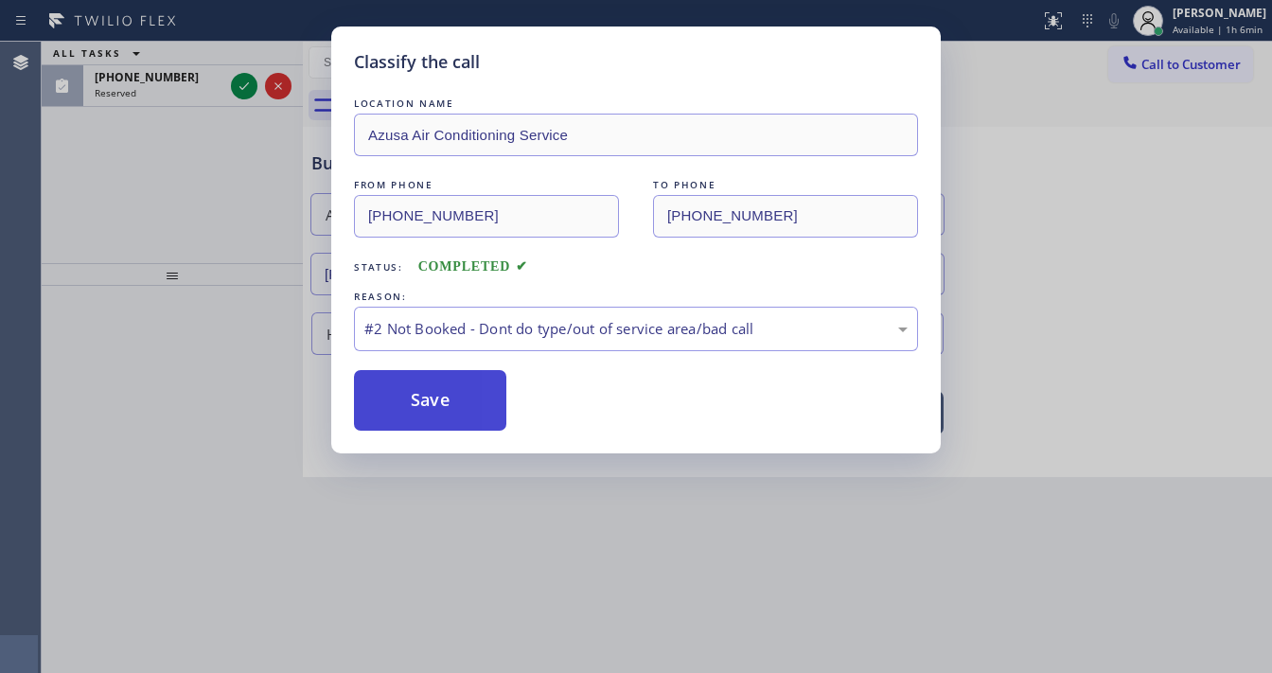
click at [438, 390] on button "Save" at bounding box center [430, 400] width 152 height 61
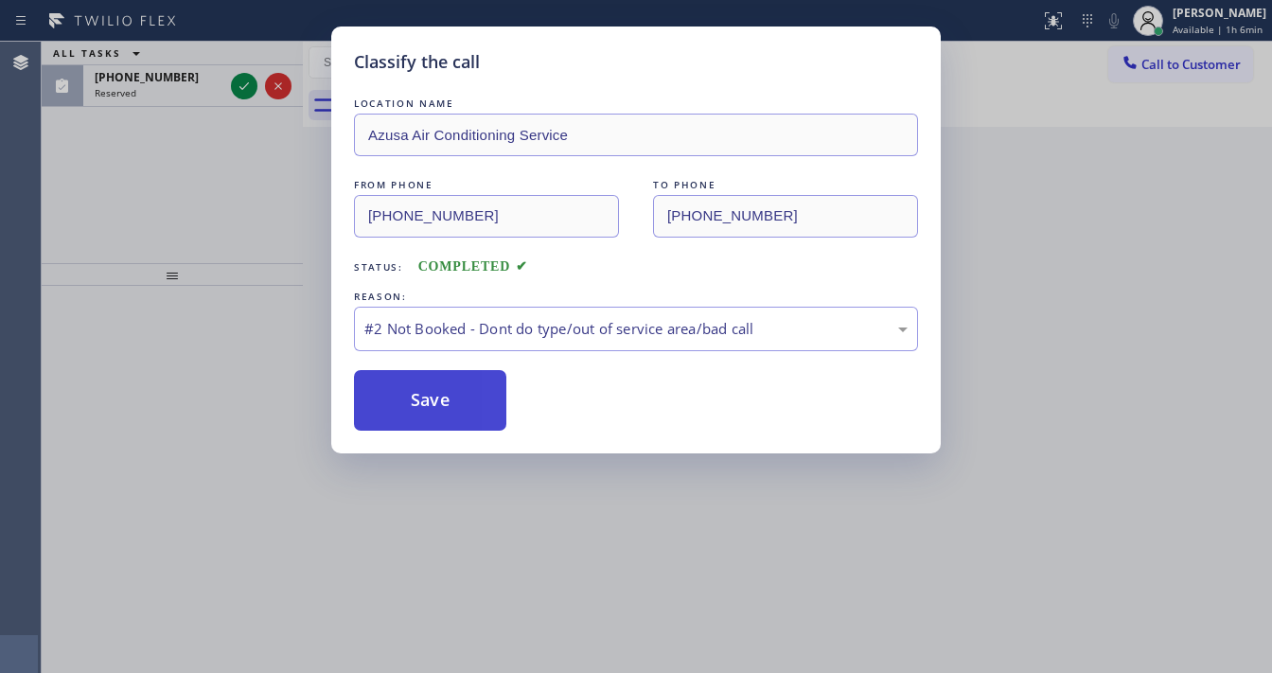
click at [438, 390] on button "Save" at bounding box center [430, 400] width 152 height 61
click at [150, 228] on div "Classify the call LOCATION NAME Azusa Air Conditioning Service FROM PHONE (626)…" at bounding box center [636, 336] width 1272 height 673
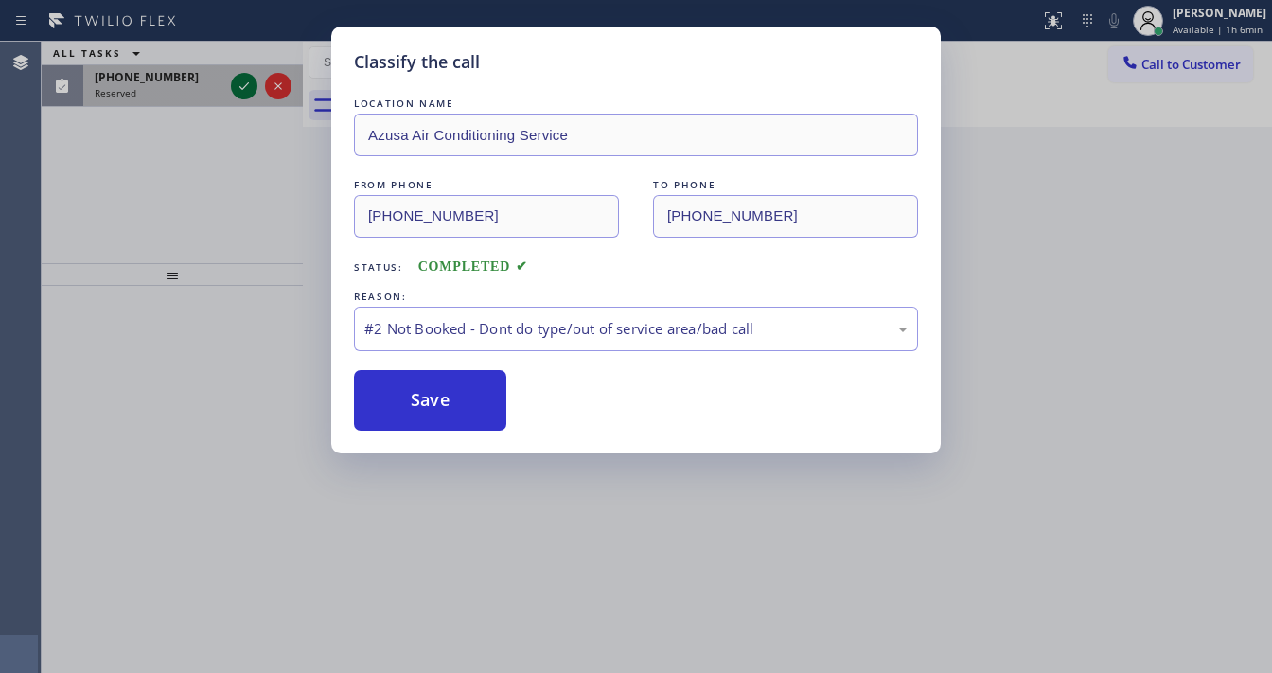
click at [239, 88] on icon at bounding box center [244, 86] width 23 height 23
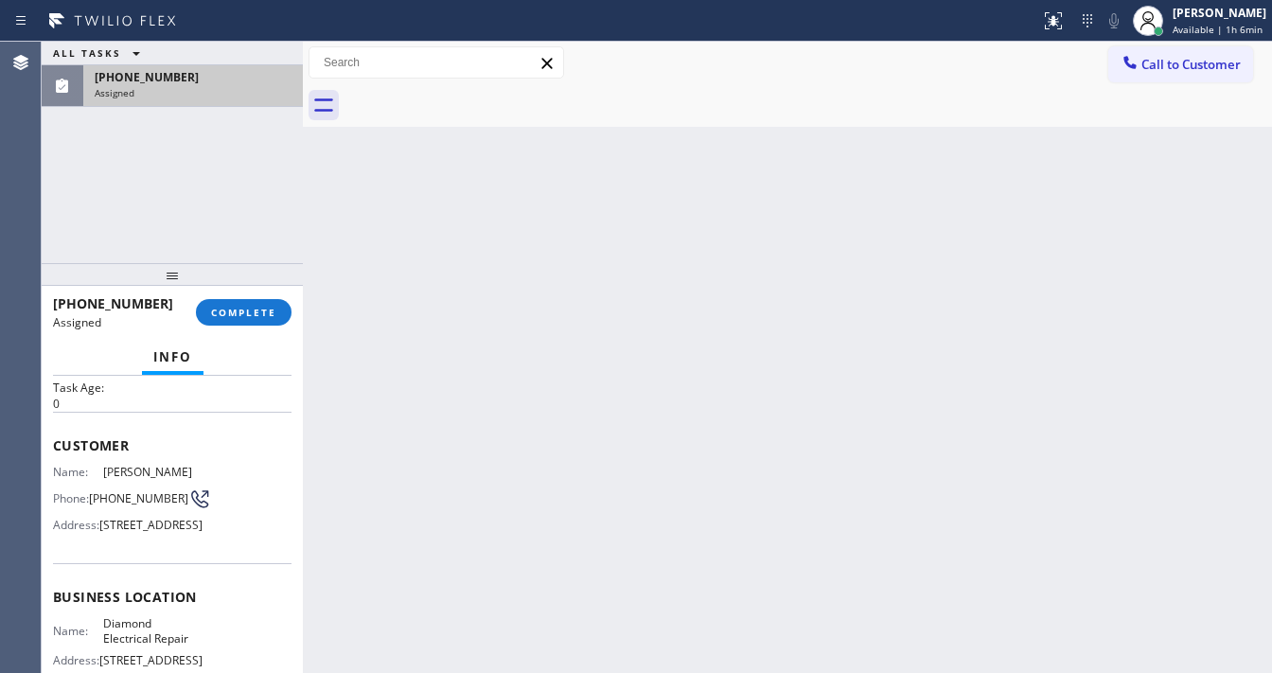
scroll to position [151, 0]
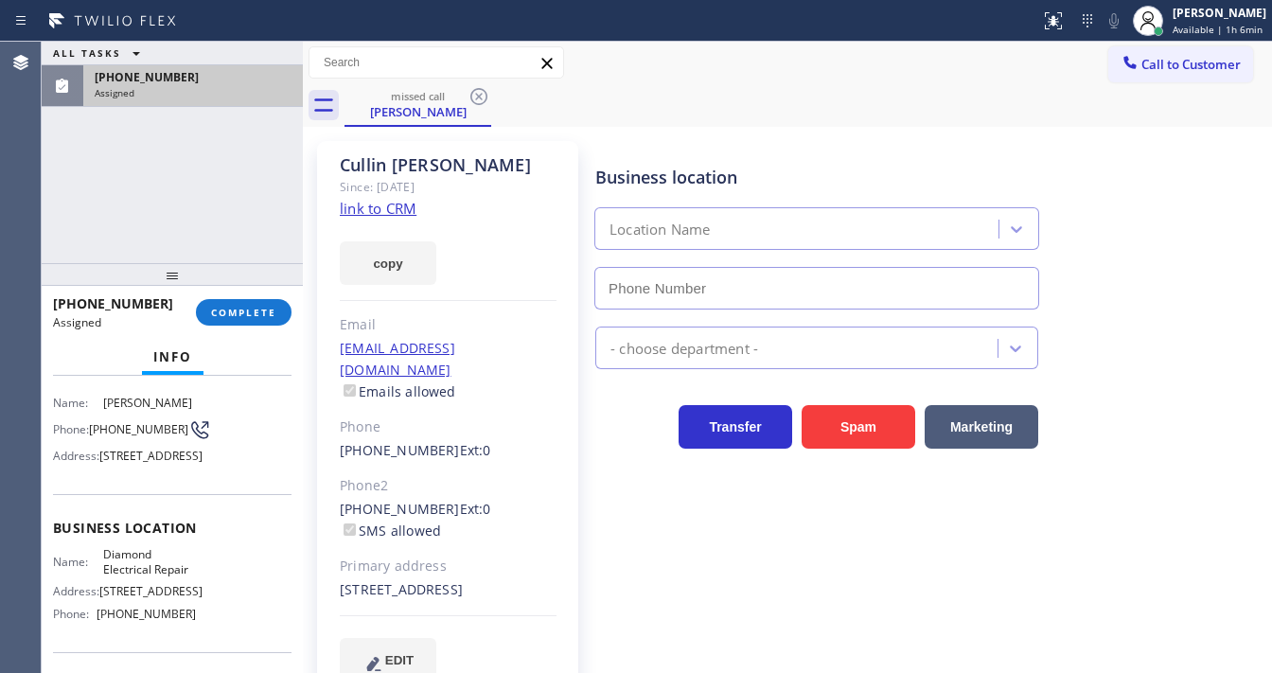
type input "(855) 907-1049"
click at [394, 213] on link "link to CRM" at bounding box center [378, 208] width 77 height 19
click at [240, 303] on button "COMPLETE" at bounding box center [244, 312] width 96 height 27
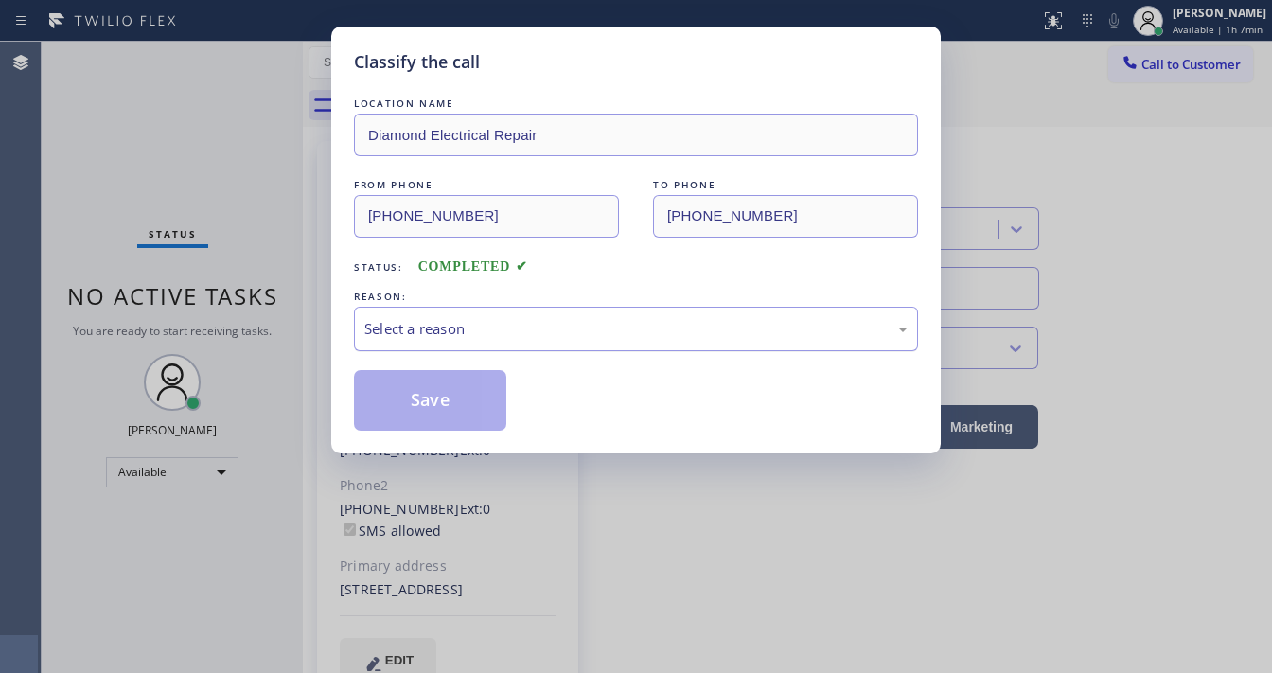
click at [453, 307] on div "Select a reason" at bounding box center [636, 329] width 564 height 44
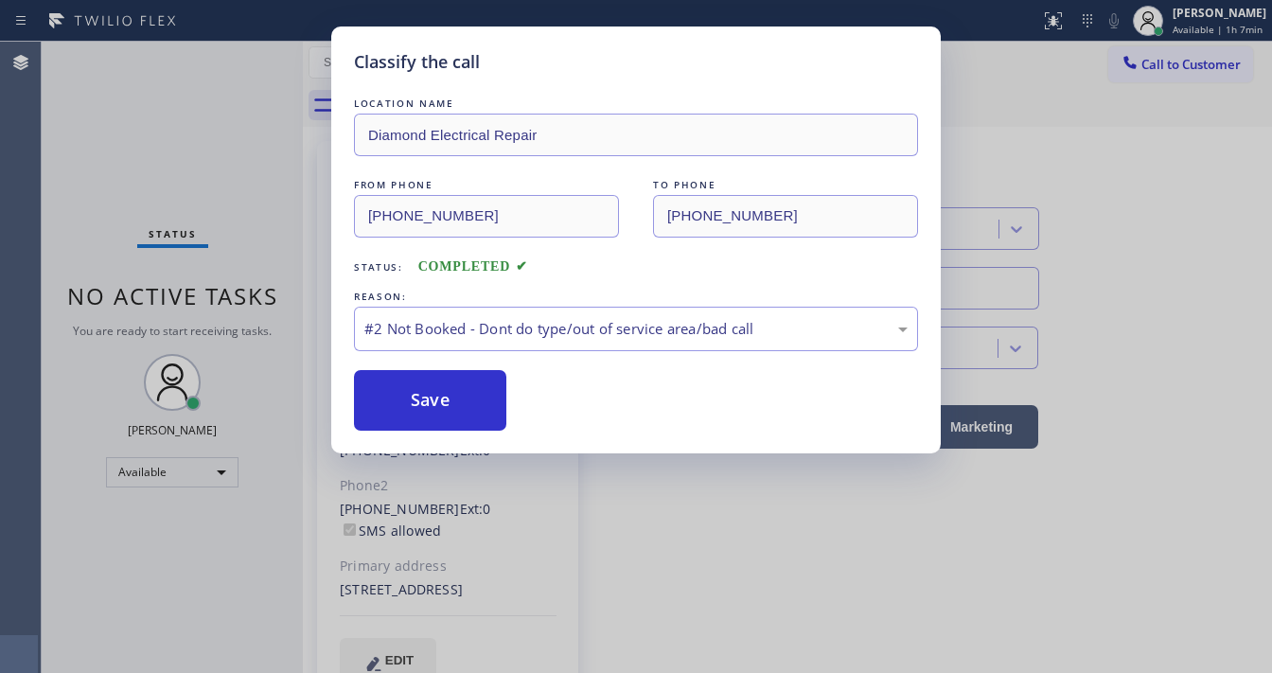
click at [443, 390] on button "Save" at bounding box center [430, 400] width 152 height 61
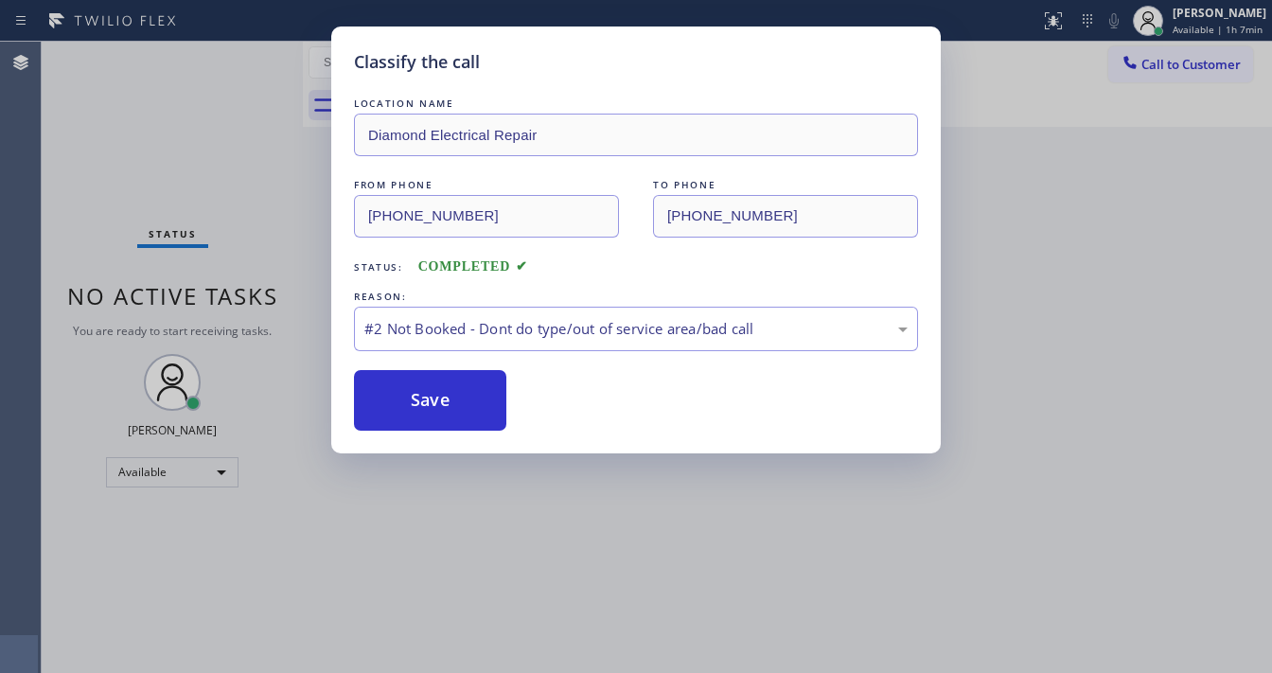
click at [443, 390] on button "Save" at bounding box center [430, 400] width 152 height 61
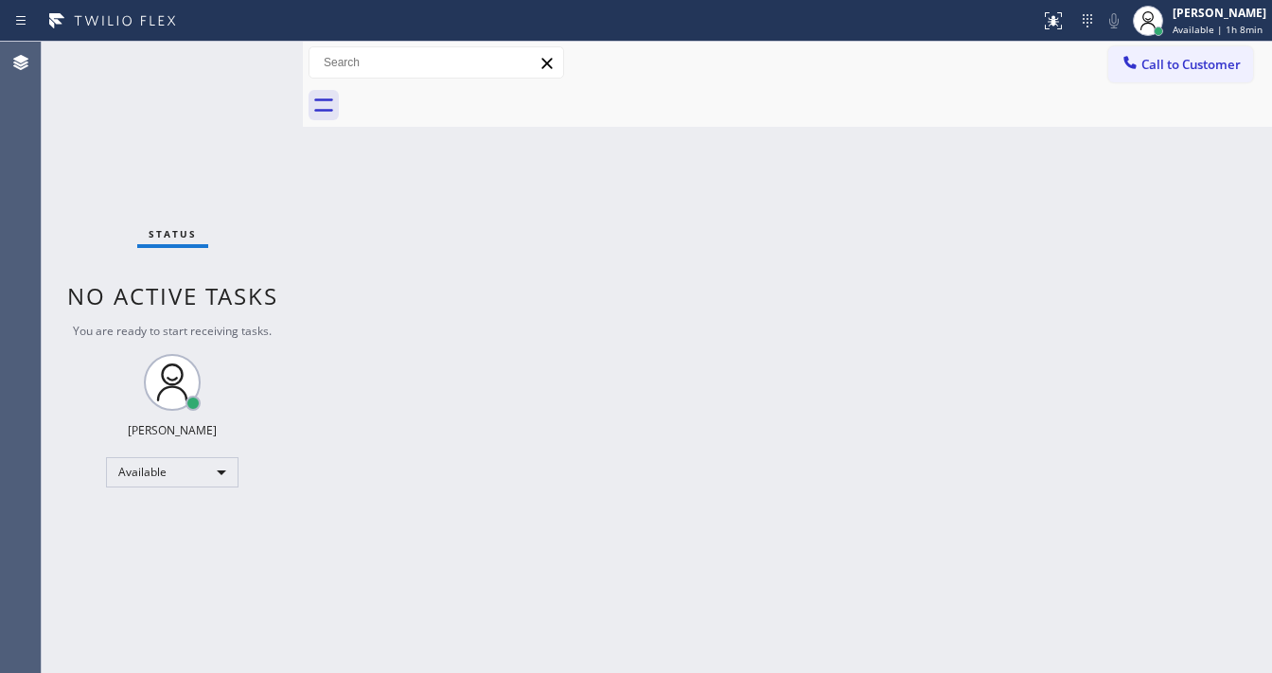
click at [245, 45] on div "Status No active tasks You are ready to start receiving tasks. [PERSON_NAME]" at bounding box center [172, 357] width 261 height 631
click at [244, 68] on div "Status No active tasks You are ready to start receiving tasks. [PERSON_NAME]" at bounding box center [172, 357] width 261 height 631
click at [240, 62] on div "Status No active tasks You are ready to start receiving tasks. [PERSON_NAME]" at bounding box center [172, 357] width 261 height 631
click at [240, 61] on div "Status No active tasks You are ready to start receiving tasks. [PERSON_NAME]" at bounding box center [172, 357] width 261 height 631
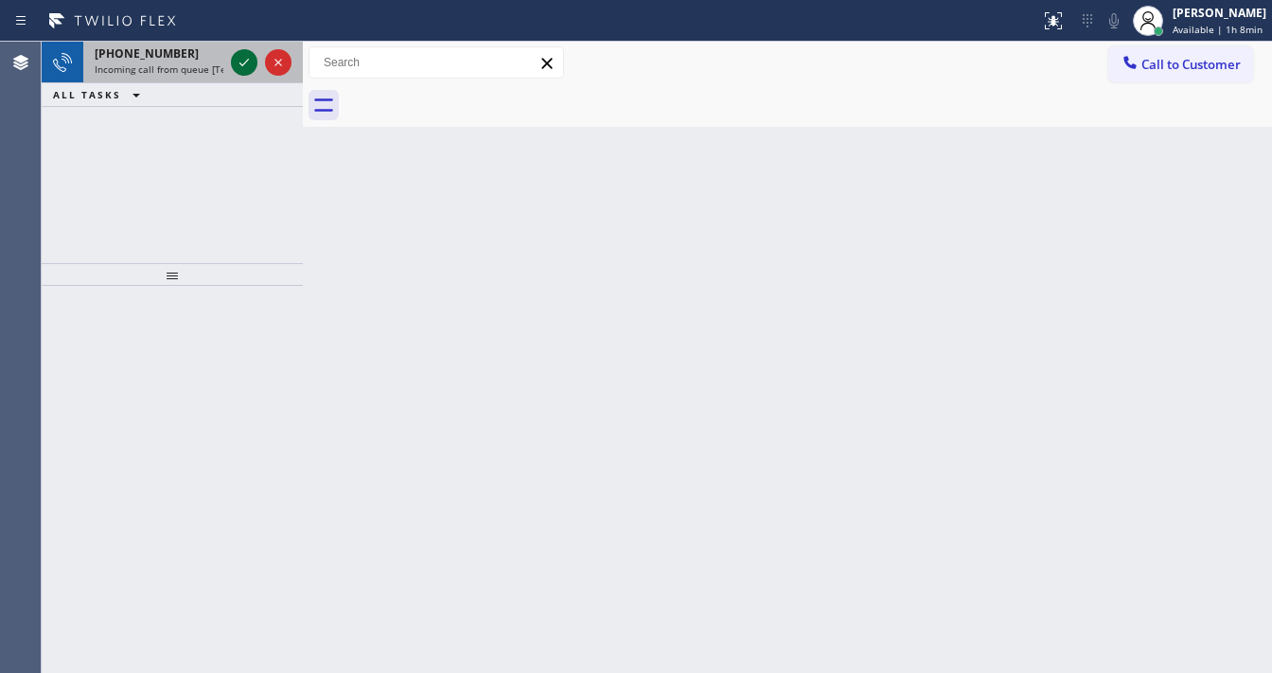
click at [239, 63] on icon at bounding box center [244, 62] width 23 height 23
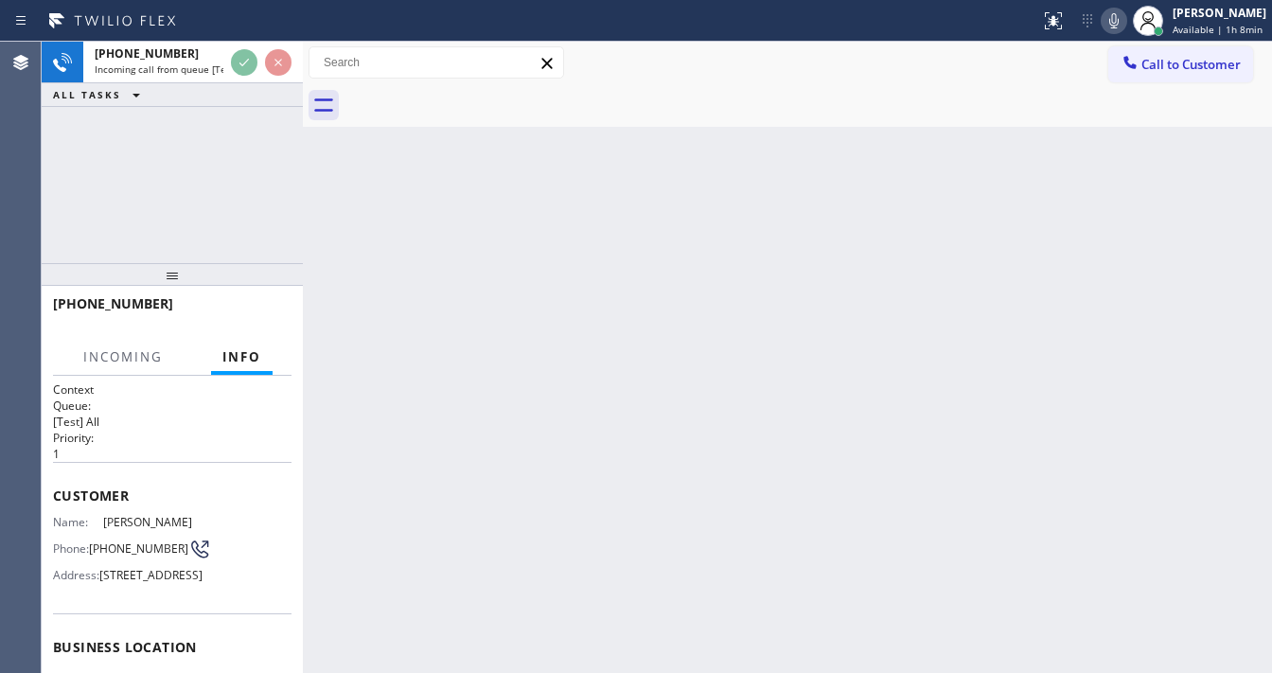
click at [525, 671] on div "Back to Dashboard Change Sender ID Customers Technicians Select a contact Outbo…" at bounding box center [787, 357] width 969 height 631
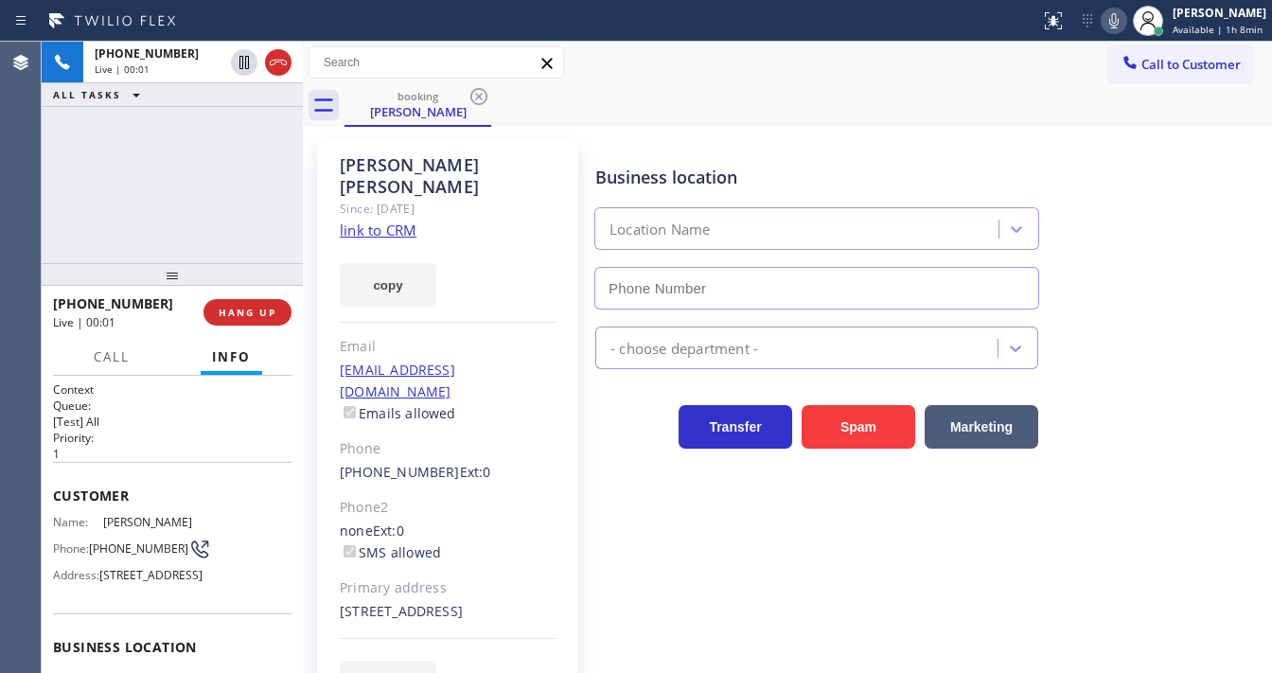
type input "(619) 404-5114"
click at [386, 241] on div "copy" at bounding box center [448, 273] width 217 height 65
click at [376, 221] on link "link to CRM" at bounding box center [378, 230] width 77 height 19
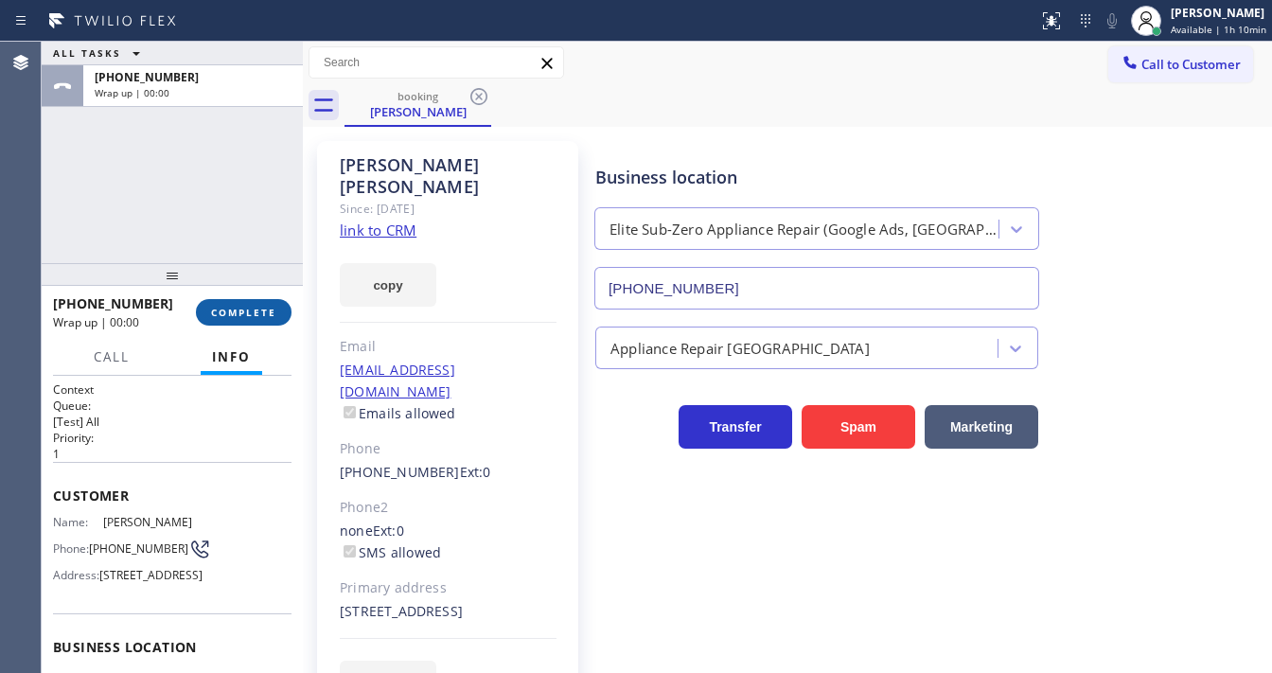
click at [247, 304] on button "COMPLETE" at bounding box center [244, 312] width 96 height 27
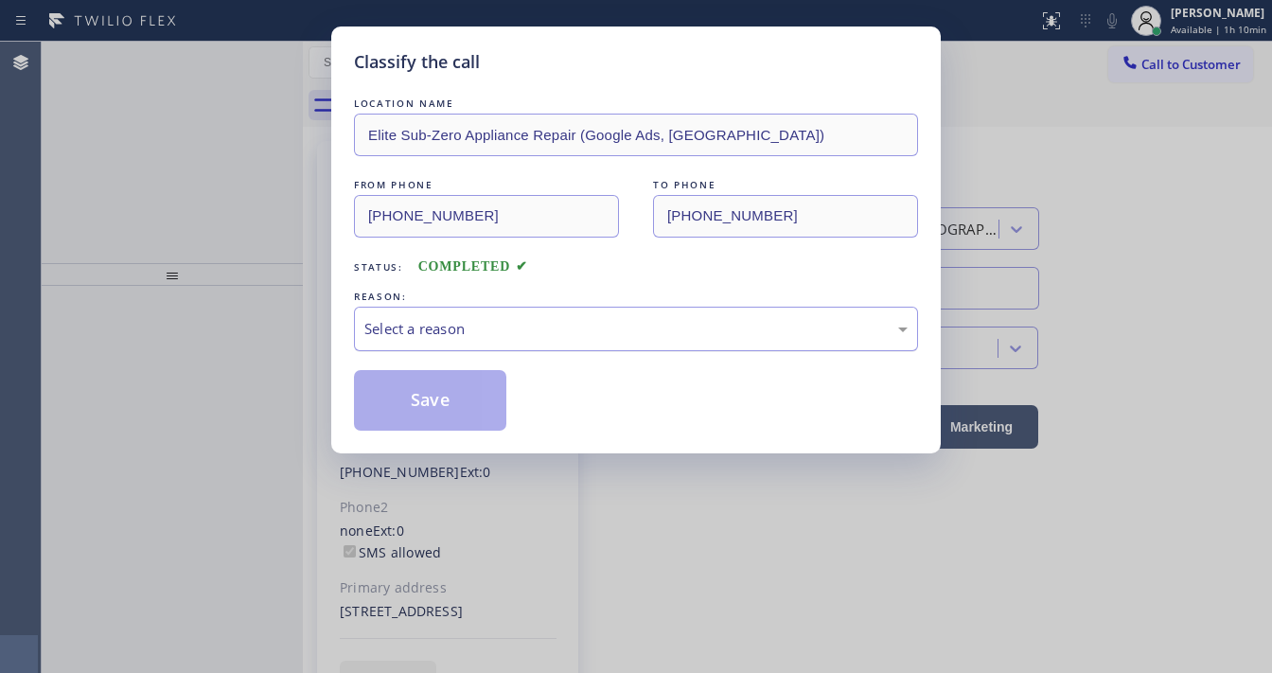
click at [456, 339] on div "Select a reason" at bounding box center [636, 329] width 564 height 44
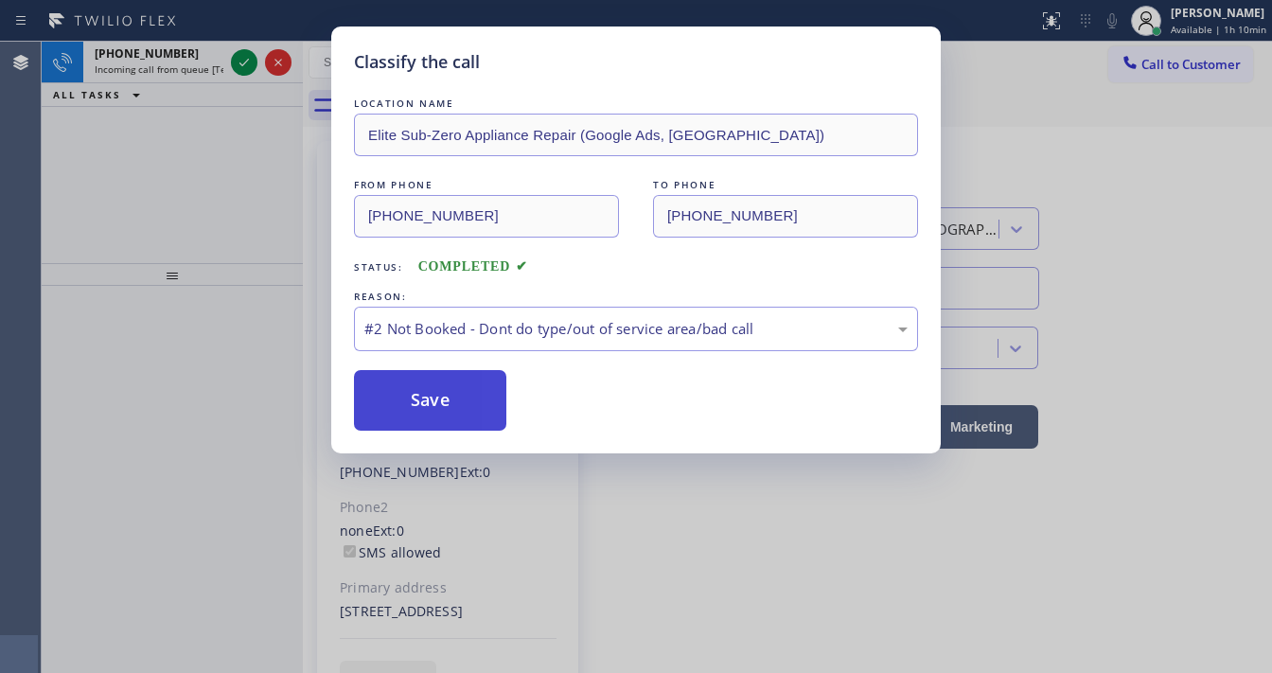
click at [445, 389] on button "Save" at bounding box center [430, 400] width 152 height 61
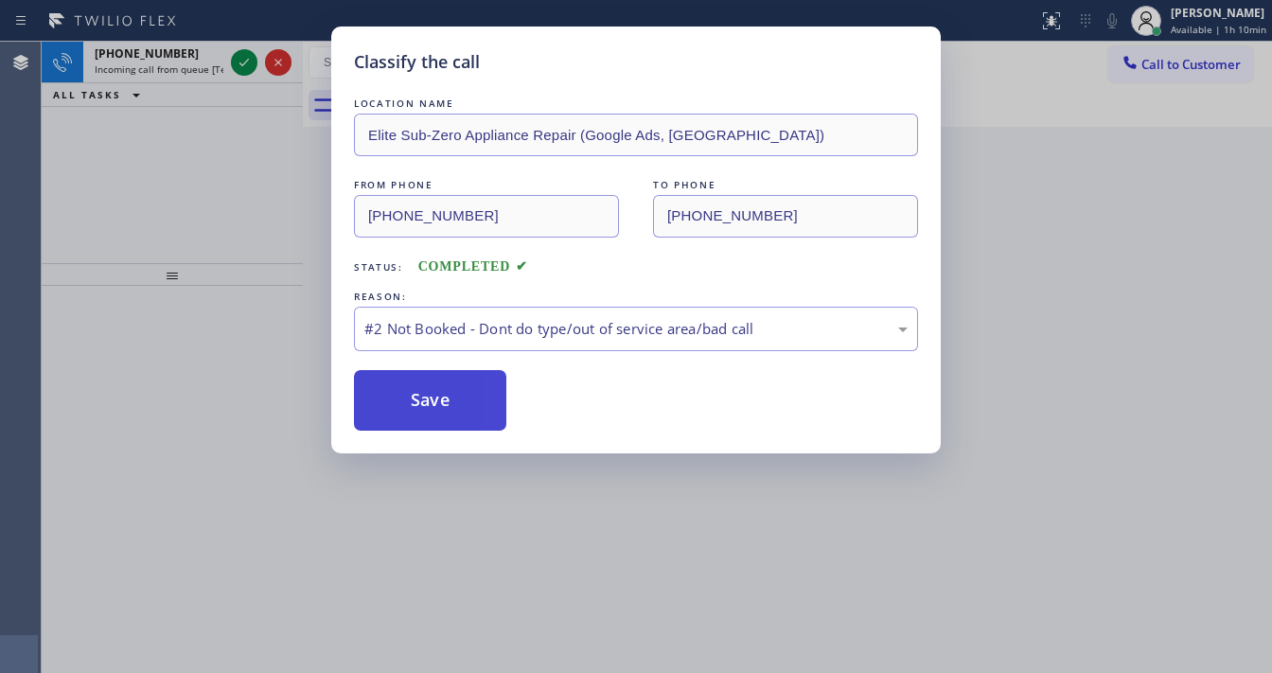
click at [445, 389] on button "Save" at bounding box center [430, 400] width 152 height 61
drag, startPoint x: 189, startPoint y: 167, endPoint x: 221, endPoint y: 81, distance: 90.8
click at [189, 164] on div "Classify the call LOCATION NAME Elite Sub-Zero Appliance Repair (Google Ads, SD…" at bounding box center [636, 336] width 1272 height 673
click at [242, 49] on div "Classify the call LOCATION NAME Elite Sub-Zero Appliance Repair (Google Ads, SD…" at bounding box center [636, 336] width 1272 height 673
click at [233, 65] on div "Classify the call LOCATION NAME GE Monogram Repair Expert Cathedral City FROM P…" at bounding box center [657, 357] width 1231 height 631
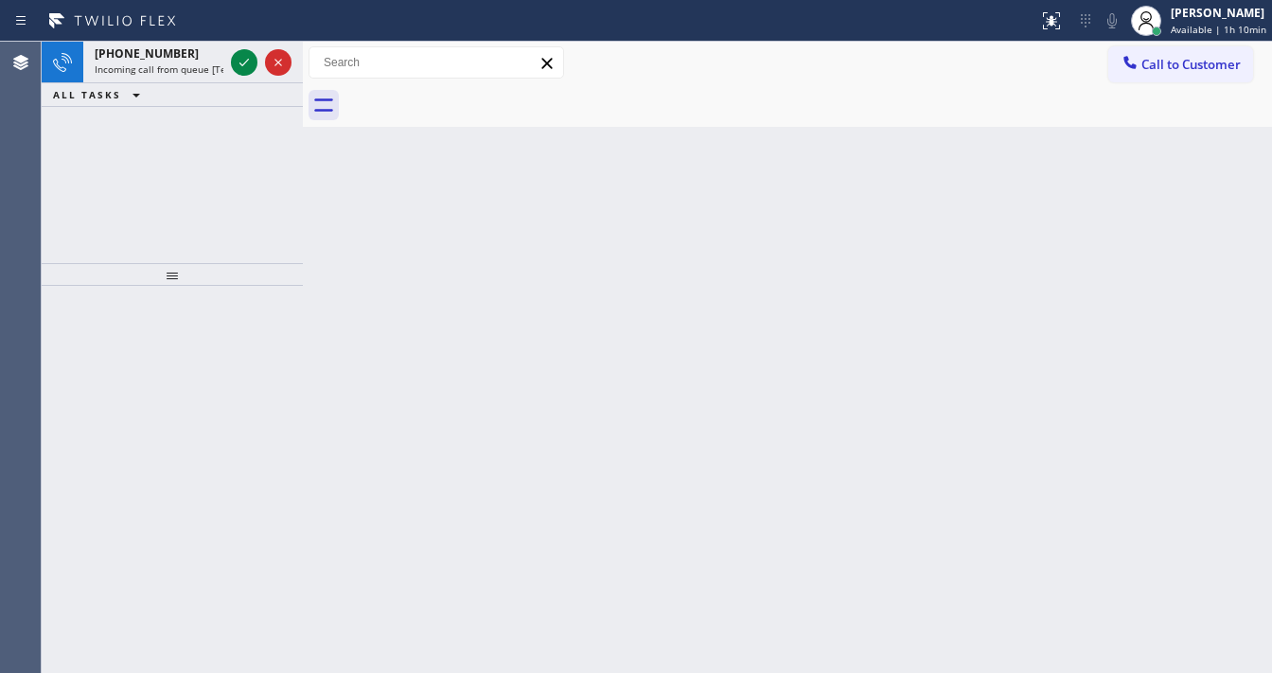
click at [233, 65] on icon at bounding box center [244, 62] width 23 height 23
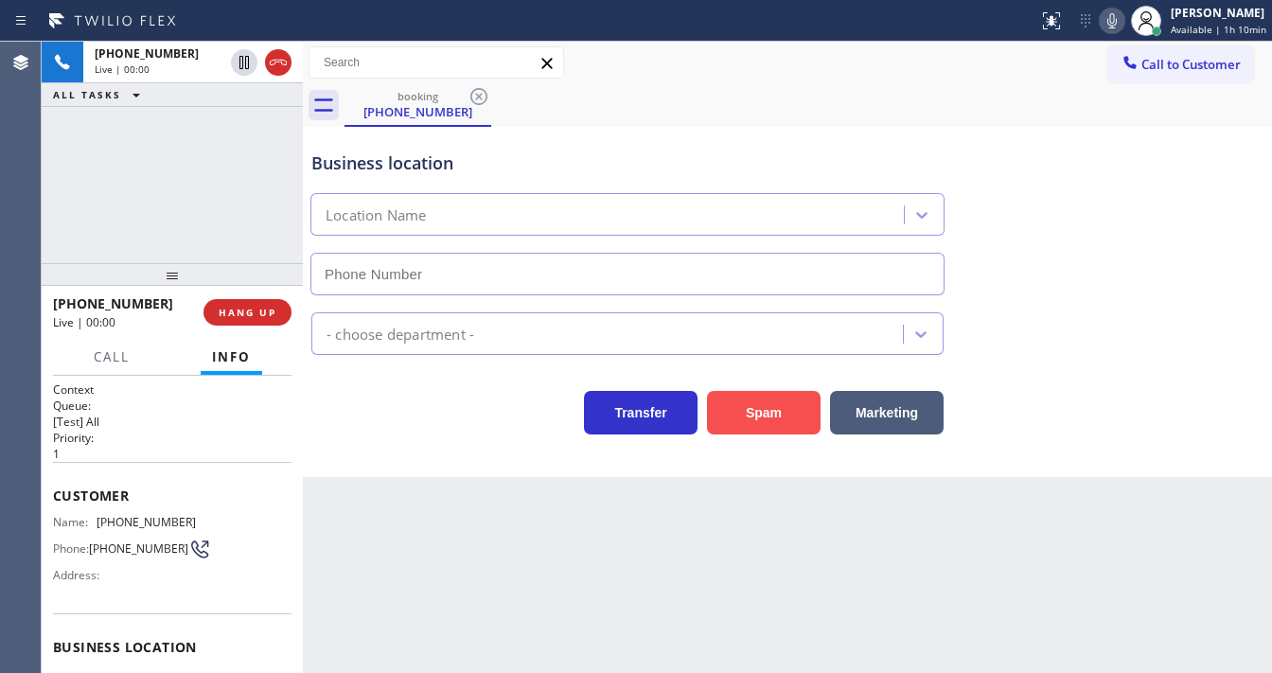
type input "(888) 970-8871"
click at [719, 409] on button "Spam" at bounding box center [764, 413] width 114 height 44
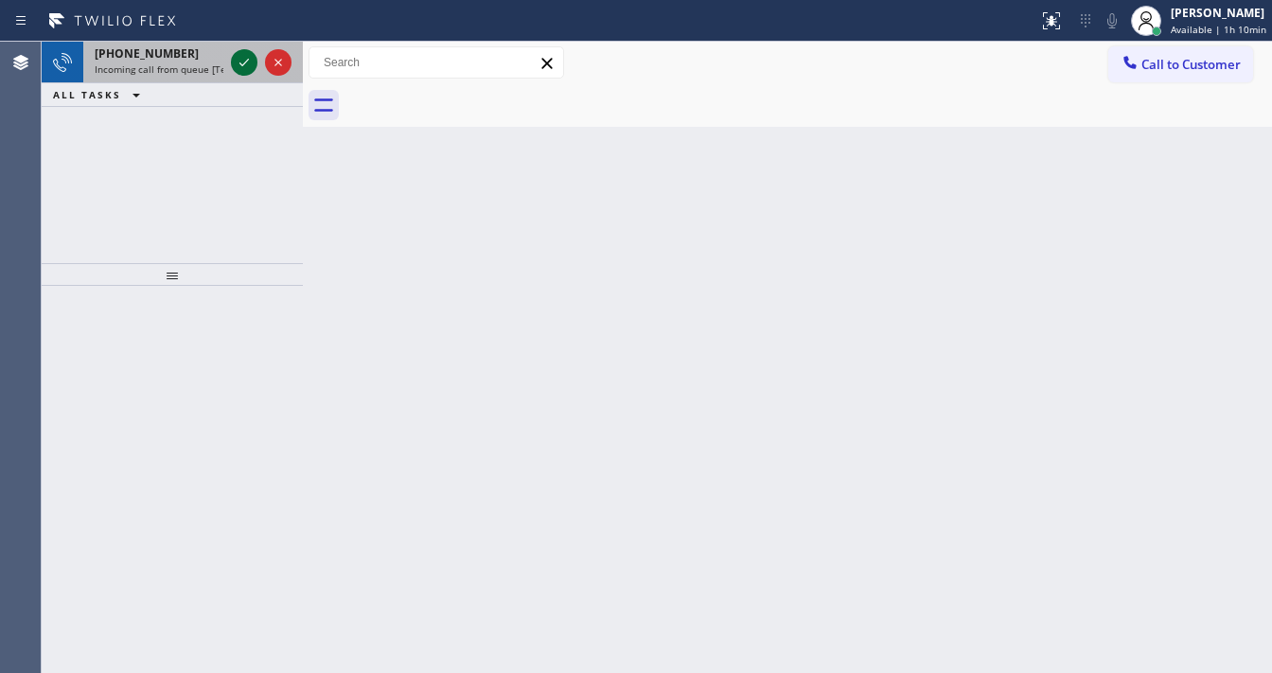
click at [243, 63] on icon at bounding box center [244, 63] width 9 height 8
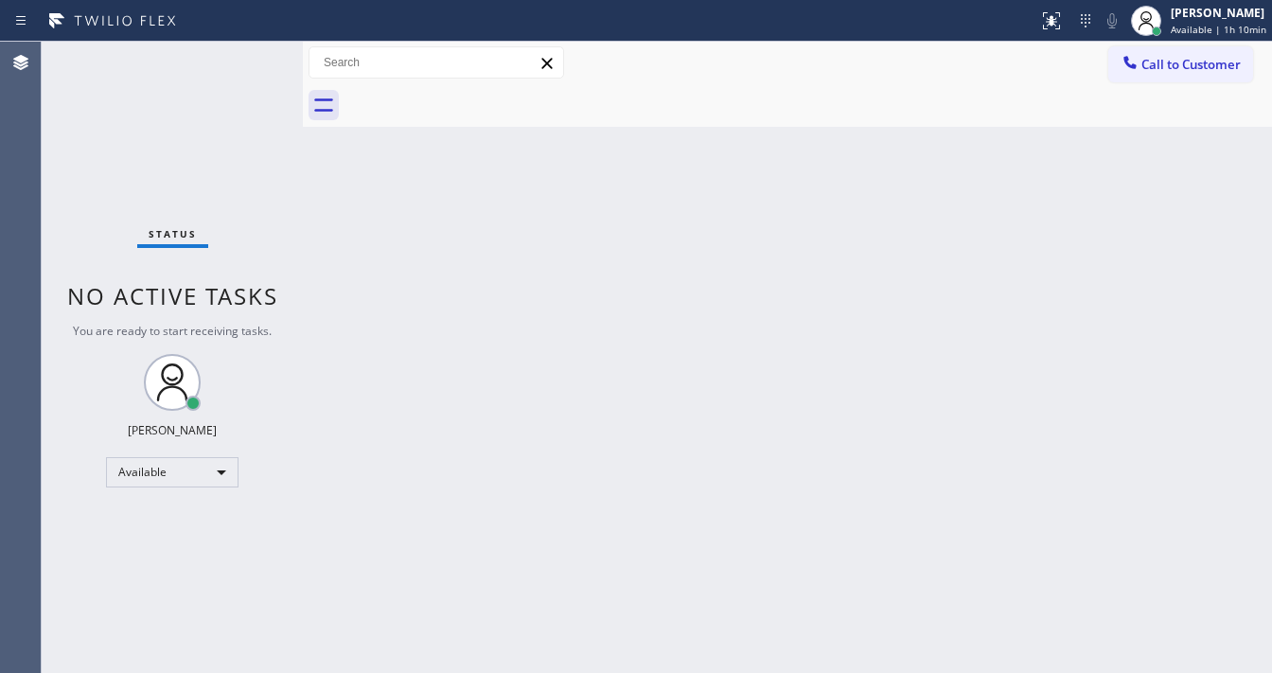
click at [247, 59] on div "Status No active tasks You are ready to start receiving tasks. [PERSON_NAME]" at bounding box center [172, 357] width 261 height 631
click at [246, 59] on div "Status No active tasks You are ready to start receiving tasks. [PERSON_NAME]" at bounding box center [172, 357] width 261 height 631
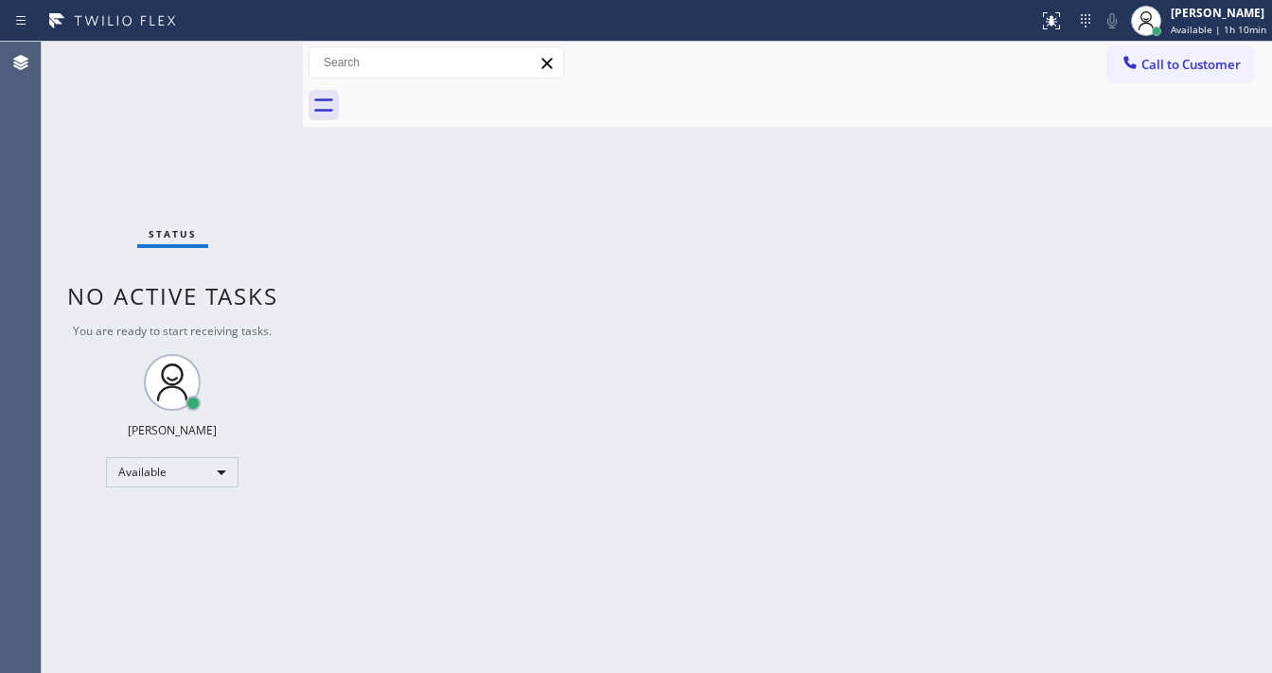
click at [246, 59] on div "Status No active tasks You are ready to start receiving tasks. [PERSON_NAME]" at bounding box center [172, 357] width 261 height 631
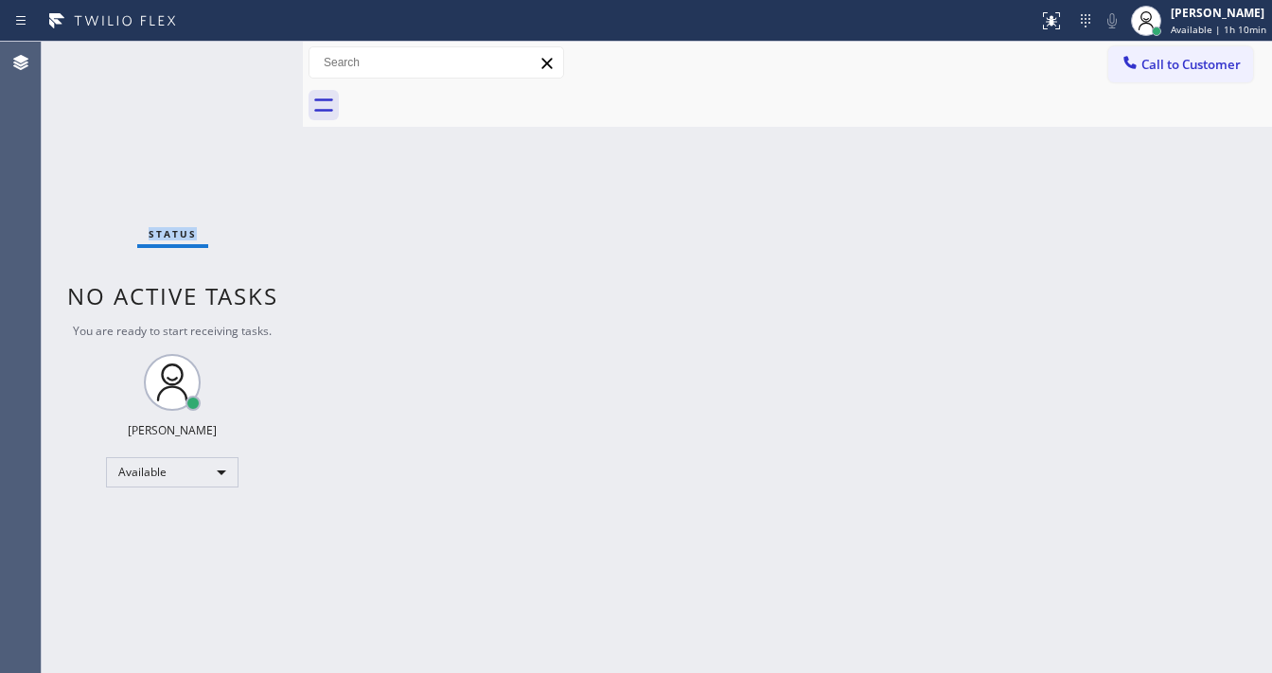
click at [246, 59] on div "Status No active tasks You are ready to start receiving tasks. [PERSON_NAME]" at bounding box center [172, 357] width 261 height 631
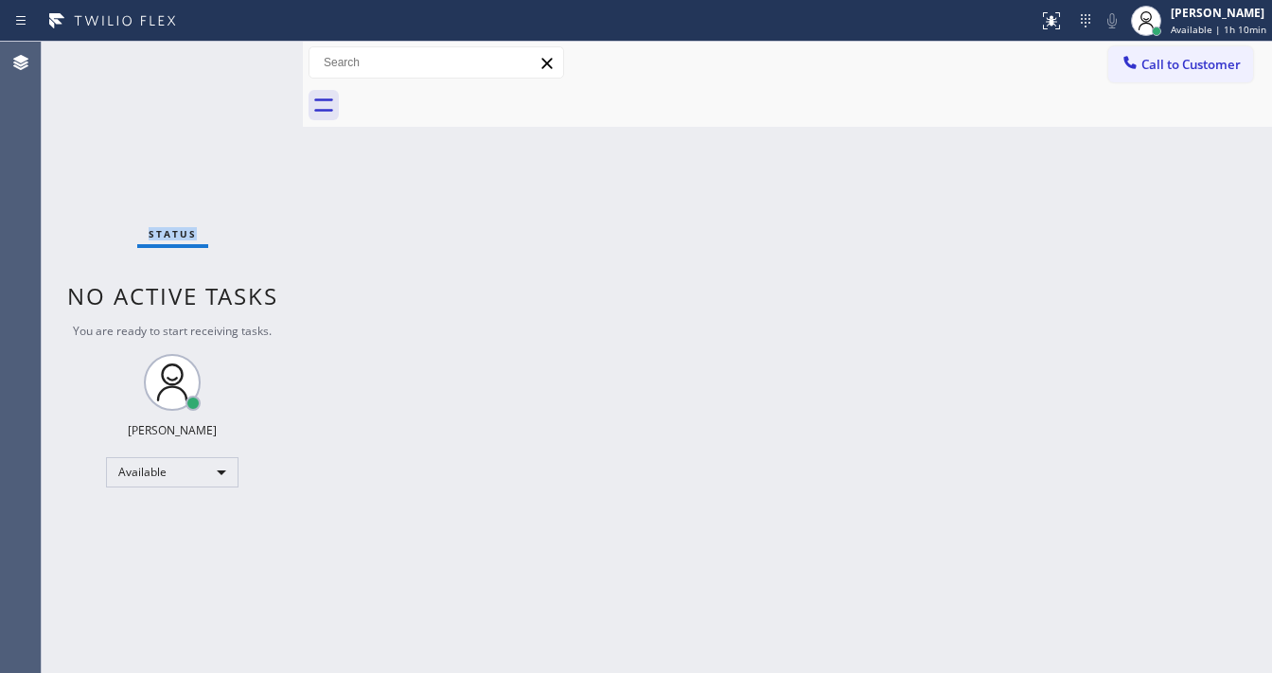
click at [246, 59] on div "Status No active tasks You are ready to start receiving tasks. [PERSON_NAME]" at bounding box center [172, 357] width 261 height 631
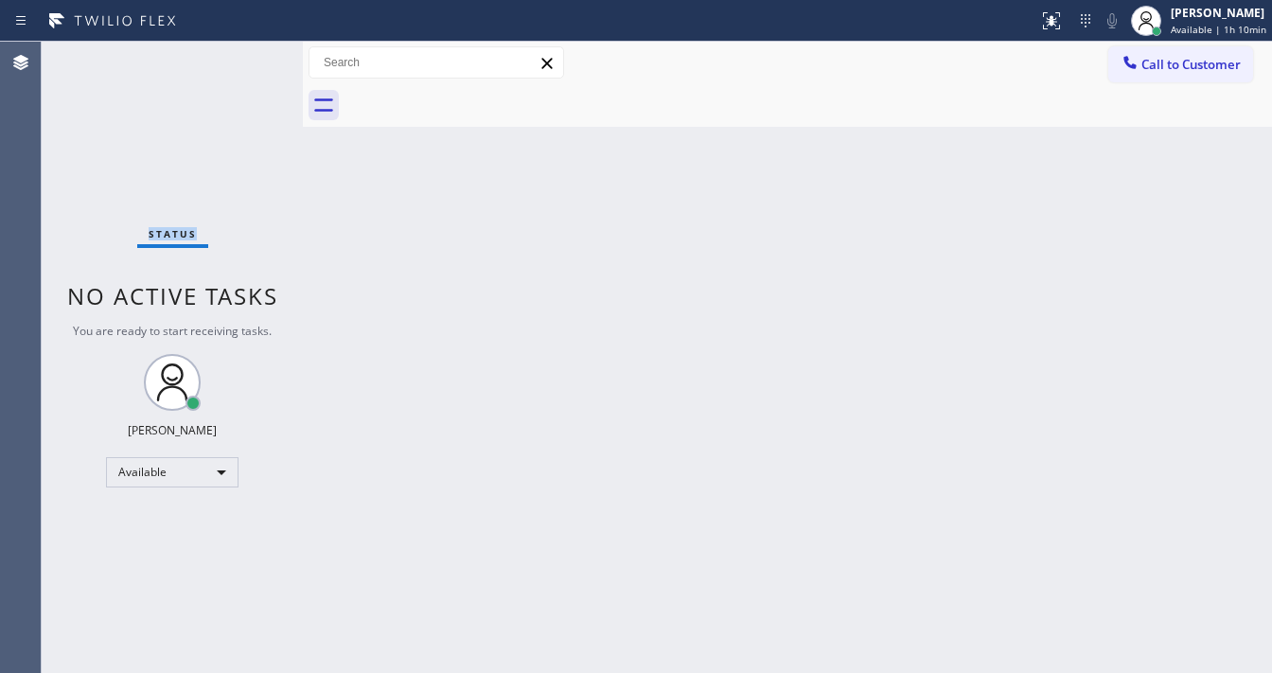
click at [246, 59] on div "Status No active tasks You are ready to start receiving tasks. [PERSON_NAME]" at bounding box center [172, 357] width 261 height 631
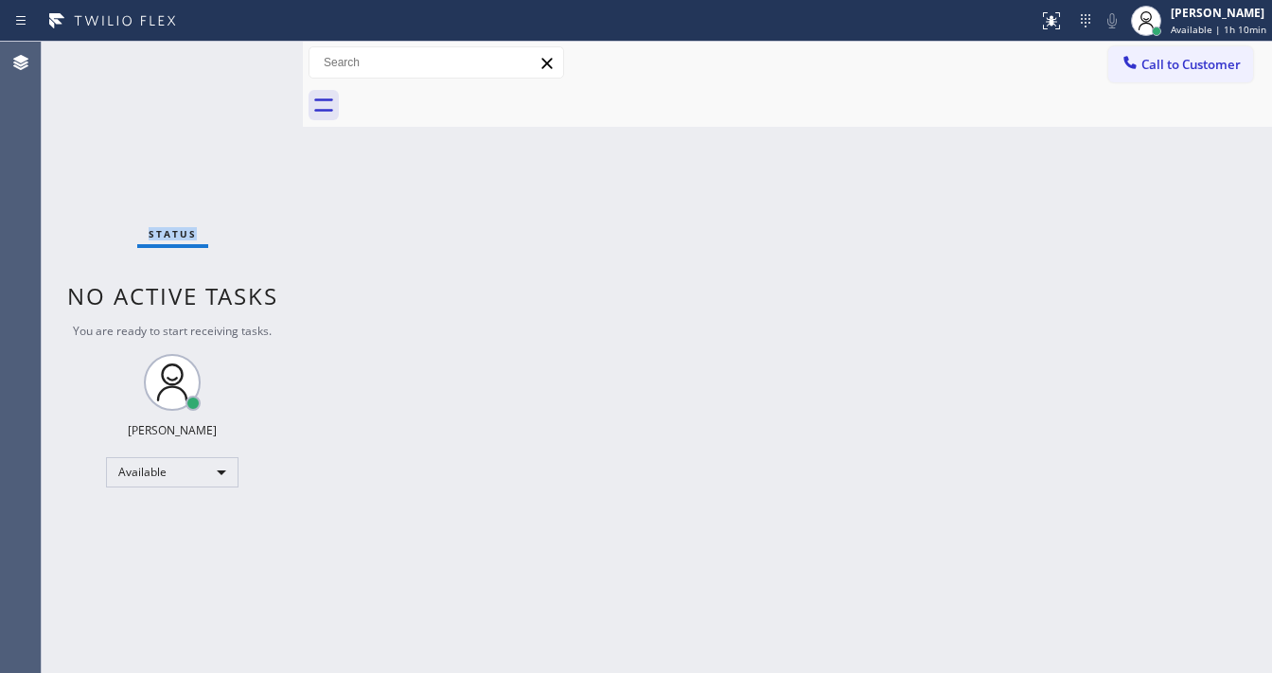
click at [246, 59] on div "Status No active tasks You are ready to start receiving tasks. [PERSON_NAME]" at bounding box center [172, 357] width 261 height 631
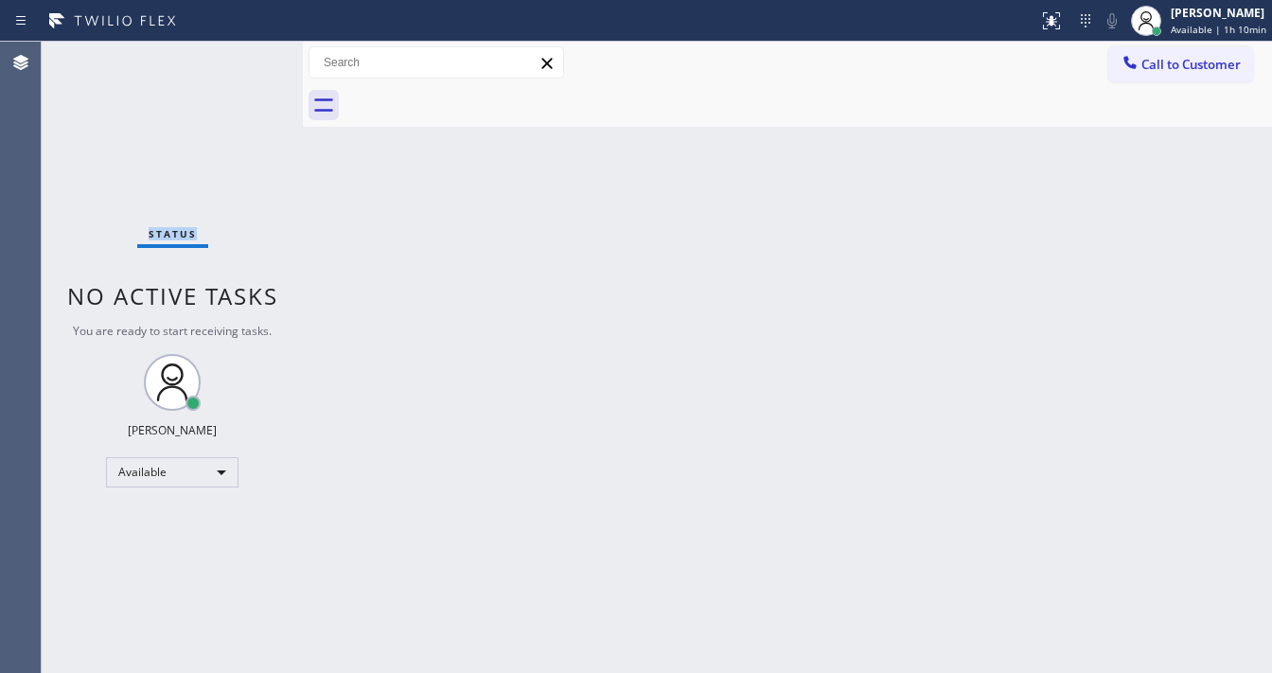
click at [246, 59] on div "Status No active tasks You are ready to start receiving tasks. [PERSON_NAME]" at bounding box center [172, 357] width 261 height 631
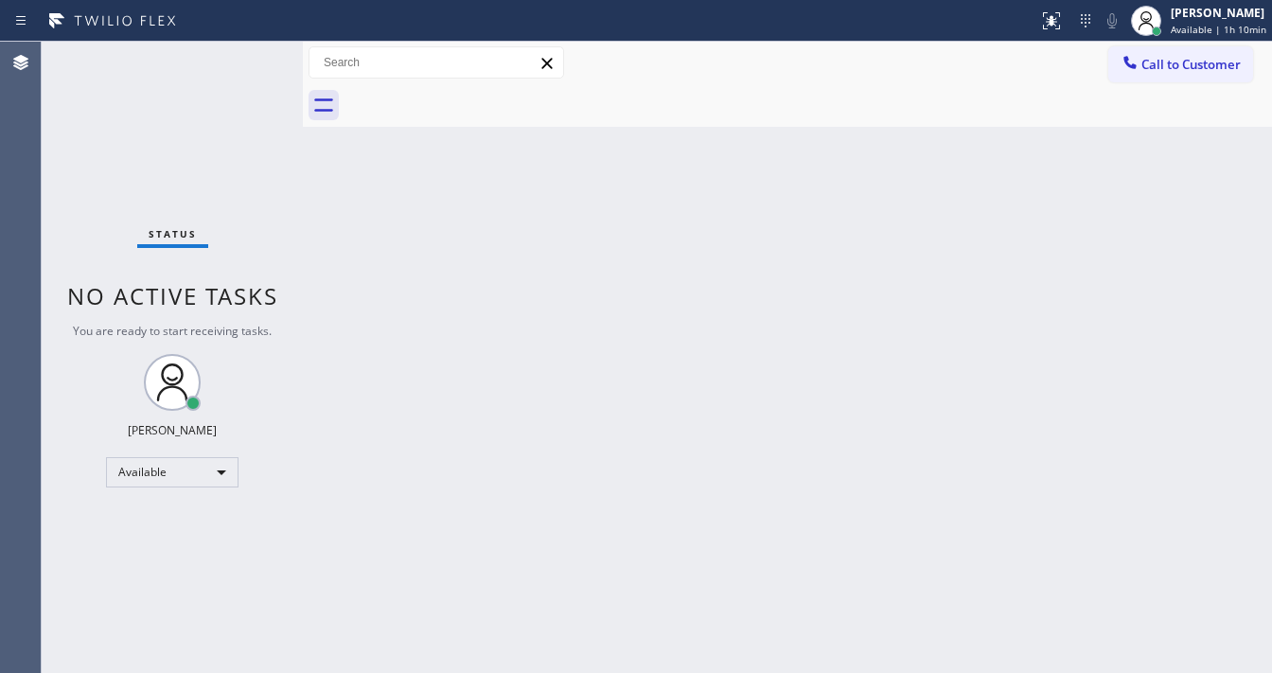
click at [246, 59] on div "Status No active tasks You are ready to start receiving tasks. [PERSON_NAME]" at bounding box center [172, 357] width 261 height 631
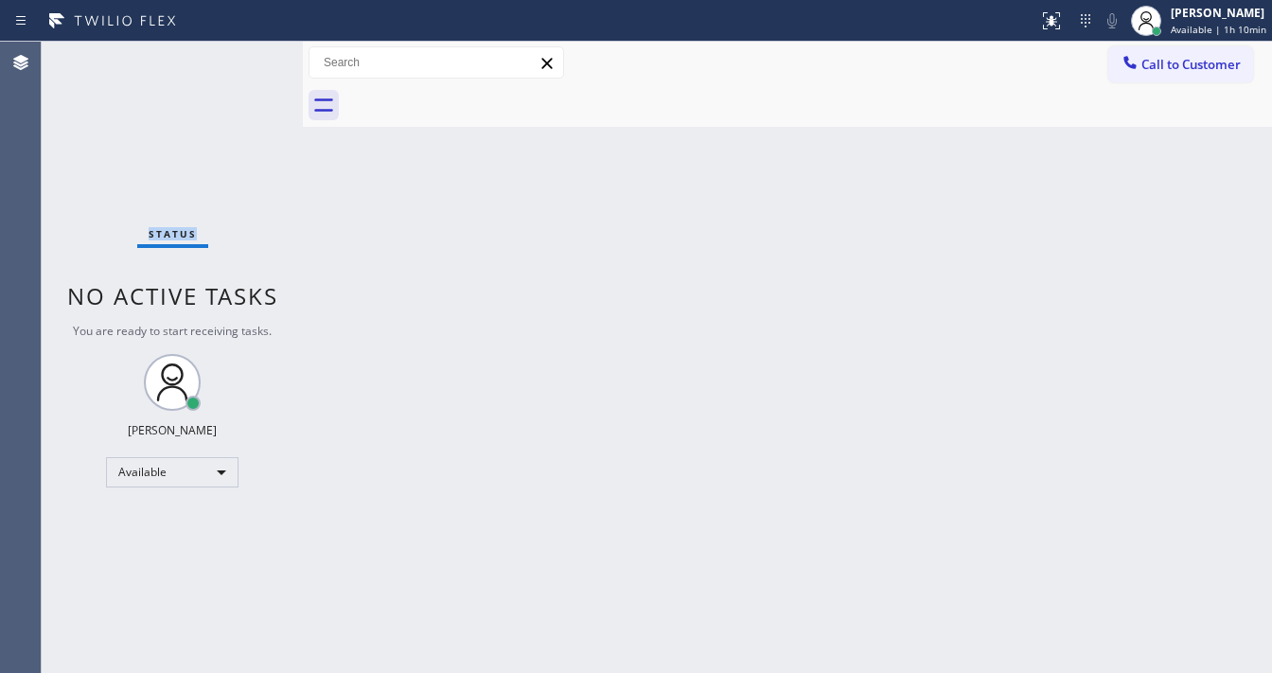
click at [246, 59] on div "Status No active tasks You are ready to start receiving tasks. [PERSON_NAME]" at bounding box center [172, 357] width 261 height 631
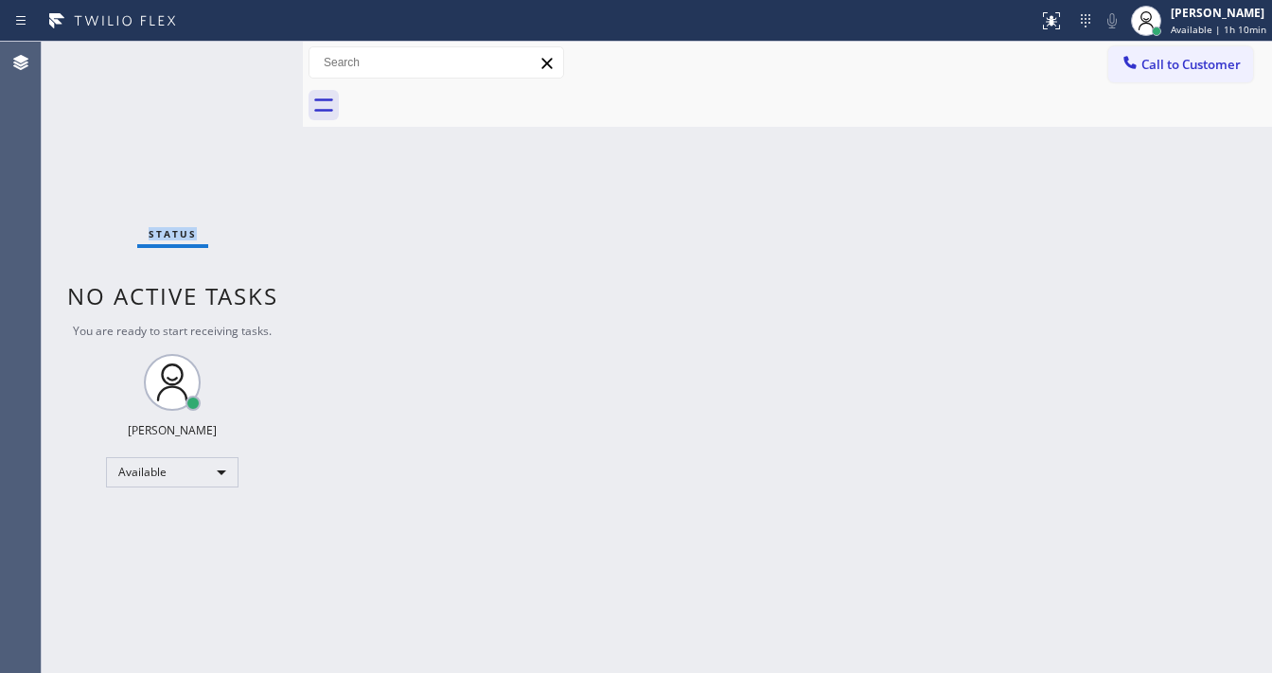
click at [246, 59] on div "Status No active tasks You are ready to start receiving tasks. [PERSON_NAME]" at bounding box center [172, 357] width 261 height 631
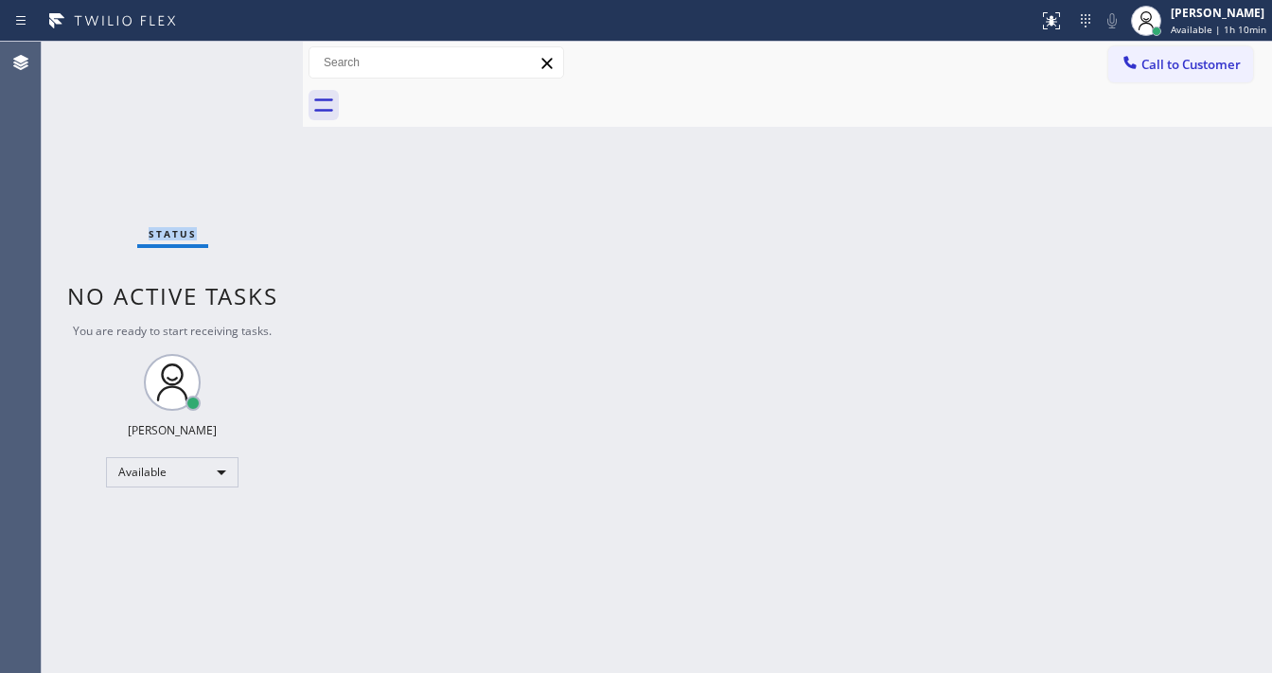
click at [246, 59] on div "Status No active tasks You are ready to start receiving tasks. [PERSON_NAME]" at bounding box center [172, 357] width 261 height 631
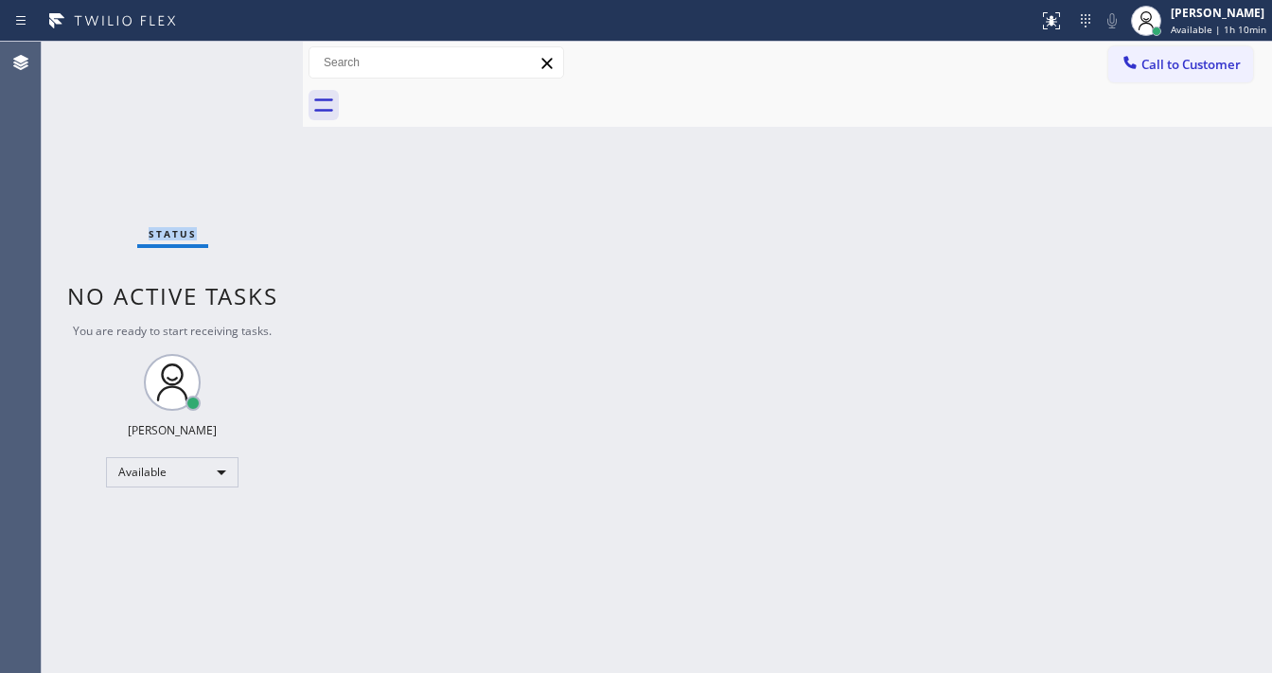
click at [246, 59] on div "Status No active tasks You are ready to start receiving tasks. [PERSON_NAME]" at bounding box center [172, 357] width 261 height 631
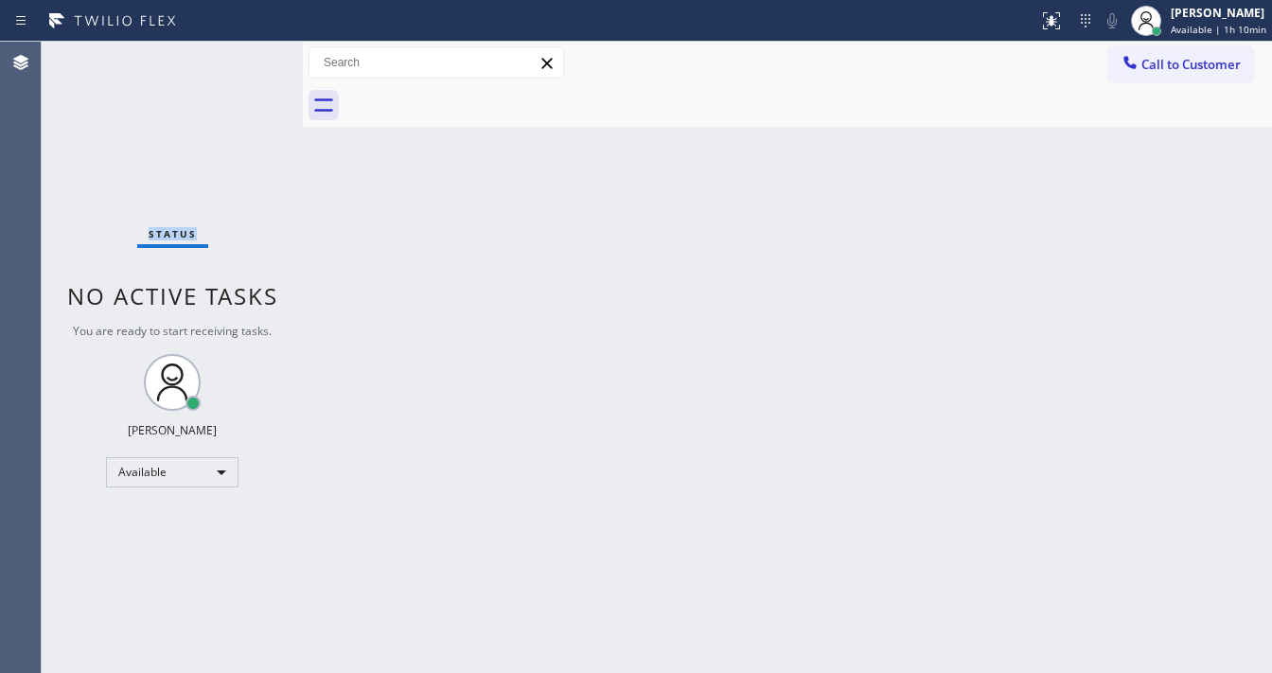
click at [246, 59] on div "Status No active tasks You are ready to start receiving tasks. [PERSON_NAME]" at bounding box center [172, 357] width 261 height 631
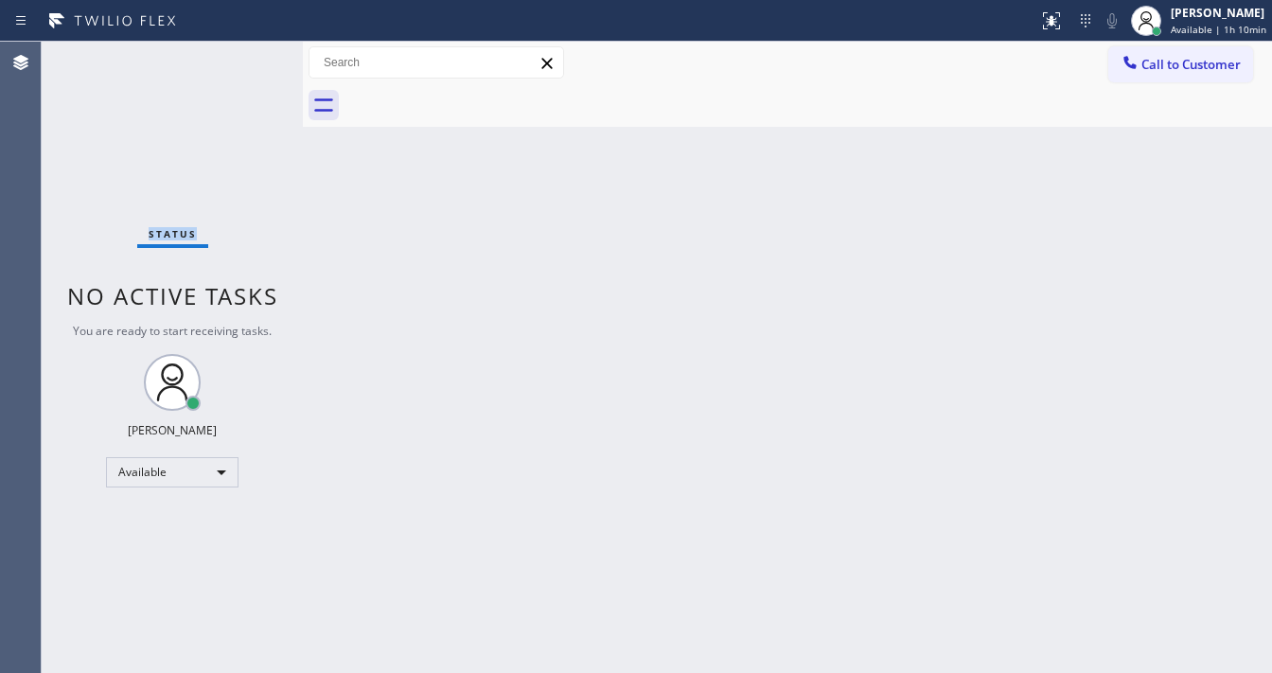
click at [246, 59] on div "Status No active tasks You are ready to start receiving tasks. [PERSON_NAME]" at bounding box center [172, 357] width 261 height 631
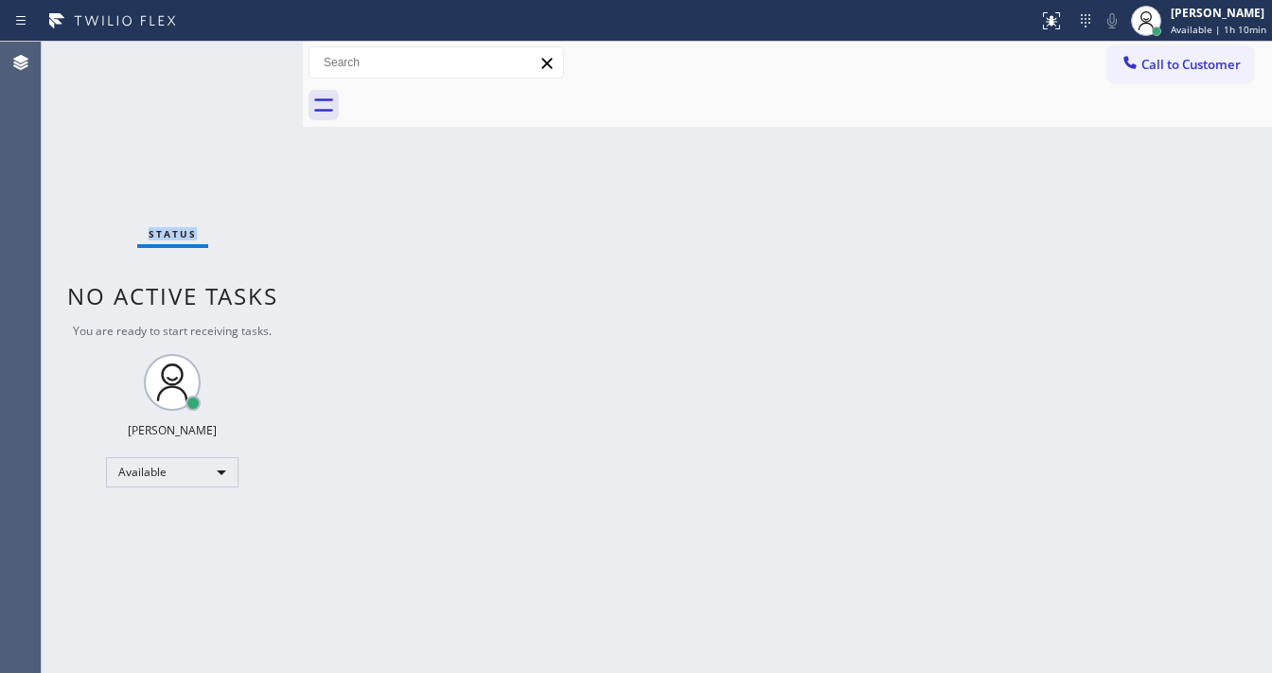
click at [246, 59] on div "Status No active tasks You are ready to start receiving tasks. [PERSON_NAME]" at bounding box center [172, 357] width 261 height 631
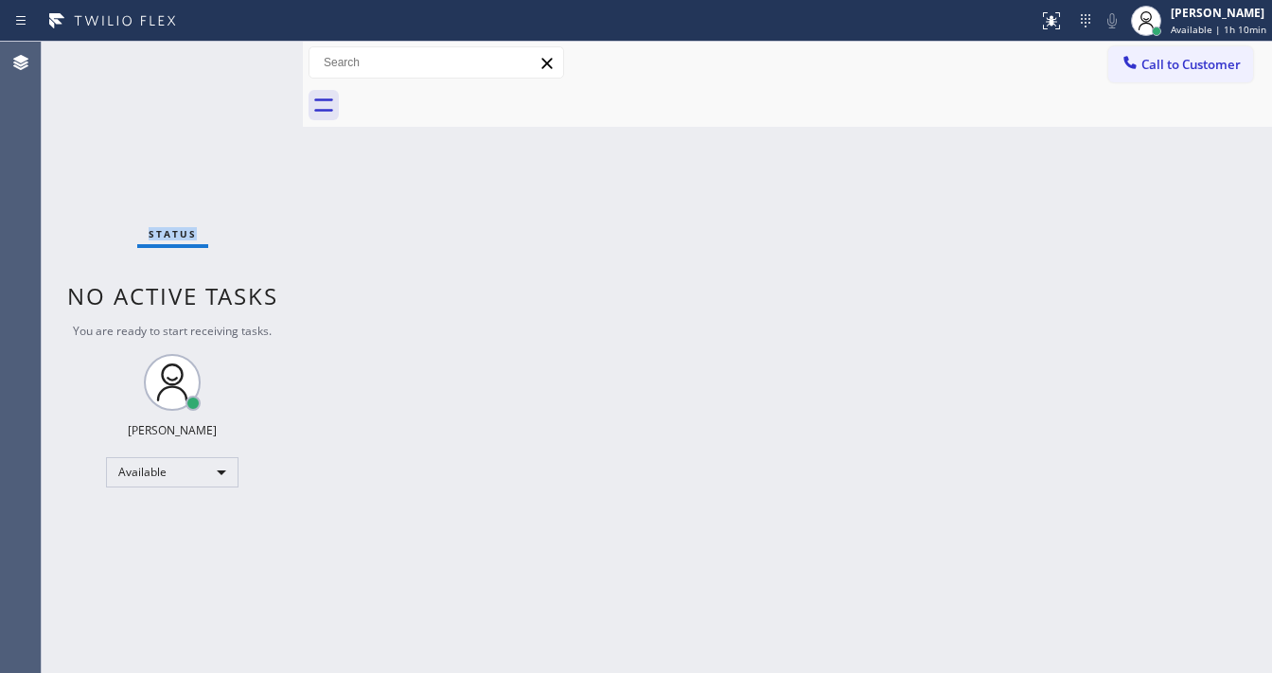
click at [246, 59] on div "Status No active tasks You are ready to start receiving tasks. [PERSON_NAME]" at bounding box center [172, 357] width 261 height 631
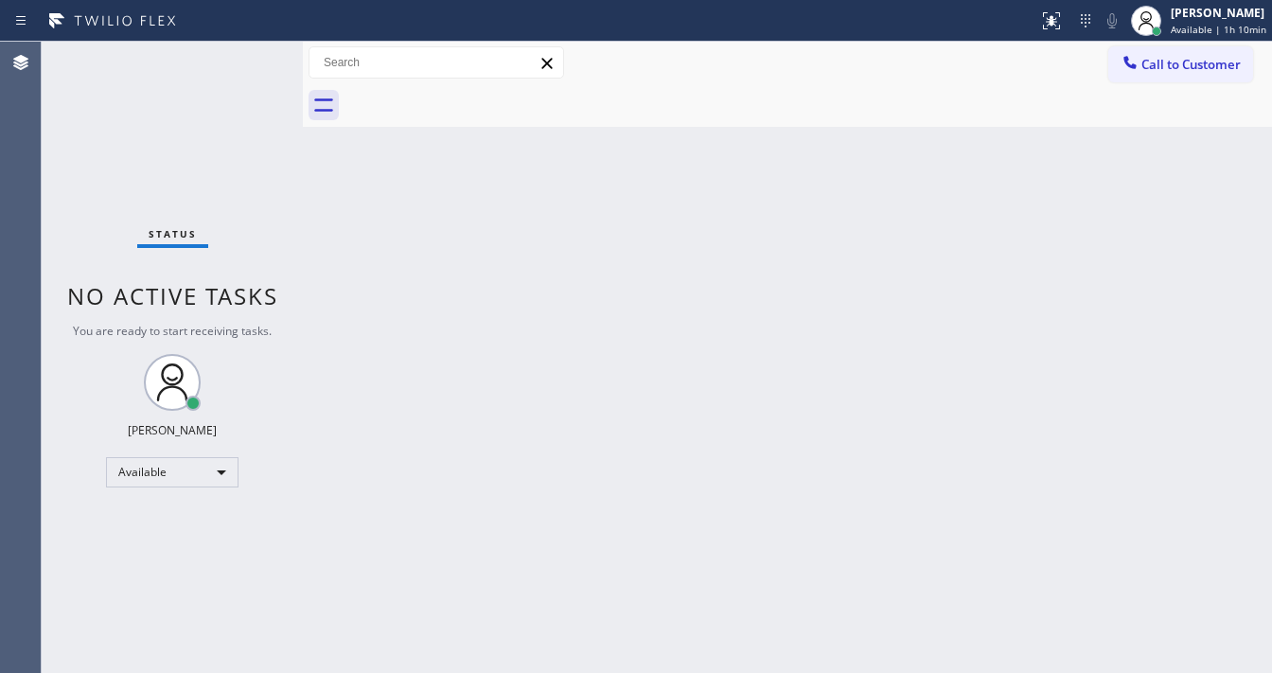
click at [246, 59] on div "Status No active tasks You are ready to start receiving tasks. [PERSON_NAME]" at bounding box center [172, 357] width 261 height 631
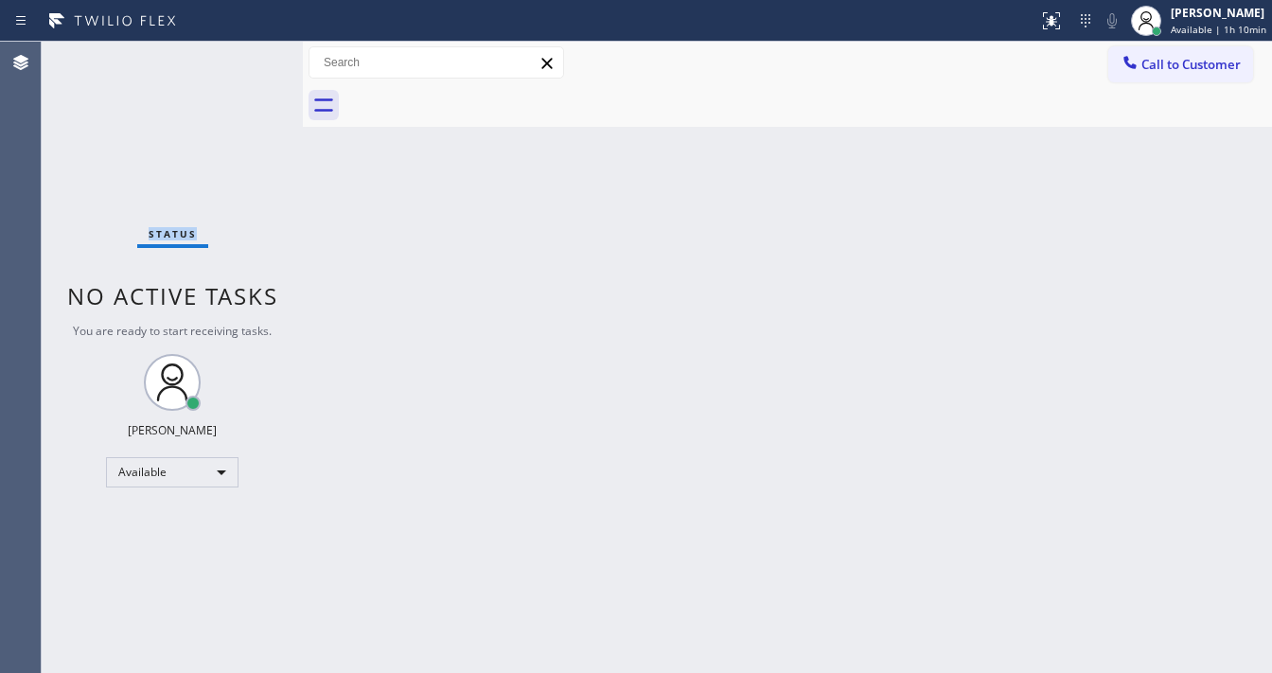
click at [246, 59] on div "Status No active tasks You are ready to start receiving tasks. [PERSON_NAME]" at bounding box center [172, 357] width 261 height 631
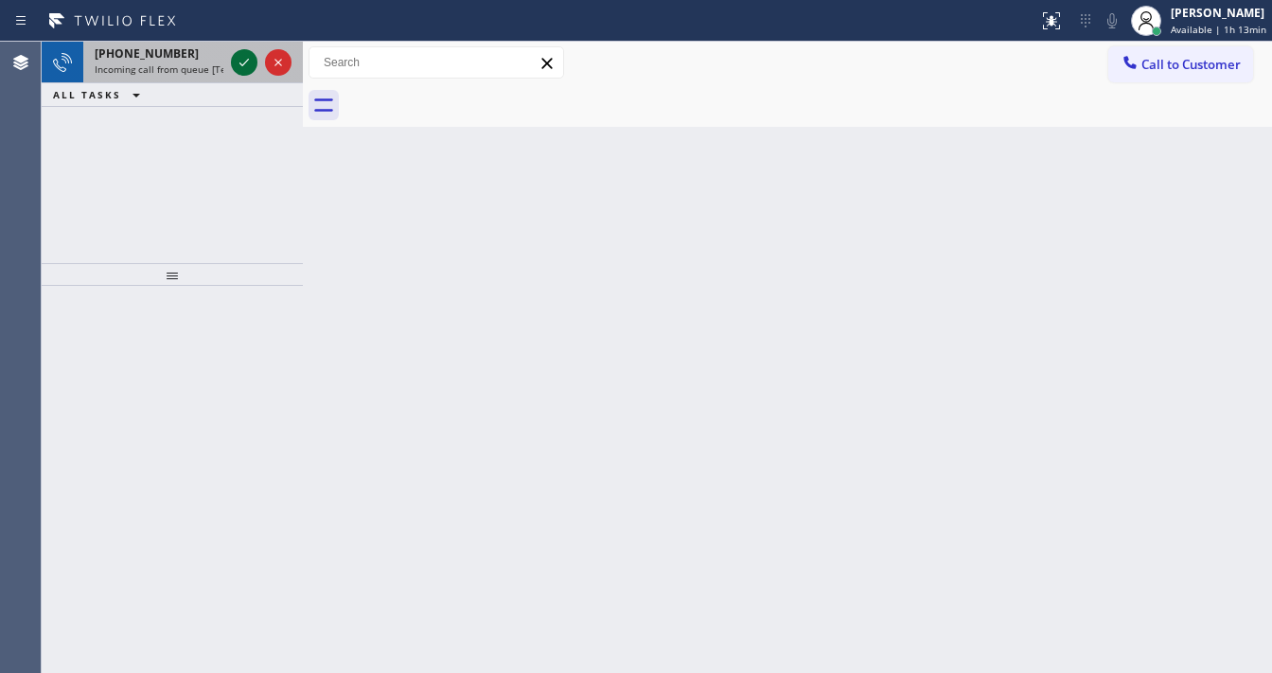
click at [241, 61] on icon at bounding box center [244, 62] width 23 height 23
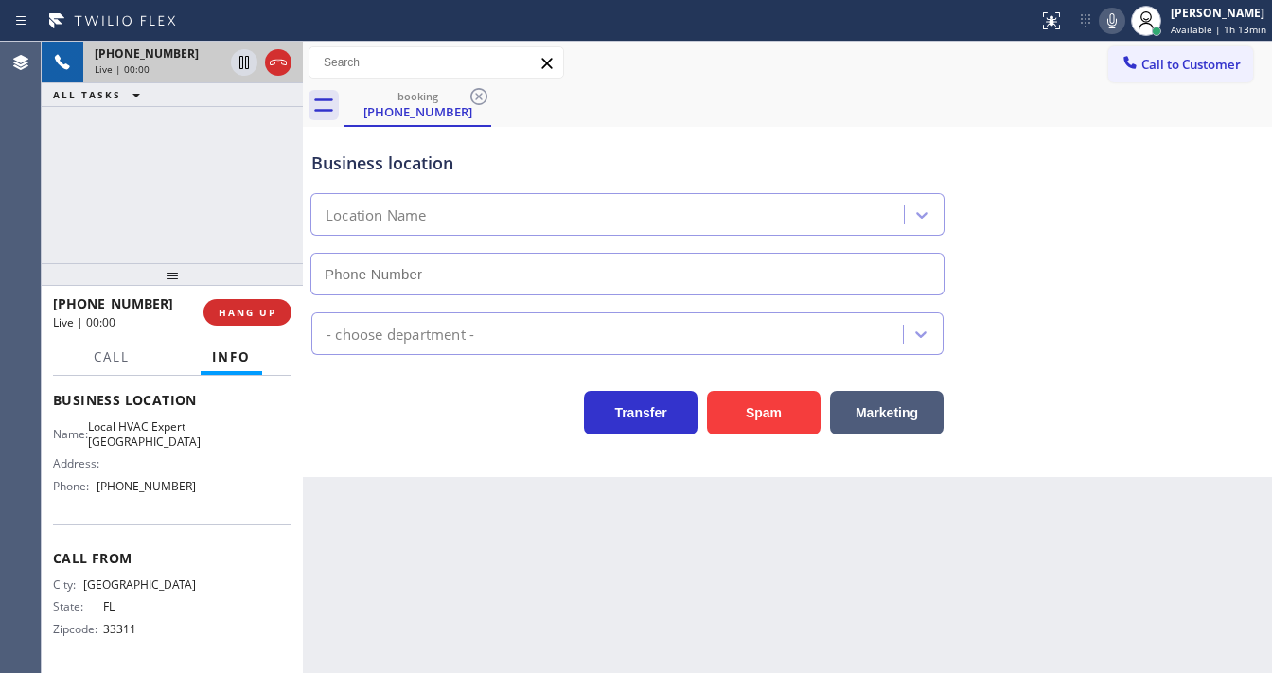
scroll to position [277, 0]
type input "(954) 869-4402"
click at [768, 410] on button "Spam" at bounding box center [764, 413] width 114 height 44
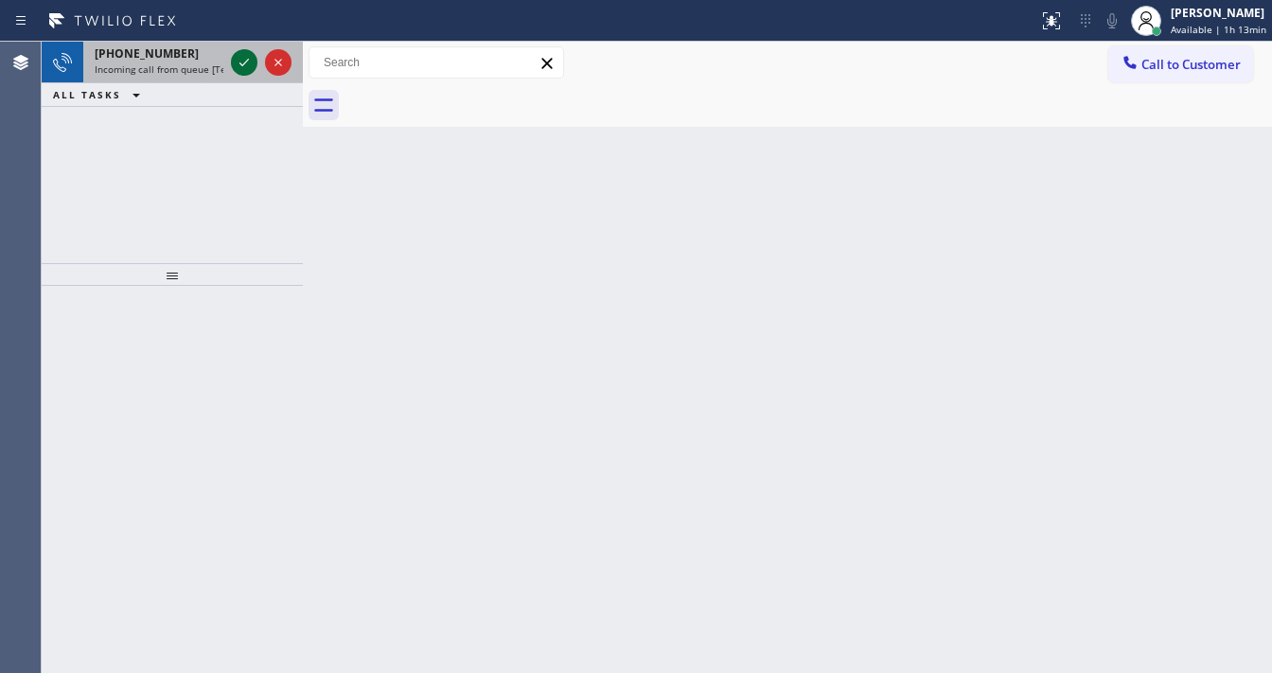
click at [239, 64] on icon at bounding box center [244, 62] width 23 height 23
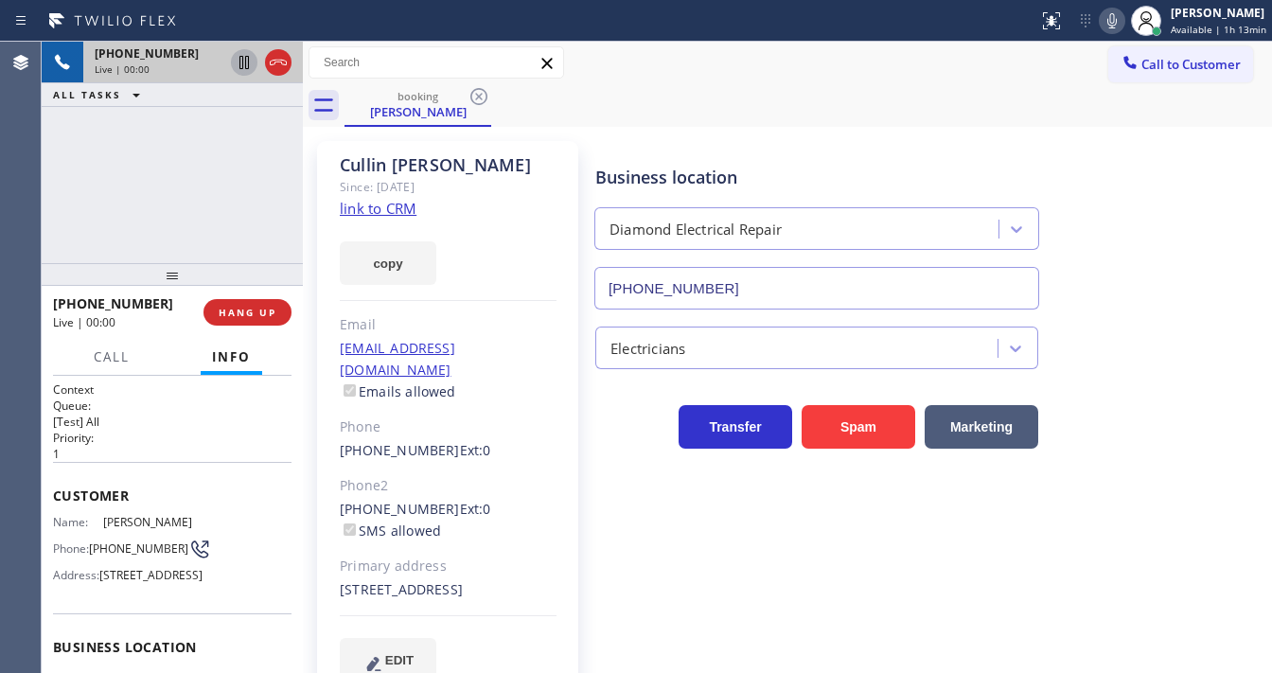
type input "(855) 907-1049"
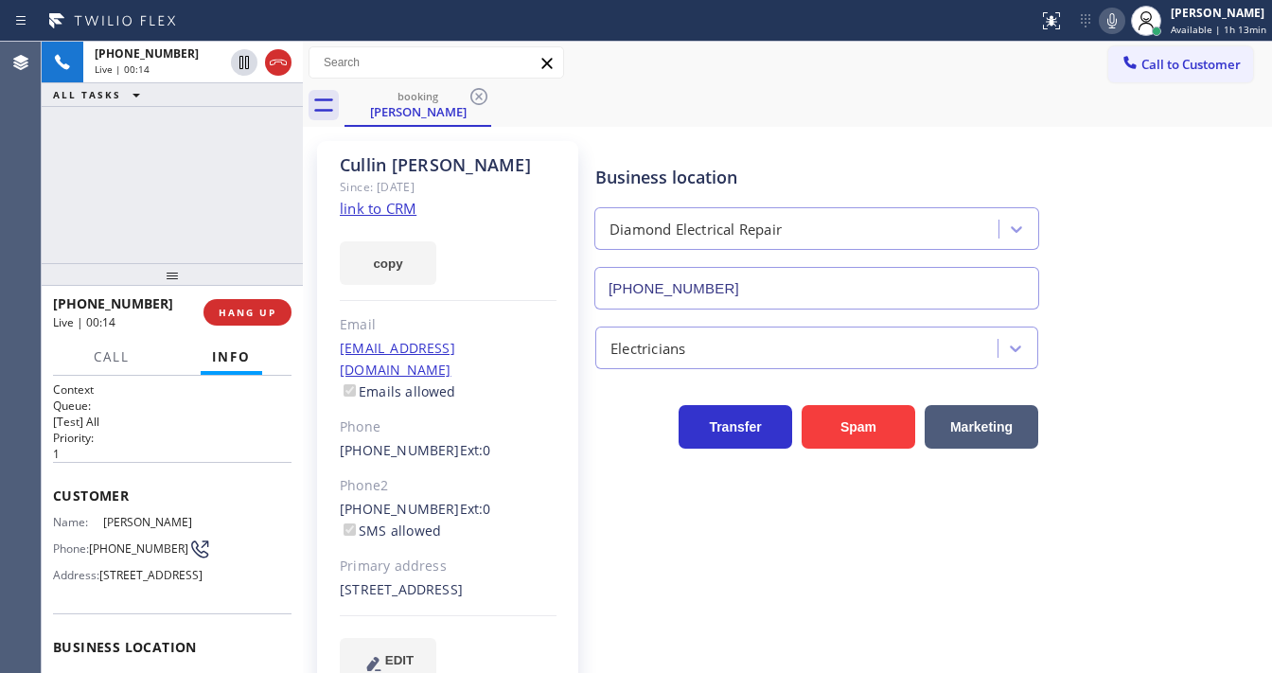
click at [356, 210] on link "link to CRM" at bounding box center [378, 208] width 77 height 19
click at [1107, 27] on icon at bounding box center [1112, 20] width 23 height 23
drag, startPoint x: 189, startPoint y: 171, endPoint x: 200, endPoint y: 168, distance: 11.1
click at [190, 171] on div "+18152002137 Live | 01:05 ALL TASKS ALL TASKS ACTIVE TASKS TASKS IN WRAP UP" at bounding box center [172, 153] width 261 height 222
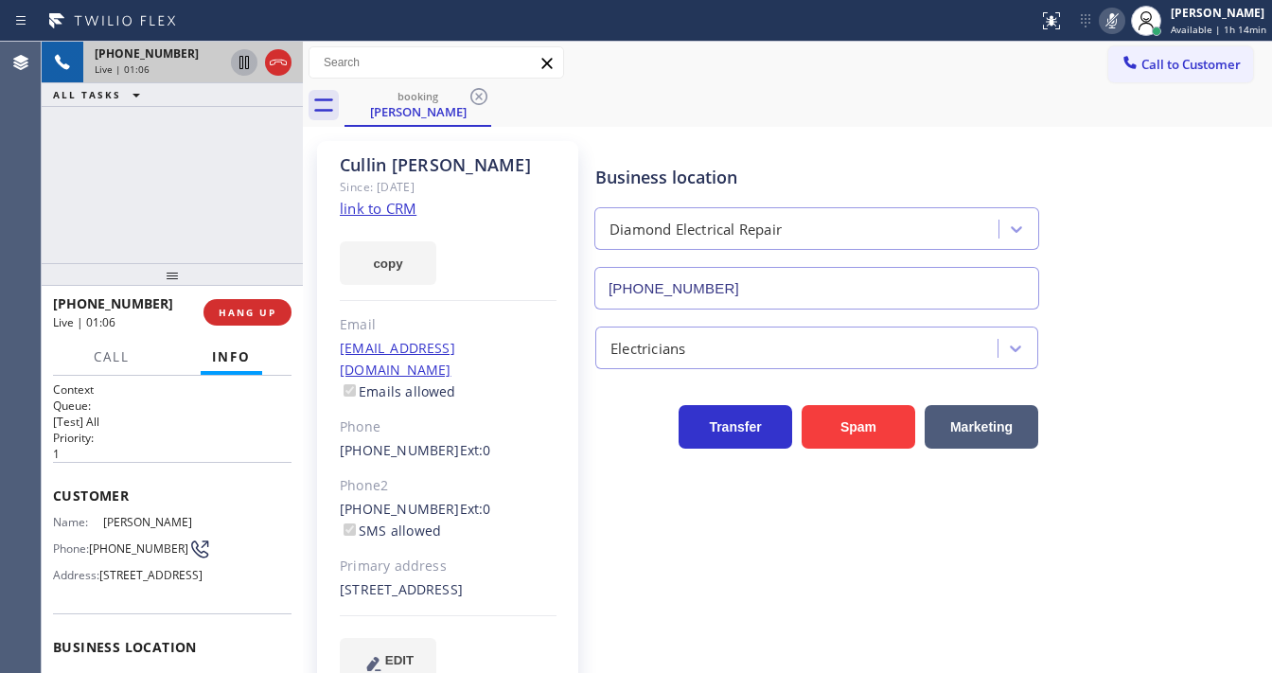
click at [247, 67] on icon at bounding box center [244, 62] width 23 height 23
click at [245, 64] on icon at bounding box center [244, 62] width 23 height 23
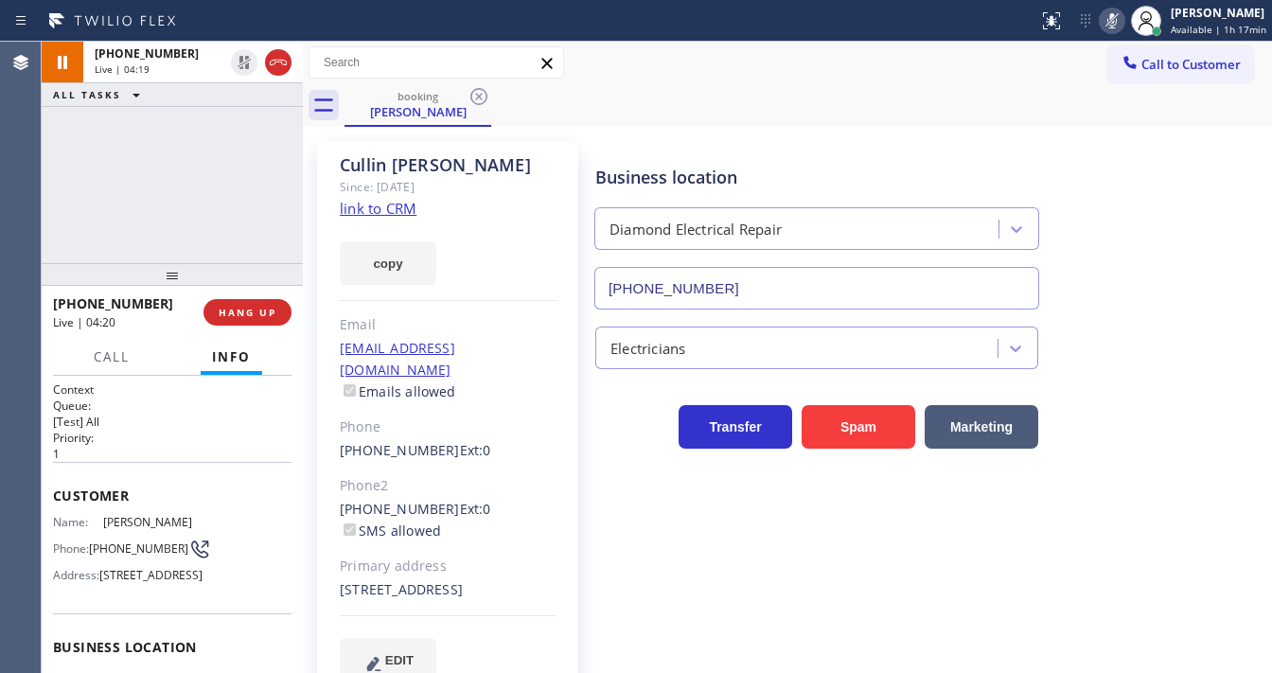
click at [1112, 24] on rect at bounding box center [1112, 18] width 13 height 13
click at [214, 230] on div "+18152002137 Live | 04:21 ALL TASKS ALL TASKS ACTIVE TASKS TASKS IN WRAP UP" at bounding box center [172, 153] width 261 height 222
click at [199, 227] on div "+18152002137 Live | 04:35 ALL TASKS ALL TASKS ACTIVE TASKS TASKS IN WRAP UP" at bounding box center [172, 153] width 261 height 222
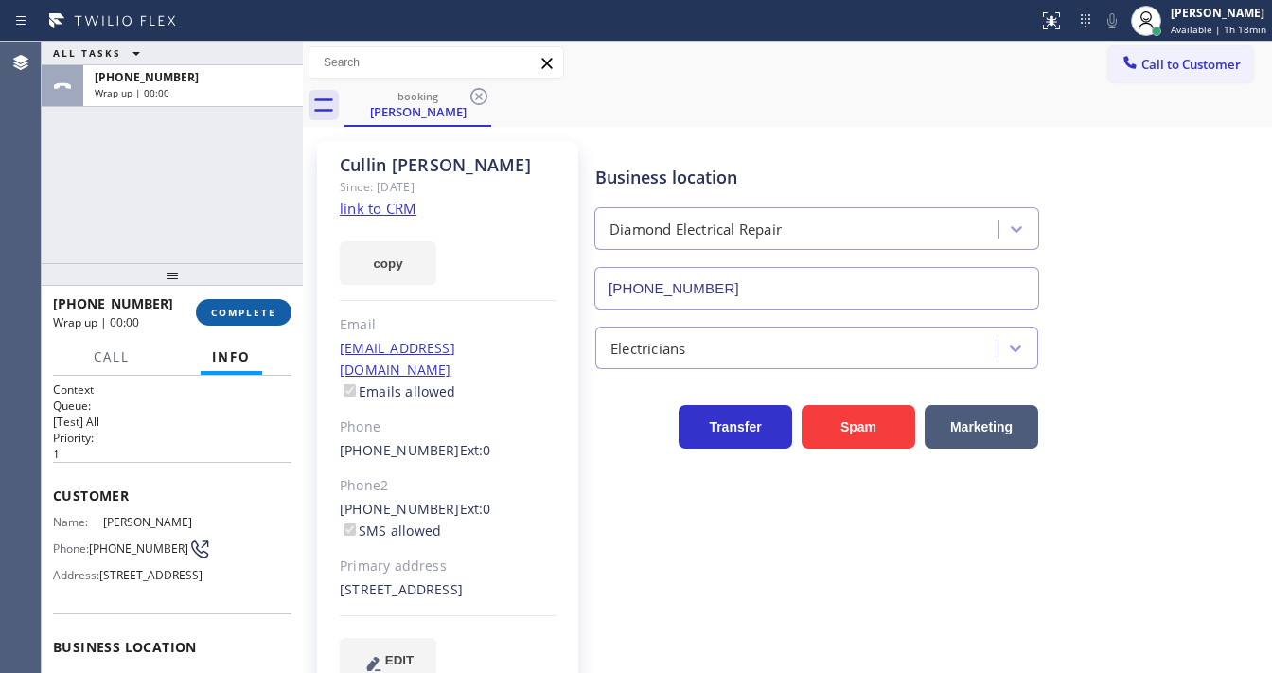
click at [258, 307] on span "COMPLETE" at bounding box center [243, 312] width 65 height 13
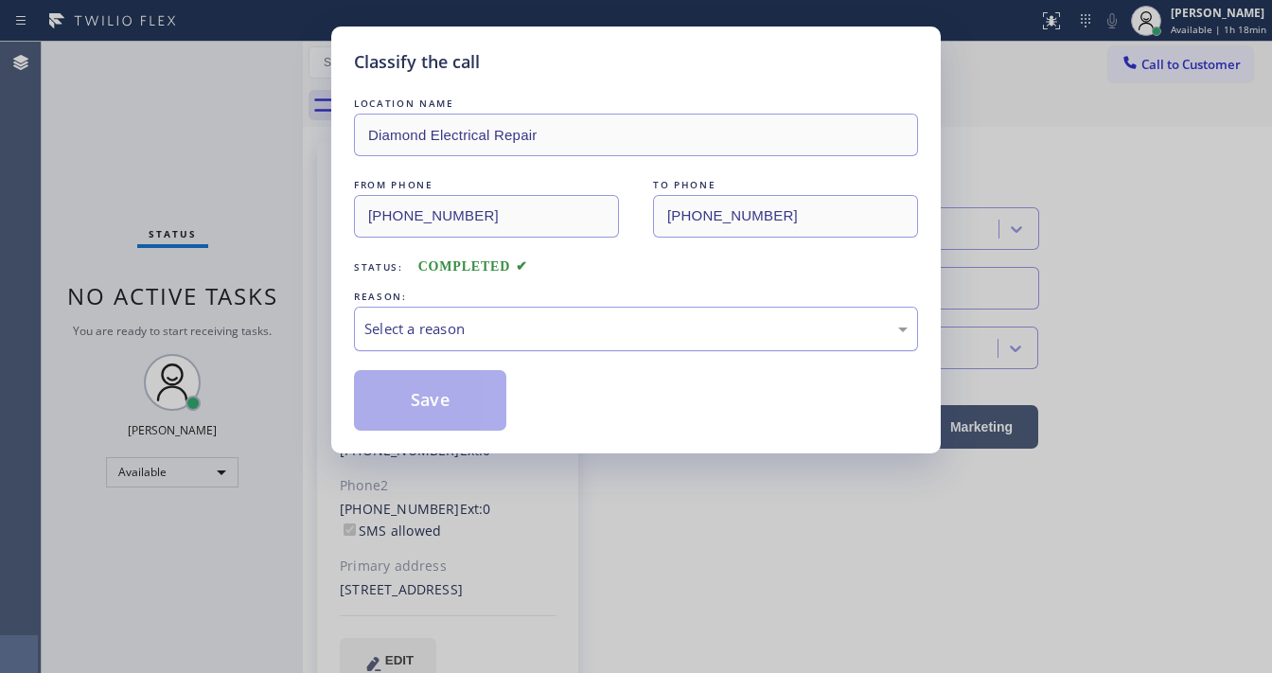
click at [477, 346] on div "Select a reason" at bounding box center [636, 329] width 564 height 44
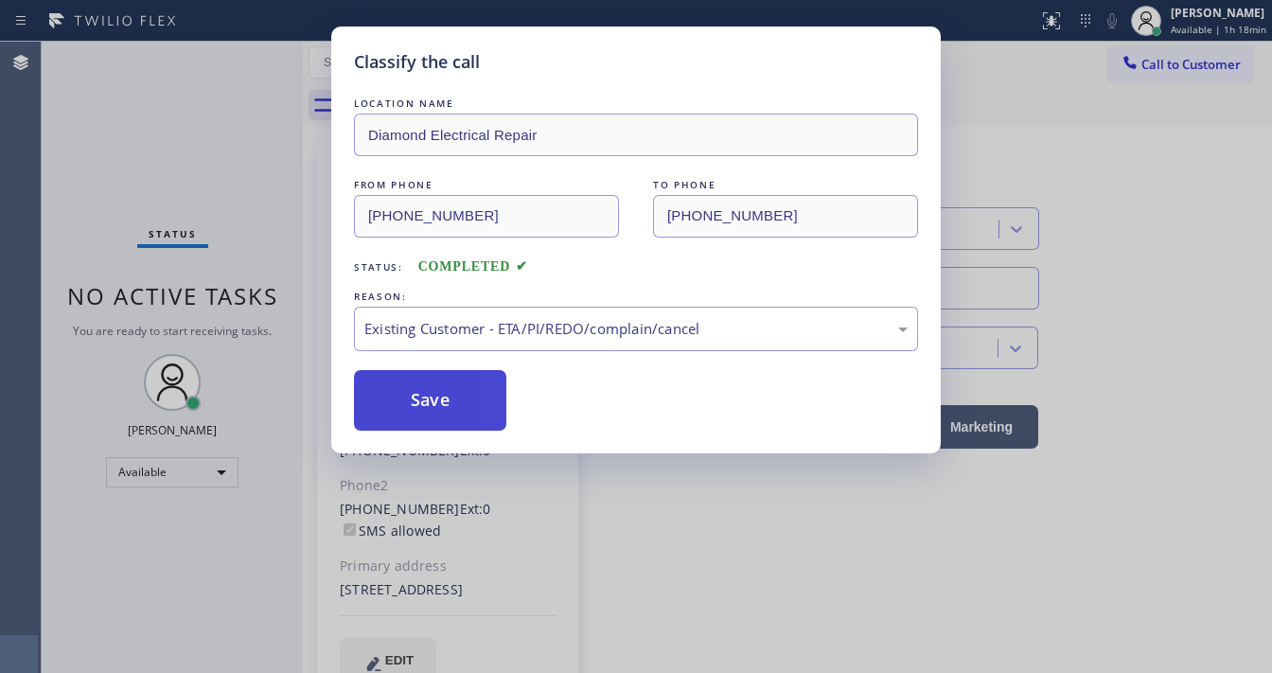
click at [450, 404] on button "Save" at bounding box center [430, 400] width 152 height 61
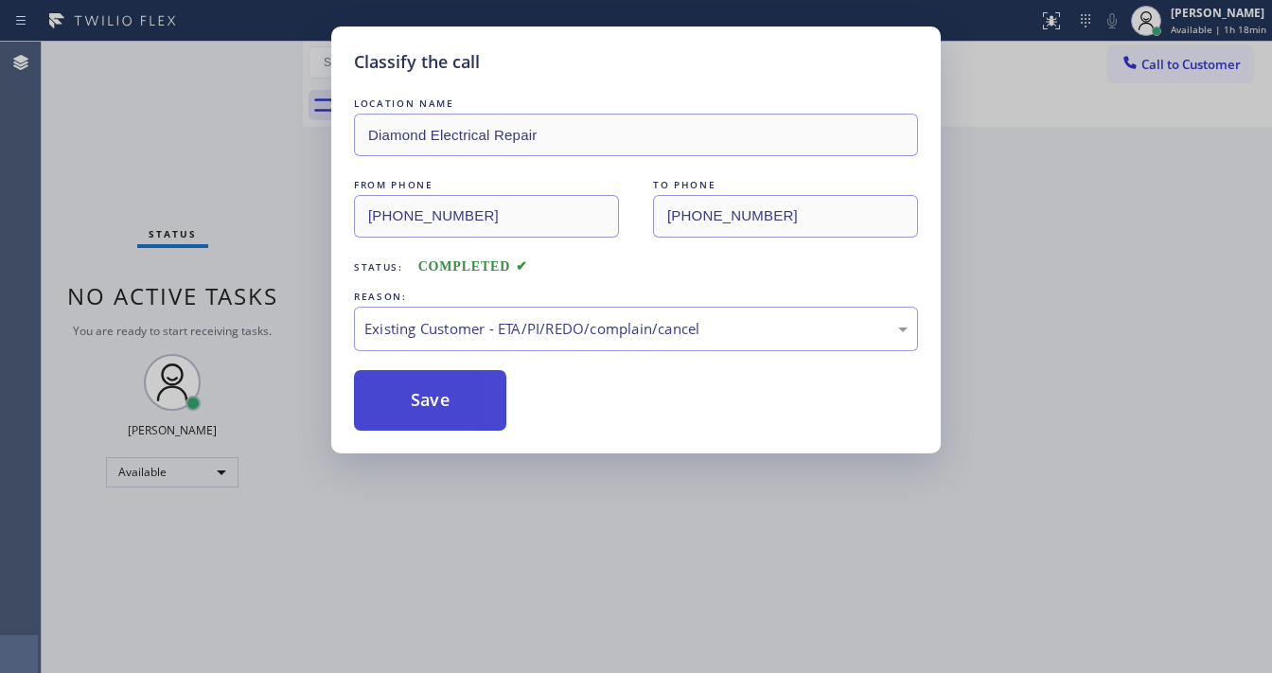
click at [450, 404] on button "Save" at bounding box center [430, 400] width 152 height 61
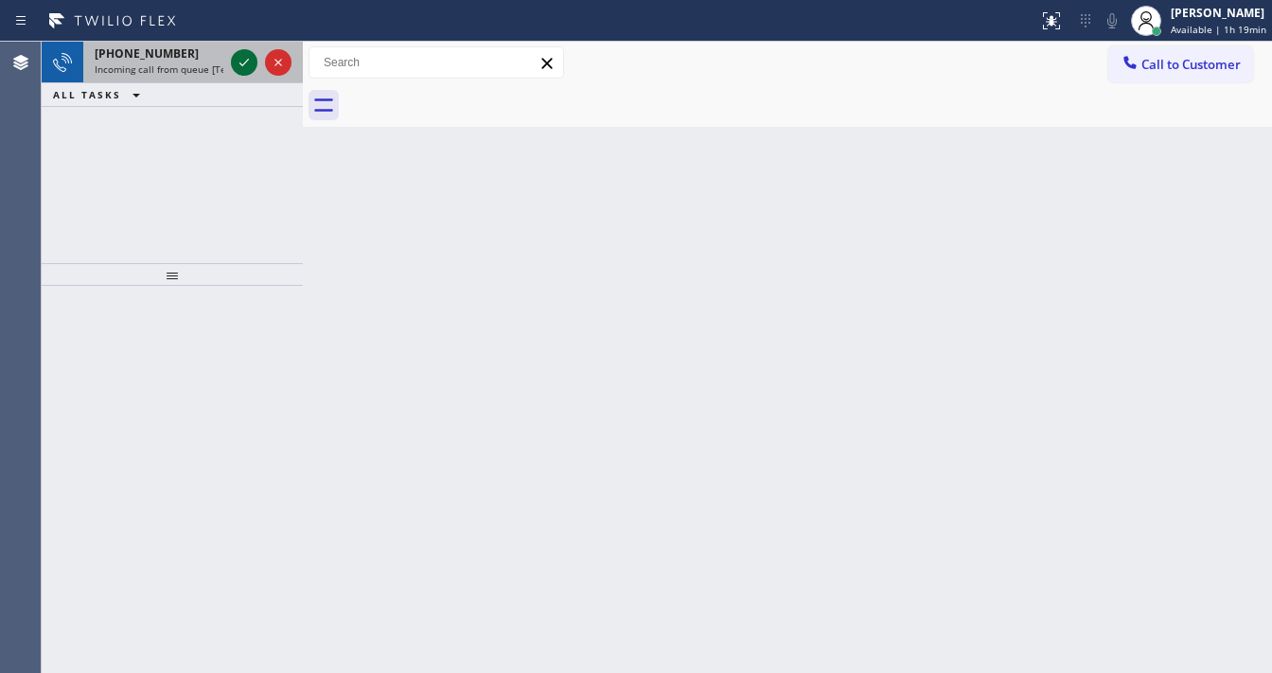
drag, startPoint x: 236, startPoint y: 72, endPoint x: 241, endPoint y: 63, distance: 10.2
click at [240, 64] on icon at bounding box center [244, 62] width 23 height 23
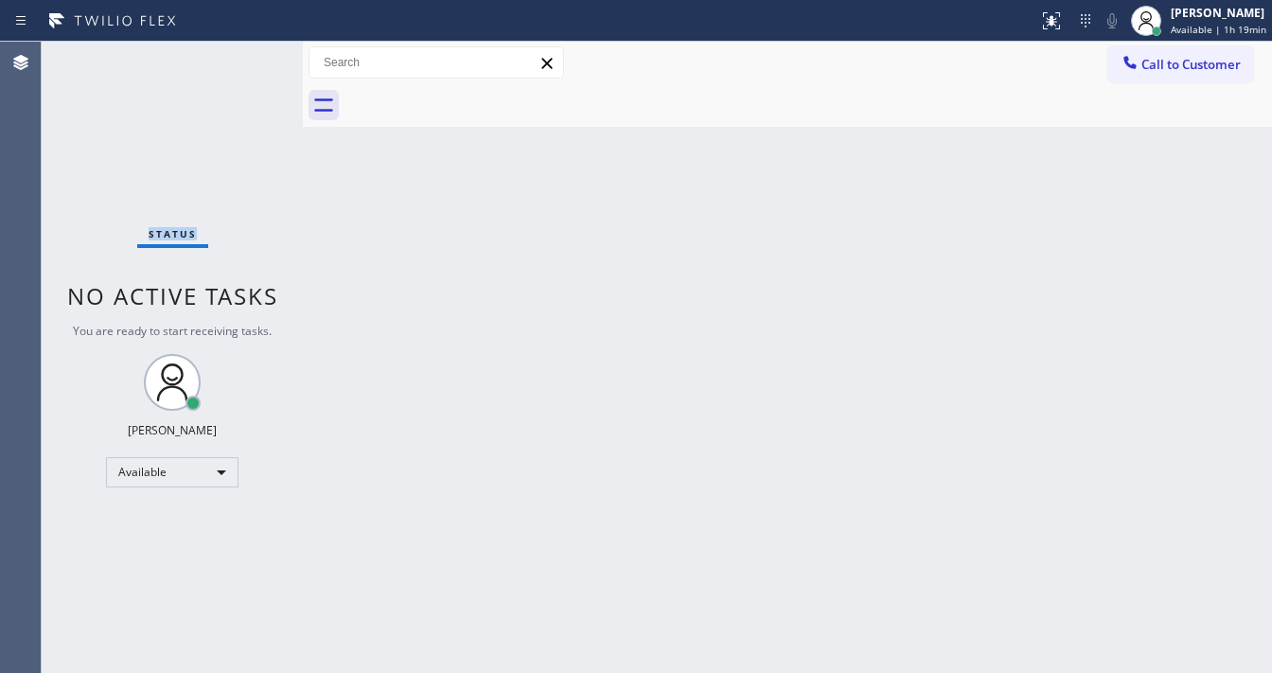
click at [241, 63] on div "Status No active tasks You are ready to start receiving tasks. [PERSON_NAME]" at bounding box center [172, 357] width 261 height 631
click at [1063, 30] on icon at bounding box center [1052, 20] width 23 height 23
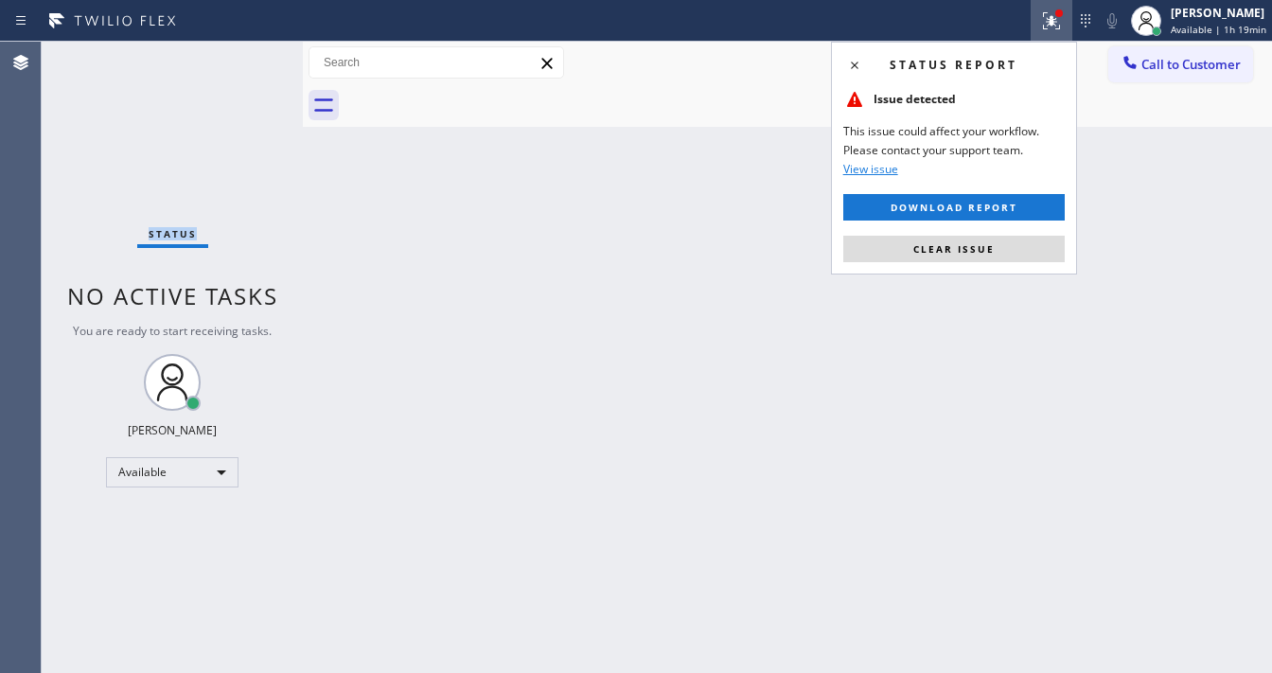
drag, startPoint x: 1012, startPoint y: 246, endPoint x: 1003, endPoint y: 247, distance: 9.5
click at [1012, 247] on button "Clear issue" at bounding box center [955, 249] width 222 height 27
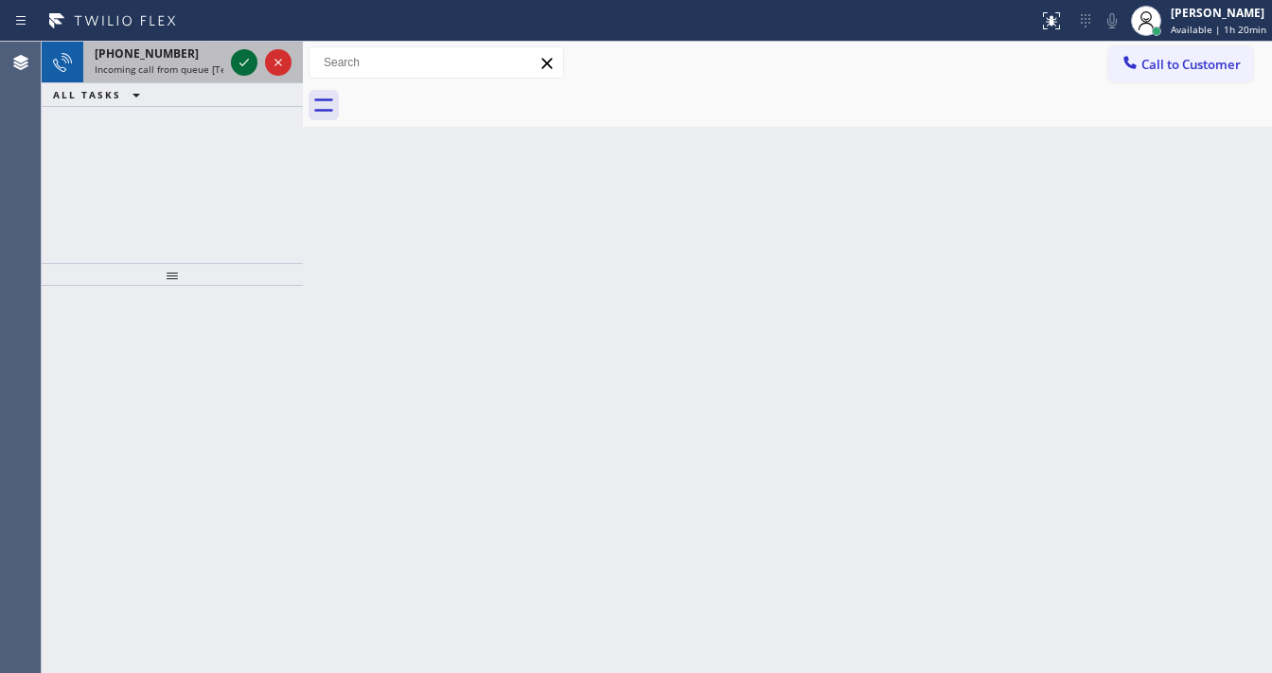
click at [235, 64] on icon at bounding box center [244, 62] width 23 height 23
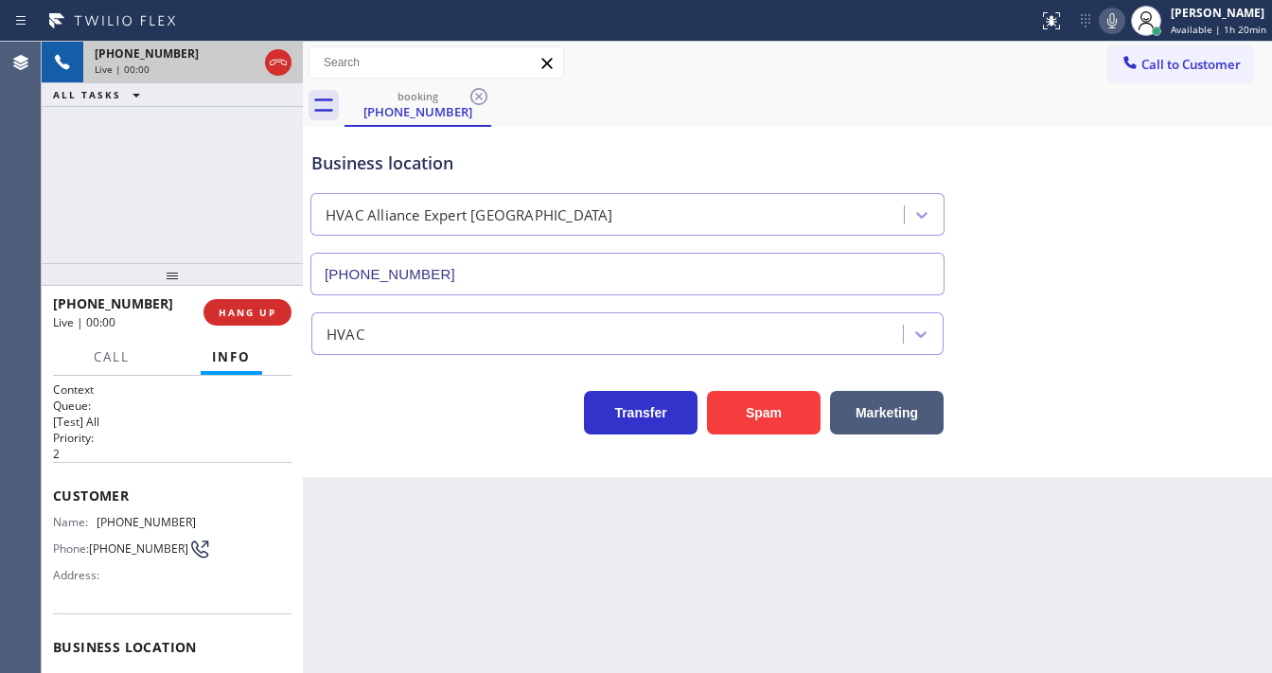
type input "(760) 493-6454"
click at [27, 167] on div "Agent Desktop" at bounding box center [20, 357] width 41 height 631
click at [766, 409] on button "Spam" at bounding box center [764, 413] width 114 height 44
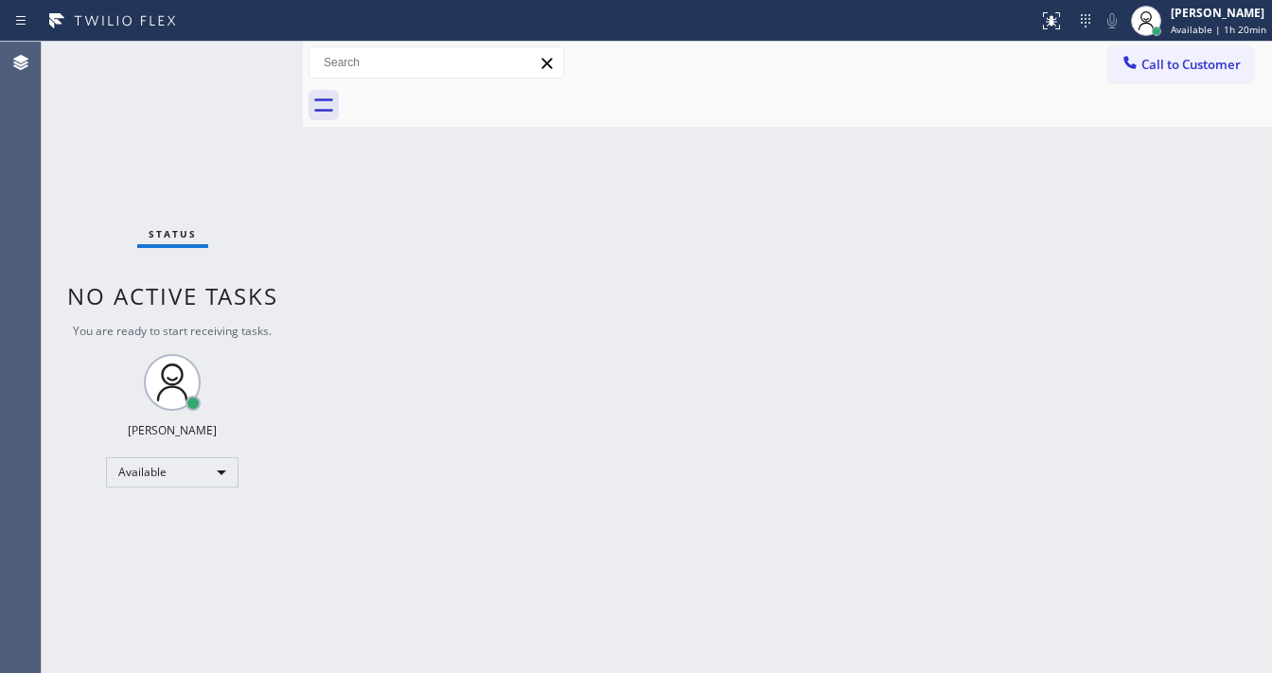
click at [59, 187] on div "Status No active tasks You are ready to start receiving tasks. [PERSON_NAME]" at bounding box center [172, 357] width 261 height 631
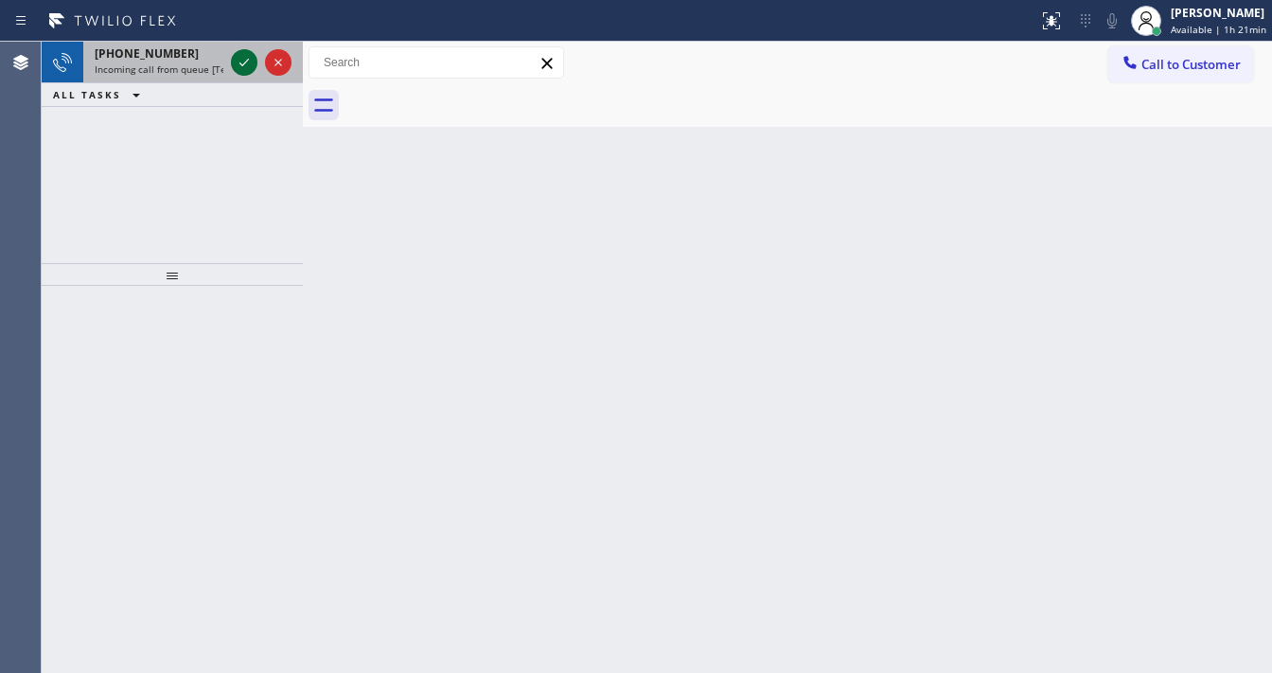
click at [239, 63] on icon at bounding box center [244, 62] width 23 height 23
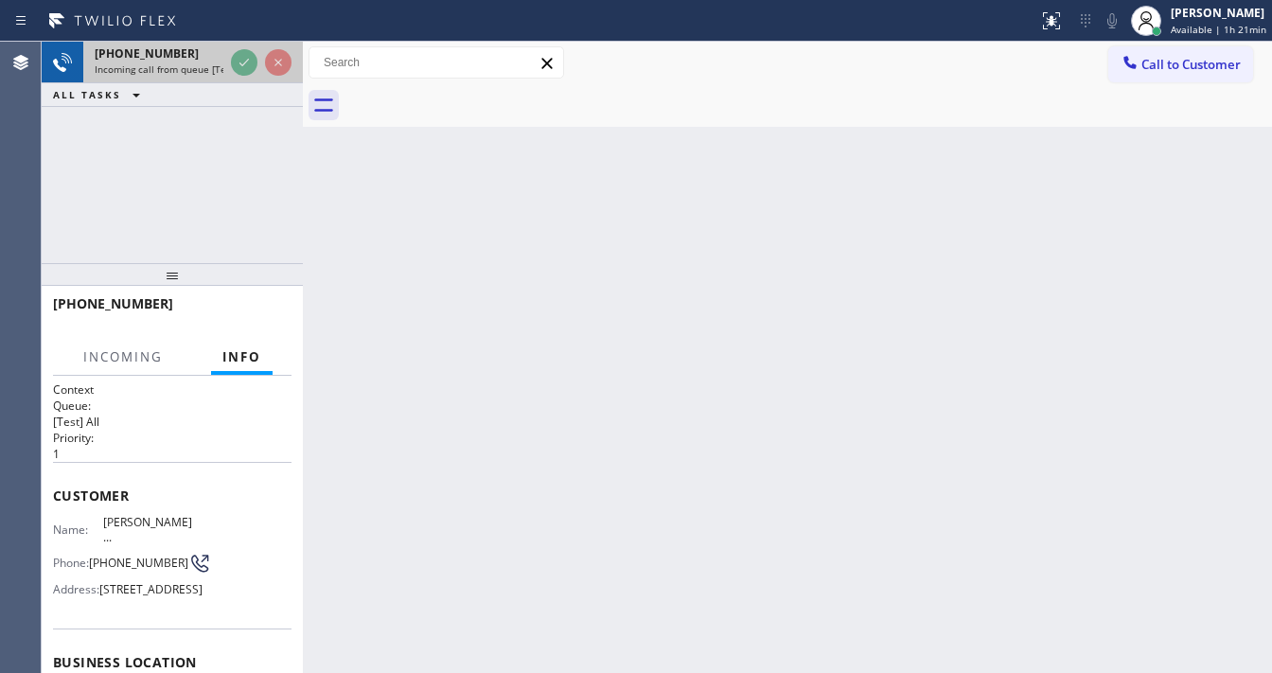
click at [227, 63] on div at bounding box center [261, 63] width 68 height 42
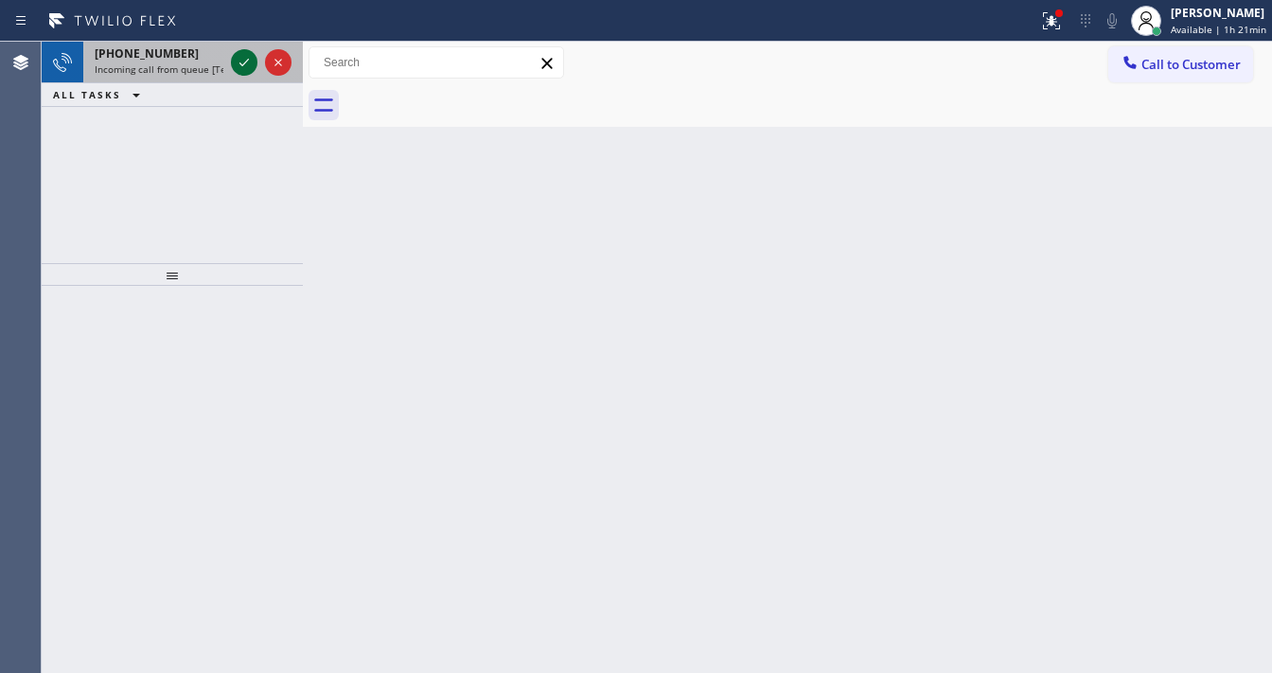
drag, startPoint x: 232, startPoint y: 72, endPoint x: 246, endPoint y: 64, distance: 16.1
click at [235, 72] on icon at bounding box center [244, 62] width 23 height 23
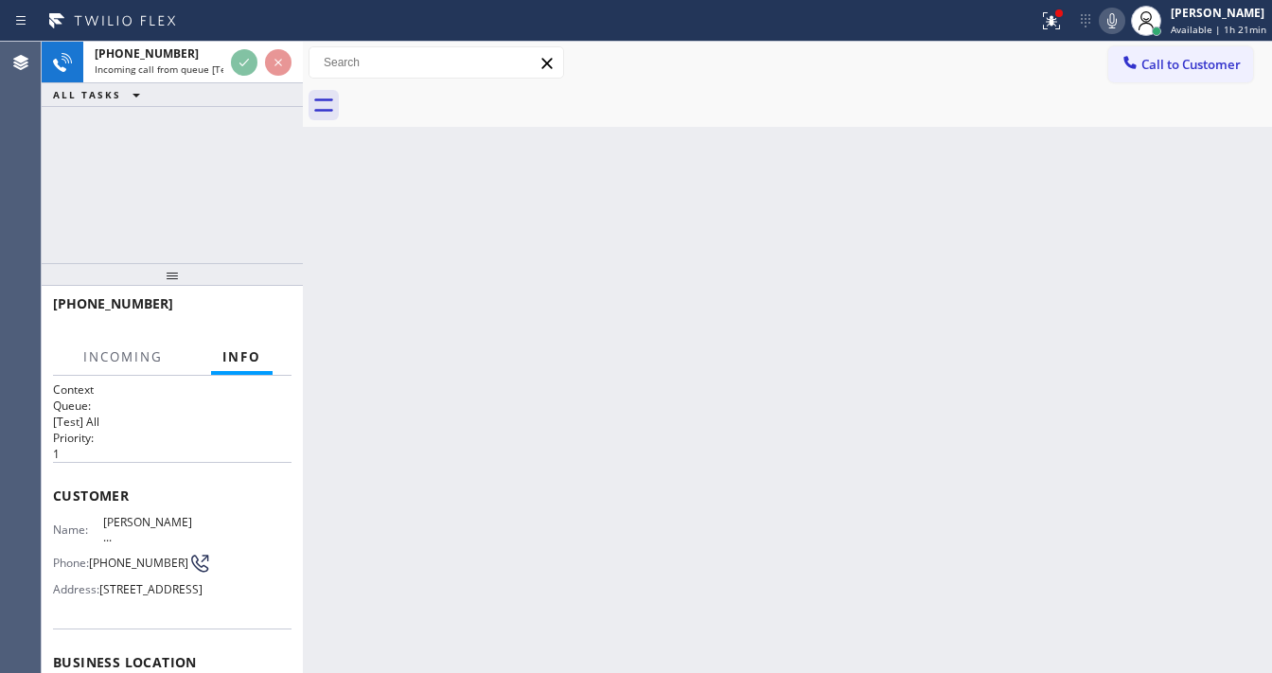
scroll to position [277, 0]
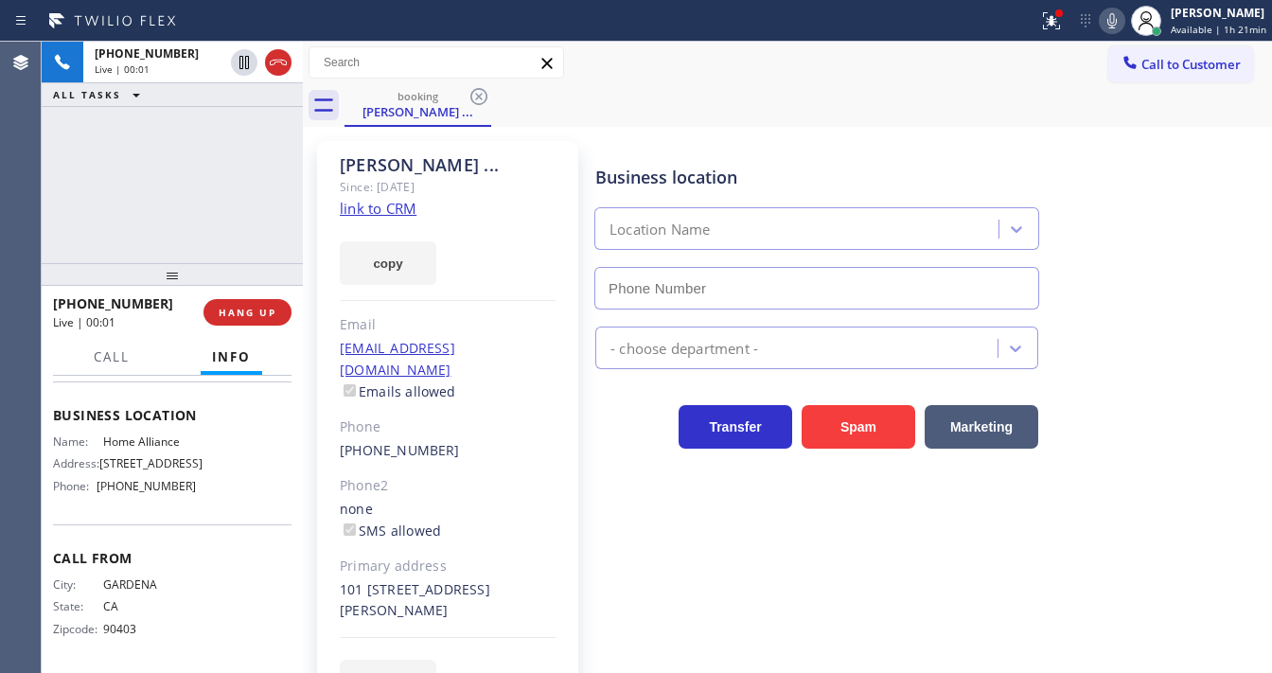
type input "[PHONE_NUMBER]"
click at [403, 214] on link "link to CRM" at bounding box center [378, 208] width 77 height 19
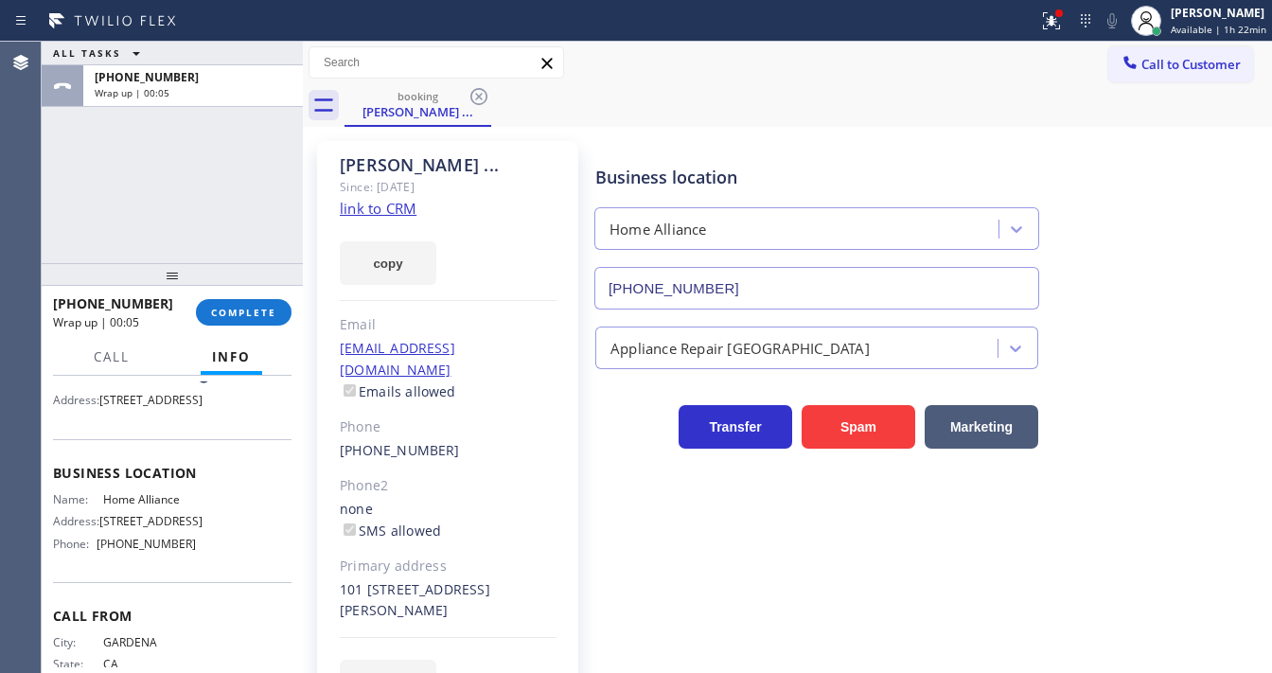
scroll to position [202, 0]
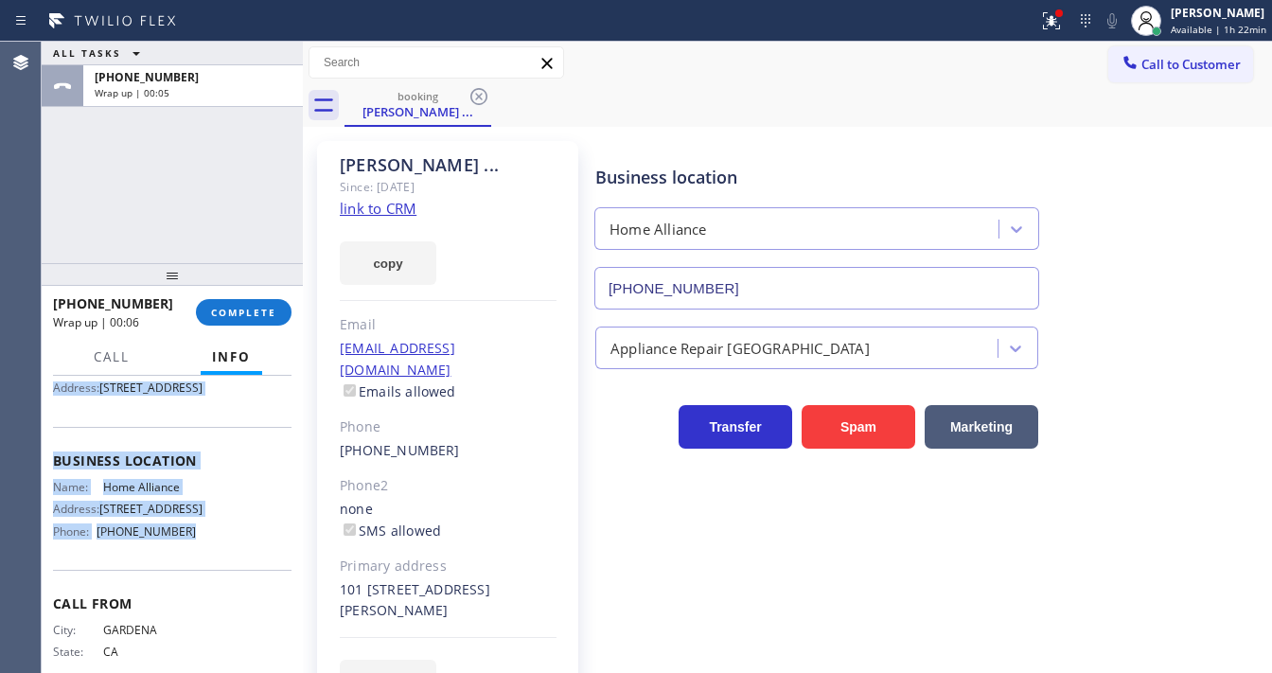
drag, startPoint x: 84, startPoint y: 477, endPoint x: 213, endPoint y: 570, distance: 158.7
click at [213, 570] on div "Context Queue: [Test] All Priority: 1 Customer Name: Johnny ... Phone: (310) 56…" at bounding box center [172, 524] width 261 height 297
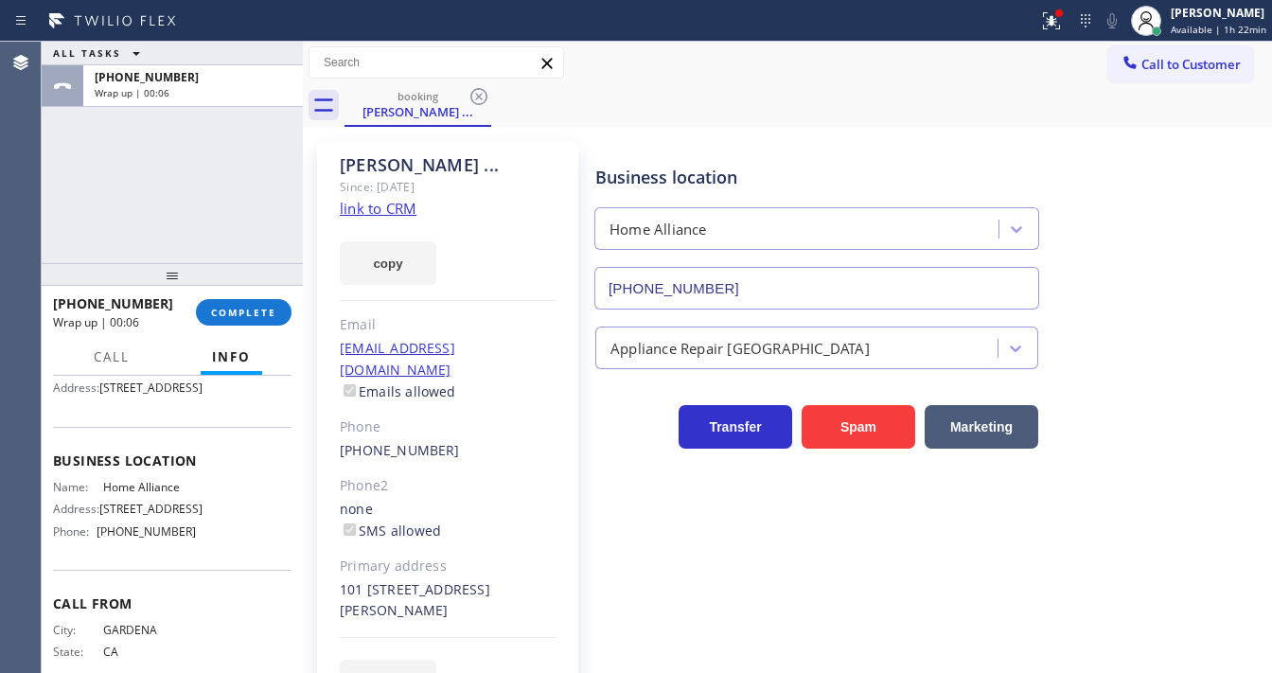
click at [163, 220] on div "ALL TASKS ALL TASKS ACTIVE TASKS TASKS IN WRAP UP +13105679601 Wrap up | 00:06" at bounding box center [172, 153] width 261 height 222
click at [10, 209] on div "Agent Desktop" at bounding box center [20, 357] width 41 height 631
drag, startPoint x: 195, startPoint y: 300, endPoint x: 215, endPoint y: 302, distance: 20.0
click at [205, 302] on div "+13105679601 Wrap up | 00:11 COMPLETE" at bounding box center [172, 312] width 239 height 49
click at [228, 306] on span "COMPLETE" at bounding box center [243, 312] width 65 height 13
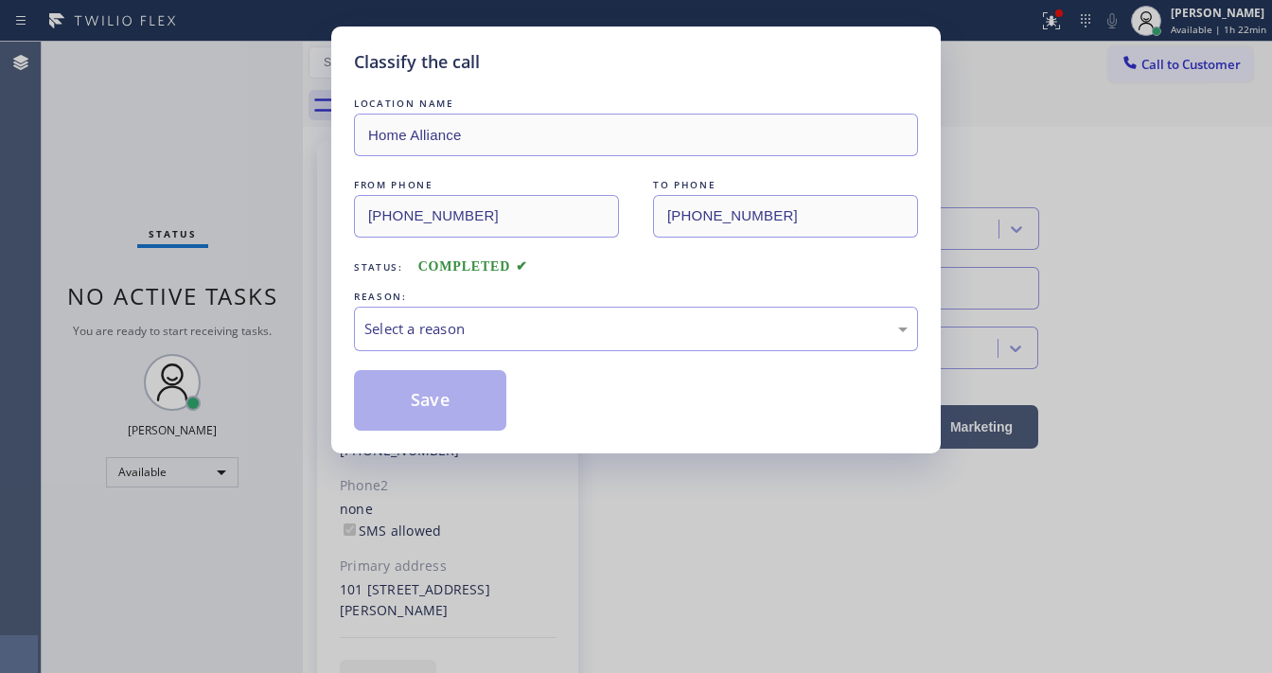
click at [487, 334] on div "Select a reason" at bounding box center [636, 329] width 543 height 22
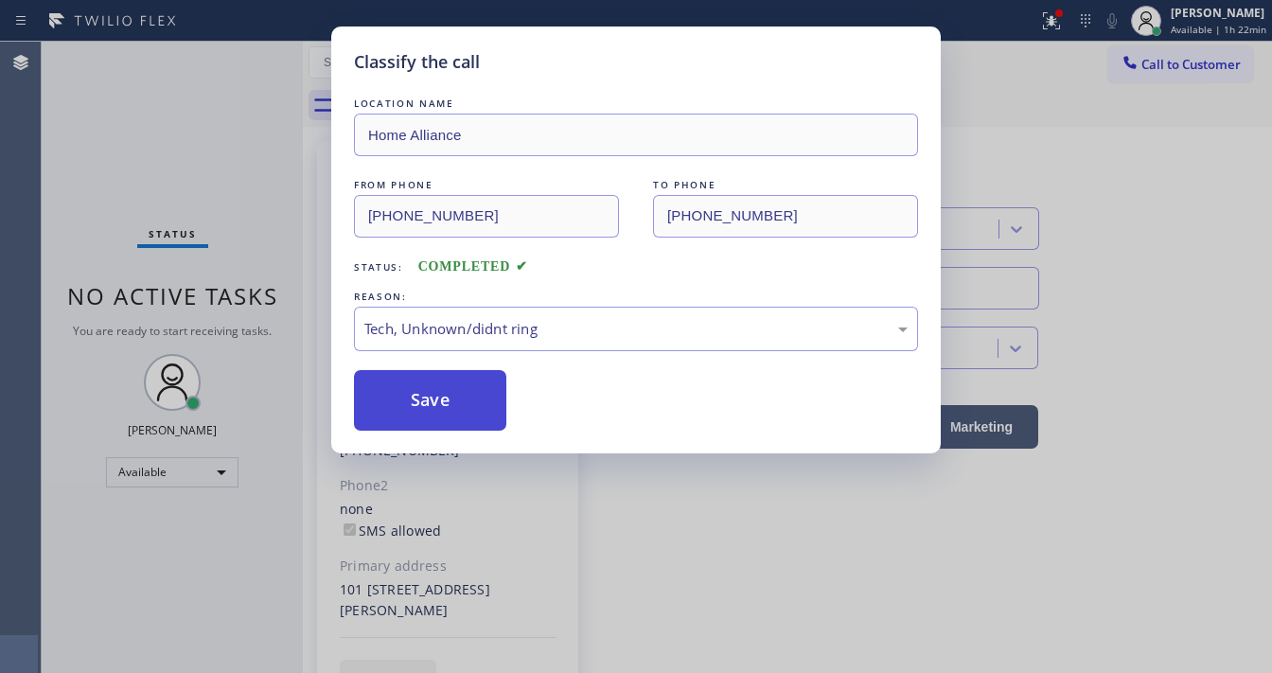
click at [449, 395] on button "Save" at bounding box center [430, 400] width 152 height 61
click at [449, 394] on button "Save" at bounding box center [430, 400] width 152 height 61
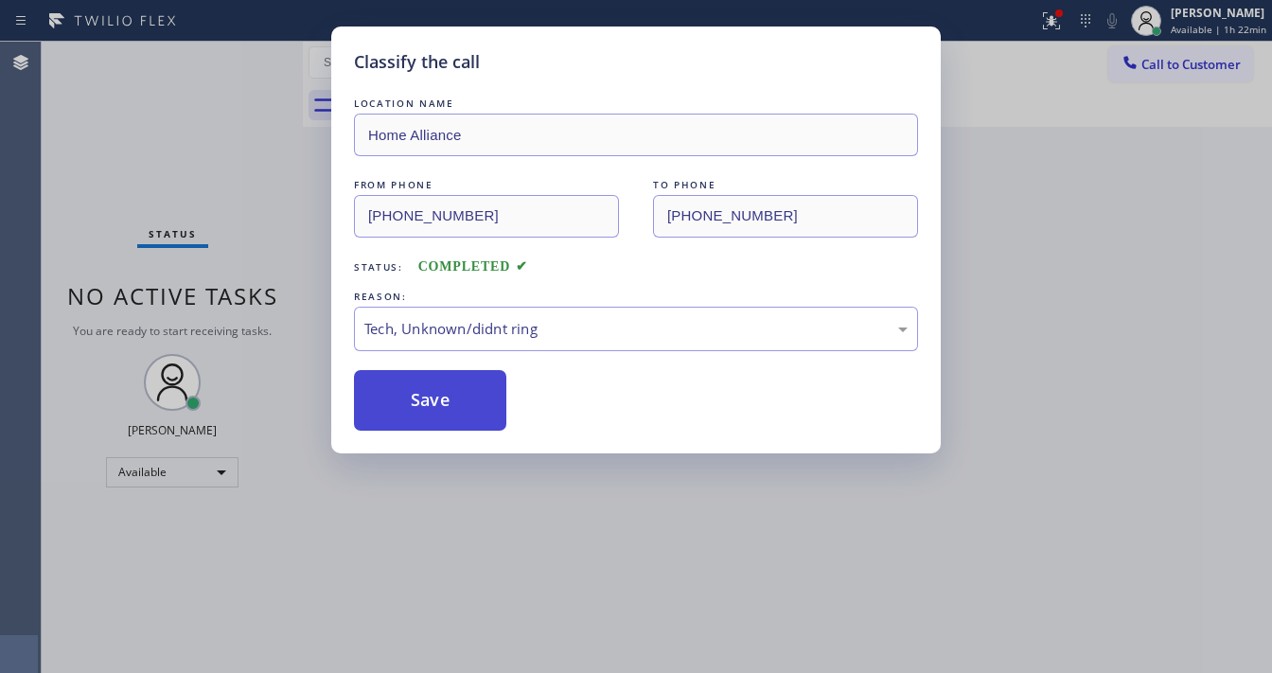
click at [449, 394] on button "Save" at bounding box center [430, 400] width 152 height 61
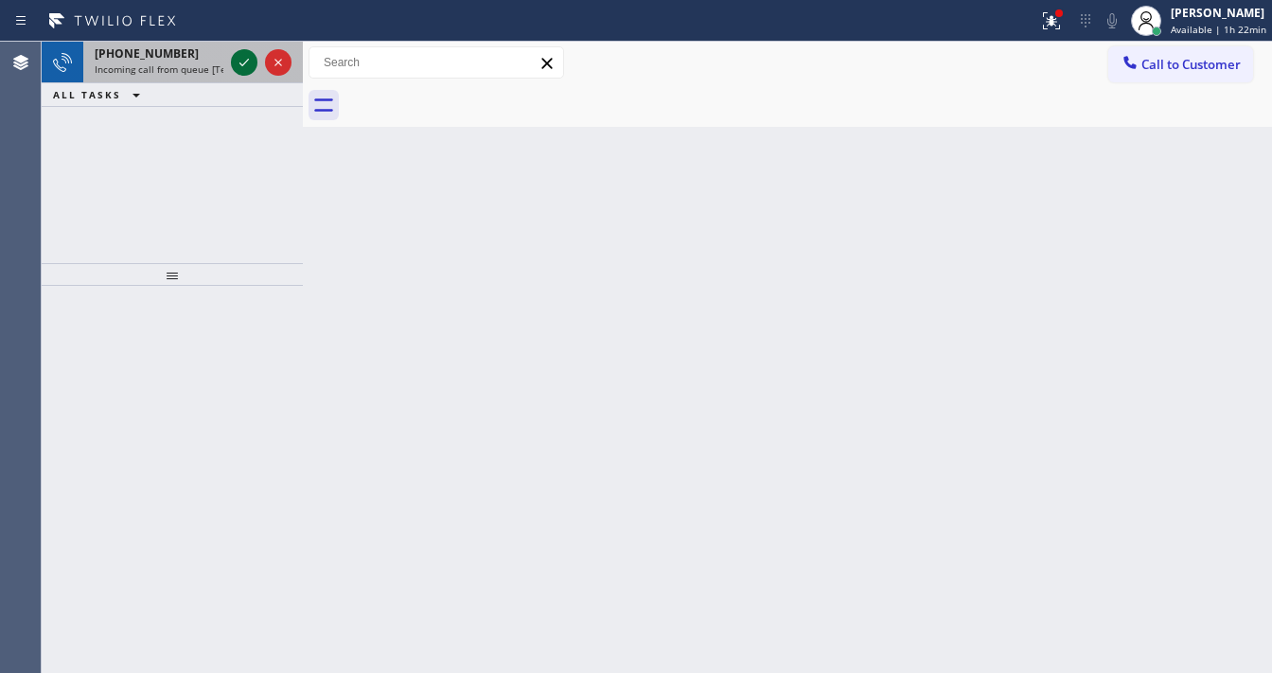
click at [246, 64] on icon at bounding box center [244, 62] width 23 height 23
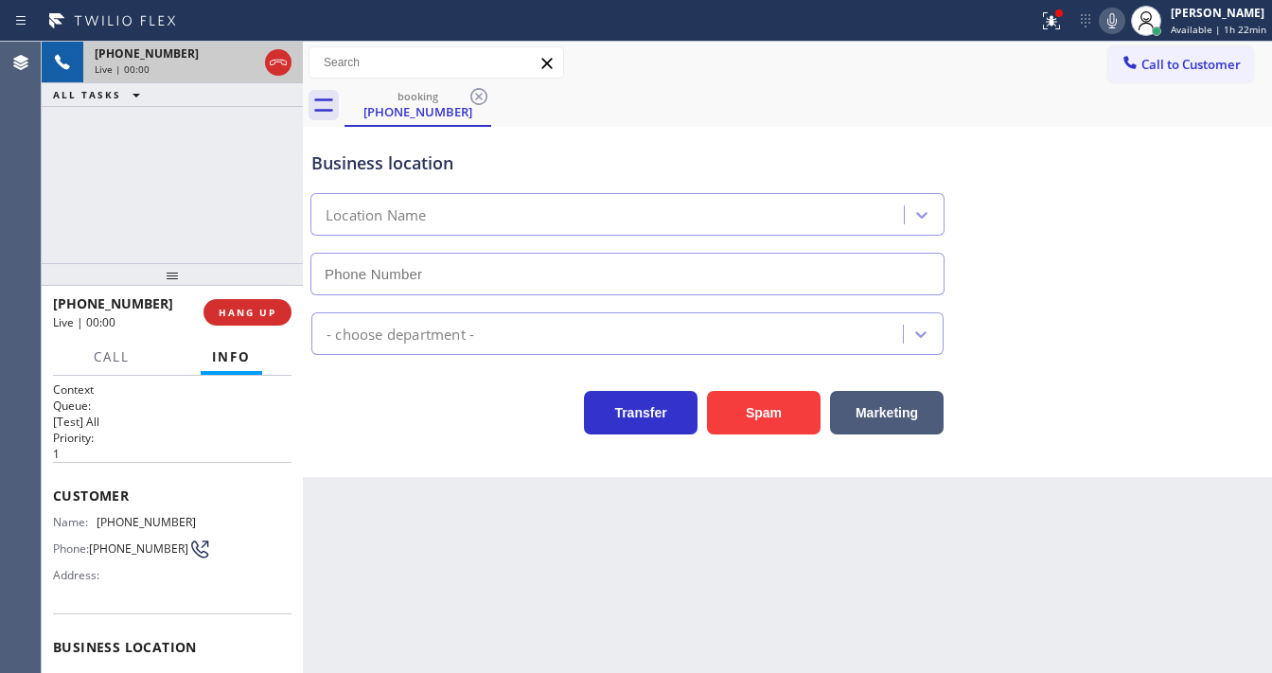
type input "(640) 227-4380"
click at [761, 401] on button "Spam" at bounding box center [764, 413] width 114 height 44
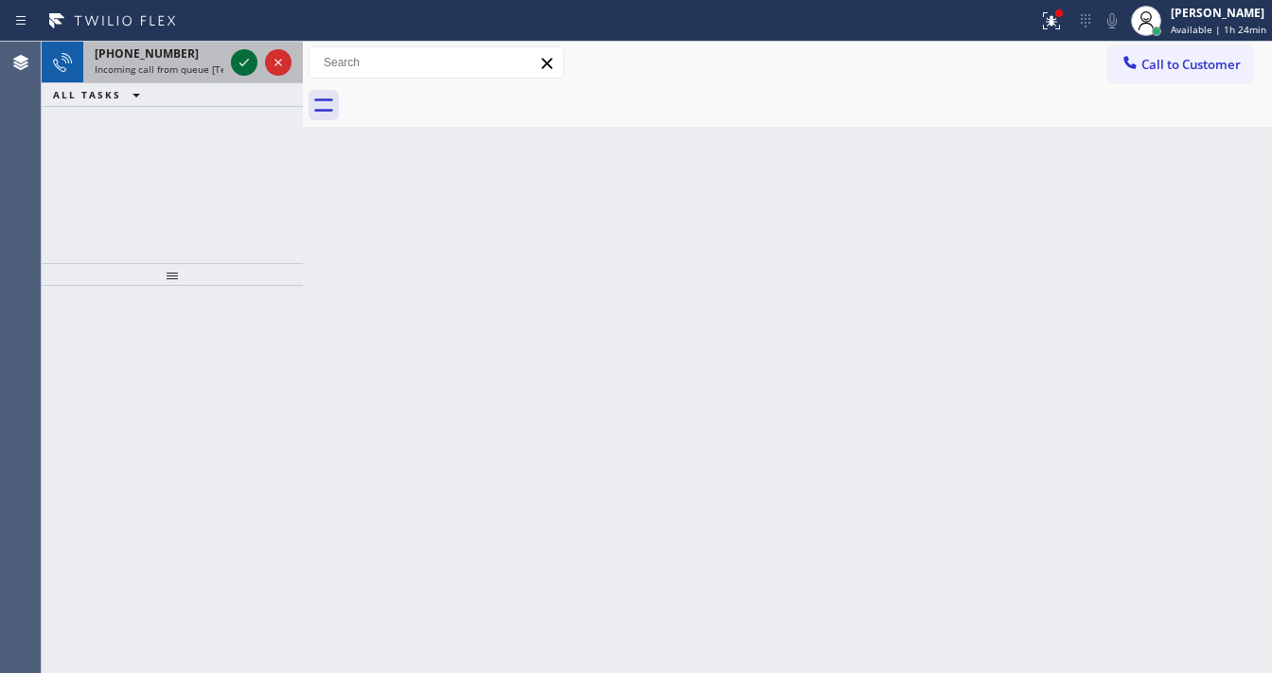
click at [240, 65] on icon at bounding box center [244, 62] width 23 height 23
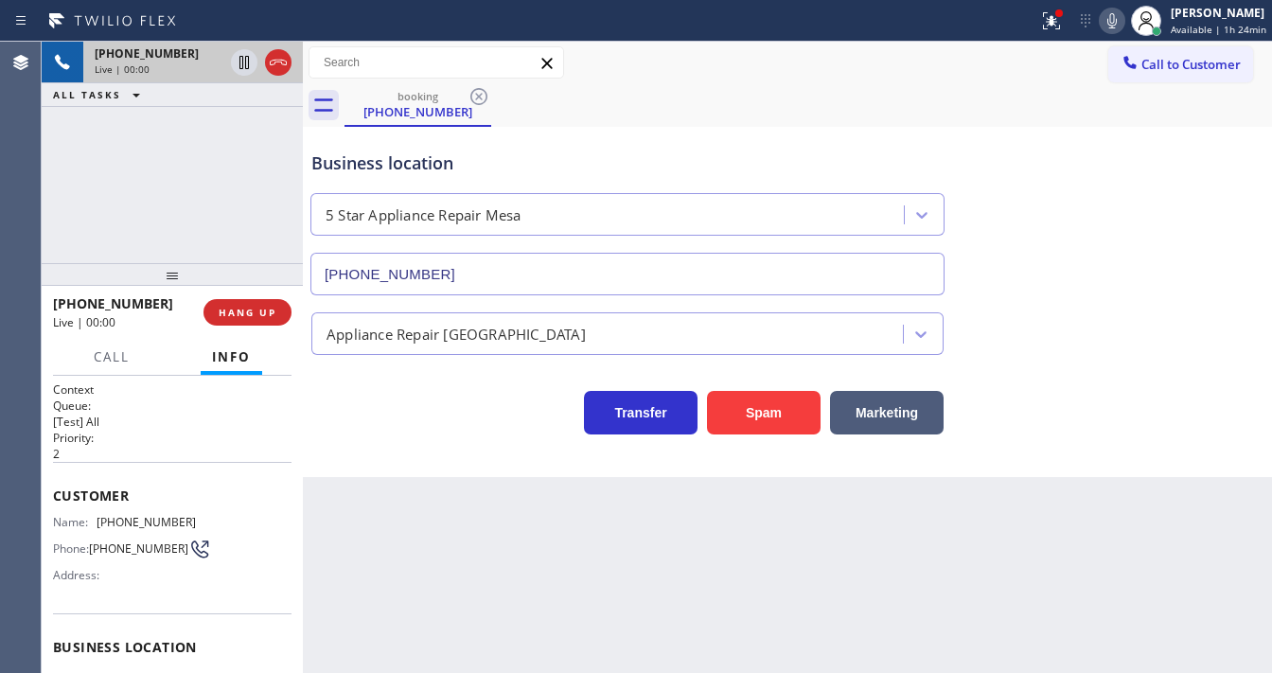
type input "(928) 396-0990"
click at [755, 416] on button "Spam" at bounding box center [764, 413] width 114 height 44
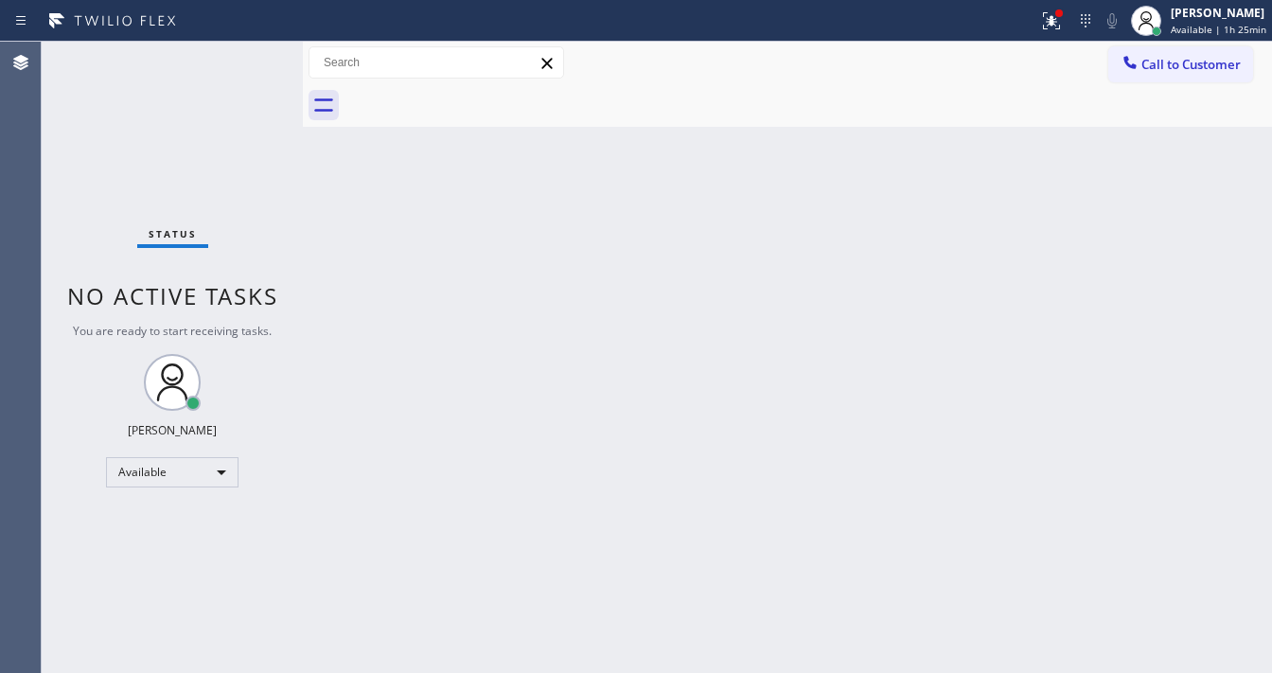
click at [231, 64] on div "Status No active tasks You are ready to start receiving tasks. [PERSON_NAME]" at bounding box center [172, 357] width 261 height 631
drag, startPoint x: 231, startPoint y: 64, endPoint x: 241, endPoint y: 64, distance: 10.4
click at [235, 64] on div "Status No active tasks You are ready to start receiving tasks. [PERSON_NAME]" at bounding box center [172, 357] width 261 height 631
click at [241, 64] on div "Status No active tasks You are ready to start receiving tasks. [PERSON_NAME]" at bounding box center [172, 357] width 261 height 631
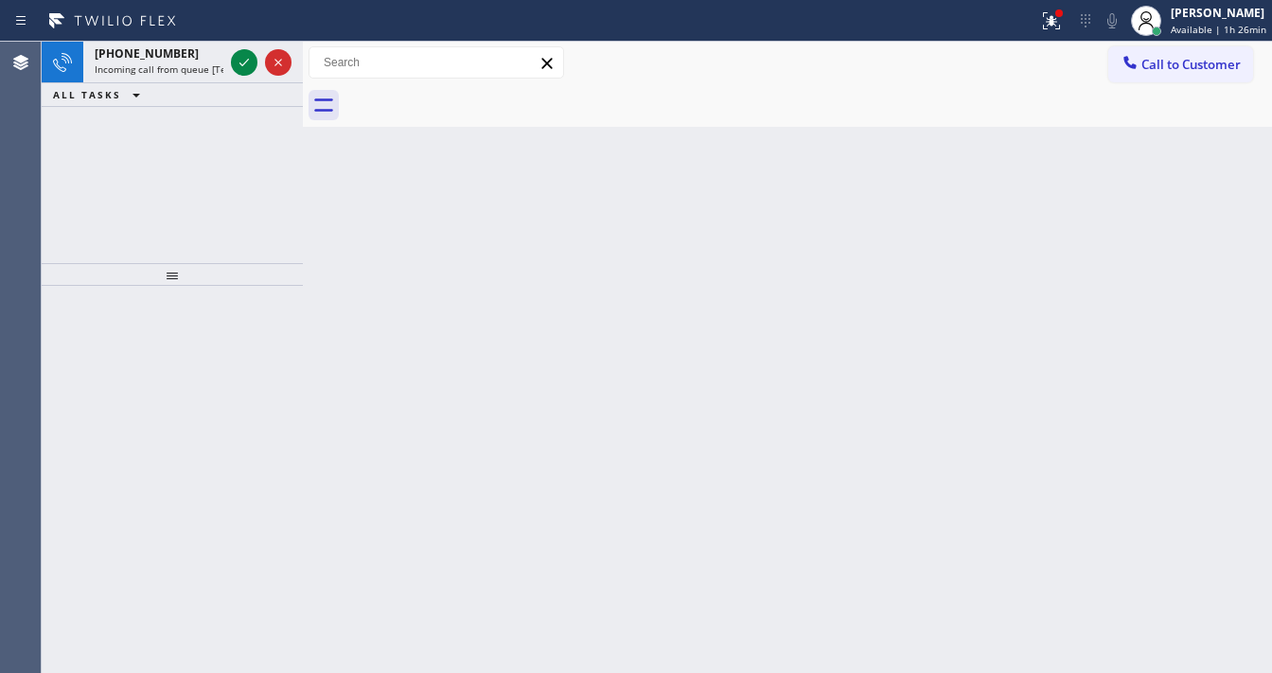
click at [235, 41] on div "Status report Issue detected This issue could affect your workflow. Please cont…" at bounding box center [636, 21] width 1272 height 42
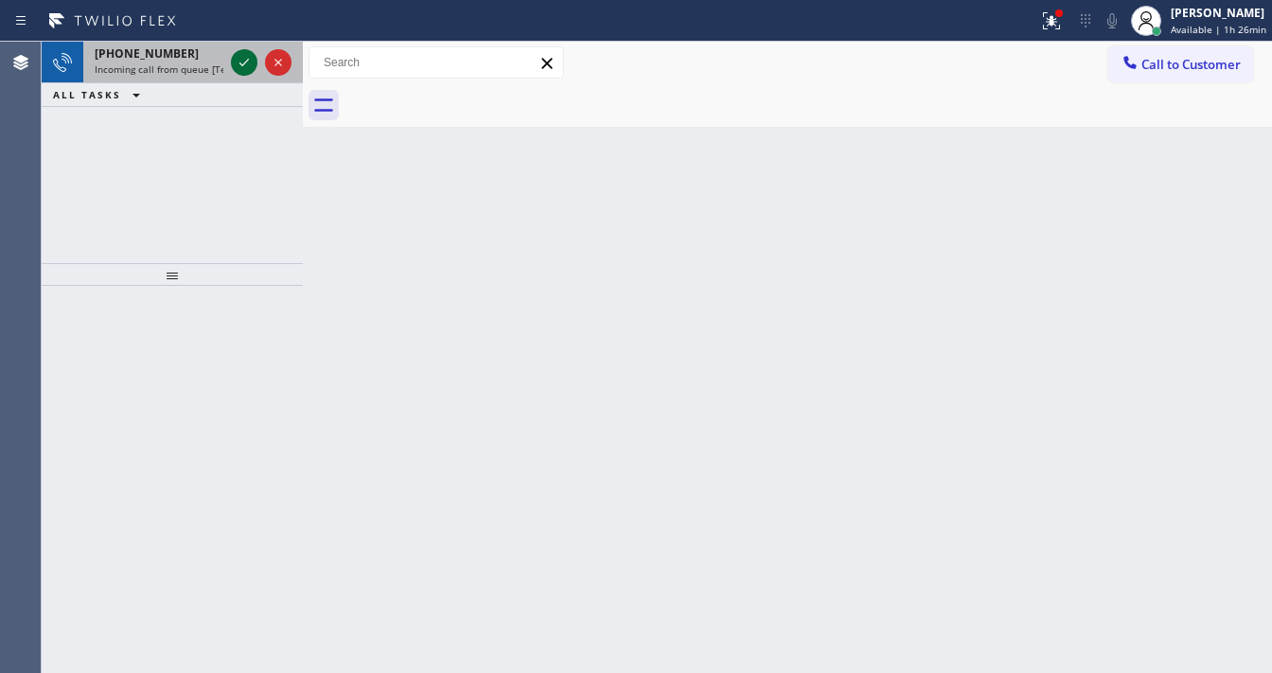
click at [235, 57] on icon at bounding box center [244, 62] width 23 height 23
click at [235, 59] on icon at bounding box center [244, 62] width 23 height 23
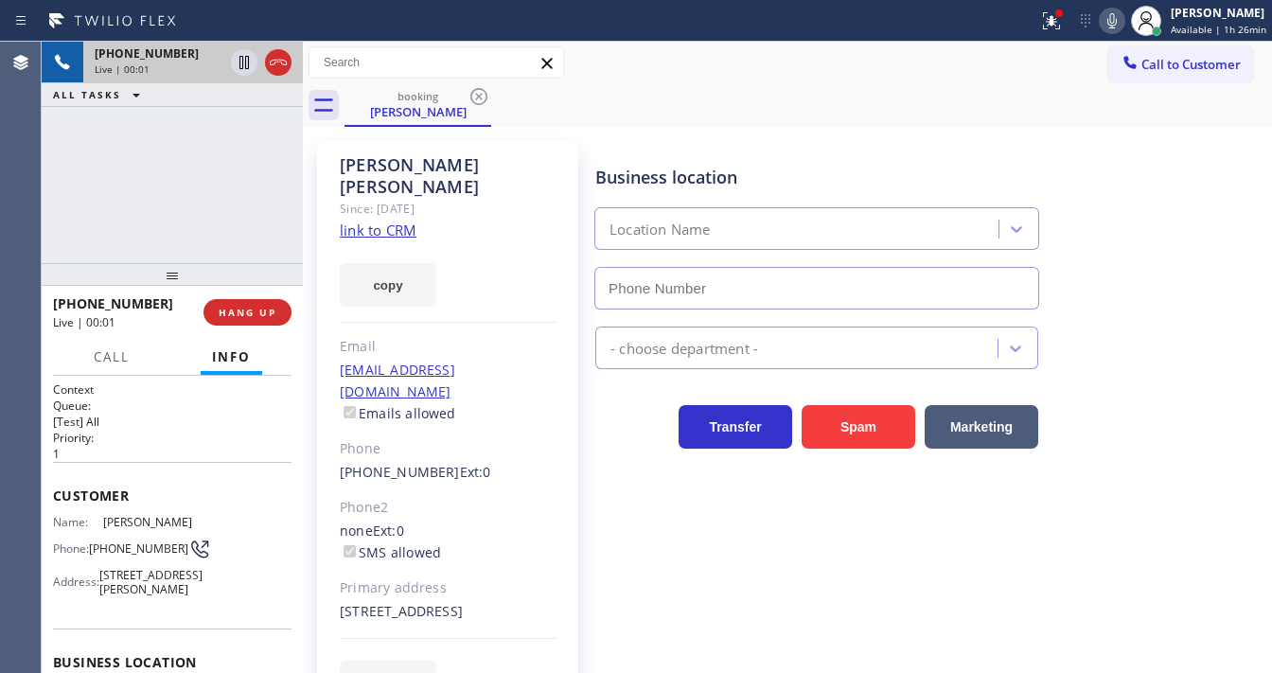
type input "(929) 416-6656"
click at [365, 221] on link "link to CRM" at bounding box center [378, 230] width 77 height 19
click at [250, 61] on icon at bounding box center [244, 62] width 23 height 23
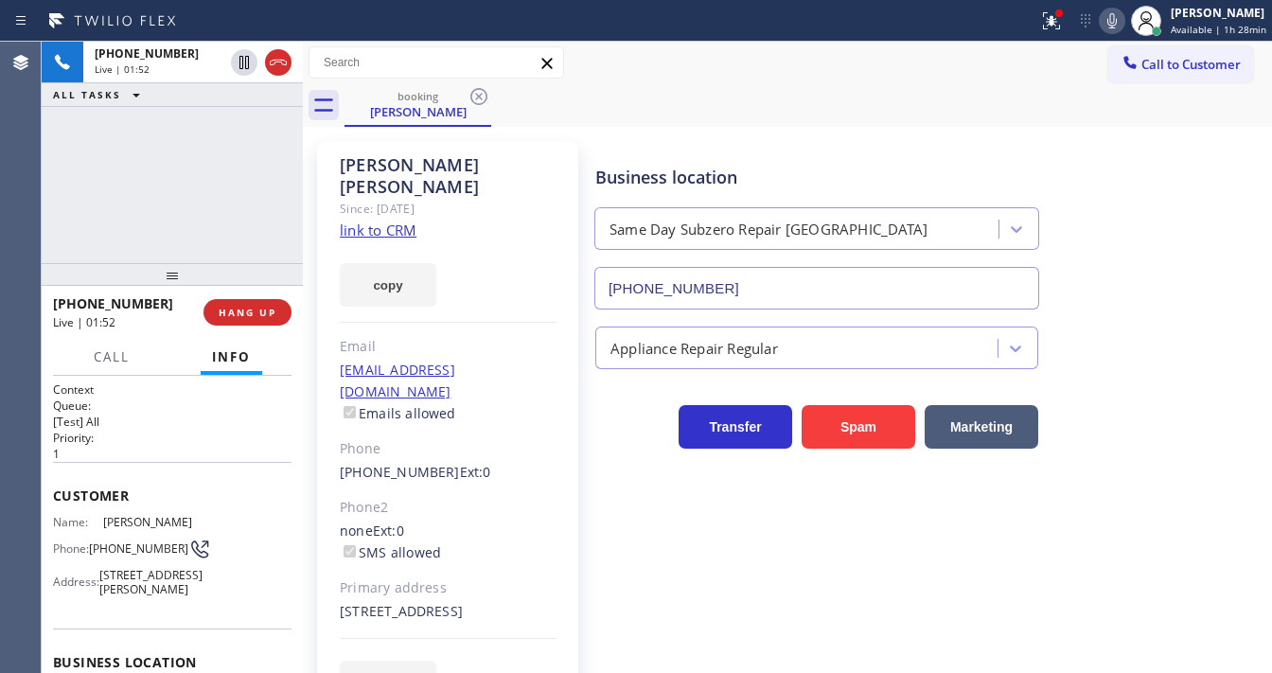
click at [1111, 22] on icon at bounding box center [1112, 20] width 23 height 23
click at [1048, 26] on icon at bounding box center [1051, 20] width 17 height 17
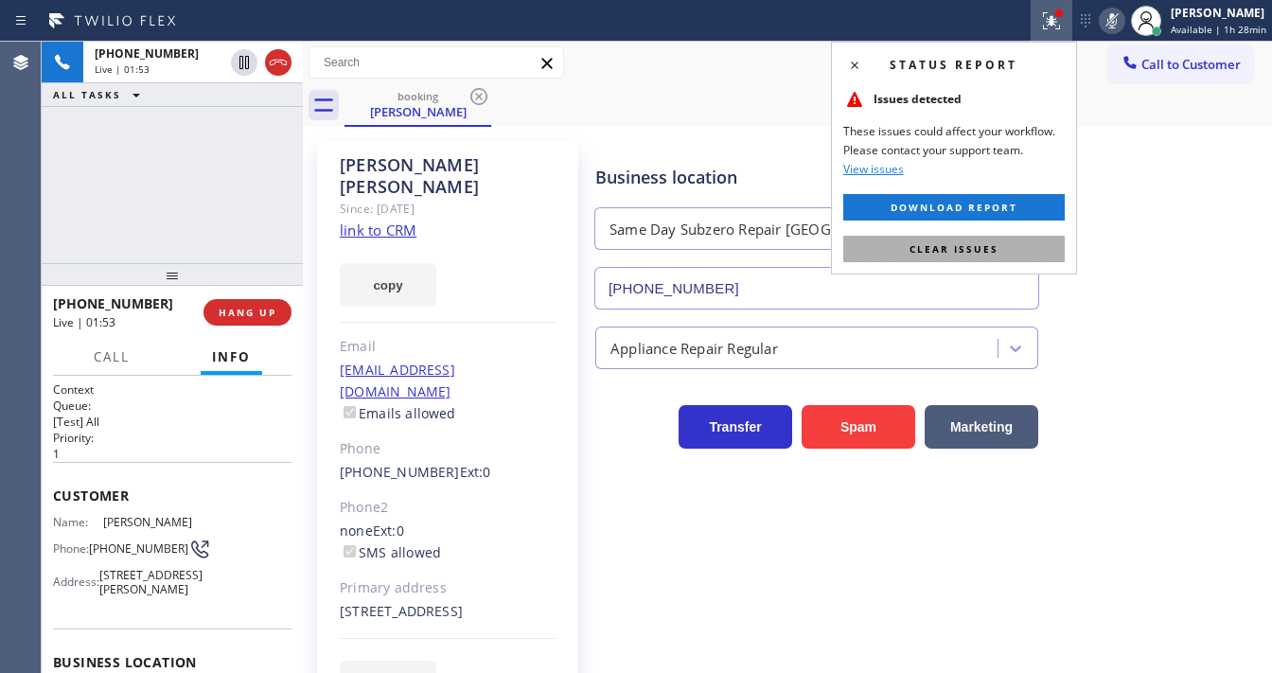
click at [976, 243] on span "Clear issues" at bounding box center [954, 248] width 89 height 13
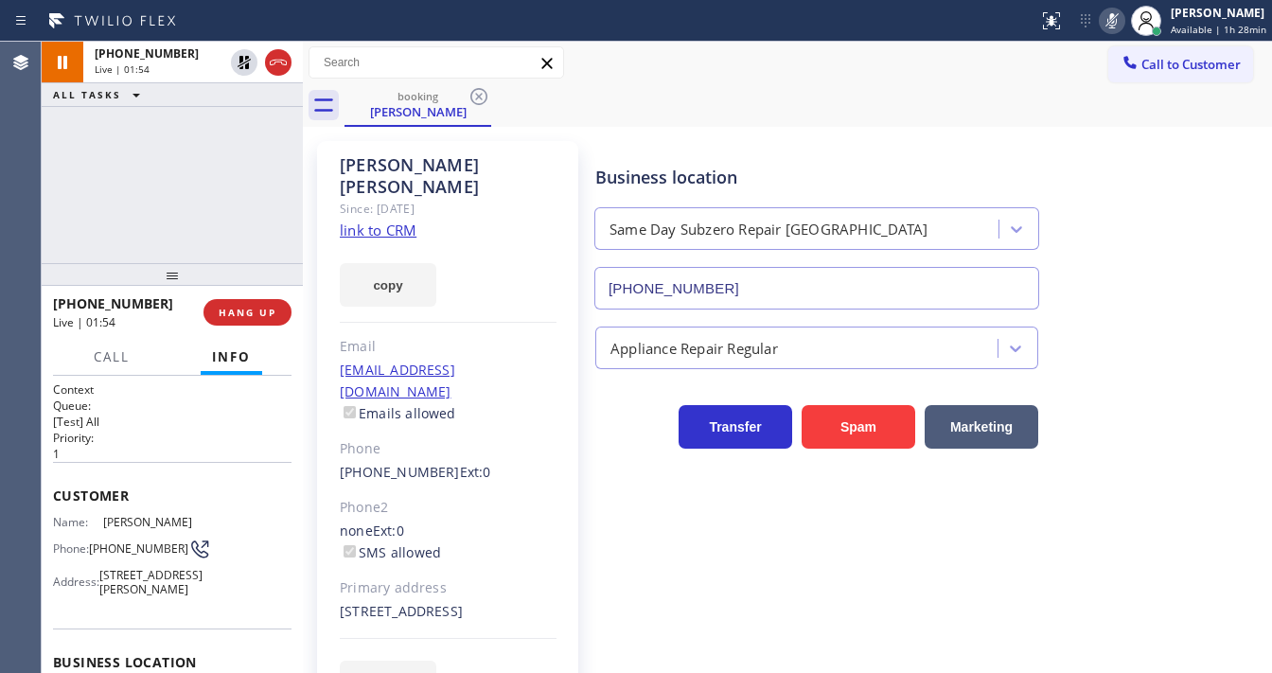
click at [862, 125] on div "booking Janet Christy" at bounding box center [809, 105] width 928 height 43
drag, startPoint x: 46, startPoint y: 224, endPoint x: 104, endPoint y: 216, distance: 58.4
click at [50, 224] on div "+19174071716 Live | 02:43 ALL TASKS ALL TASKS ACTIVE TASKS TASKS IN WRAP UP (95…" at bounding box center [172, 153] width 261 height 222
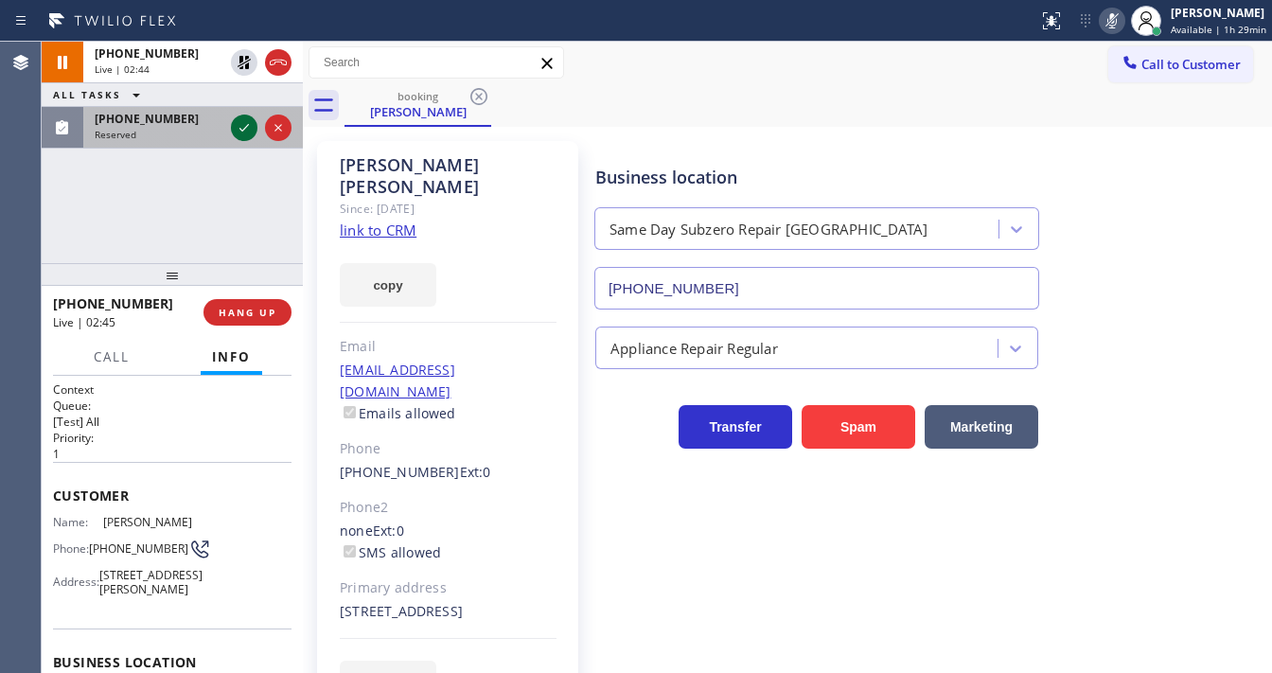
click at [235, 125] on icon at bounding box center [244, 127] width 23 height 23
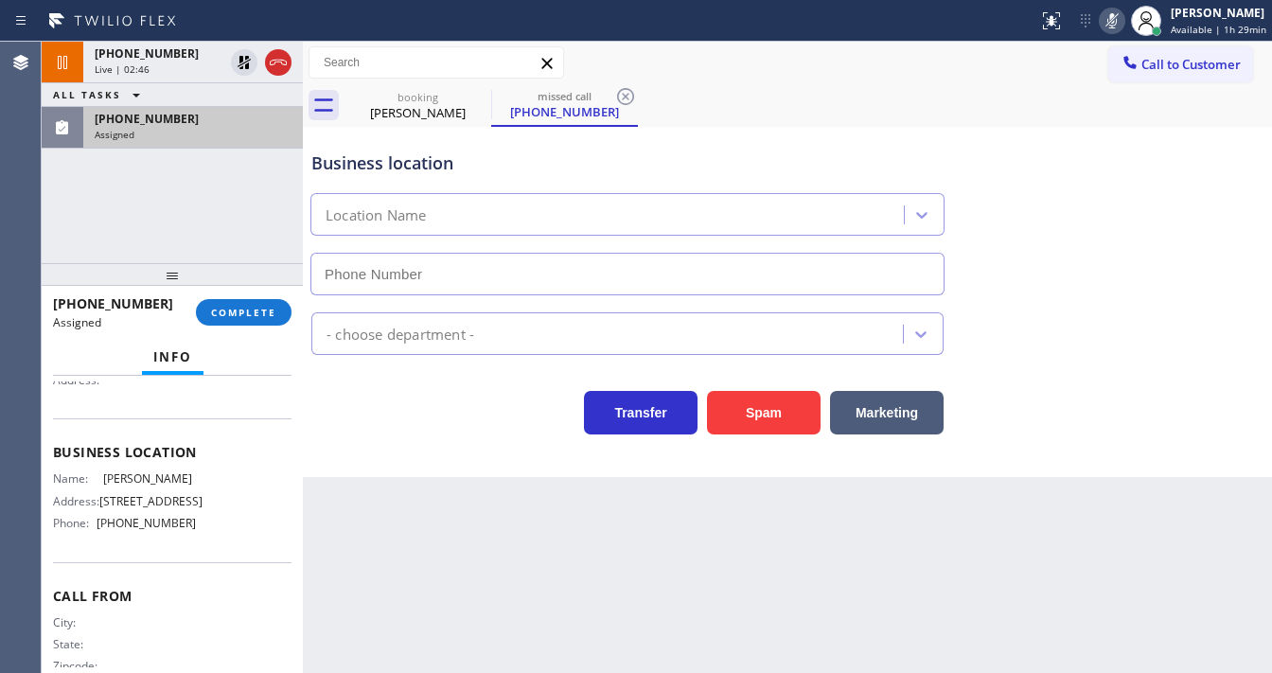
type input "(786) 788-7985"
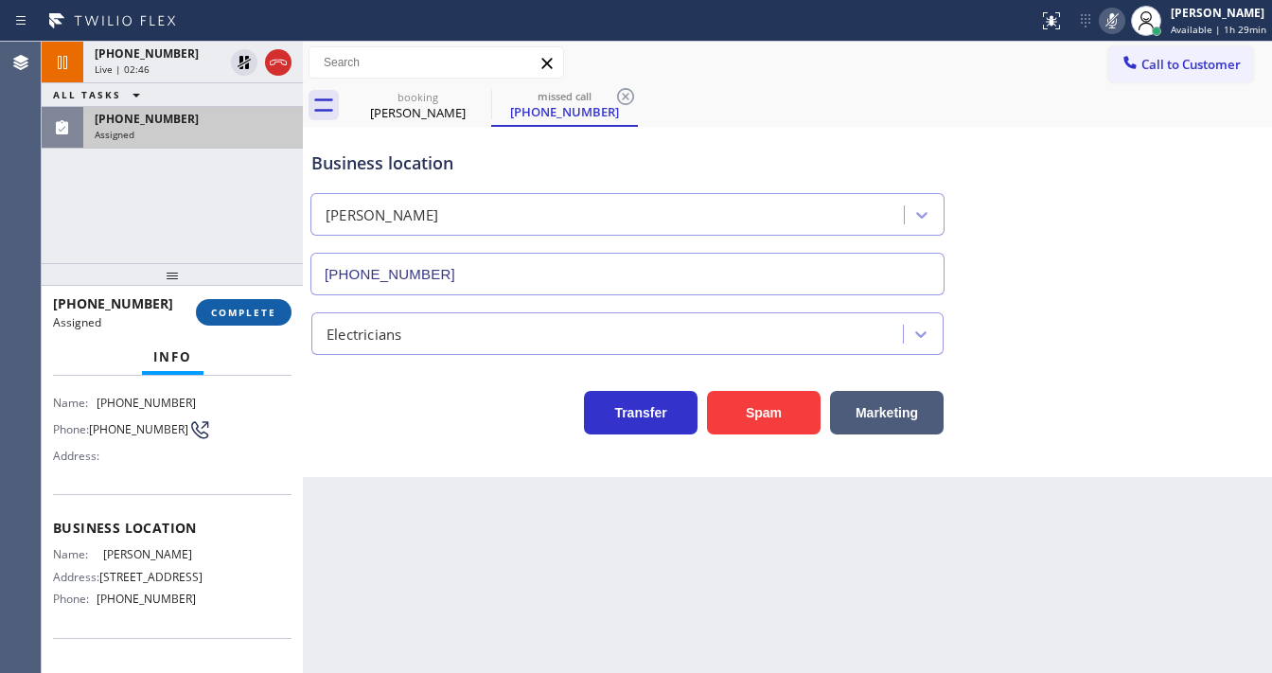
click at [250, 314] on span "COMPLETE" at bounding box center [243, 312] width 65 height 13
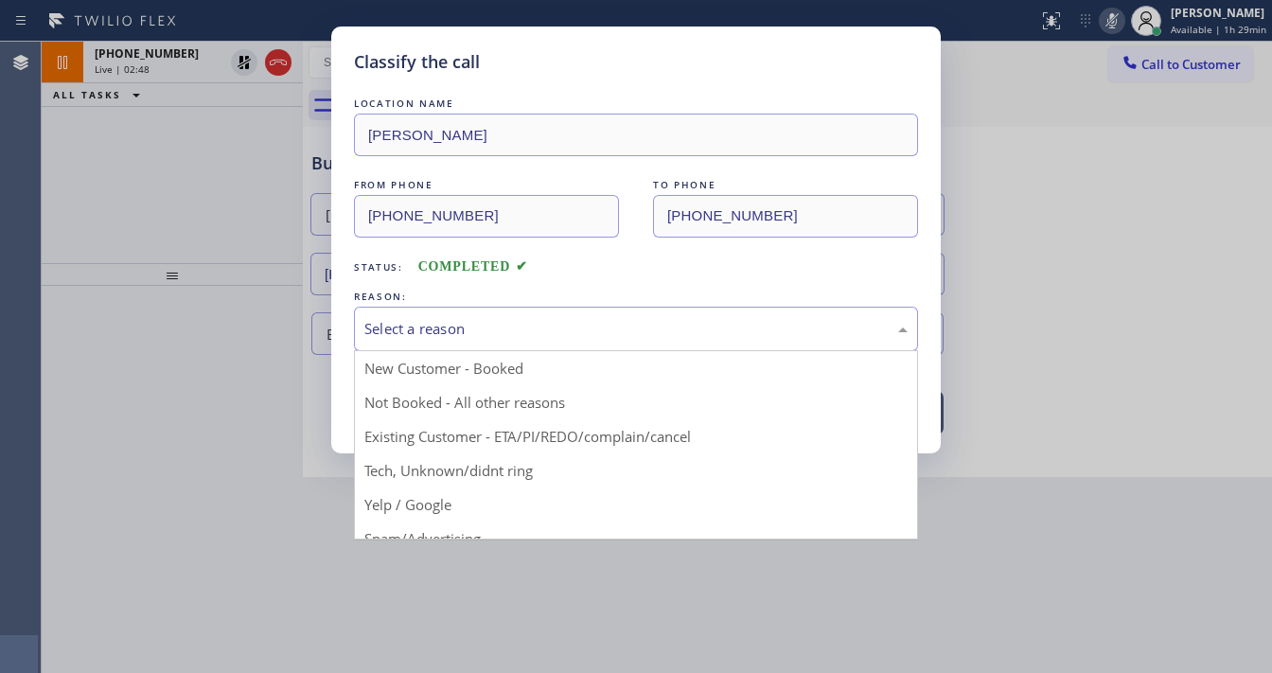
click at [516, 330] on div "Select a reason" at bounding box center [636, 329] width 543 height 22
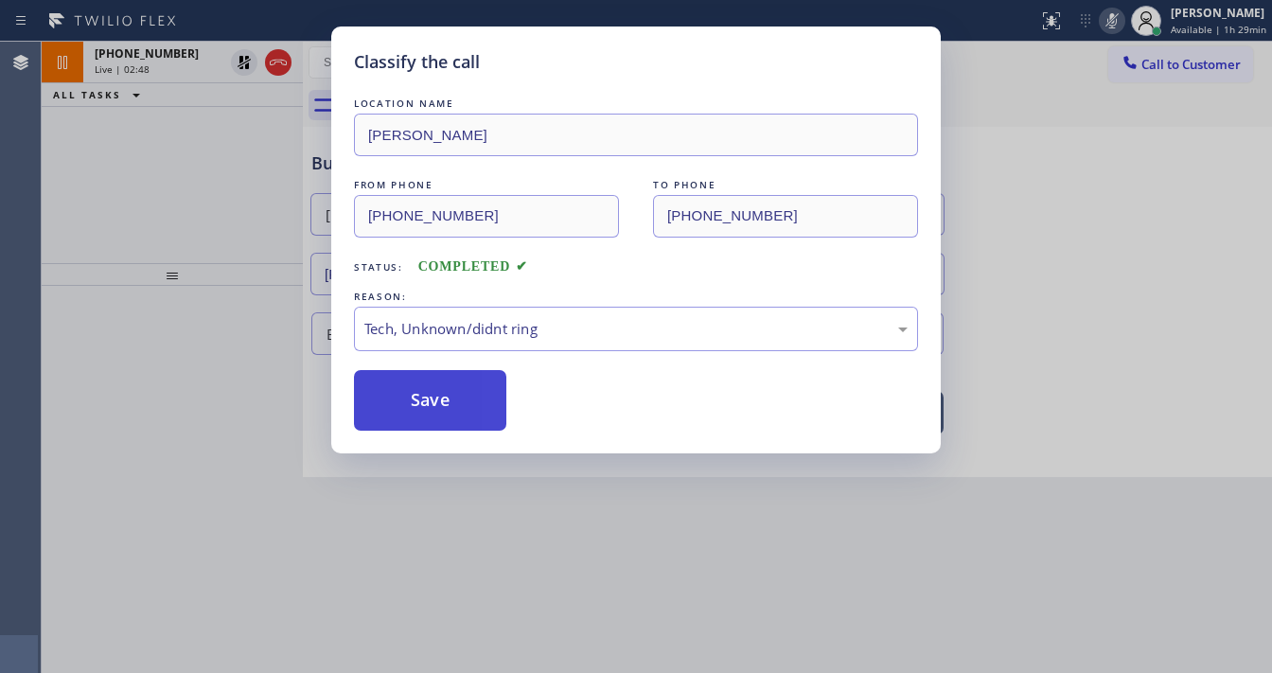
click at [458, 389] on button "Save" at bounding box center [430, 400] width 152 height 61
click at [457, 386] on button "Save" at bounding box center [430, 400] width 152 height 61
type input "(929) 416-6656"
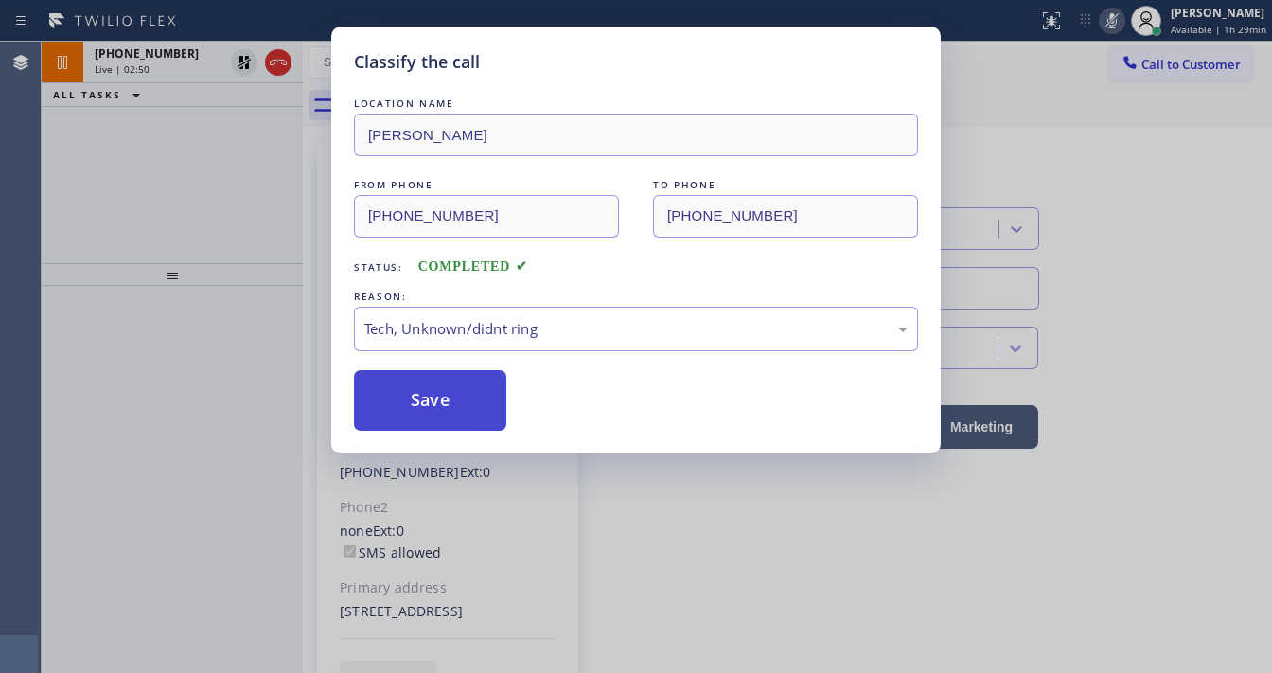
click at [457, 386] on button "Save" at bounding box center [430, 400] width 152 height 61
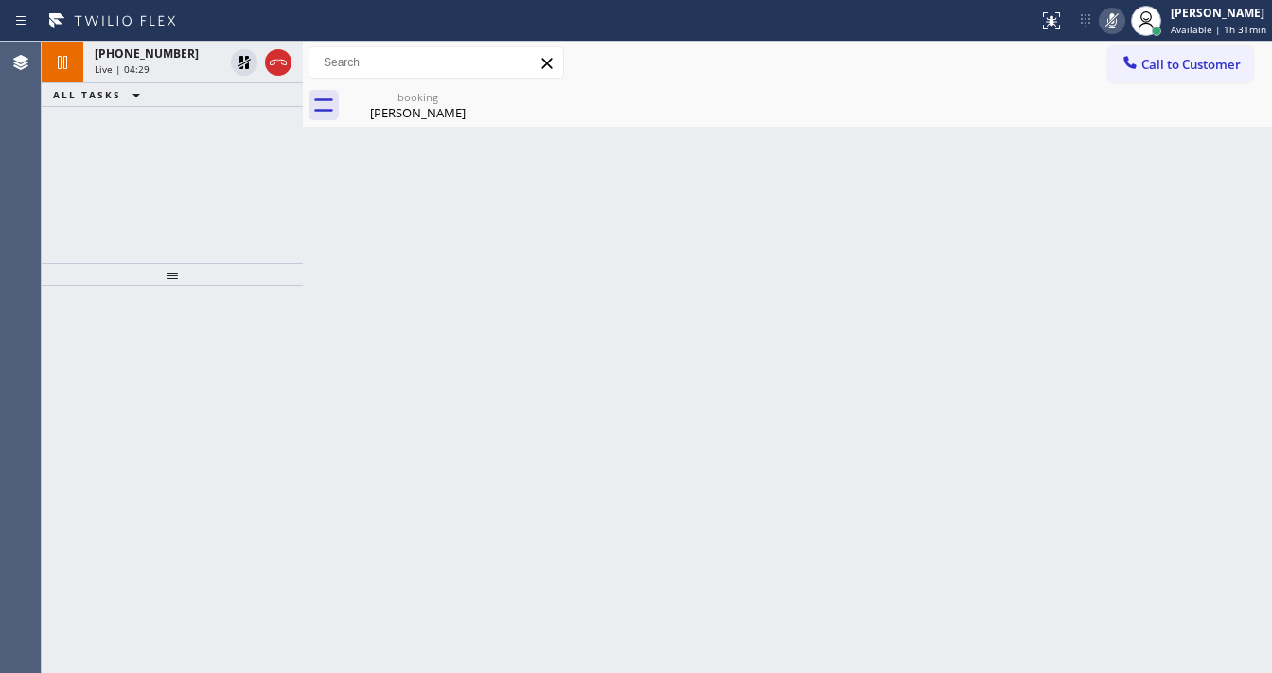
click at [239, 63] on icon at bounding box center [244, 62] width 23 height 23
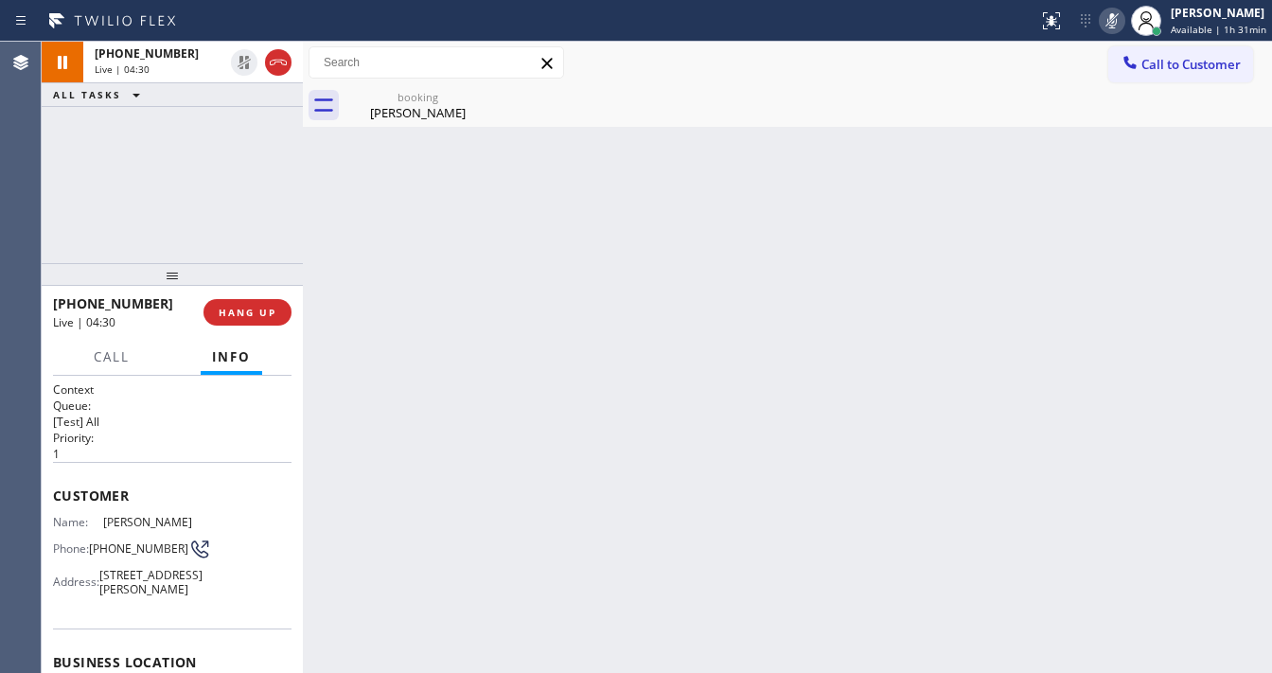
click at [1115, 20] on rect at bounding box center [1112, 18] width 13 height 13
click at [167, 195] on div "+19174071716 Live | 04:31 ALL TASKS ALL TASKS ACTIVE TASKS TASKS IN WRAP UP" at bounding box center [172, 153] width 261 height 222
click at [171, 191] on div "+19174071716 Live | 04:32 ALL TASKS ALL TASKS ACTIVE TASKS TASKS IN WRAP UP" at bounding box center [172, 153] width 261 height 222
click at [116, 344] on button "Call" at bounding box center [111, 357] width 59 height 37
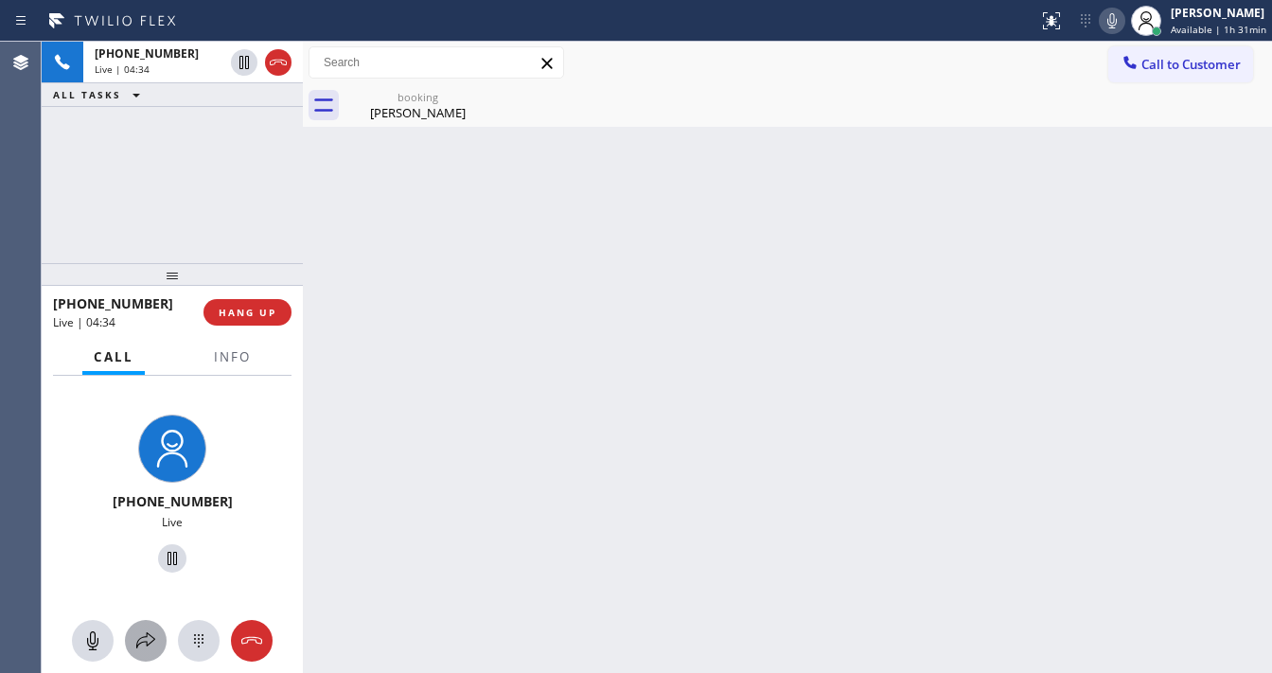
click at [147, 649] on icon at bounding box center [145, 641] width 23 height 23
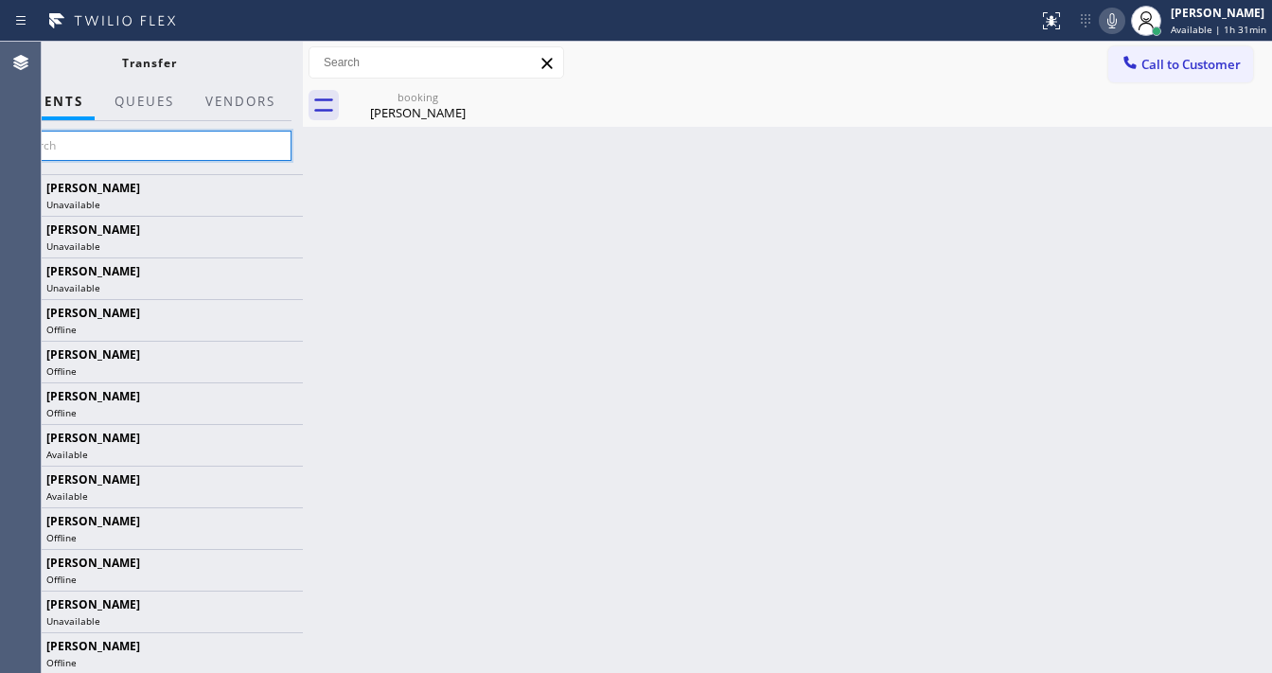
click at [90, 133] on input "text" at bounding box center [149, 146] width 285 height 30
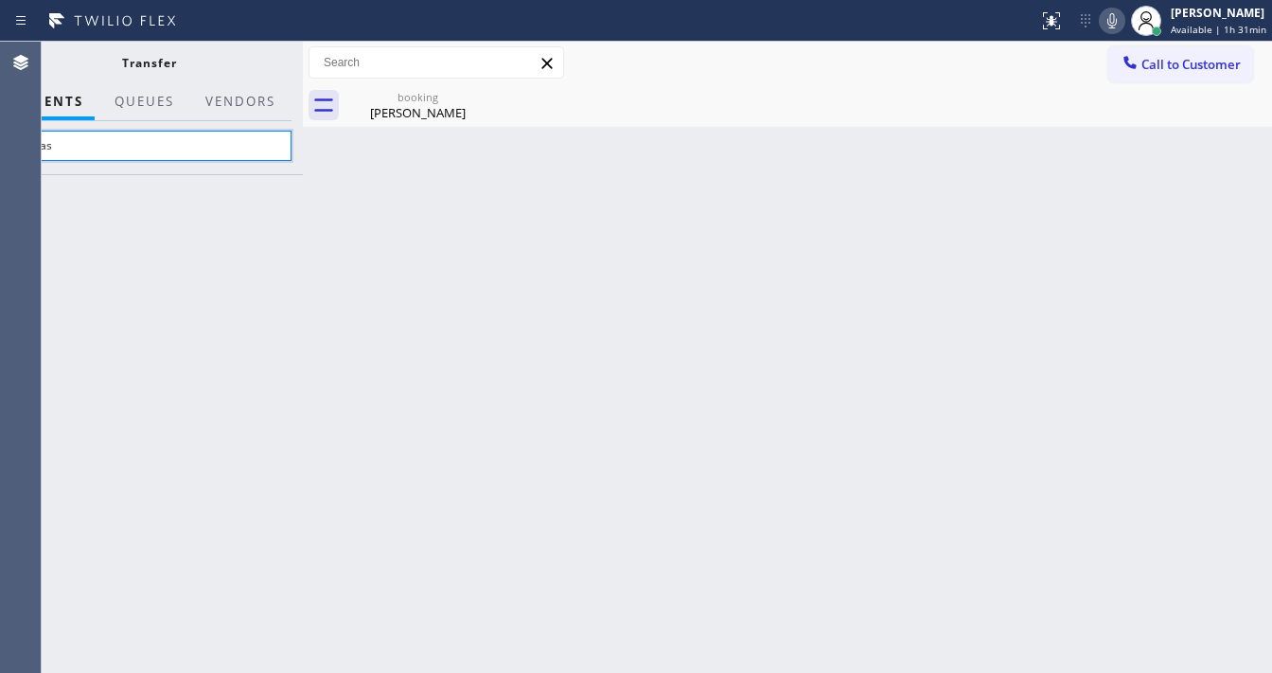
click at [77, 137] on input "Aanas" at bounding box center [149, 146] width 285 height 30
paste input "nastasiia K"
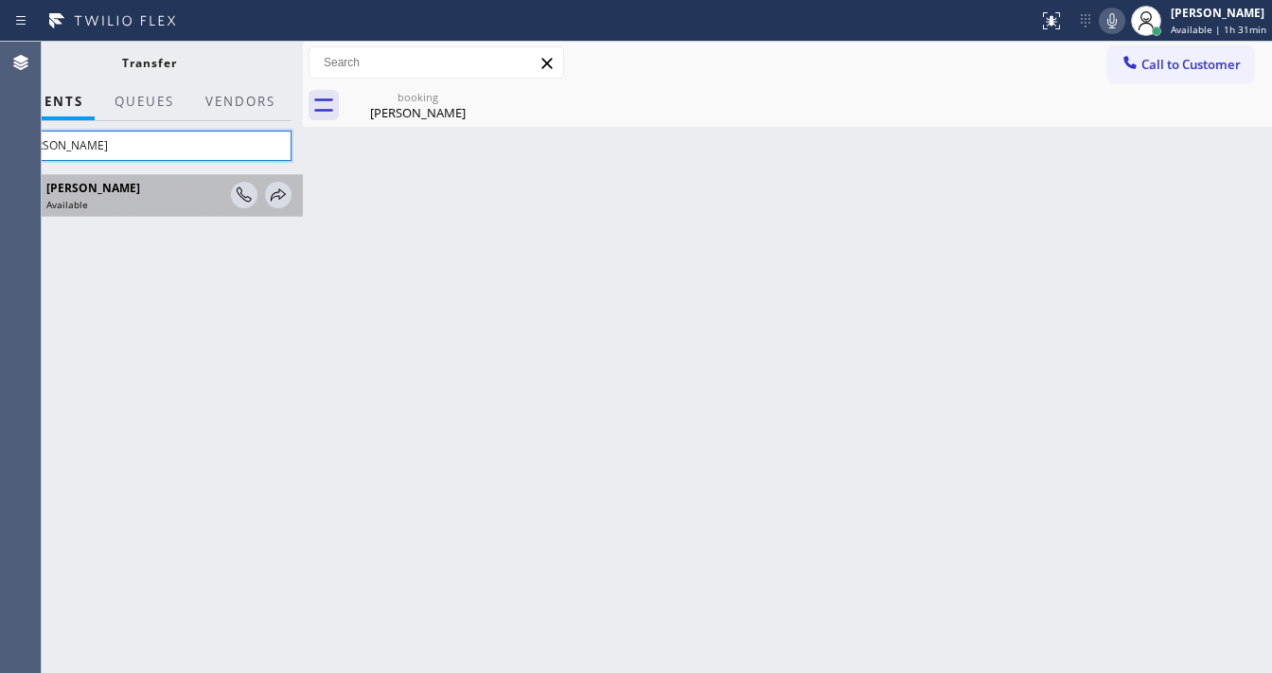
type input "Anastasiia K"
click at [294, 200] on div "Anastasiia Kuzova Available" at bounding box center [149, 196] width 308 height 42
click at [282, 195] on icon at bounding box center [278, 195] width 23 height 23
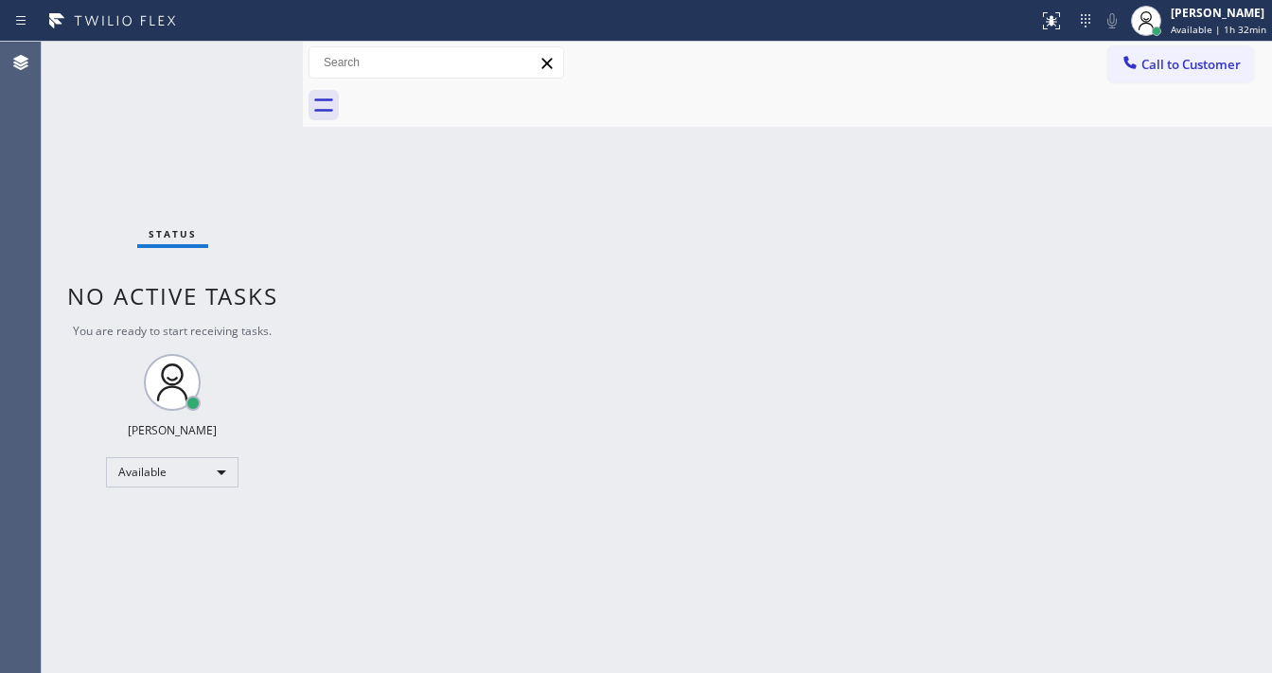
click at [250, 51] on div "Status No active tasks You are ready to start receiving tasks. [PERSON_NAME]" at bounding box center [172, 357] width 261 height 631
click at [246, 51] on div "Status No active tasks You are ready to start receiving tasks. [PERSON_NAME]" at bounding box center [172, 357] width 261 height 631
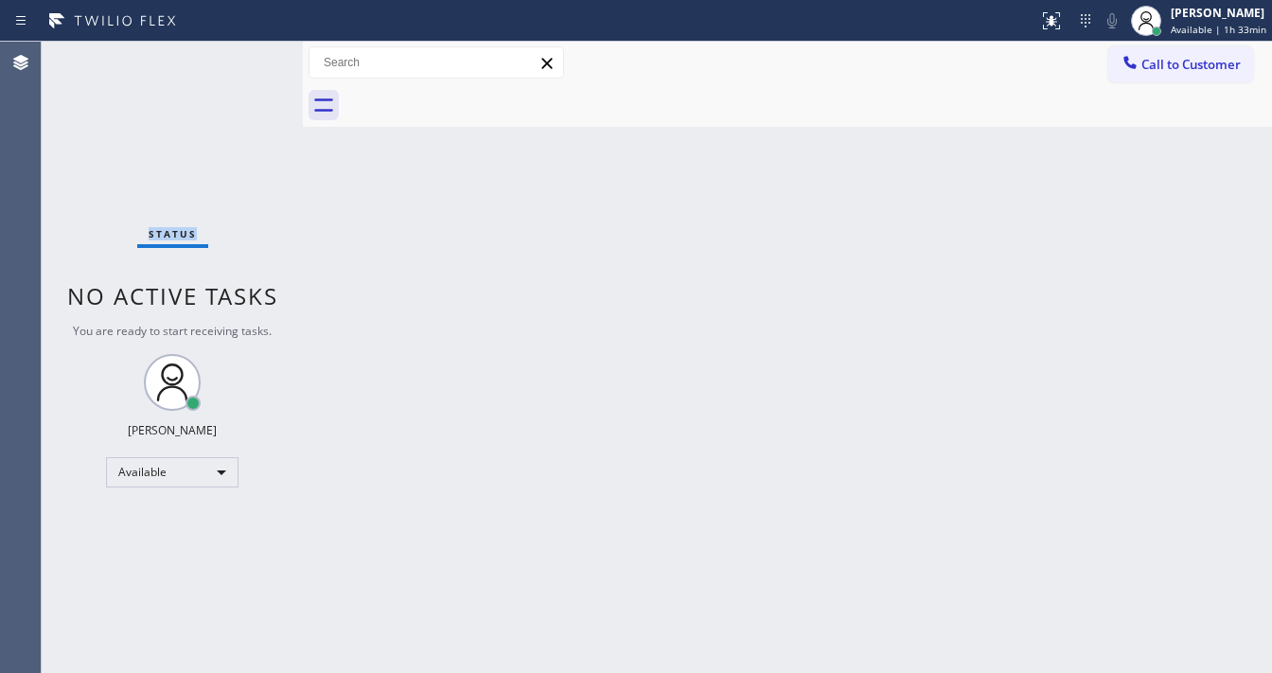
click at [246, 58] on div "Status No active tasks You are ready to start receiving tasks. [PERSON_NAME]" at bounding box center [172, 357] width 261 height 631
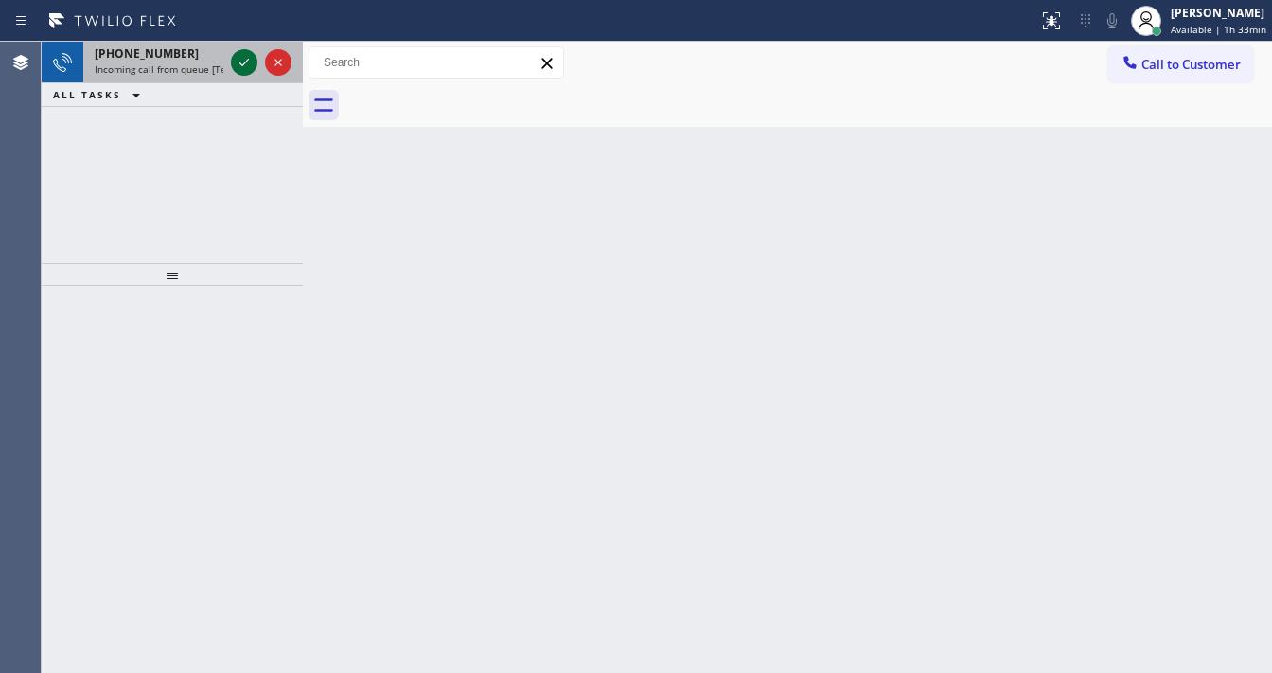
click at [245, 60] on icon at bounding box center [244, 62] width 23 height 23
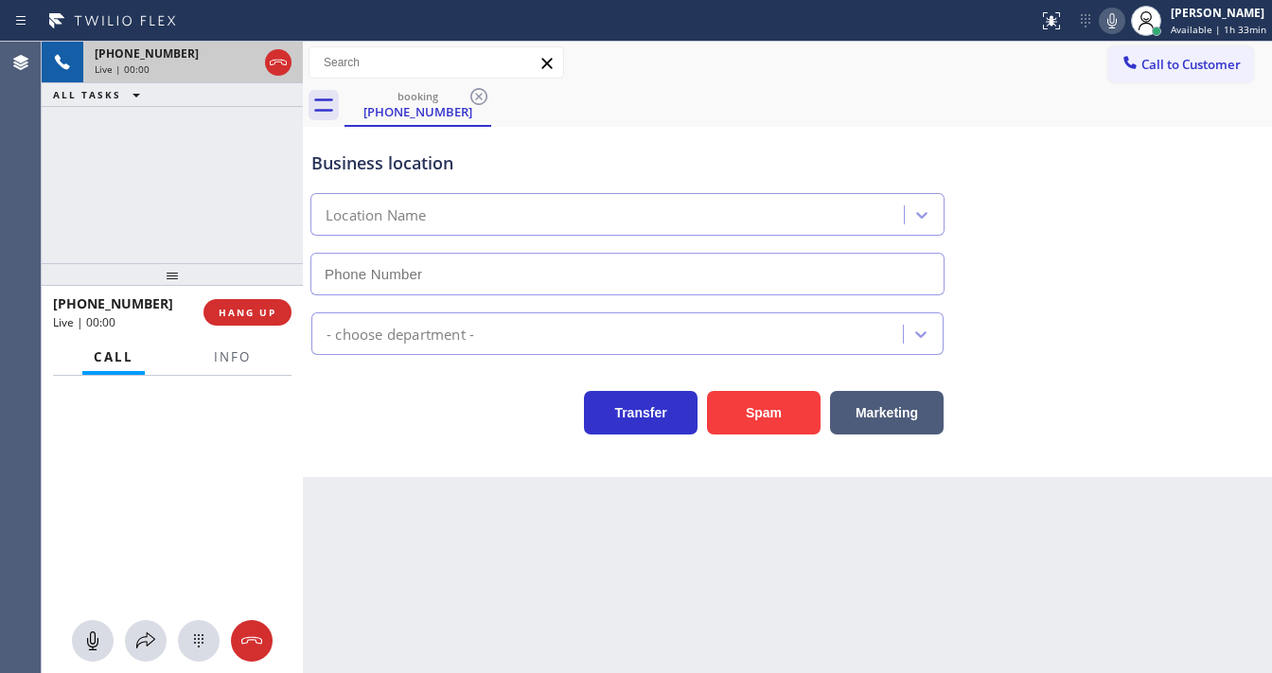
type input "(626) 714-2452"
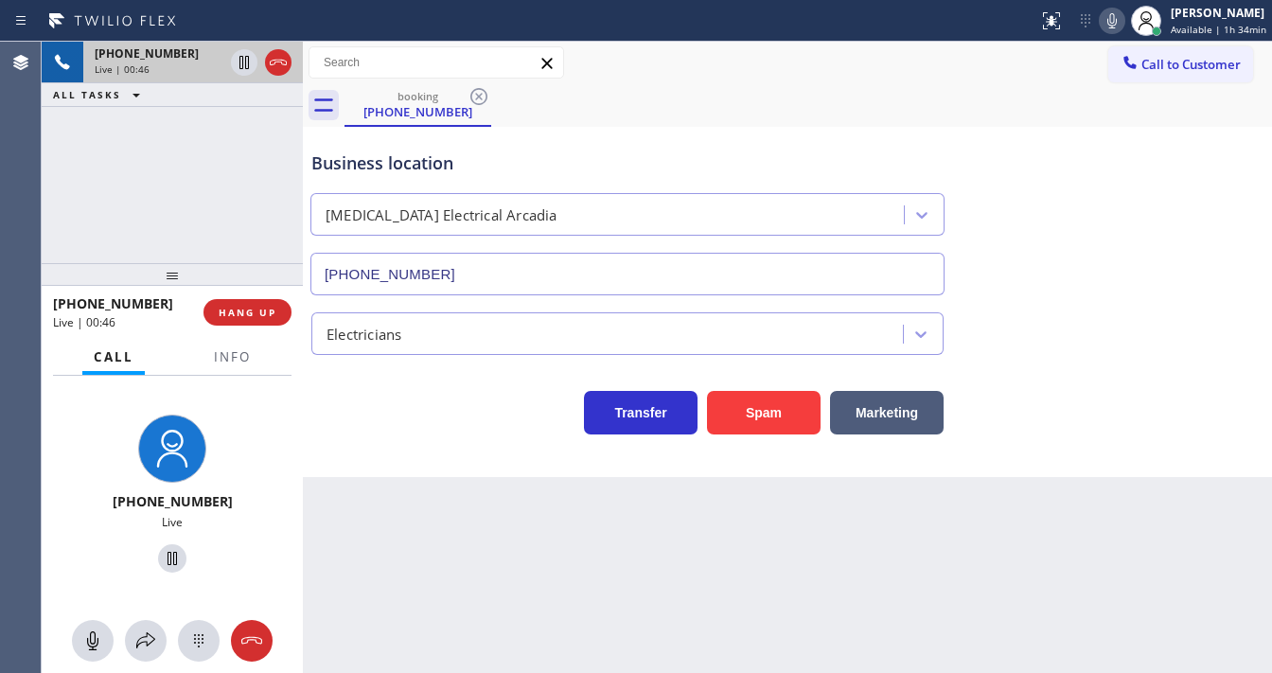
click at [205, 207] on div "+16262007122 Live | 00:46 ALL TASKS ALL TASKS ACTIVE TASKS TASKS IN WRAP UP" at bounding box center [172, 153] width 261 height 222
click at [1124, 17] on icon at bounding box center [1112, 20] width 23 height 23
drag, startPoint x: 236, startPoint y: 185, endPoint x: 242, endPoint y: 80, distance: 104.4
click at [236, 178] on div "+16262007122 Live | 02:05 ALL TASKS ALL TASKS ACTIVE TASKS TASKS IN WRAP UP" at bounding box center [172, 153] width 261 height 222
click at [246, 62] on icon at bounding box center [244, 62] width 9 height 13
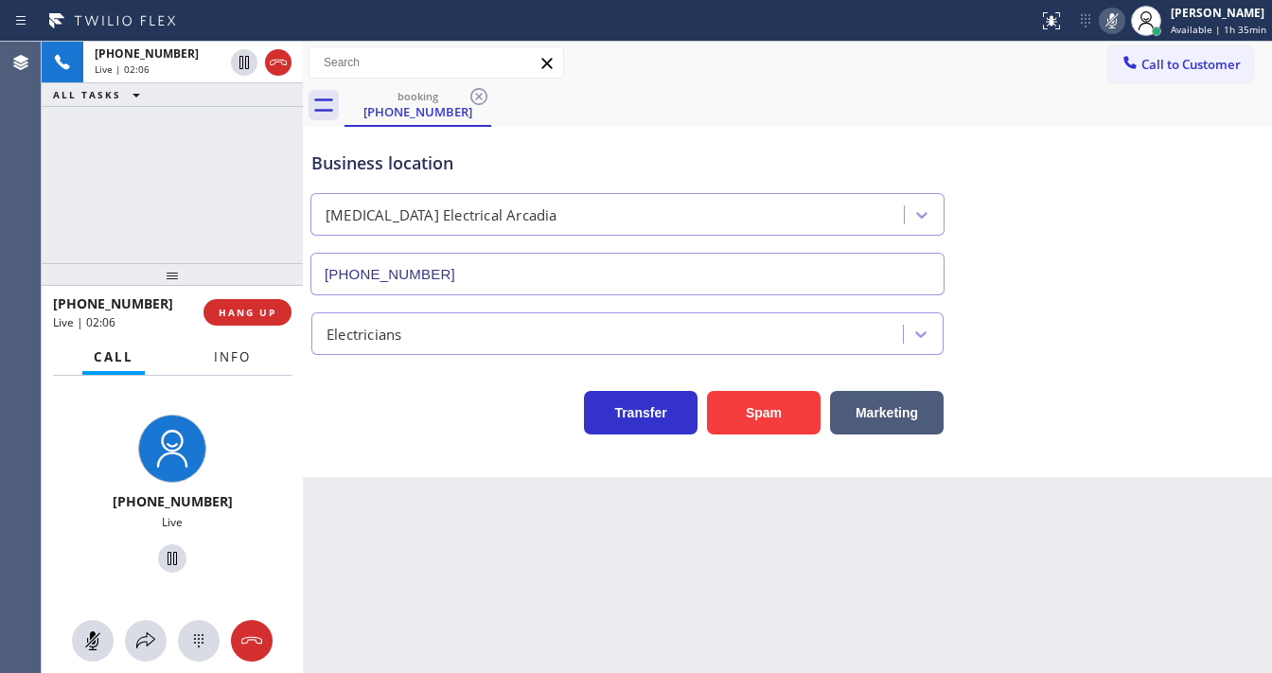
click at [228, 363] on span "Info" at bounding box center [232, 356] width 37 height 17
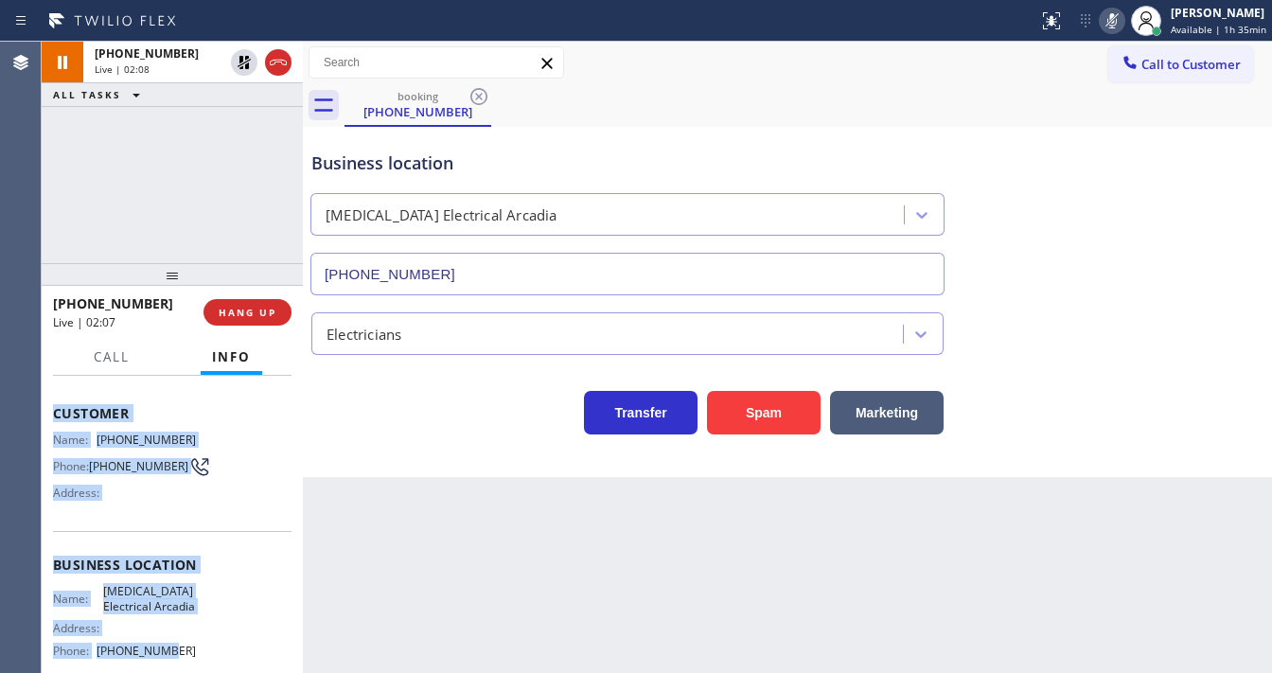
scroll to position [227, 0]
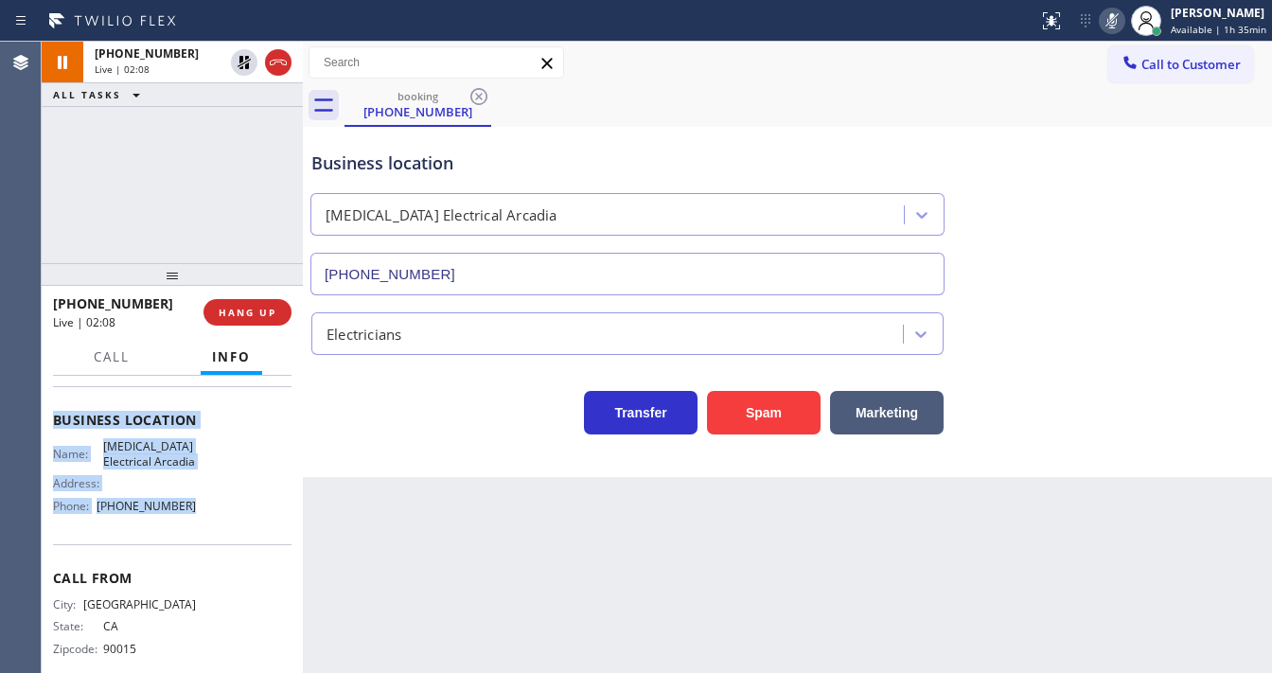
drag, startPoint x: 55, startPoint y: 488, endPoint x: 191, endPoint y: 527, distance: 142.0
click at [191, 527] on div "Context Queue: [Test] All Priority: 2 Customer Name: (626) 200-7122 Phone: (626…" at bounding box center [172, 524] width 261 height 297
copy div "Customer Name: (626) 200-7122 Phone: (626) 200-7122 Address: Business location …"
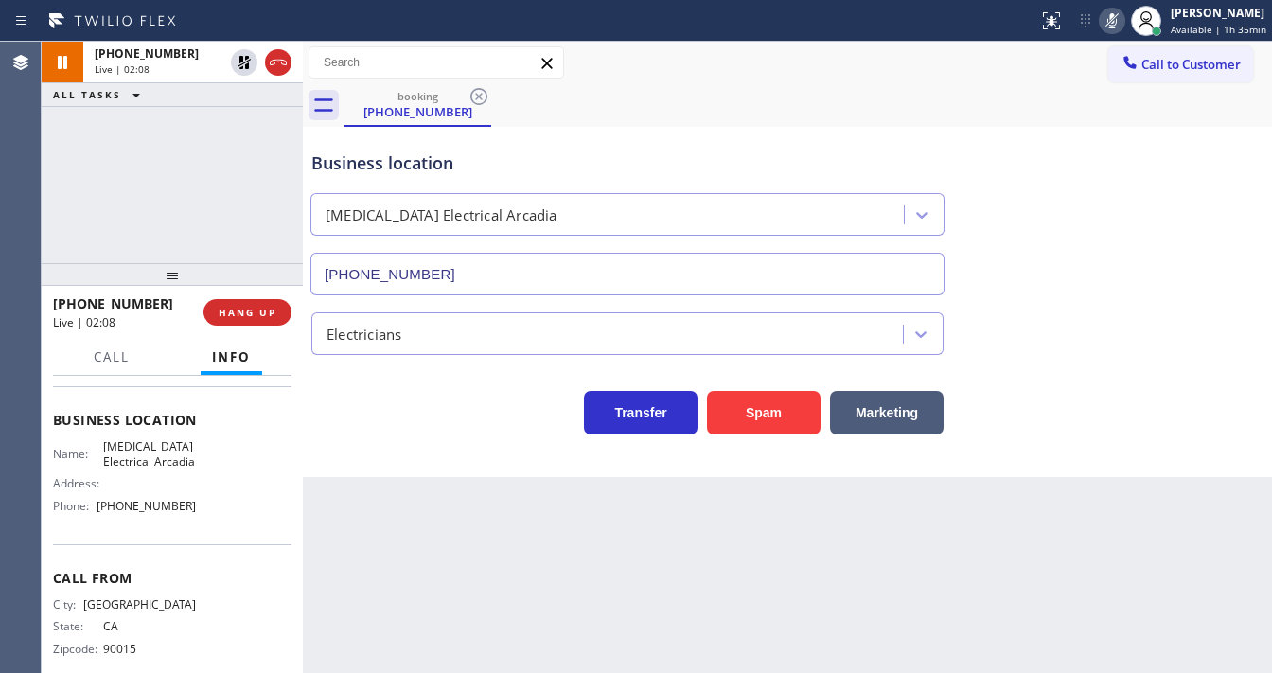
click at [177, 149] on div "+16262007122 Live | 02:08 ALL TASKS ALL TASKS ACTIVE TASKS TASKS IN WRAP UP" at bounding box center [172, 153] width 261 height 222
click at [106, 111] on div "+16262007122 Live | 02:10 ALL TASKS ALL TASKS ACTIVE TASKS TASKS IN WRAP UP" at bounding box center [172, 153] width 261 height 222
click at [201, 166] on div "+16262007122 Live | 03:36 ALL TASKS ALL TASKS ACTIVE TASKS TASKS IN WRAP UP" at bounding box center [172, 153] width 261 height 222
click at [98, 214] on div "+16262007122 Live | 04:12 ALL TASKS ALL TASKS ACTIVE TASKS TASKS IN WRAP UP" at bounding box center [172, 153] width 261 height 222
click at [83, 204] on div "+16262007122 Live | 04:20 ALL TASKS ALL TASKS ACTIVE TASKS TASKS IN WRAP UP" at bounding box center [172, 153] width 261 height 222
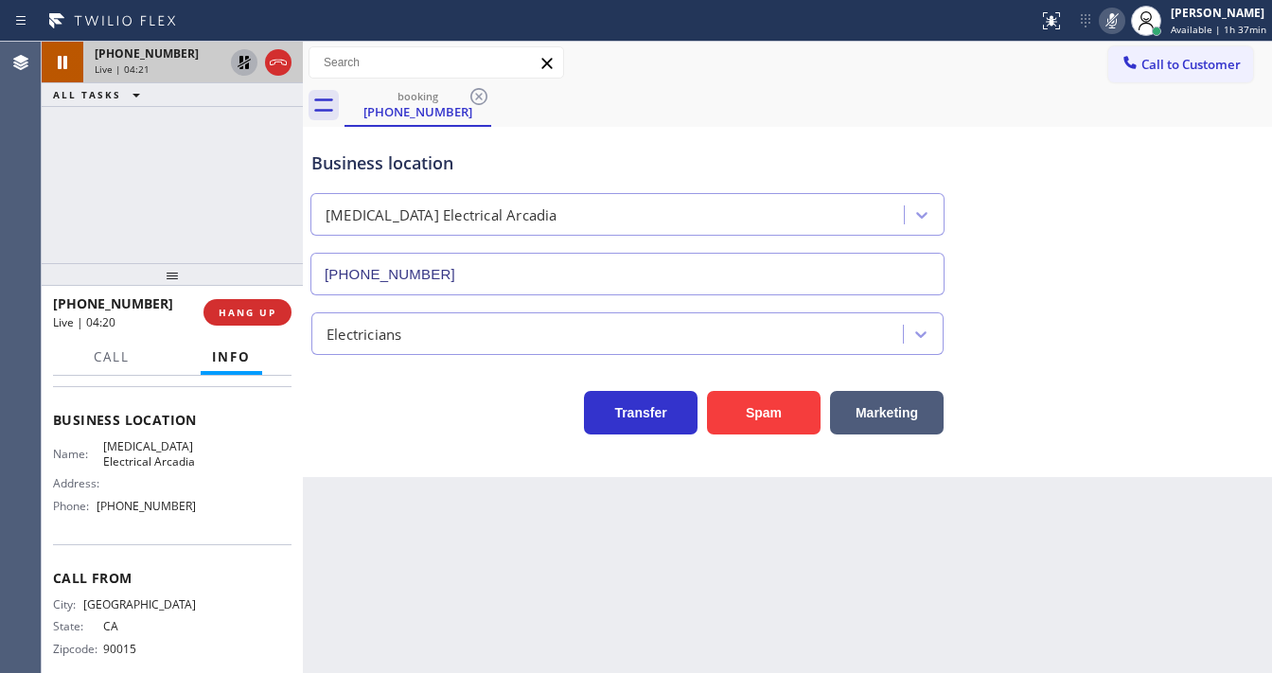
click at [242, 62] on icon at bounding box center [244, 62] width 23 height 23
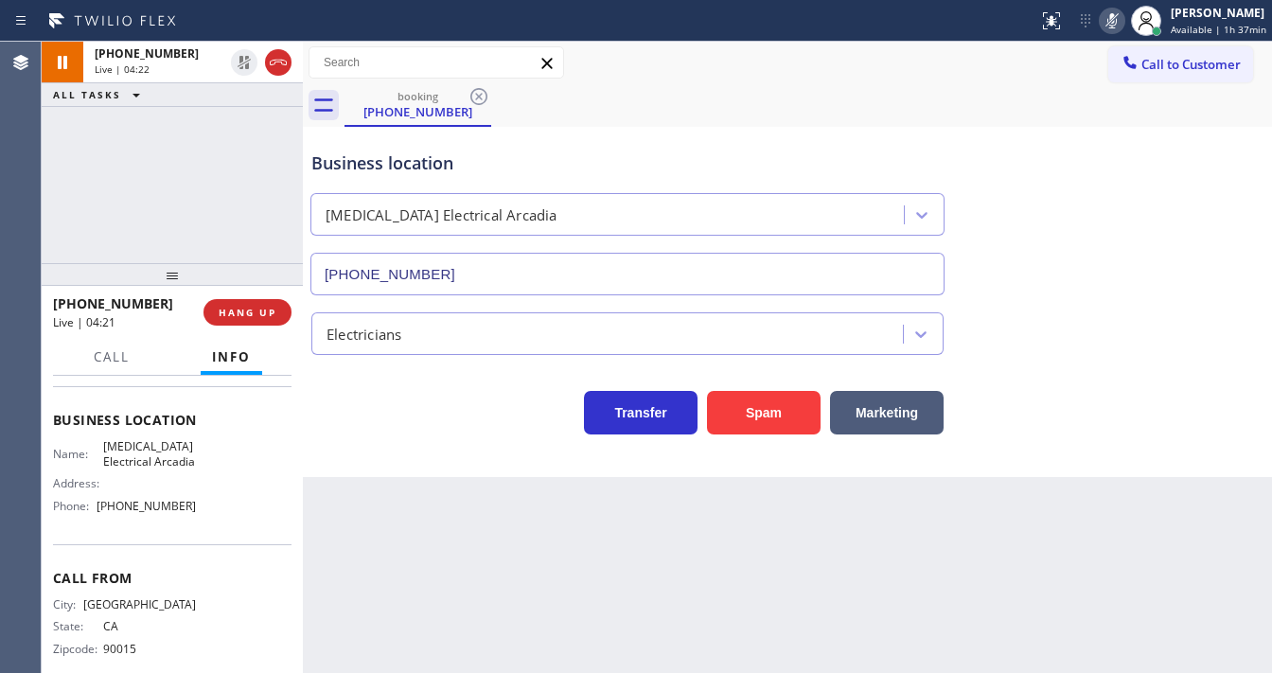
click at [1117, 24] on icon at bounding box center [1112, 20] width 23 height 23
click at [1126, 135] on div "Business location High Voltage Electrical Arcadia (626) 714-2452" at bounding box center [788, 209] width 960 height 171
click at [217, 186] on div "+16262007122 Live | 04:23 ALL TASKS ALL TASKS ACTIVE TASKS TASKS IN WRAP UP" at bounding box center [172, 153] width 261 height 222
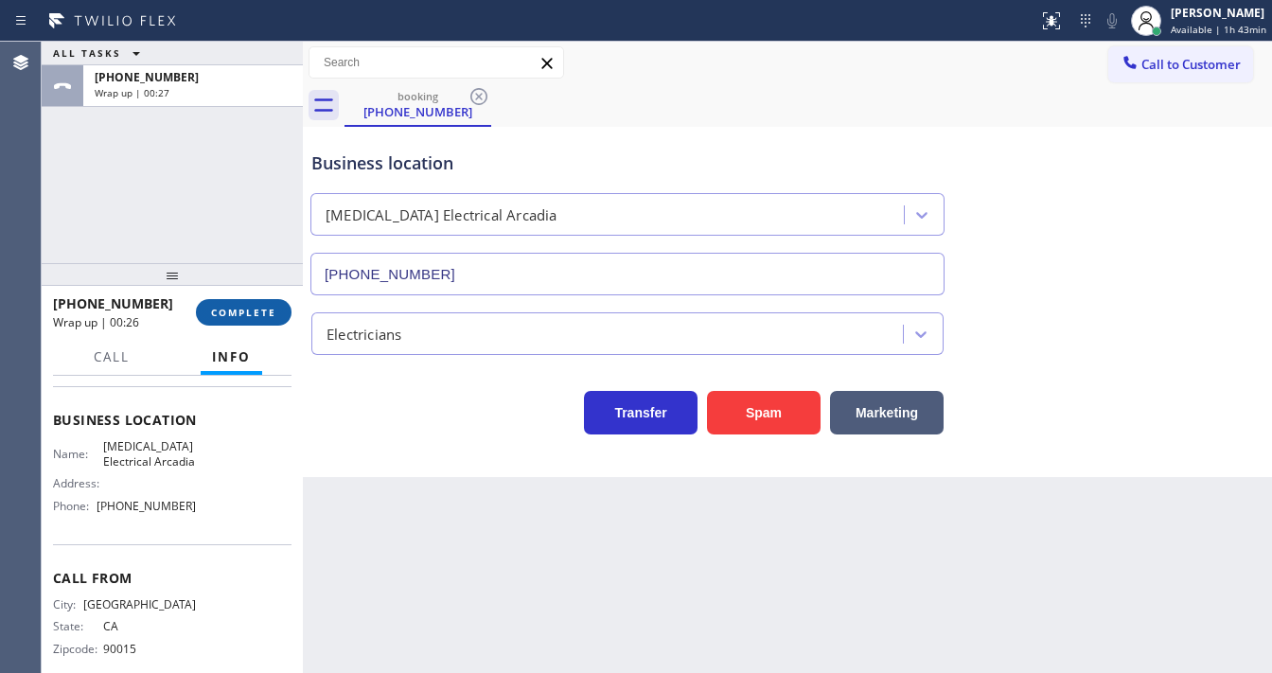
click at [243, 315] on span "COMPLETE" at bounding box center [243, 312] width 65 height 13
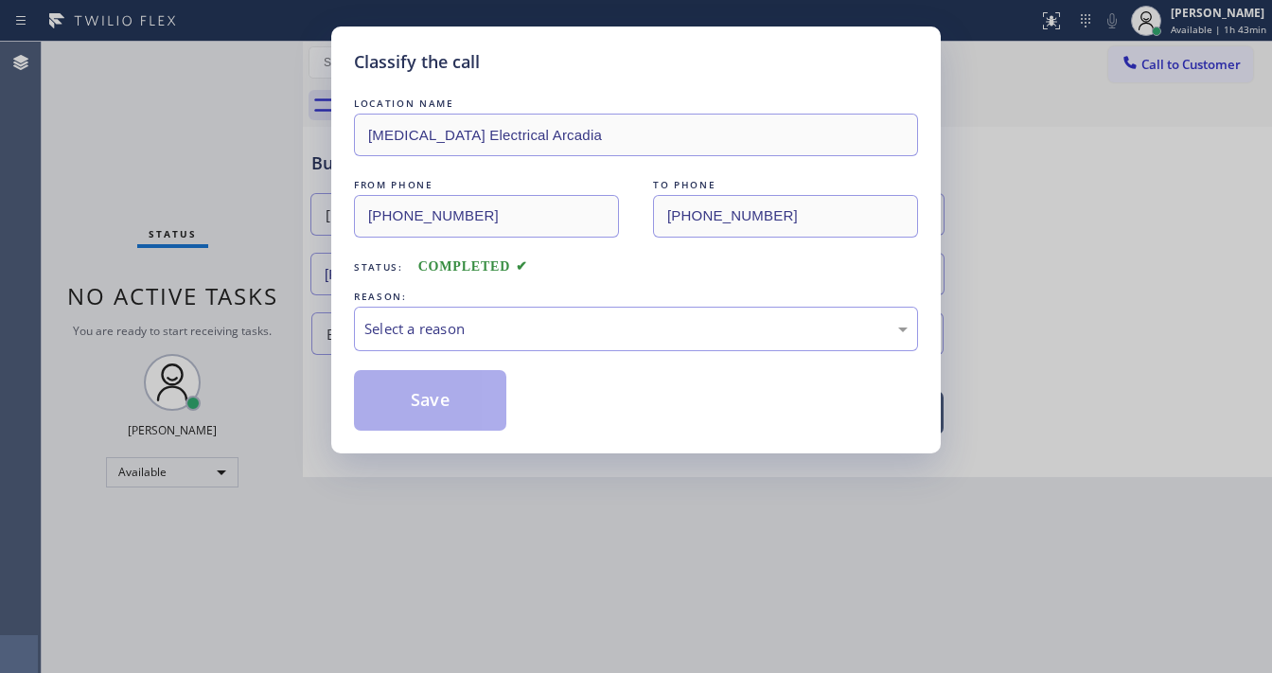
click at [409, 329] on div "Select a reason" at bounding box center [636, 329] width 543 height 22
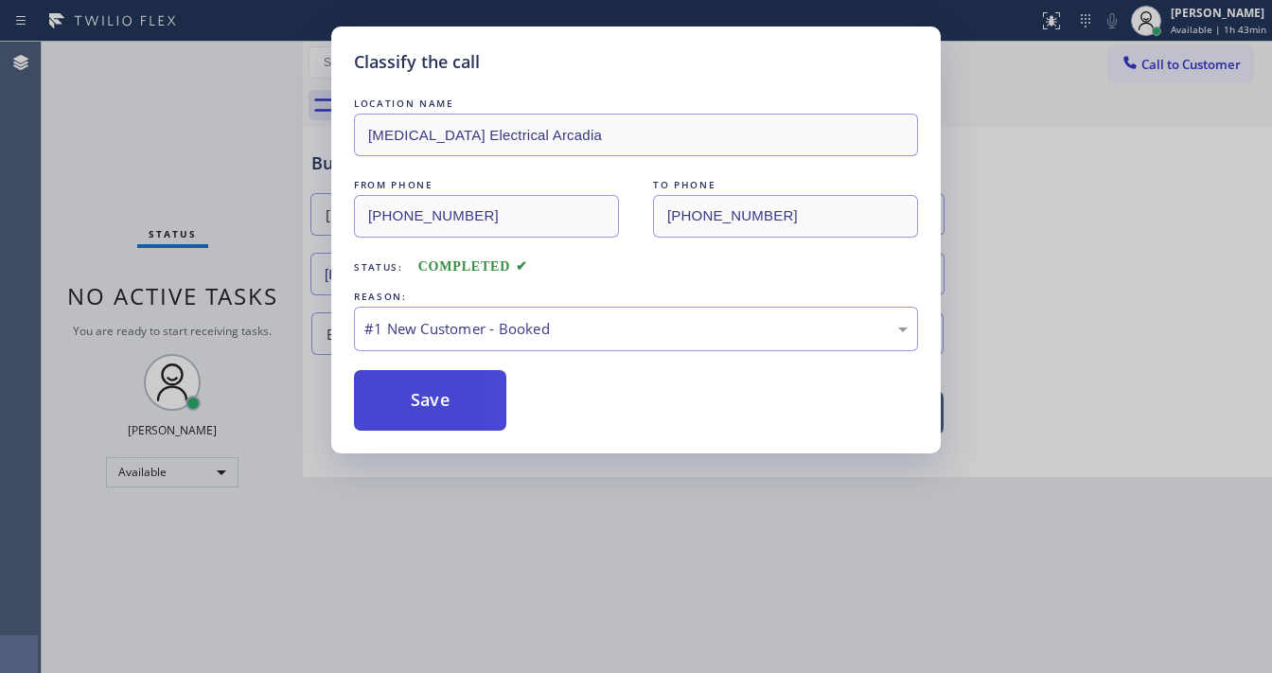
click at [428, 394] on button "Save" at bounding box center [430, 400] width 152 height 61
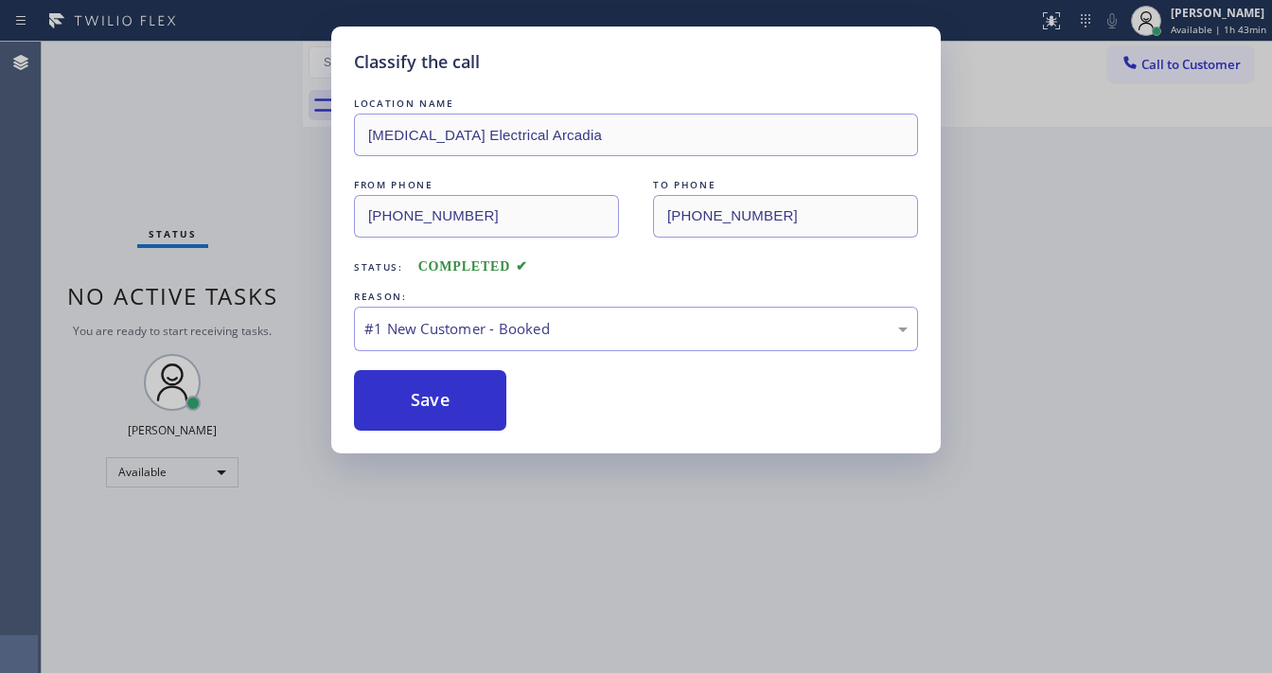
drag, startPoint x: 428, startPoint y: 394, endPoint x: 220, endPoint y: 371, distance: 209.5
click at [428, 394] on button "Save" at bounding box center [430, 400] width 152 height 61
click at [220, 371] on div "Classify the call LOCATION NAME High Voltage Electrical Arcadia FROM PHONE (626…" at bounding box center [636, 336] width 1272 height 673
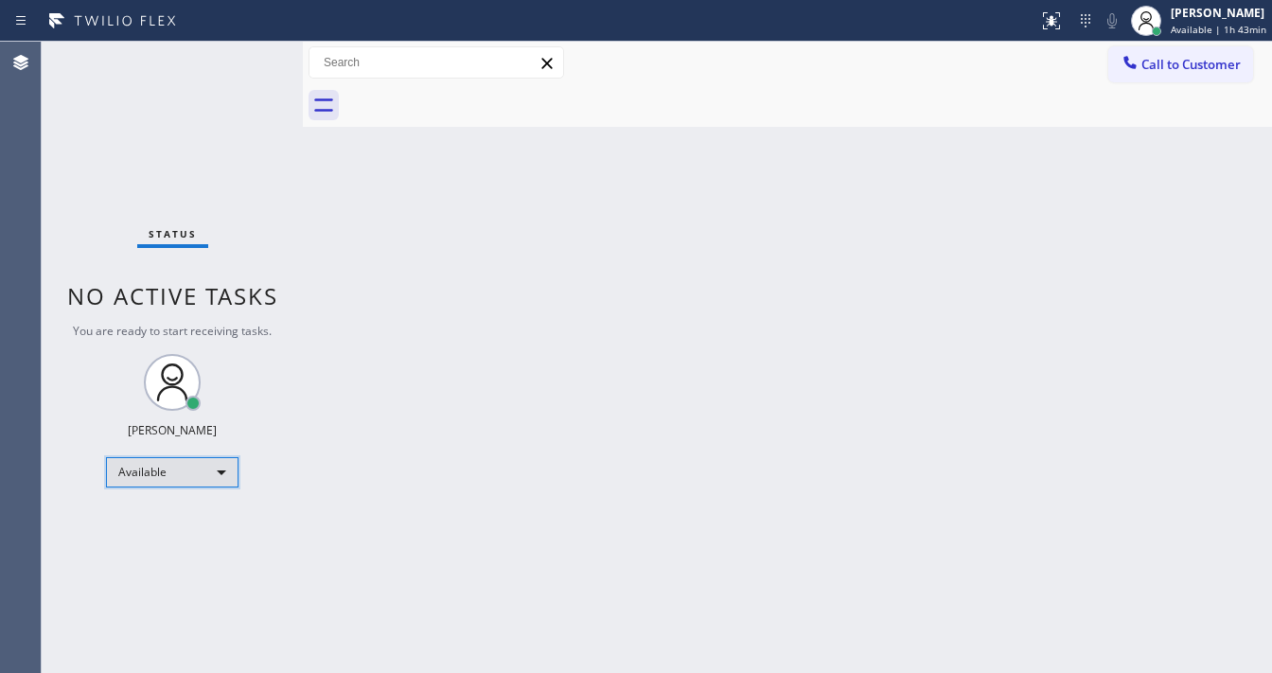
click at [204, 470] on div "Available" at bounding box center [172, 472] width 133 height 30
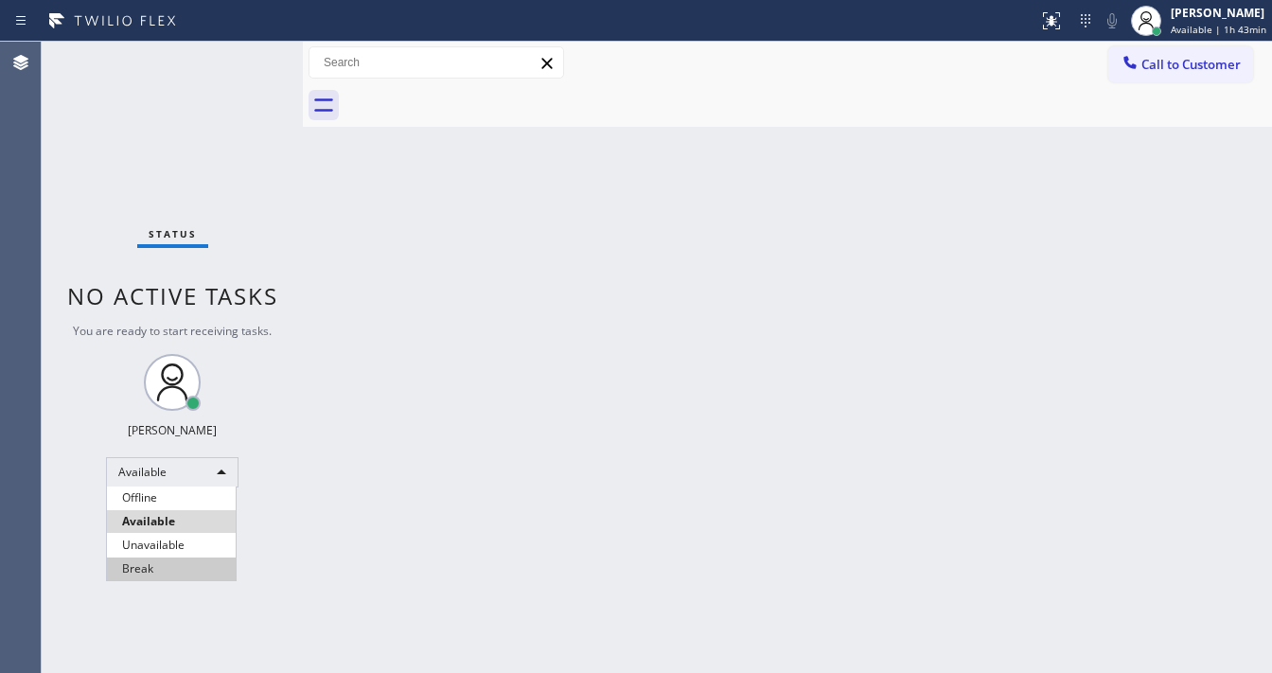
click at [172, 560] on li "Break" at bounding box center [171, 569] width 129 height 23
click at [462, 454] on div "Back to Dashboard Change Sender ID Customers Technicians Select a contact Outbo…" at bounding box center [787, 357] width 969 height 631
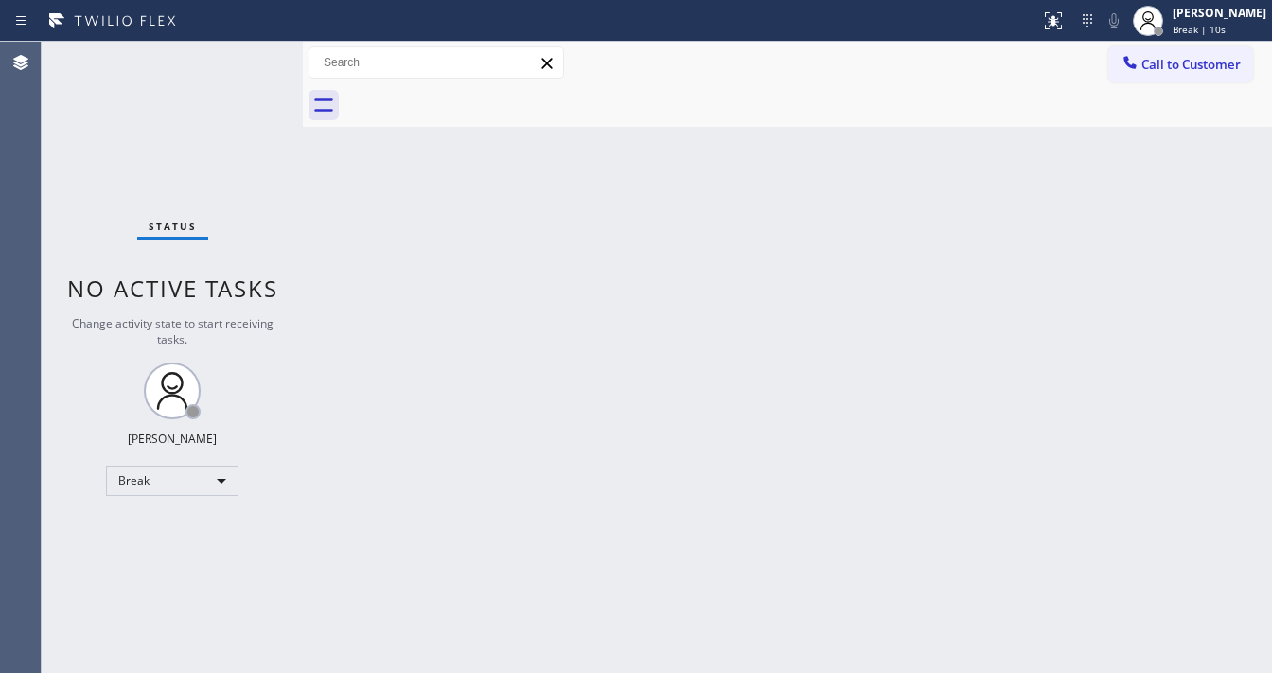
click at [30, 271] on div "Agent Desktop" at bounding box center [20, 357] width 41 height 631
click at [205, 180] on div "Status No active tasks Change activity state to start receiving tasks. Michael …" at bounding box center [172, 357] width 261 height 631
